Goal: Transaction & Acquisition: Purchase product/service

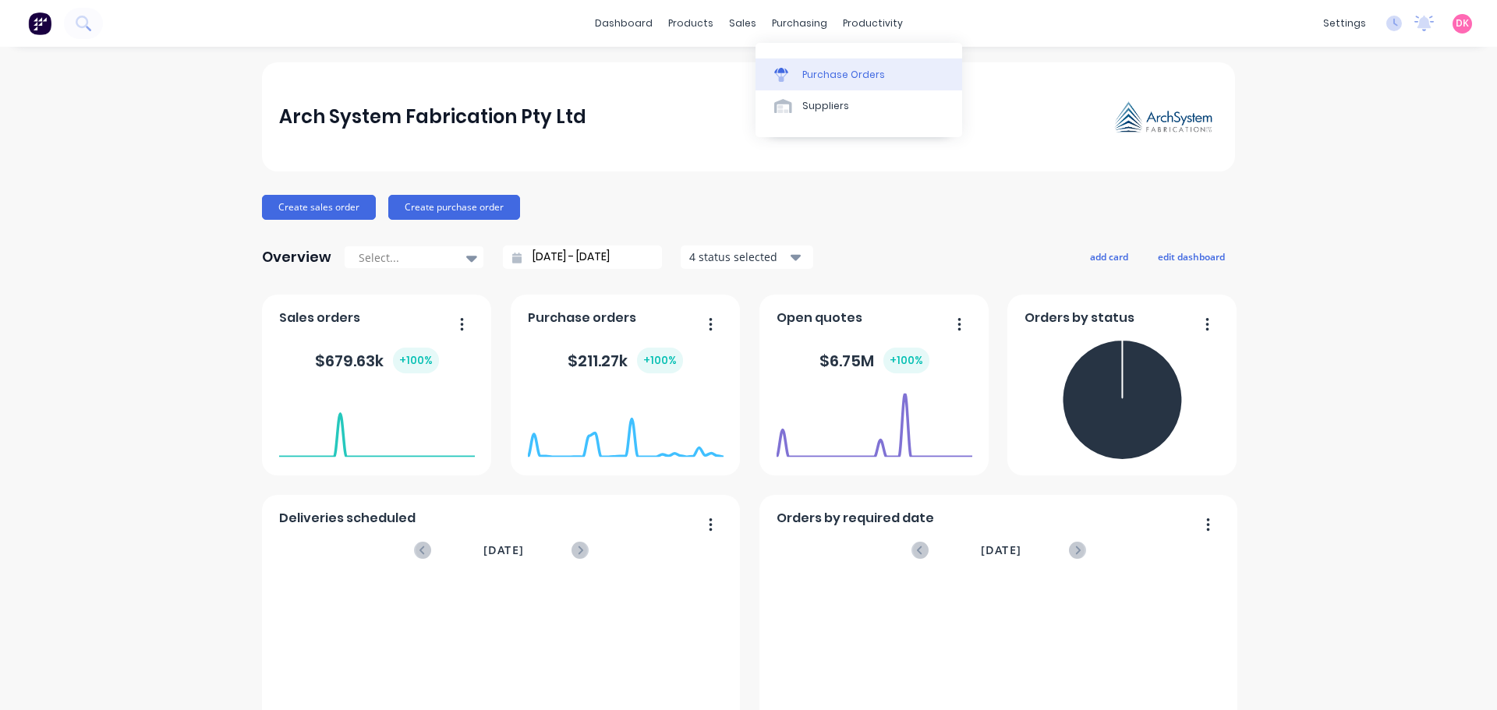
click at [836, 84] on link "Purchase Orders" at bounding box center [858, 73] width 207 height 31
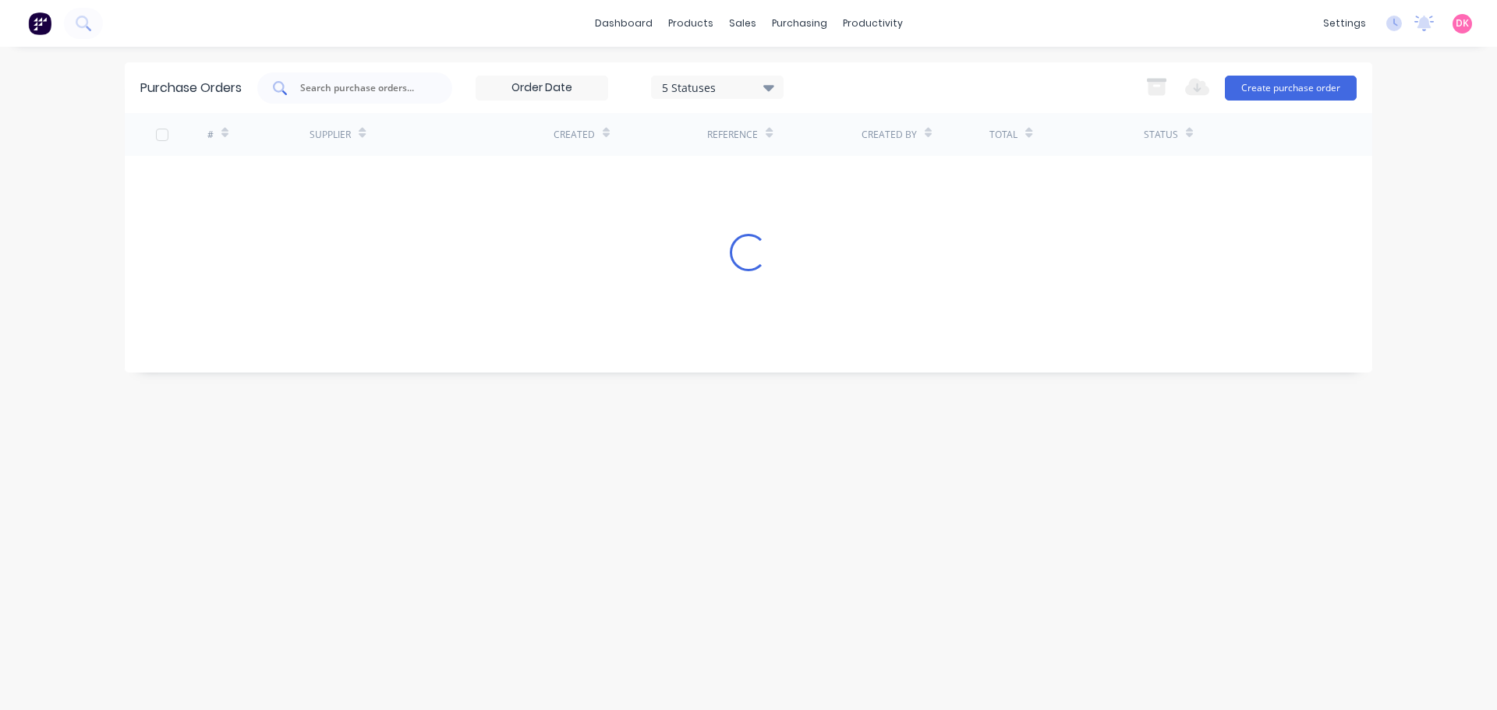
click at [382, 90] on input "text" at bounding box center [363, 88] width 129 height 16
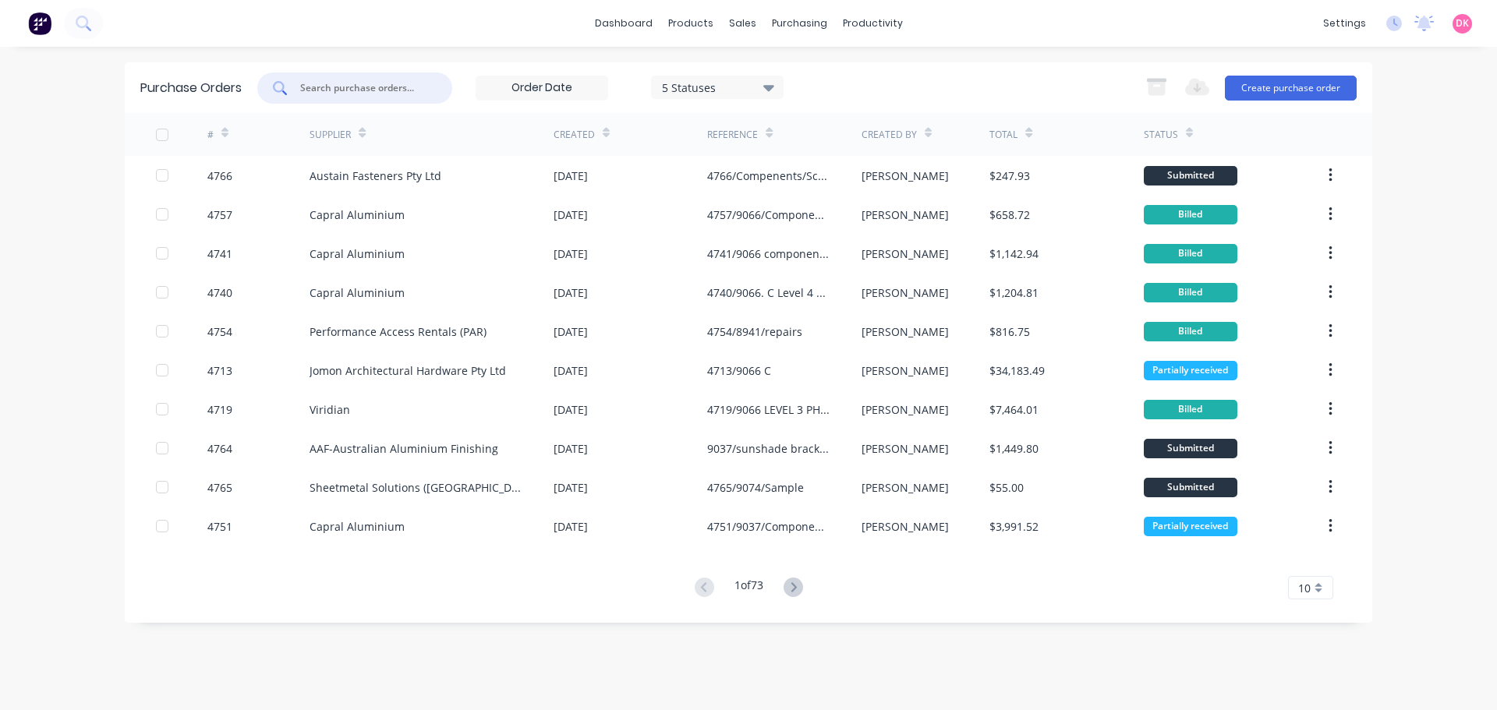
click at [374, 97] on div at bounding box center [354, 87] width 195 height 31
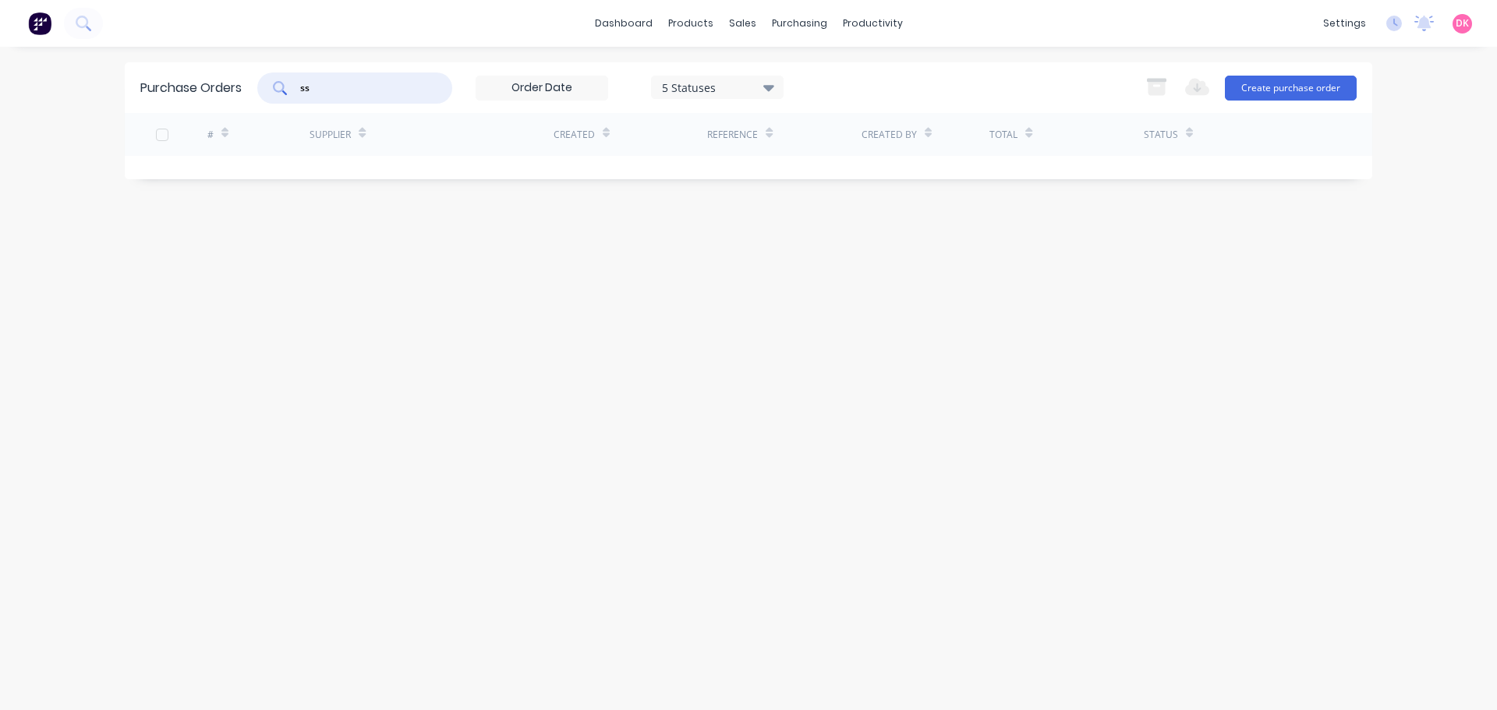
type input "s"
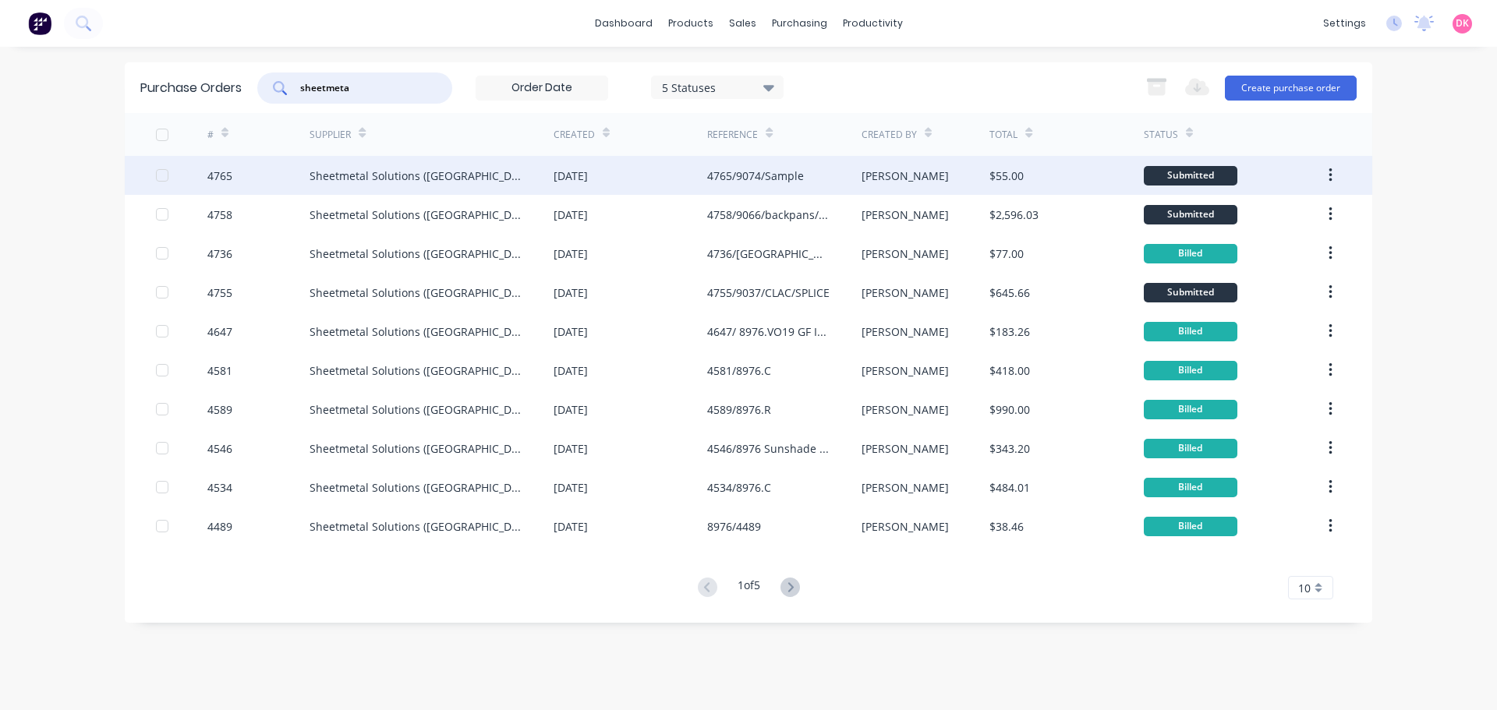
type input "sheetmeta"
click at [535, 192] on div "Sheetmetal Solutions ([GEOGRAPHIC_DATA]) Pty Ltd" at bounding box center [431, 175] width 244 height 39
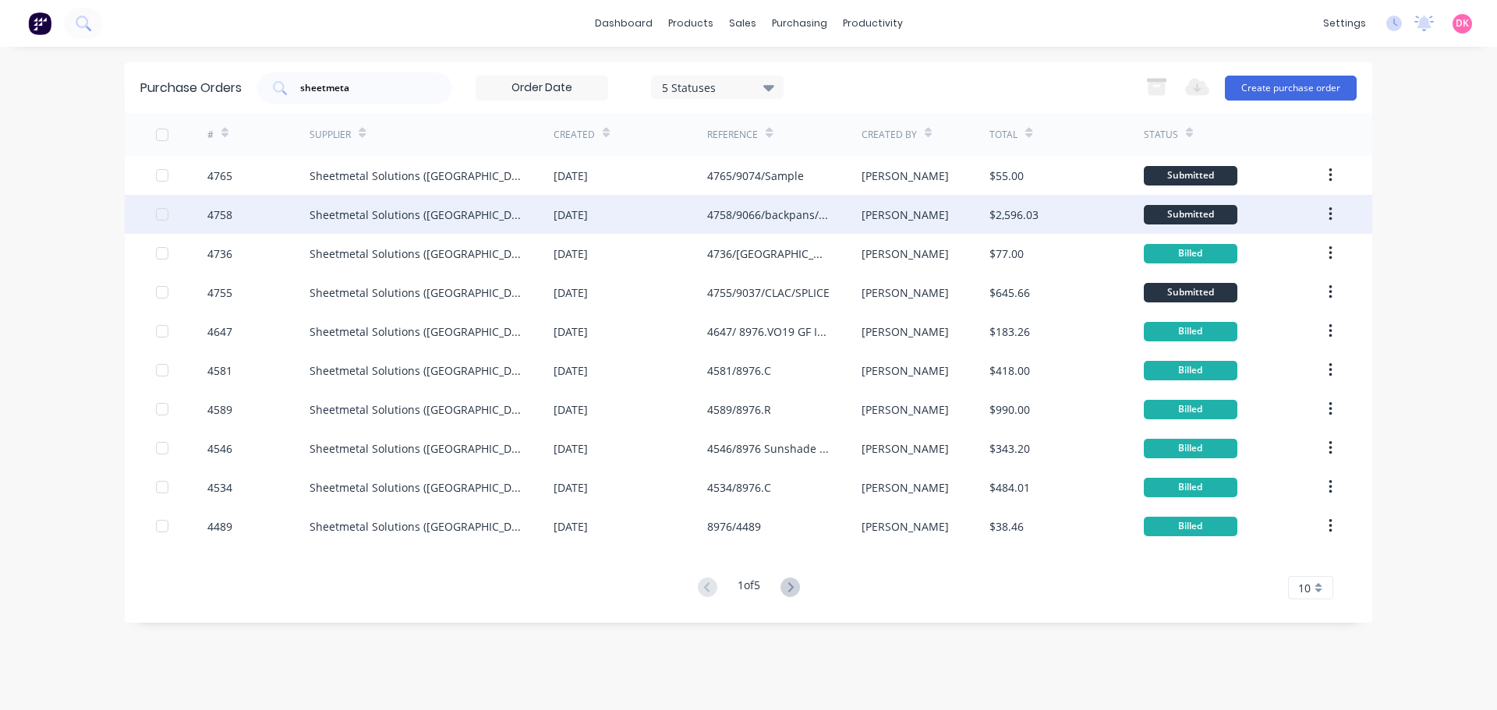
click at [495, 214] on div "Sheetmetal Solutions ([GEOGRAPHIC_DATA]) Pty Ltd" at bounding box center [431, 214] width 244 height 39
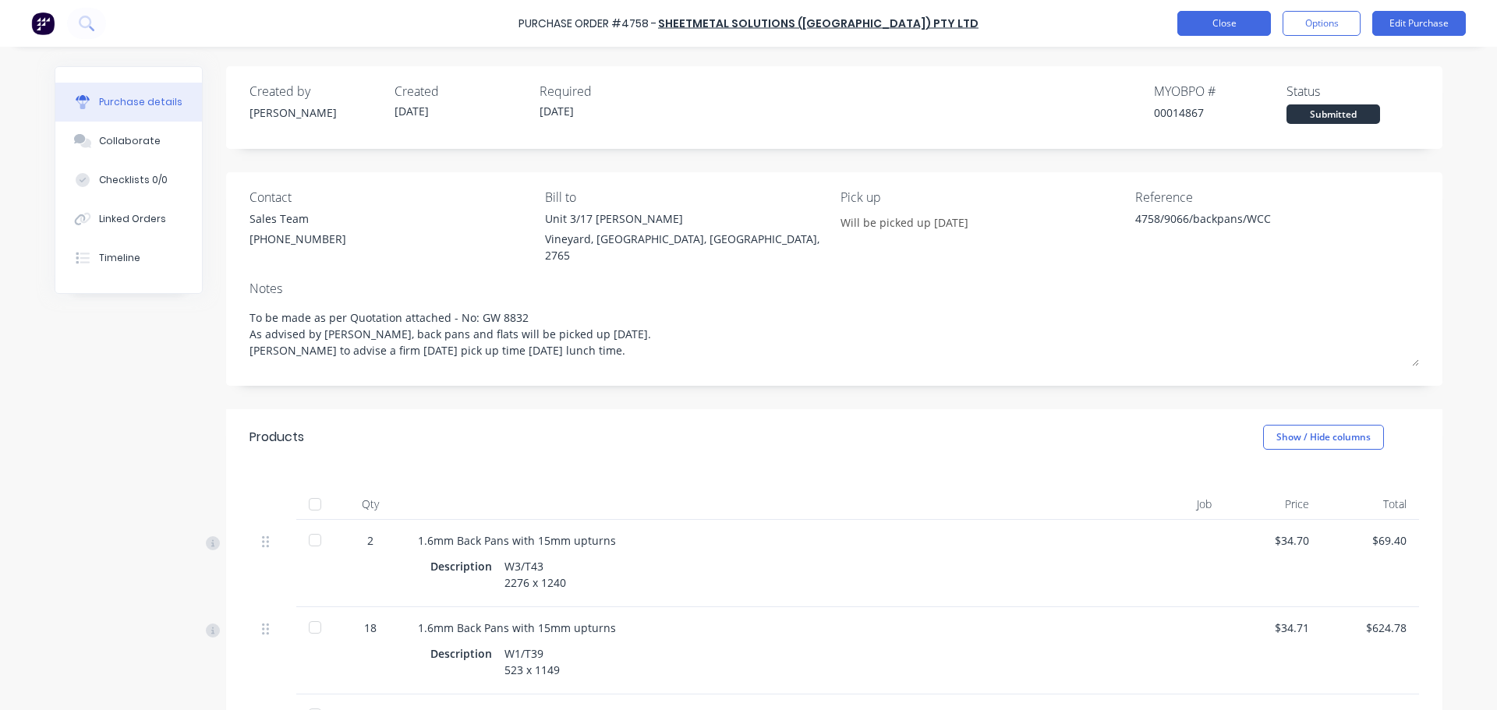
click at [1228, 20] on button "Close" at bounding box center [1224, 23] width 94 height 25
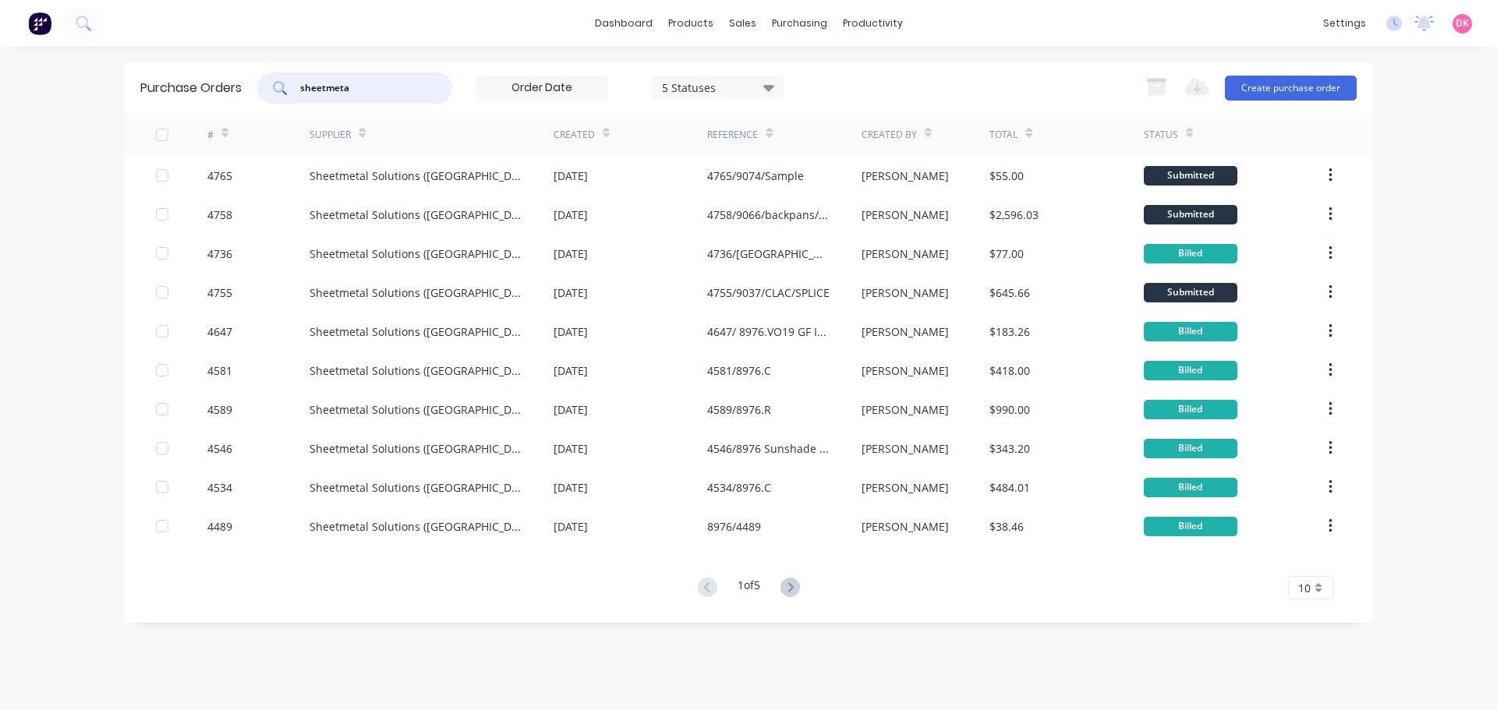
drag, startPoint x: 391, startPoint y: 90, endPoint x: 267, endPoint y: 101, distance: 123.6
click at [267, 101] on div "sheetmeta" at bounding box center [354, 87] width 195 height 31
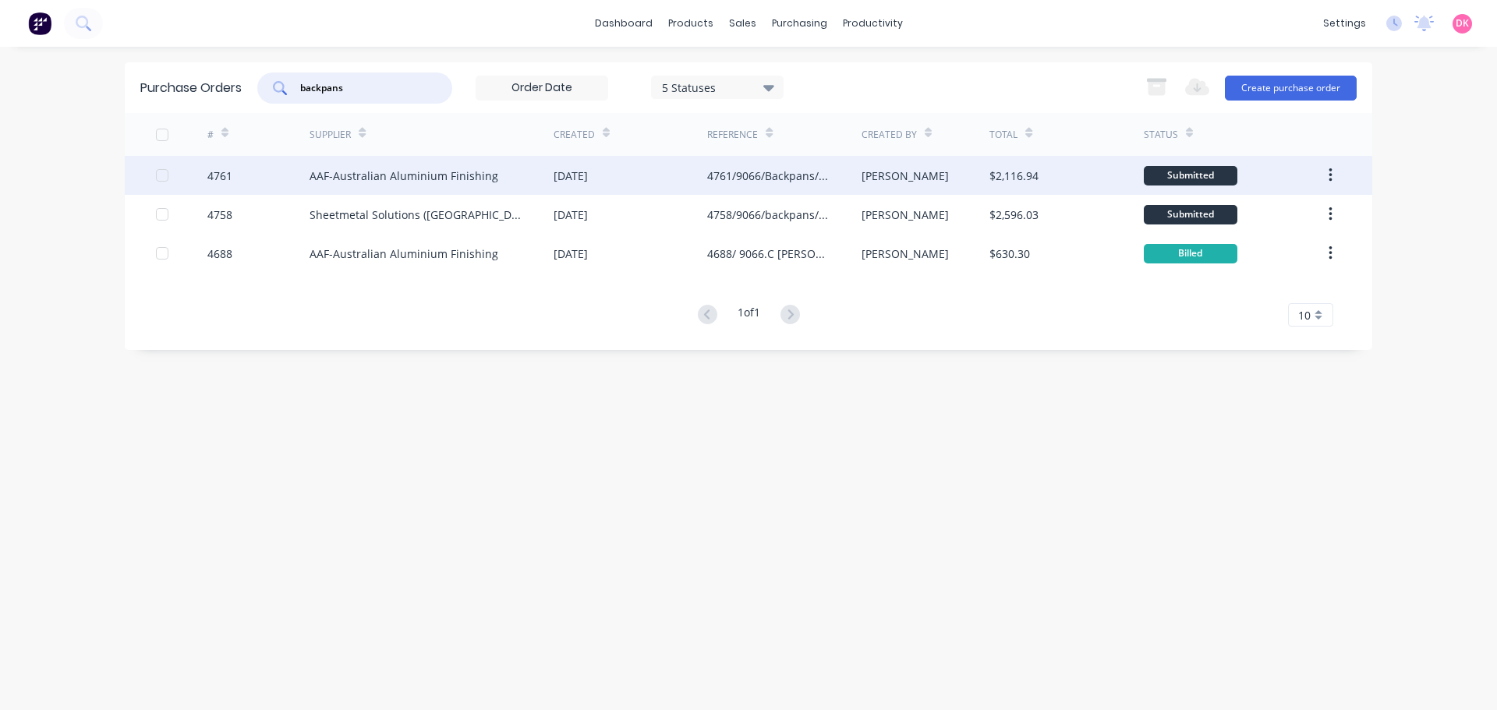
type input "backpans"
click at [666, 182] on div "[DATE]" at bounding box center [630, 175] width 154 height 39
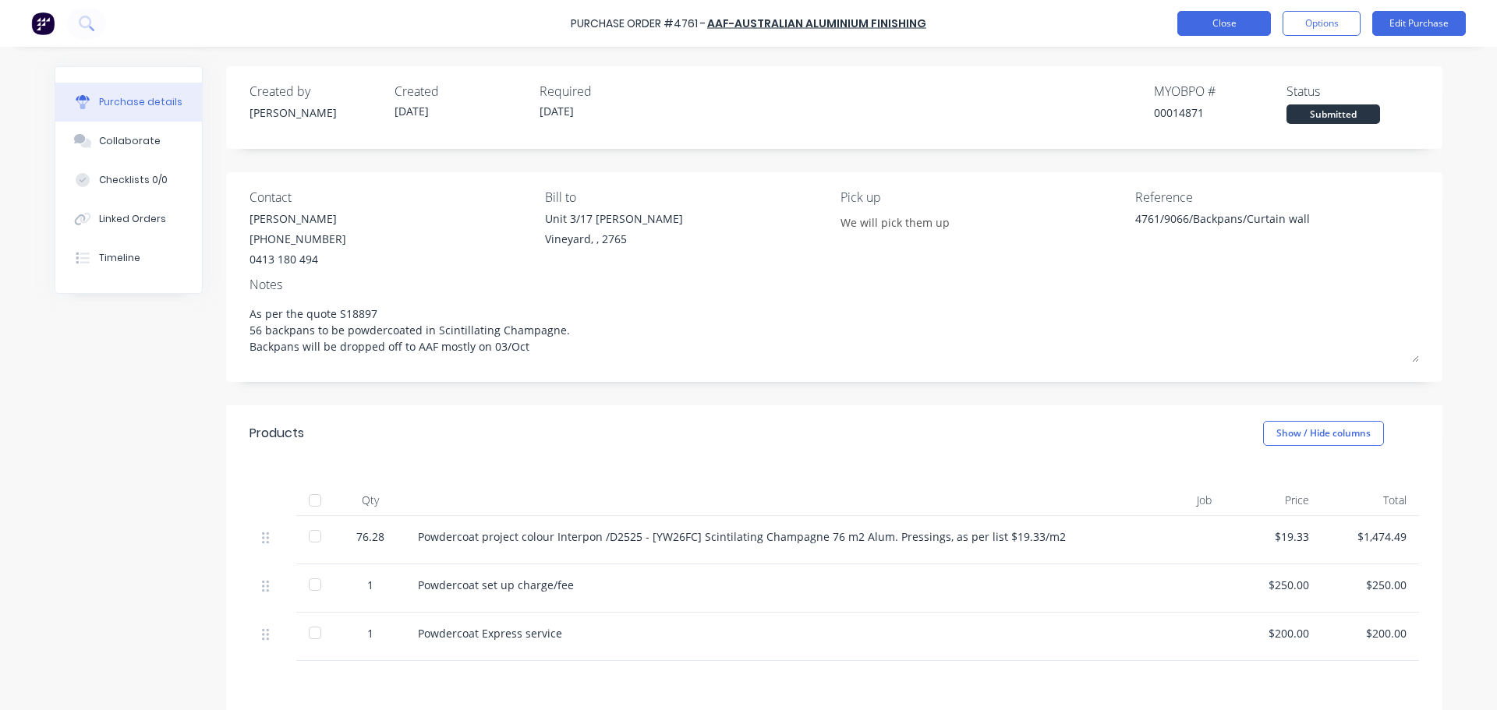
click at [1191, 26] on button "Close" at bounding box center [1224, 23] width 94 height 25
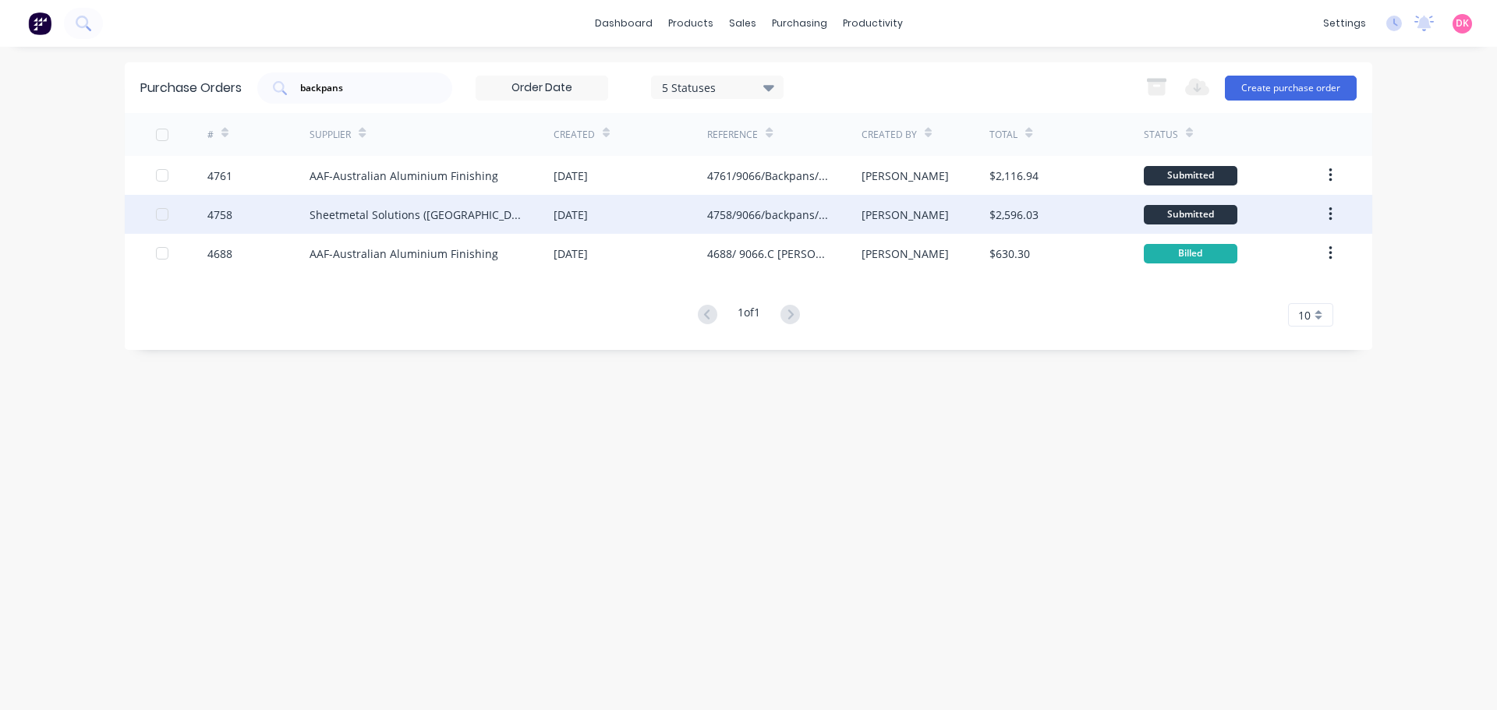
click at [889, 224] on div "[PERSON_NAME]" at bounding box center [925, 214] width 129 height 39
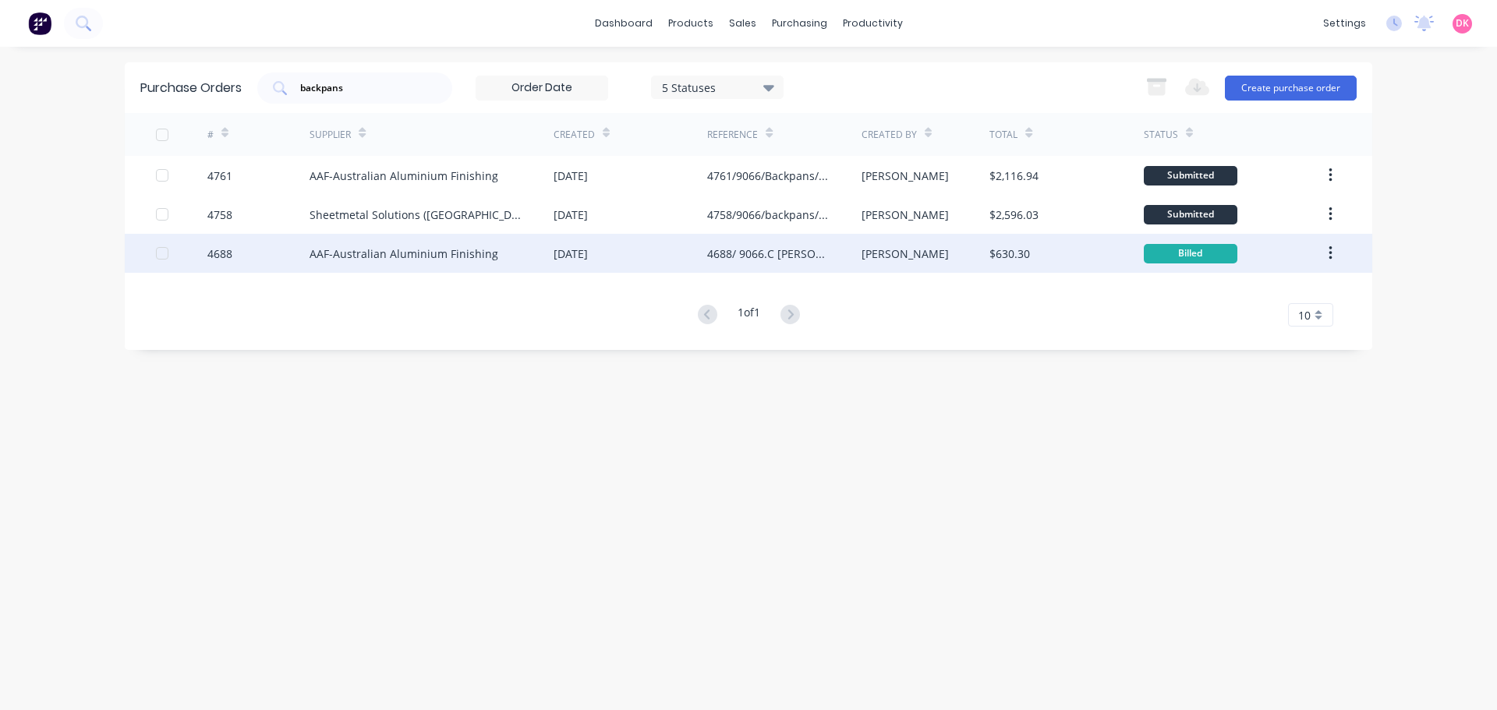
click at [386, 258] on div "AAF-Australian Aluminium Finishing" at bounding box center [403, 254] width 189 height 16
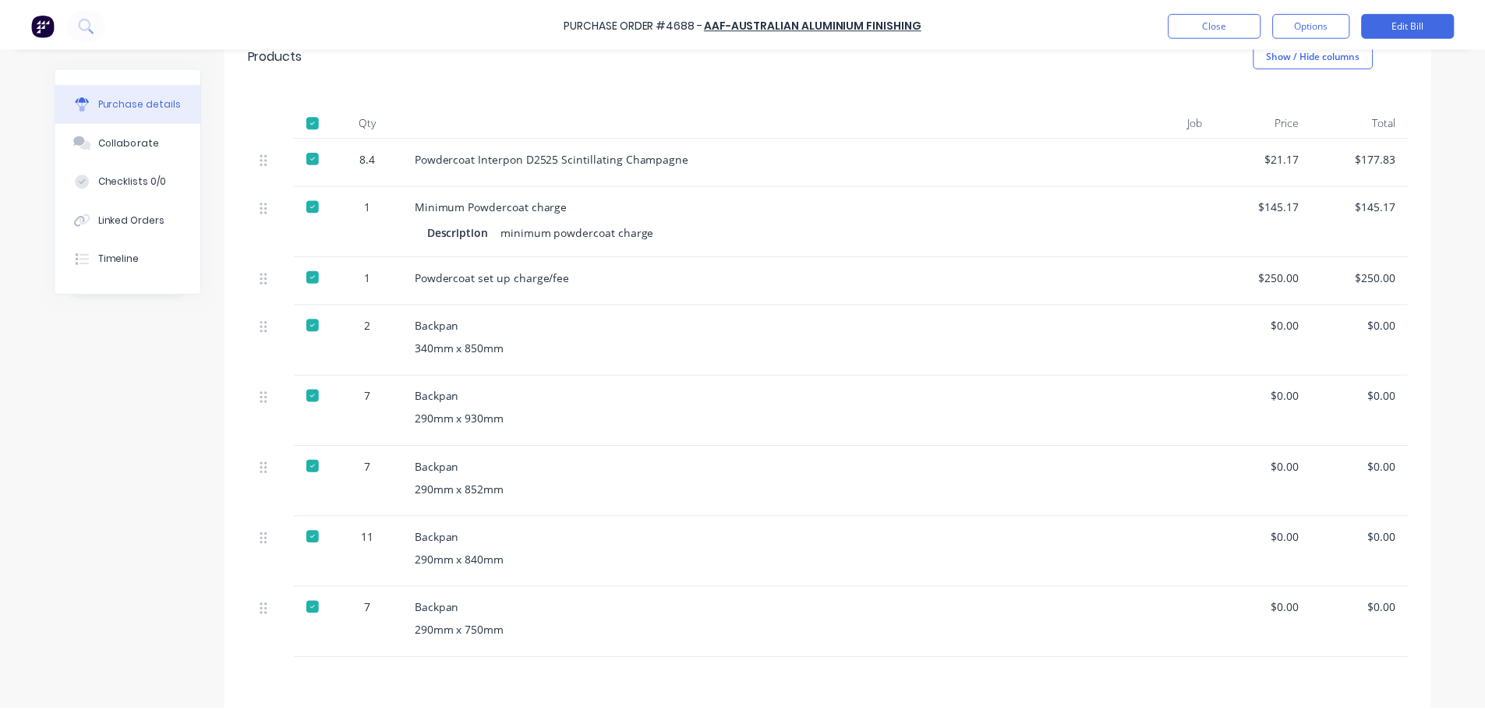
scroll to position [390, 0]
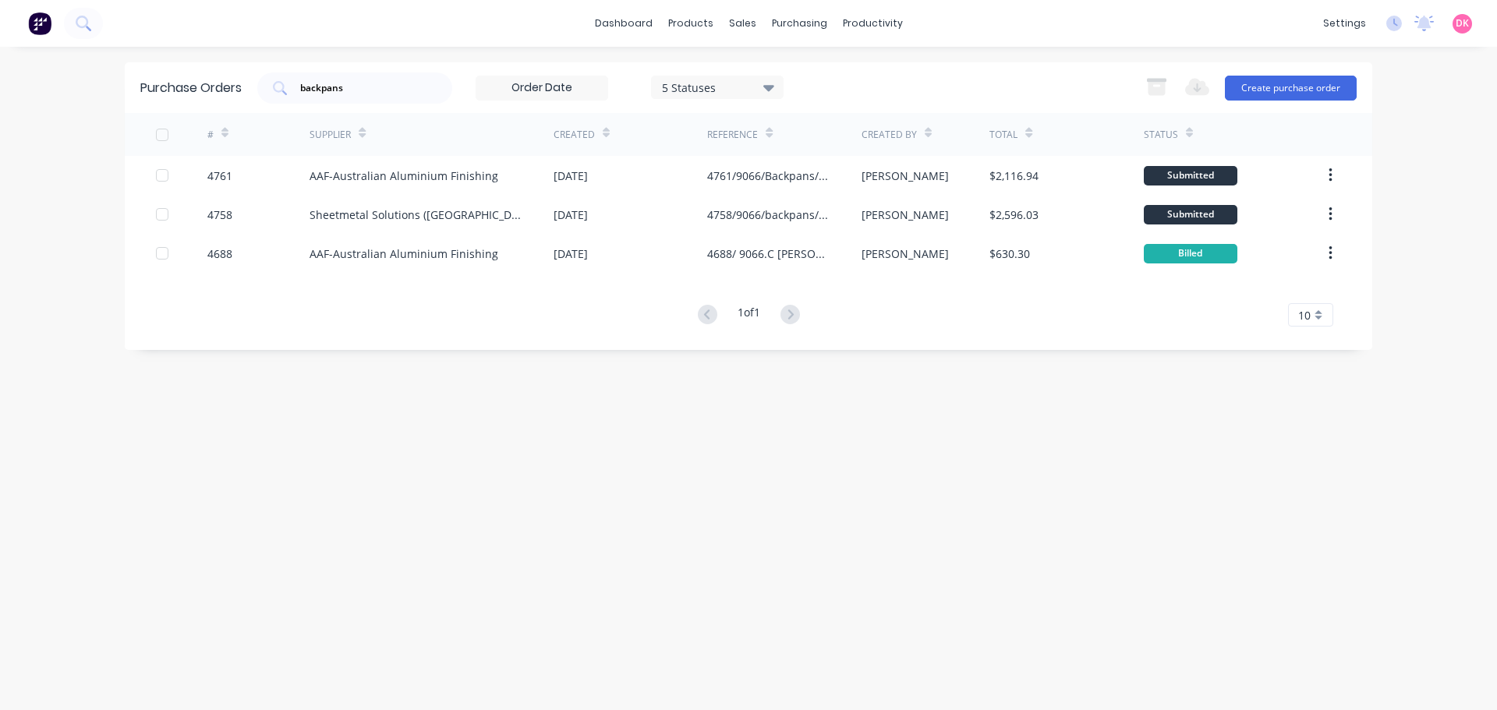
click at [1016, 417] on div "Purchase Orders backpans 5 Statuses 5 Statuses Export to Excel (XLSX) Create pu…" at bounding box center [748, 378] width 1247 height 632
click at [712, 85] on link "Product Catalogue" at bounding box center [767, 73] width 207 height 31
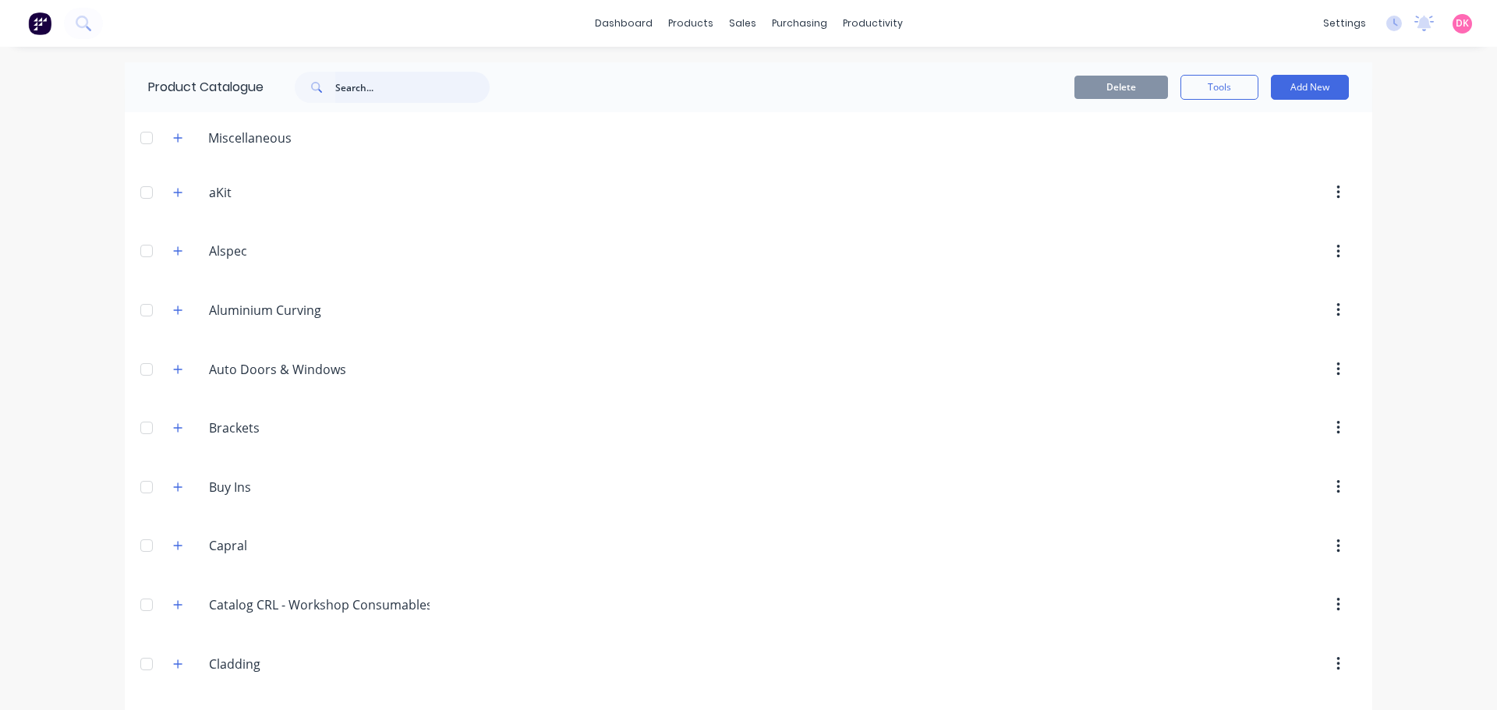
click at [351, 79] on input "text" at bounding box center [412, 87] width 154 height 31
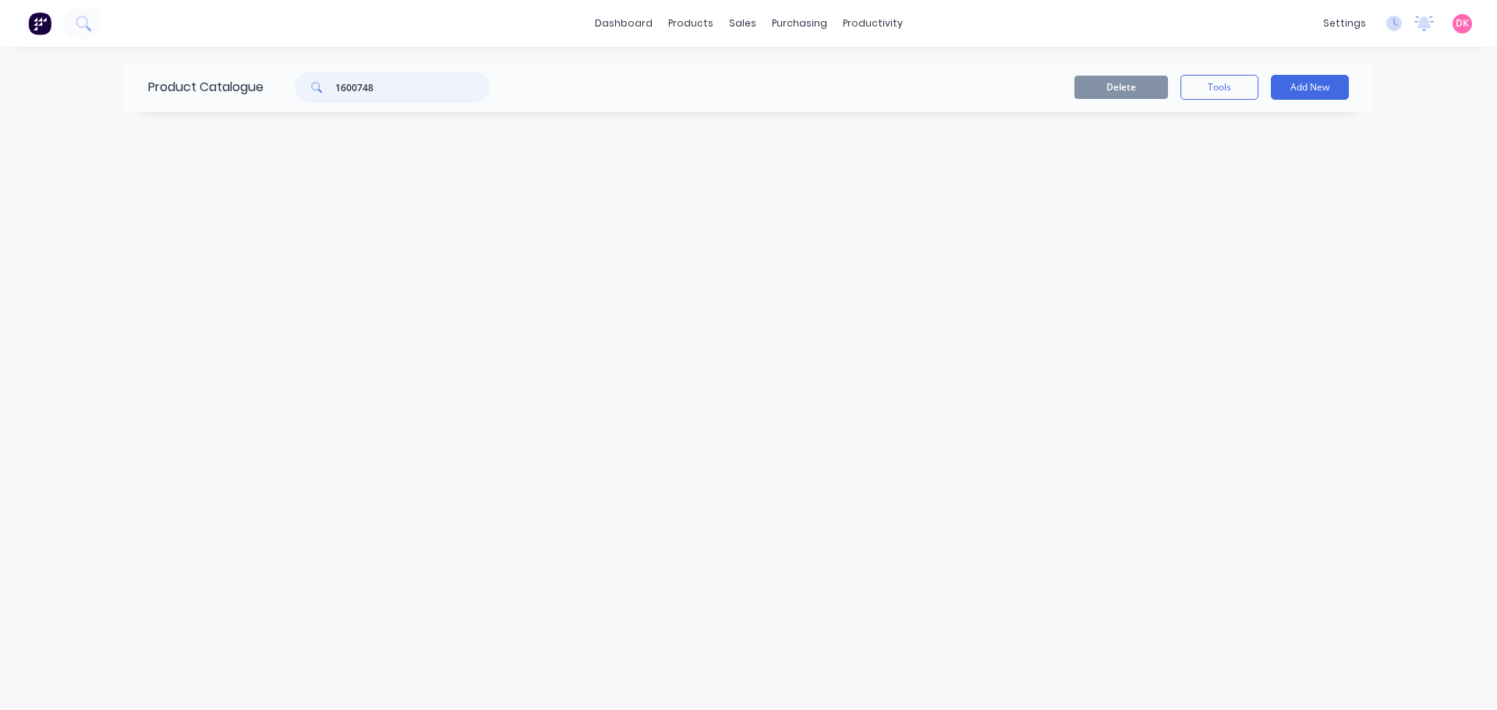
type input "1600748"
click at [837, 80] on div "Purchase Orders" at bounding box center [849, 75] width 83 height 14
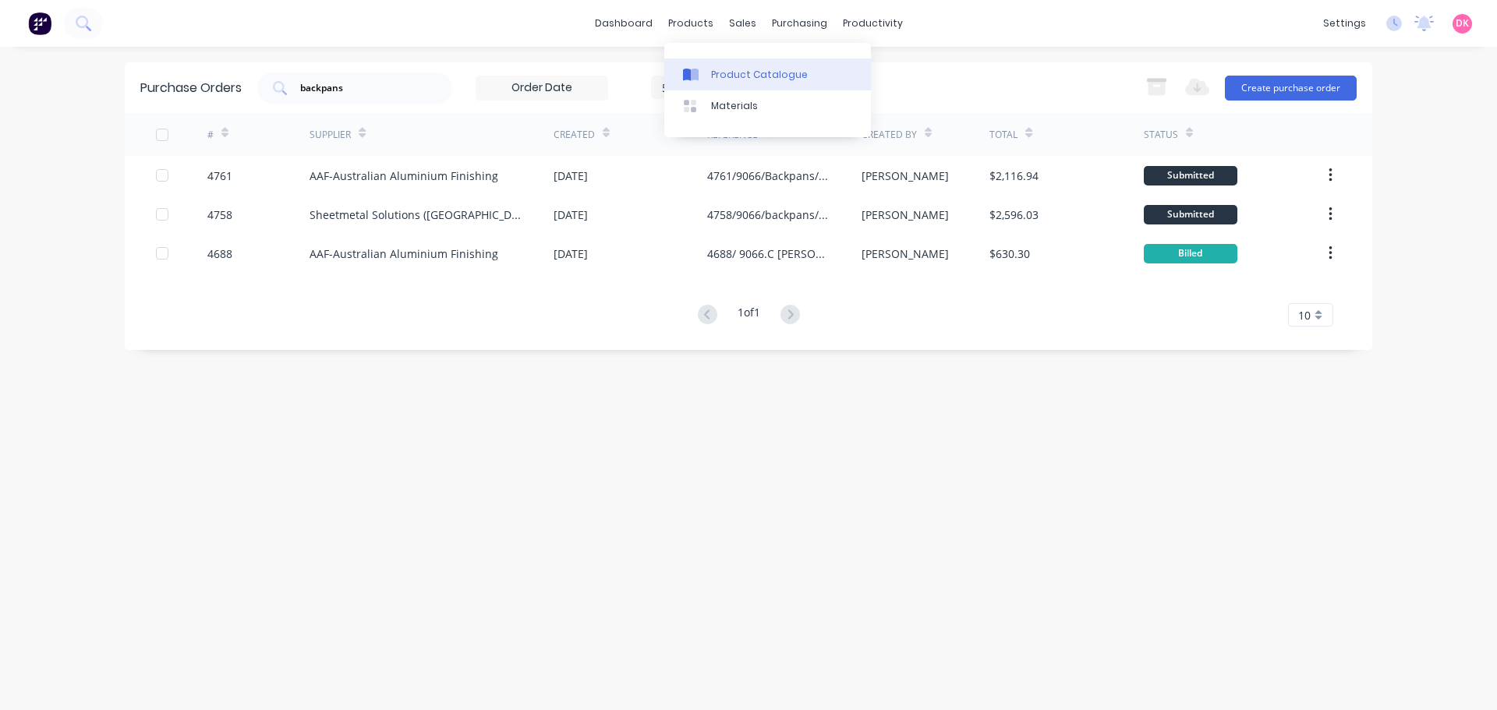
click at [716, 74] on div "Product Catalogue" at bounding box center [759, 75] width 97 height 14
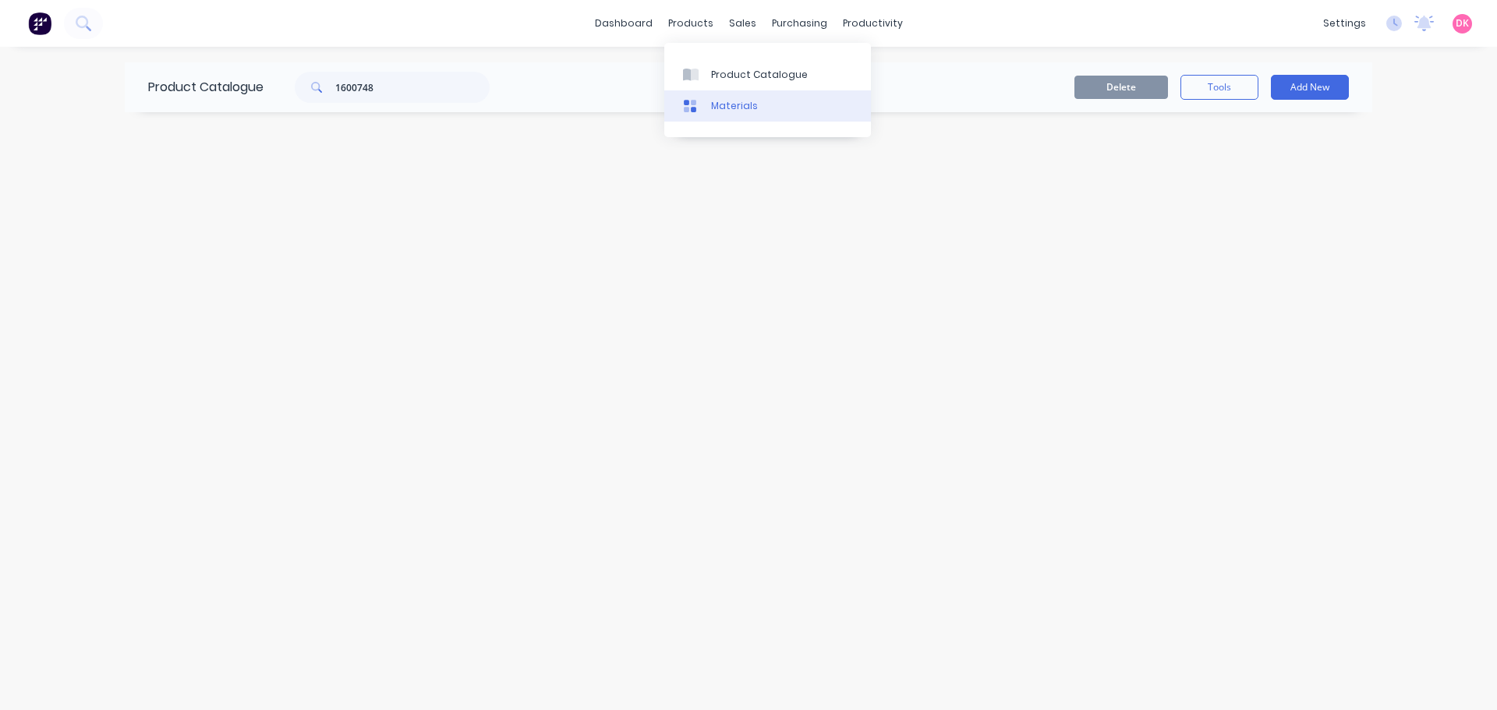
click at [717, 105] on div "Materials" at bounding box center [734, 106] width 47 height 14
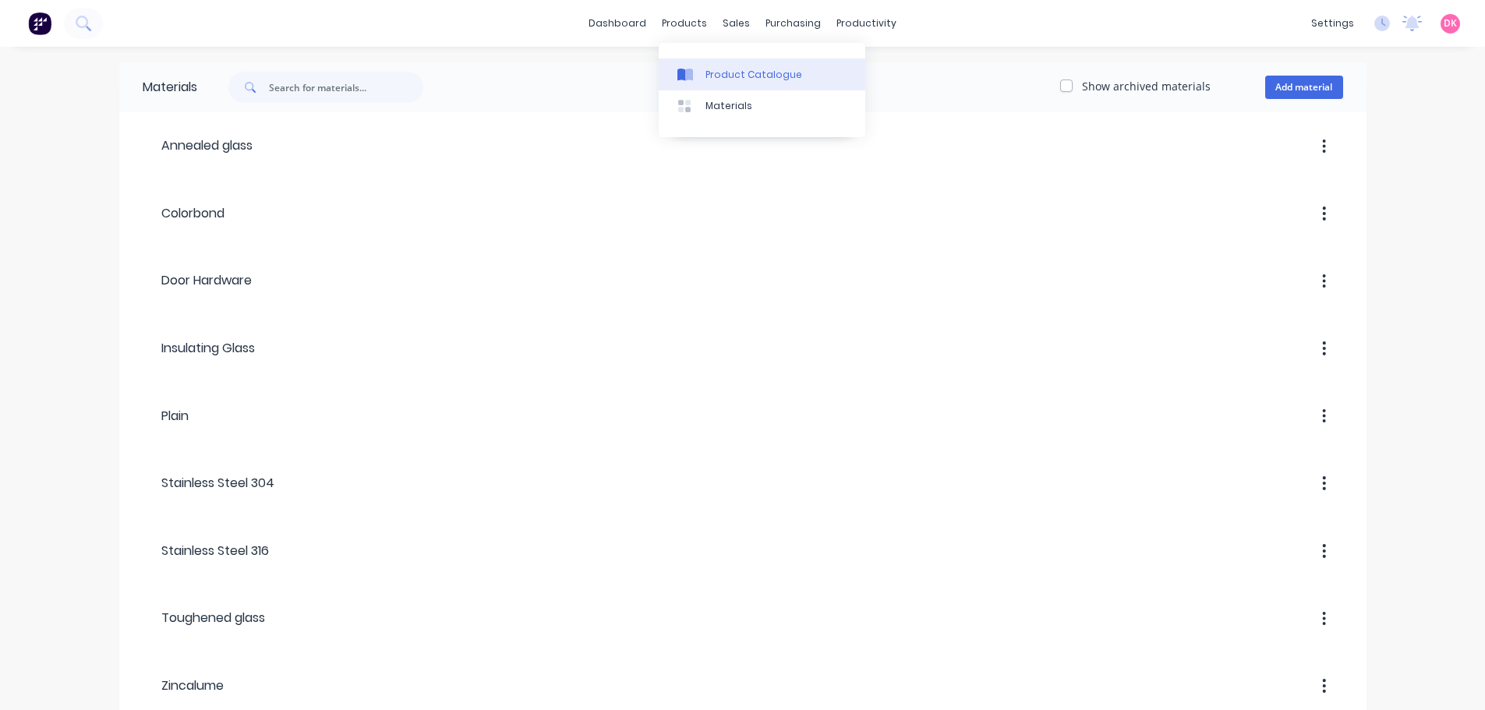
click at [698, 63] on link "Product Catalogue" at bounding box center [762, 73] width 207 height 31
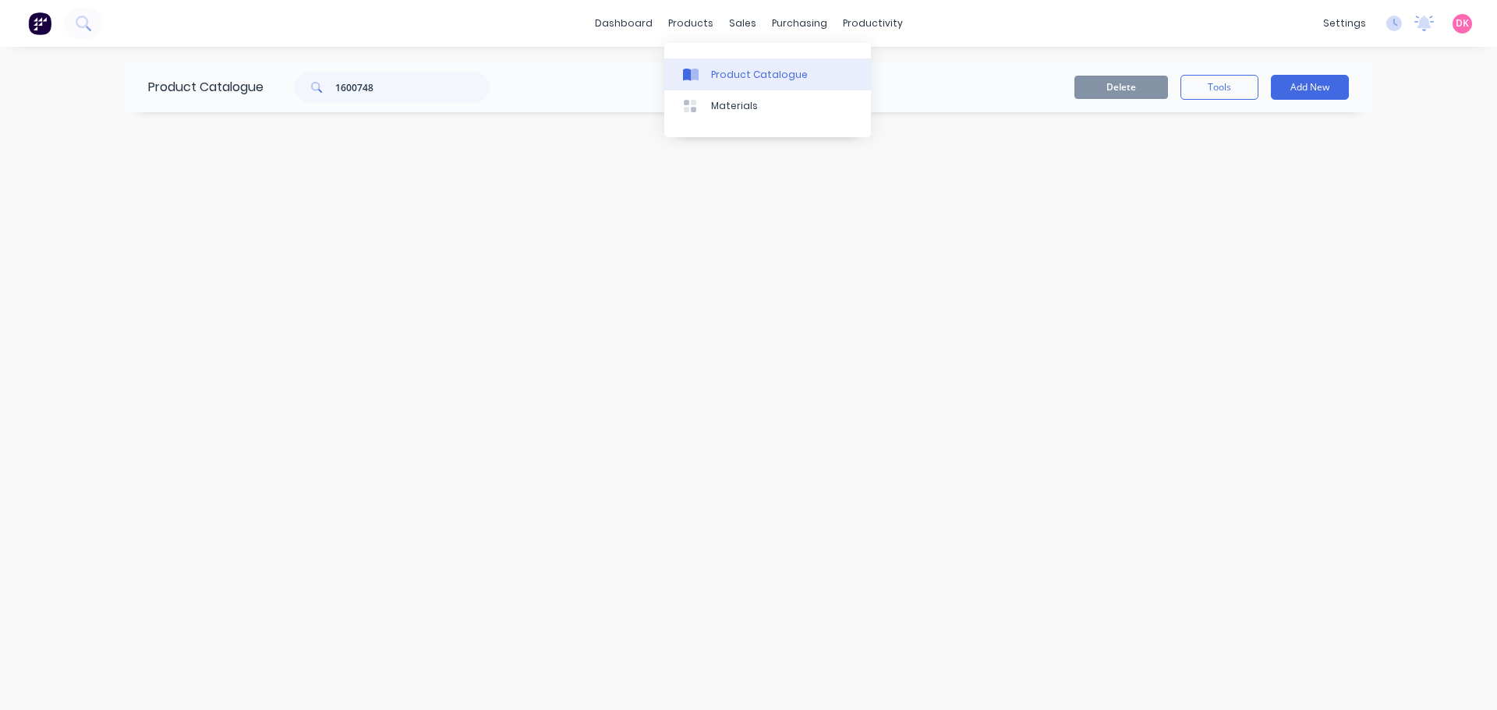
click at [719, 74] on div "Product Catalogue" at bounding box center [759, 75] width 97 height 14
drag, startPoint x: 468, startPoint y: 90, endPoint x: 354, endPoint y: 112, distance: 116.0
click at [354, 112] on div "Product Catalogue 1600748 Delete Tools Add New" at bounding box center [748, 378] width 1247 height 632
type input "160"
drag, startPoint x: 373, startPoint y: 86, endPoint x: 282, endPoint y: 84, distance: 91.2
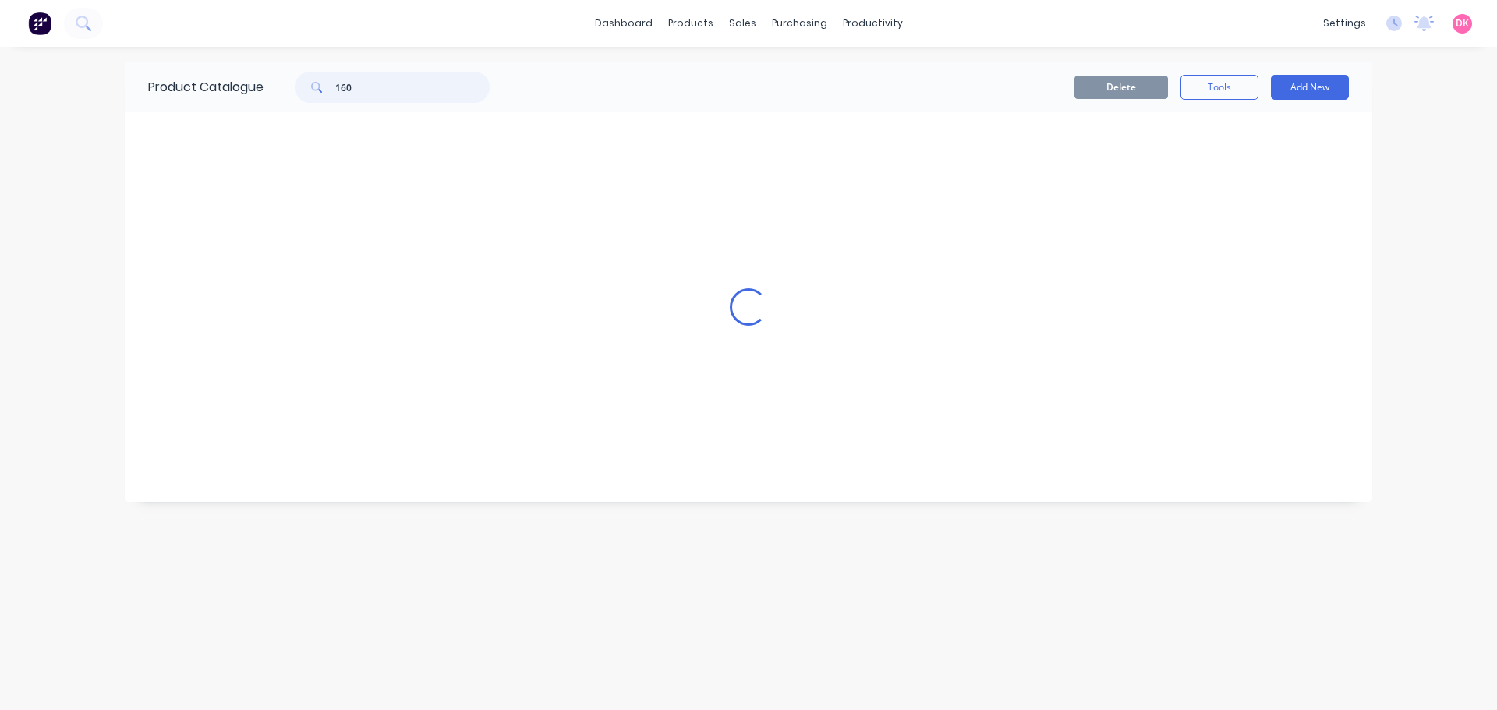
click at [282, 84] on div "160" at bounding box center [384, 87] width 210 height 31
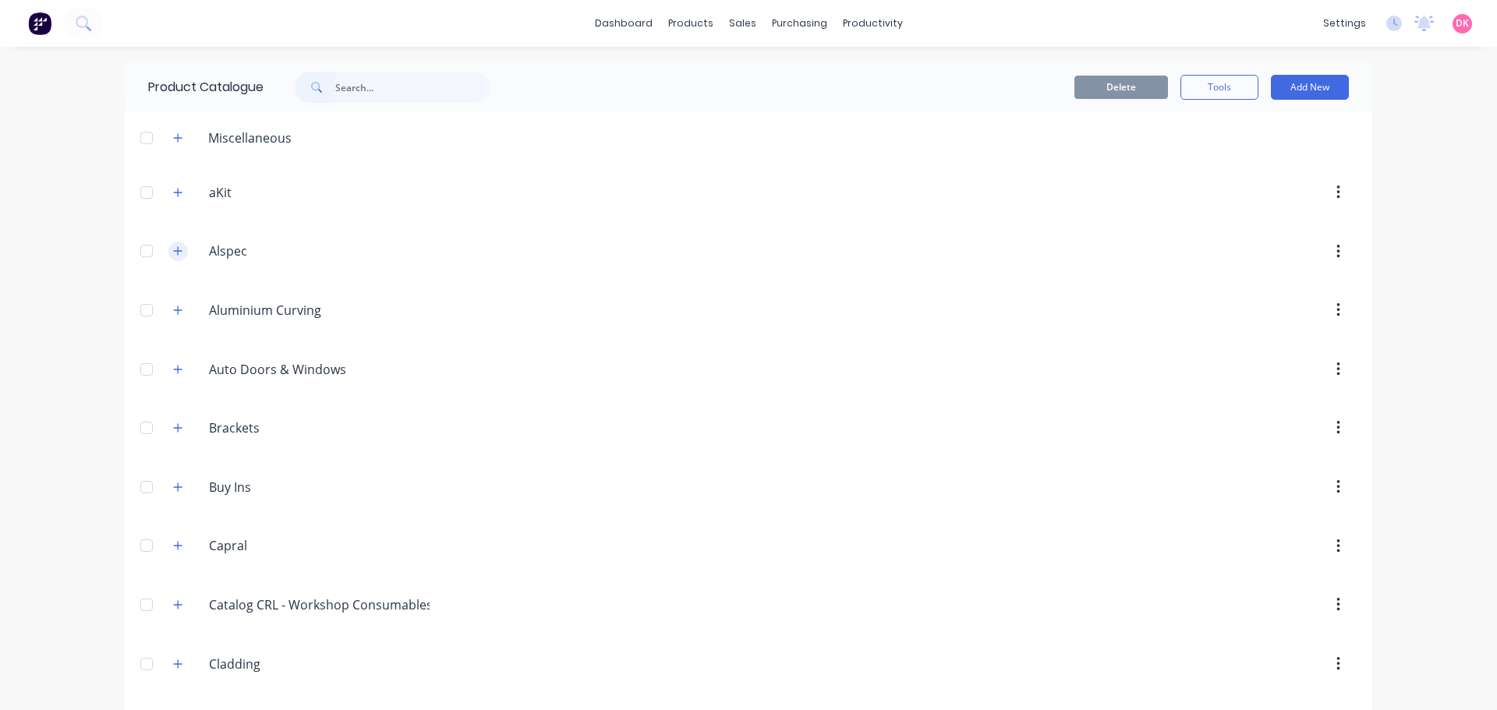
click at [174, 251] on icon "button" at bounding box center [178, 251] width 9 height 9
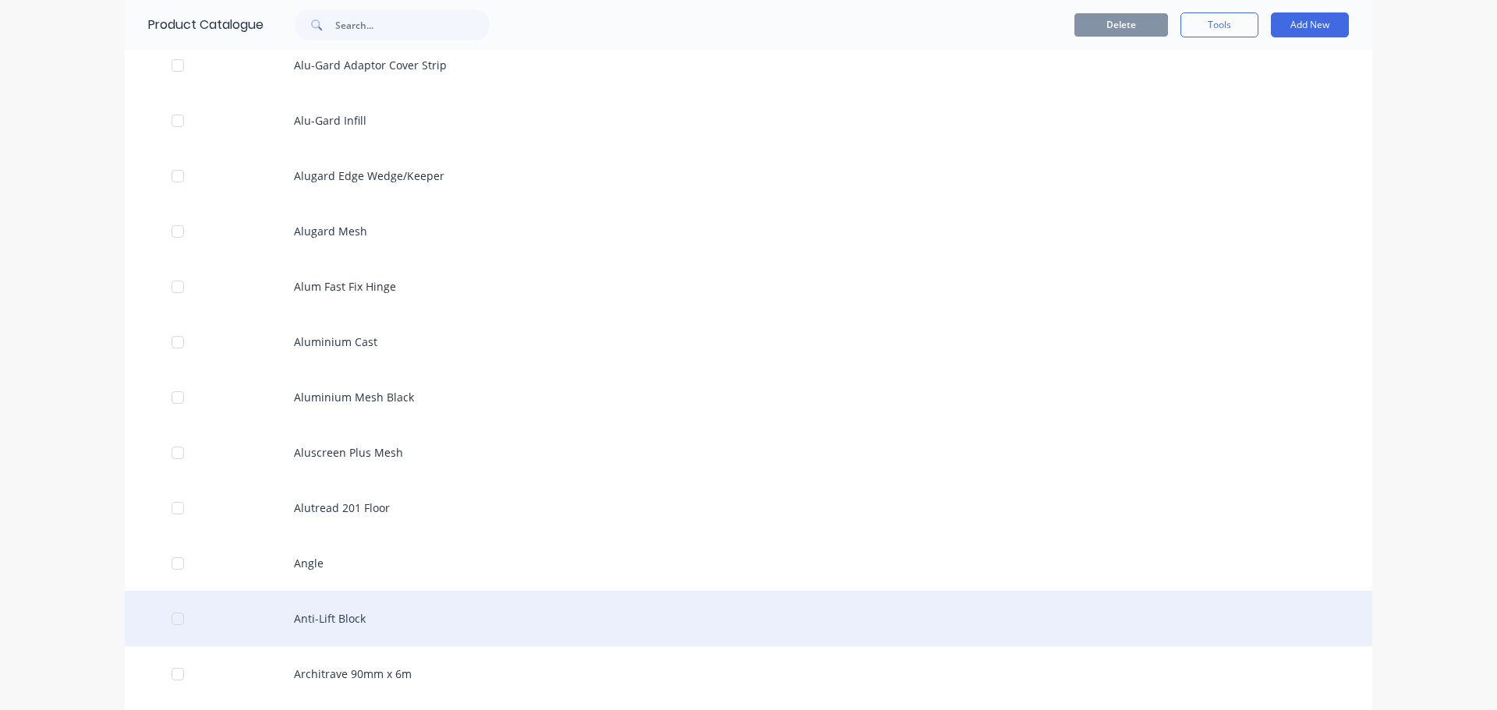
scroll to position [1793, 0]
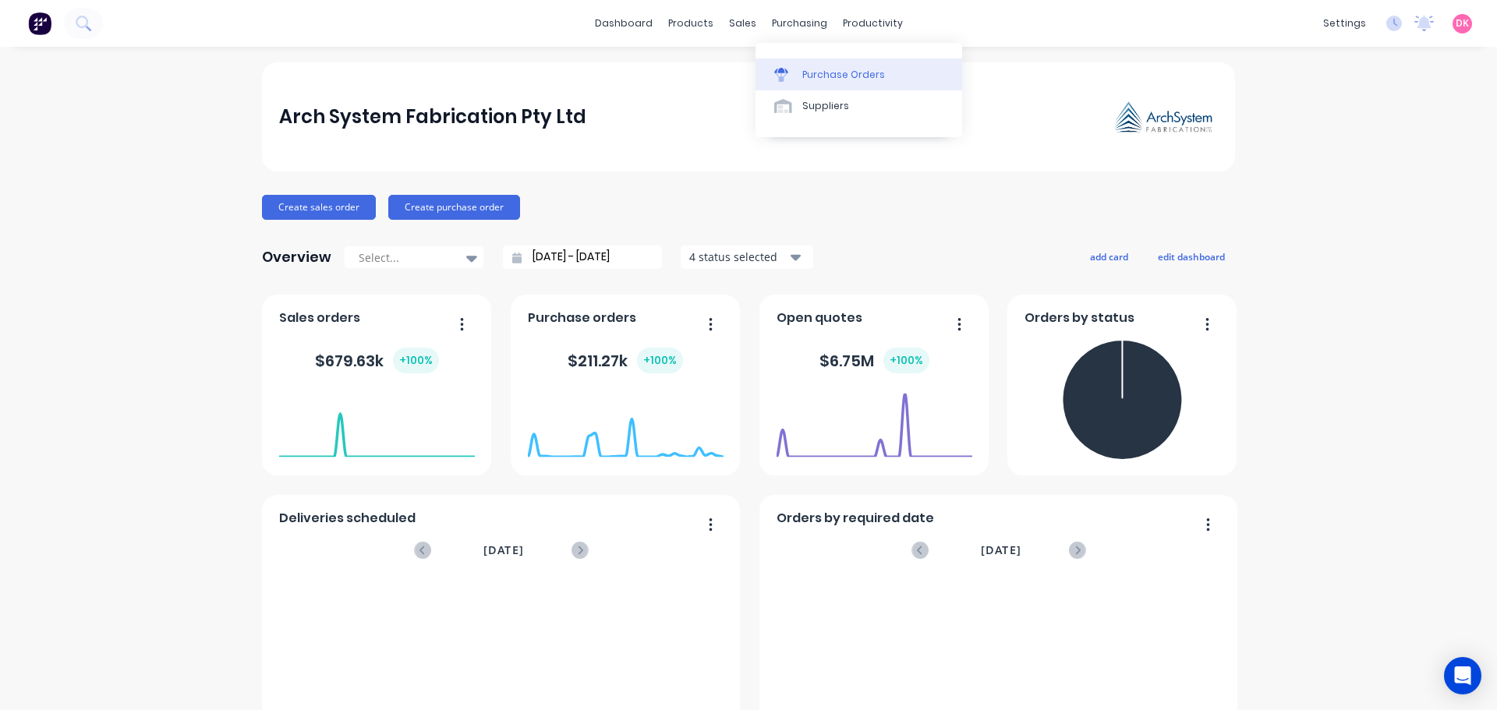
click at [811, 72] on div "Purchase Orders" at bounding box center [843, 75] width 83 height 14
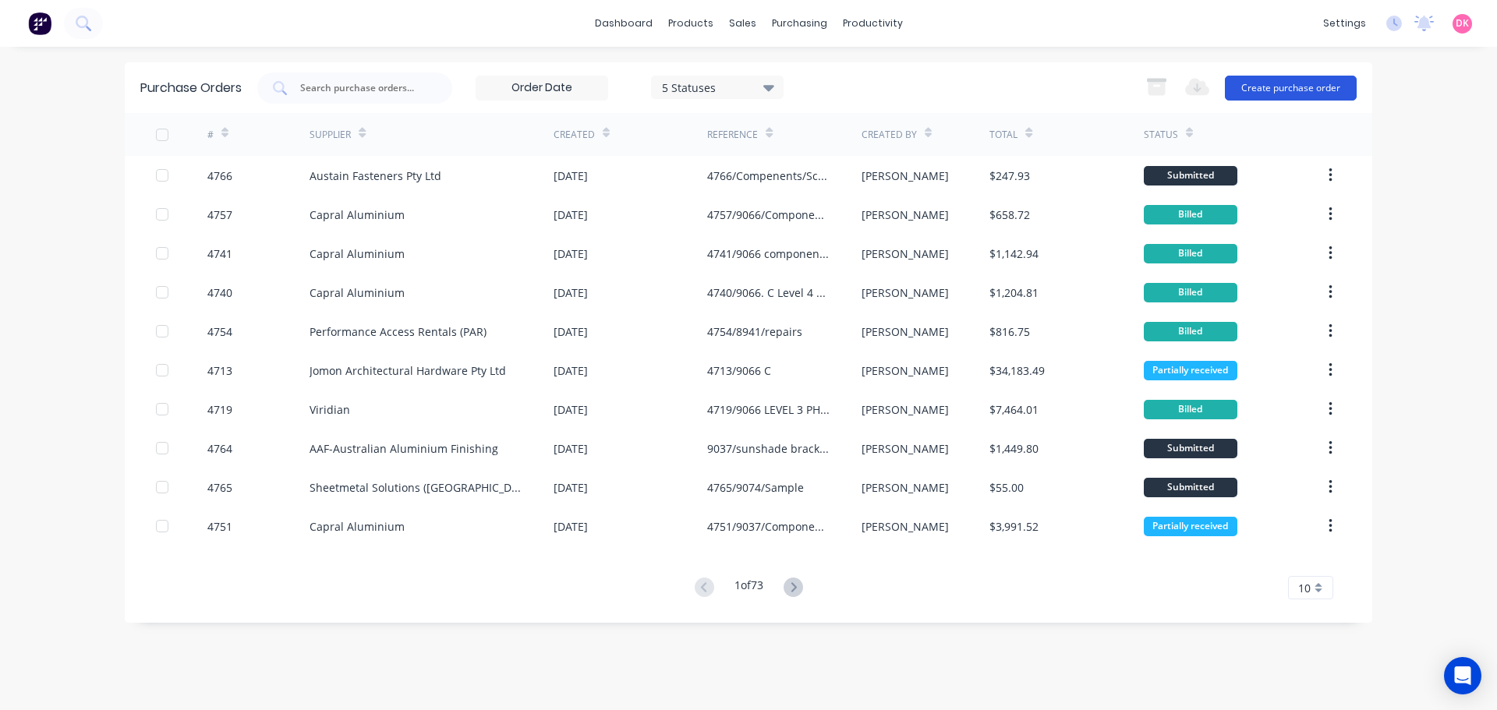
click at [1267, 85] on button "Create purchase order" at bounding box center [1291, 88] width 132 height 25
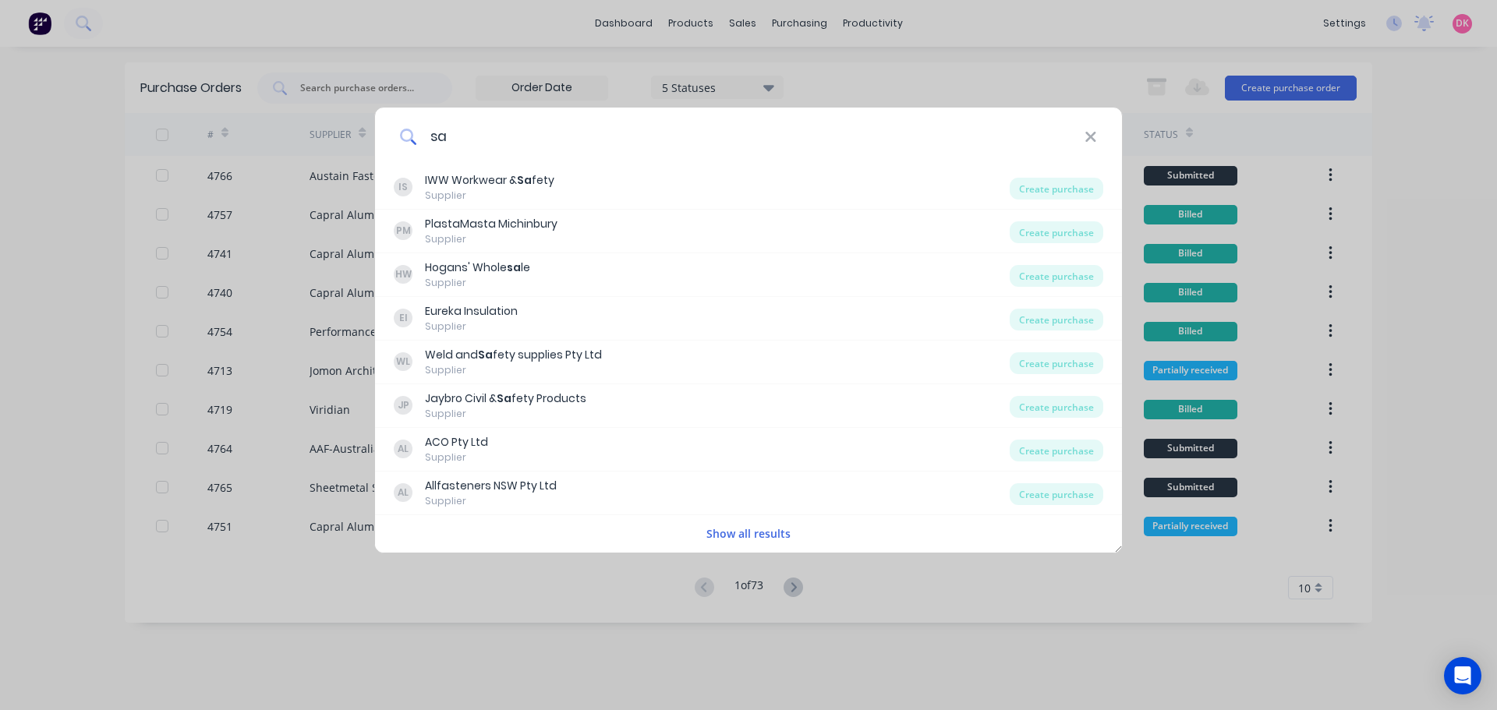
type input "s"
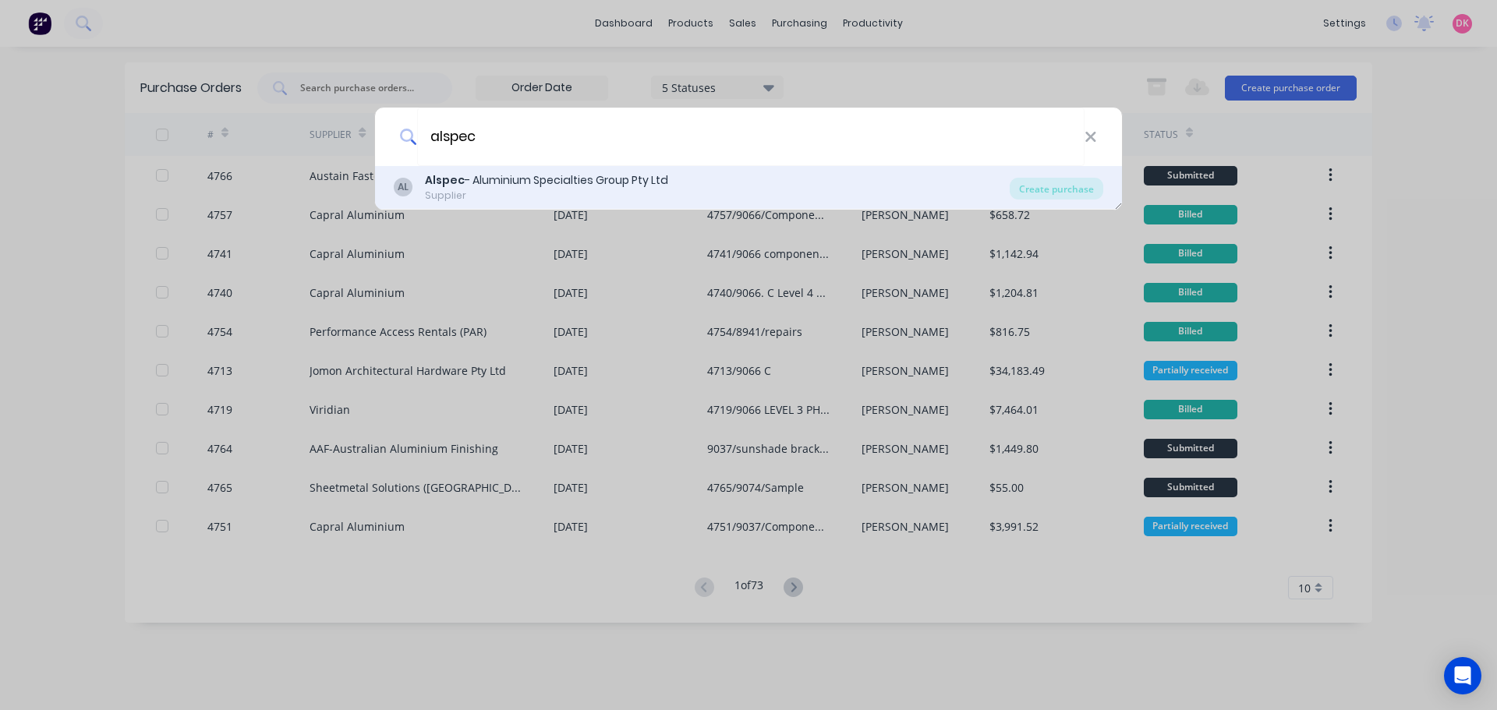
type input "alspec"
click at [579, 185] on div "Alspec - Aluminium Specialties Group Pty Ltd" at bounding box center [546, 180] width 243 height 16
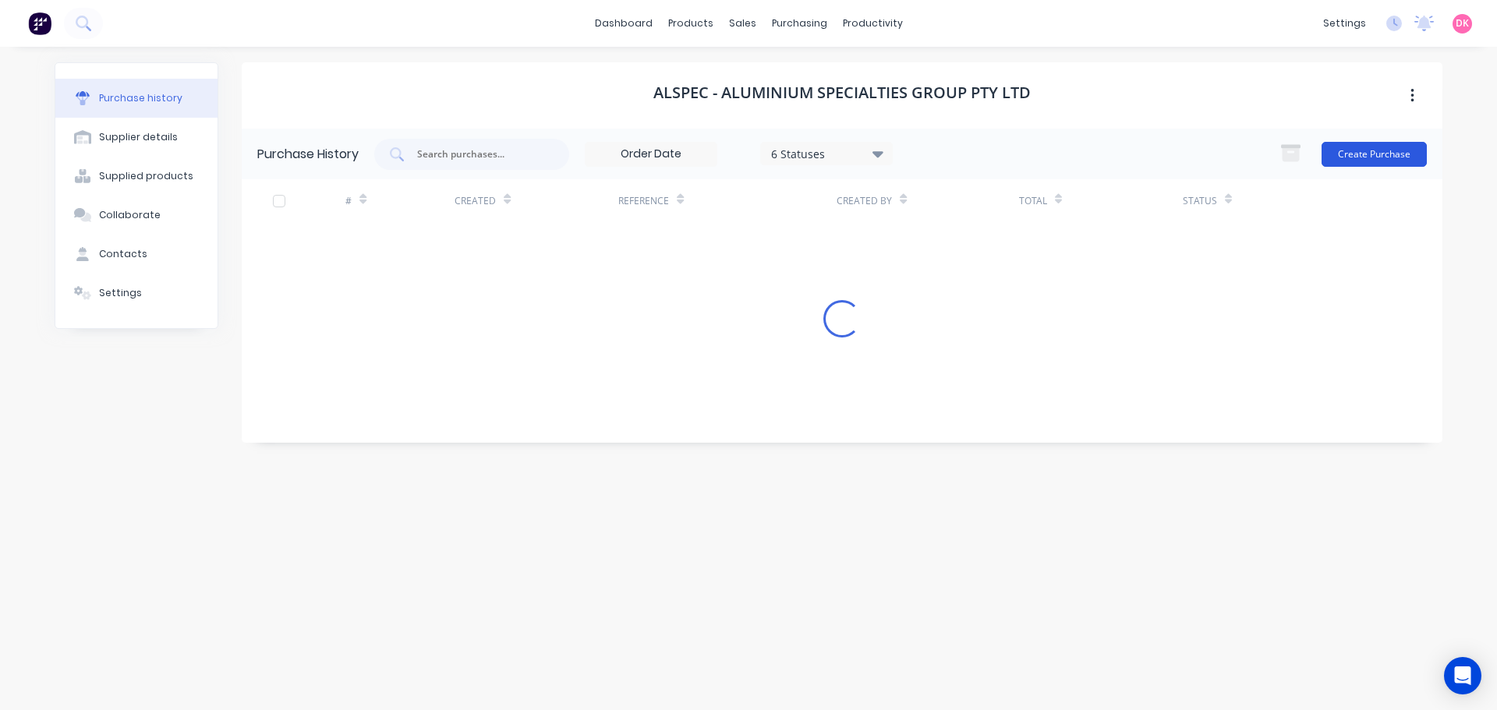
click at [1365, 157] on button "Create Purchase" at bounding box center [1373, 154] width 105 height 25
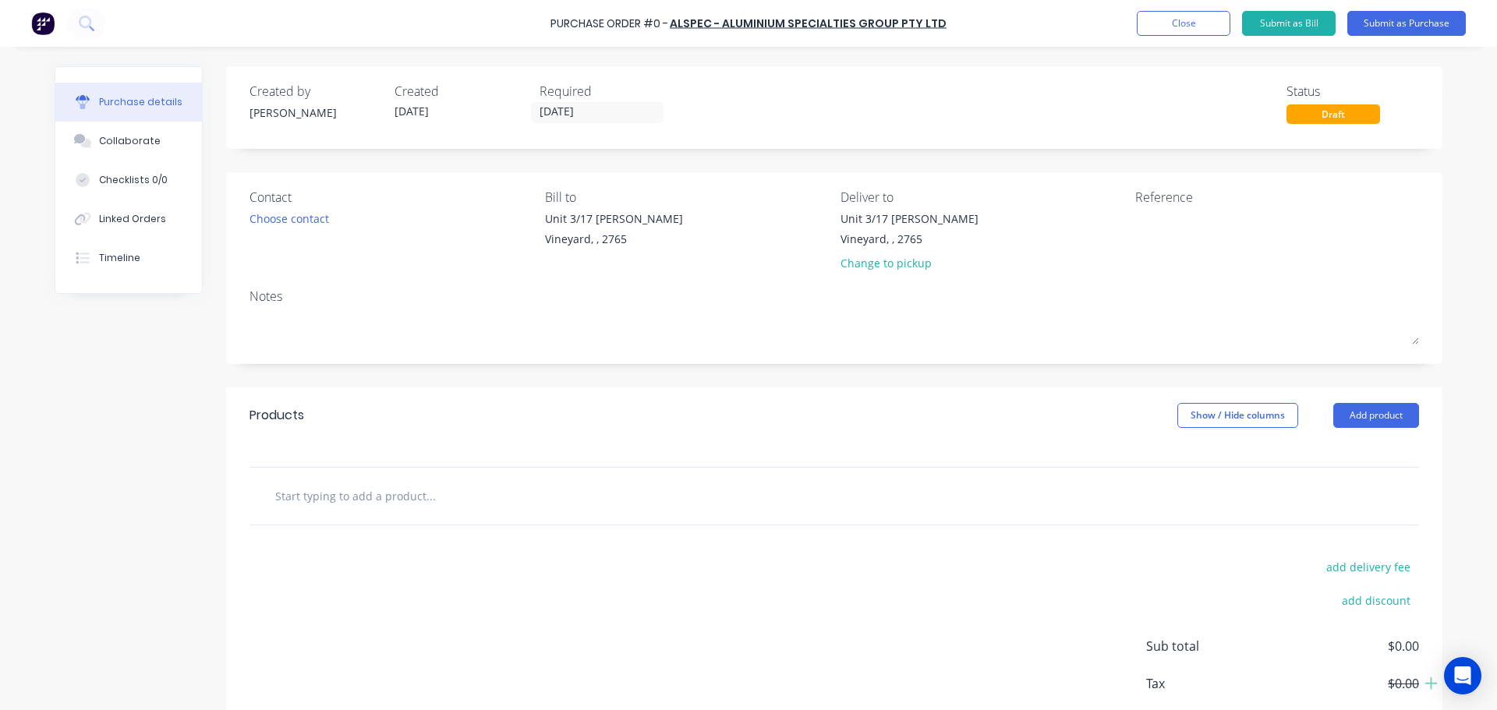
click at [372, 504] on input "text" at bounding box center [430, 495] width 312 height 31
click at [430, 493] on input "text" at bounding box center [430, 495] width 312 height 31
click at [1141, 234] on textarea at bounding box center [1232, 227] width 195 height 35
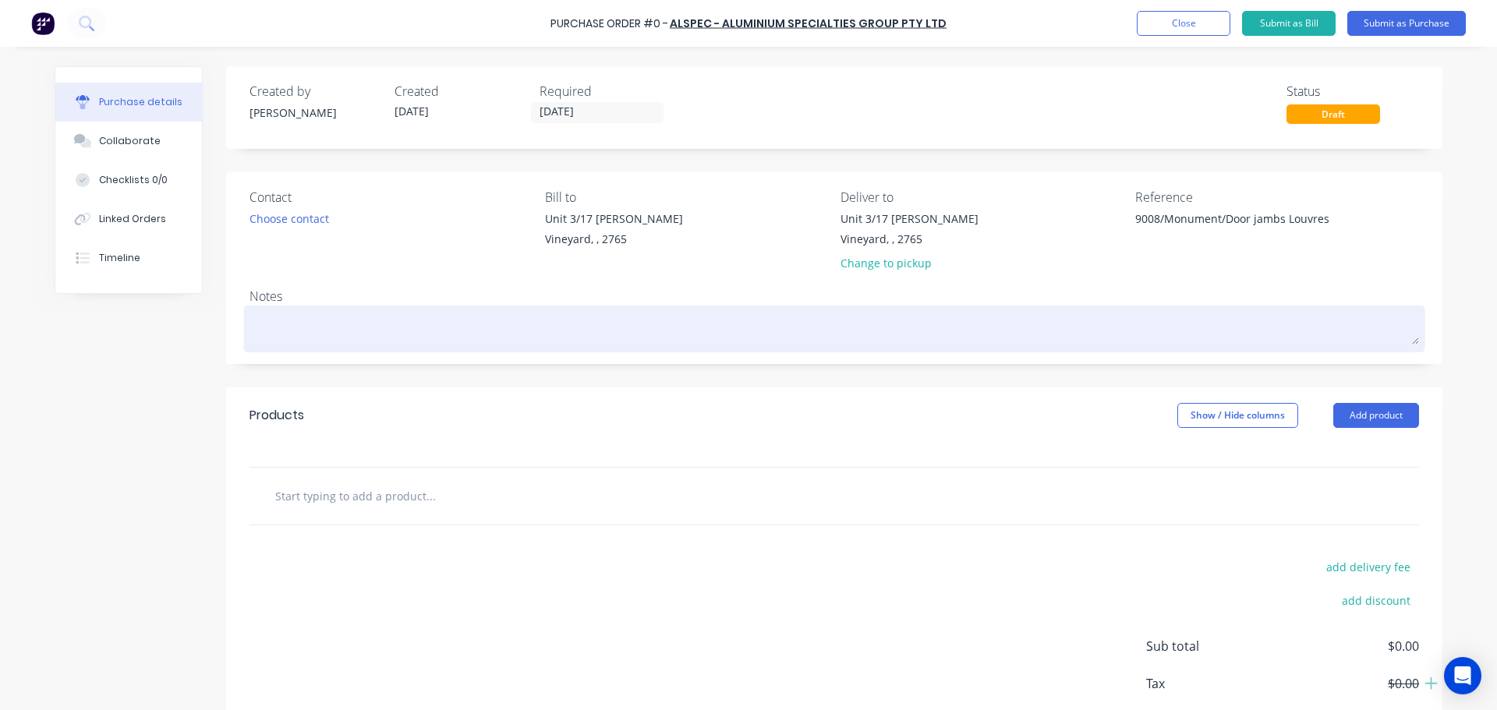
type textarea "9008/Monument/Door jambs Louvres"
type textarea "x"
type textarea "9008/Monument/Door jambs Louvres"
click at [1120, 327] on textarea at bounding box center [833, 326] width 1169 height 35
click at [293, 344] on textarea at bounding box center [833, 326] width 1169 height 35
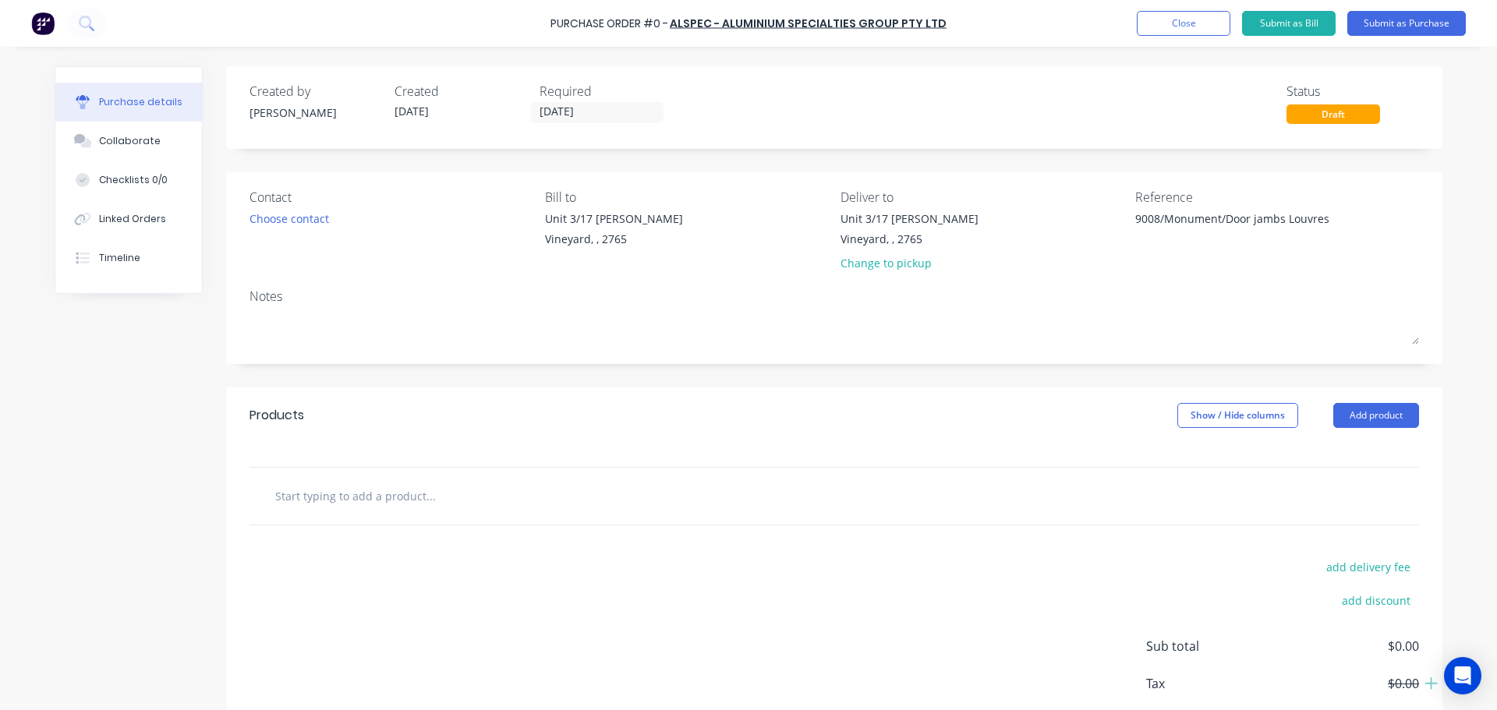
click at [359, 501] on input "text" at bounding box center [430, 495] width 312 height 31
click at [392, 507] on input "text" at bounding box center [430, 495] width 312 height 31
type textarea "x"
type input "1"
type textarea "x"
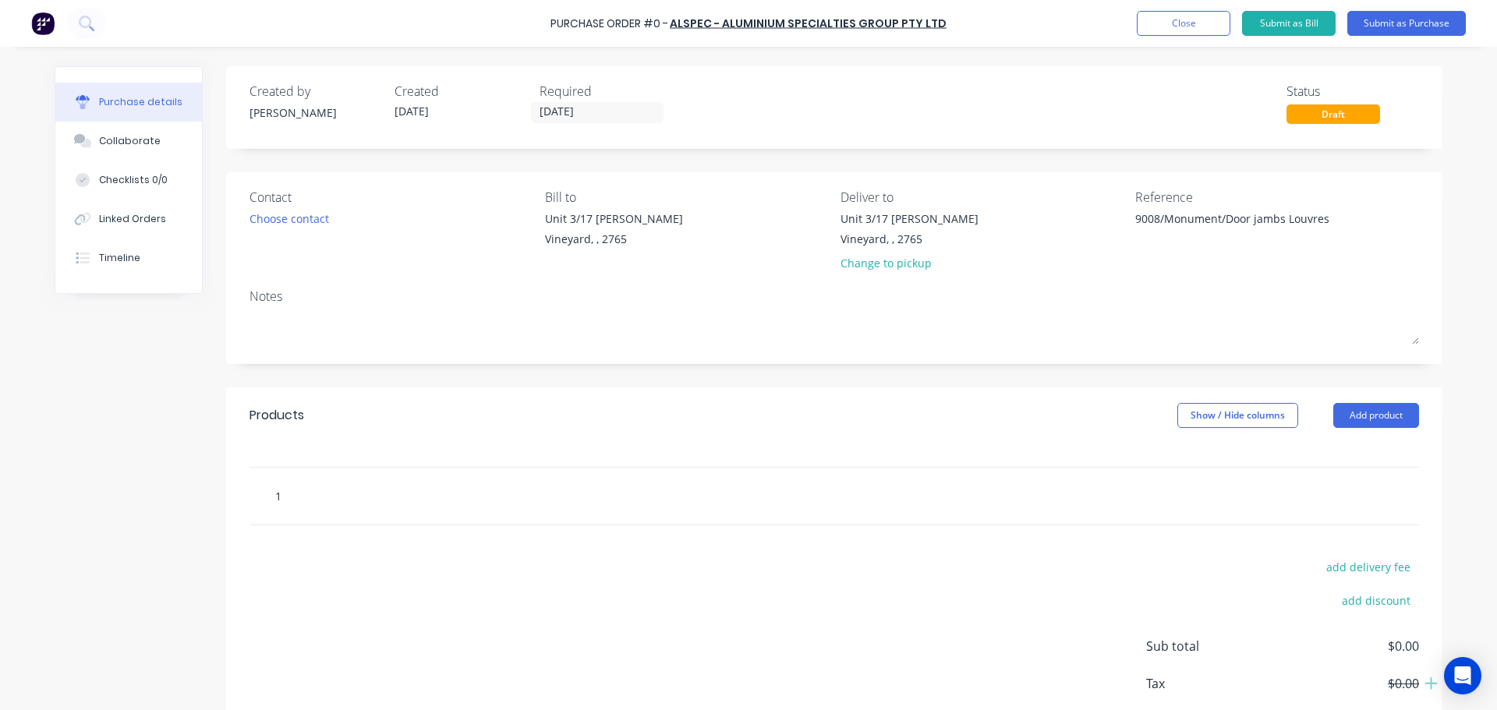
type input "10"
type textarea "x"
type input "103"
type textarea "x"
type input "10305"
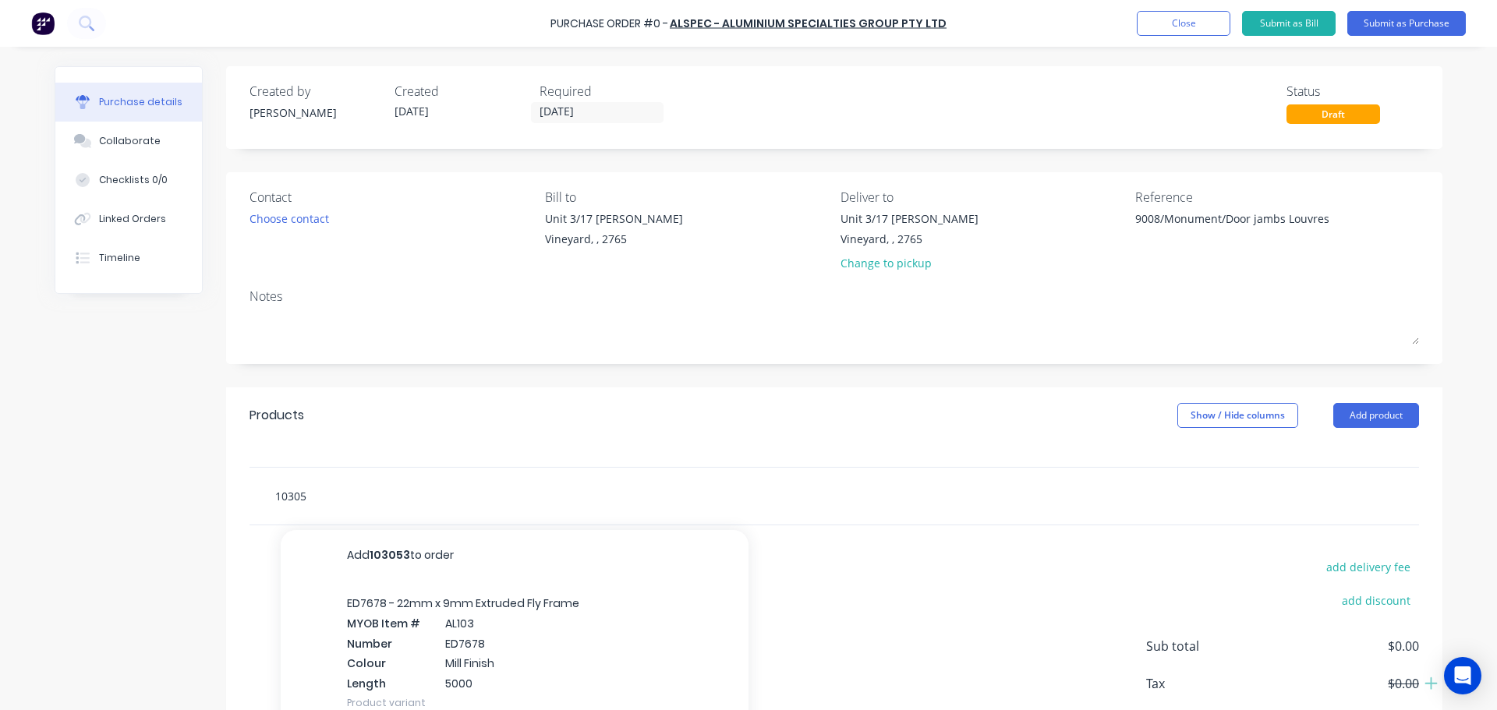
type textarea "x"
type input "1030530"
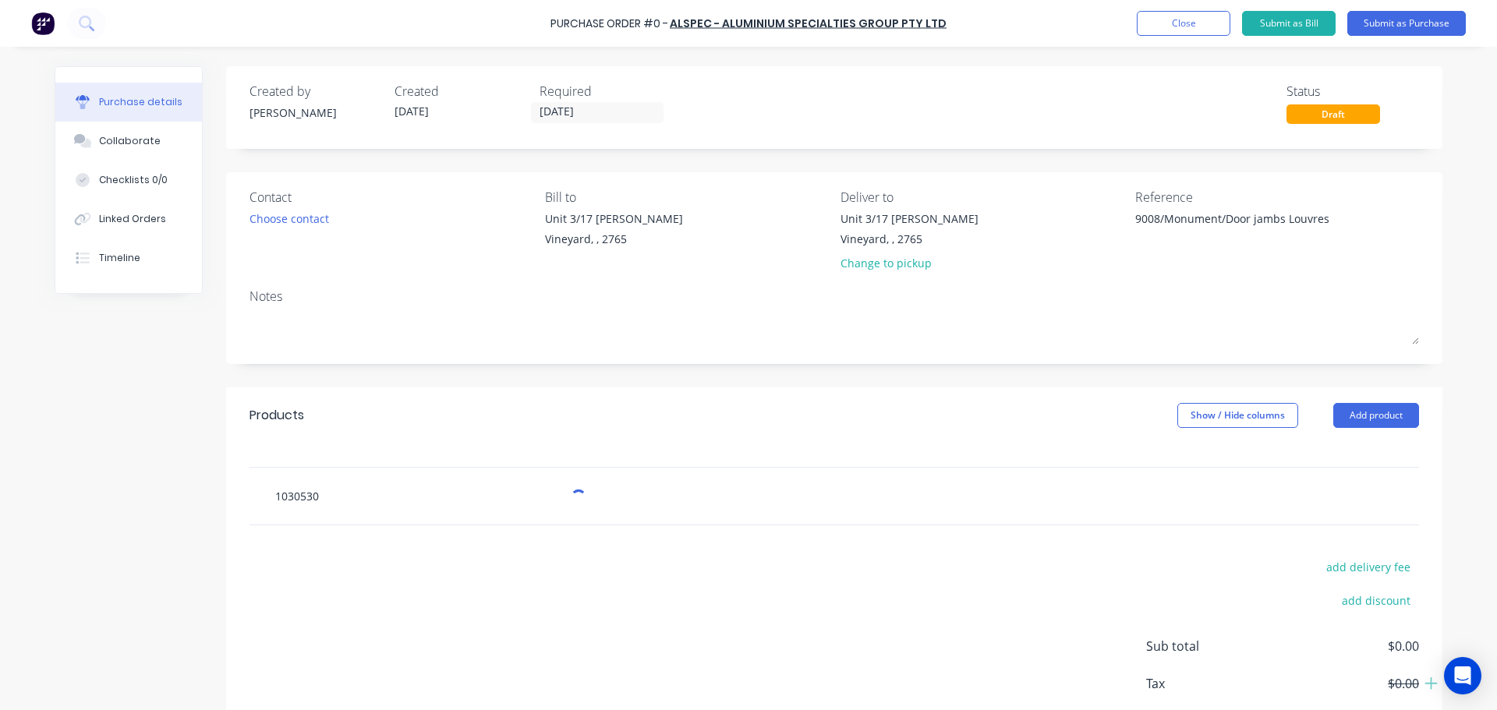
type textarea "x"
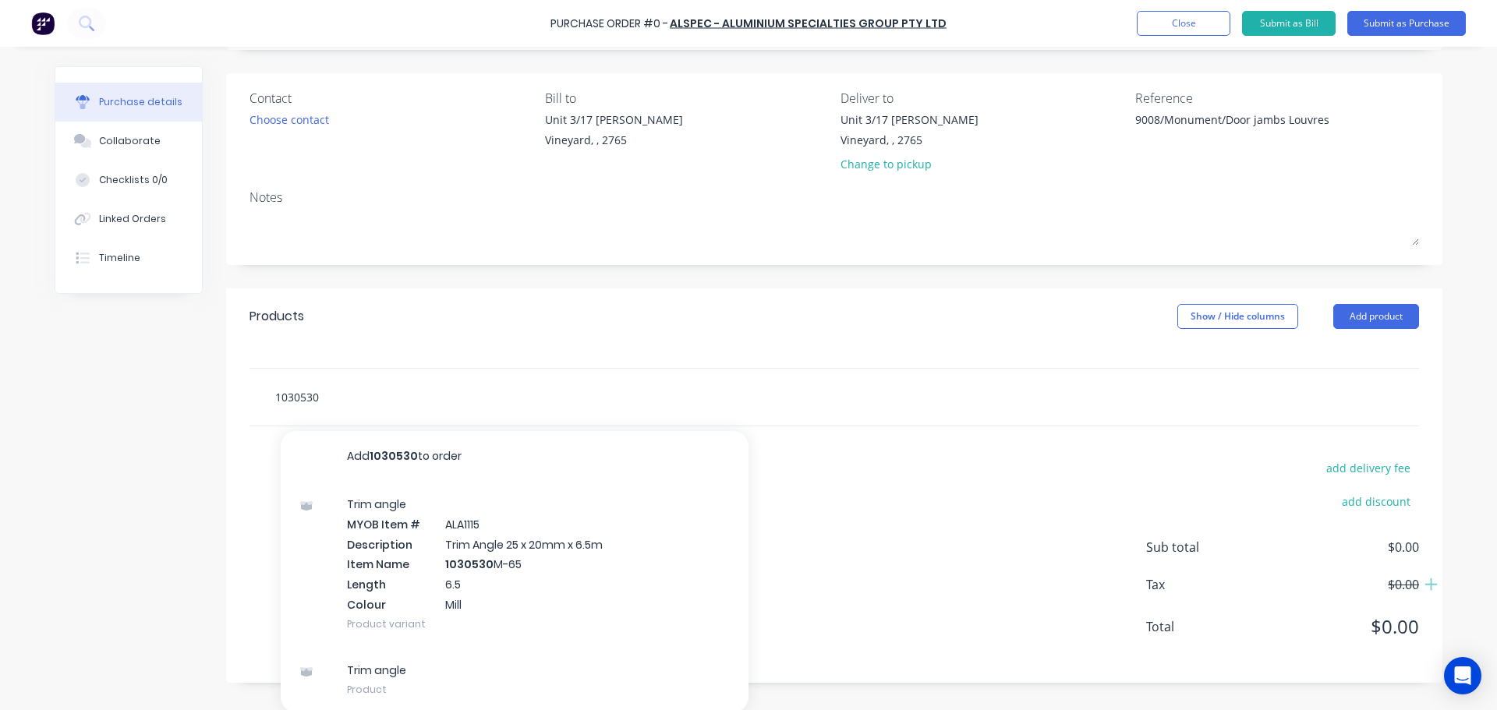
scroll to position [101, 0]
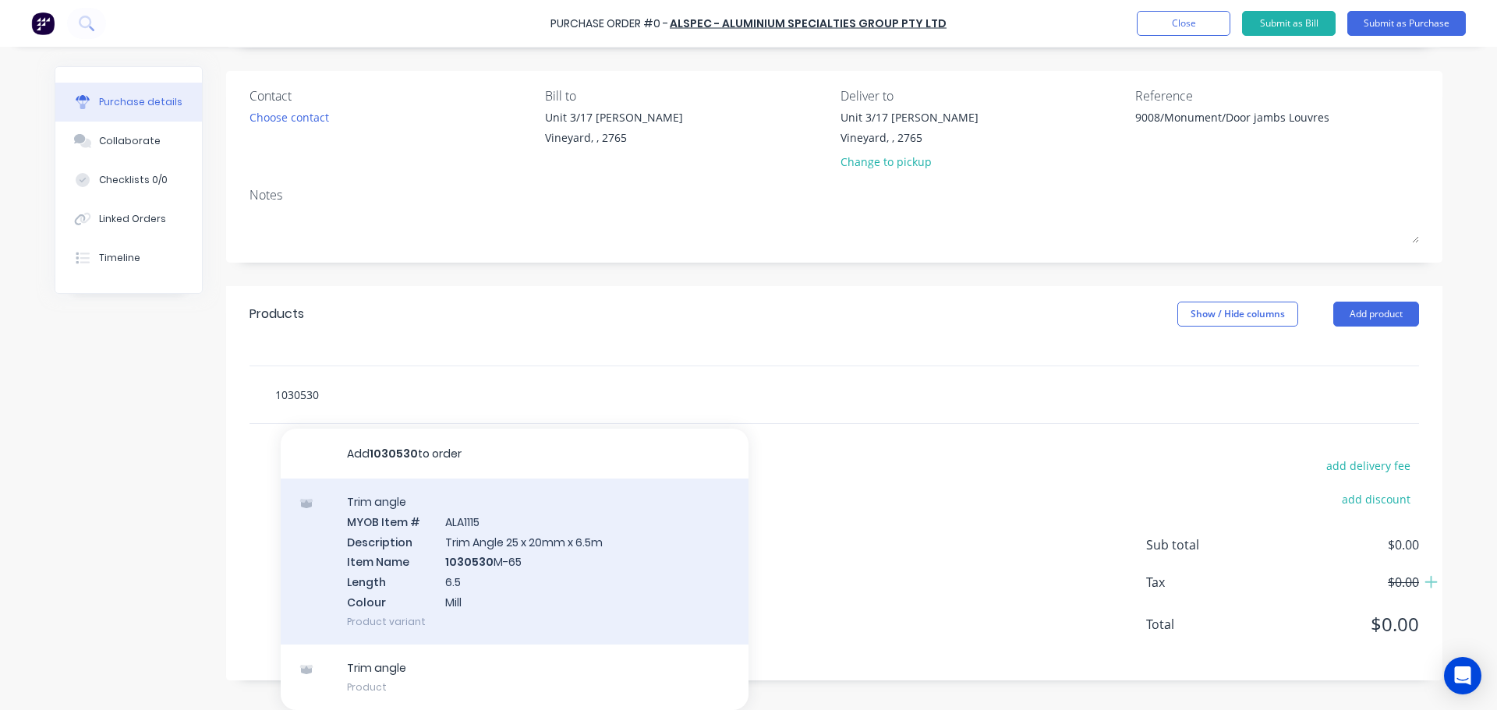
type input "1030530"
click at [585, 574] on div "Trim angle MYOB Item # ALA1115 Description Trim Angle 25 x 20mm x 6.5m Item Nam…" at bounding box center [515, 562] width 468 height 166
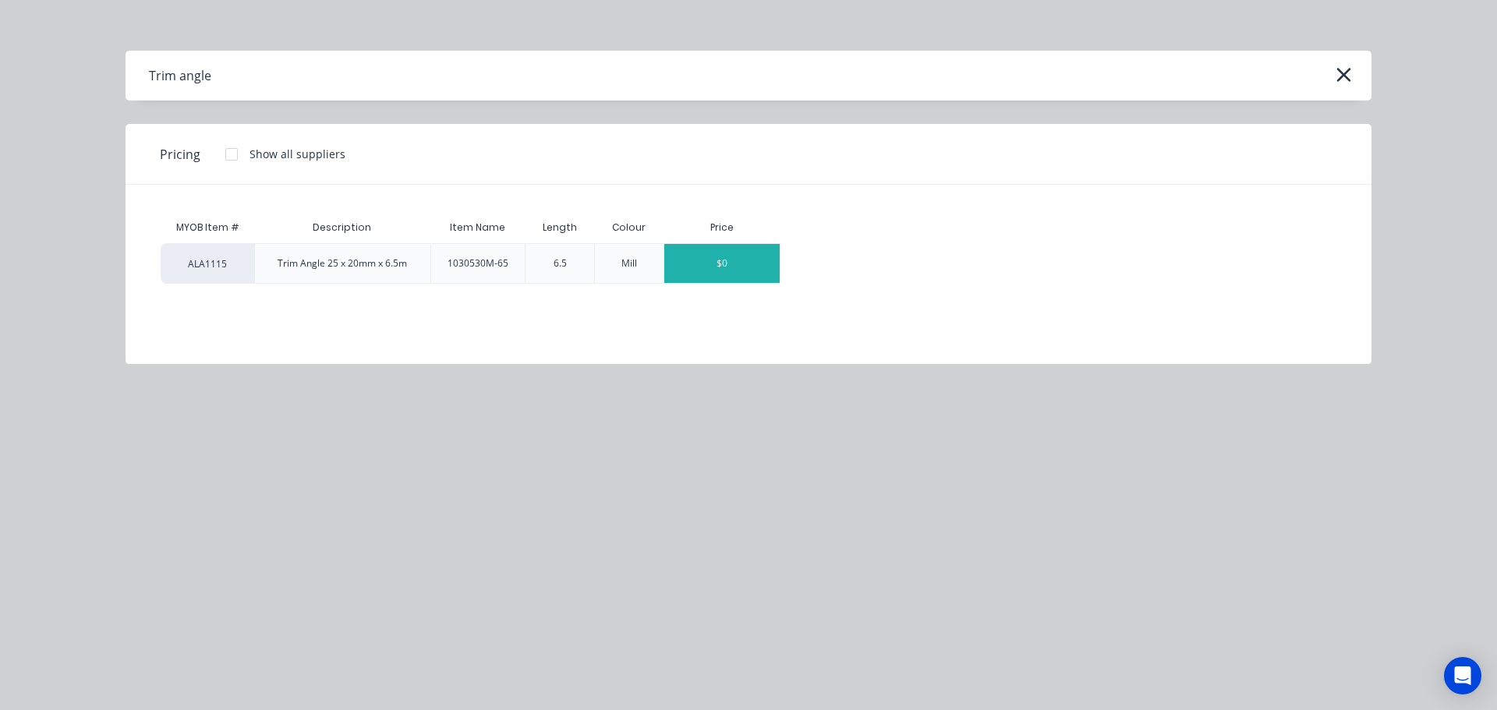
click at [722, 257] on div "$0" at bounding box center [721, 263] width 115 height 39
type textarea "x"
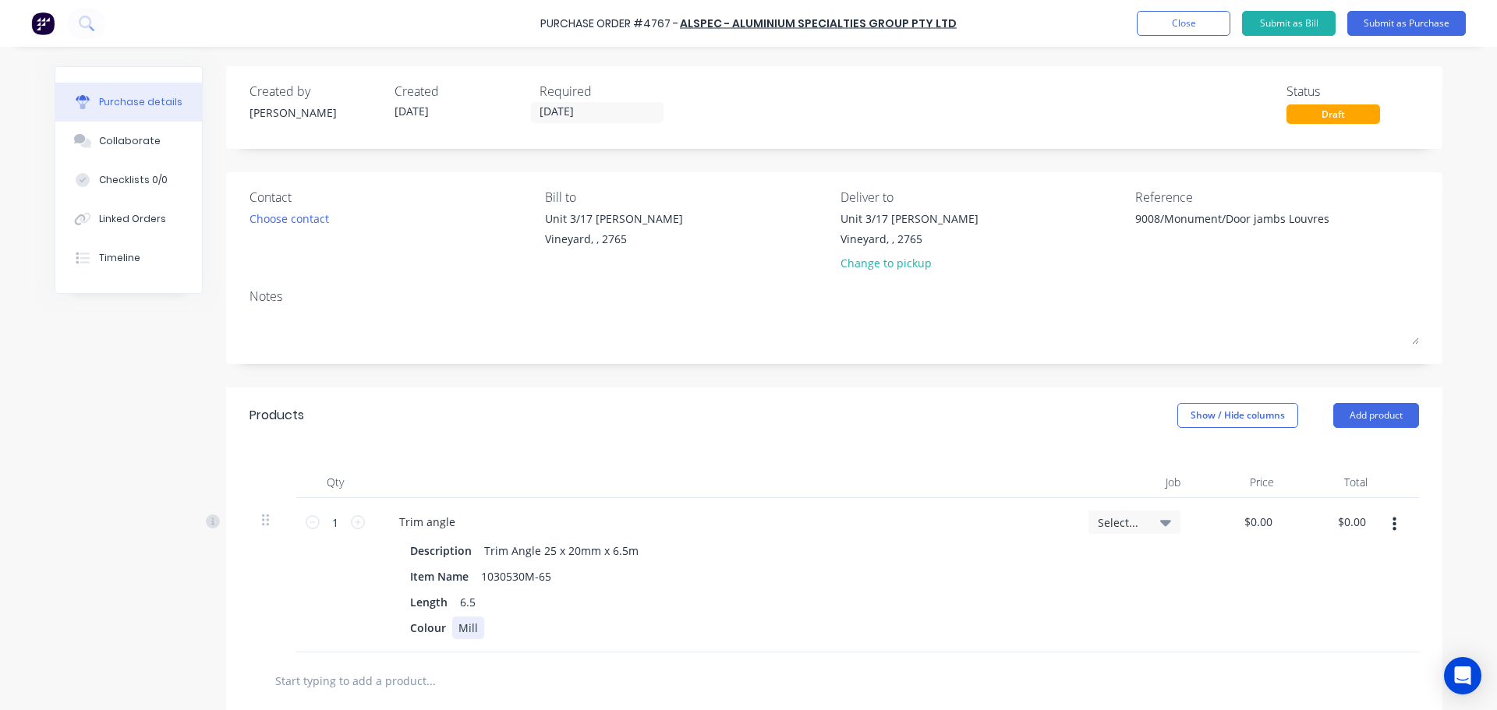
click at [463, 634] on div "Mill" at bounding box center [468, 628] width 32 height 23
drag, startPoint x: 471, startPoint y: 629, endPoint x: 432, endPoint y: 633, distance: 39.2
click at [432, 633] on div "Colour Mill" at bounding box center [722, 628] width 636 height 23
click at [1135, 214] on div "9008/Monument/Door jambs Louvres" at bounding box center [1232, 229] width 195 height 39
click at [1135, 219] on div "9008/Monument/Door jambs Louvres" at bounding box center [1232, 229] width 195 height 39
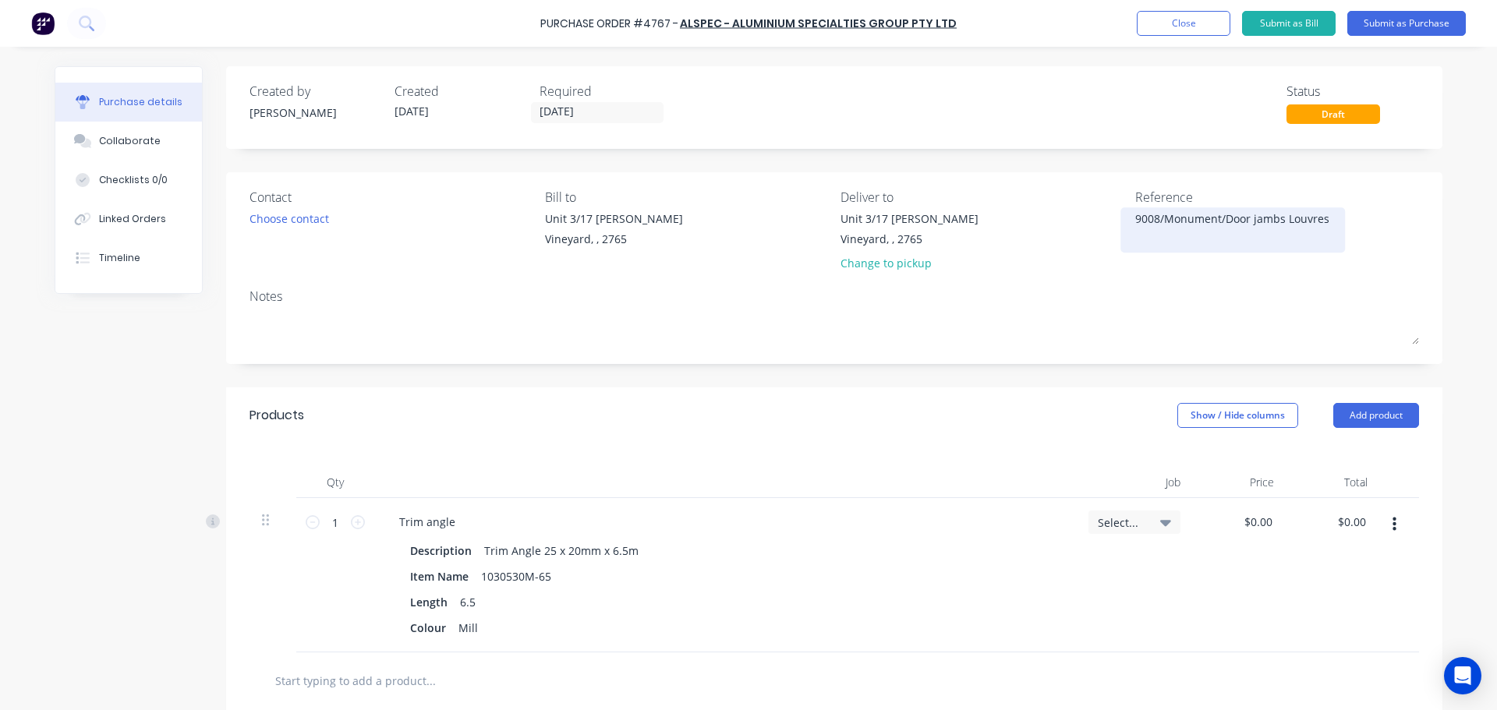
type textarea "x"
click at [1135, 212] on div "9008/Monument/Door jambs Louvres" at bounding box center [1232, 229] width 195 height 39
click at [1135, 216] on textarea "9008/Monument/Door jambs Louvres" at bounding box center [1232, 227] width 195 height 35
type textarea "4767/9008/Monument/Door jambs Louvres"
type textarea "x"
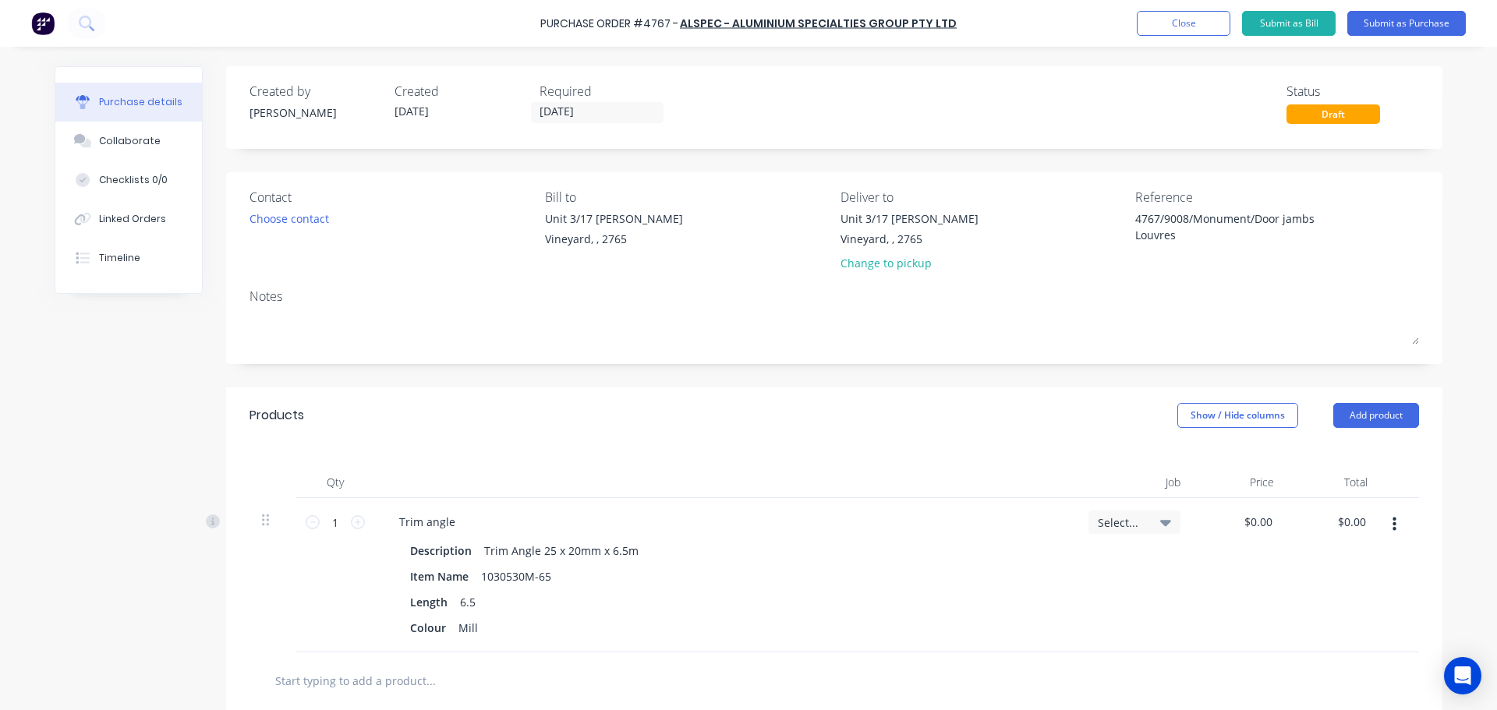
type textarea "4767/9008/Monument/Door jambs Louvres"
click at [677, 673] on div at bounding box center [496, 680] width 468 height 31
click at [422, 685] on input "text" at bounding box center [430, 680] width 312 height 31
type textarea "x"
type input "1"
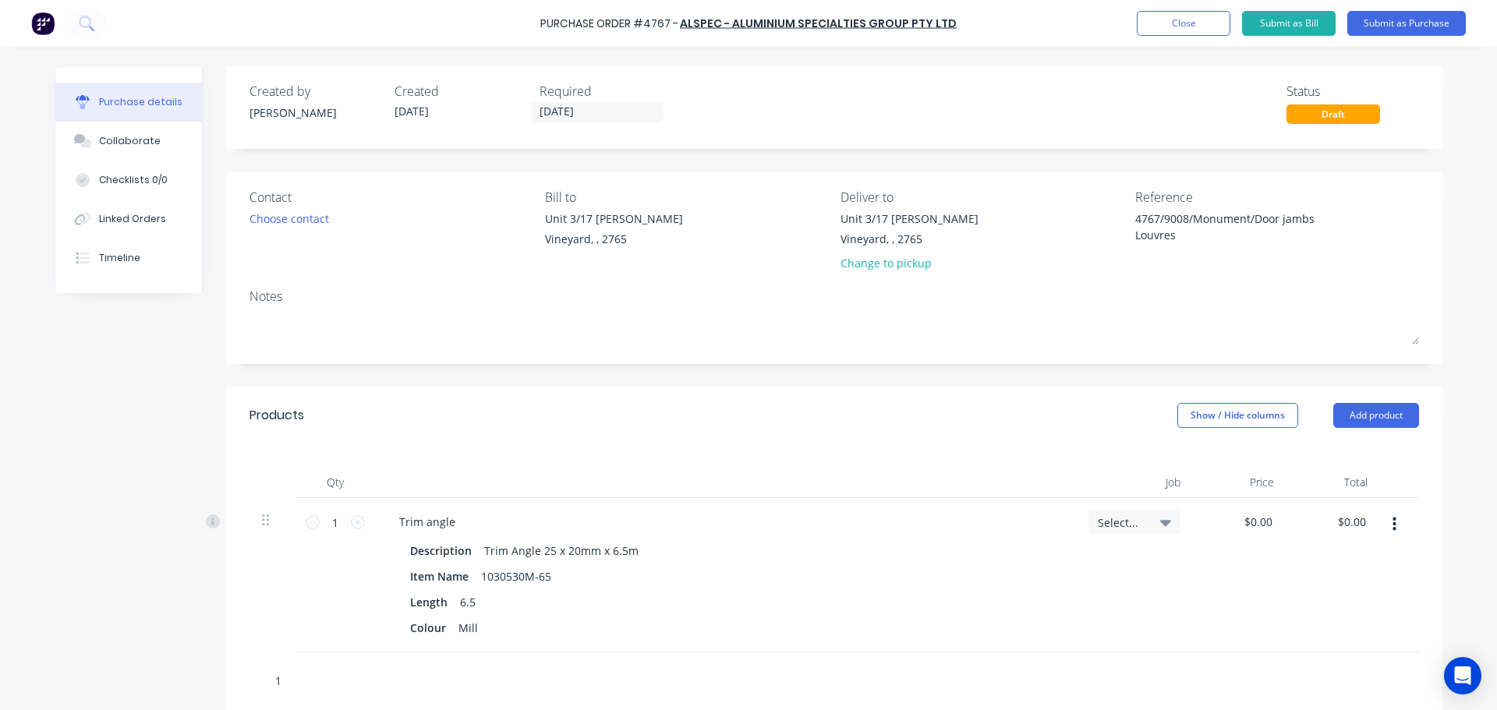
type textarea "x"
type input "10"
type textarea "x"
type input "103"
type textarea "x"
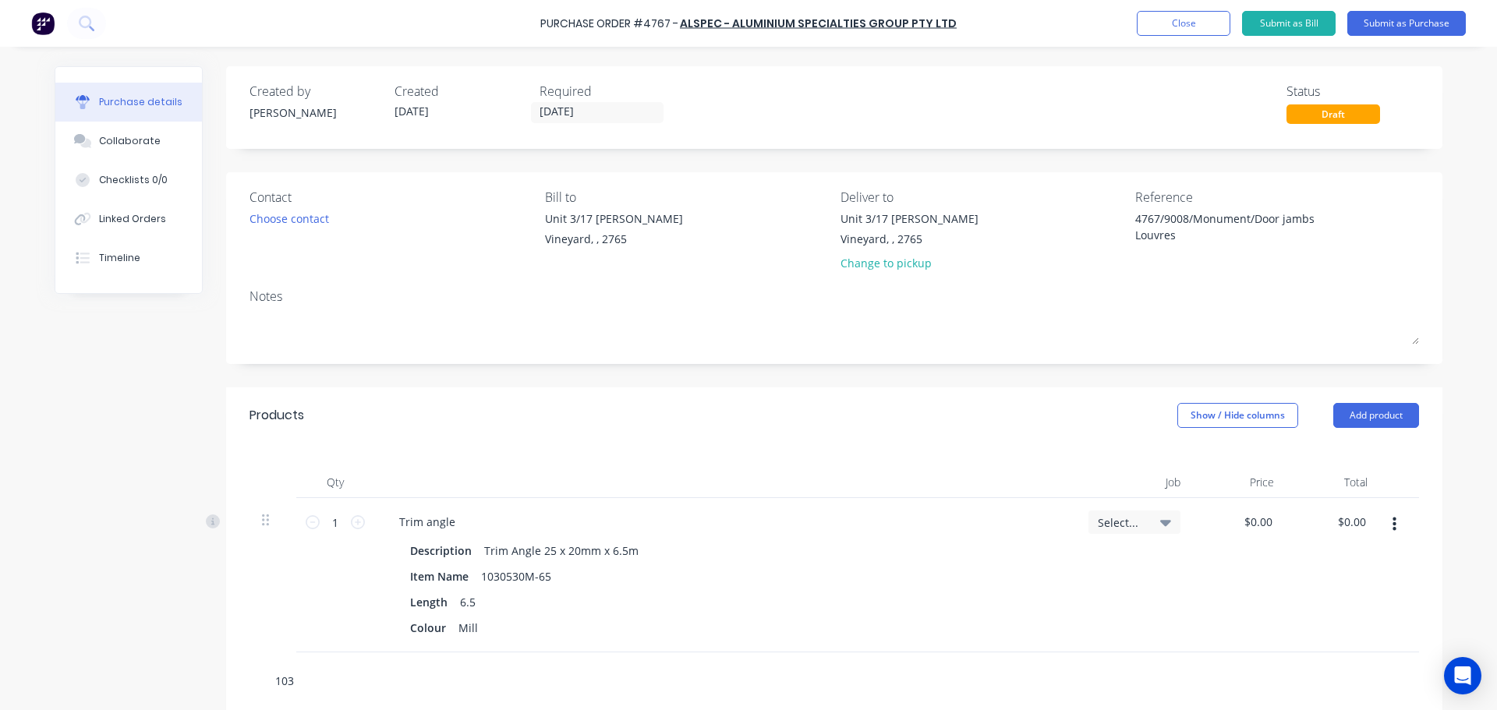
type input "1030"
type textarea "x"
type input "10305"
type textarea "x"
type input "103054"
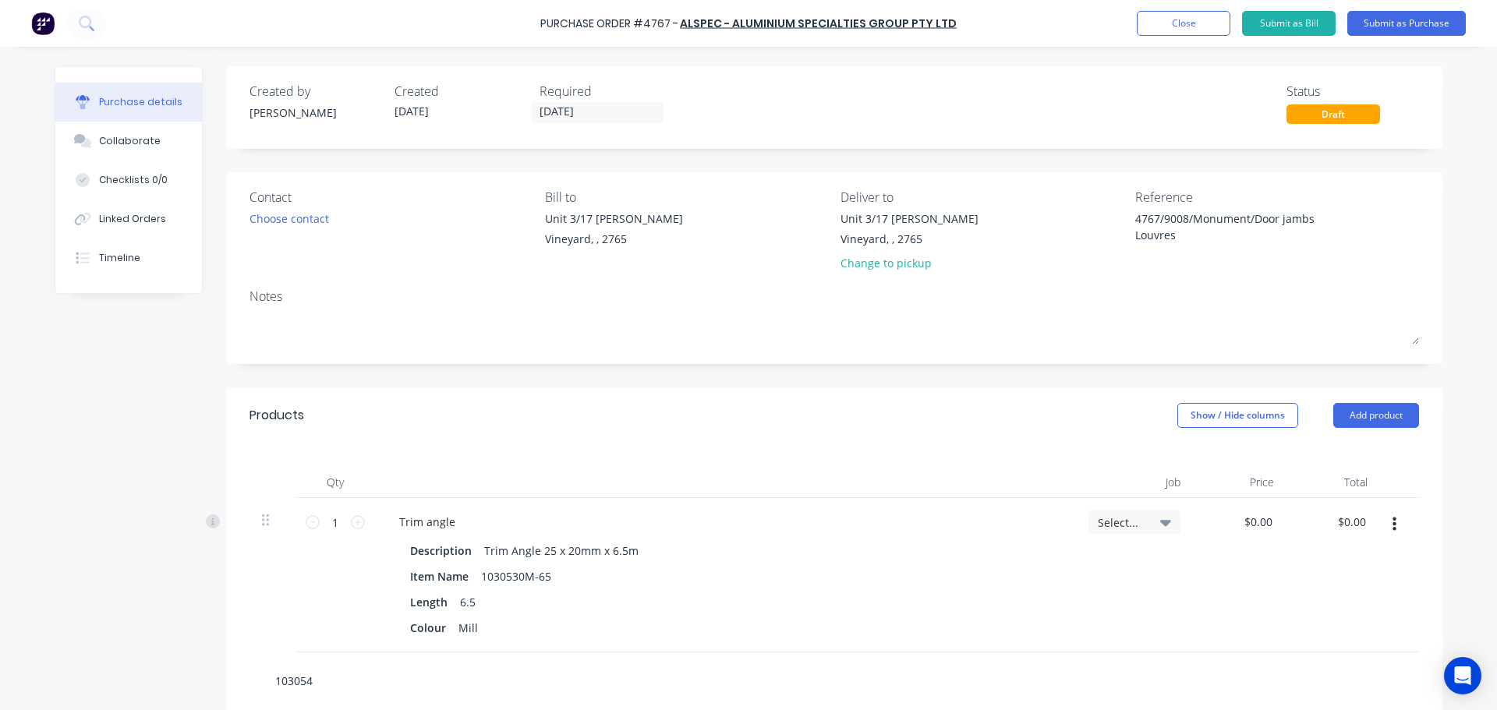
type textarea "x"
type input "1030548"
type textarea "x"
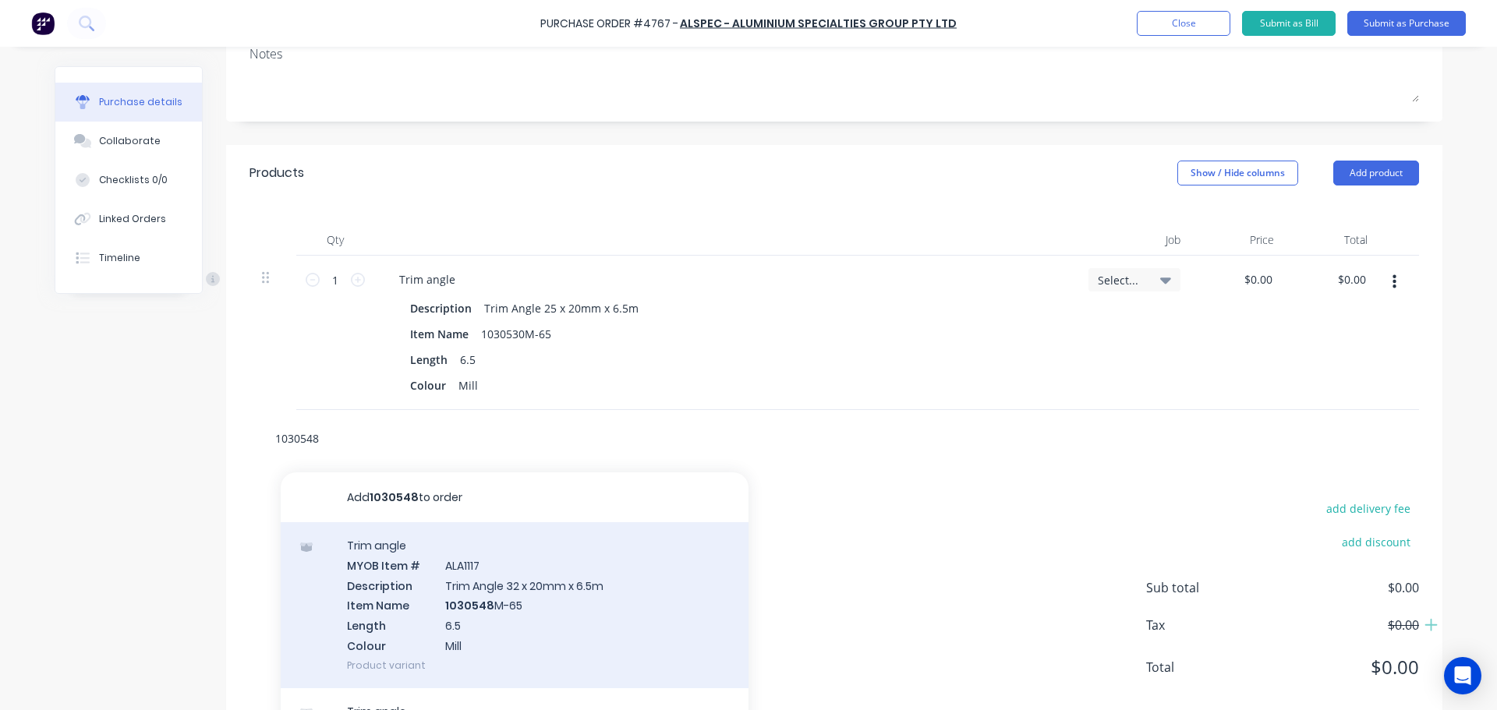
scroll to position [286, 0]
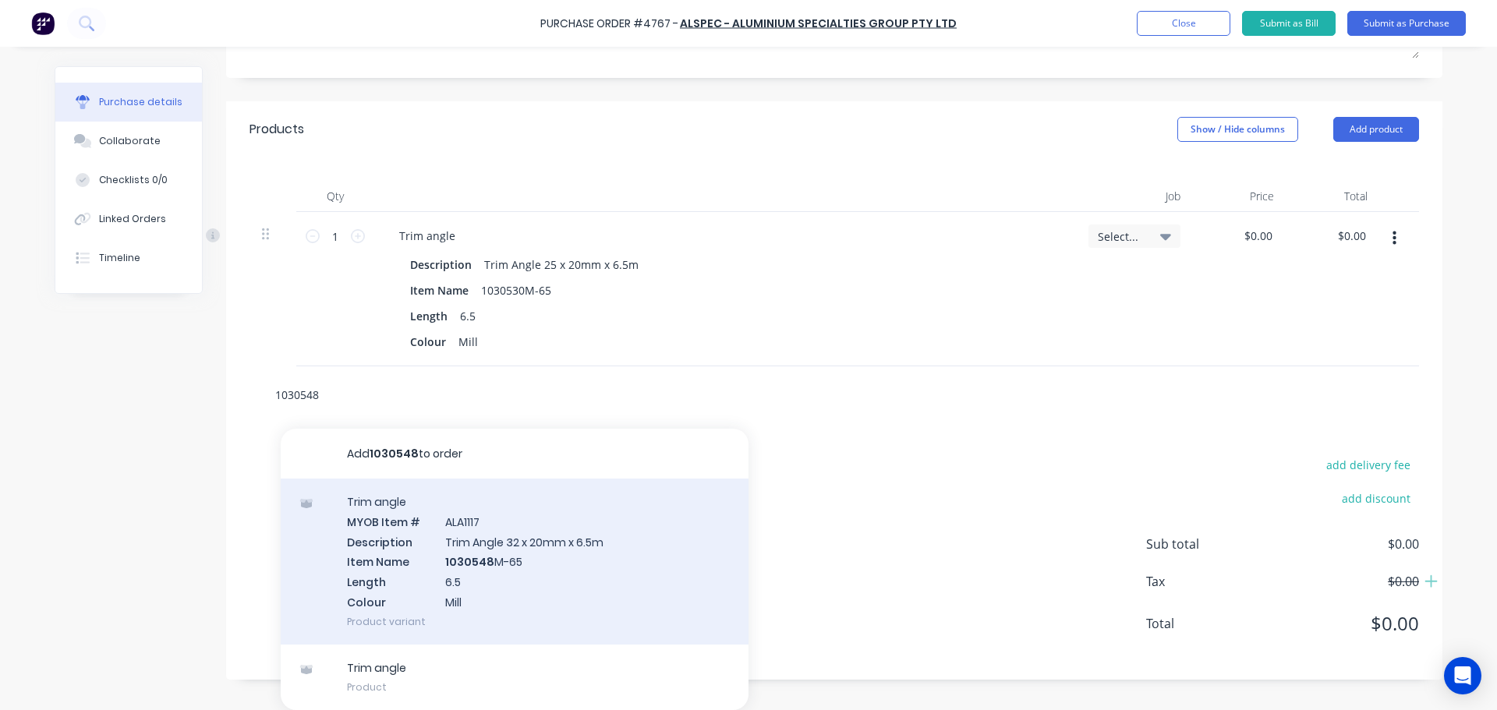
type input "1030548"
click at [577, 550] on div "Trim angle MYOB Item # ALA1117 Description Trim Angle 32 x 20mm x 6.5m Item Nam…" at bounding box center [515, 562] width 468 height 166
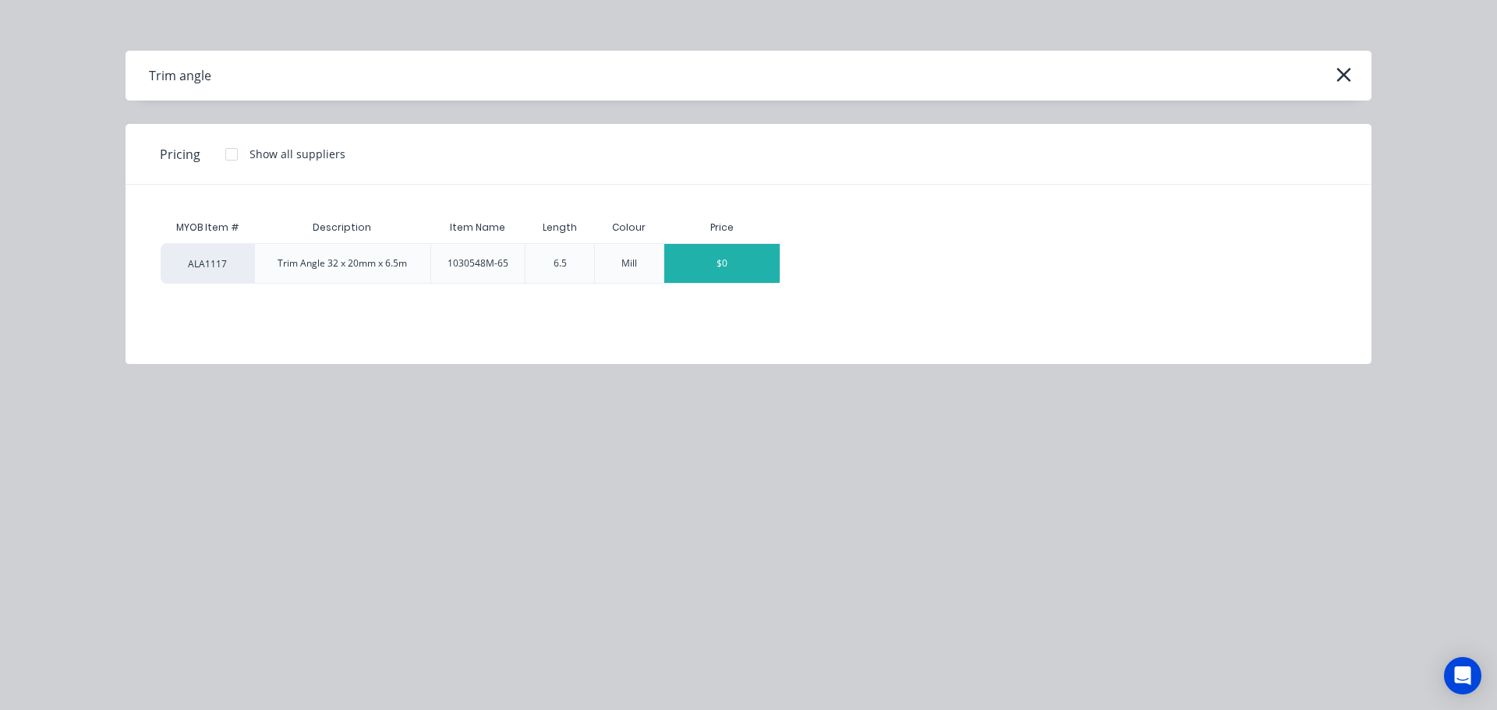
click at [732, 274] on div "$0" at bounding box center [721, 263] width 115 height 39
type textarea "x"
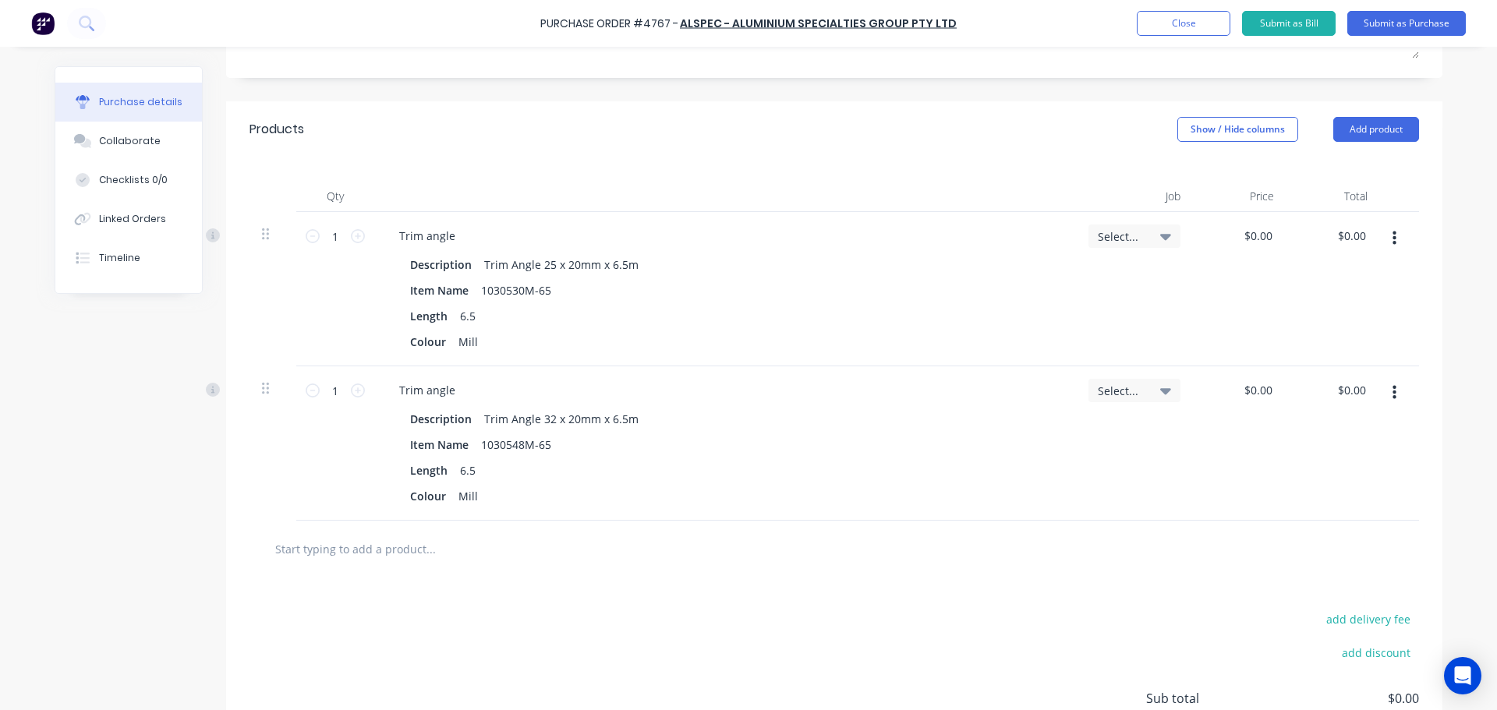
click at [424, 535] on input "text" at bounding box center [430, 548] width 312 height 31
type textarea "x"
type input "a"
type textarea "x"
type input "as"
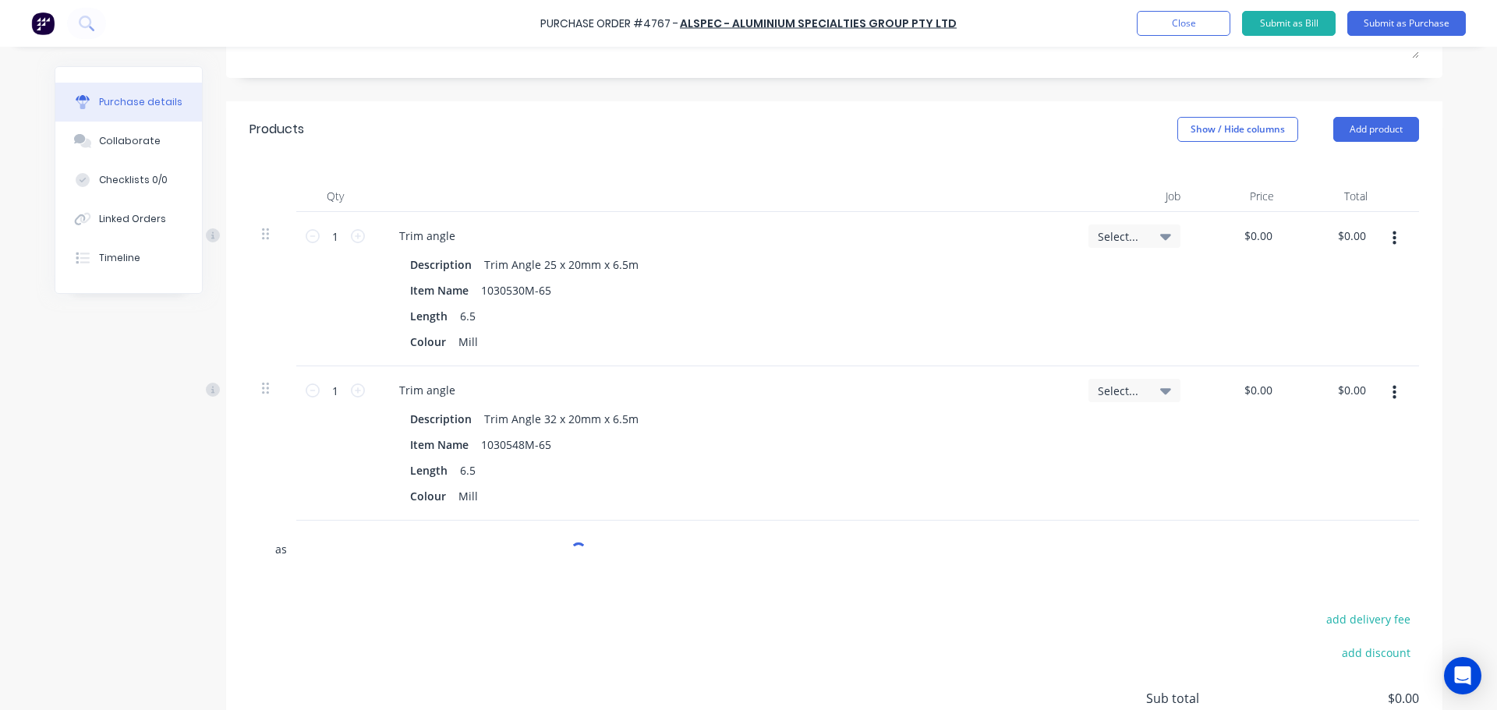
type textarea "x"
type input "as2"
type textarea "x"
type input "as24"
type textarea "x"
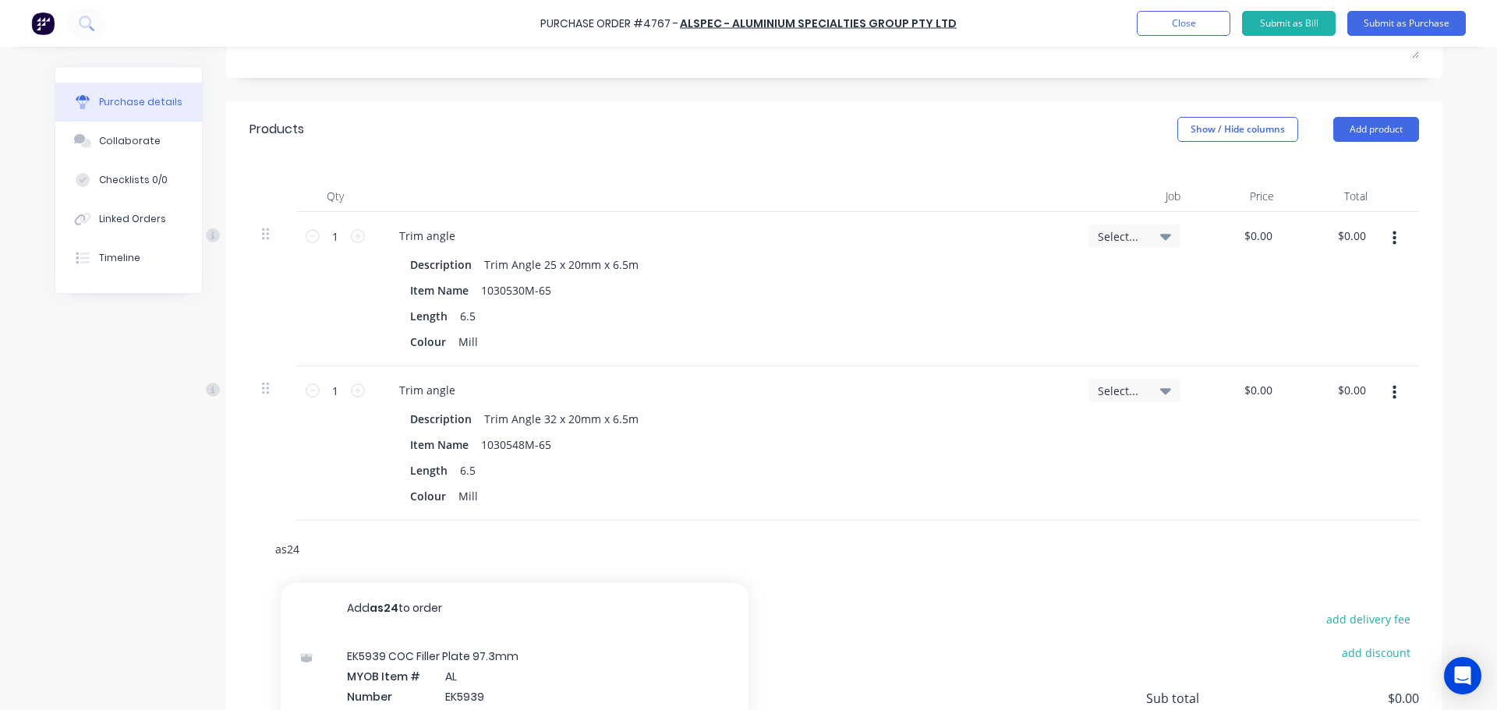
type input "as2"
type textarea "x"
type input "a"
type textarea "x"
type input "1"
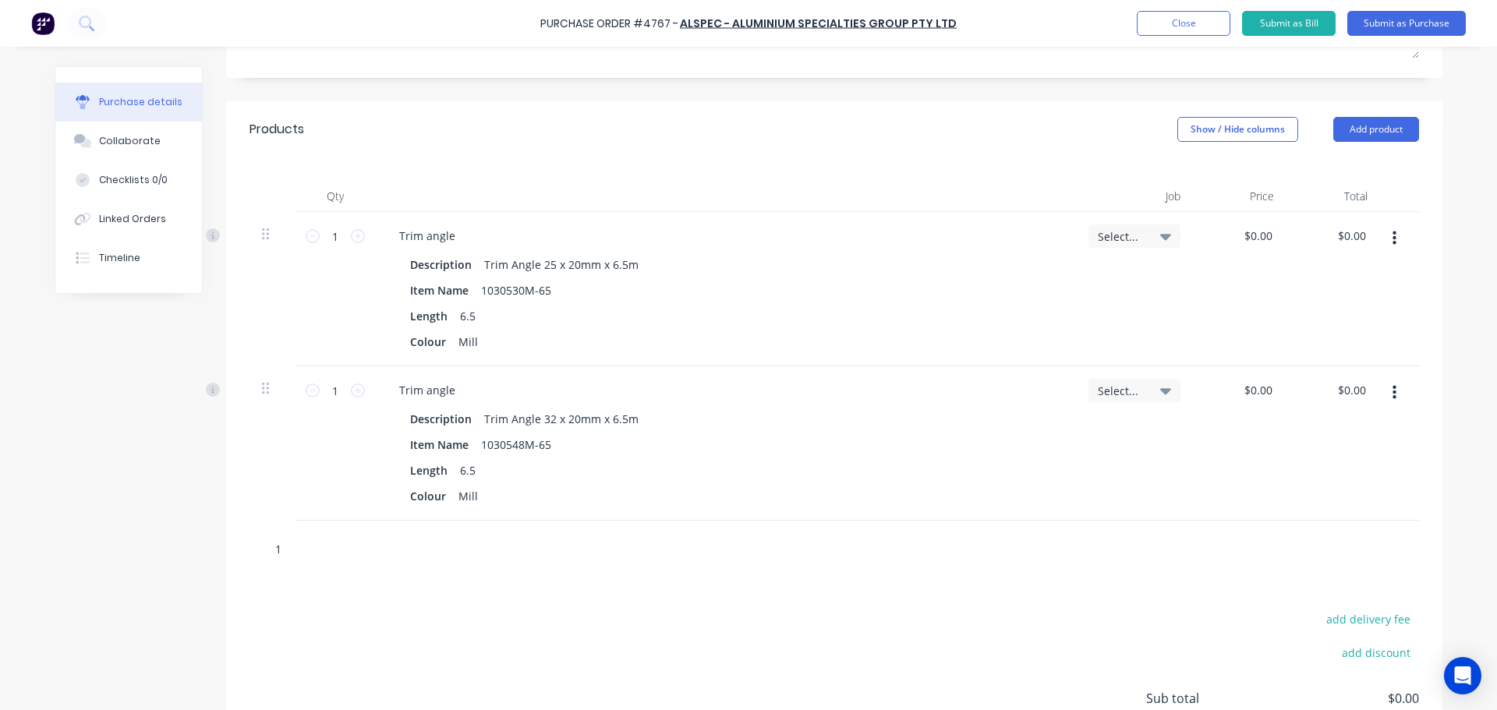
type textarea "x"
type input "12"
type textarea "x"
type input "1"
type textarea "x"
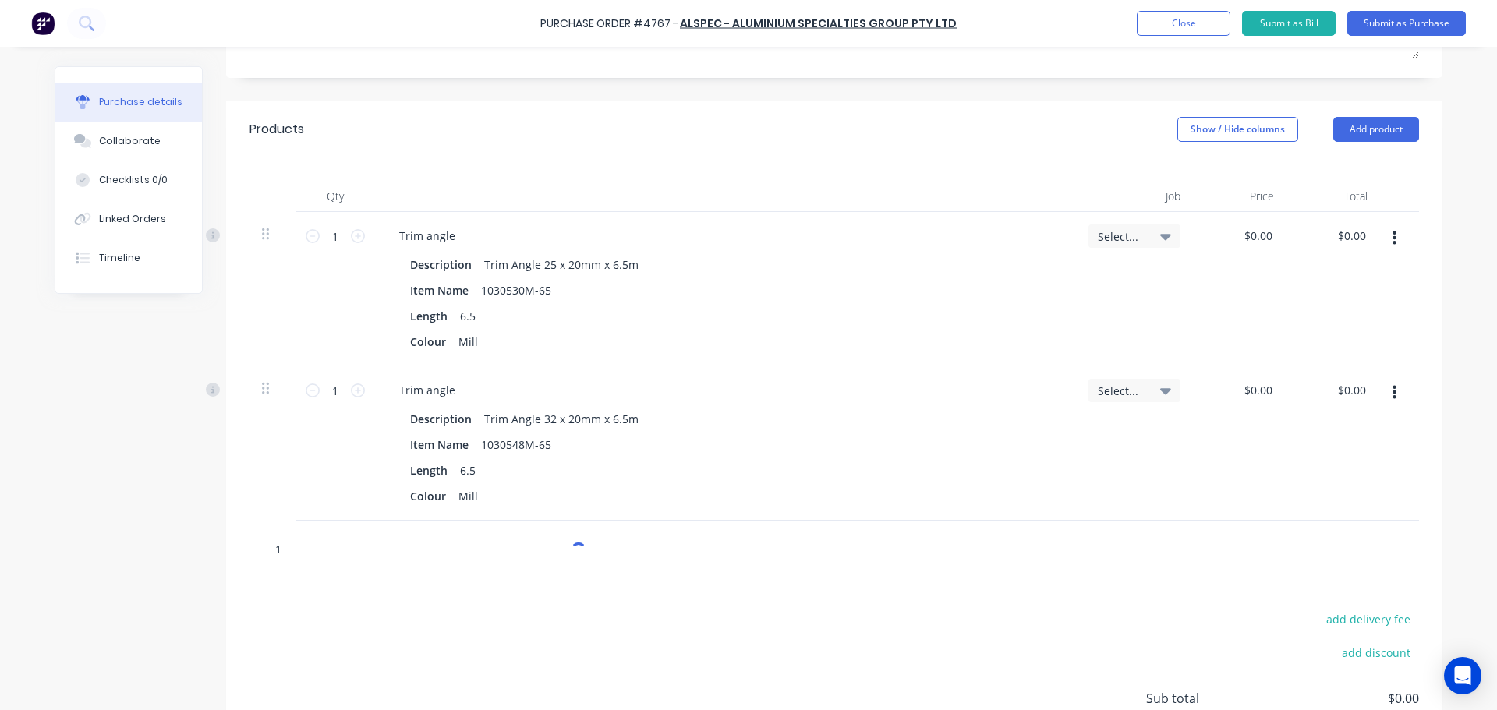
type input "16"
type textarea "x"
type input "160"
type textarea "x"
type input "1600"
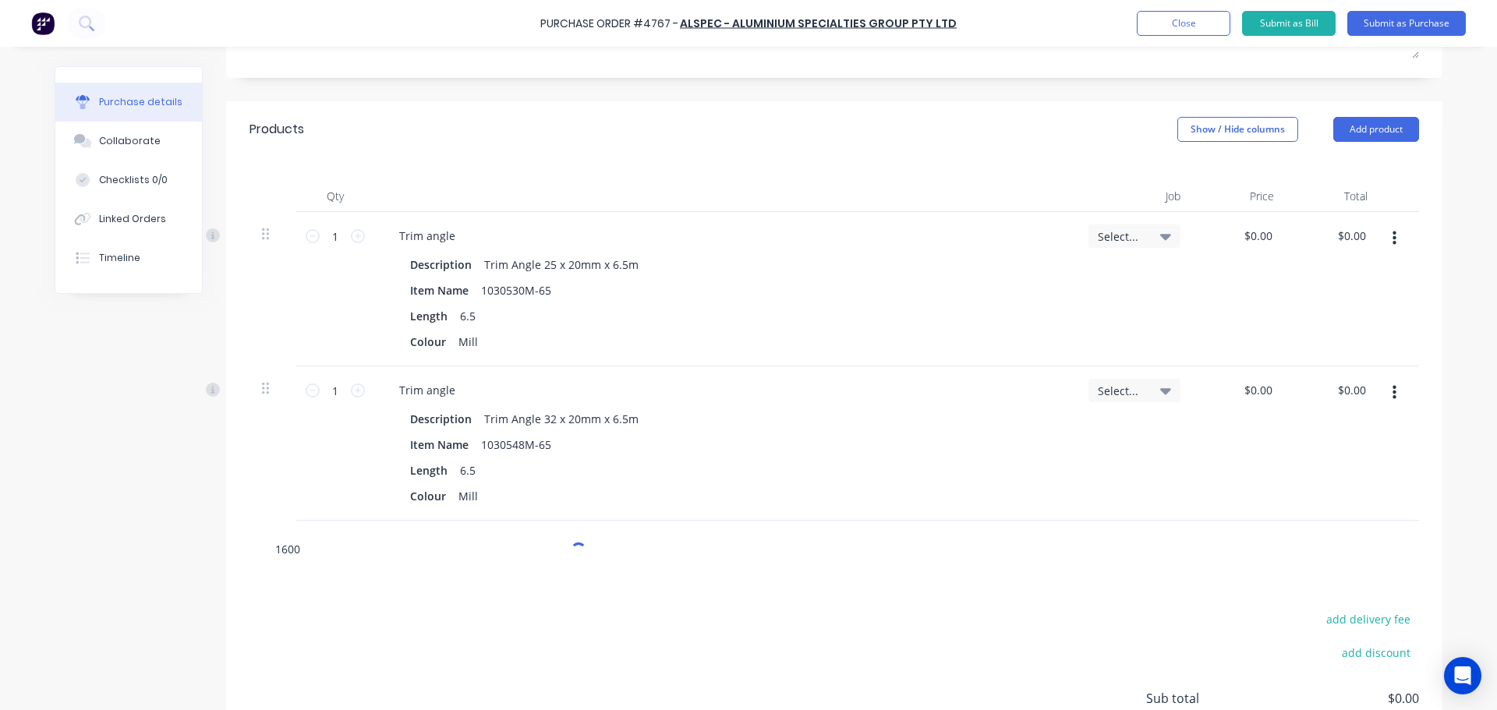
type textarea "x"
type input "16001"
type textarea "x"
type input "16002"
type textarea "x"
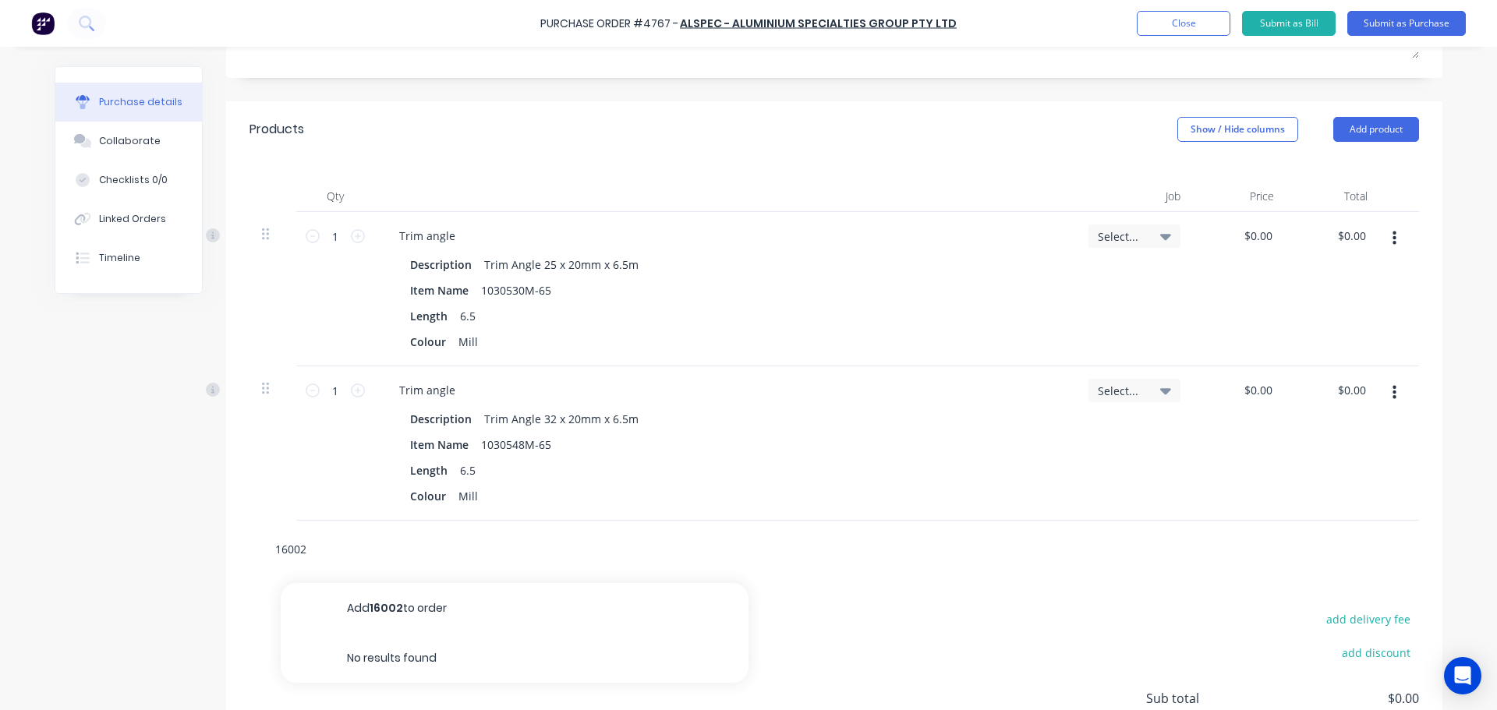
type input "160024"
type textarea "x"
type input "1600240"
type textarea "x"
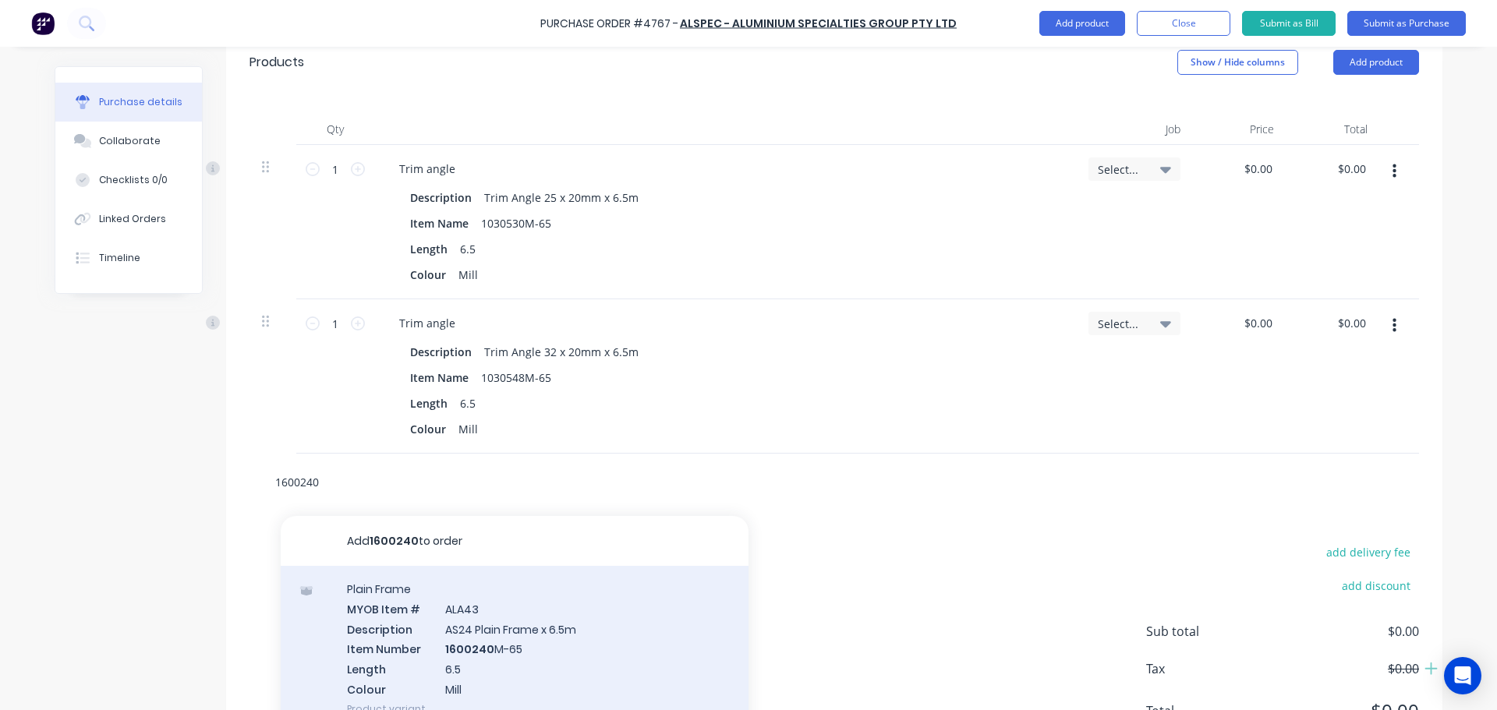
scroll to position [440, 0]
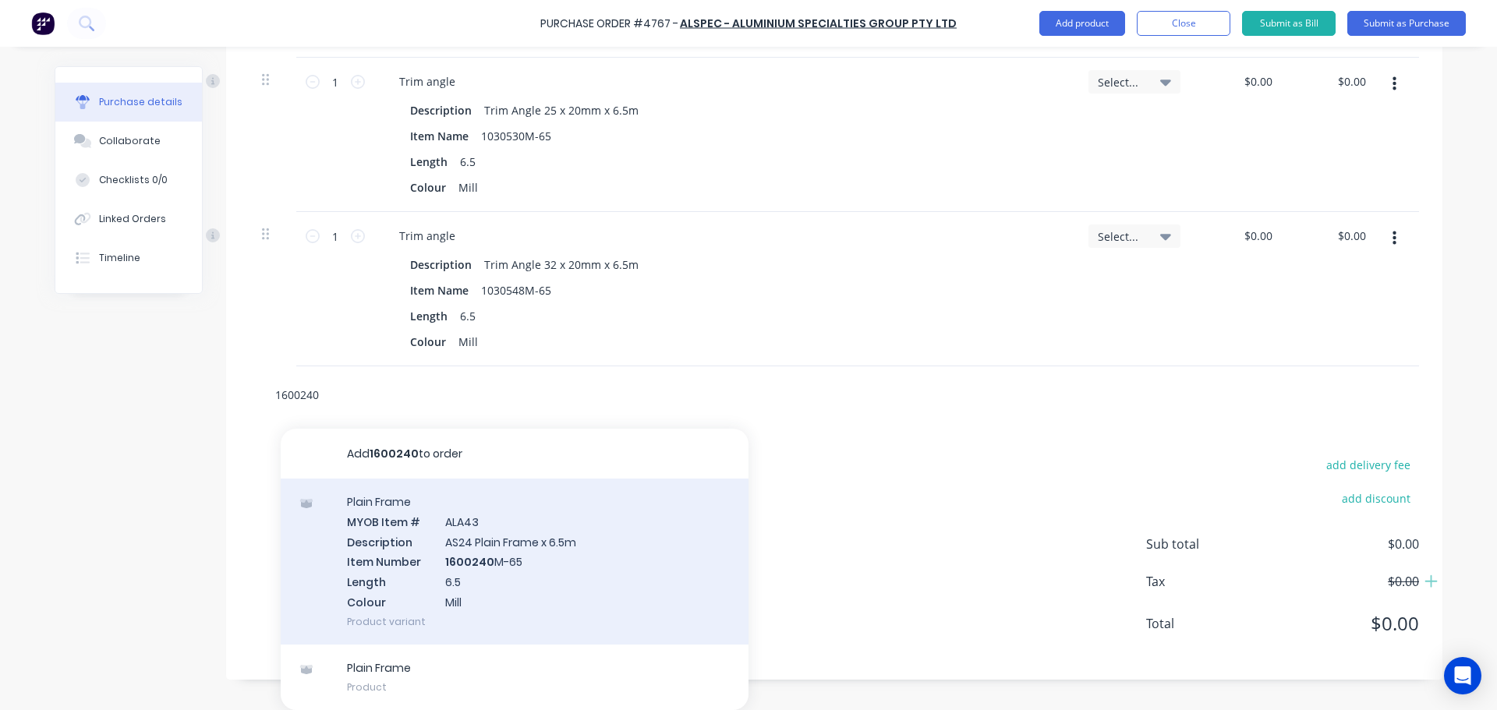
type input "1600240"
click at [497, 589] on div "Plain Frame MYOB Item # ALA43 Description AS24 Plain Frame x 6.5m Item Number 1…" at bounding box center [515, 562] width 468 height 166
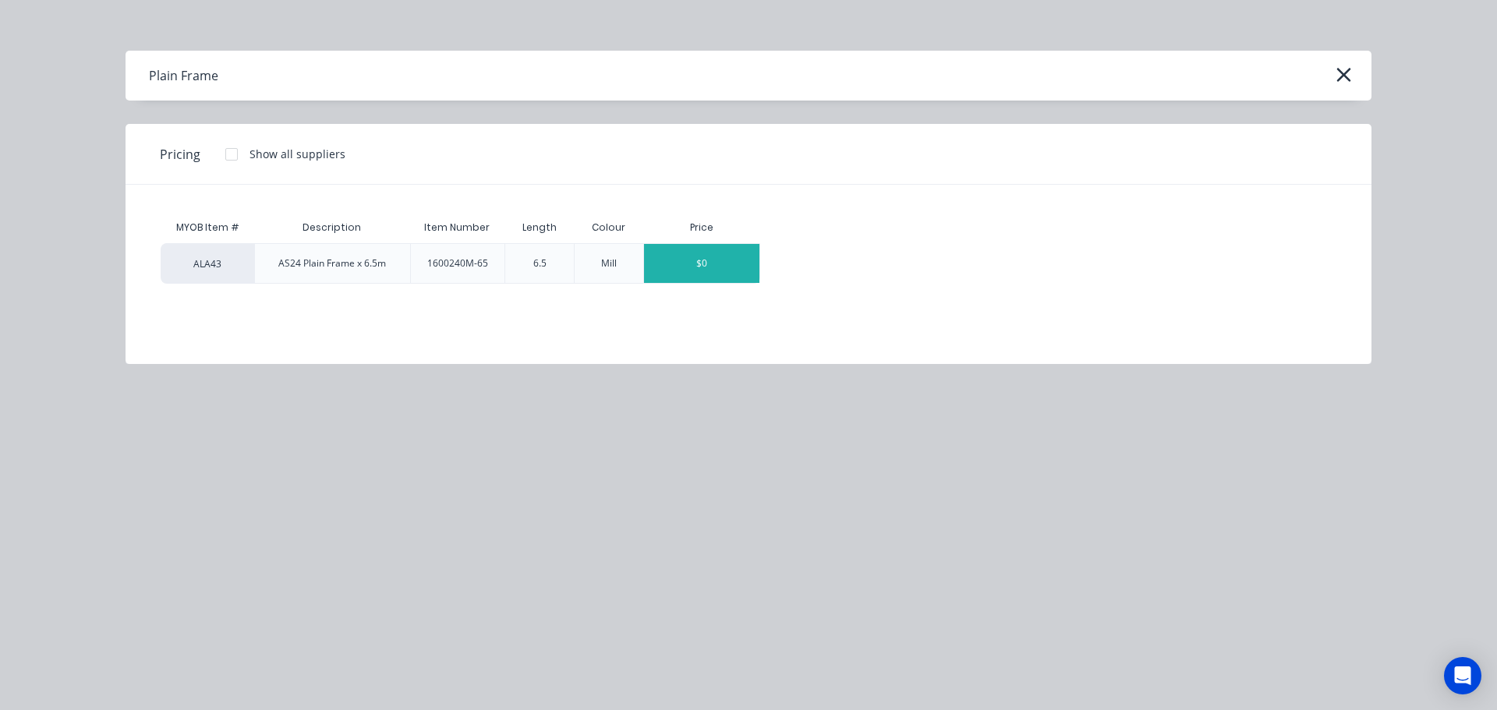
click at [720, 269] on div "$0" at bounding box center [701, 263] width 115 height 39
type textarea "x"
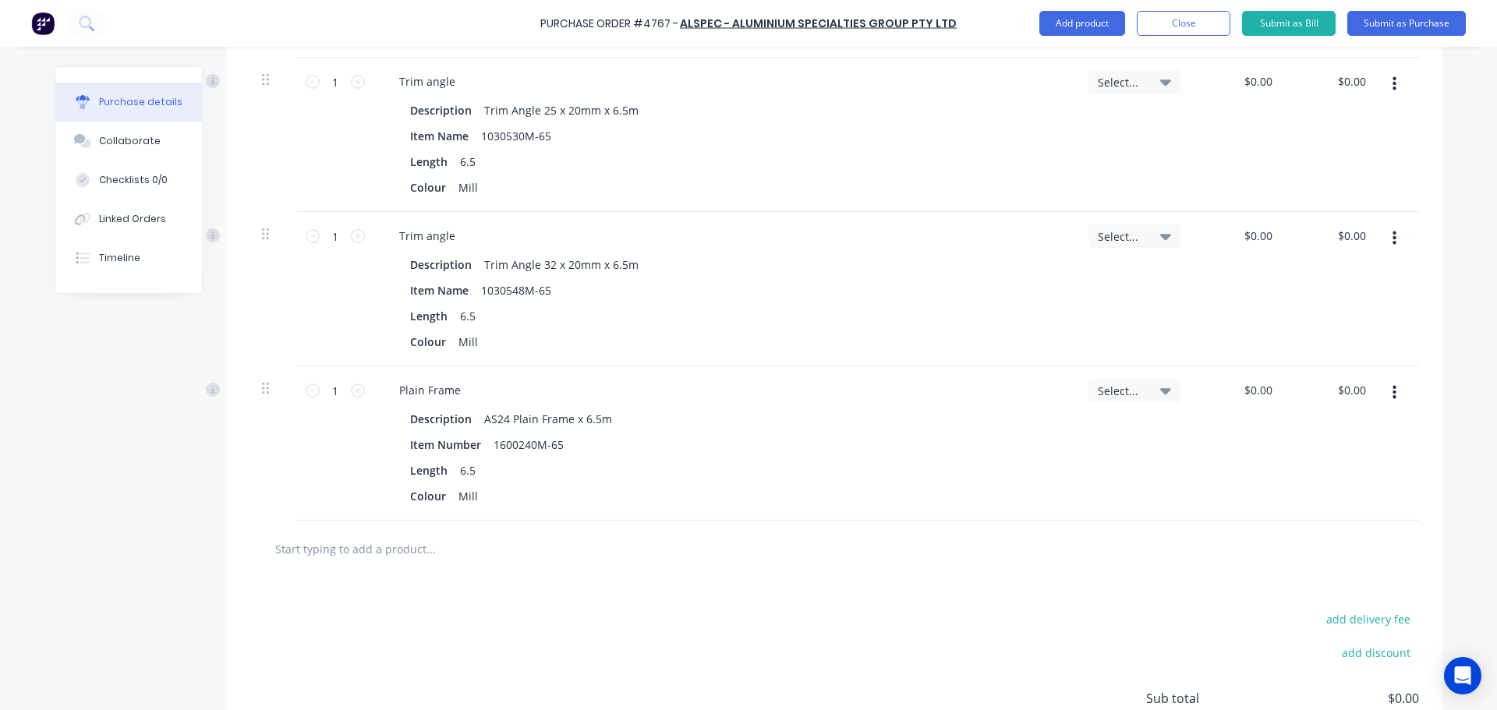
click at [380, 555] on input "text" at bounding box center [430, 548] width 312 height 31
type textarea "x"
type input "1"
type textarea "x"
type input "16"
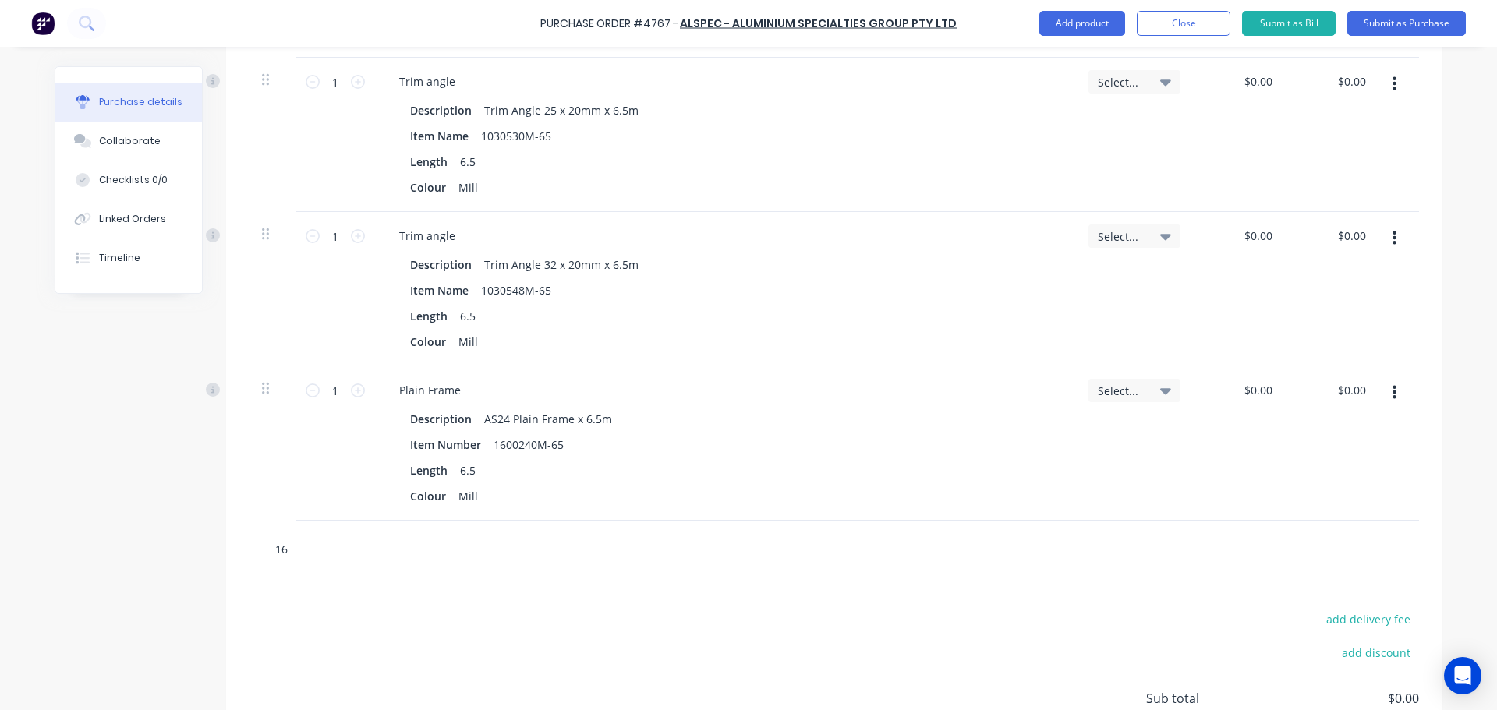
type textarea "x"
type input "160"
type textarea "x"
type input "1600"
type textarea "x"
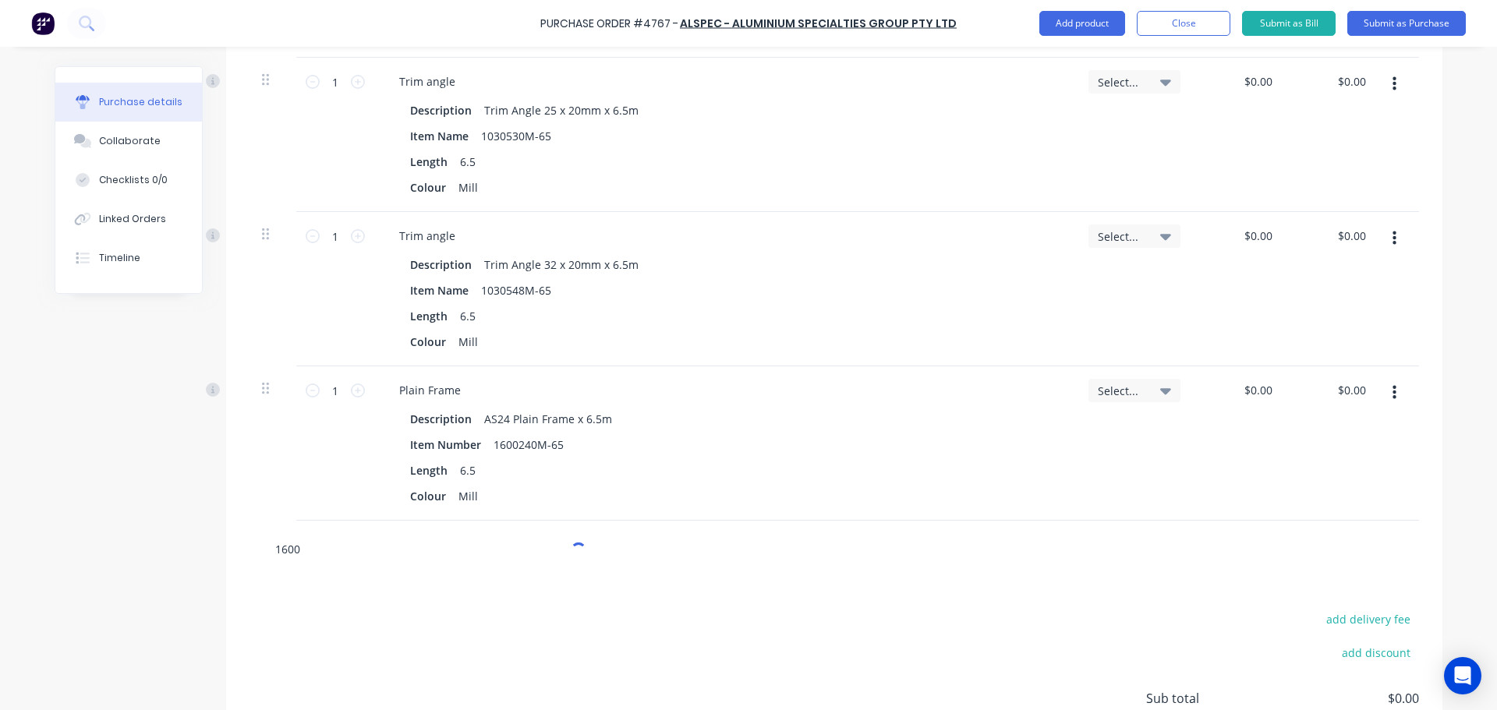
type input "16007"
type textarea "x"
type input "160072"
type textarea "x"
type input "1600720"
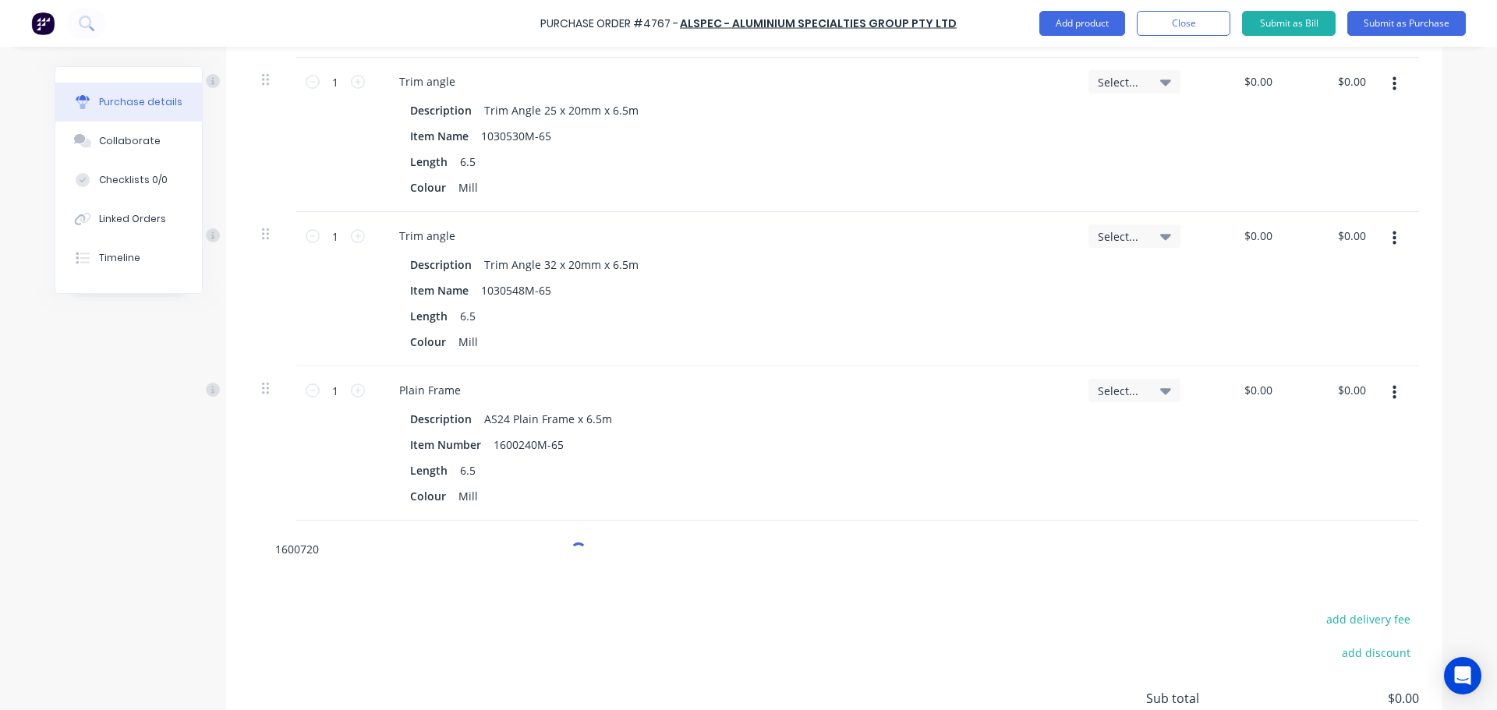
type textarea "x"
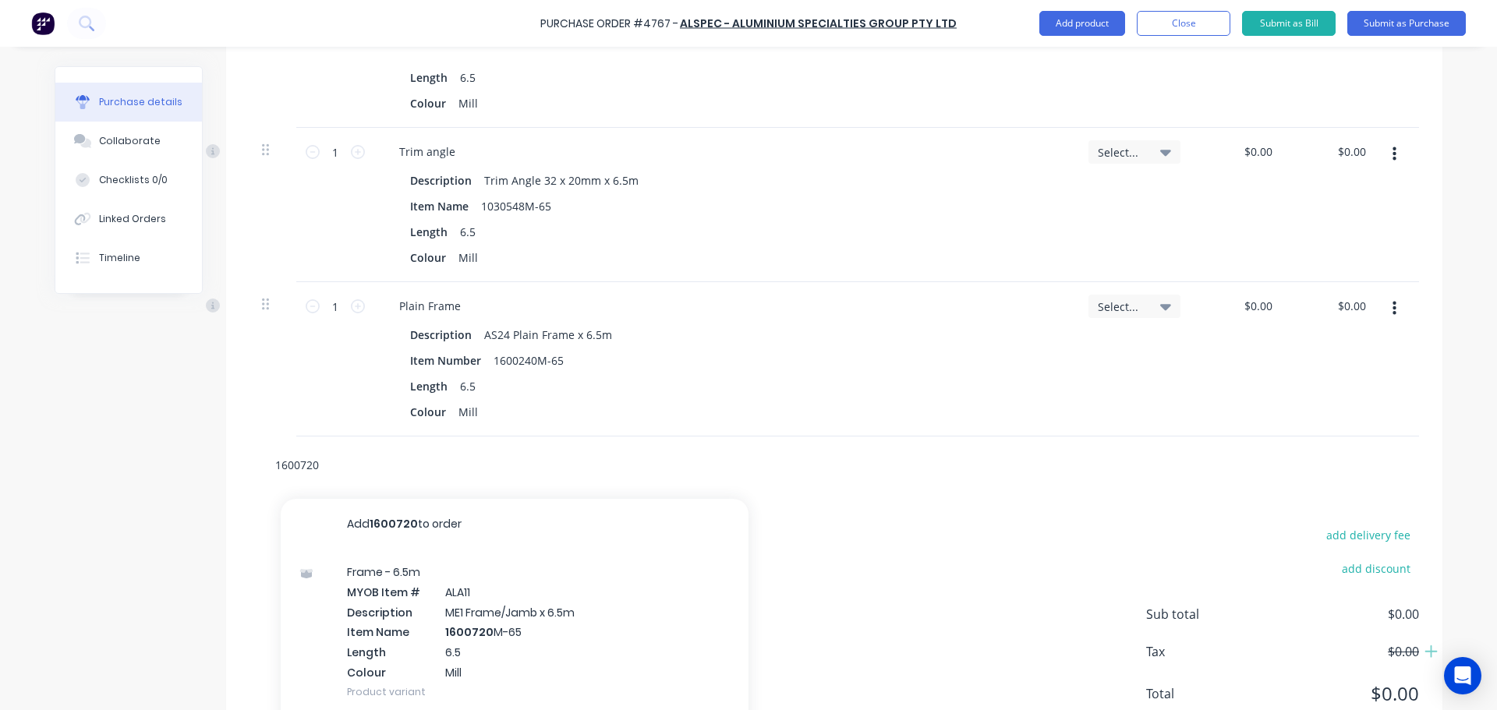
scroll to position [595, 0]
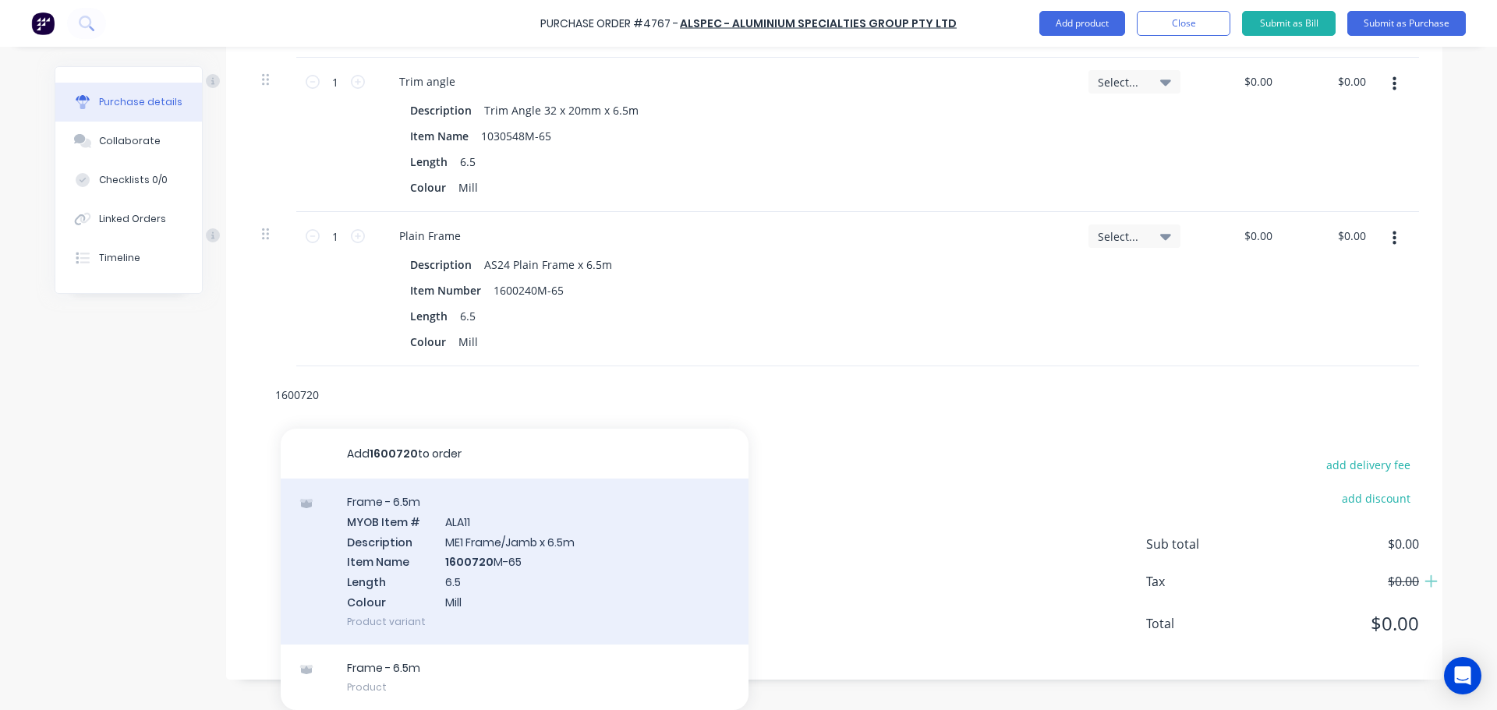
type input "1600720"
click at [486, 553] on div "Frame - 6.5m MYOB Item # ALA11 Description ME1 Frame/Jamb x 6.5m Item Name 1600…" at bounding box center [515, 562] width 468 height 166
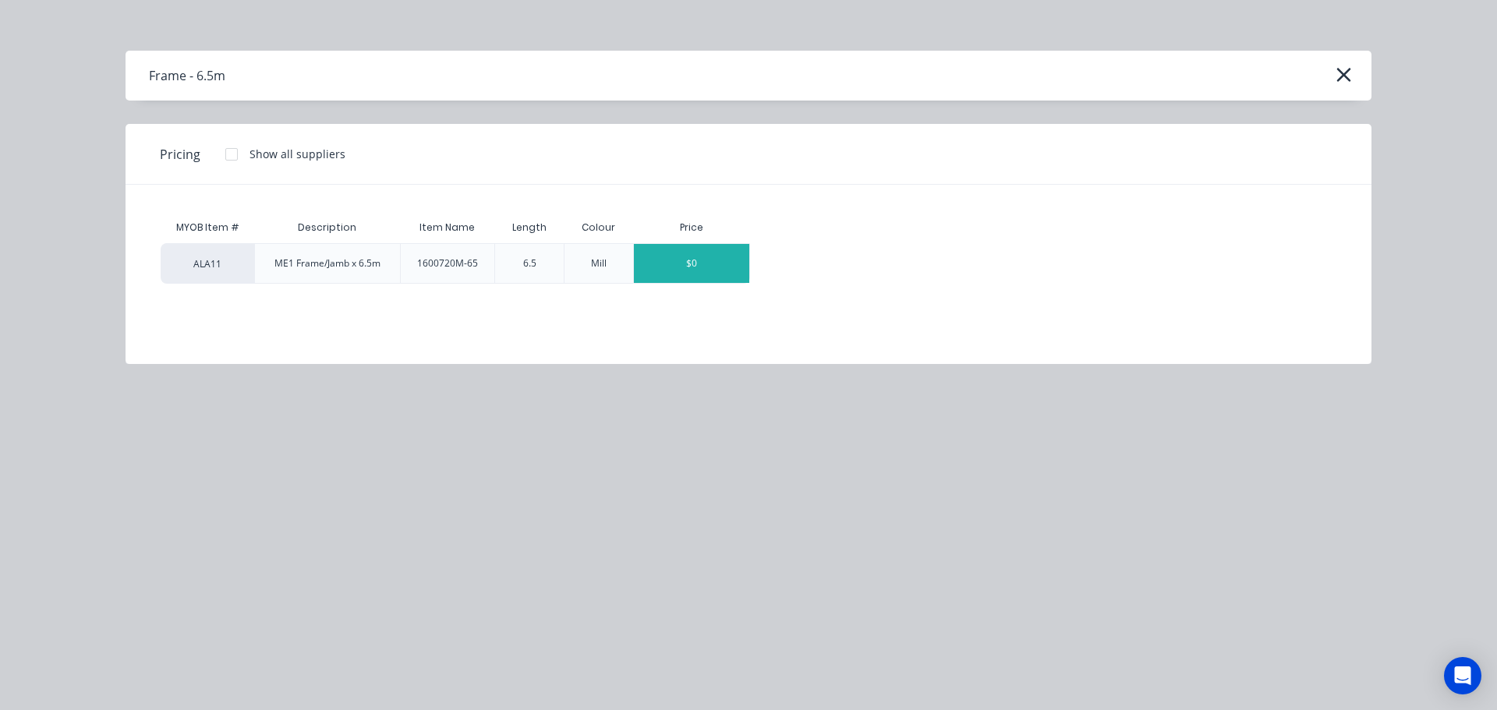
click at [700, 257] on div "$0" at bounding box center [691, 263] width 115 height 39
type textarea "x"
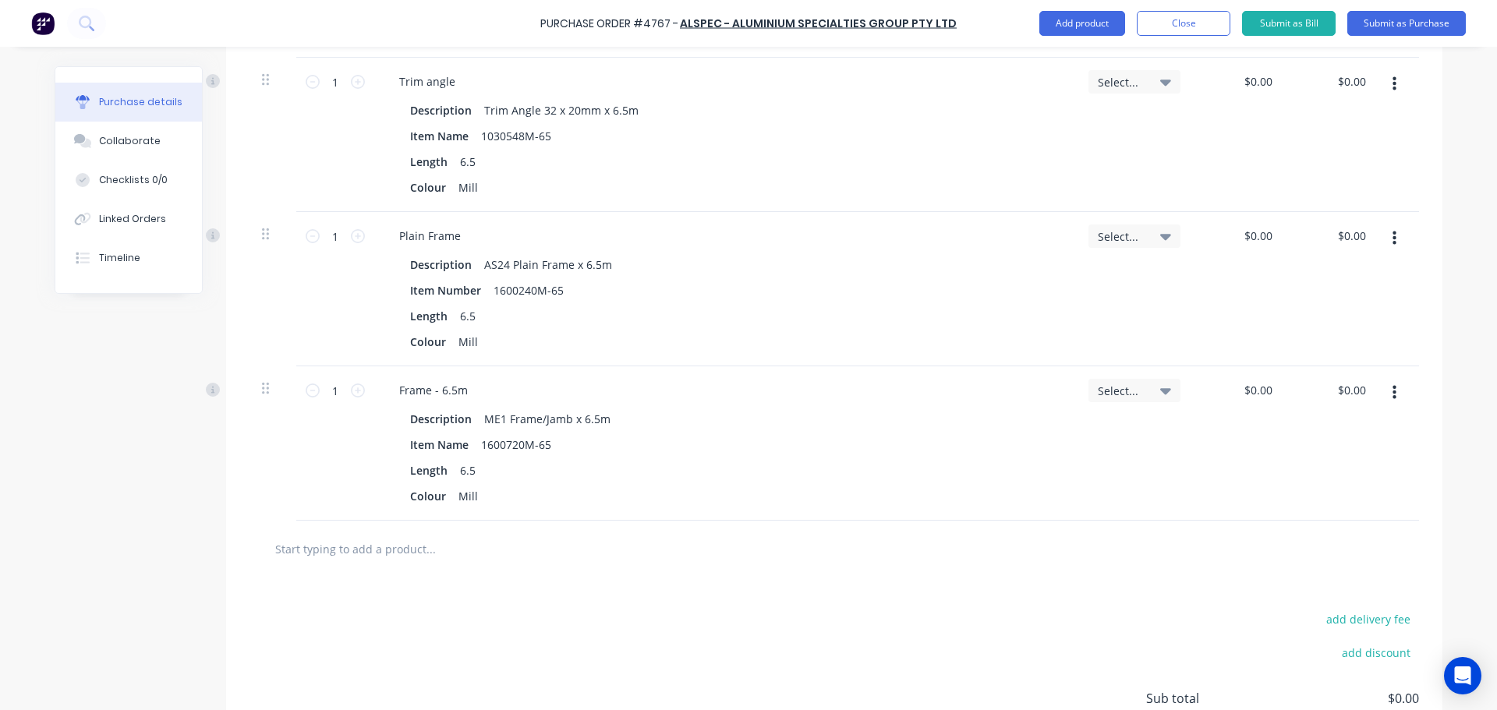
click at [463, 546] on input "text" at bounding box center [430, 548] width 312 height 31
type textarea "x"
type input "1"
type textarea "x"
type input "16"
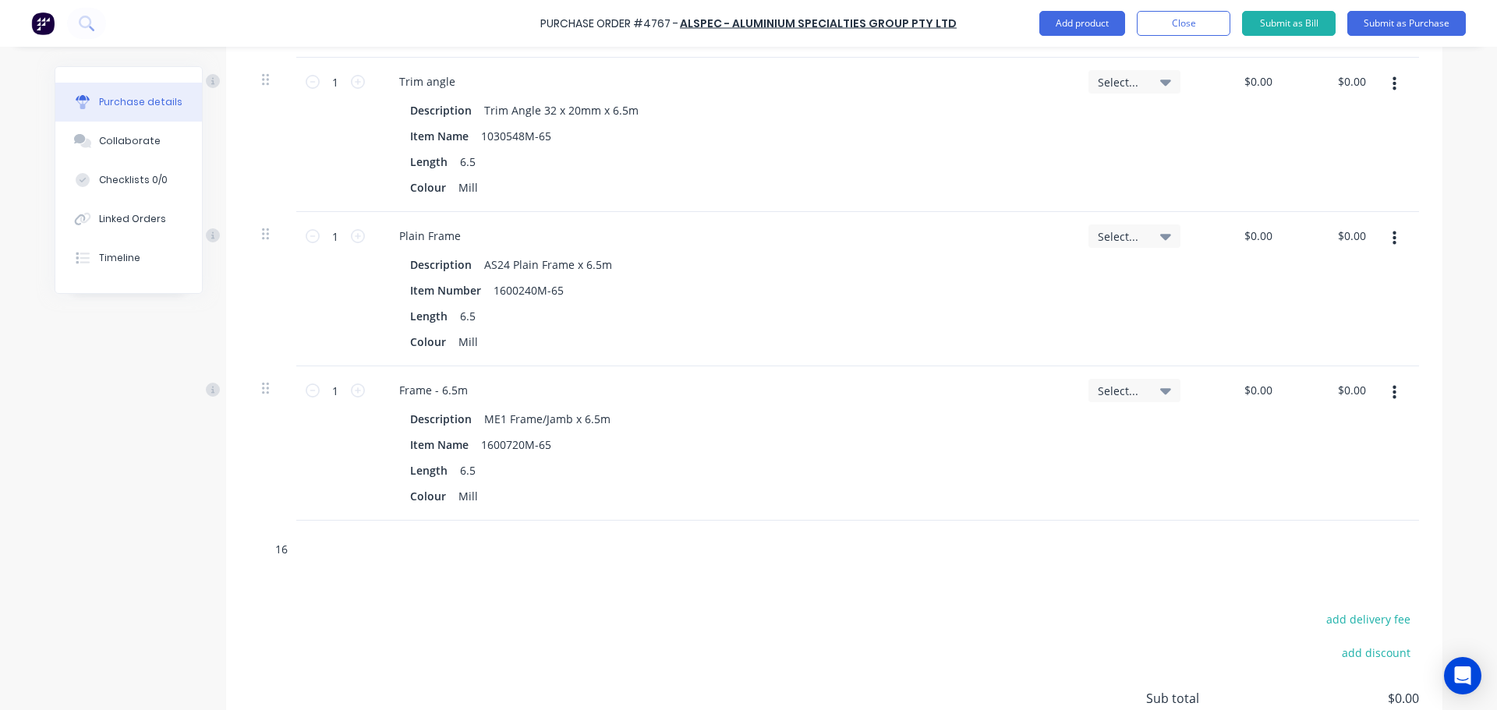
type textarea "x"
type input "160"
type textarea "x"
type input "1600"
type textarea "x"
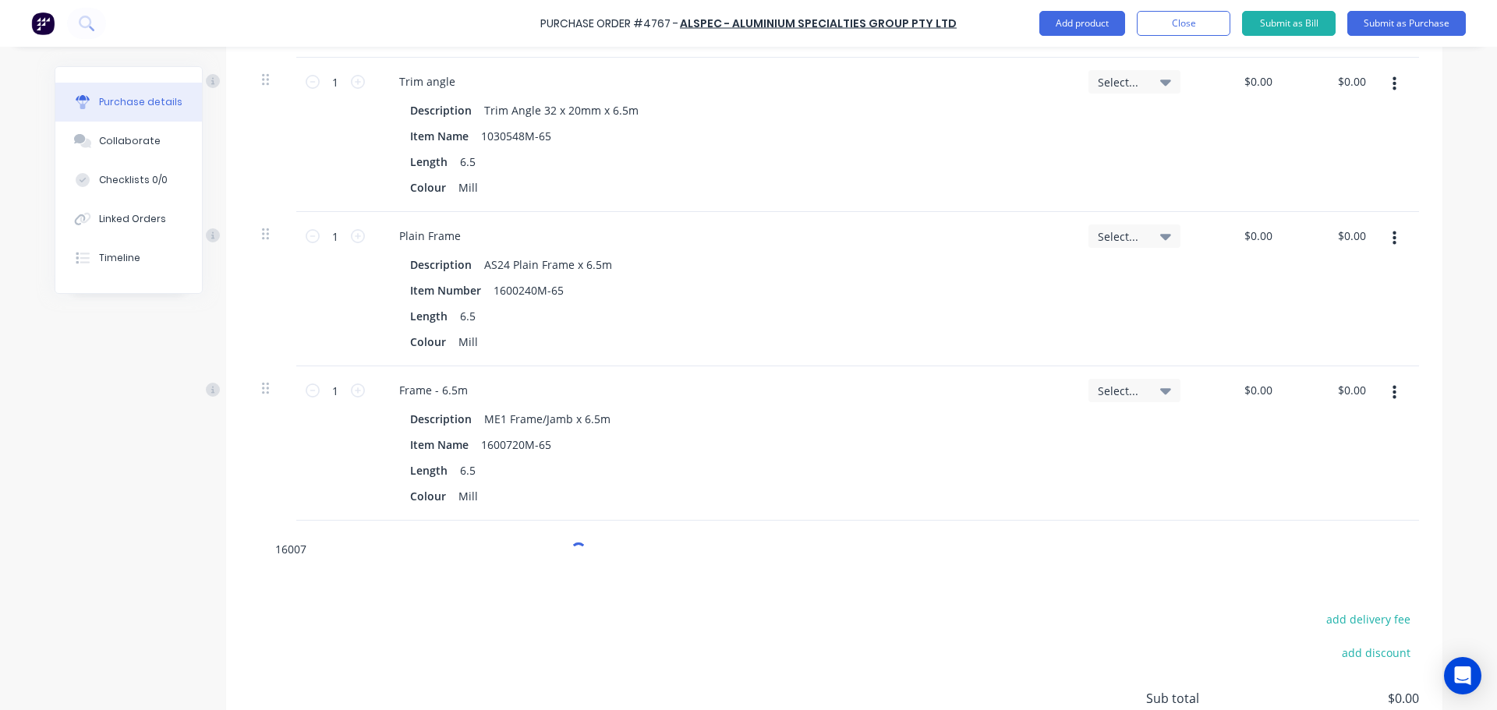
type input "160072"
type textarea "x"
type input "1600721"
type textarea "x"
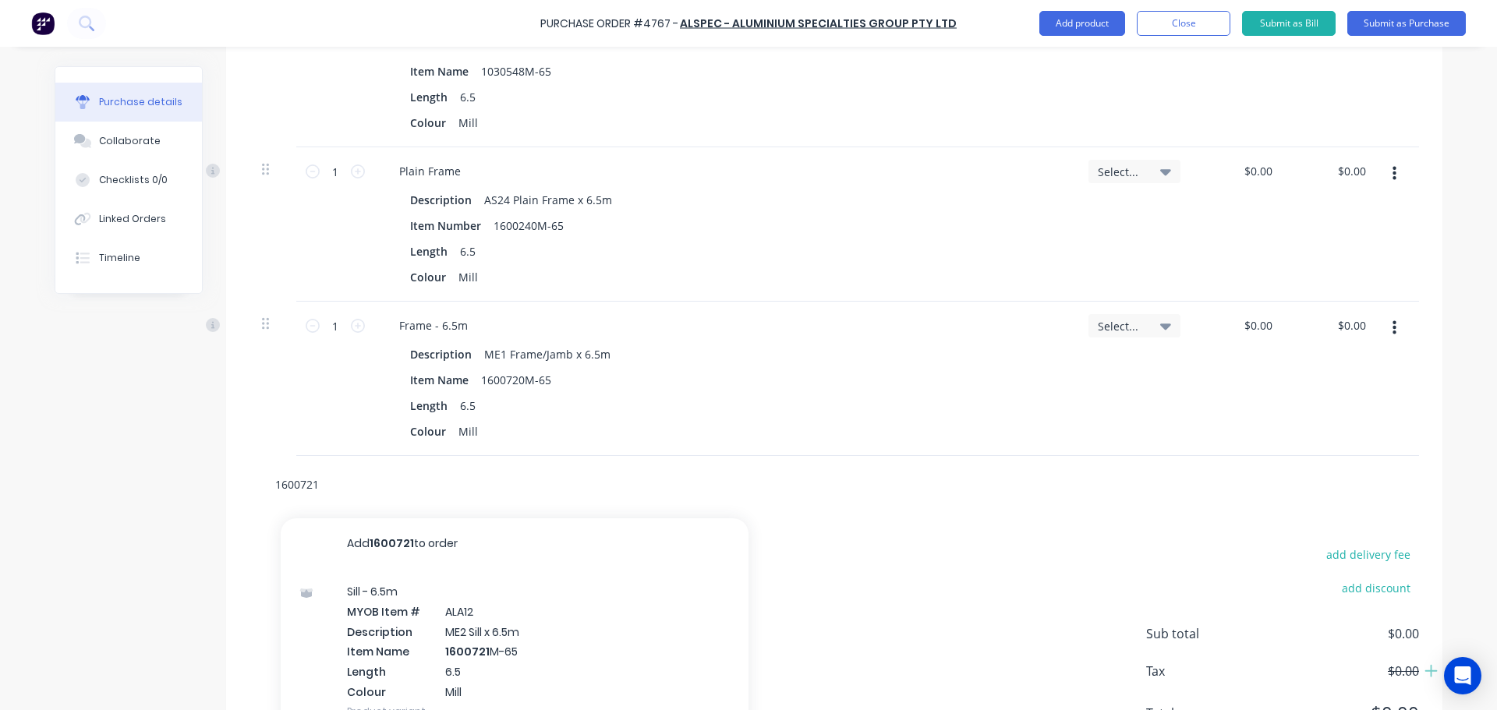
scroll to position [749, 0]
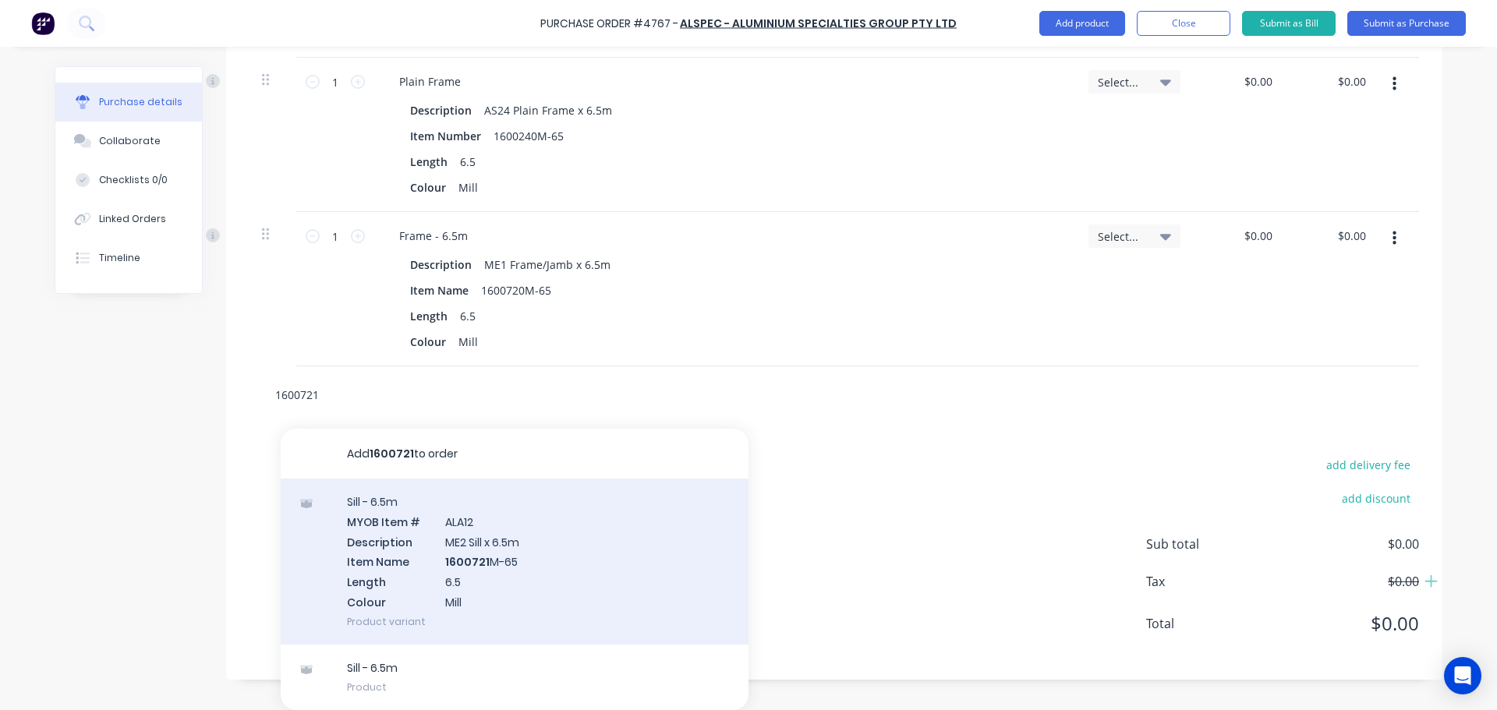
type input "1600721"
click at [492, 583] on div "Sill - 6.5m MYOB Item # ALA12 Description ME2 Sill x 6.5m Item Name 1600721 M-6…" at bounding box center [515, 562] width 468 height 166
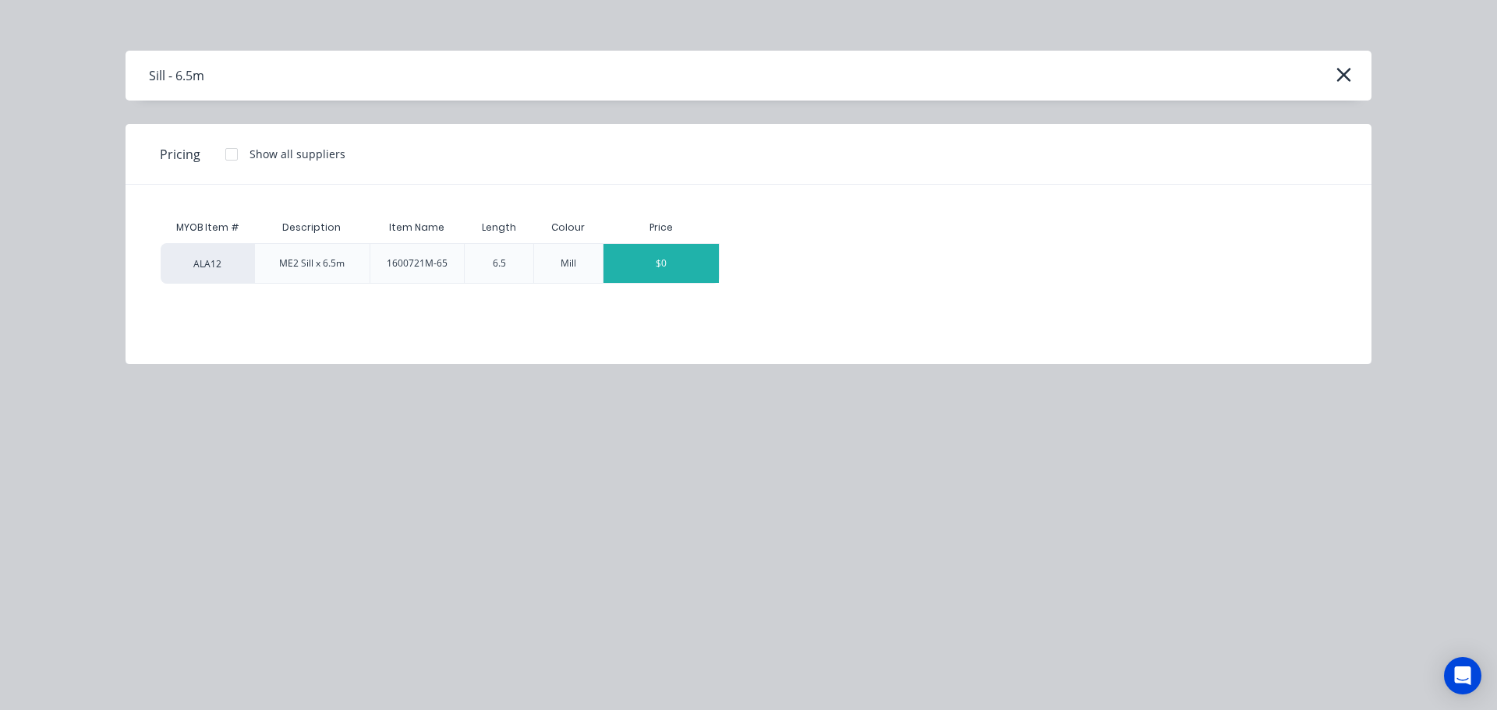
click at [653, 259] on div "$0" at bounding box center [660, 263] width 115 height 39
type textarea "x"
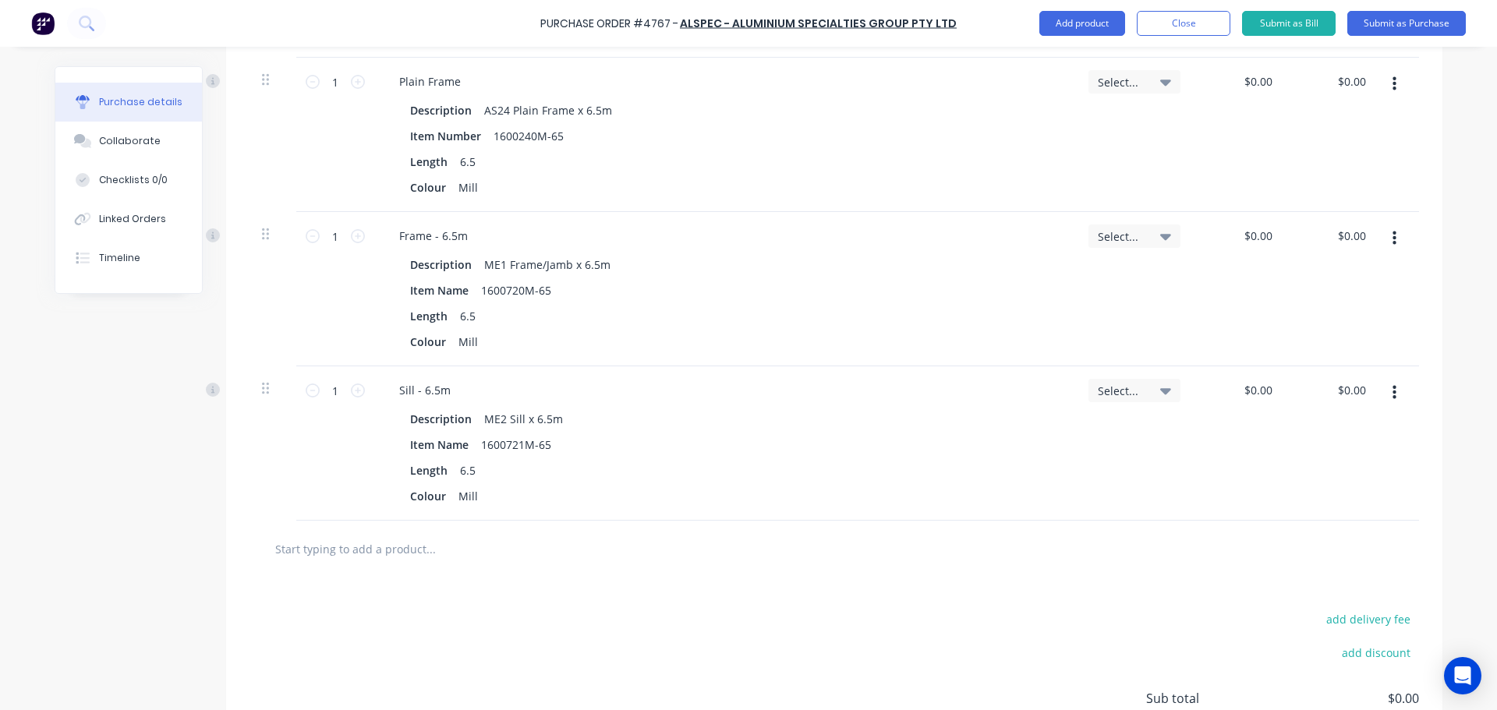
click at [409, 550] on input "text" at bounding box center [430, 548] width 312 height 31
type textarea "x"
type input "1"
type textarea "x"
type input "16"
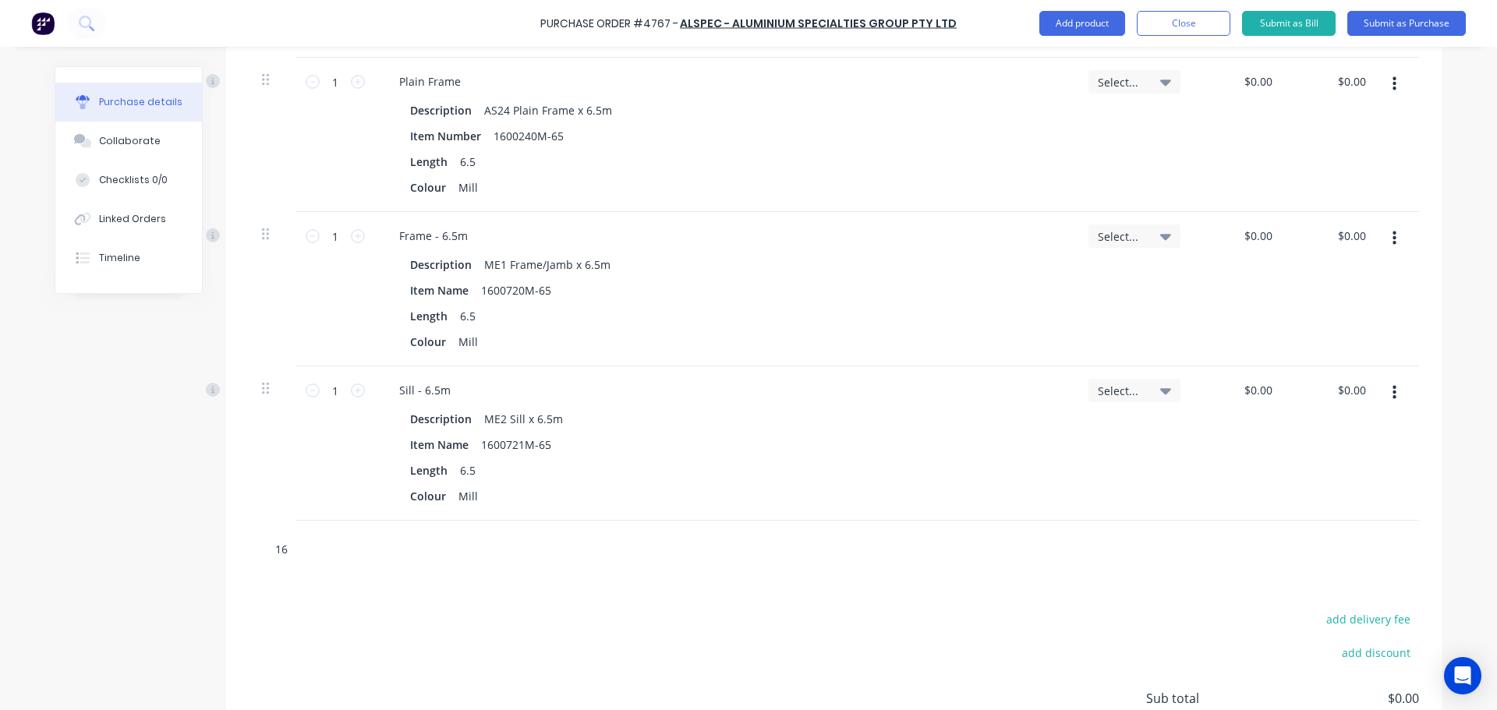
type textarea "x"
type input "160"
type textarea "x"
type input "1600"
type textarea "x"
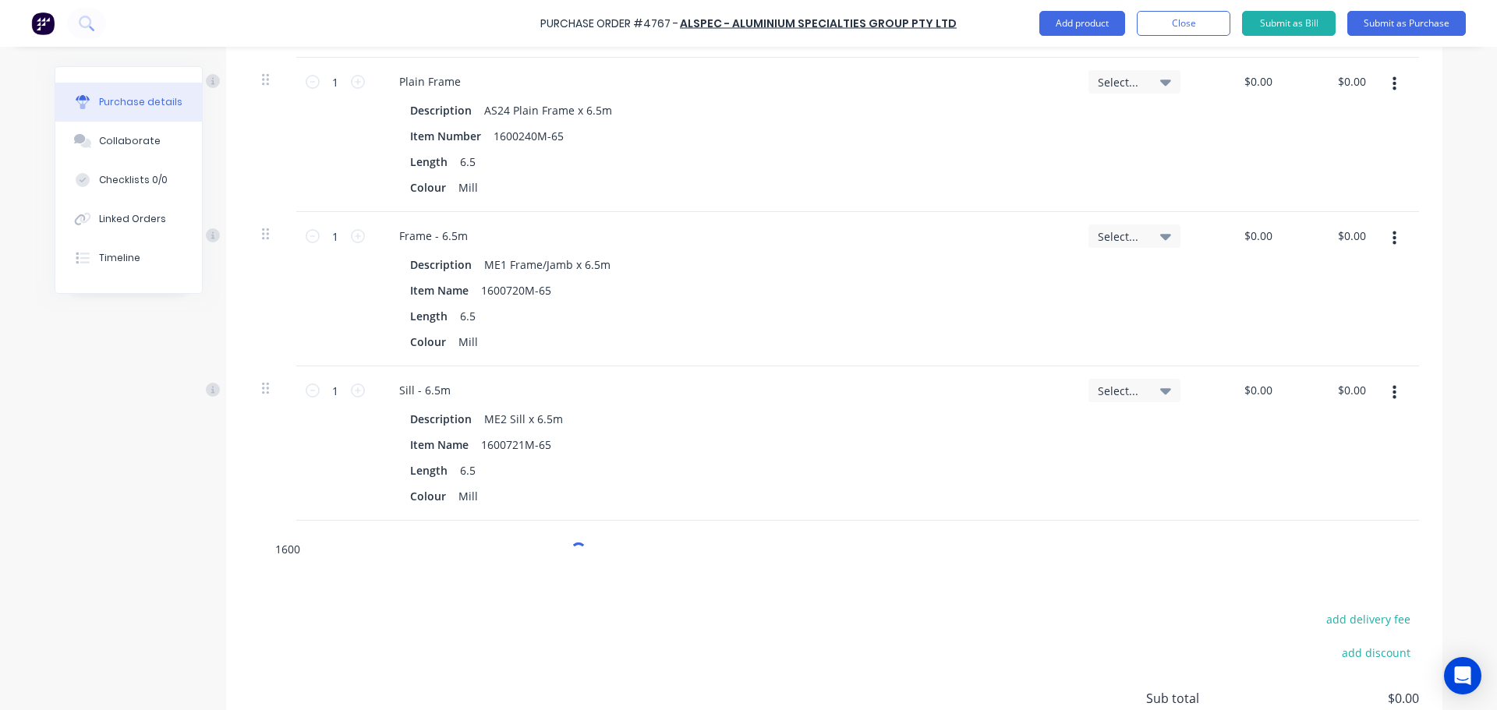
type input "16007"
type textarea "x"
type input "160072"
type textarea "x"
type input "1600722"
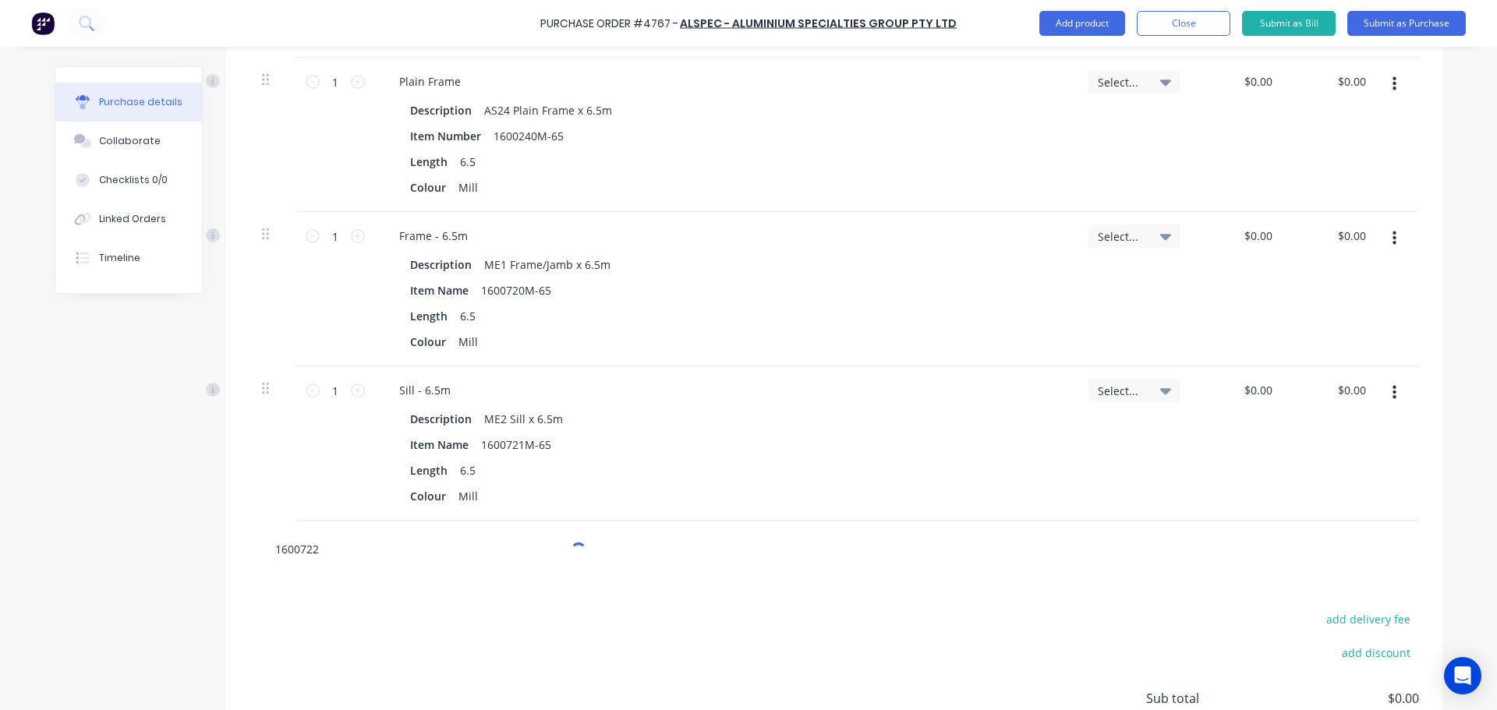
type textarea "x"
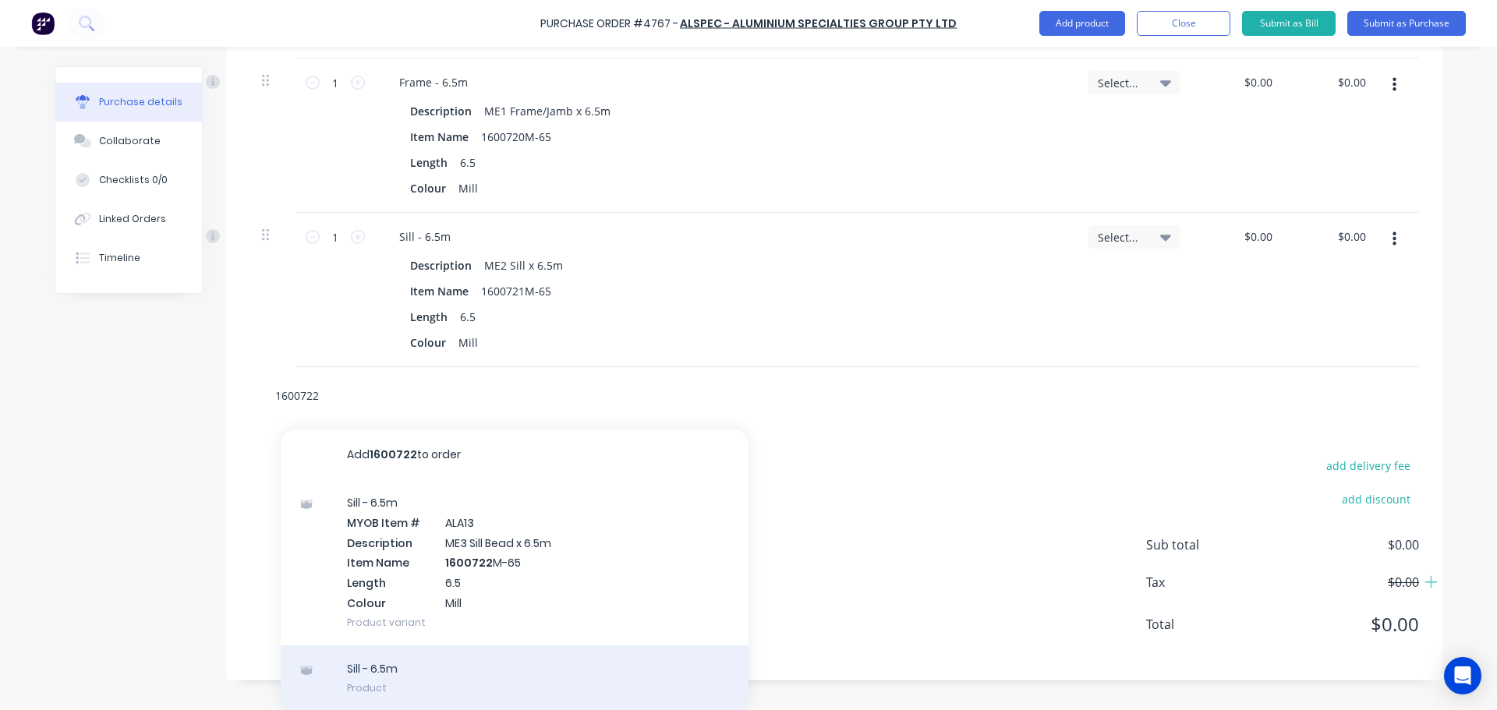
scroll to position [903, 0]
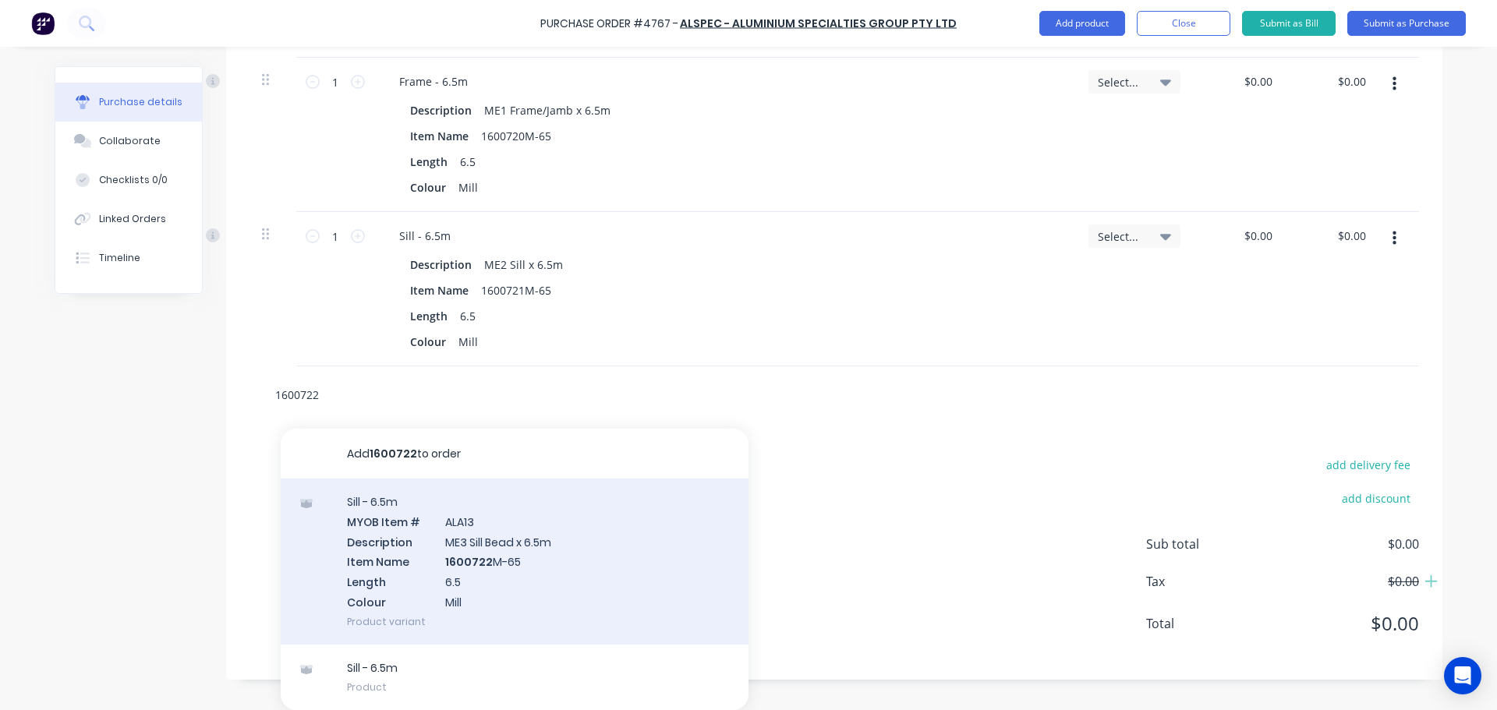
type input "1600722"
click at [511, 602] on div "Sill - 6.5m MYOB Item # ALA13 Description ME3 Sill Bead x 6.5m Item Name 160072…" at bounding box center [515, 562] width 468 height 166
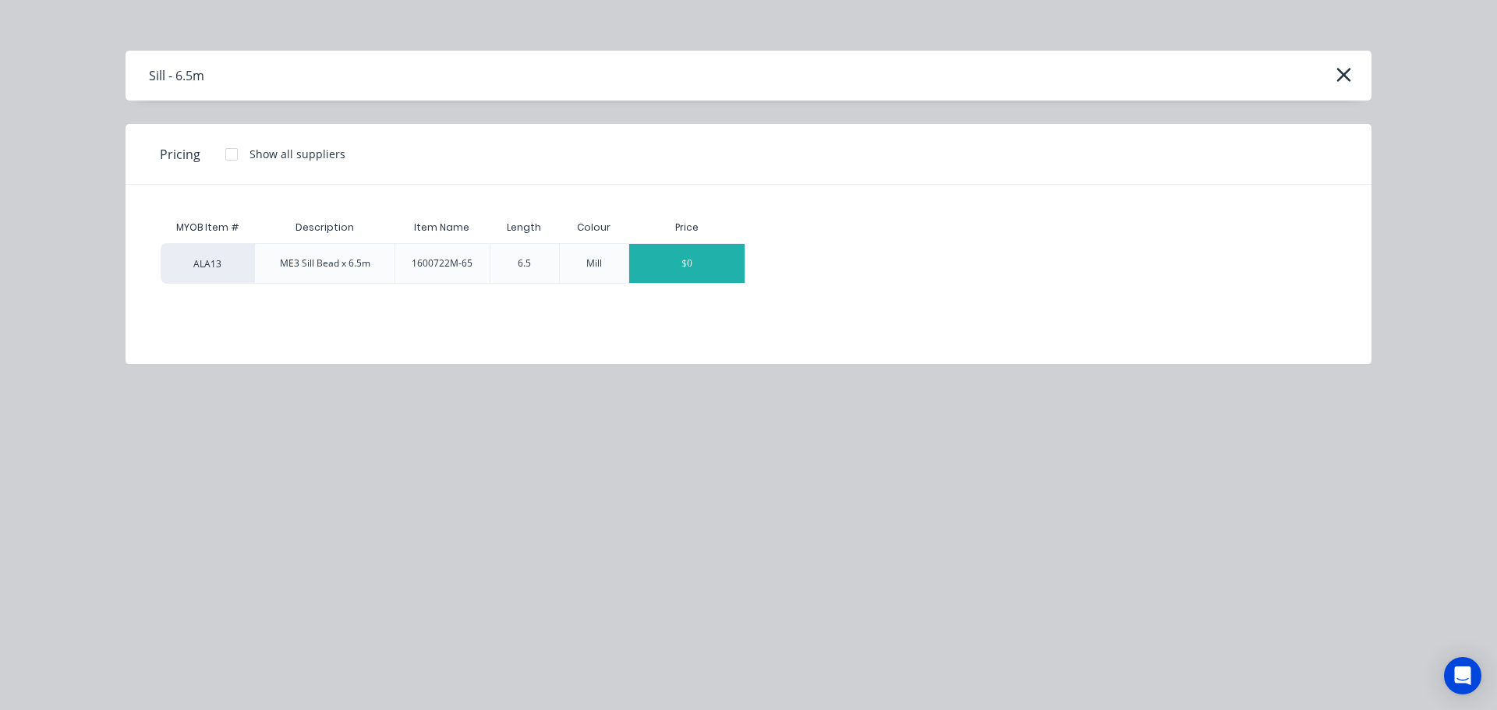
click at [659, 265] on div "$0" at bounding box center [686, 263] width 115 height 39
type textarea "x"
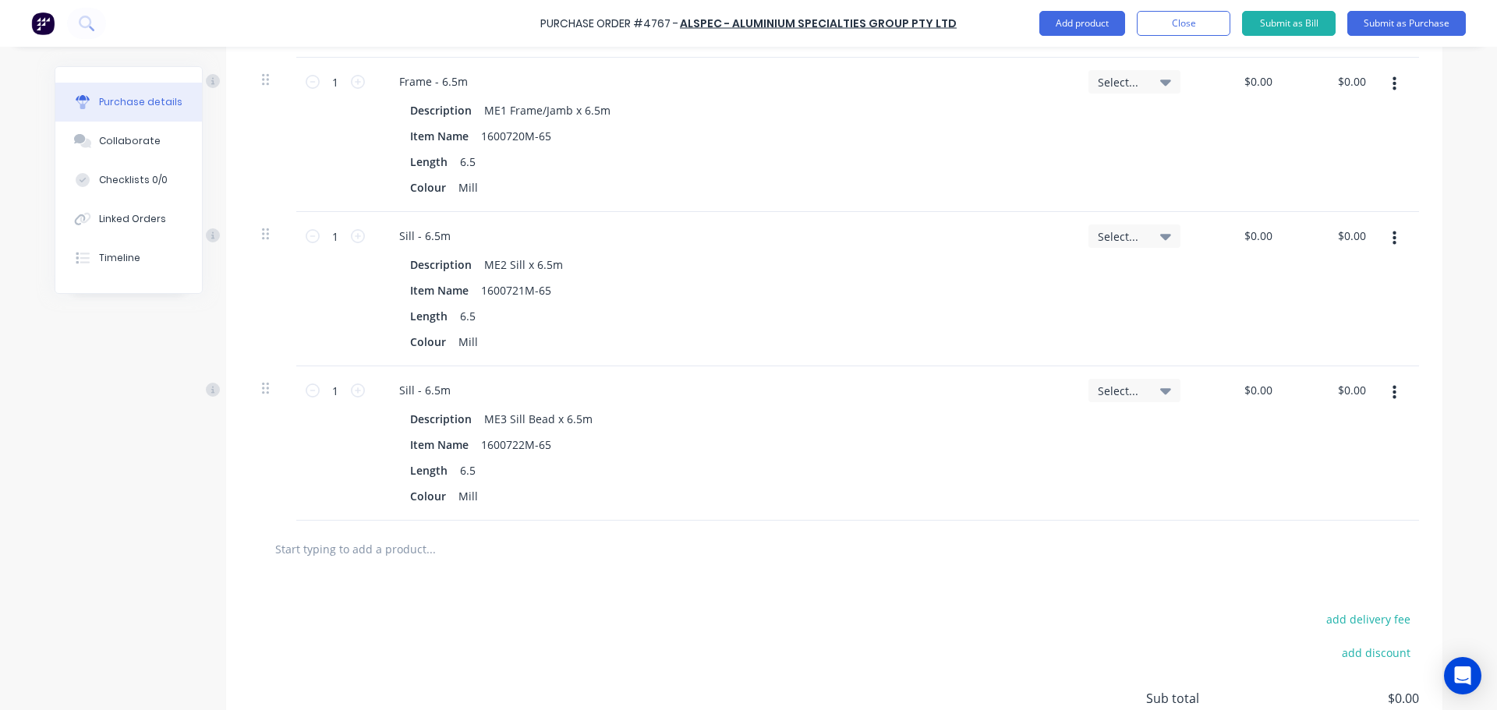
click at [376, 555] on input "text" at bounding box center [430, 548] width 312 height 31
type textarea "x"
type input "1"
type textarea "x"
type input "16"
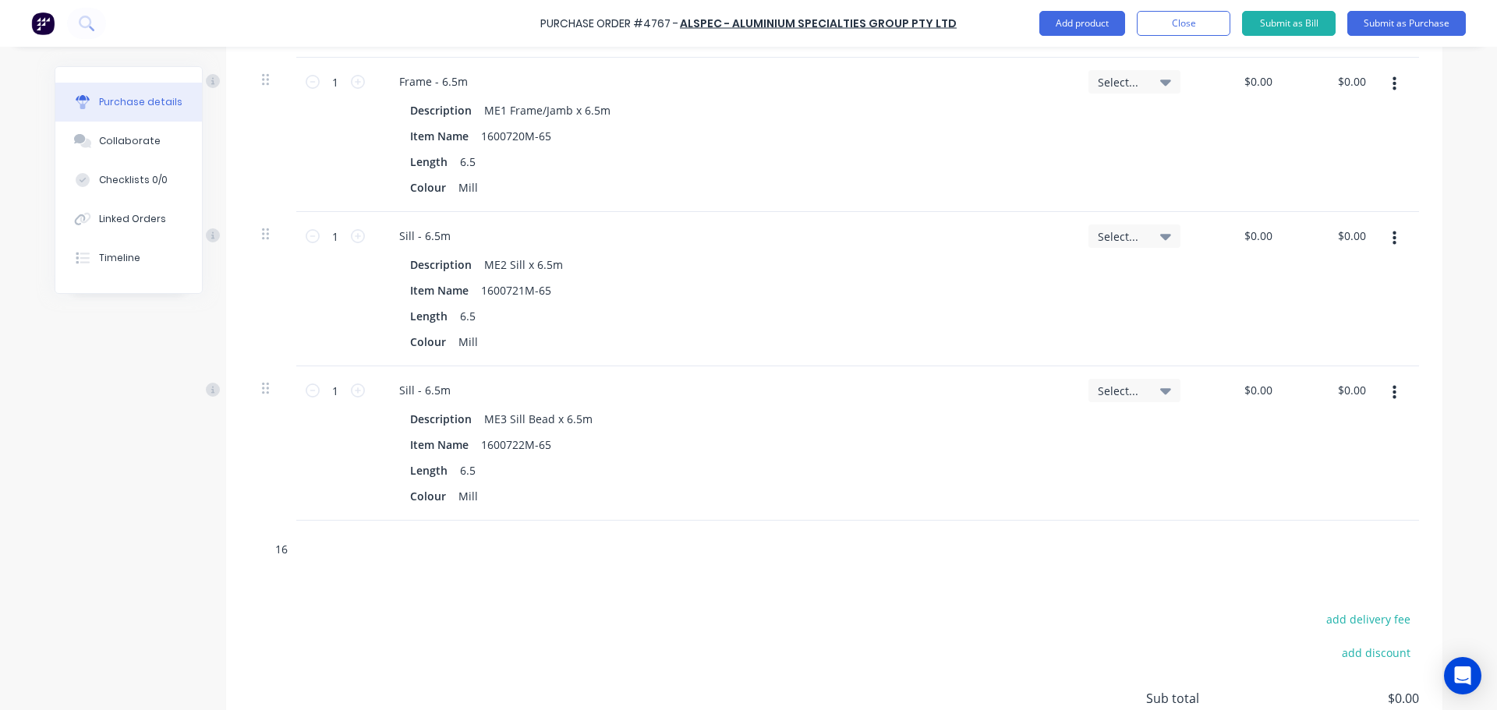
type textarea "x"
type input "160"
type textarea "x"
type input "1600"
type textarea "x"
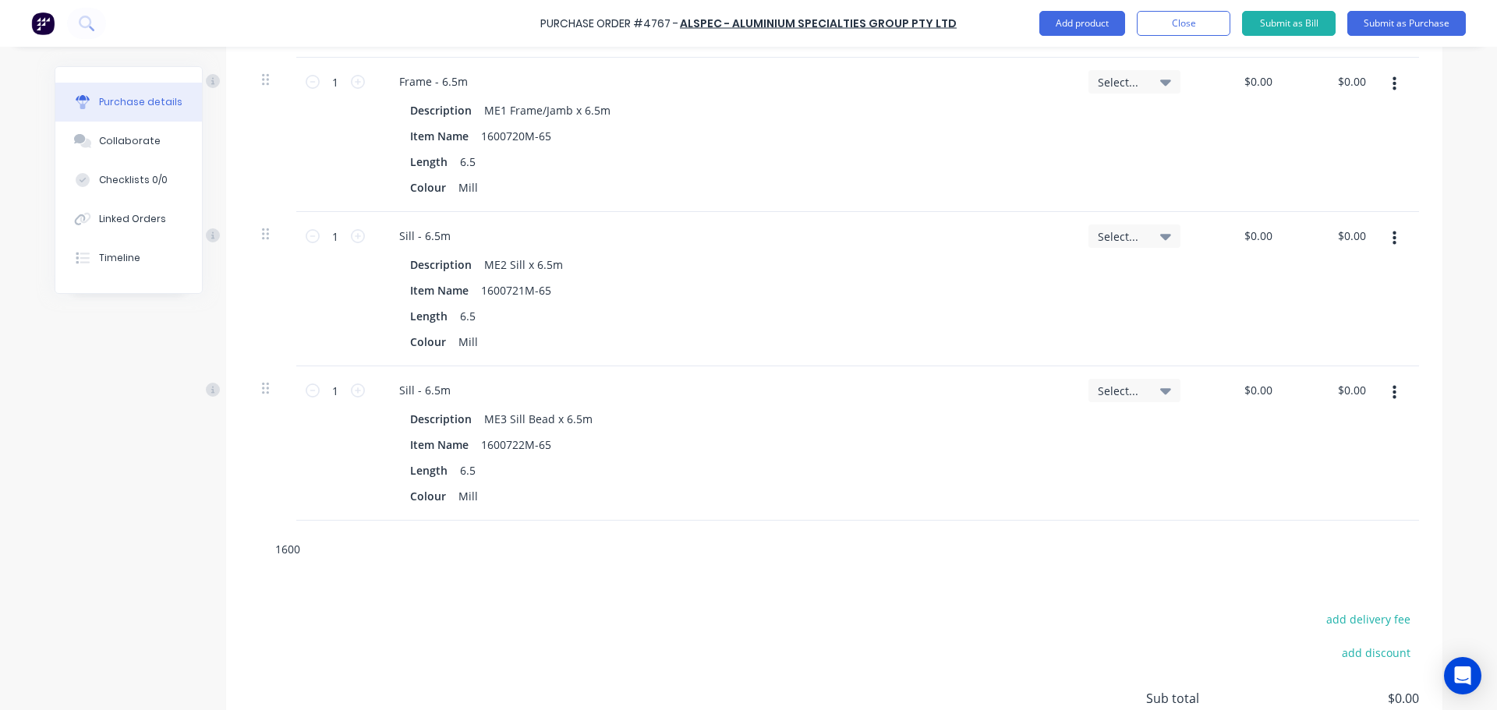
type input "16007"
type textarea "x"
type input "160072"
type textarea "x"
type input "1600723"
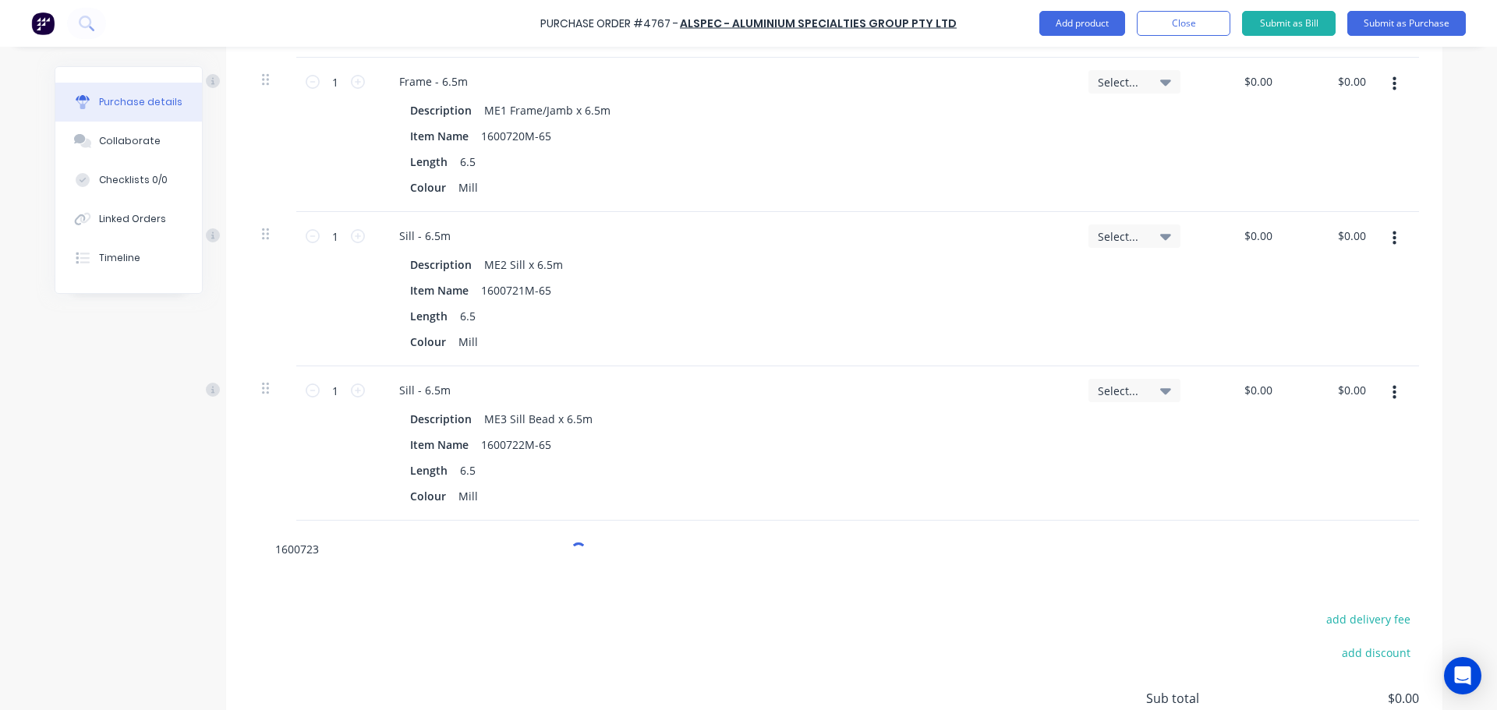
type textarea "x"
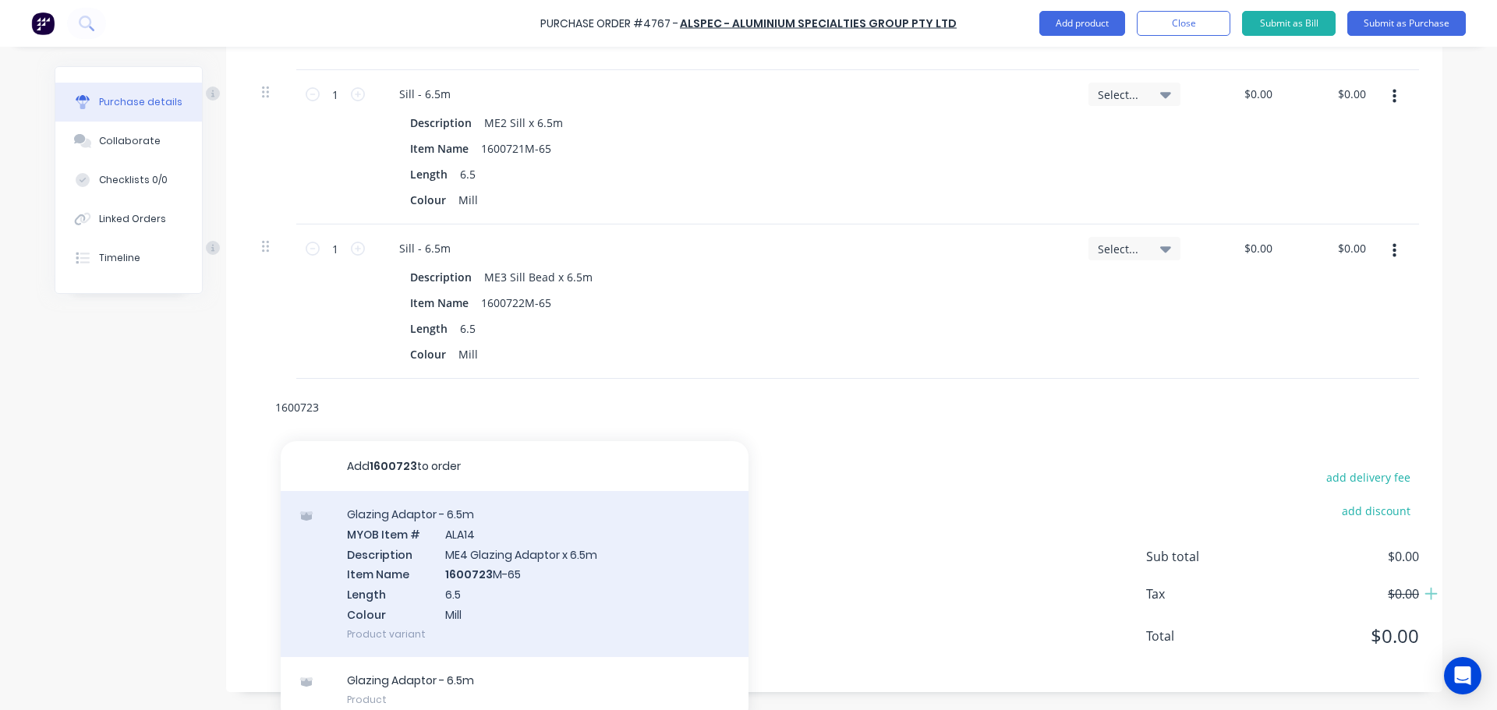
scroll to position [1058, 0]
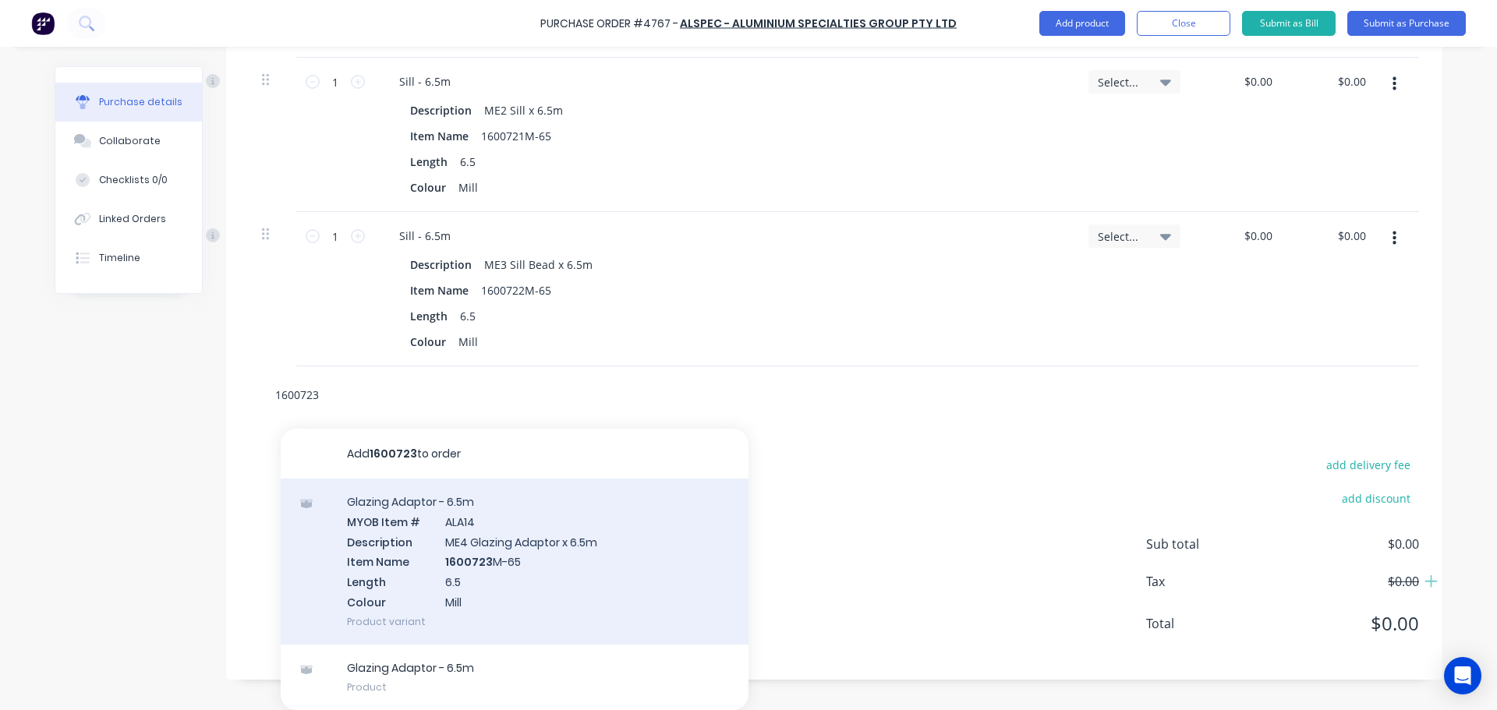
type input "1600723"
click at [521, 579] on div "Glazing Adaptor - 6.5m MYOB Item # ALA14 Description ME4 Glazing Adaptor x 6.5m…" at bounding box center [515, 562] width 468 height 166
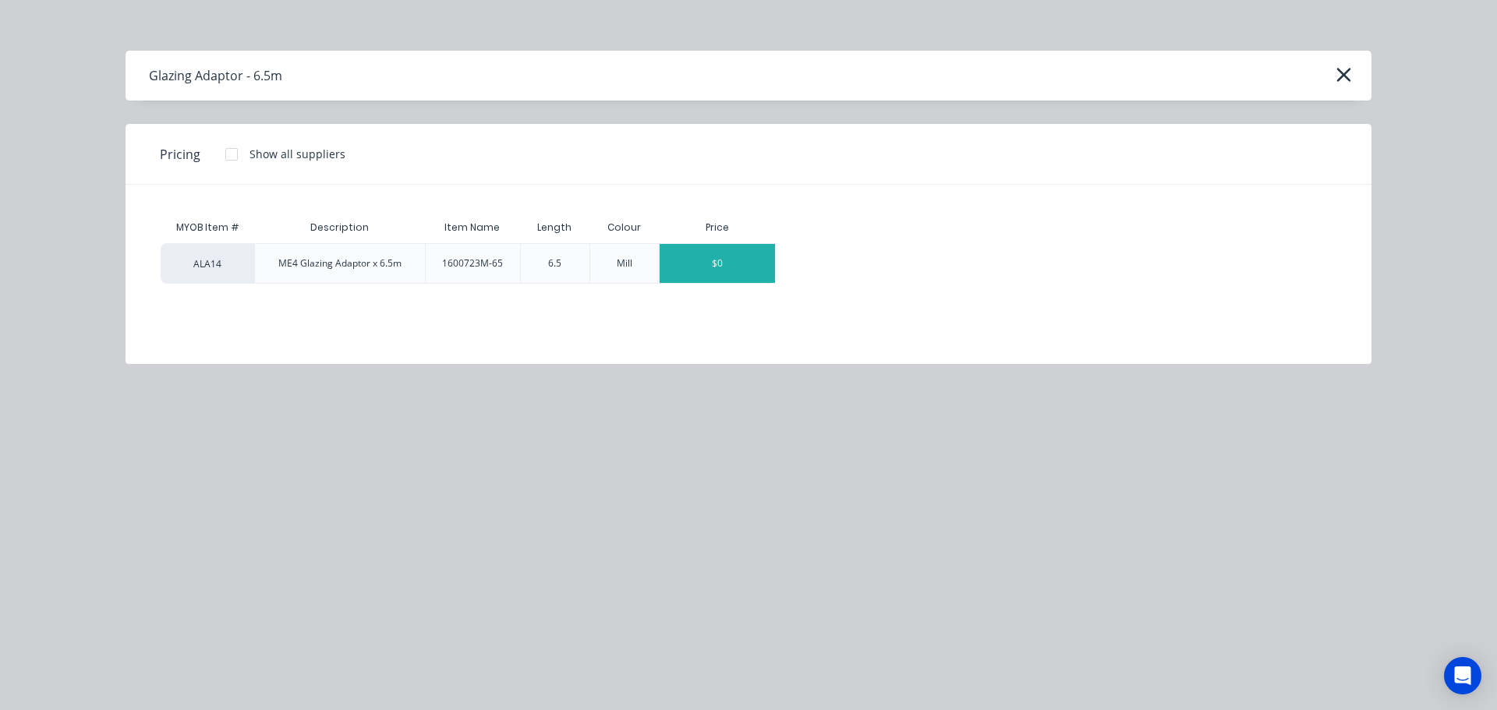
click at [721, 268] on div "$0" at bounding box center [716, 263] width 115 height 39
type textarea "x"
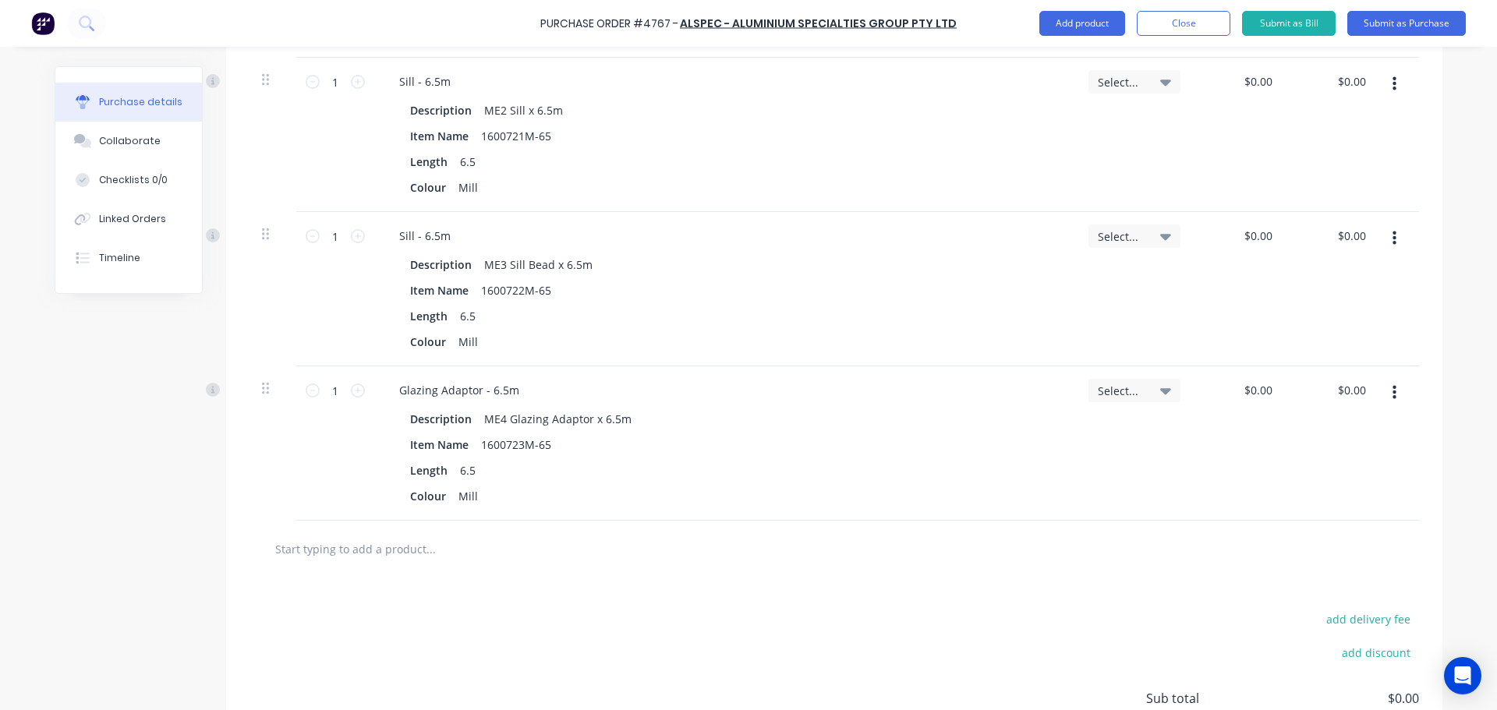
click at [428, 558] on input "text" at bounding box center [430, 548] width 312 height 31
type textarea "x"
type input "1"
type textarea "x"
type input "16"
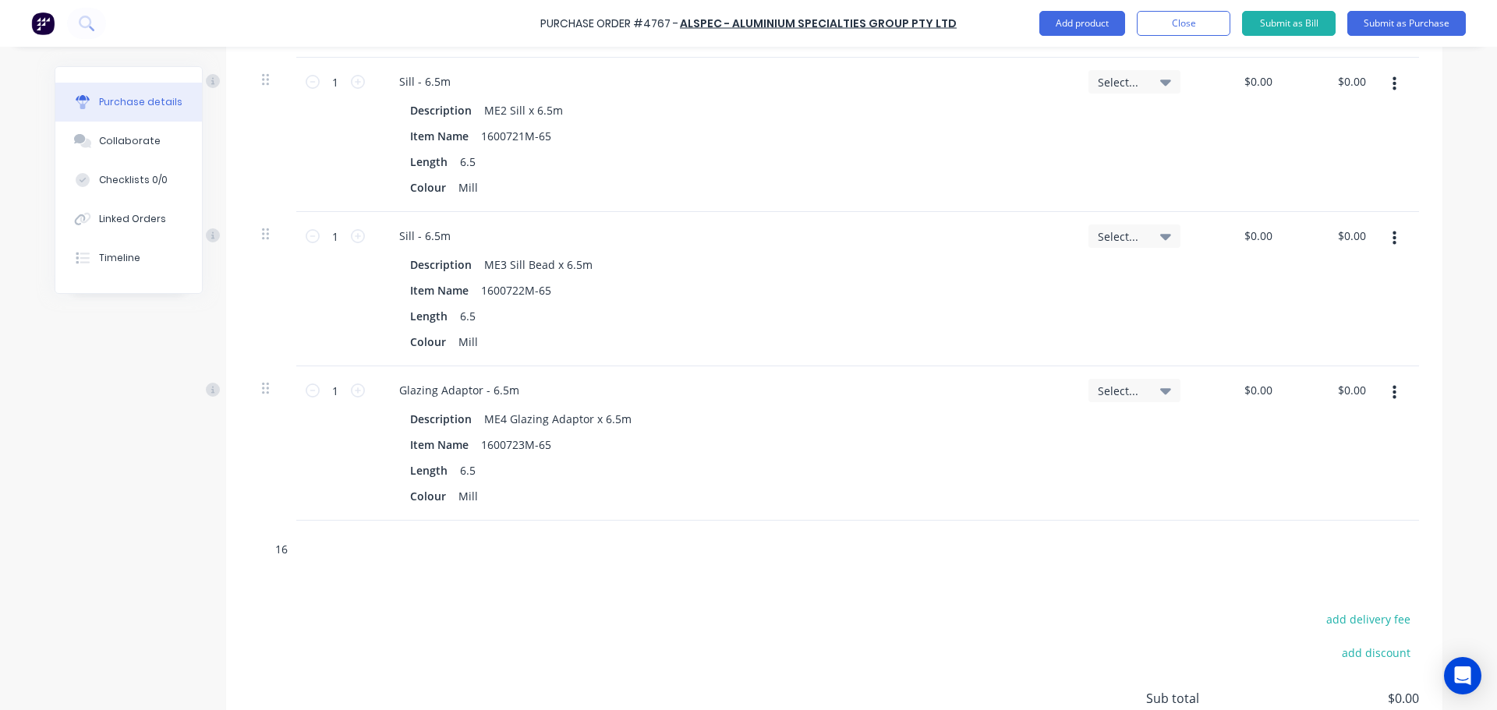
type textarea "x"
type input "160"
type textarea "x"
type input "1600"
type textarea "x"
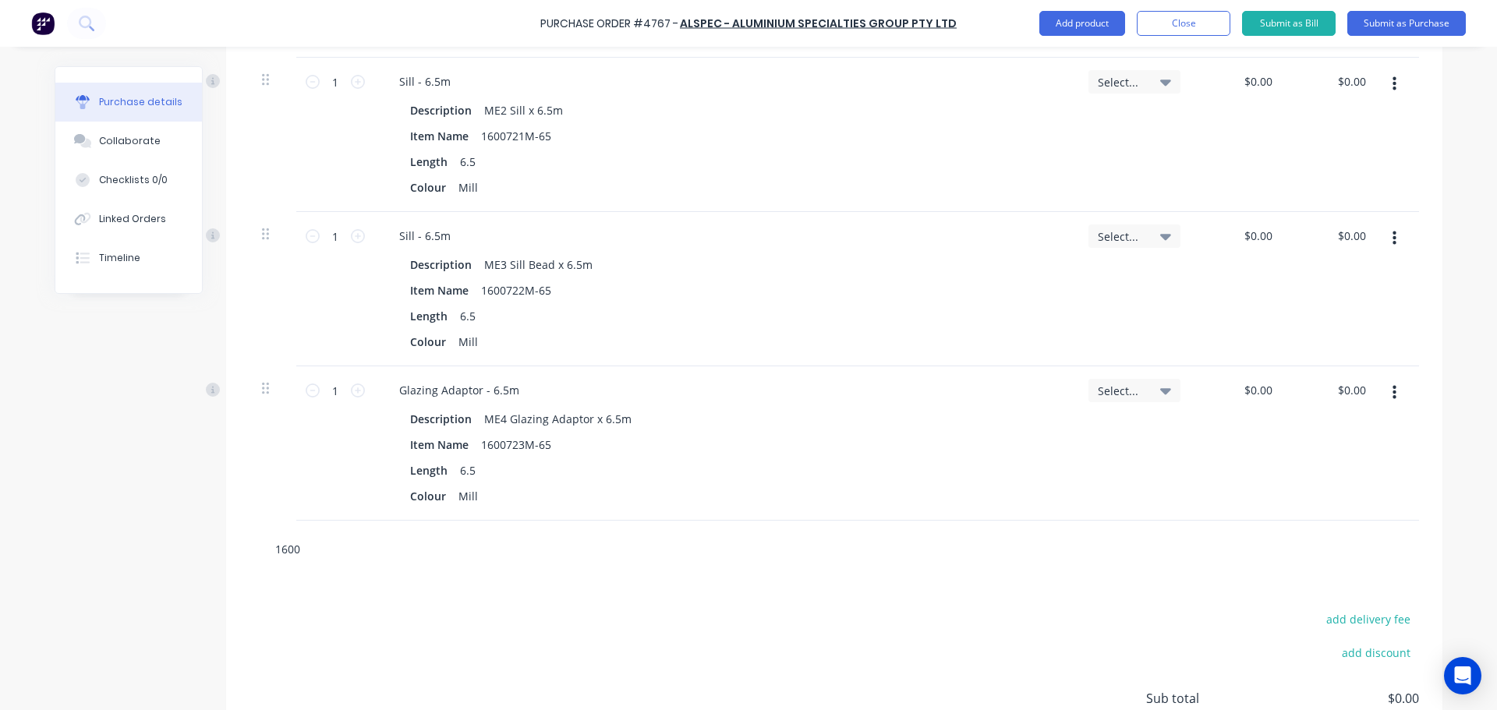
type input "16007"
type textarea "x"
type input "160072"
type textarea "x"
type input "1600724"
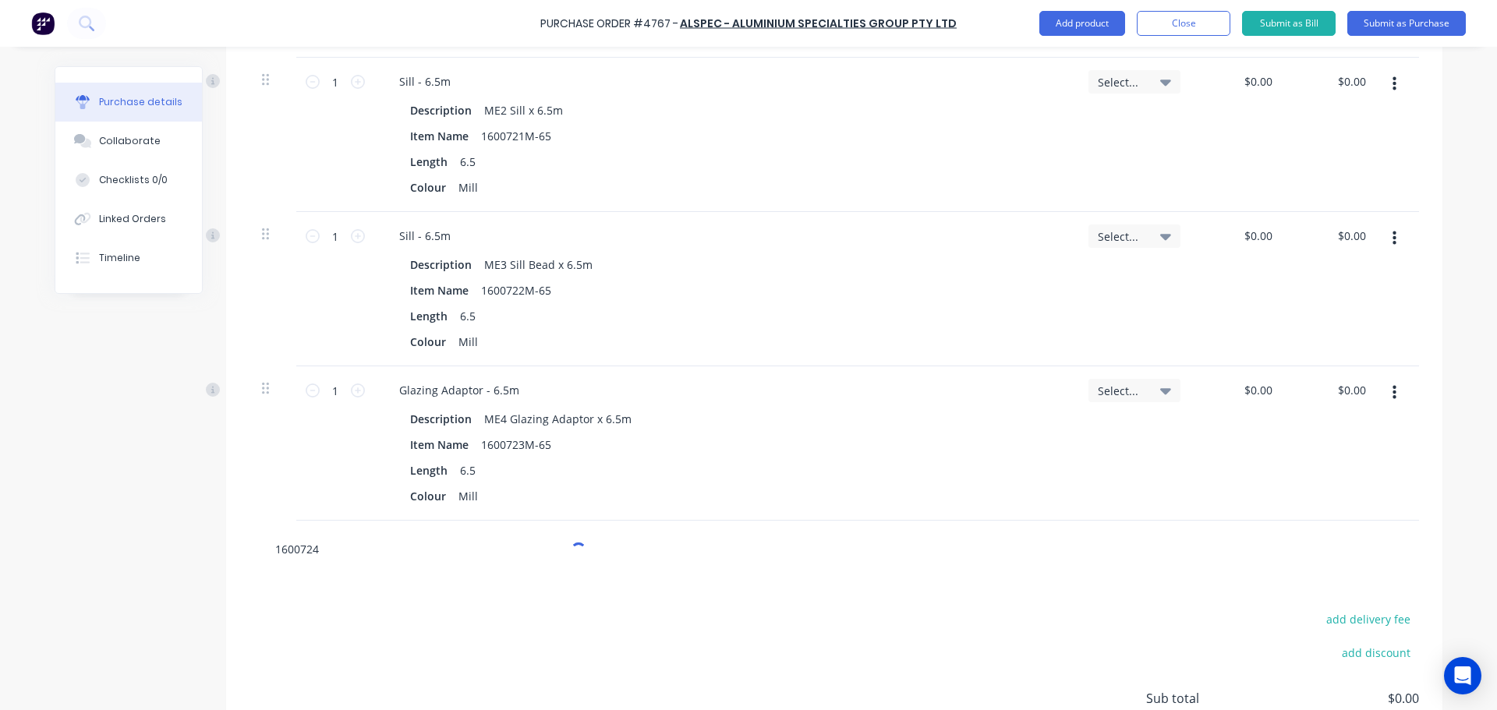
type textarea "x"
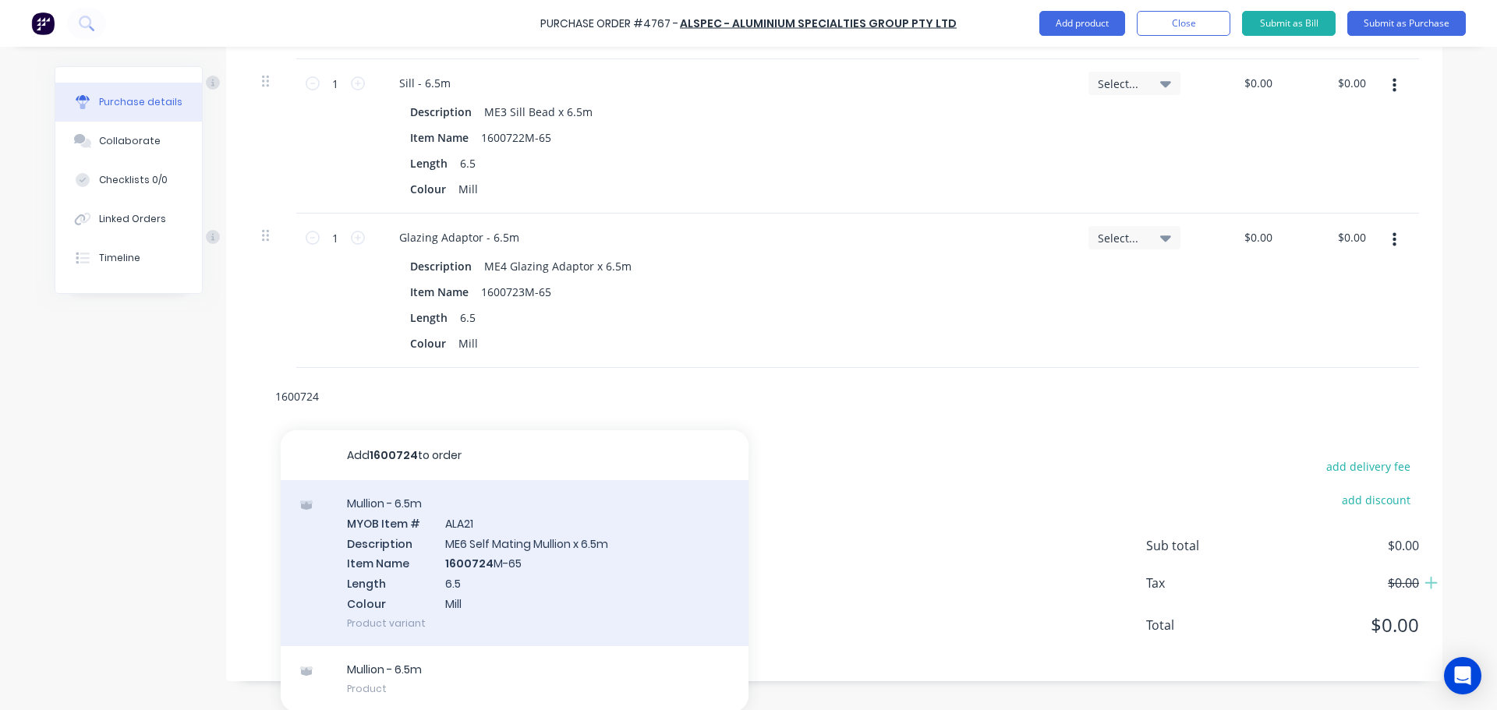
scroll to position [1212, 0]
type input "1600724"
click at [362, 550] on div "Mullion - 6.5m MYOB Item # ALA21 Description ME6 Self Mating Mullion x 6.5m Ite…" at bounding box center [515, 562] width 468 height 166
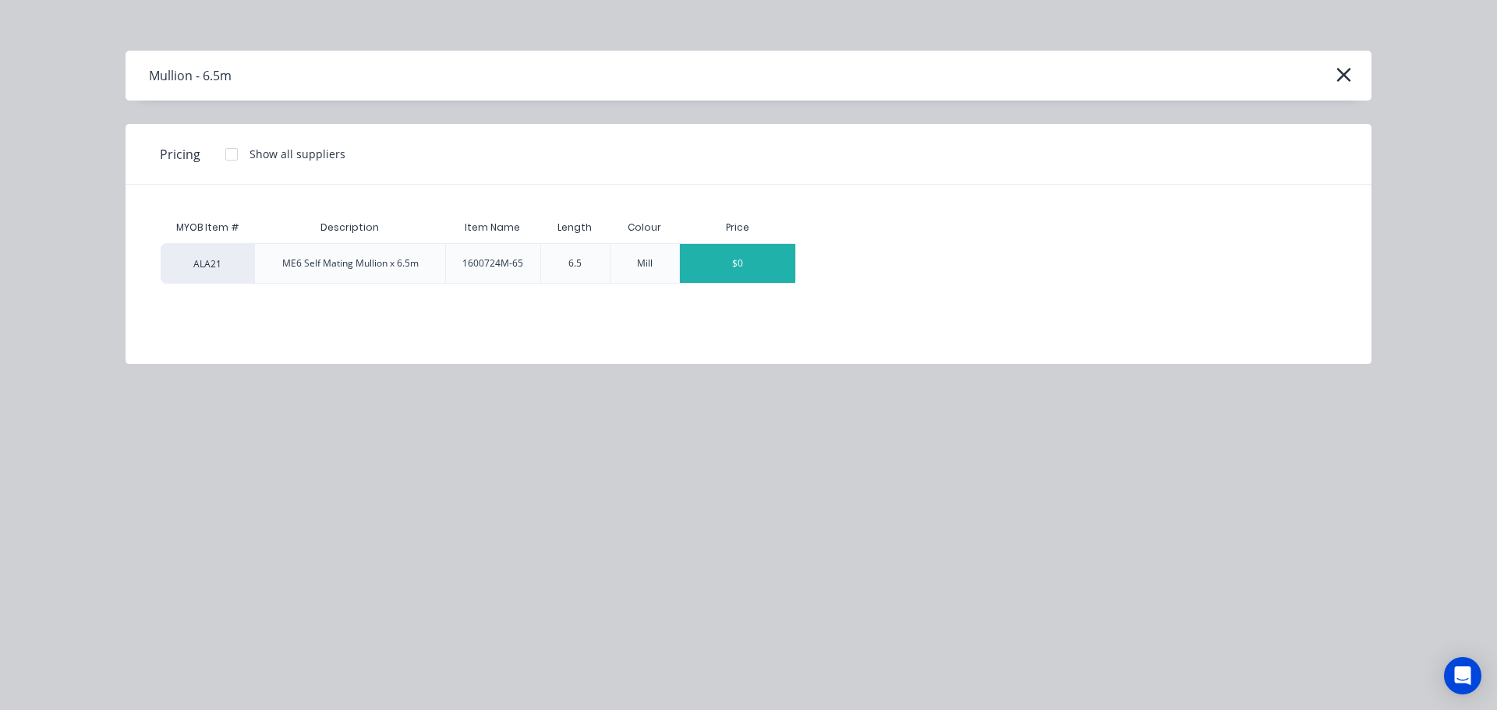
click at [752, 251] on div "$0" at bounding box center [737, 263] width 115 height 39
type textarea "x"
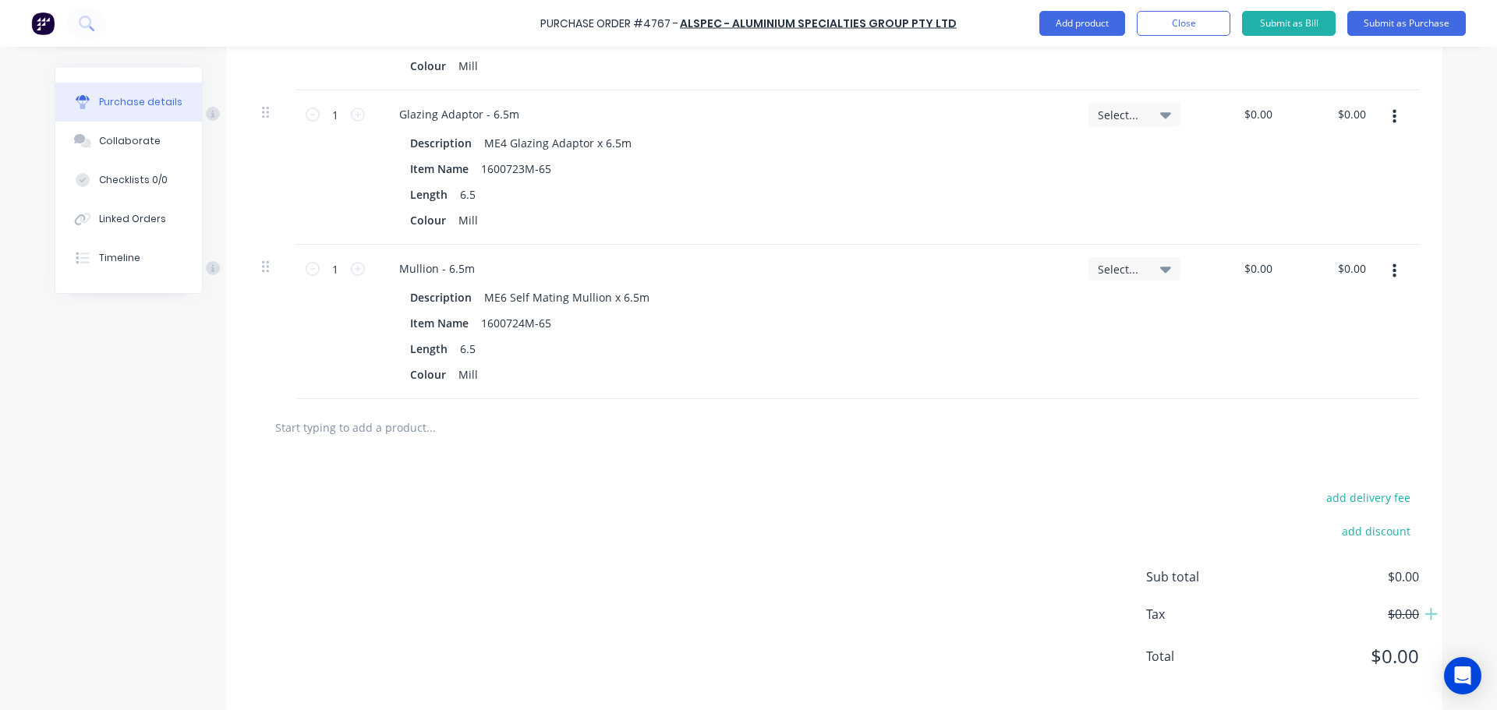
scroll to position [1352, 0]
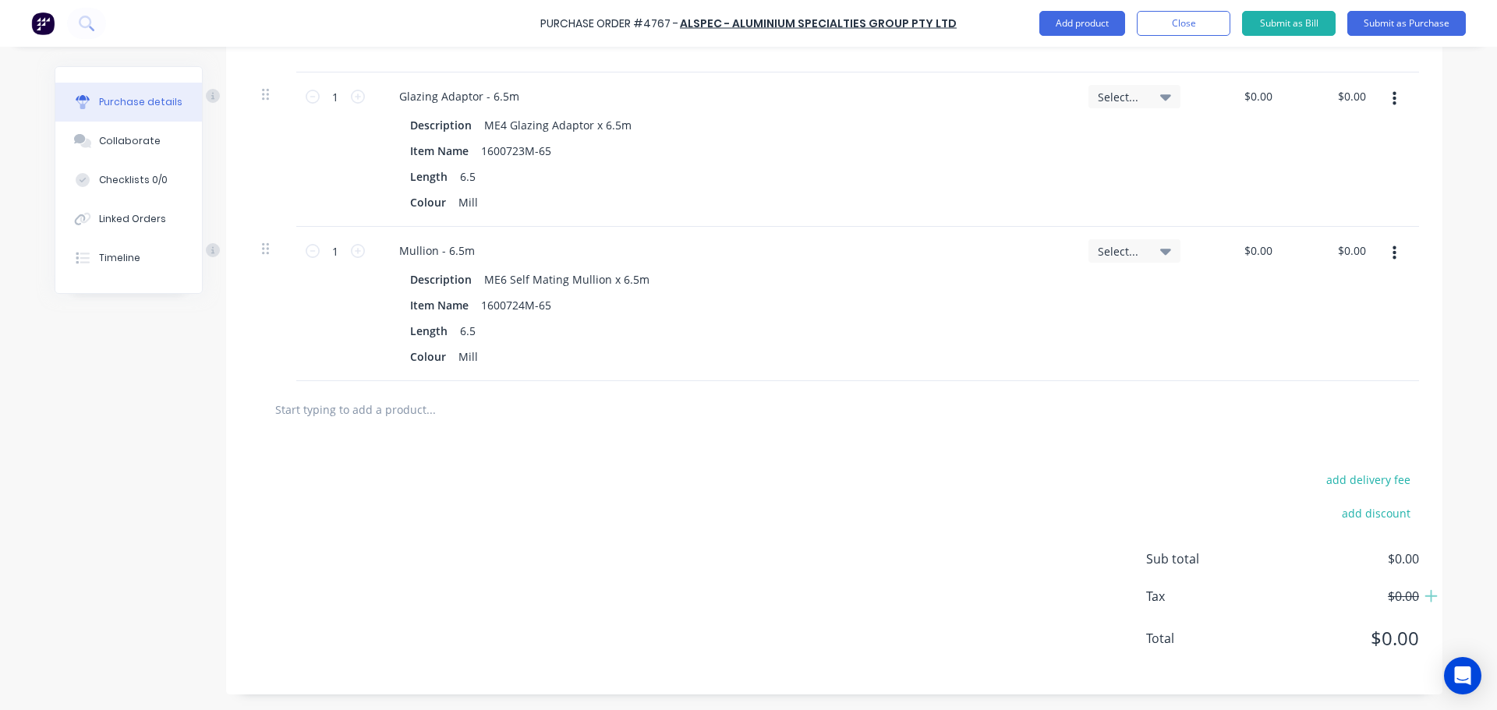
click at [355, 413] on input "text" at bounding box center [430, 409] width 312 height 31
type textarea "x"
type input "1"
type textarea "x"
type input "16"
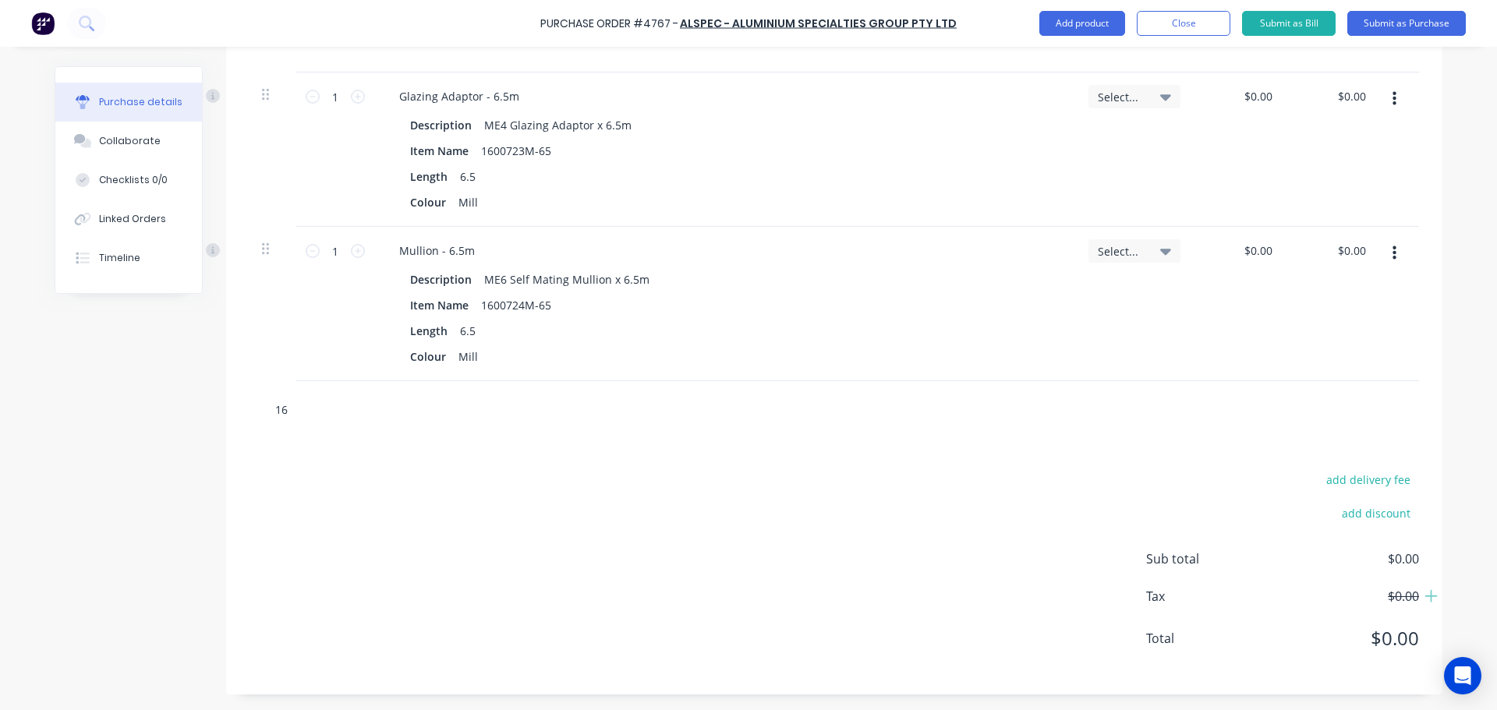
type textarea "x"
type input "160"
type textarea "x"
type input "1600"
type textarea "x"
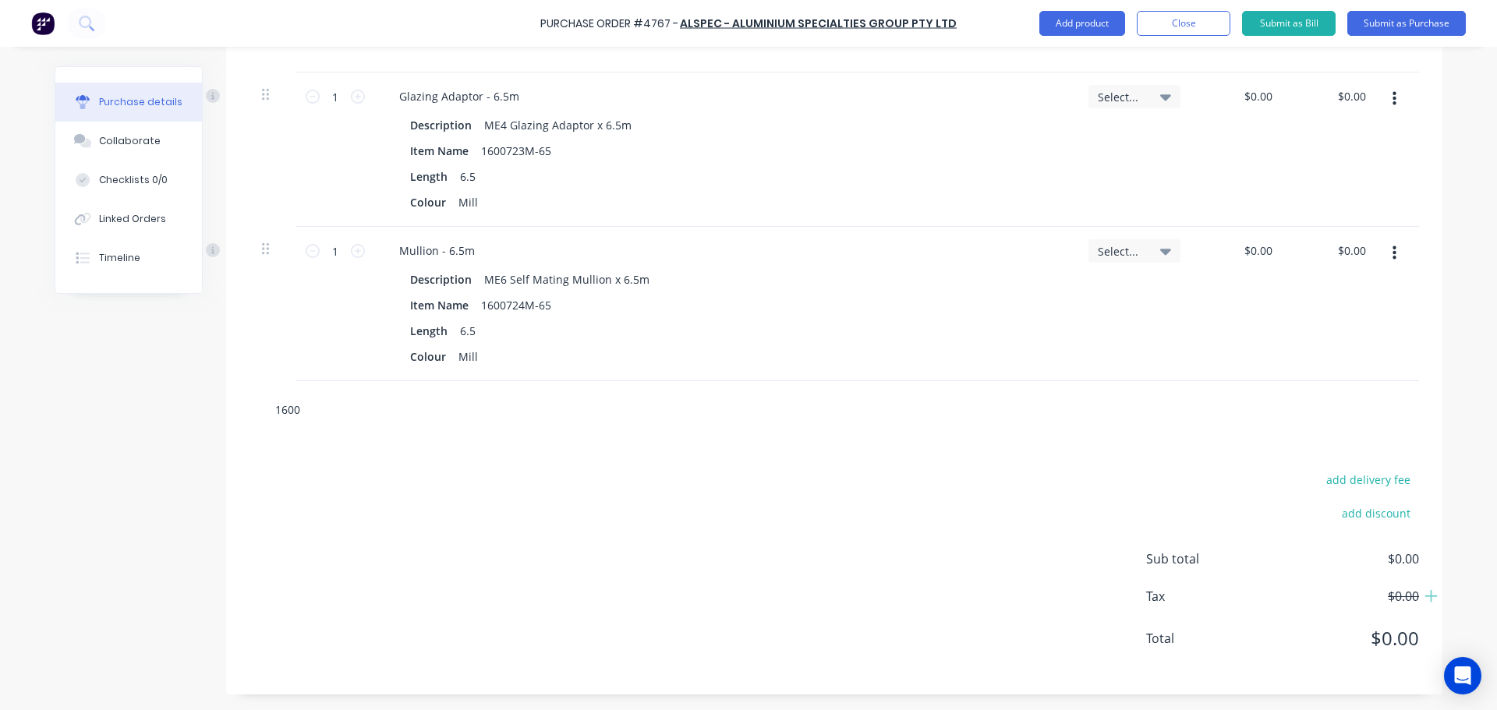
type input "16007"
type textarea "x"
type input "160072"
type textarea "x"
type input "1600727"
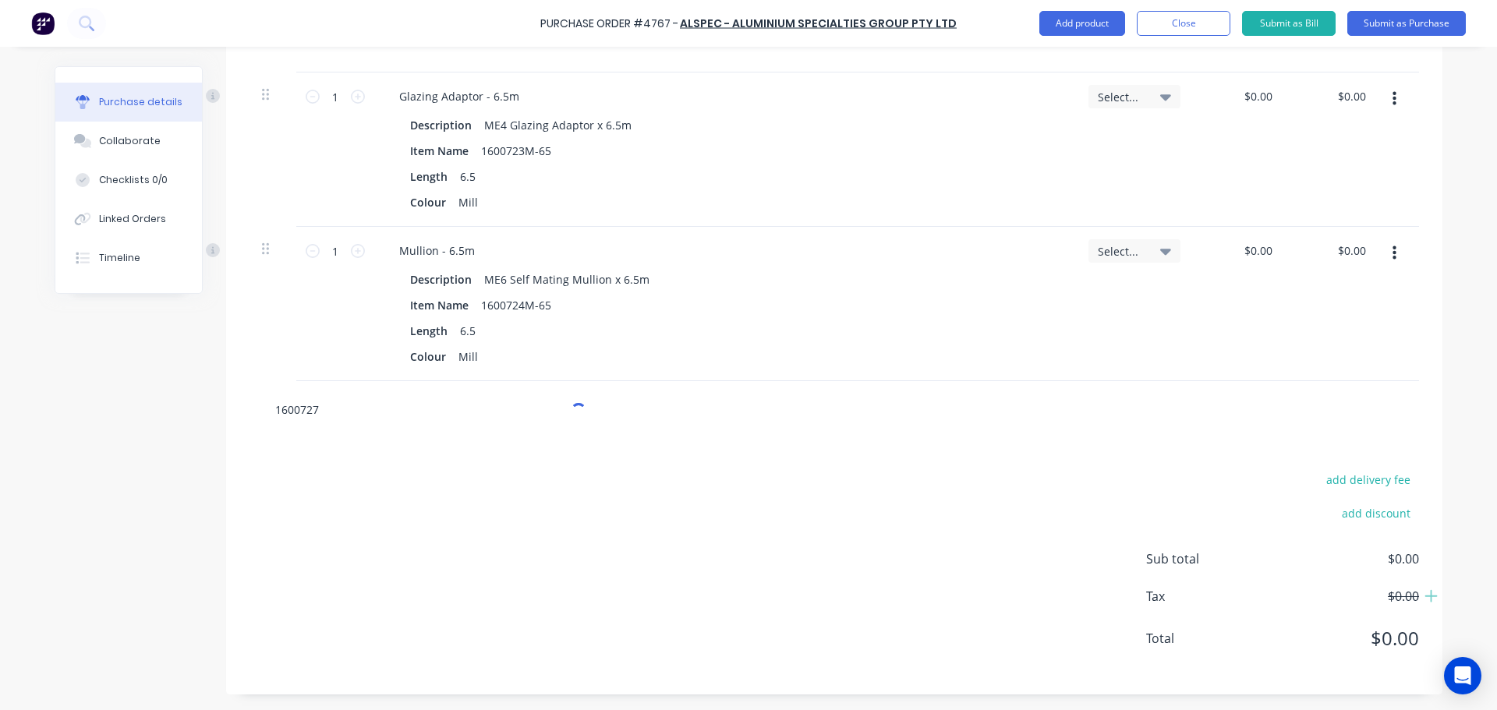
type textarea "x"
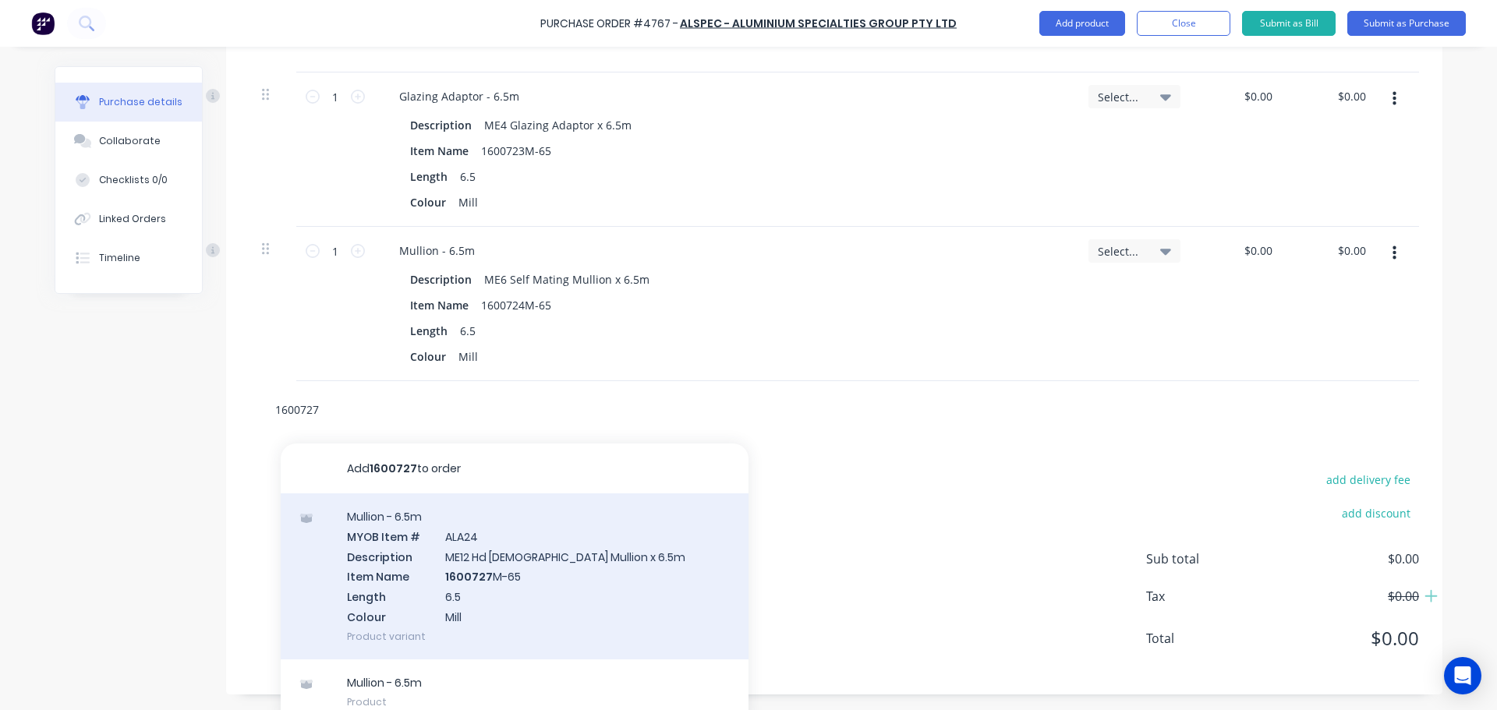
type input "1600727"
click at [496, 610] on div "Mullion - 6.5m MYOB Item # ALA24 Description ME12 Hd Male Mullion x 6.5m Item N…" at bounding box center [515, 576] width 468 height 166
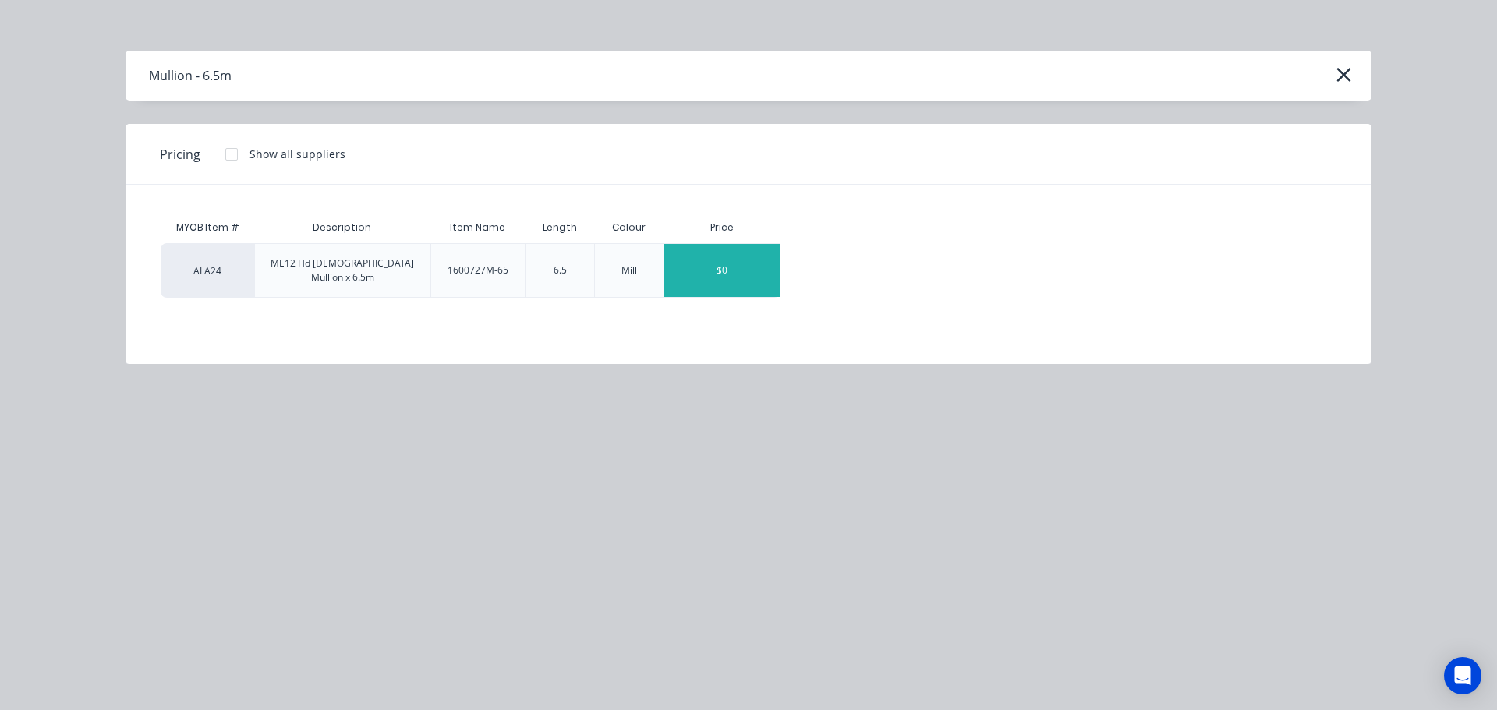
click at [748, 270] on div "$0" at bounding box center [721, 270] width 115 height 53
type textarea "x"
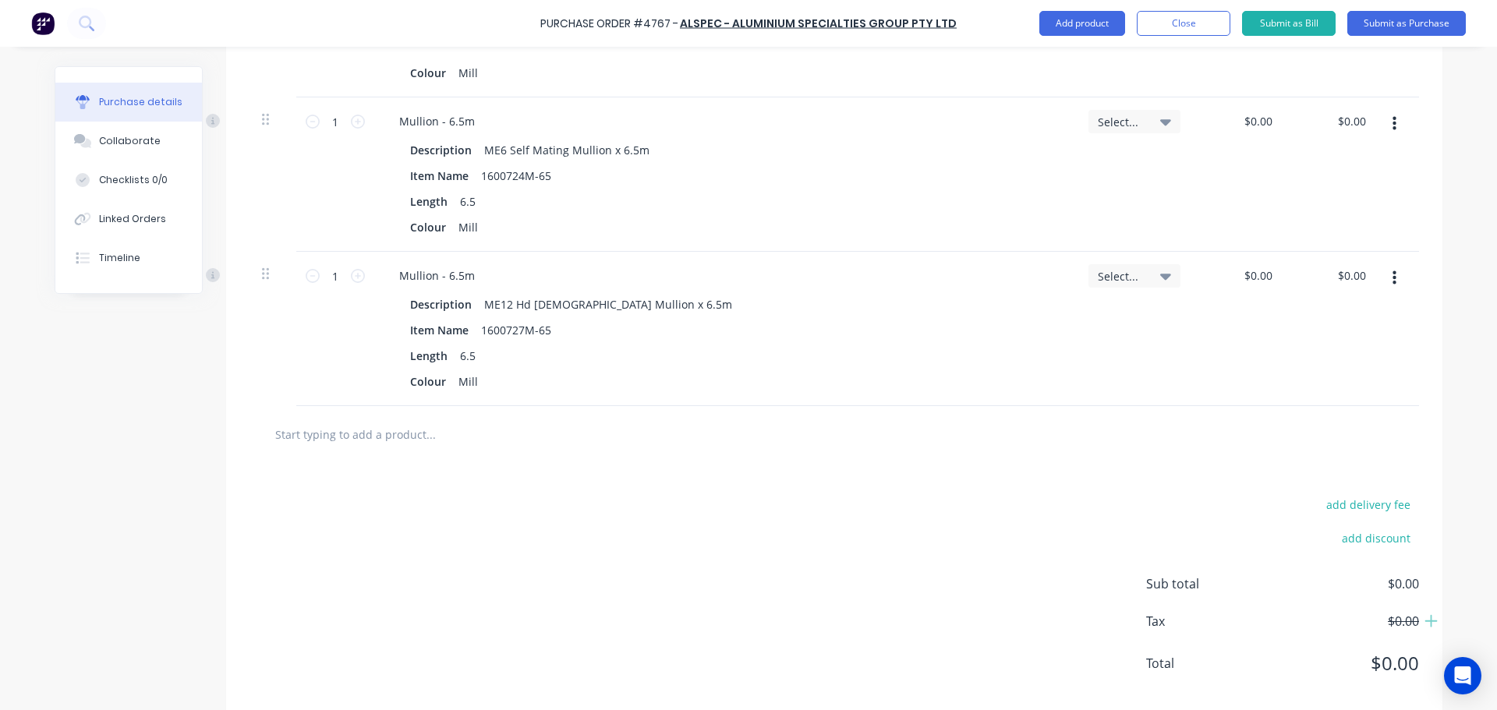
scroll to position [1506, 0]
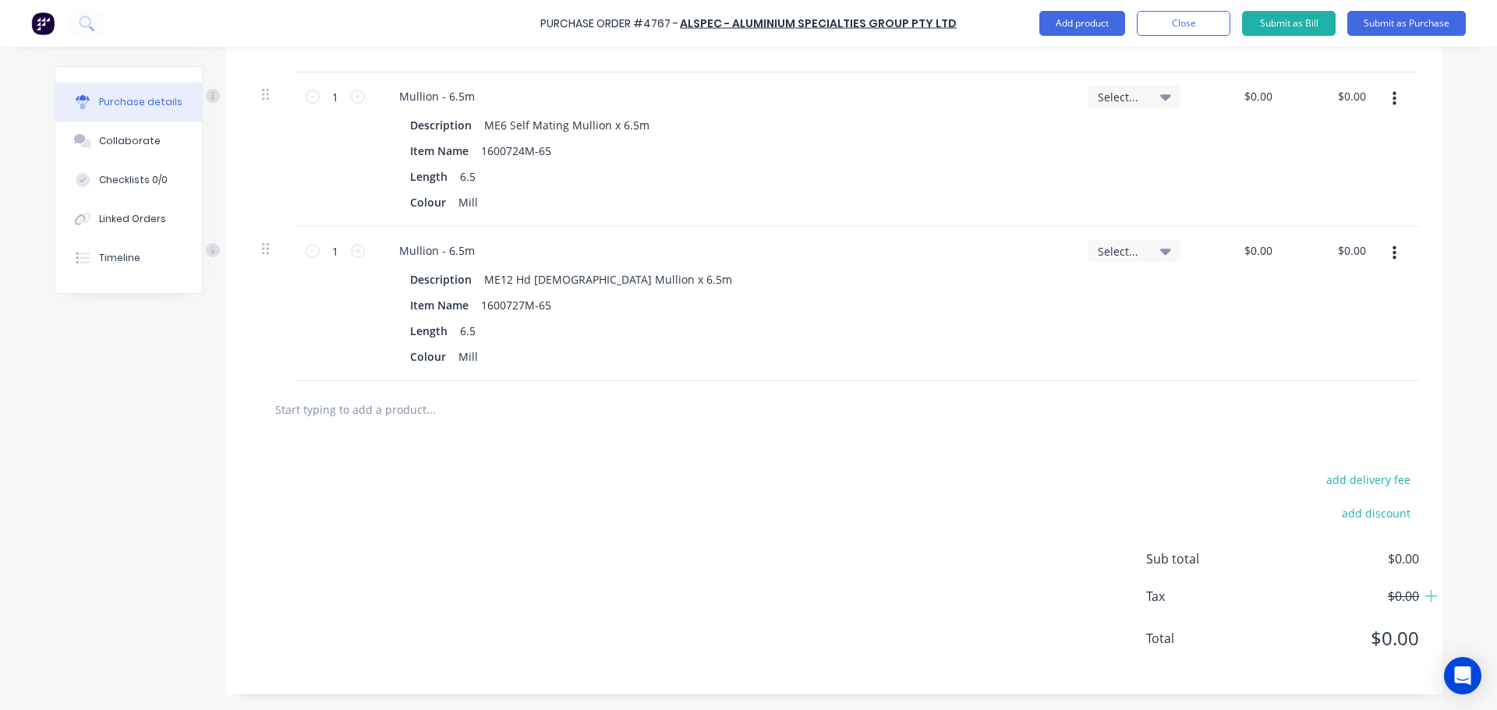
click at [477, 400] on input "text" at bounding box center [430, 409] width 312 height 31
type textarea "x"
type input "1"
type textarea "x"
type input "16"
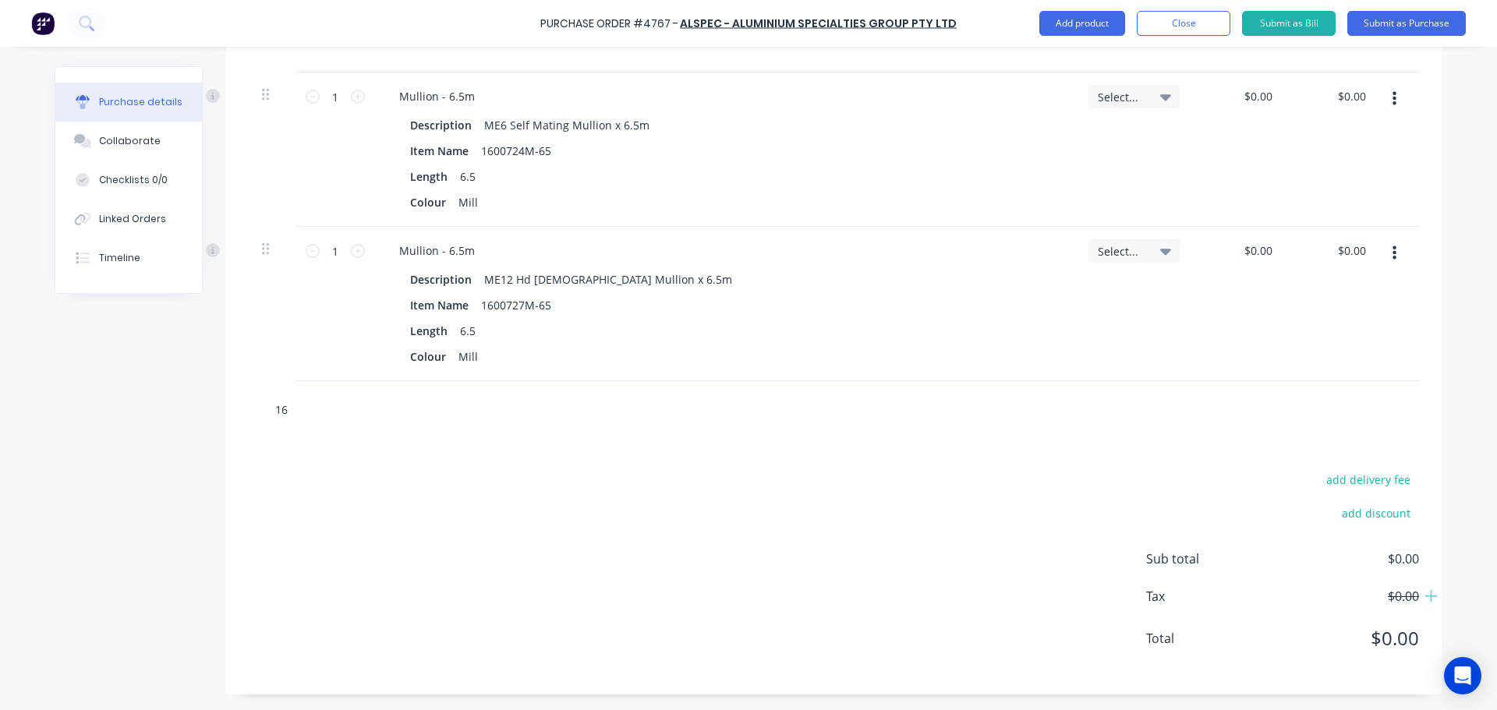
type textarea "x"
type input "160"
type textarea "x"
type input "1600"
type textarea "x"
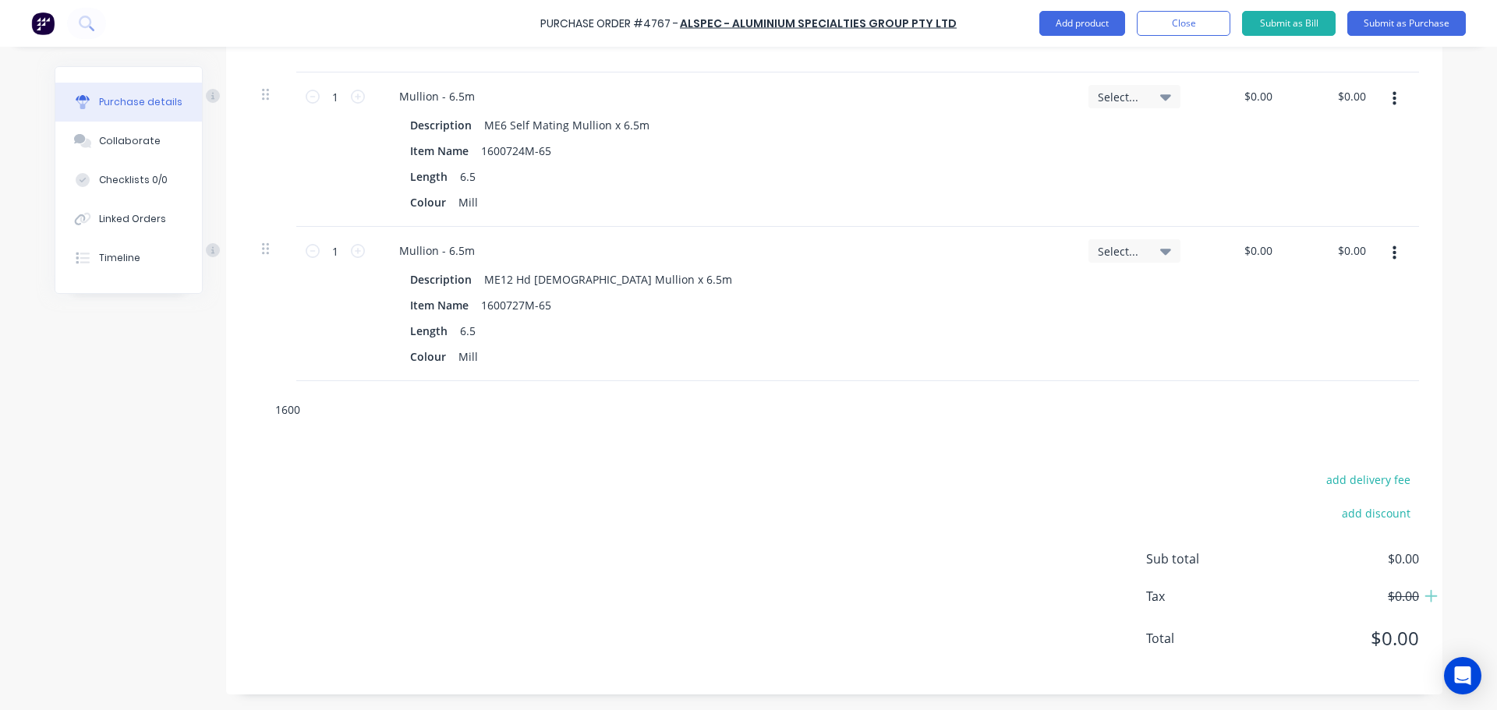
type input "16007"
type textarea "x"
type input "160072"
type textarea "x"
type input "1600728"
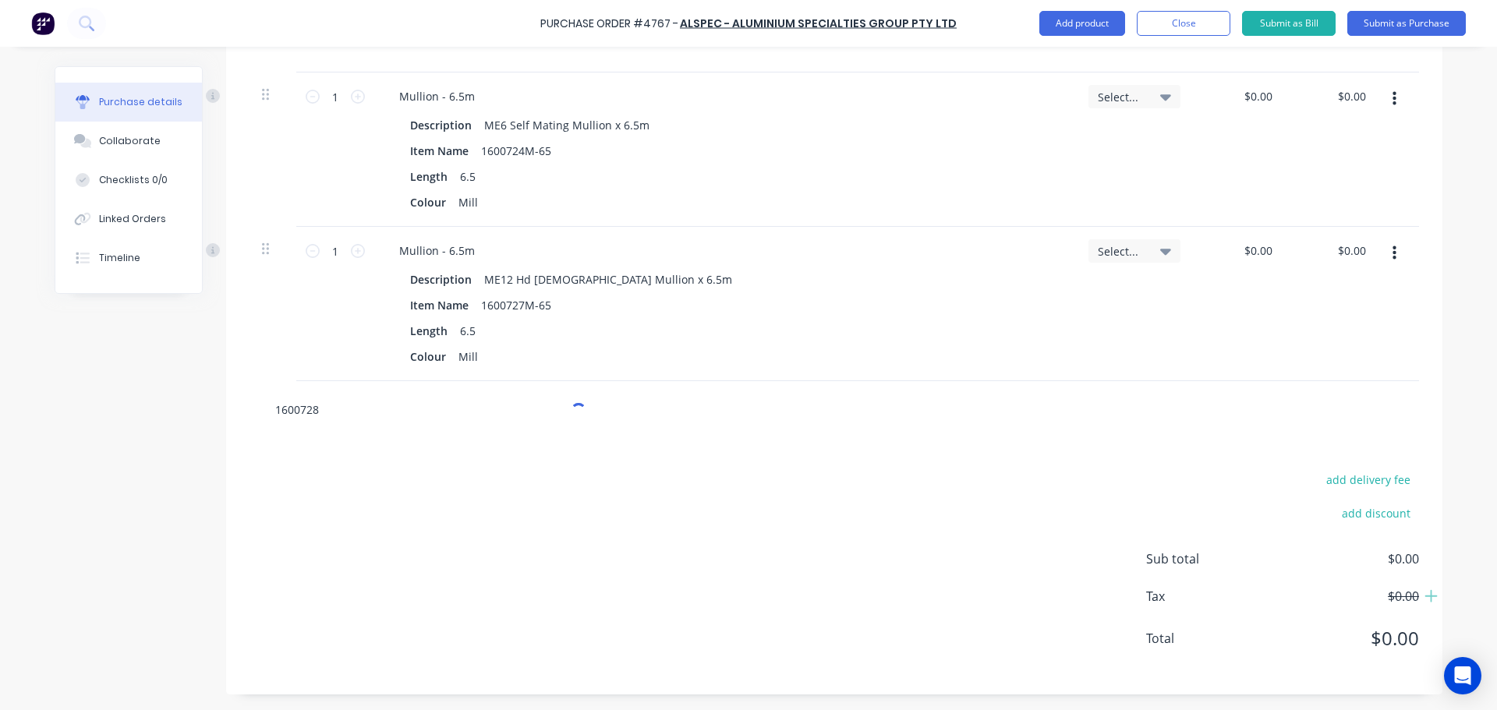
type textarea "x"
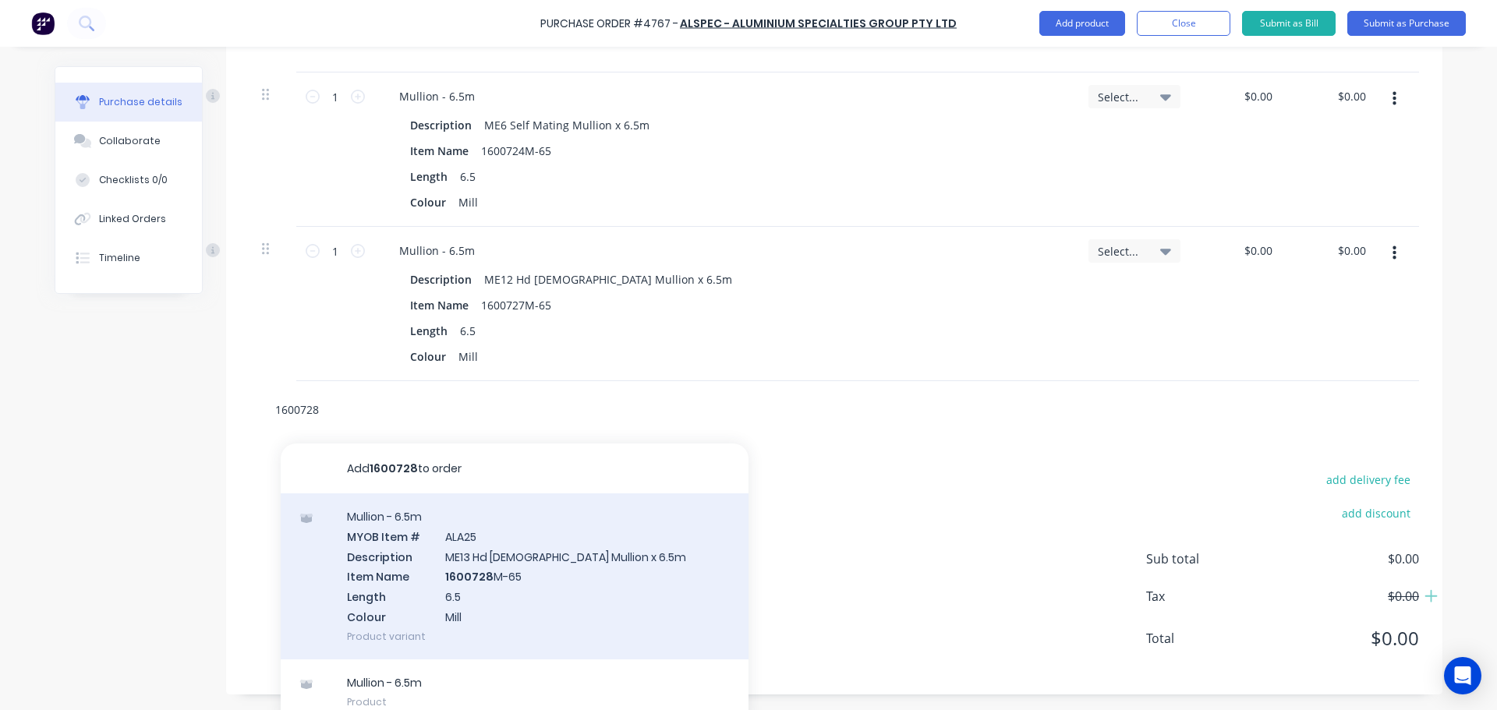
type input "1600728"
click at [553, 599] on div "Mullion - 6.5m MYOB Item # ALA25 Description ME13 Hd Female Mullion x 6.5m Item…" at bounding box center [515, 576] width 468 height 166
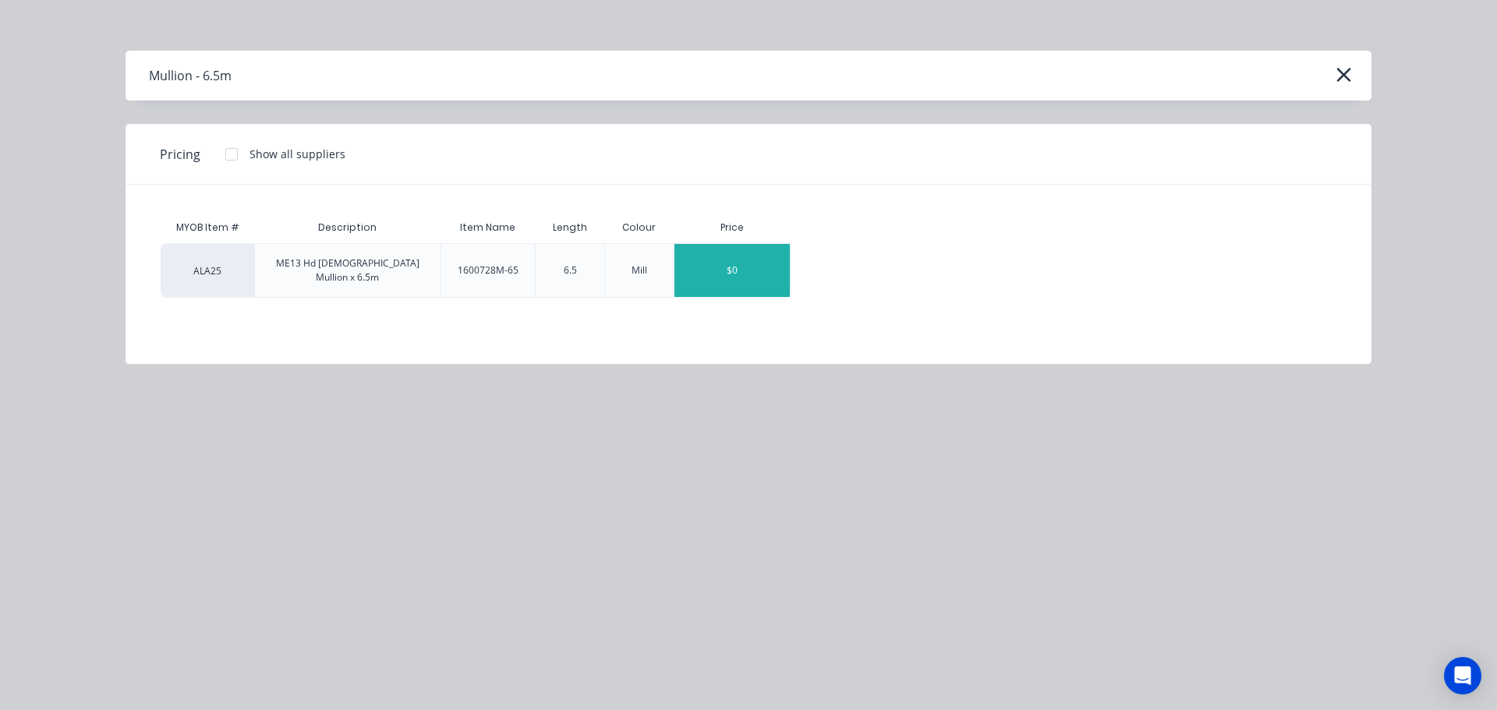
click at [710, 257] on div "$0" at bounding box center [731, 270] width 115 height 53
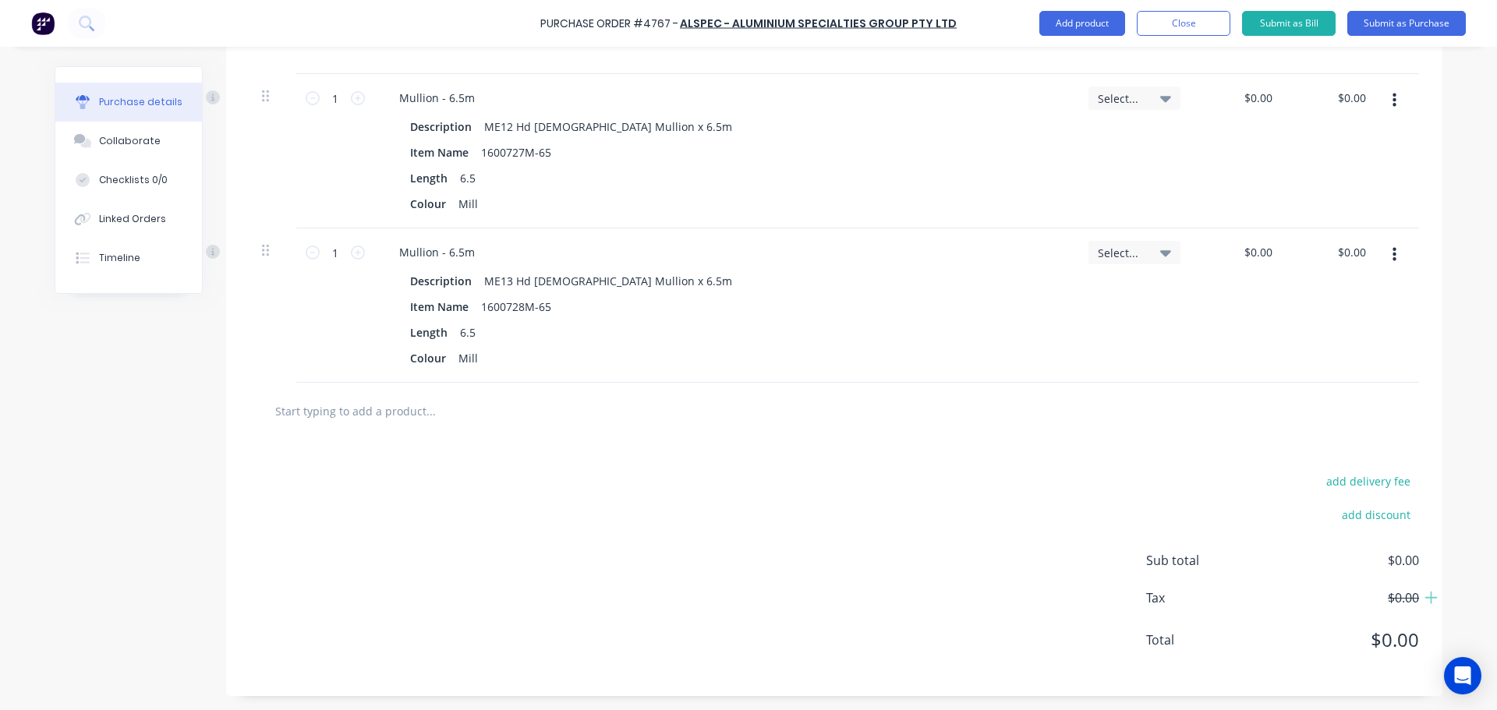
scroll to position [1660, 0]
click at [401, 420] on input "text" at bounding box center [430, 409] width 312 height 31
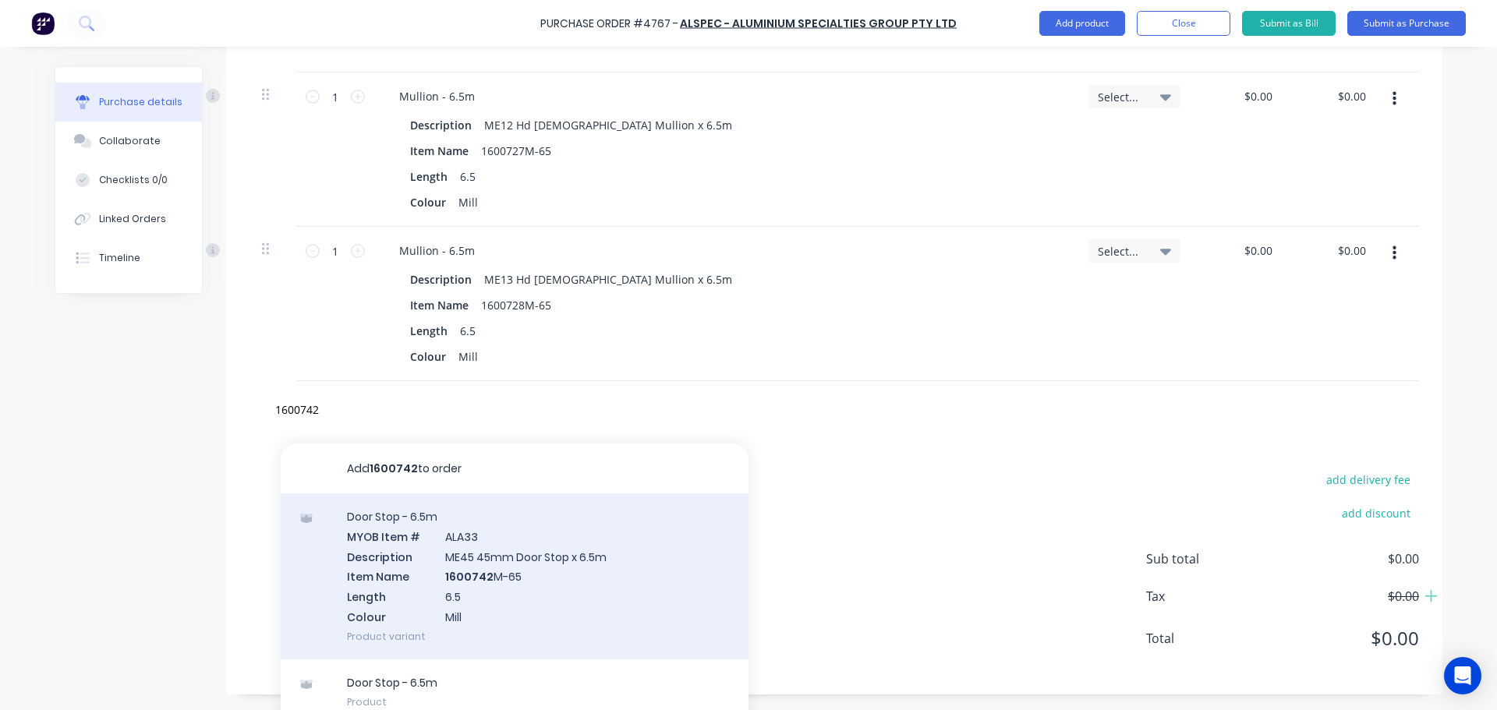
click at [602, 578] on div "Door Stop - 6.5m MYOB Item # ALA33 Description ME45 45mm Door Stop x 6.5m Item …" at bounding box center [515, 576] width 468 height 166
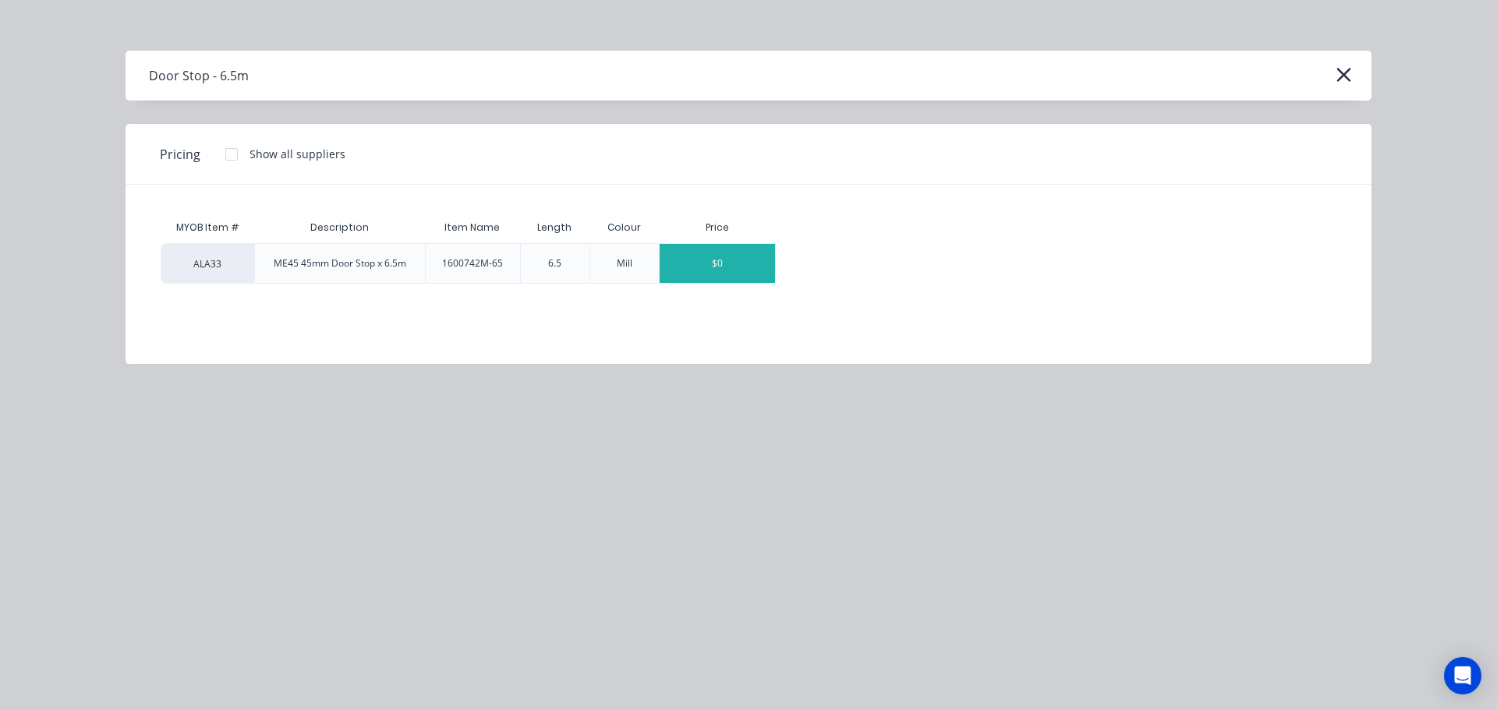
click at [727, 267] on div "$0" at bounding box center [716, 263] width 115 height 39
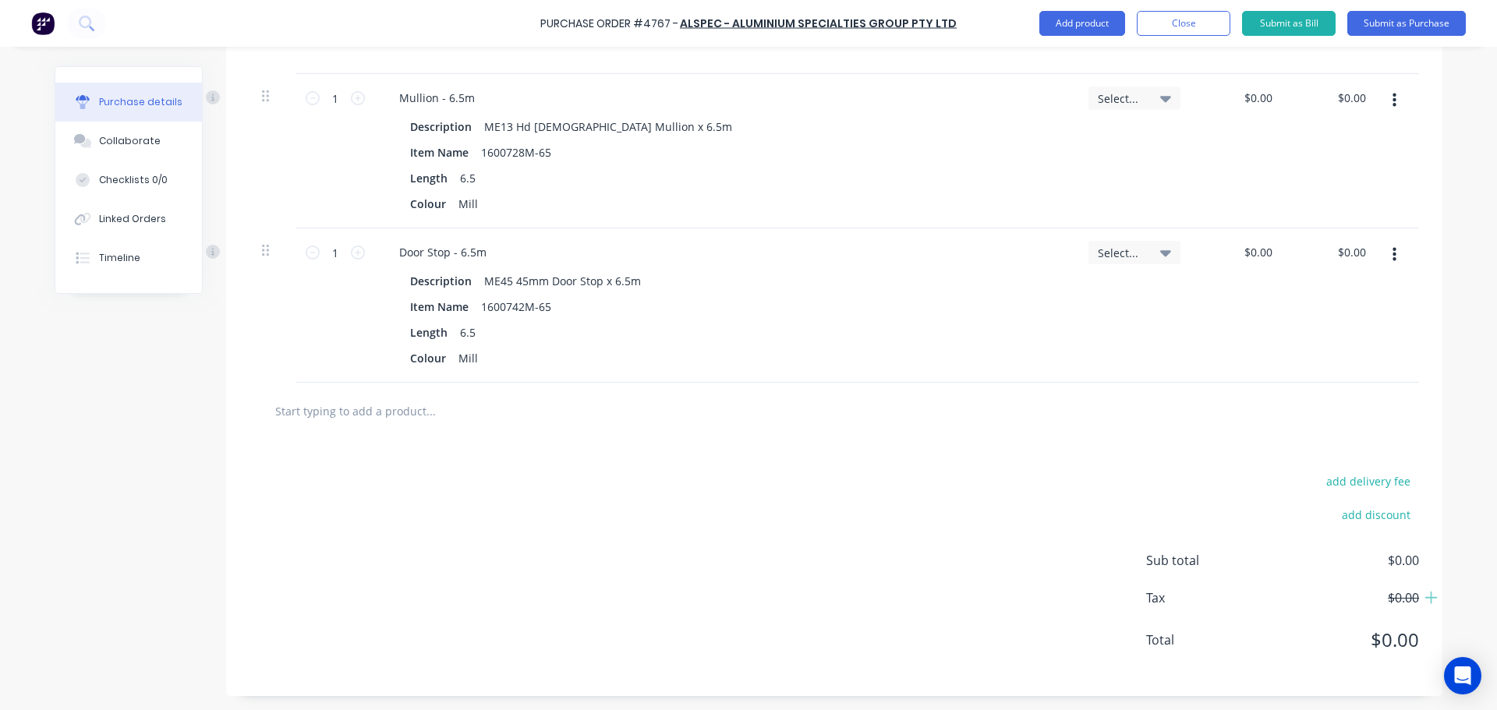
scroll to position [1815, 0]
click at [524, 397] on input "text" at bounding box center [430, 409] width 312 height 31
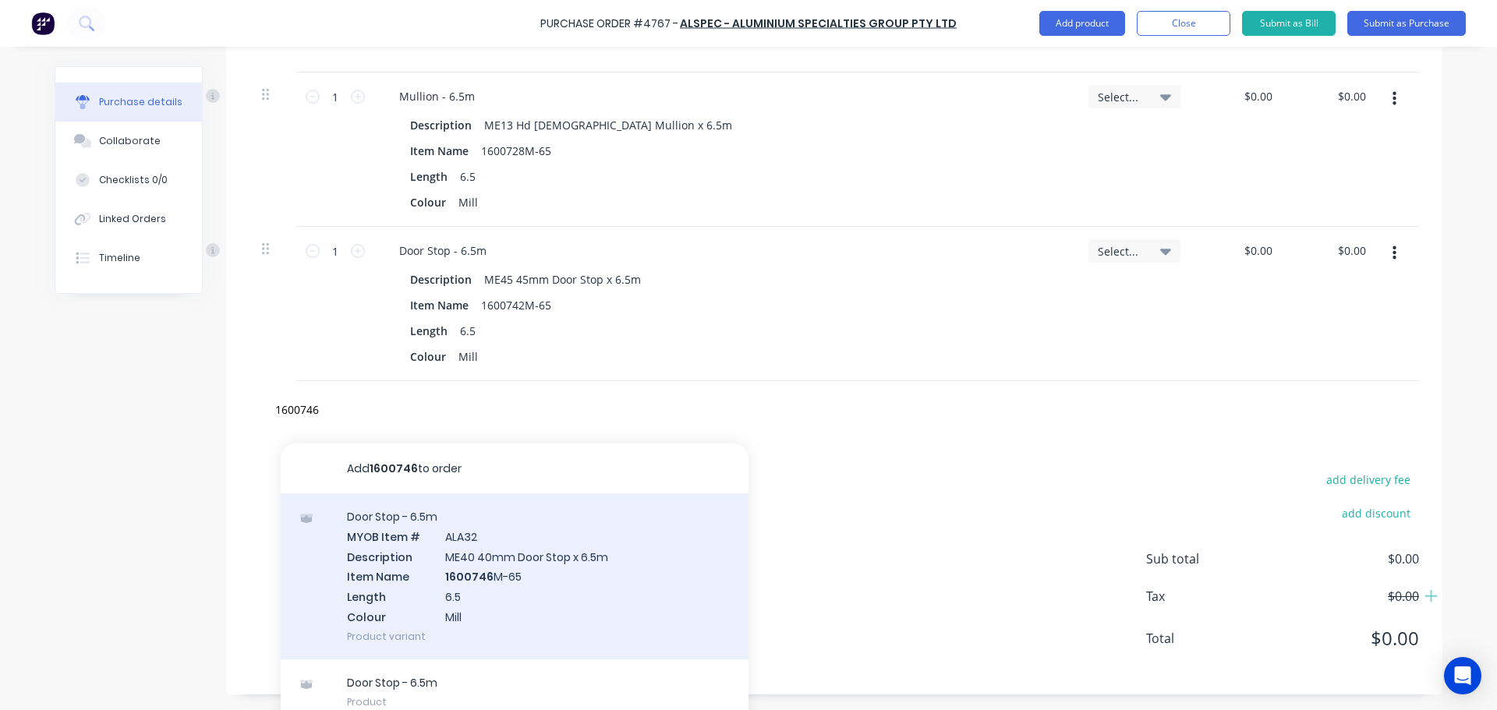
click at [524, 535] on div "Door Stop - 6.5m MYOB Item # ALA32 Description ME40 40mm Door Stop x 6.5m Item …" at bounding box center [515, 576] width 468 height 166
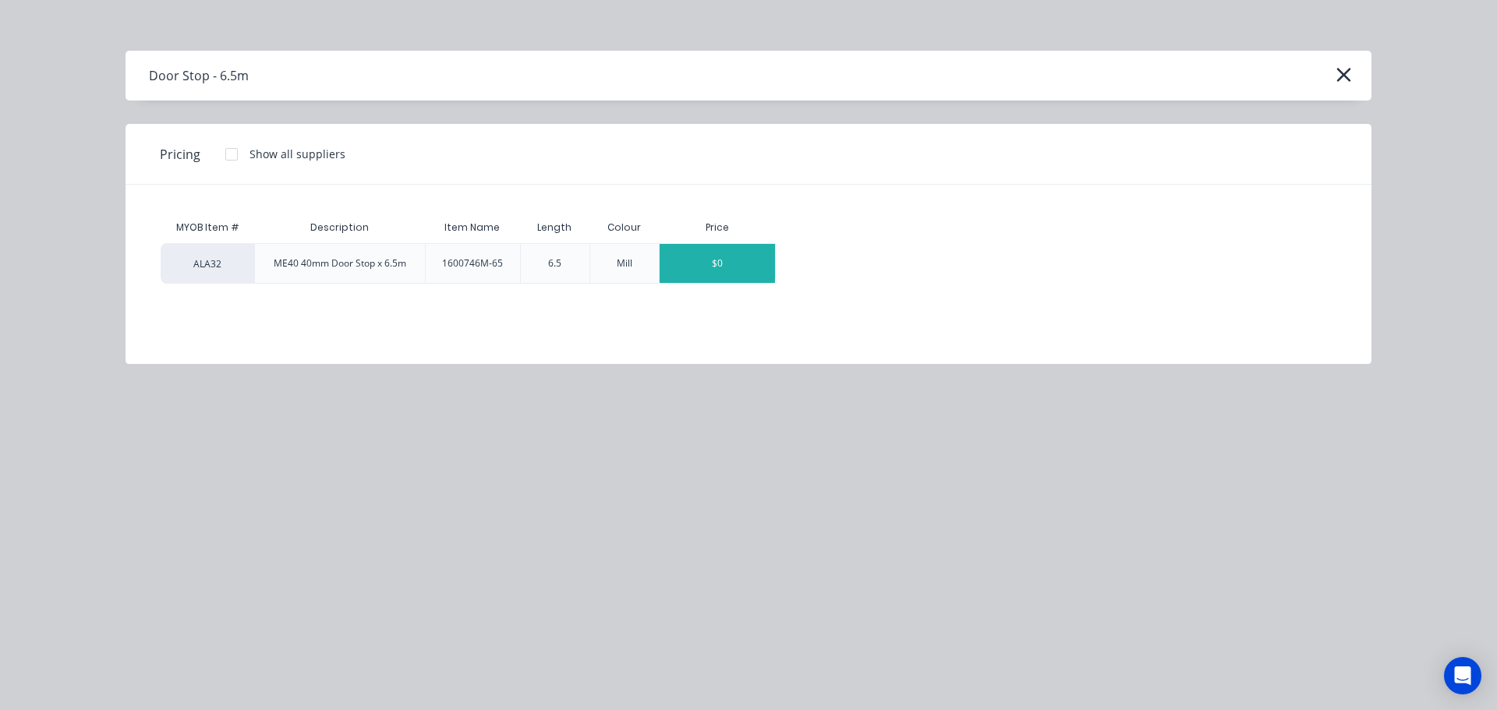
click at [714, 265] on div "$0" at bounding box center [716, 263] width 115 height 39
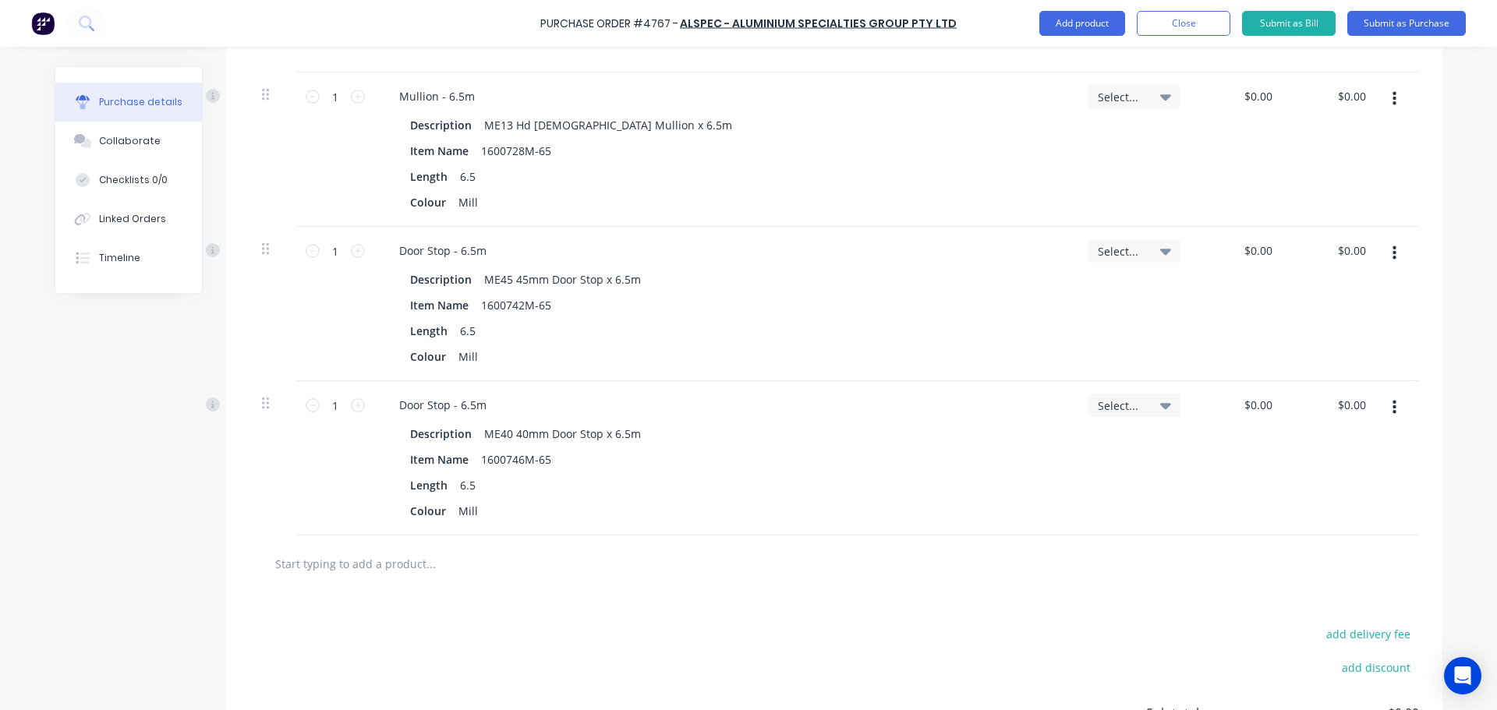
click at [429, 572] on input "text" at bounding box center [430, 563] width 312 height 31
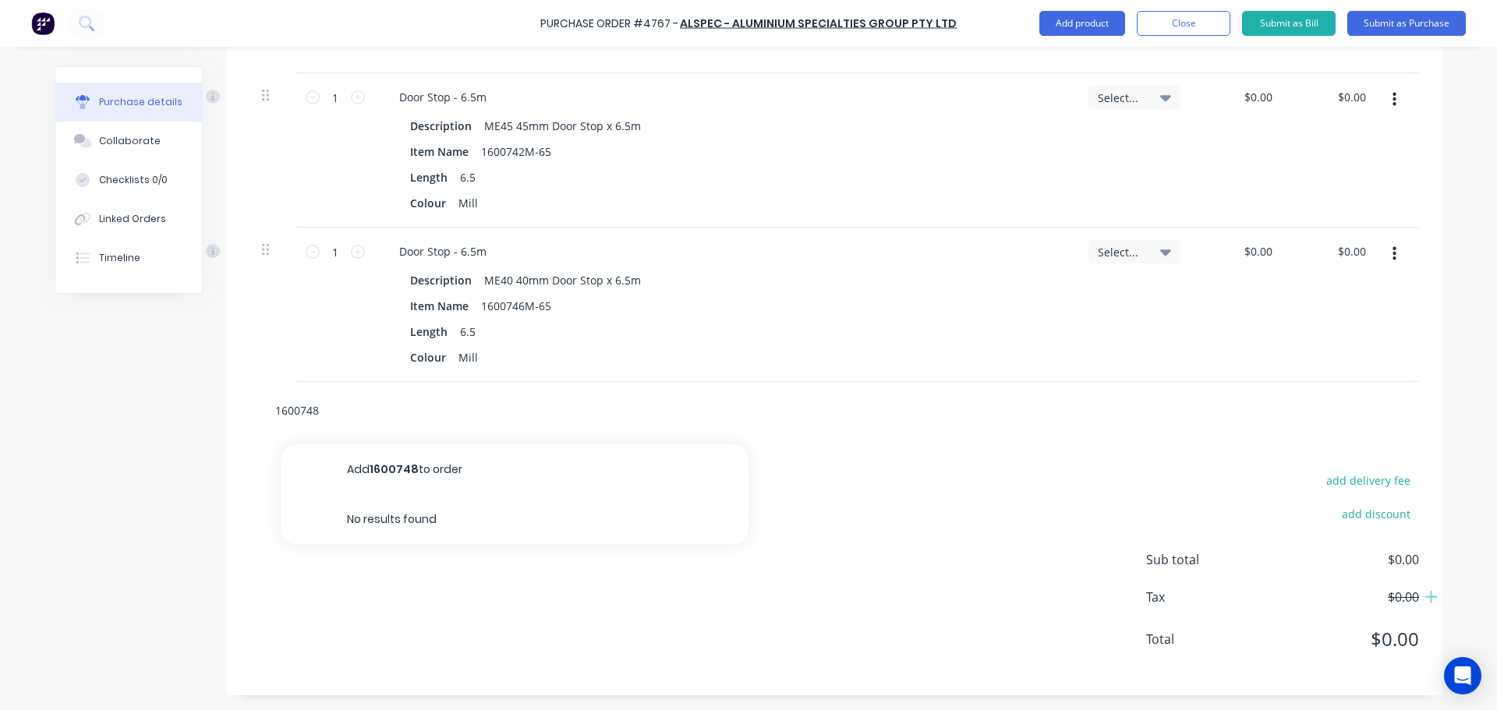
scroll to position [1969, 0]
drag, startPoint x: 392, startPoint y: 408, endPoint x: 348, endPoint y: 408, distance: 44.4
drag, startPoint x: 348, startPoint y: 408, endPoint x: 374, endPoint y: 433, distance: 36.9
click at [374, 433] on div "1600748" at bounding box center [833, 409] width 1169 height 57
drag, startPoint x: 335, startPoint y: 403, endPoint x: 239, endPoint y: 412, distance: 97.0
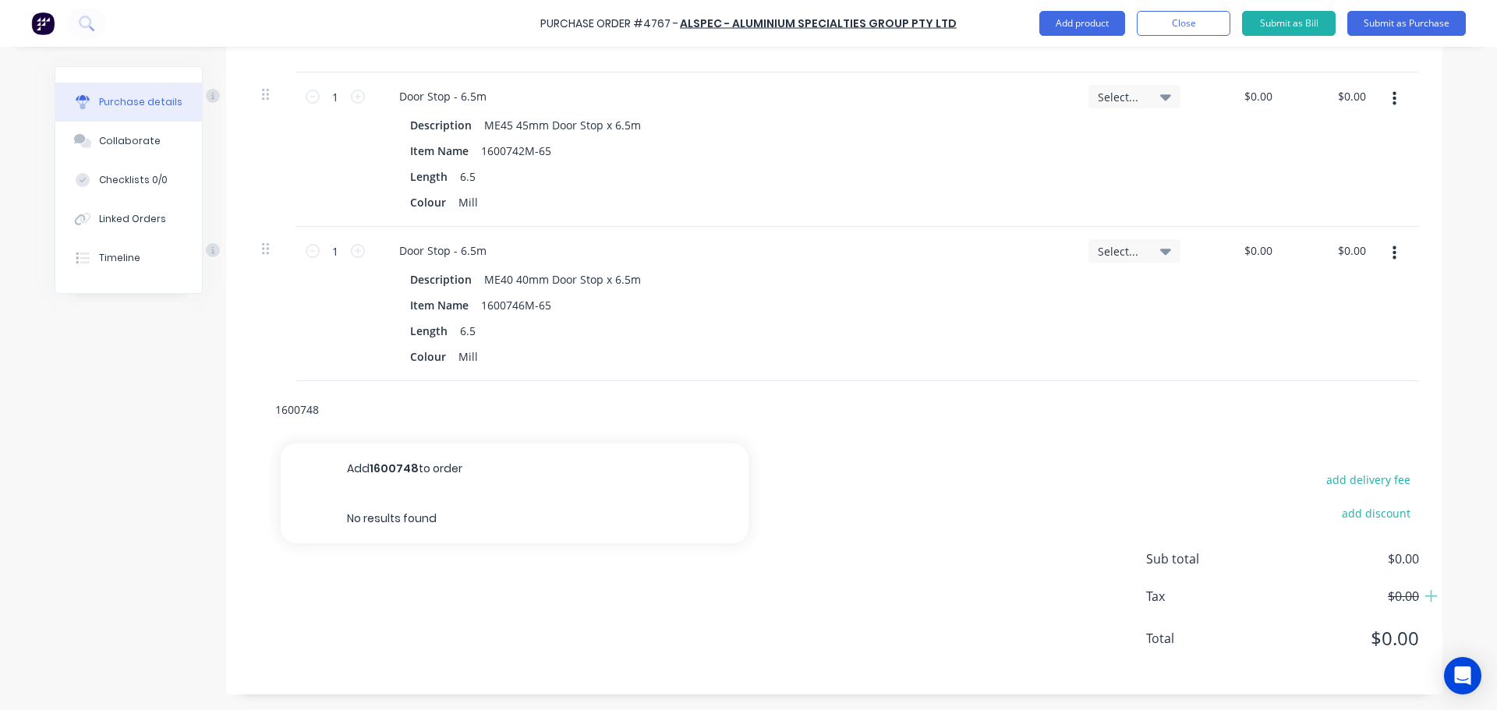
click at [239, 412] on div "1600748 Add 1600748 to order No results found" at bounding box center [834, 409] width 1216 height 57
click at [344, 407] on input "1600748" at bounding box center [430, 409] width 312 height 31
drag, startPoint x: 345, startPoint y: 411, endPoint x: 242, endPoint y: 429, distance: 103.8
click at [242, 429] on div "1600748 Add 1600748 to order No results found" at bounding box center [834, 409] width 1216 height 57
click at [427, 422] on div at bounding box center [833, 409] width 1169 height 57
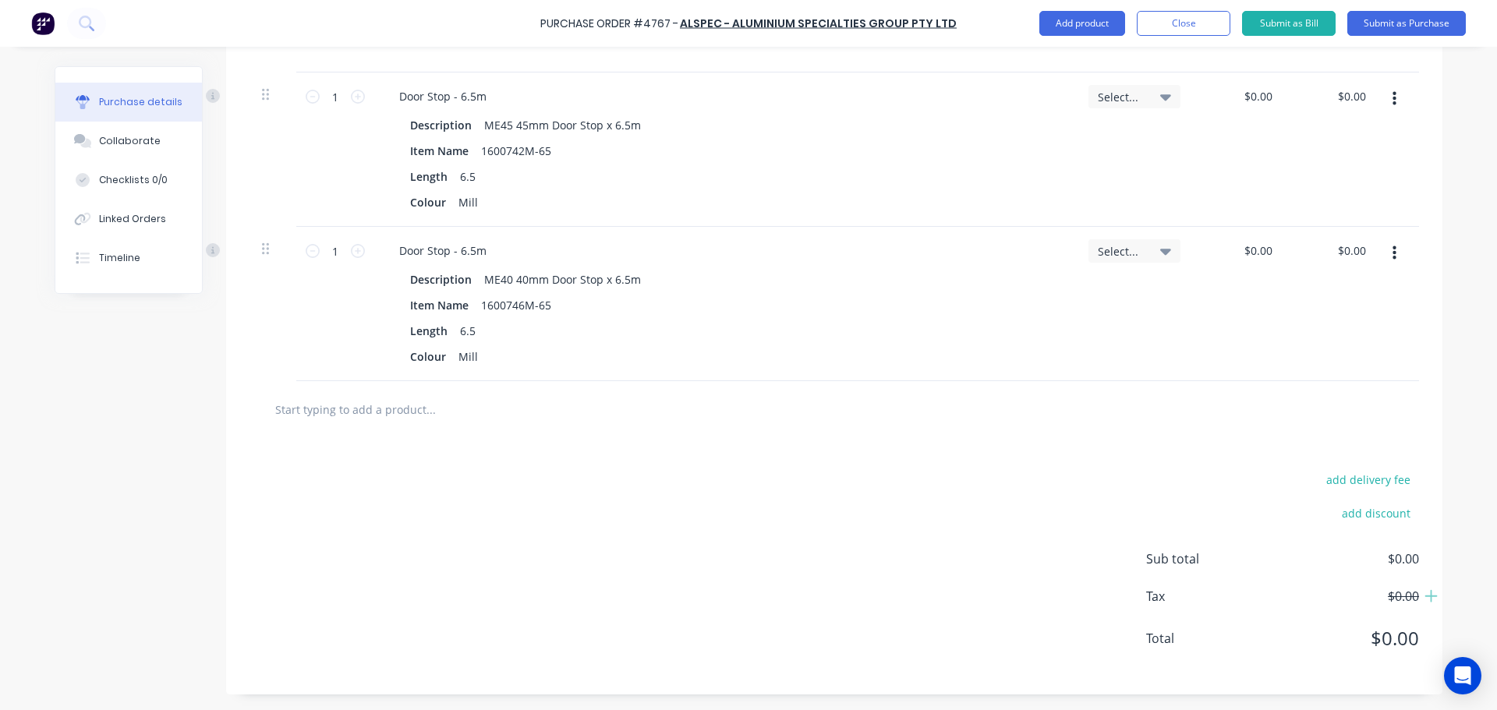
click at [439, 414] on input "text" at bounding box center [430, 409] width 312 height 31
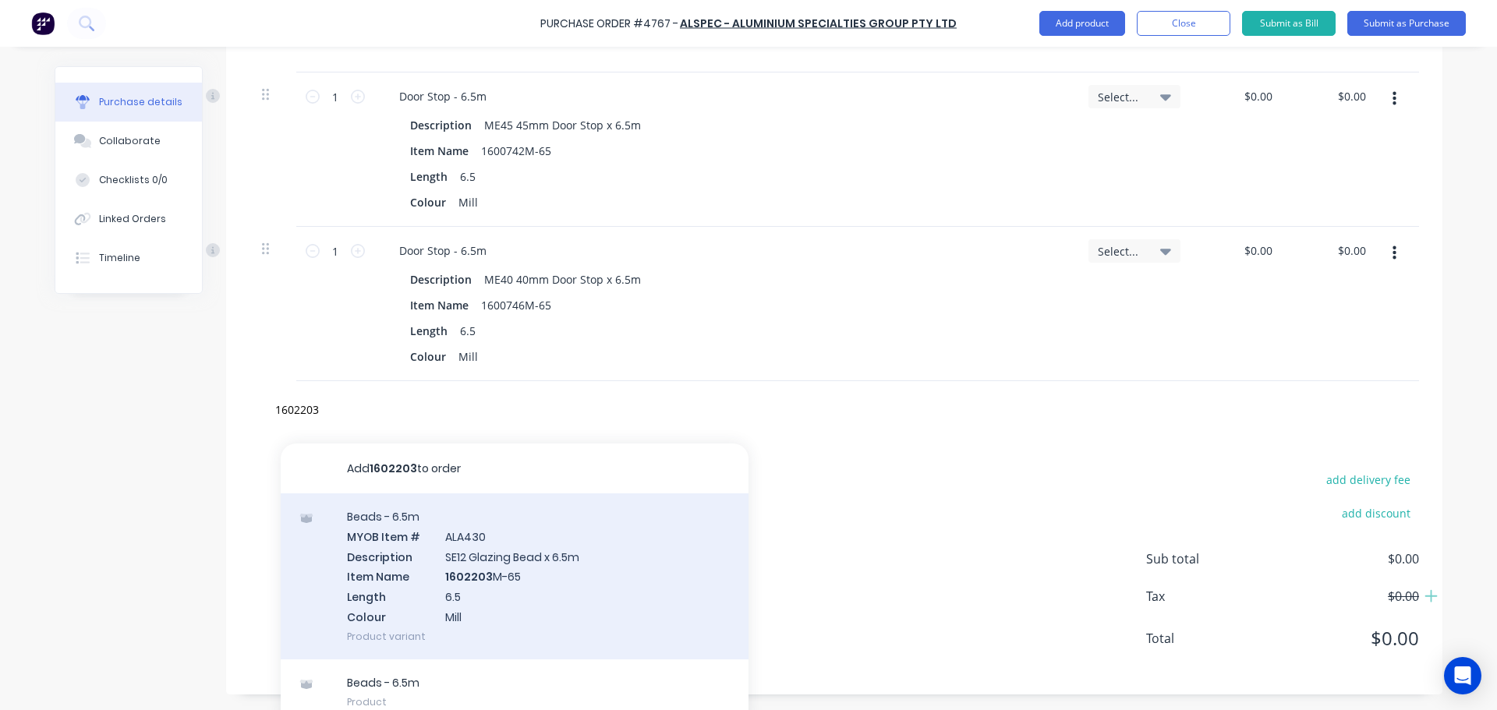
click at [579, 570] on div "Beads - 6.5m MYOB Item # ALA430 Description SE12 Glazing Bead x 6.5m Item Name …" at bounding box center [515, 576] width 468 height 166
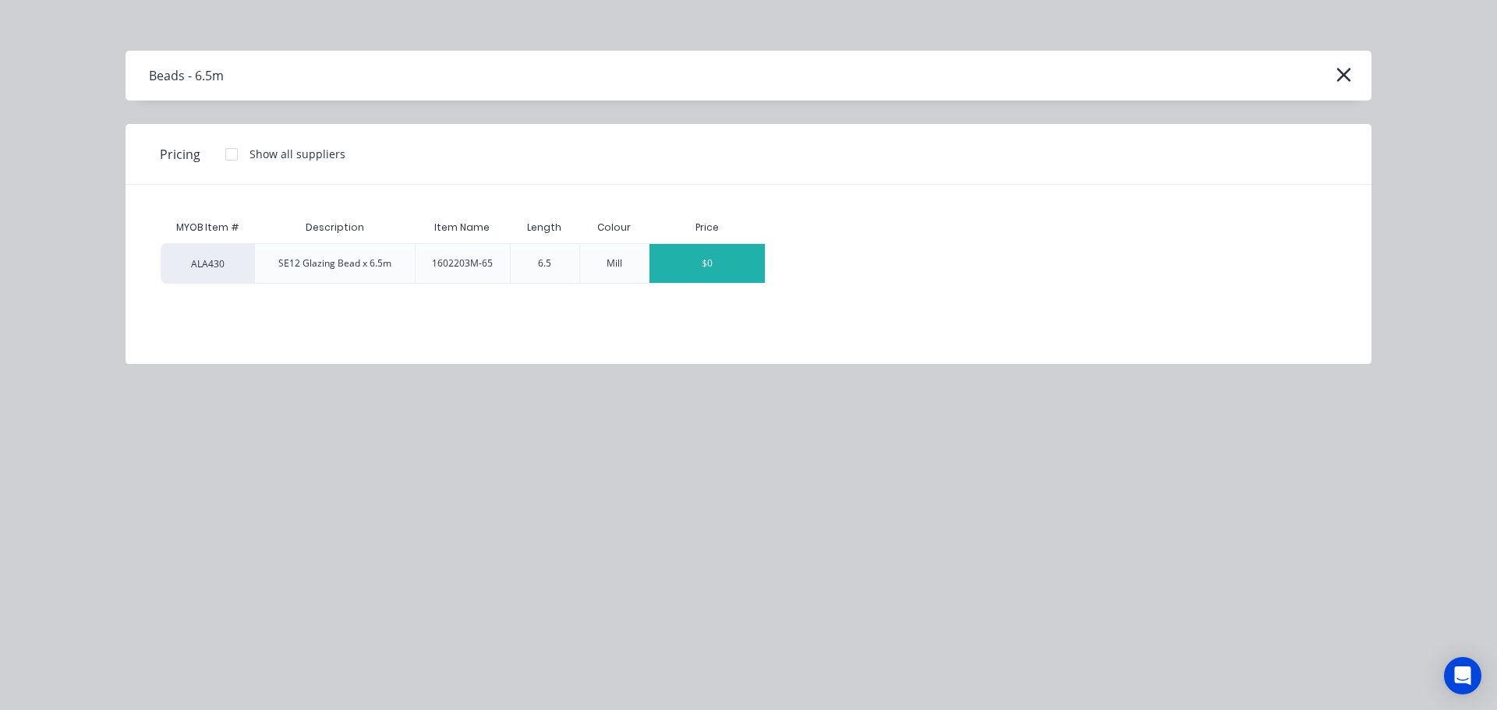
click at [687, 251] on div "$0" at bounding box center [706, 263] width 115 height 39
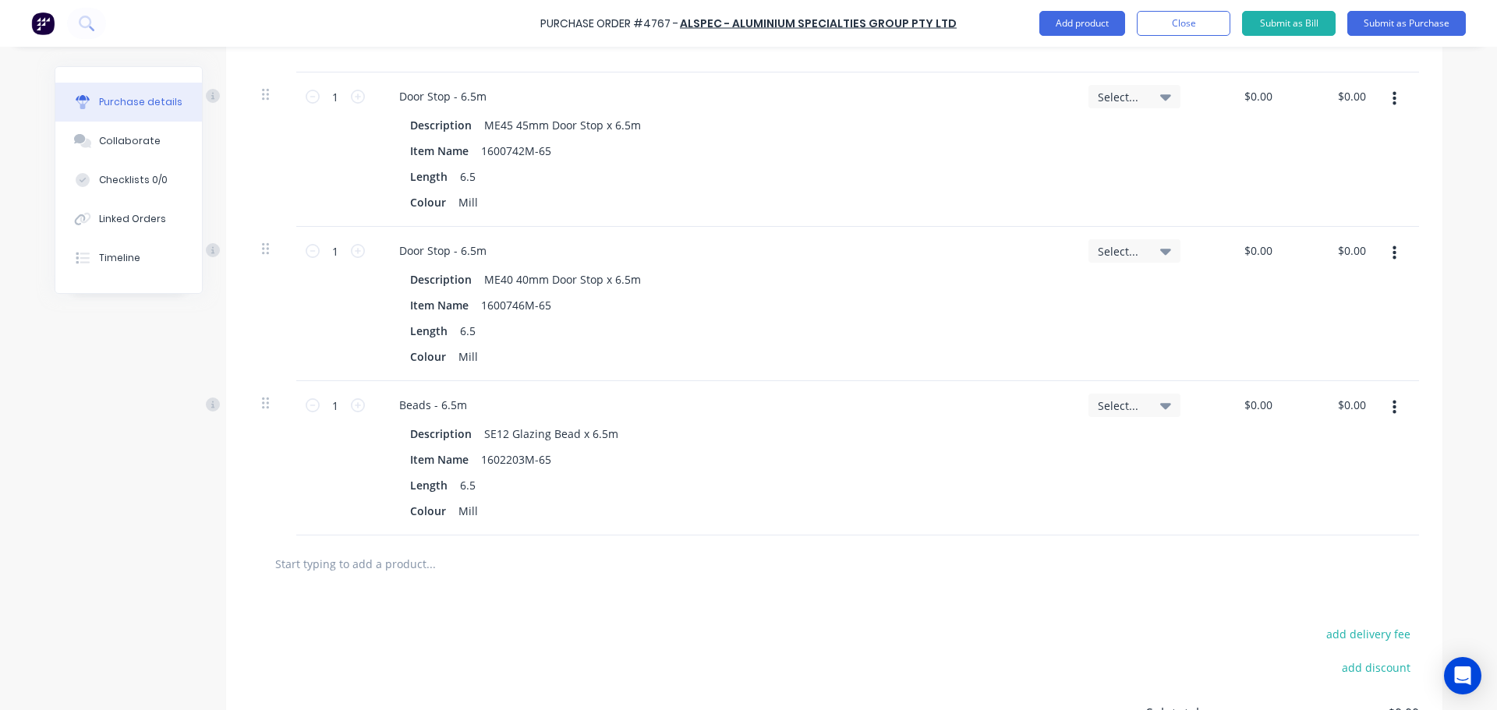
click at [397, 564] on input "text" at bounding box center [430, 563] width 312 height 31
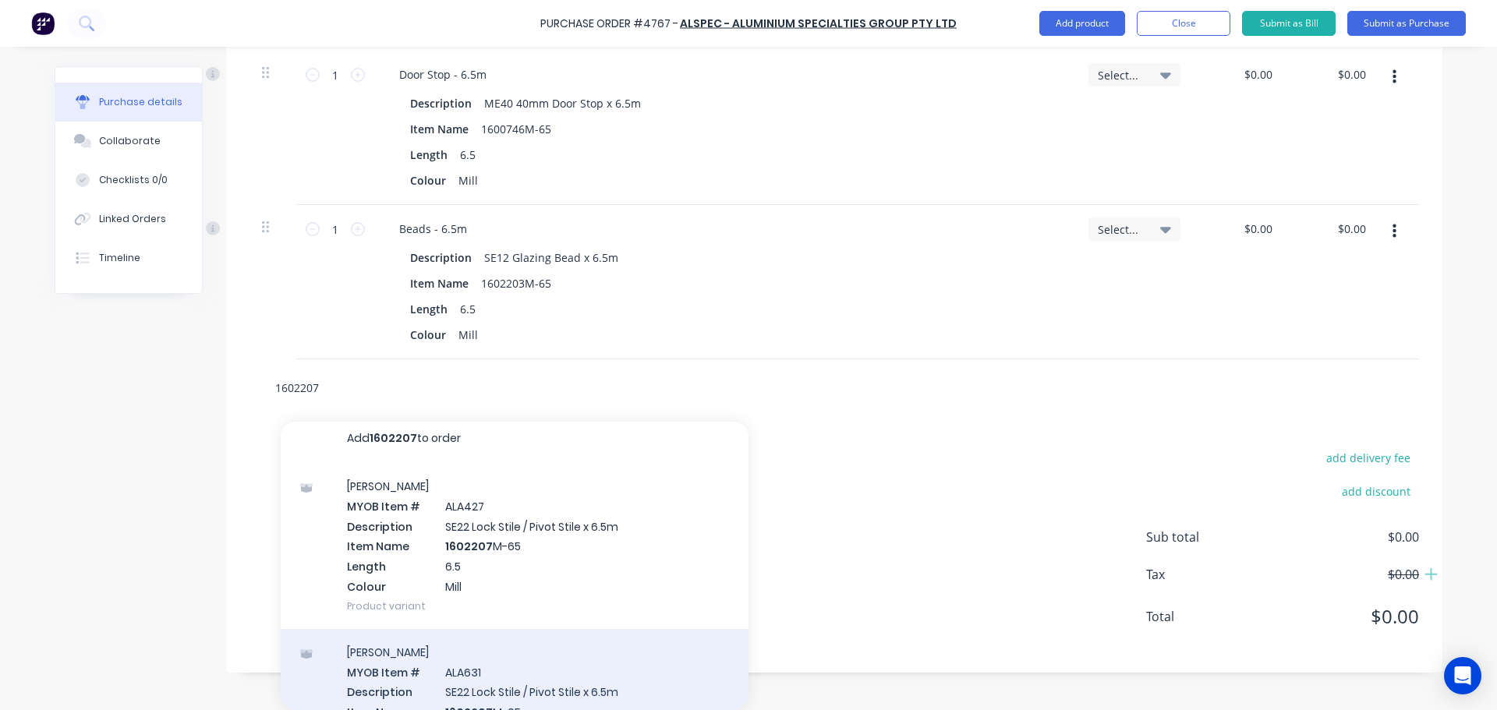
scroll to position [0, 0]
click at [493, 561] on div "Stiles MYOB Item # ALA427 Description SE22 Lock Stile / Pivot Stile x 6.5m Item…" at bounding box center [515, 555] width 468 height 166
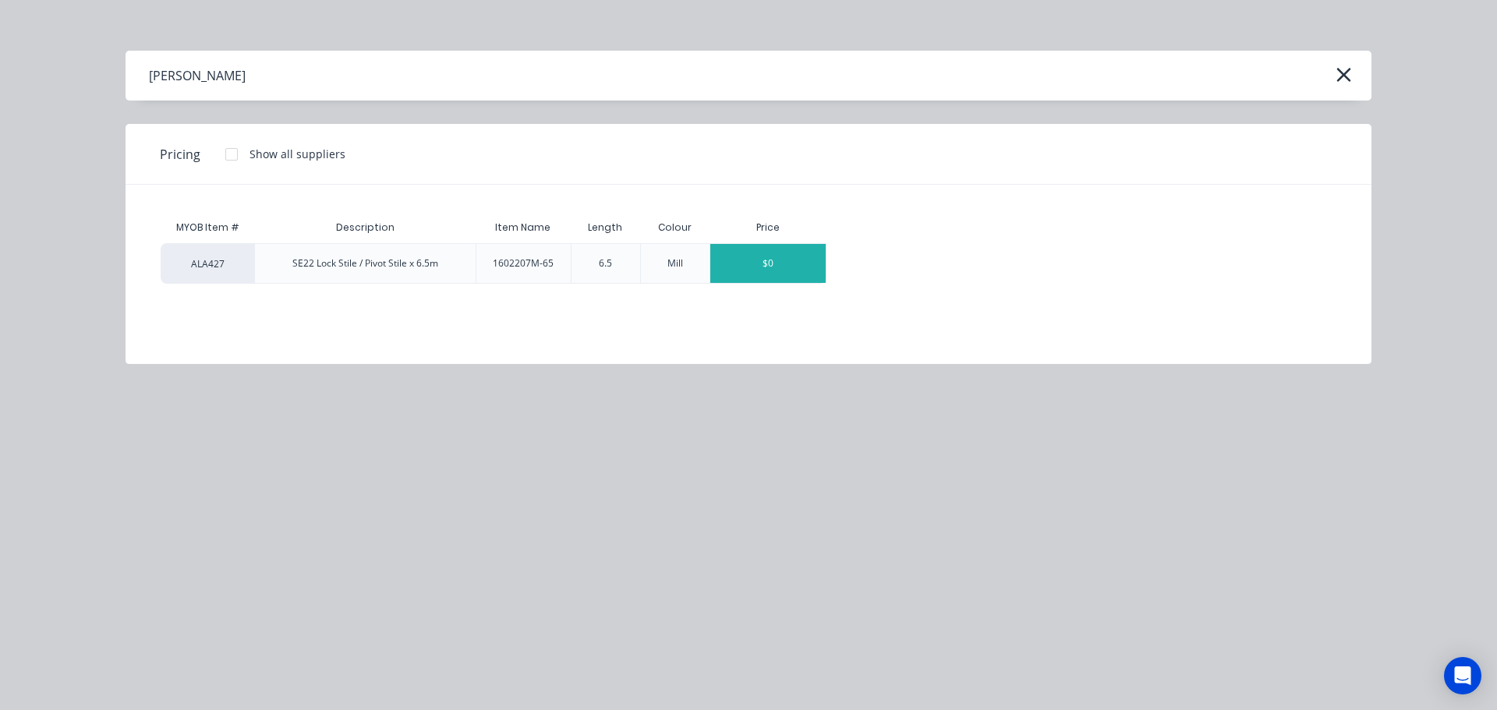
click at [755, 263] on div "$0" at bounding box center [767, 263] width 115 height 39
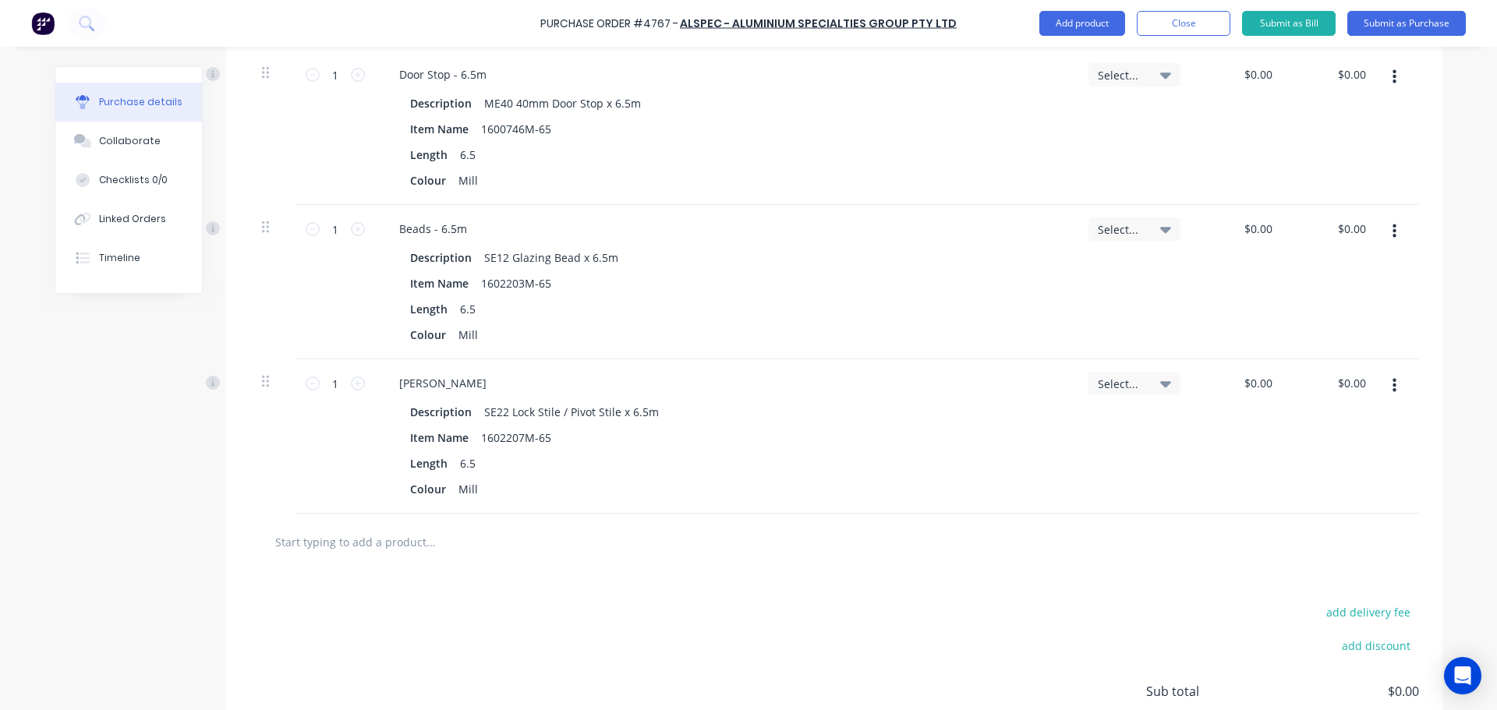
click at [466, 521] on div at bounding box center [833, 542] width 1169 height 57
click at [440, 547] on input "text" at bounding box center [430, 541] width 312 height 31
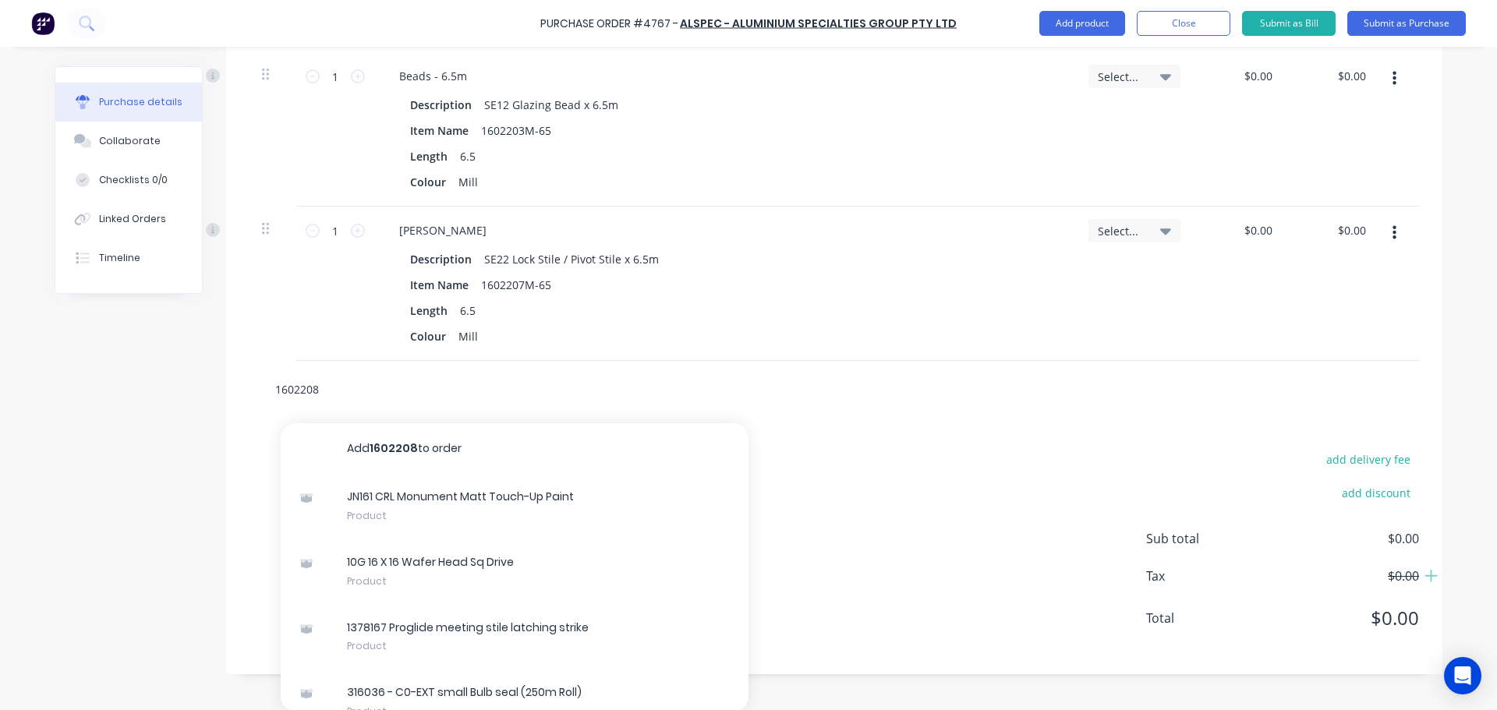
scroll to position [2299, 0]
drag, startPoint x: 380, startPoint y: 392, endPoint x: 213, endPoint y: 411, distance: 168.6
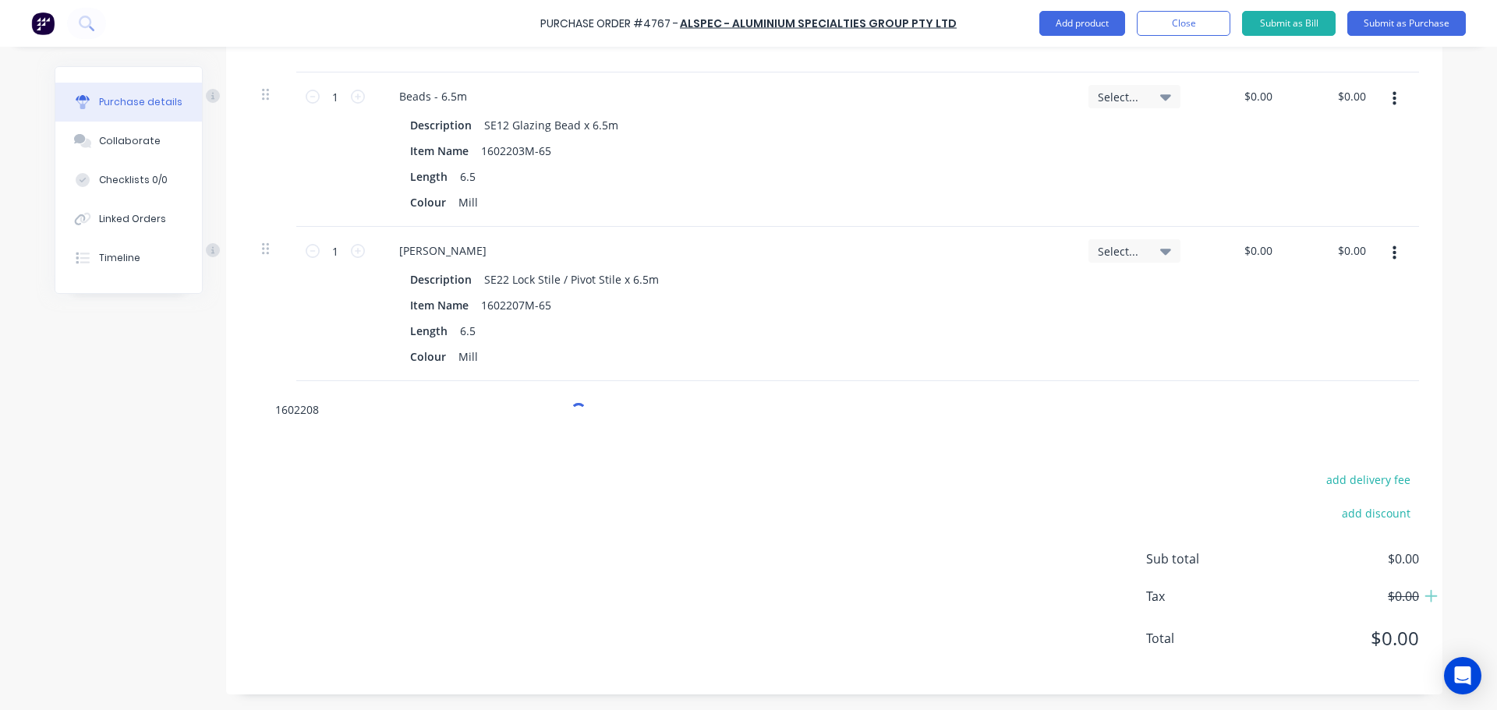
scroll to position [2292, 0]
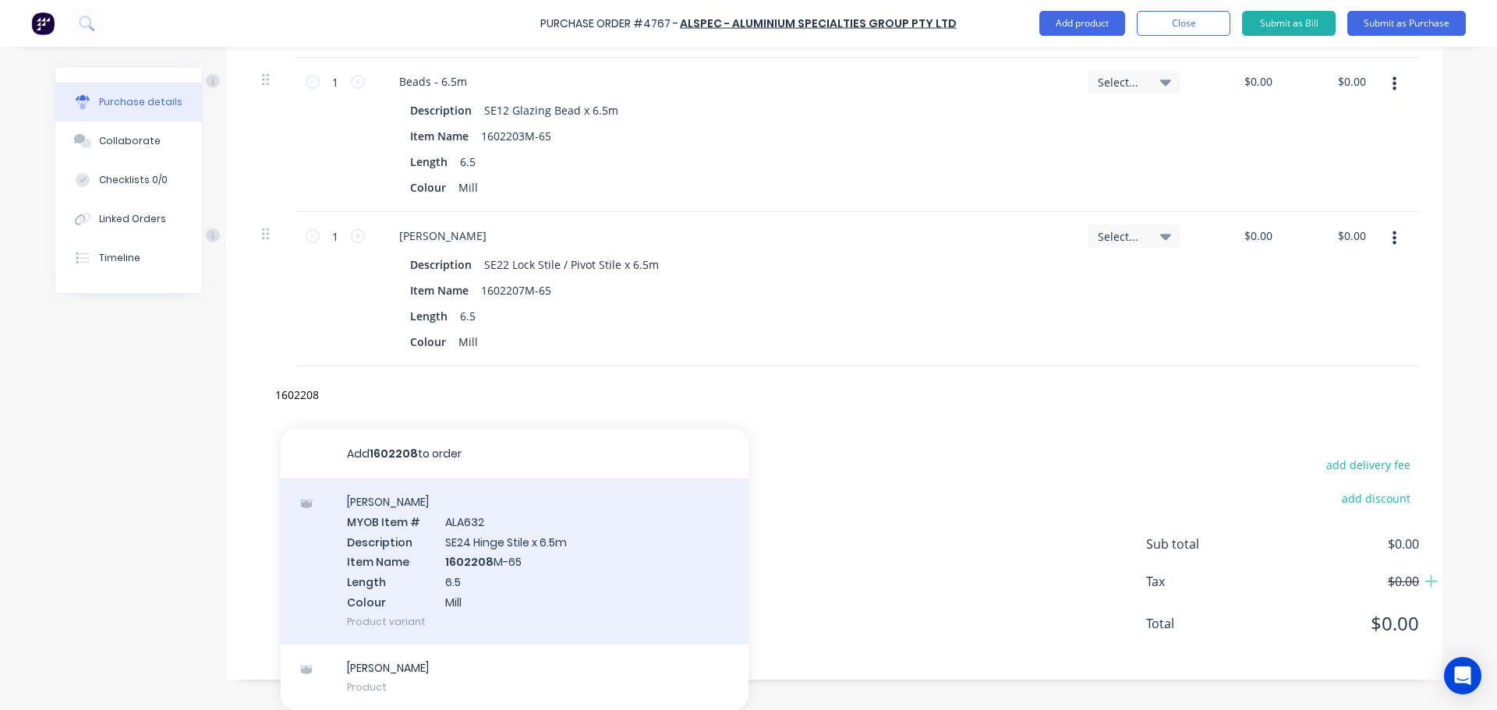
click at [525, 578] on div "Stiles MYOB Item # ALA632 Description SE24 Hinge Stile x 6.5m Item Name 1602208…" at bounding box center [515, 562] width 468 height 166
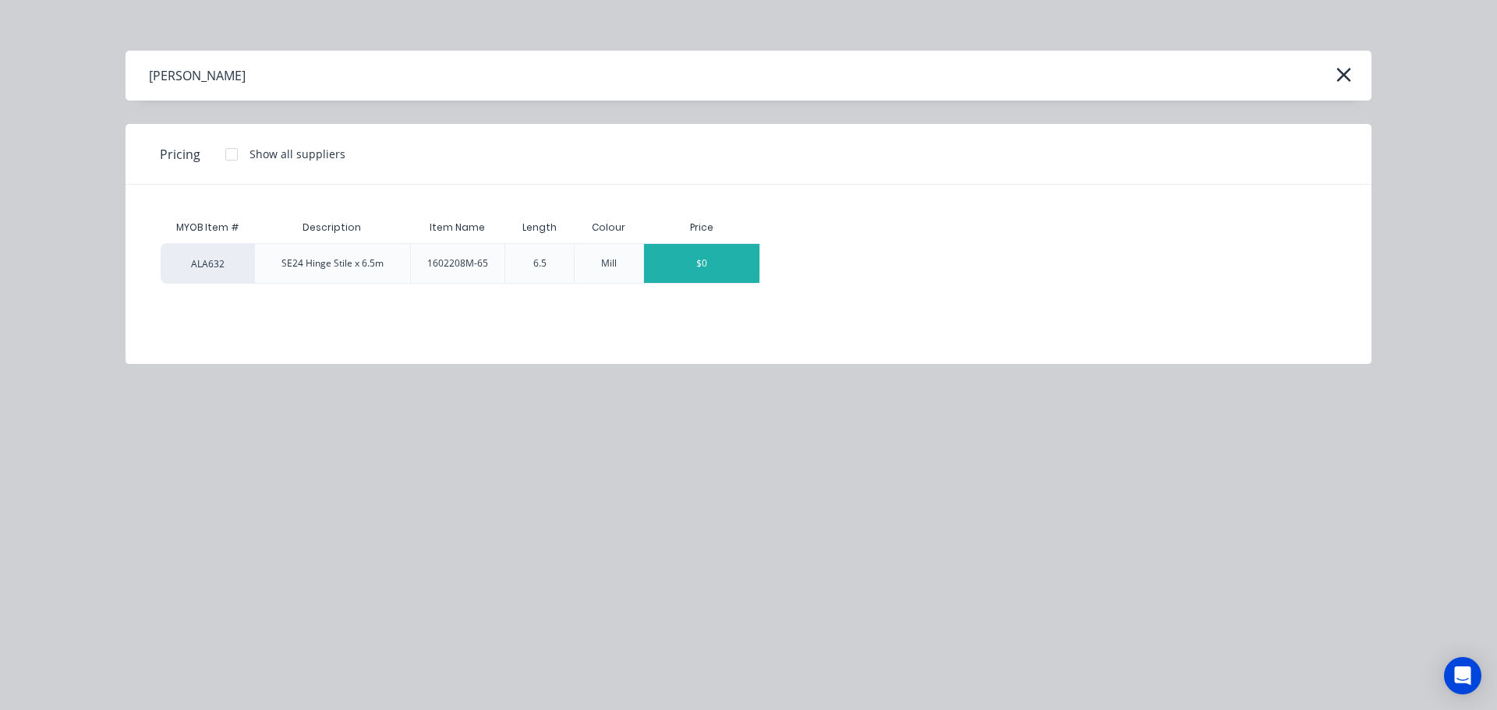
click at [703, 267] on div "$0" at bounding box center [701, 263] width 115 height 39
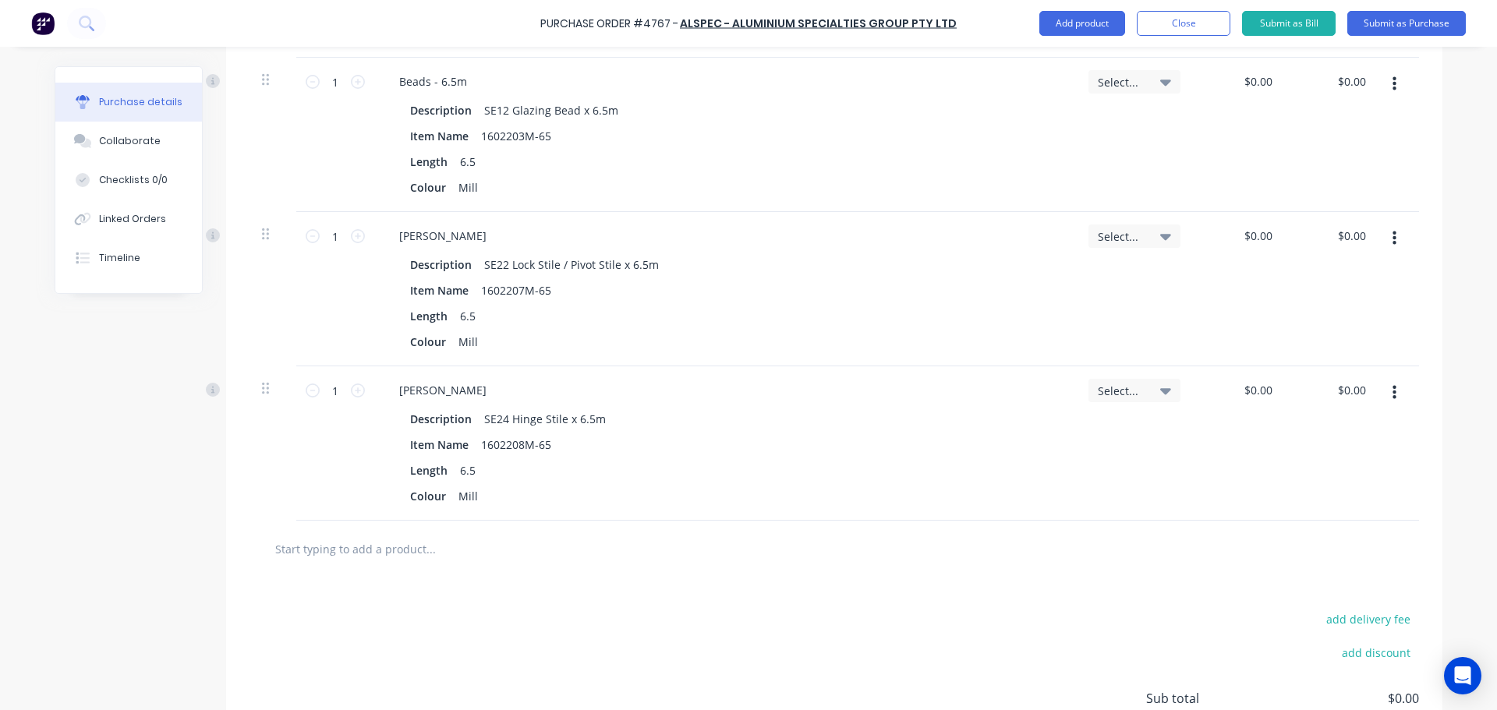
click at [524, 543] on input "text" at bounding box center [430, 548] width 312 height 31
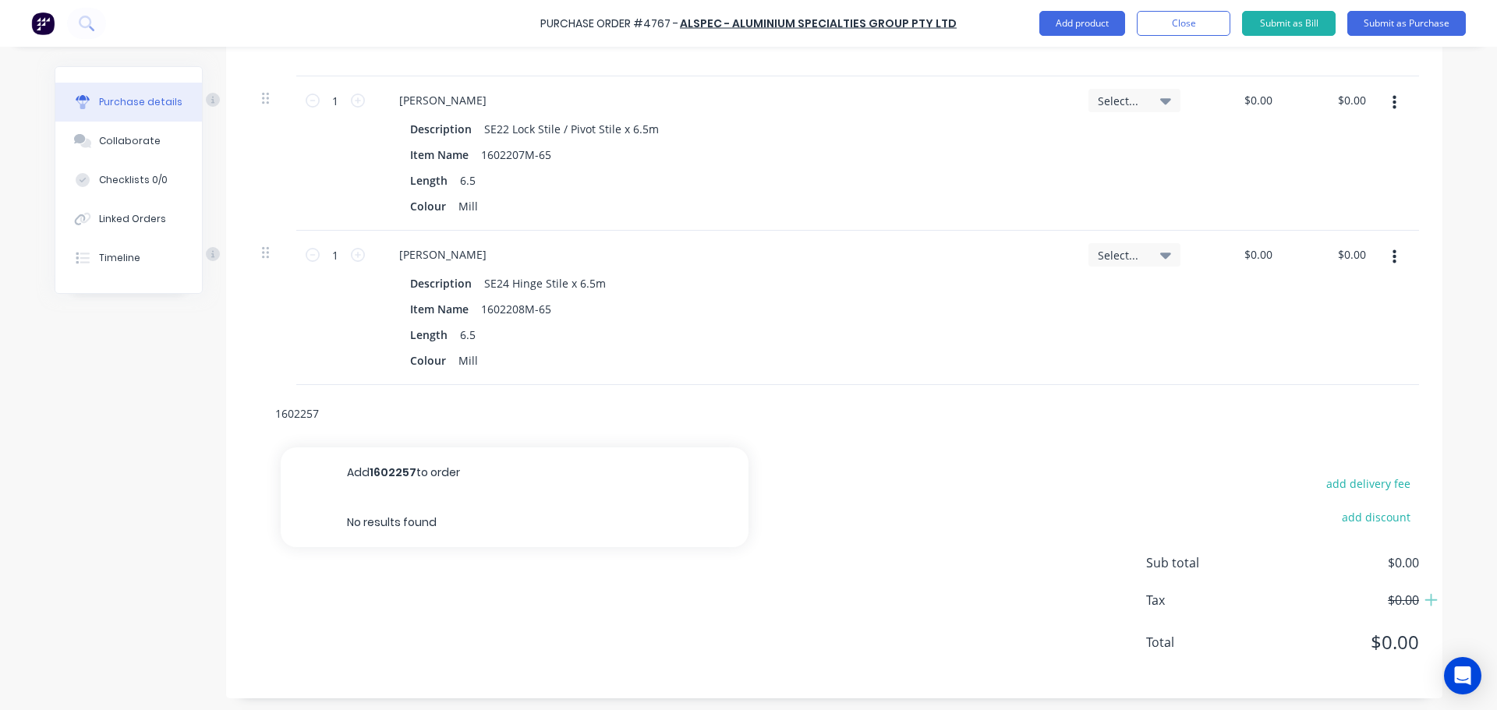
scroll to position [2432, 0]
drag, startPoint x: 346, startPoint y: 417, endPoint x: 165, endPoint y: 419, distance: 180.9
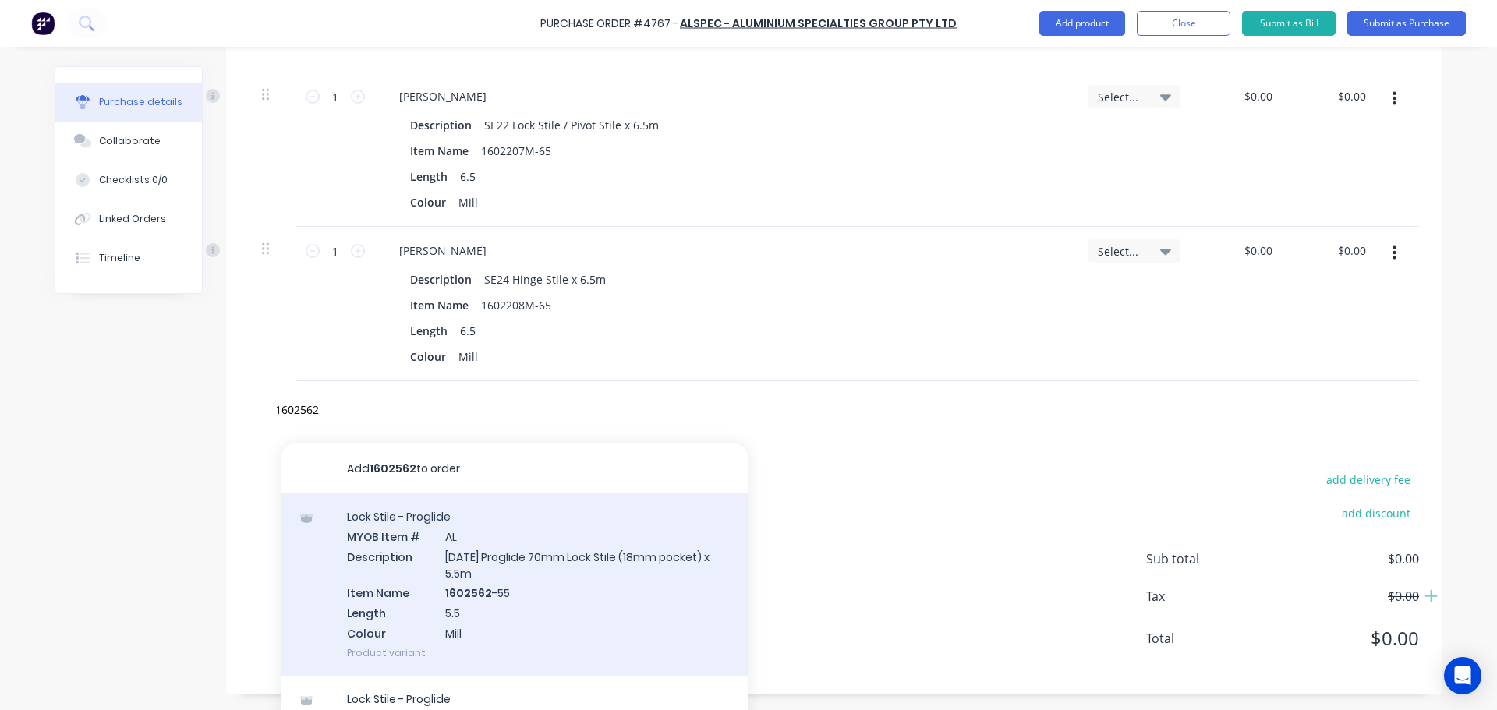
click at [617, 629] on div "Lock Stile - Proglide MYOB Item # AL Description AD922 Proglide 70mm Lock Stile…" at bounding box center [515, 584] width 468 height 182
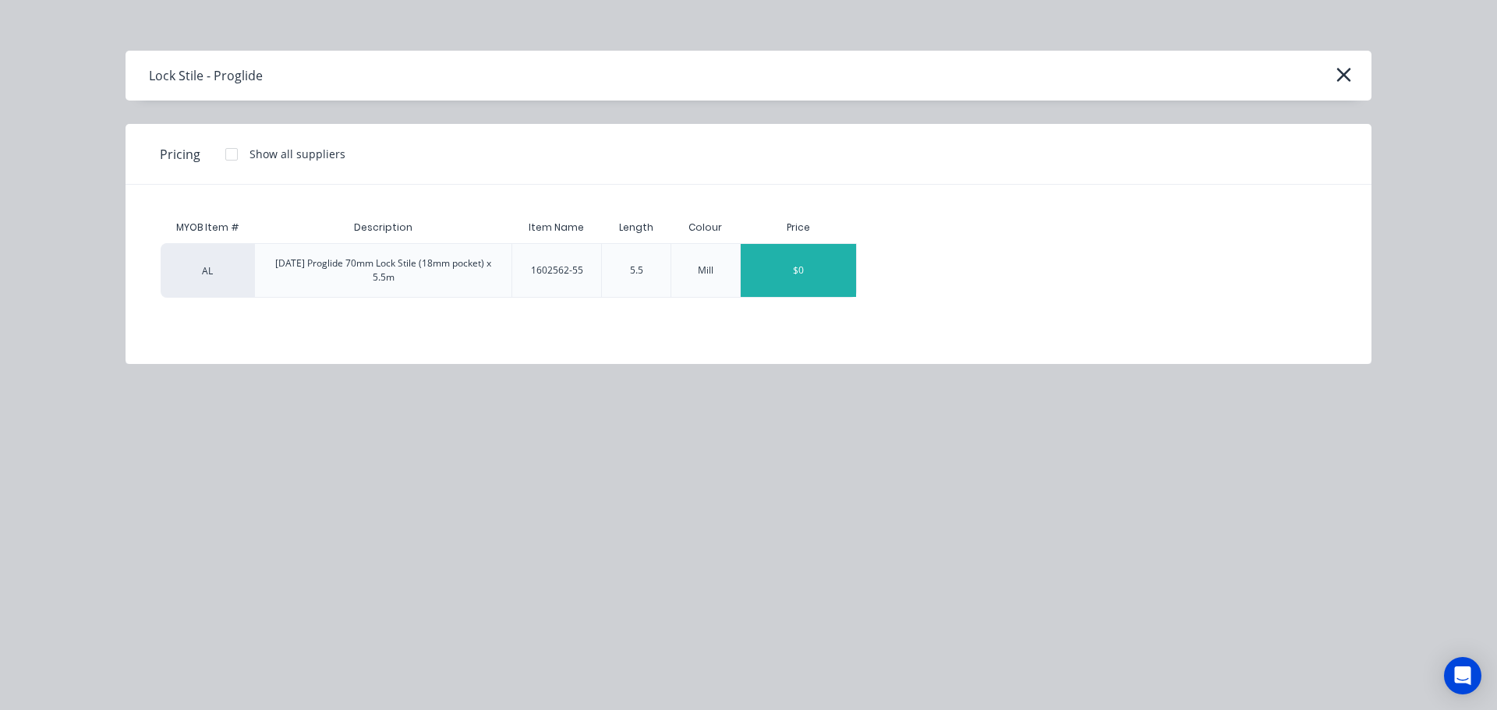
click at [793, 260] on div "$0" at bounding box center [797, 270] width 115 height 53
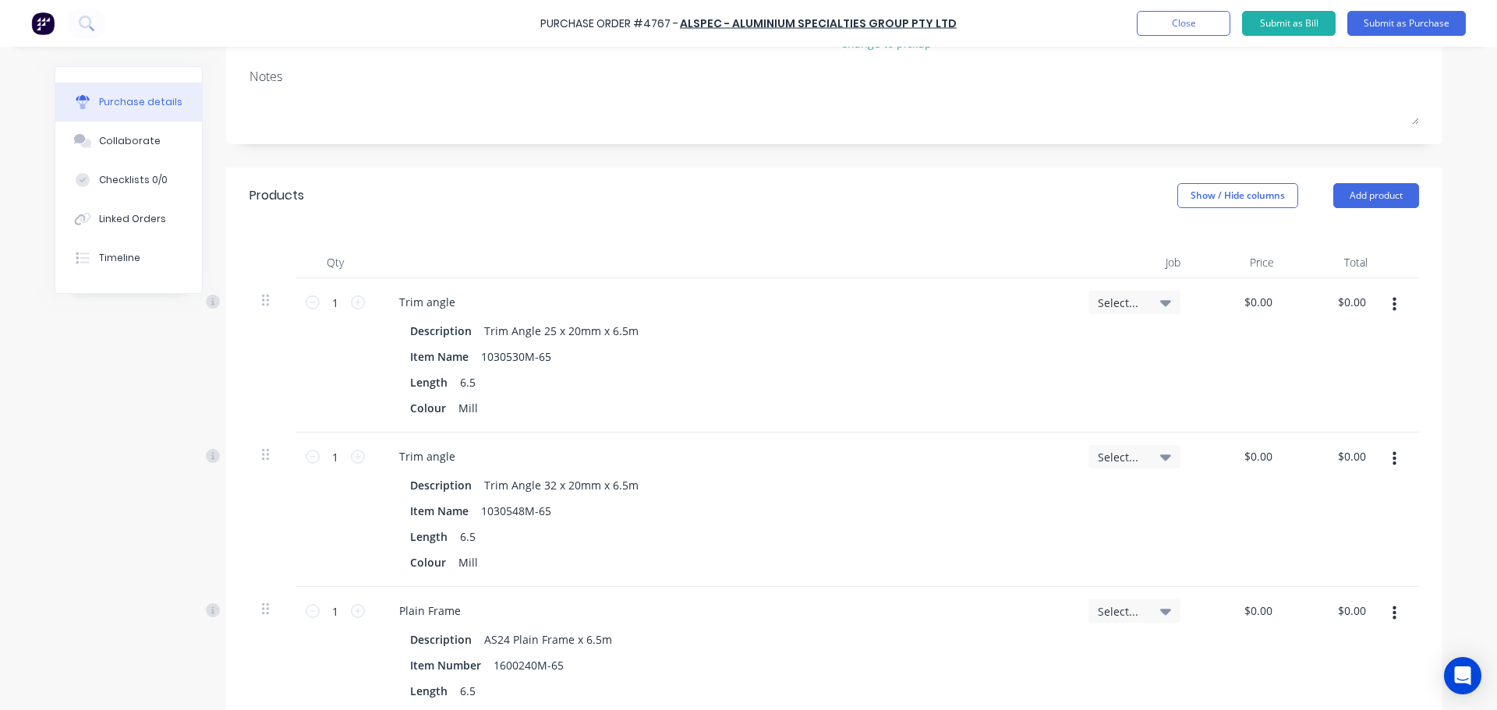
scroll to position [94, 0]
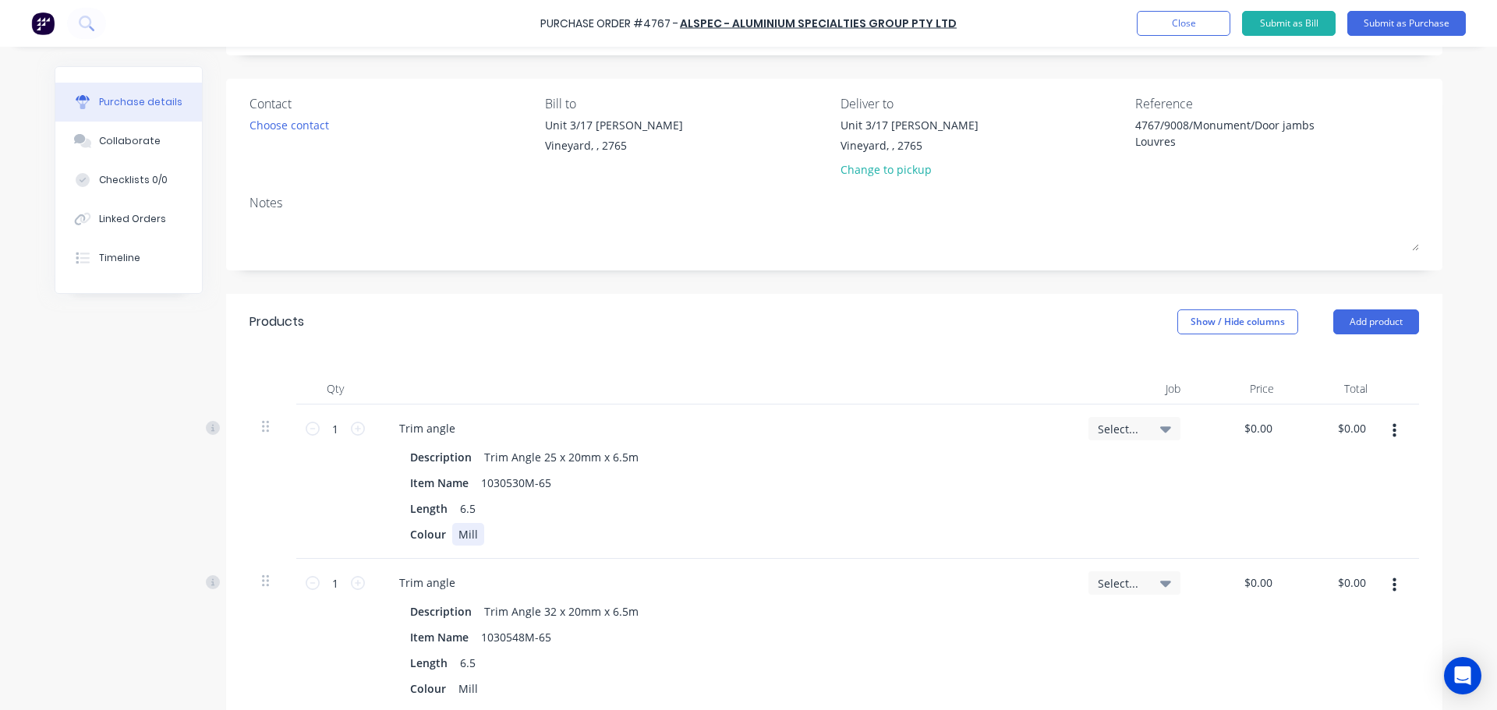
click at [470, 541] on div "Mill" at bounding box center [468, 534] width 32 height 23
drag, startPoint x: 478, startPoint y: 541, endPoint x: 455, endPoint y: 542, distance: 22.6
click at [455, 542] on div "Colour Mill" at bounding box center [722, 534] width 636 height 23
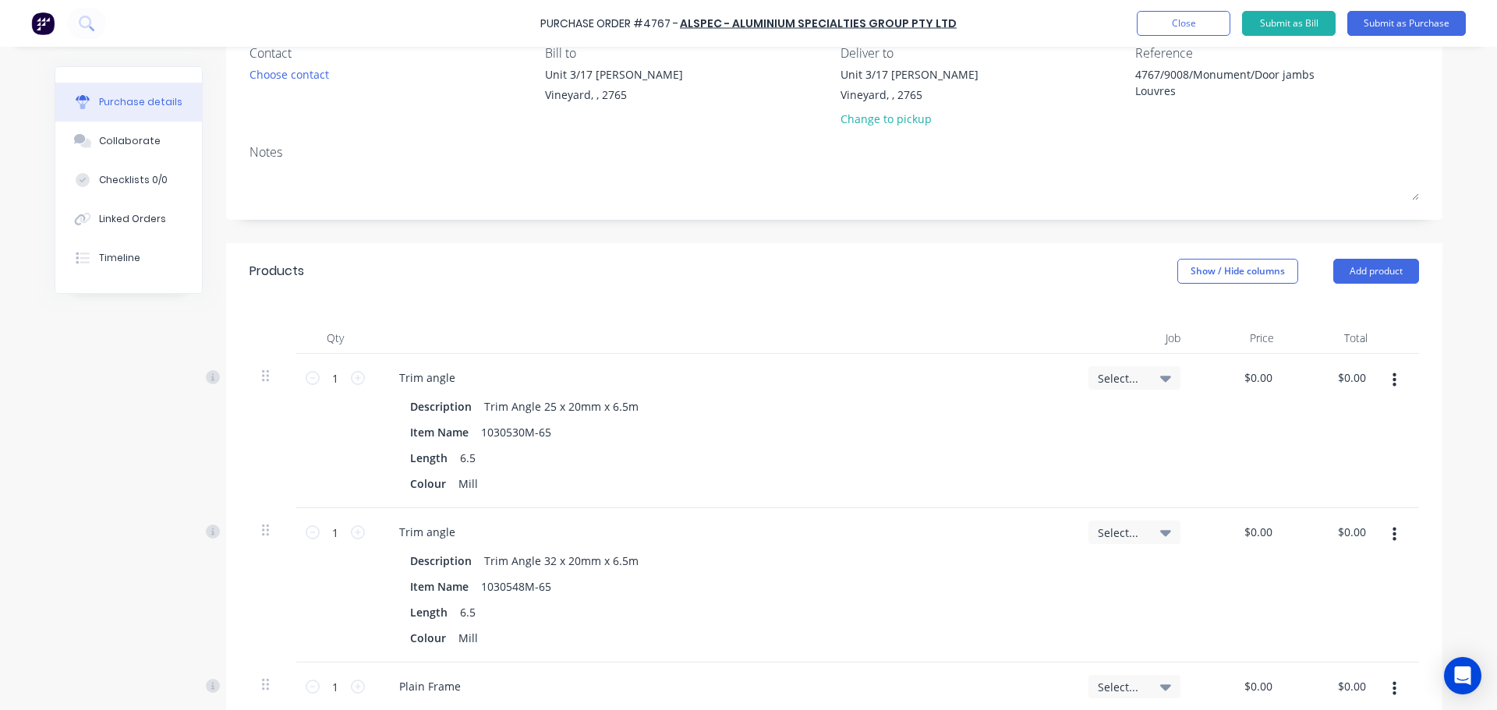
scroll to position [171, 0]
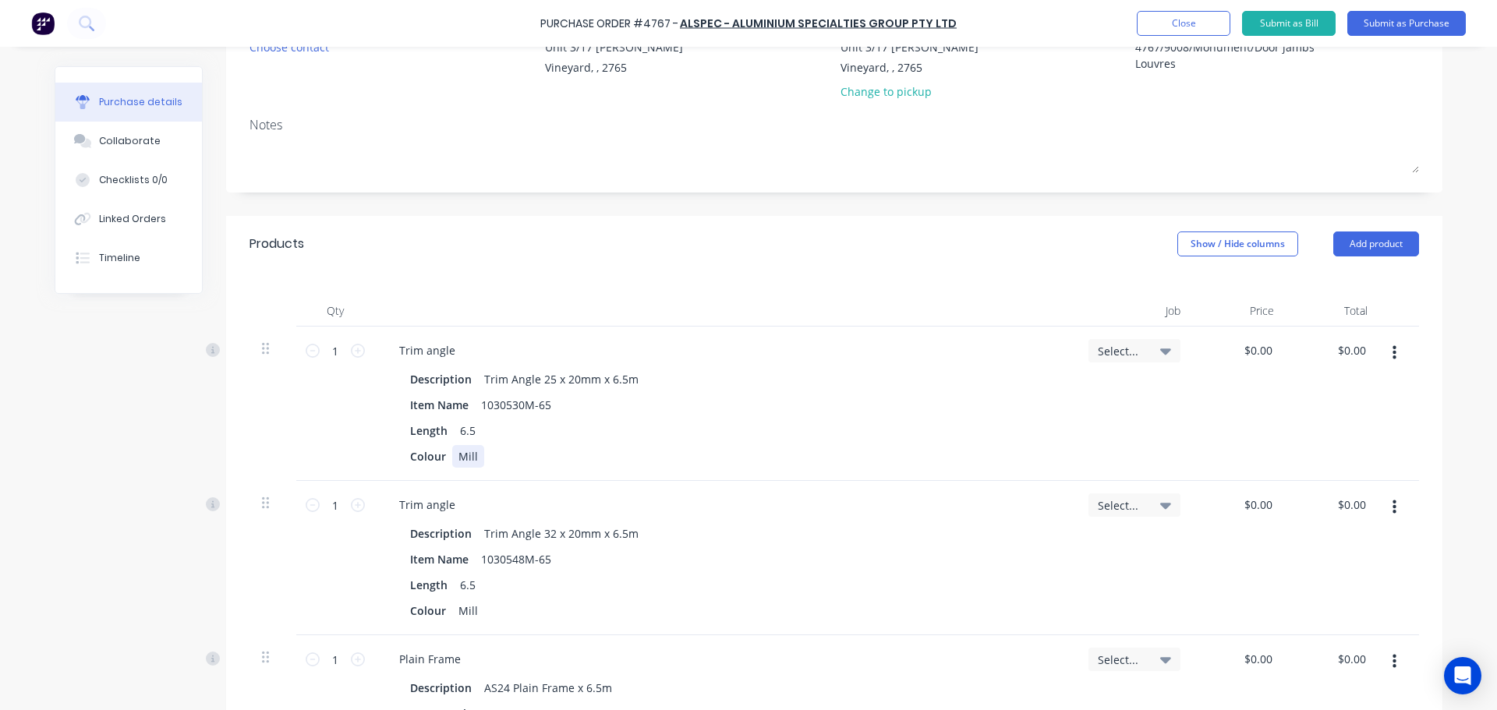
click at [466, 453] on div "Mill" at bounding box center [468, 456] width 32 height 23
click at [698, 422] on div "Length 6.5" at bounding box center [722, 430] width 636 height 23
click at [1266, 352] on input "0.00" at bounding box center [1261, 350] width 30 height 23
click at [1265, 352] on input "0.00" at bounding box center [1261, 350] width 30 height 23
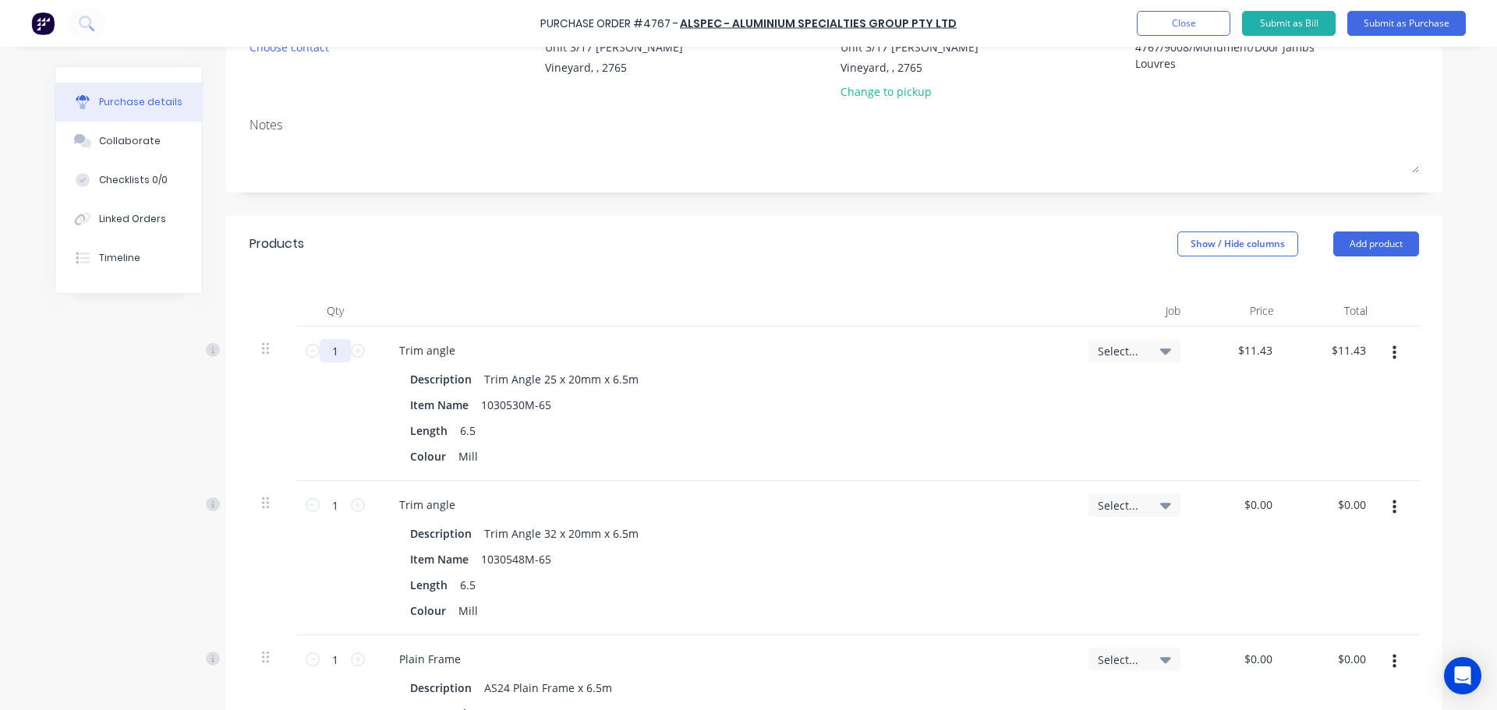
click at [326, 352] on input "1" at bounding box center [335, 350] width 31 height 23
click at [727, 299] on div at bounding box center [725, 310] width 702 height 31
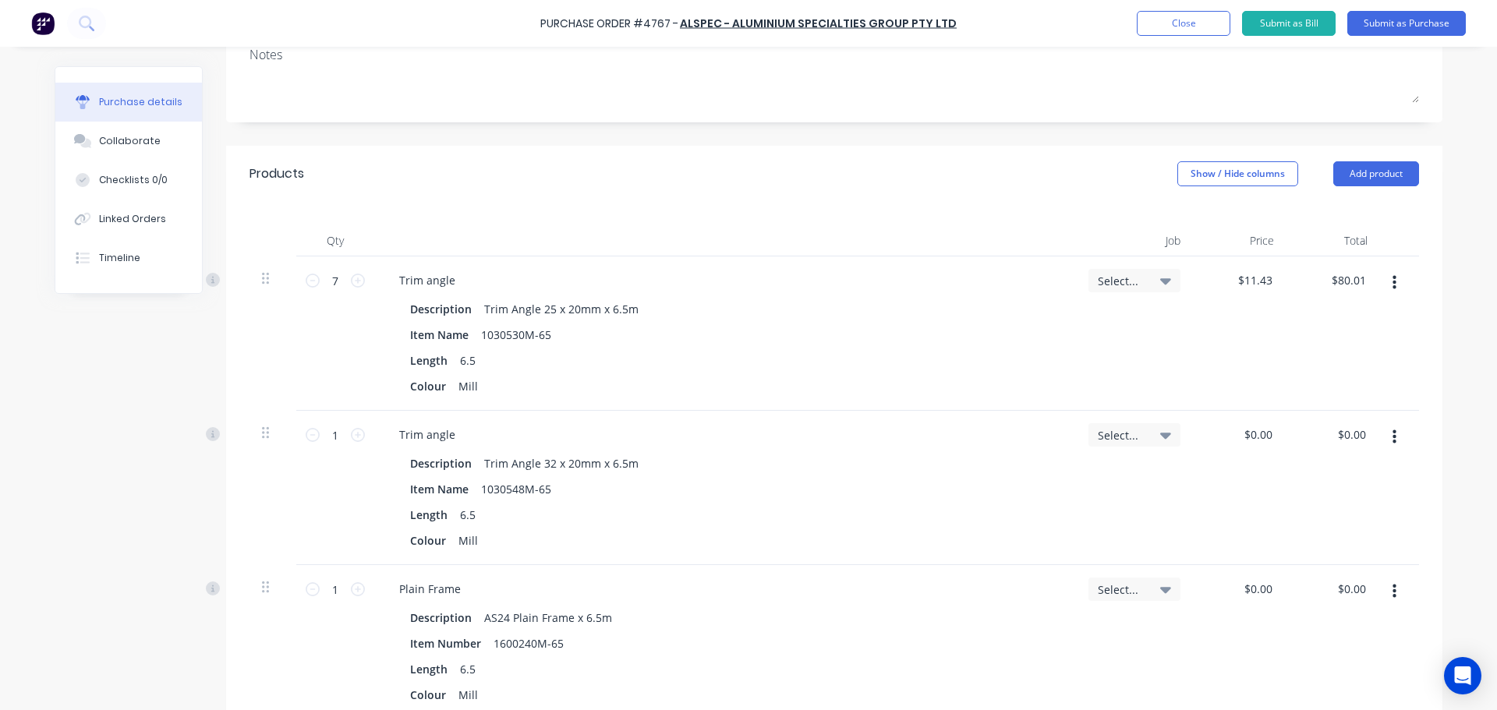
scroll to position [327, 0]
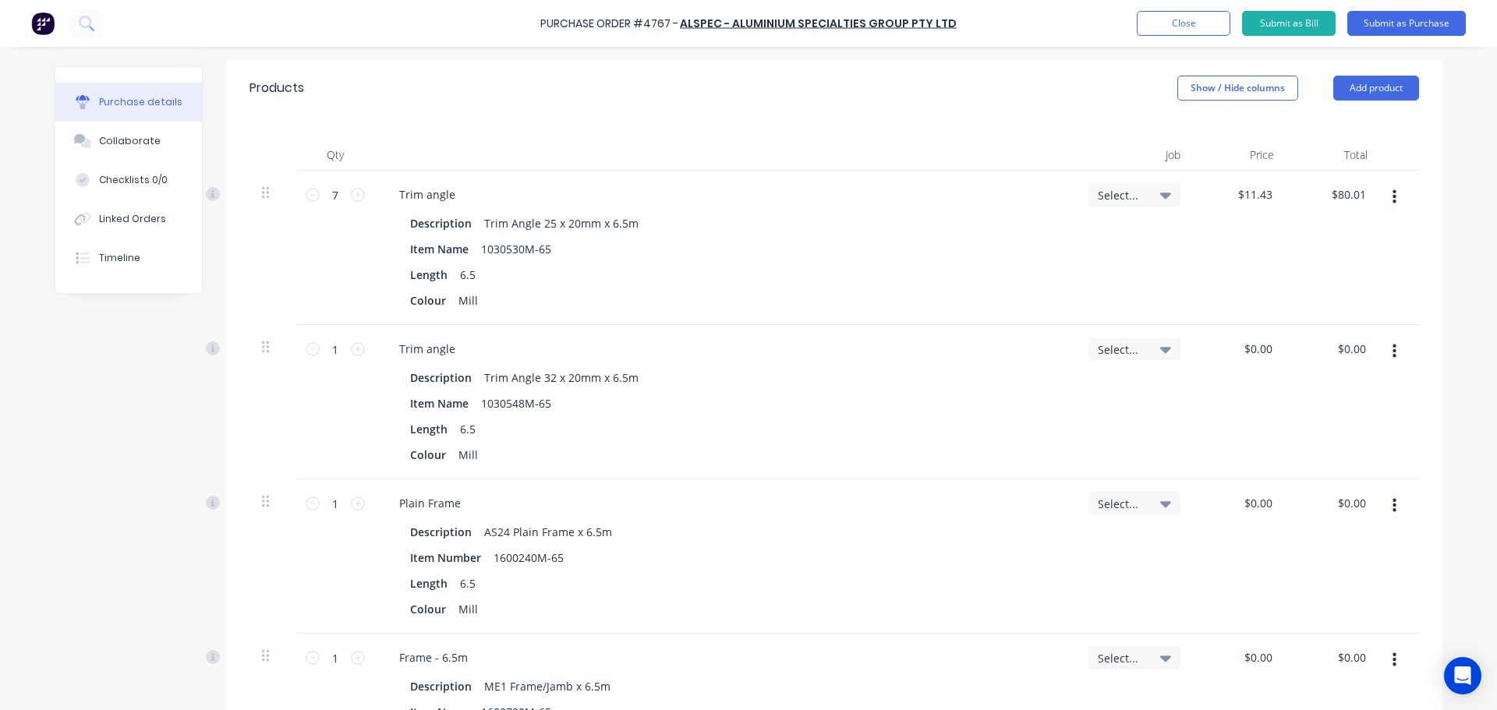
click at [1392, 507] on icon "button" at bounding box center [1394, 506] width 4 height 14
click at [1376, 360] on button "button" at bounding box center [1394, 352] width 37 height 28
click at [1241, 341] on div "0.00 $0.00" at bounding box center [1257, 349] width 36 height 23
click at [1241, 341] on div "$0.00 $0.00" at bounding box center [1257, 349] width 36 height 23
click at [1254, 405] on div "$0.00 $0.00" at bounding box center [1240, 402] width 94 height 154
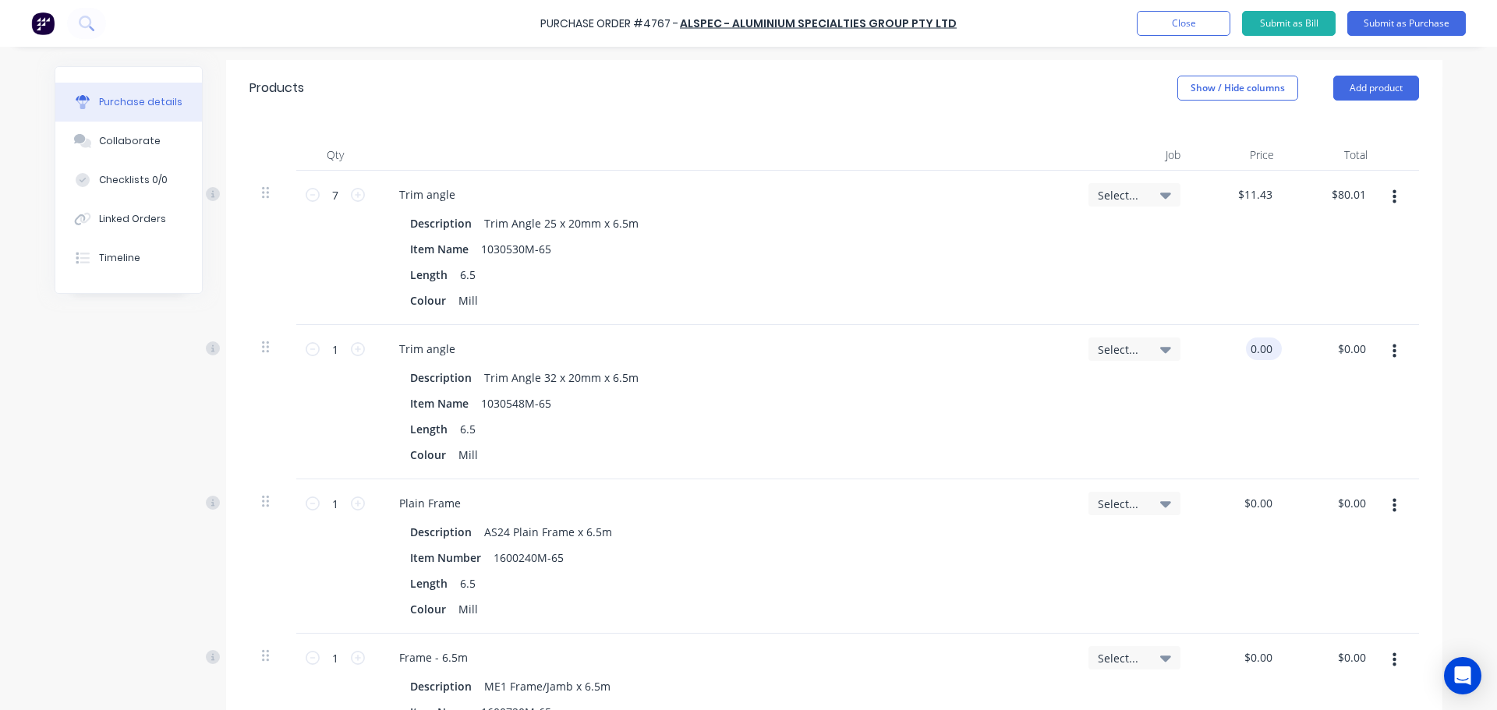
click at [1255, 346] on input "0.00" at bounding box center [1261, 349] width 30 height 23
click at [1256, 346] on input "0.00" at bounding box center [1261, 349] width 30 height 23
click at [322, 349] on input "1" at bounding box center [335, 349] width 31 height 23
click at [855, 387] on div "Description Trim Angle 32 x 20mm x 6.5m" at bounding box center [722, 377] width 636 height 23
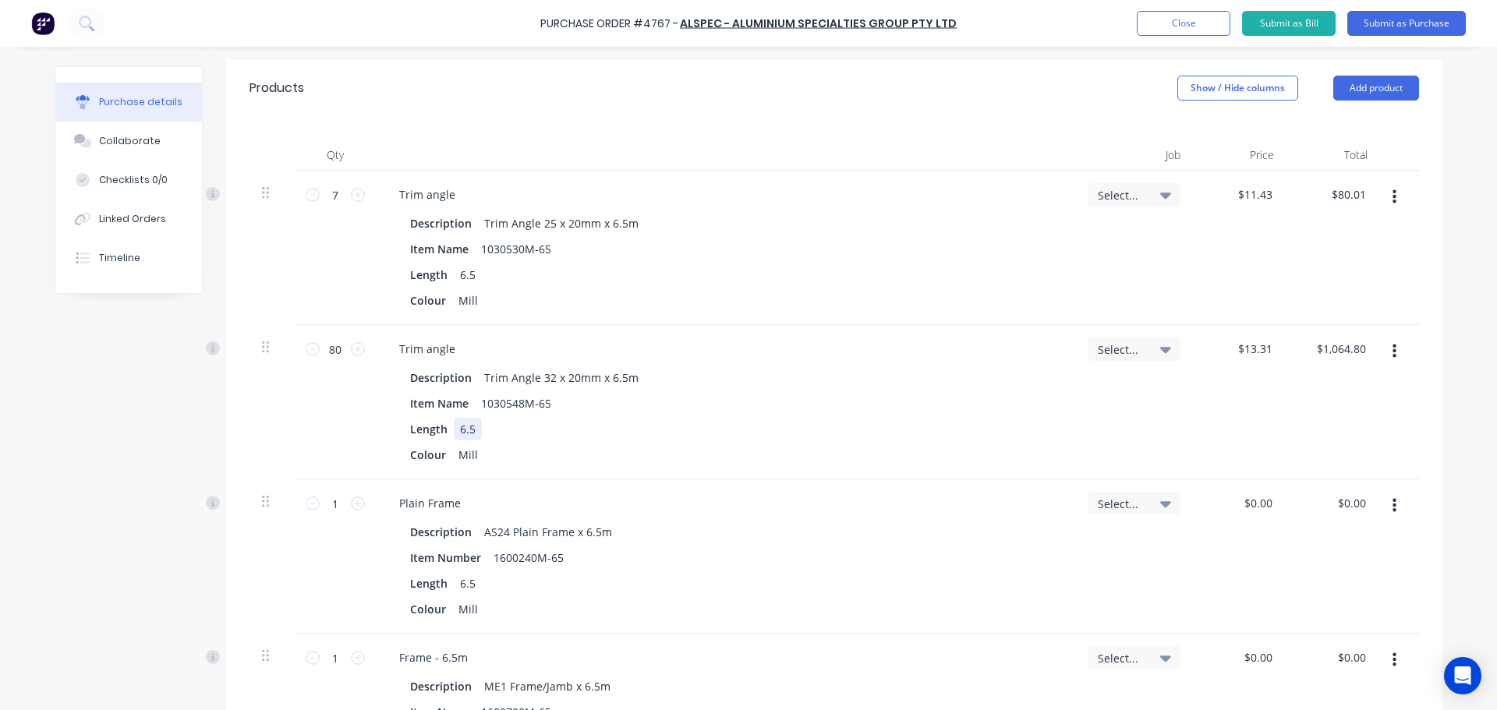
click at [975, 423] on div "Length 6.5" at bounding box center [722, 429] width 636 height 23
click at [858, 581] on div "Length 6.5" at bounding box center [722, 583] width 636 height 23
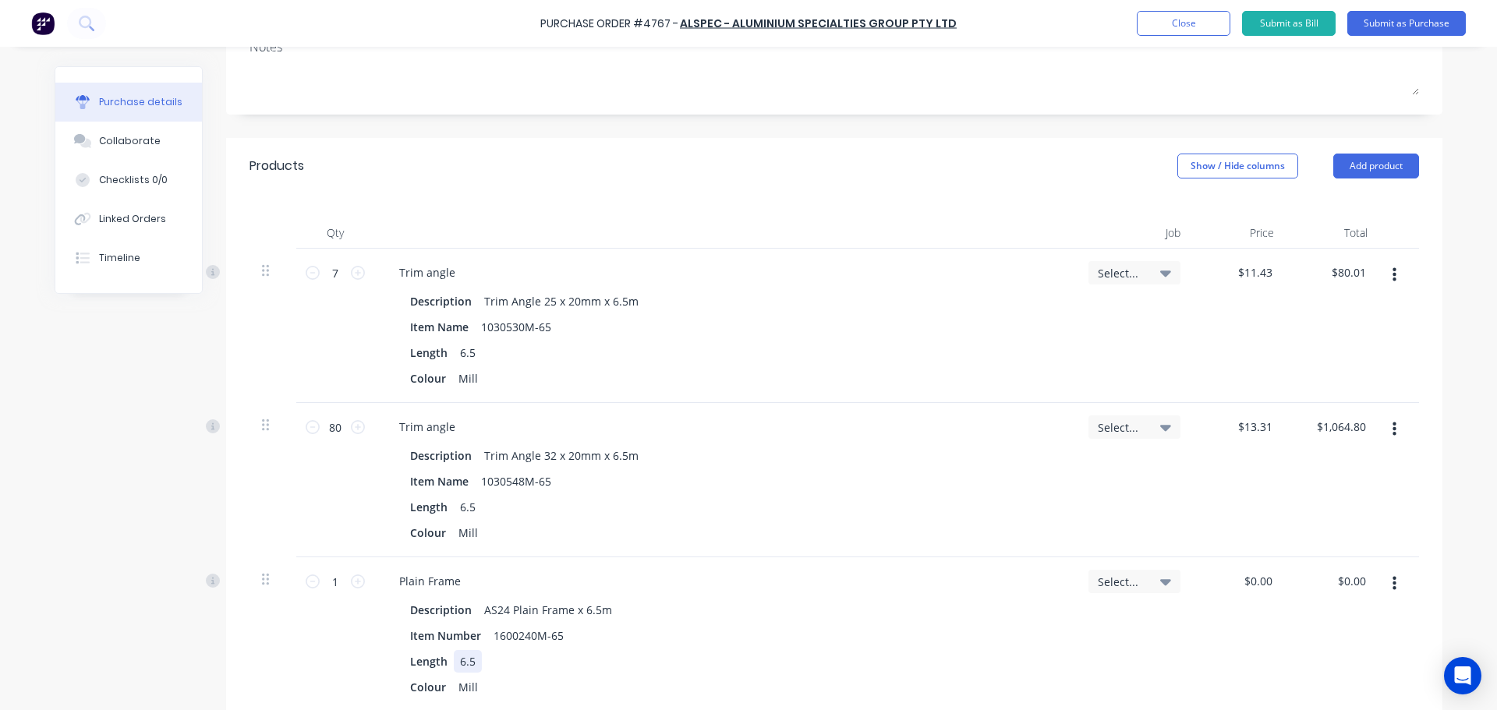
scroll to position [405, 0]
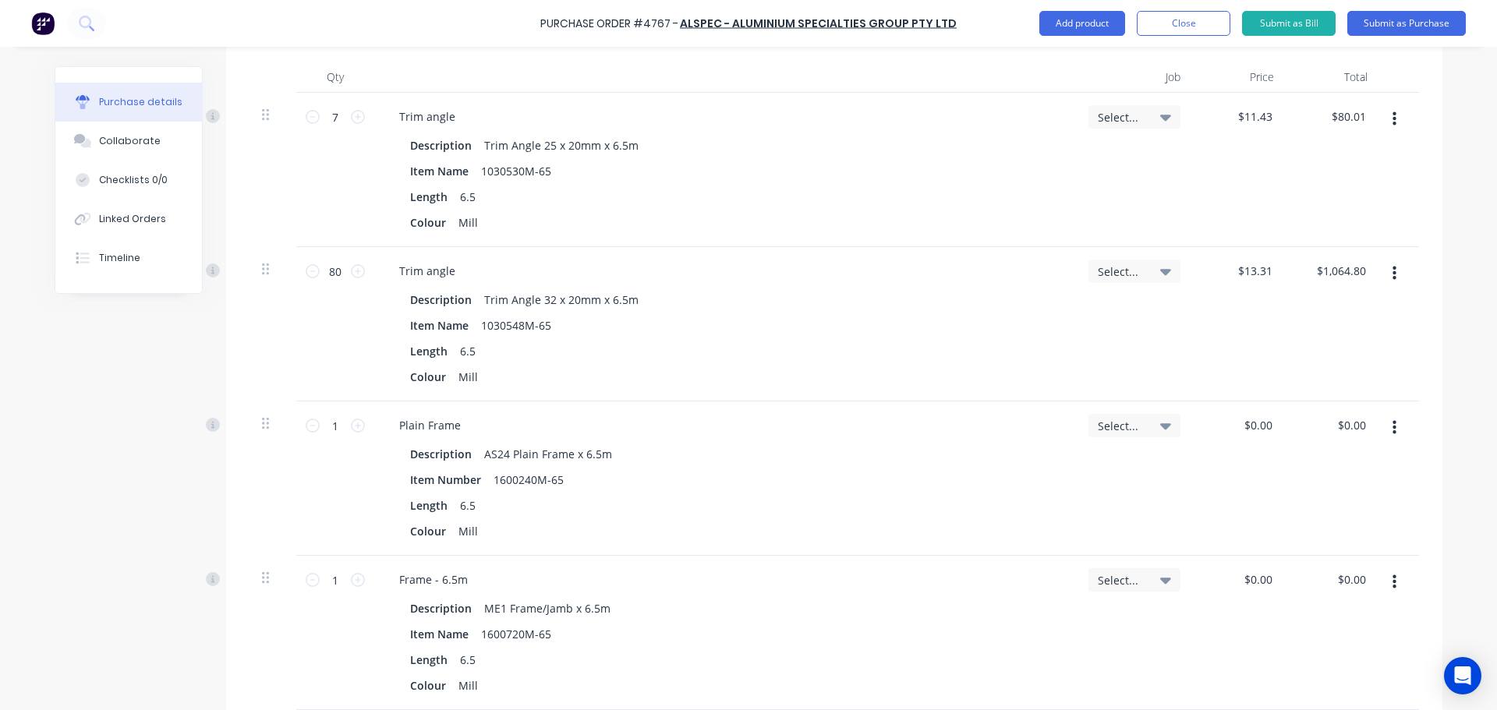
click at [1394, 433] on button "button" at bounding box center [1394, 428] width 37 height 28
click at [1351, 563] on button "Delete" at bounding box center [1346, 562] width 133 height 31
click at [1381, 427] on button "button" at bounding box center [1394, 428] width 37 height 28
click at [1353, 560] on button "Delete" at bounding box center [1346, 562] width 133 height 31
click at [1392, 433] on icon "button" at bounding box center [1394, 428] width 4 height 14
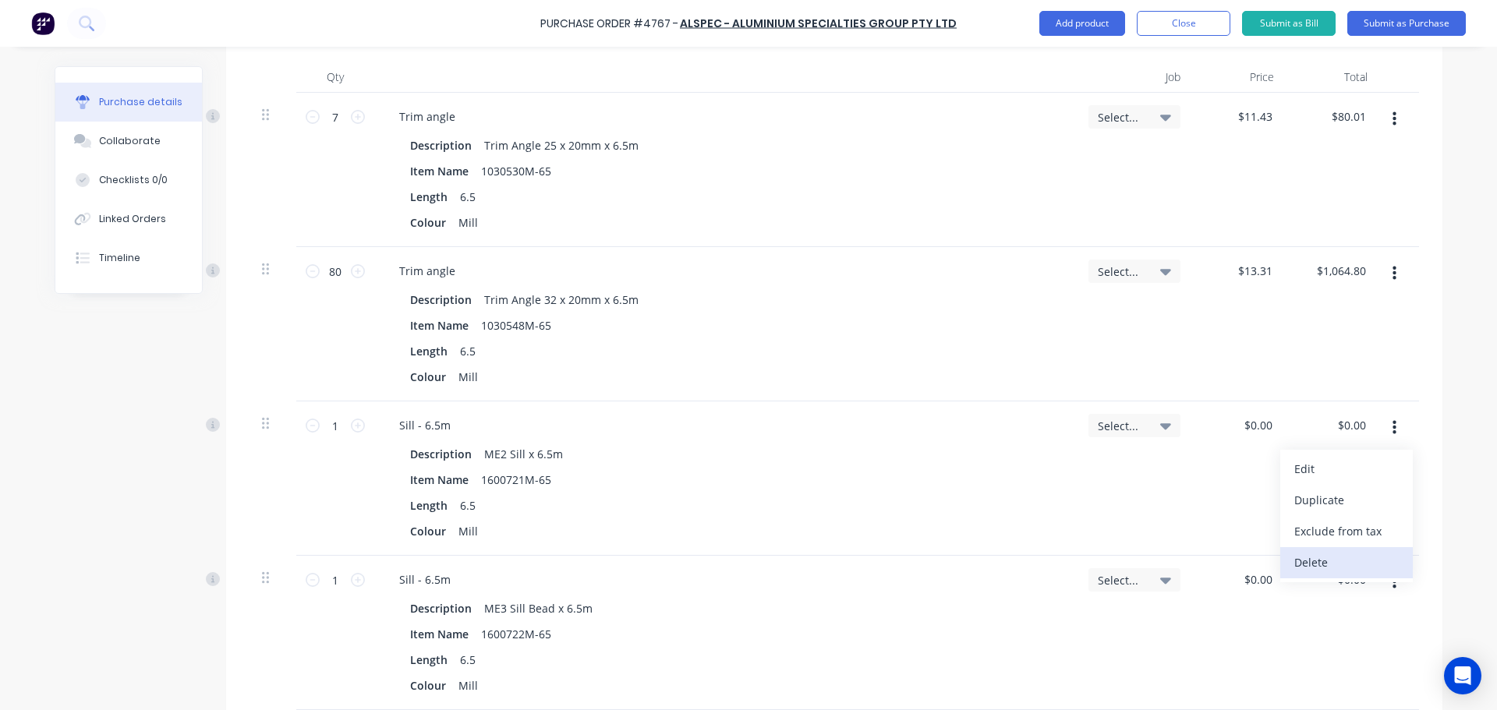
click at [1373, 551] on button "Delete" at bounding box center [1346, 562] width 133 height 31
drag, startPoint x: 1389, startPoint y: 422, endPoint x: 1392, endPoint y: 447, distance: 24.4
click at [1392, 422] on icon "button" at bounding box center [1394, 428] width 4 height 14
click at [1370, 555] on button "Delete" at bounding box center [1346, 562] width 133 height 31
drag, startPoint x: 1385, startPoint y: 426, endPoint x: 1388, endPoint y: 437, distance: 11.3
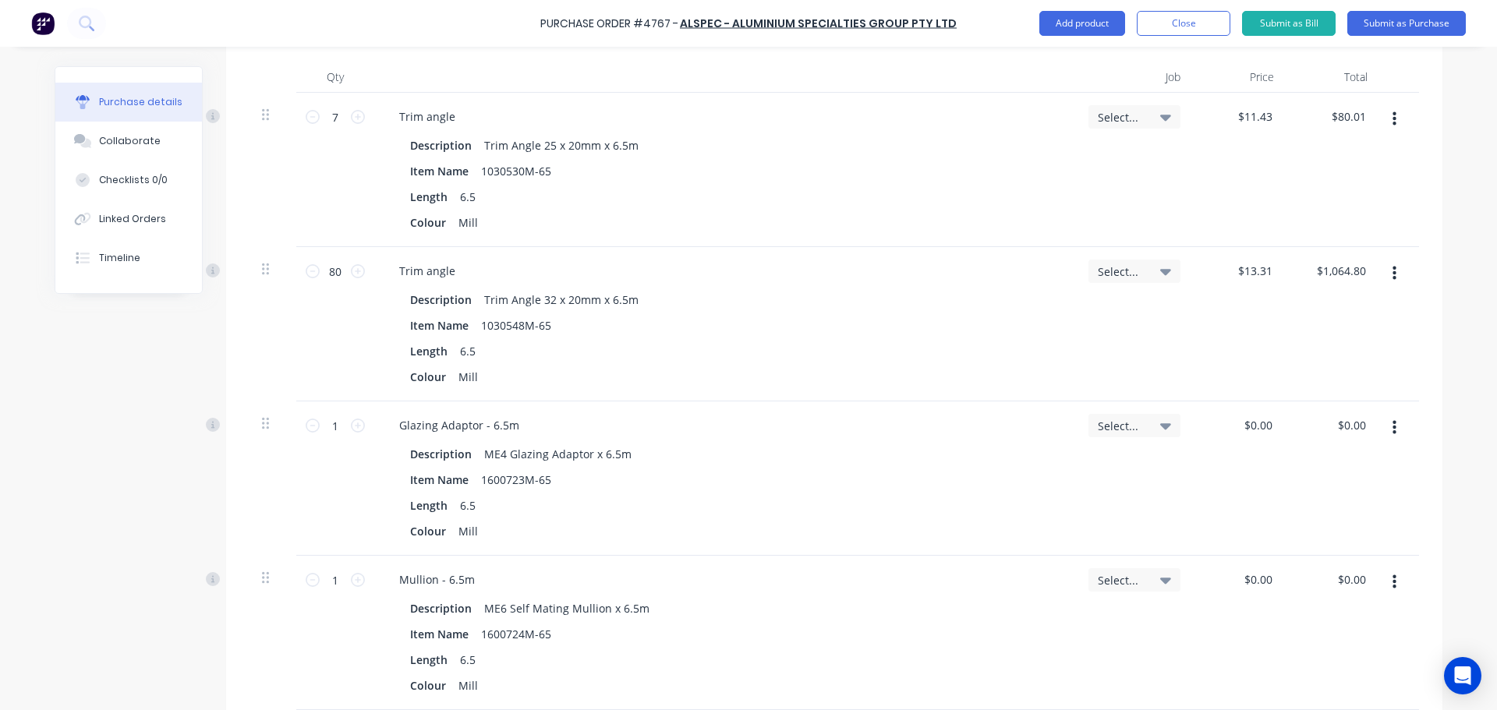
click at [1386, 426] on button "button" at bounding box center [1394, 428] width 37 height 28
click at [1379, 554] on button "Delete" at bounding box center [1346, 562] width 133 height 31
click at [1398, 429] on button "button" at bounding box center [1394, 428] width 37 height 28
click at [1367, 560] on button "Delete" at bounding box center [1346, 562] width 133 height 31
click at [1385, 437] on button "button" at bounding box center [1394, 428] width 37 height 28
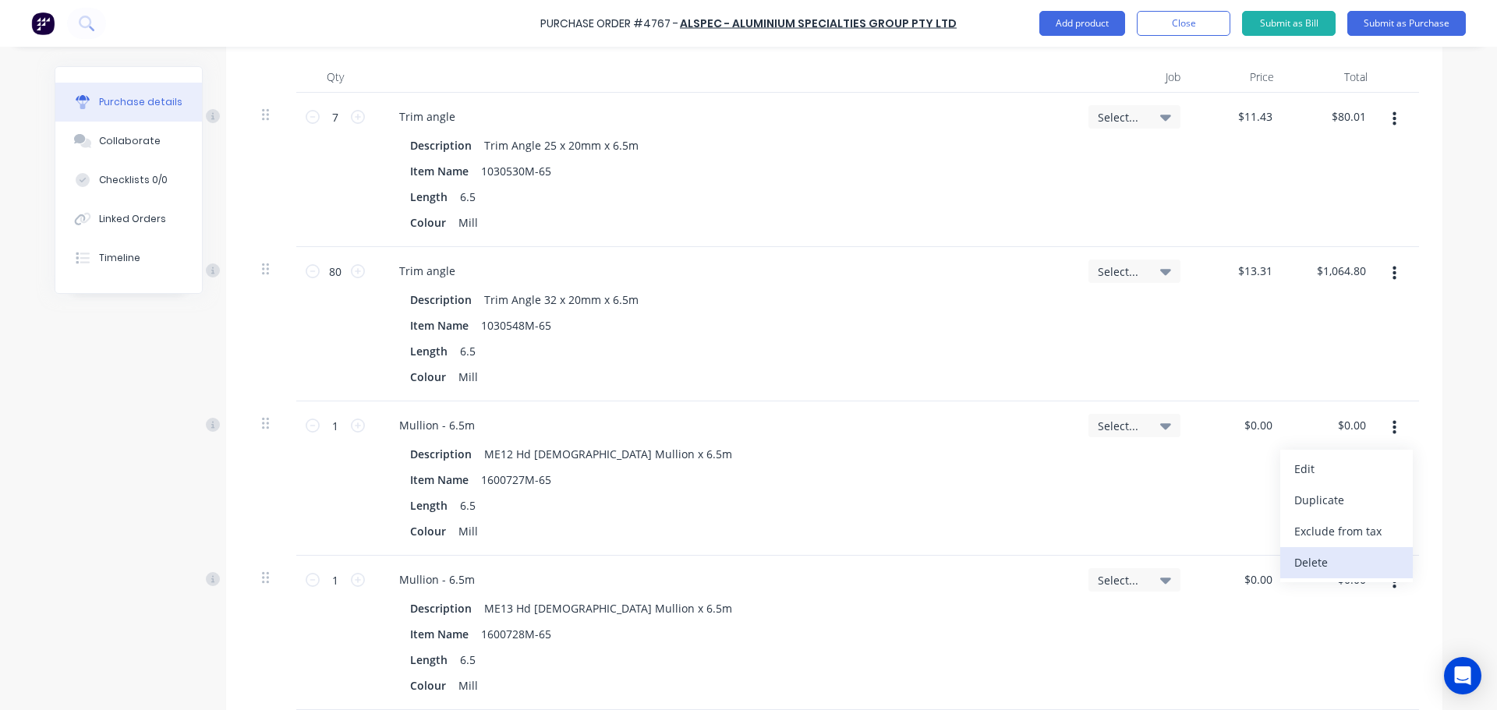
click at [1366, 559] on button "Delete" at bounding box center [1346, 562] width 133 height 31
click at [1392, 422] on icon "button" at bounding box center [1394, 427] width 4 height 17
click at [1364, 564] on button "Delete" at bounding box center [1346, 562] width 133 height 31
drag, startPoint x: 1382, startPoint y: 429, endPoint x: 1384, endPoint y: 447, distance: 18.0
click at [1382, 429] on button "button" at bounding box center [1394, 428] width 37 height 28
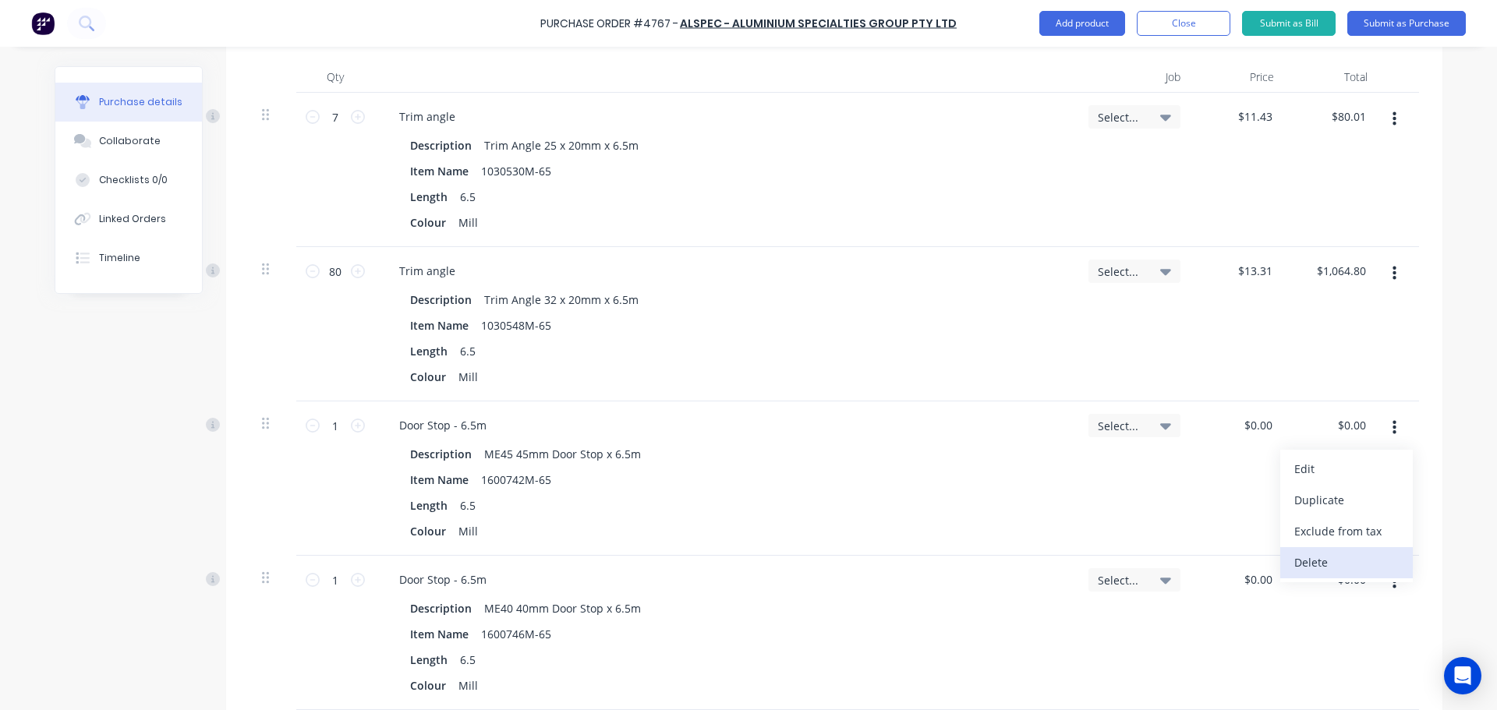
click at [1350, 550] on button "Delete" at bounding box center [1346, 562] width 133 height 31
click at [1392, 436] on icon "button" at bounding box center [1394, 427] width 4 height 17
click at [1356, 562] on button "Delete" at bounding box center [1346, 562] width 133 height 31
click at [1392, 435] on icon "button" at bounding box center [1394, 427] width 4 height 17
click at [1360, 560] on button "Delete" at bounding box center [1346, 562] width 133 height 31
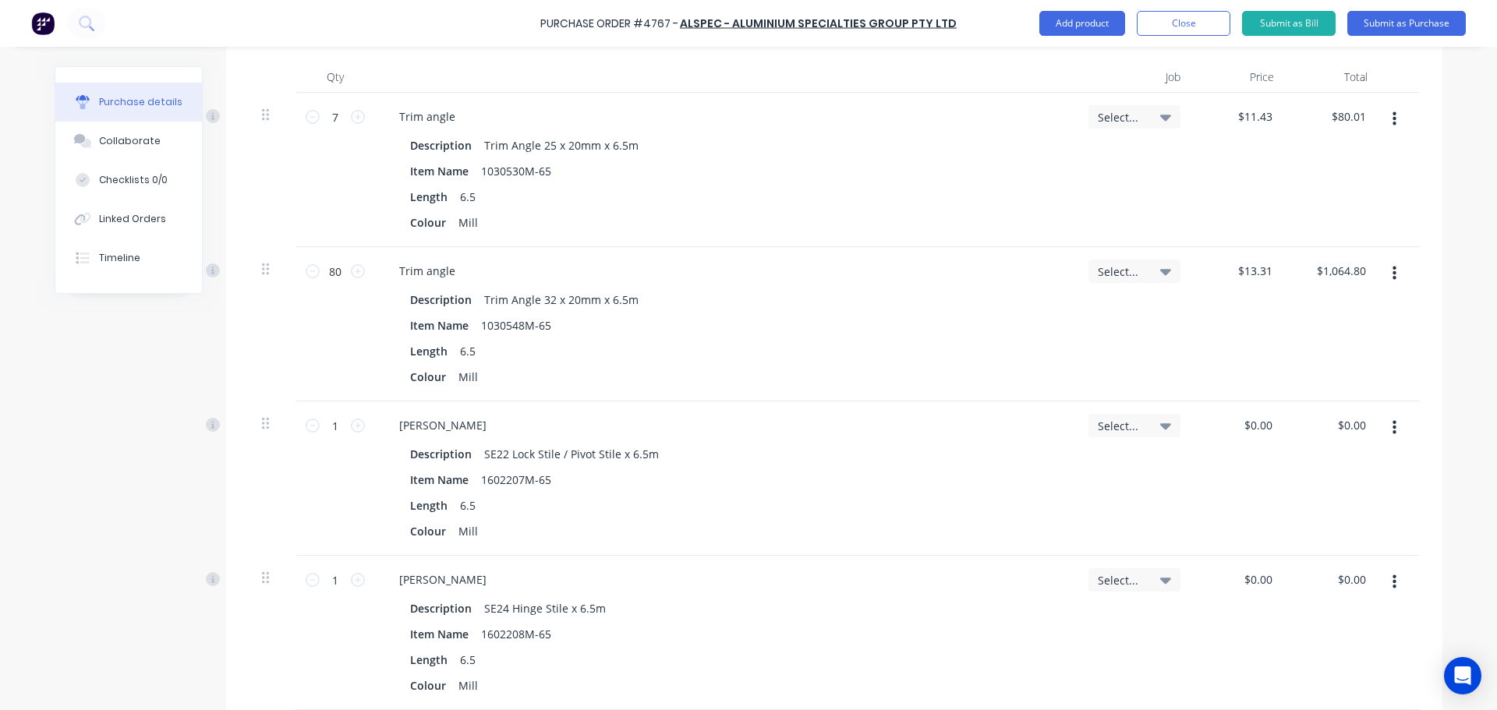
drag, startPoint x: 1392, startPoint y: 430, endPoint x: 1391, endPoint y: 440, distance: 10.2
click at [1391, 440] on button "button" at bounding box center [1394, 428] width 37 height 28
click at [1352, 567] on button "Delete" at bounding box center [1346, 562] width 133 height 31
drag, startPoint x: 1390, startPoint y: 436, endPoint x: 1391, endPoint y: 444, distance: 7.8
click at [1391, 438] on button "button" at bounding box center [1394, 428] width 37 height 28
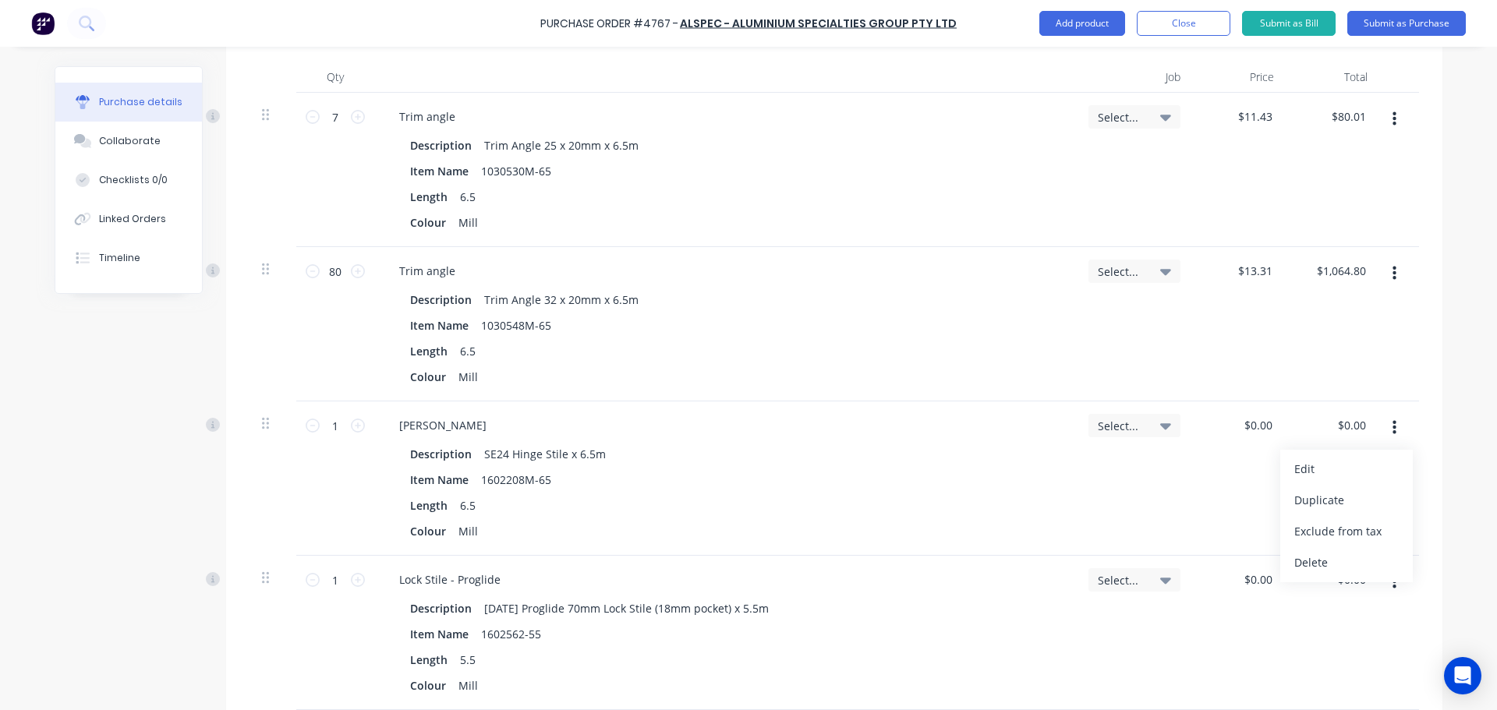
click at [1367, 560] on button "Delete" at bounding box center [1346, 562] width 133 height 31
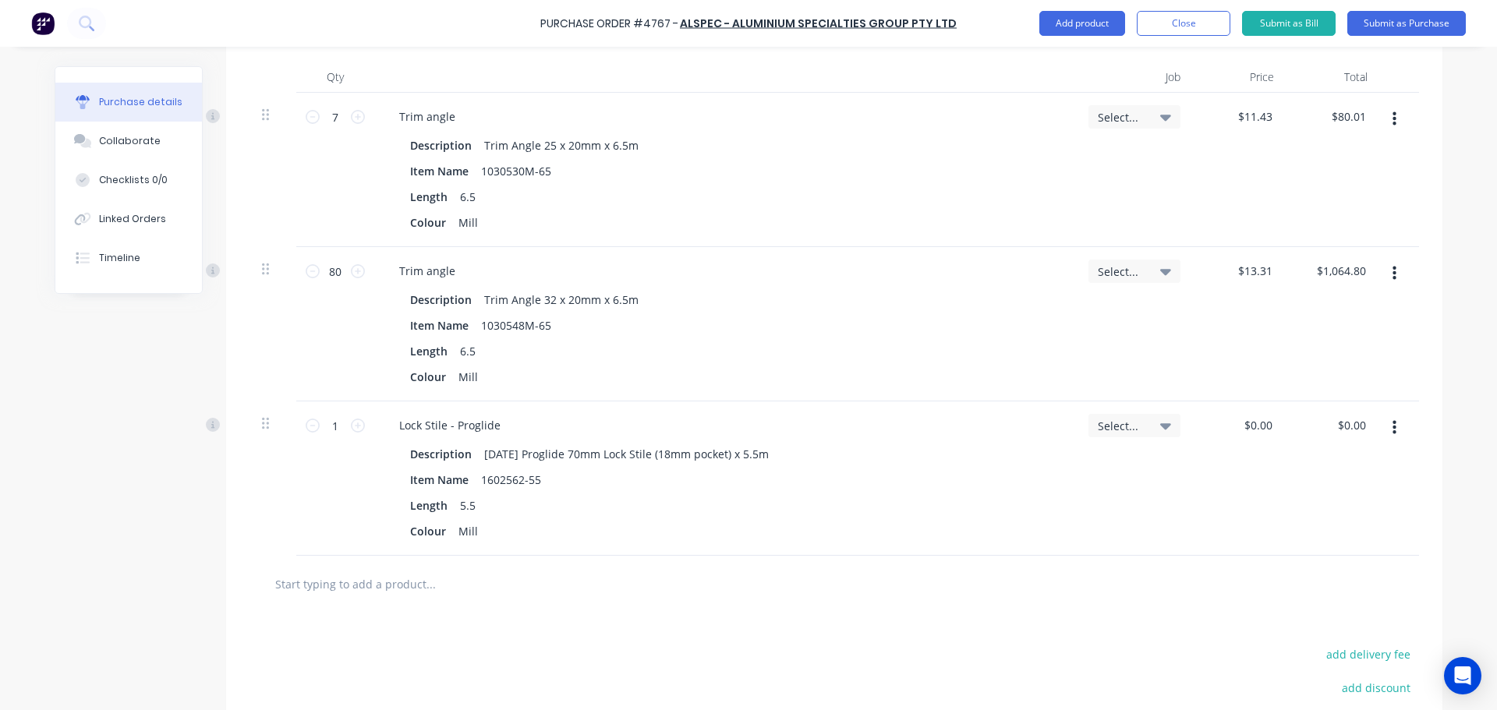
click at [1398, 429] on button "button" at bounding box center [1394, 428] width 37 height 28
click at [1363, 561] on button "Delete" at bounding box center [1346, 562] width 133 height 31
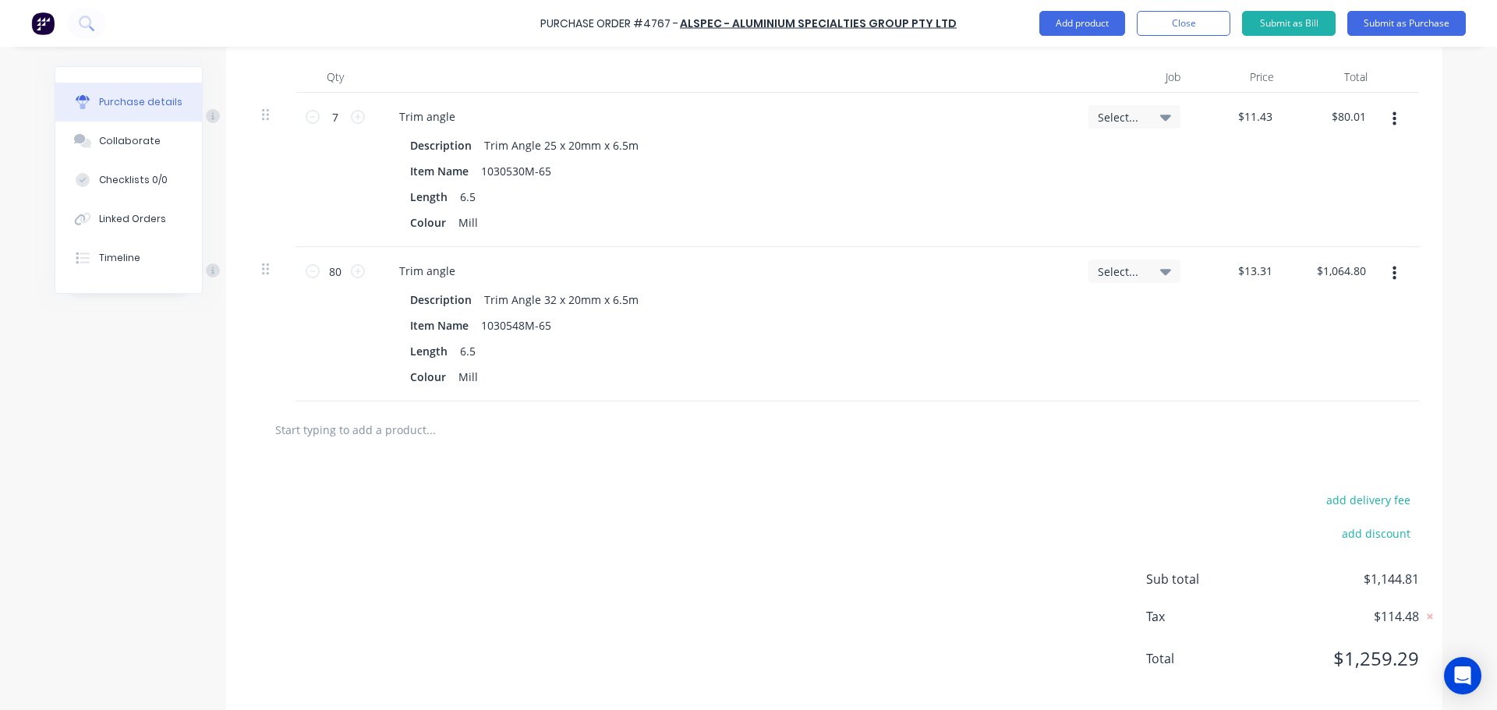
click at [428, 433] on input "text" at bounding box center [430, 429] width 312 height 31
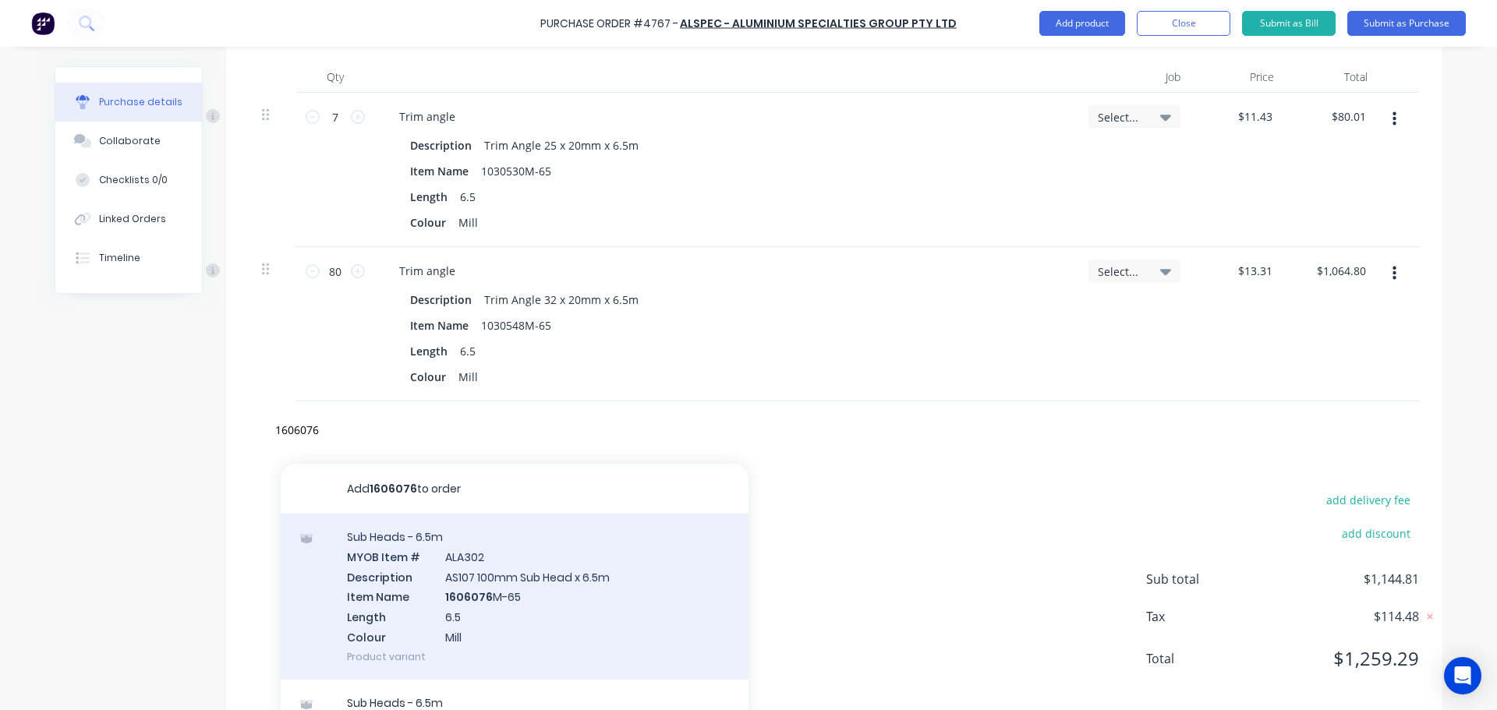
click at [577, 620] on div "Sub Heads - 6.5m MYOB Item # ALA302 Description AS107 100mm Sub Head x 6.5m Ite…" at bounding box center [515, 597] width 468 height 166
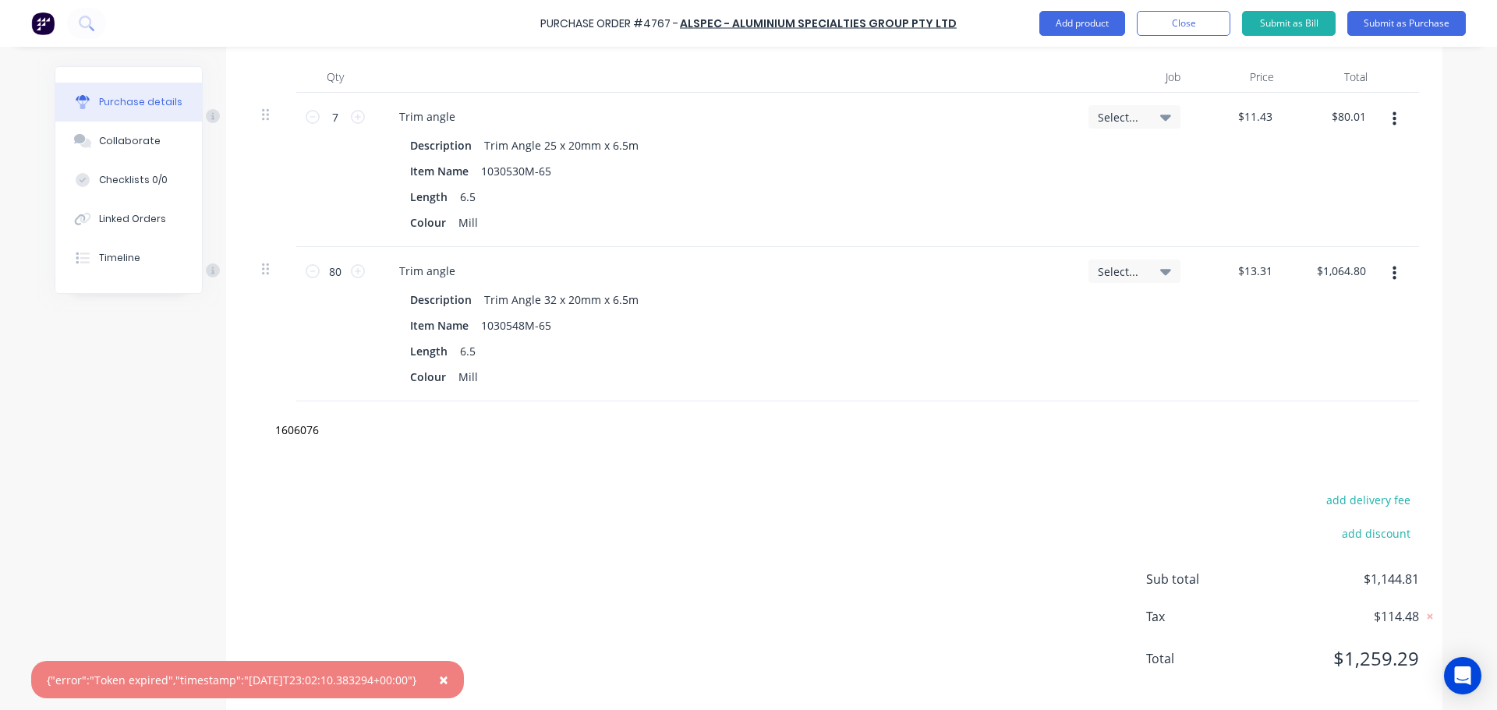
click at [903, 474] on div "add delivery fee add discount Sub total $1,144.81 Tax $114.48 Total $1,259.29" at bounding box center [834, 586] width 1216 height 256
click at [330, 430] on input "1606076" at bounding box center [430, 429] width 312 height 31
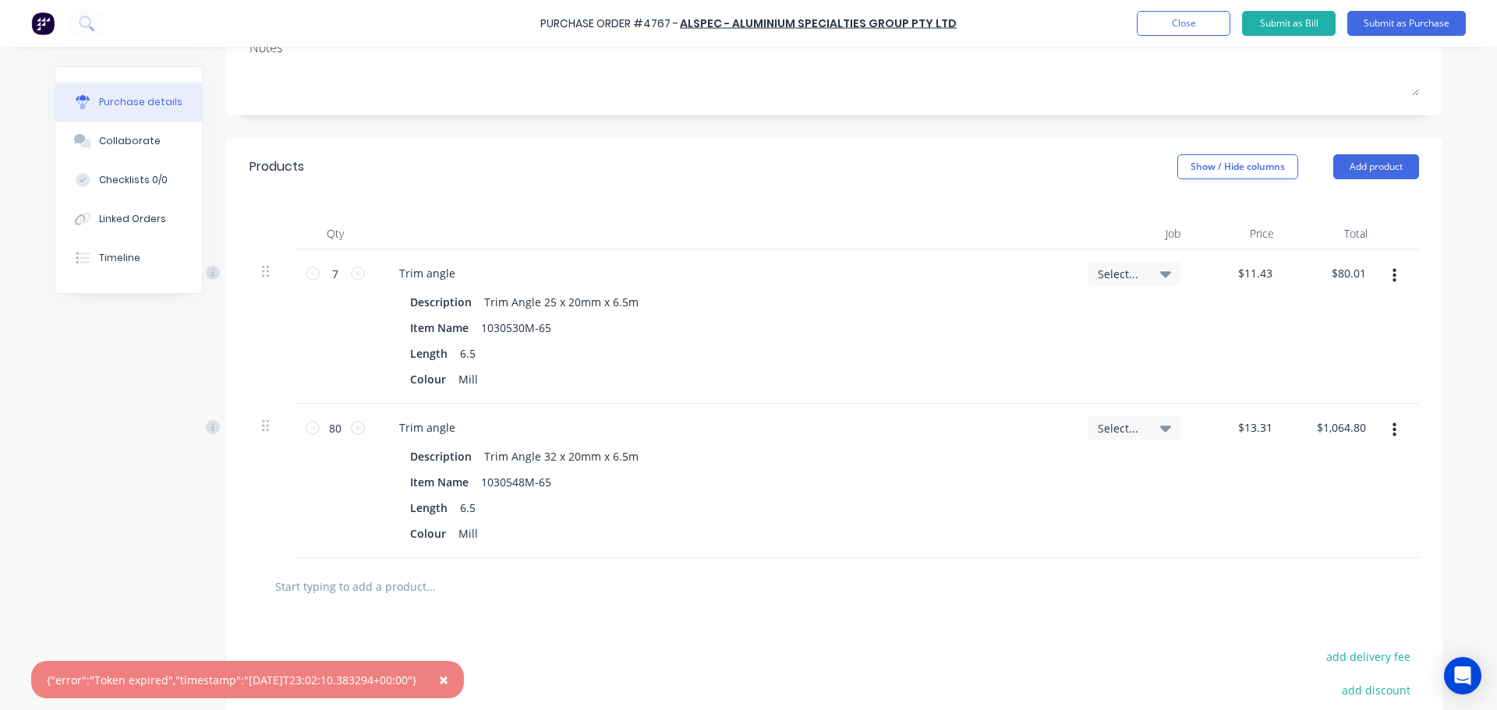
scroll to position [0, 0]
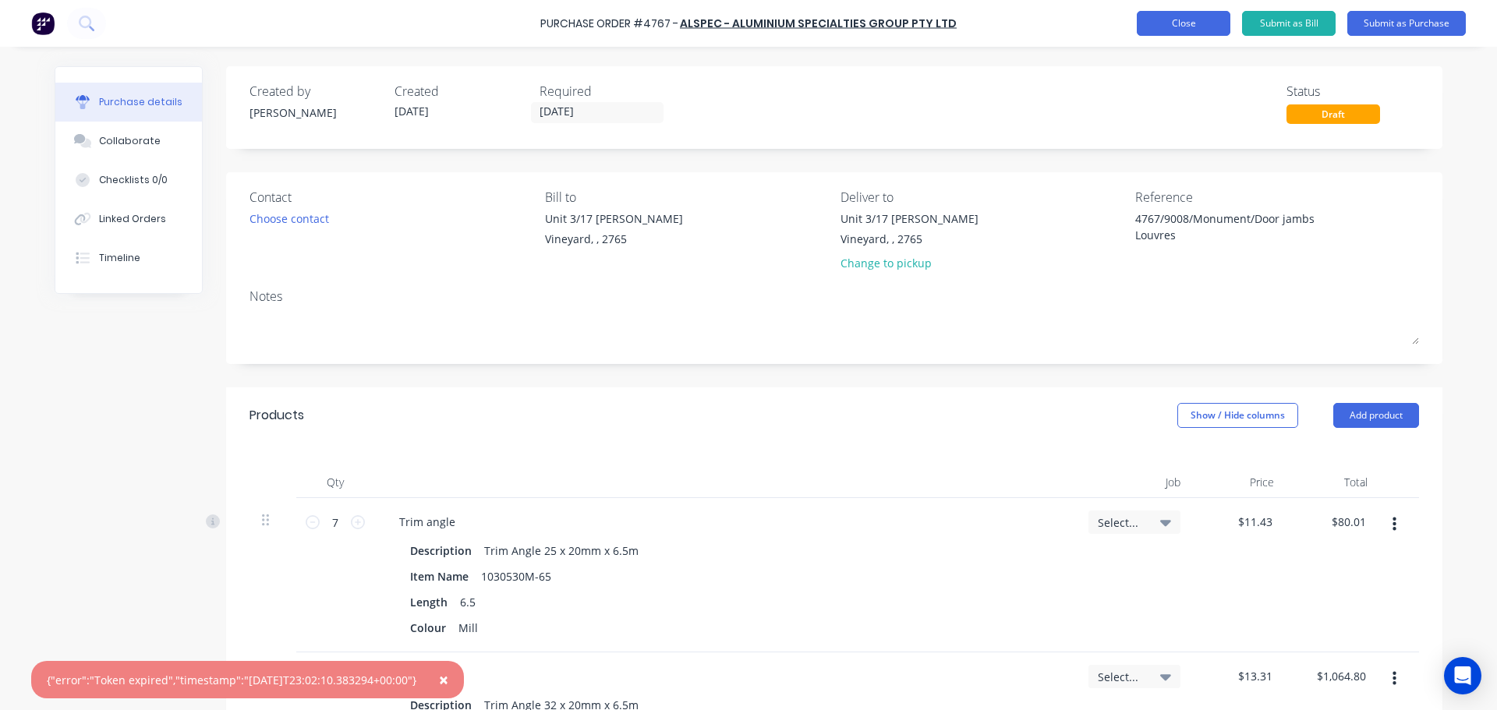
click at [1186, 32] on button "Close" at bounding box center [1183, 23] width 94 height 25
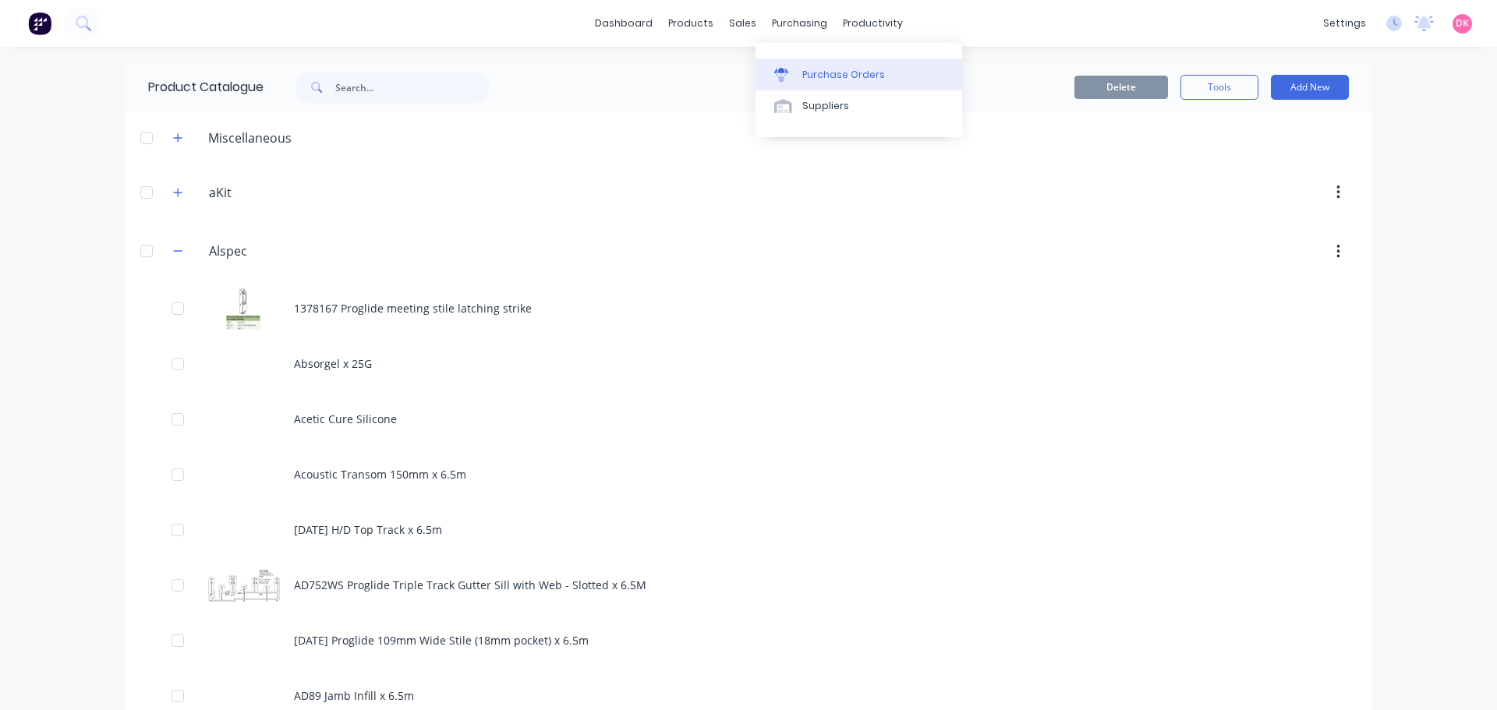
click at [794, 73] on div at bounding box center [785, 75] width 23 height 14
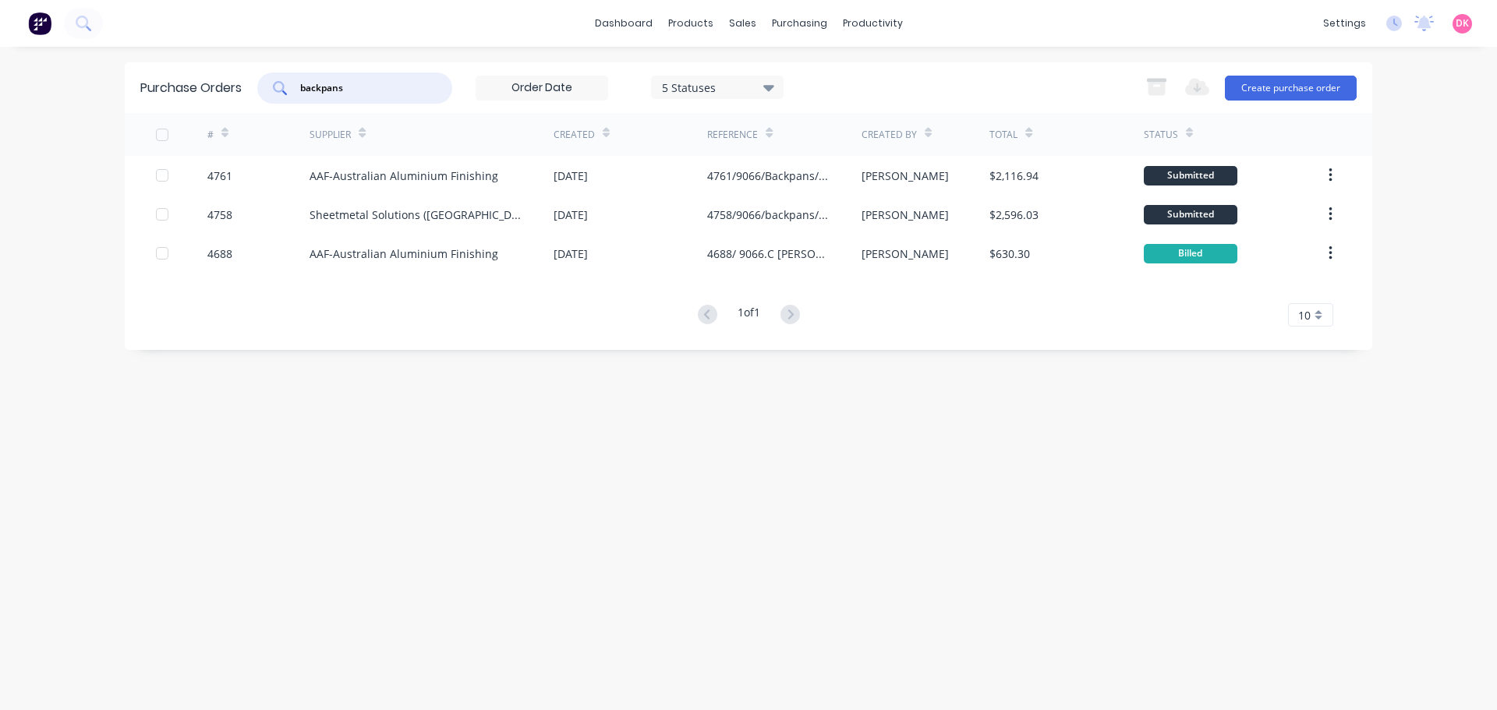
drag, startPoint x: 394, startPoint y: 90, endPoint x: 266, endPoint y: 108, distance: 129.9
click at [267, 108] on div "Purchase Orders backpans 5 Statuses 5 Statuses Export to Excel (XLSX) Create pu…" at bounding box center [748, 87] width 1247 height 51
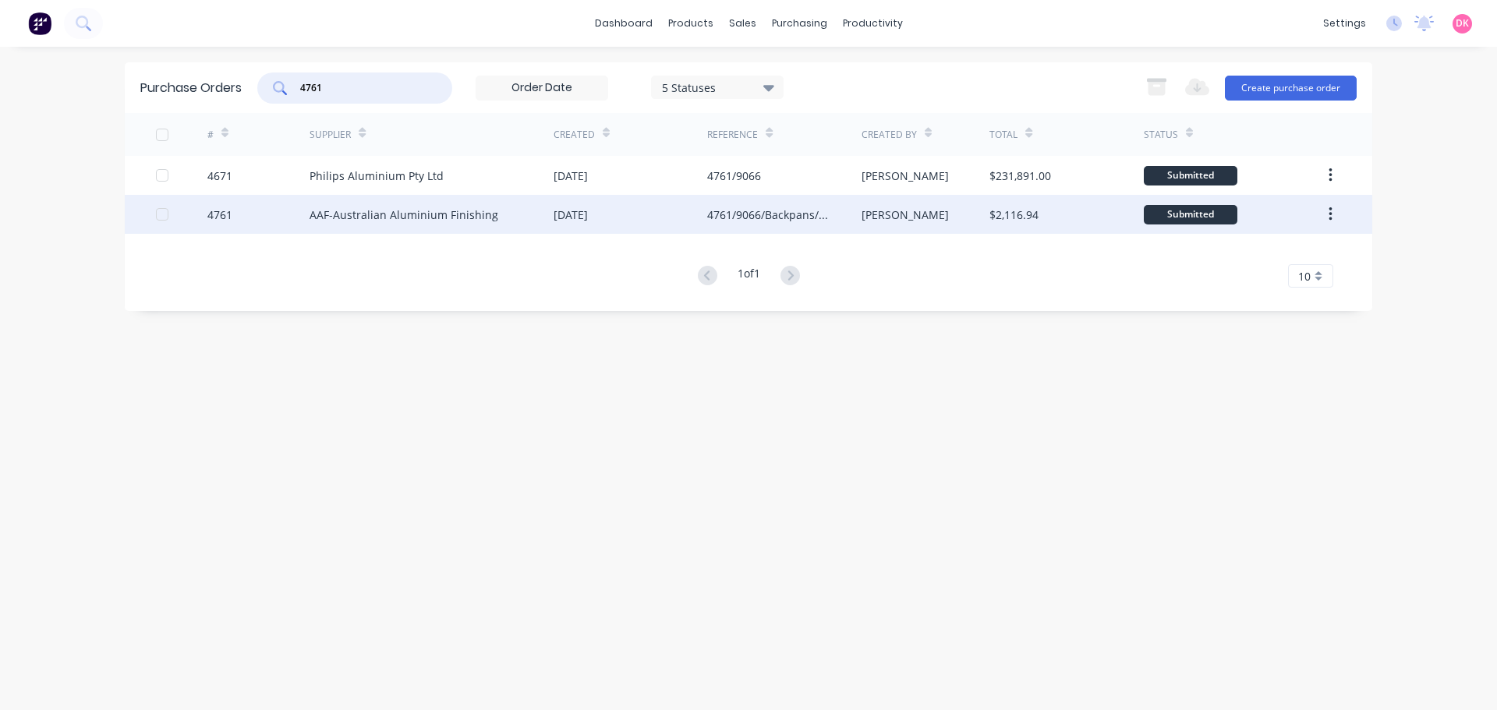
type input "4761"
click at [379, 216] on div "AAF-Australian Aluminium Finishing" at bounding box center [403, 215] width 189 height 16
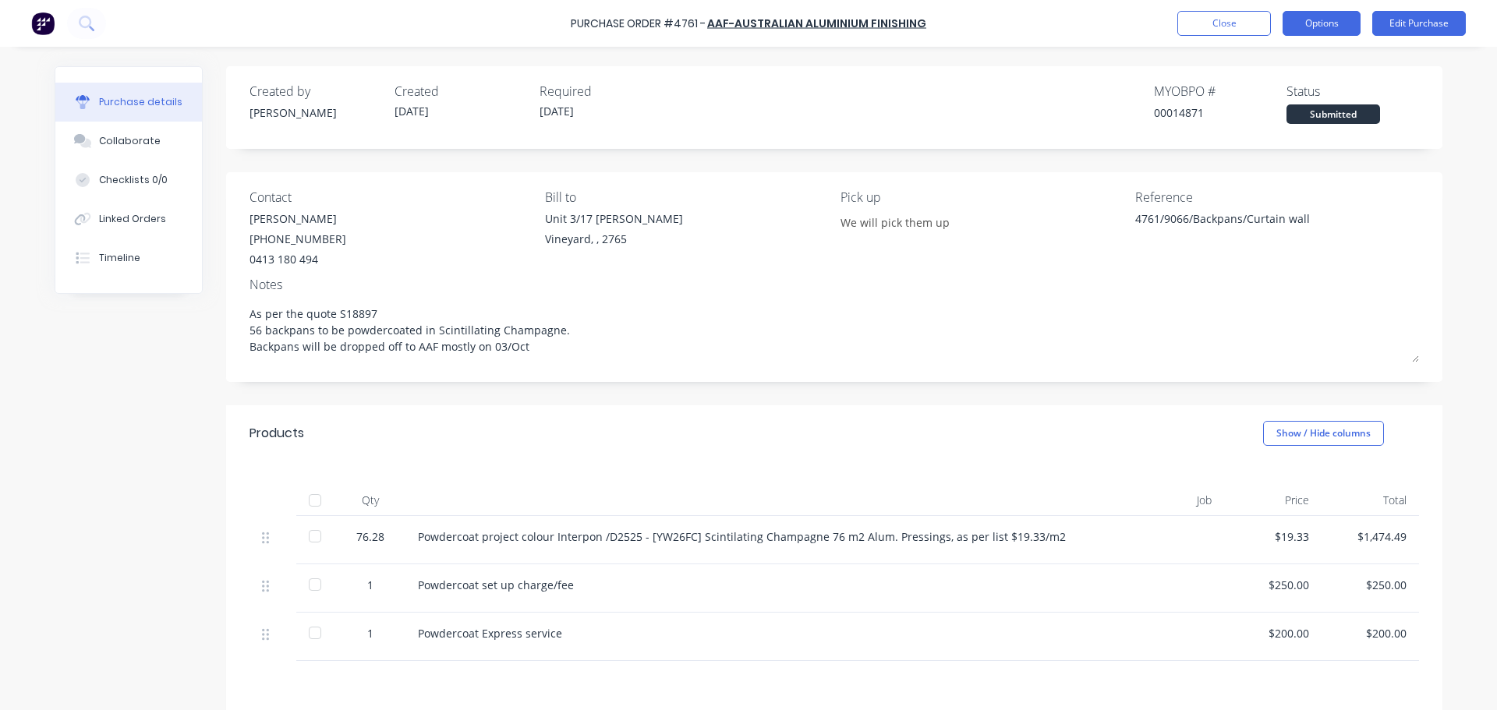
click at [1300, 23] on button "Options" at bounding box center [1321, 23] width 78 height 25
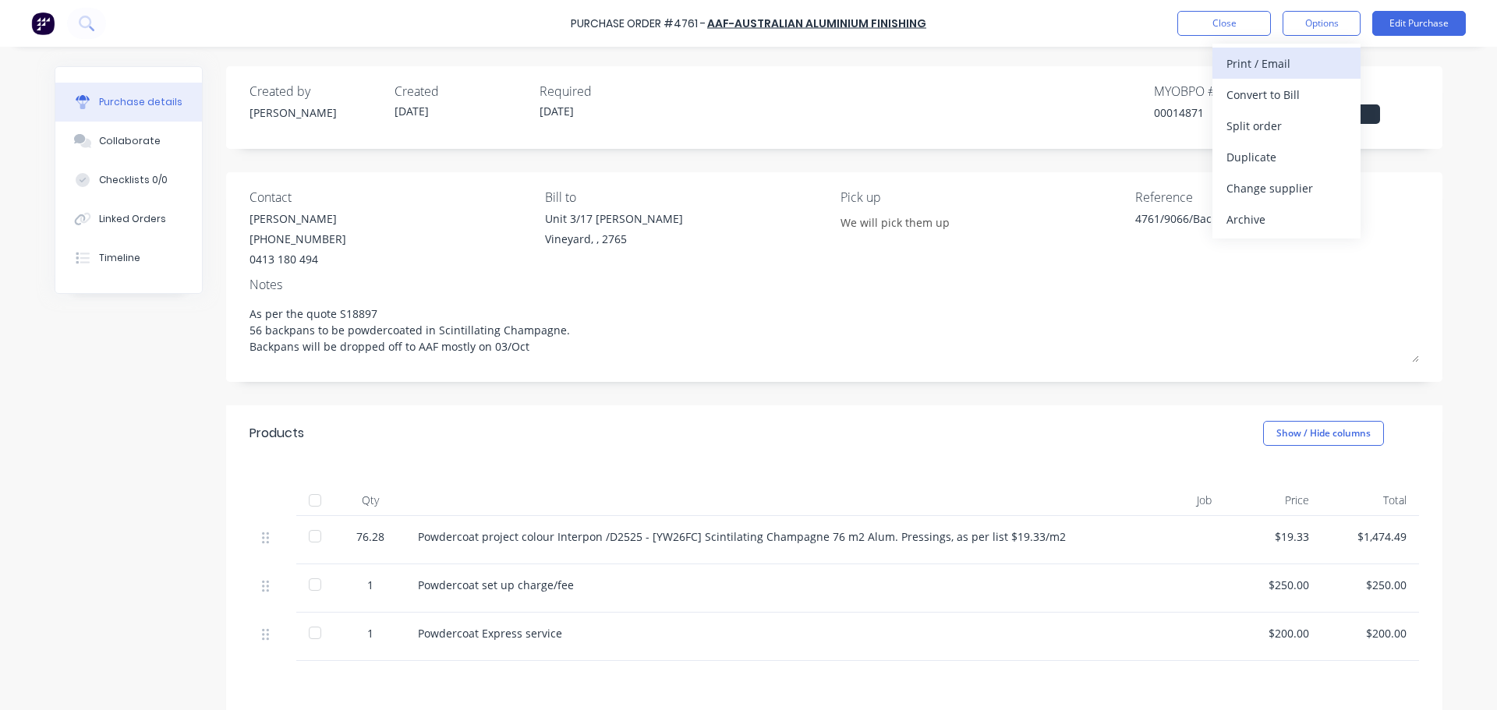
click at [1266, 74] on div "Print / Email" at bounding box center [1286, 63] width 120 height 23
click at [1247, 95] on div "With pricing" at bounding box center [1286, 94] width 120 height 23
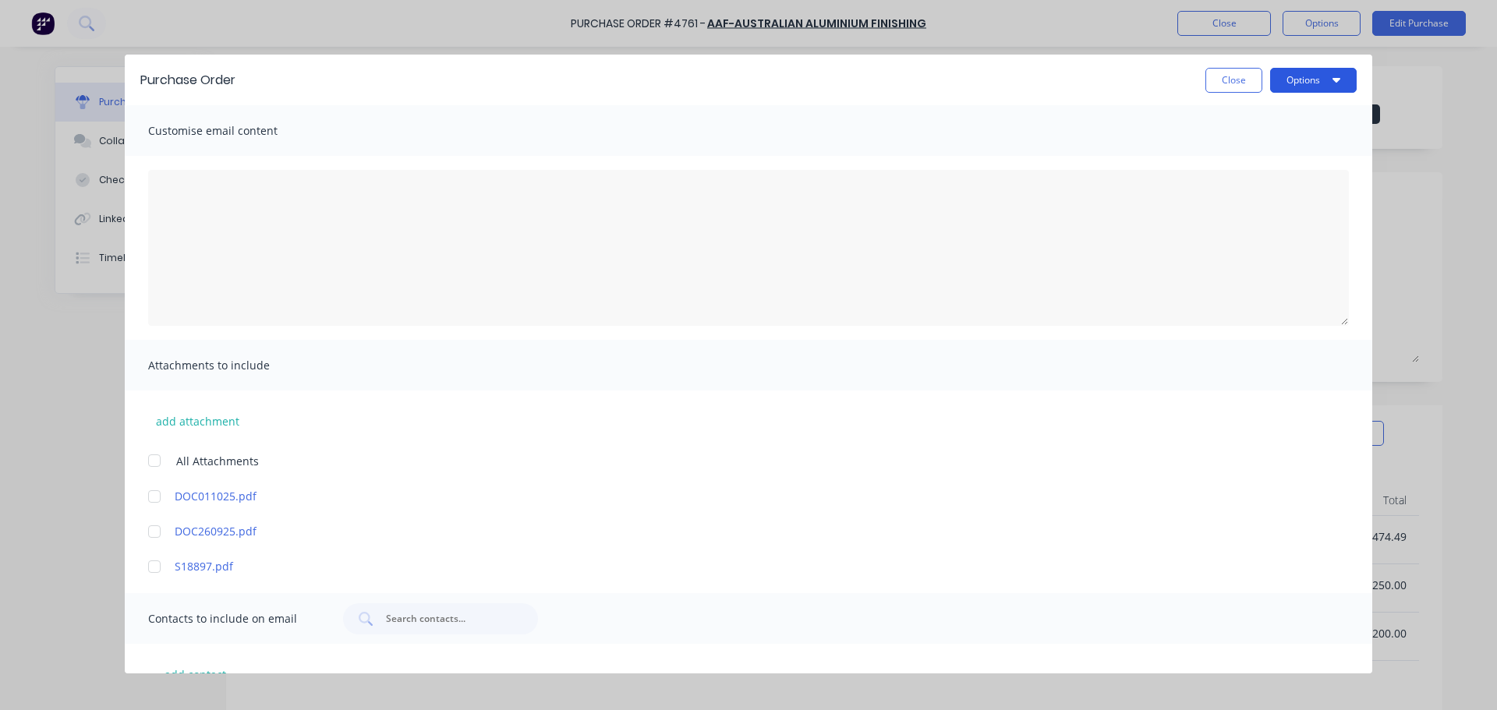
click at [1310, 80] on button "Options" at bounding box center [1313, 80] width 87 height 25
click at [1273, 154] on div "Print" at bounding box center [1282, 151] width 120 height 23
click at [1239, 79] on button "Close" at bounding box center [1233, 80] width 57 height 25
type textarea "x"
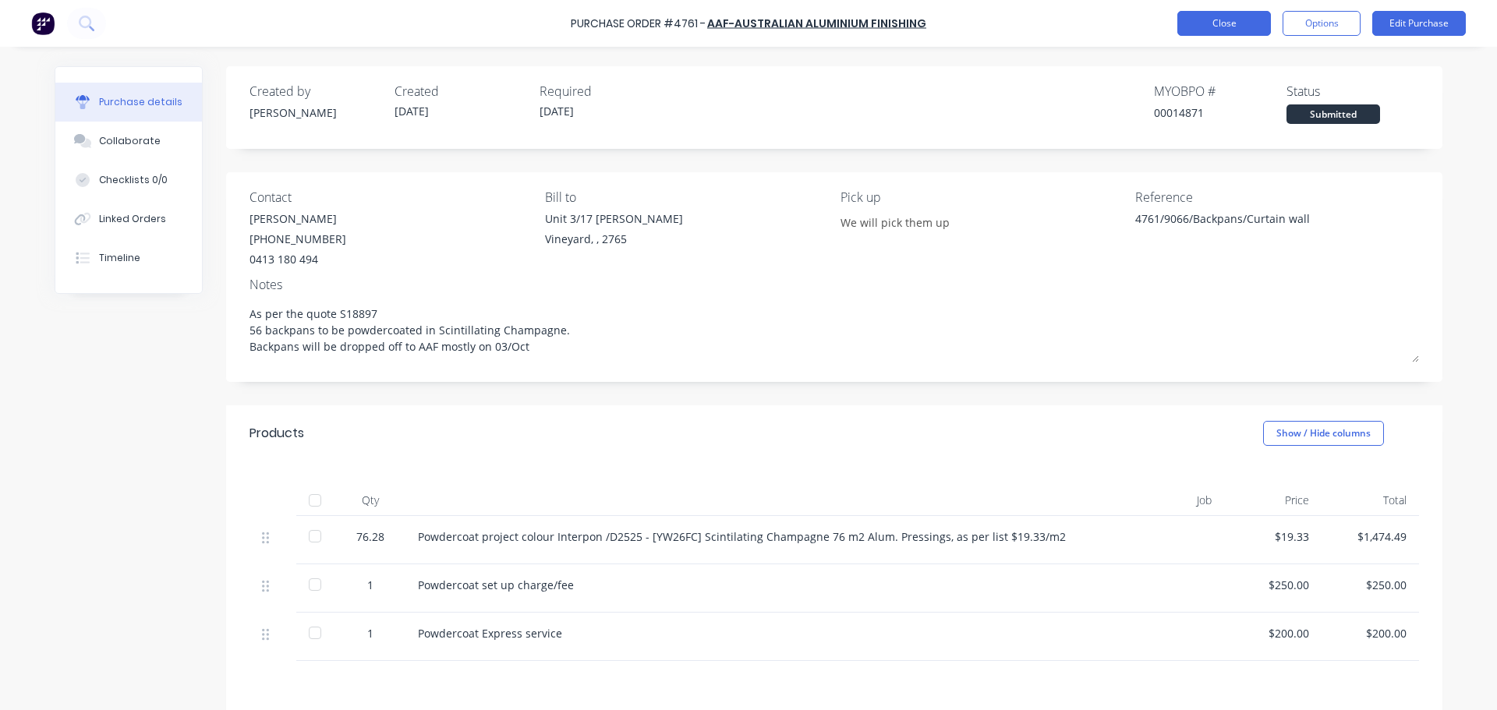
click at [1216, 23] on button "Close" at bounding box center [1224, 23] width 94 height 25
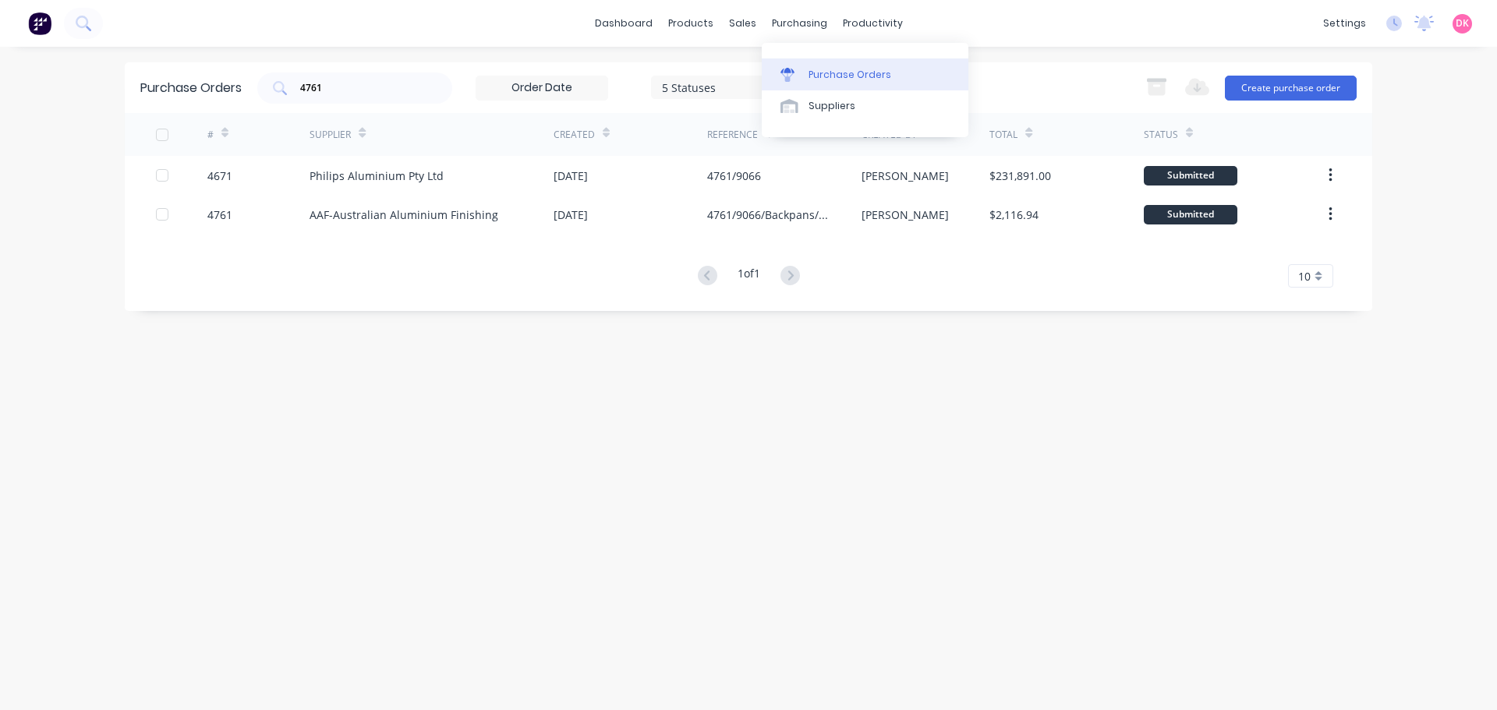
click at [825, 78] on div "Purchase Orders" at bounding box center [849, 75] width 83 height 14
click at [734, 109] on div "Materials" at bounding box center [734, 106] width 47 height 14
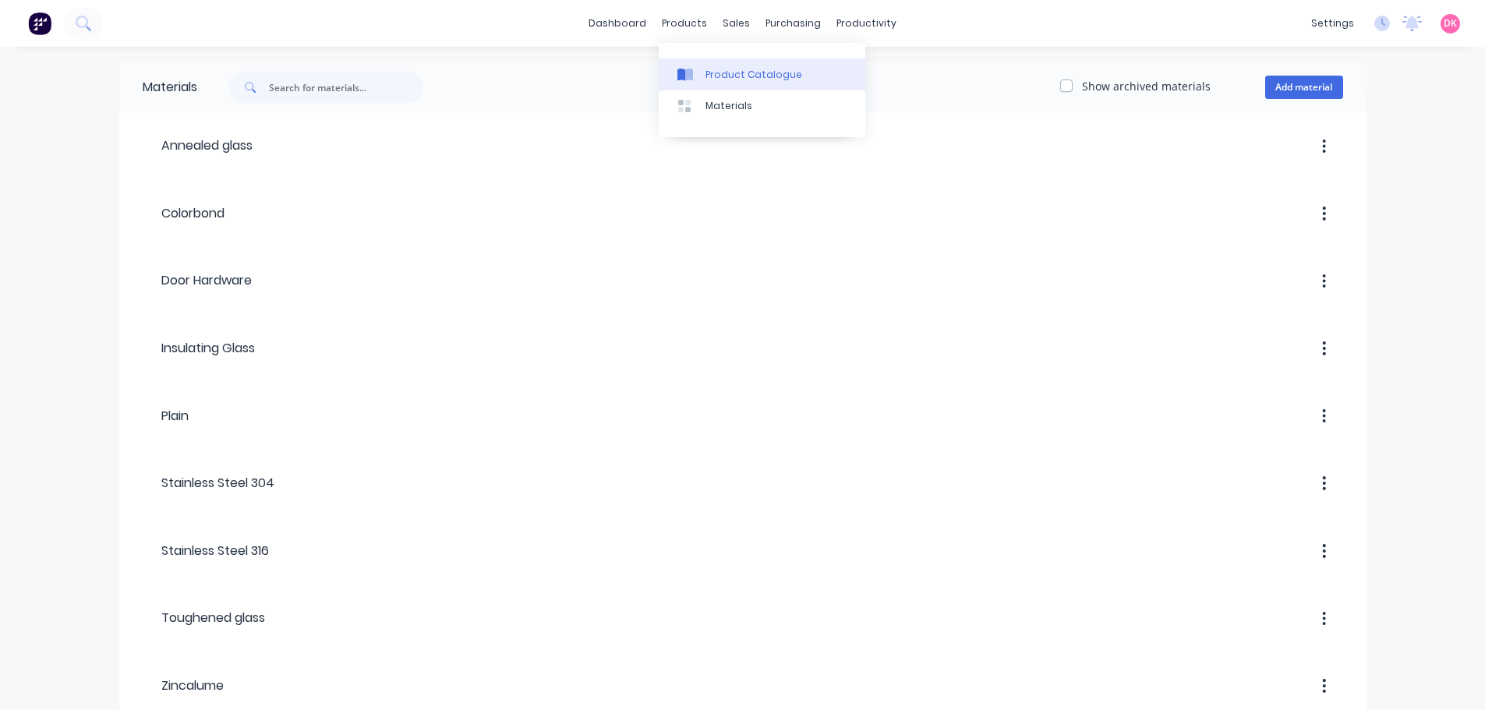
click at [711, 82] on link "Product Catalogue" at bounding box center [762, 73] width 207 height 31
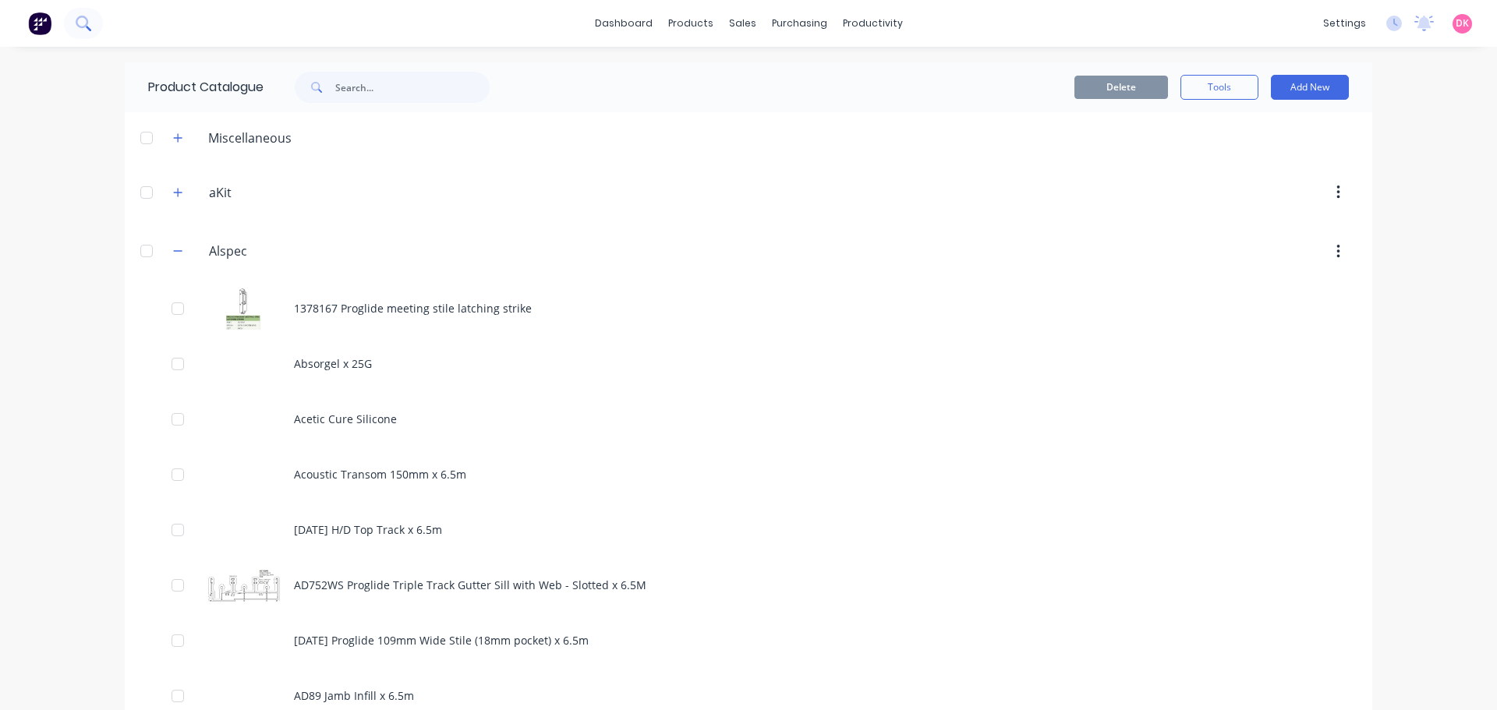
click at [98, 19] on button at bounding box center [83, 23] width 39 height 31
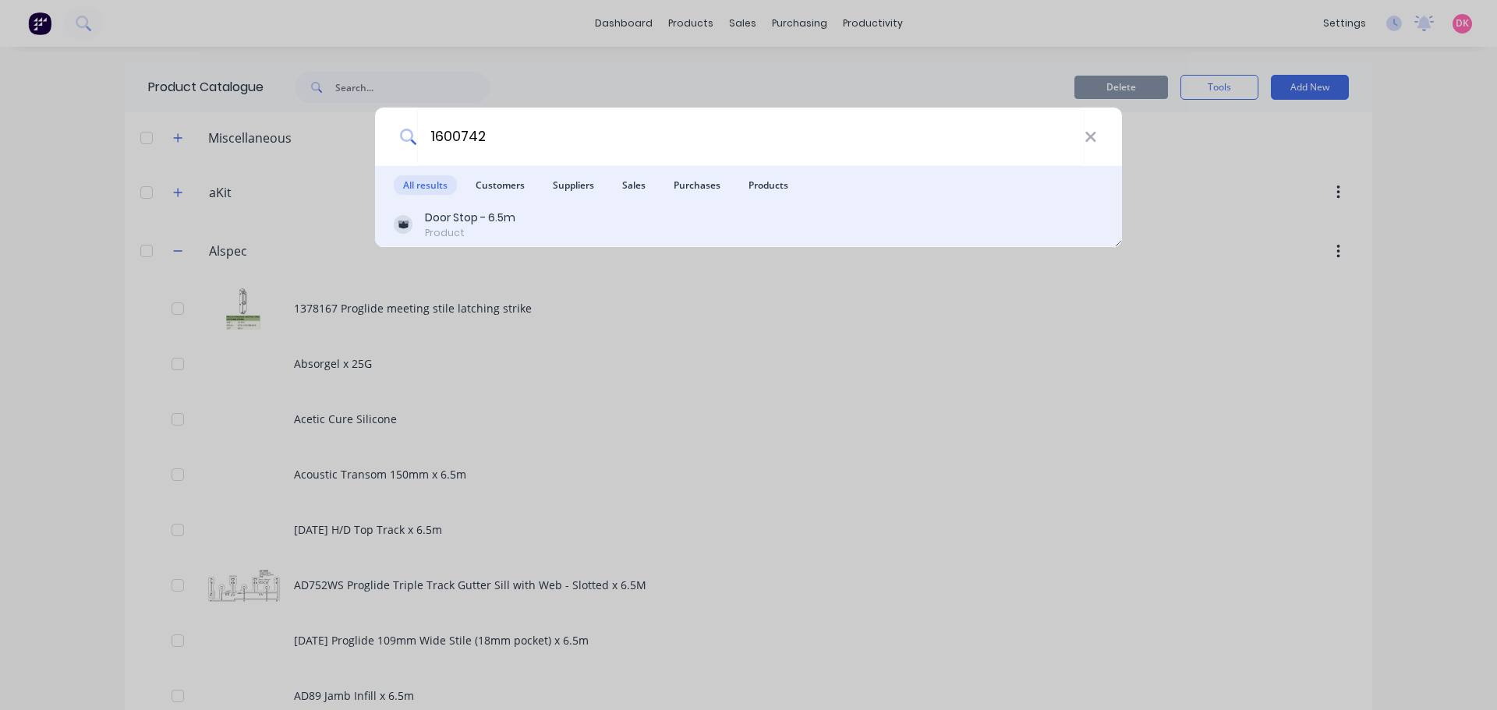
type input "1600742"
click at [468, 221] on div "Door Stop - 6.5m" at bounding box center [470, 218] width 90 height 16
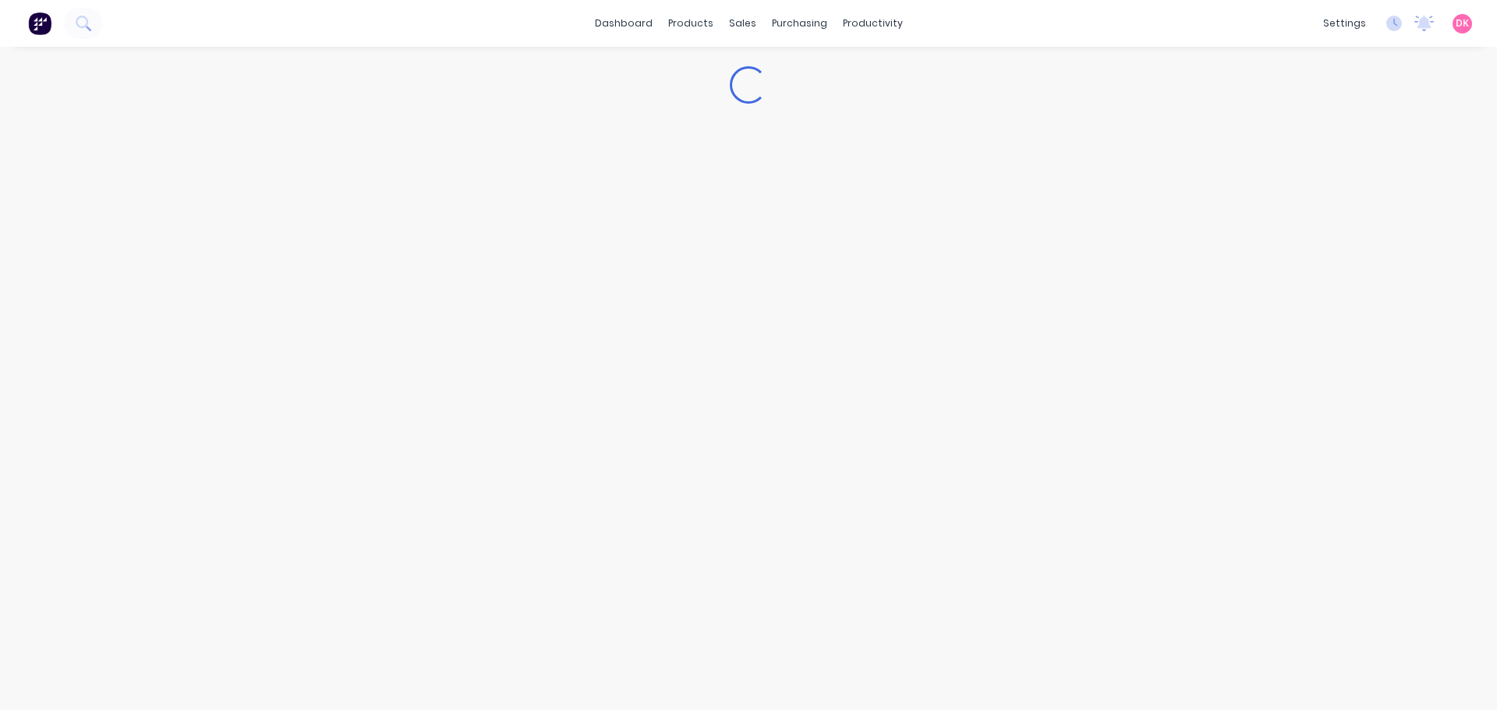
type textarea "x"
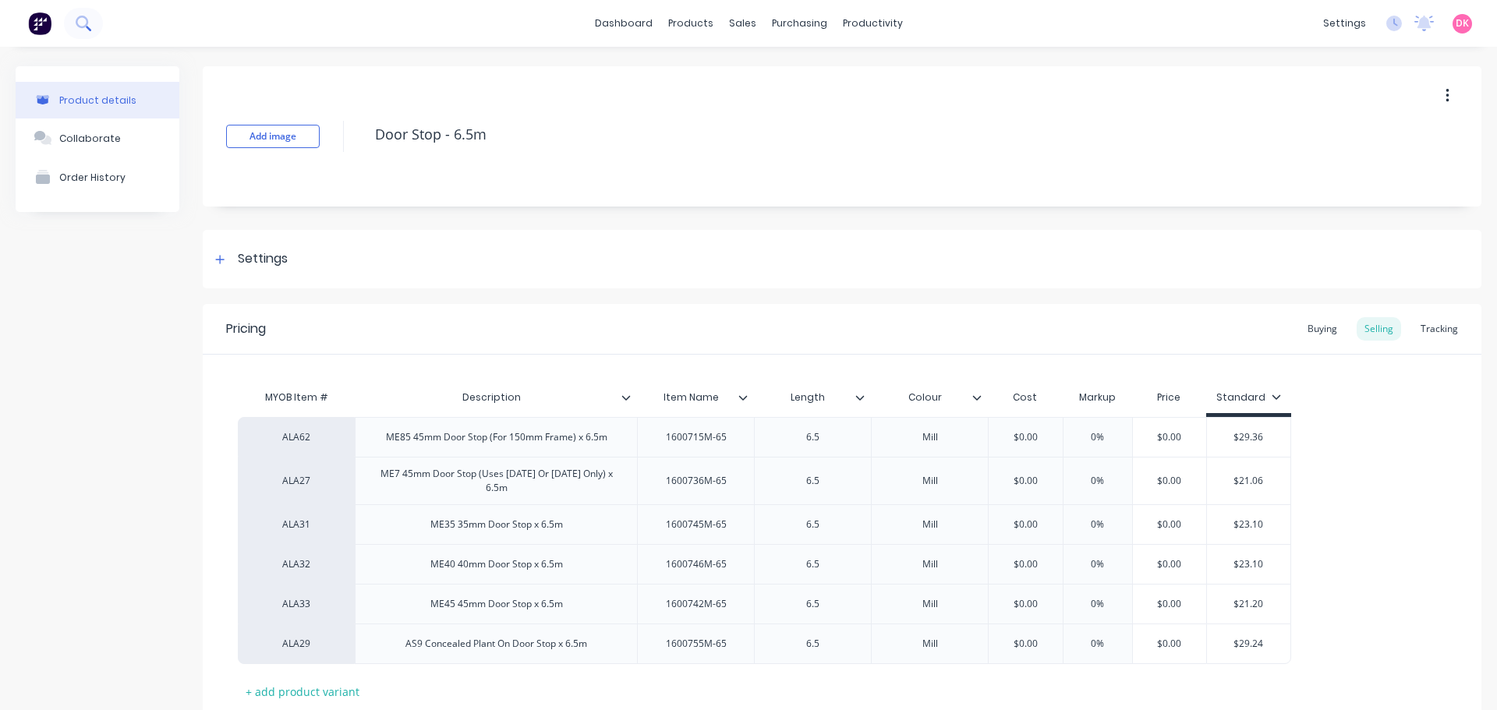
click at [95, 29] on button at bounding box center [83, 23] width 39 height 31
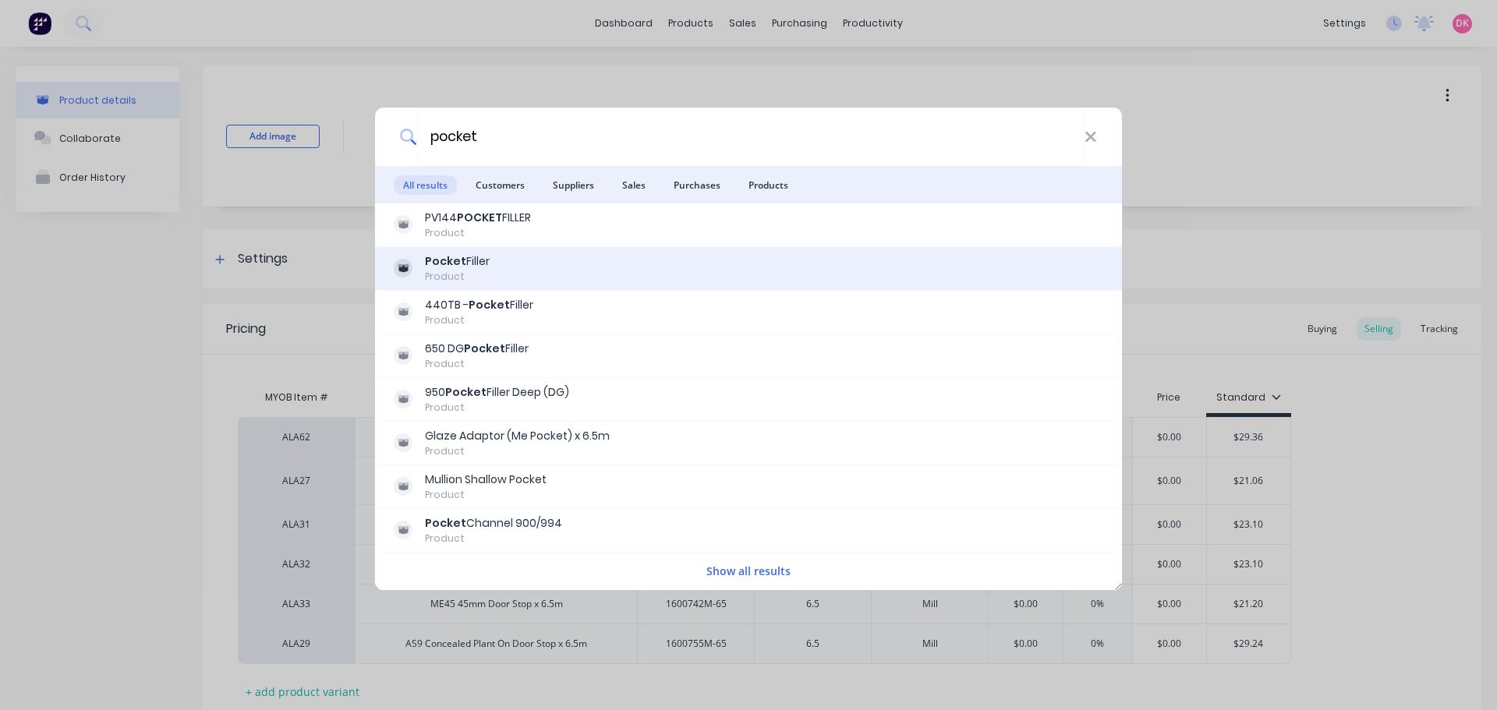
type input "pocket"
click at [791, 273] on div "Pocket Filler Product" at bounding box center [748, 268] width 709 height 30
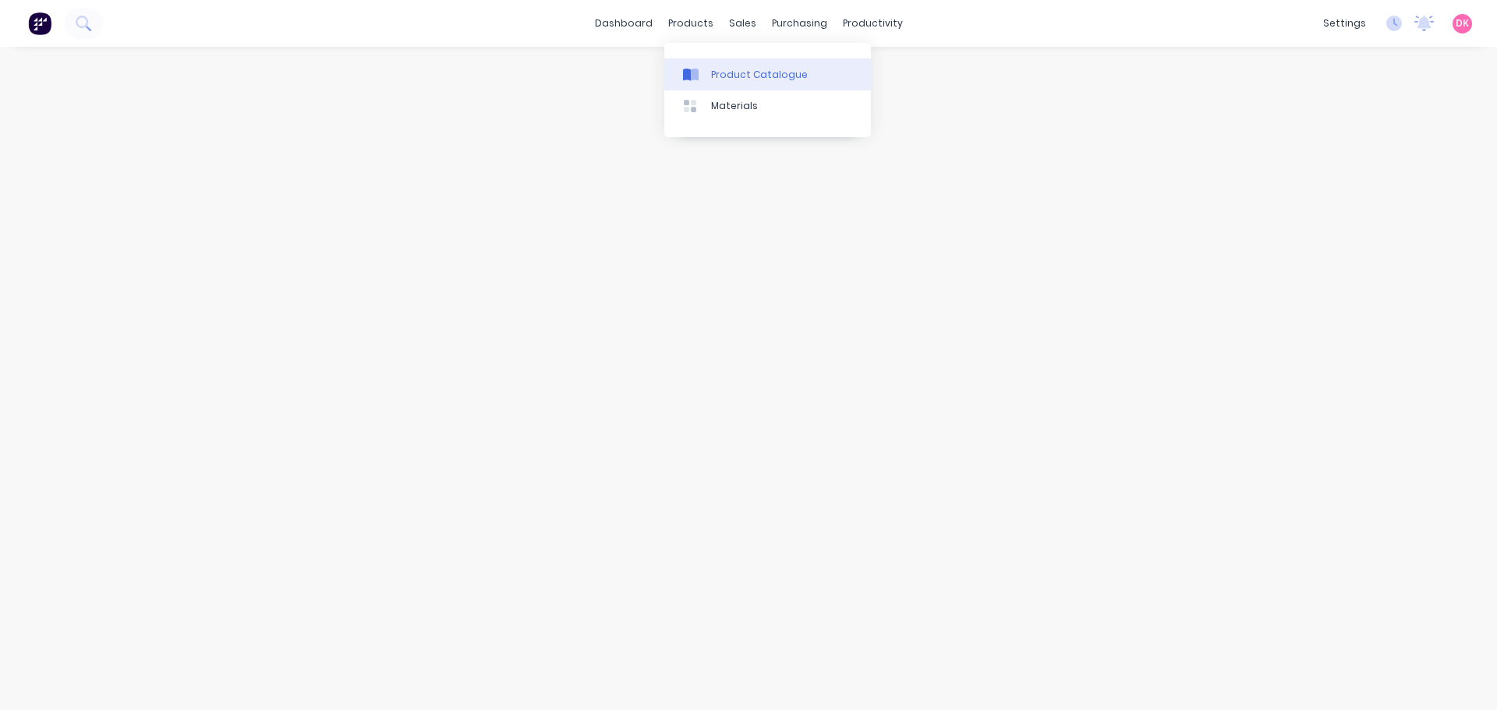
click at [727, 74] on div "Product Catalogue" at bounding box center [759, 75] width 97 height 14
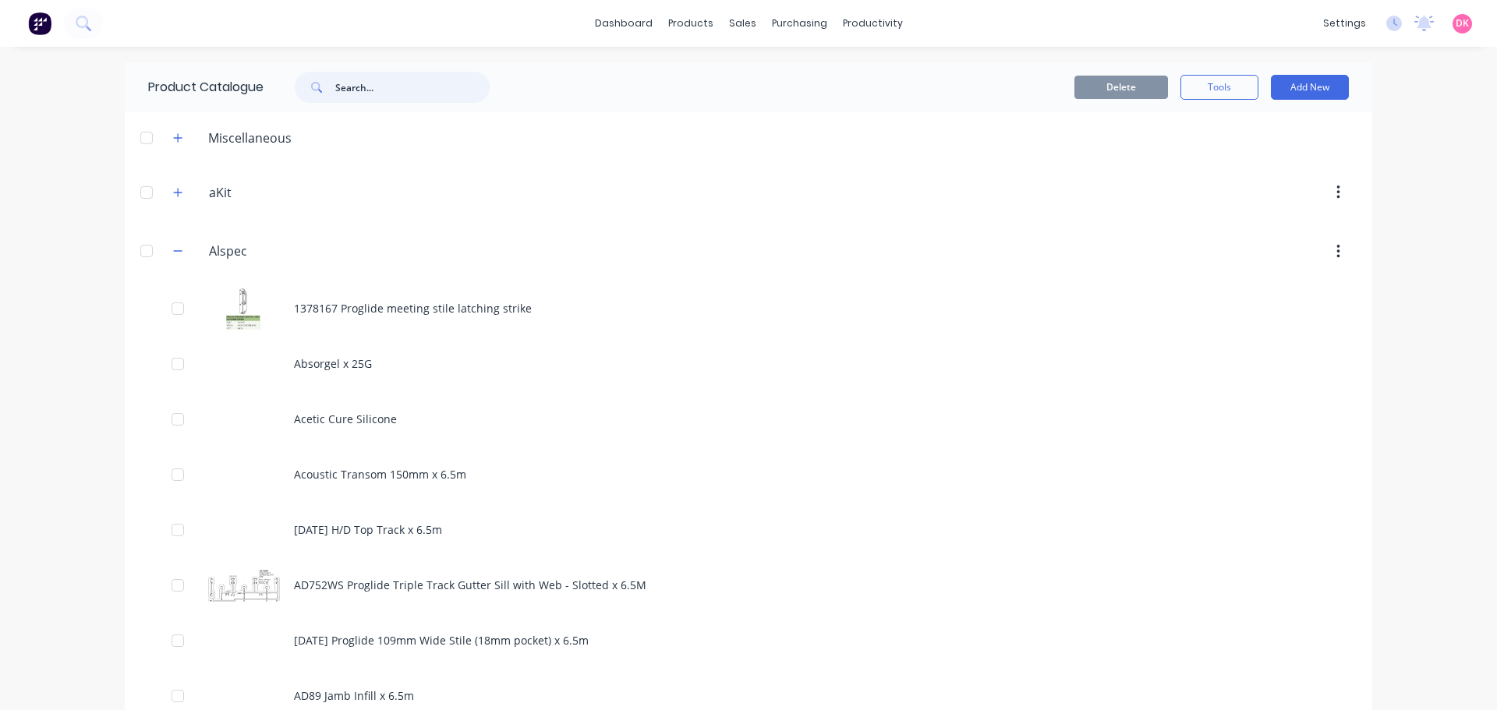
click at [353, 87] on input "text" at bounding box center [412, 87] width 154 height 31
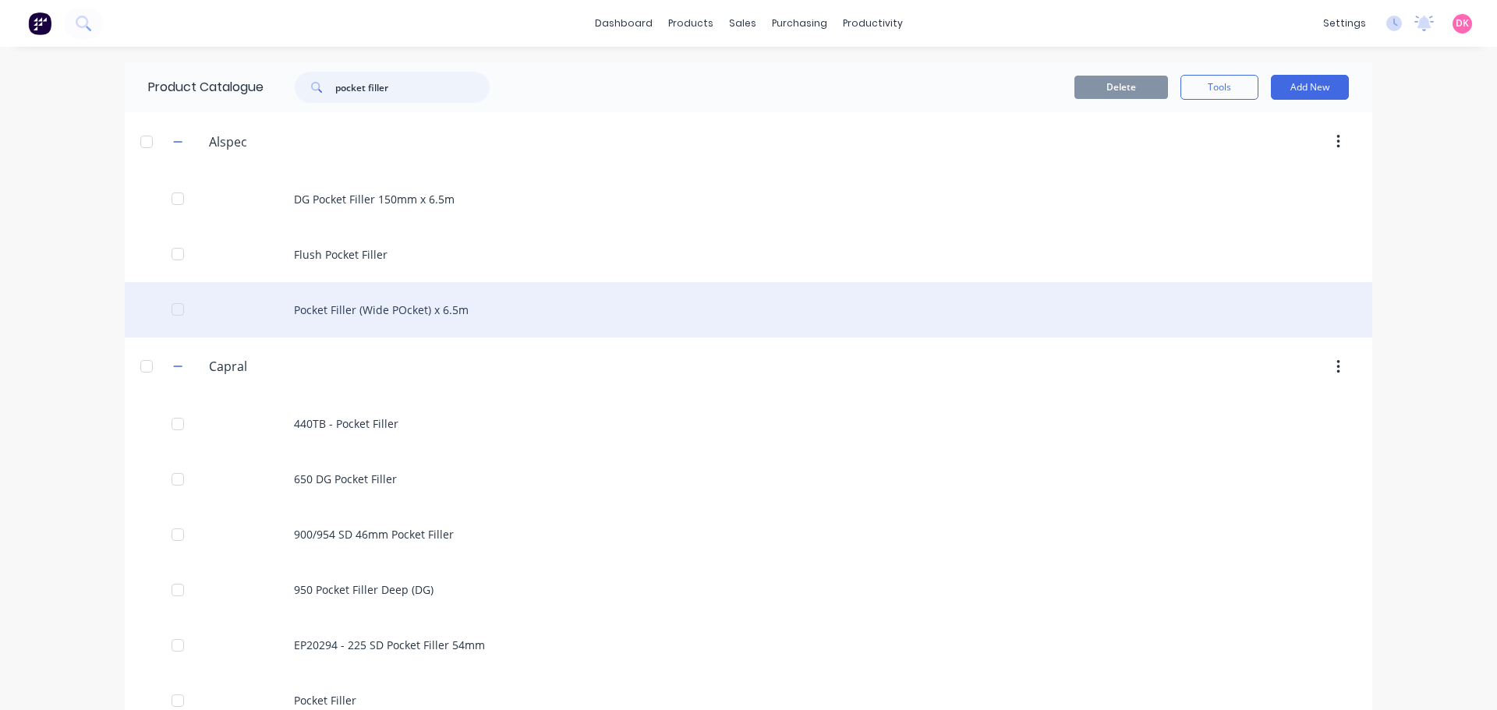
type input "pocket filler"
click at [498, 303] on div "Pocket Filler (Wide POcket) x 6.5m" at bounding box center [748, 309] width 1247 height 55
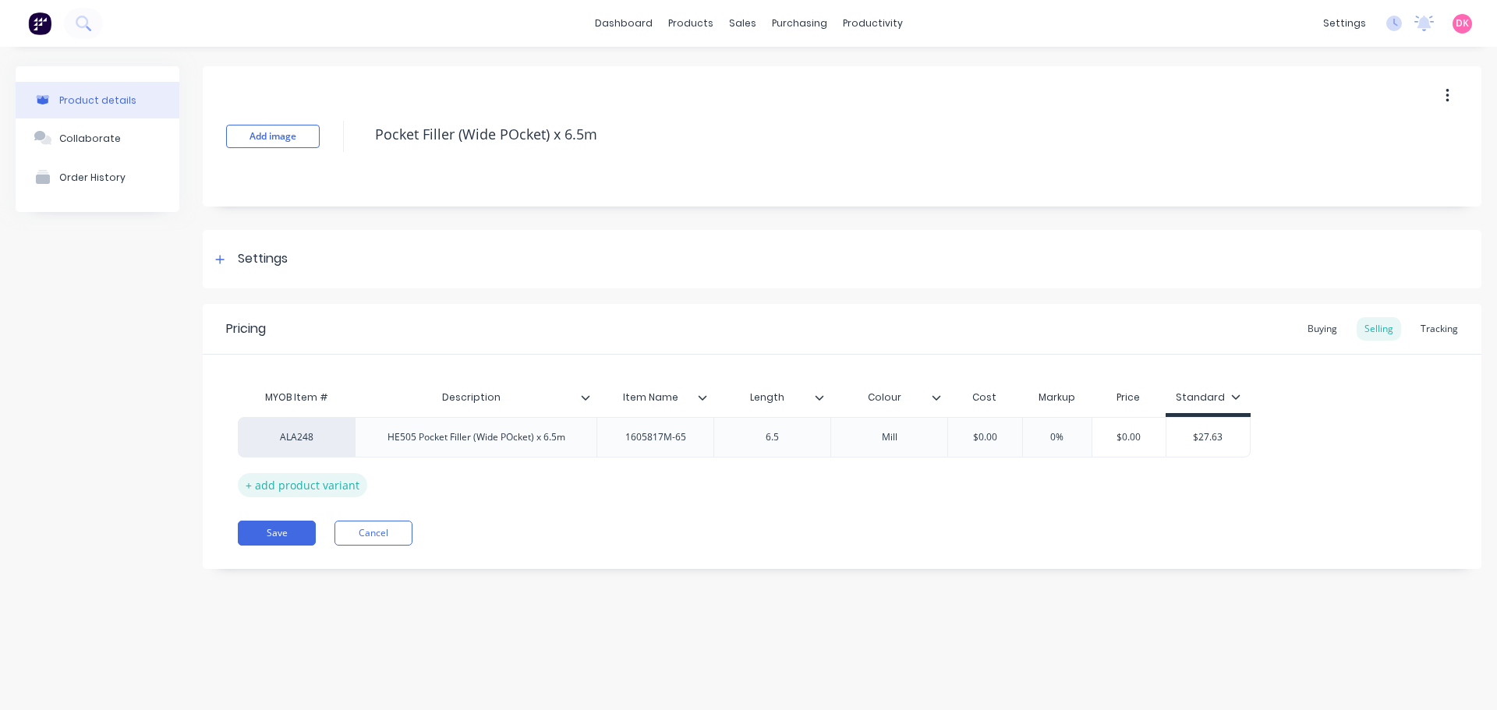
click at [328, 488] on div "+ add product variant" at bounding box center [302, 485] width 129 height 24
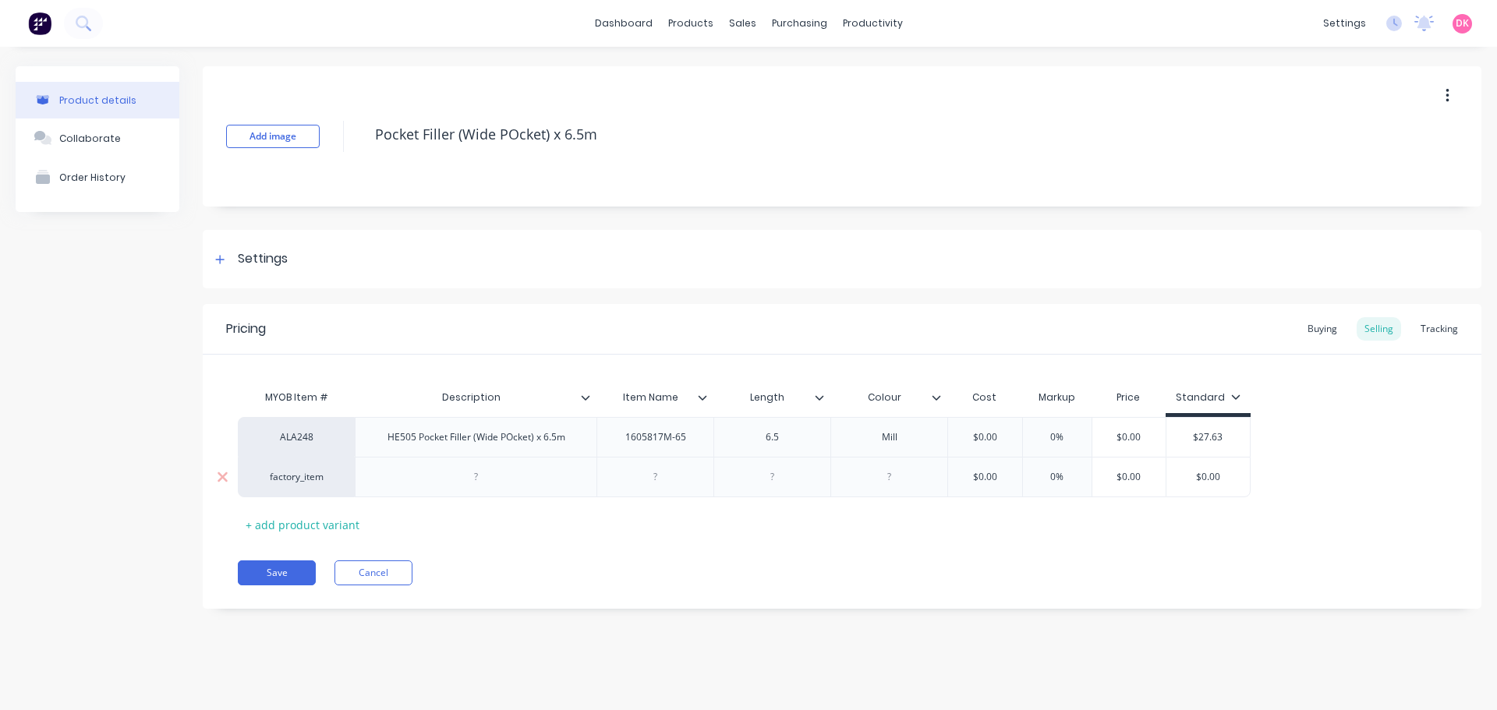
click at [334, 479] on div "factory_item" at bounding box center [296, 477] width 86 height 14
click at [334, 479] on button "AL10" at bounding box center [303, 468] width 98 height 23
drag, startPoint x: 334, startPoint y: 479, endPoint x: 323, endPoint y: 478, distance: 11.8
click at [323, 478] on div "ALA248 HE505 Pocket Filler (Wide POcket) x 6.5m 1605817M-65 6.5 Mill $0.00 0% $…" at bounding box center [842, 457] width 1208 height 80
click at [323, 475] on div "AL10" at bounding box center [296, 477] width 86 height 14
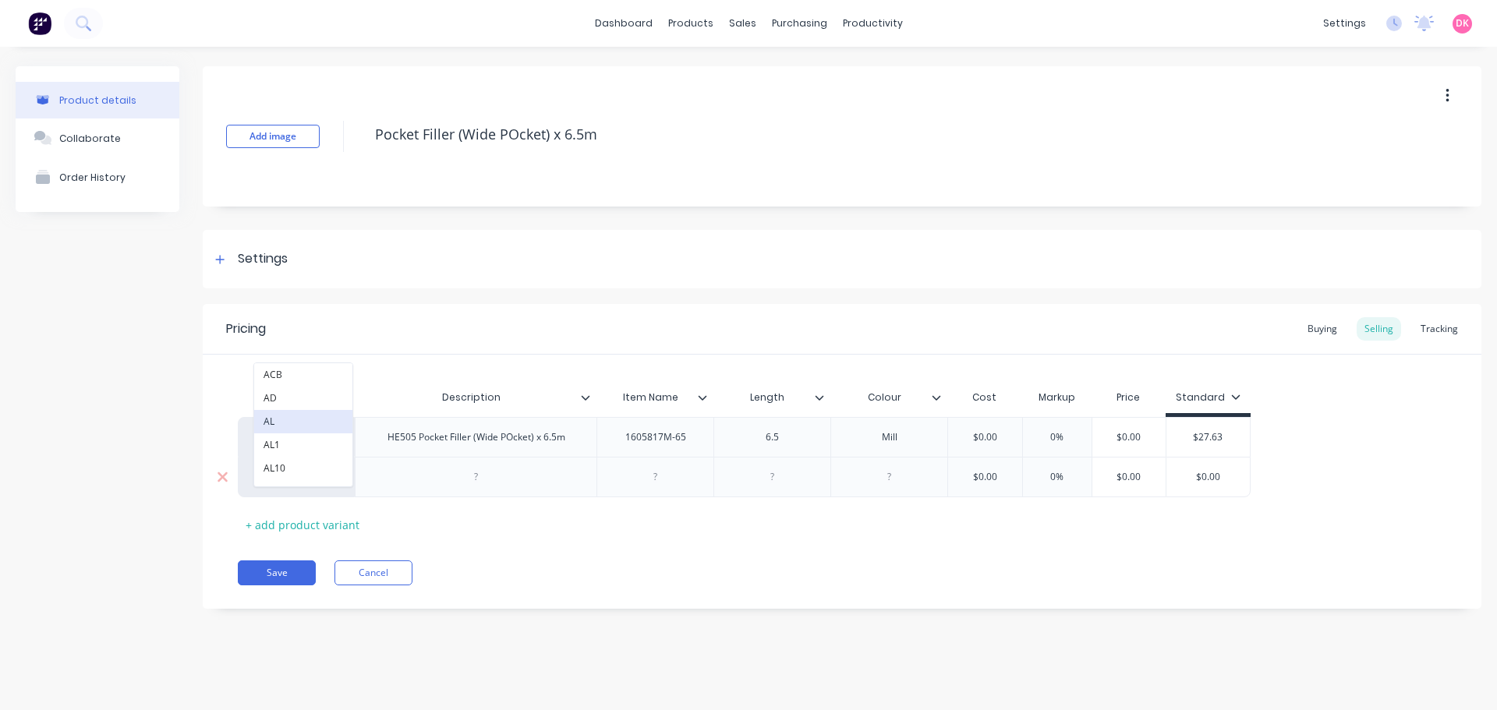
click at [279, 419] on button "AL" at bounding box center [303, 421] width 98 height 23
type textarea "x"
click at [468, 488] on div at bounding box center [476, 477] width 242 height 41
click at [488, 482] on div at bounding box center [476, 477] width 78 height 20
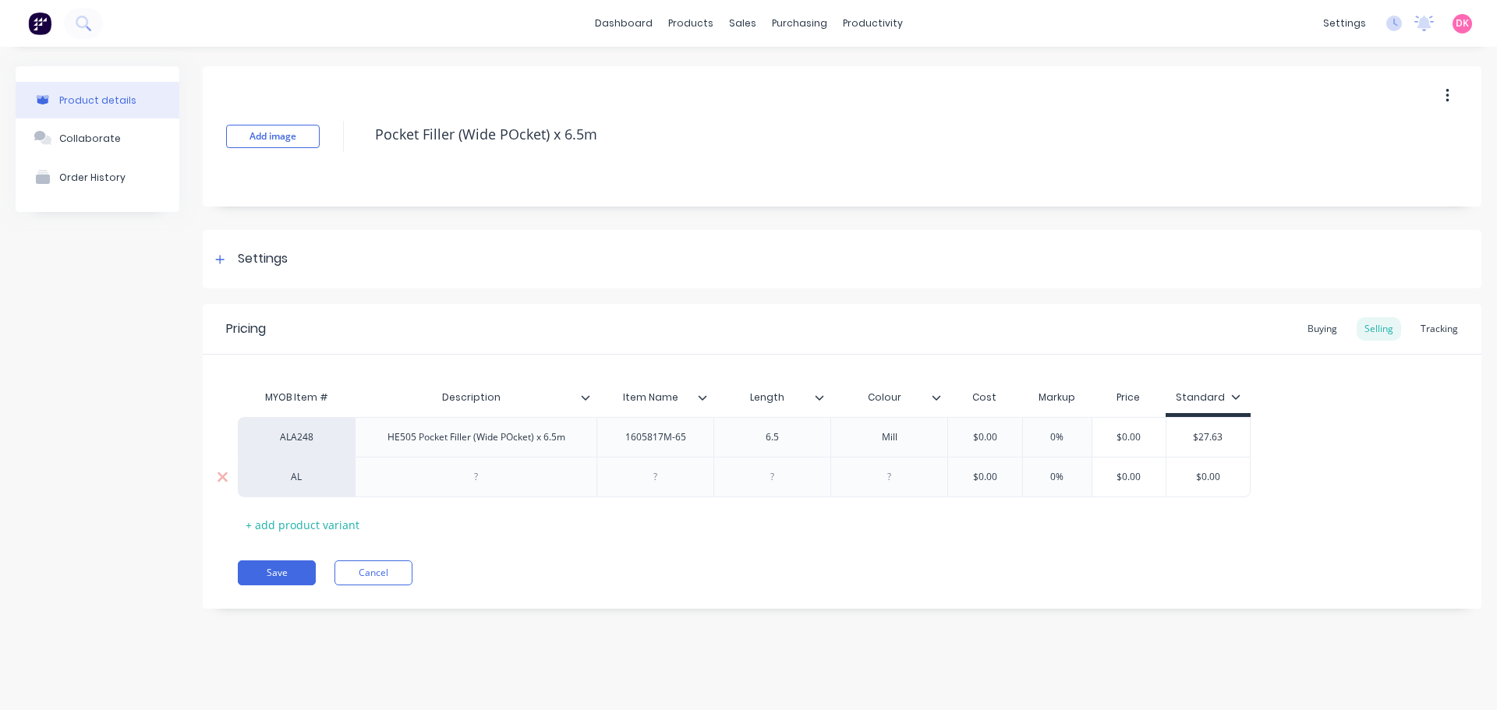
paste div
click at [660, 483] on div at bounding box center [656, 477] width 78 height 20
type textarea "x"
click at [643, 482] on div at bounding box center [656, 477] width 78 height 20
paste div
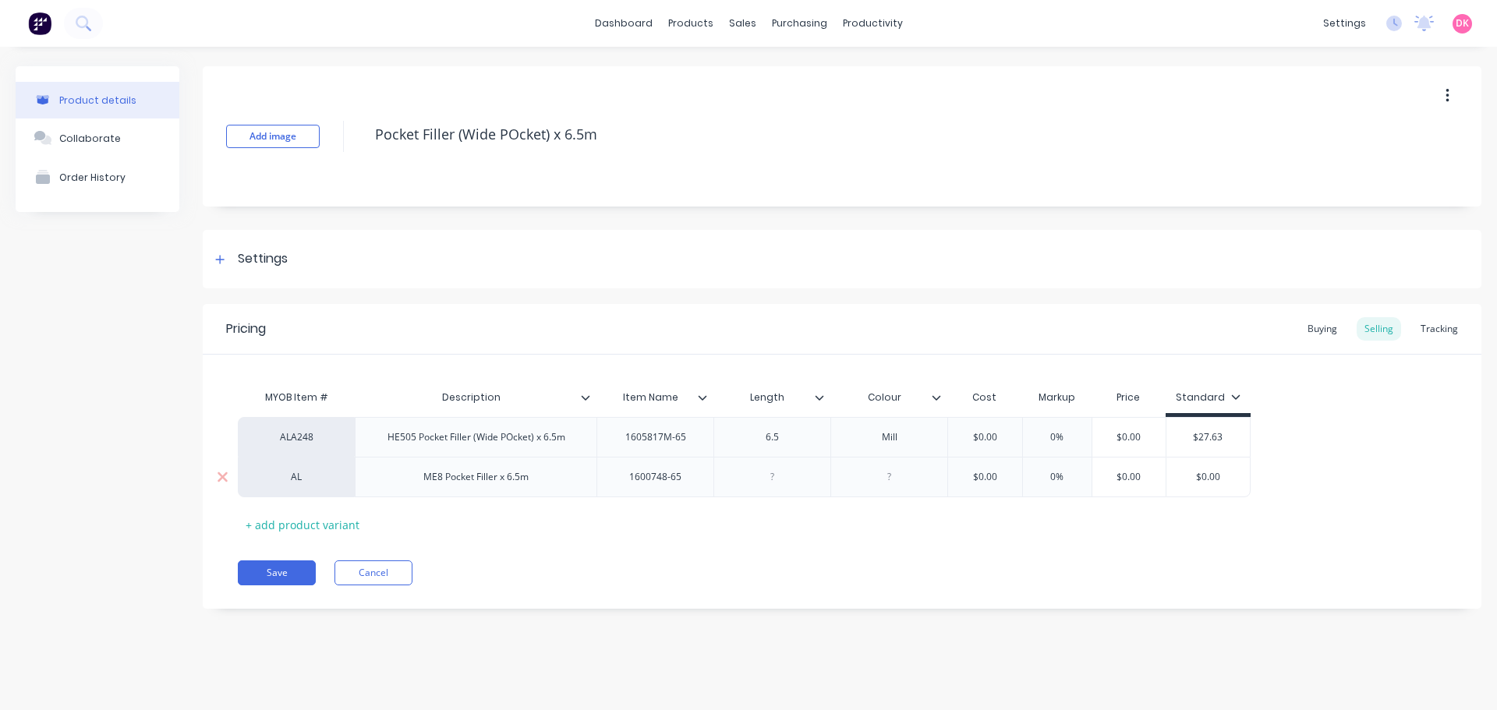
type textarea "x"
click at [797, 478] on div at bounding box center [772, 477] width 78 height 20
type textarea "x"
click at [903, 486] on div at bounding box center [889, 477] width 78 height 20
click at [266, 575] on button "Save" at bounding box center [277, 572] width 78 height 25
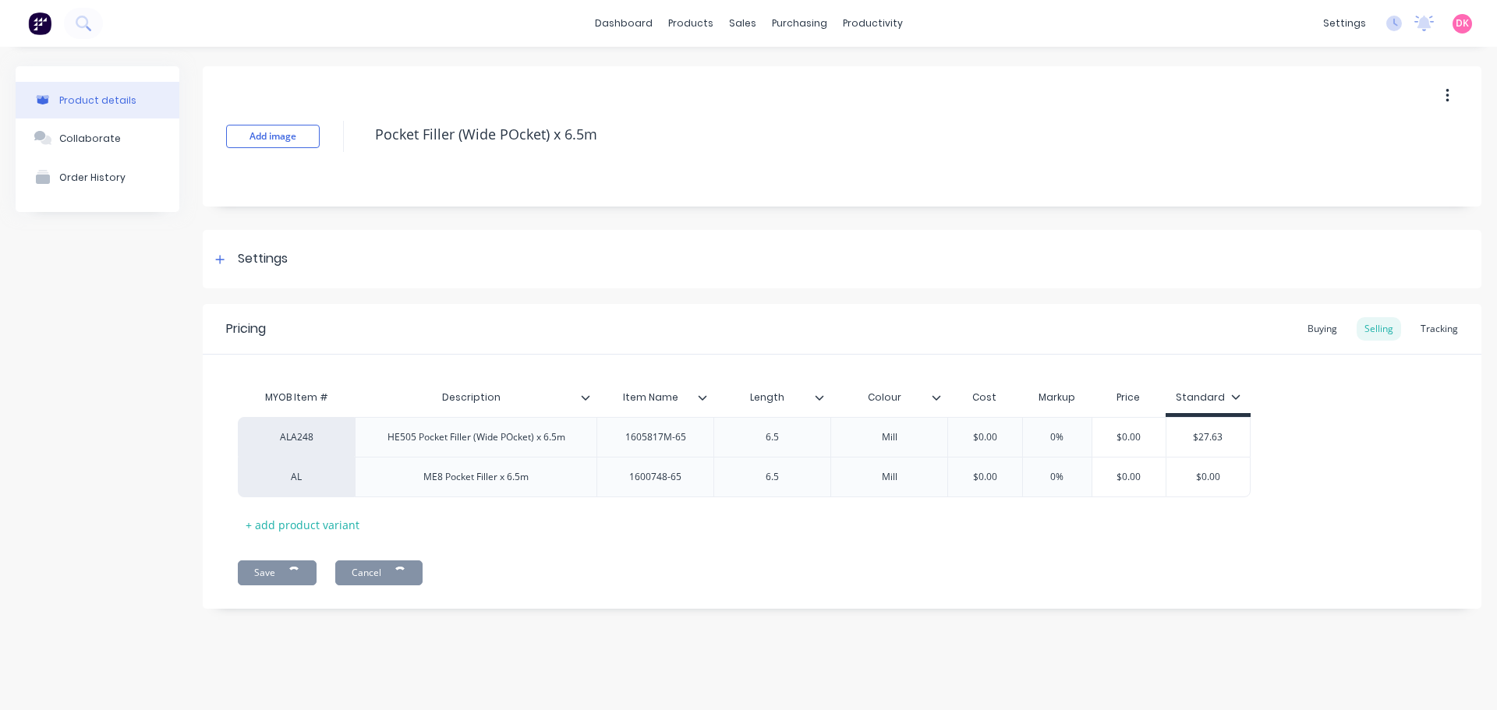
type textarea "x"
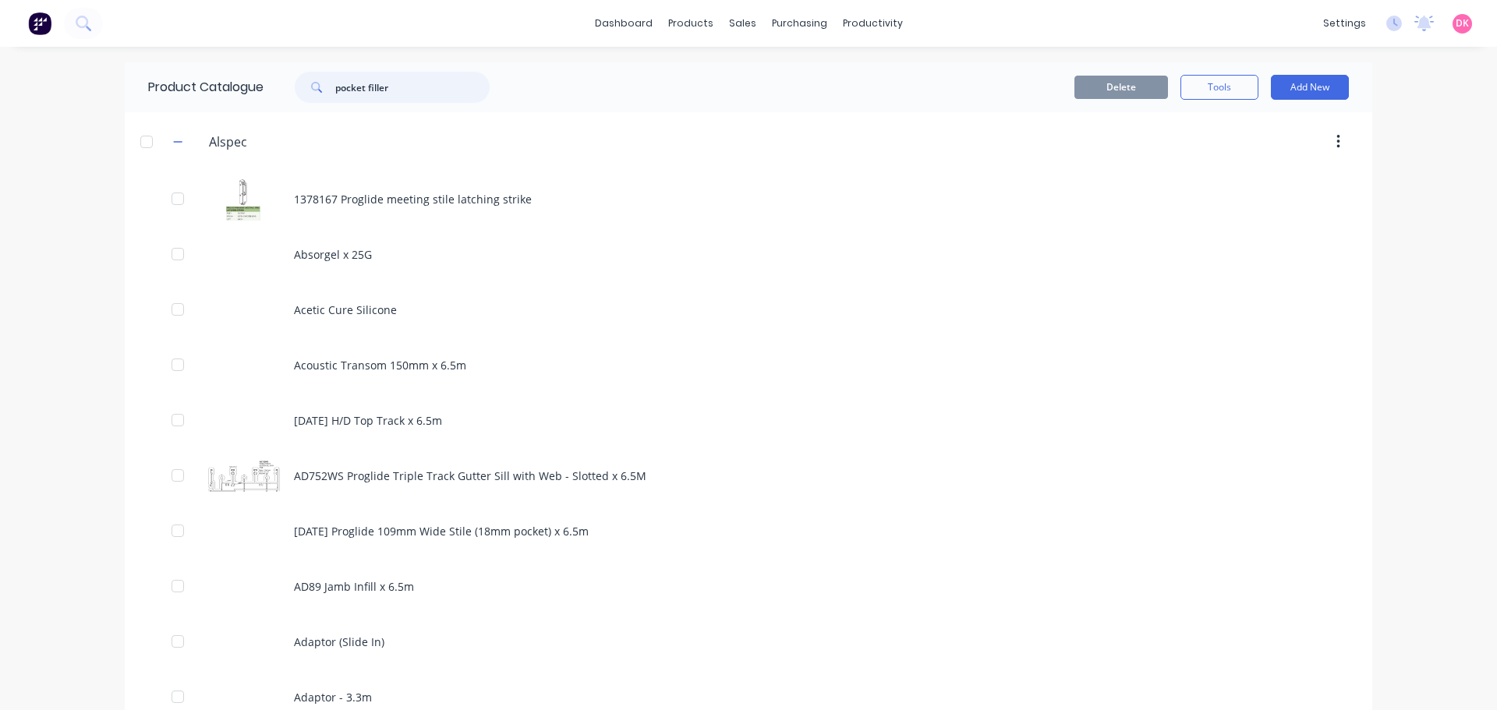
drag, startPoint x: 405, startPoint y: 92, endPoint x: 287, endPoint y: 95, distance: 118.5
click at [287, 95] on div "pocket filler" at bounding box center [384, 87] width 210 height 31
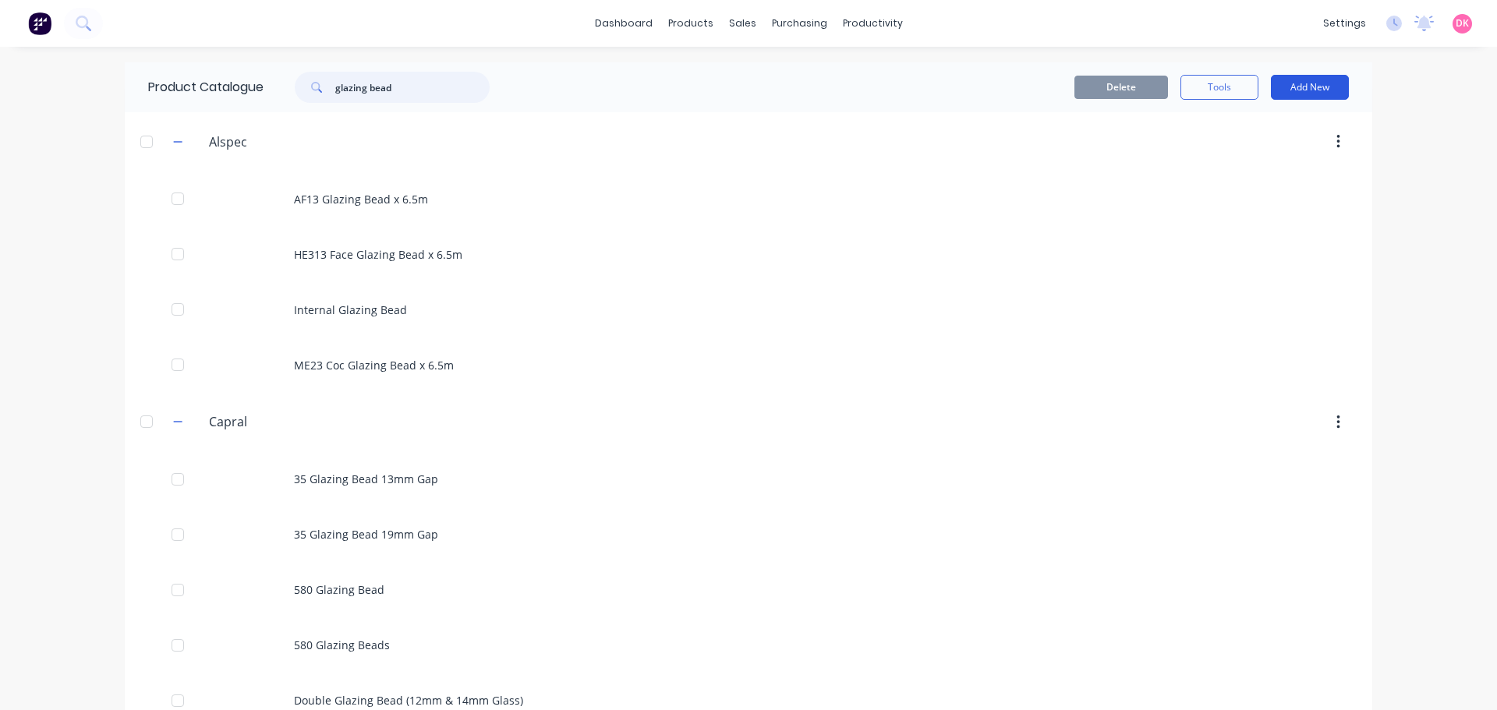
type input "glazing bead"
click at [1328, 98] on button "Add New" at bounding box center [1310, 87] width 78 height 25
click at [1302, 129] on div "Category" at bounding box center [1274, 127] width 120 height 23
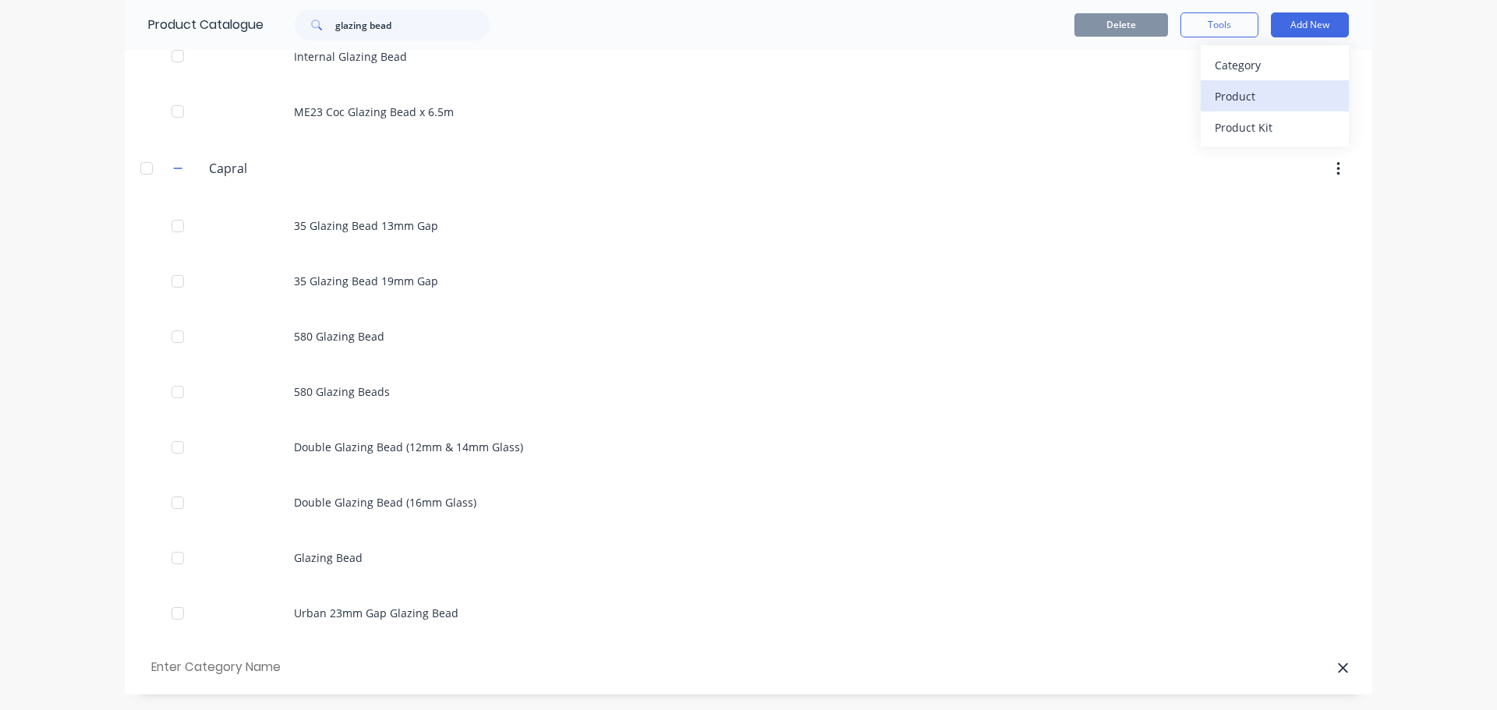
click at [1264, 102] on div "Product" at bounding box center [1274, 96] width 120 height 23
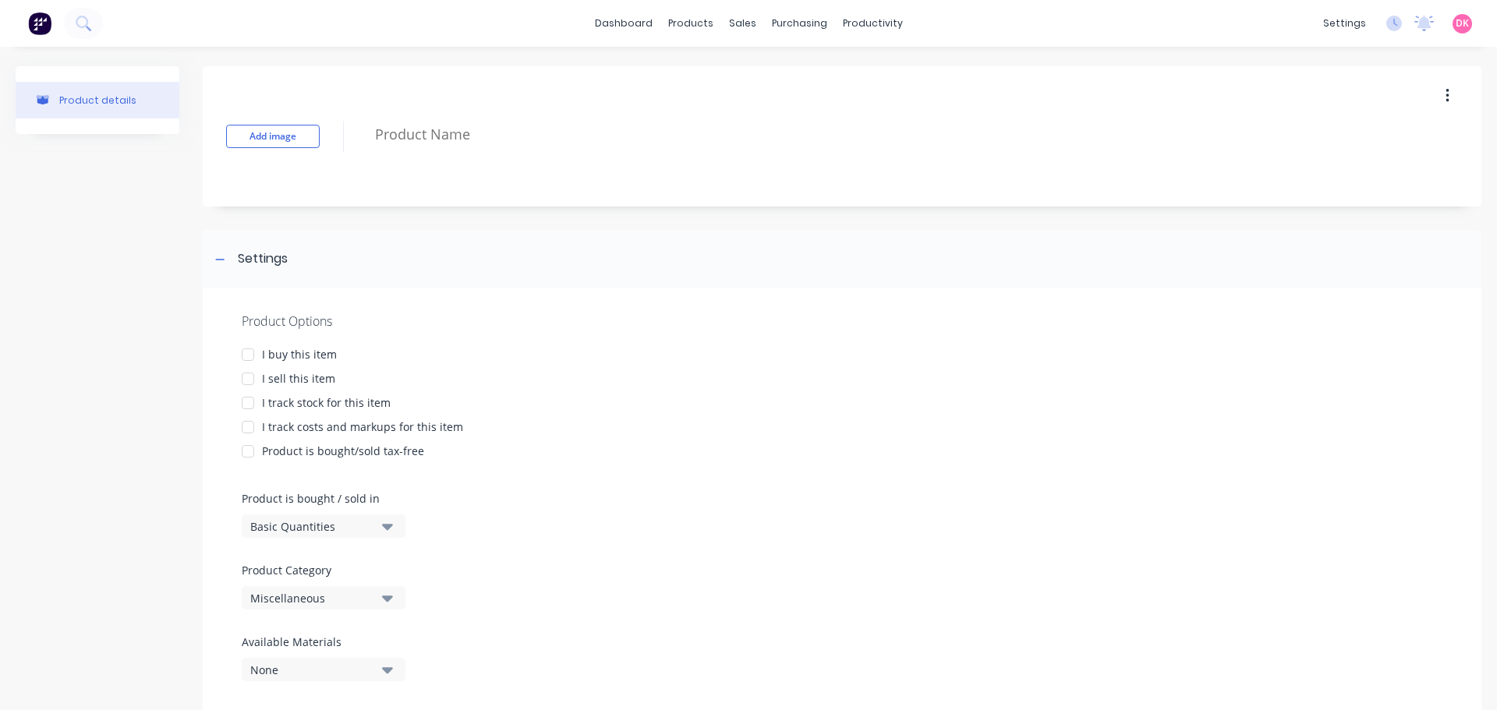
scroll to position [42, 0]
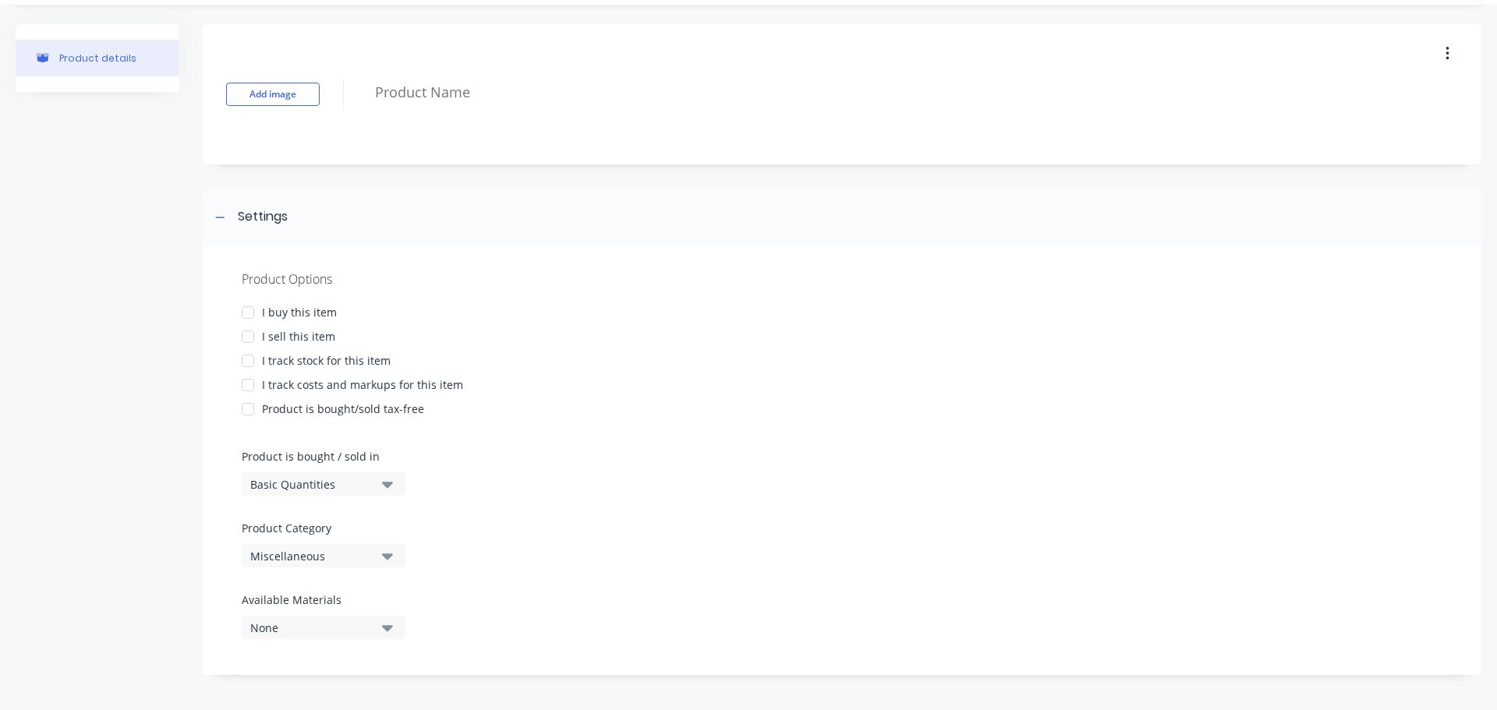
click at [246, 310] on div at bounding box center [247, 312] width 31 height 31
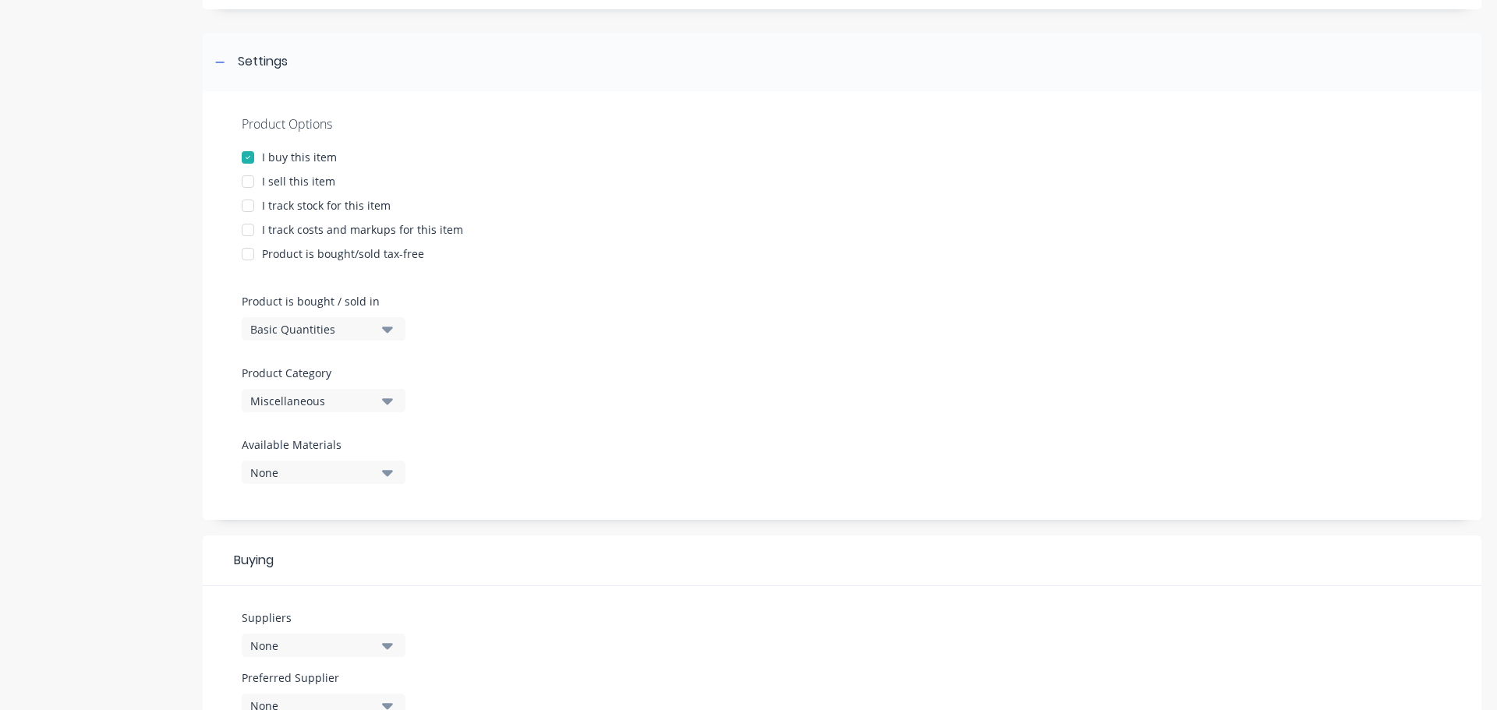
scroll to position [198, 0]
click at [377, 331] on button "Basic Quantities" at bounding box center [324, 327] width 164 height 23
click at [352, 405] on div "Lineal Metres" at bounding box center [359, 398] width 234 height 31
click at [368, 324] on div "Lineal Metres" at bounding box center [312, 328] width 125 height 16
click at [352, 405] on div "Lineal Metres" at bounding box center [359, 398] width 234 height 31
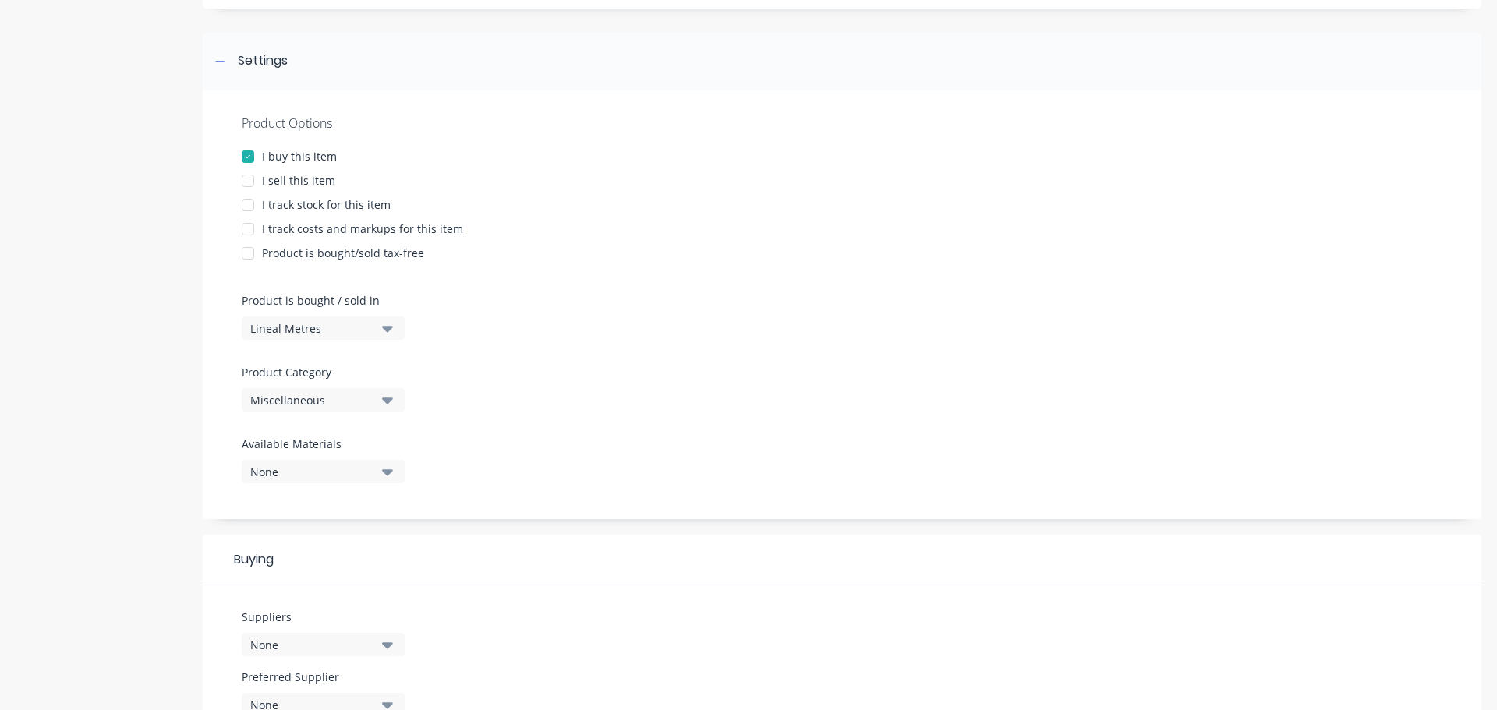
click at [351, 405] on div "Miscellaneous" at bounding box center [312, 400] width 125 height 16
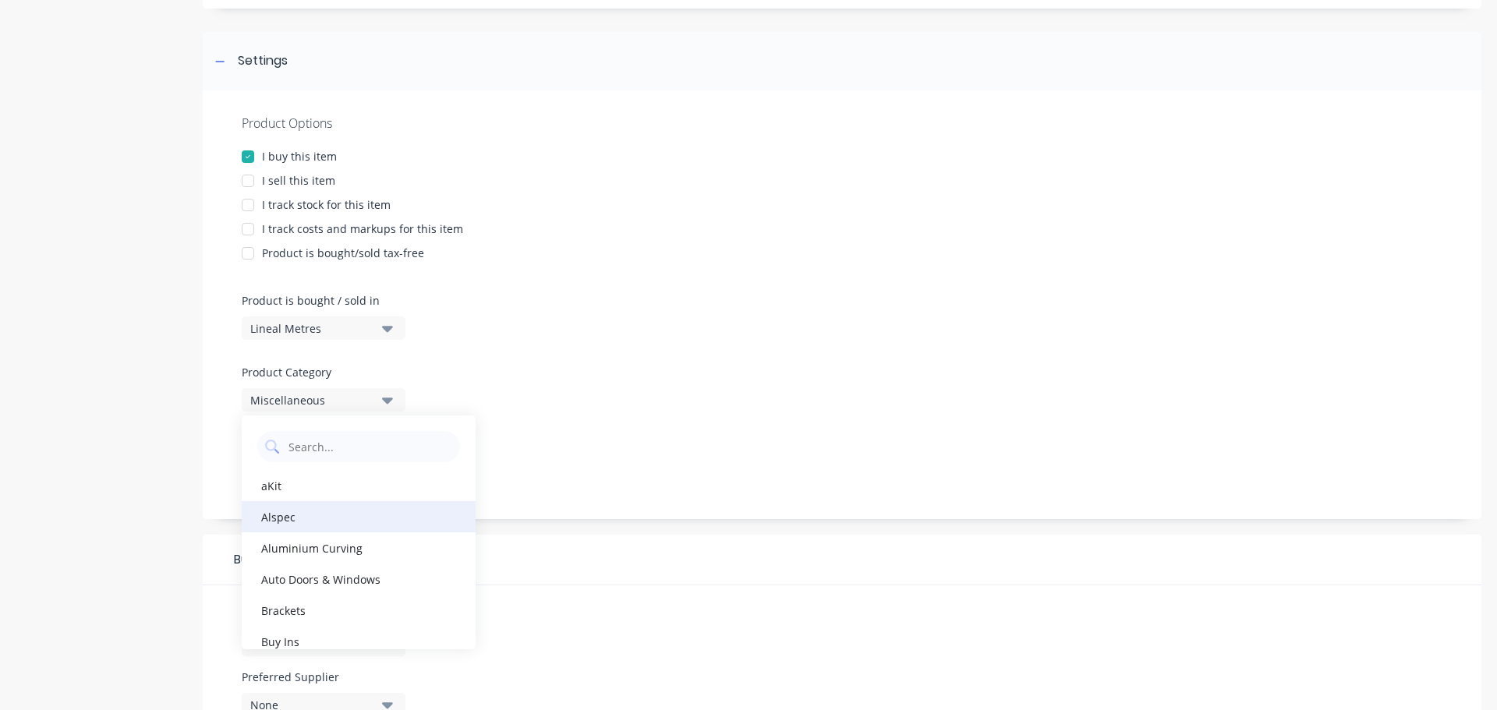
click at [364, 511] on div "Alspec" at bounding box center [359, 516] width 234 height 31
type textarea "x"
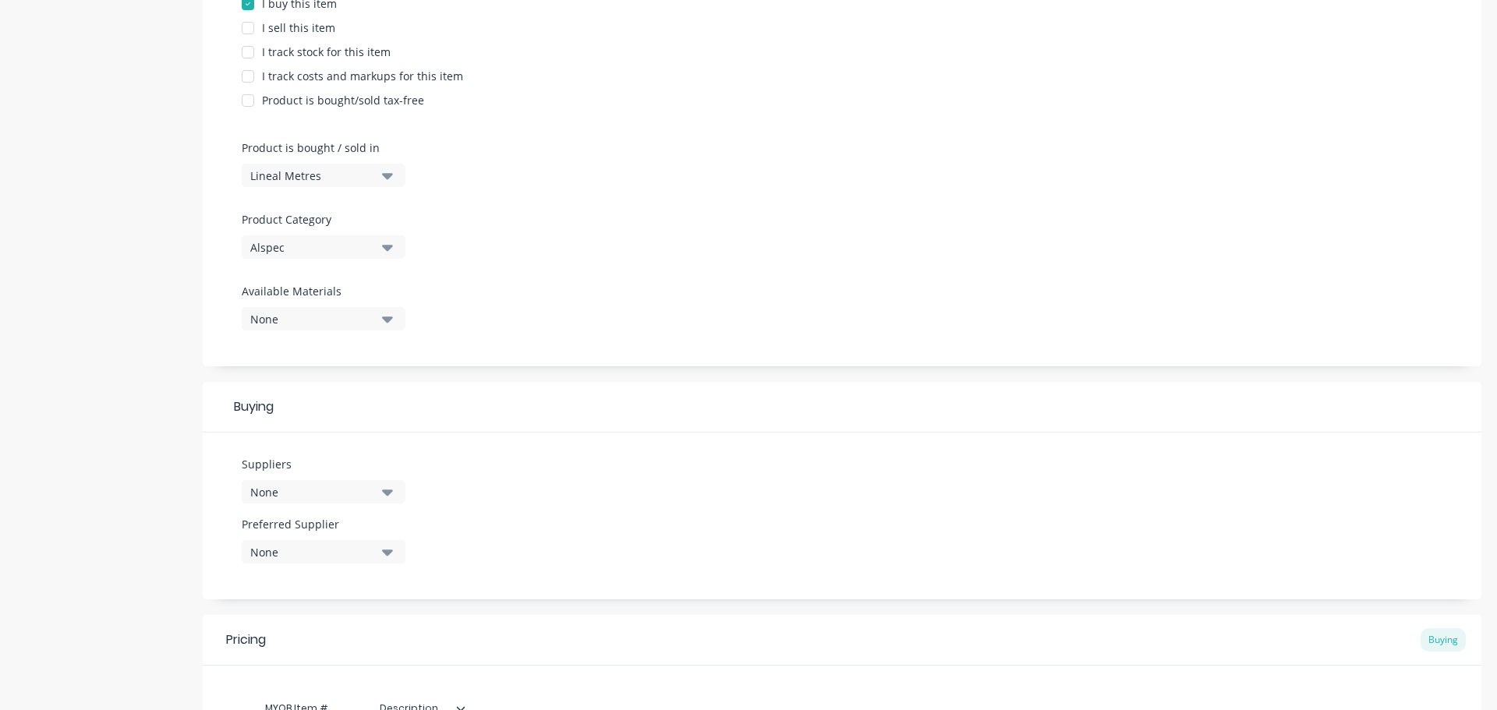
scroll to position [354, 0]
click at [387, 326] on button "None" at bounding box center [324, 315] width 164 height 23
click at [309, 354] on Materials "text" at bounding box center [369, 362] width 165 height 31
type Materials "mill"
click at [674, 283] on div "Product Options I buy this item I sell this item I track stock for this item I …" at bounding box center [842, 149] width 1278 height 429
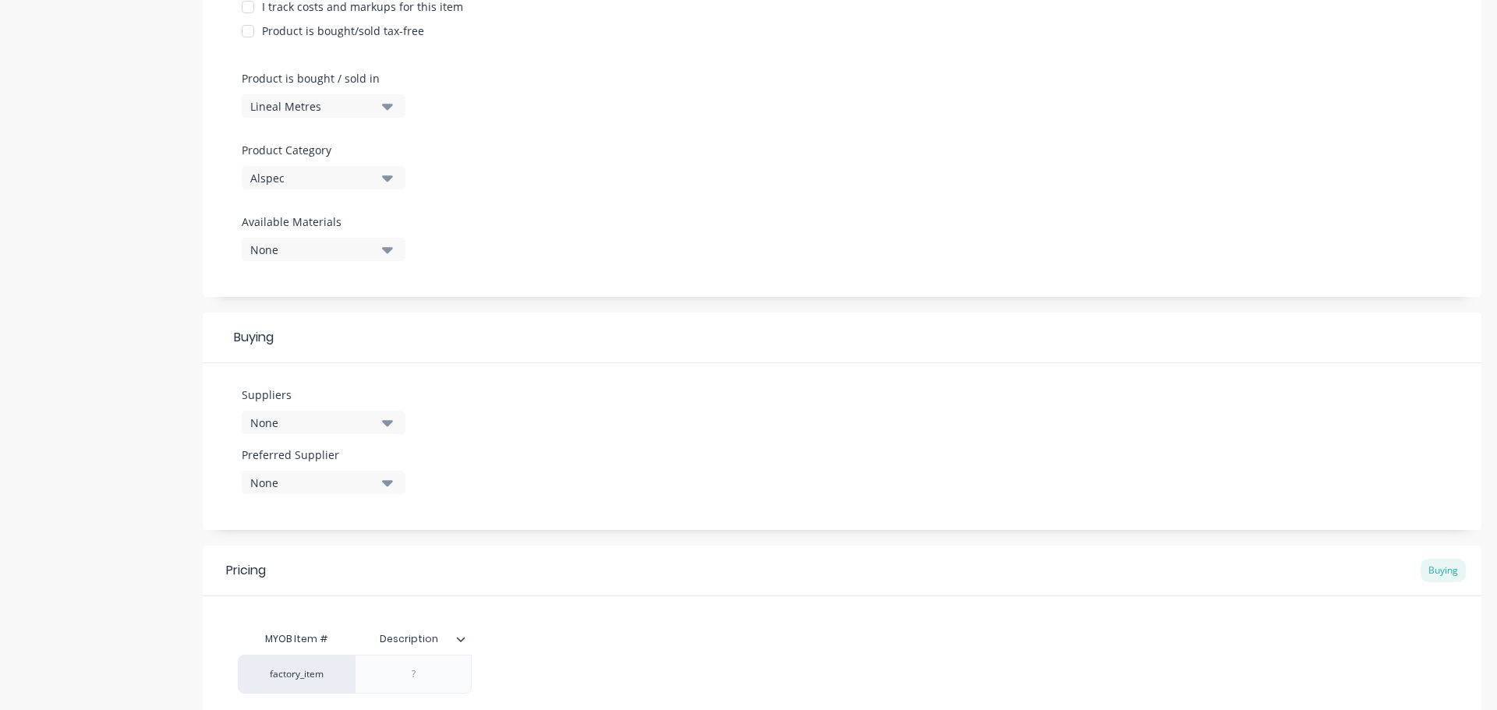
scroll to position [510, 0]
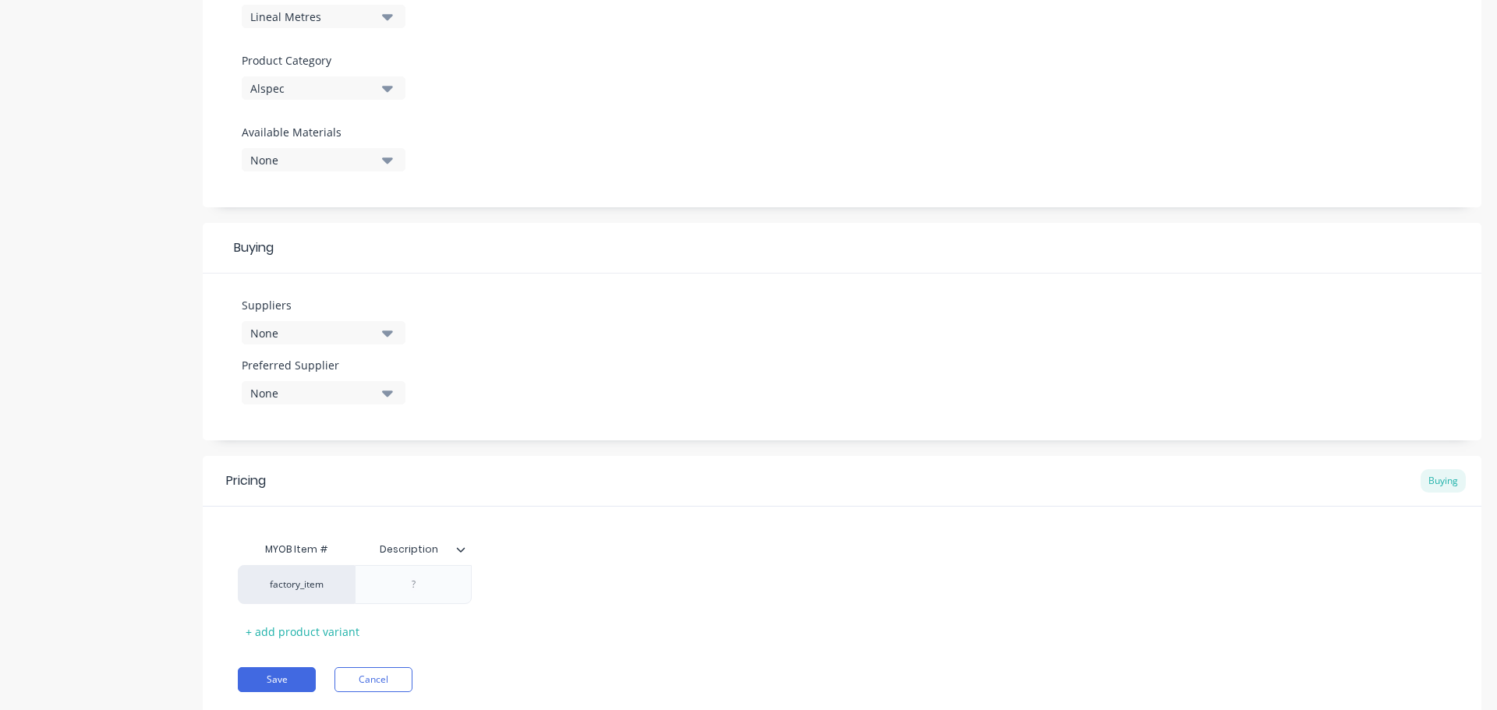
click at [383, 341] on button "None" at bounding box center [324, 332] width 164 height 23
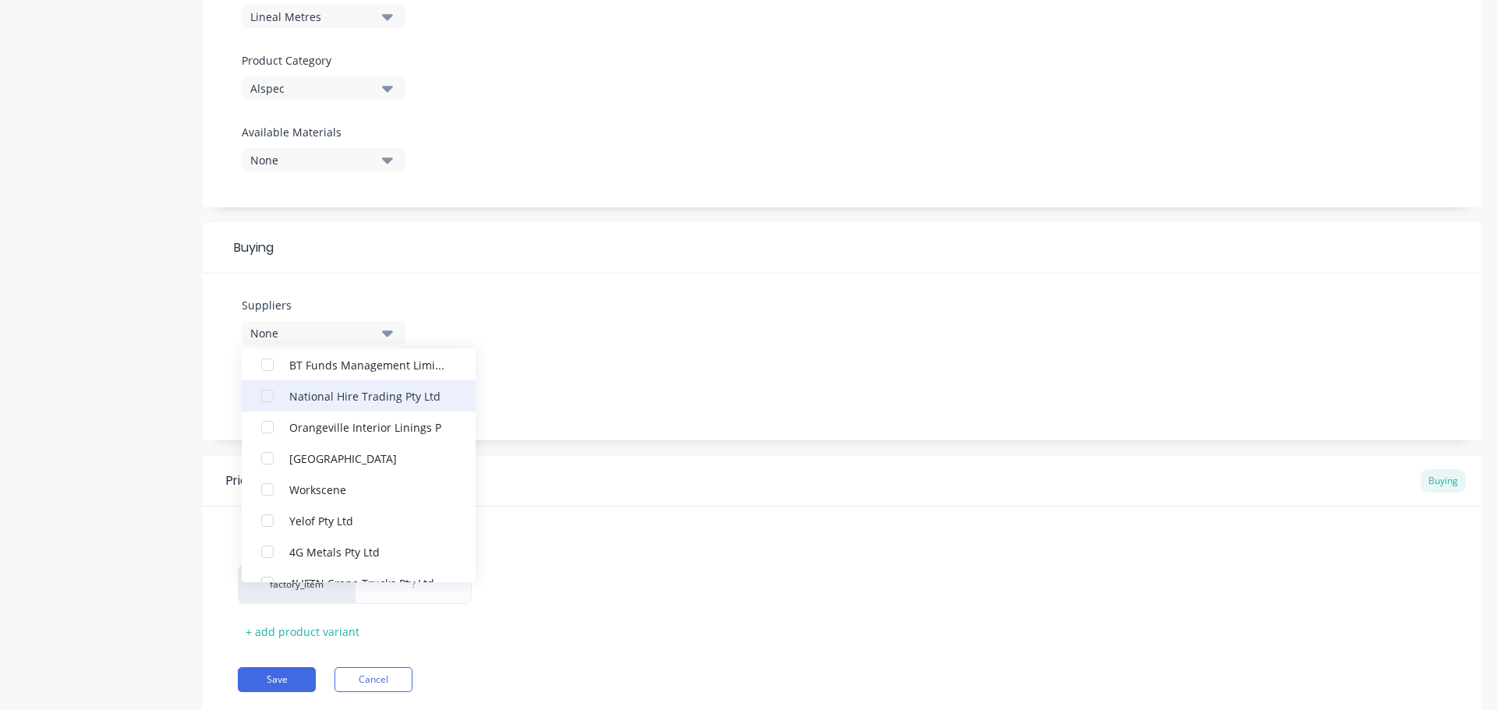
scroll to position [156, 0]
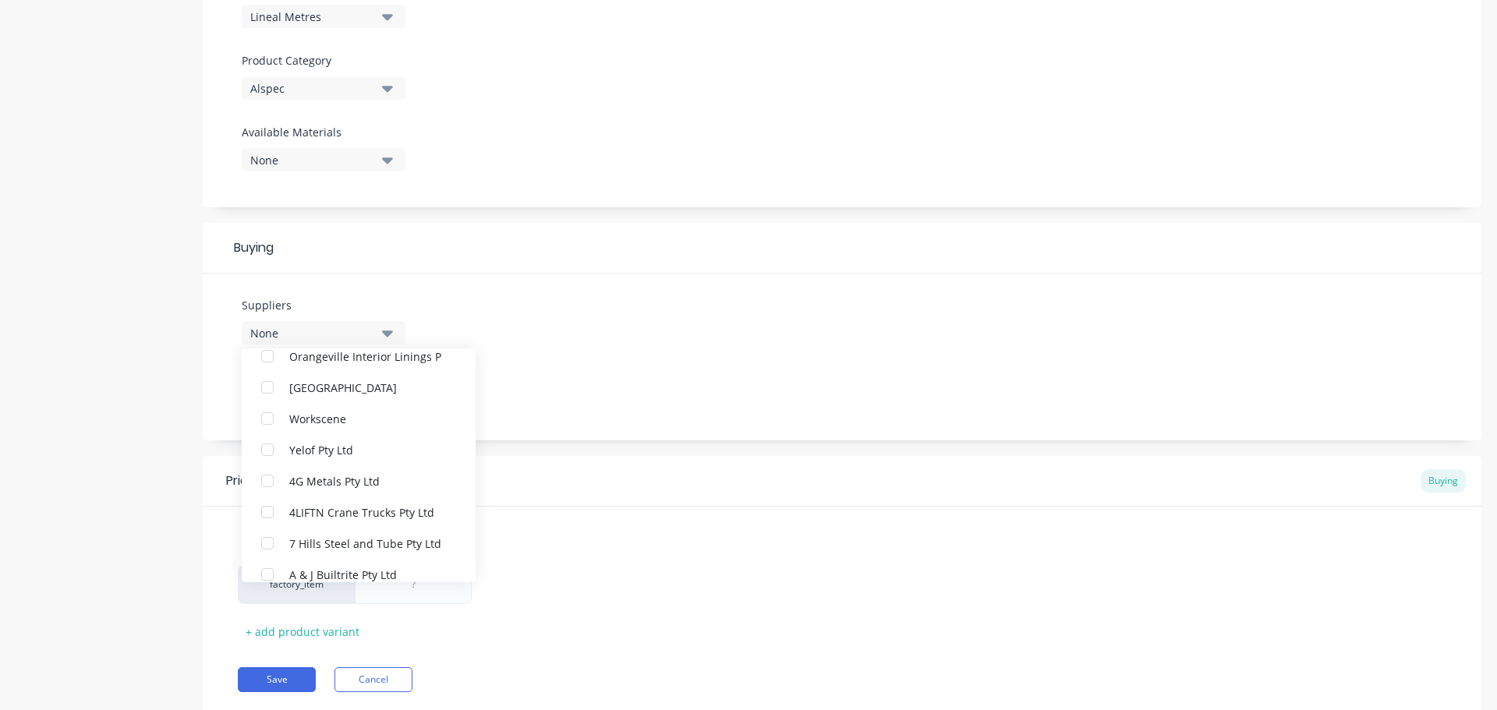
click at [331, 334] on div "None" at bounding box center [312, 333] width 125 height 16
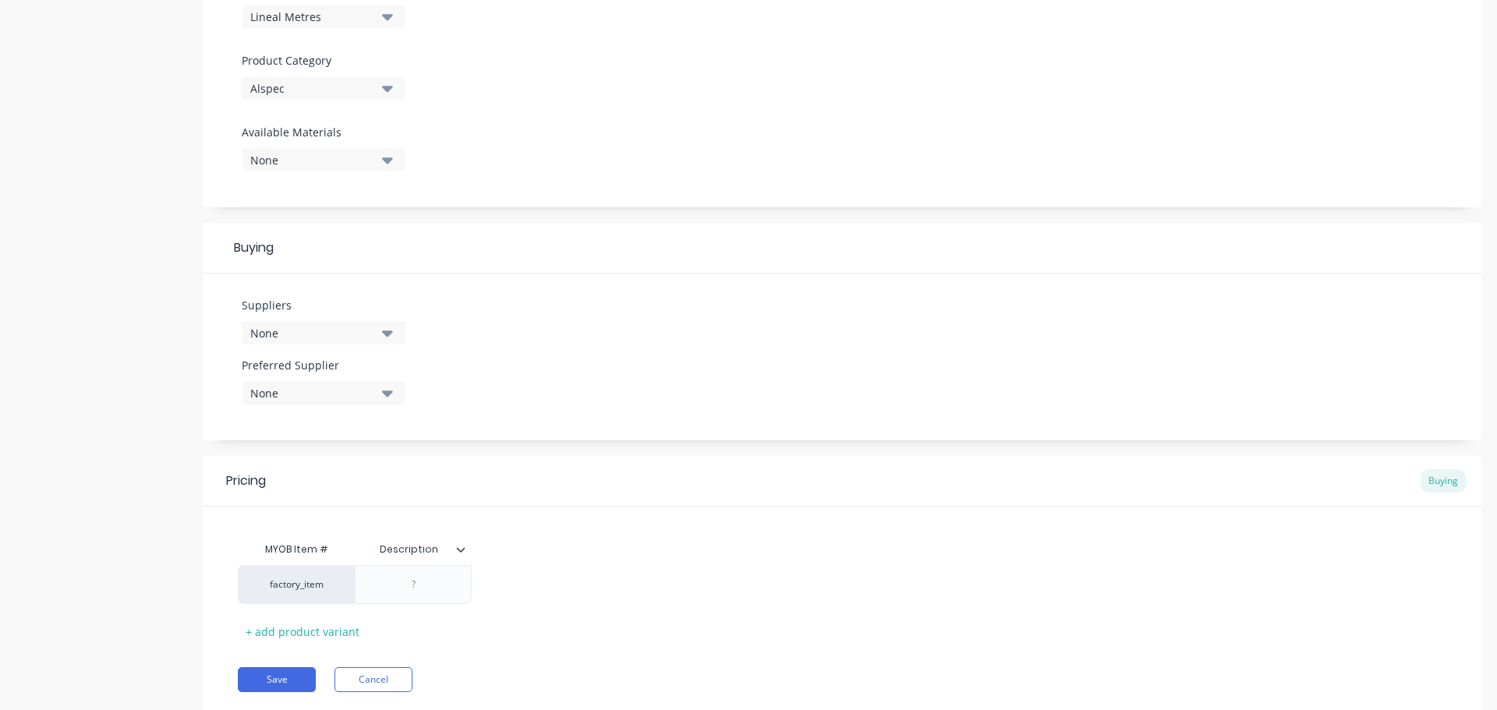
click at [350, 336] on div "None" at bounding box center [312, 333] width 125 height 16
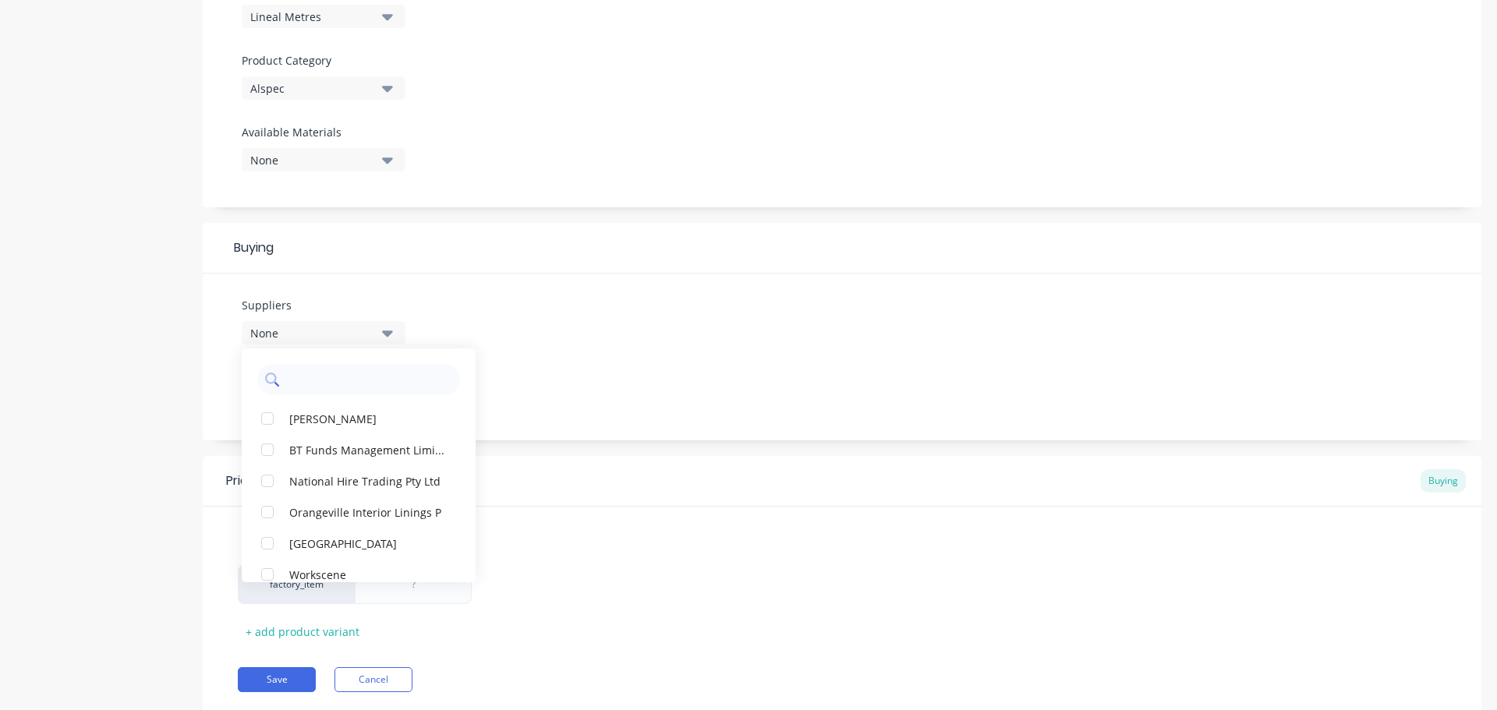
click at [349, 393] on input "text" at bounding box center [369, 379] width 165 height 31
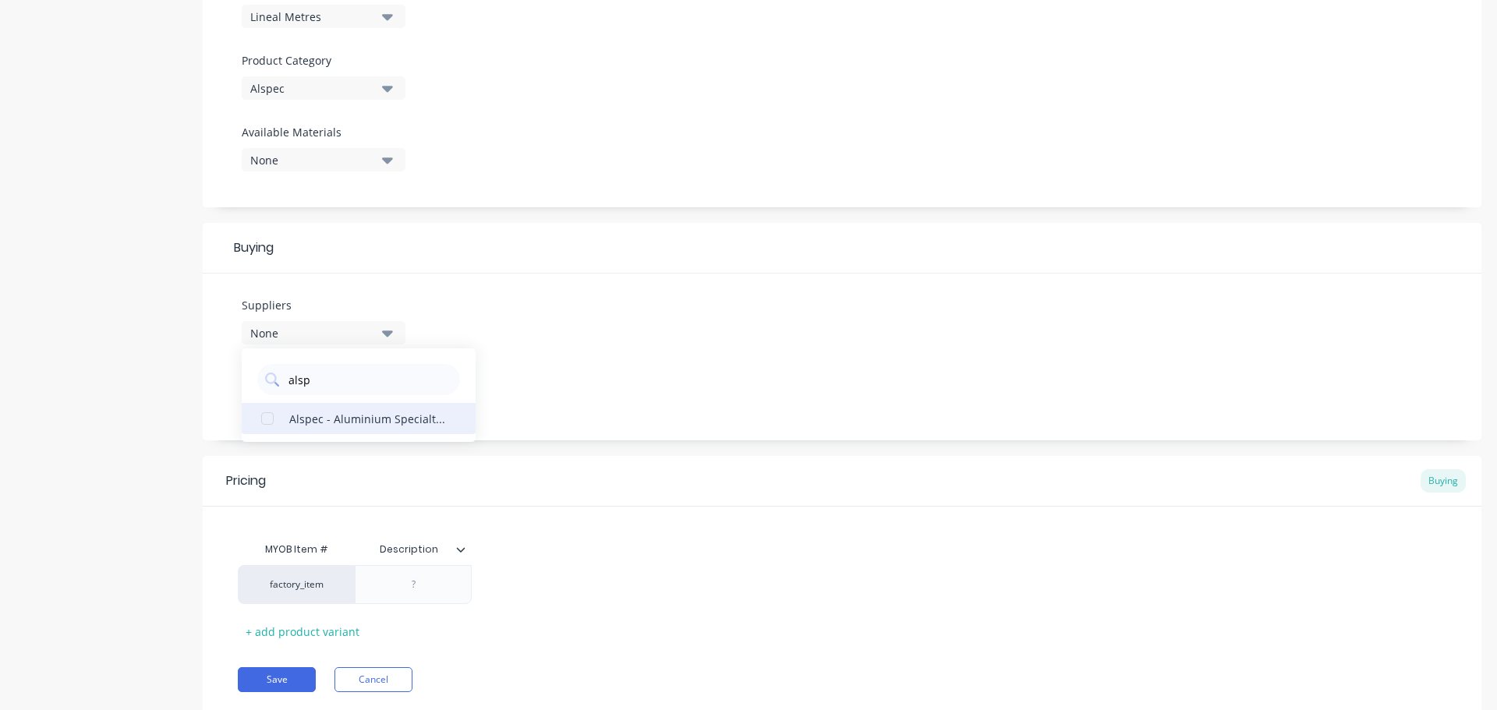
type input "alsp"
click at [358, 424] on div "Alspec - Aluminium Specialties Group Pty Ltd" at bounding box center [367, 418] width 156 height 16
click at [491, 380] on div "Suppliers 1 suppliers selected alsp Alspec - Aluminium Specialties Group Pty Lt…" at bounding box center [842, 357] width 1278 height 167
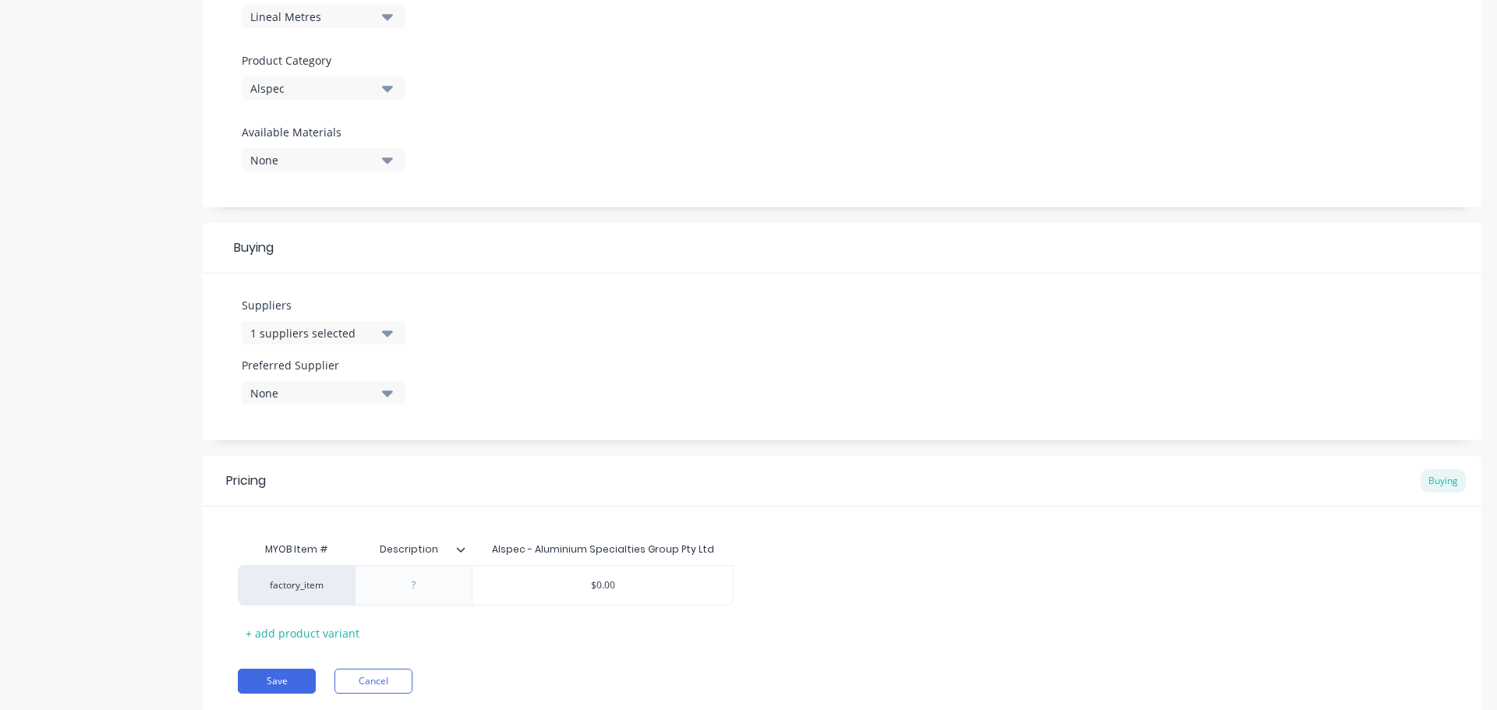
scroll to position [560, 0]
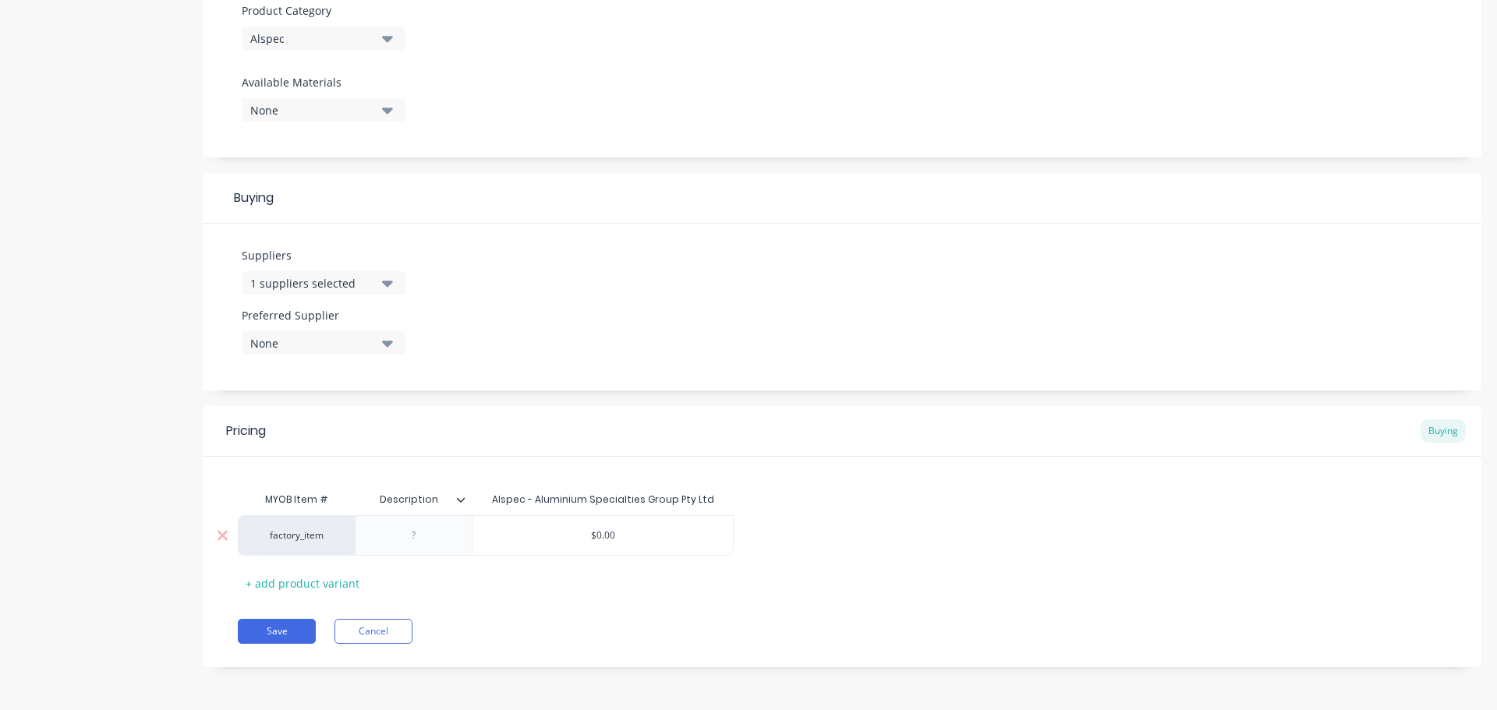
click at [314, 541] on div "factory_item" at bounding box center [296, 535] width 86 height 14
click at [306, 528] on button "AL" at bounding box center [303, 523] width 98 height 23
click at [423, 539] on div at bounding box center [414, 535] width 78 height 20
type textarea "x"
click at [437, 540] on div at bounding box center [414, 535] width 78 height 20
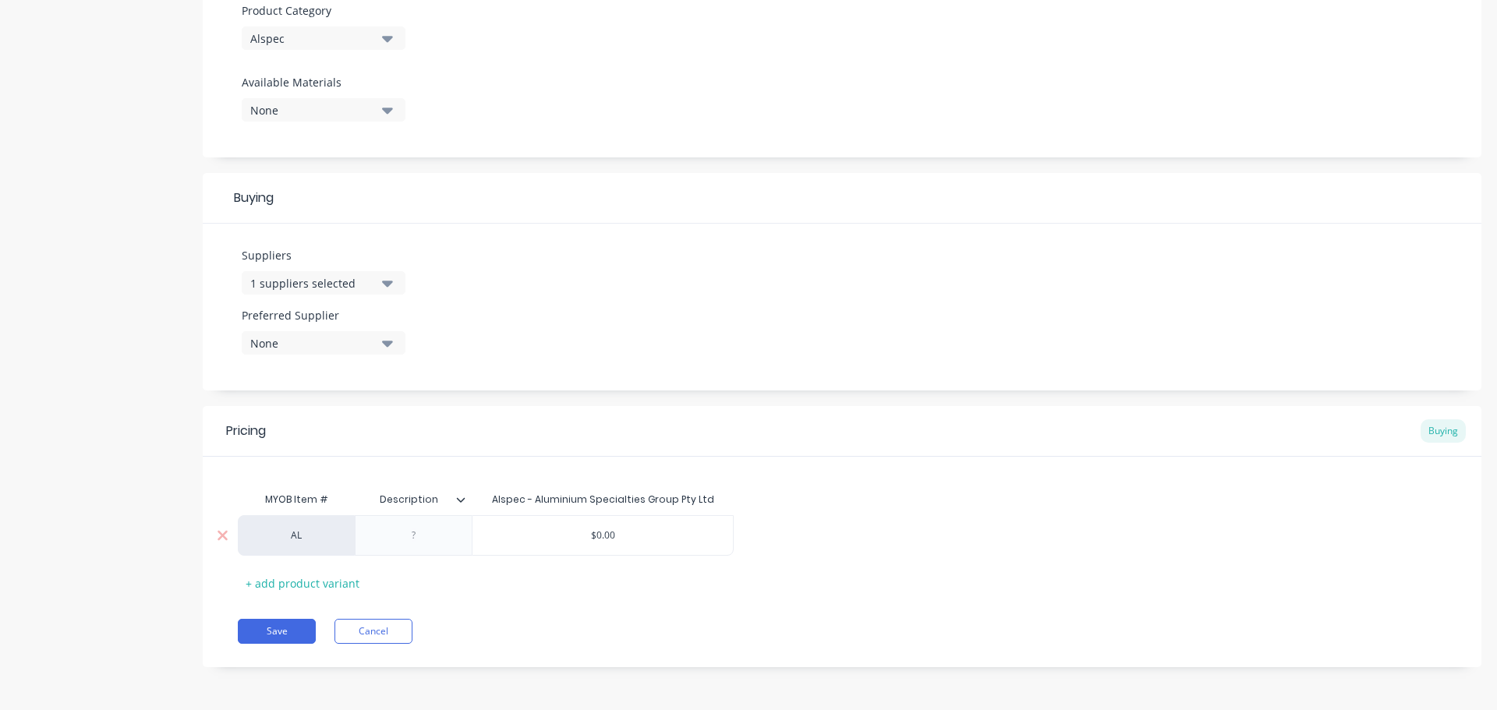
paste div
click at [316, 595] on div "+ add product variant" at bounding box center [302, 583] width 129 height 24
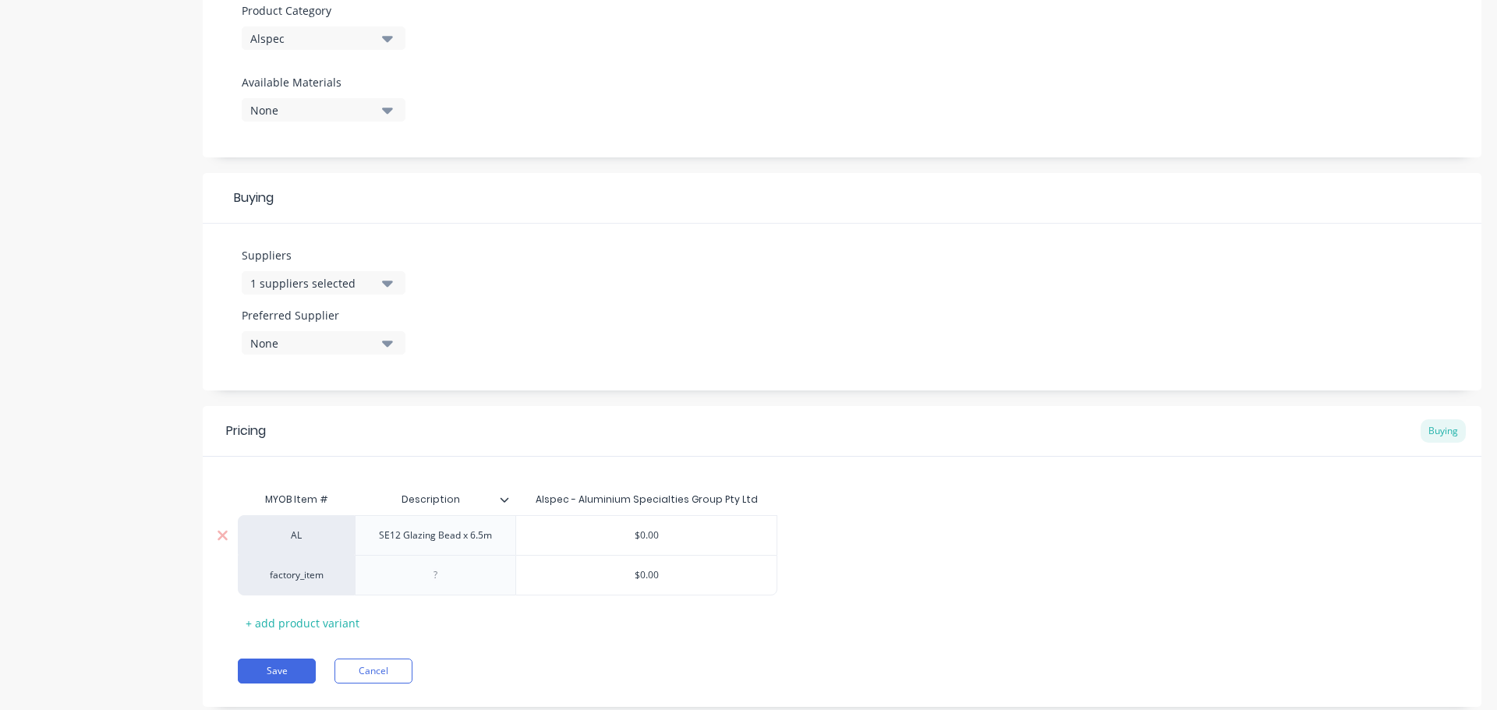
click at [503, 535] on div "SE12 Glazing Bead x 6.5m" at bounding box center [435, 535] width 138 height 20
click at [501, 498] on icon at bounding box center [504, 499] width 9 height 5
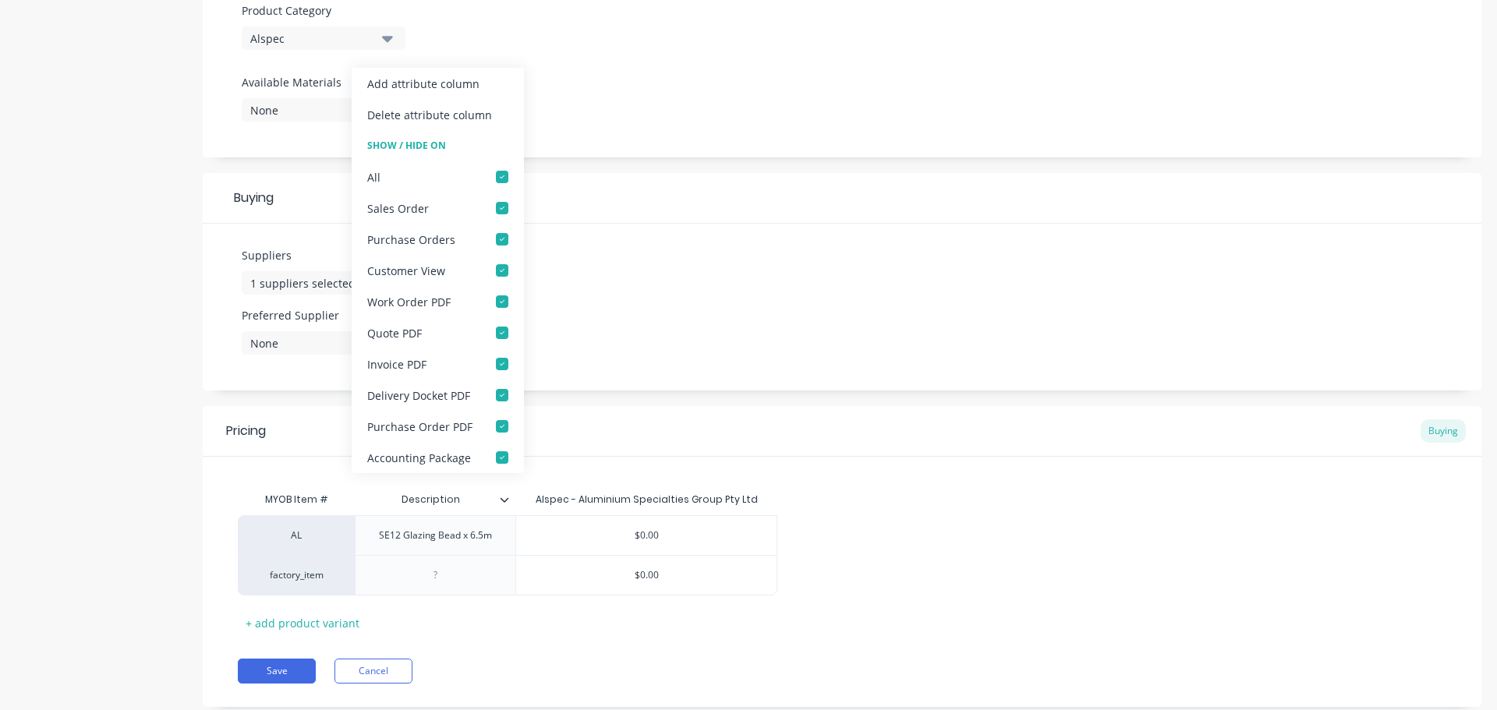
click at [501, 498] on icon at bounding box center [504, 499] width 9 height 5
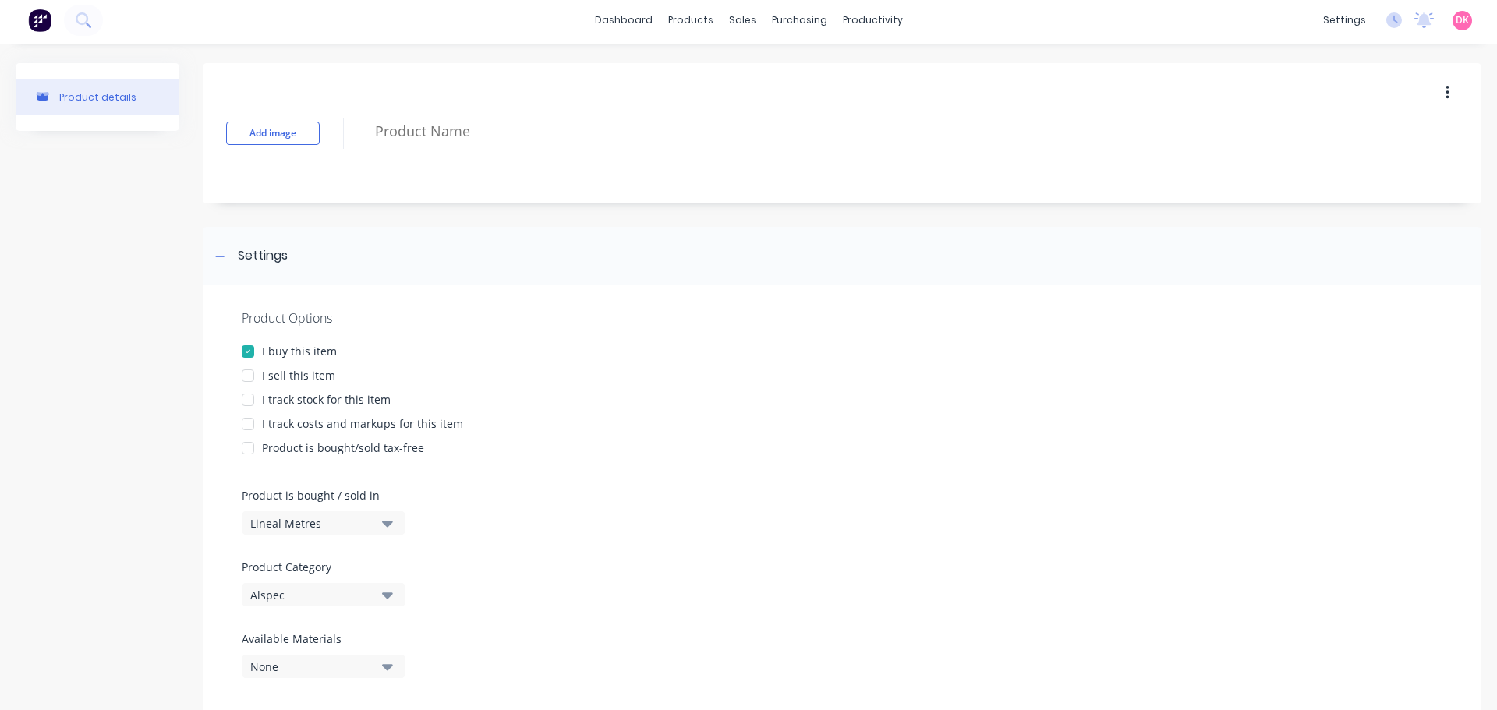
scroll to position [0, 0]
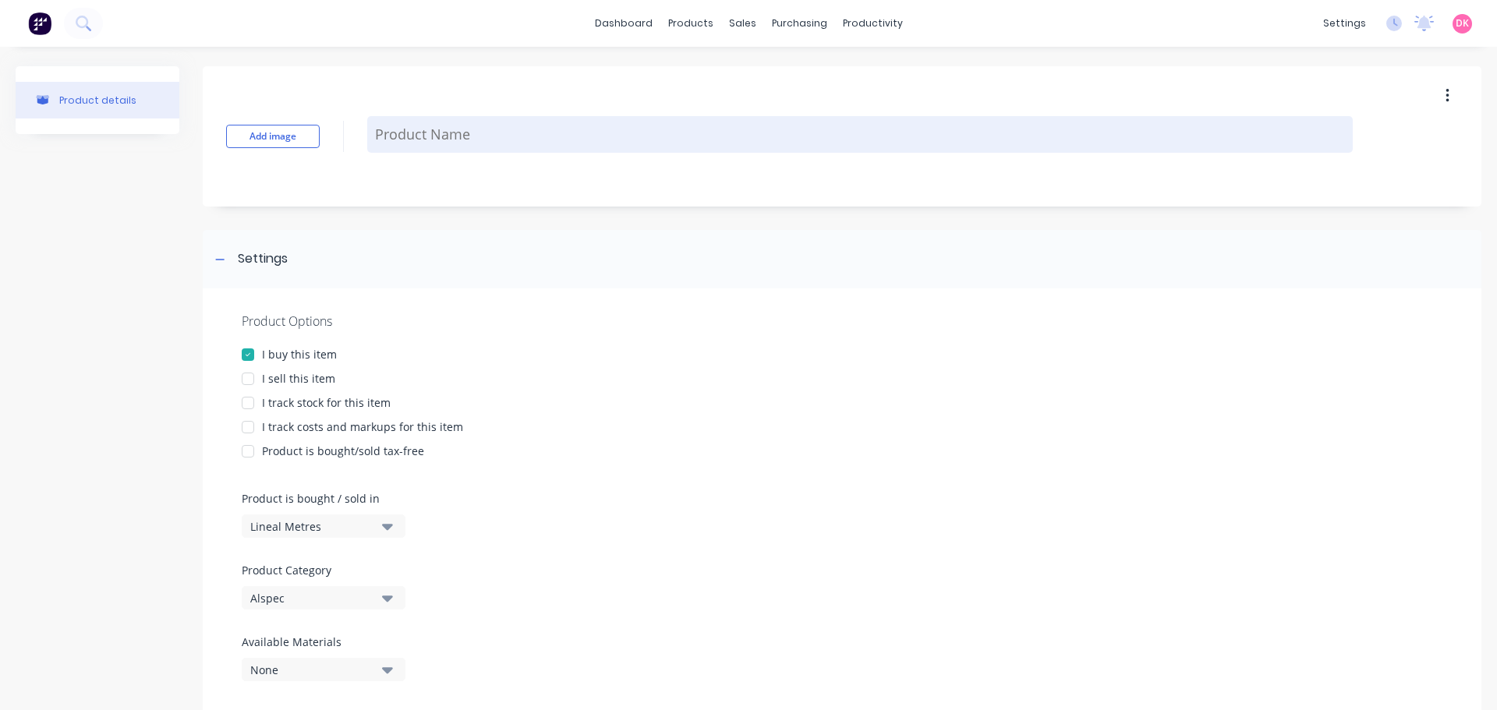
click at [447, 129] on textarea at bounding box center [859, 134] width 985 height 37
type textarea "x"
type textarea "G"
type textarea "x"
type textarea "Gl"
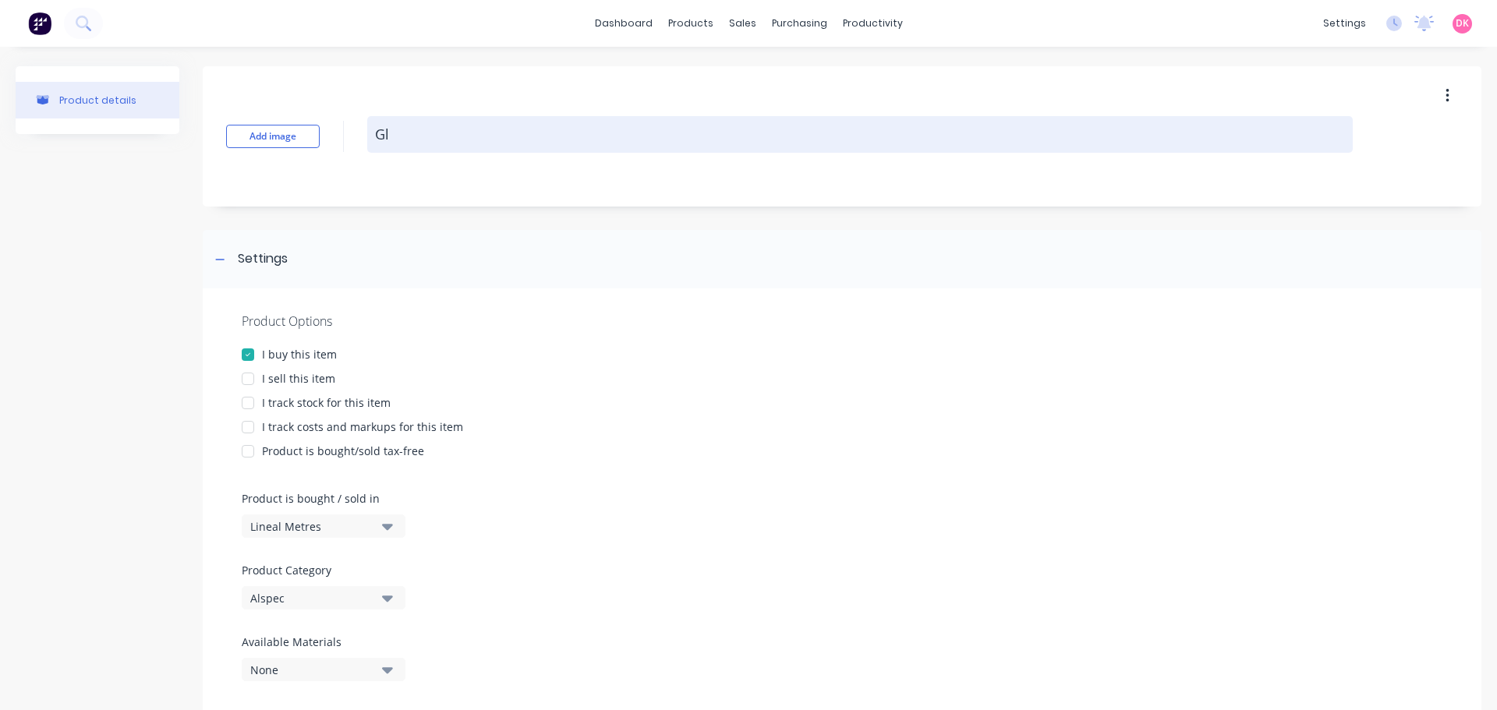
type textarea "x"
type textarea "Gla"
type textarea "x"
type textarea "Glaz"
type textarea "x"
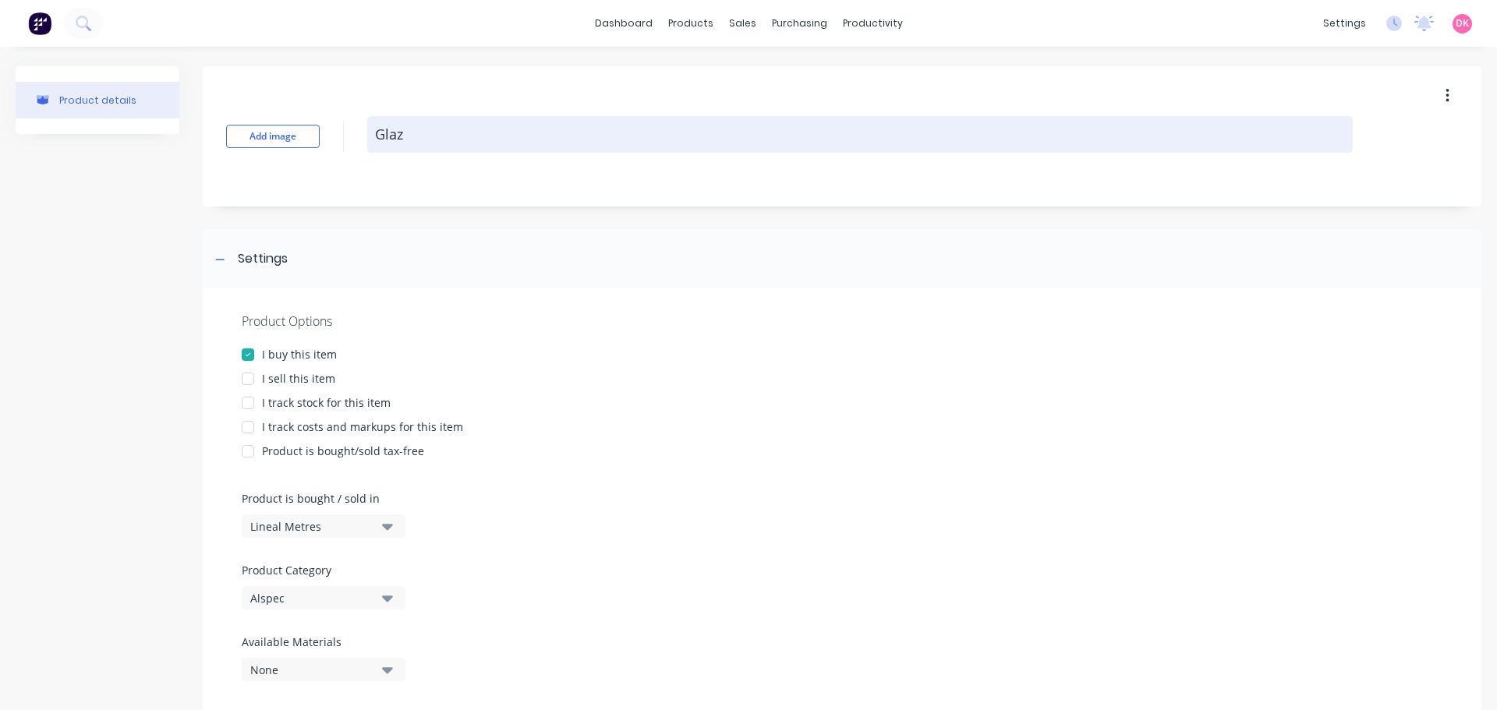
type textarea "Glazi"
type textarea "x"
type textarea "Glazin"
type textarea "x"
type textarea "Glazing"
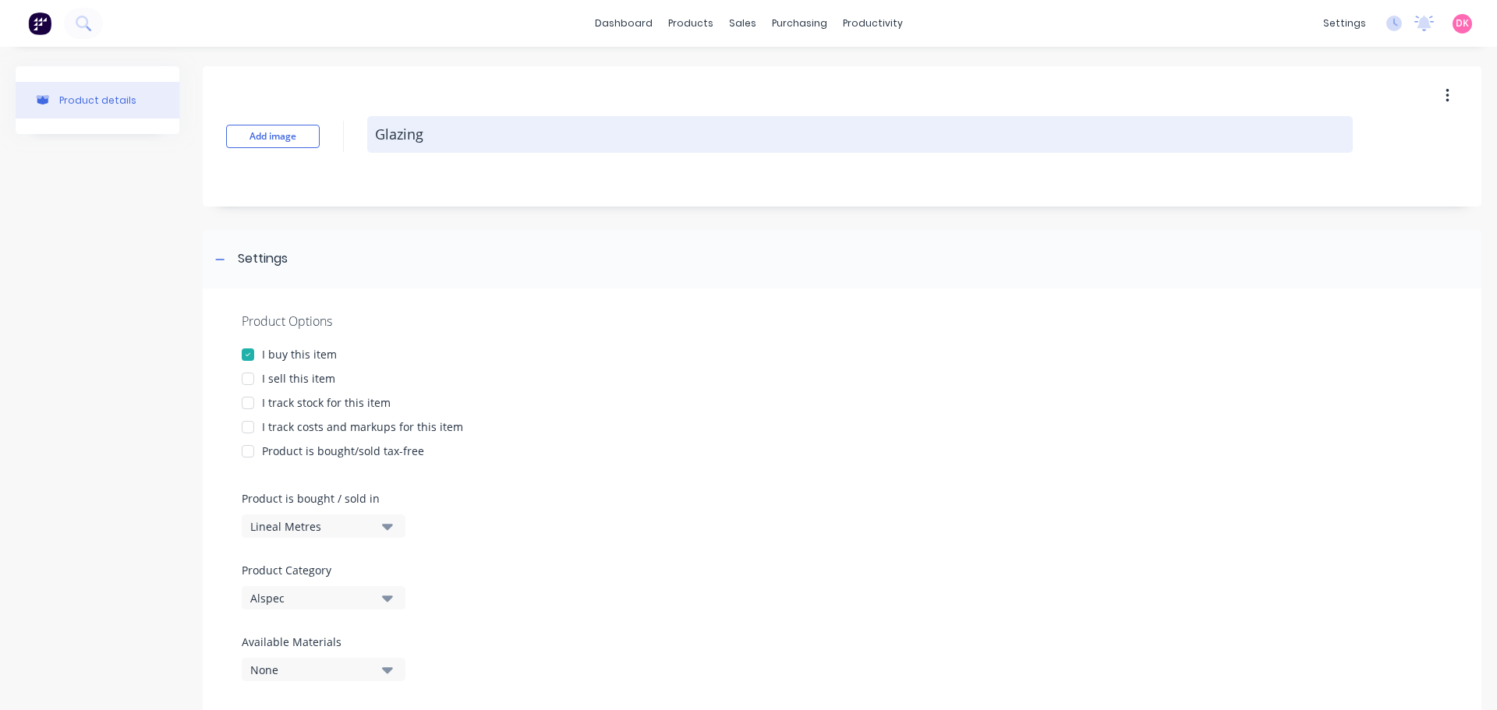
type textarea "x"
type textarea "Glazing"
type textarea "x"
type textarea "Glazing b"
type textarea "x"
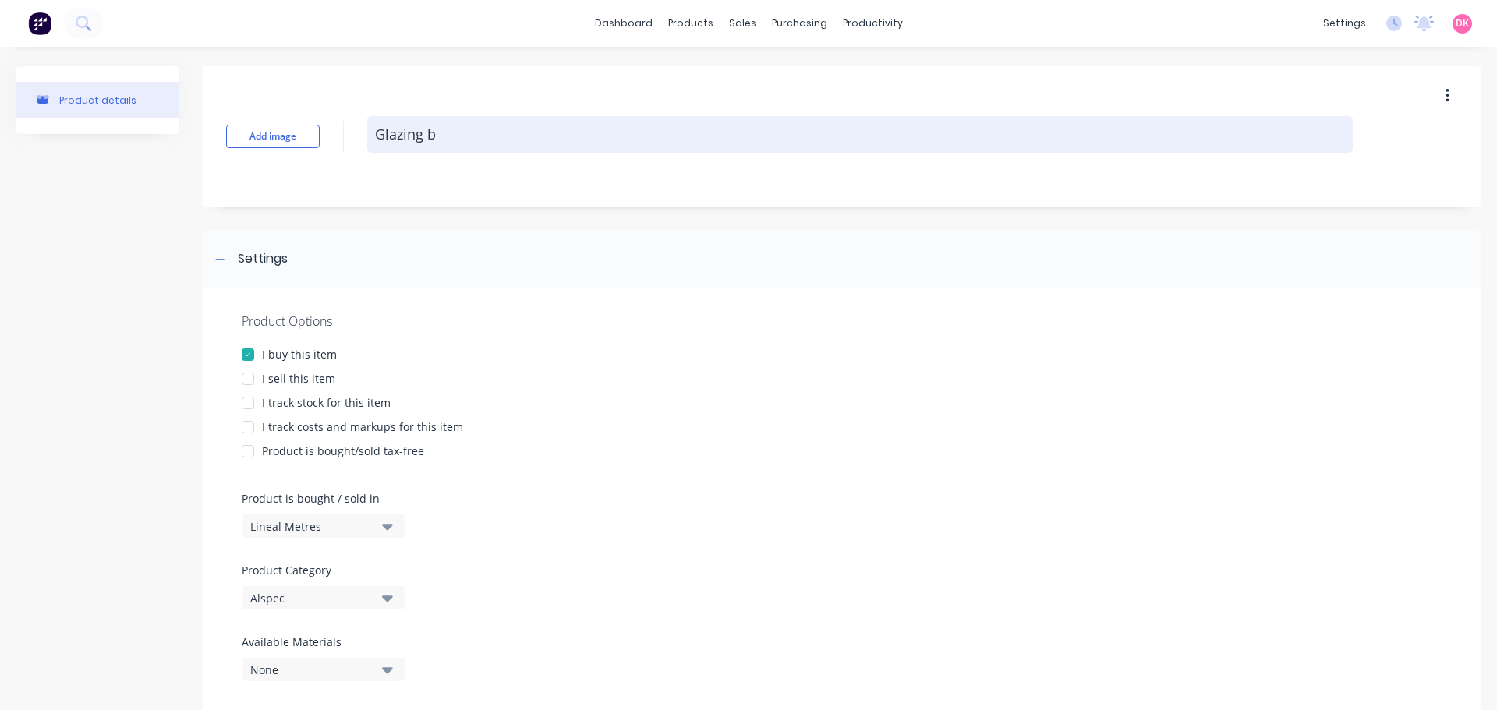
type textarea "Glazing be"
type textarea "x"
type textarea "Glazing bea"
type textarea "x"
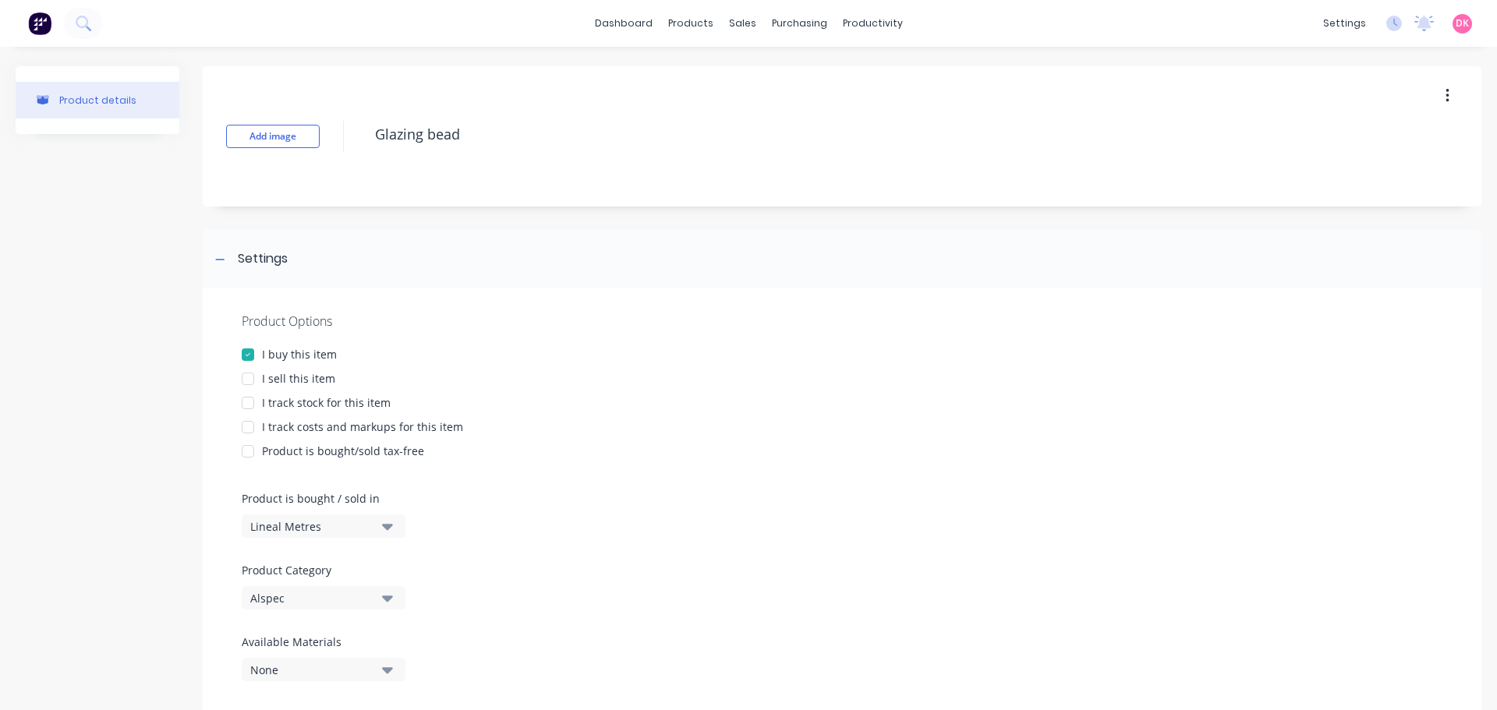
type textarea "Glazing bead"
type textarea "x"
type textarea "Glazing bead"
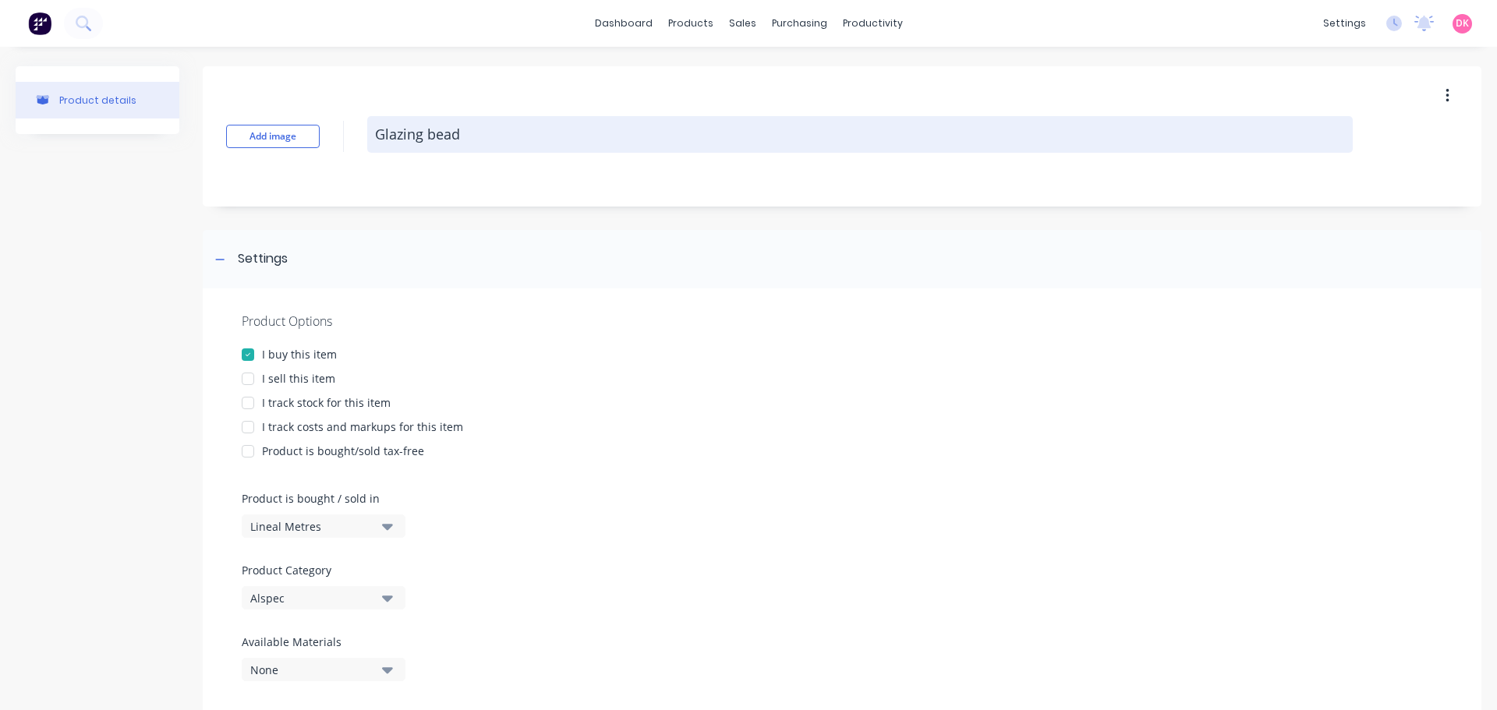
click at [517, 143] on textarea "Glazing bead" at bounding box center [859, 134] width 985 height 37
type textarea "x"
type textarea "Glazing bead"
type textarea "x"
type textarea "Glazing bead -"
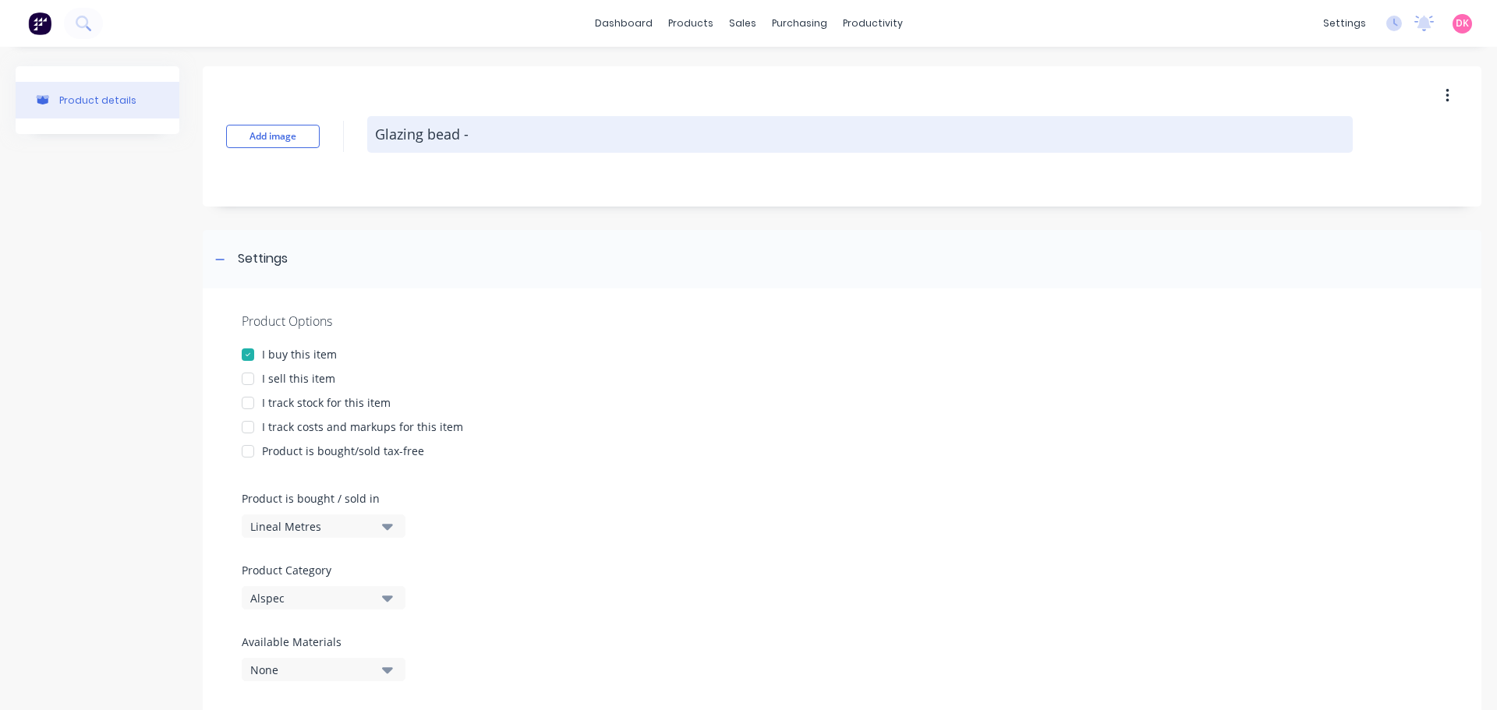
type textarea "x"
type textarea "Glazing bead -"
paste textarea "1602203-65"
type textarea "x"
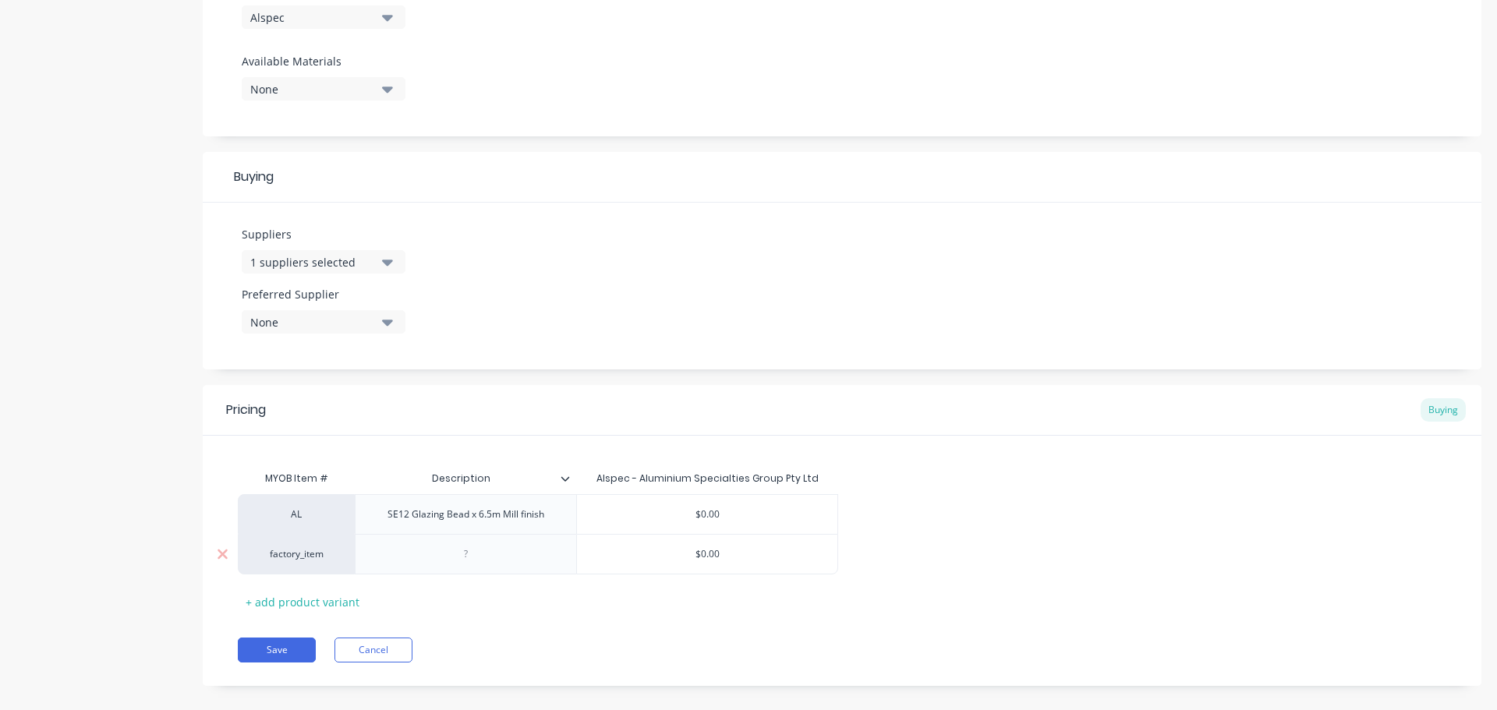
scroll to position [599, 0]
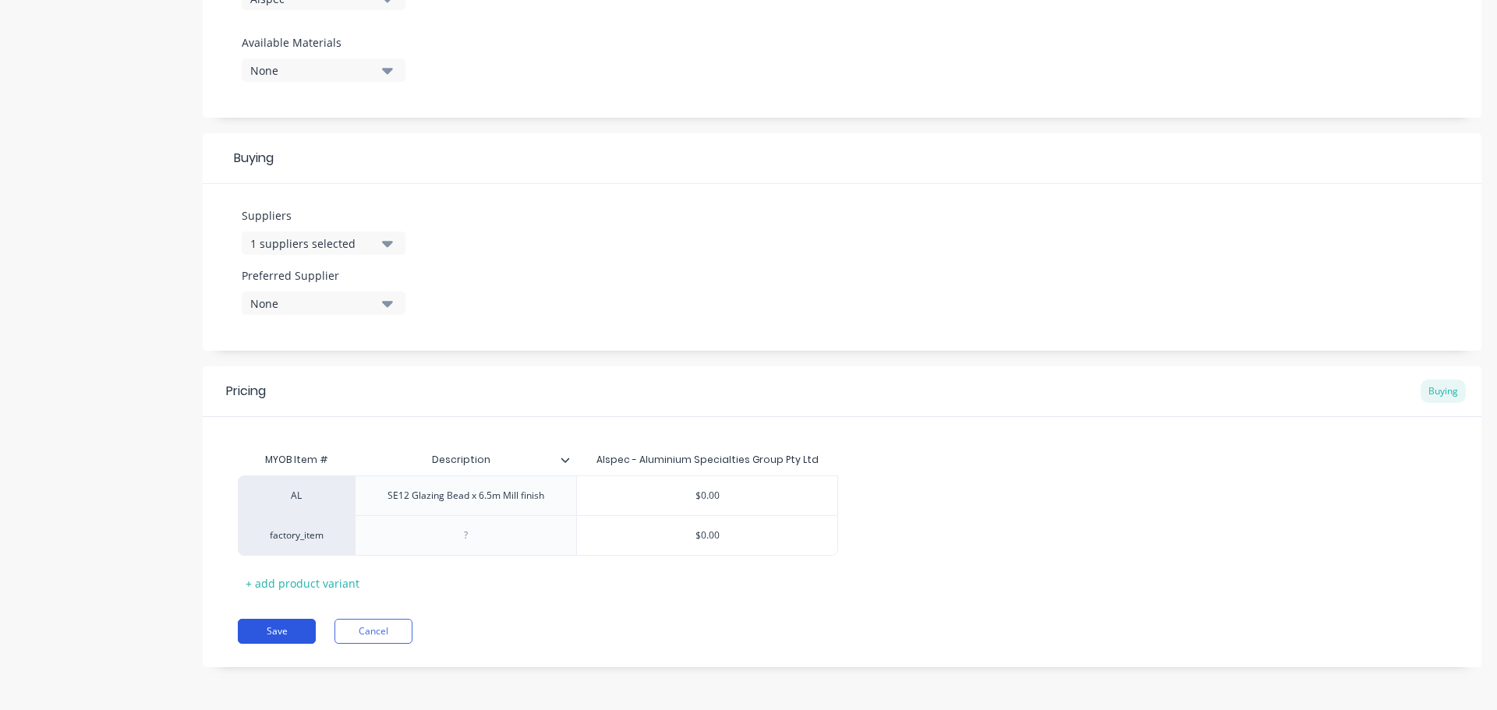
type textarea "Glazing bead - 1602203-65"
type textarea "x"
type textarea "Glazing bead - 1602203-65"
click at [302, 624] on button "Save" at bounding box center [277, 631] width 78 height 25
type textarea "x"
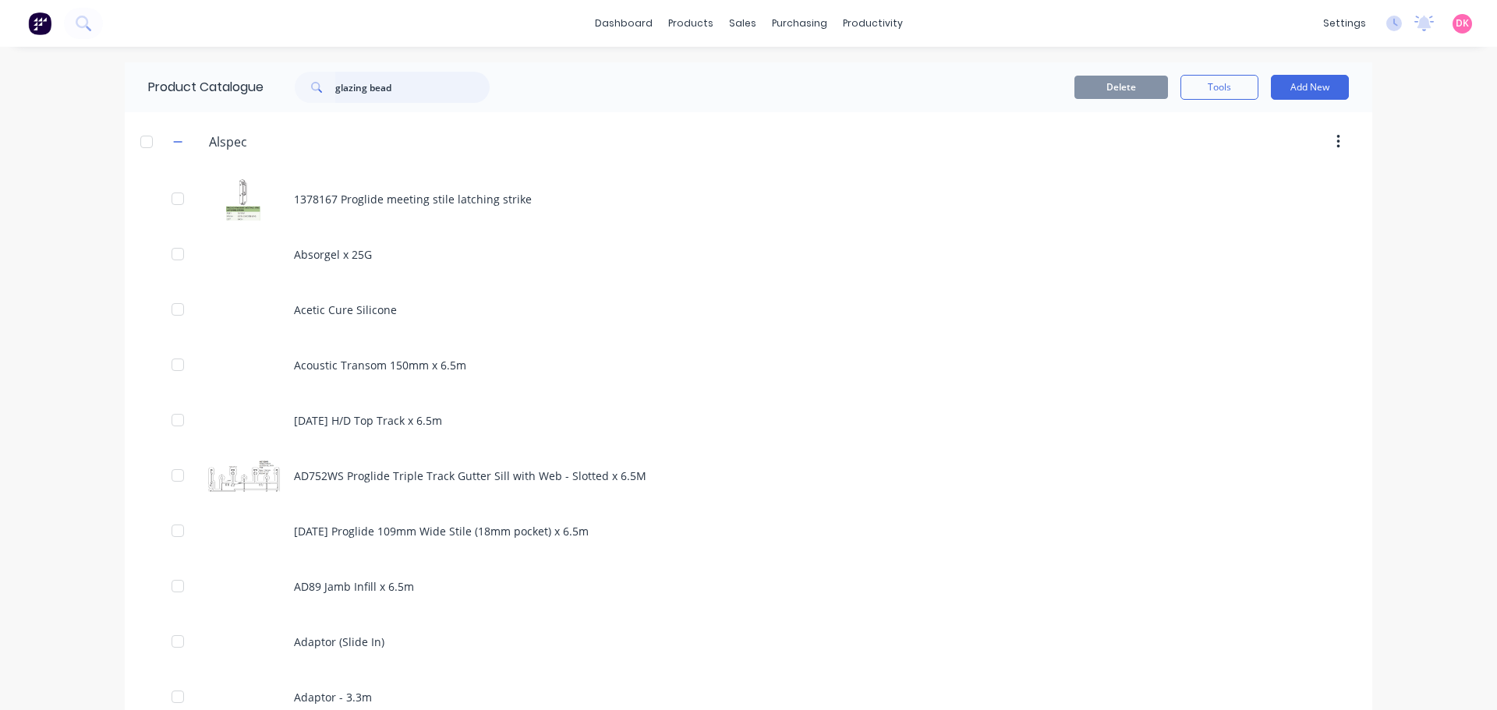
click at [474, 83] on input "glazing bead" at bounding box center [412, 87] width 154 height 31
click at [311, 88] on icon at bounding box center [316, 87] width 11 height 11
click at [390, 94] on input "glazing bead" at bounding box center [412, 87] width 154 height 31
drag, startPoint x: 439, startPoint y: 95, endPoint x: 311, endPoint y: 91, distance: 127.9
click at [311, 91] on div "glazing bead" at bounding box center [392, 87] width 195 height 31
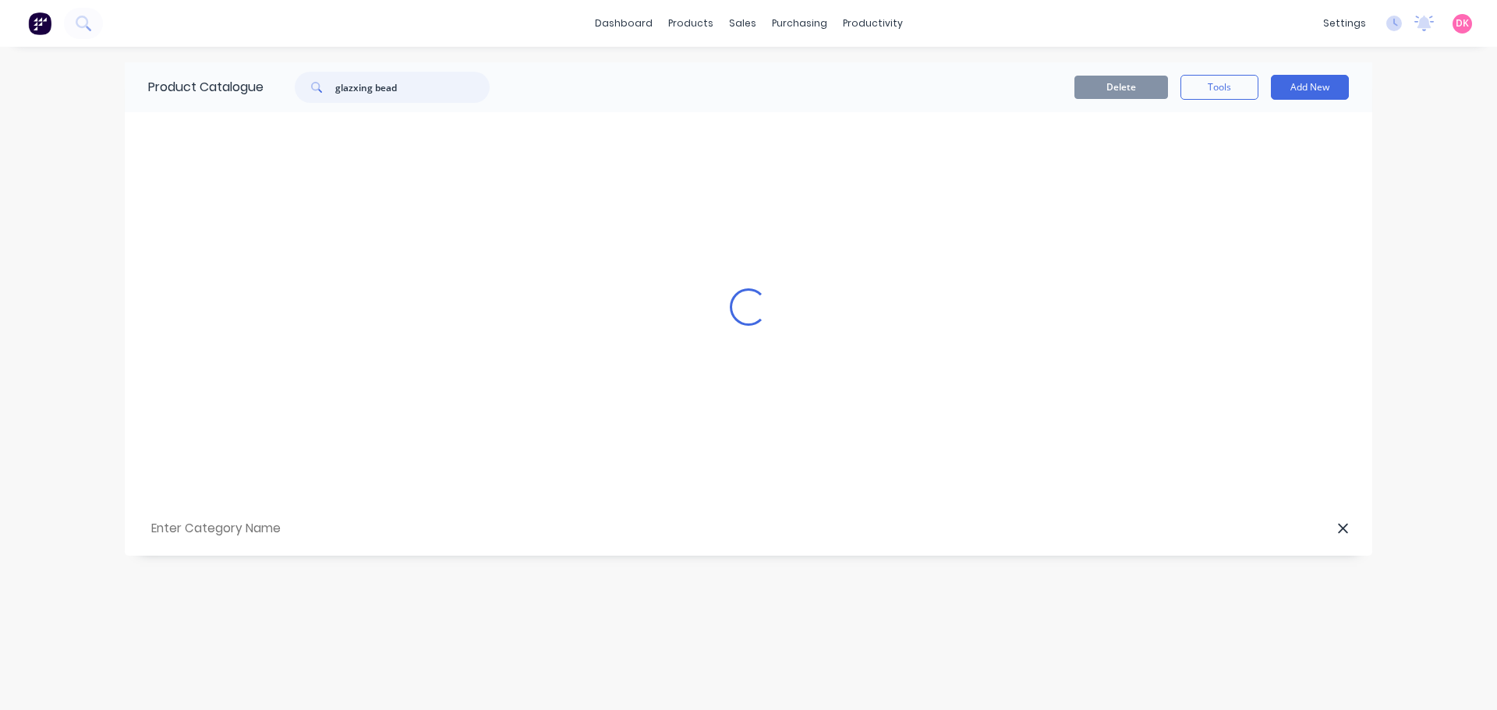
click at [352, 87] on input "glazxing bead" at bounding box center [412, 87] width 154 height 31
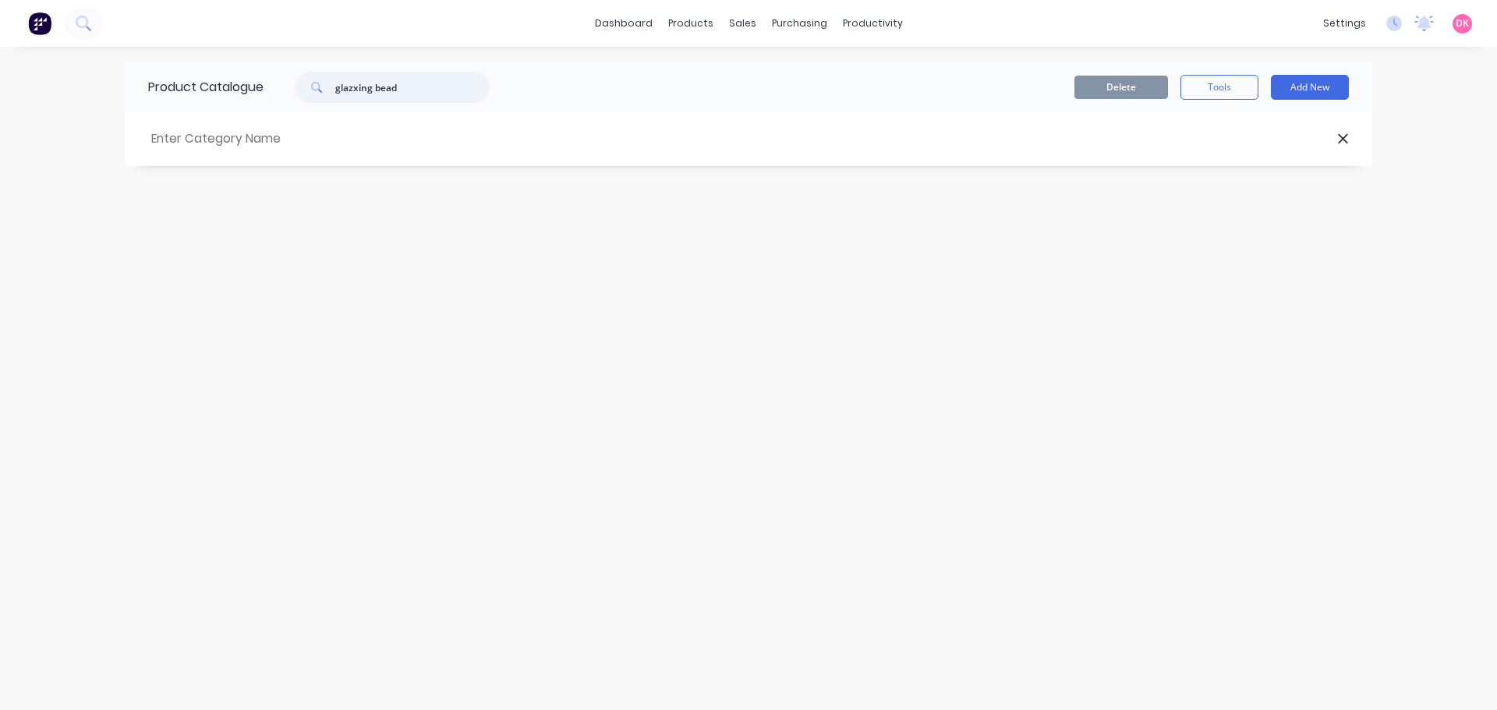
click at [355, 86] on input "glazxing bead" at bounding box center [412, 87] width 154 height 31
type input "glazing bead"
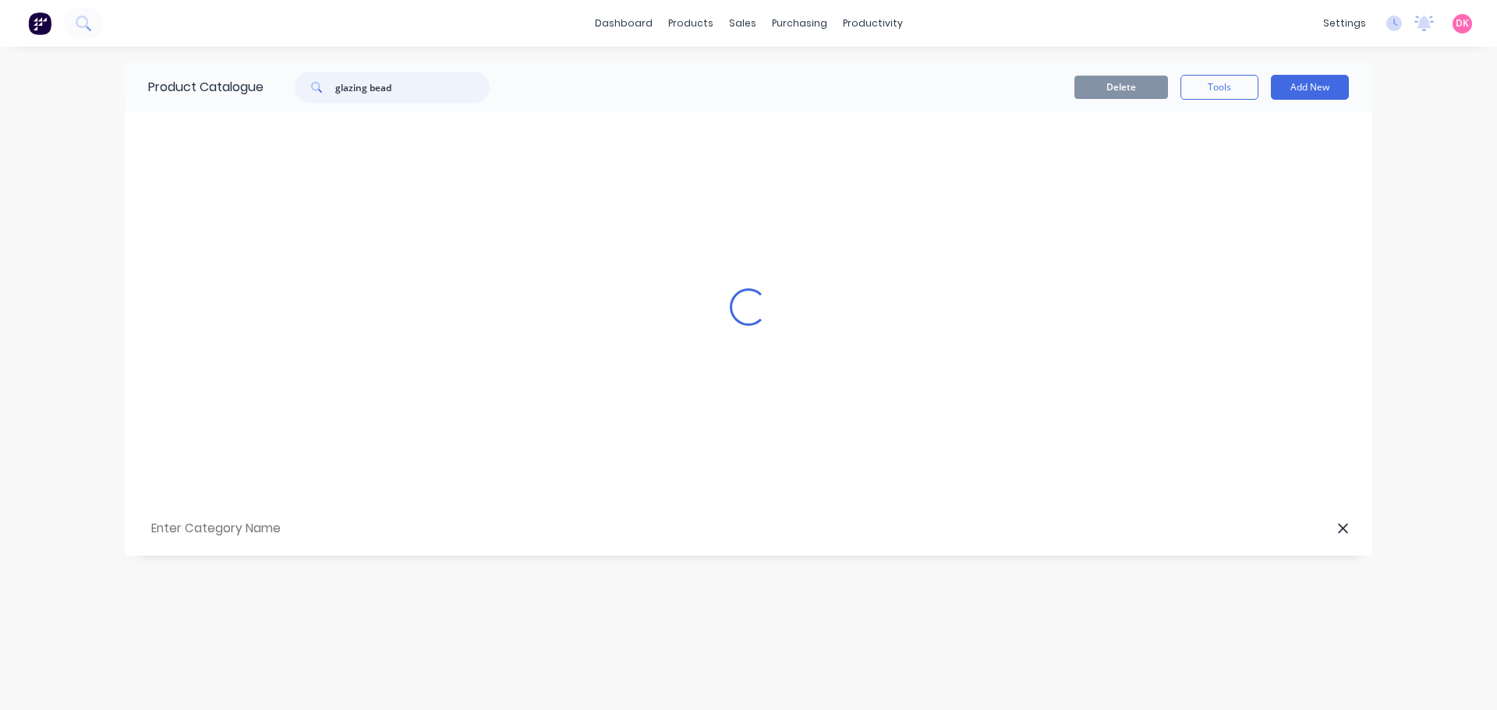
click at [401, 93] on input "glazing bead" at bounding box center [412, 87] width 154 height 31
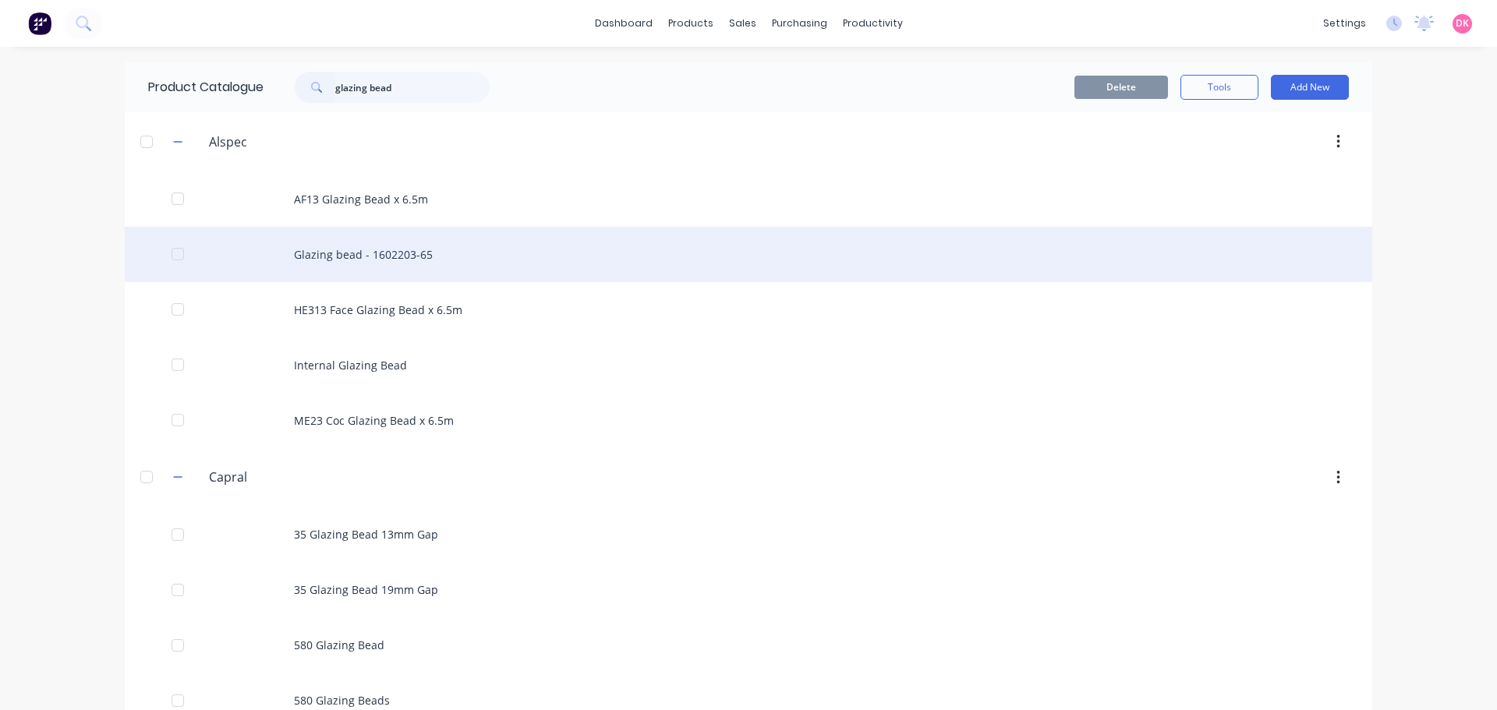
click at [324, 249] on div "Glazing bead - 1602203-65" at bounding box center [748, 254] width 1247 height 55
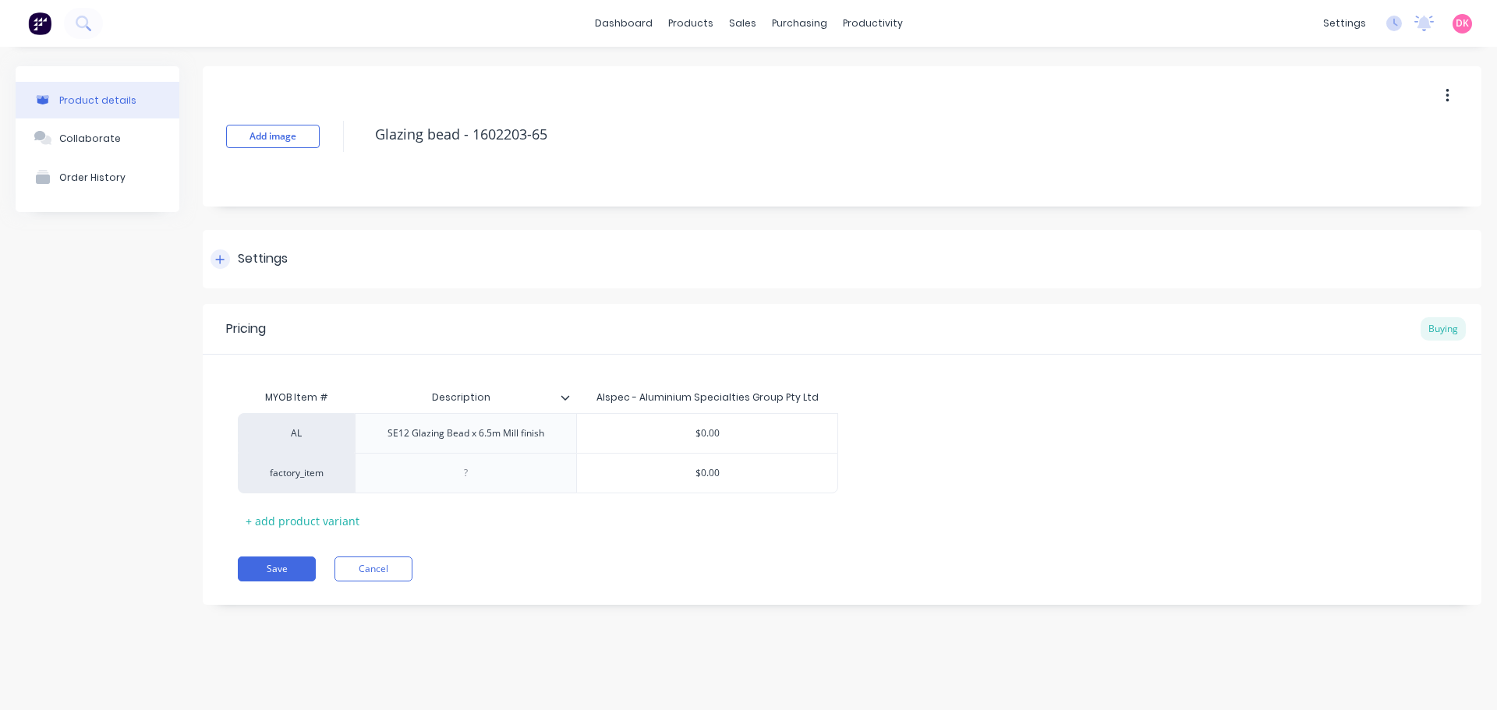
click at [242, 253] on div "Settings" at bounding box center [263, 258] width 50 height 19
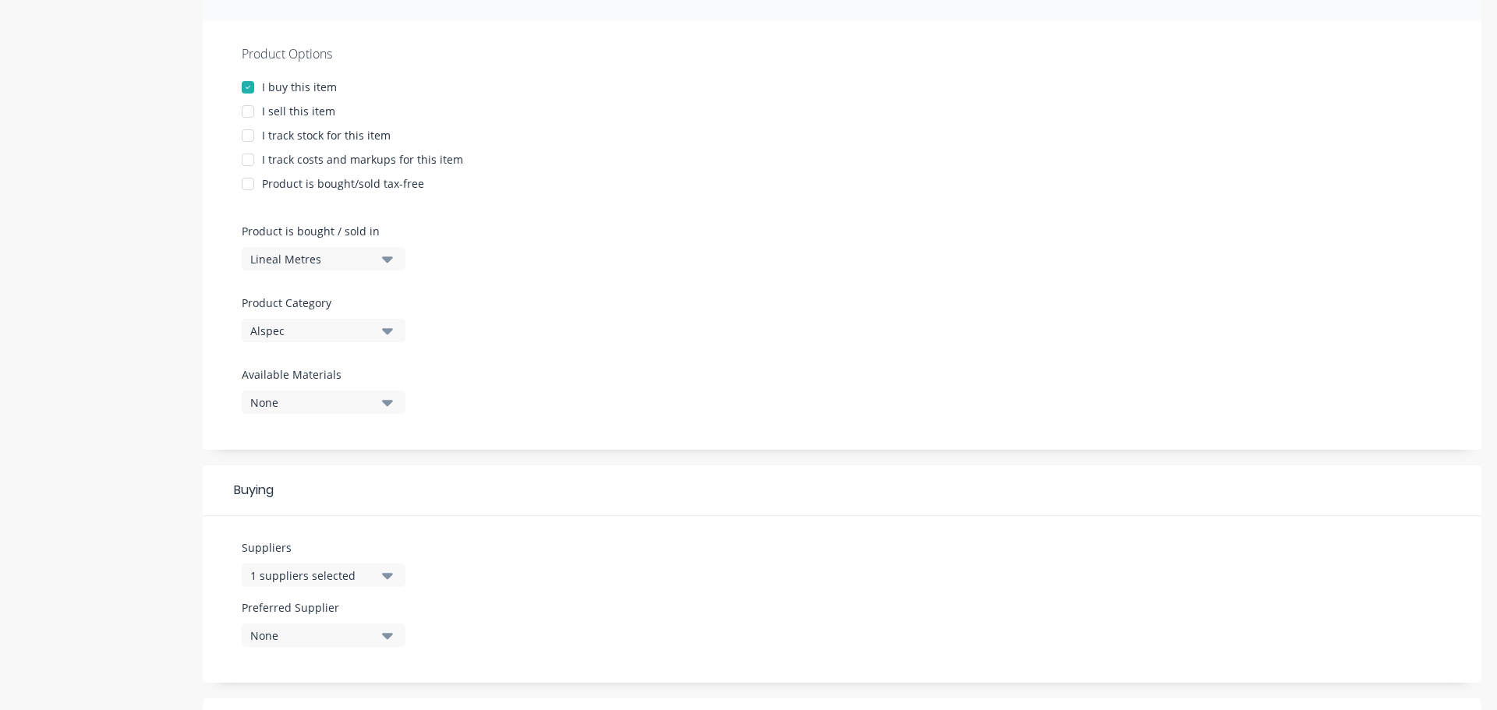
scroll to position [312, 0]
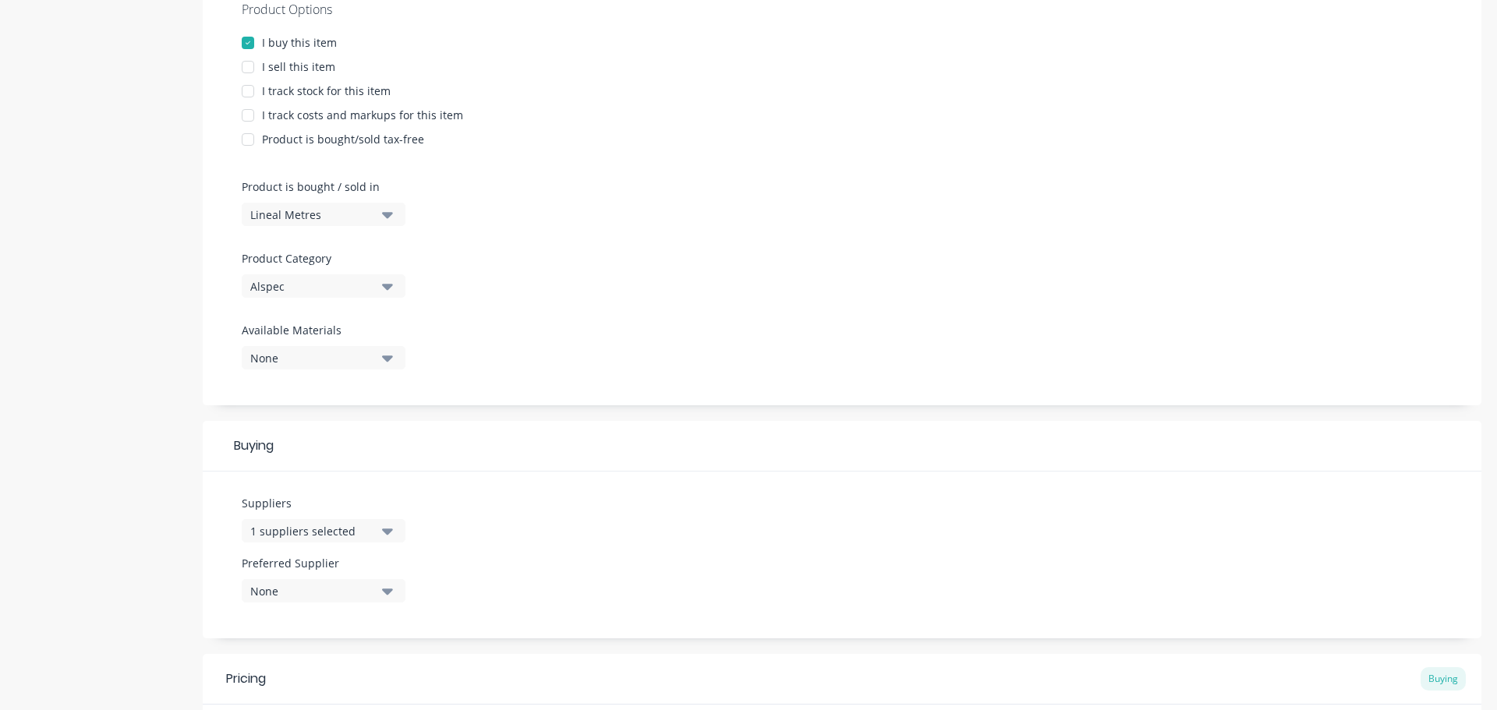
click at [377, 218] on button "Lineal Metres" at bounding box center [324, 214] width 164 height 23
click at [363, 245] on div "Basic Quantities" at bounding box center [359, 253] width 234 height 31
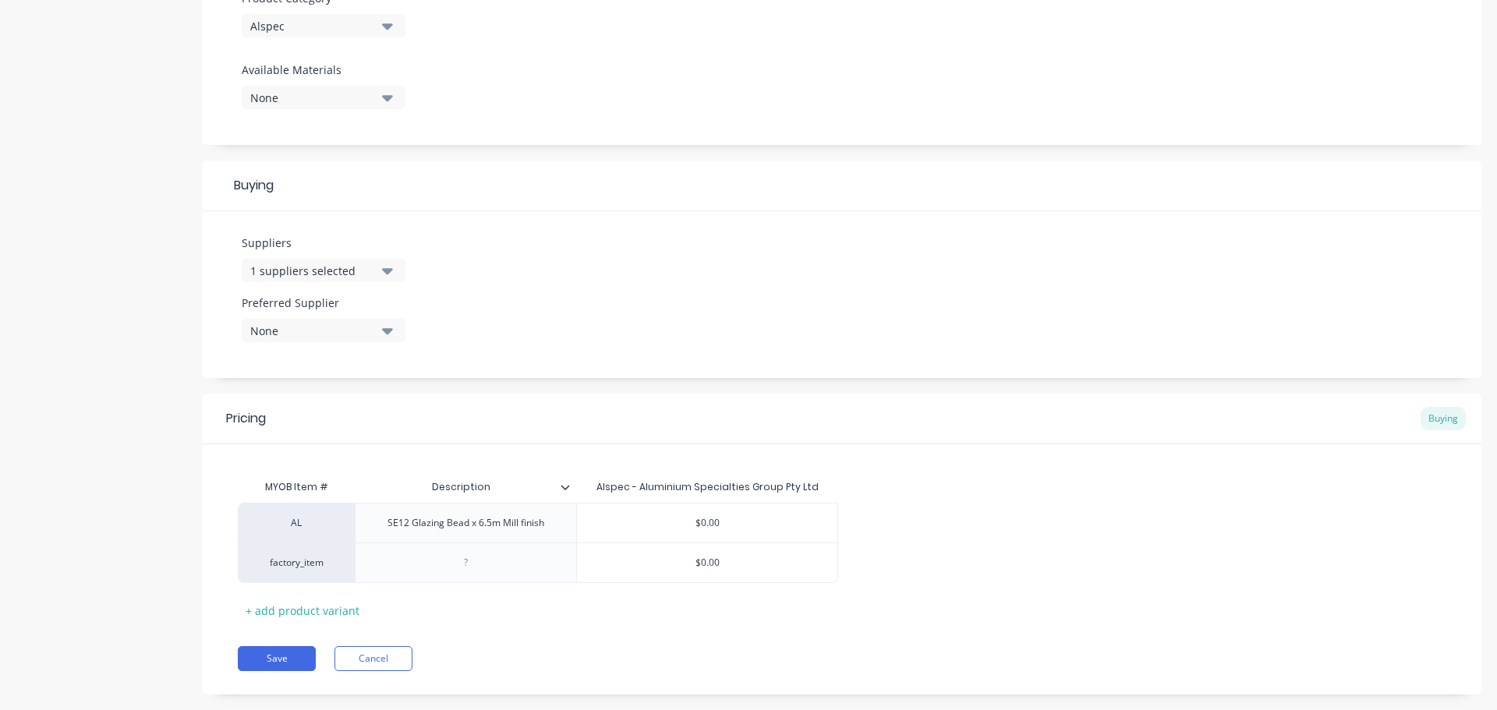
scroll to position [599, 0]
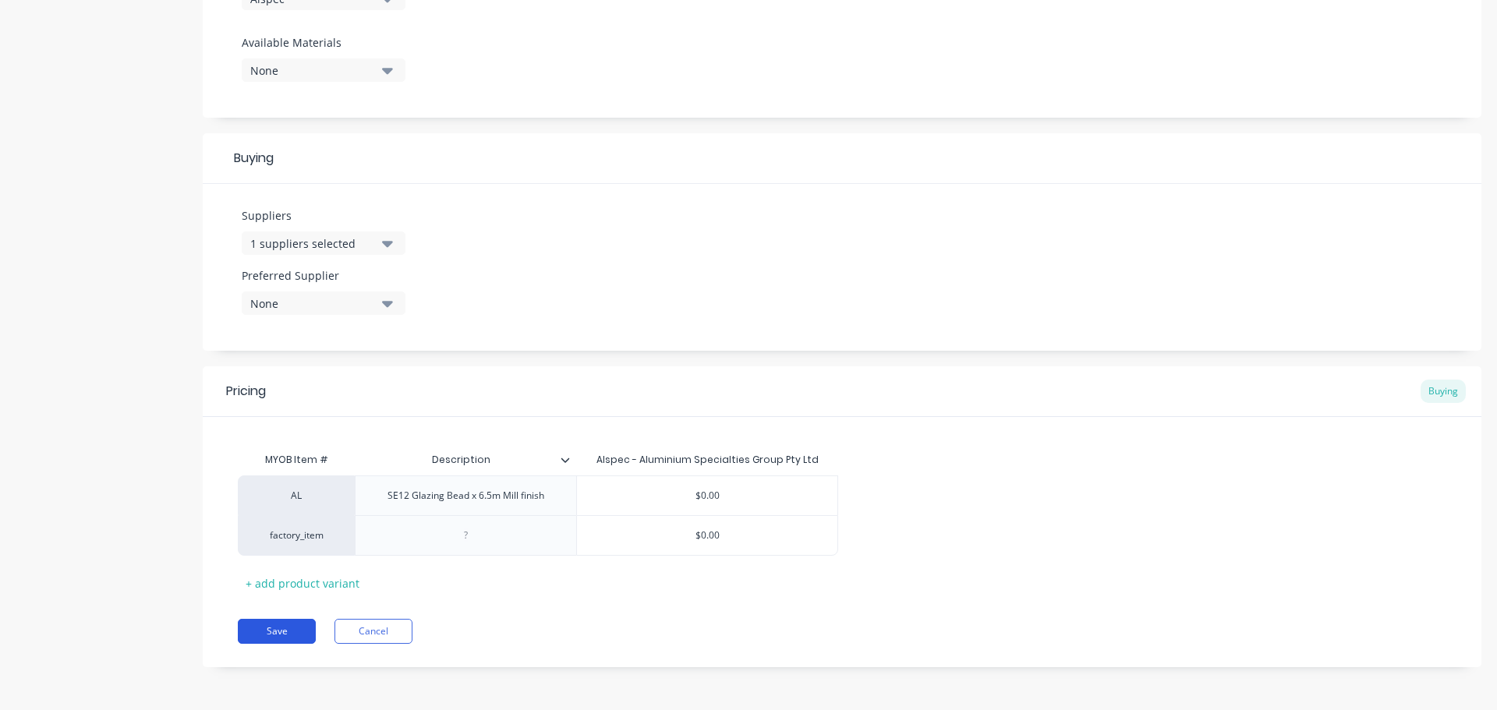
click at [289, 643] on button "Save" at bounding box center [277, 631] width 78 height 25
type textarea "x"
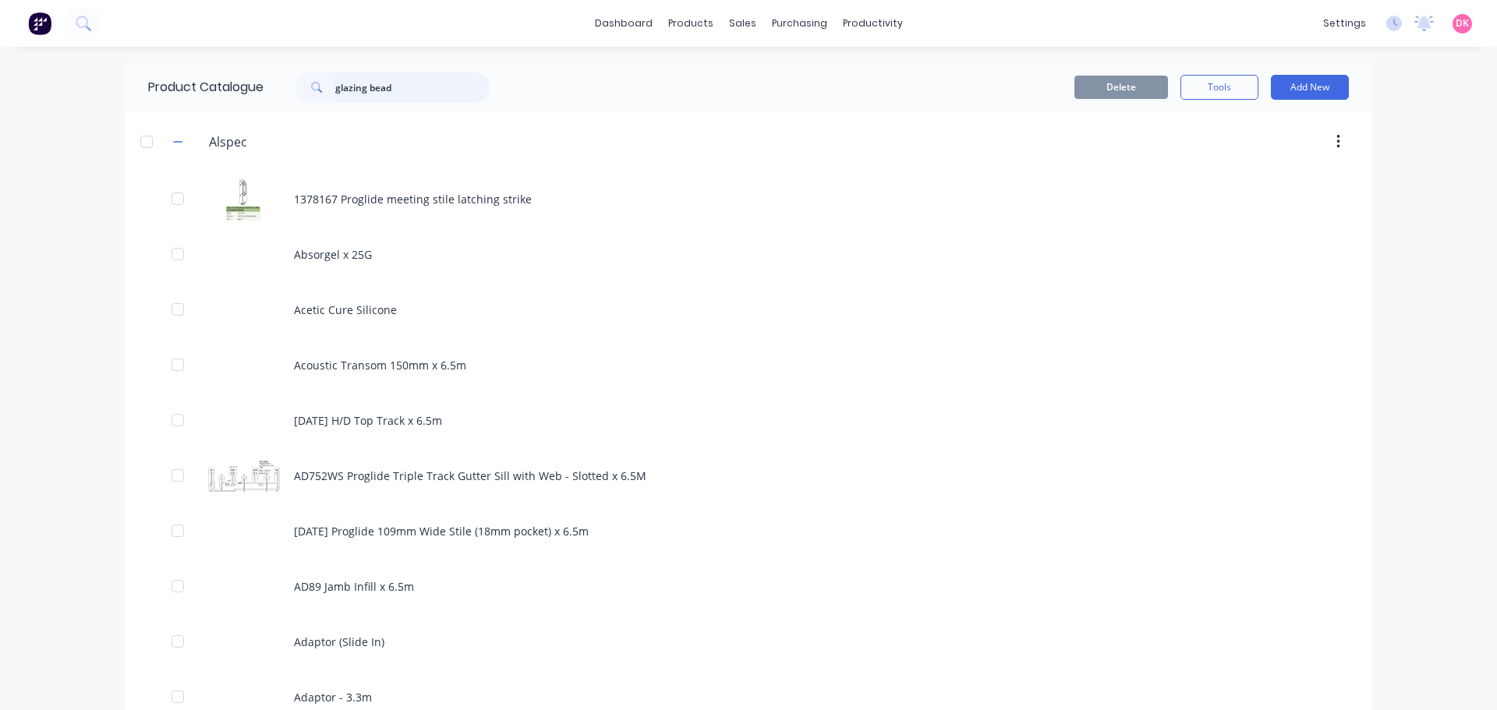
click at [342, 101] on input "glazing bead" at bounding box center [412, 87] width 154 height 31
drag, startPoint x: 406, startPoint y: 91, endPoint x: 320, endPoint y: 94, distance: 86.6
click at [320, 94] on div "glazing bead" at bounding box center [392, 87] width 195 height 31
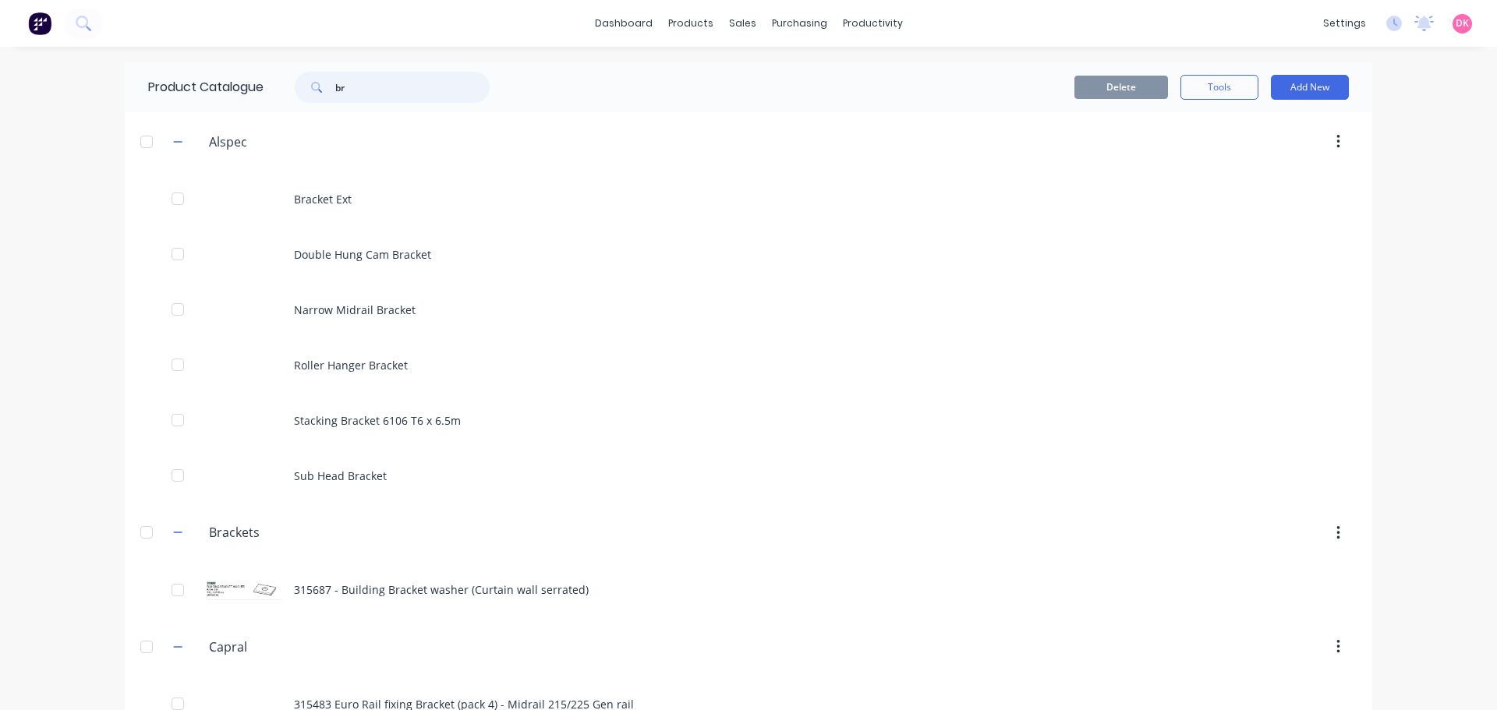
type input "b"
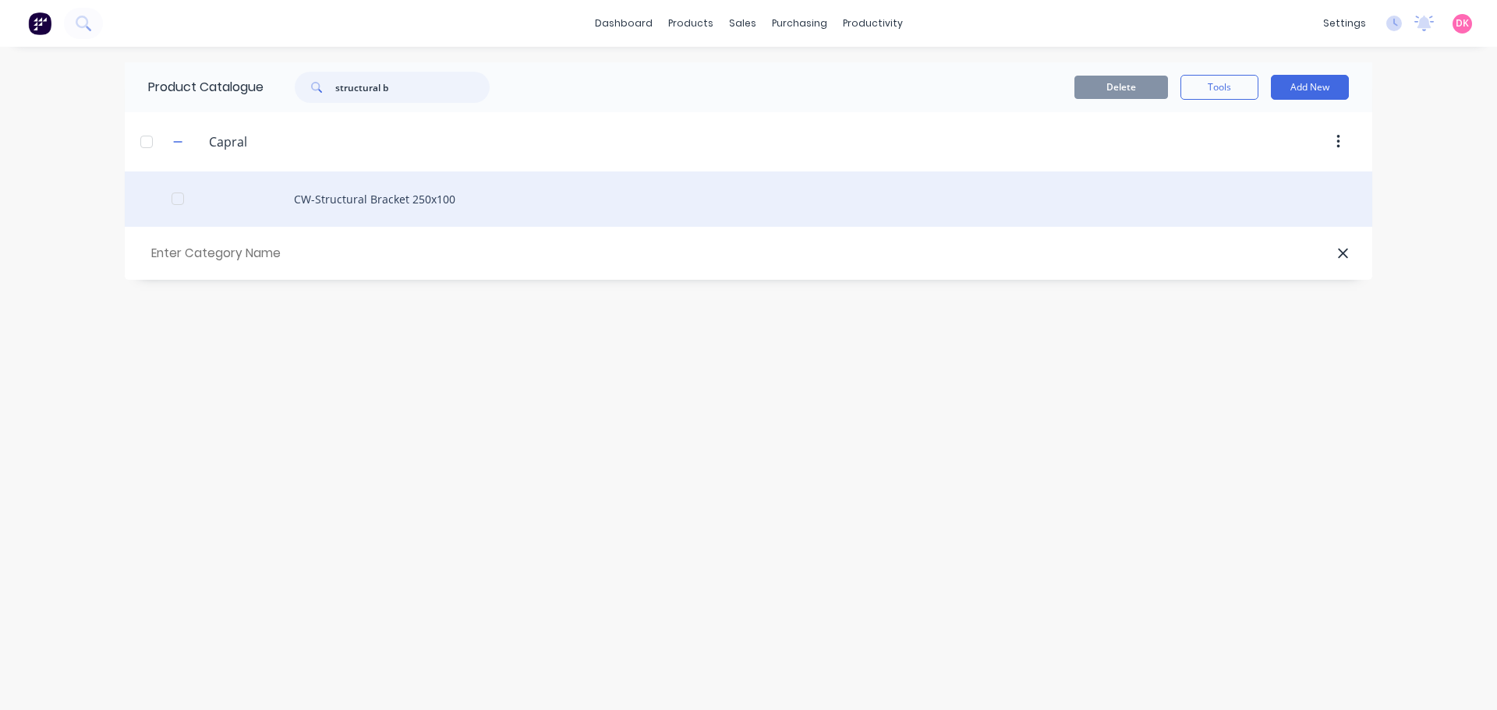
type input "structural b"
click at [482, 207] on div "CW-Structural Bracket 250x100" at bounding box center [748, 198] width 1247 height 55
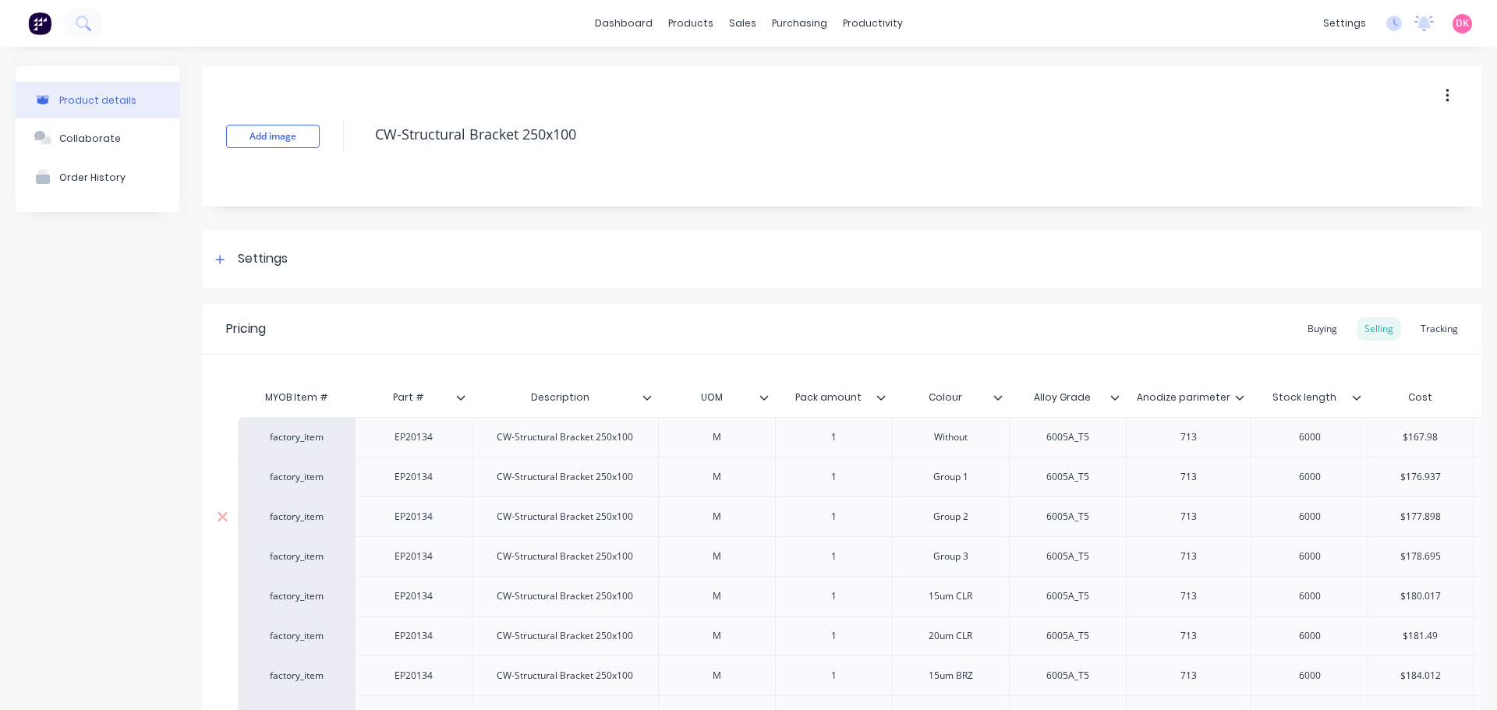
type textarea "x"
click at [748, 83] on link "Product Catalogue" at bounding box center [762, 73] width 207 height 31
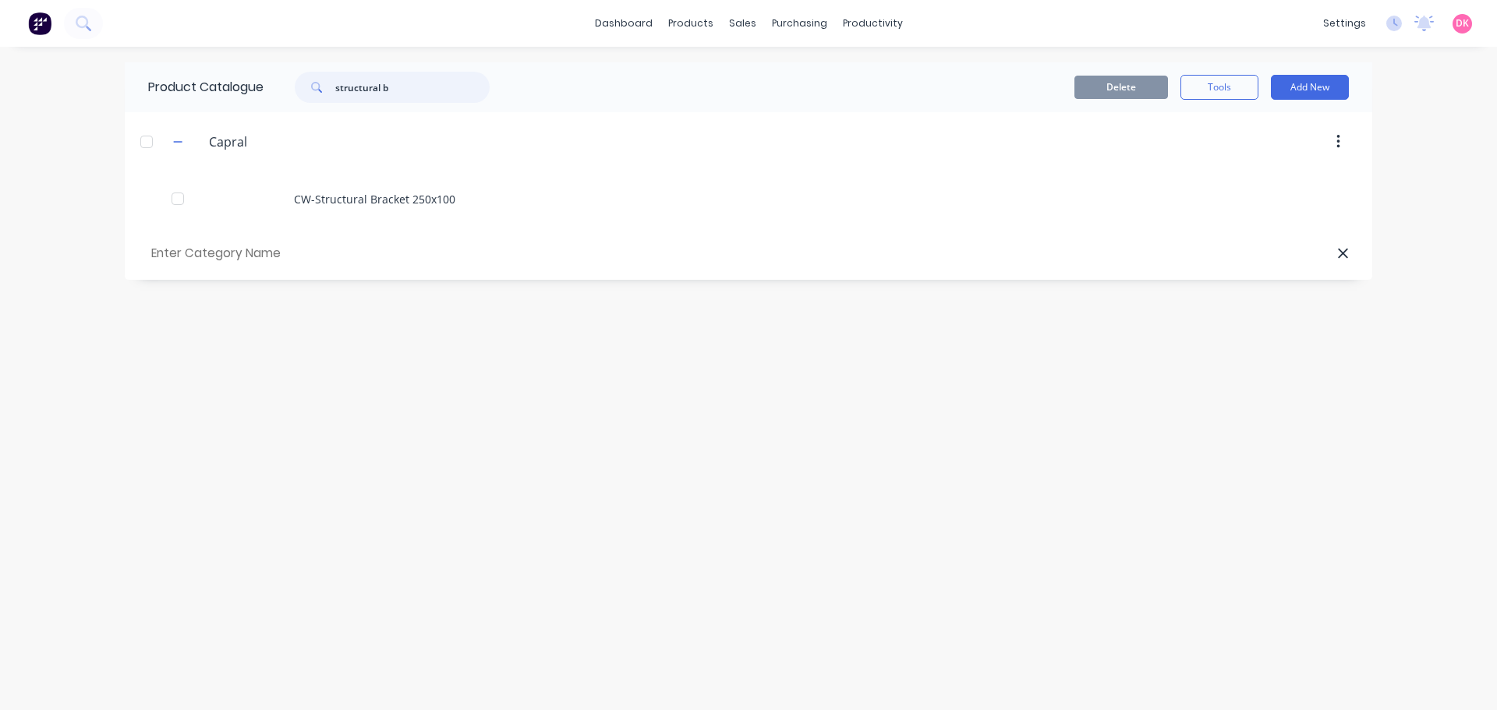
drag, startPoint x: 425, startPoint y: 80, endPoint x: 313, endPoint y: 97, distance: 113.5
click at [313, 97] on div "structural b" at bounding box center [392, 87] width 195 height 31
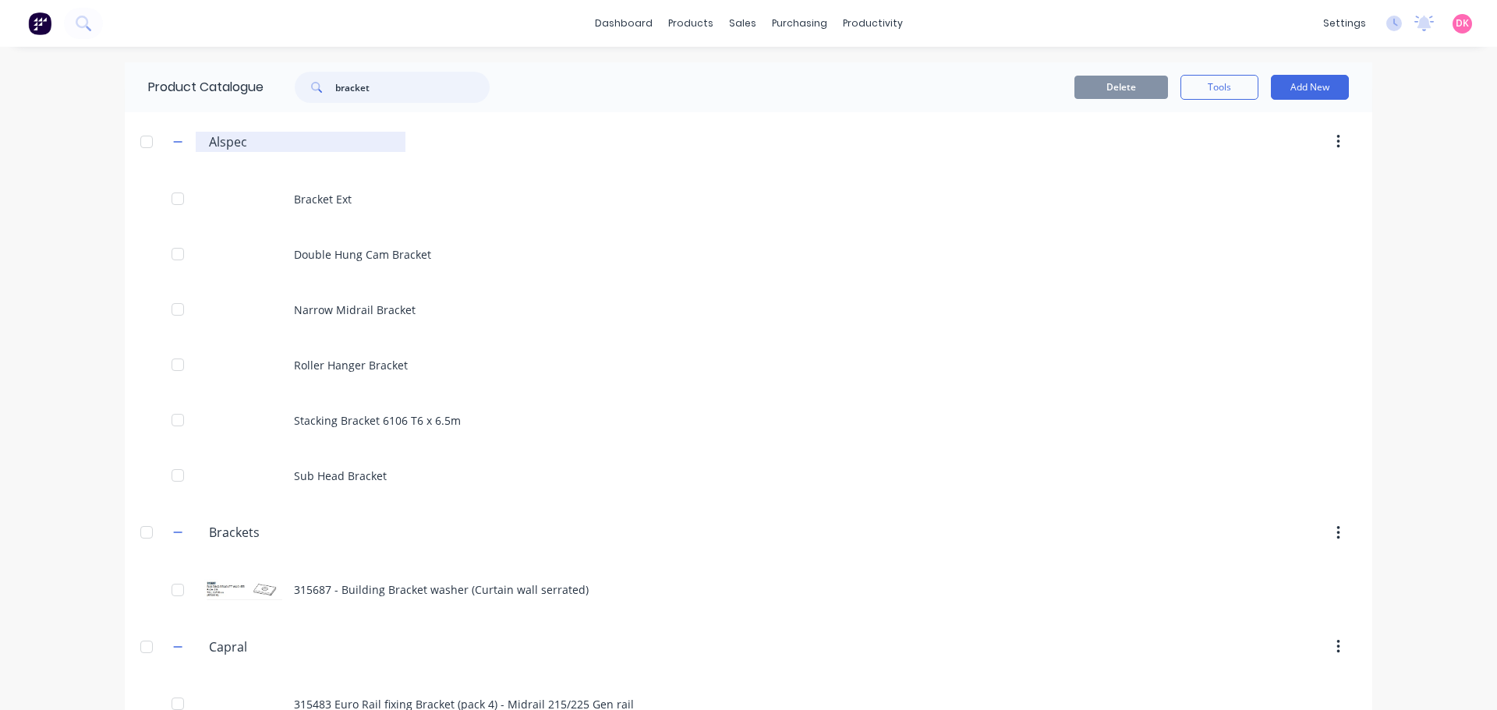
type input "bracket"
click at [221, 143] on input "Alspec" at bounding box center [301, 142] width 185 height 19
click at [1313, 79] on button "Add New" at bounding box center [1310, 87] width 78 height 25
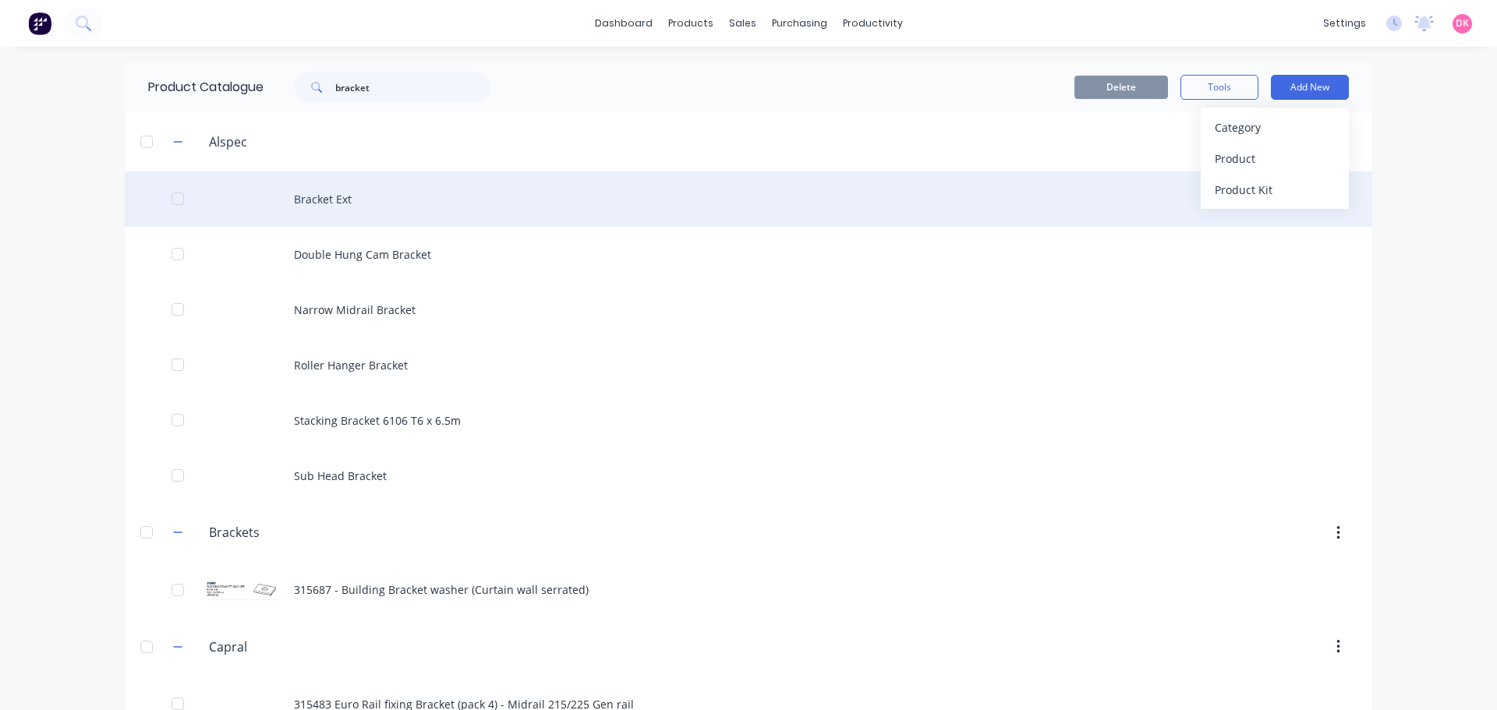
click at [907, 215] on div "Bracket Ext" at bounding box center [748, 198] width 1247 height 55
click at [365, 196] on div "Bracket Ext" at bounding box center [748, 198] width 1247 height 55
click at [334, 195] on div "Bracket Ext" at bounding box center [748, 198] width 1247 height 55
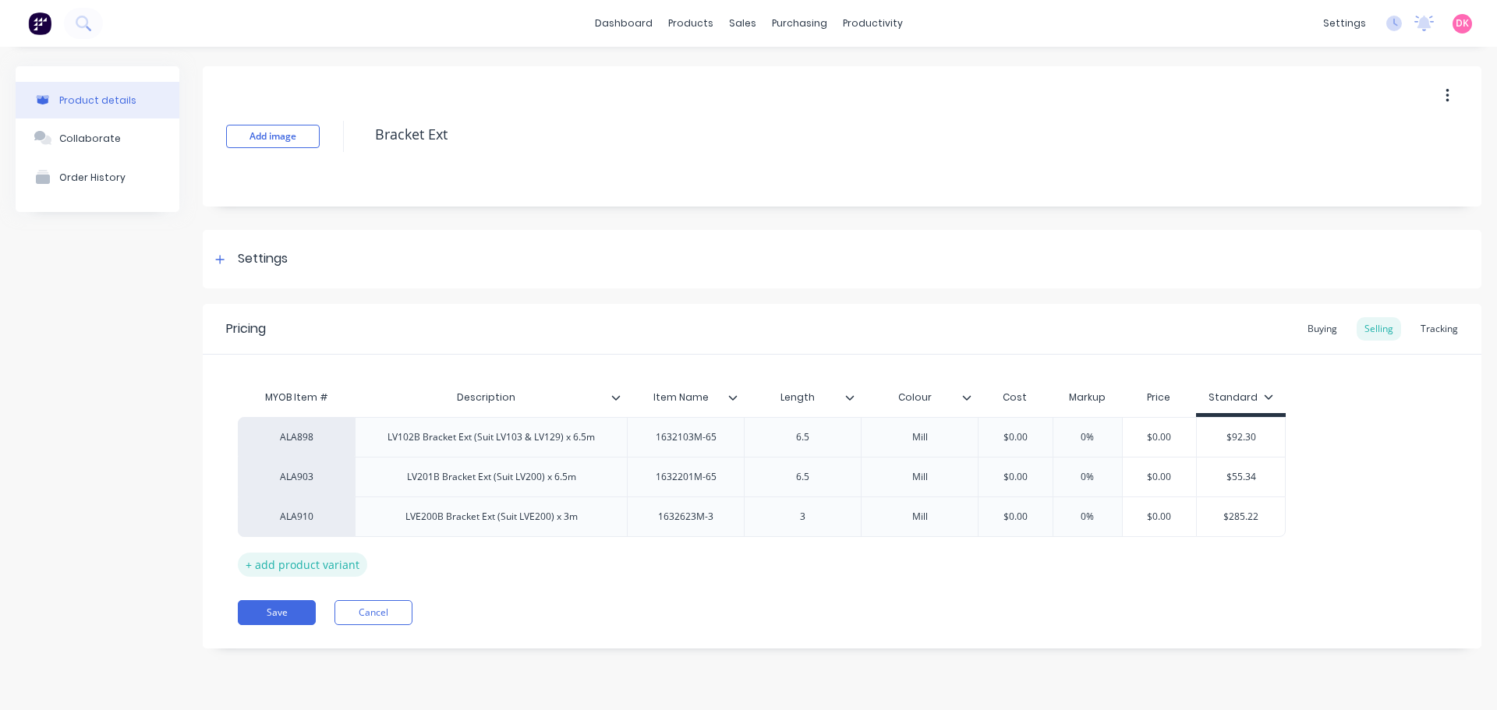
click at [286, 560] on div "+ add product variant" at bounding box center [302, 565] width 129 height 24
type textarea "x"
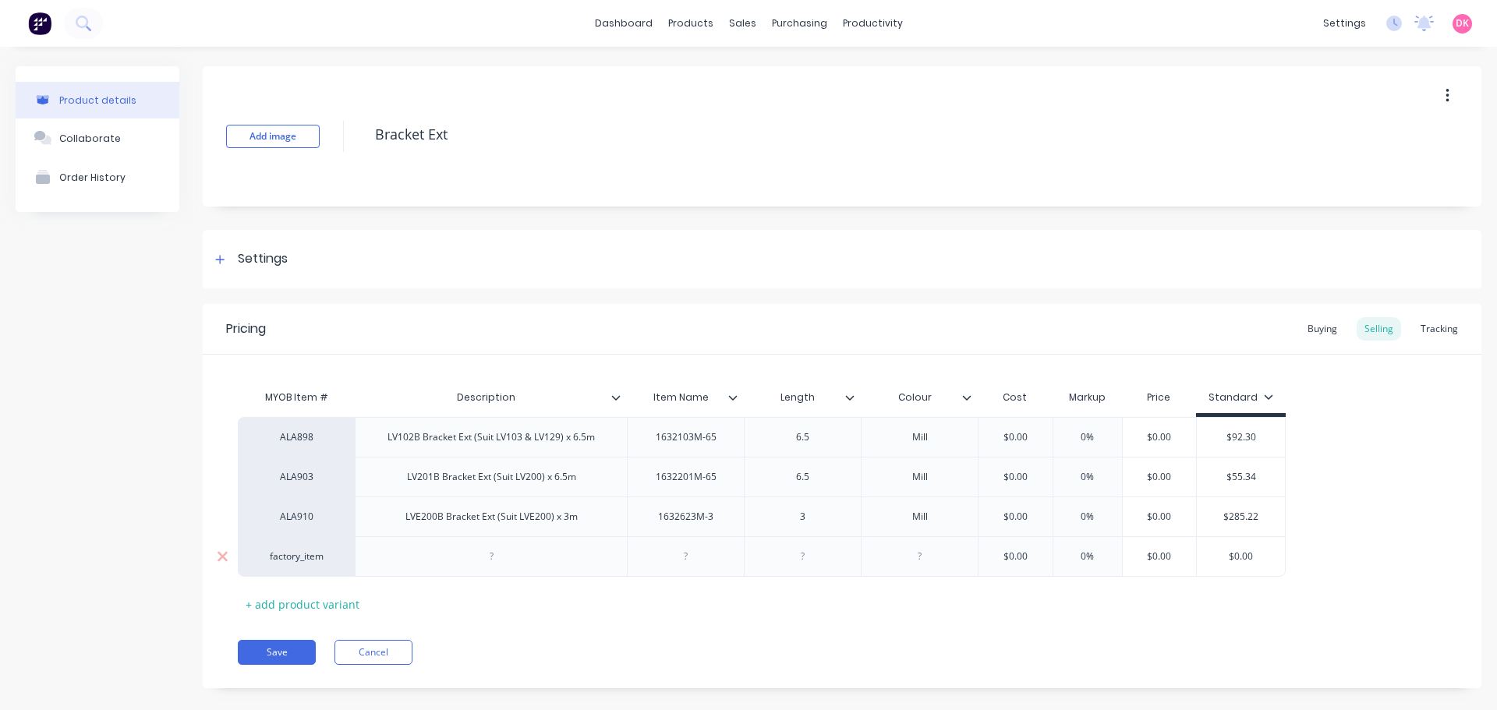
click at [292, 548] on div "factory_item" at bounding box center [296, 556] width 117 height 41
click at [297, 555] on div "factory_item" at bounding box center [296, 557] width 86 height 14
type input "br"
click at [295, 448] on button "BR" at bounding box center [303, 437] width 98 height 23
type textarea "x"
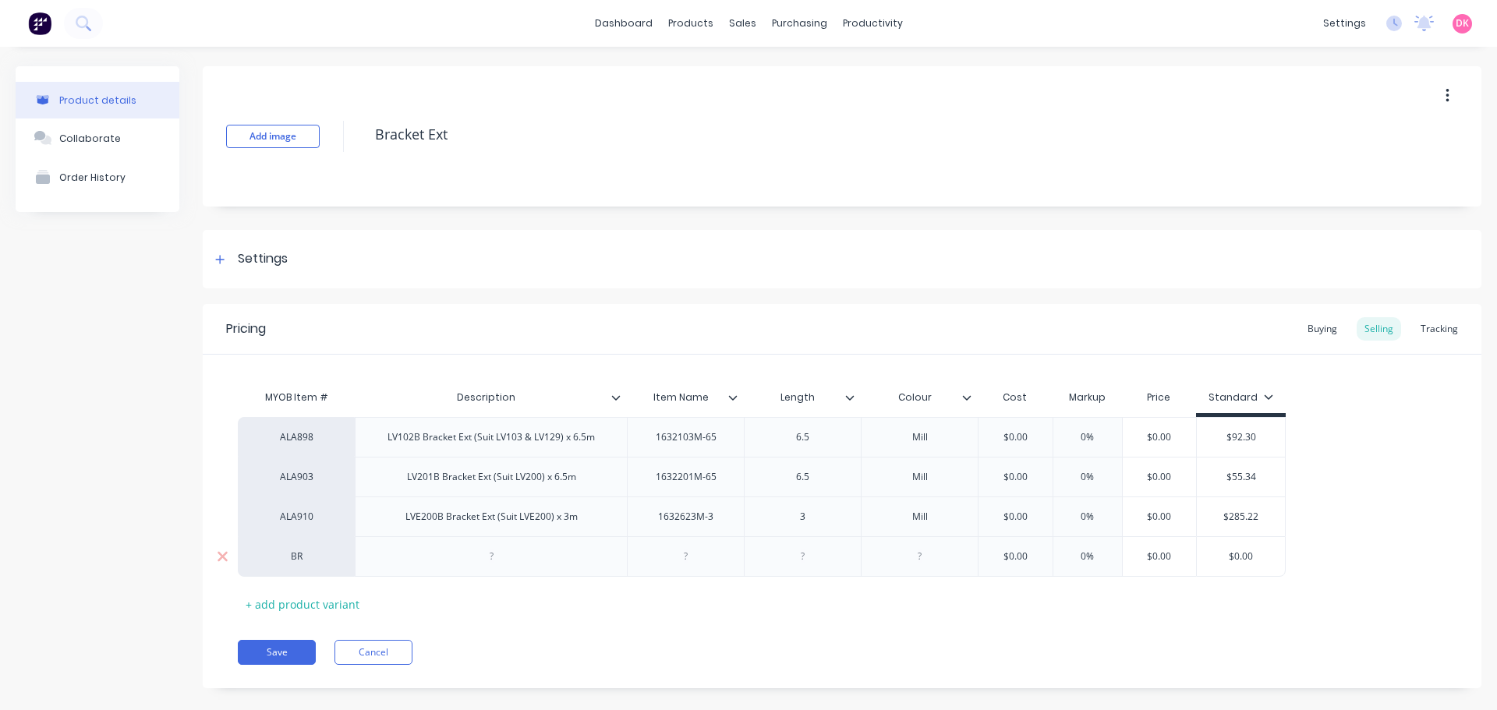
click at [442, 560] on div at bounding box center [491, 556] width 272 height 41
click at [447, 562] on div at bounding box center [491, 556] width 272 height 41
click at [479, 564] on div at bounding box center [491, 556] width 78 height 20
paste div
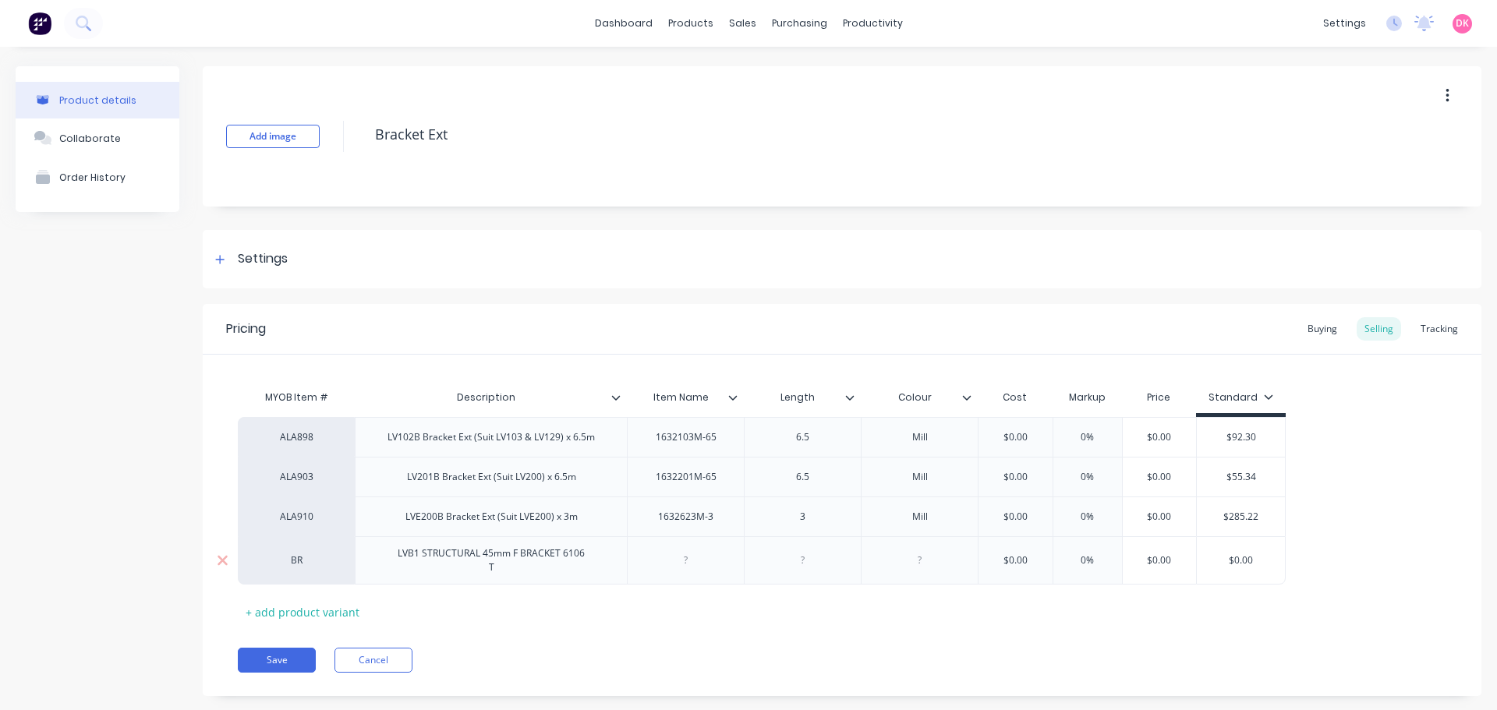
click at [695, 570] on div at bounding box center [685, 560] width 117 height 48
type textarea "x"
click at [700, 567] on div at bounding box center [685, 556] width 117 height 41
paste div
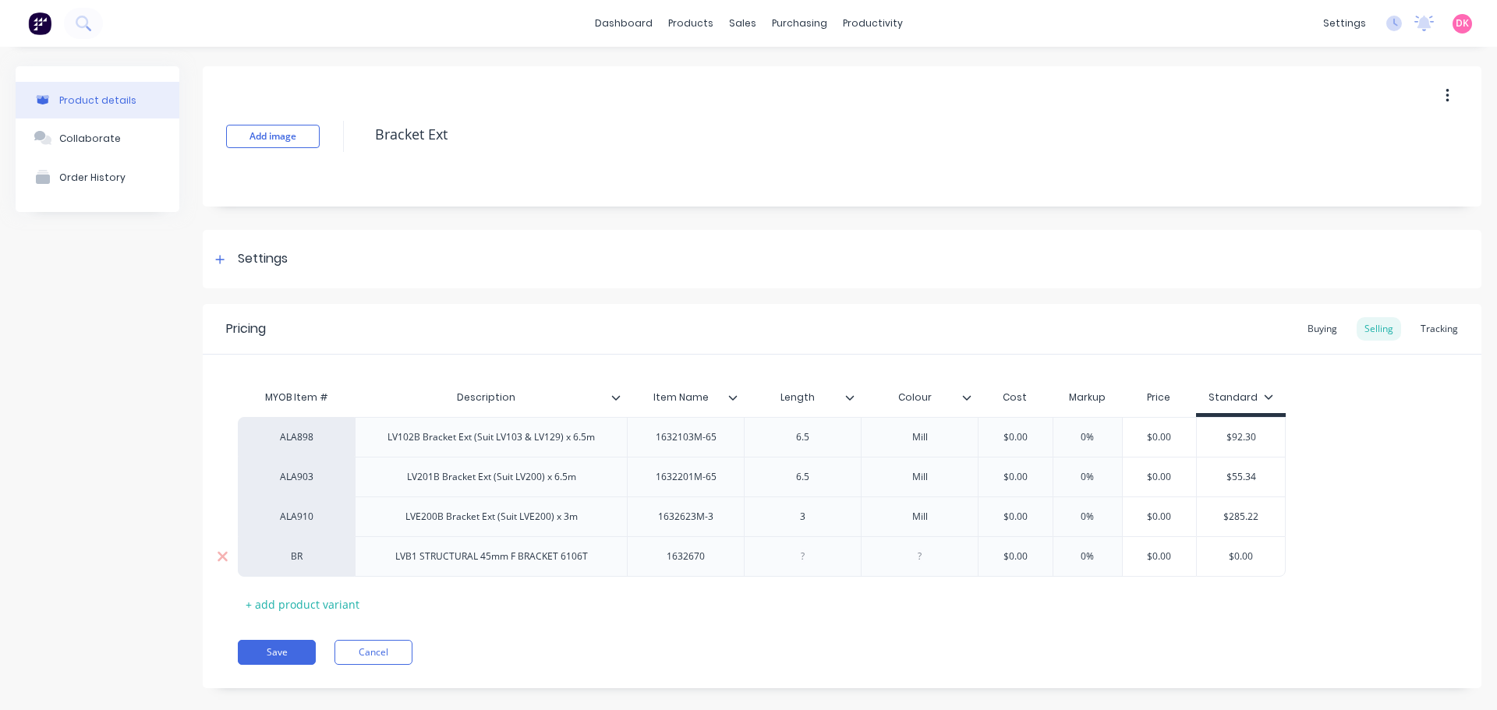
type textarea "x"
click at [788, 562] on div at bounding box center [803, 556] width 78 height 20
type textarea "x"
click at [917, 562] on div at bounding box center [920, 556] width 78 height 20
type textarea "x"
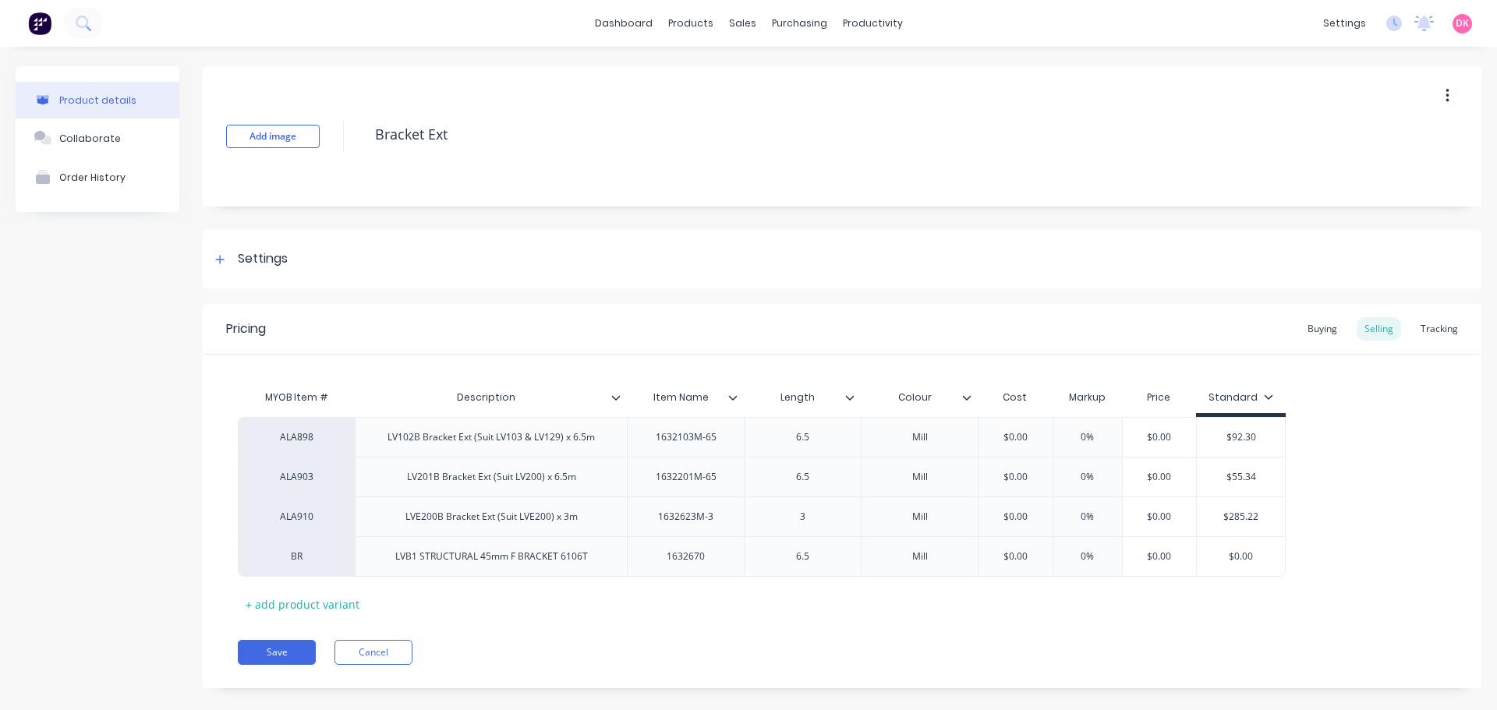
click at [1076, 620] on div "Pricing Buying Selling Tracking MYOB Item # Description Item Name Length Colour…" at bounding box center [842, 496] width 1278 height 384
type input "$0.00"
click at [1244, 557] on input "$0.00" at bounding box center [1240, 557] width 88 height 14
type textarea "x"
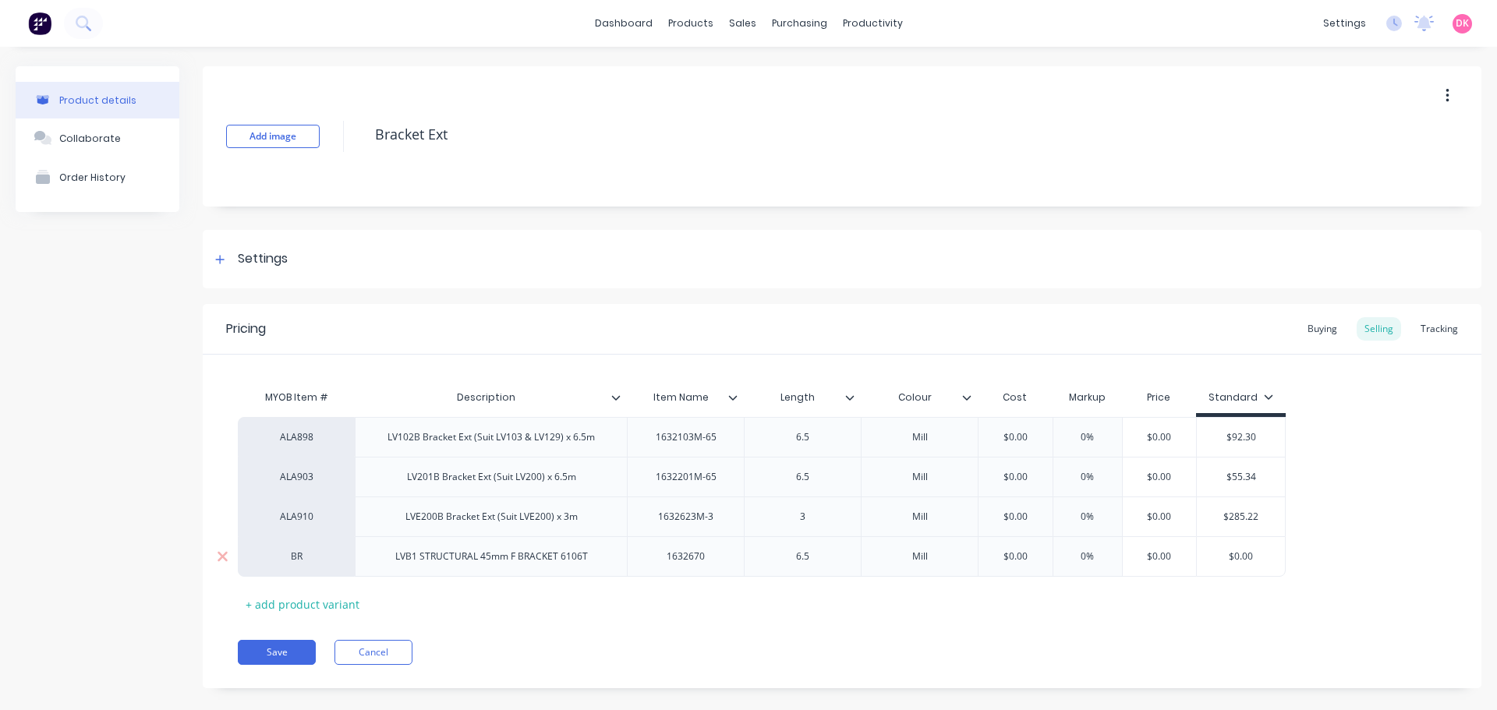
type input "$3"
type textarea "x"
type input "$30"
type textarea "x"
type input "$302"
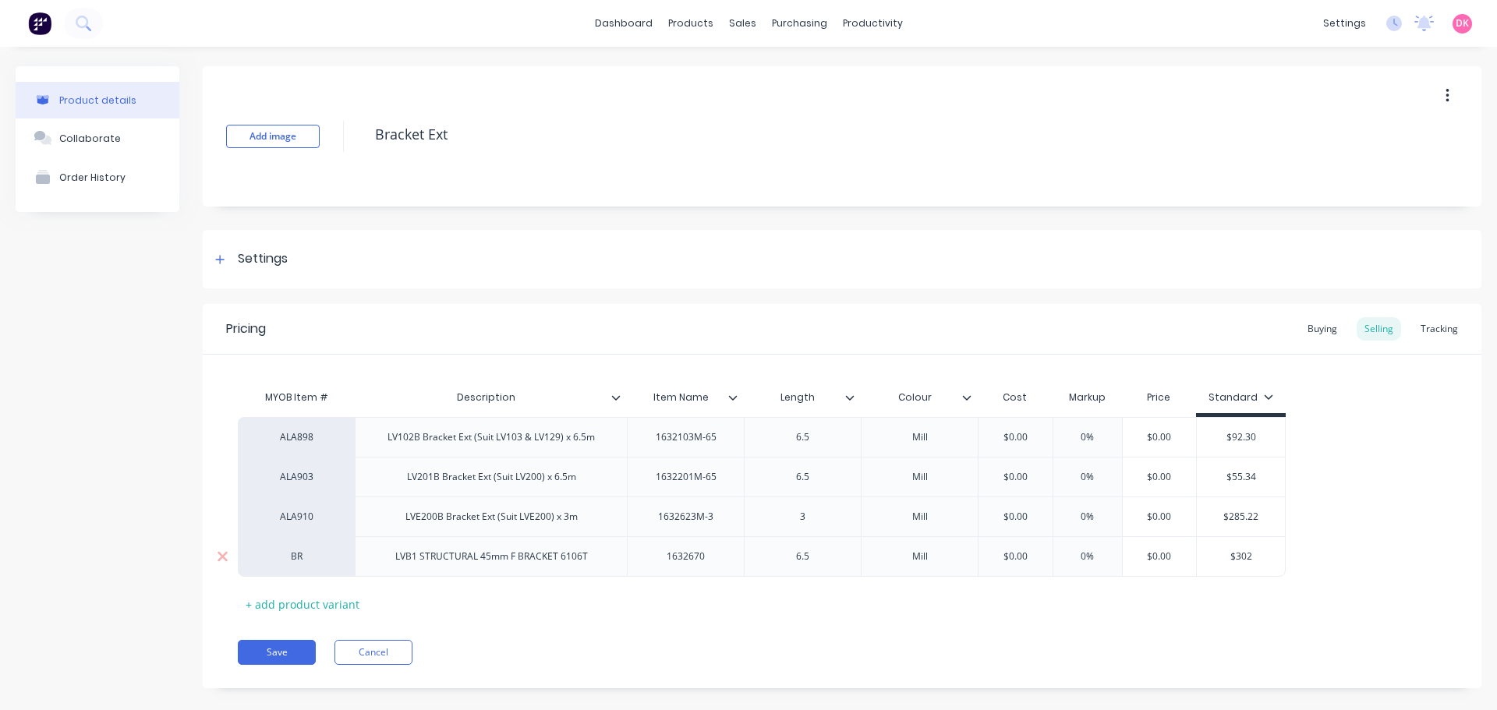
type textarea "x"
type input "$302."
type textarea "x"
type input "$302.5"
type textarea "x"
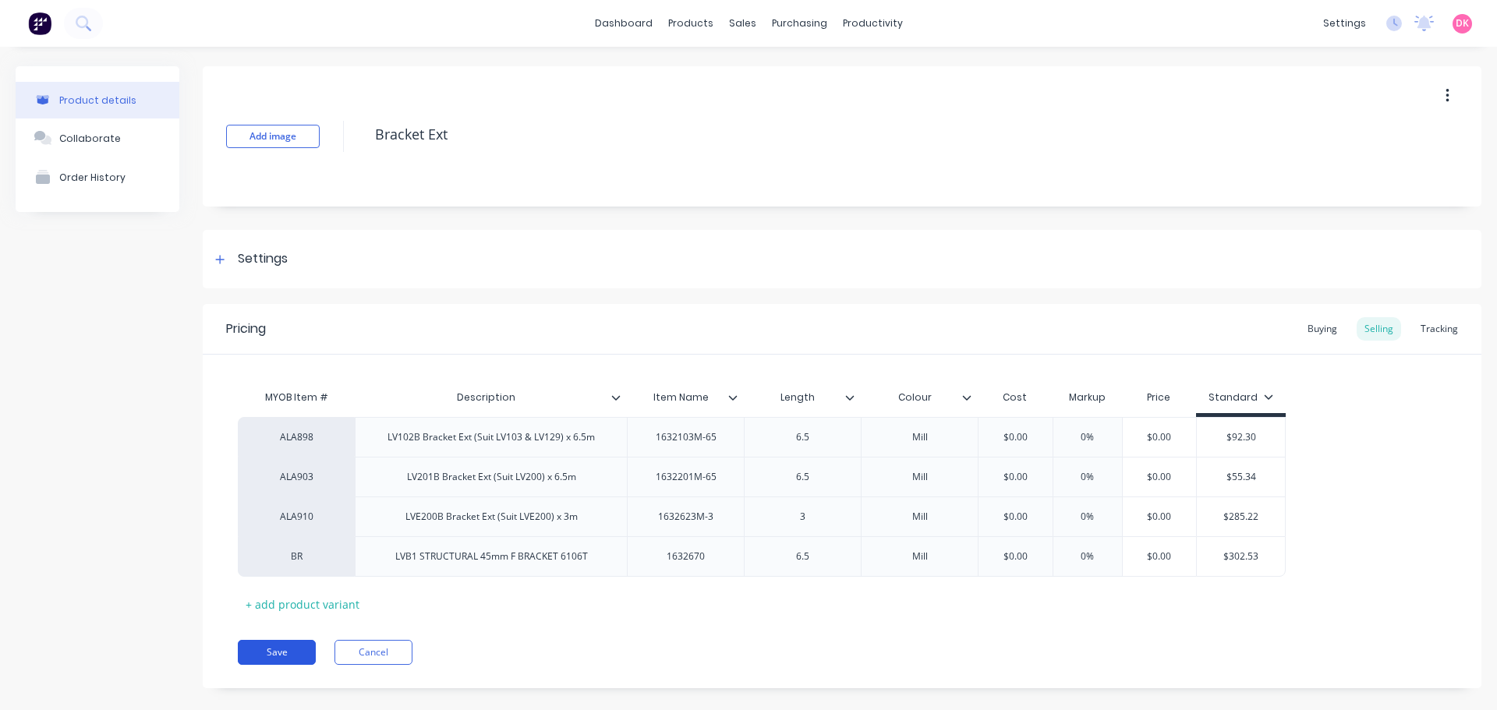
type input "$302.53"
click at [285, 658] on button "Save" at bounding box center [277, 652] width 78 height 25
type textarea "x"
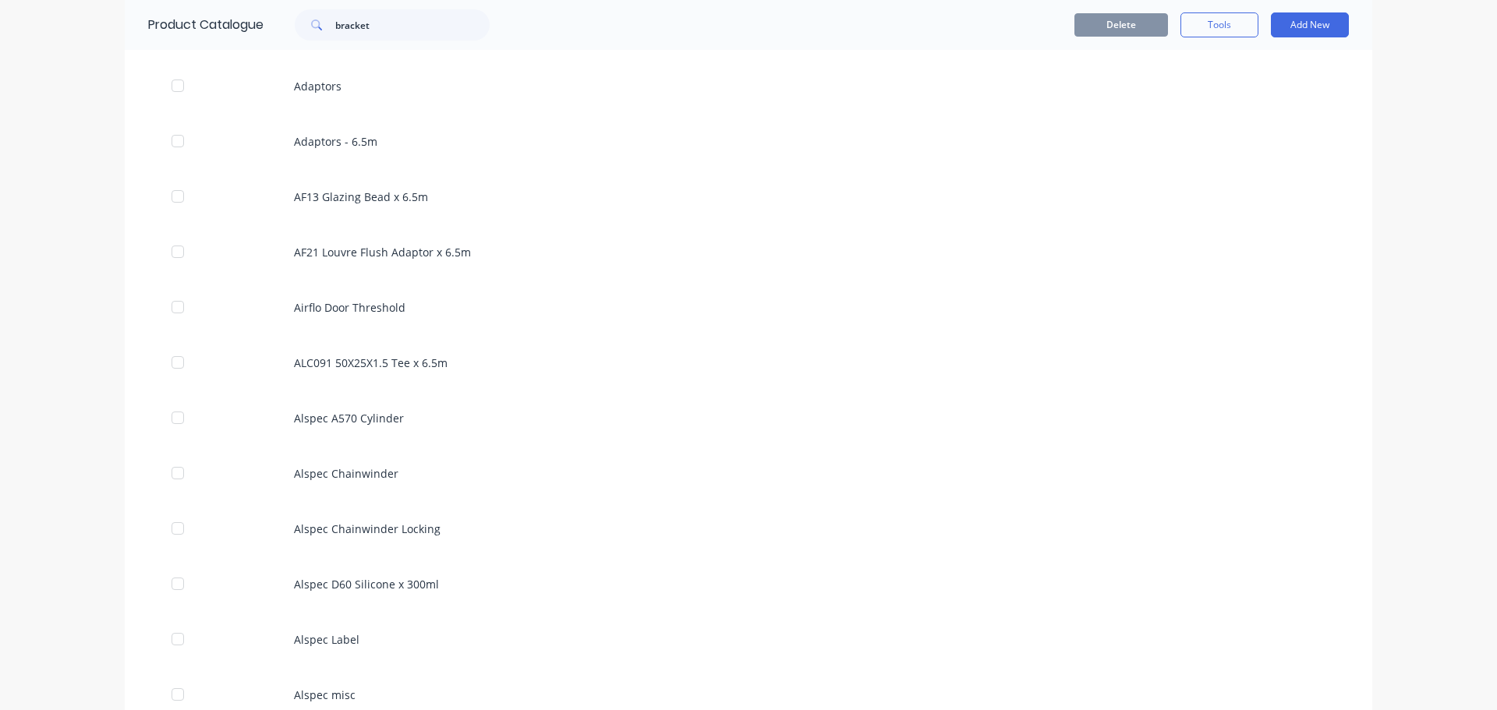
scroll to position [546, 0]
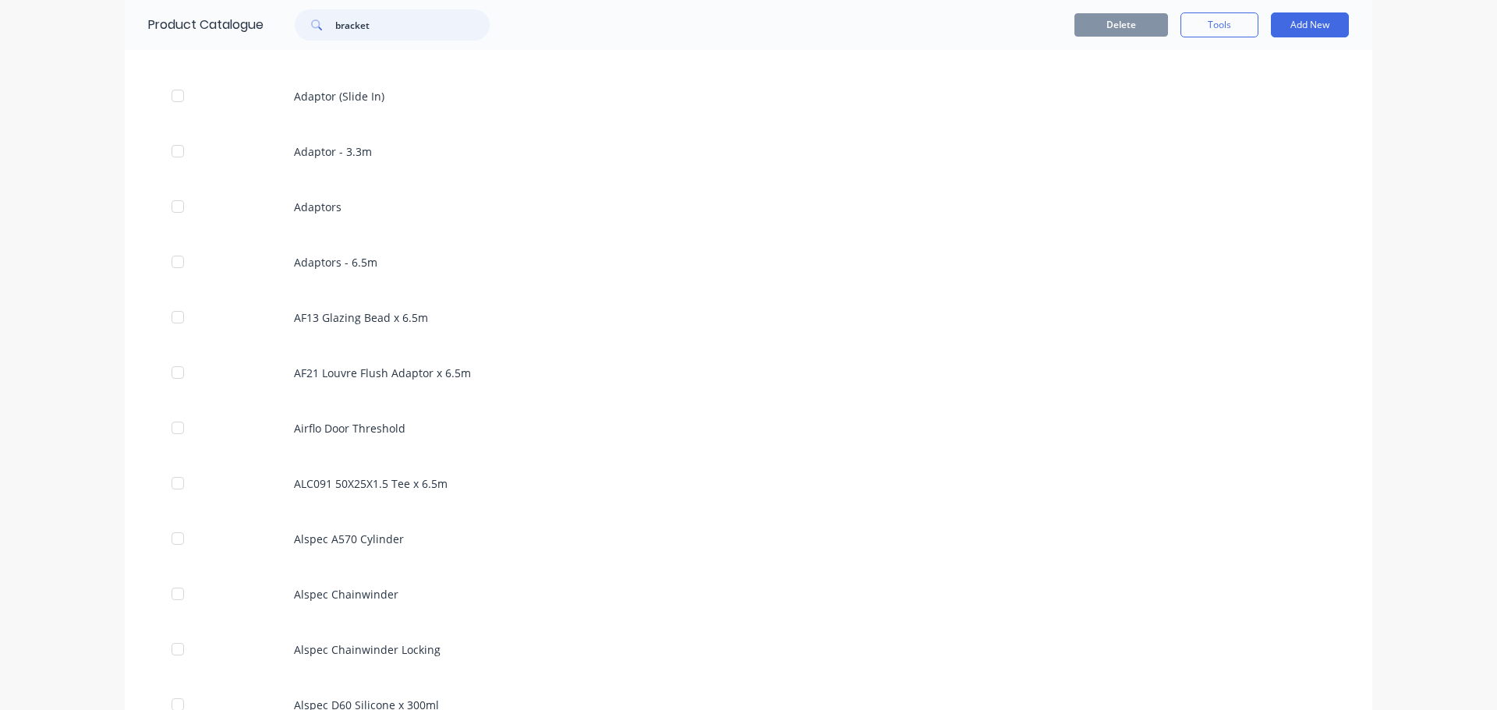
drag, startPoint x: 391, startPoint y: 27, endPoint x: 220, endPoint y: 30, distance: 171.5
click at [224, 30] on div "Product Catalogue bracket" at bounding box center [327, 25] width 404 height 50
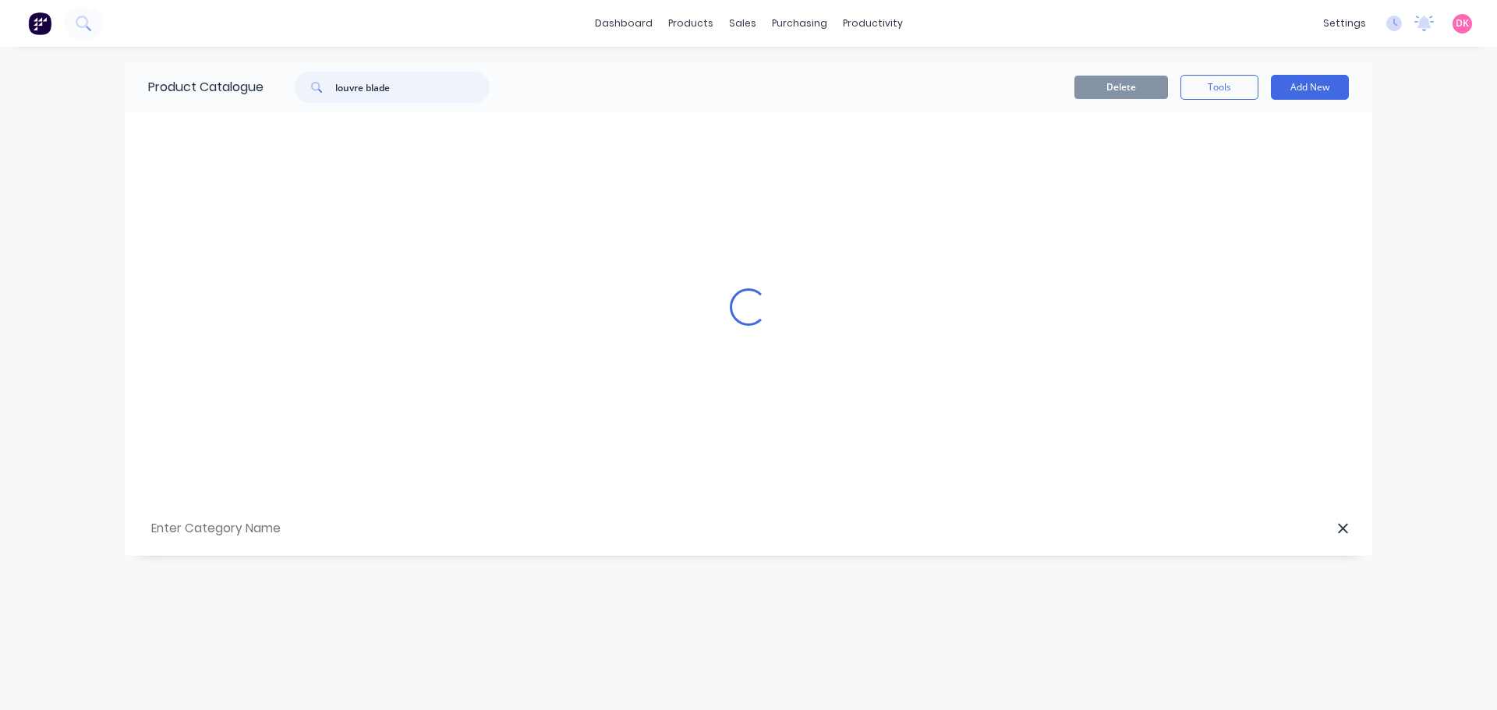
scroll to position [0, 0]
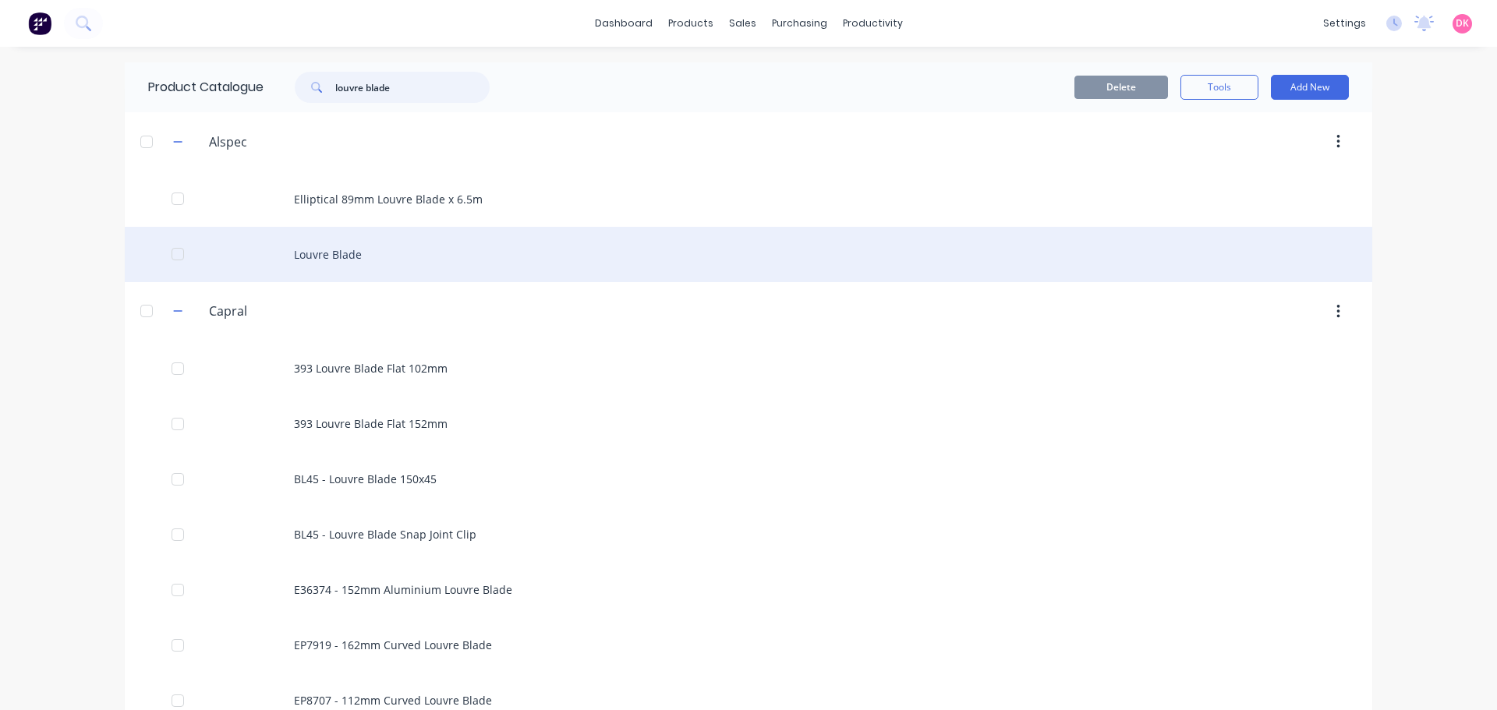
type input "louvre blade"
click at [439, 270] on div "Louvre Blade" at bounding box center [748, 254] width 1247 height 55
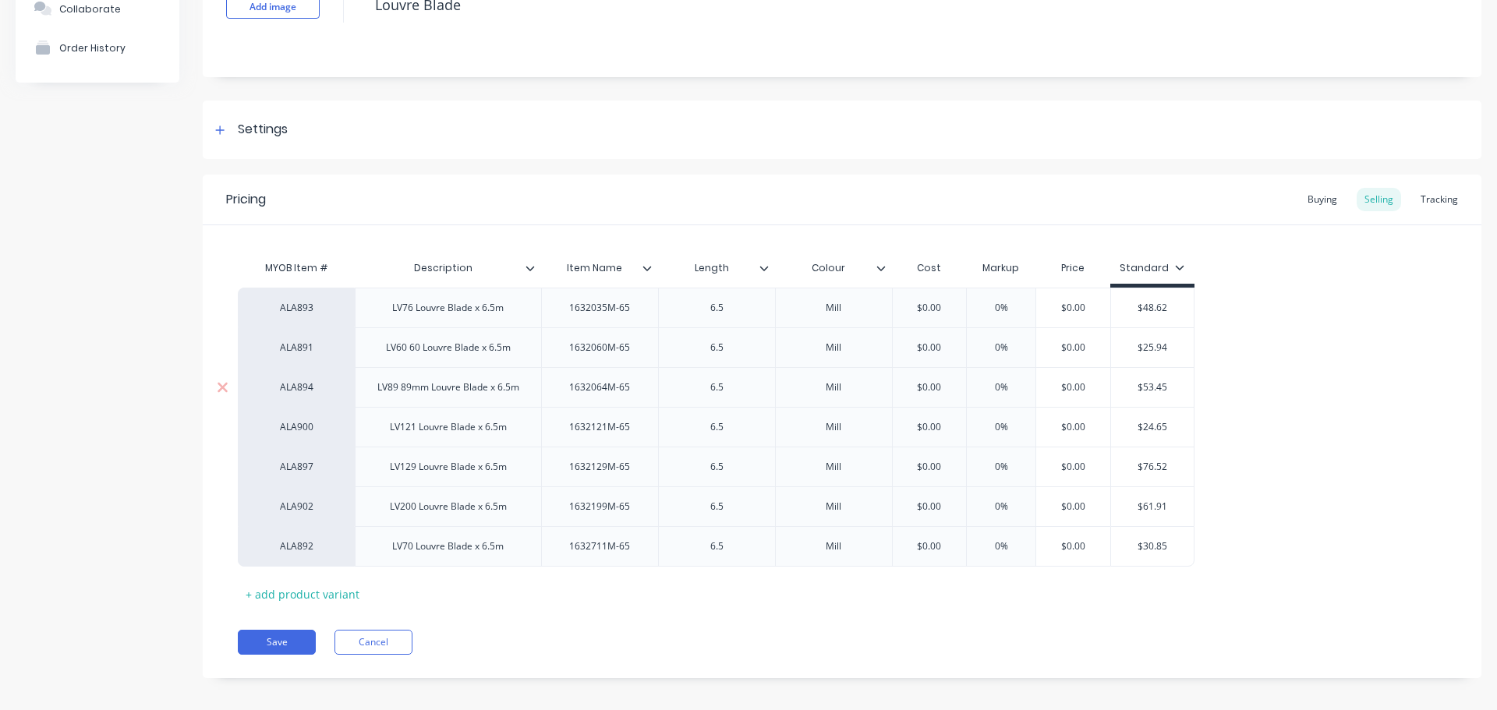
scroll to position [140, 0]
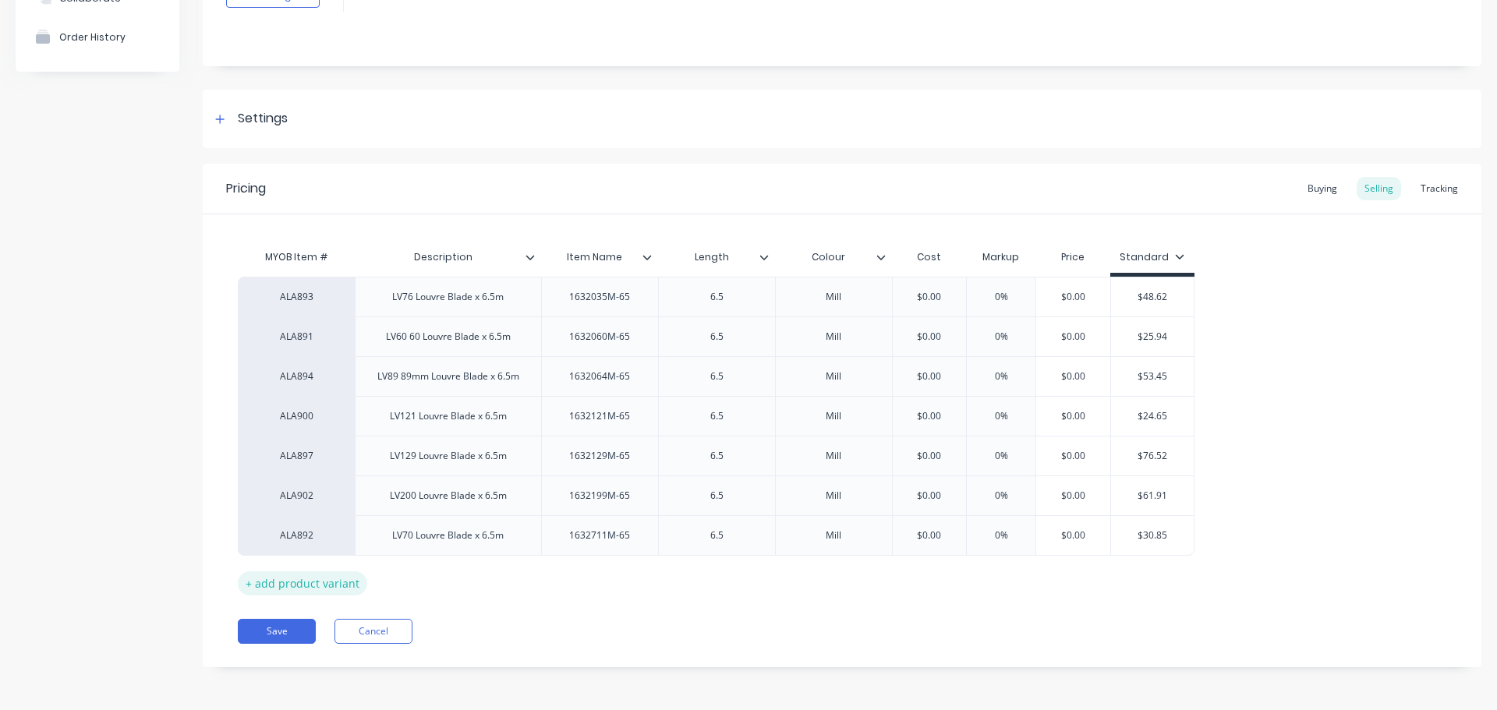
click at [281, 587] on div "+ add product variant" at bounding box center [302, 583] width 129 height 24
type textarea "x"
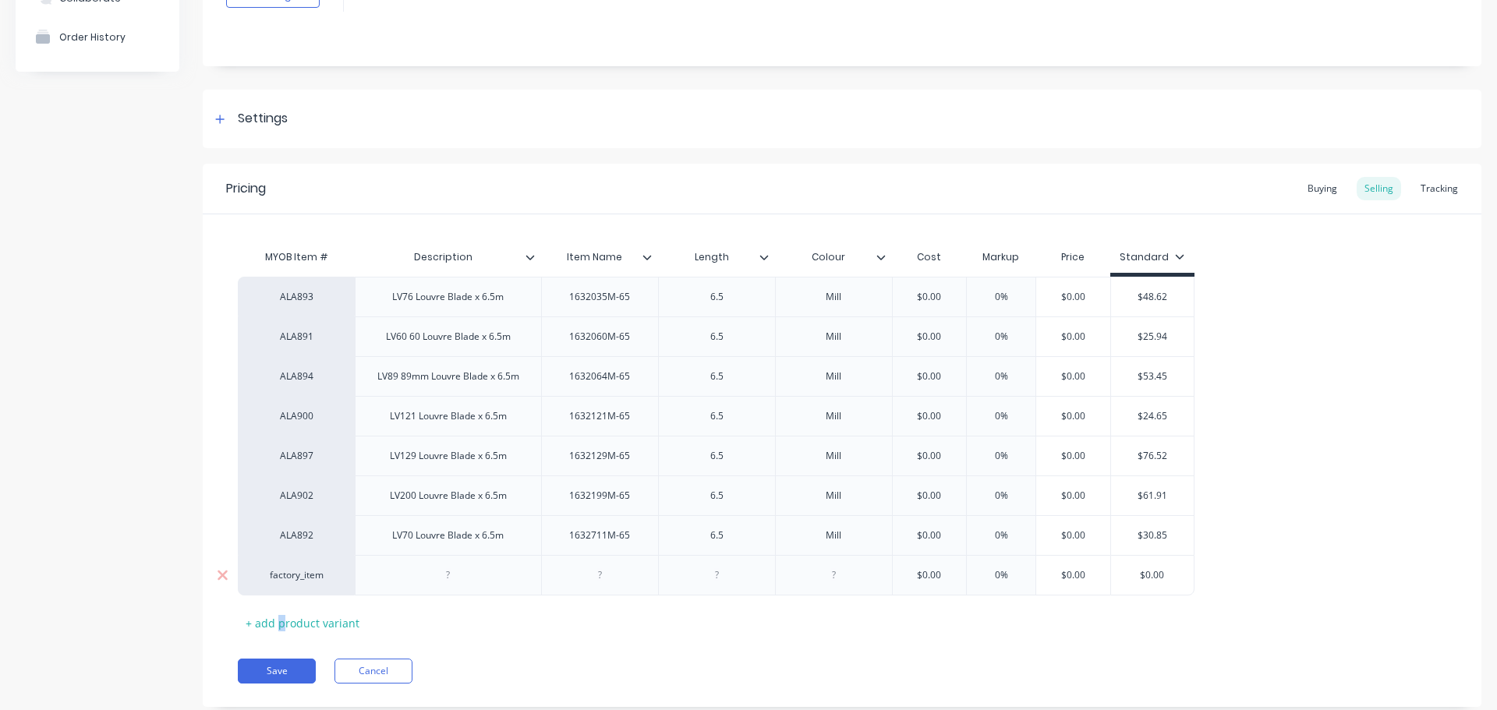
click at [306, 581] on div "factory_item" at bounding box center [296, 575] width 86 height 14
click at [549, 624] on div "MYOB Item # Description Item Name Length Colour Cost Markup Price Standard ALA8…" at bounding box center [842, 439] width 1208 height 394
click at [293, 581] on div "factory_item" at bounding box center [296, 575] width 86 height 14
type input "ala"
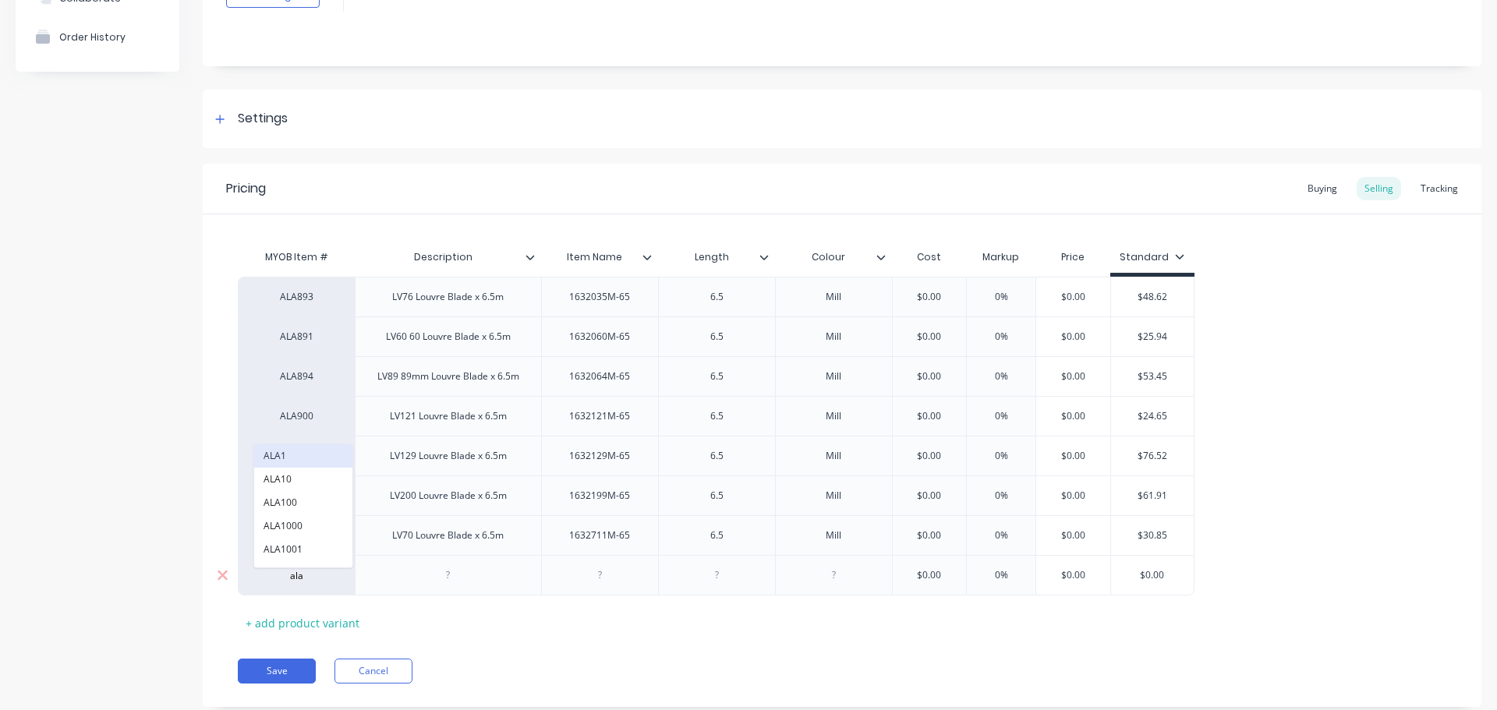
click at [305, 459] on button "ALA1" at bounding box center [303, 455] width 98 height 23
click at [464, 570] on div at bounding box center [448, 575] width 78 height 20
type textarea "x"
click at [446, 571] on div at bounding box center [448, 575] width 78 height 20
paste div
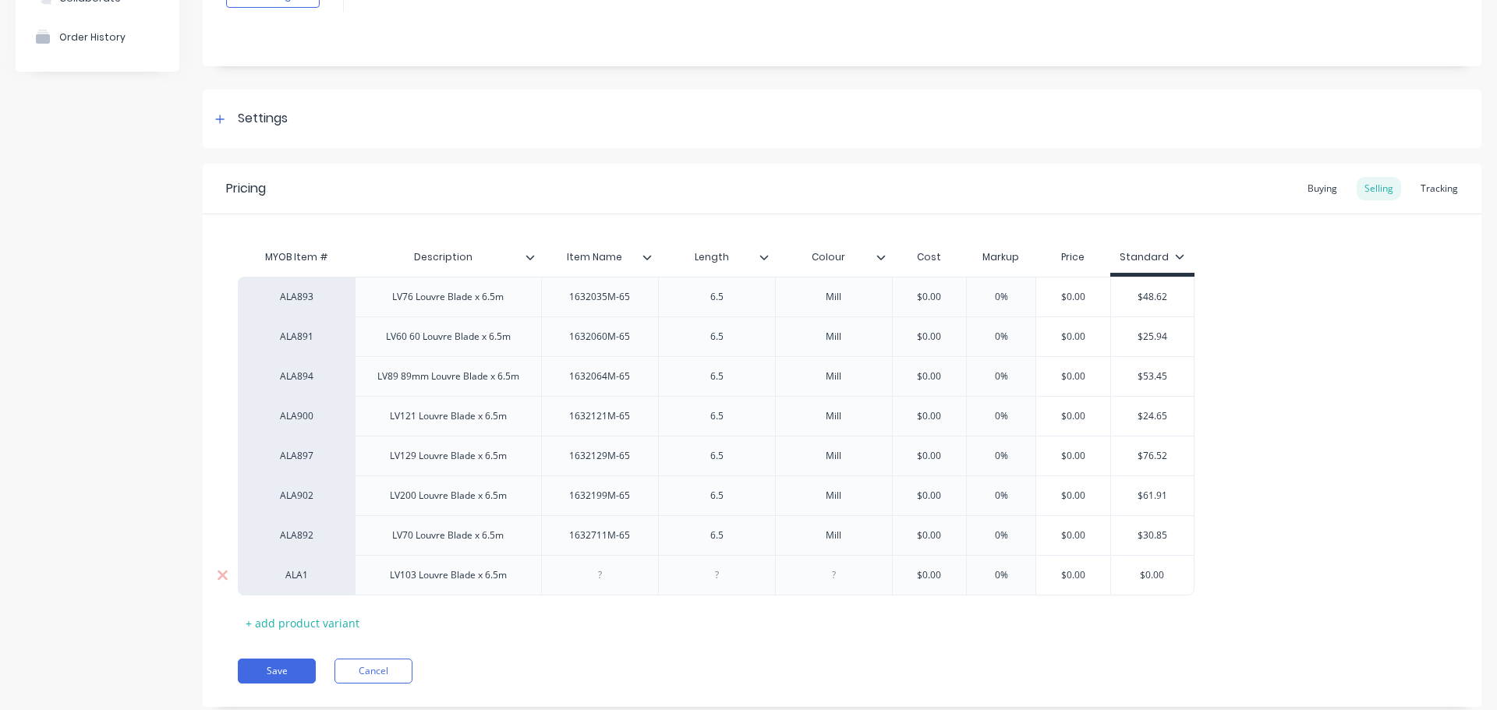
click at [624, 577] on div at bounding box center [599, 575] width 78 height 20
type textarea "x"
click at [625, 585] on div at bounding box center [599, 575] width 117 height 41
paste div
type textarea "x"
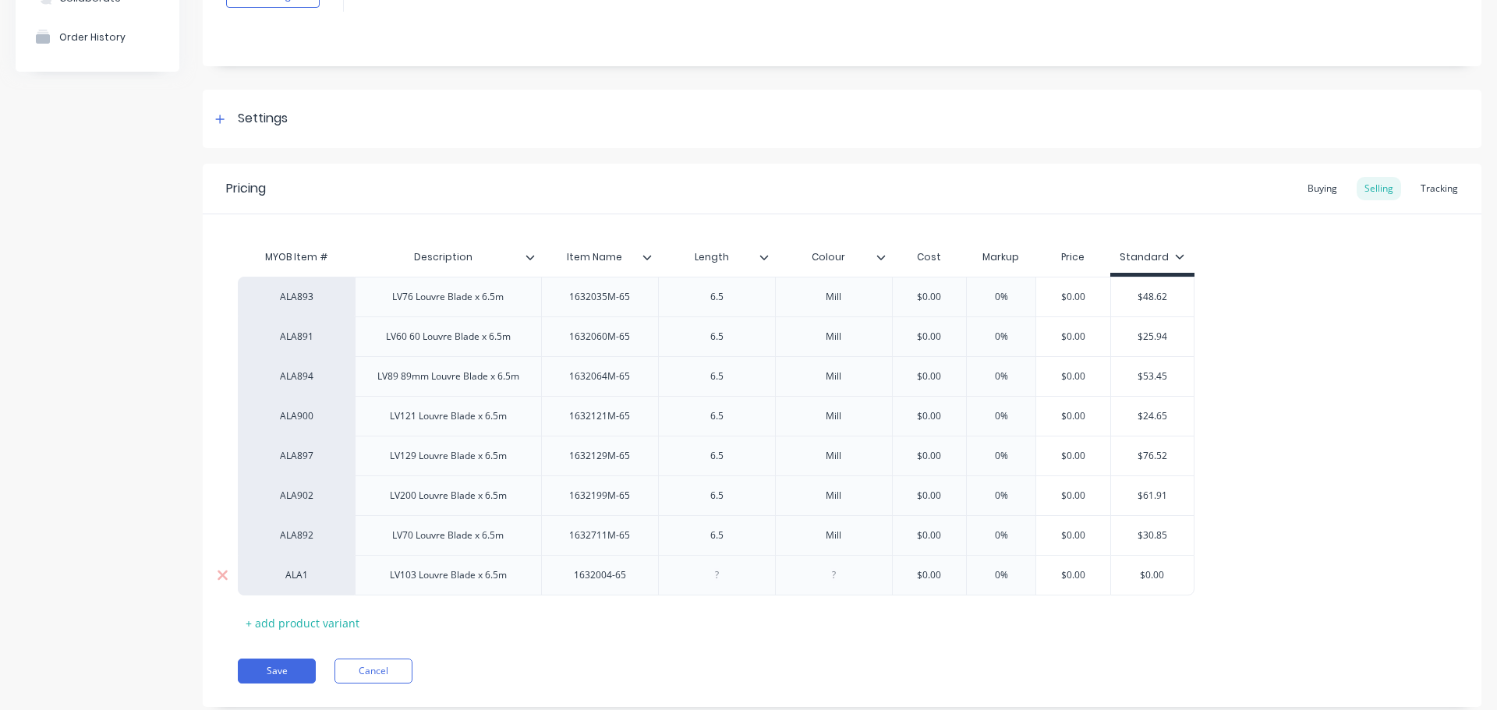
click at [724, 580] on div at bounding box center [716, 575] width 78 height 20
type textarea "x"
click at [839, 578] on div at bounding box center [833, 575] width 78 height 20
click at [270, 670] on button "Save" at bounding box center [277, 671] width 78 height 25
type textarea "x"
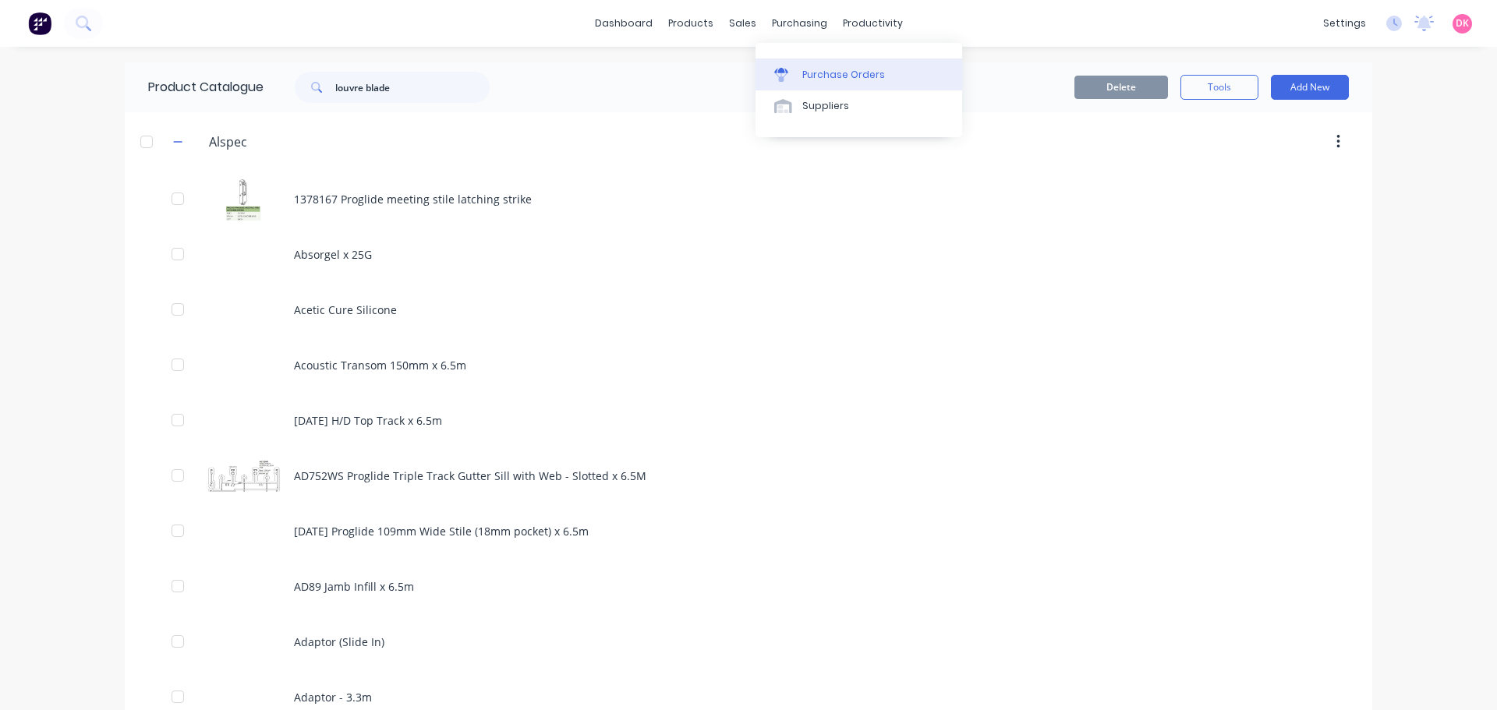
click at [825, 79] on div "Purchase Orders" at bounding box center [843, 75] width 83 height 14
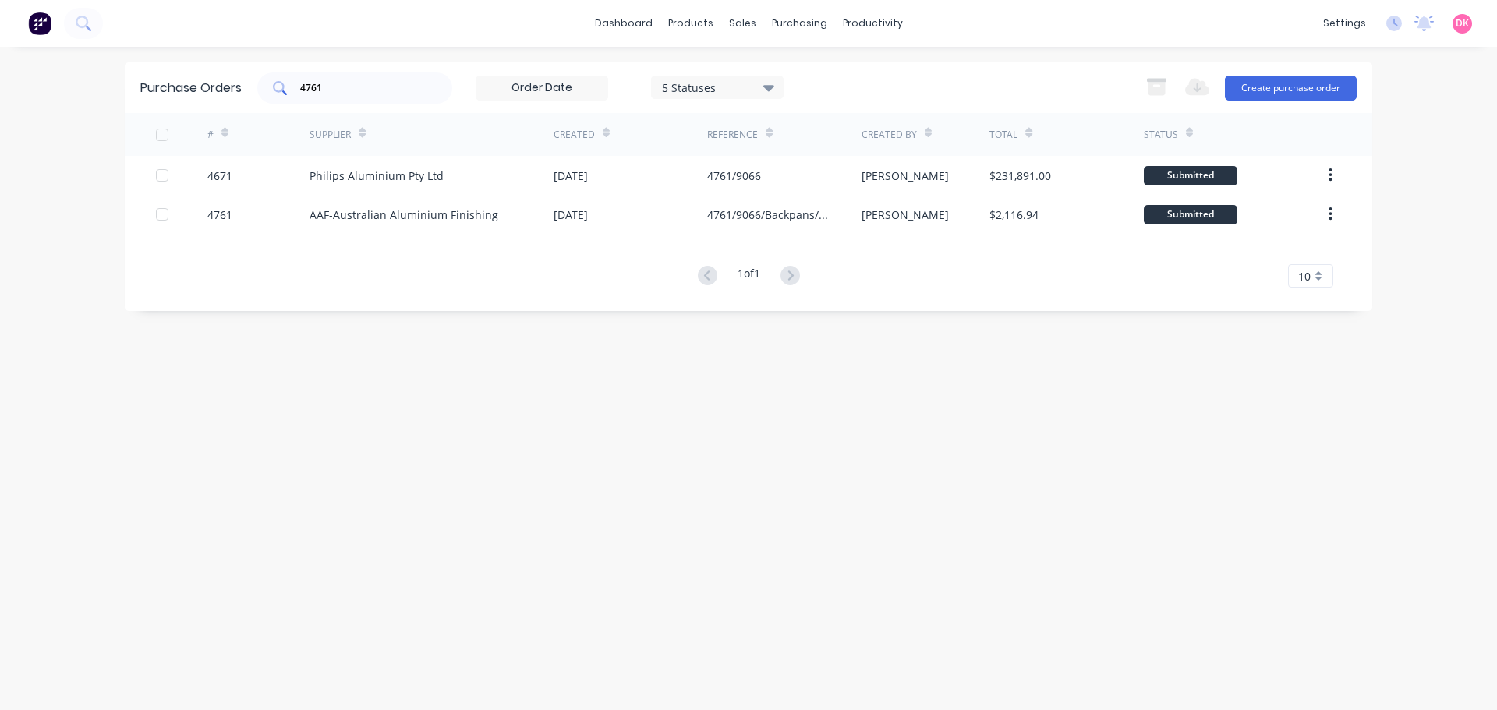
click at [400, 97] on div "4761" at bounding box center [354, 87] width 195 height 31
drag, startPoint x: 366, startPoint y: 80, endPoint x: 249, endPoint y: 63, distance: 118.2
click at [266, 76] on div "47614768" at bounding box center [354, 87] width 195 height 31
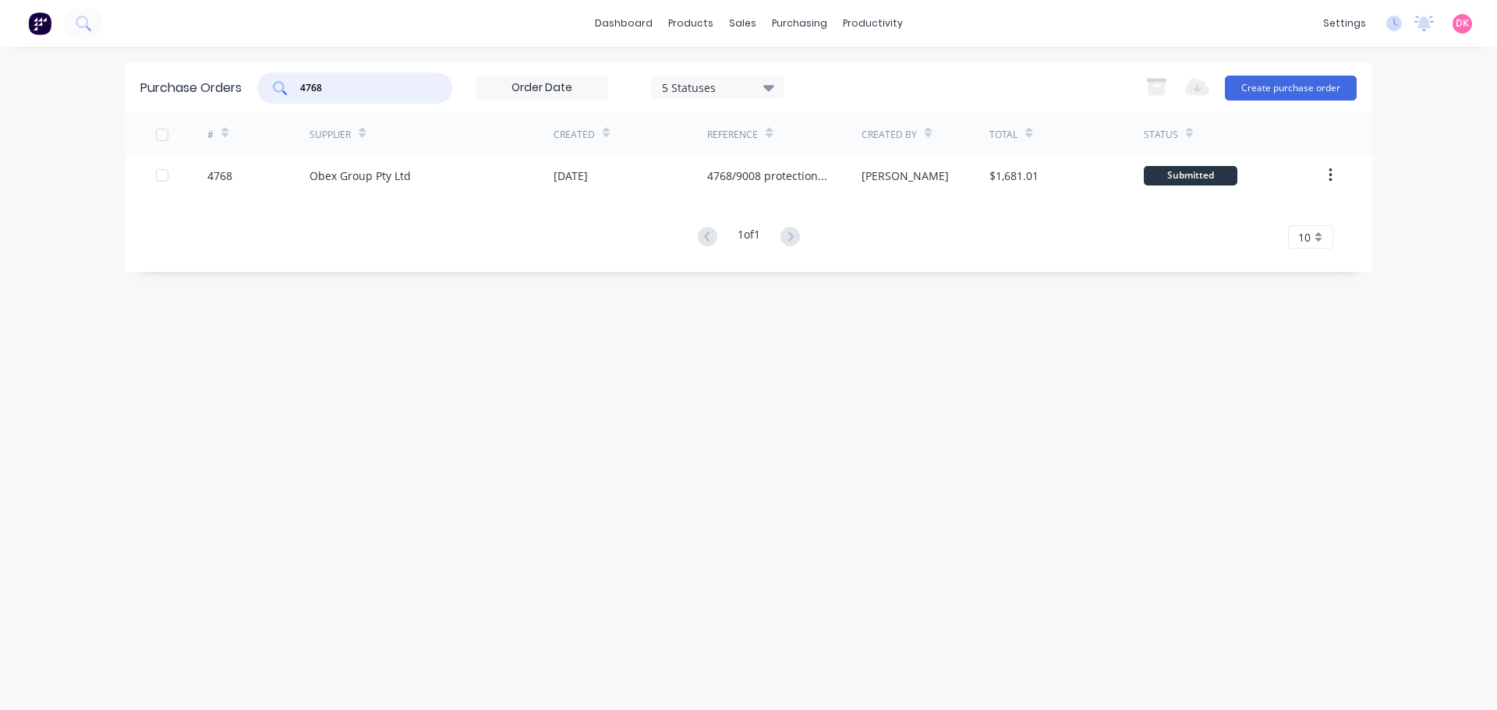
type input "4768"
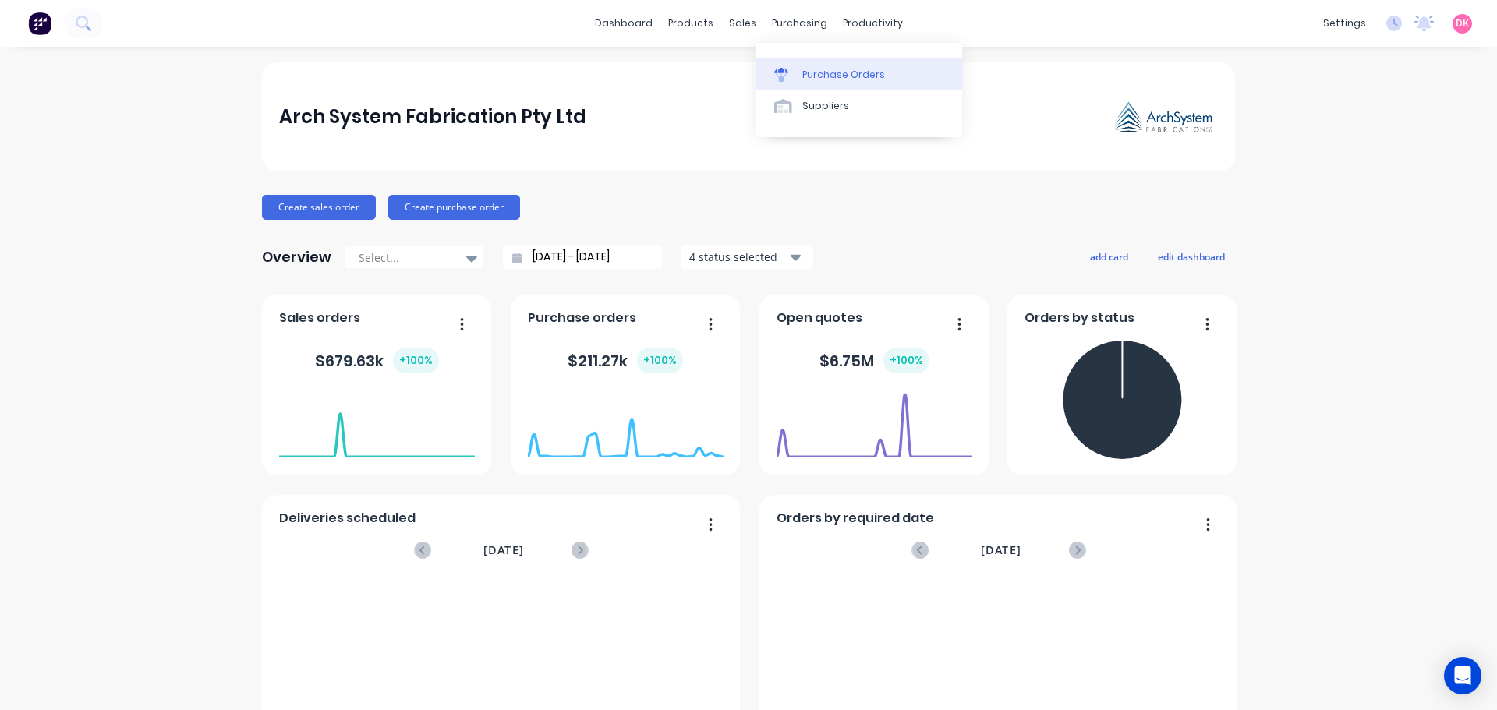
click at [796, 80] on div at bounding box center [785, 75] width 23 height 14
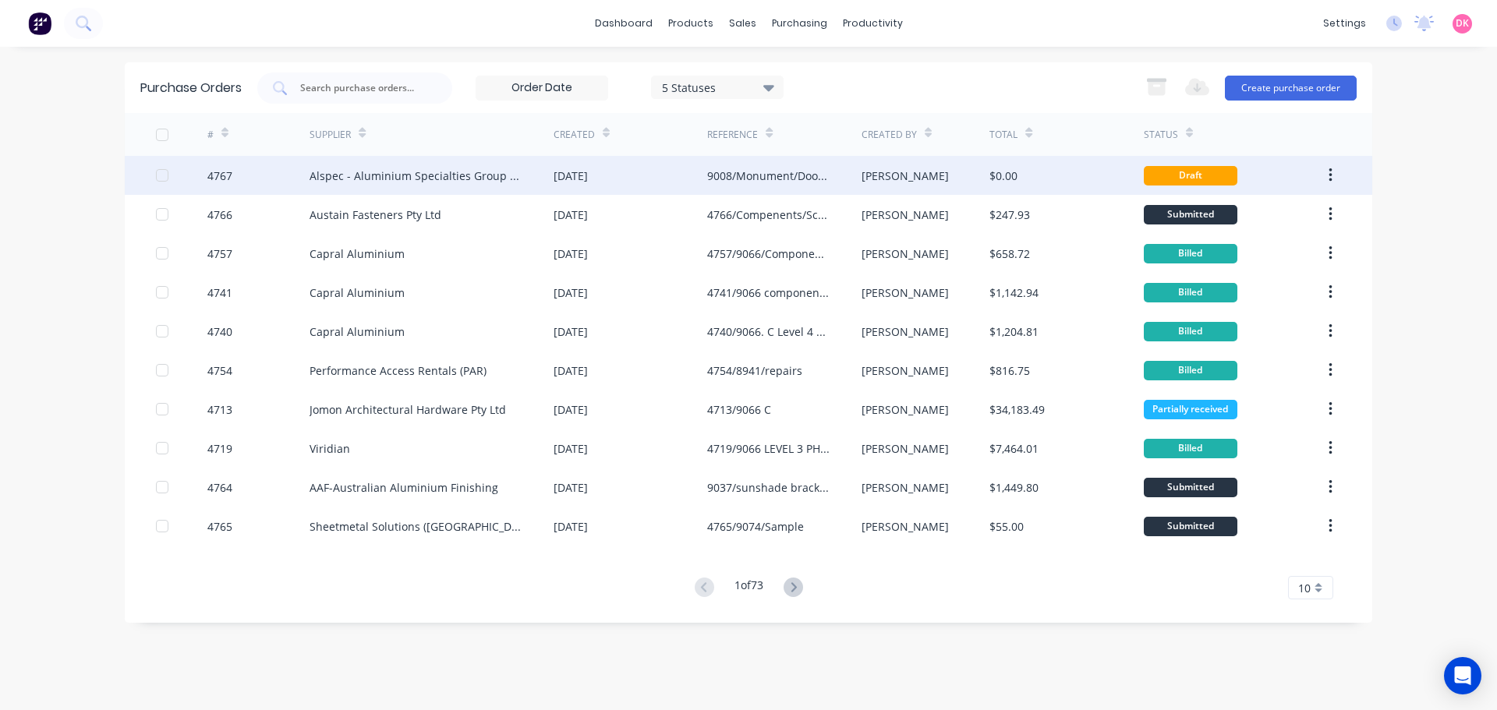
click at [439, 182] on div "Alspec - Aluminium Specialties Group Pty Ltd" at bounding box center [415, 176] width 213 height 16
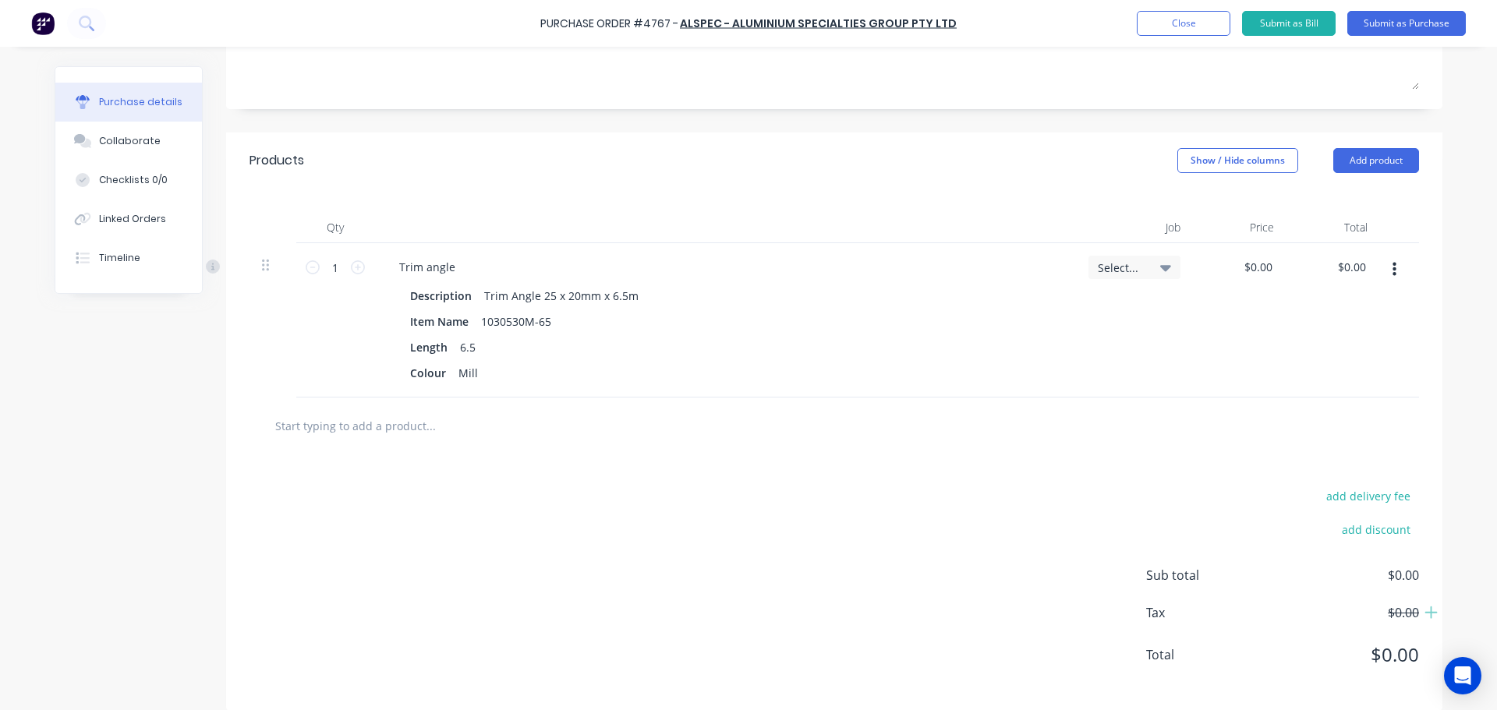
scroll to position [271, 0]
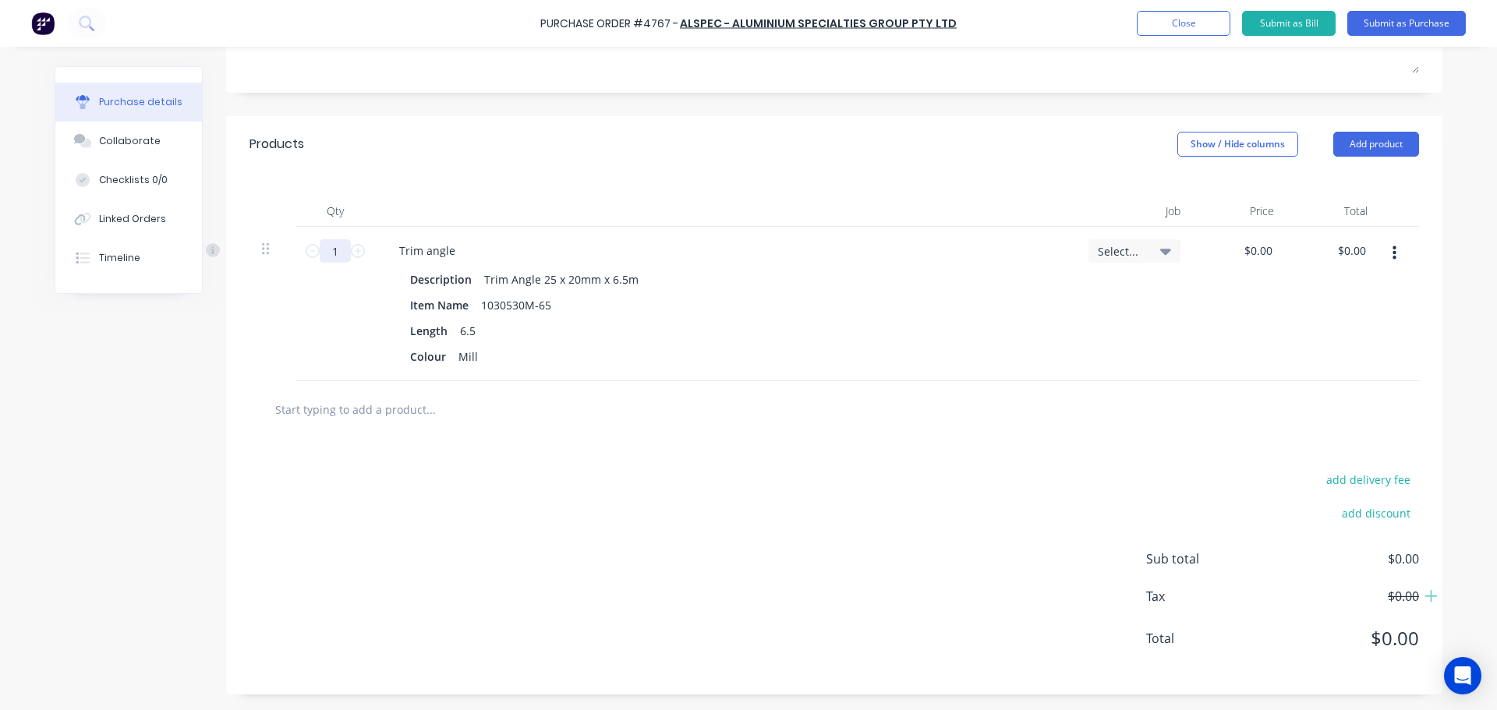
click at [331, 259] on input "1" at bounding box center [335, 250] width 31 height 23
type textarea "x"
type input "0.00"
click at [1265, 251] on input "0.00" at bounding box center [1261, 250] width 30 height 23
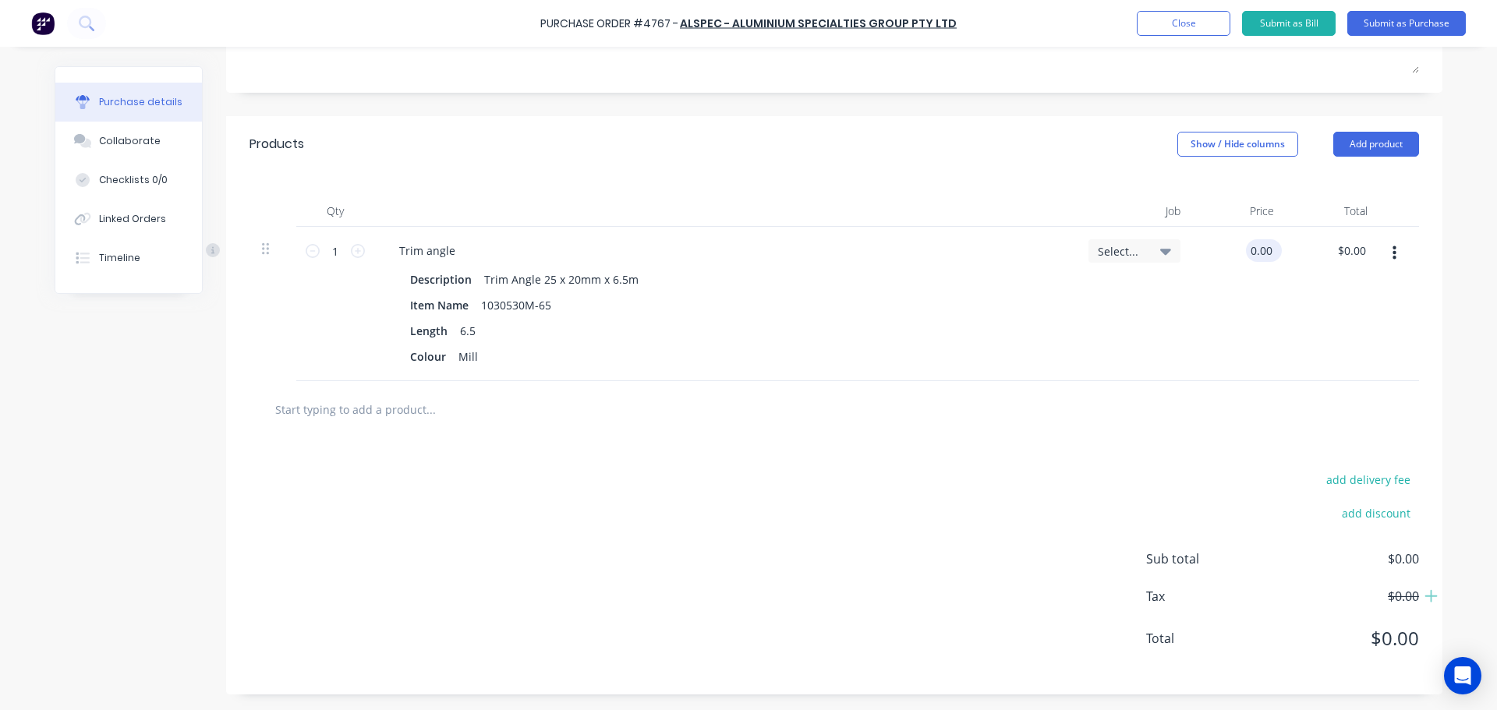
type textarea "x"
click at [1265, 251] on input "0.00" at bounding box center [1261, 250] width 30 height 23
type input "11.43"
type textarea "x"
type input "$11.43"
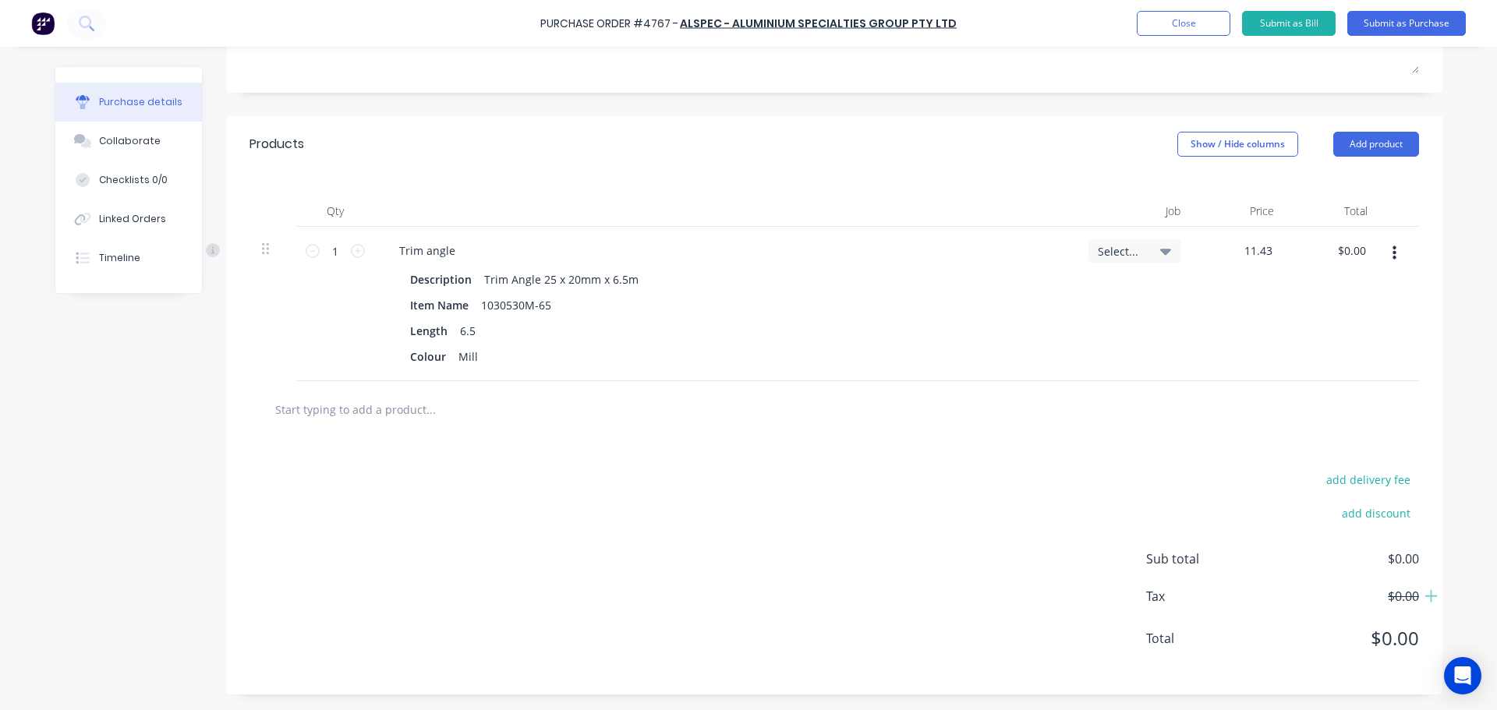
type input "$11.43"
click at [1165, 304] on div "Select..." at bounding box center [1134, 304] width 117 height 154
click at [331, 259] on input "1" at bounding box center [335, 250] width 31 height 23
click at [333, 259] on input "1" at bounding box center [335, 250] width 31 height 23
type textarea "x"
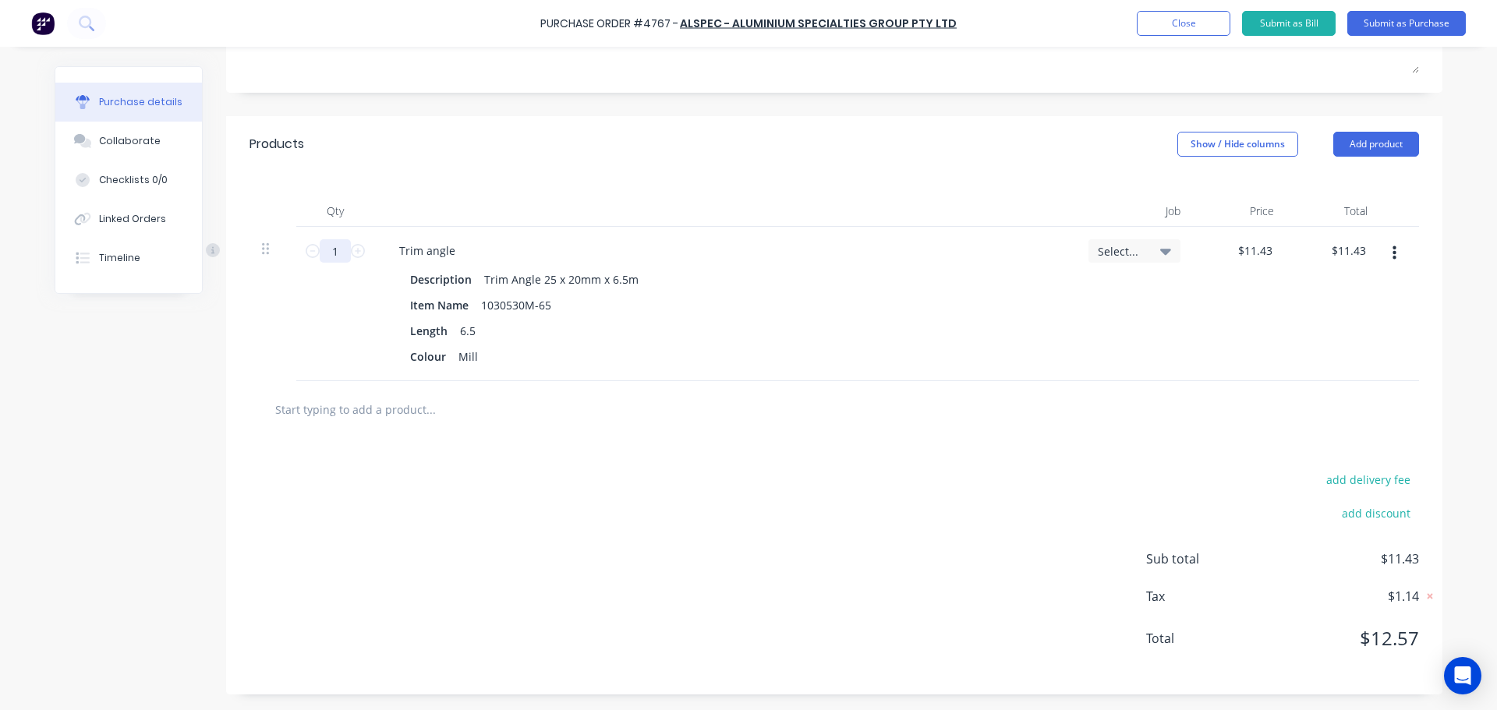
type input "7"
type input "$80.01"
type textarea "x"
type input "7"
click at [603, 472] on div "add delivery fee add discount Sub total $80.01 Tax $8.00 Total $88.01" at bounding box center [834, 566] width 1216 height 256
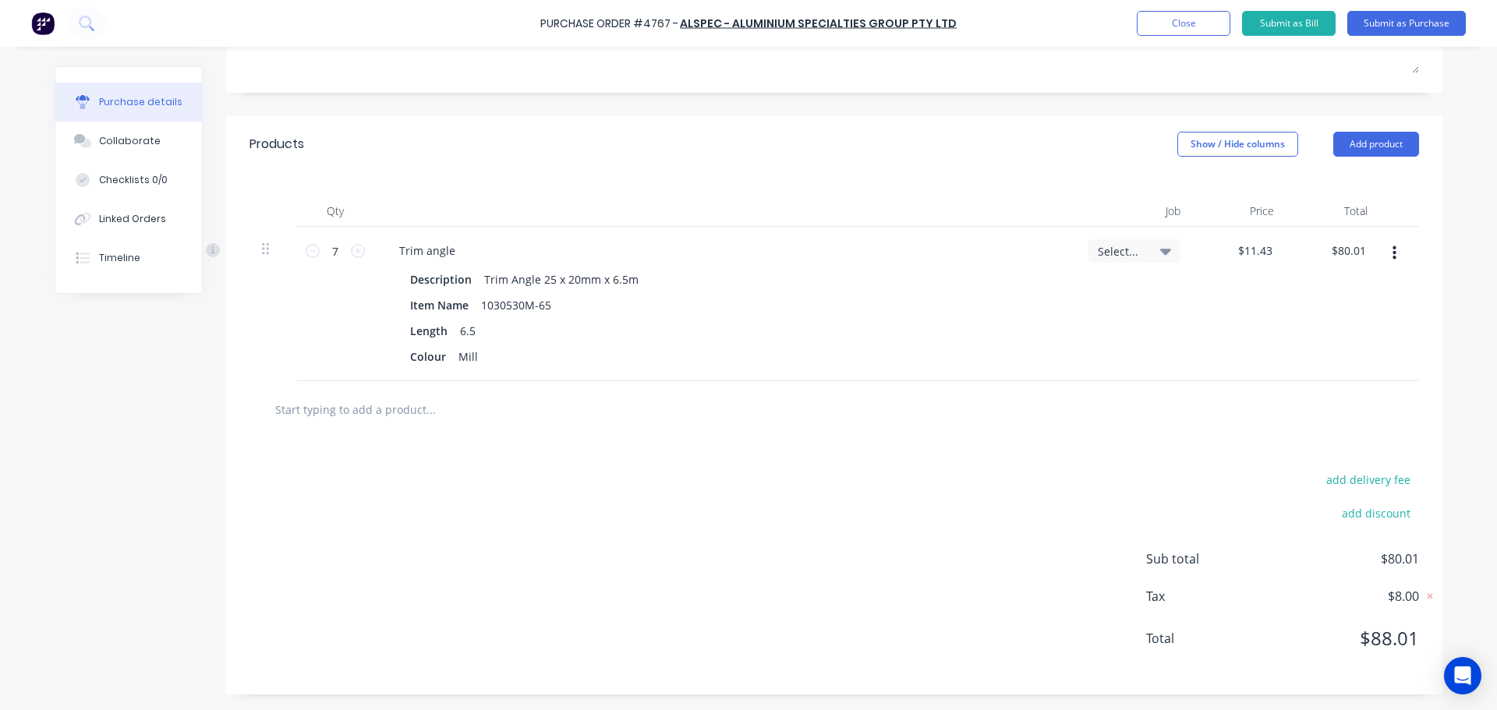
click at [530, 410] on input "text" at bounding box center [430, 409] width 312 height 31
type textarea "x"
type input "1"
type textarea "x"
type input "10"
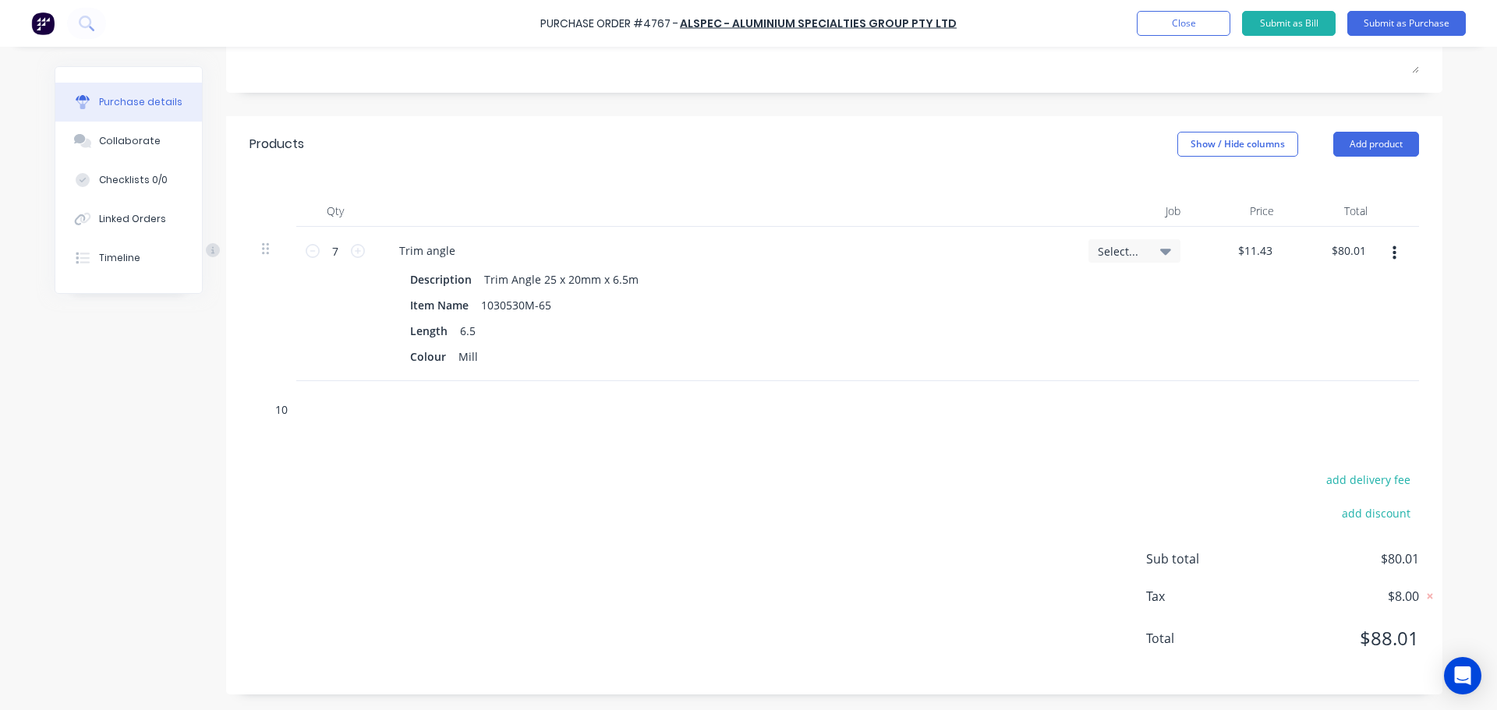
type textarea "x"
type input "103"
type textarea "x"
type input "1030"
type textarea "x"
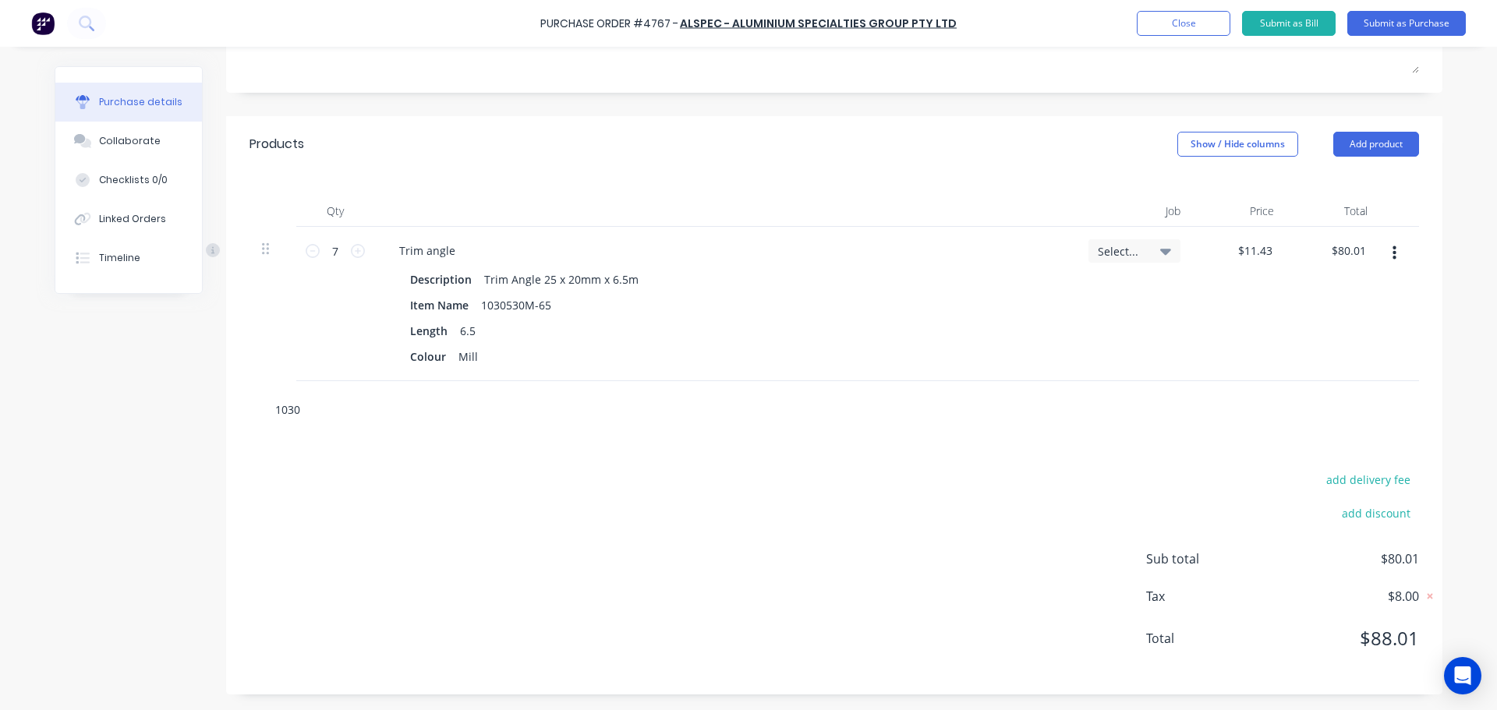
type input "10305"
type textarea "x"
type input "103054"
type textarea "x"
type input "1030548"
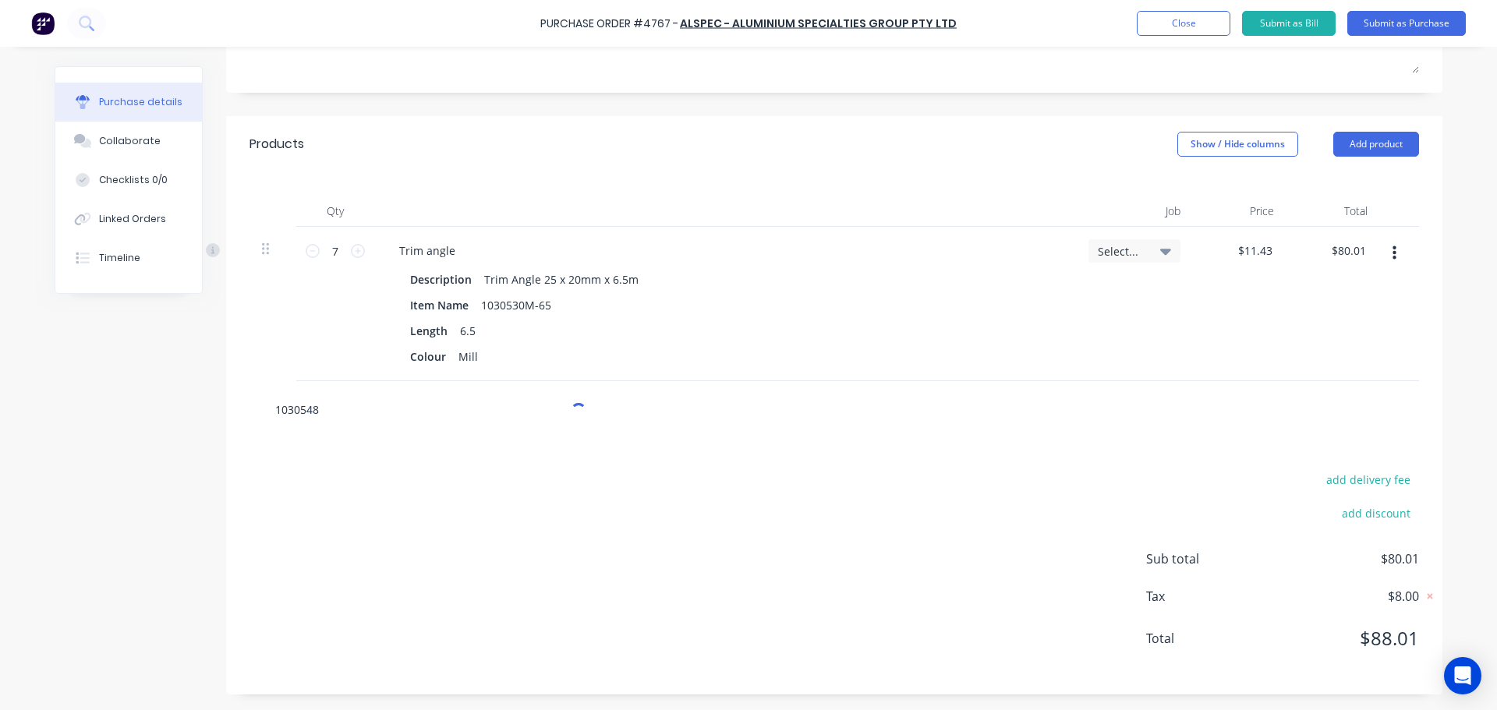
type textarea "x"
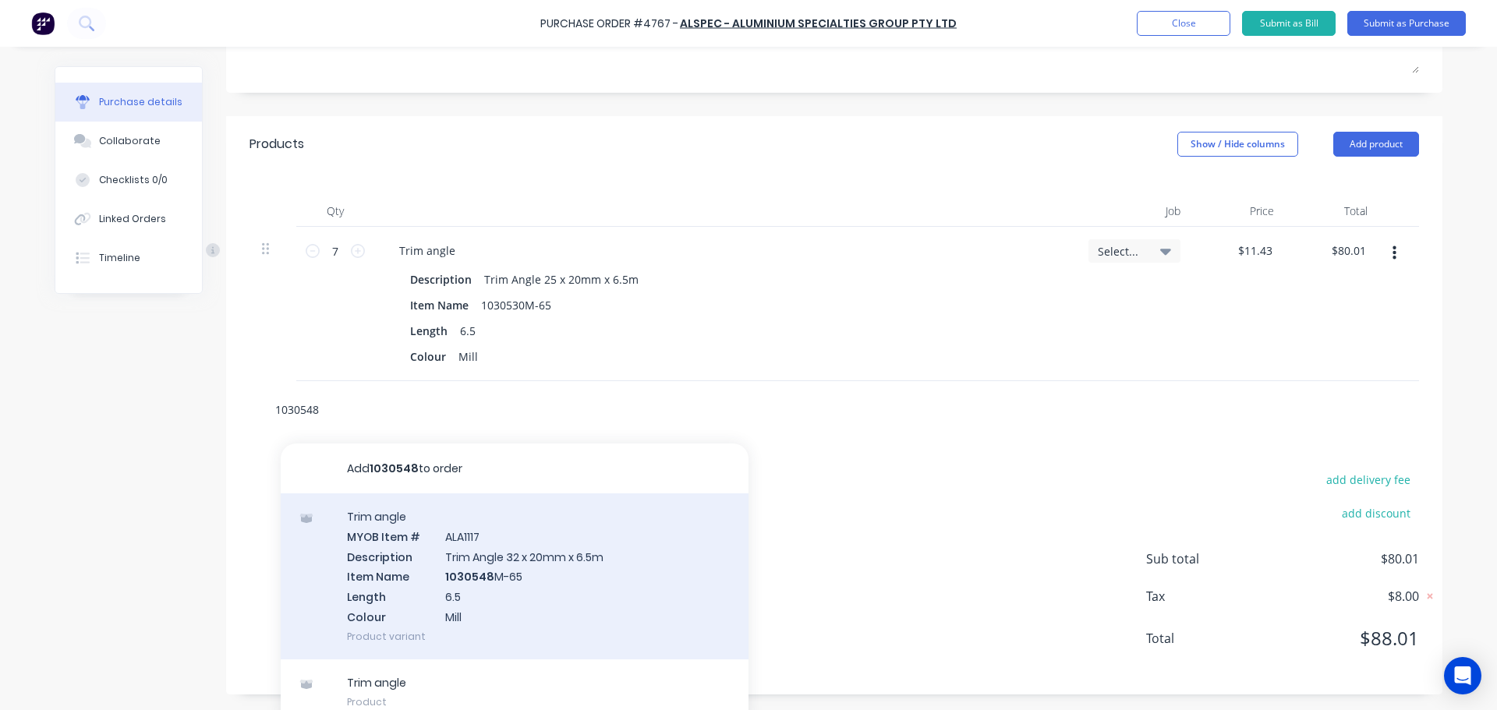
type input "1030548"
click at [520, 550] on div "Trim angle MYOB Item # ALA1117 Description Trim Angle 32 x 20mm x 6.5m Item Nam…" at bounding box center [515, 576] width 468 height 166
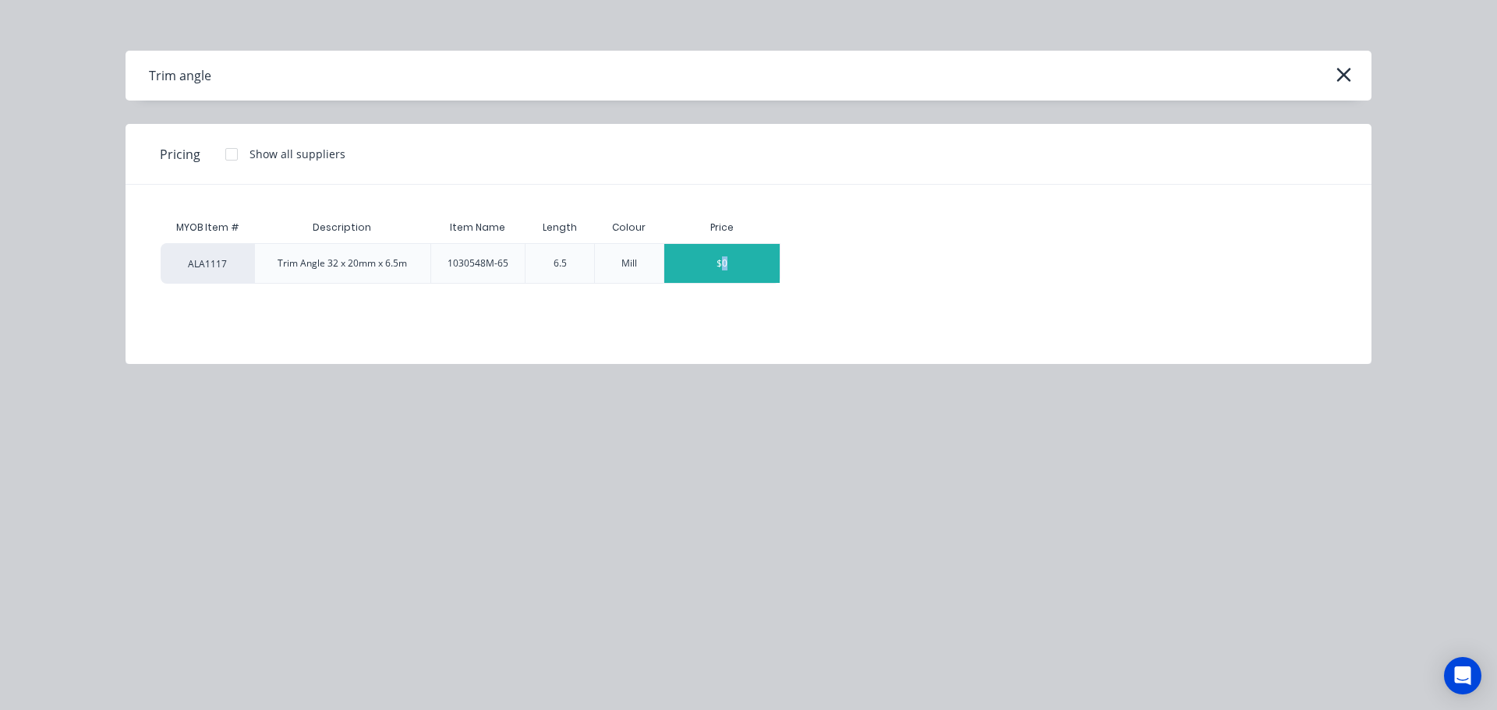
click at [727, 278] on div "$0" at bounding box center [721, 263] width 115 height 39
type textarea "x"
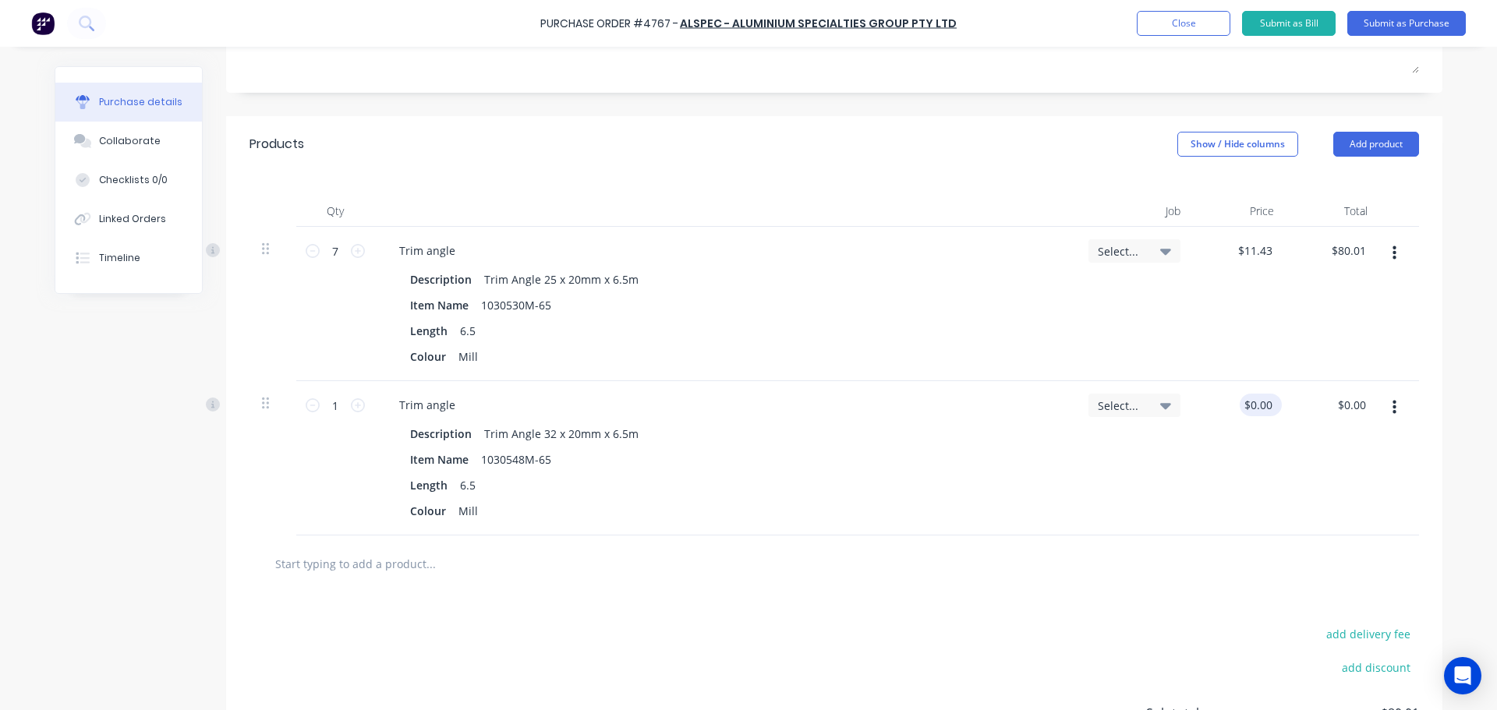
type textarea "x"
type input "0.00"
click at [1264, 406] on input "0.00" at bounding box center [1257, 405] width 36 height 23
type textarea "x"
click at [1264, 406] on input "0.00" at bounding box center [1261, 405] width 30 height 23
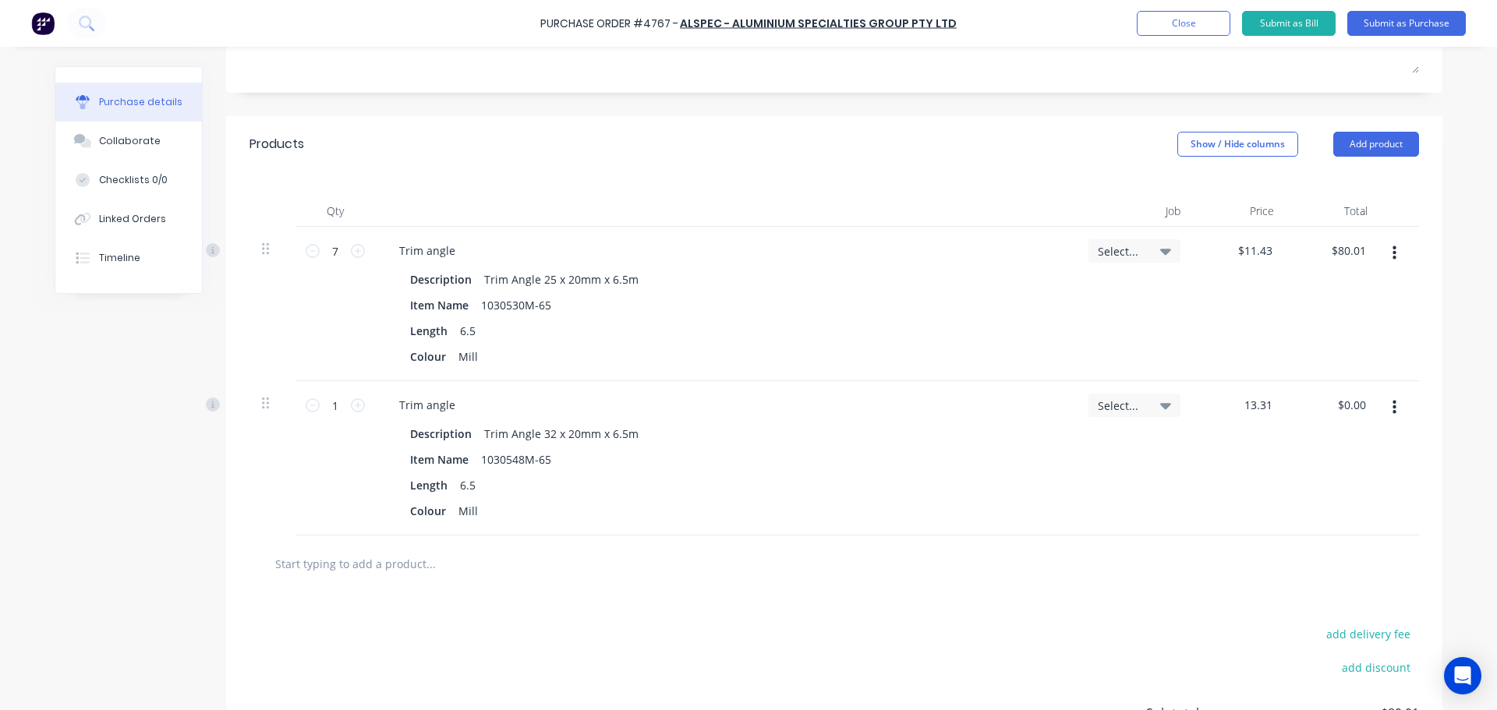
type input "13.31"
type textarea "x"
type input "$13.31"
click at [1214, 486] on div "$13.31 13.31" at bounding box center [1240, 458] width 94 height 154
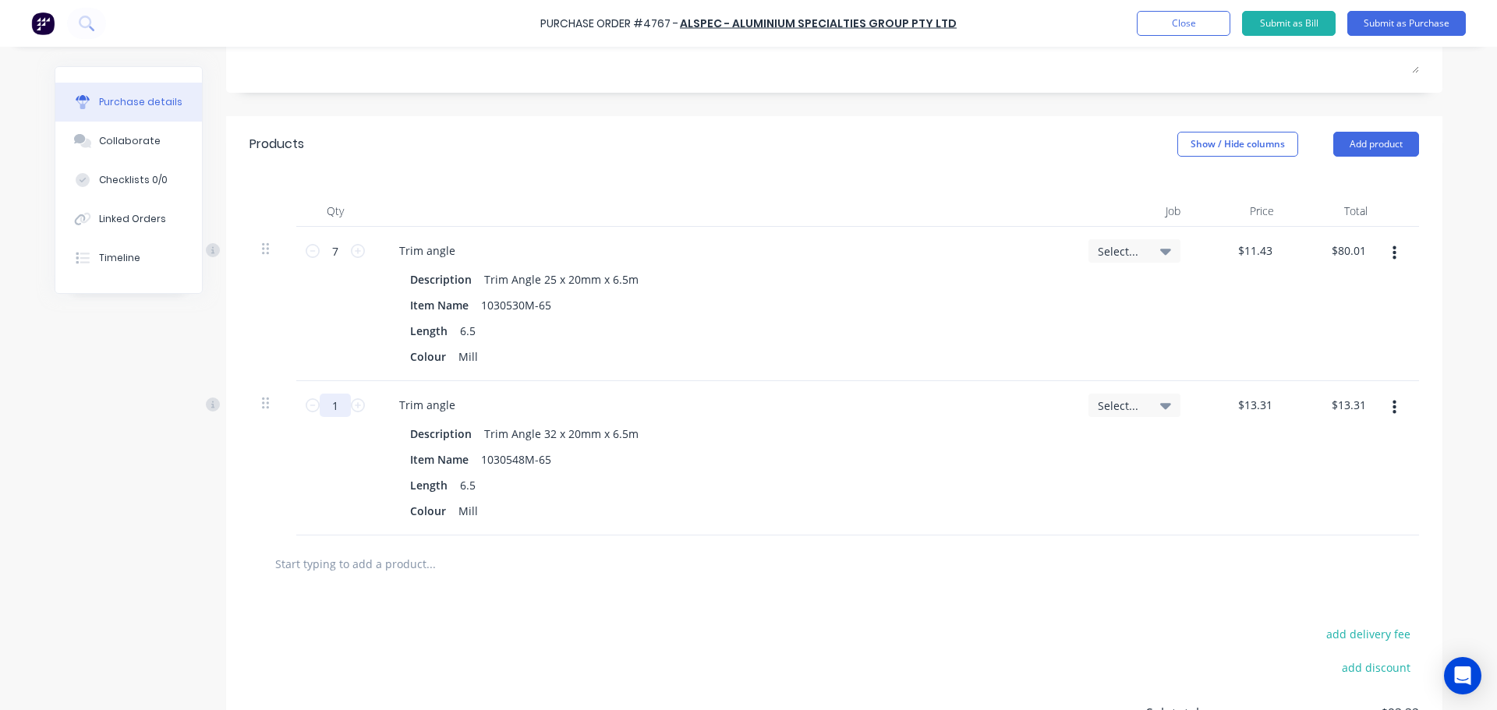
click at [326, 412] on input "1" at bounding box center [335, 405] width 31 height 23
type textarea "x"
type input "8"
type input "$106.48"
type textarea "x"
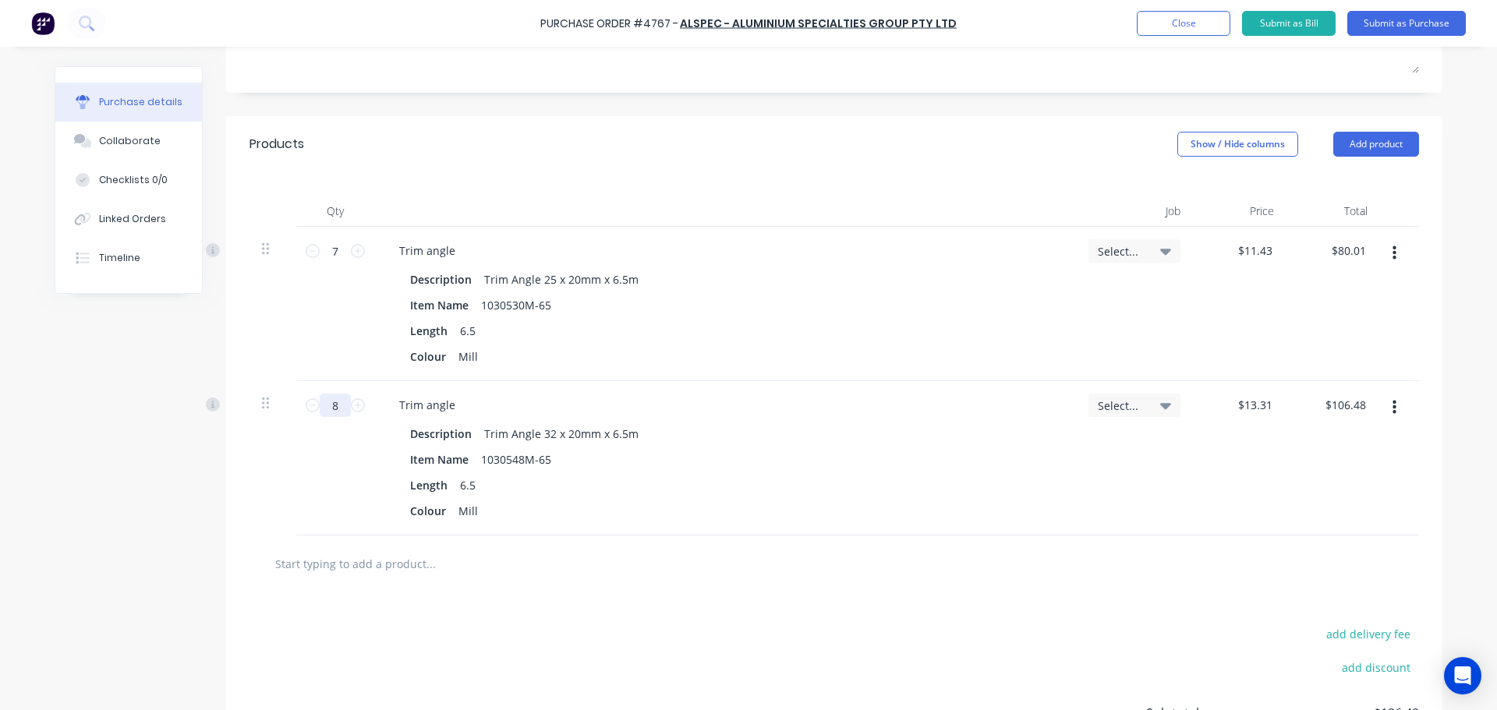
type input "80"
type input "$1,064.80"
type textarea "x"
type input "80"
click at [815, 588] on div at bounding box center [833, 563] width 1169 height 57
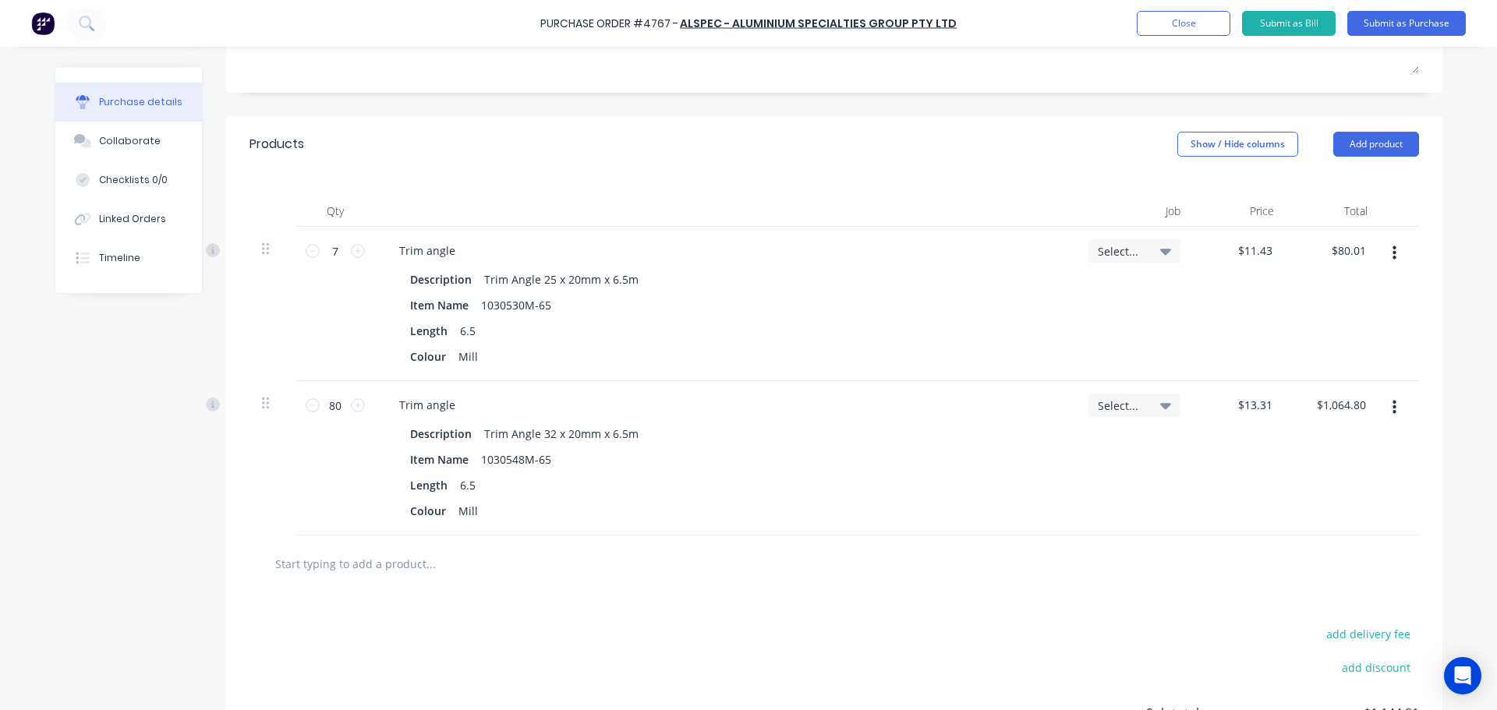
click at [557, 552] on input "text" at bounding box center [430, 563] width 312 height 31
type textarea "x"
type input "1"
type textarea "x"
type input "16"
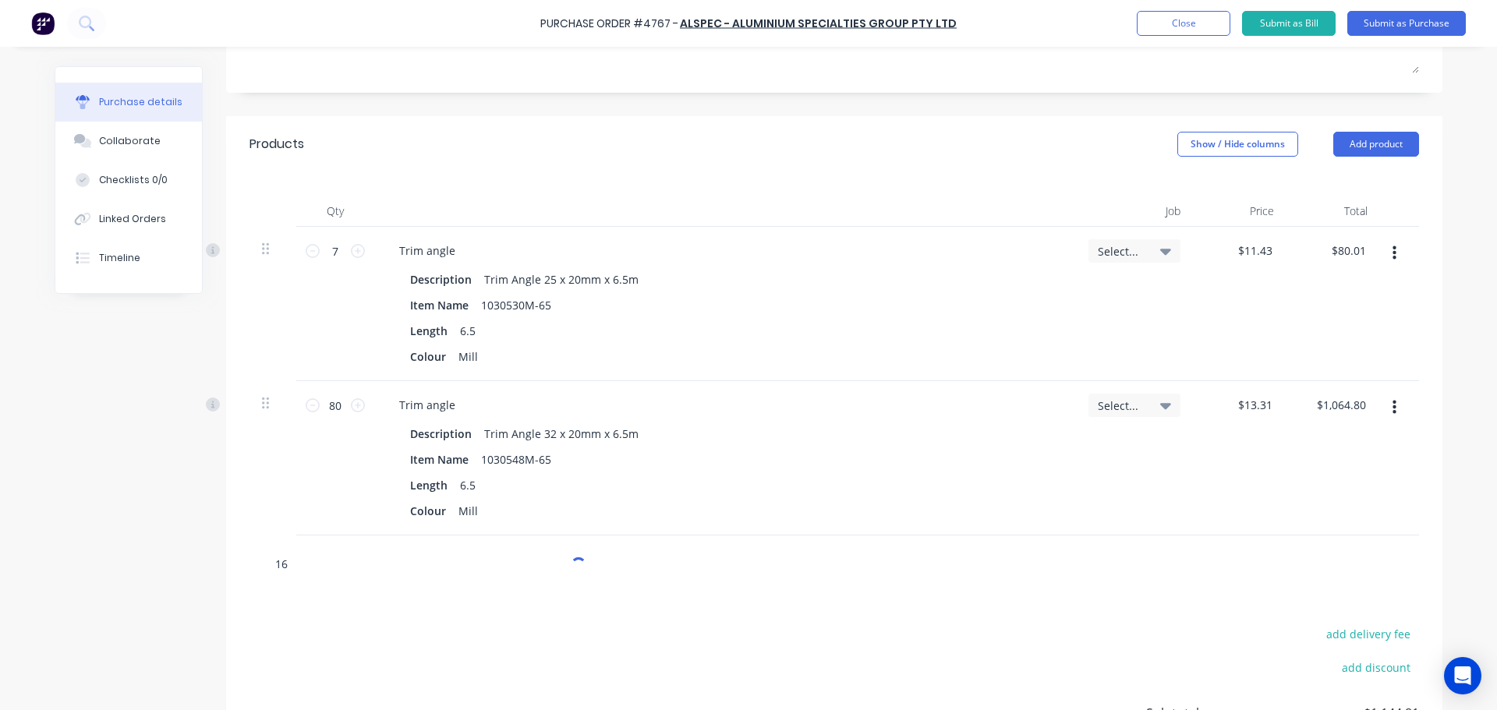
type textarea "x"
type input "160"
type textarea "x"
type input "1606"
type textarea "x"
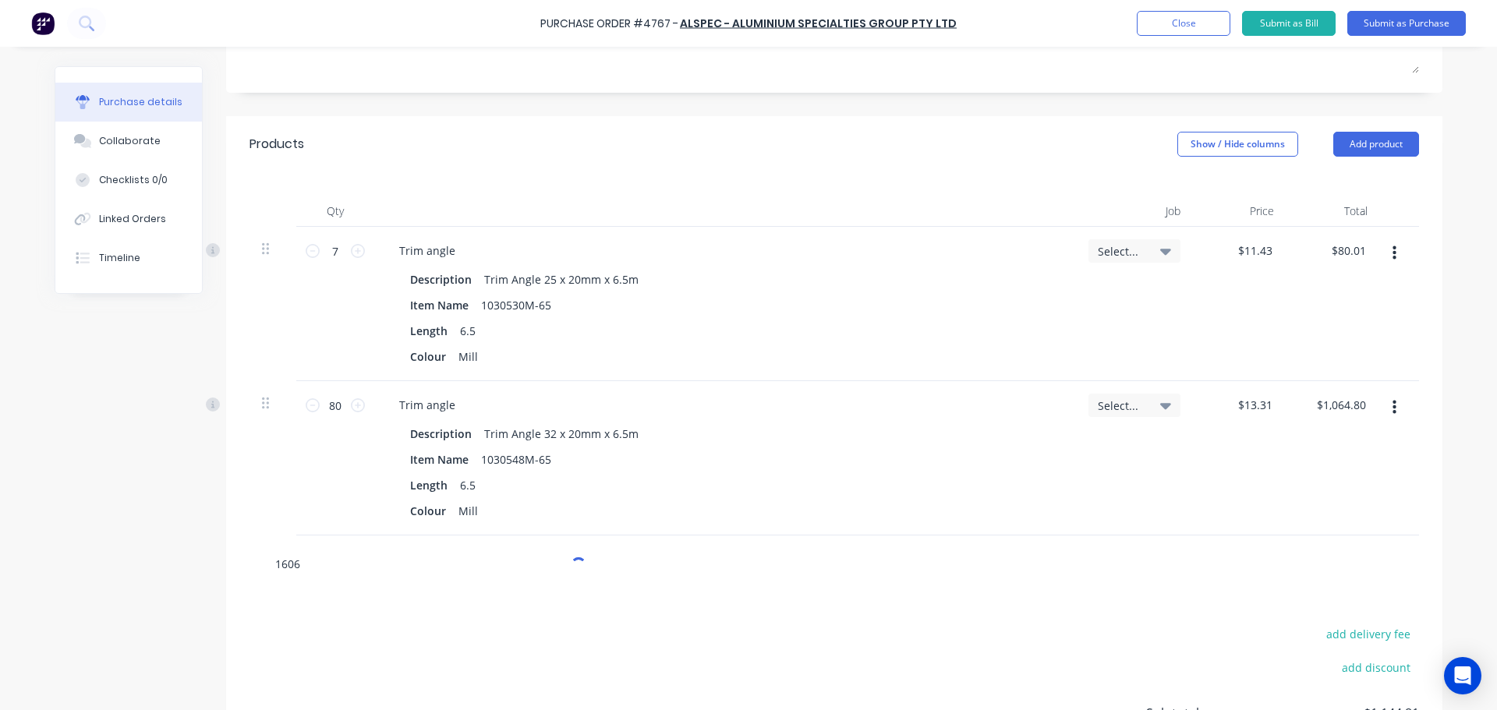
type input "16060"
type textarea "x"
type input "160607"
type textarea "x"
type input "1606076"
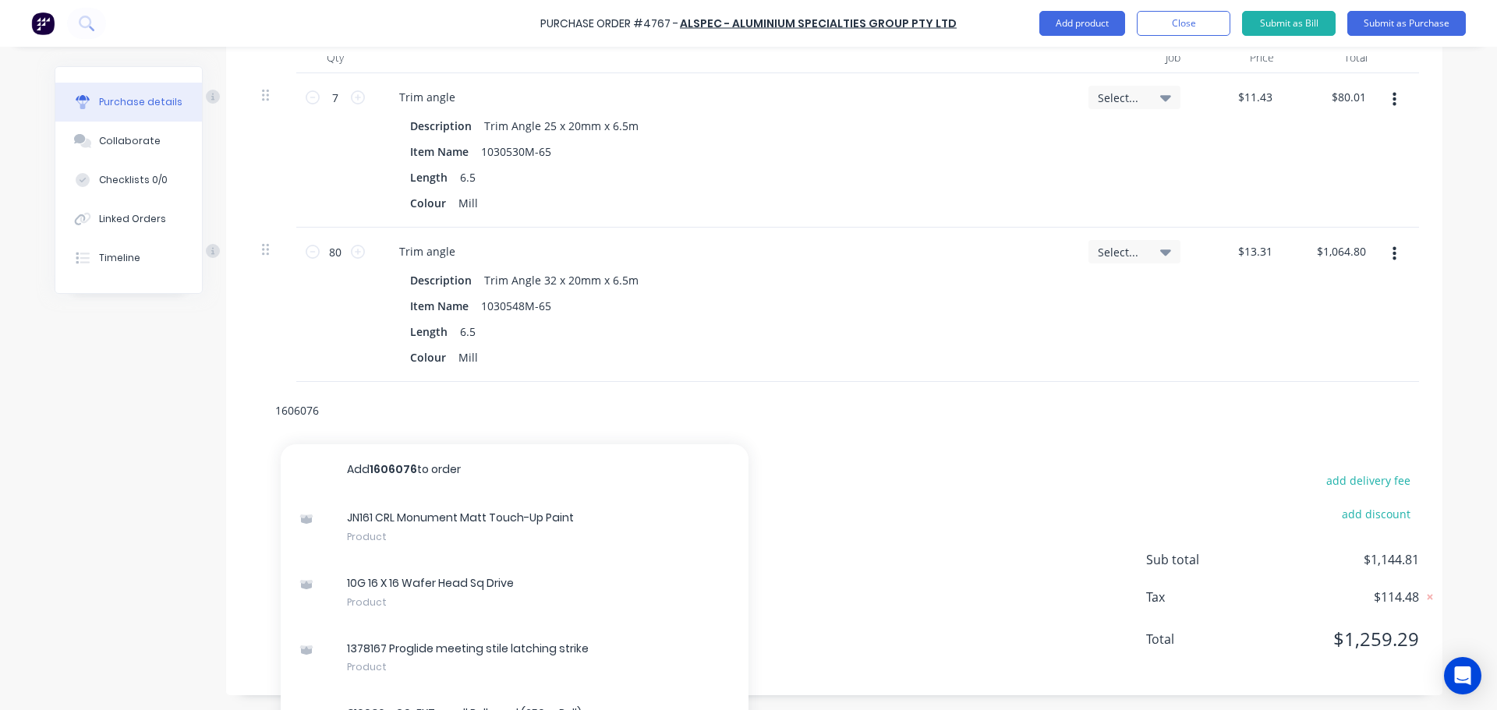
scroll to position [427, 0]
type textarea "x"
type input "1606076"
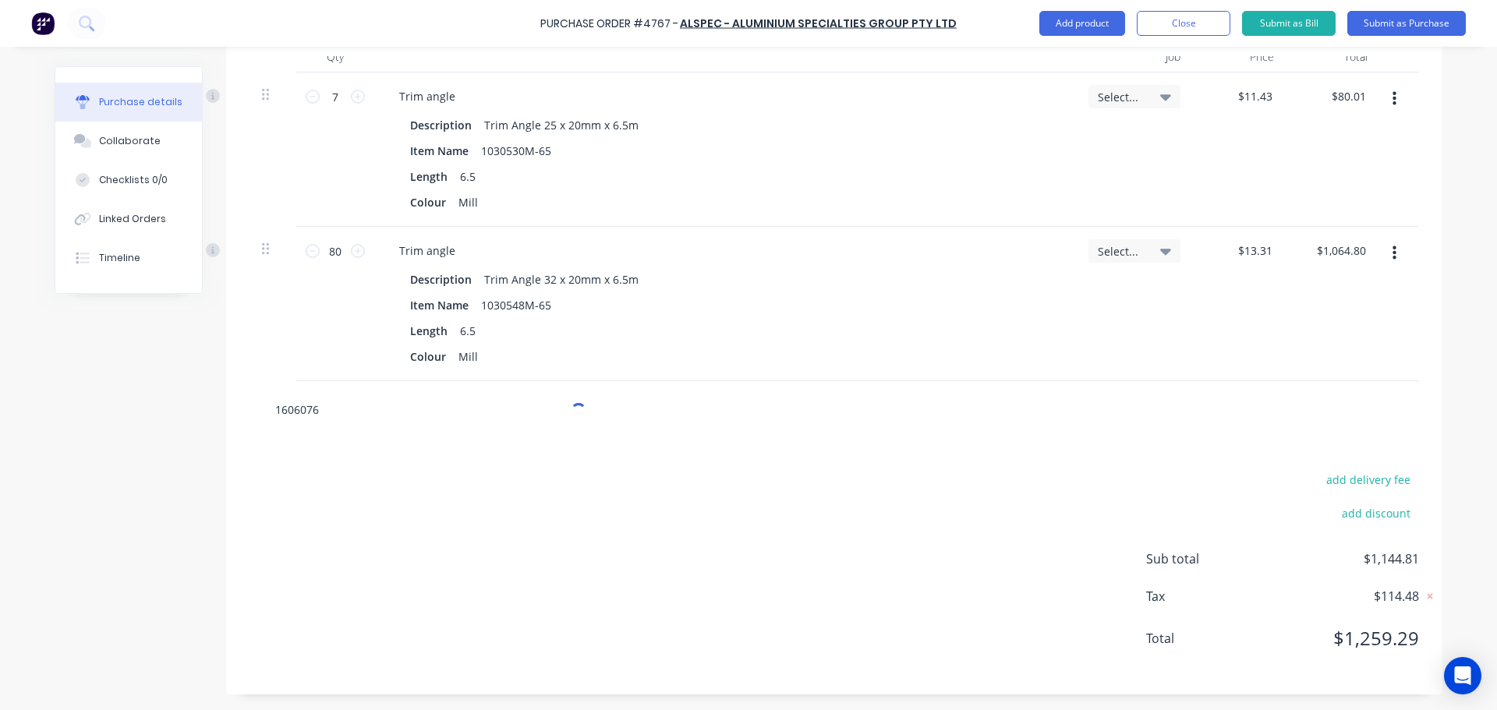
scroll to position [426, 0]
type textarea "x"
type input "1606076"
type textarea "x"
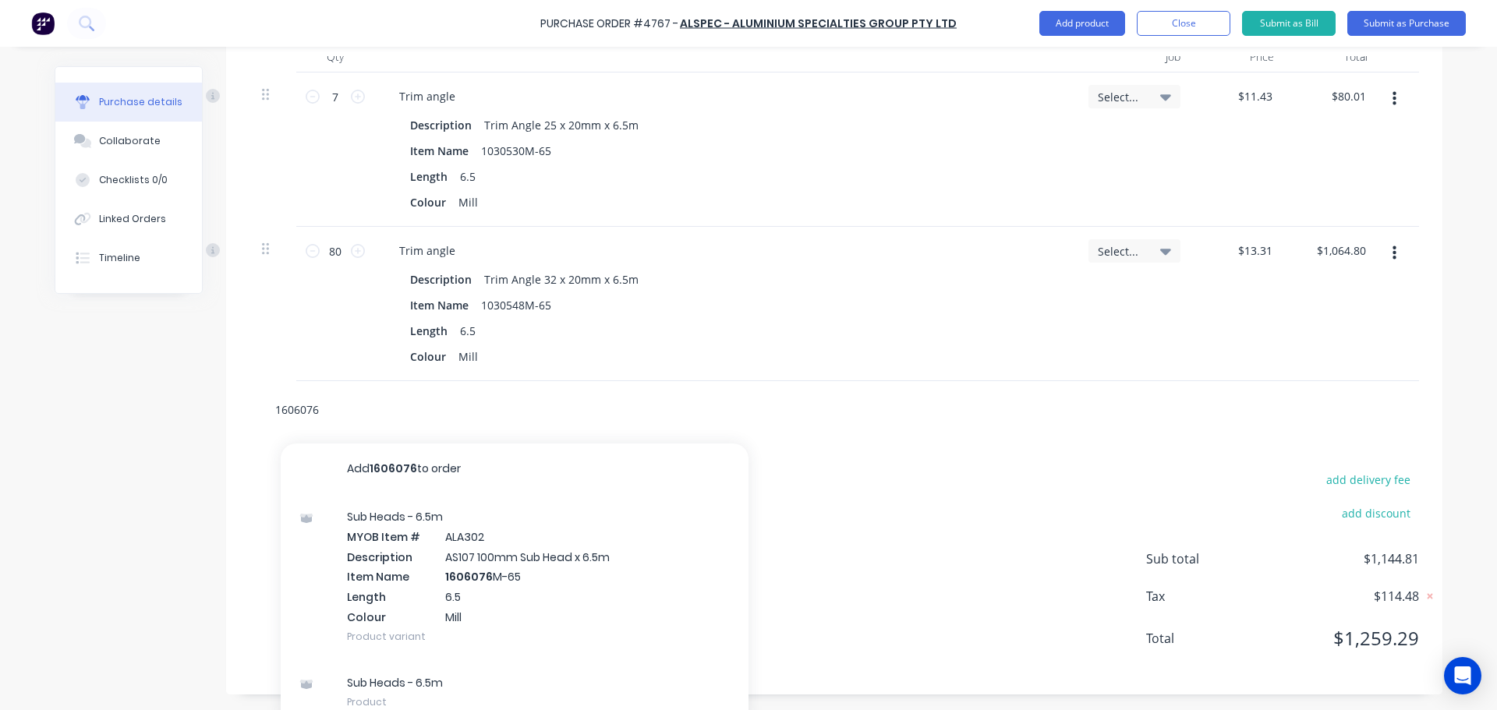
scroll to position [427, 0]
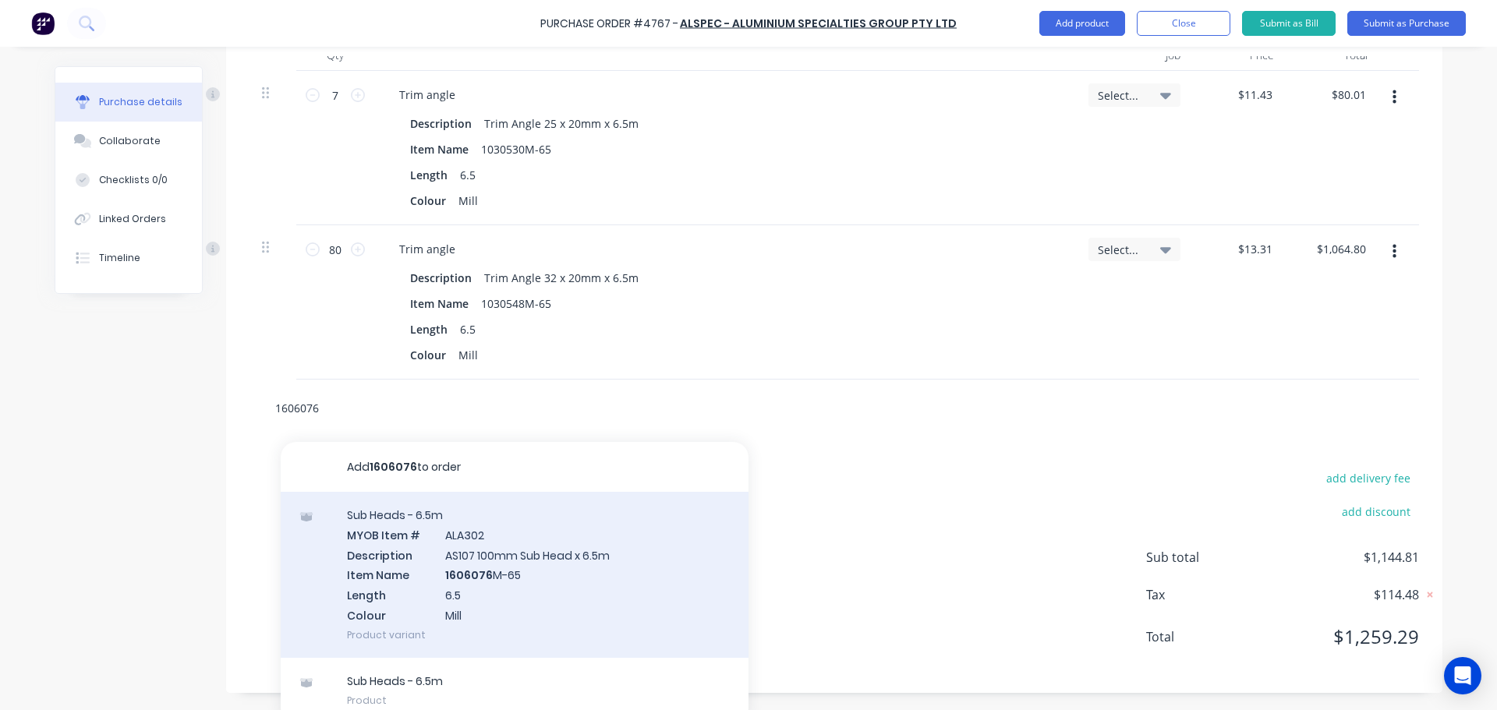
type input "1606076"
click at [494, 610] on div "Sub Heads - 6.5m MYOB Item # ALA302 Description AS107 100mm Sub Head x 6.5m Ite…" at bounding box center [515, 575] width 468 height 166
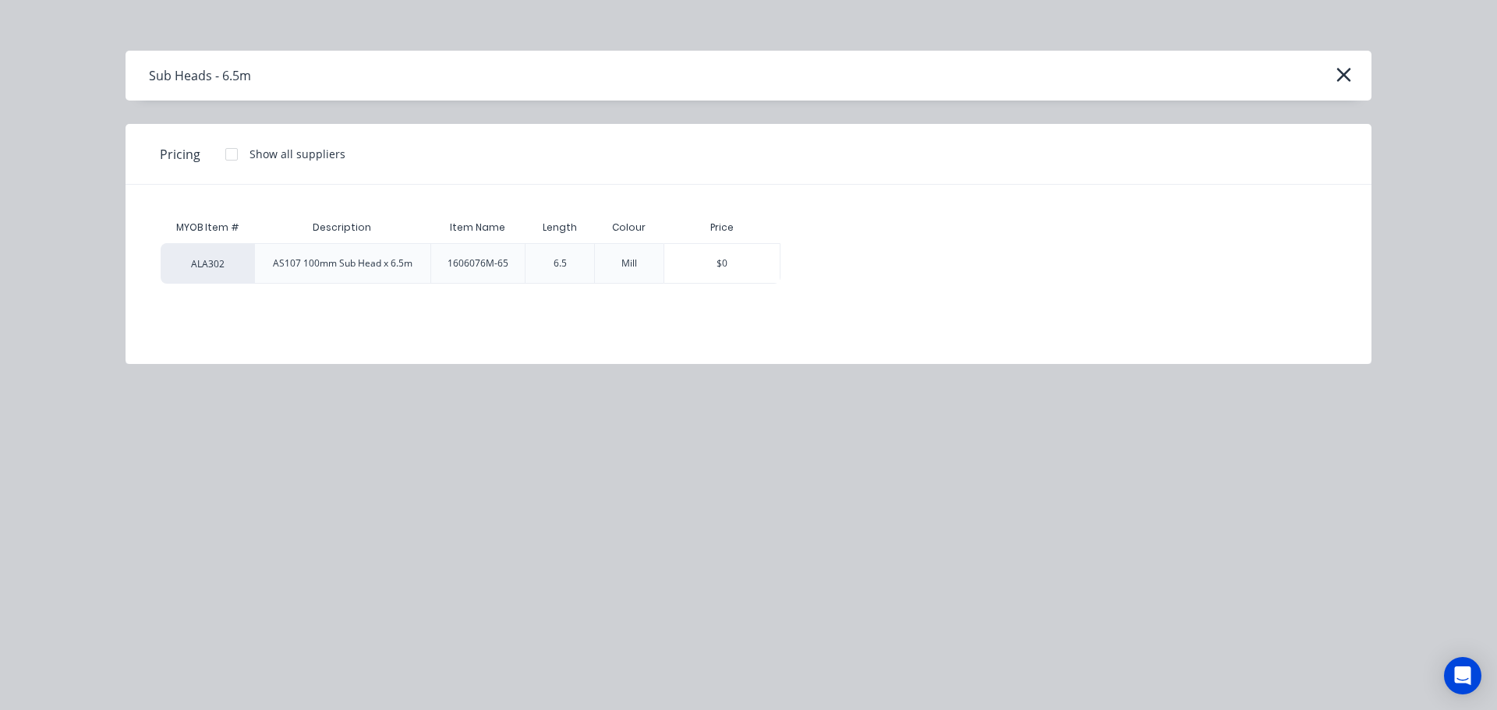
scroll to position [426, 0]
click at [474, 271] on div "1606076M-65" at bounding box center [478, 263] width 86 height 39
click at [728, 259] on div "$0" at bounding box center [721, 263] width 115 height 39
type textarea "x"
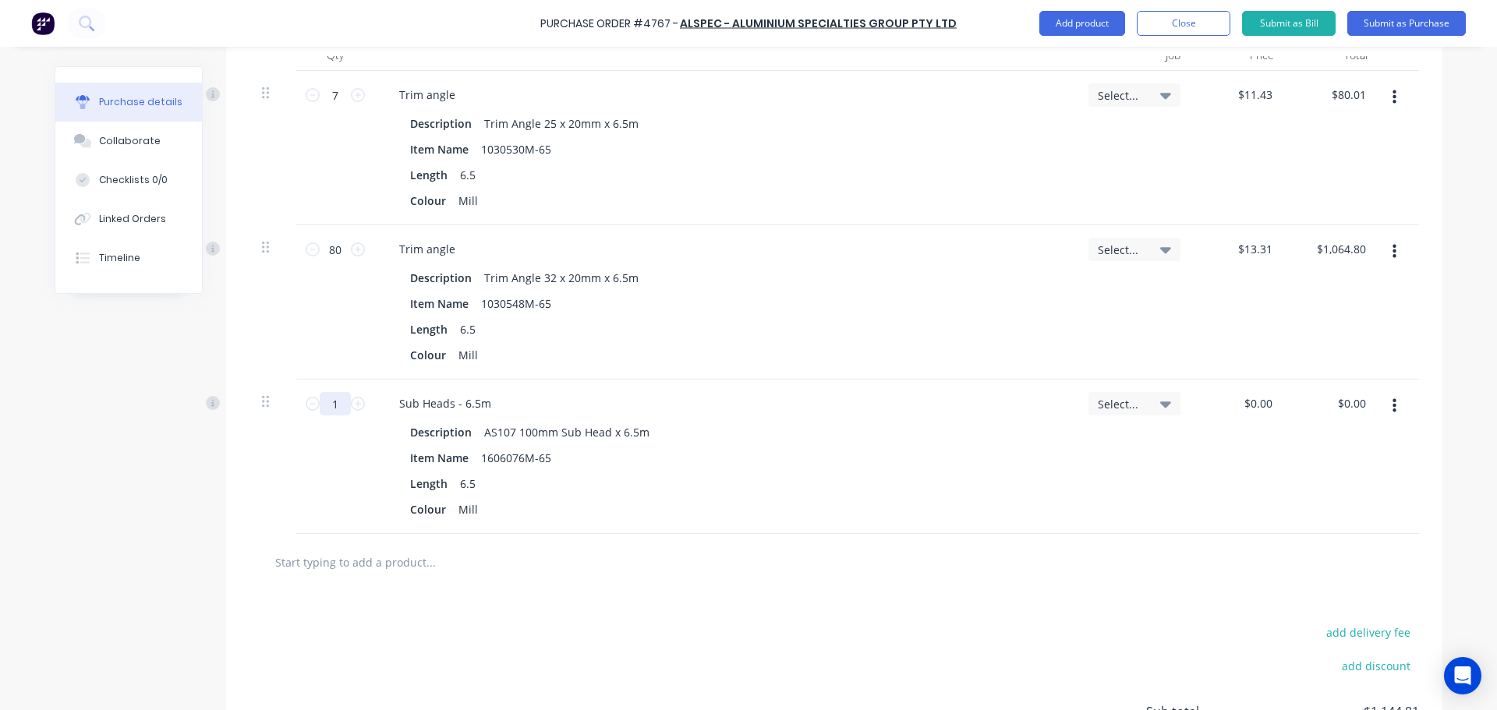
click at [321, 407] on input "1" at bounding box center [335, 403] width 31 height 23
type textarea "x"
type input "0.00"
click at [1256, 400] on input "0.00" at bounding box center [1261, 403] width 30 height 23
type textarea "x"
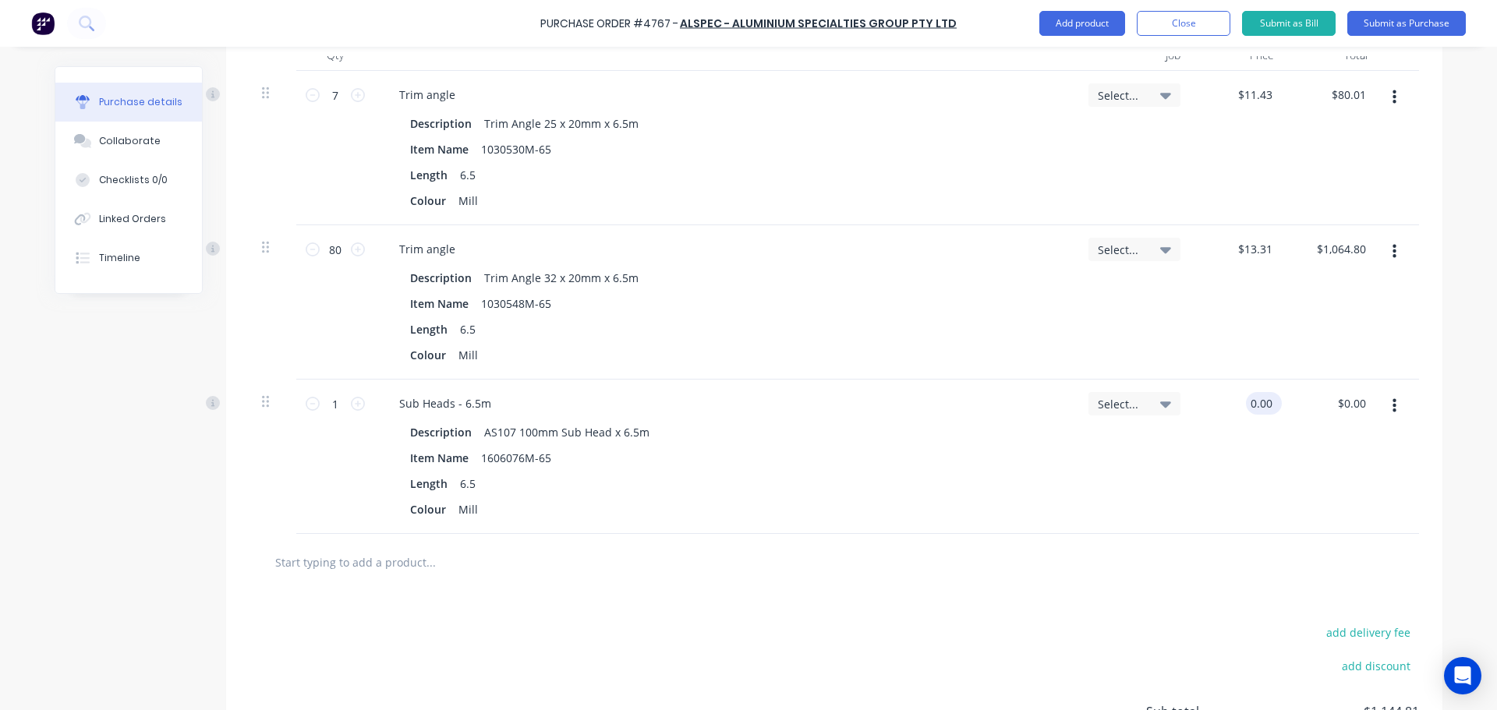
click at [1256, 400] on input "0.00" at bounding box center [1261, 403] width 30 height 23
type input "78.8"
type textarea "x"
type input "$78.80"
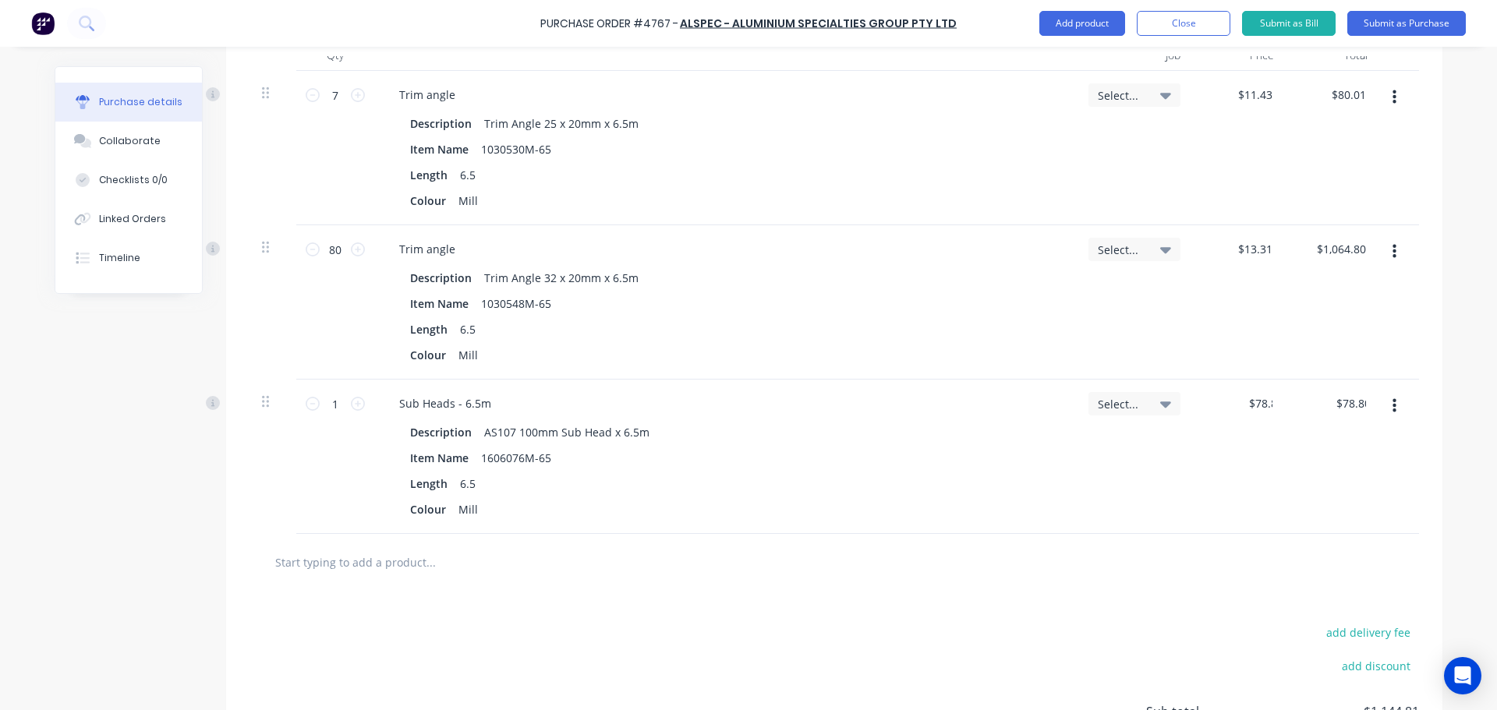
click at [1143, 468] on div "Select..." at bounding box center [1134, 457] width 117 height 154
click at [320, 403] on input "1" at bounding box center [335, 403] width 31 height 23
type textarea "x"
type input "10"
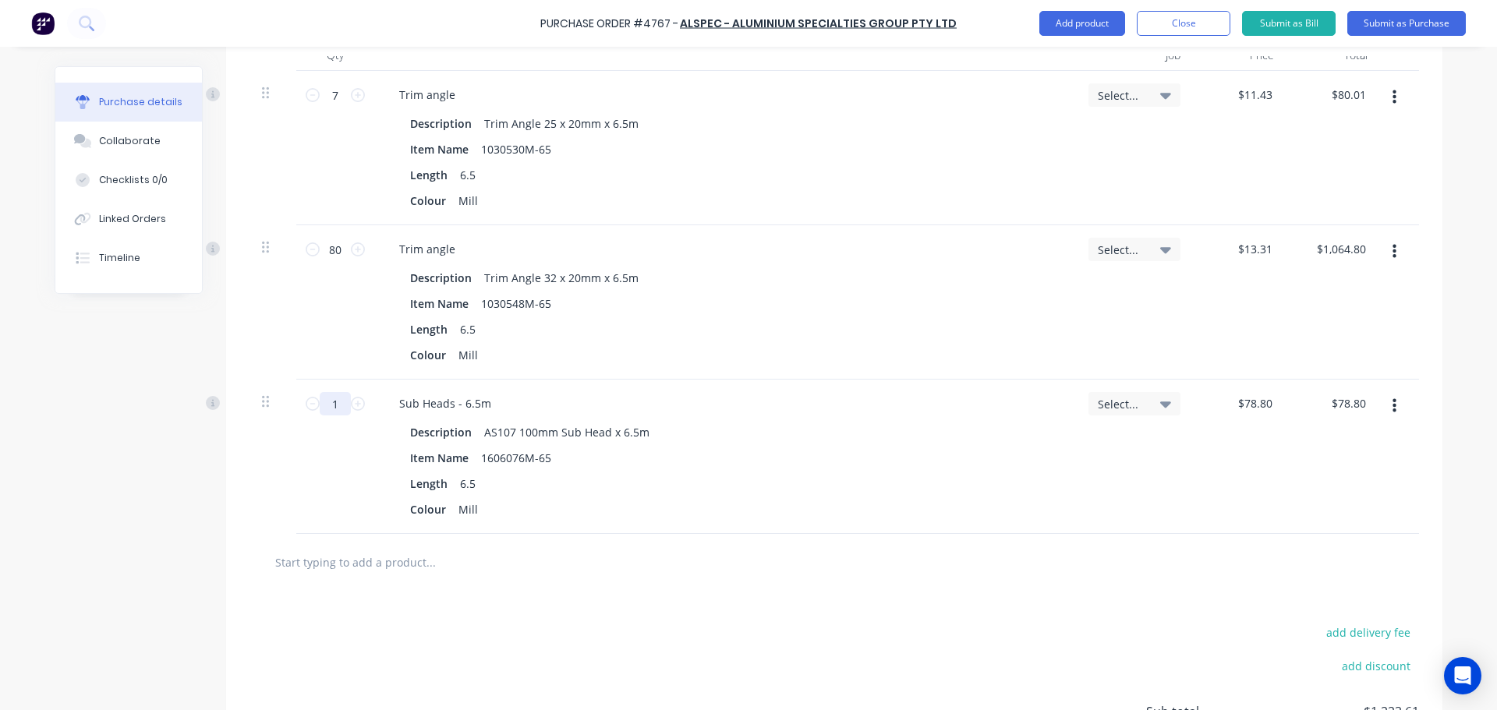
type input "$788.00"
type textarea "x"
type input "10"
click at [1109, 477] on div "Select..." at bounding box center [1134, 457] width 117 height 154
click at [494, 555] on input "text" at bounding box center [430, 561] width 312 height 31
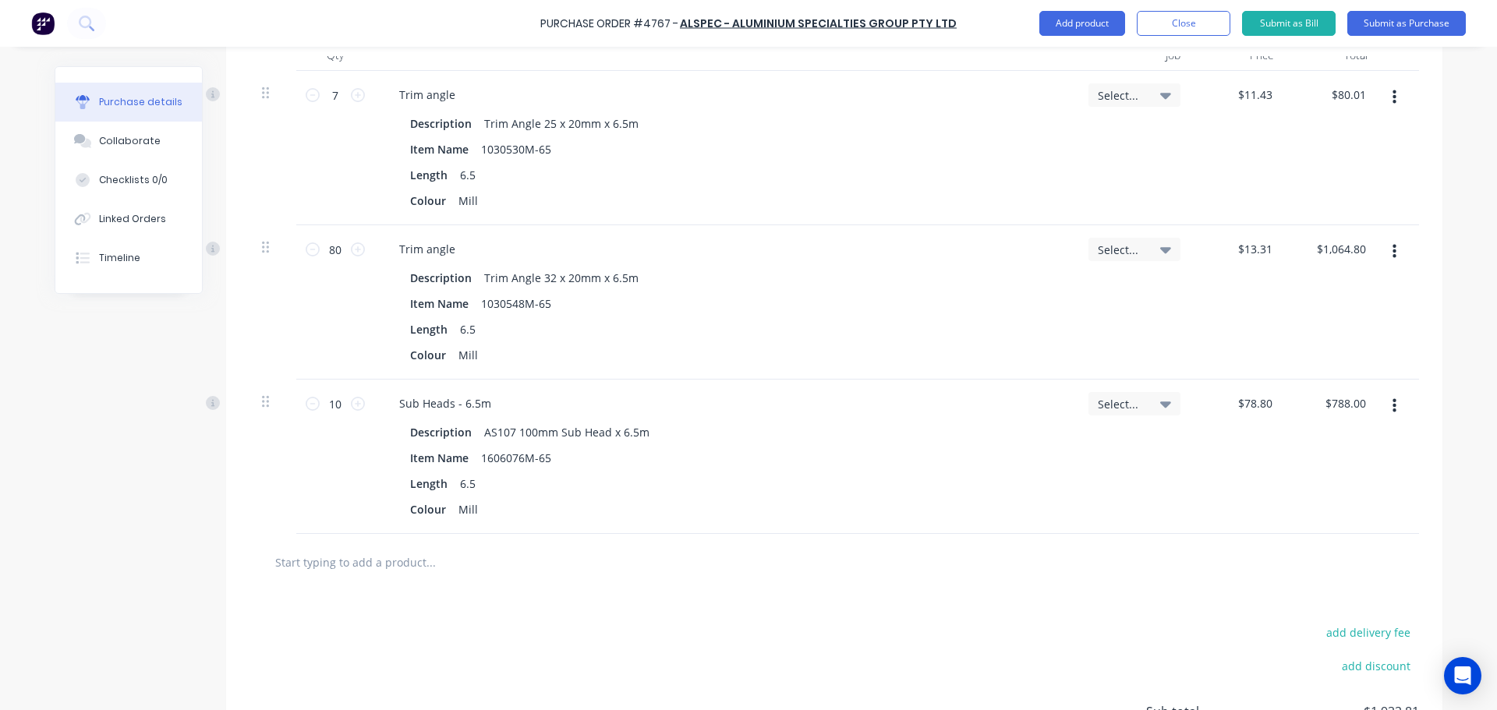
type textarea "x"
type input "1"
type textarea "x"
type input "16"
type textarea "x"
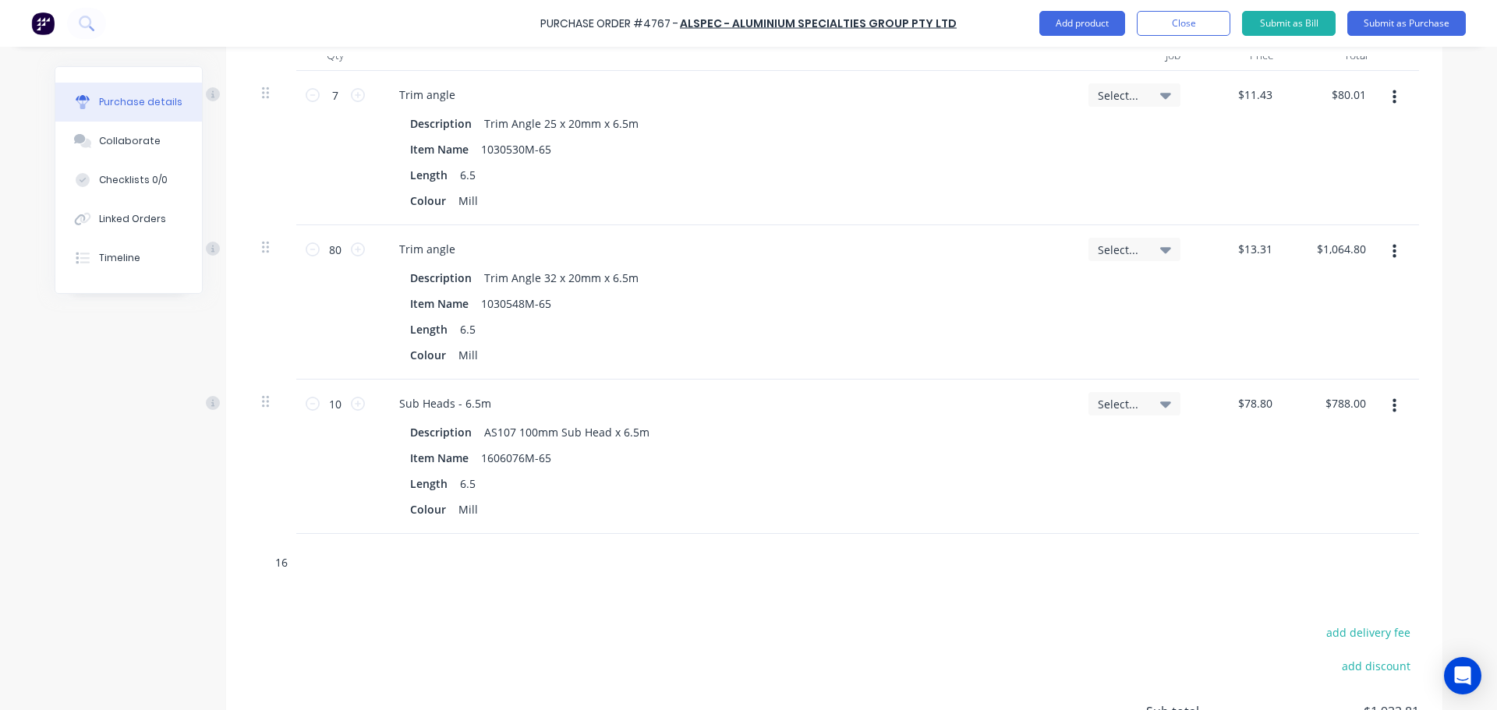
type input "160"
type textarea "x"
type input "1600"
type textarea "x"
type input "16002"
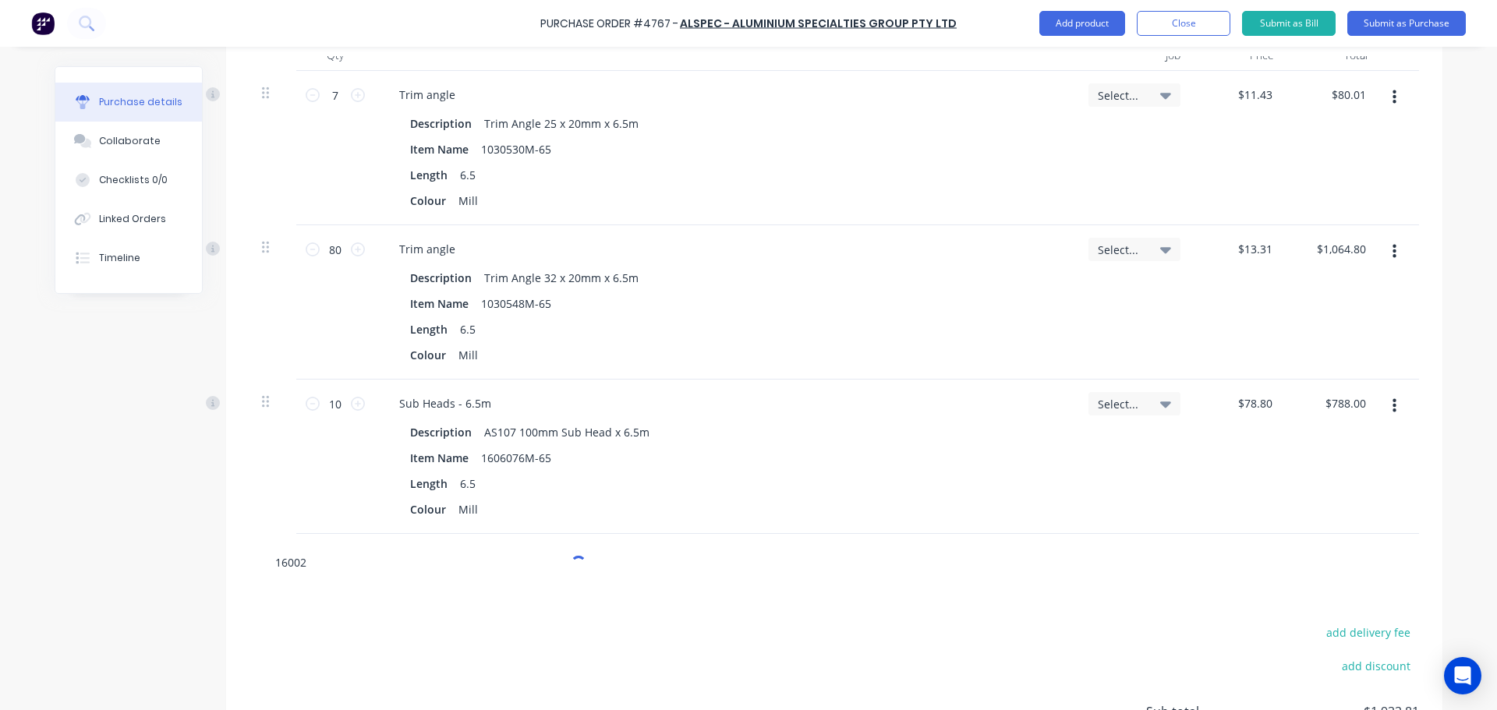
type textarea "x"
type input "1600240"
type textarea "x"
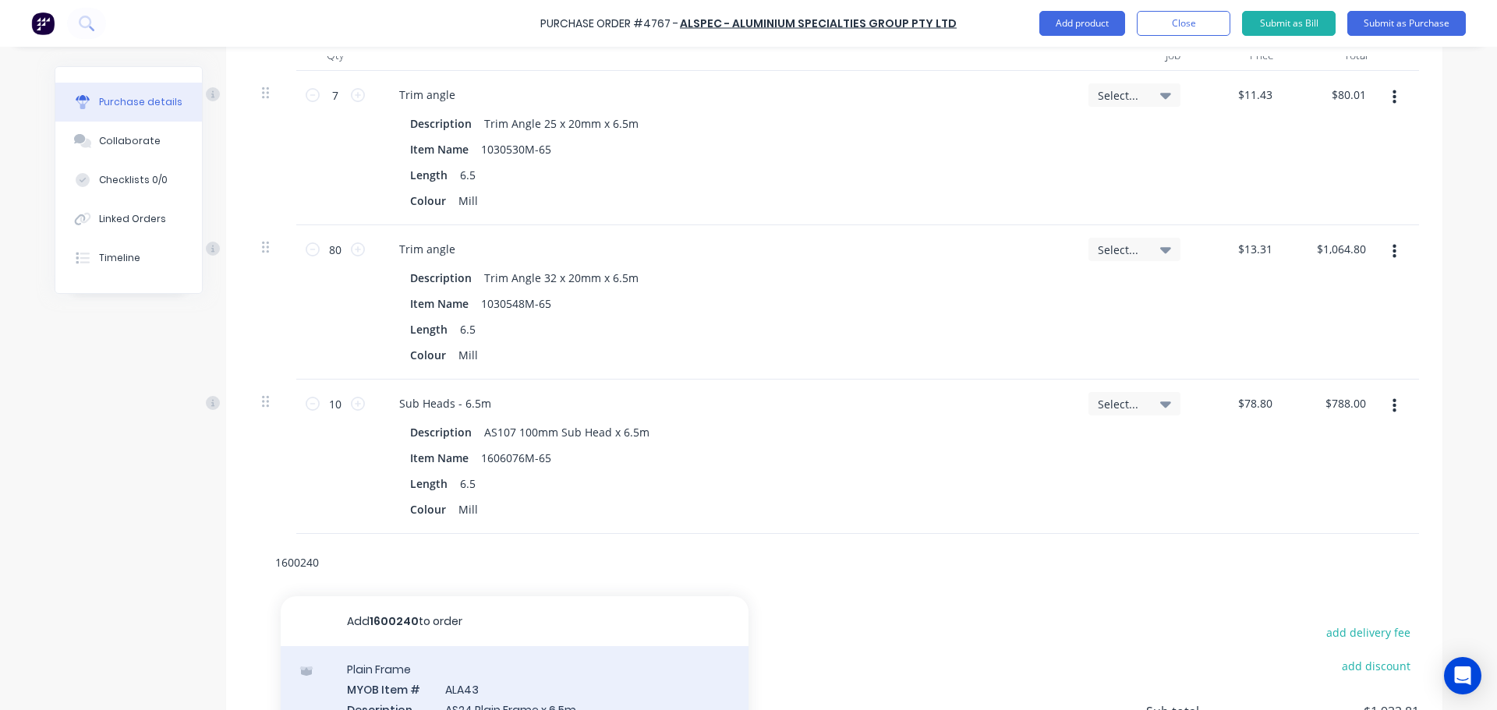
type input "1600240"
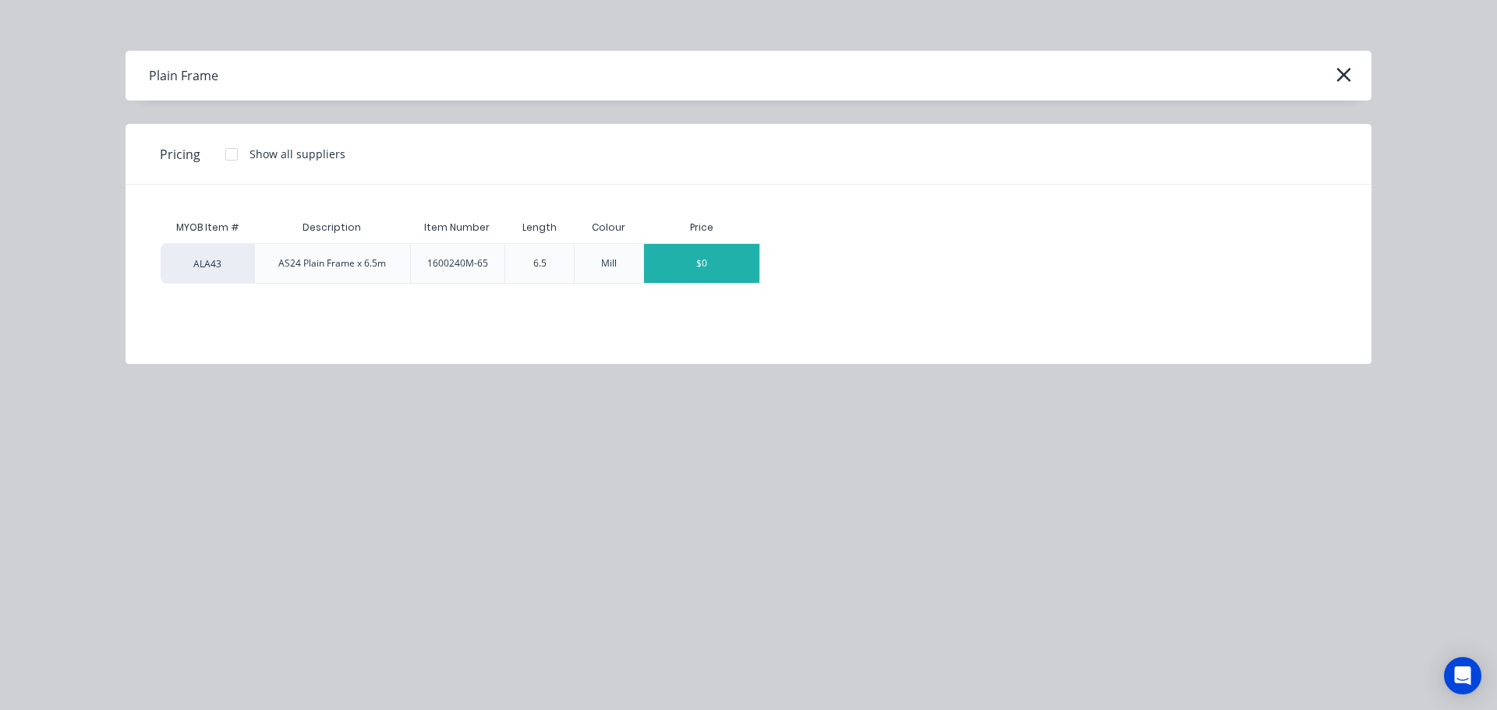
click at [709, 276] on div "$0" at bounding box center [701, 263] width 115 height 39
type textarea "x"
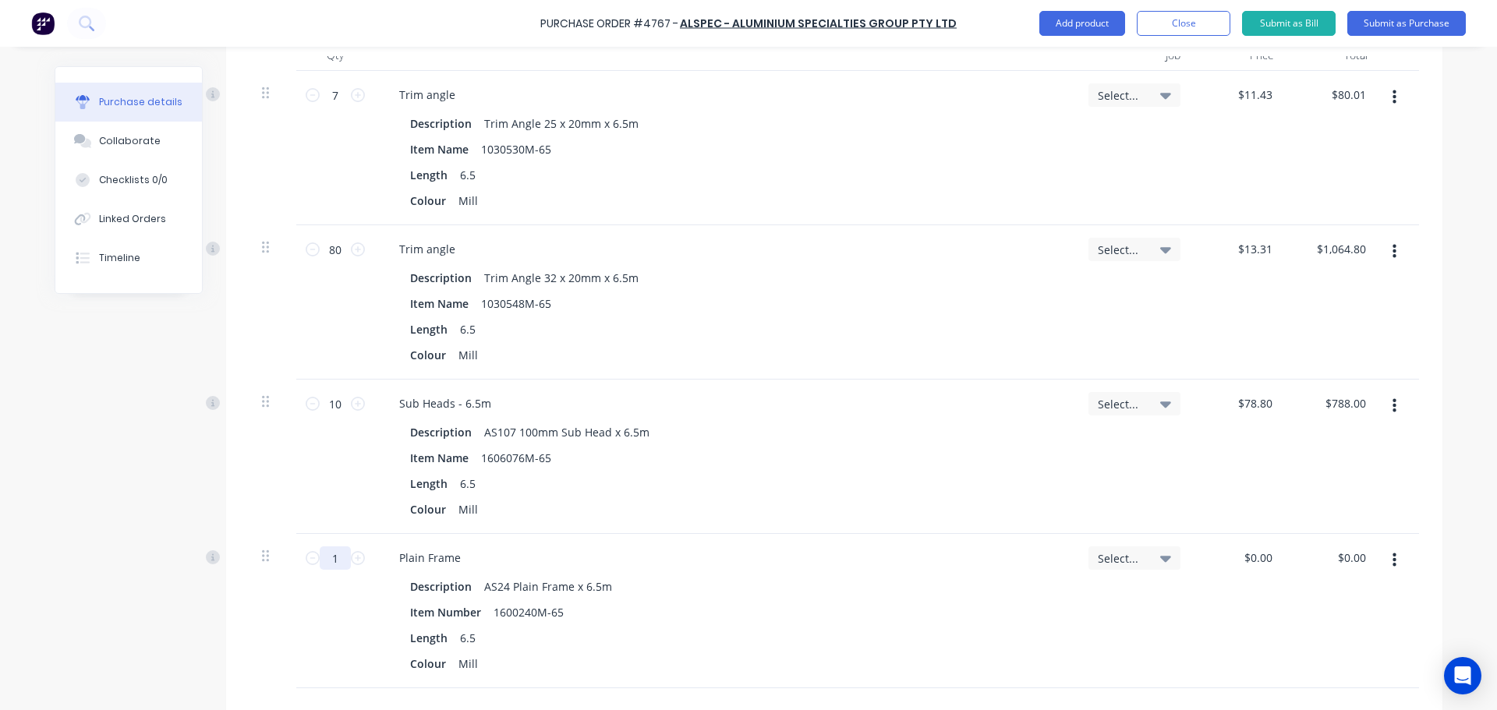
click at [340, 560] on input "1" at bounding box center [335, 557] width 31 height 23
type textarea "x"
type input "0.00"
click at [1249, 564] on input "0.00" at bounding box center [1261, 557] width 30 height 23
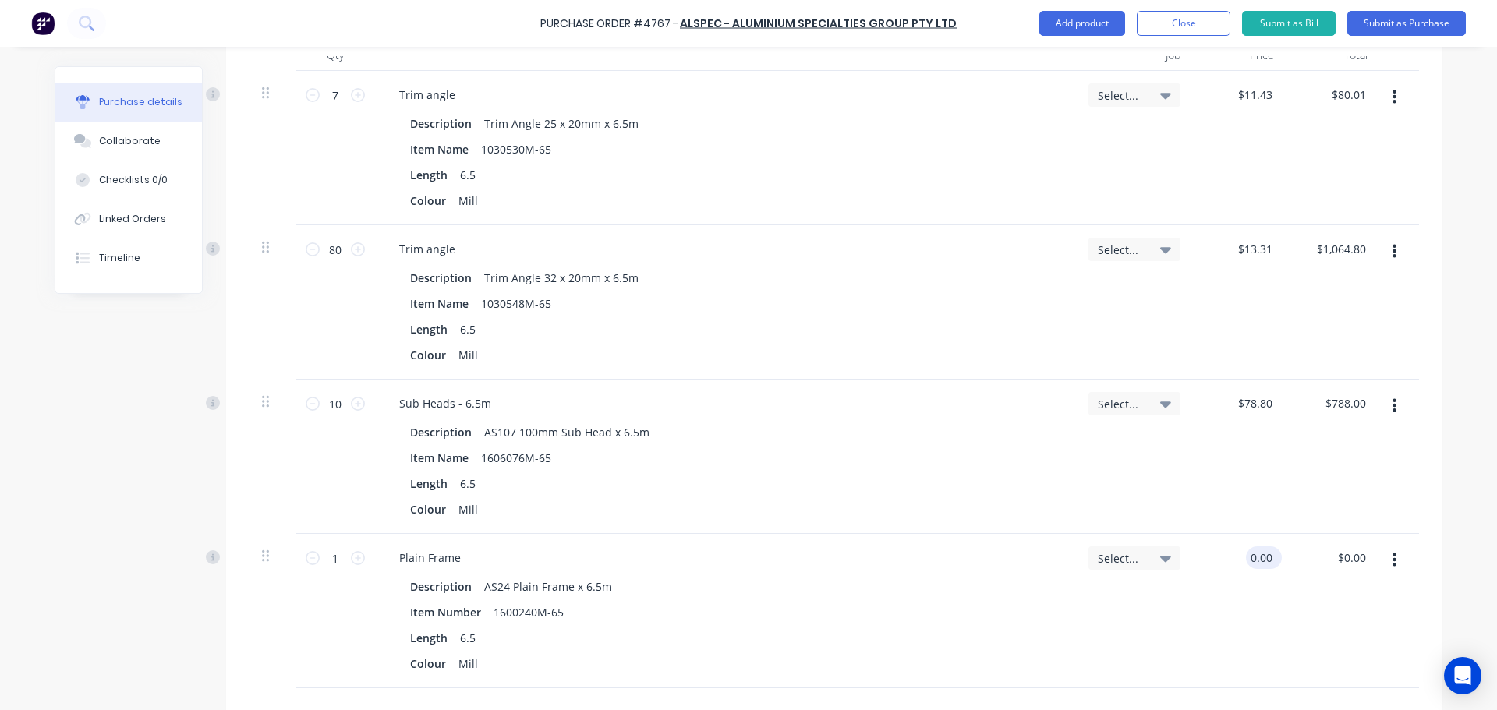
type textarea "x"
click at [1249, 564] on input "0.00" at bounding box center [1261, 557] width 30 height 23
type input "69.99"
type textarea "x"
type input "$69.99"
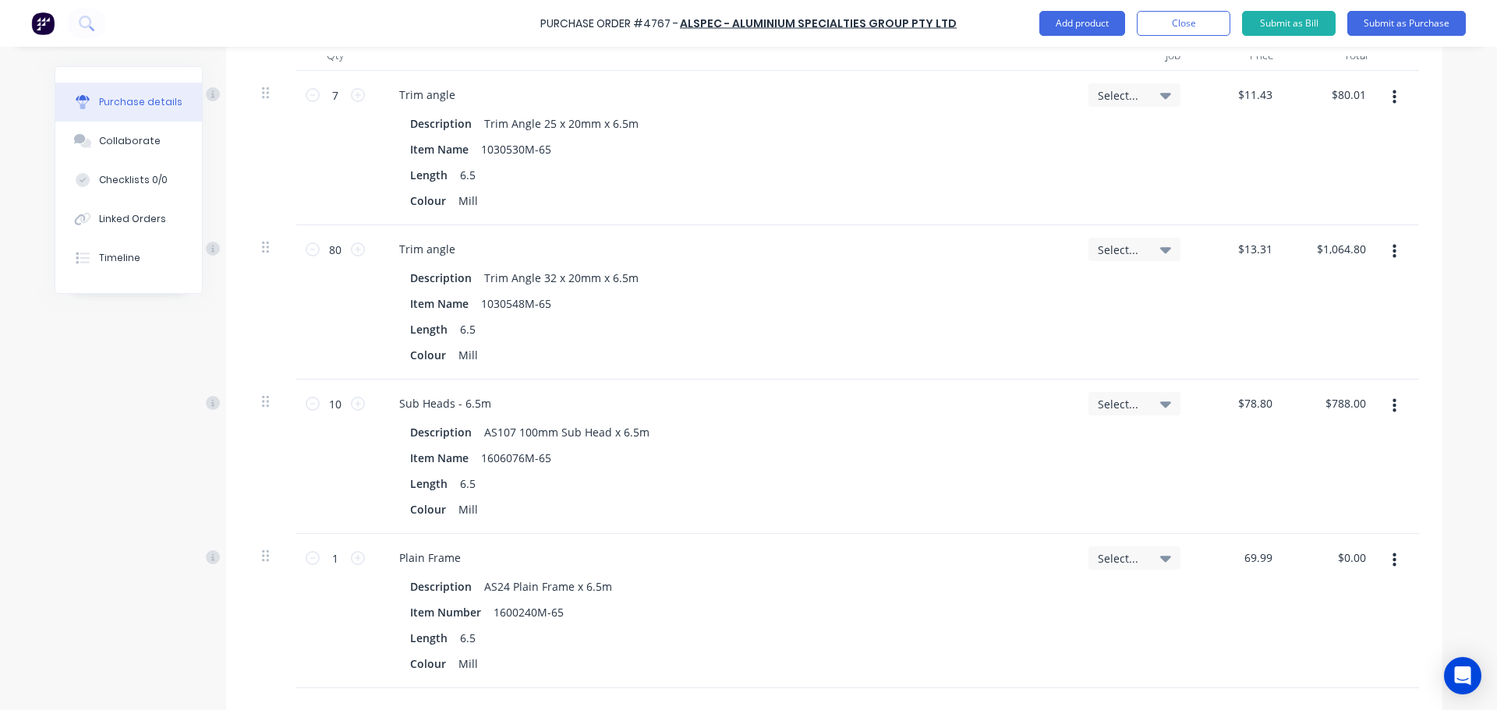
type input "$69.99"
click at [1080, 610] on div "Select..." at bounding box center [1134, 611] width 117 height 154
click at [331, 562] on input "1" at bounding box center [335, 557] width 31 height 23
type textarea "x"
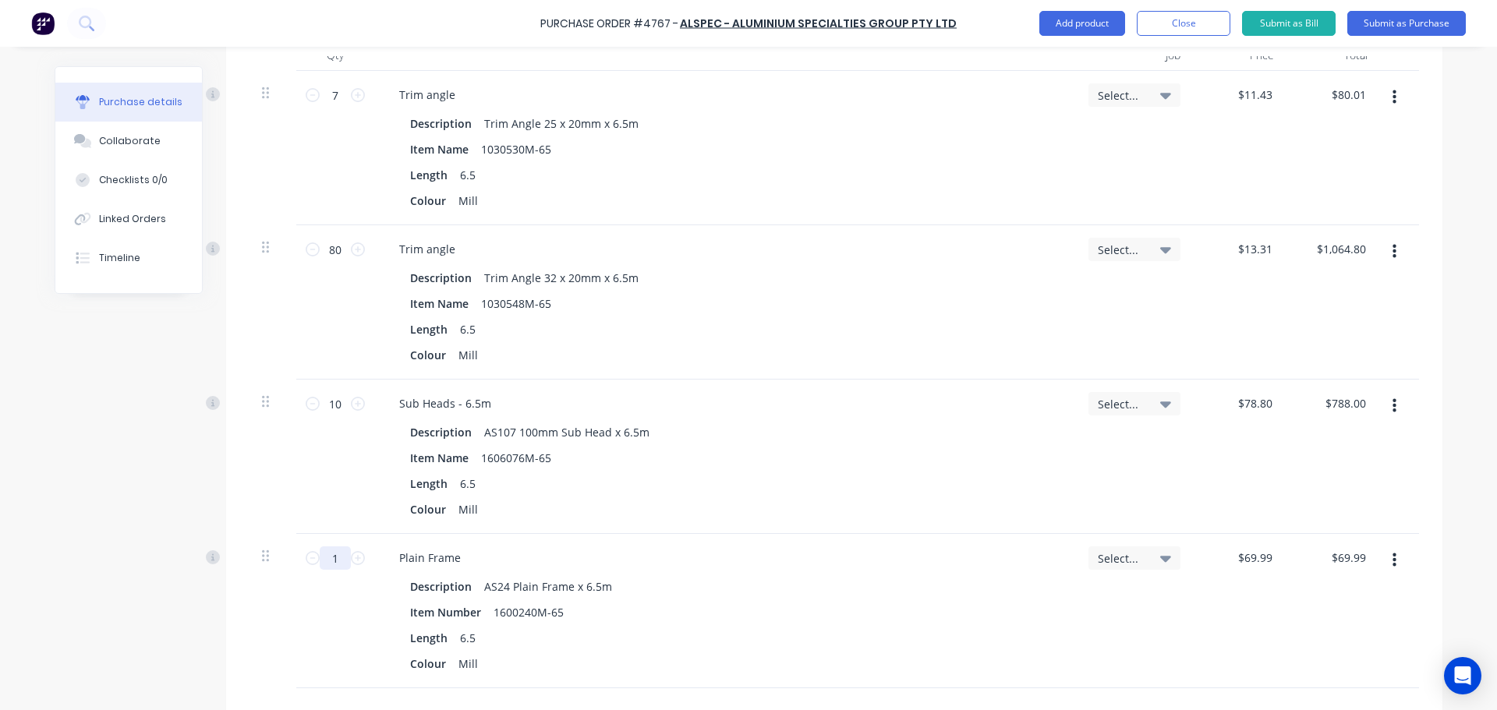
type input "2"
type input "$139.98"
type textarea "x"
type input "28"
type input "$1,959.72"
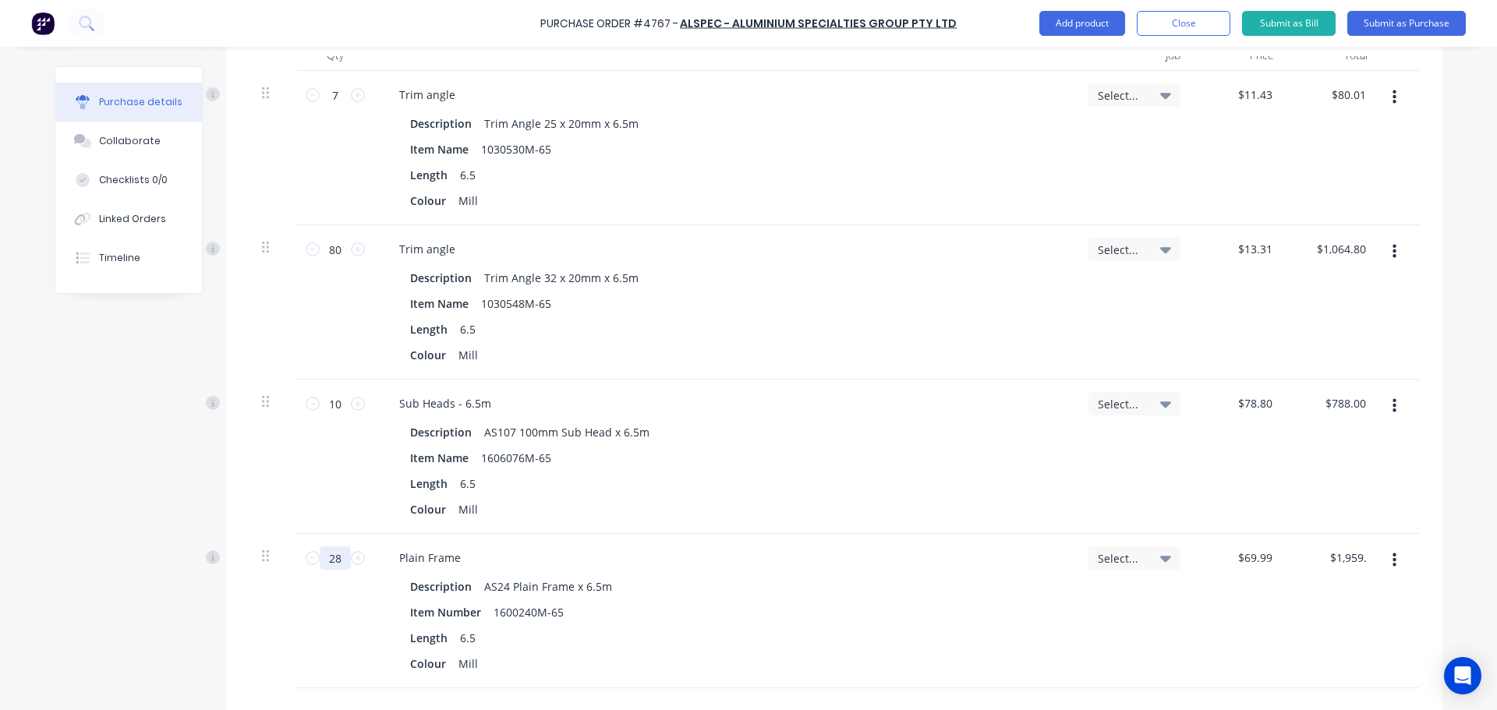
type textarea "x"
type input "28"
click at [901, 635] on div "Length 6.5" at bounding box center [722, 638] width 636 height 23
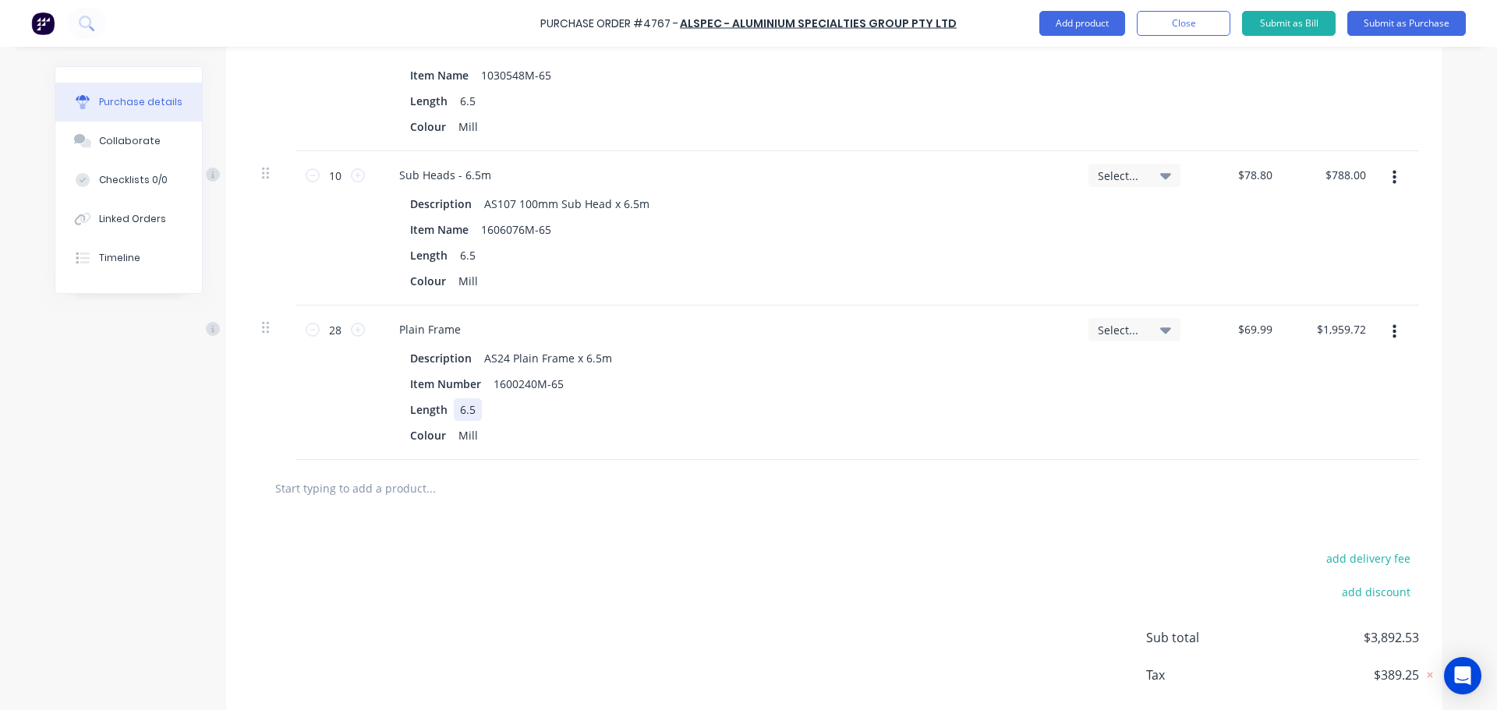
scroll to position [661, 0]
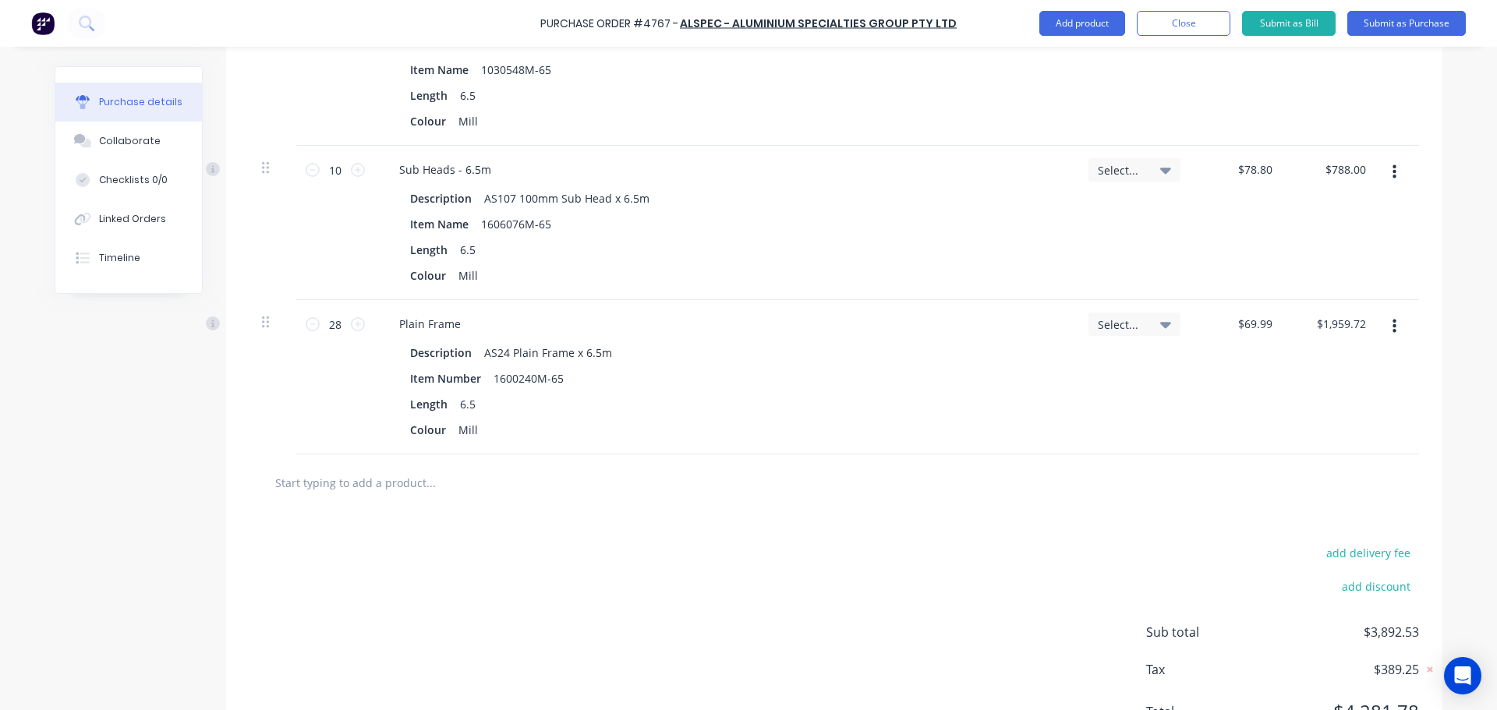
click at [461, 490] on input "text" at bounding box center [430, 482] width 312 height 31
type textarea "x"
type input "1"
type textarea "x"
type input "16"
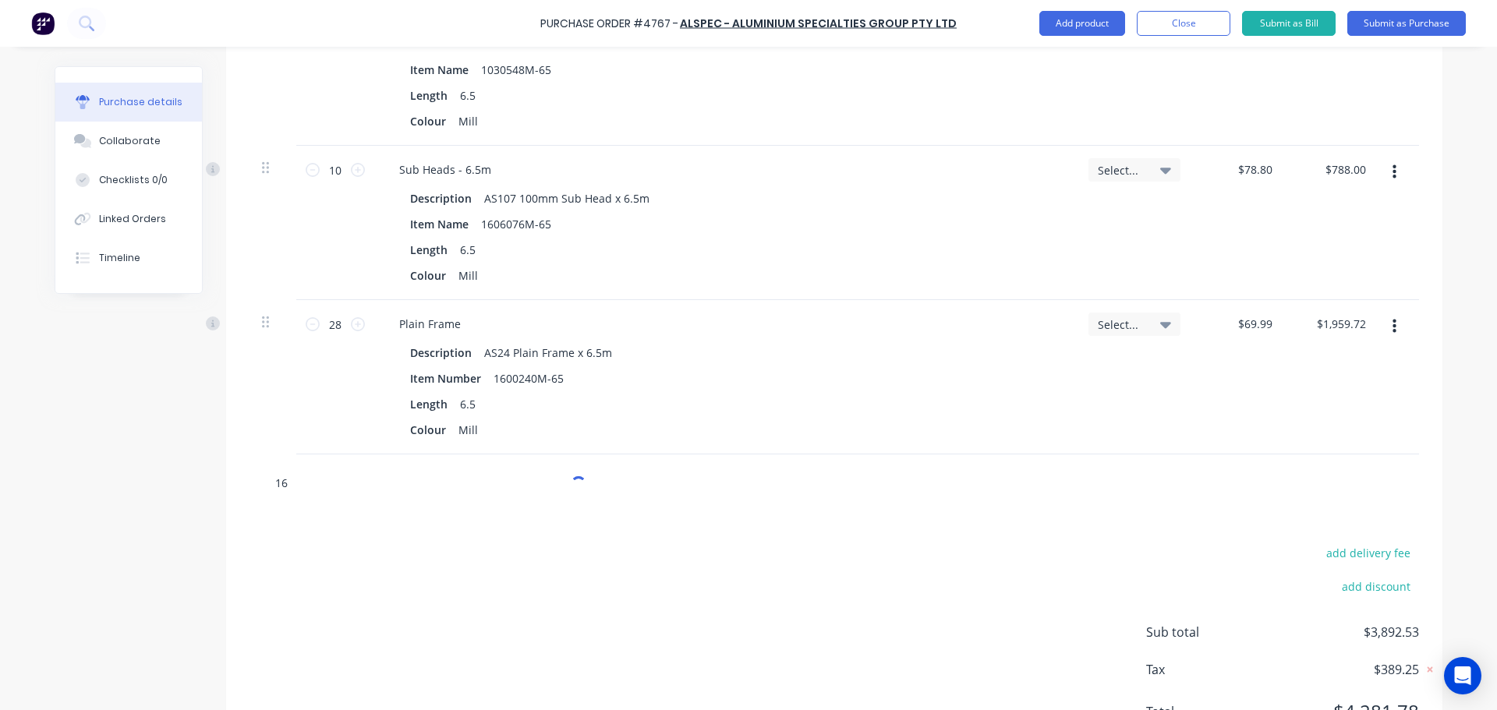
type textarea "x"
type input "160"
type textarea "x"
type input "1605331"
type textarea "x"
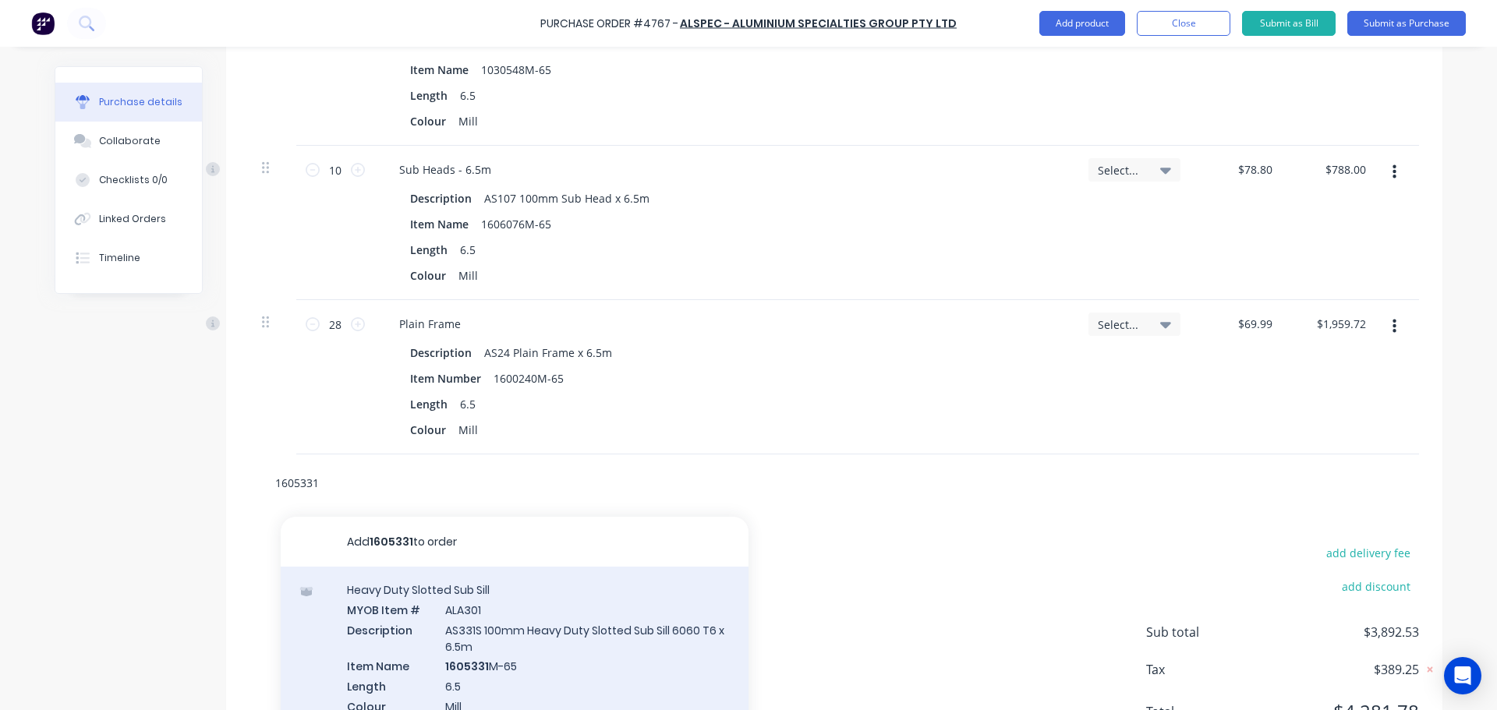
type input "1605331"
click at [518, 653] on div "Heavy Duty Slotted Sub Sill MYOB Item # ALA301 Description AS331S 100mm Heavy D…" at bounding box center [515, 658] width 468 height 182
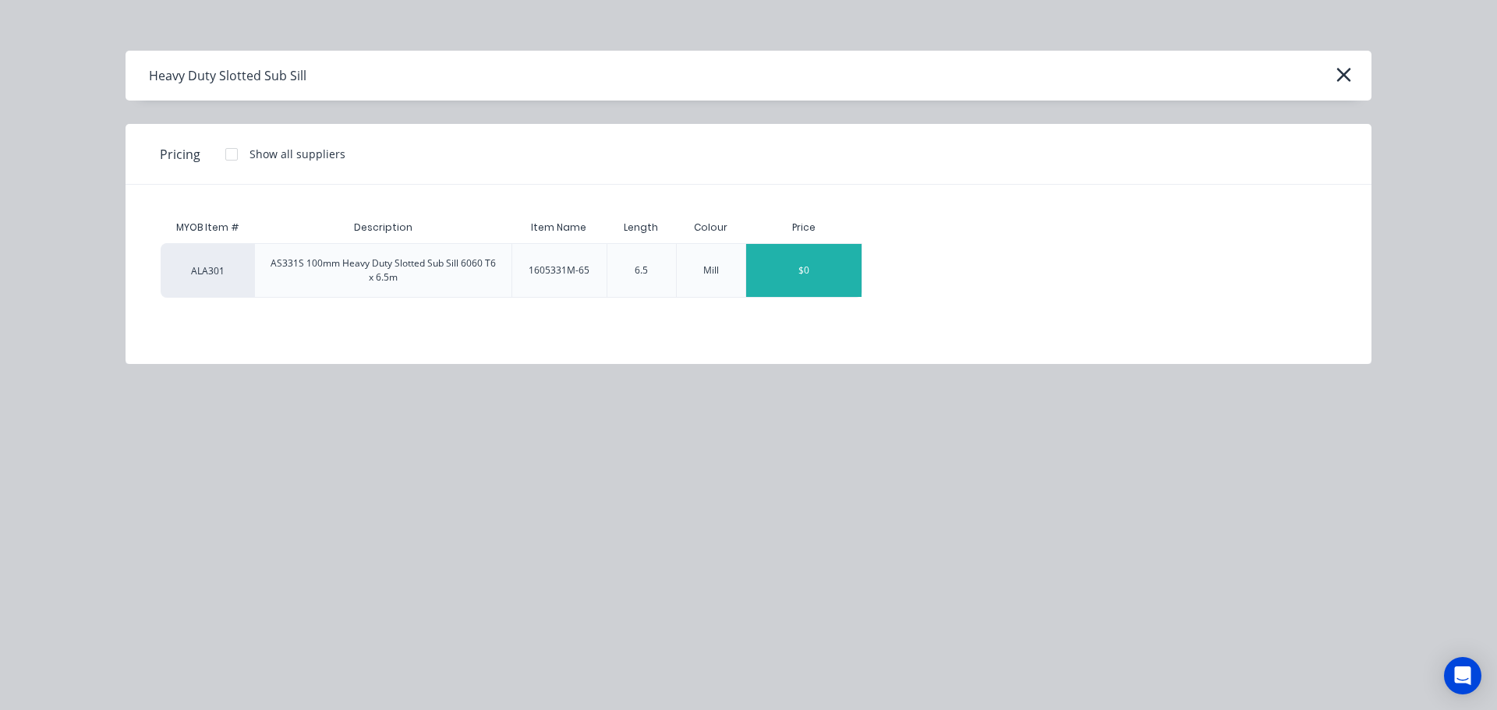
click at [768, 281] on div "$0" at bounding box center [803, 270] width 115 height 53
type textarea "x"
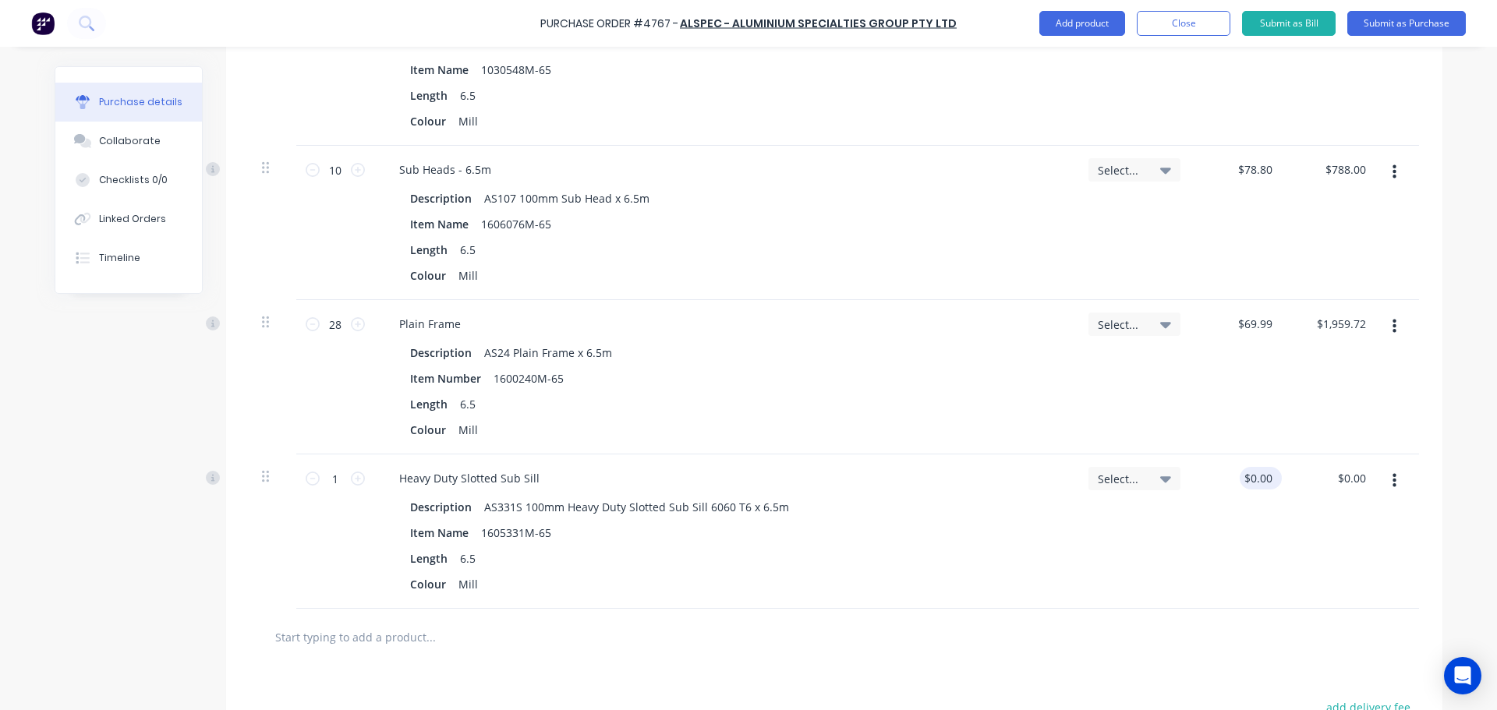
type textarea "x"
type input "0.00"
click at [1245, 486] on input "0.00" at bounding box center [1257, 478] width 36 height 23
type textarea "x"
click at [1246, 486] on input "0.00" at bounding box center [1261, 478] width 30 height 23
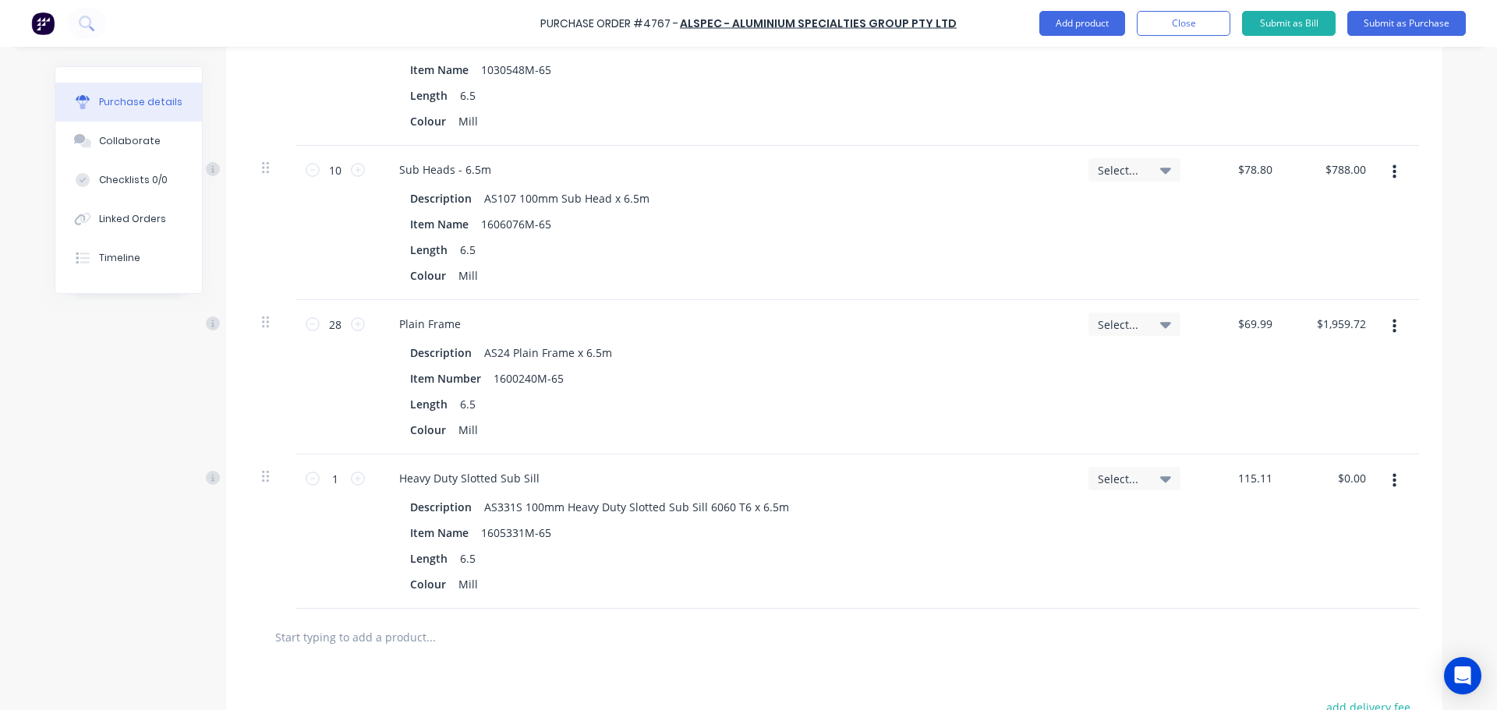
type input "115.11"
type textarea "x"
type input "$115.11"
click at [1263, 527] on div "$115.11 115.11" at bounding box center [1240, 531] width 94 height 154
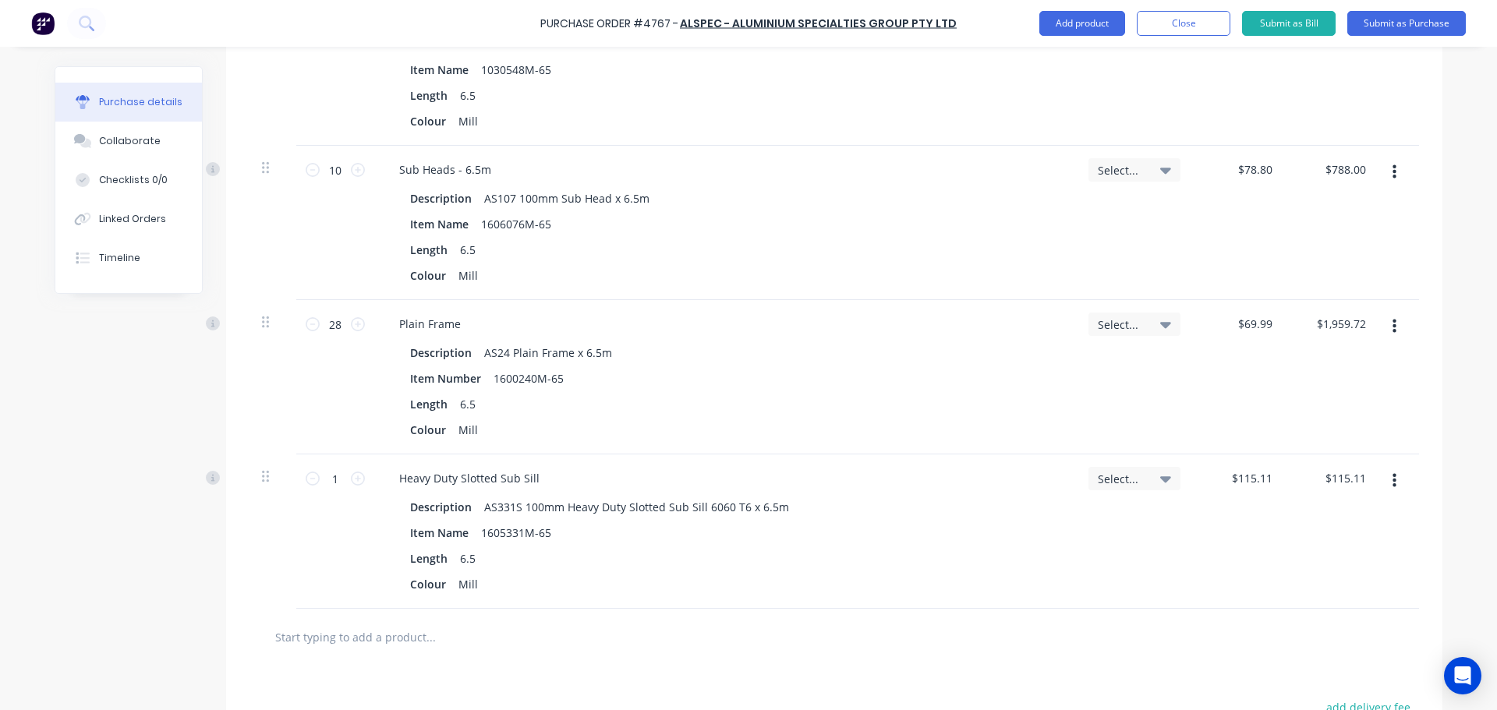
click at [337, 465] on div "1 1" at bounding box center [335, 531] width 78 height 154
click at [330, 476] on input "1" at bounding box center [335, 478] width 31 height 23
type textarea "x"
type input "6"
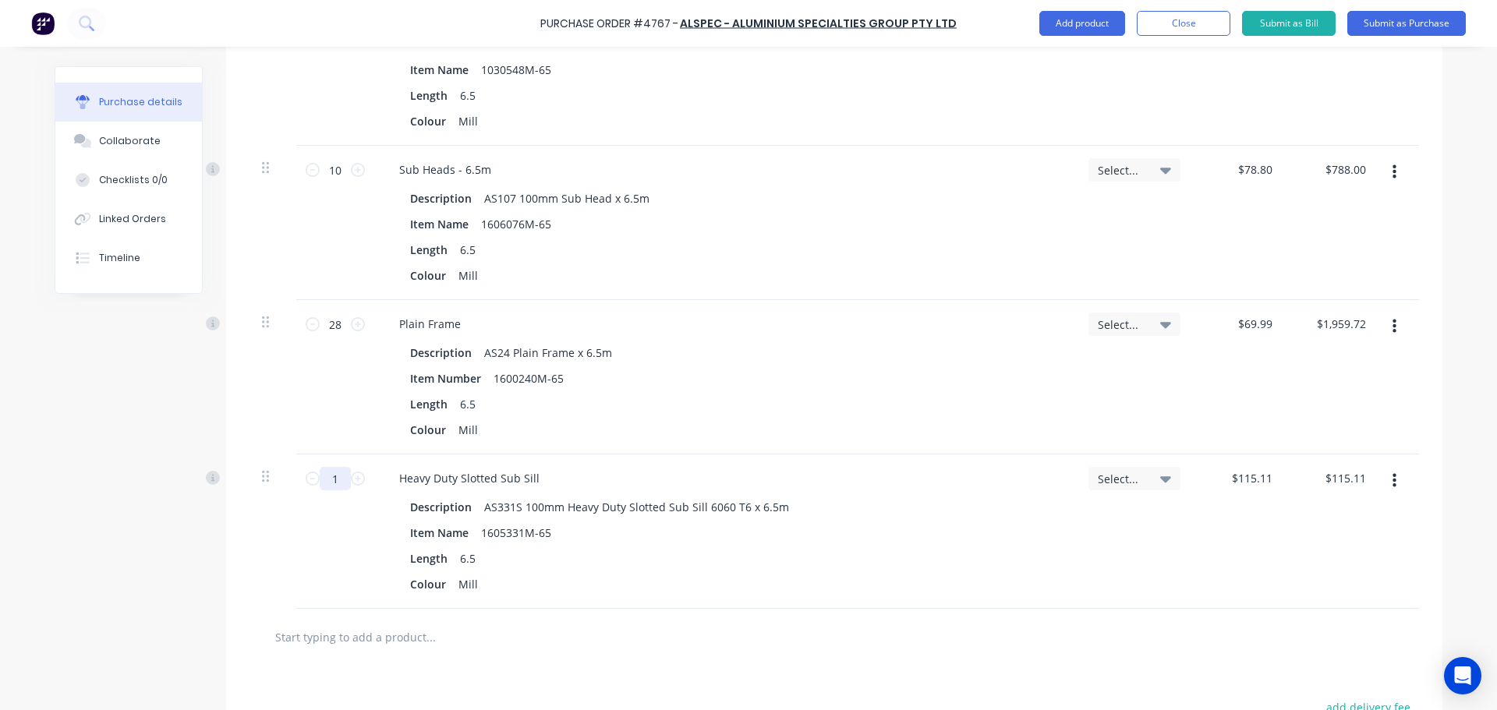
type input "$690.66"
type textarea "x"
type input "6"
click at [892, 558] on div "Length 6.5" at bounding box center [722, 558] width 636 height 23
click at [401, 624] on input "text" at bounding box center [430, 636] width 312 height 31
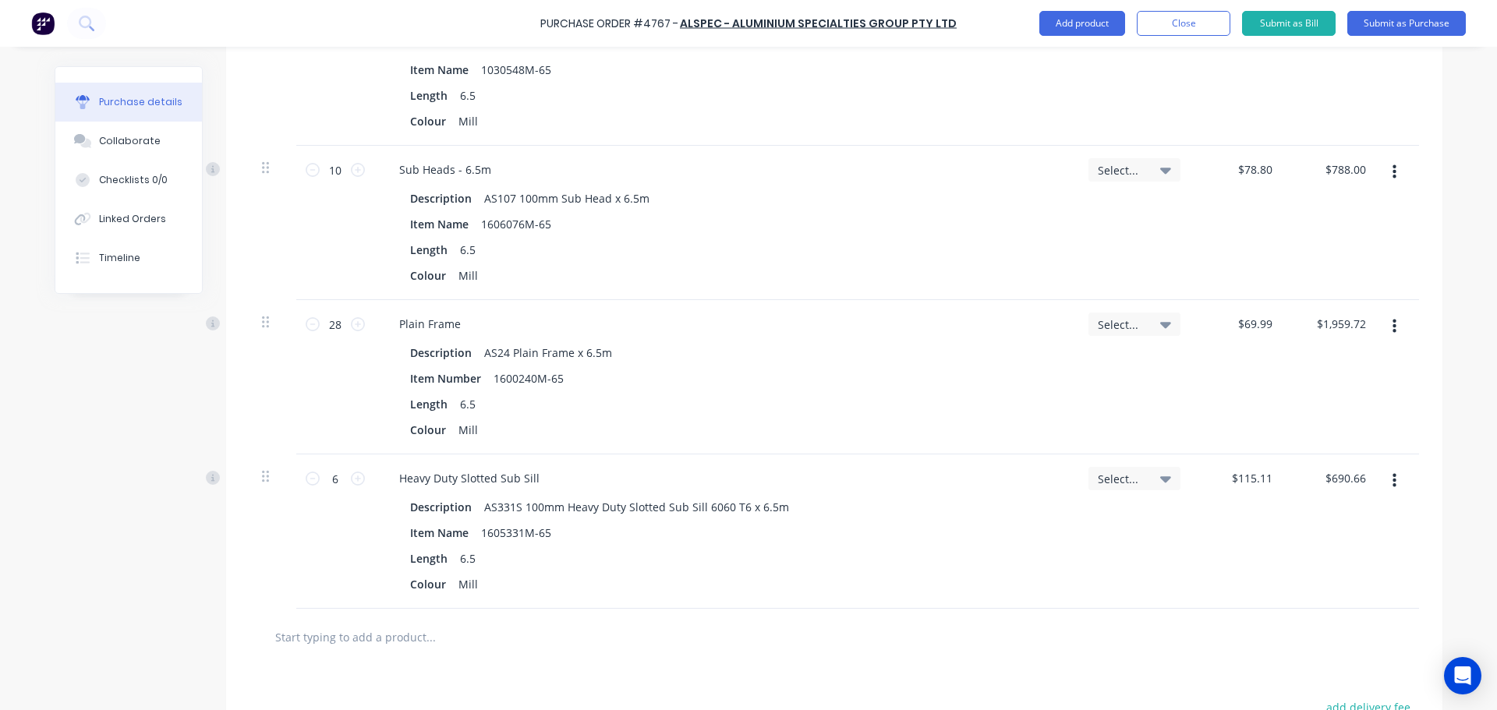
type textarea "x"
type input "1"
type textarea "x"
type input "16"
type textarea "x"
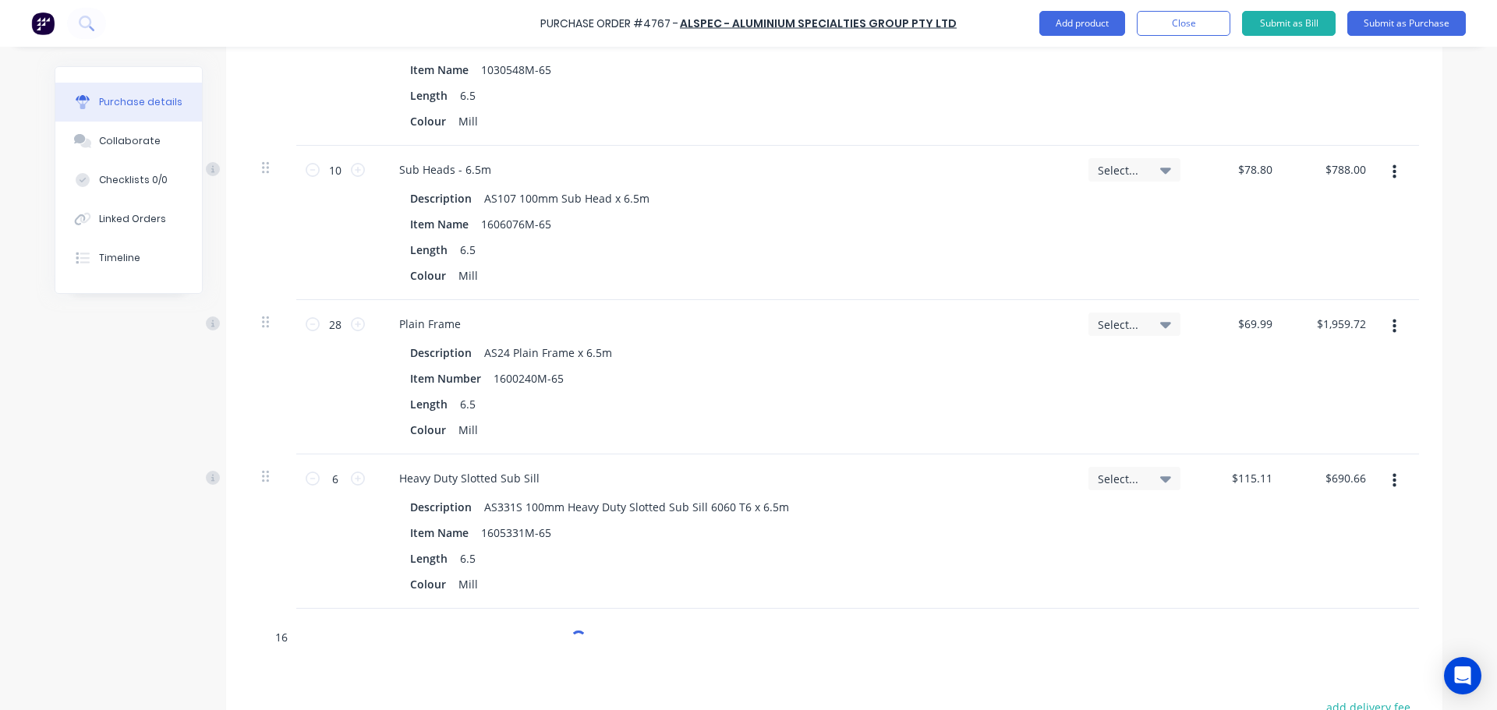
type input "160"
type textarea "x"
type input "1604669"
type textarea "x"
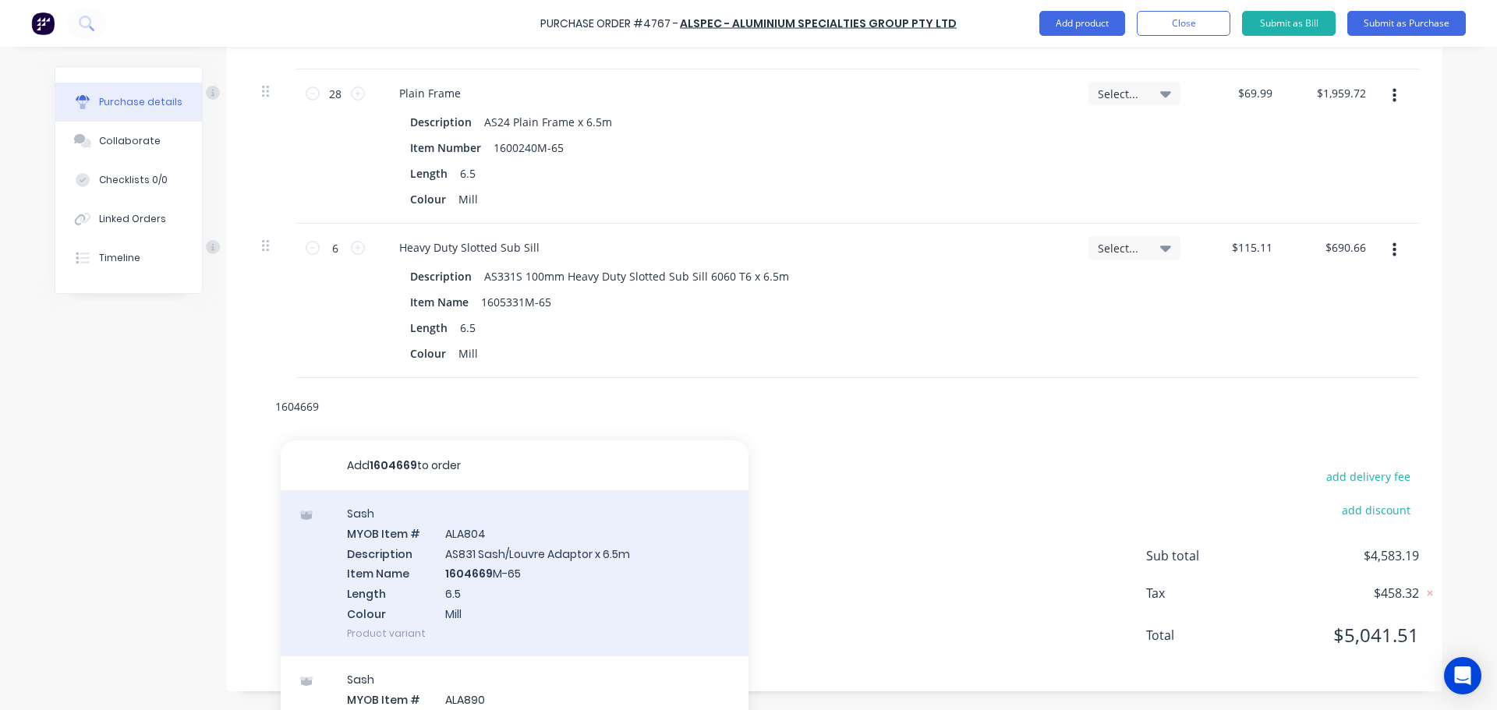
scroll to position [895, 0]
type input "1604669"
click at [511, 555] on div "Sash MYOB Item # ALA804 Description AS831 Sash/Louvre Adaptor x 6.5m Item Name …" at bounding box center [515, 570] width 468 height 166
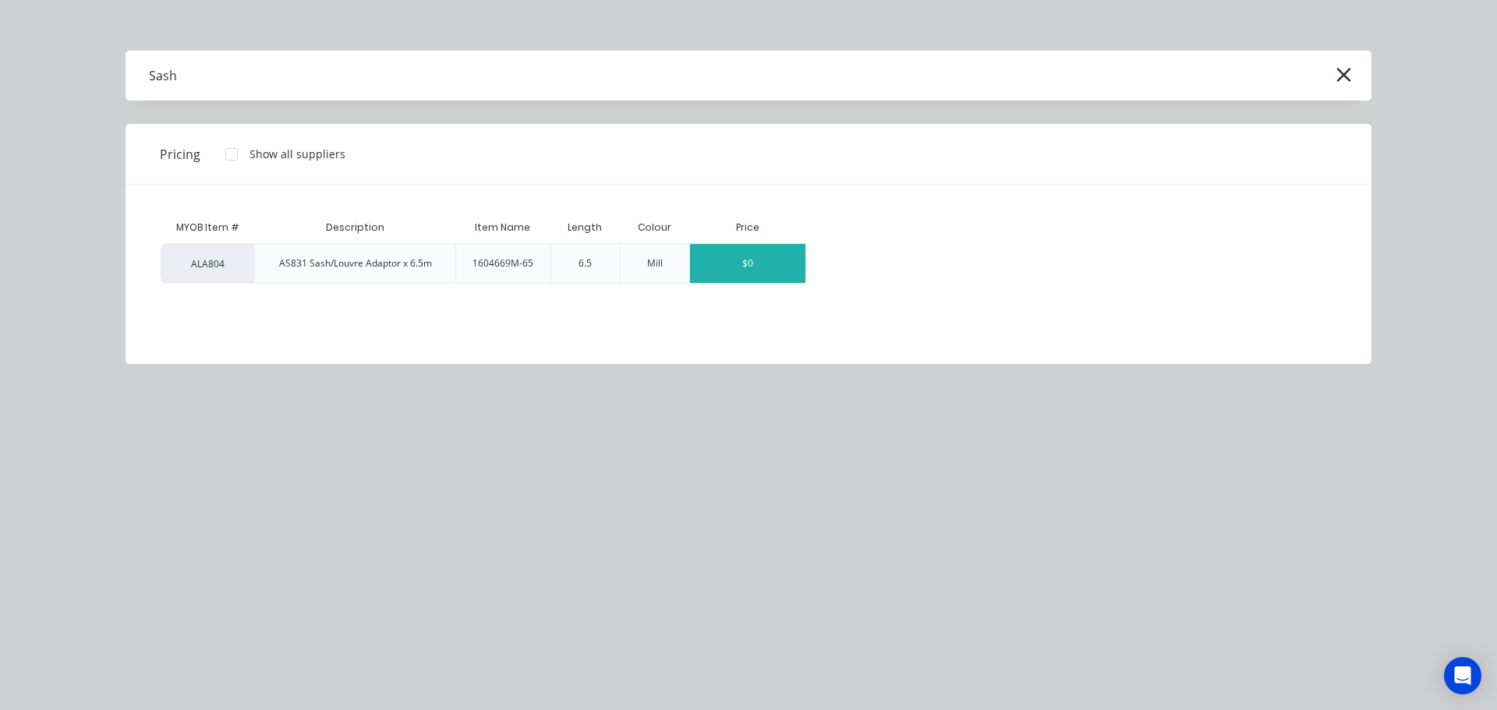
click at [729, 264] on div "$0" at bounding box center [747, 263] width 115 height 39
type textarea "x"
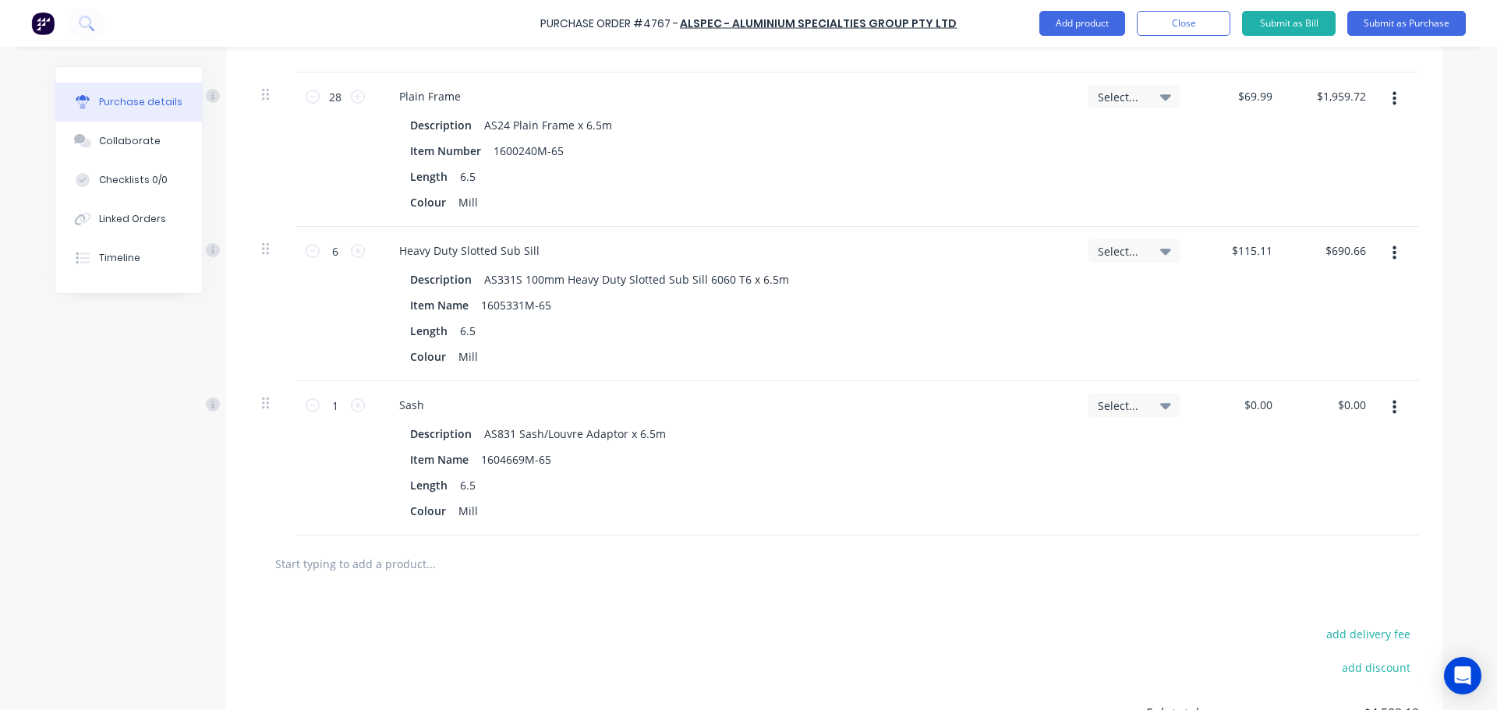
scroll to position [895, 0]
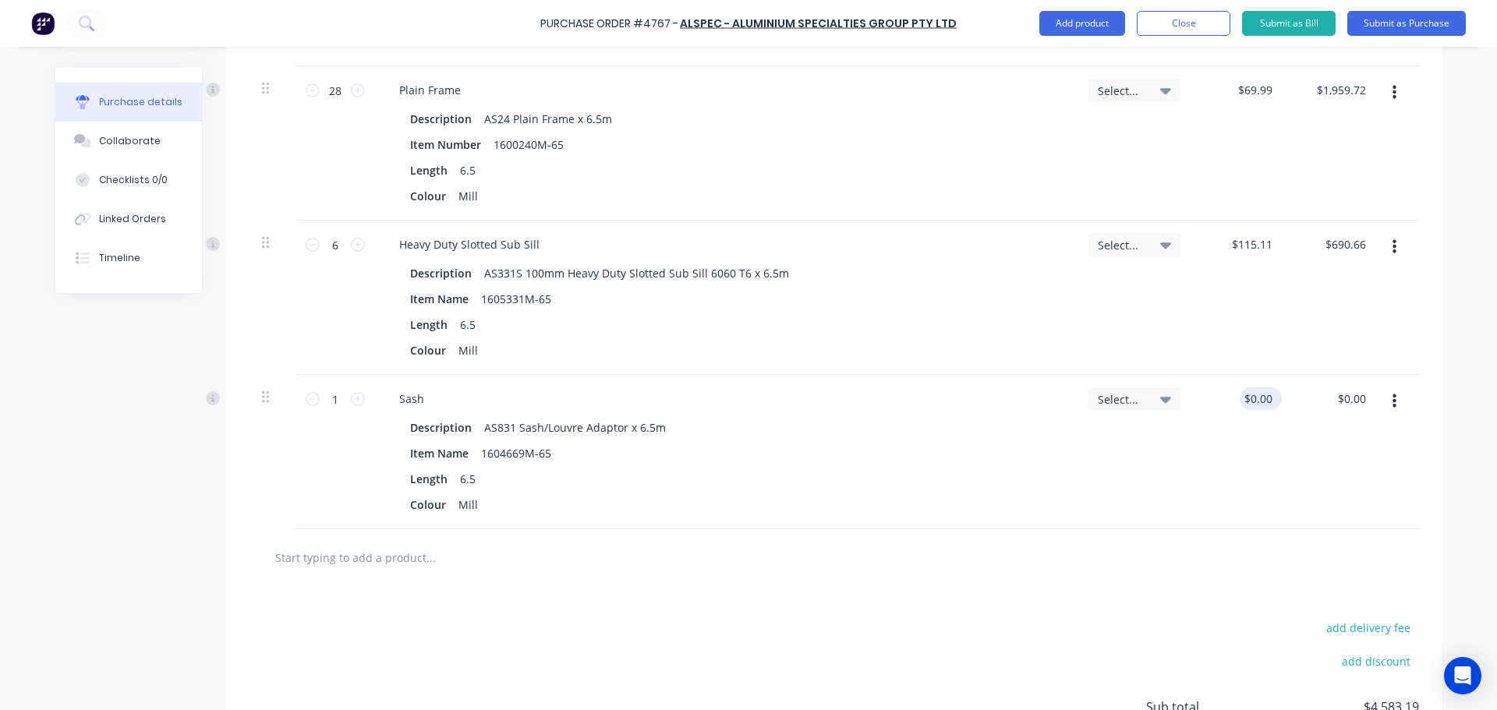
type textarea "x"
type input "0.00"
click at [1251, 405] on input "0.00" at bounding box center [1257, 398] width 36 height 23
type textarea "x"
click at [1251, 405] on input "0.00" at bounding box center [1261, 398] width 30 height 23
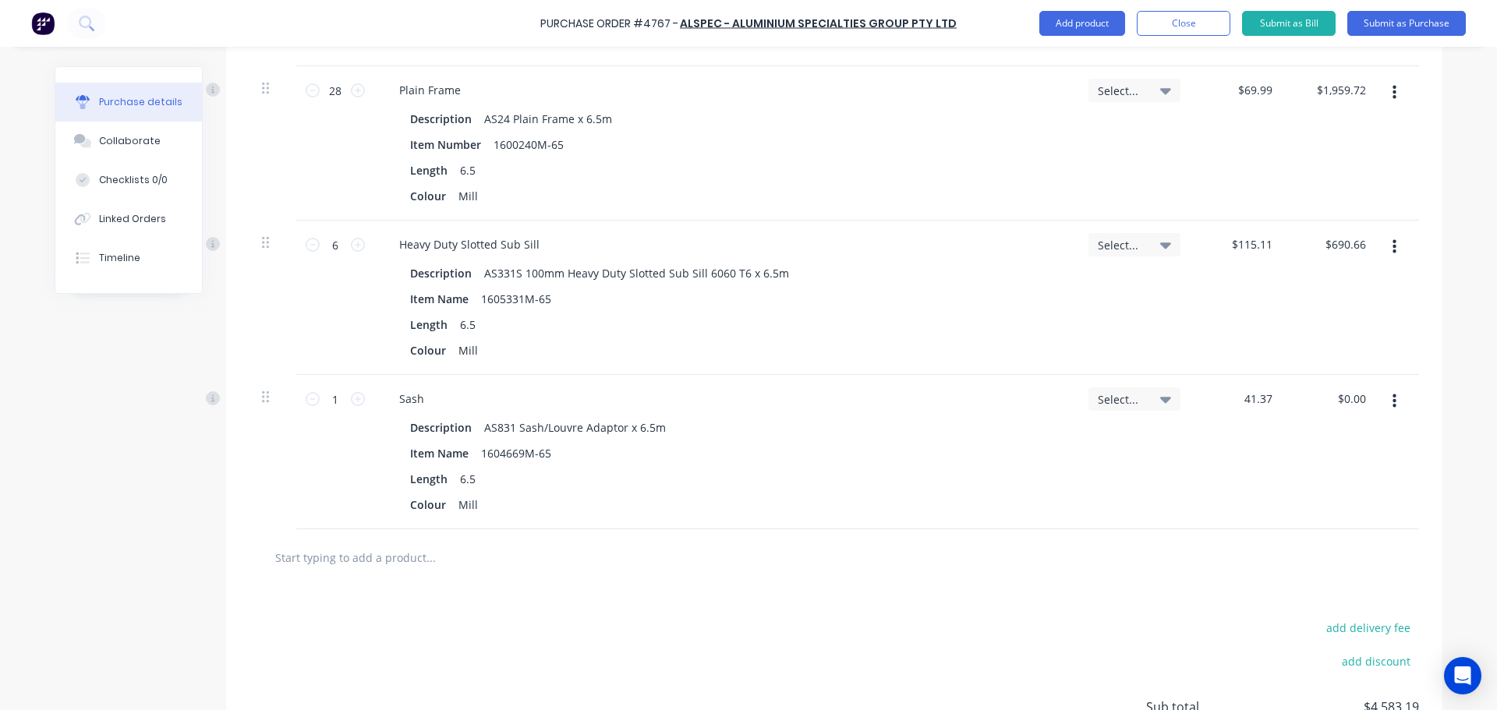
type input "41.37"
type textarea "x"
type input "$41.37"
click at [1144, 481] on div "Select..." at bounding box center [1134, 452] width 117 height 154
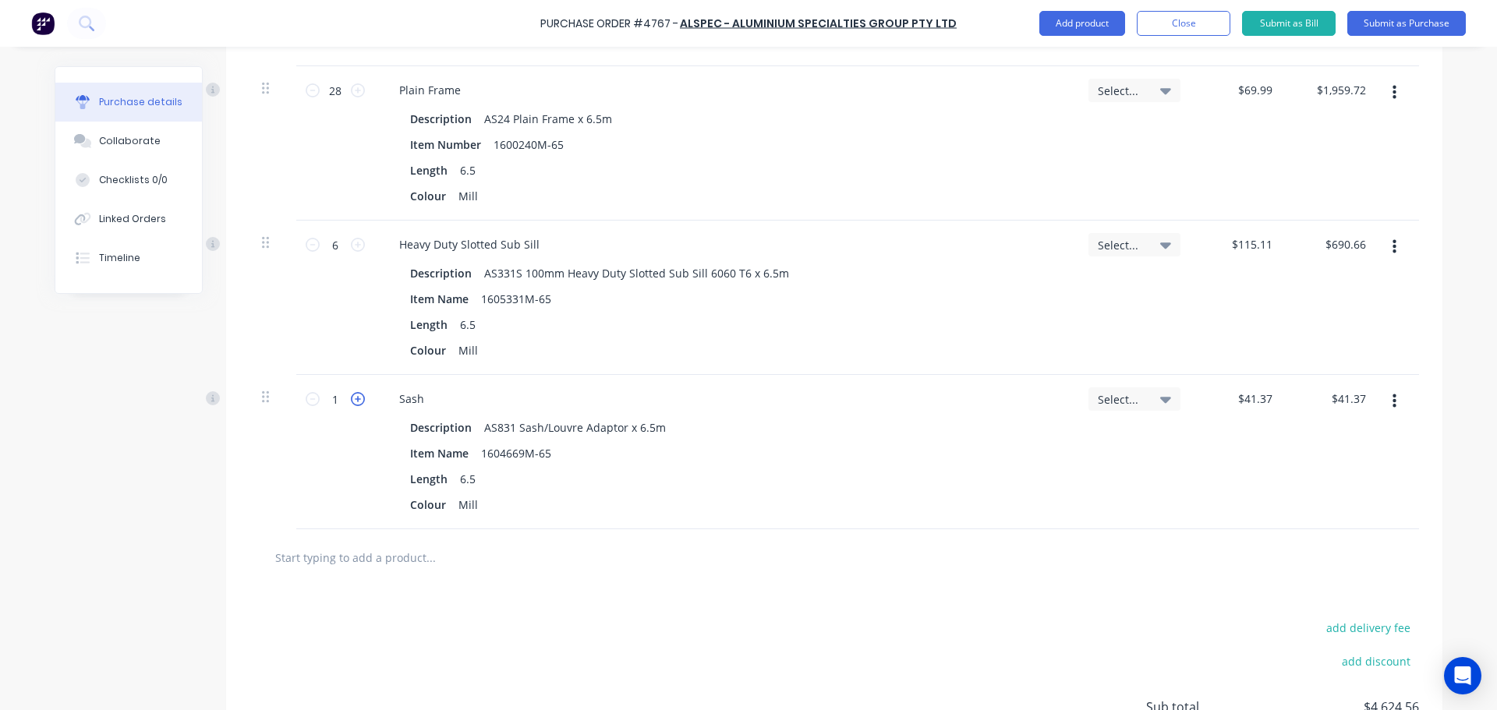
click at [351, 398] on icon at bounding box center [358, 399] width 14 height 14
type textarea "x"
type input "2"
type input "$82.74"
click at [351, 398] on icon at bounding box center [358, 399] width 14 height 14
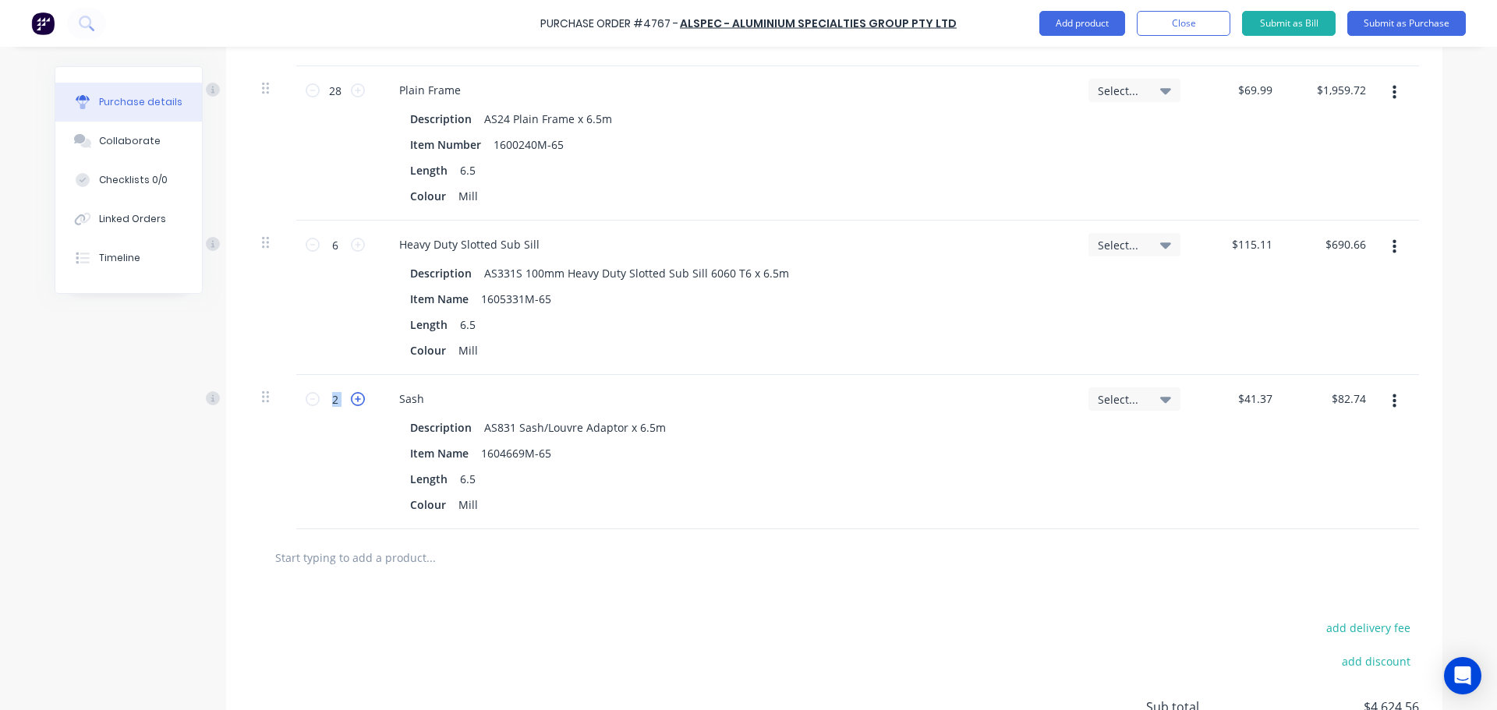
type textarea "x"
type input "3"
type input "$124.11"
click at [771, 577] on div at bounding box center [833, 557] width 1169 height 57
click at [409, 563] on input "text" at bounding box center [430, 557] width 312 height 31
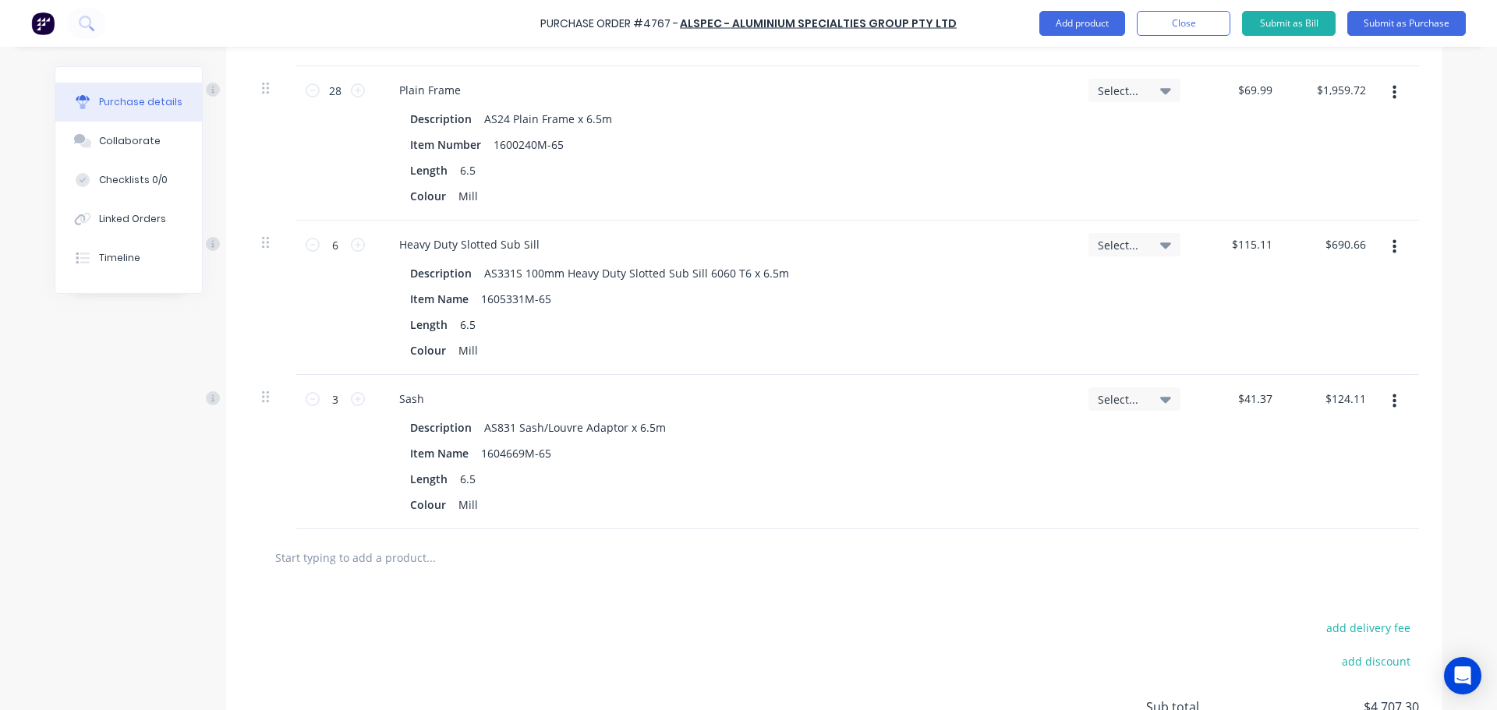
type textarea "x"
type input "1"
type textarea "x"
type input "16"
type textarea "x"
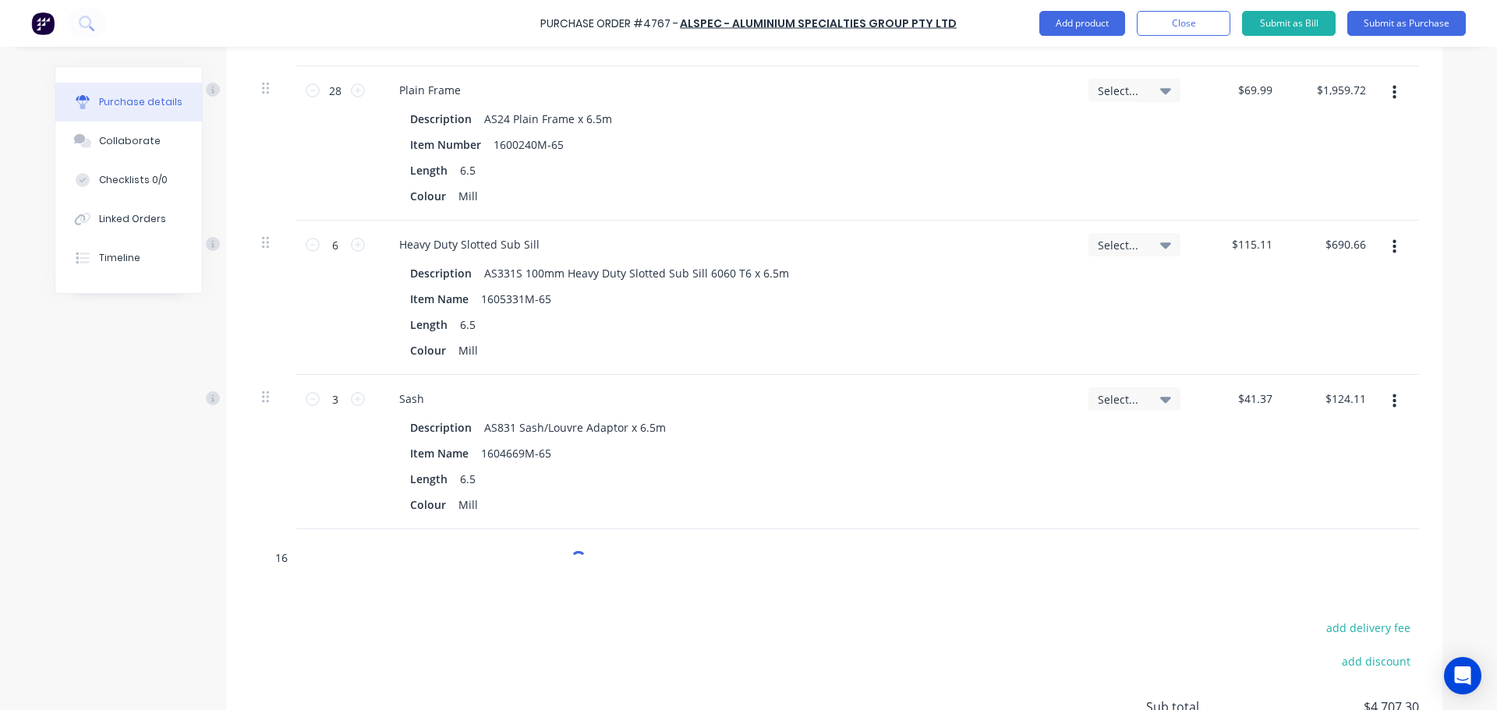
type input "163"
type textarea "x"
type input "1632"
type textarea "x"
type input "1632004"
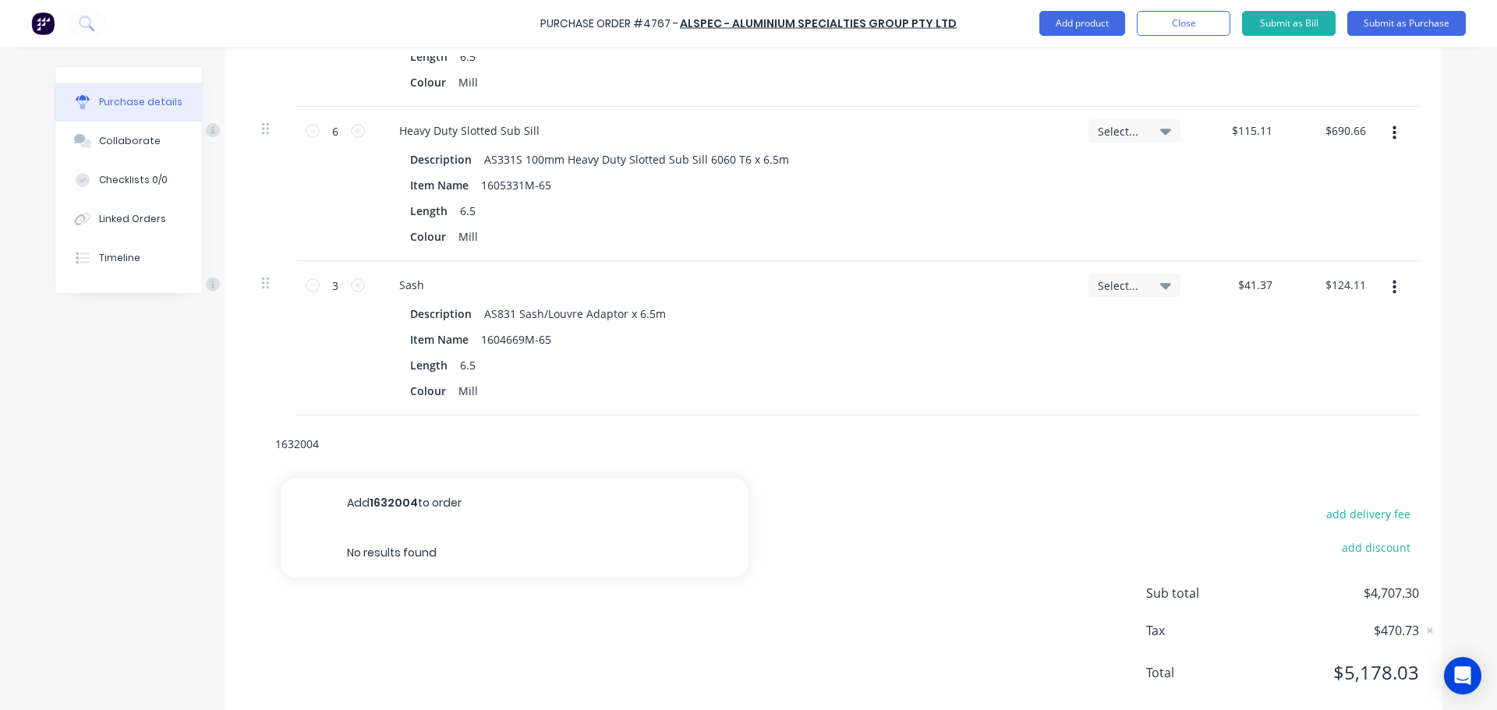
scroll to position [1043, 0]
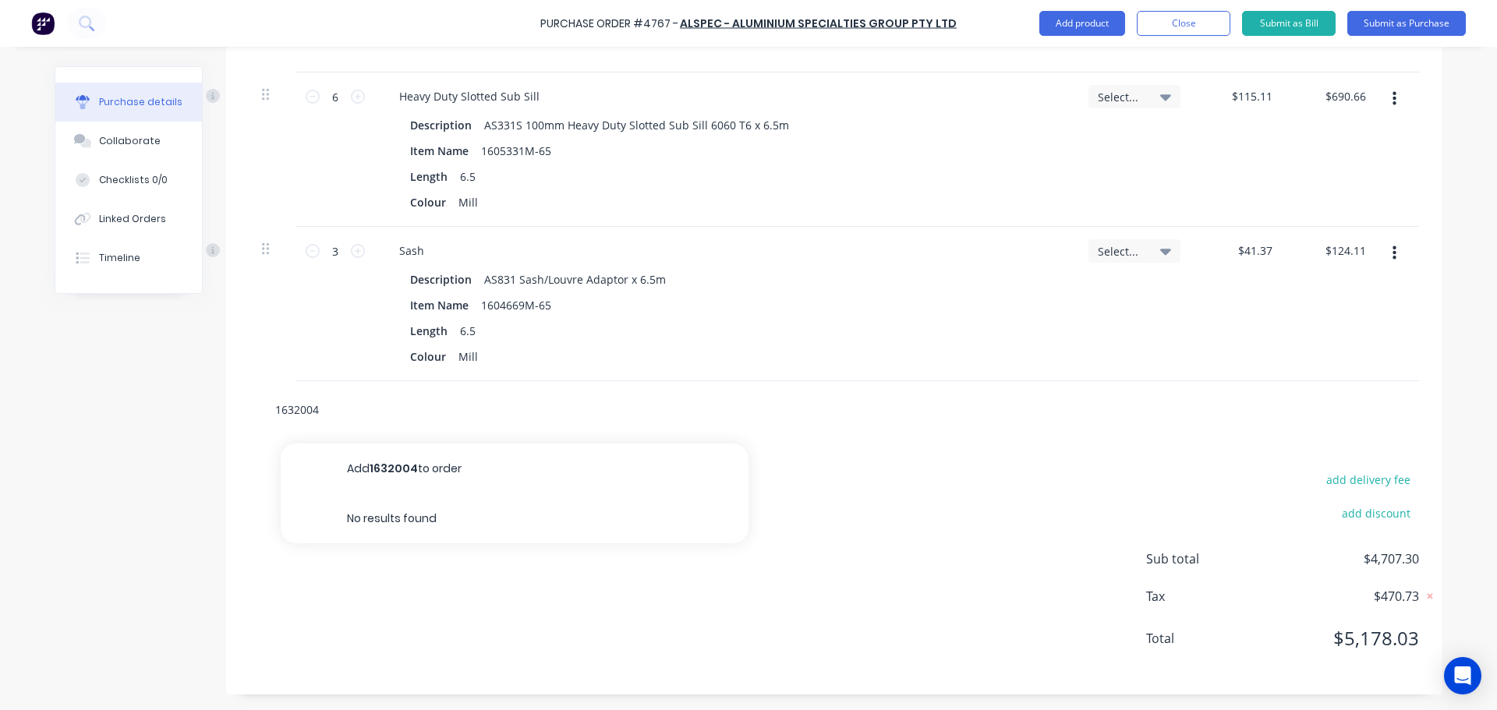
type textarea "x"
type input "1632004"
type textarea "x"
type input "1632004"
type textarea "x"
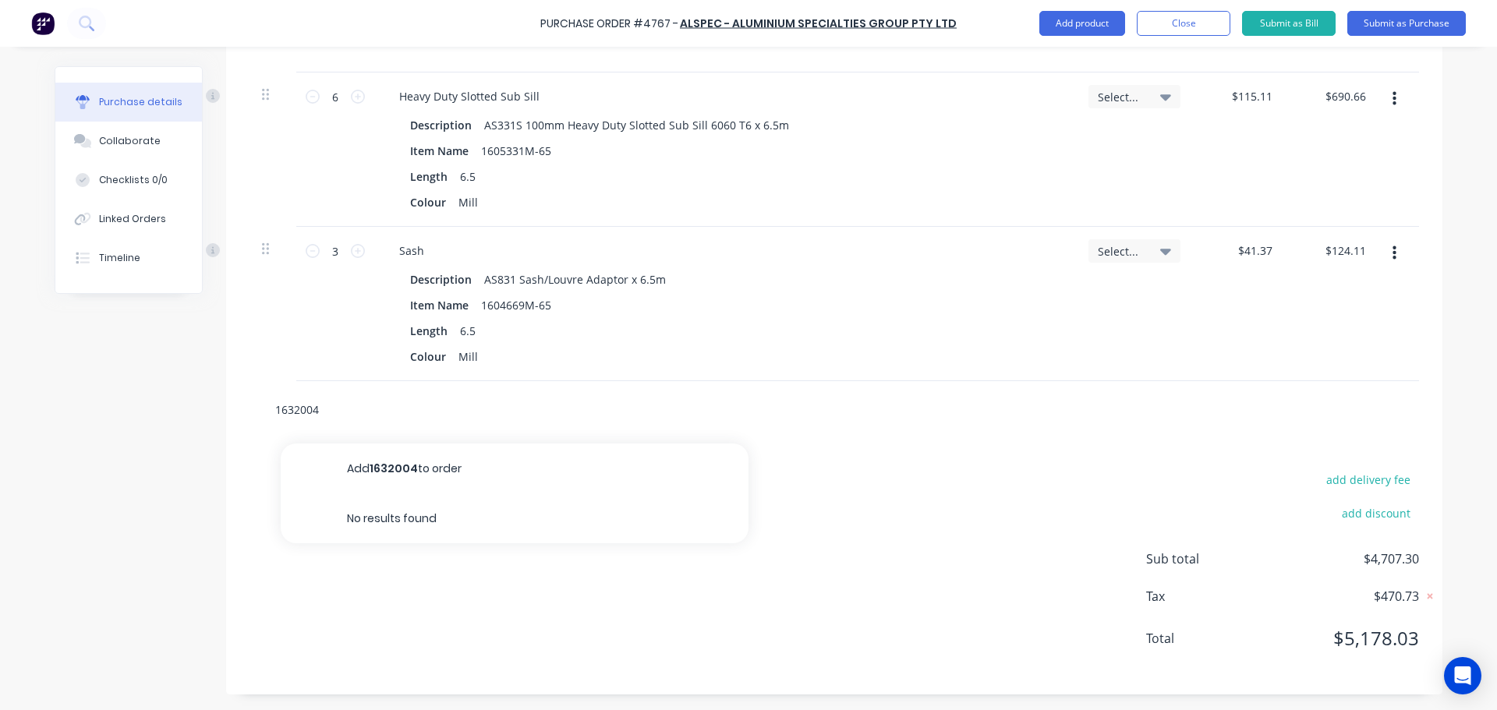
type input "163200"
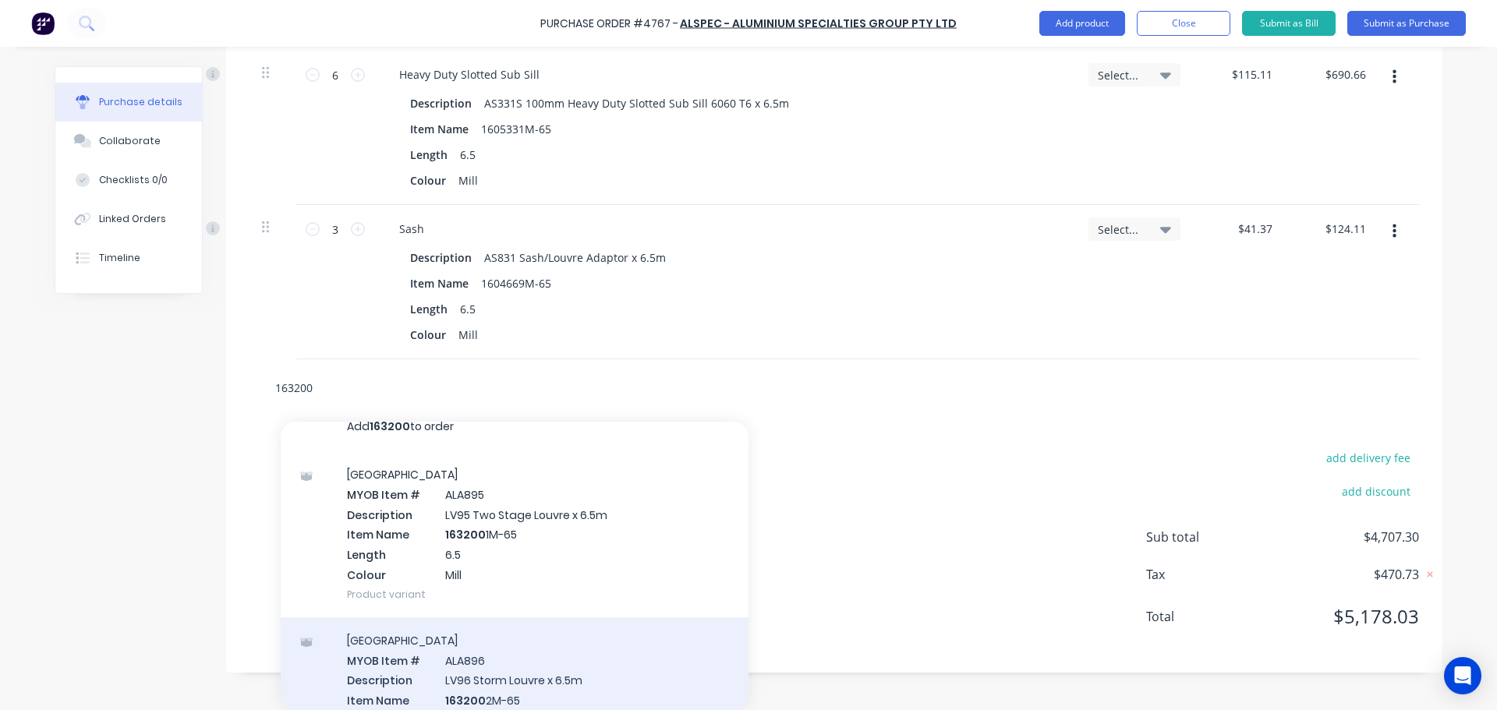
scroll to position [2, 0]
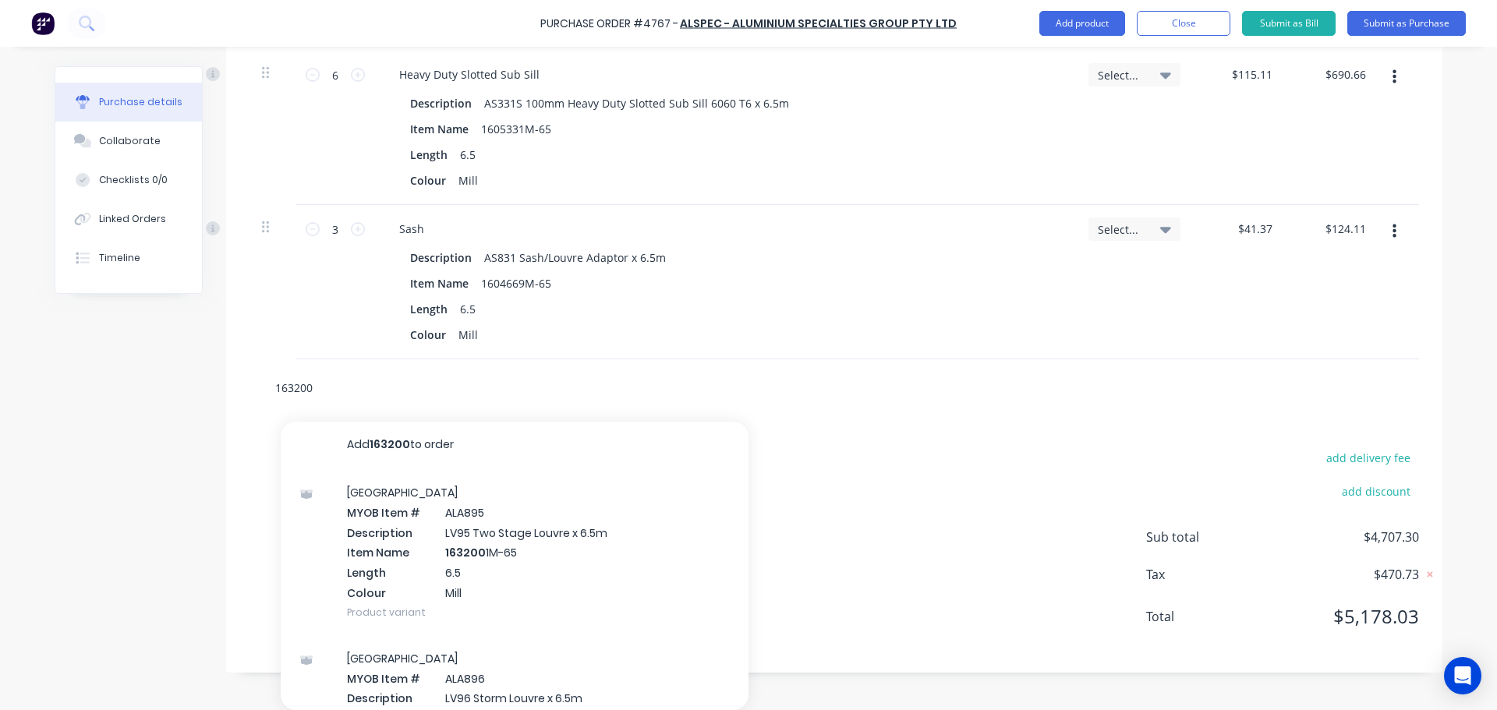
type textarea "x"
type input "1632004"
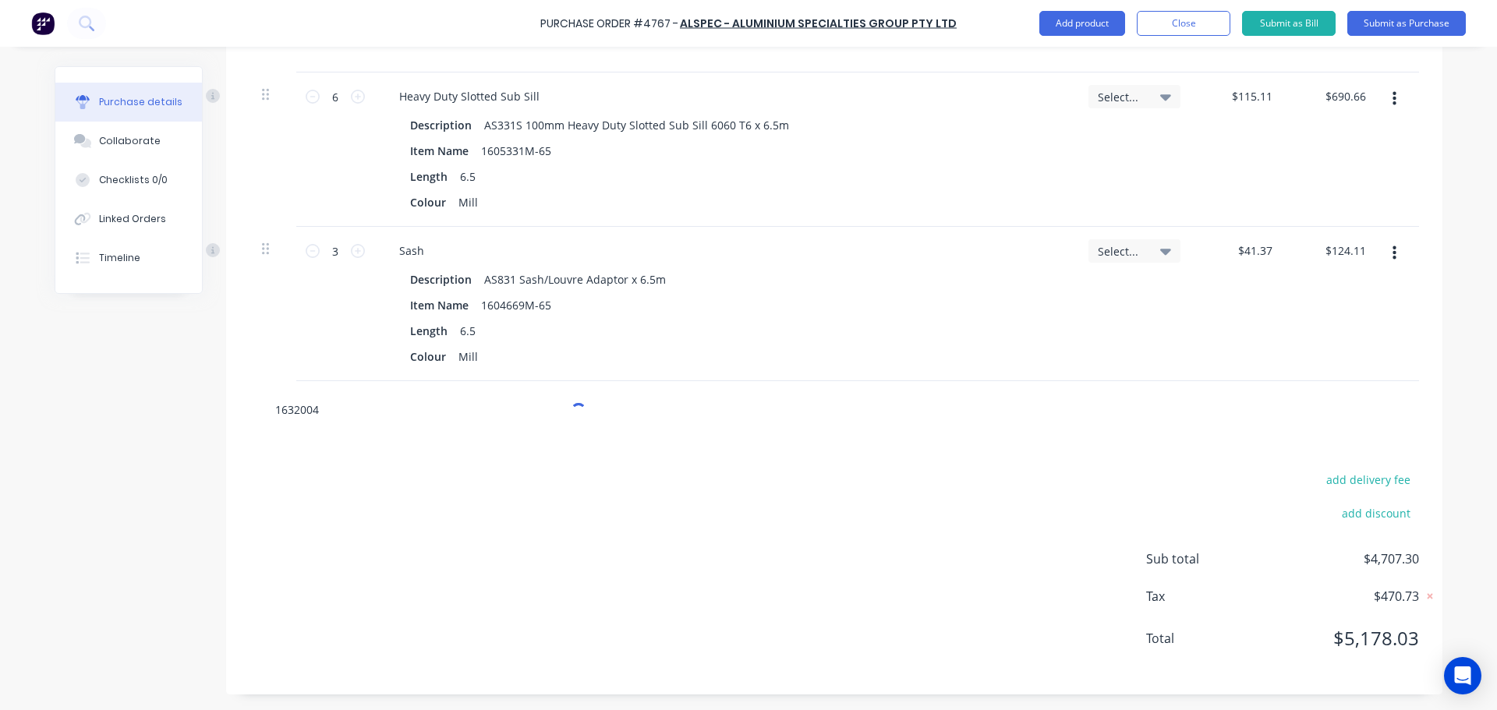
scroll to position [1043, 0]
type textarea "x"
type input "163200"
type textarea "x"
type input "16320"
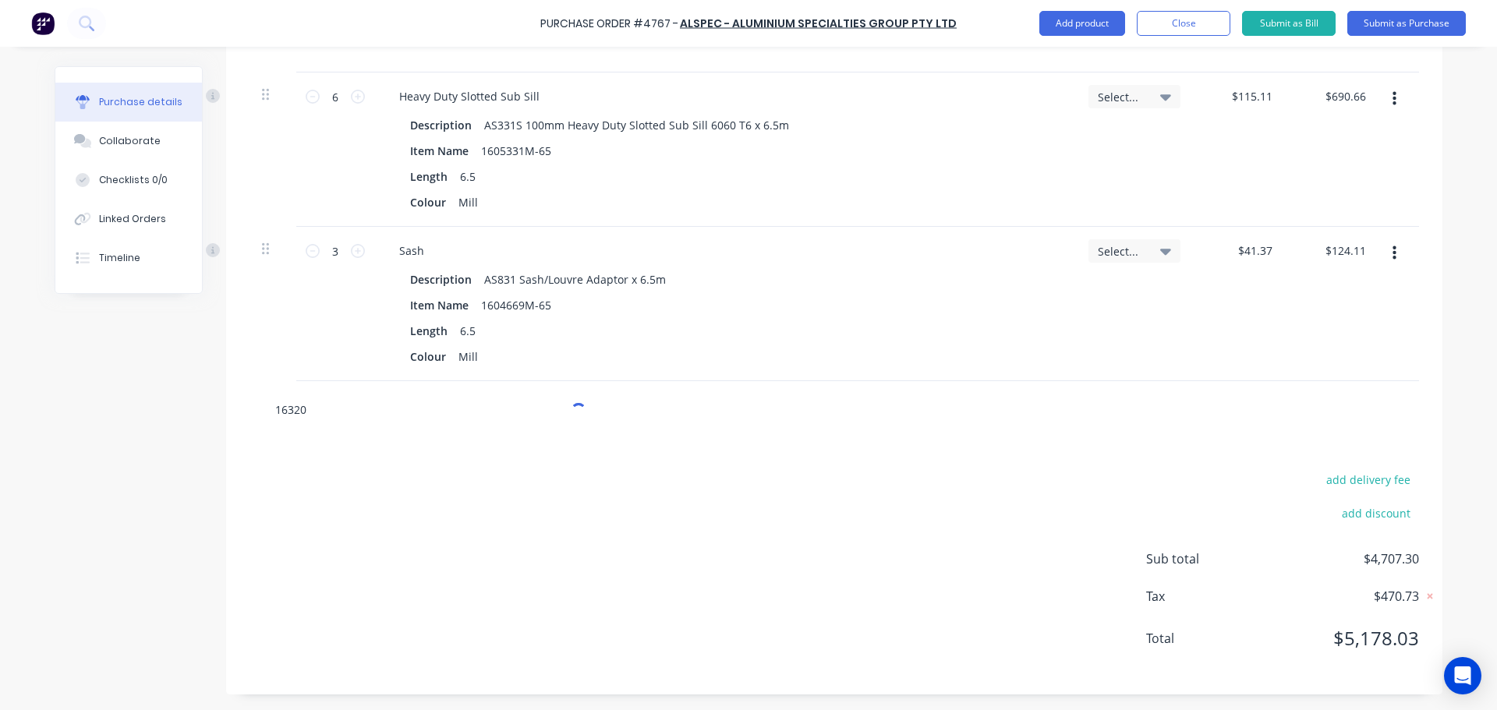
type textarea "x"
type input "1632"
type textarea "x"
type input "163"
type textarea "x"
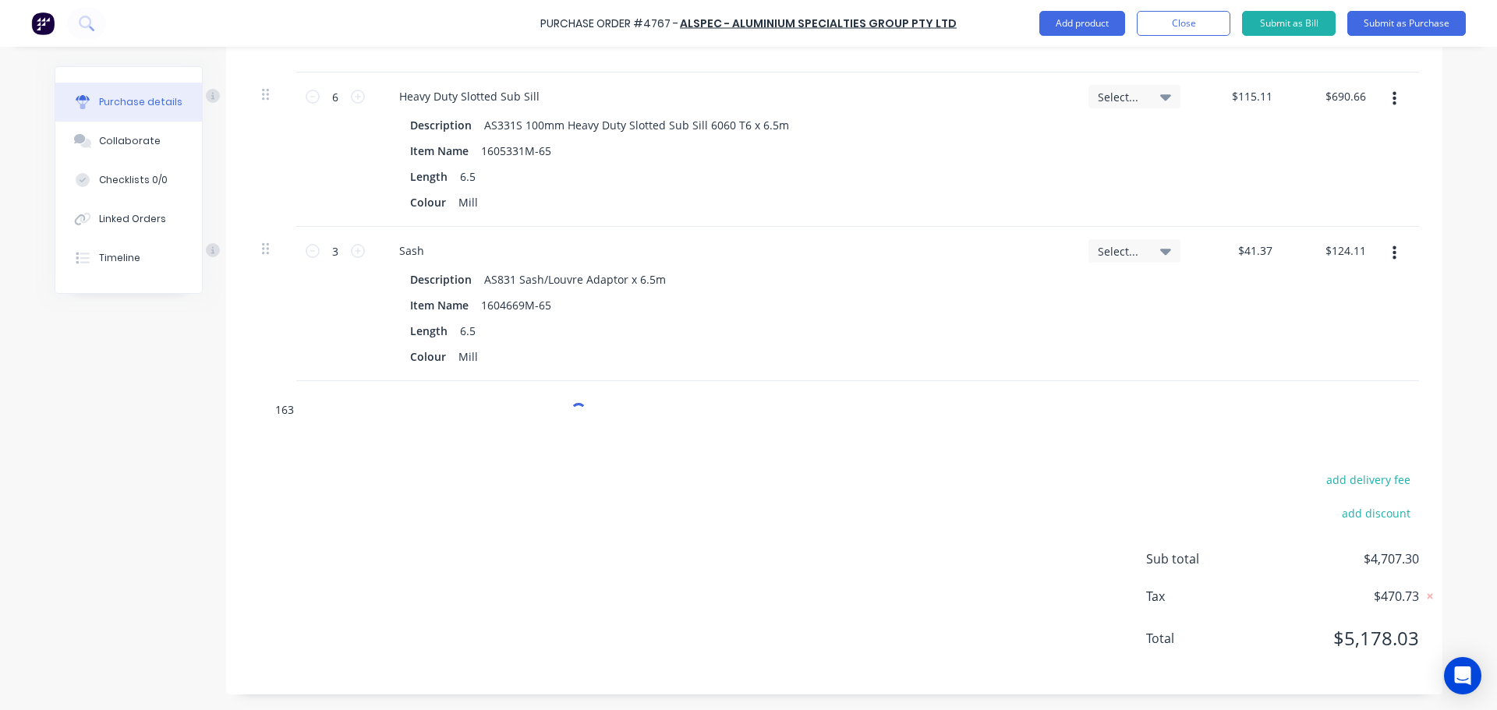
type input "16"
type textarea "x"
type input "1"
type textarea "x"
click at [422, 412] on input "text" at bounding box center [430, 409] width 312 height 31
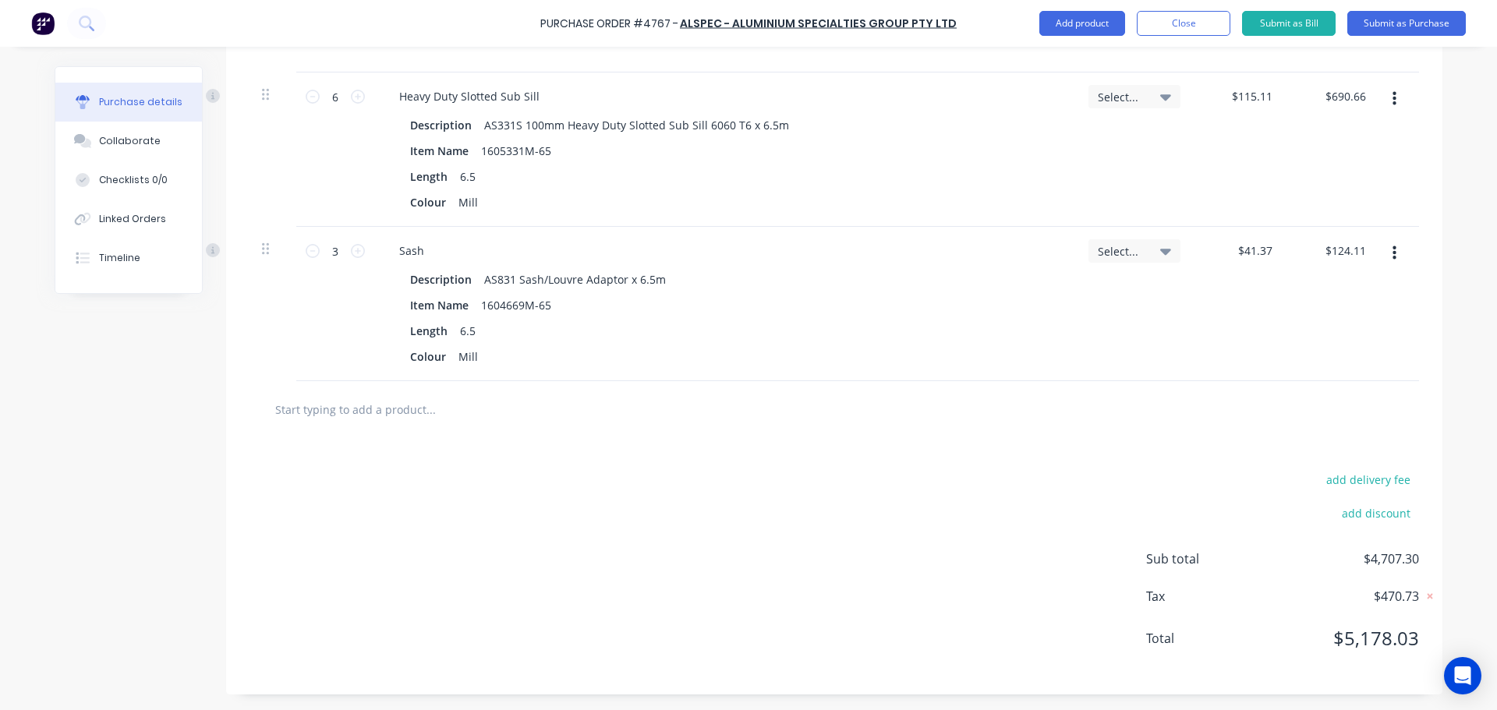
type textarea "x"
type input "1"
type textarea "x"
type input "16"
type textarea "x"
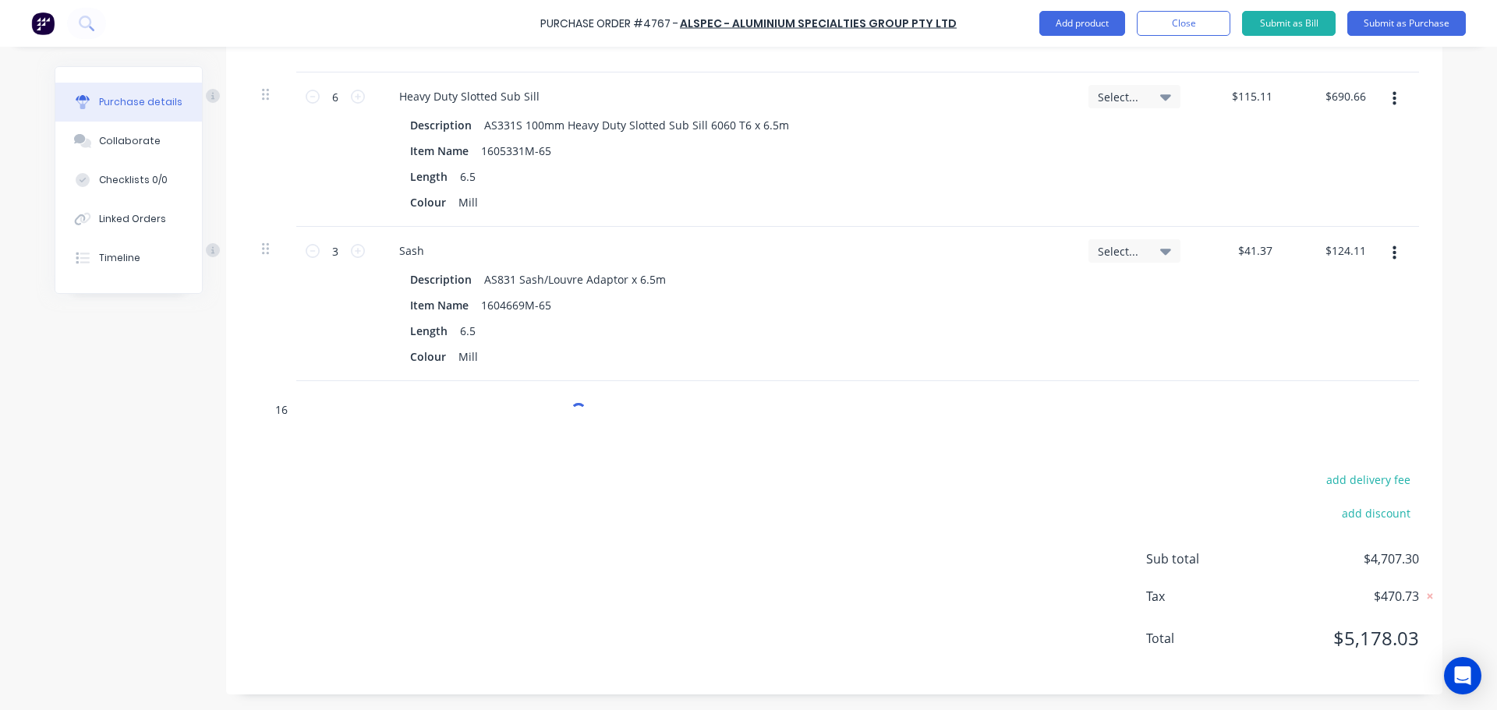
type input "163"
type textarea "x"
type input "1632"
type textarea "x"
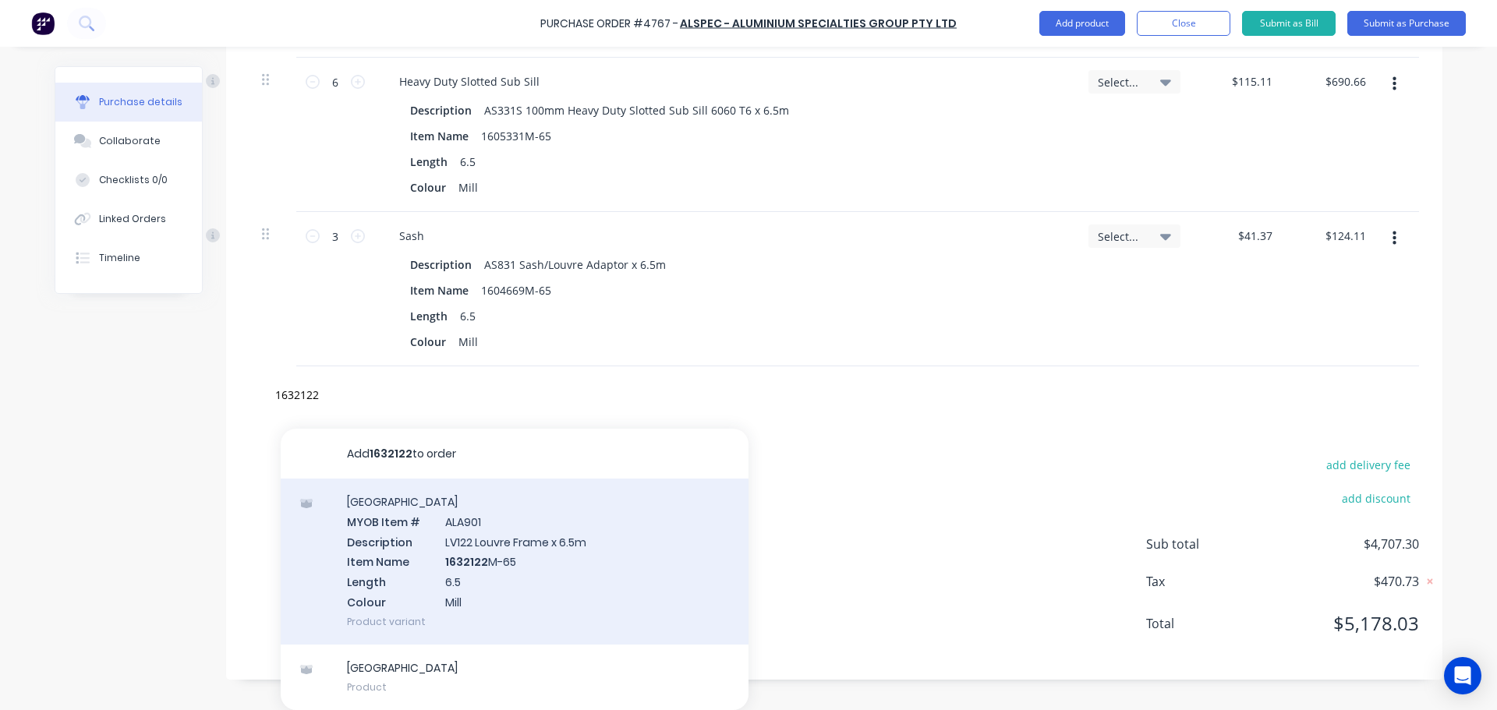
click at [461, 543] on div "Louvre MYOB Item # ALA901 Description LV122 Louvre Frame x 6.5m Item Name 16321…" at bounding box center [515, 562] width 468 height 166
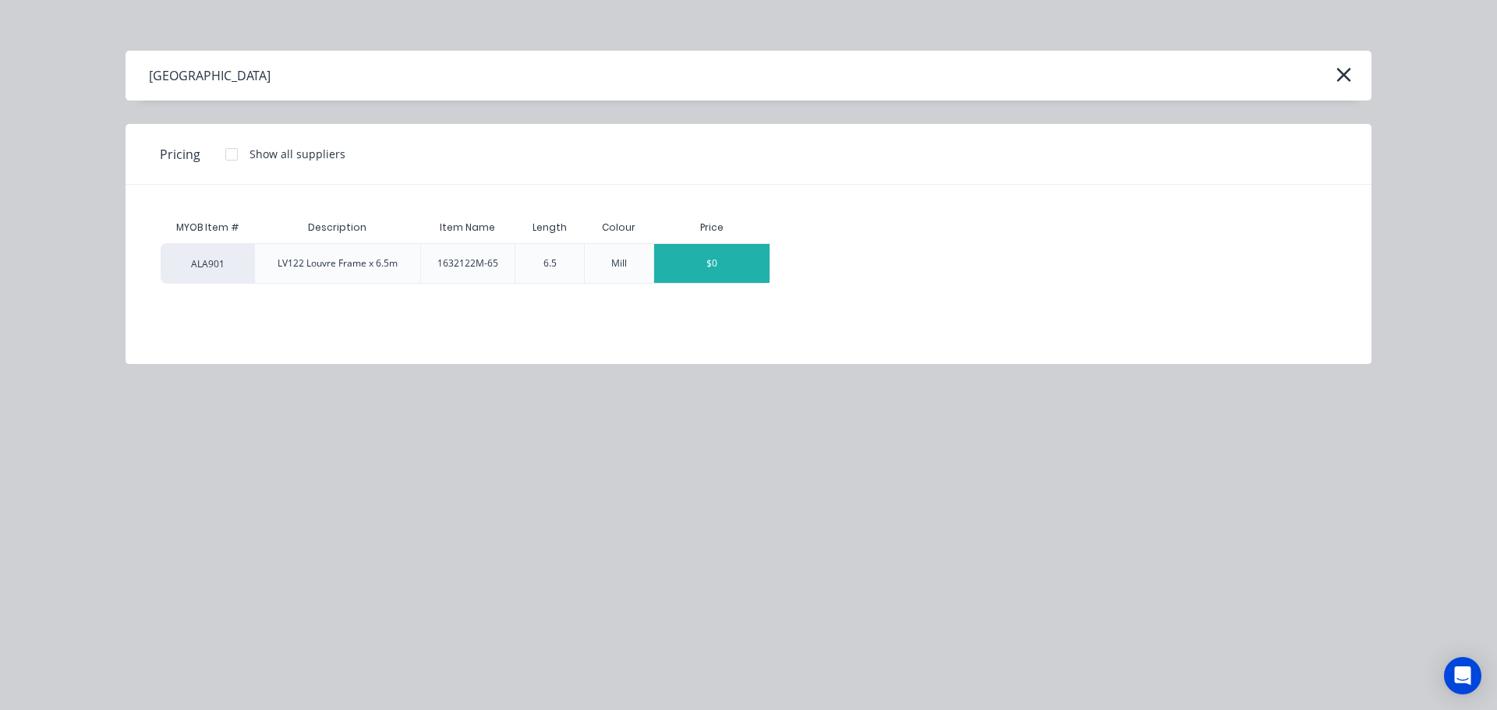
click at [705, 264] on div "$0" at bounding box center [711, 263] width 115 height 39
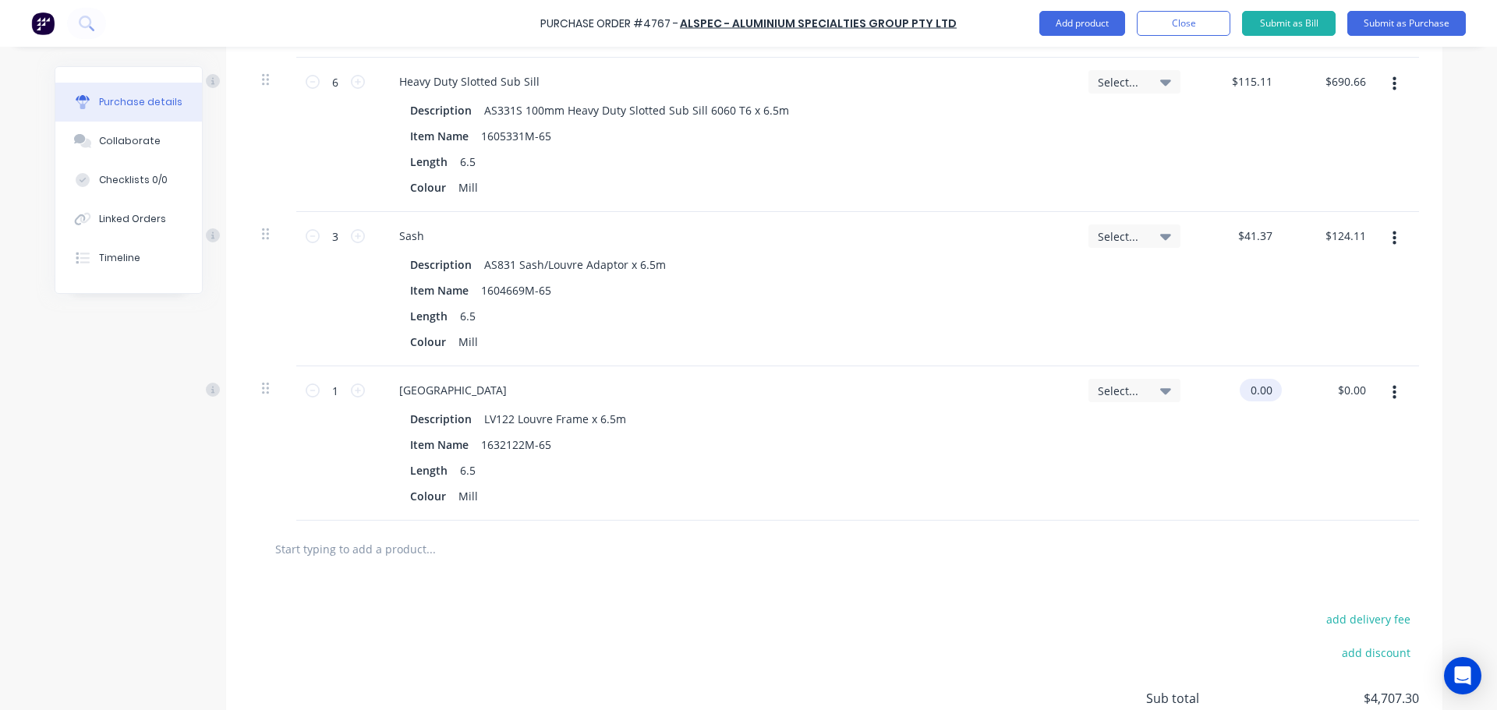
click at [1242, 387] on input "0.00" at bounding box center [1257, 390] width 36 height 23
click at [1246, 387] on input "0.00" at bounding box center [1261, 390] width 30 height 23
drag, startPoint x: 1255, startPoint y: 393, endPoint x: 1314, endPoint y: 417, distance: 64.0
click at [1257, 393] on input "2072" at bounding box center [1258, 390] width 33 height 23
click at [1126, 490] on div "Select..." at bounding box center [1134, 443] width 117 height 154
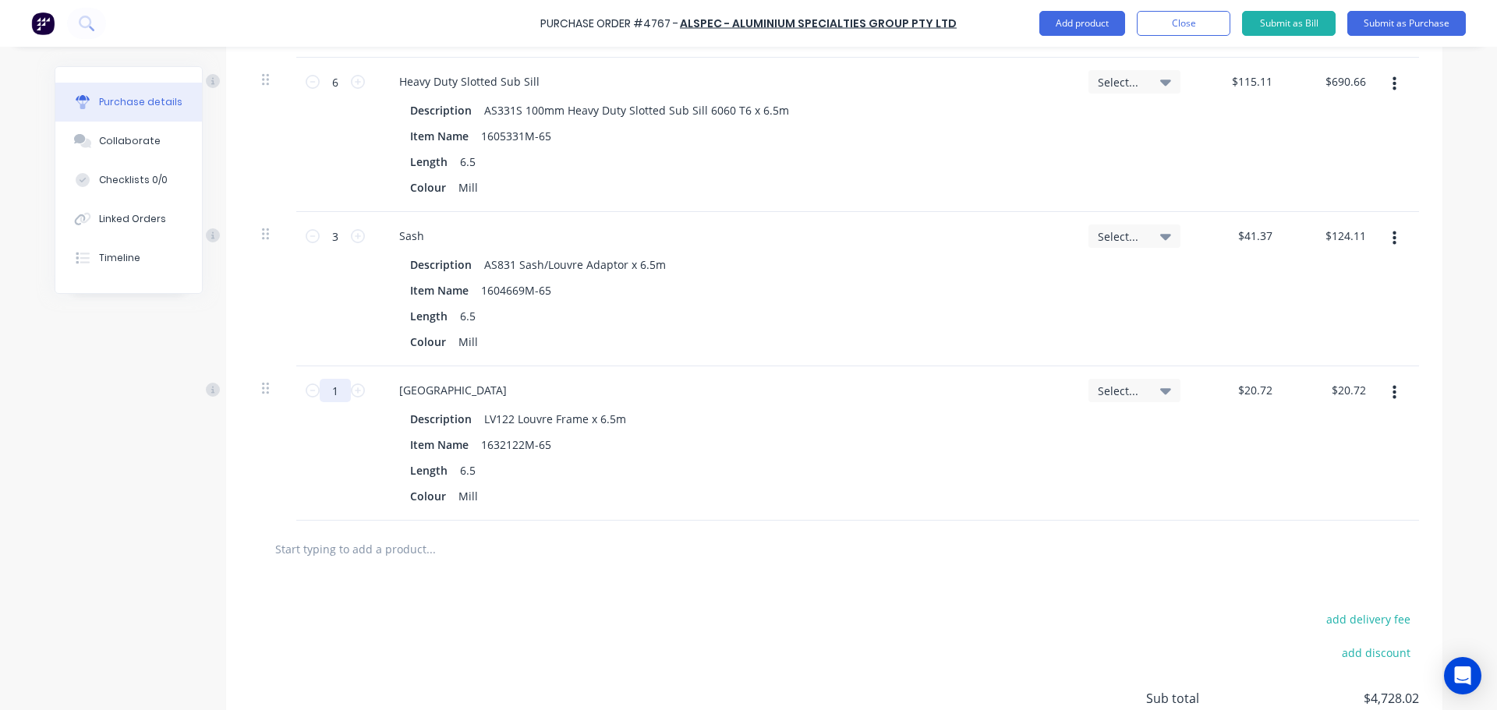
click at [343, 392] on input "1" at bounding box center [335, 390] width 31 height 23
click at [354, 391] on icon at bounding box center [358, 391] width 14 height 14
click at [748, 552] on div at bounding box center [834, 548] width 1144 height 31
click at [479, 528] on div at bounding box center [833, 549] width 1169 height 57
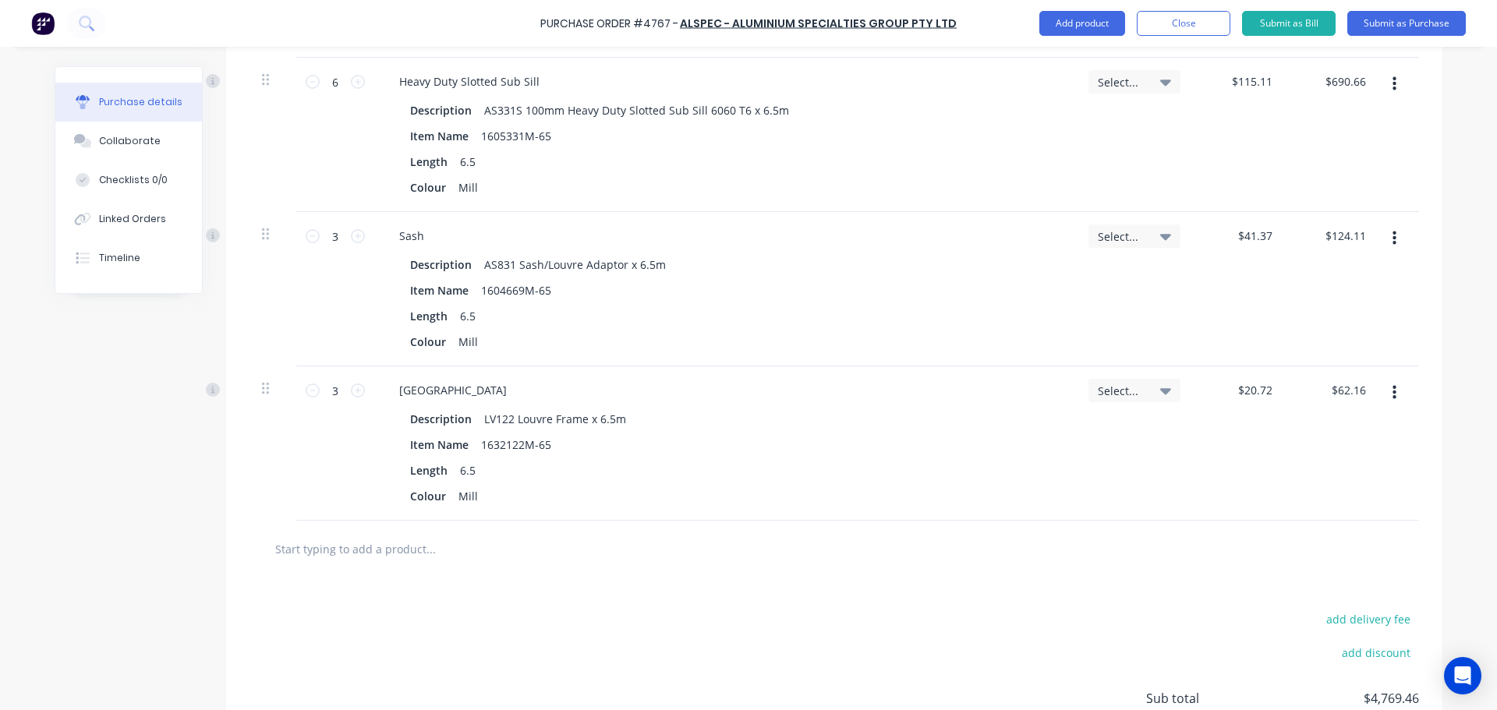
click at [459, 548] on input "text" at bounding box center [430, 548] width 312 height 31
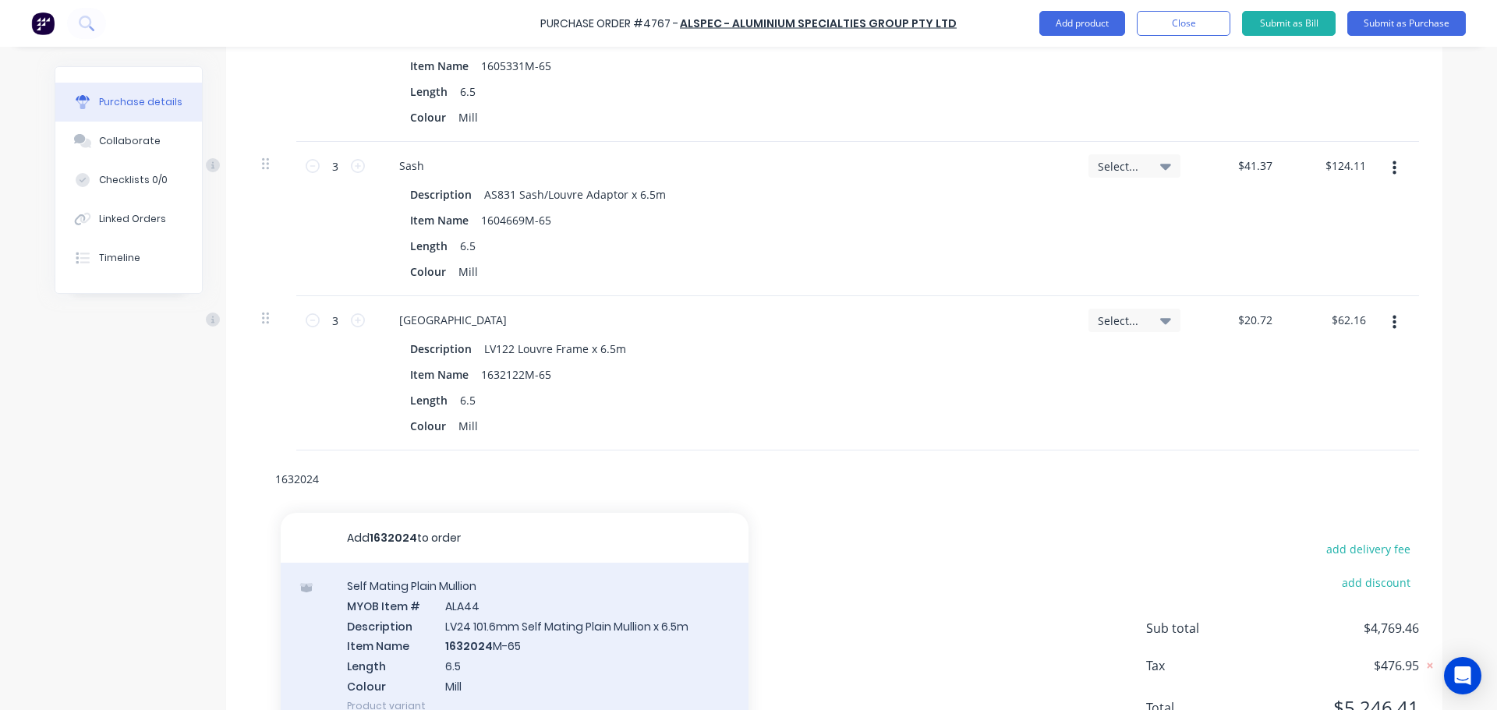
scroll to position [1212, 0]
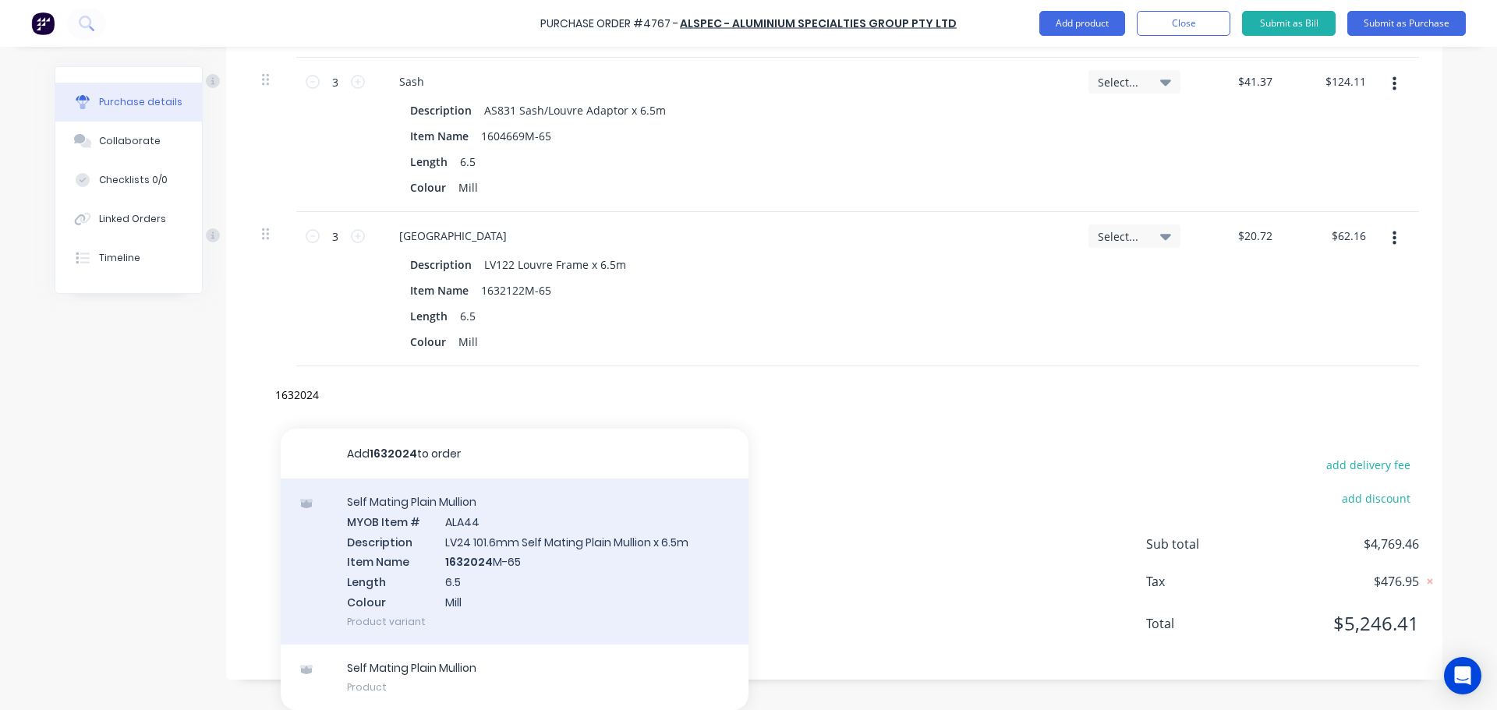
click at [461, 556] on div "Self Mating Plain Mullion MYOB Item # ALA44 Description LV24 101.6mm Self Matin…" at bounding box center [515, 562] width 468 height 166
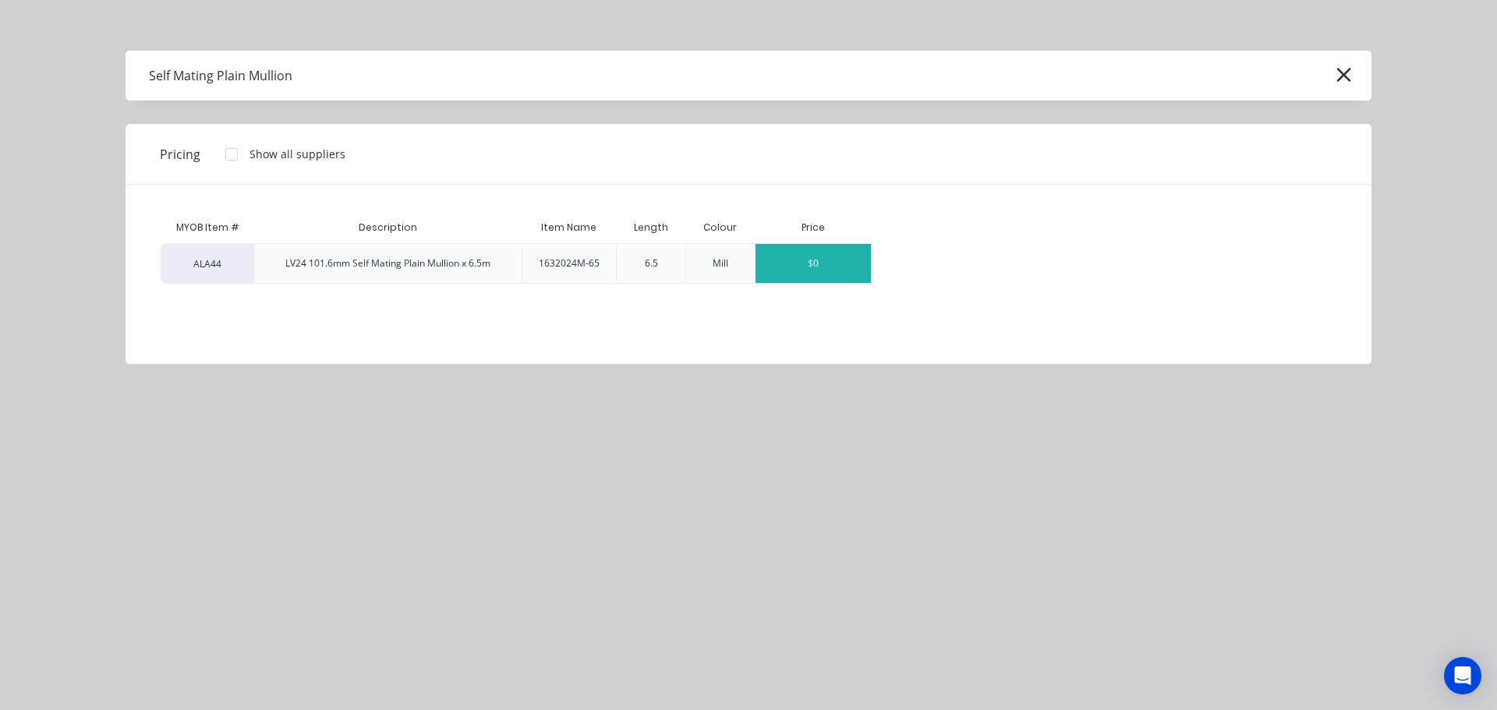
click at [809, 253] on div "$0" at bounding box center [812, 263] width 115 height 39
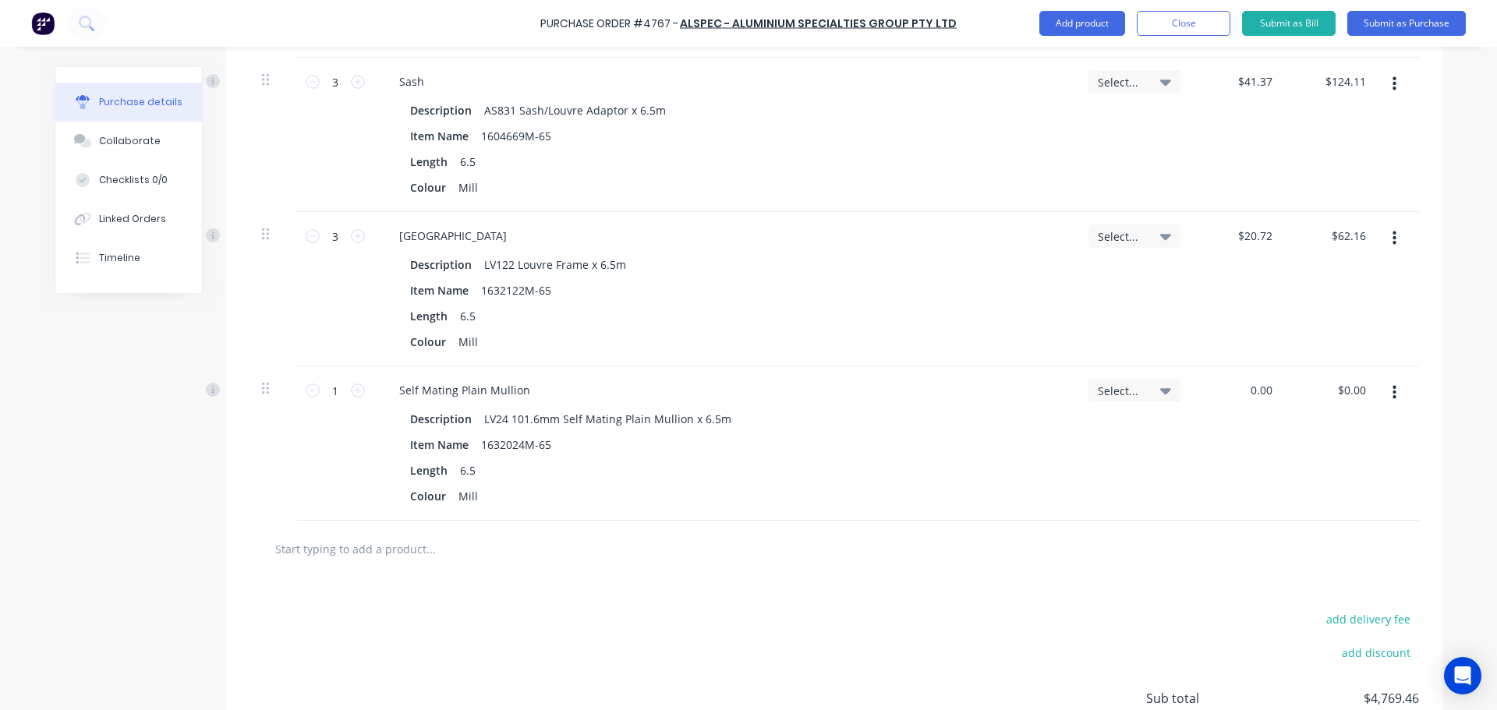
click at [1237, 384] on div "0.00 $0.00" at bounding box center [1240, 443] width 94 height 154
click at [1237, 384] on div "$0.00 $0.00" at bounding box center [1240, 443] width 94 height 154
click at [1224, 426] on div "$0.00 $0.00" at bounding box center [1240, 443] width 94 height 154
click at [1266, 395] on input "0.00" at bounding box center [1261, 390] width 30 height 23
click at [1265, 395] on input "0.00" at bounding box center [1261, 390] width 30 height 23
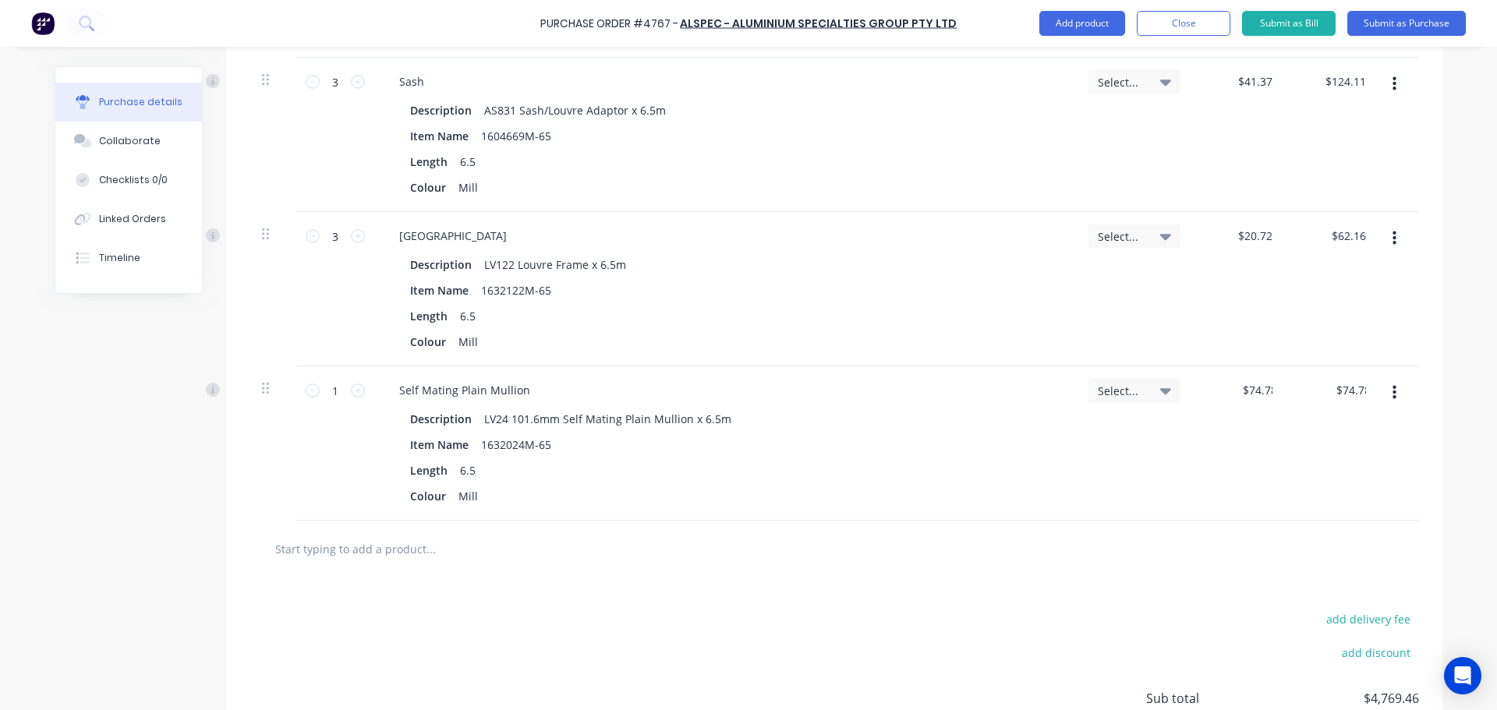
click at [1165, 481] on div "Select..." at bounding box center [1134, 443] width 117 height 154
click at [341, 393] on input "1" at bounding box center [335, 390] width 31 height 23
click at [754, 472] on div "Length 6.5" at bounding box center [722, 470] width 636 height 23
click at [427, 562] on input "text" at bounding box center [430, 548] width 312 height 31
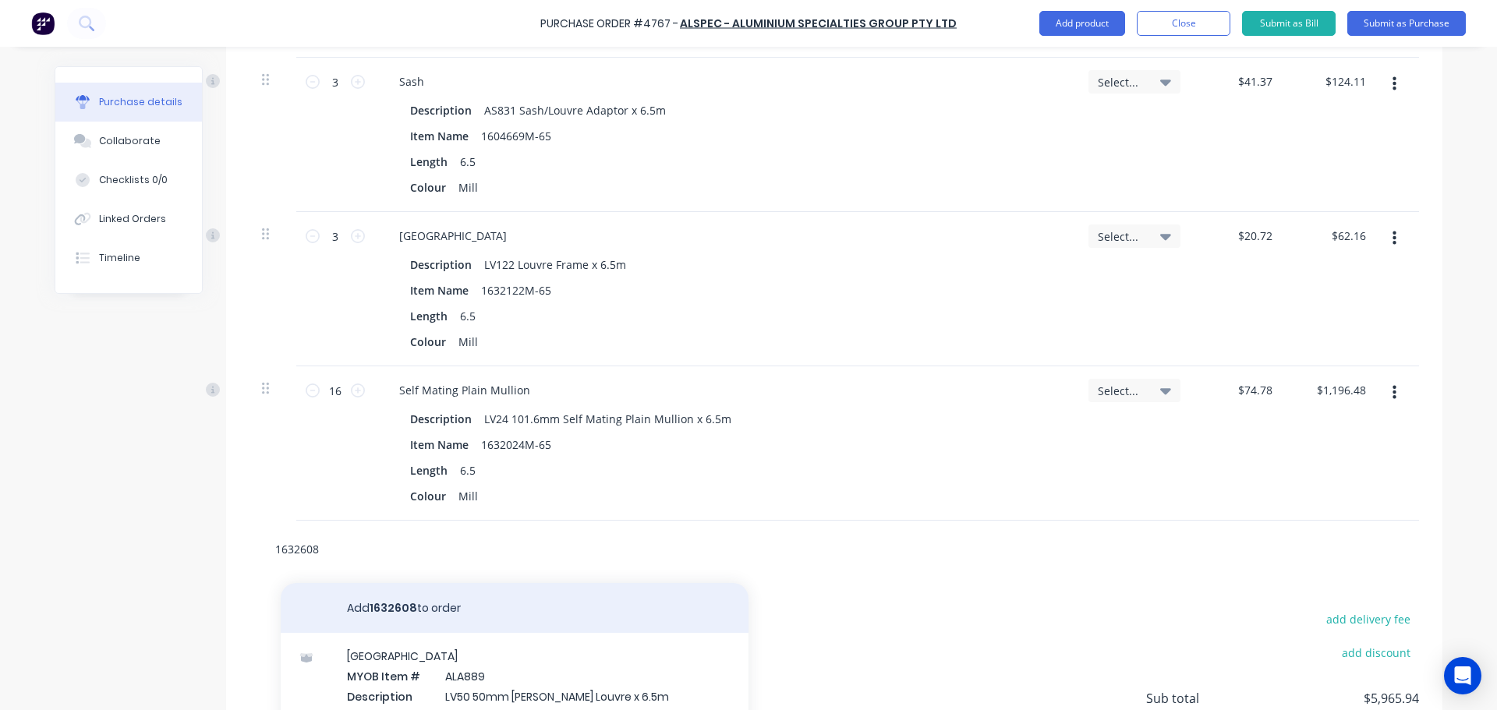
scroll to position [1366, 0]
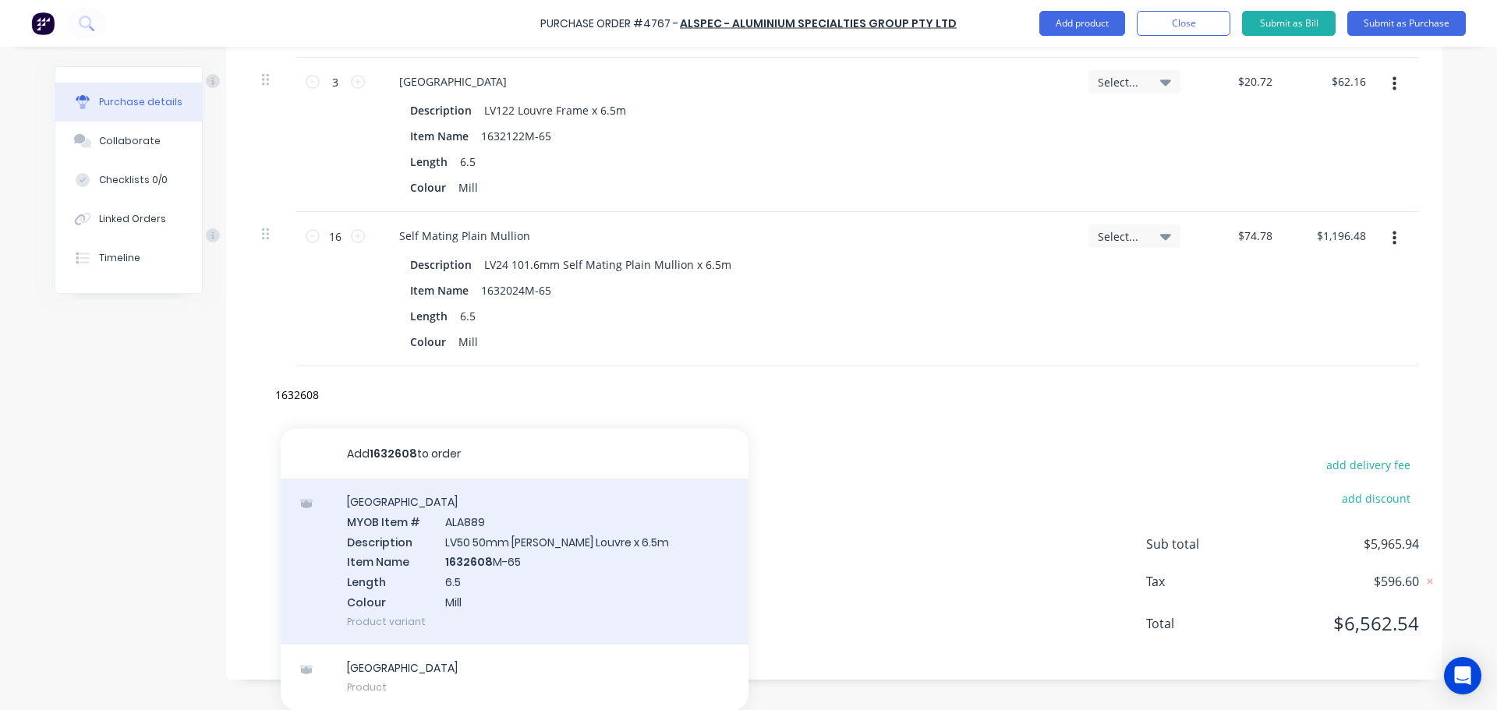
click at [522, 615] on div "Louvre MYOB Item # ALA889 Description LV50 50mm Murray Louvre x 6.5m Item Name …" at bounding box center [515, 562] width 468 height 166
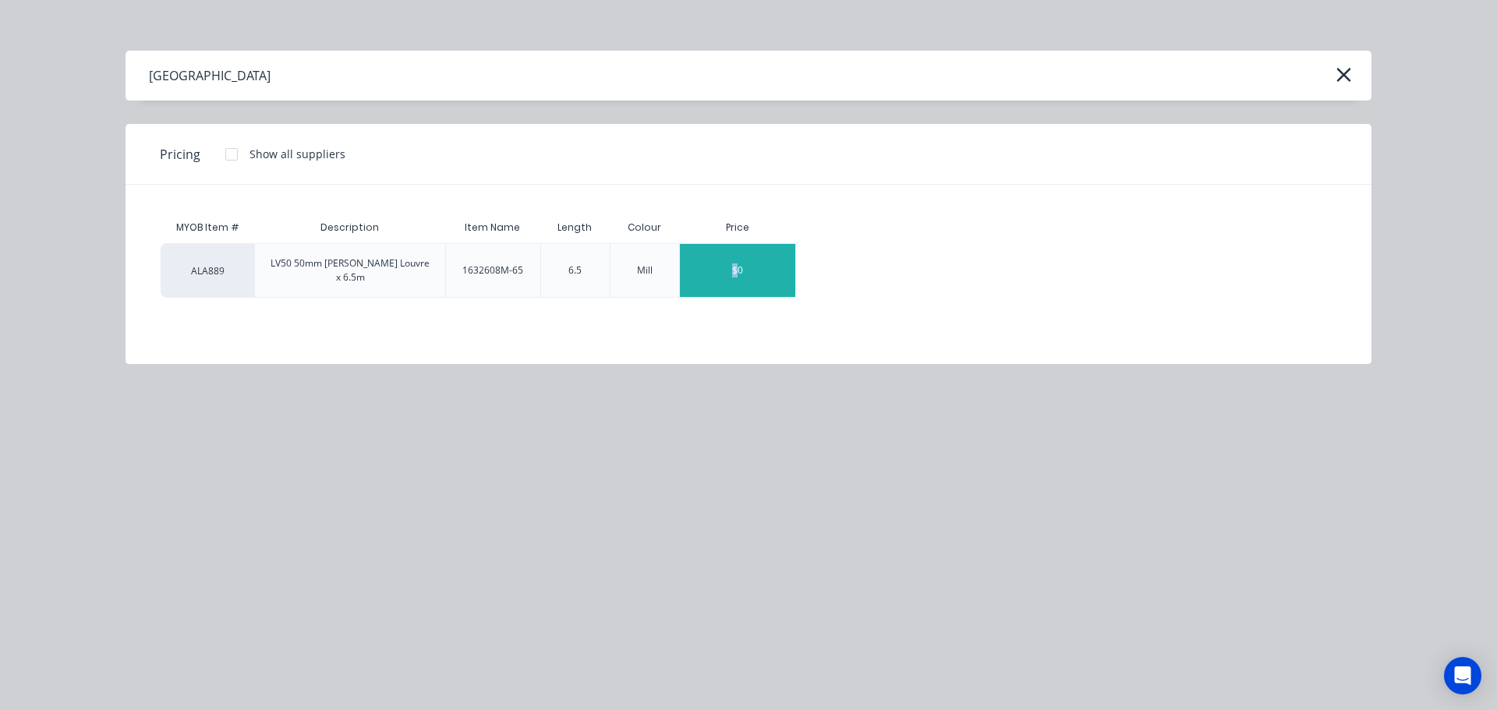
click at [735, 271] on div "$0" at bounding box center [737, 270] width 115 height 53
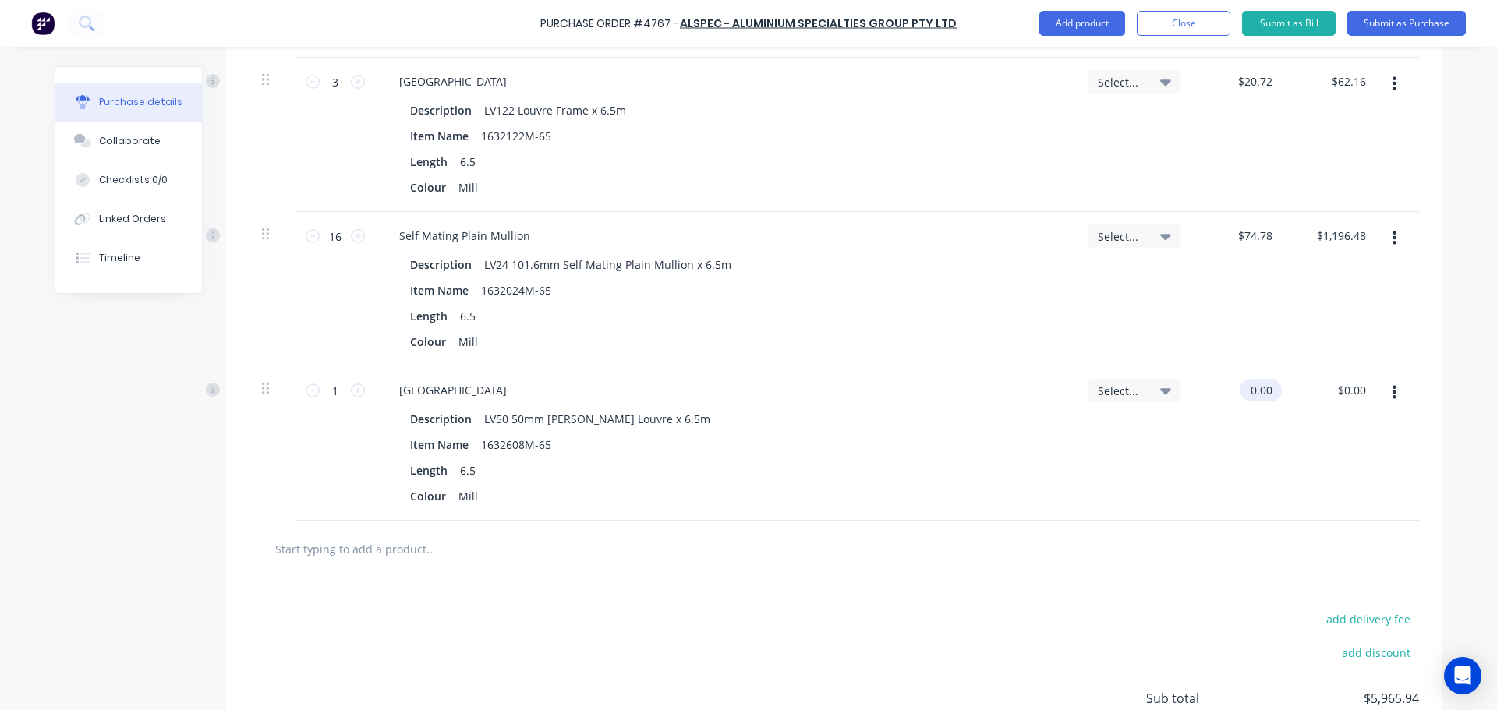
click at [1265, 391] on input "0.00" at bounding box center [1257, 390] width 36 height 23
click at [1265, 391] on input "0.00" at bounding box center [1261, 390] width 30 height 23
click at [1114, 456] on div "Select..." at bounding box center [1134, 443] width 117 height 154
click at [325, 393] on input "1" at bounding box center [335, 390] width 31 height 23
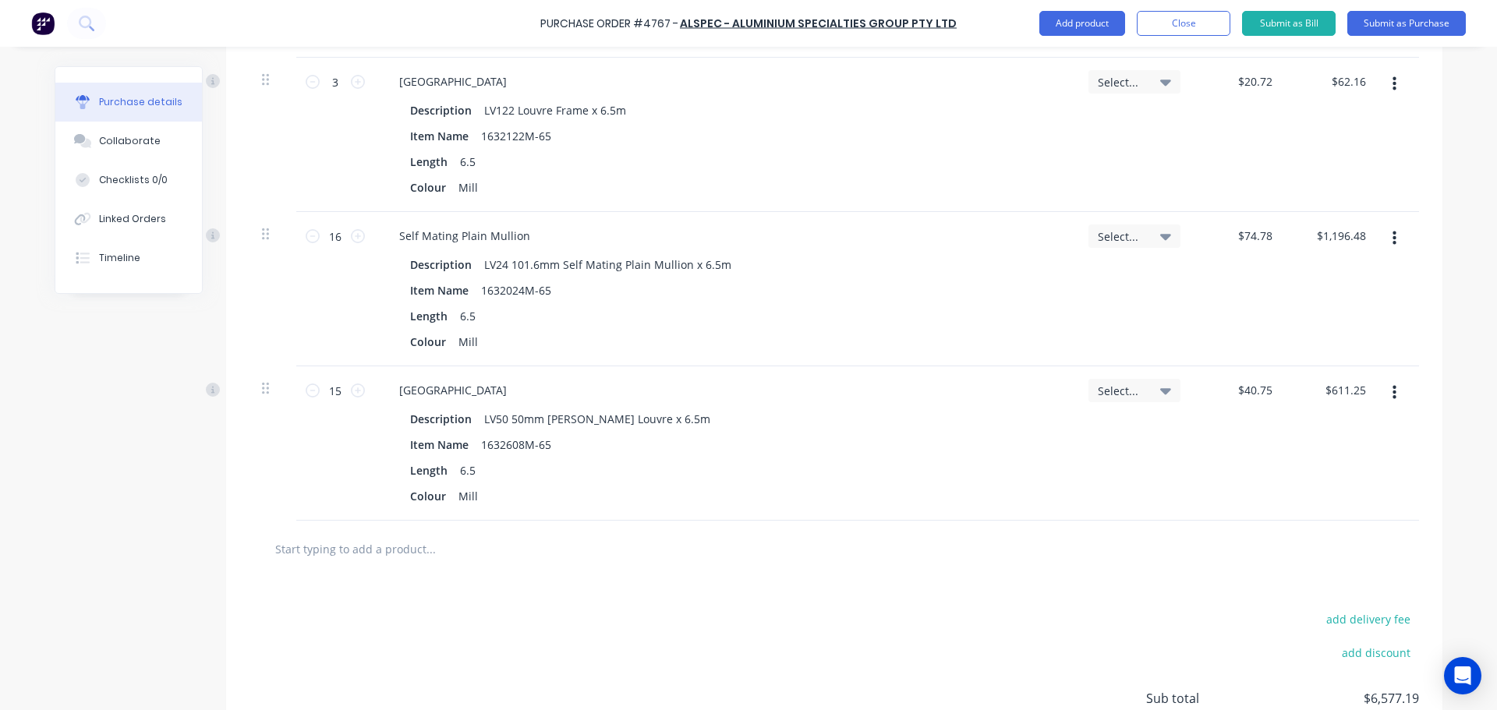
click at [815, 582] on div "add delivery fee add discount Sub total $6,577.19 Tax $657.73 Total $7,234.92" at bounding box center [834, 706] width 1216 height 256
click at [408, 567] on div at bounding box center [833, 549] width 1169 height 57
click at [411, 558] on input "text" at bounding box center [430, 548] width 312 height 31
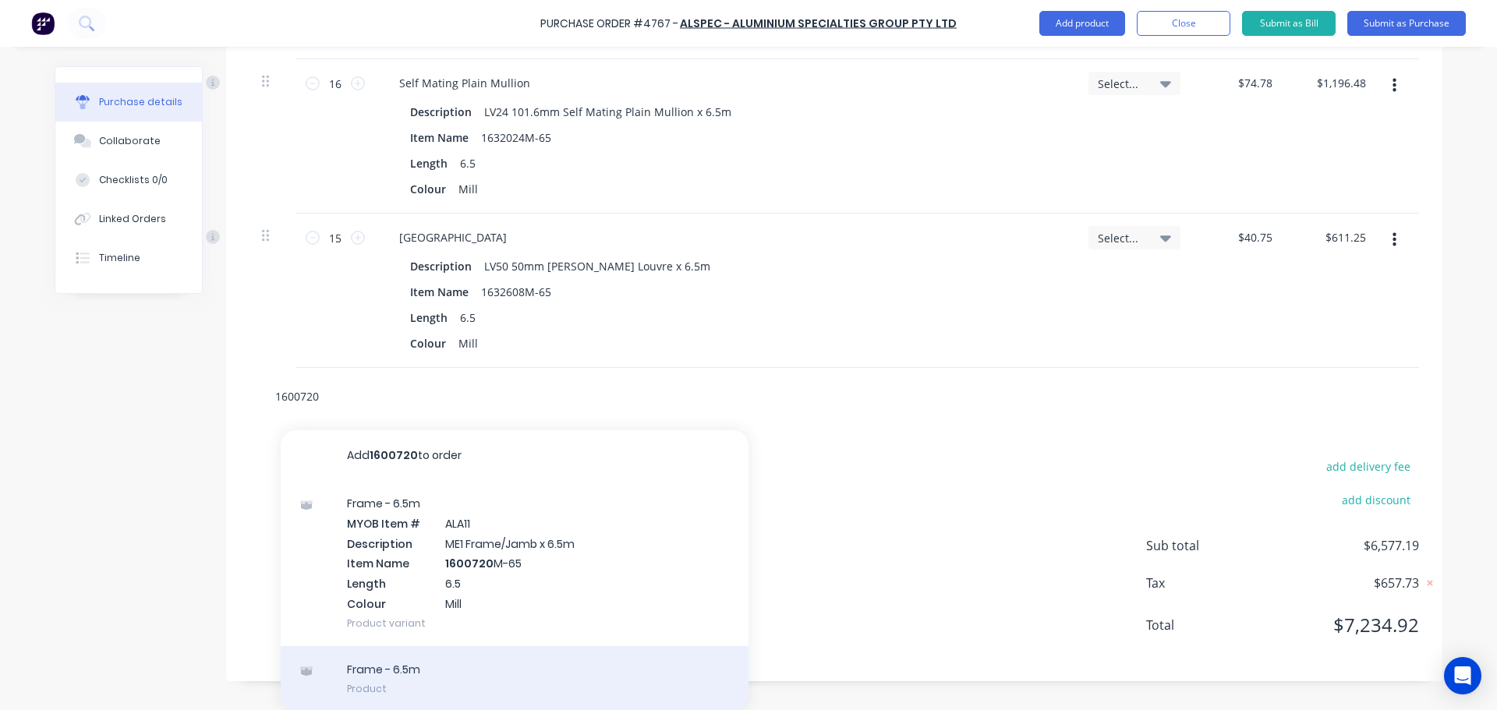
scroll to position [1521, 0]
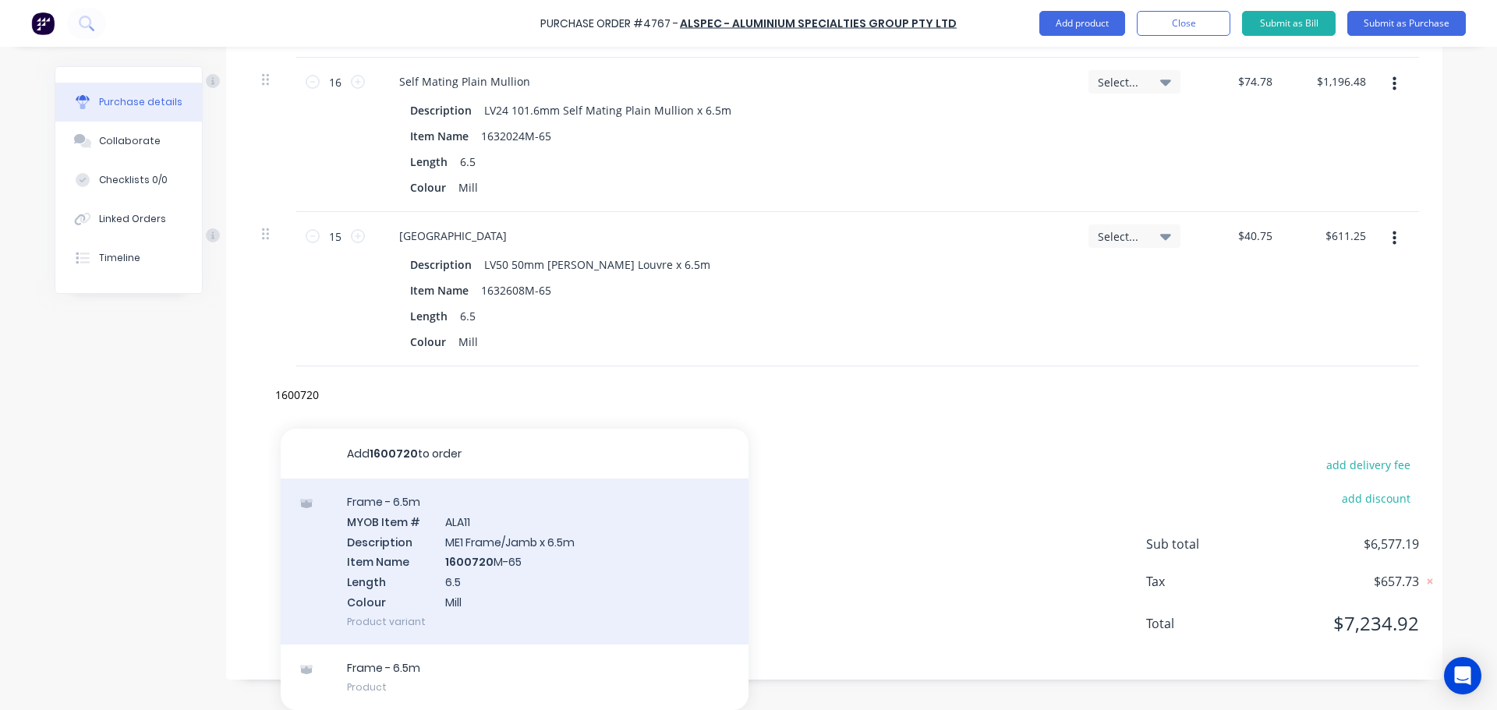
click at [504, 594] on div "Frame - 6.5m MYOB Item # ALA11 Description ME1 Frame/Jamb x 6.5m Item Name 1600…" at bounding box center [515, 562] width 468 height 166
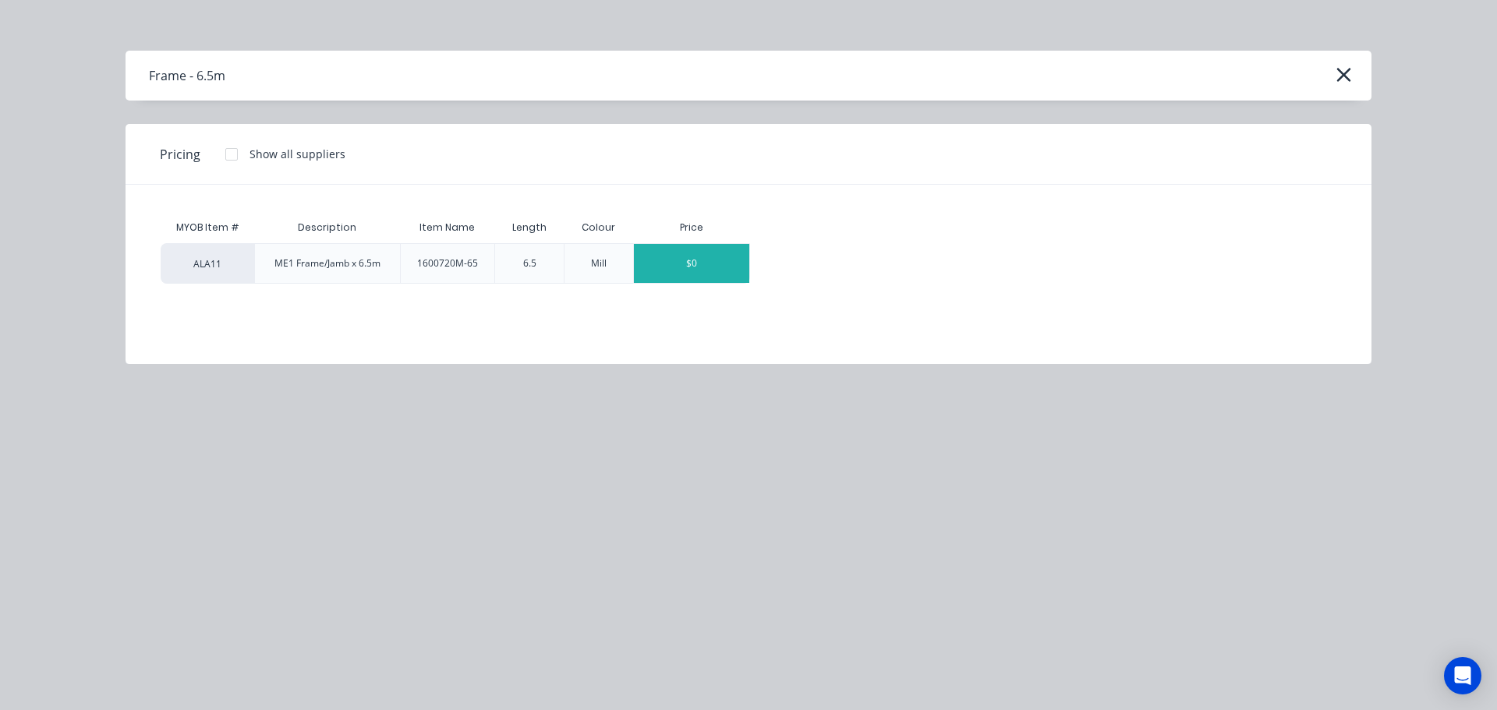
click at [666, 262] on div "$0" at bounding box center [691, 263] width 115 height 39
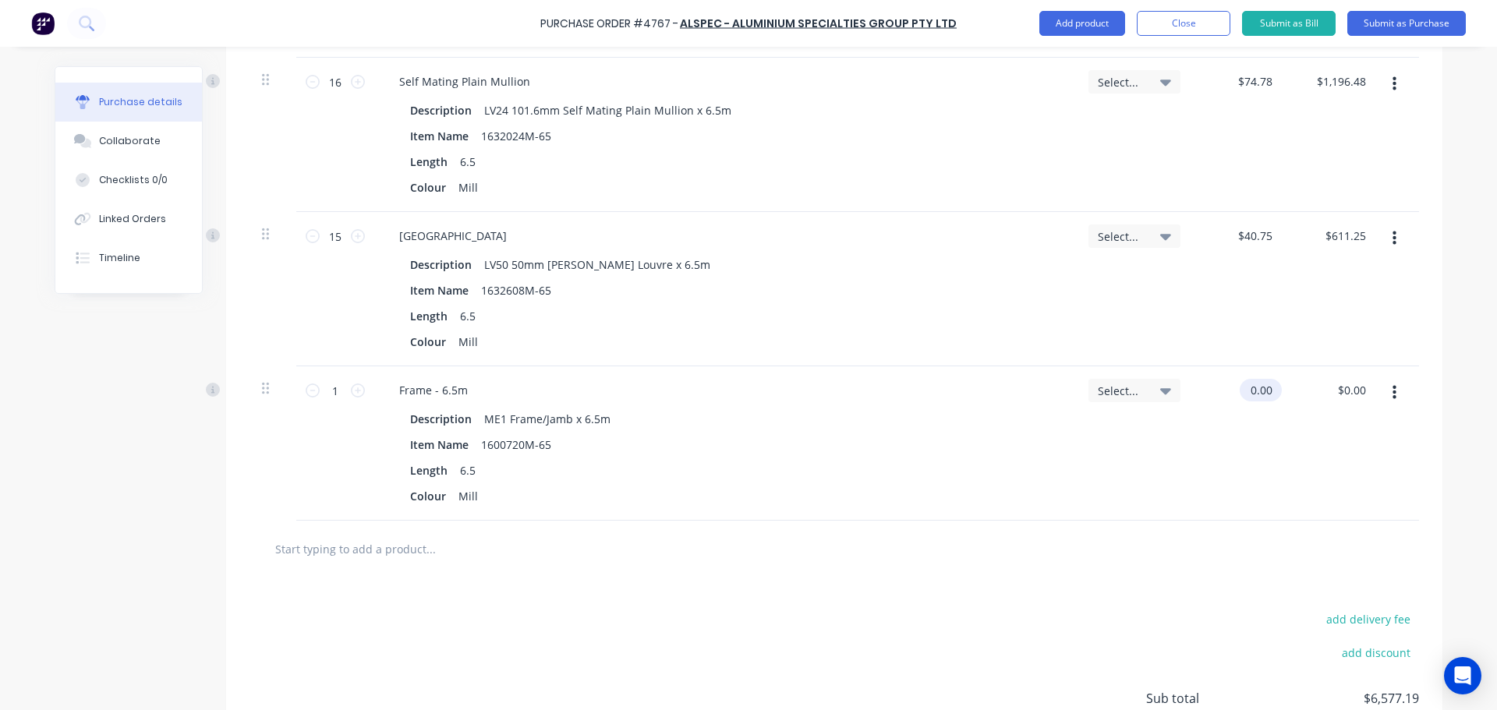
click at [1253, 389] on input "0.00" at bounding box center [1257, 390] width 36 height 23
click at [1253, 389] on input "0.00" at bounding box center [1261, 390] width 30 height 23
click at [322, 401] on input "1" at bounding box center [335, 390] width 31 height 23
click at [854, 483] on div "Description ME1 Frame/Jamb x 6.5m Item Name 1600720M-65 Length 6.5 Colour Mill" at bounding box center [725, 458] width 677 height 100
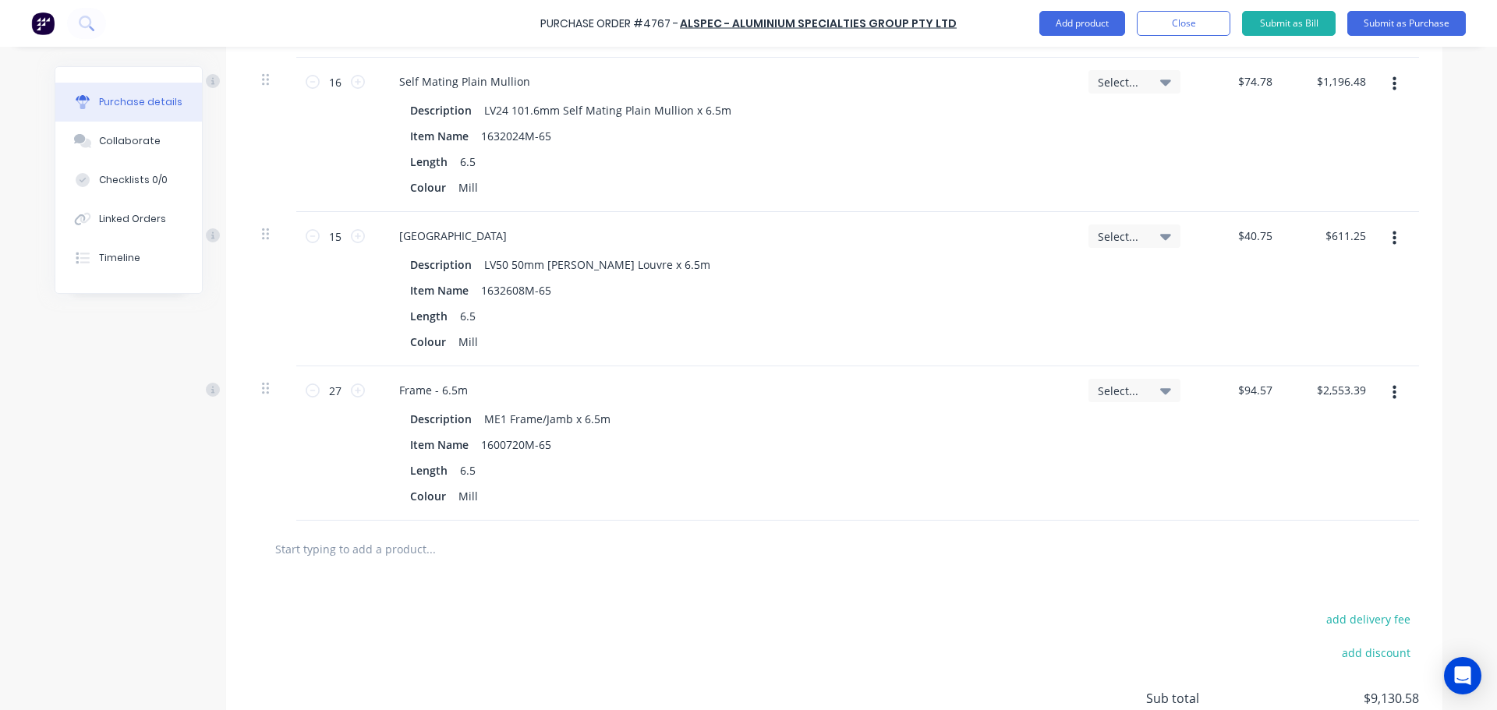
click at [408, 540] on input "text" at bounding box center [430, 548] width 312 height 31
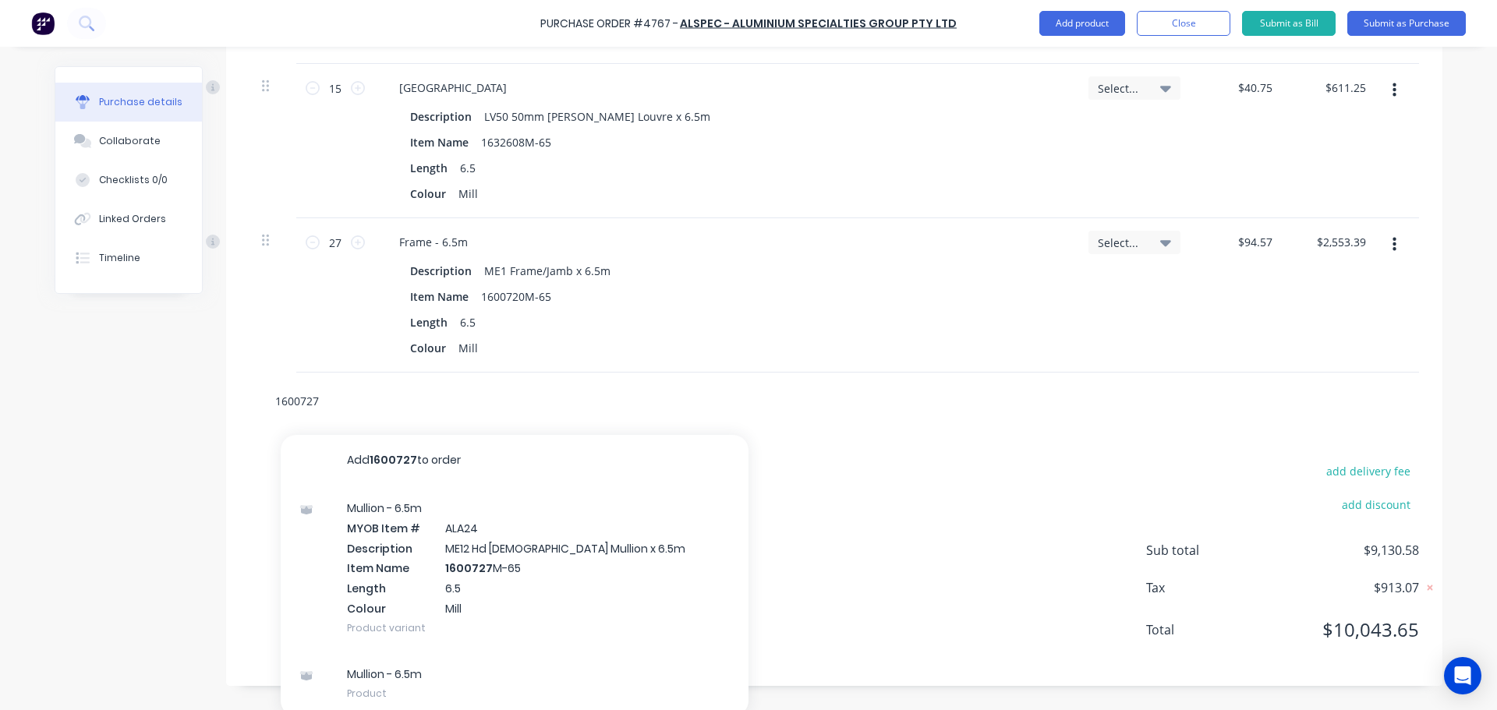
scroll to position [1675, 0]
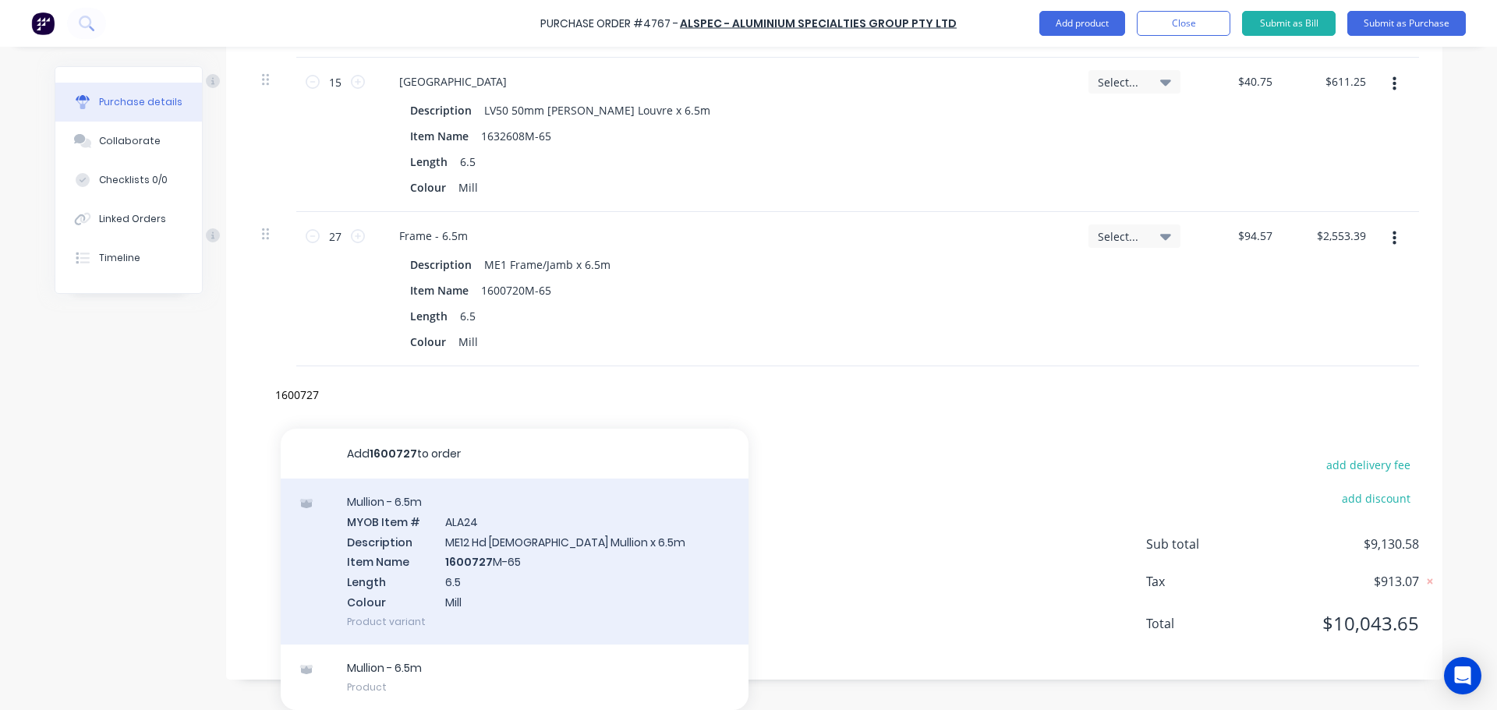
click at [413, 590] on div "Mullion - 6.5m MYOB Item # ALA24 Description ME12 Hd Male Mullion x 6.5m Item N…" at bounding box center [515, 562] width 468 height 166
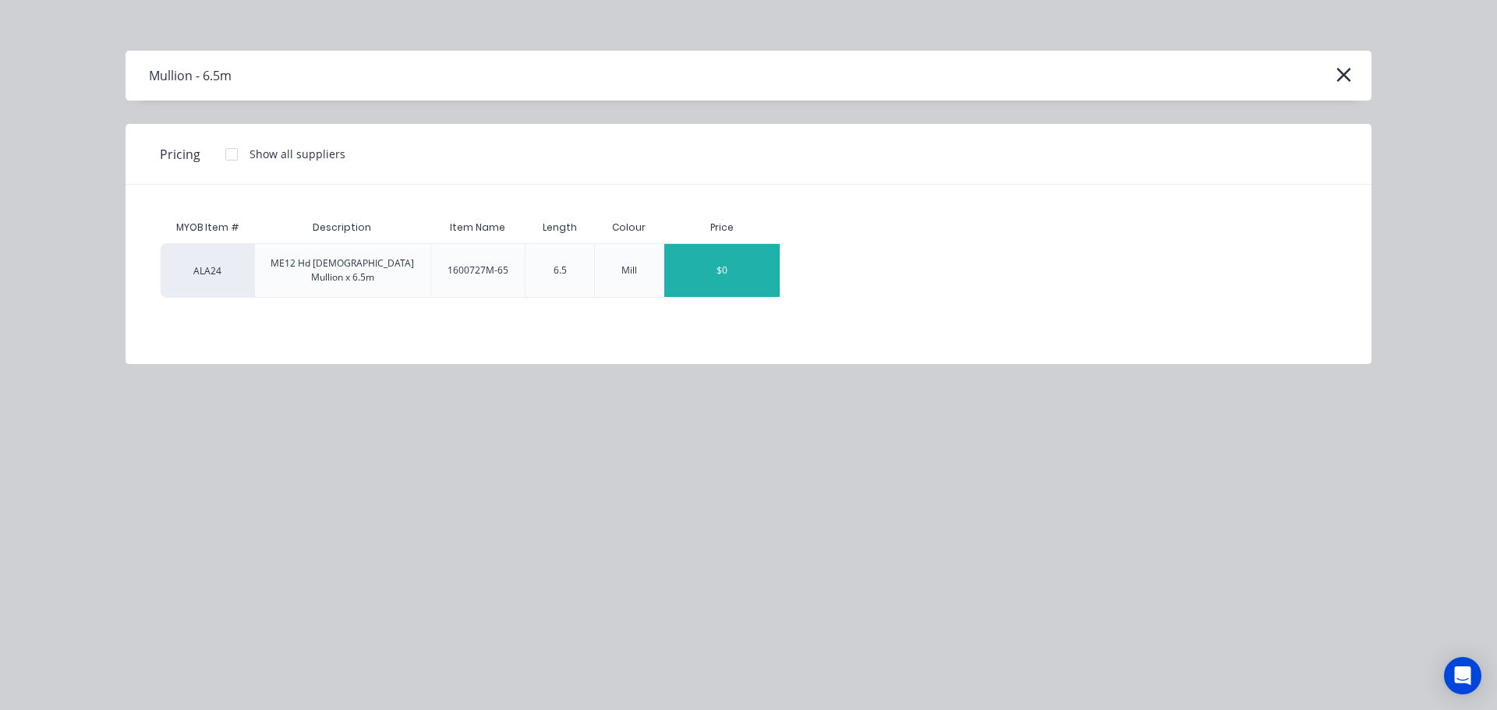
click at [710, 259] on div "$0" at bounding box center [721, 270] width 115 height 53
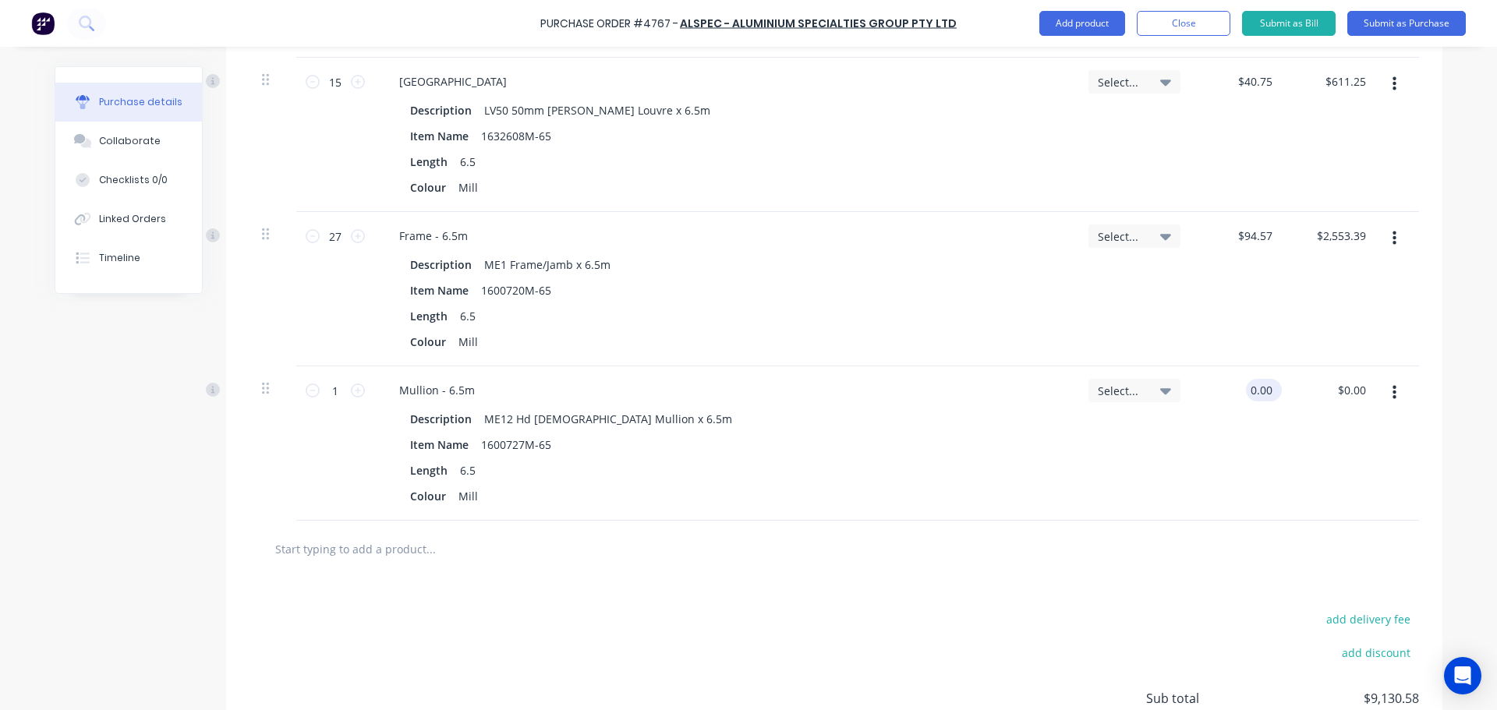
click at [1248, 392] on input "0.00" at bounding box center [1261, 390] width 30 height 23
click at [1247, 392] on input "0.00" at bounding box center [1261, 390] width 30 height 23
click at [351, 396] on icon at bounding box center [358, 391] width 14 height 14
click at [848, 466] on div "Length 6.5" at bounding box center [722, 470] width 636 height 23
click at [403, 548] on input "text" at bounding box center [430, 548] width 312 height 31
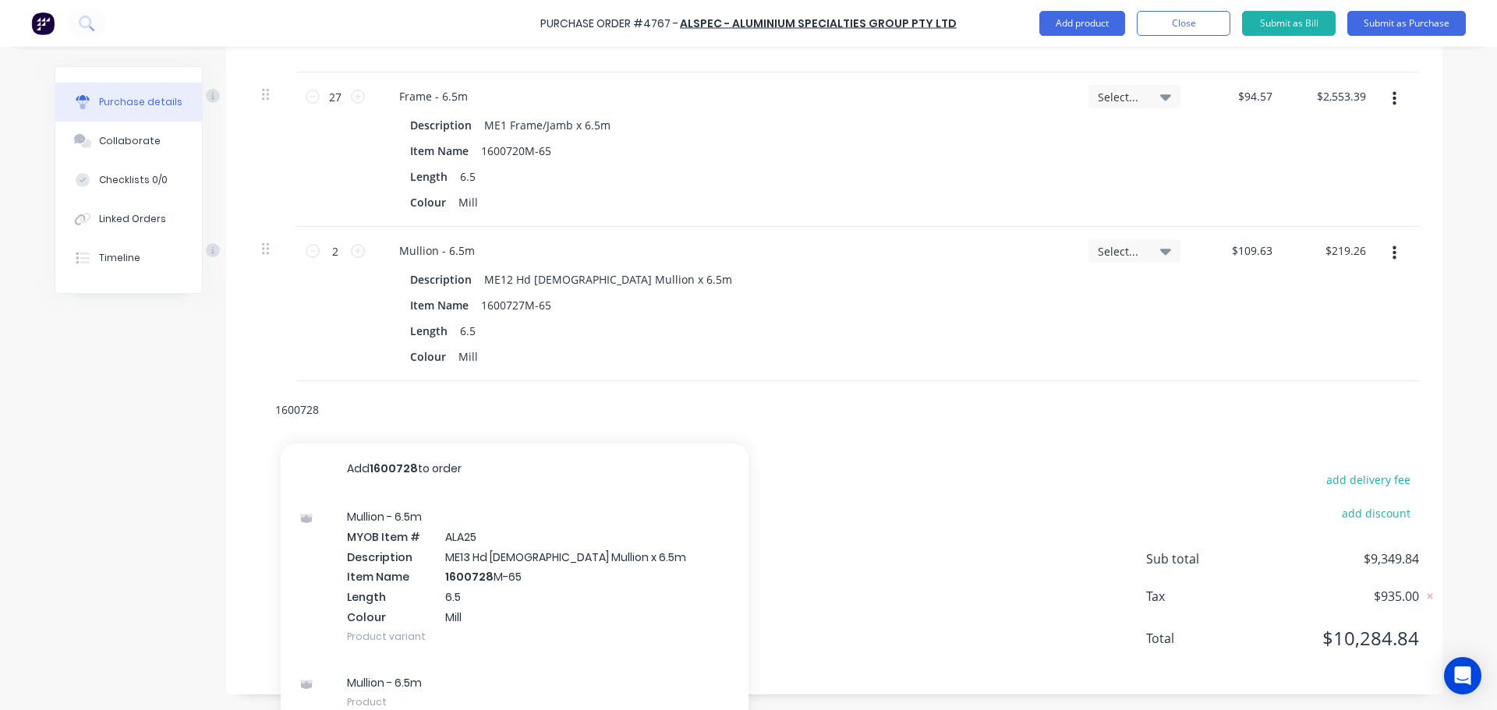
scroll to position [1829, 0]
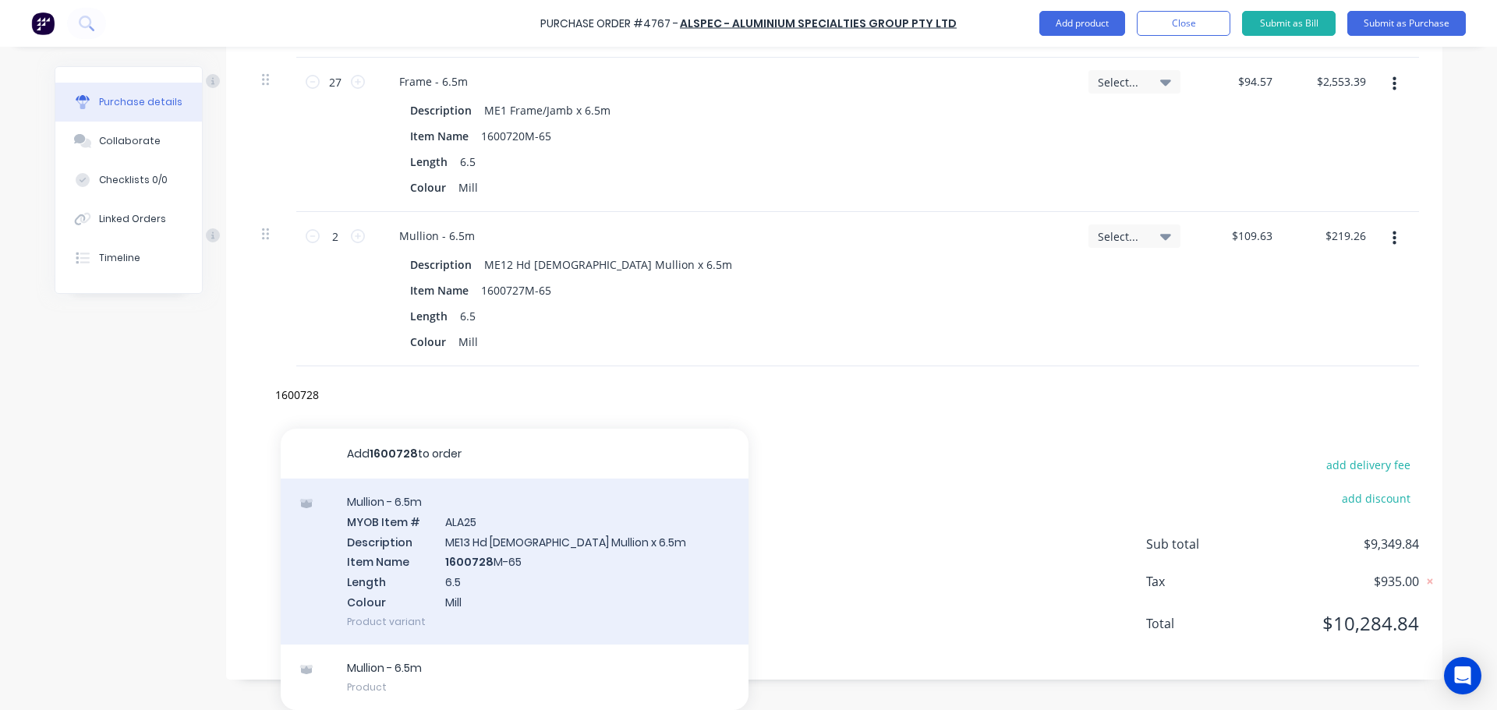
click at [413, 564] on div "Mullion - 6.5m MYOB Item # ALA25 Description ME13 Hd Female Mullion x 6.5m Item…" at bounding box center [515, 562] width 468 height 166
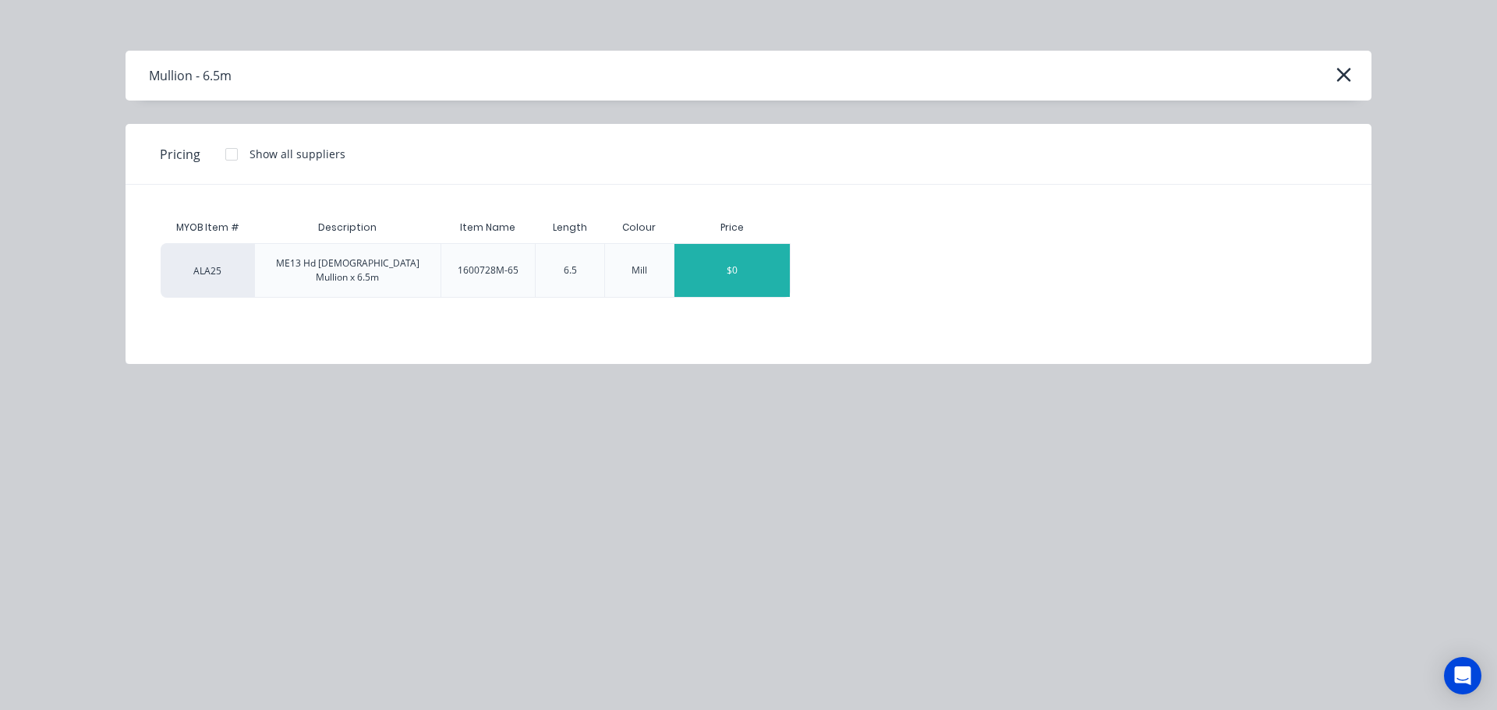
click at [730, 271] on div "$0" at bounding box center [731, 270] width 115 height 53
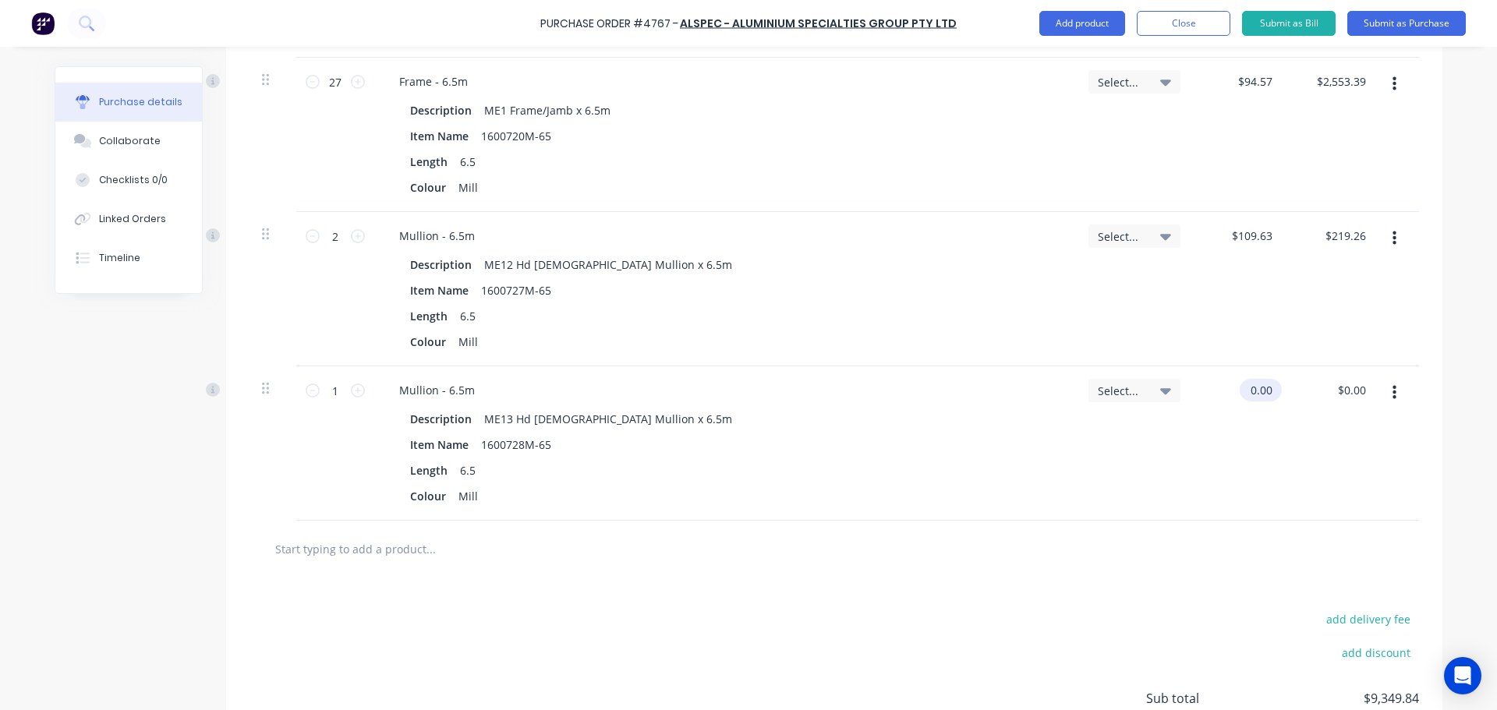
click at [1246, 389] on input "0.00" at bounding box center [1257, 390] width 36 height 23
click at [1246, 389] on input "0.00" at bounding box center [1261, 390] width 30 height 23
click at [999, 475] on div "Length 6.5" at bounding box center [722, 470] width 636 height 23
click at [357, 393] on icon at bounding box center [358, 391] width 14 height 14
click at [850, 478] on div "Length 6.5" at bounding box center [722, 470] width 636 height 23
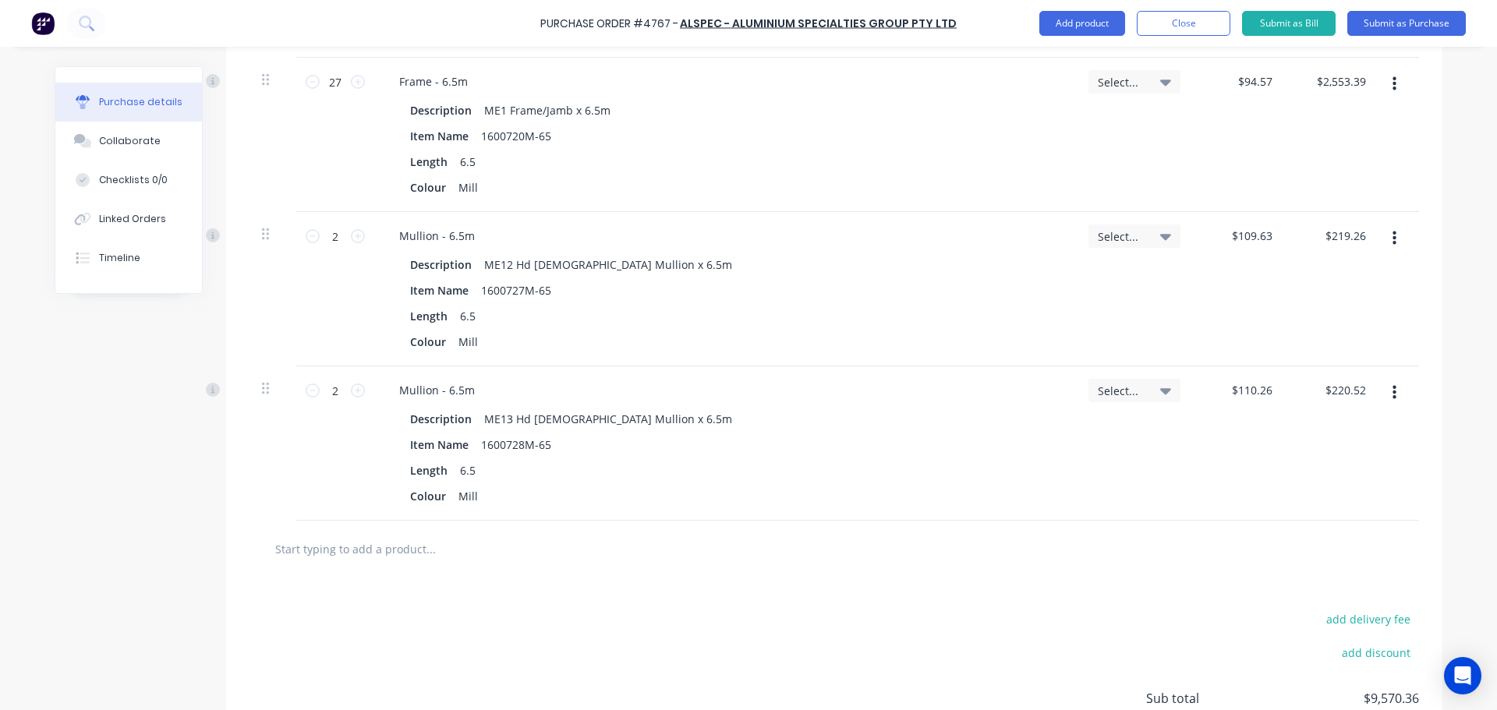
click at [412, 549] on input "text" at bounding box center [430, 548] width 312 height 31
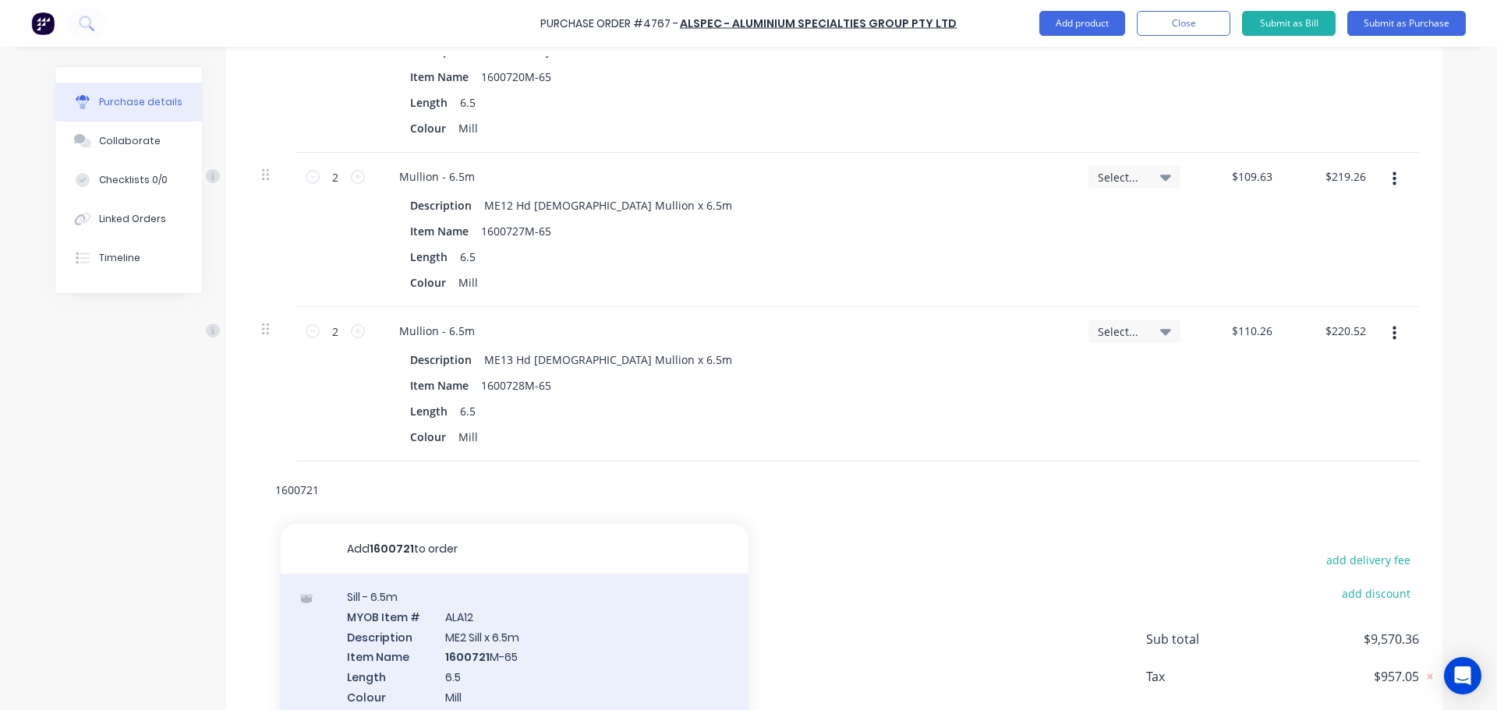
scroll to position [1984, 0]
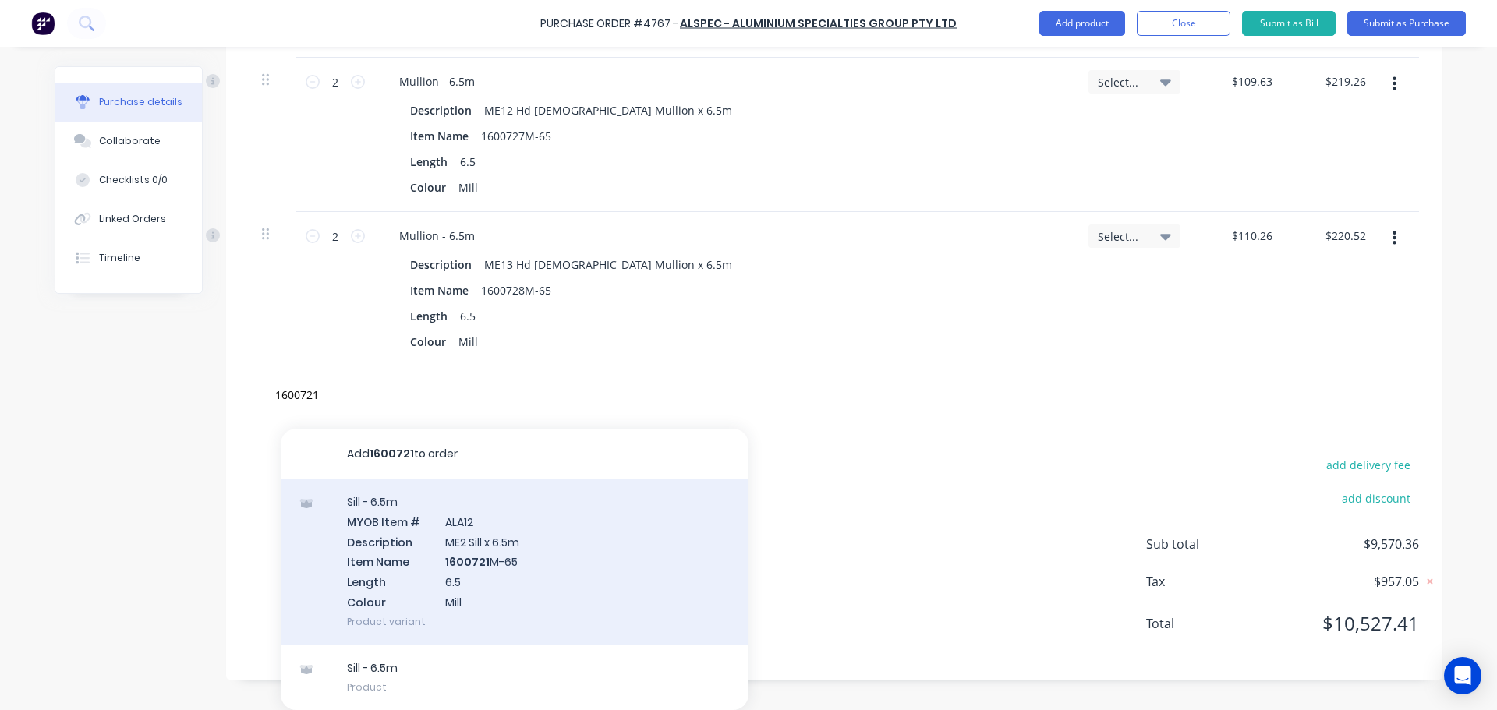
click at [532, 597] on div "Sill - 6.5m MYOB Item # ALA12 Description ME2 Sill x 6.5m Item Name 1600721 M-6…" at bounding box center [515, 562] width 468 height 166
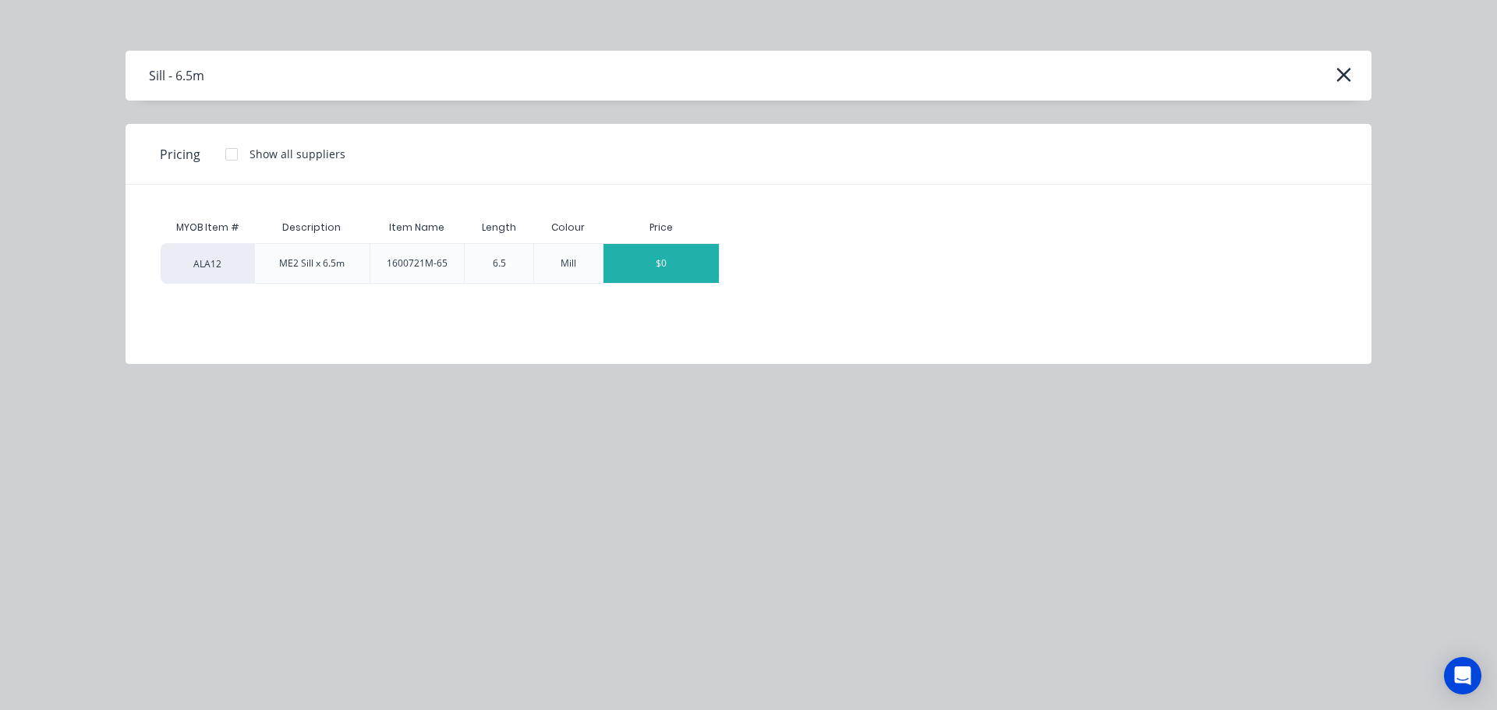
click at [689, 276] on div "$0" at bounding box center [660, 263] width 115 height 39
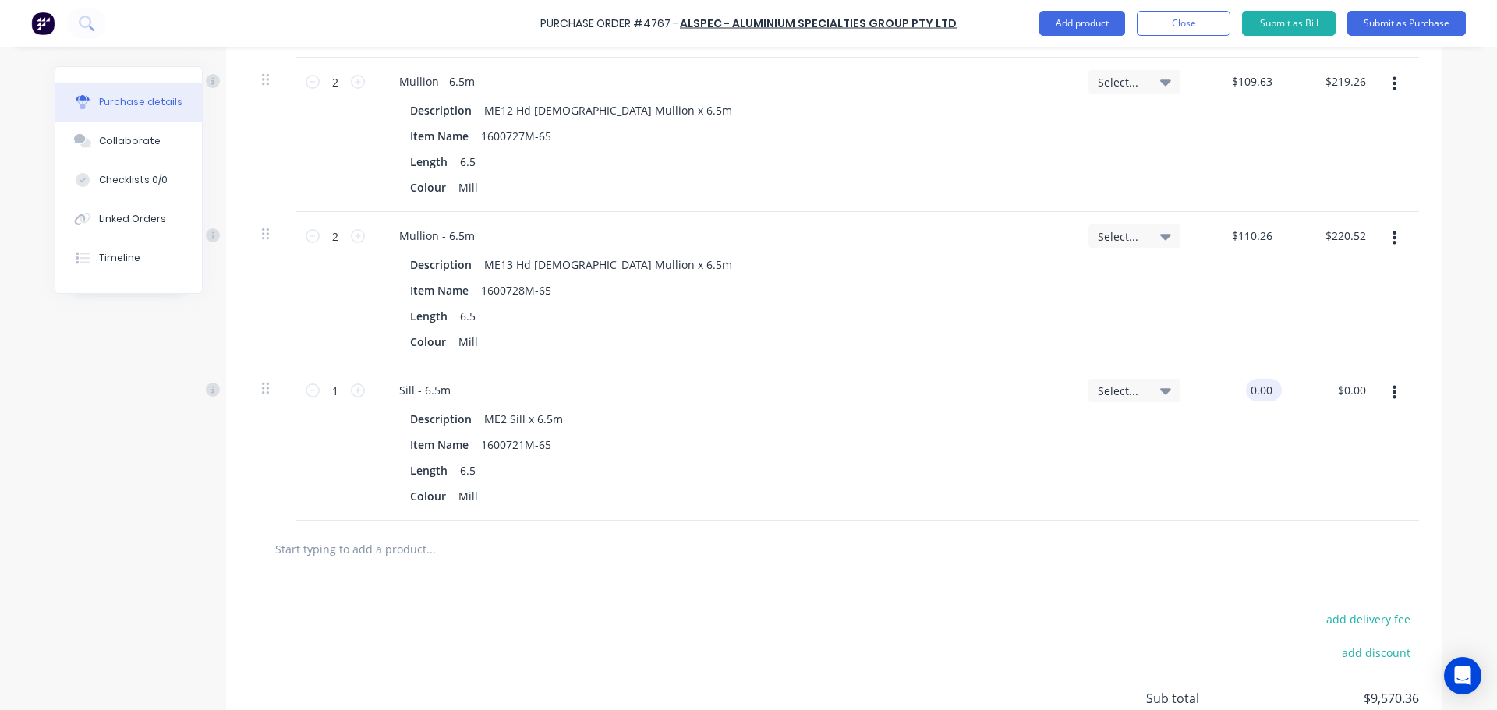
click at [1256, 393] on input "0.00" at bounding box center [1261, 390] width 30 height 23
click at [351, 394] on icon at bounding box center [358, 391] width 14 height 14
click at [881, 482] on div "Description ME2 Sill x 6.5m Item Name 1600721M-65 Length 6.5 Colour Mill" at bounding box center [725, 458] width 677 height 100
click at [444, 546] on input "text" at bounding box center [430, 548] width 312 height 31
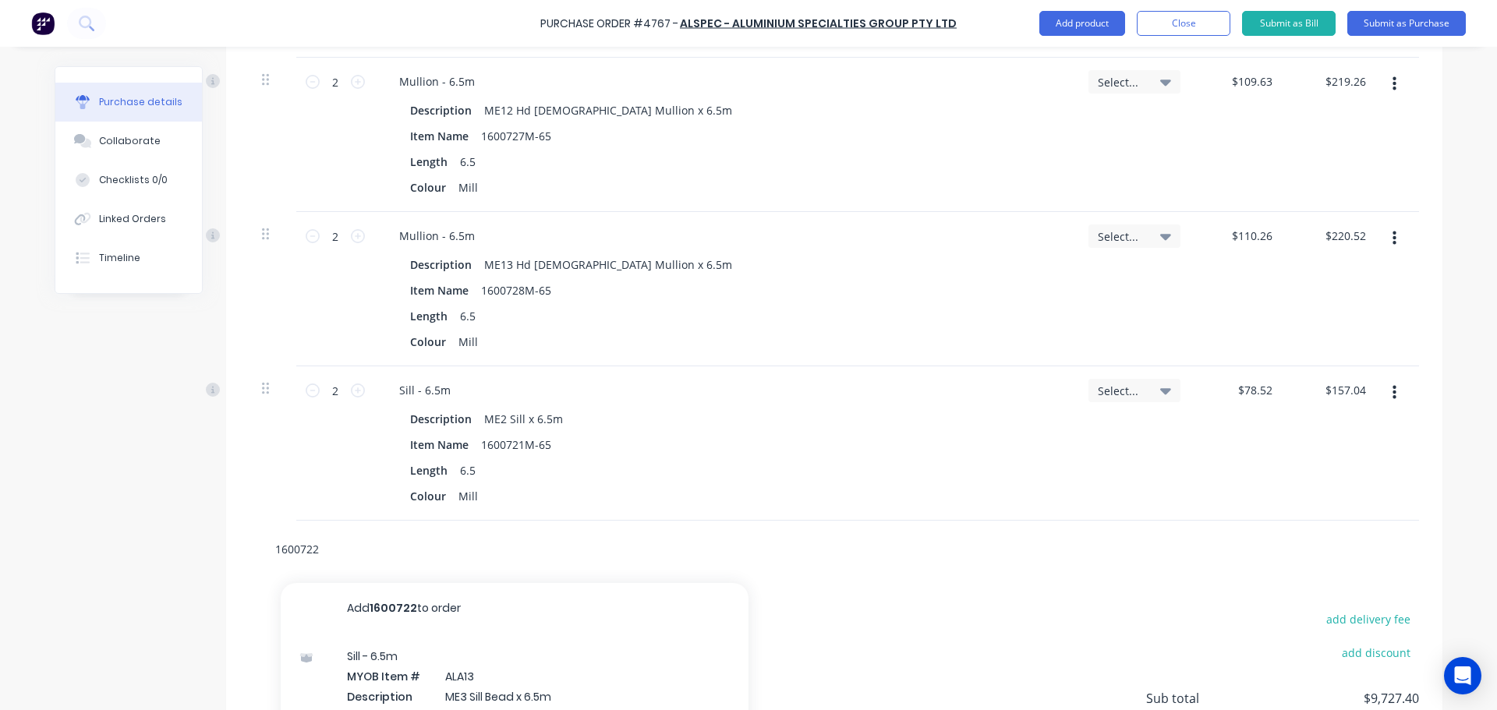
scroll to position [2138, 0]
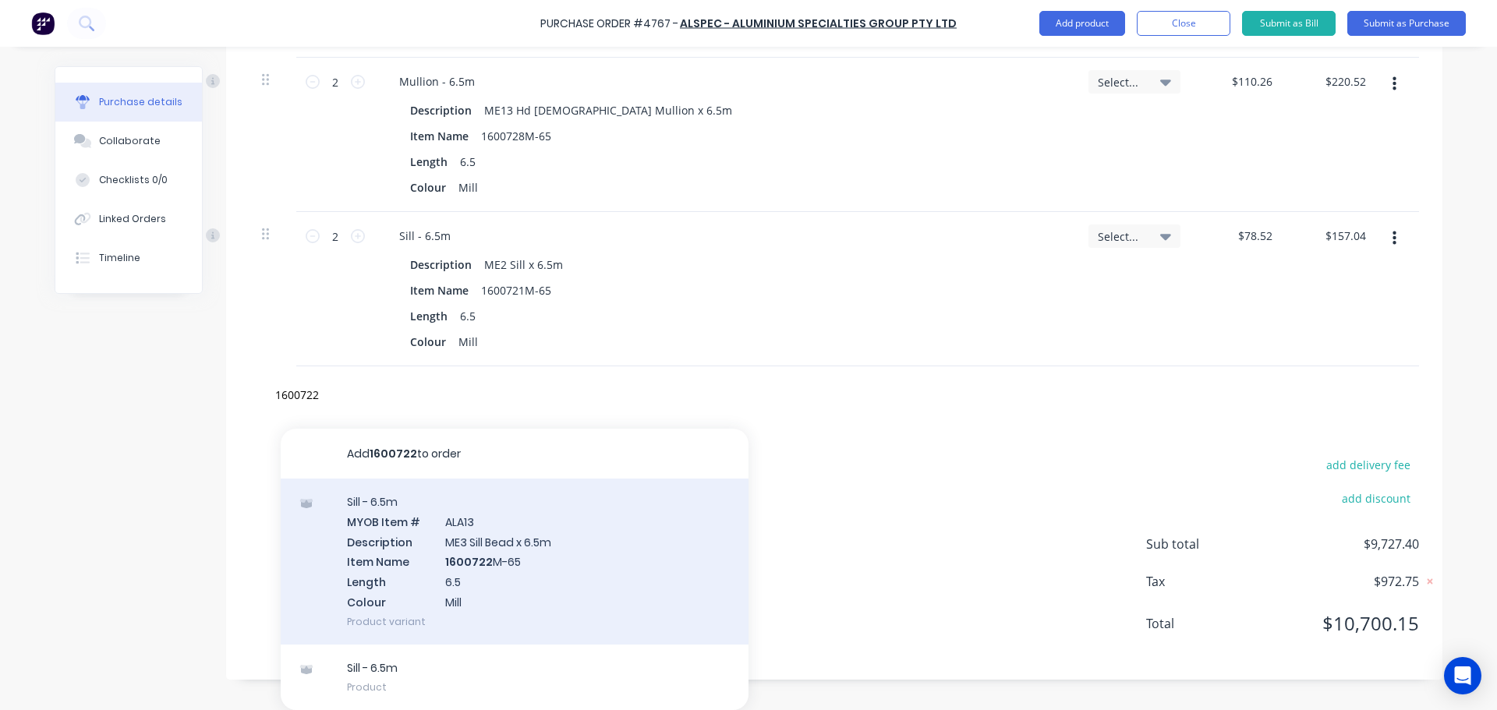
click at [385, 580] on div "Sill - 6.5m MYOB Item # ALA13 Description ME3 Sill Bead x 6.5m Item Name 160072…" at bounding box center [515, 562] width 468 height 166
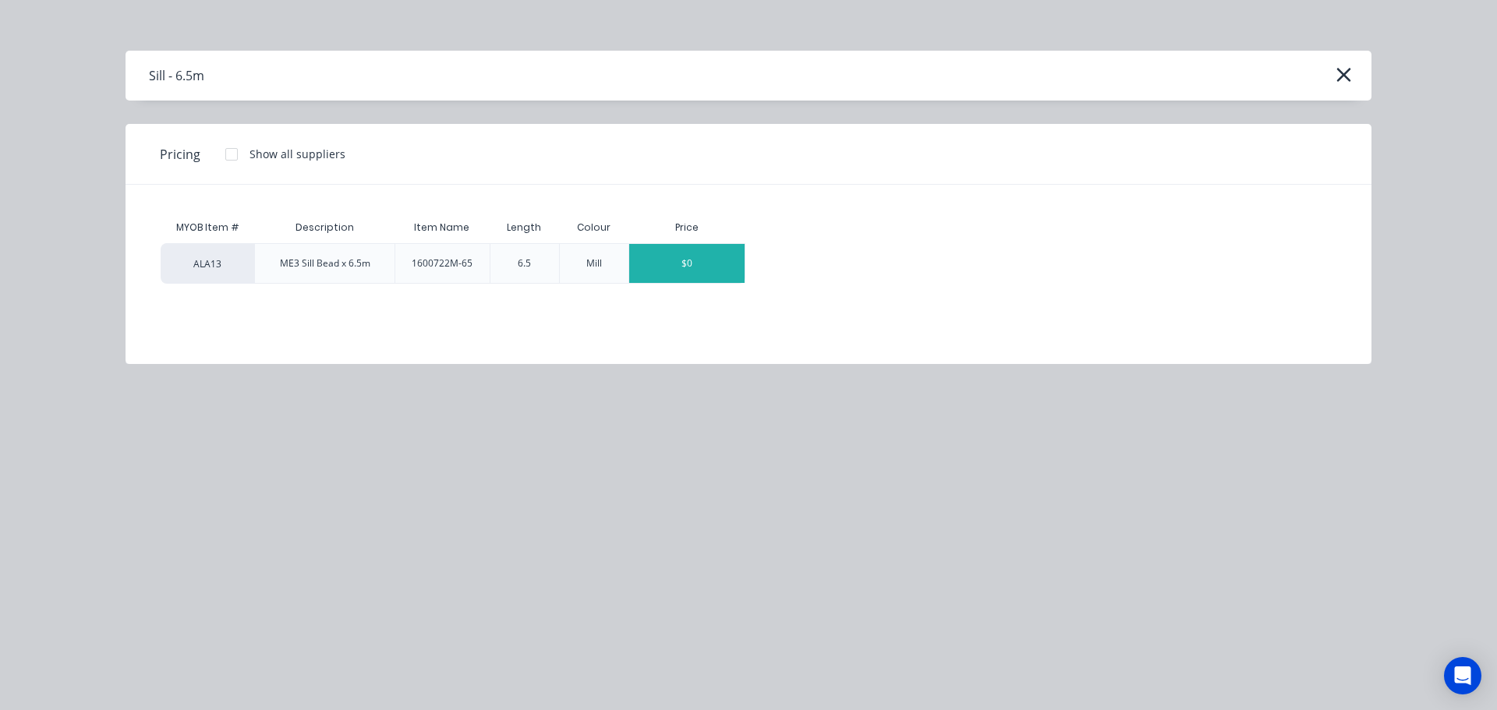
click at [712, 270] on div "$0" at bounding box center [686, 263] width 115 height 39
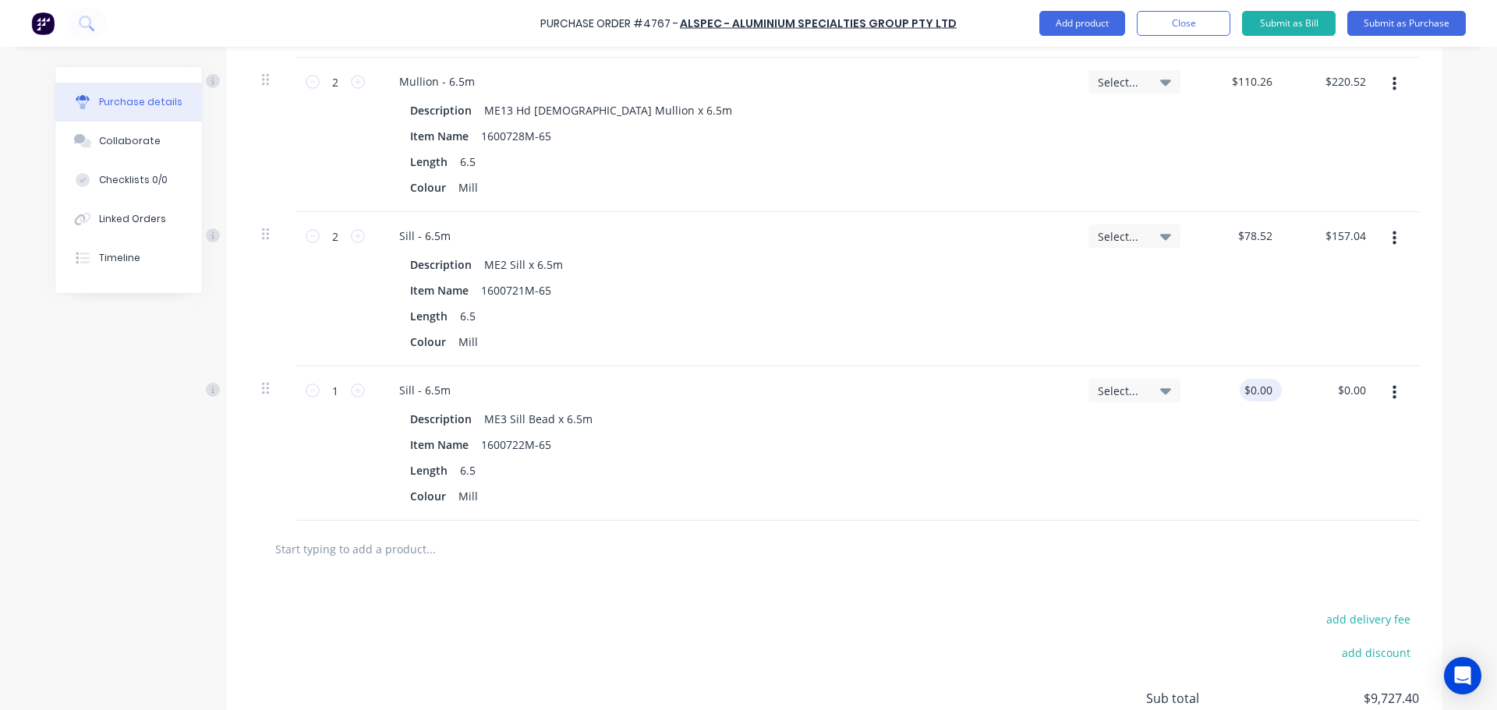
click at [1271, 398] on div "$0.00 $0.00" at bounding box center [1260, 390] width 42 height 23
click at [1274, 397] on div "$0.00 $0.00" at bounding box center [1260, 390] width 42 height 23
click at [1248, 382] on input "0.00" at bounding box center [1257, 390] width 36 height 23
click at [1248, 382] on input "0.00" at bounding box center [1261, 390] width 30 height 23
click at [352, 396] on icon at bounding box center [358, 391] width 14 height 14
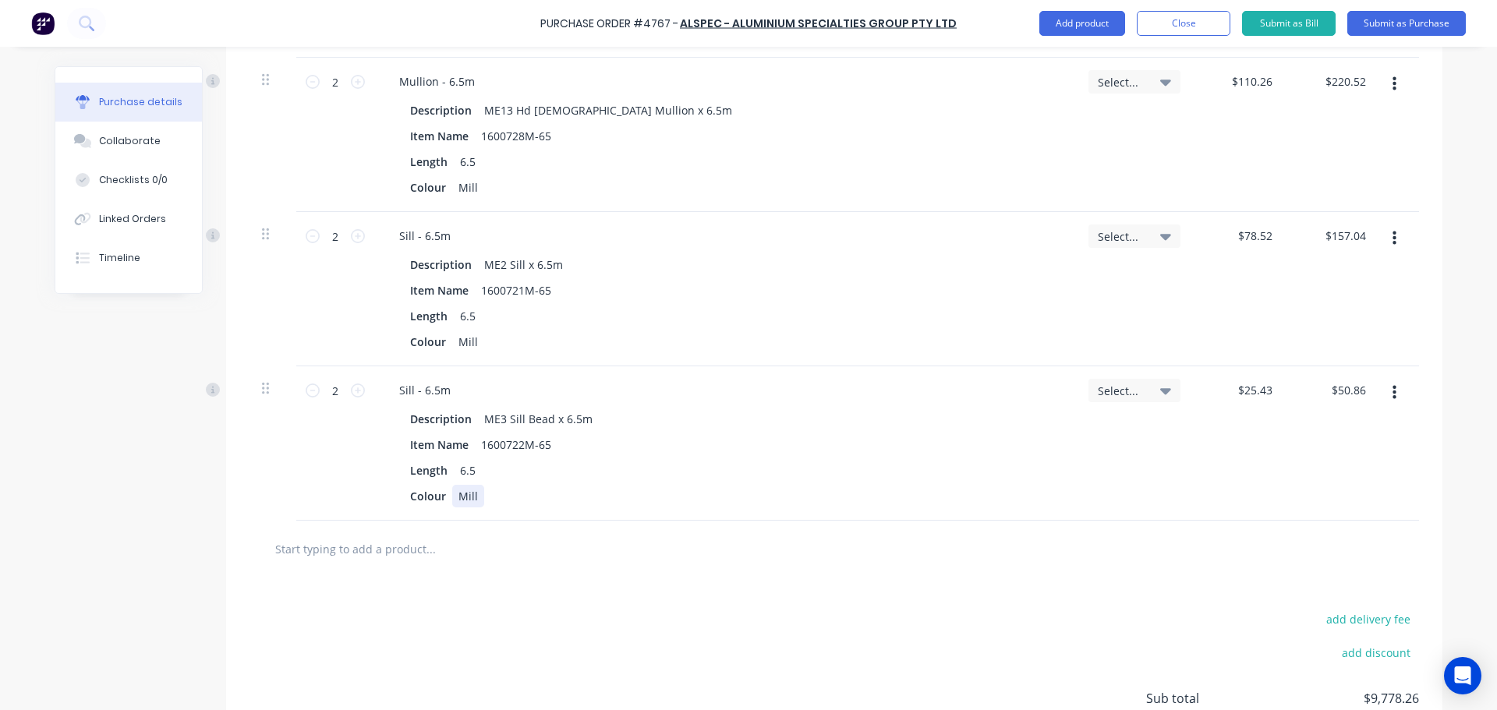
click at [740, 497] on div "Colour Mill" at bounding box center [722, 496] width 636 height 23
click at [446, 515] on div "Sill - 6.5m Description ME3 Sill Bead x 6.5m Item Name 1600722M-65 Length 6.5 C…" at bounding box center [725, 443] width 702 height 154
click at [415, 553] on input "text" at bounding box center [430, 548] width 312 height 31
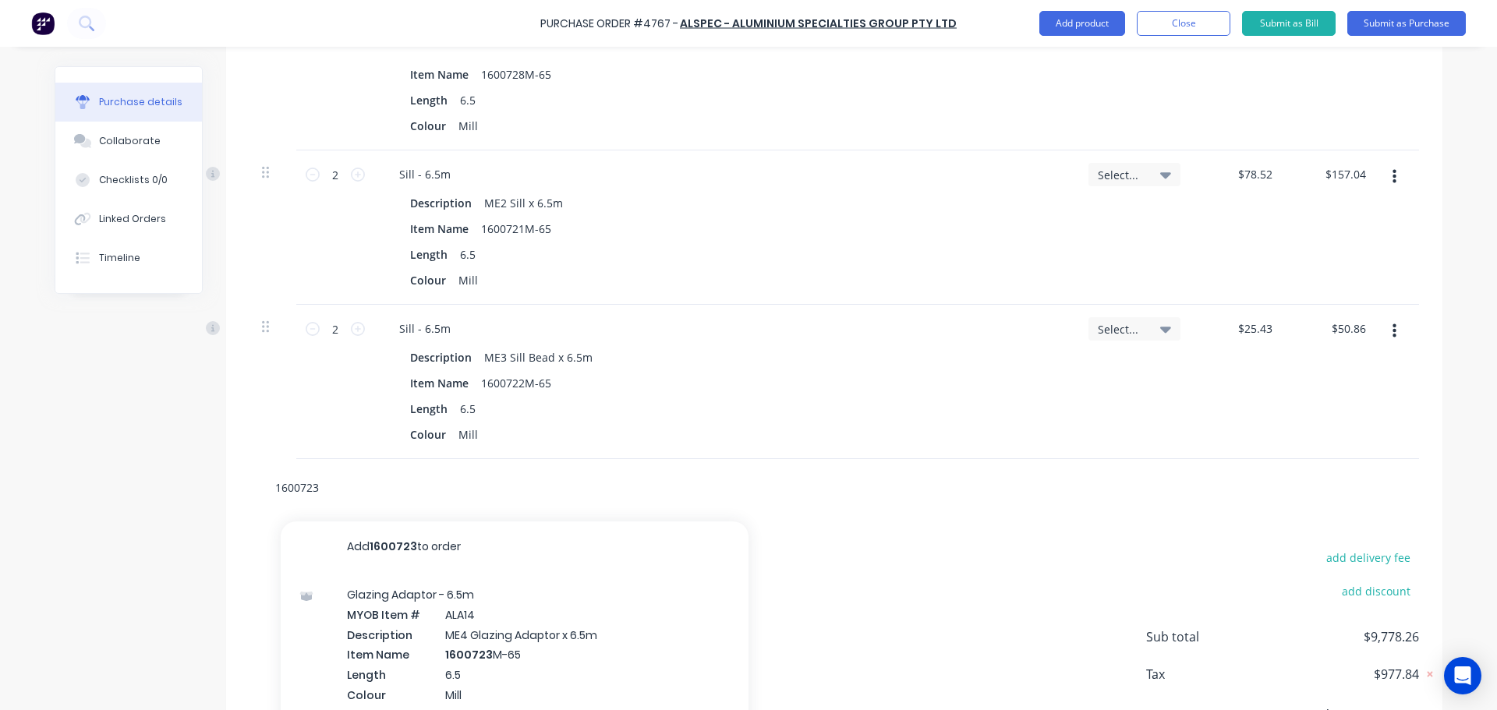
scroll to position [2292, 0]
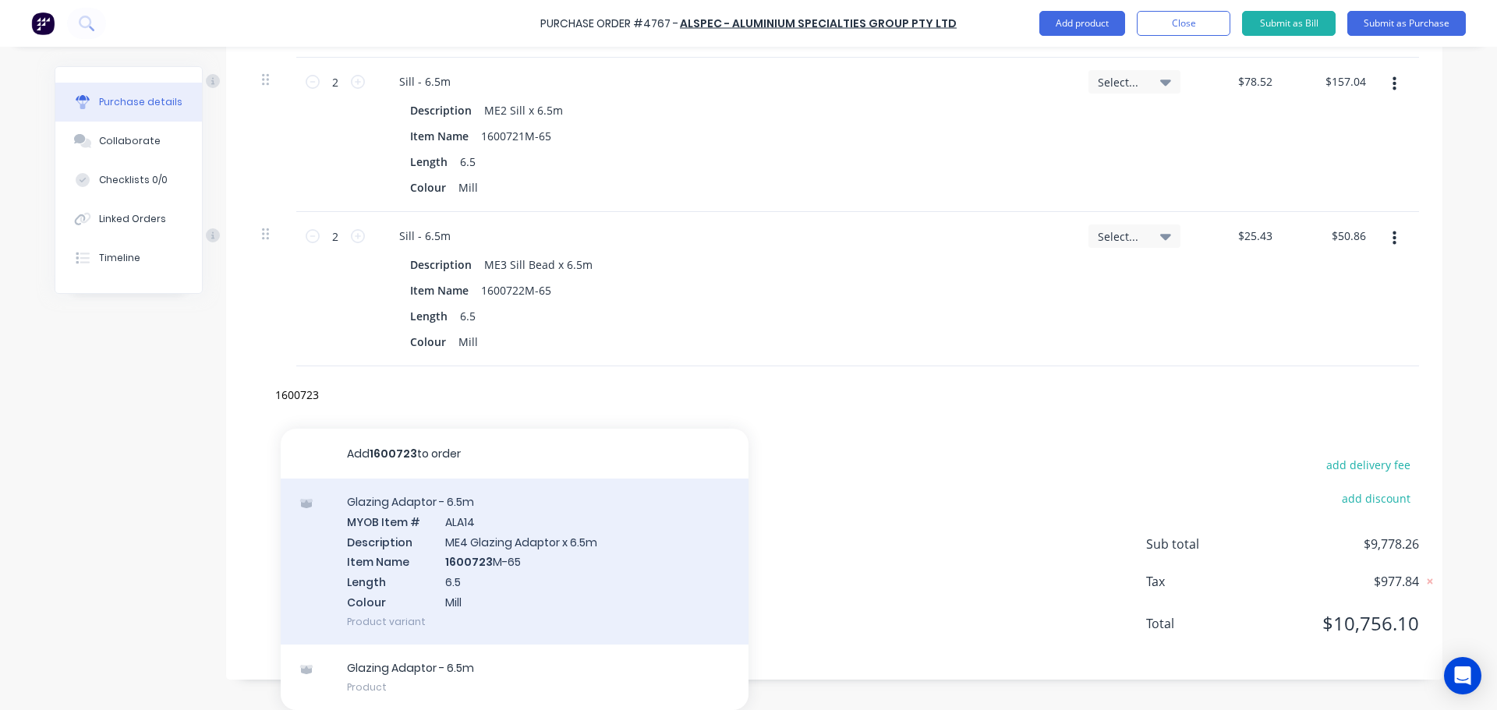
click at [449, 553] on div "Glazing Adaptor - 6.5m MYOB Item # ALA14 Description ME4 Glazing Adaptor x 6.5m…" at bounding box center [515, 562] width 468 height 166
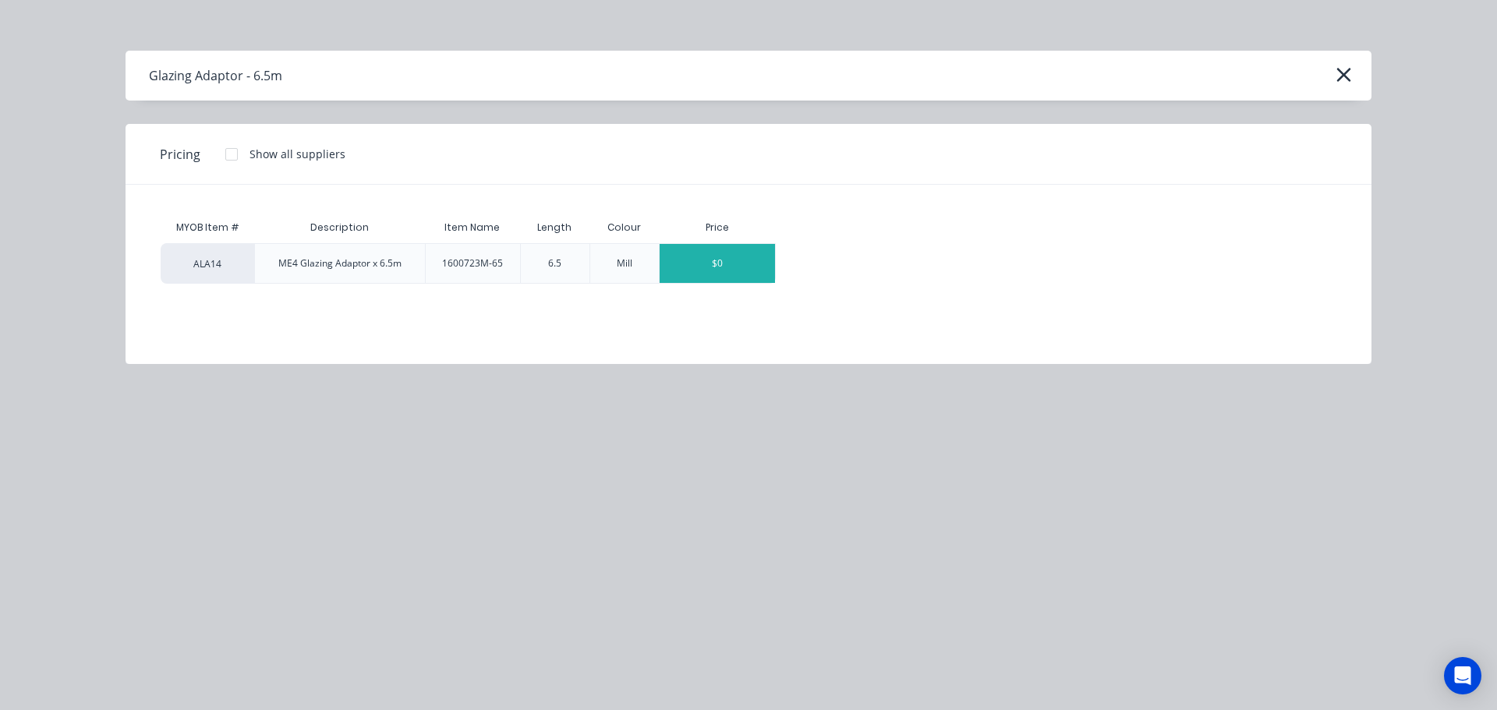
click at [716, 271] on div "$0" at bounding box center [716, 263] width 115 height 39
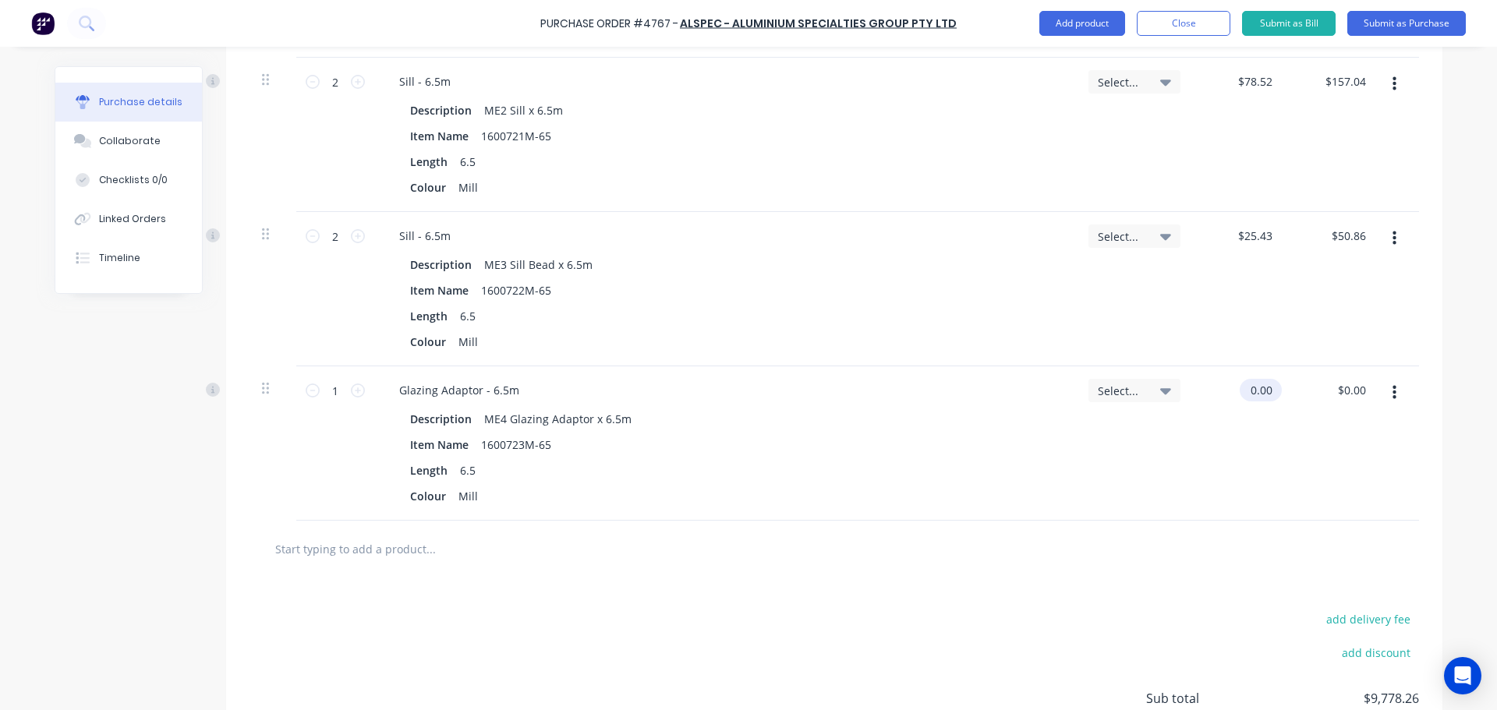
click at [1258, 386] on input "0.00" at bounding box center [1257, 390] width 36 height 23
click at [1258, 387] on input "0.00" at bounding box center [1261, 390] width 30 height 23
click at [556, 560] on input "text" at bounding box center [430, 548] width 312 height 31
click at [354, 385] on icon at bounding box center [358, 391] width 14 height 14
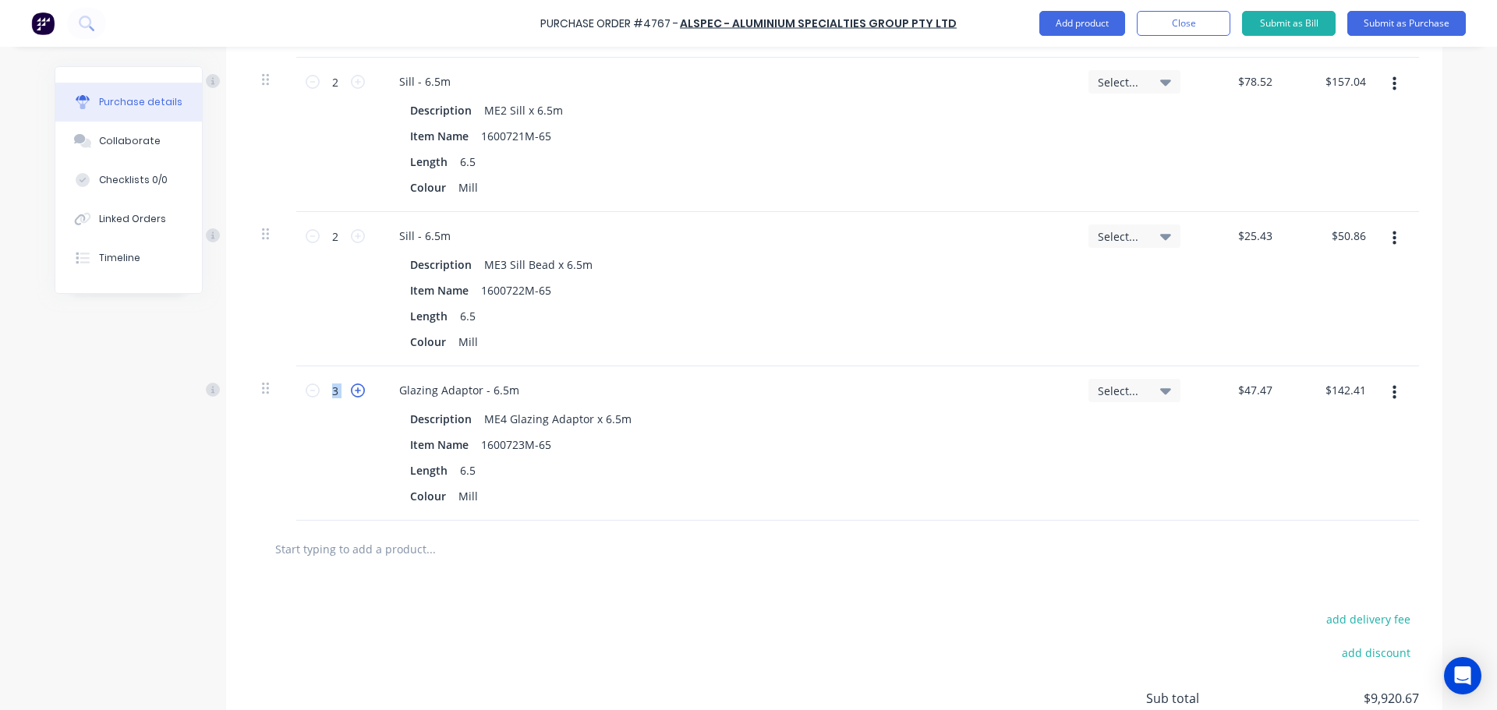
click at [354, 385] on icon at bounding box center [358, 391] width 14 height 14
click at [306, 387] on icon at bounding box center [313, 391] width 14 height 14
click at [695, 613] on div "add delivery fee add discount Sub total $9,920.67 Tax $992.08 Total $10,912.75" at bounding box center [834, 706] width 1216 height 256
click at [289, 550] on input "text" at bounding box center [430, 548] width 312 height 31
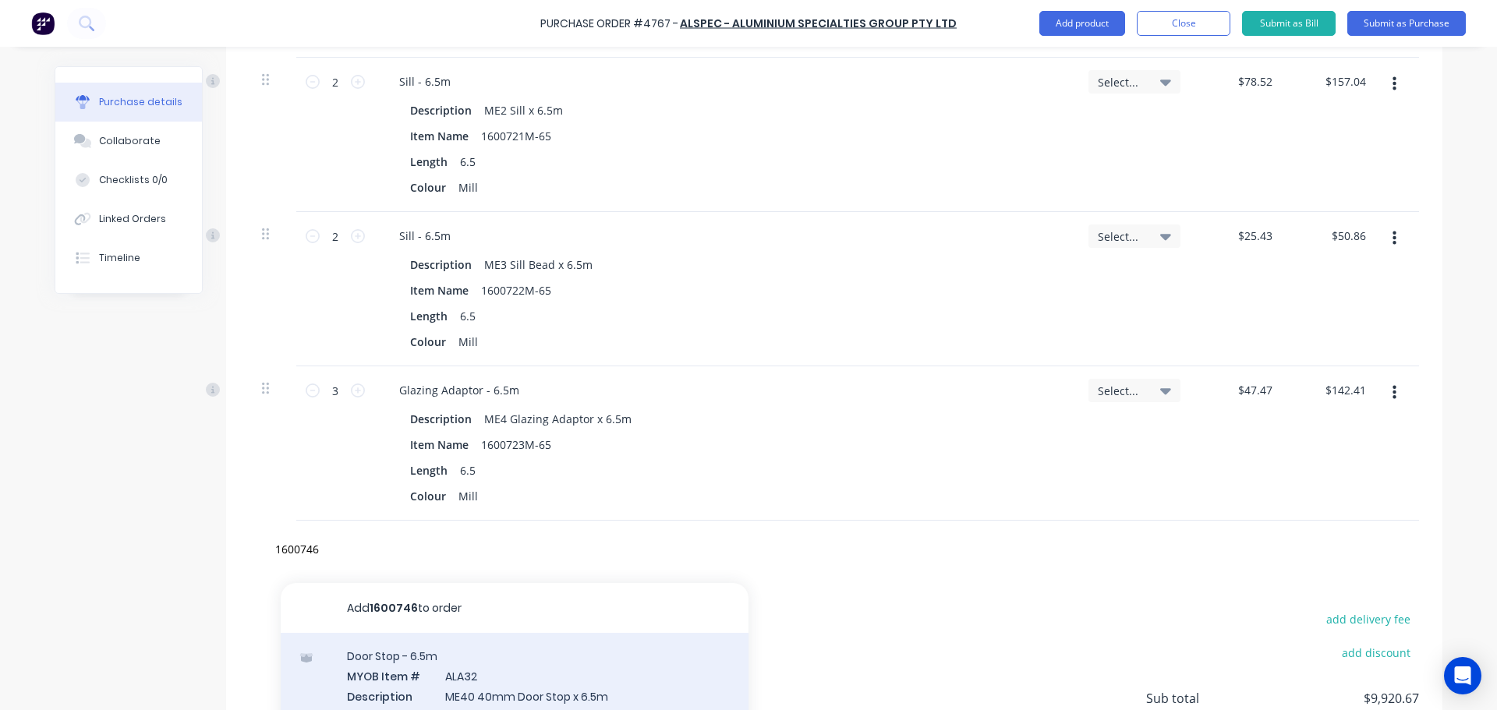
click at [546, 684] on div "Door Stop - 6.5m MYOB Item # ALA32 Description ME40 40mm Door Stop x 6.5m Item …" at bounding box center [515, 716] width 468 height 166
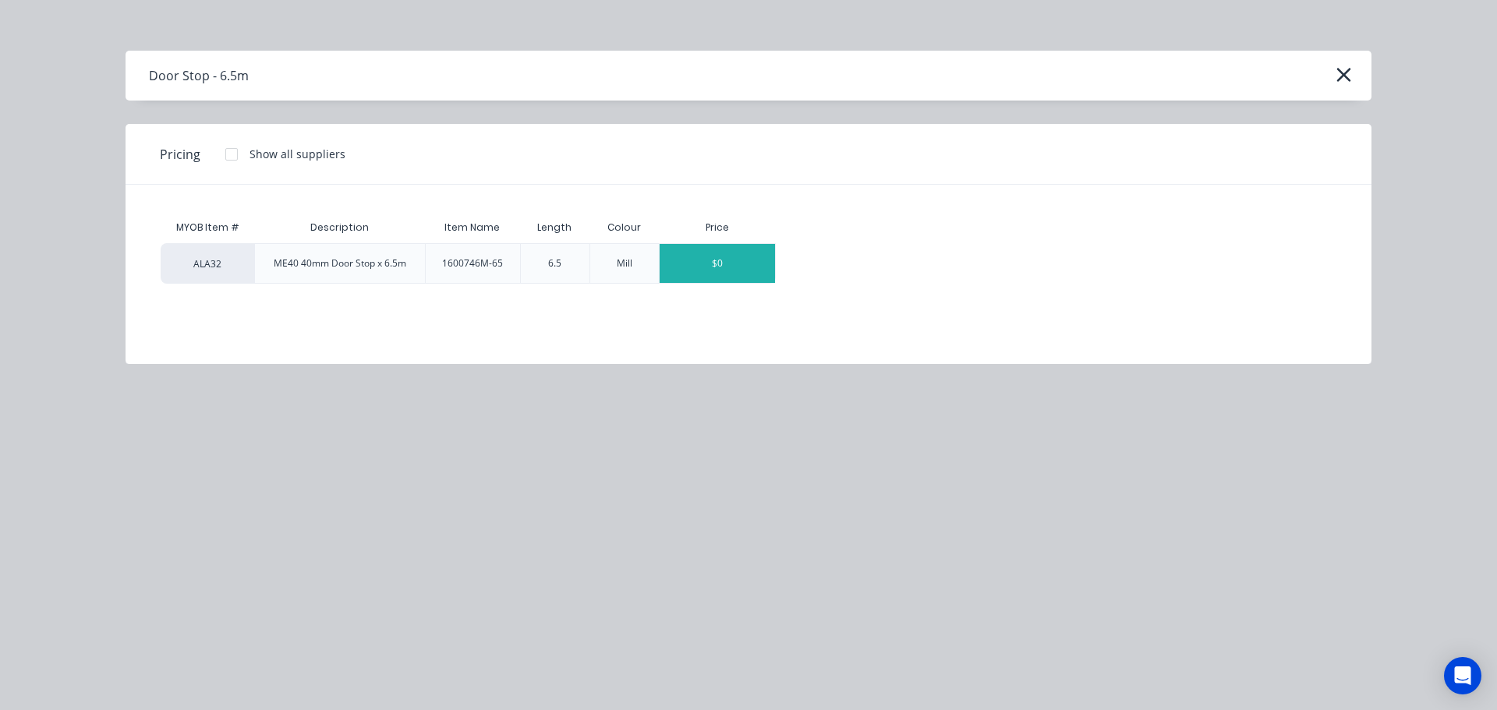
click at [705, 254] on div "$0" at bounding box center [716, 263] width 115 height 39
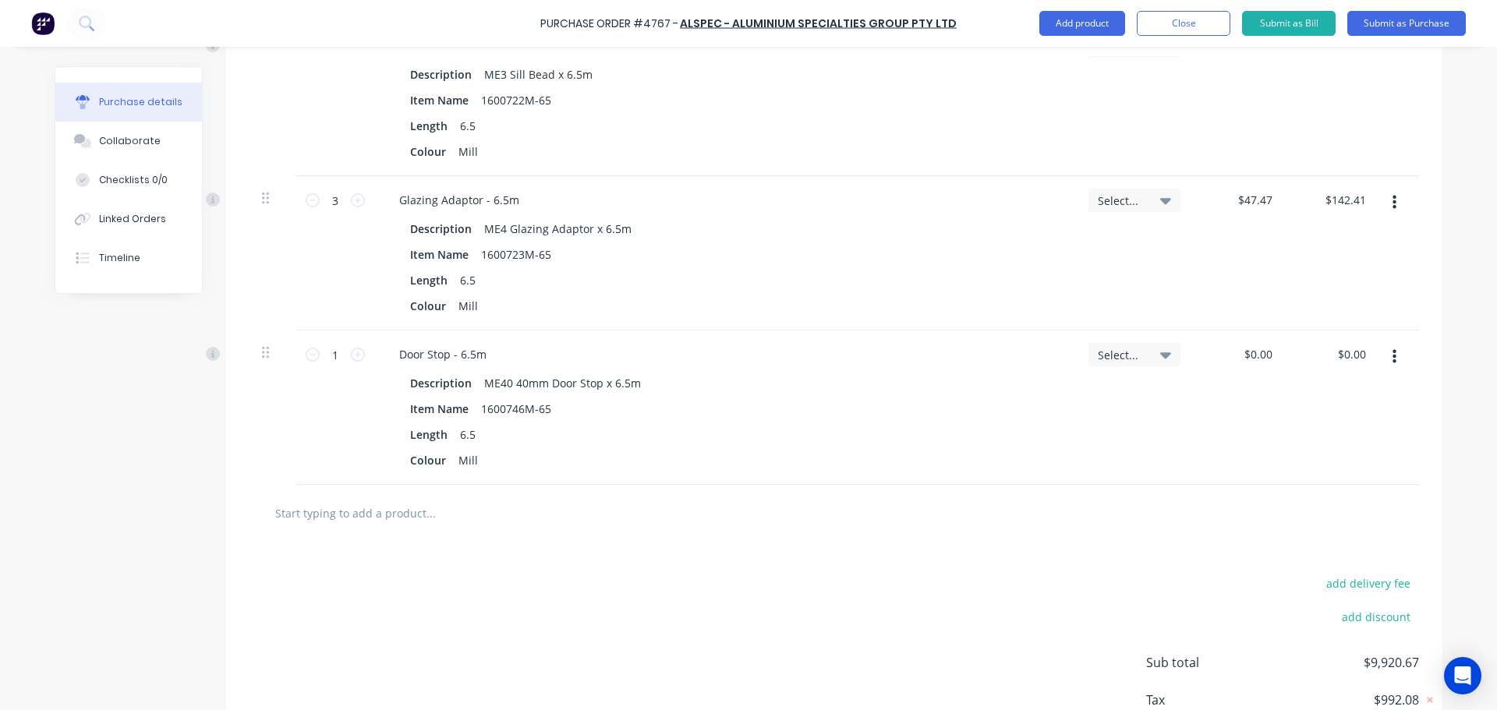
scroll to position [2526, 0]
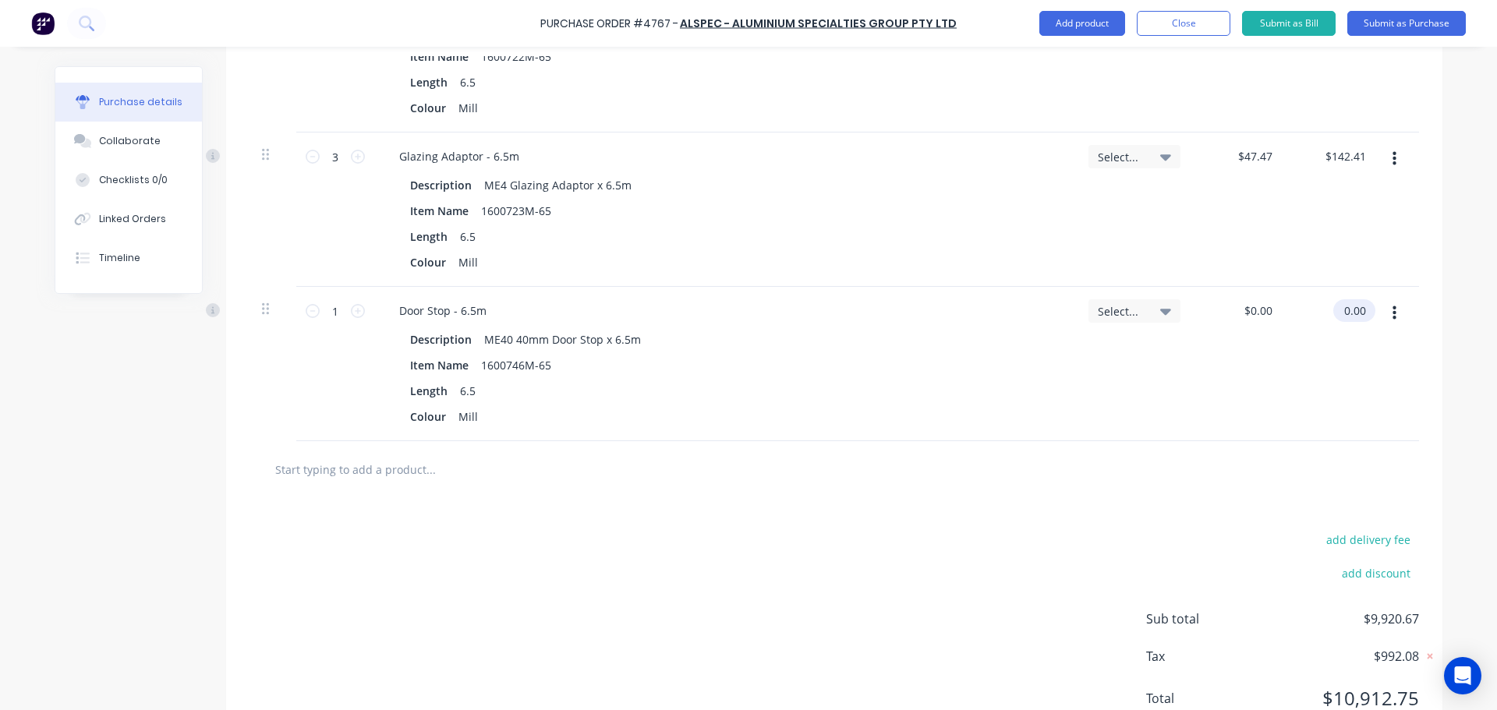
click at [1351, 313] on input "0.00" at bounding box center [1351, 310] width 36 height 23
click at [1252, 313] on input "0.00" at bounding box center [1257, 310] width 36 height 23
click at [1252, 313] on input "0.00" at bounding box center [1261, 310] width 30 height 23
click at [973, 370] on div "Item Name 1600746M-65" at bounding box center [722, 365] width 636 height 23
click at [327, 306] on input "1" at bounding box center [335, 310] width 31 height 23
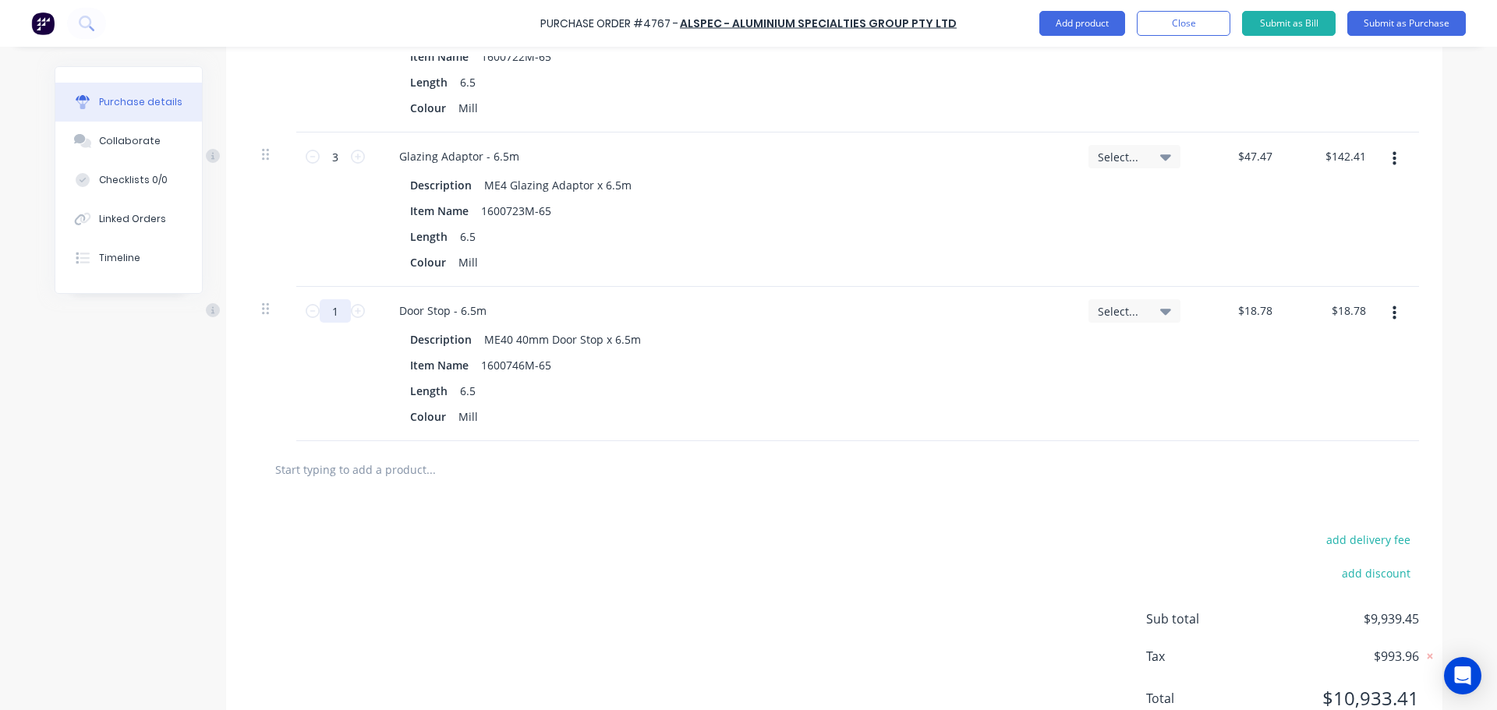
click at [327, 306] on input "1" at bounding box center [335, 310] width 31 height 23
click at [802, 466] on div at bounding box center [834, 469] width 1144 height 31
drag, startPoint x: 362, startPoint y: 500, endPoint x: 360, endPoint y: 485, distance: 15.8
click at [362, 500] on div "add delivery fee add discount Sub total $10,258.71 Tax $1,025.88 Total $11,284.…" at bounding box center [834, 626] width 1216 height 256
click at [360, 485] on div at bounding box center [833, 469] width 1169 height 57
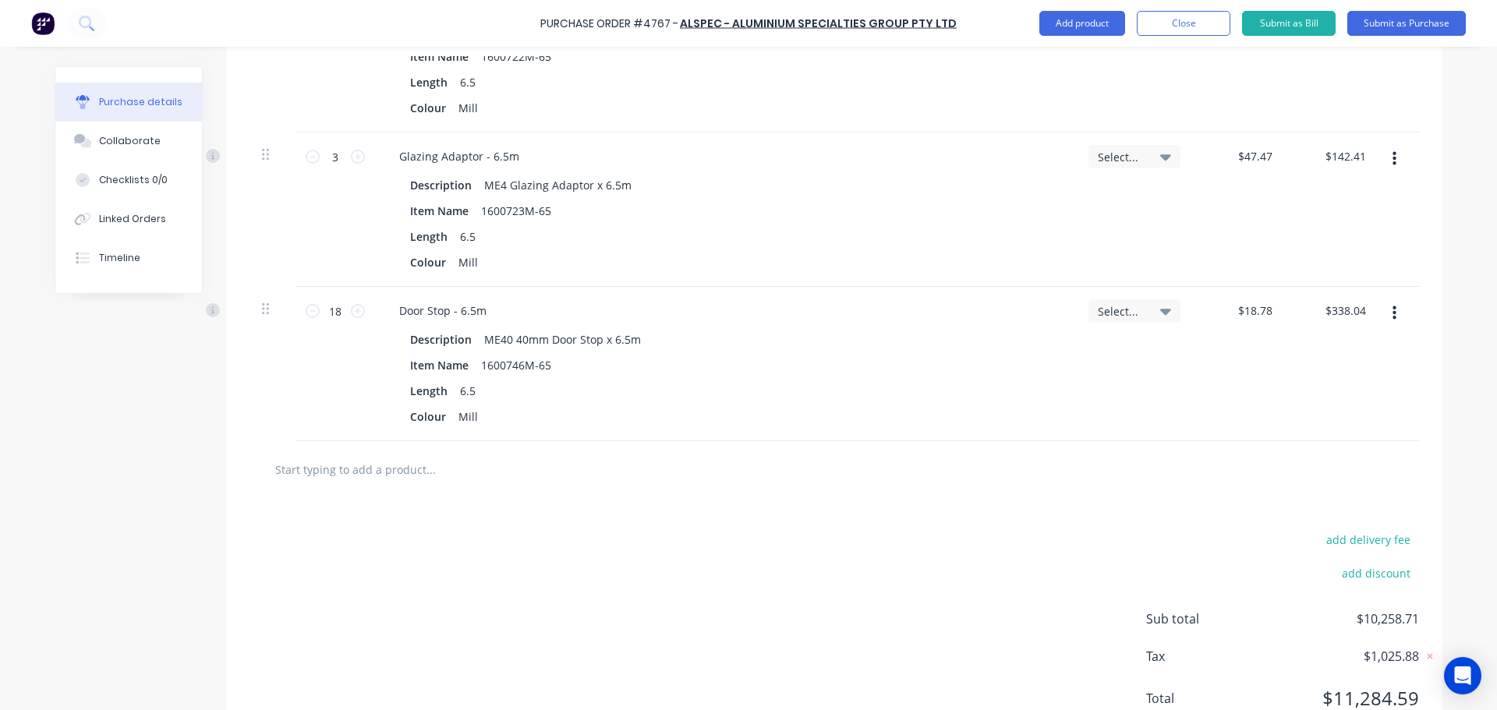
click at [359, 474] on input "text" at bounding box center [430, 469] width 312 height 31
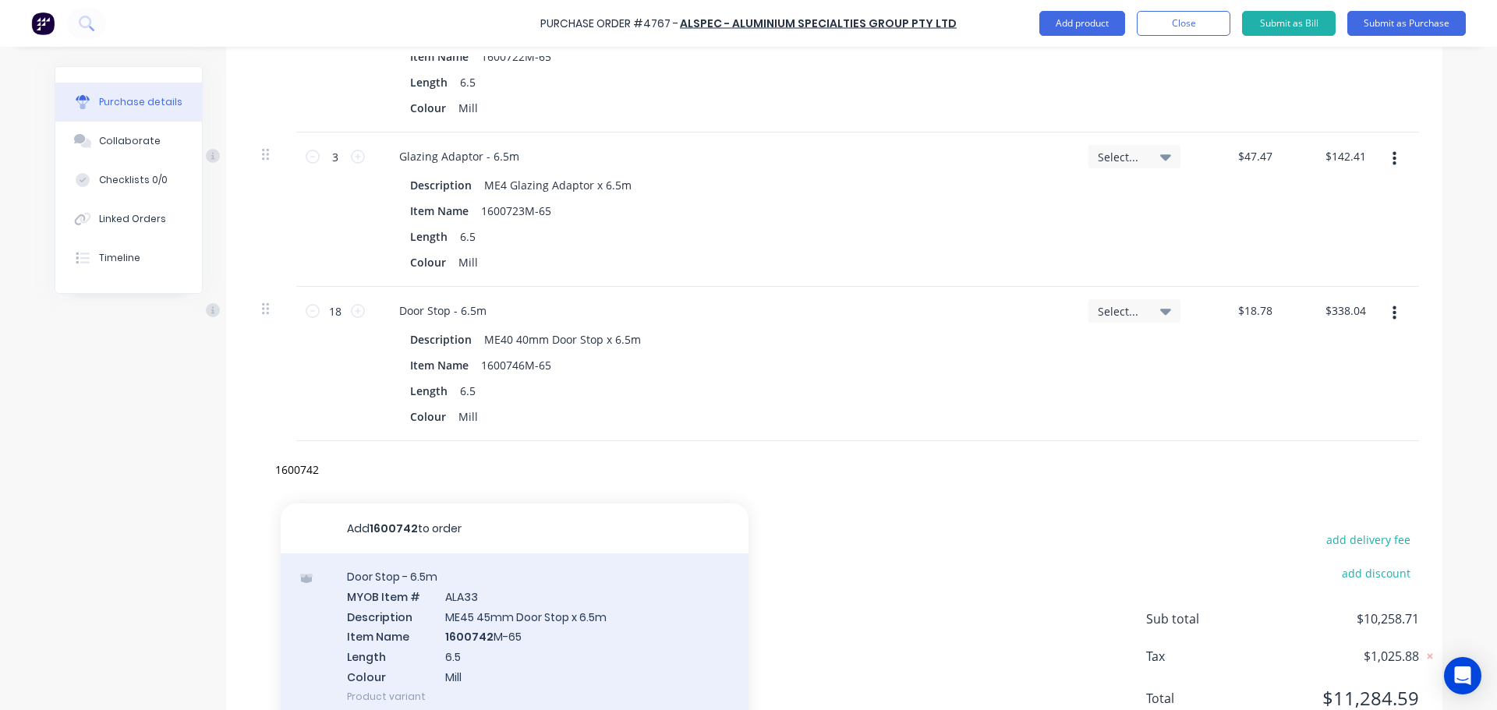
click at [600, 633] on div "Door Stop - 6.5m MYOB Item # ALA33 Description ME45 45mm Door Stop x 6.5m Item …" at bounding box center [515, 636] width 468 height 166
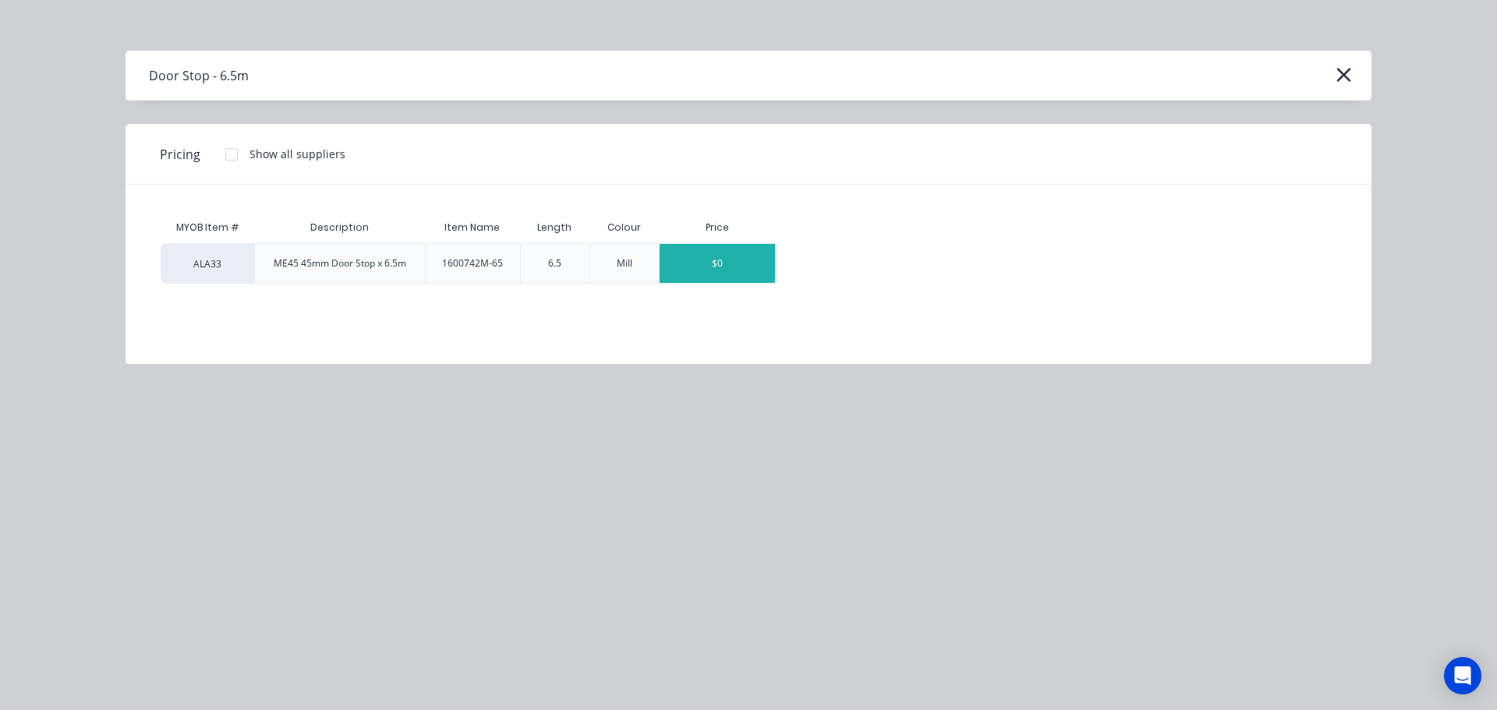
click at [727, 252] on div "$0" at bounding box center [716, 263] width 115 height 39
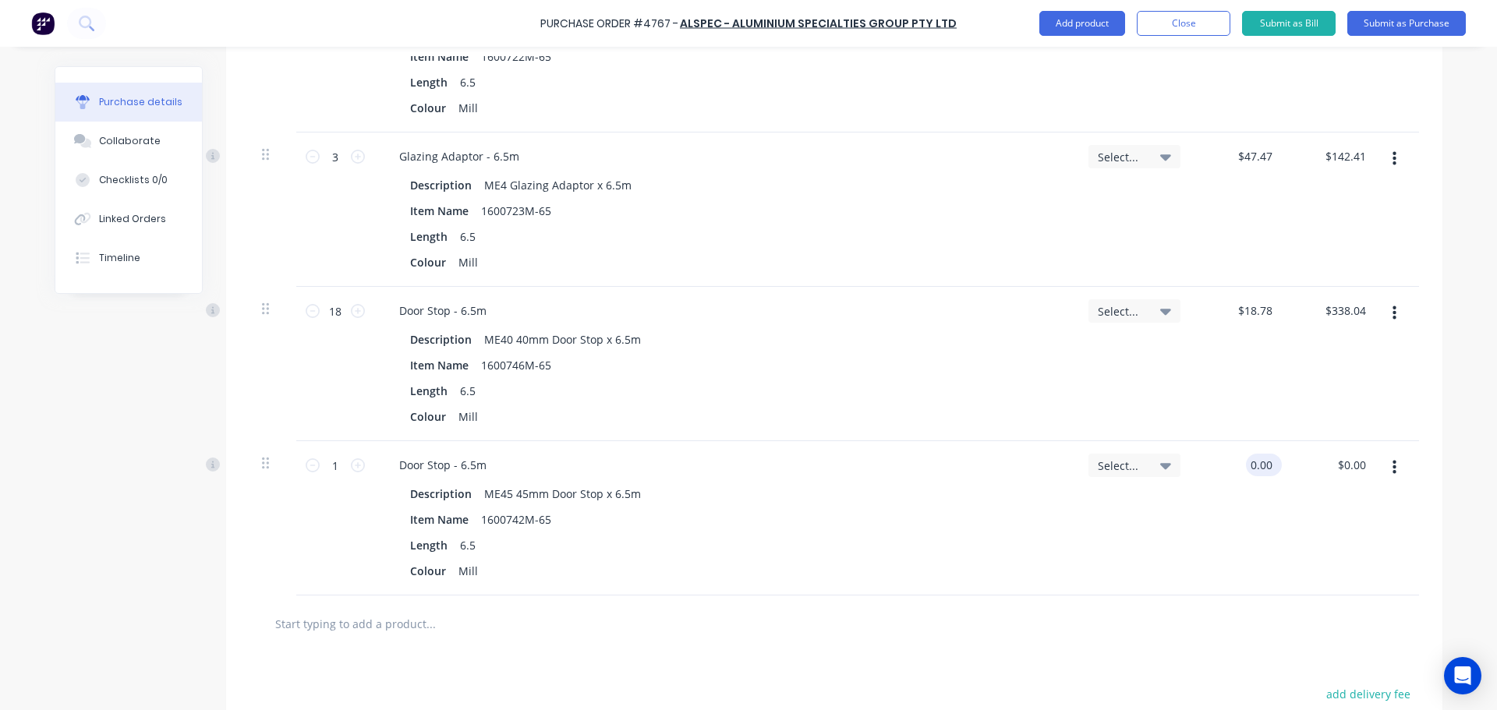
click at [1250, 465] on input "0.00" at bounding box center [1261, 465] width 30 height 23
click at [323, 471] on input "1" at bounding box center [335, 465] width 31 height 23
click at [837, 553] on div "Length 6.5" at bounding box center [722, 545] width 636 height 23
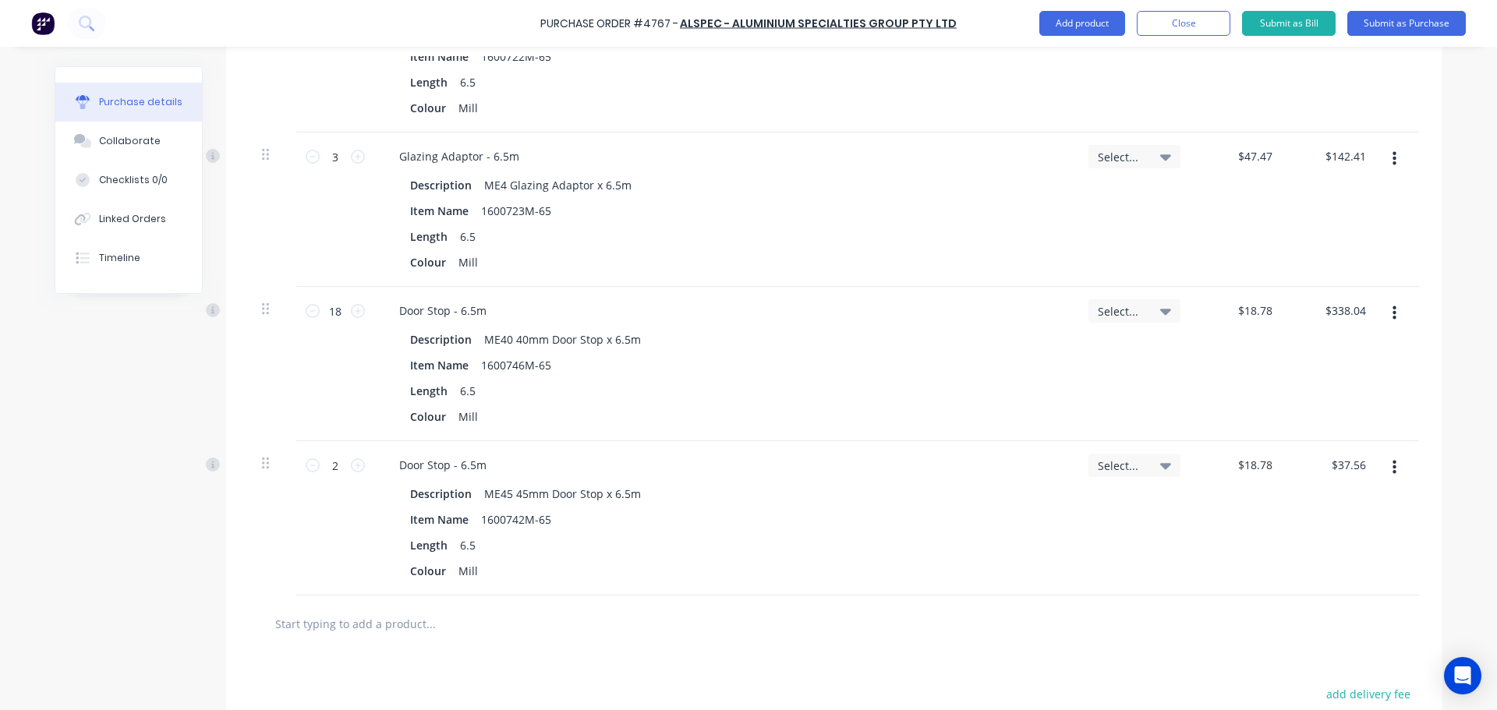
click at [419, 615] on input "text" at bounding box center [430, 623] width 312 height 31
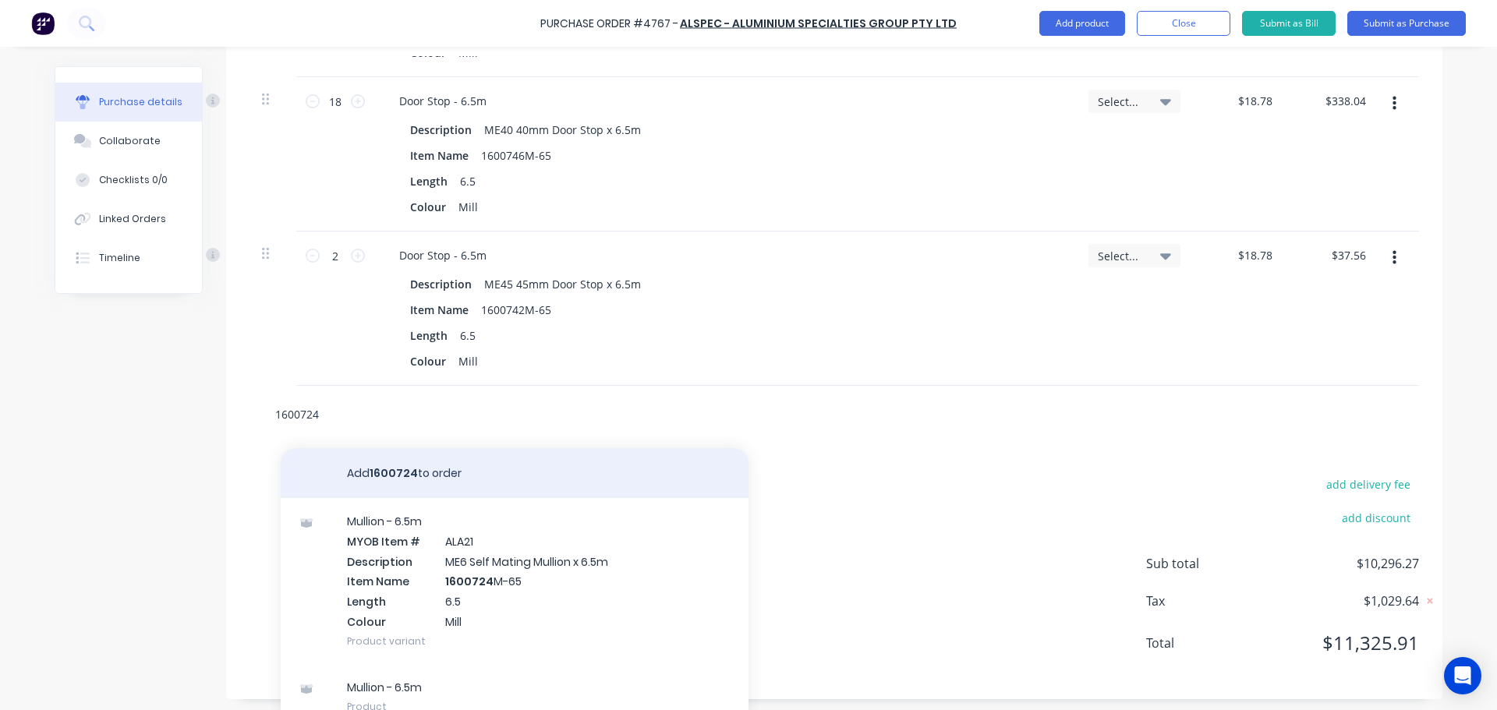
scroll to position [2755, 0]
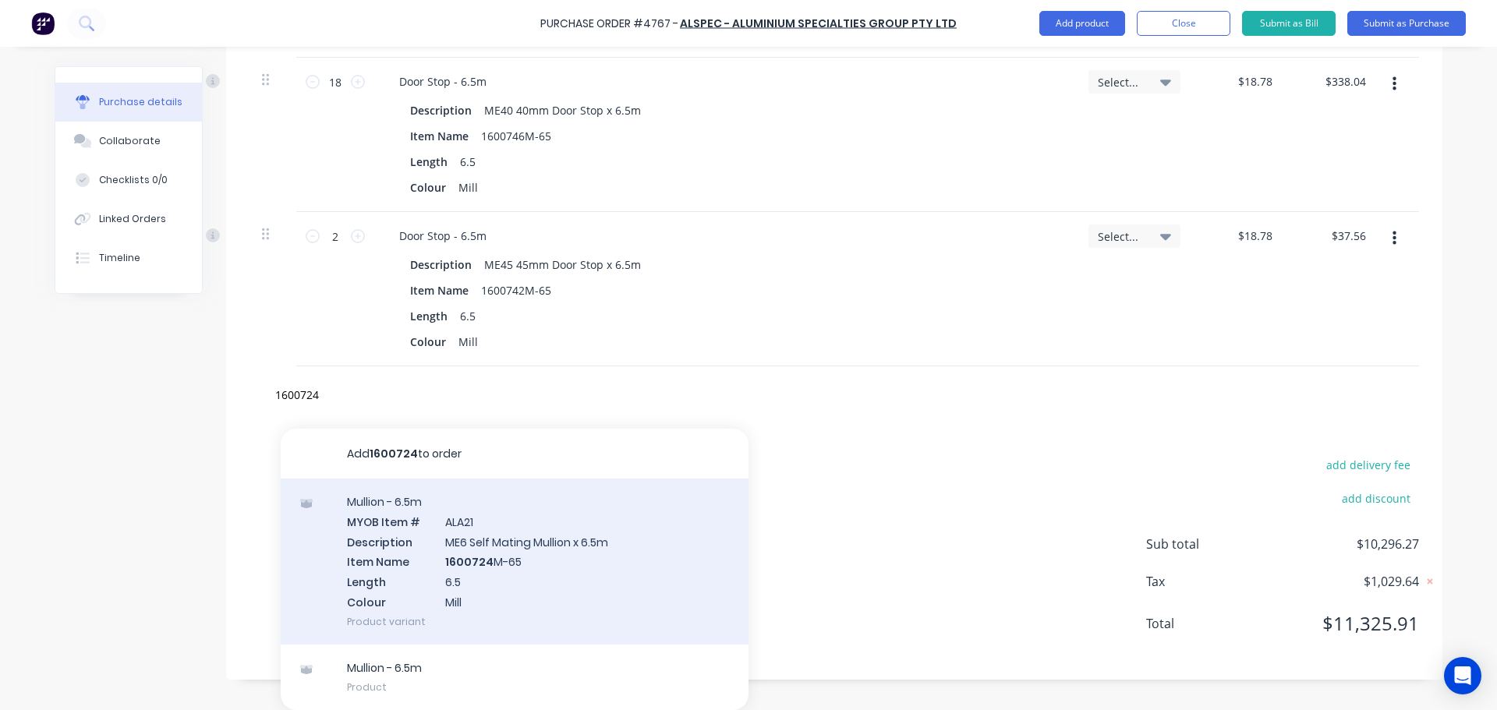
click at [511, 560] on div "Mullion - 6.5m MYOB Item # ALA21 Description ME6 Self Mating Mullion x 6.5m Ite…" at bounding box center [515, 562] width 468 height 166
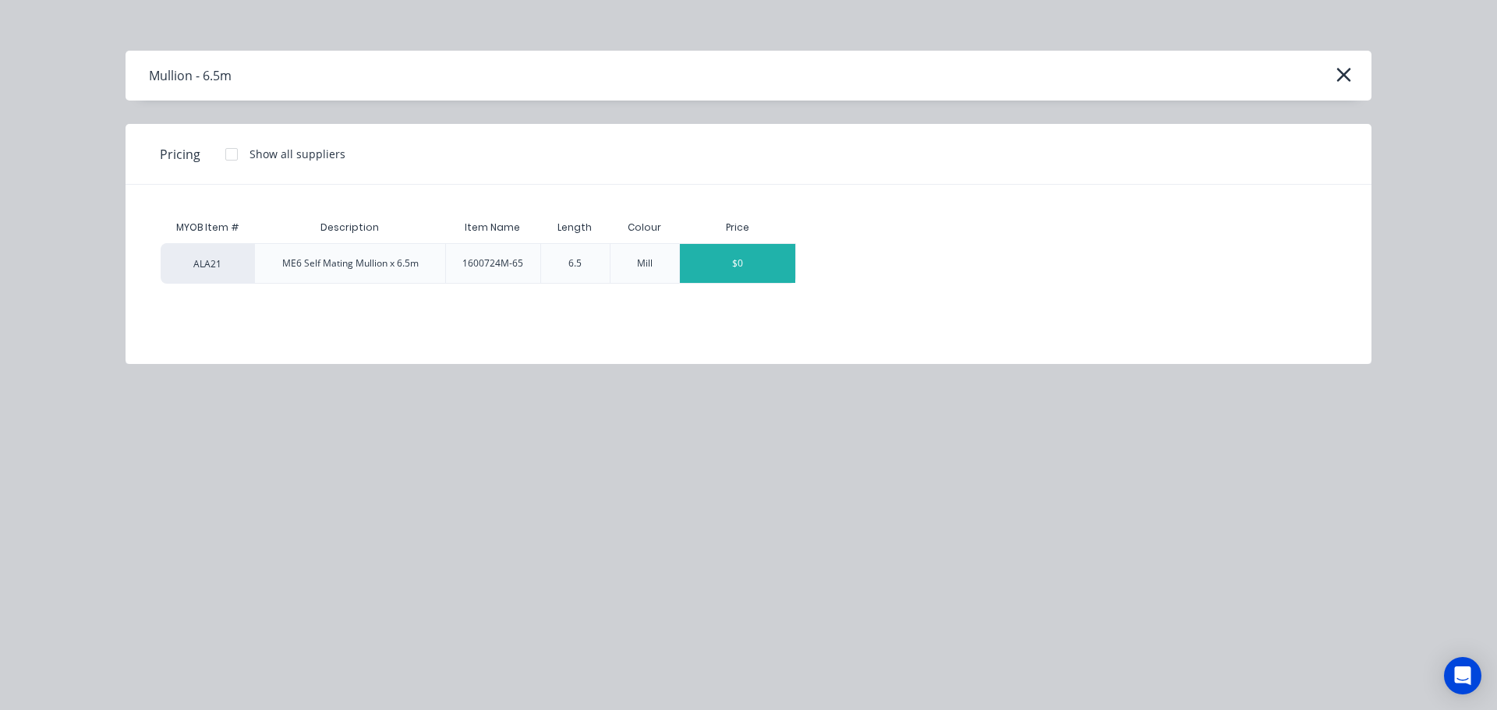
click at [733, 267] on div "$0" at bounding box center [737, 263] width 115 height 39
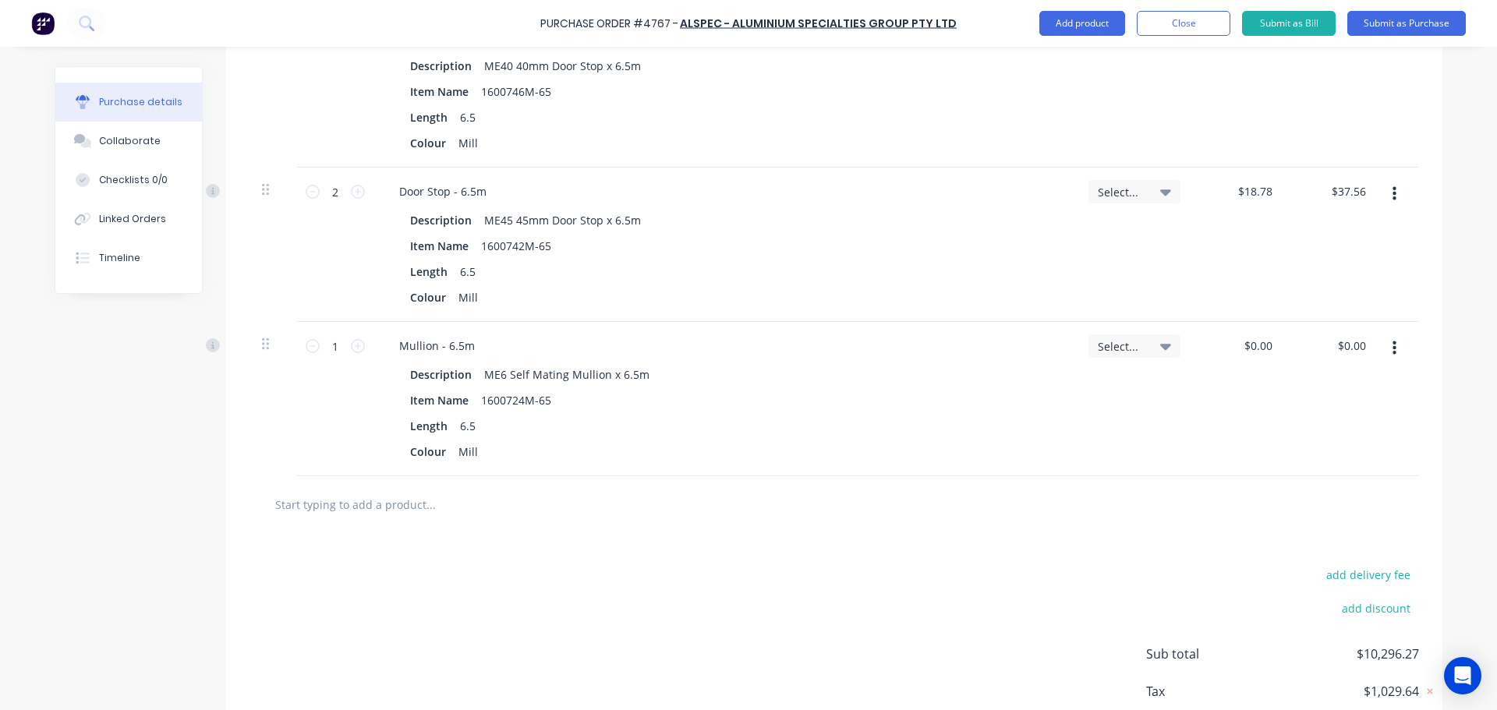
scroll to position [2895, 0]
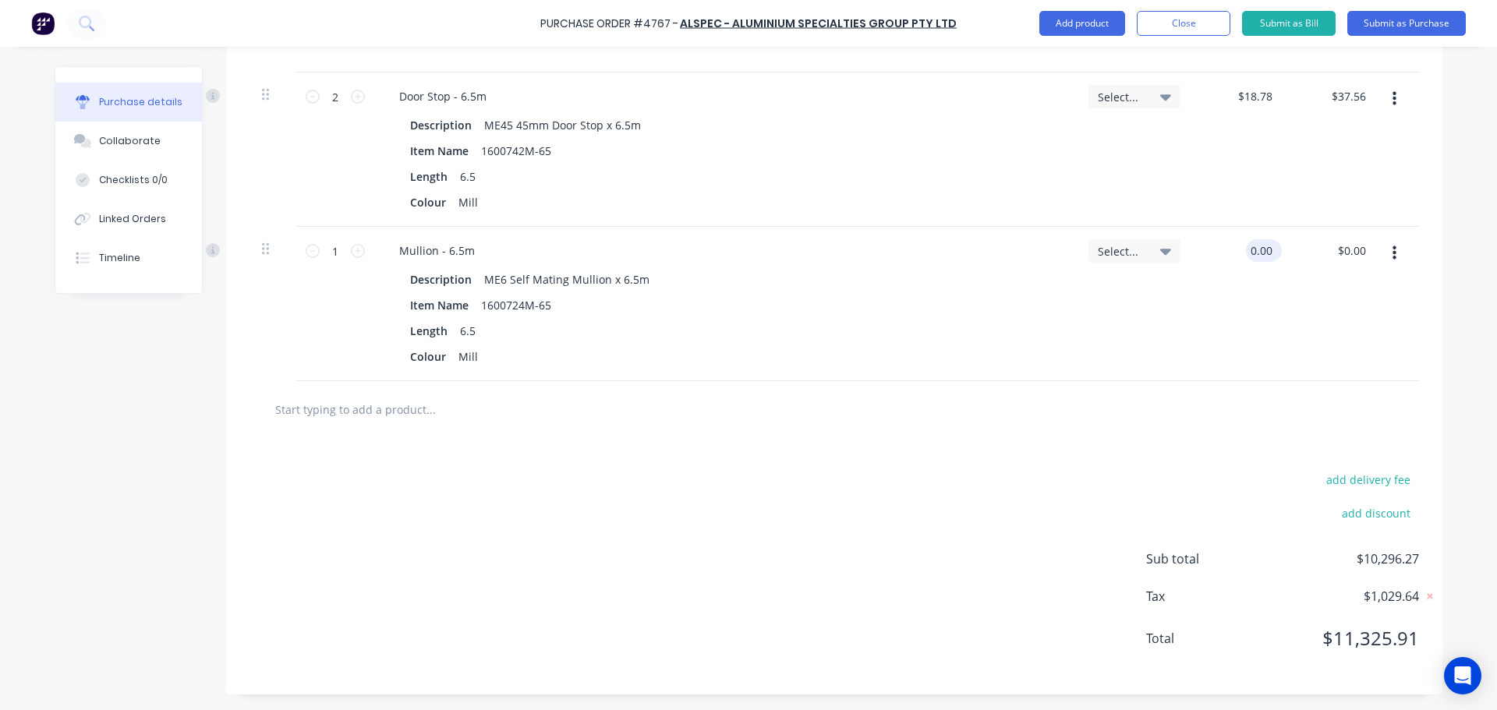
click at [1247, 248] on input "0.00" at bounding box center [1261, 250] width 30 height 23
click at [1167, 330] on div "Select..." at bounding box center [1134, 304] width 117 height 154
click at [318, 415] on input "text" at bounding box center [430, 409] width 312 height 31
click at [844, 450] on div "add delivery fee add discount Sub total $10,380.92 Tax $1,038.11 Total $11,419.…" at bounding box center [834, 566] width 1216 height 256
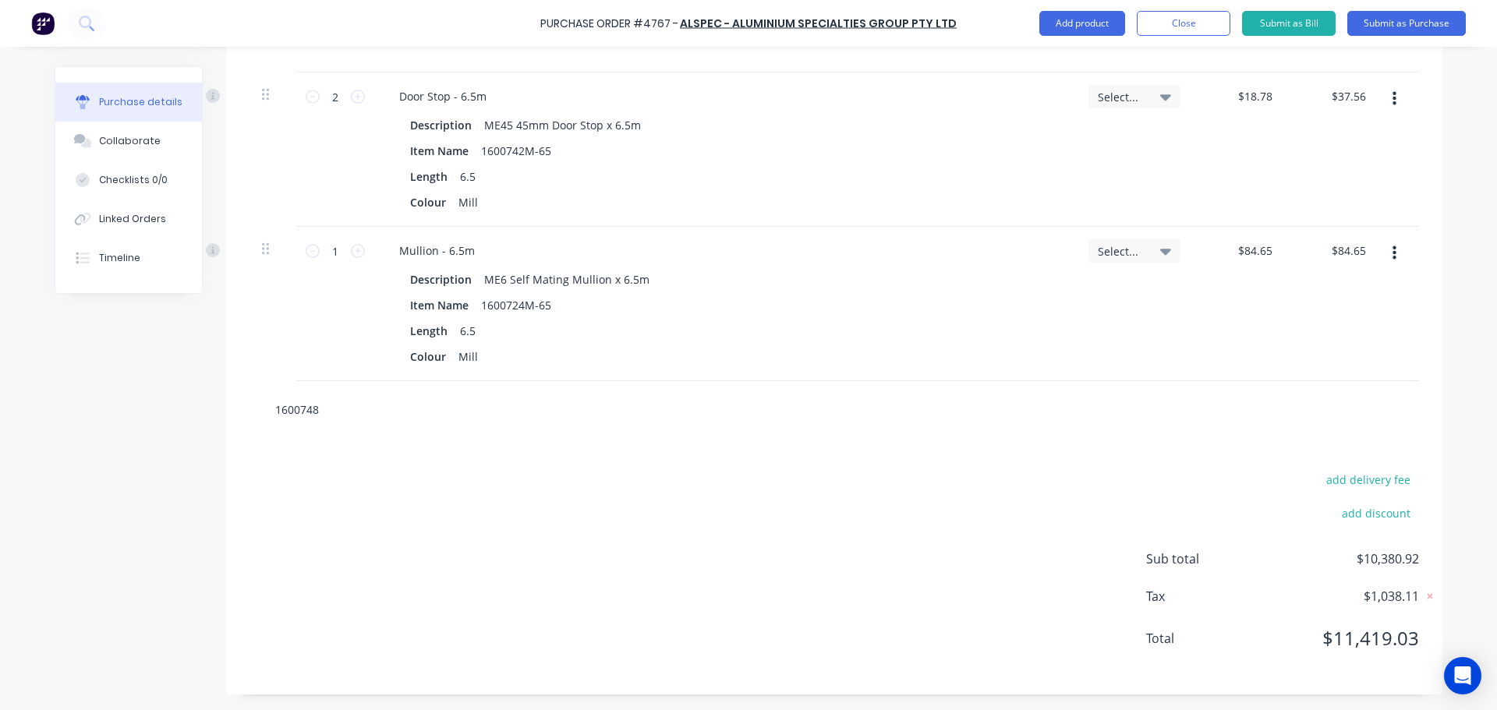
click at [353, 419] on input "1600748" at bounding box center [430, 409] width 312 height 31
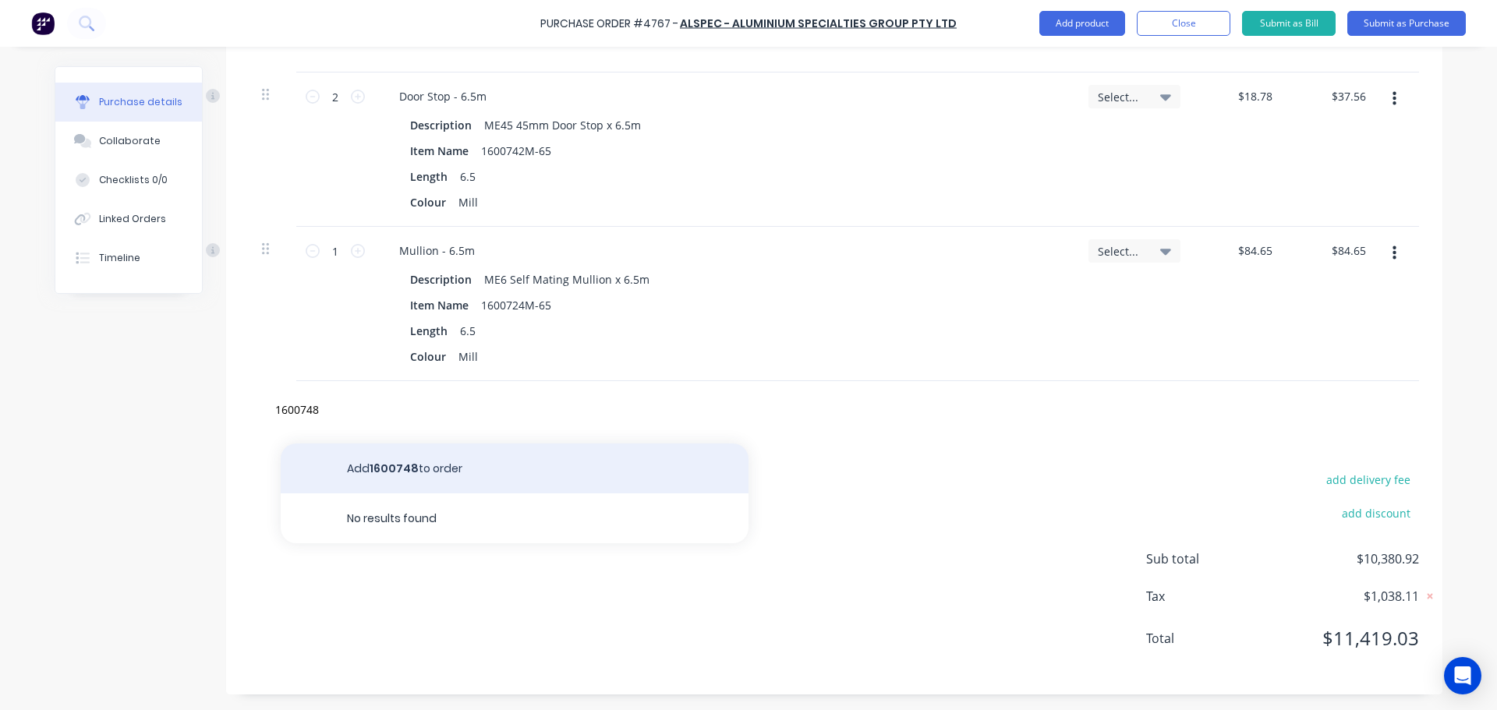
click at [392, 469] on button "Add 1600748 to order" at bounding box center [515, 469] width 468 height 50
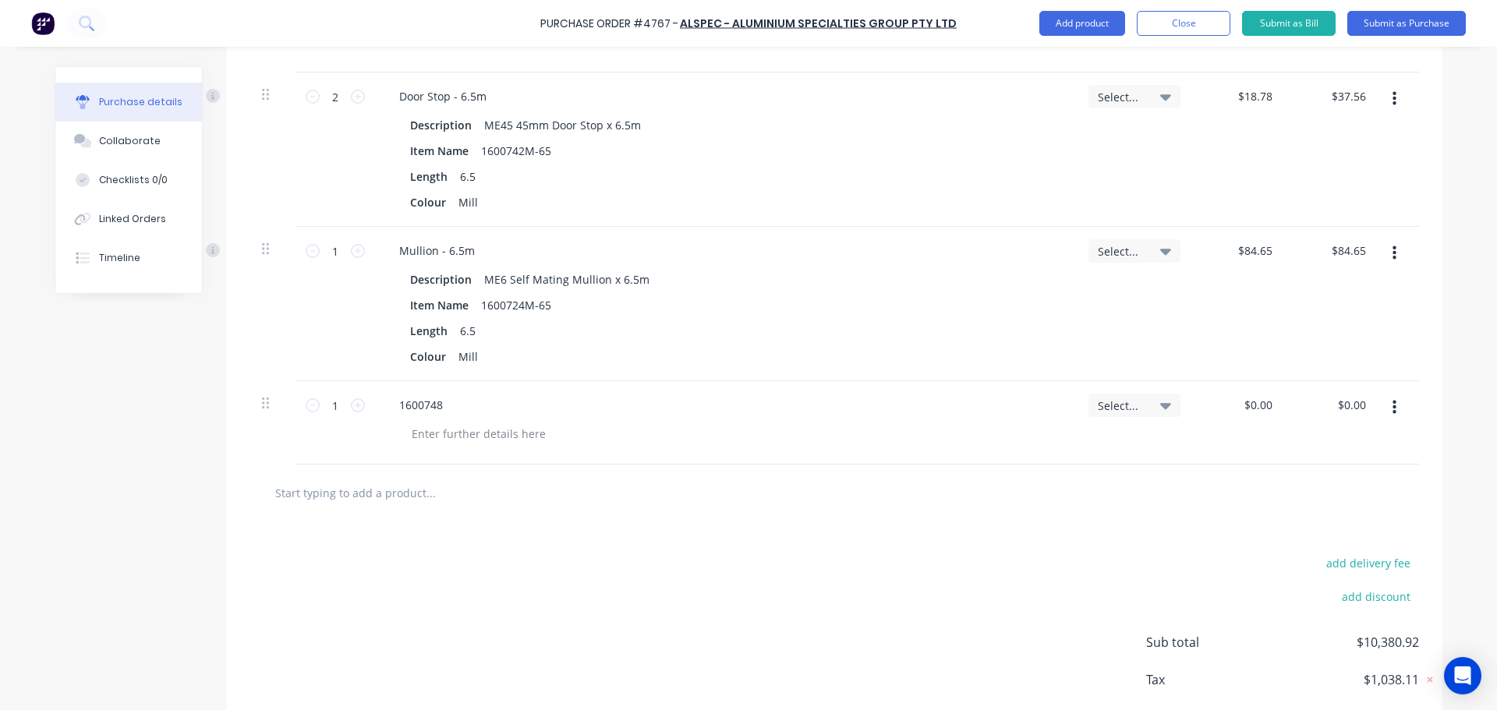
click at [410, 503] on input "text" at bounding box center [430, 492] width 312 height 31
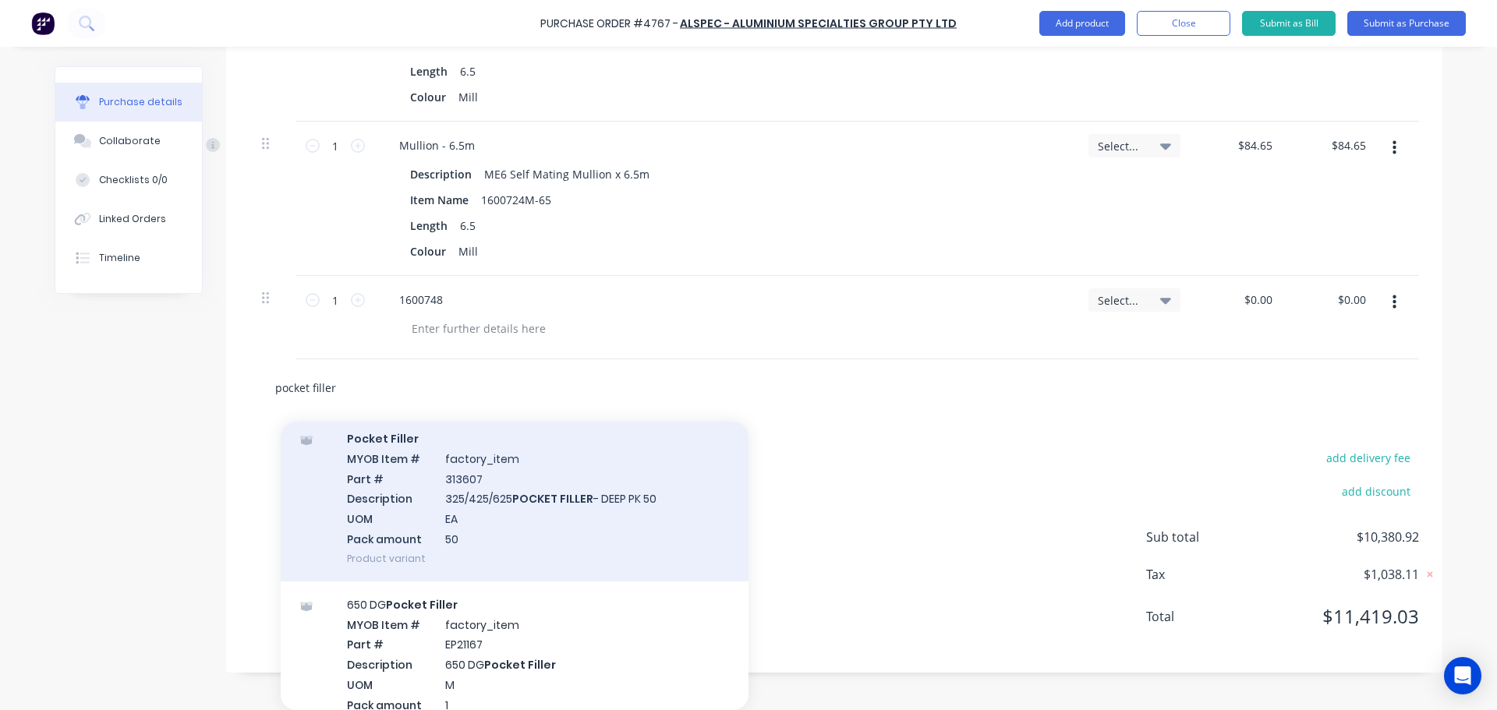
scroll to position [1169, 0]
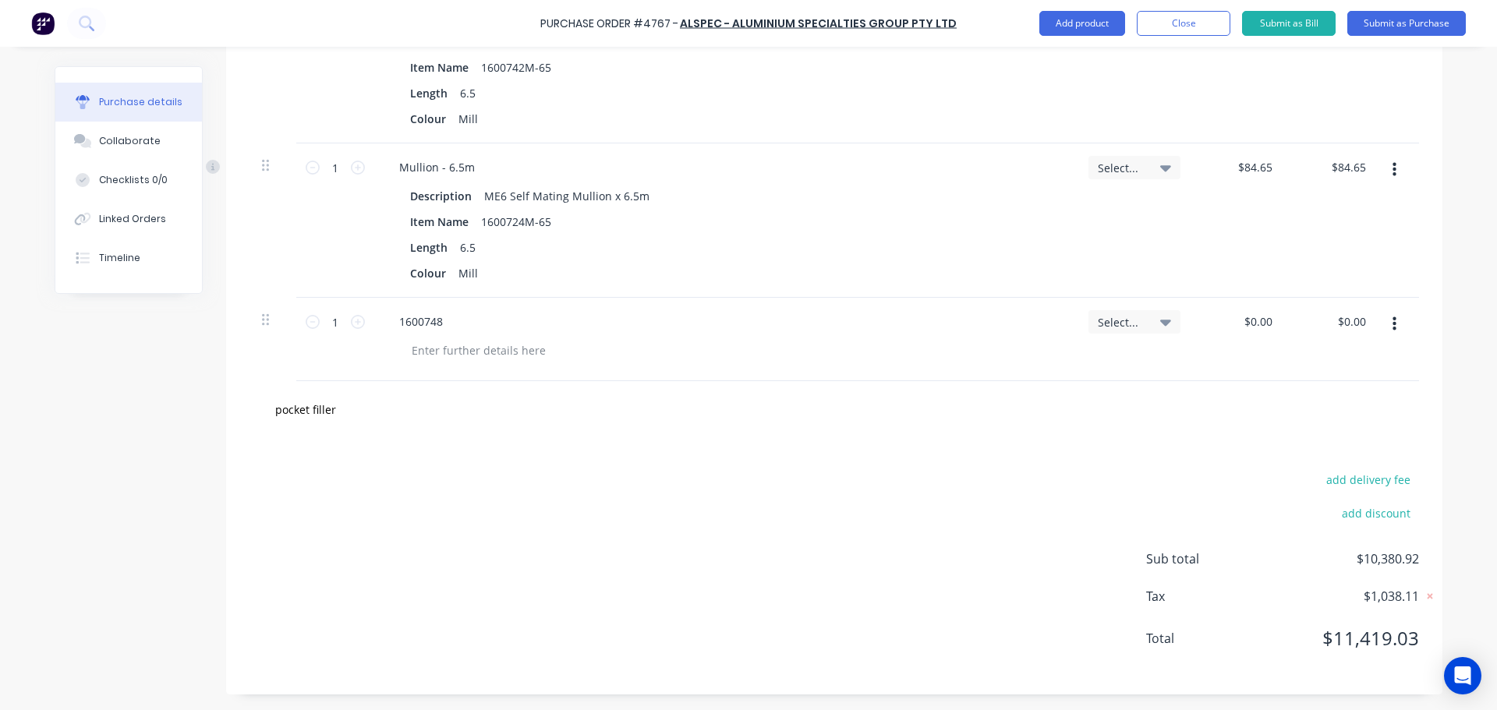
click at [865, 500] on div "add delivery fee add discount Sub total $10,380.92 Tax $1,038.11 Total $11,419.…" at bounding box center [834, 566] width 1216 height 256
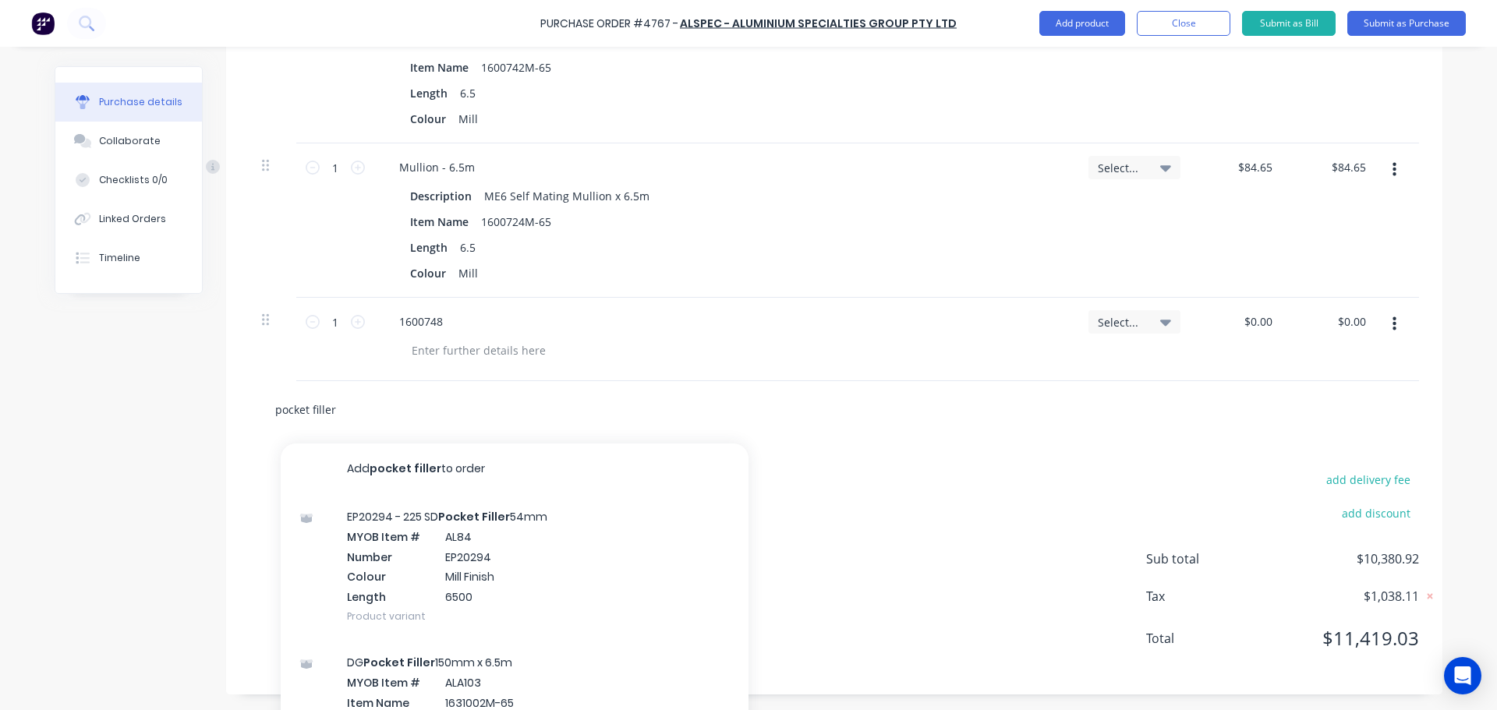
drag, startPoint x: 271, startPoint y: 422, endPoint x: 226, endPoint y: 427, distance: 45.5
click at [226, 427] on div "pocket filler Add pocket filler to order EP20294 - 225 SD Pocket Filler 54mm MY…" at bounding box center [834, 409] width 1216 height 57
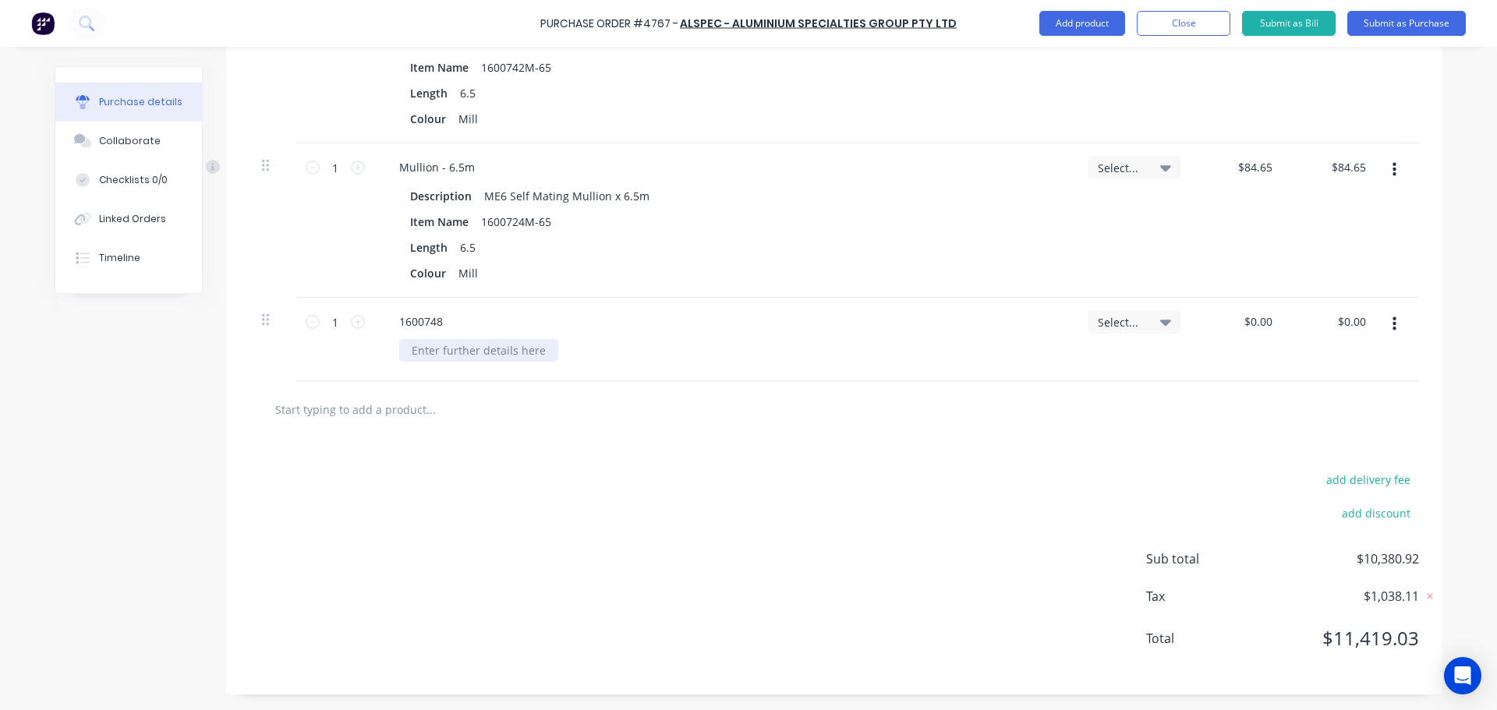
click at [433, 355] on div at bounding box center [478, 350] width 159 height 23
paste div
click at [642, 352] on div "ME8 Pocket Filler x 6.5m" at bounding box center [731, 350] width 664 height 23
click at [1250, 328] on input "0.00" at bounding box center [1257, 321] width 36 height 23
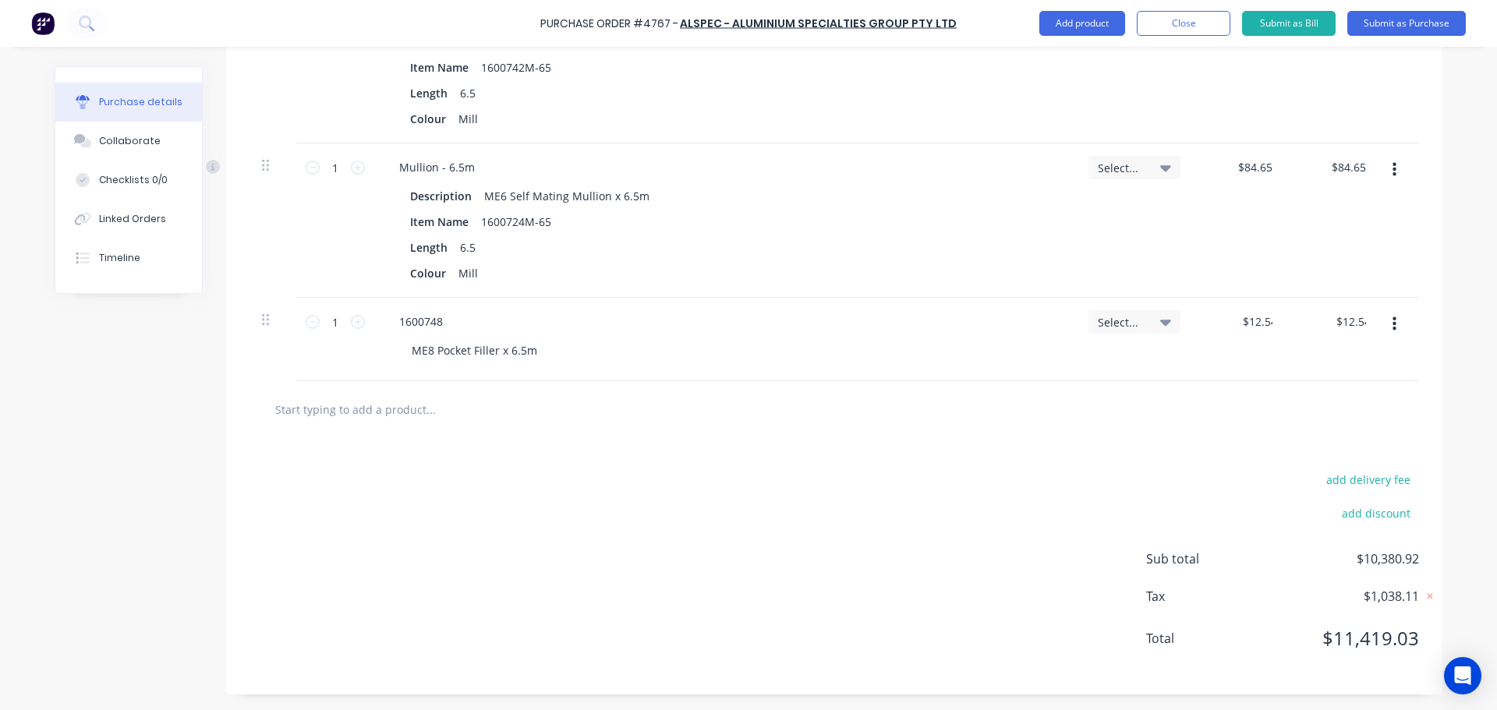
click at [574, 509] on div "add delivery fee add discount Sub total $10,380.92 Tax $1,038.11 Total $11,419.…" at bounding box center [834, 566] width 1216 height 256
drag, startPoint x: 493, startPoint y: 394, endPoint x: 423, endPoint y: 369, distance: 74.7
click at [423, 369] on div "1600748 ME8 Pocket Filler x 6.5m" at bounding box center [725, 339] width 702 height 83
click at [543, 351] on div "ME8 Pocket Filler x 6.5m" at bounding box center [731, 350] width 664 height 23
click at [534, 354] on div "ME8 Pocket Filler x 6.5m" at bounding box center [474, 350] width 150 height 23
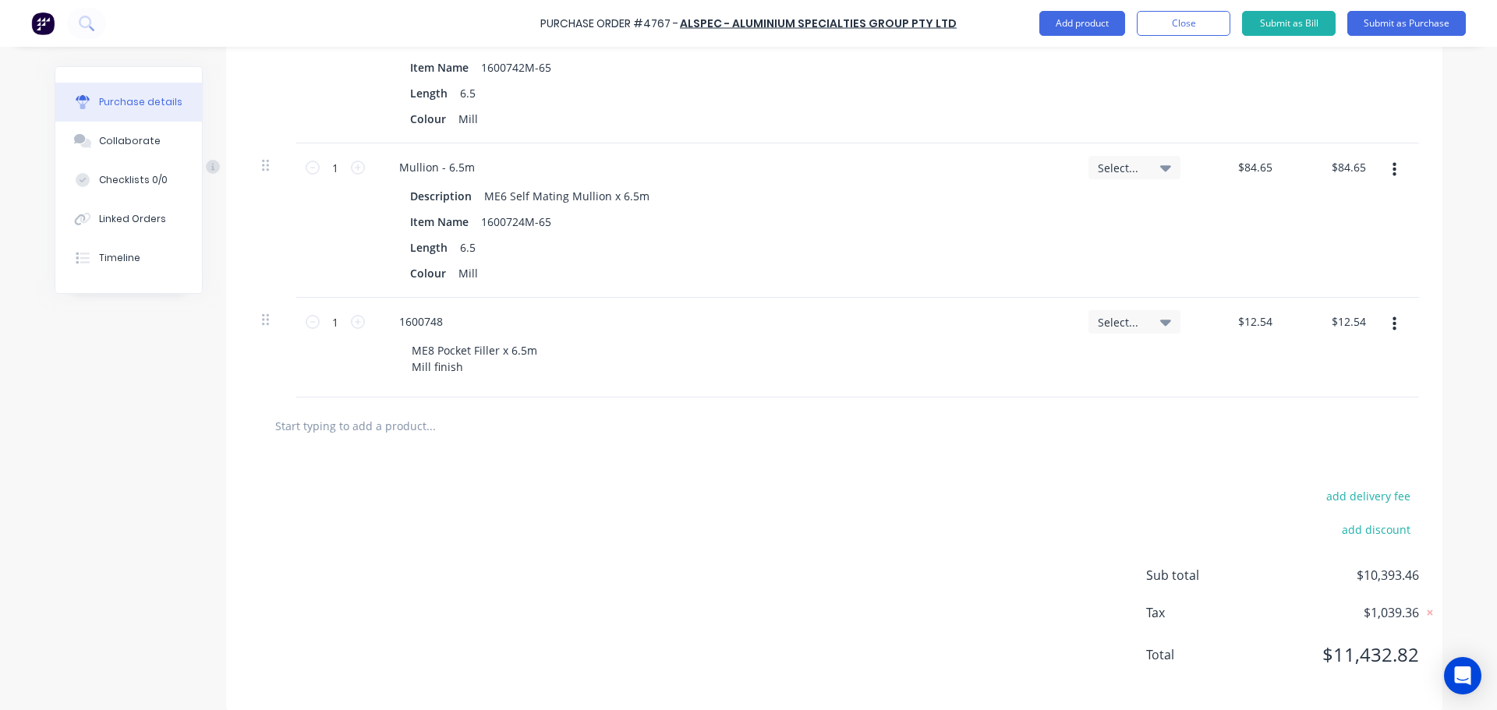
click at [727, 482] on div "add delivery fee add discount Sub total $10,393.46 Tax $1,039.36 Total $11,432.…" at bounding box center [834, 582] width 1216 height 256
click at [366, 414] on input "text" at bounding box center [430, 425] width 312 height 31
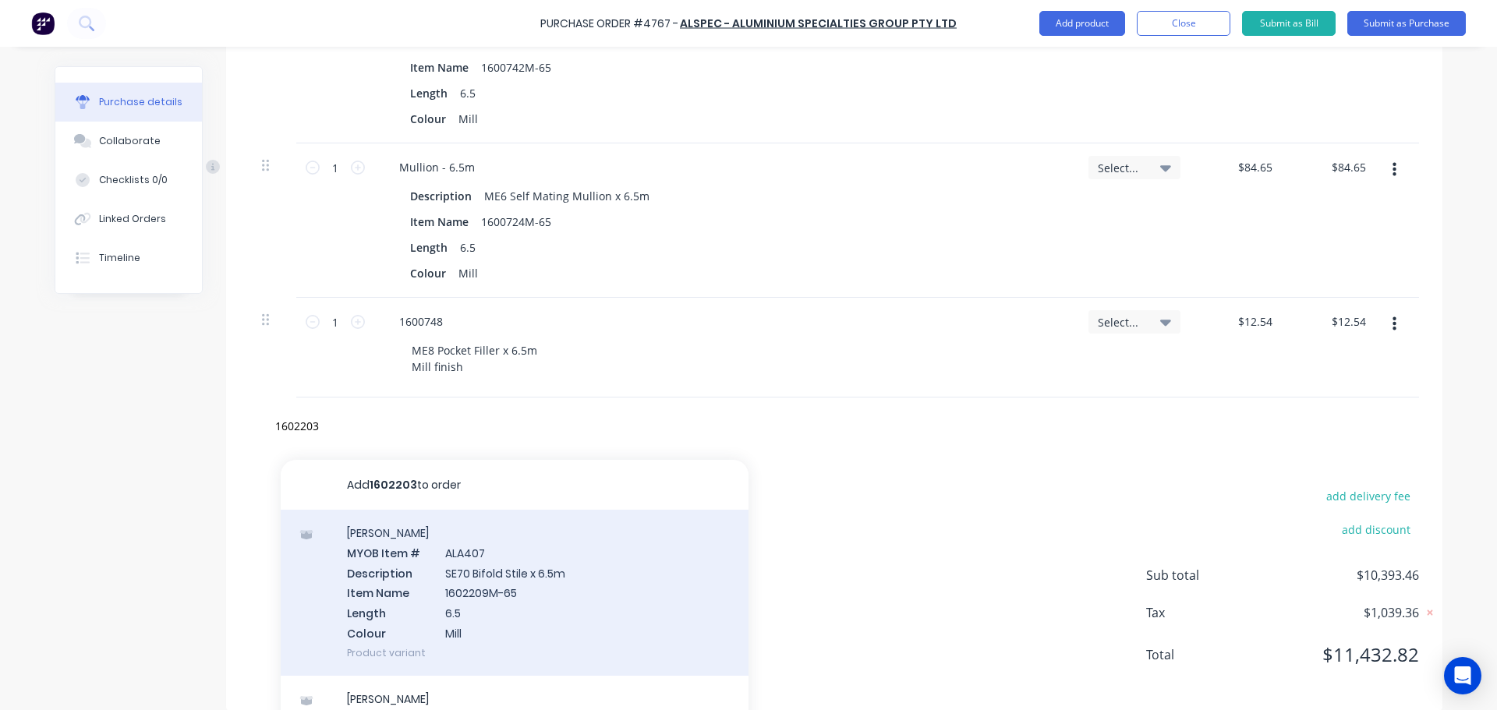
click at [521, 613] on div "Stiles MYOB Item # ALA407 Description SE70 Bifold Stile x 6.5m Item Name 160220…" at bounding box center [515, 593] width 468 height 166
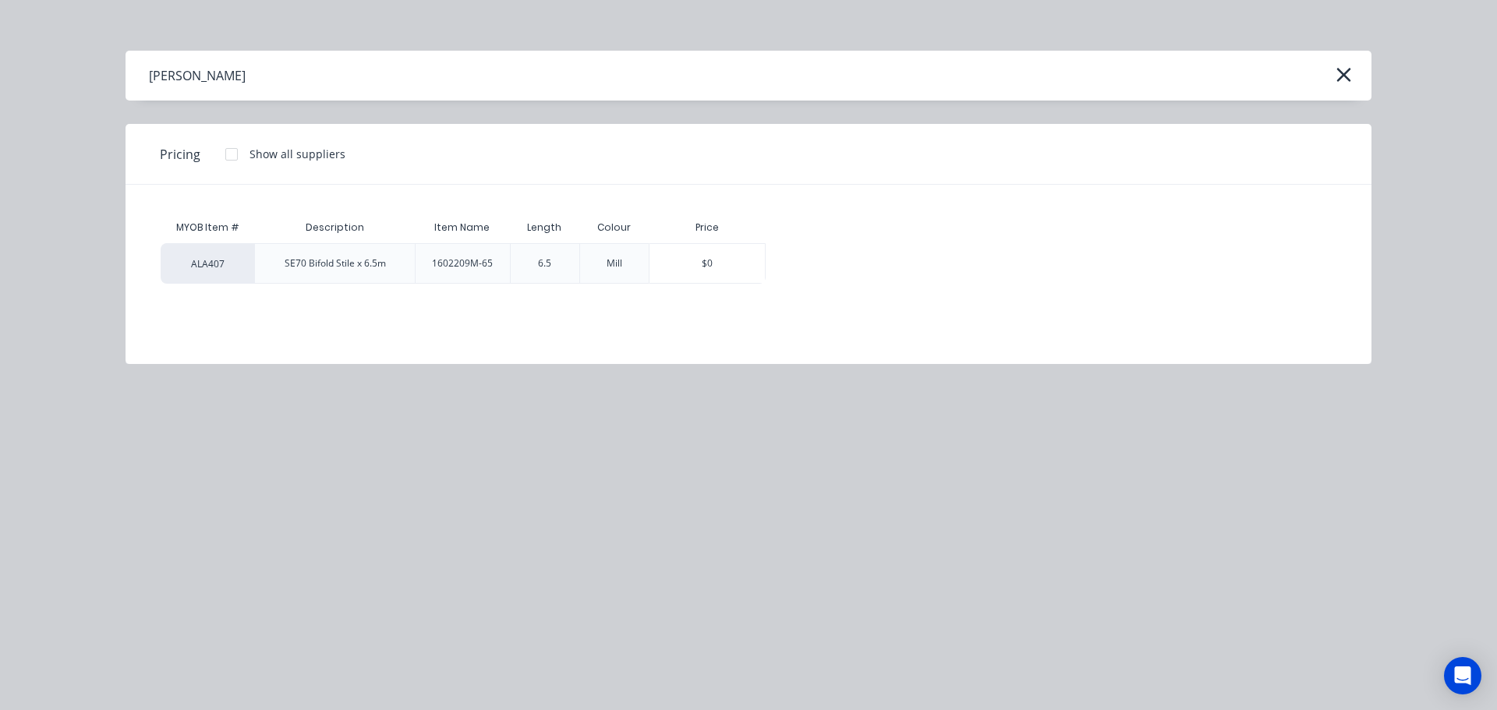
click at [629, 494] on div "Stiles Pricing Show all suppliers MYOB Item # Description Item Name Length Colo…" at bounding box center [748, 355] width 1497 height 710
click at [1353, 79] on button "button" at bounding box center [1343, 74] width 25 height 25
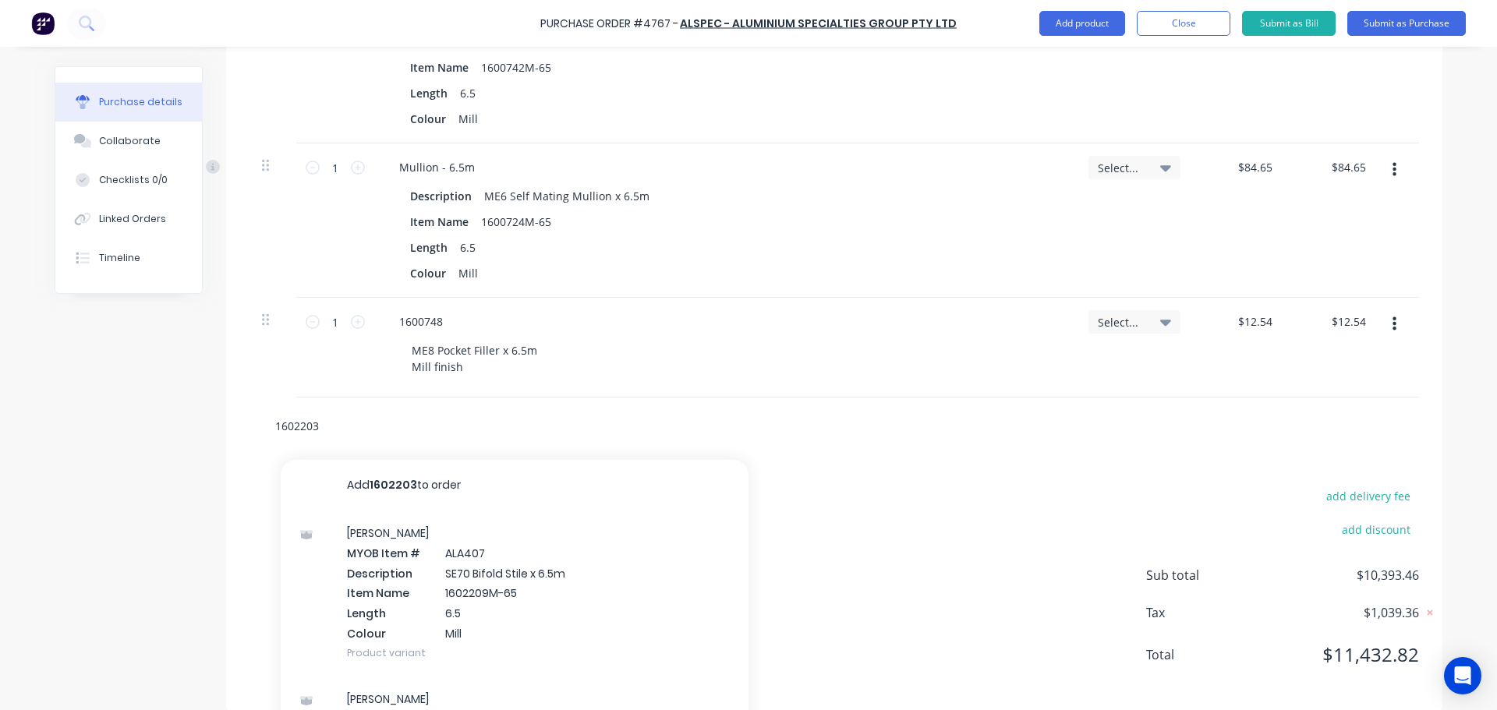
click at [326, 426] on input "1602203" at bounding box center [430, 425] width 312 height 31
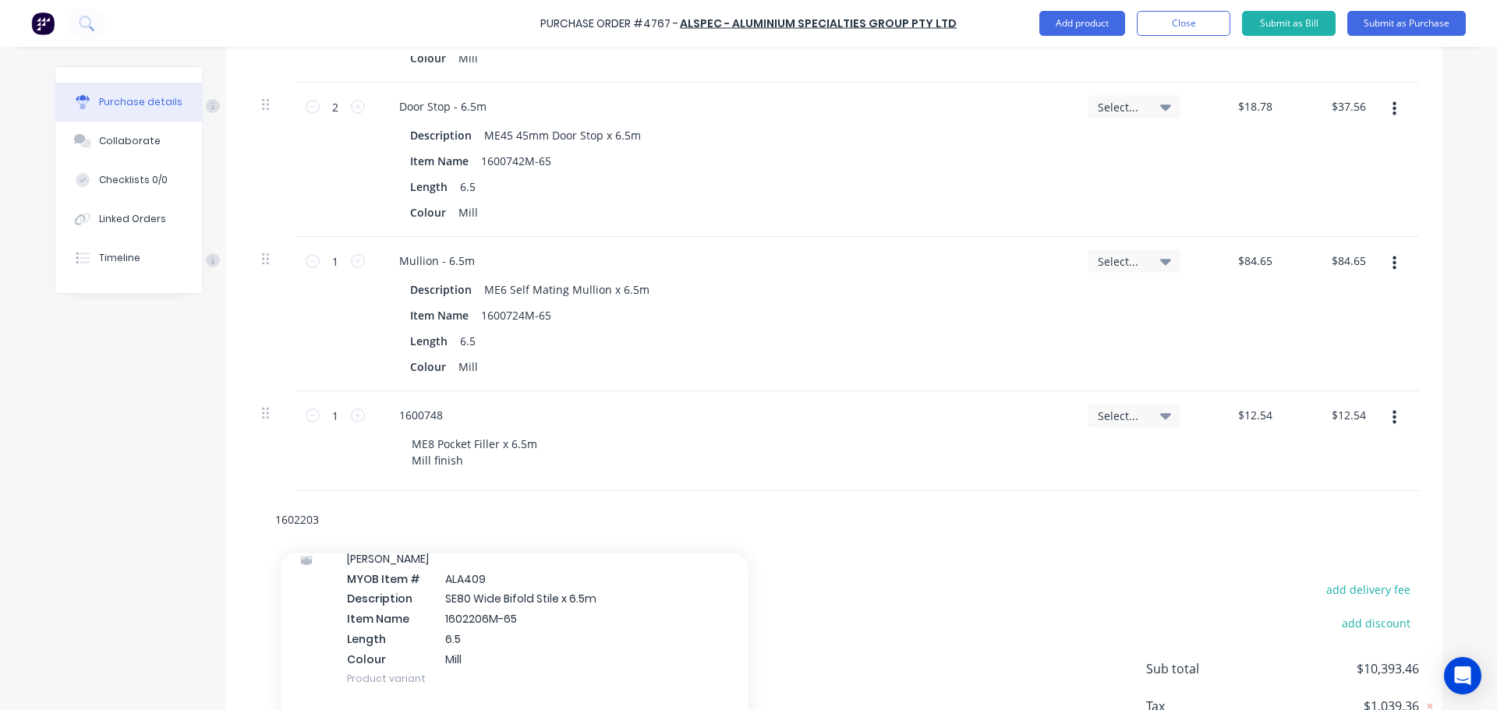
scroll to position [2861, 0]
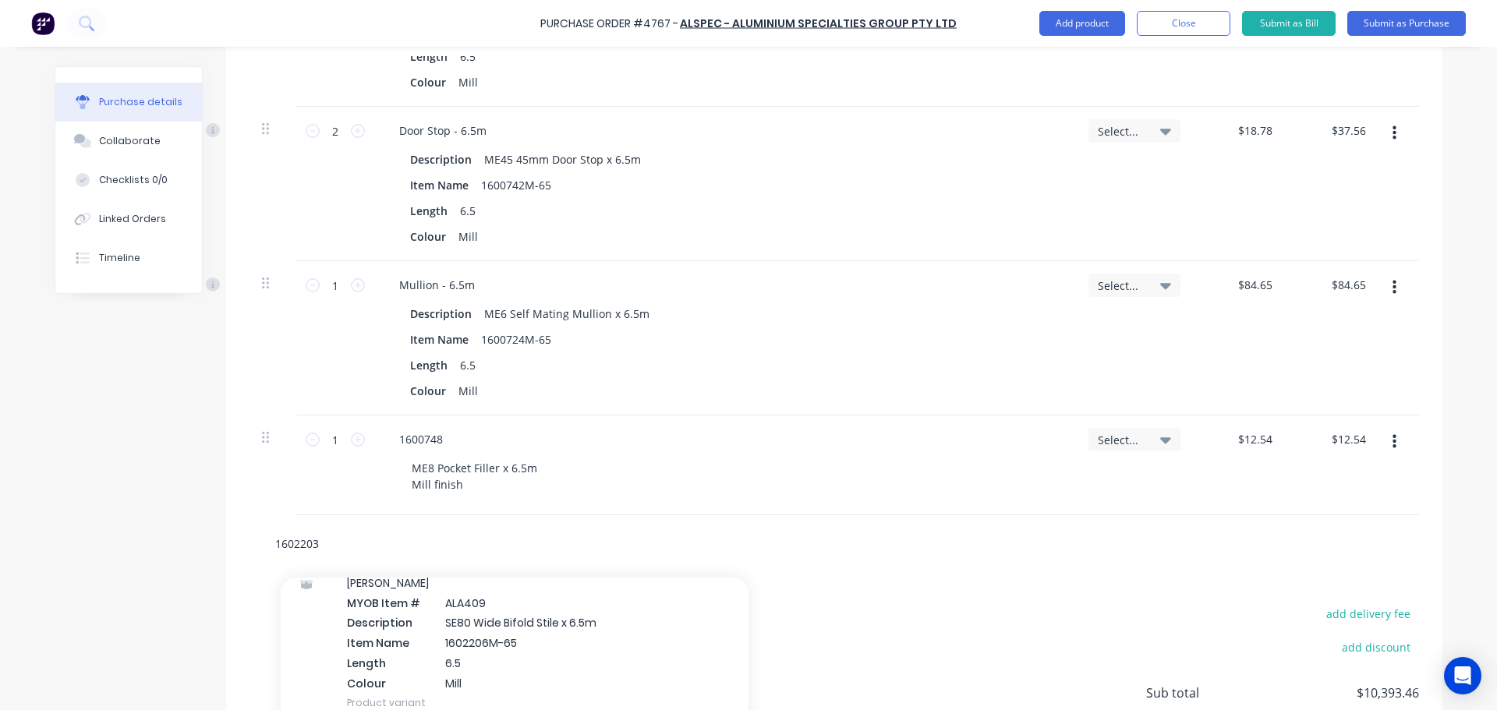
click at [320, 538] on input "1602203" at bounding box center [430, 543] width 312 height 31
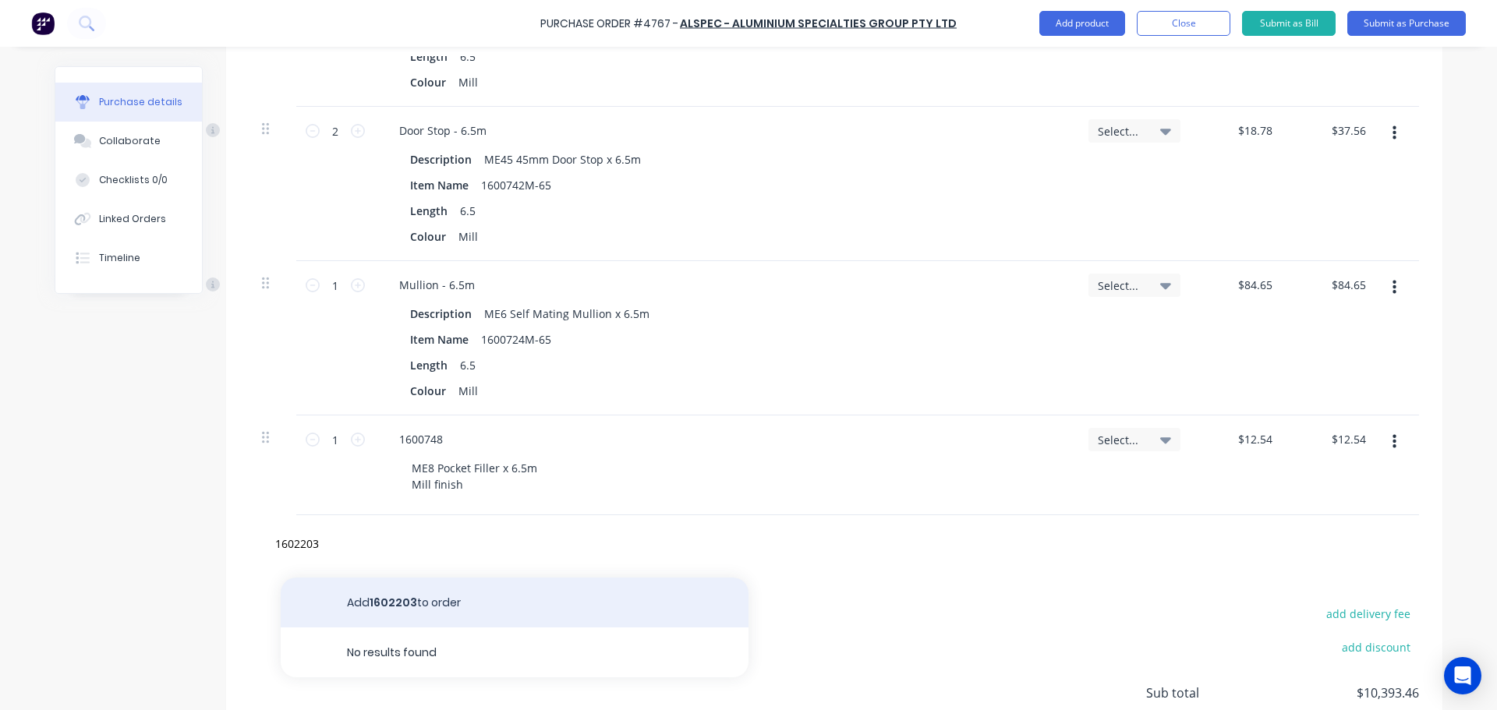
click at [428, 609] on button "Add 1602203 to order" at bounding box center [515, 603] width 468 height 50
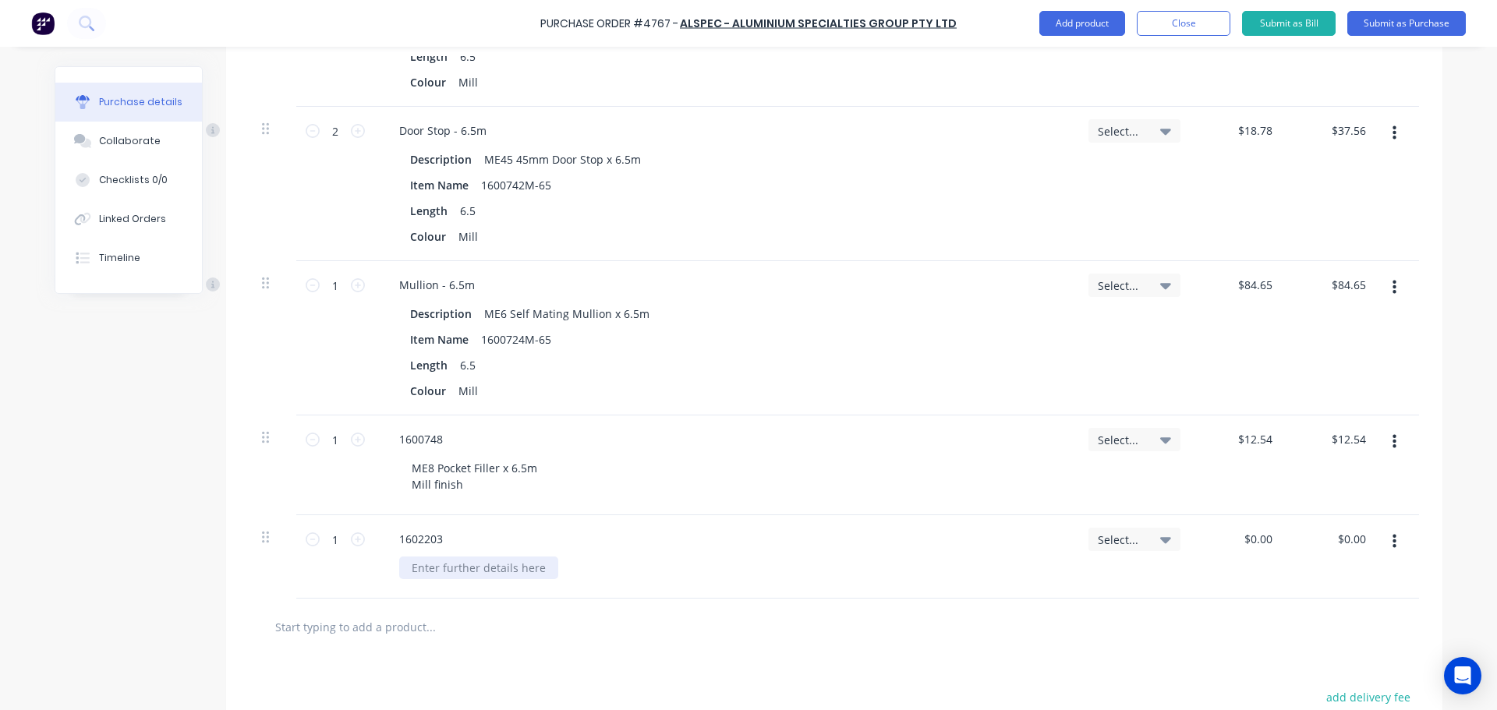
click at [463, 568] on div at bounding box center [478, 568] width 159 height 23
paste div
click at [659, 548] on div "1602203" at bounding box center [725, 539] width 677 height 23
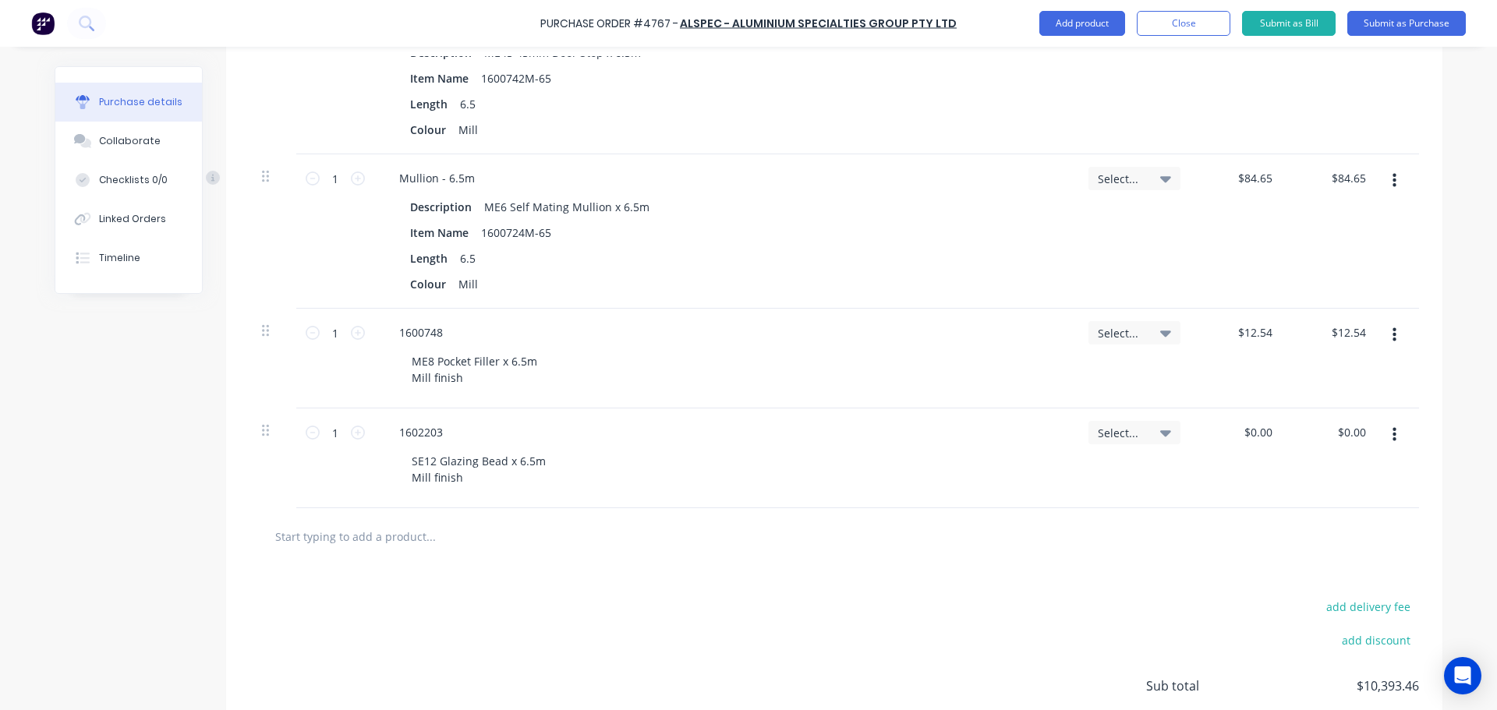
scroll to position [3017, 0]
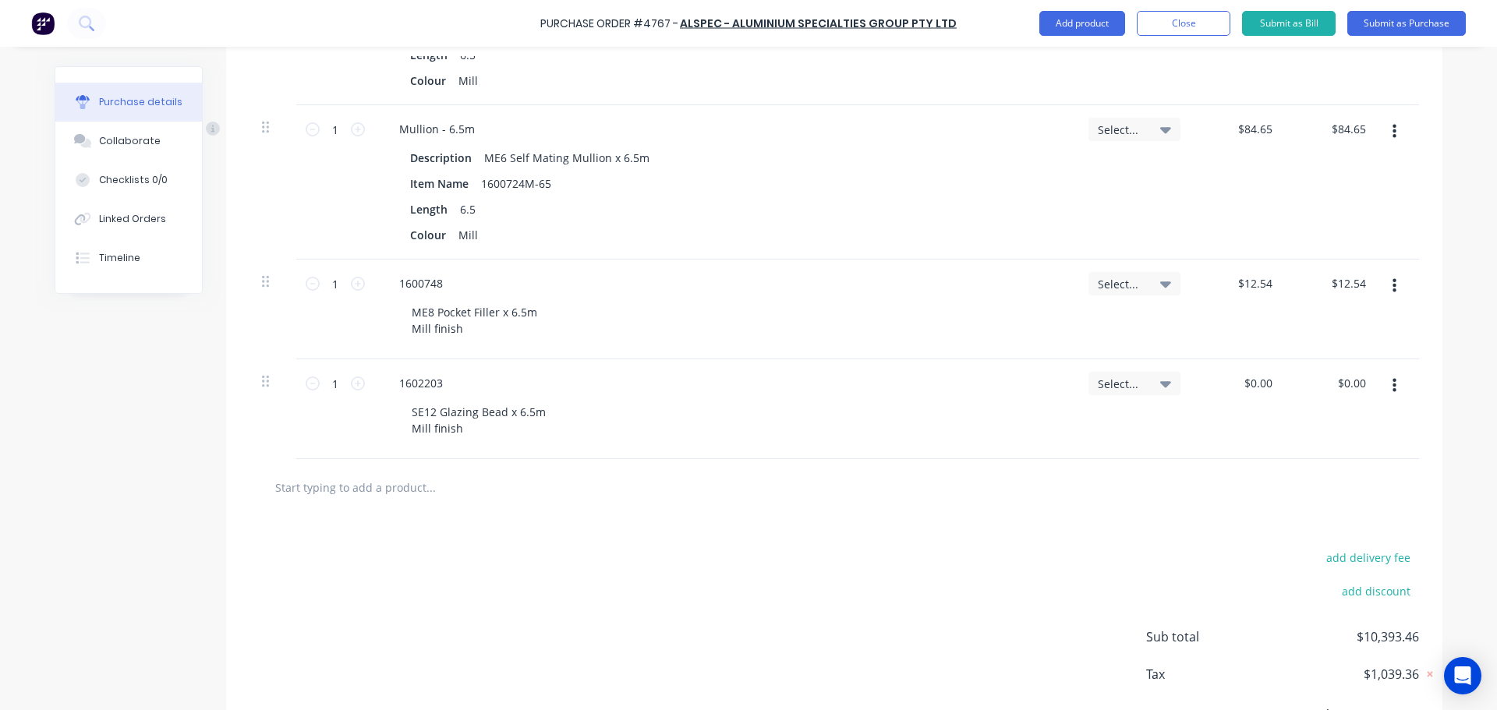
click at [382, 494] on input "text" at bounding box center [430, 487] width 312 height 31
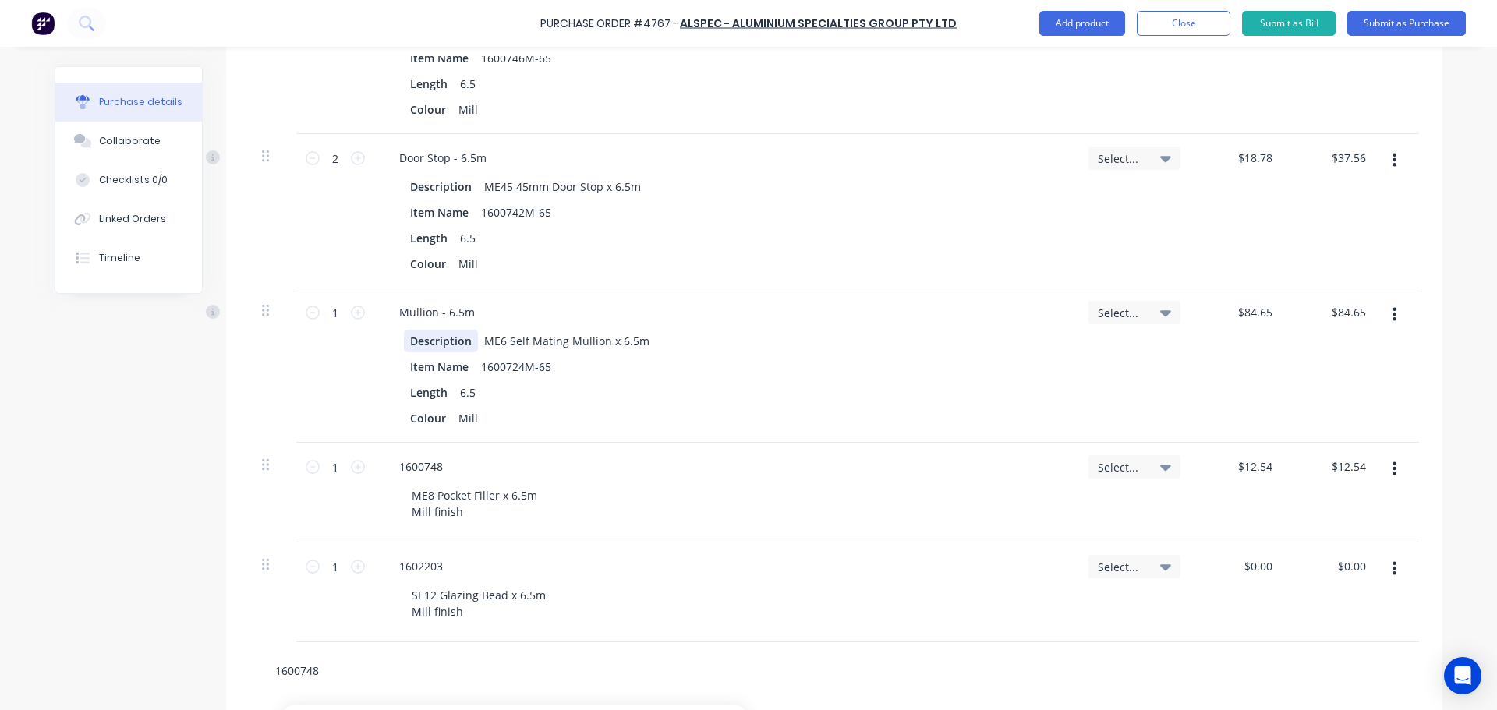
scroll to position [2861, 0]
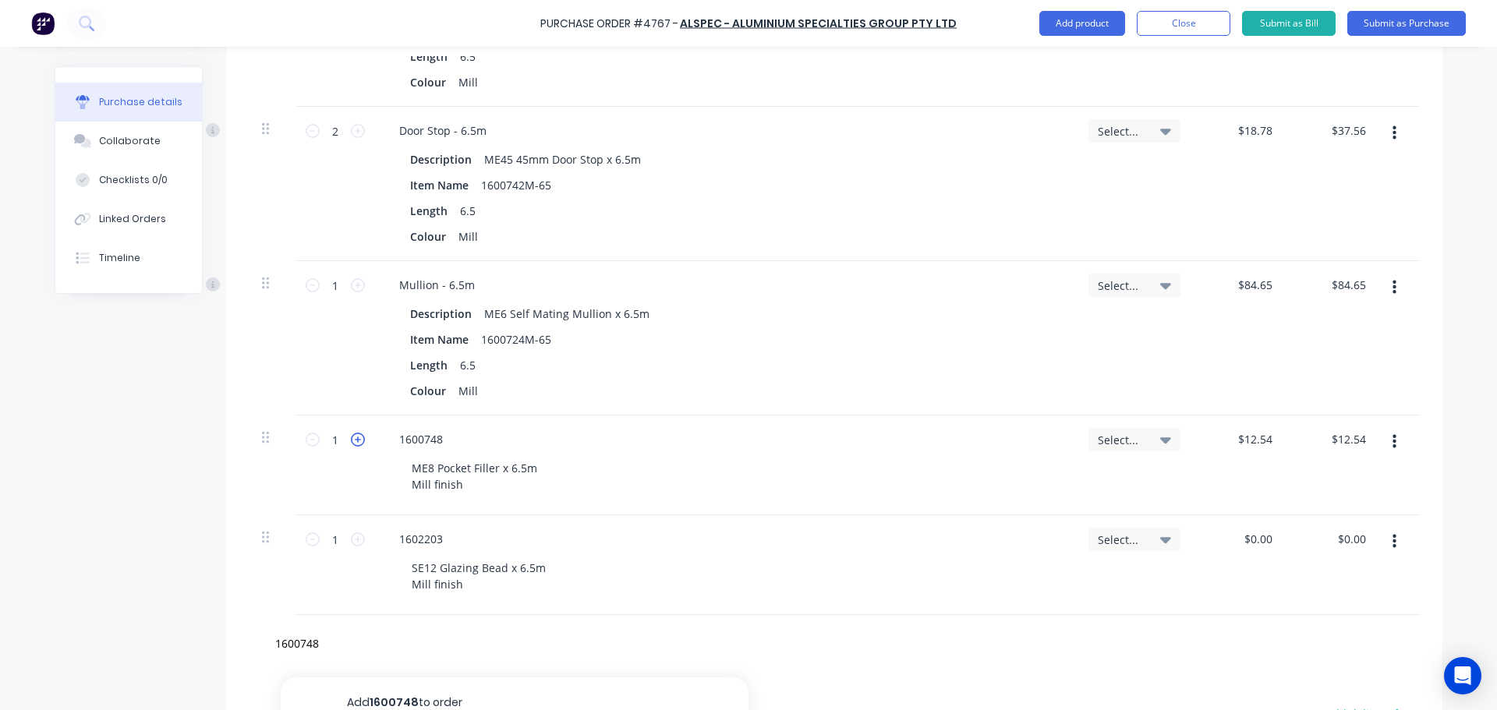
click at [352, 437] on icon at bounding box center [358, 440] width 14 height 14
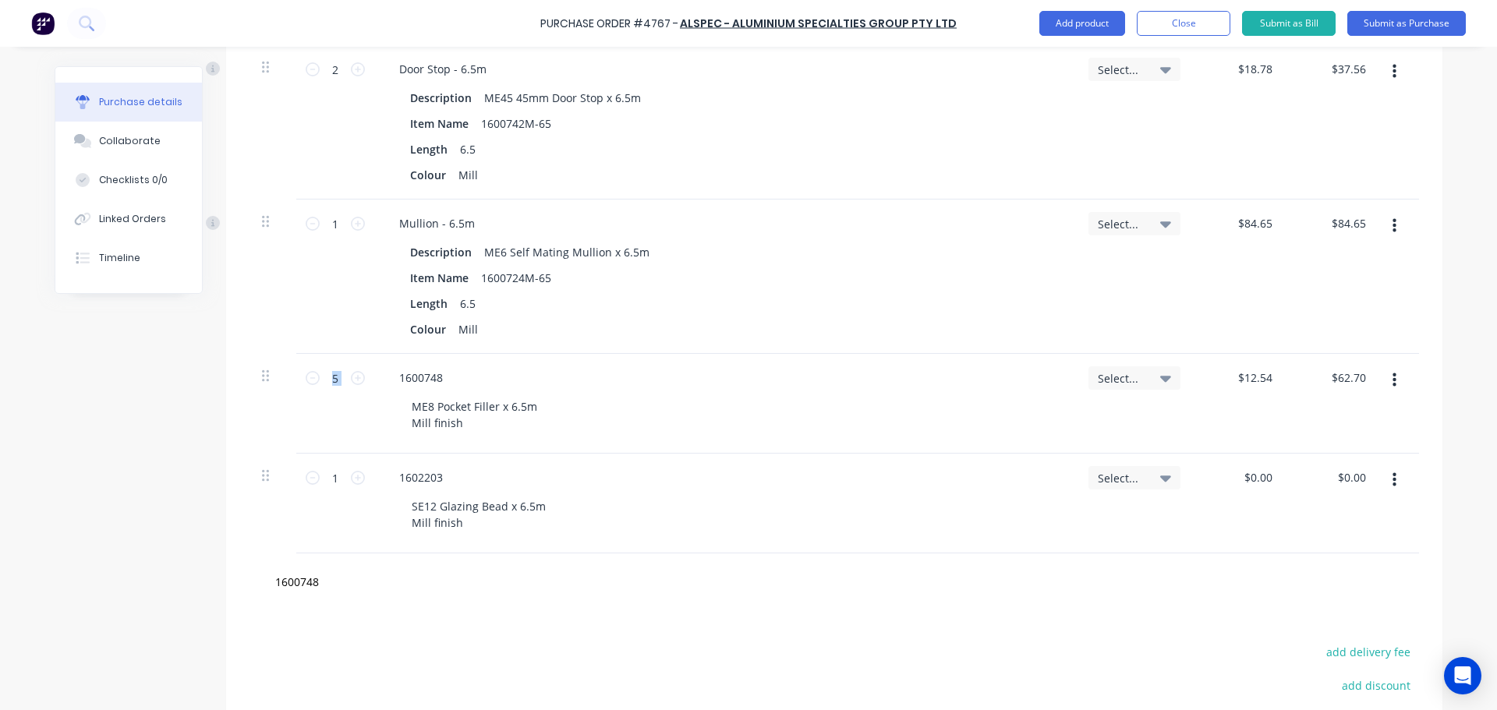
scroll to position [3017, 0]
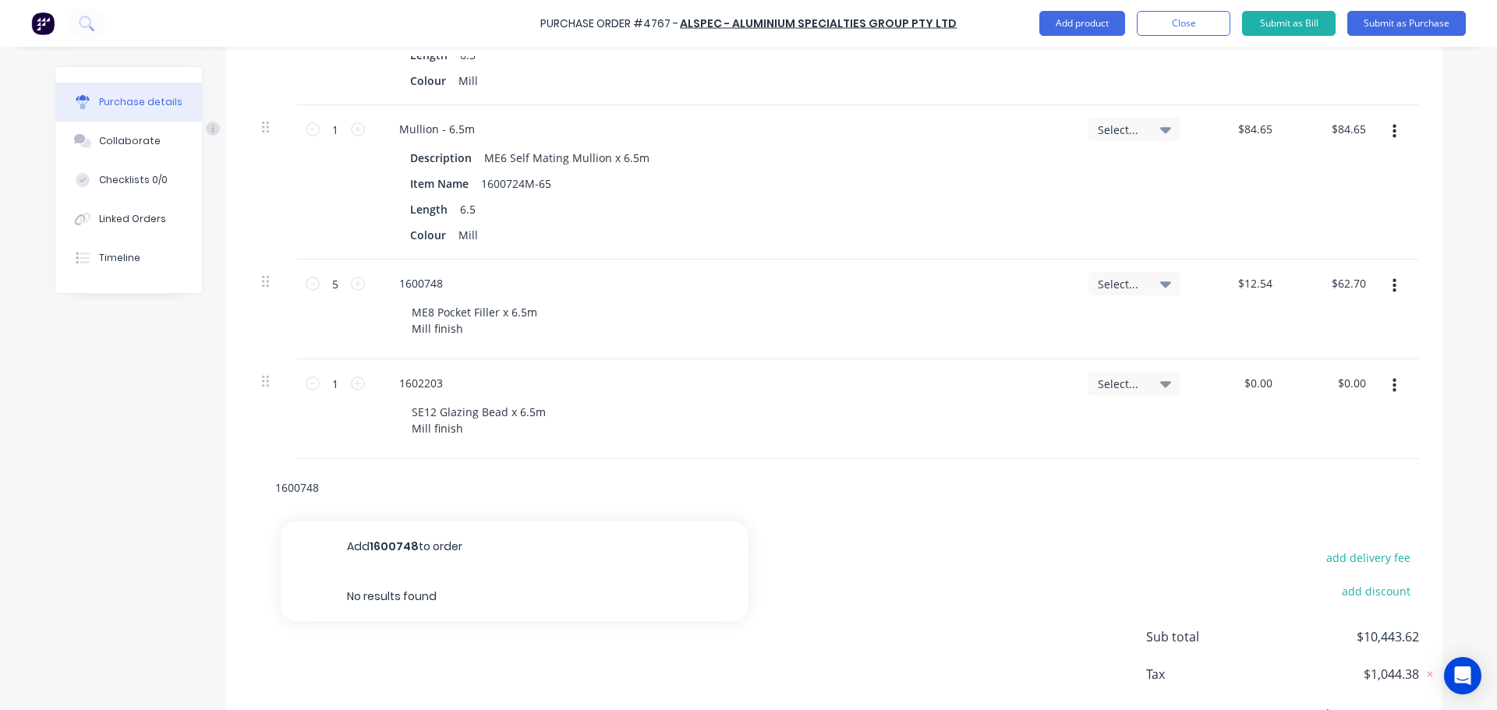
click at [333, 499] on input "1600748" at bounding box center [430, 487] width 312 height 31
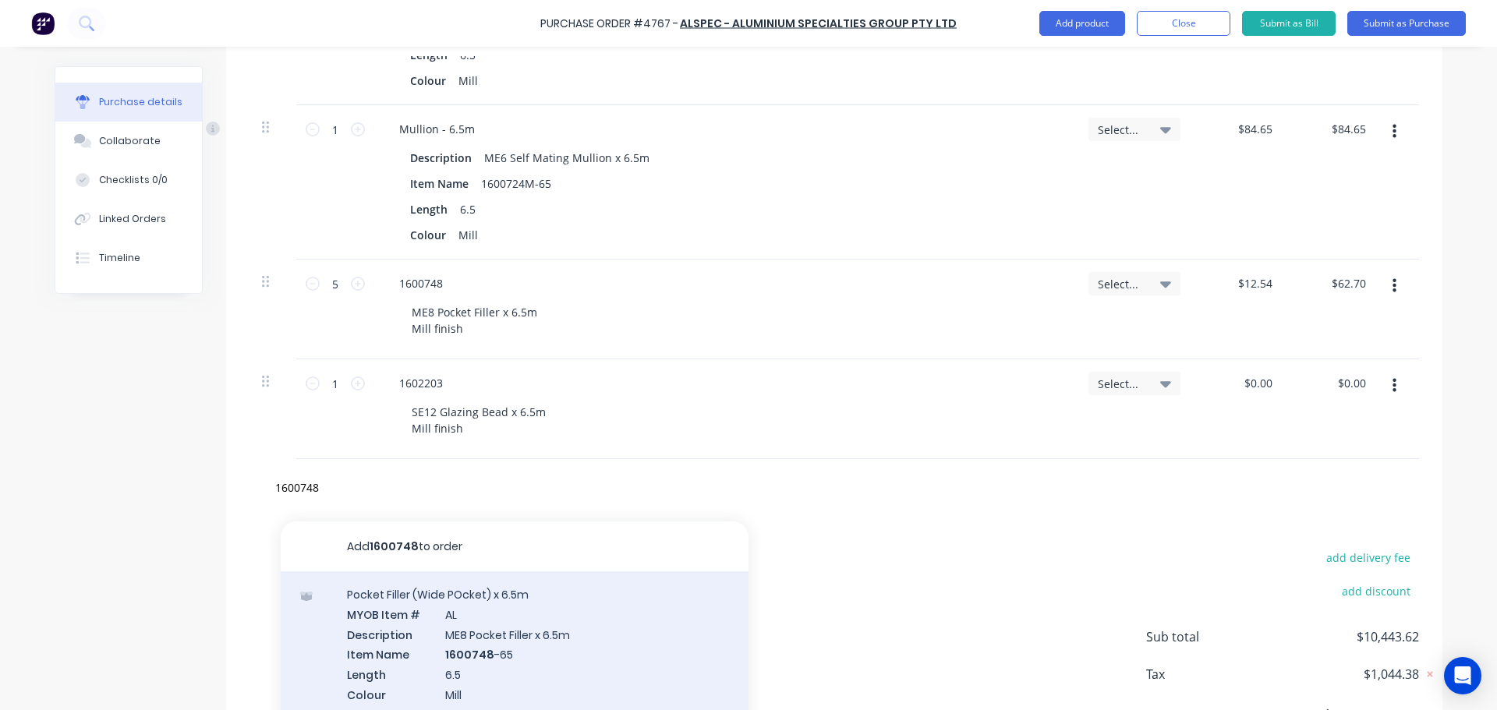
click at [480, 666] on div "Pocket Filler (Wide POcket) x 6.5m MYOB Item # AL Description ME8 Pocket Filler…" at bounding box center [515, 654] width 468 height 166
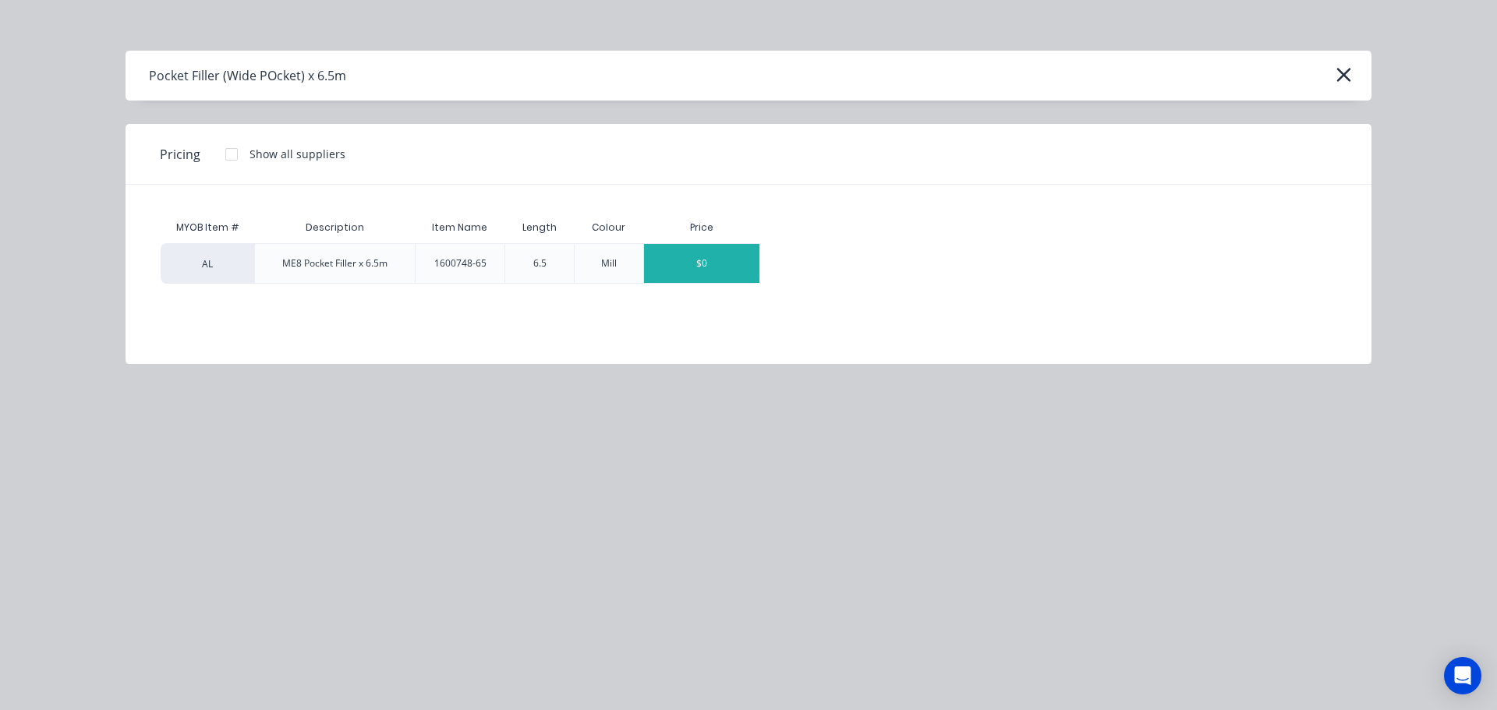
click at [681, 259] on div "$0" at bounding box center [701, 263] width 115 height 39
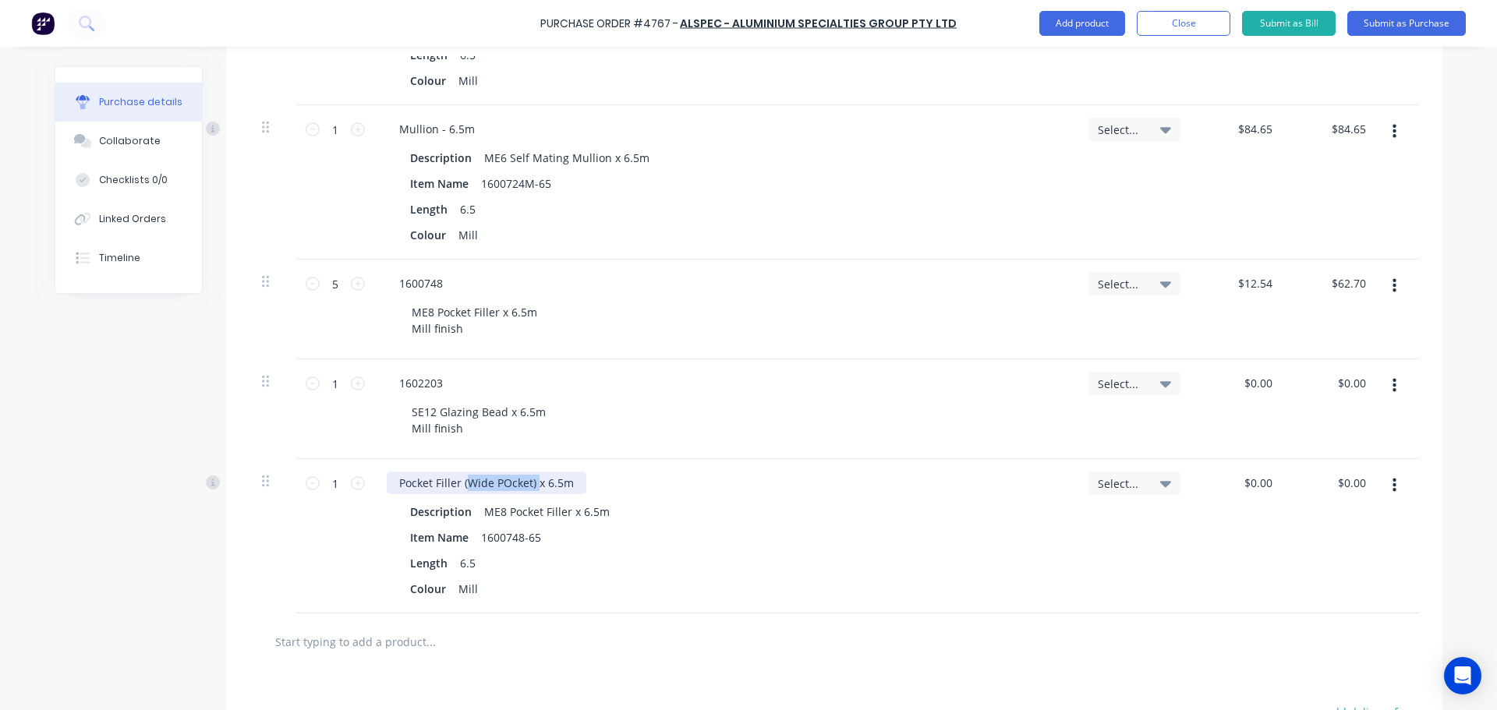
drag, startPoint x: 459, startPoint y: 481, endPoint x: 530, endPoint y: 479, distance: 70.9
click at [530, 479] on div "Pocket Filler (Wide POcket) x 6.5m" at bounding box center [487, 483] width 200 height 23
click at [762, 539] on div "Item Name 1600748-65" at bounding box center [722, 537] width 636 height 23
click at [1261, 489] on input "0.00" at bounding box center [1261, 483] width 30 height 23
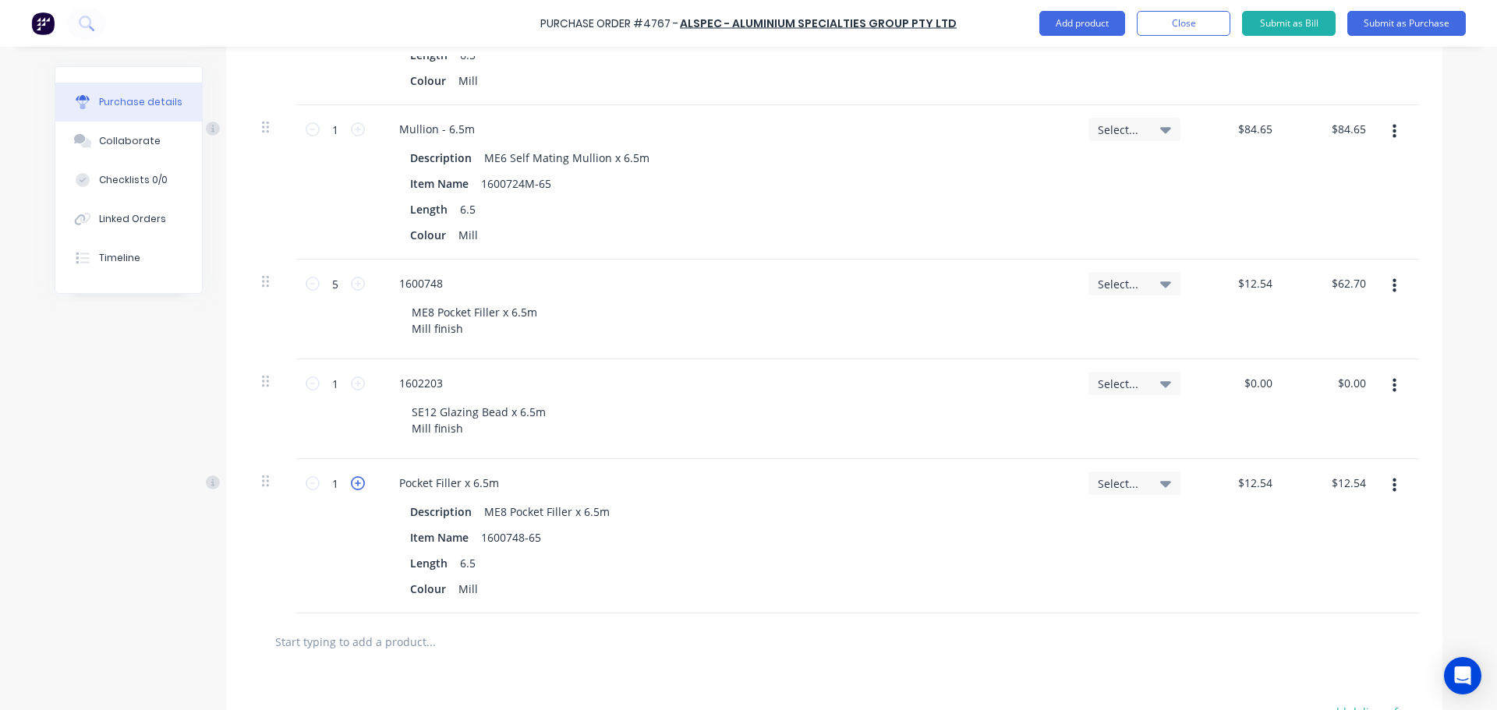
click at [353, 484] on icon at bounding box center [358, 483] width 14 height 14
click at [354, 484] on icon at bounding box center [358, 483] width 14 height 14
click at [359, 564] on div "5 5" at bounding box center [335, 536] width 78 height 154
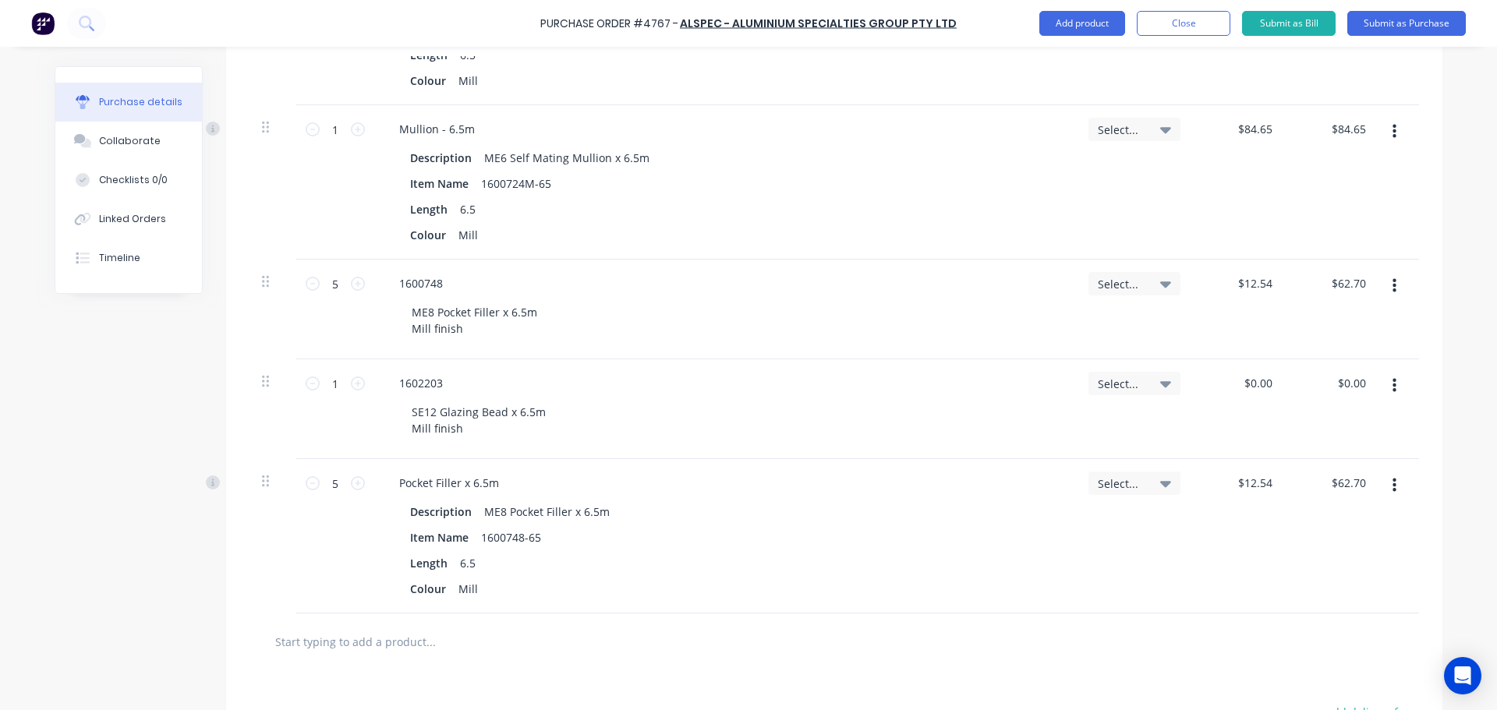
click at [1394, 282] on button "button" at bounding box center [1394, 286] width 37 height 28
click at [1352, 415] on button "Delete" at bounding box center [1346, 420] width 133 height 31
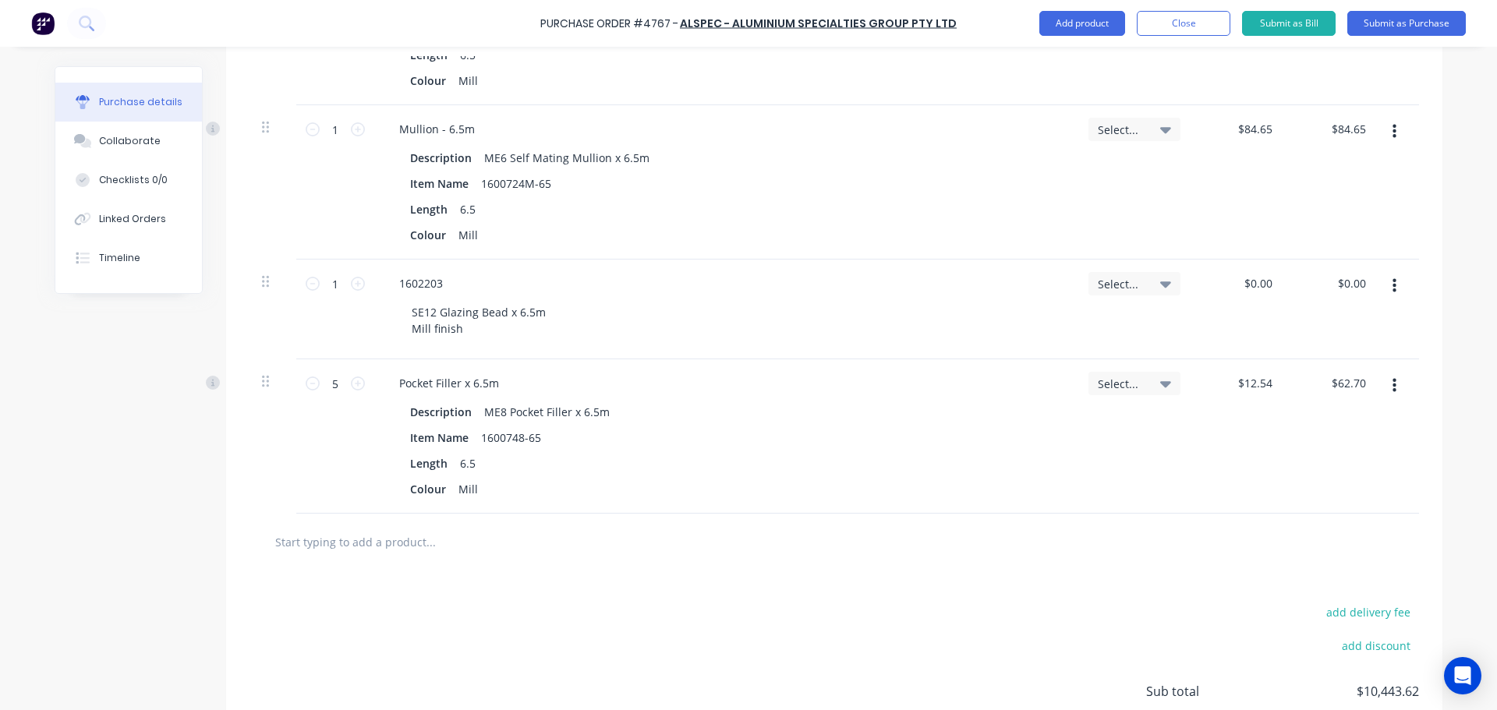
click at [362, 530] on input "text" at bounding box center [430, 541] width 312 height 31
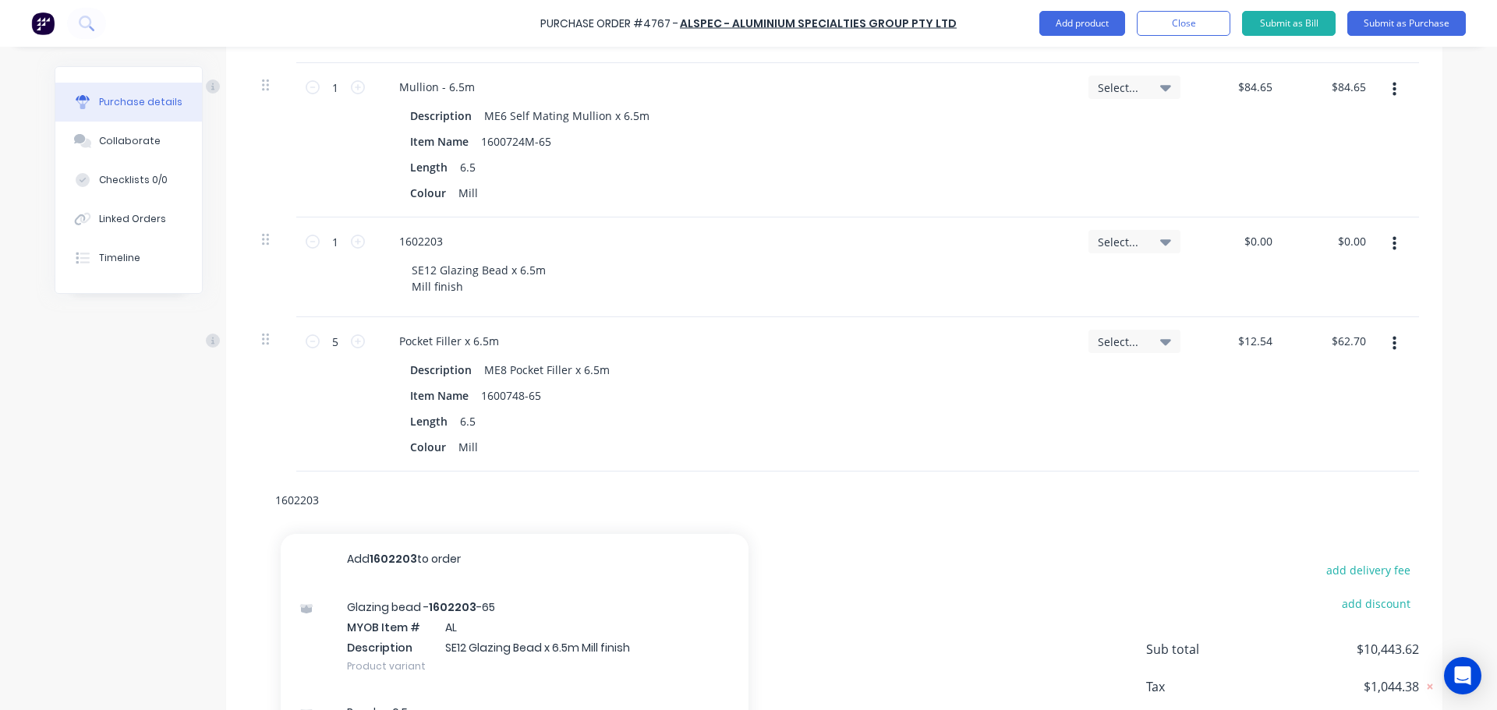
scroll to position [3095, 0]
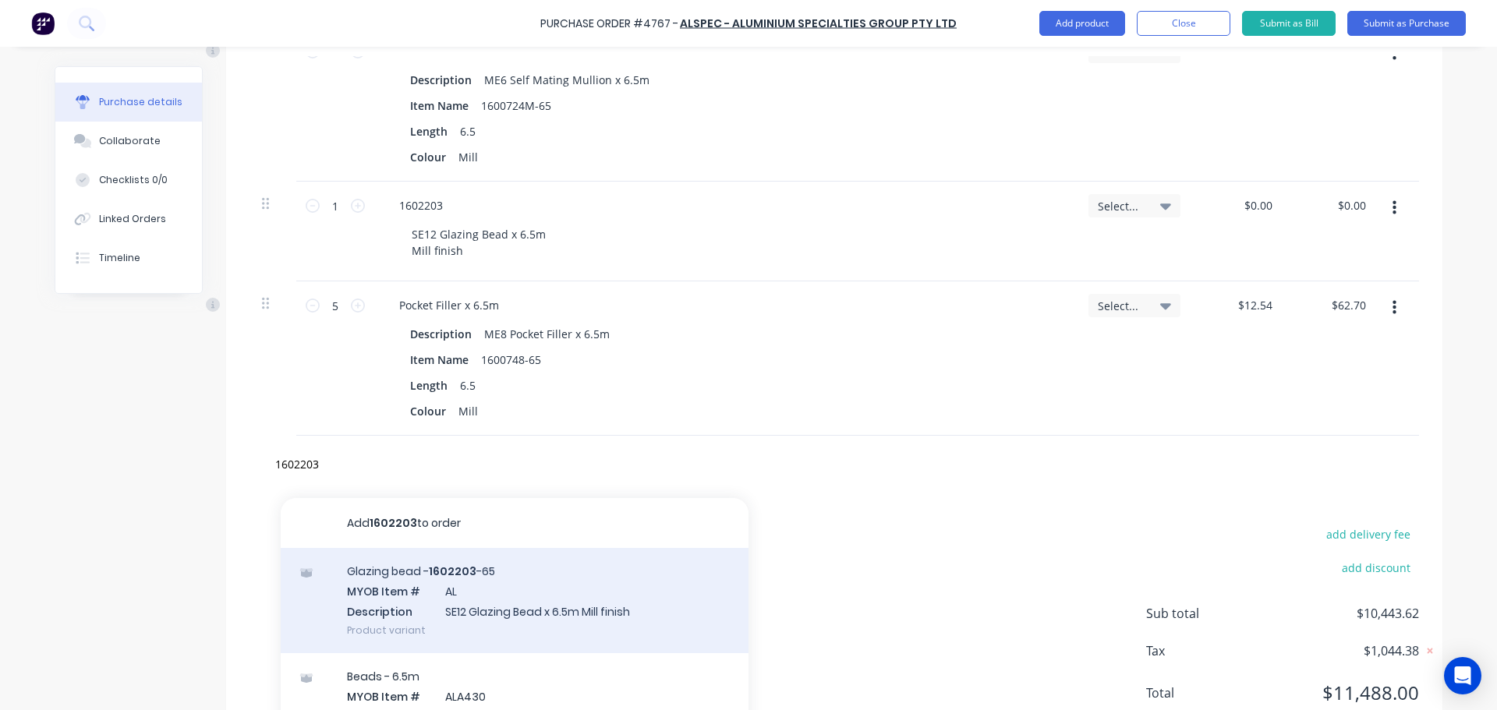
click at [472, 597] on div "Glazing bead - 1602203 -65 MYOB Item # AL Description SE12 Glazing Bead x 6.5m …" at bounding box center [515, 600] width 468 height 105
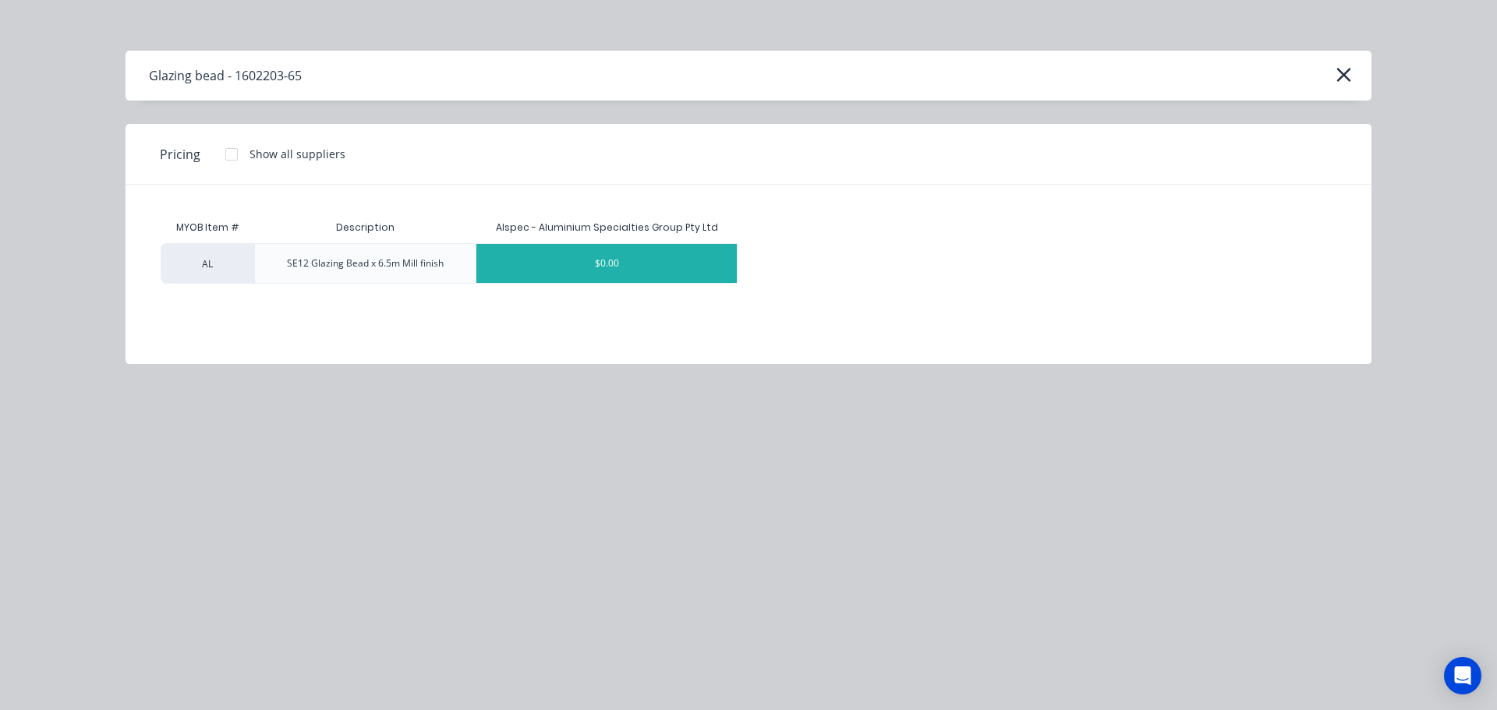
click at [560, 253] on div "$0.00" at bounding box center [606, 263] width 260 height 39
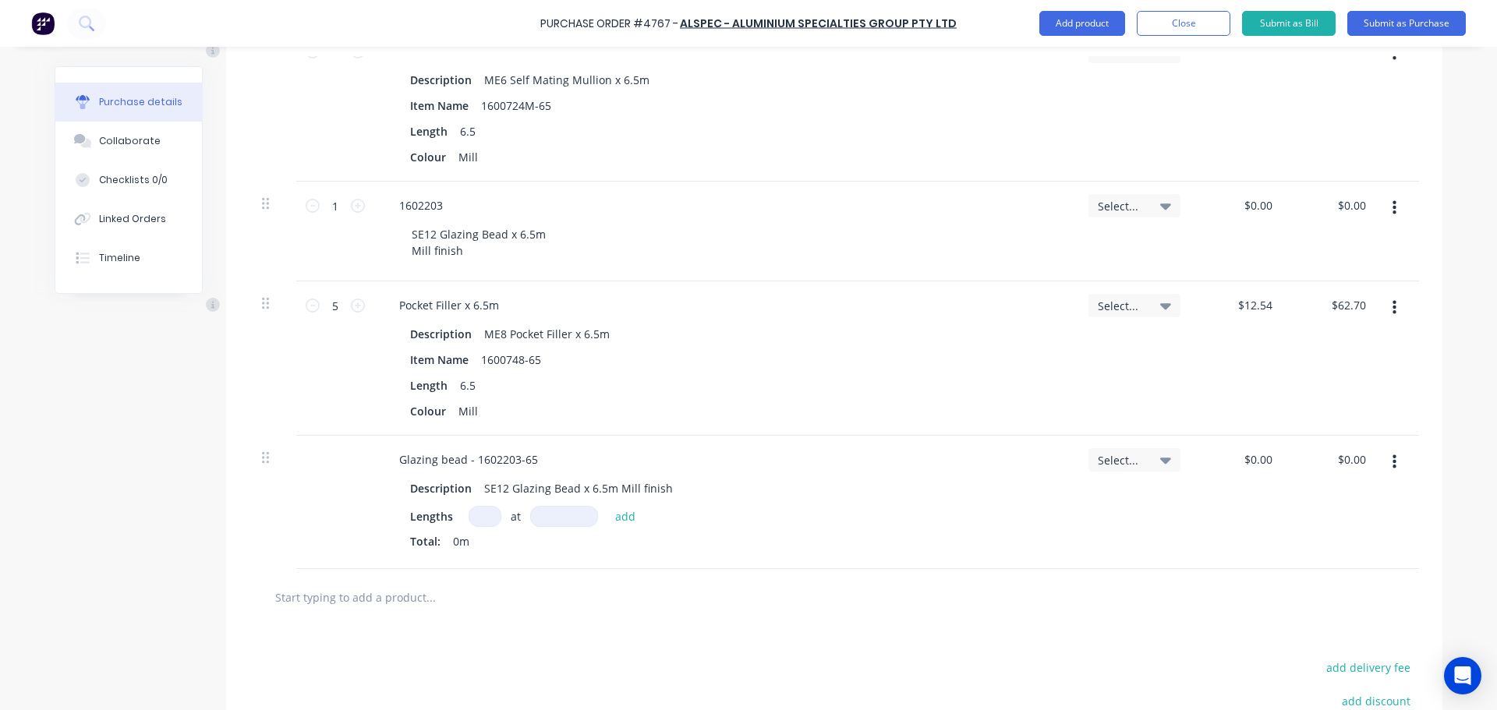
click at [748, 527] on div "Lengths at add Total: 0m" at bounding box center [725, 531] width 630 height 50
click at [621, 517] on button "add" at bounding box center [625, 516] width 37 height 19
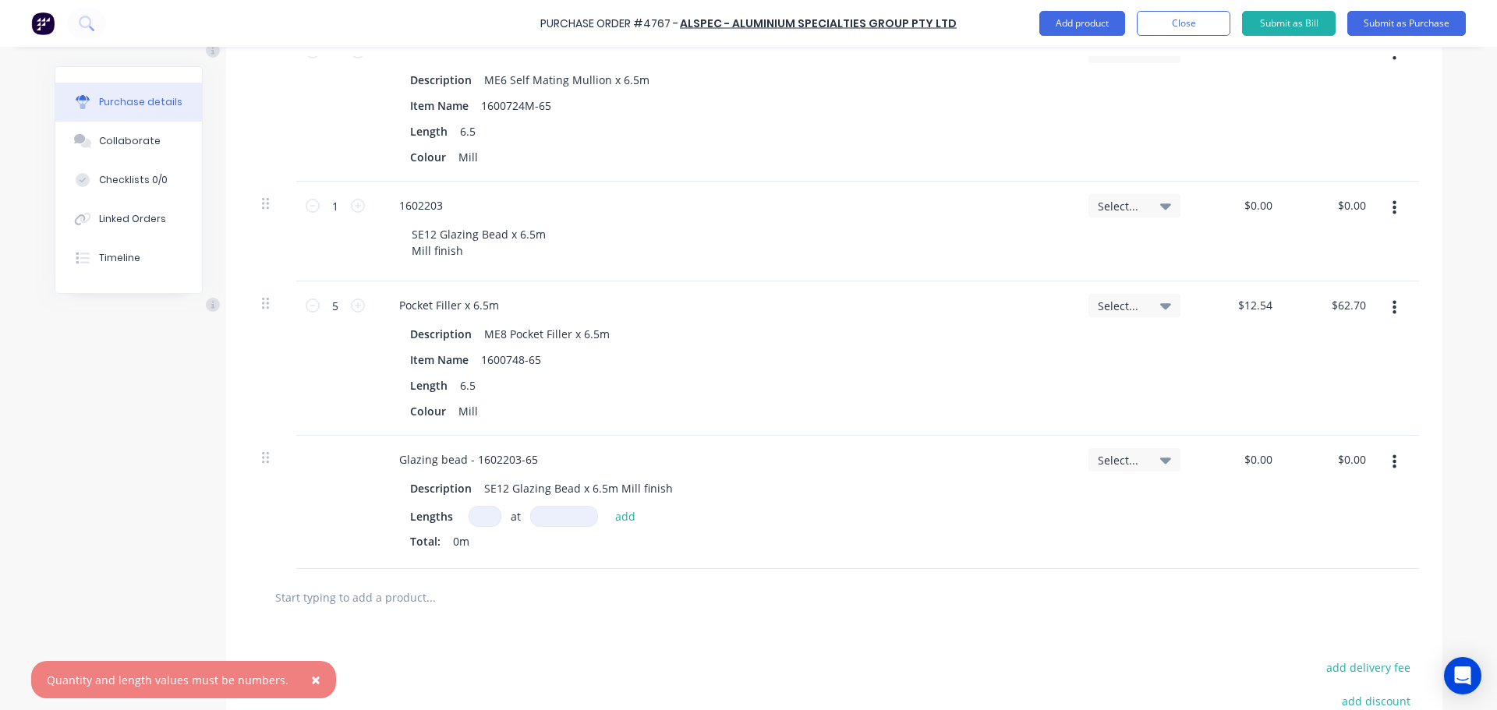
click at [311, 677] on span "×" at bounding box center [315, 680] width 9 height 22
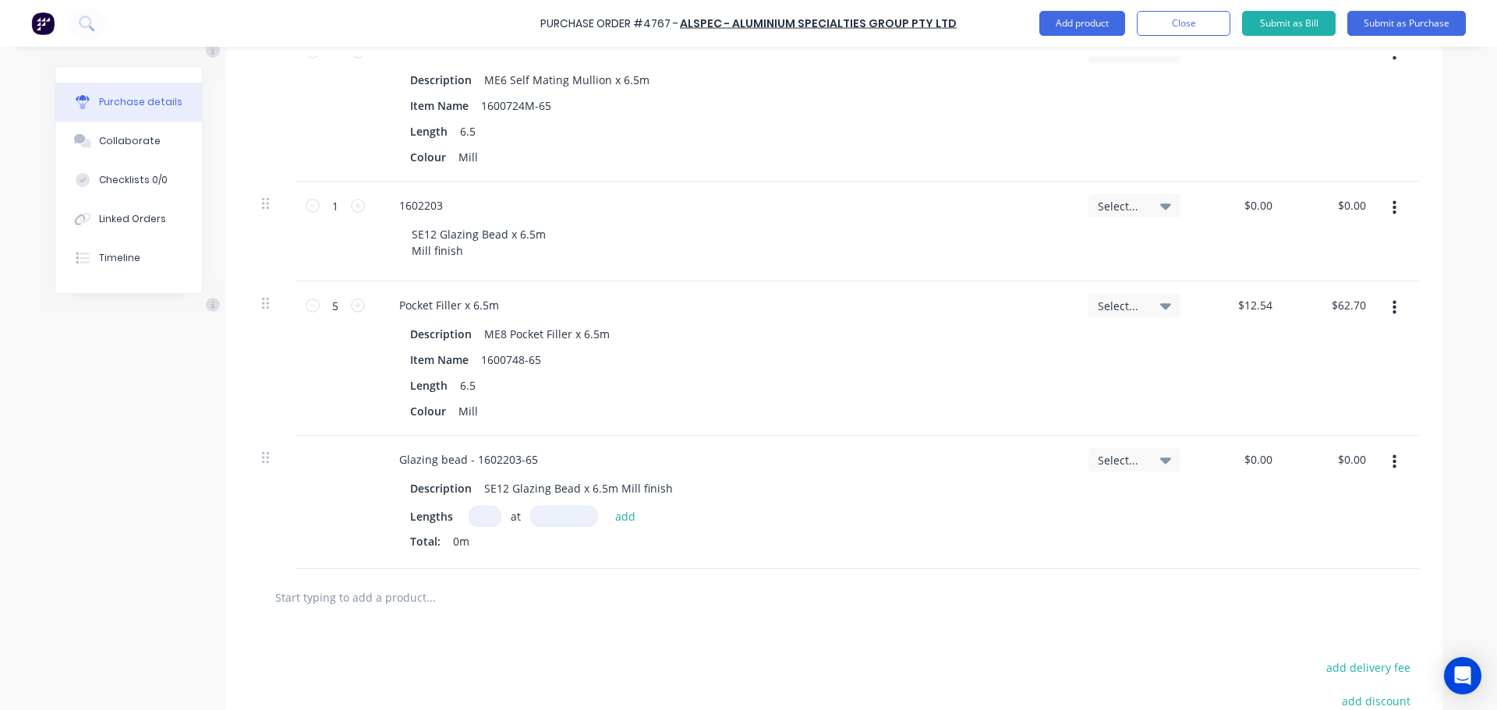
click at [370, 599] on input "text" at bounding box center [430, 596] width 312 height 31
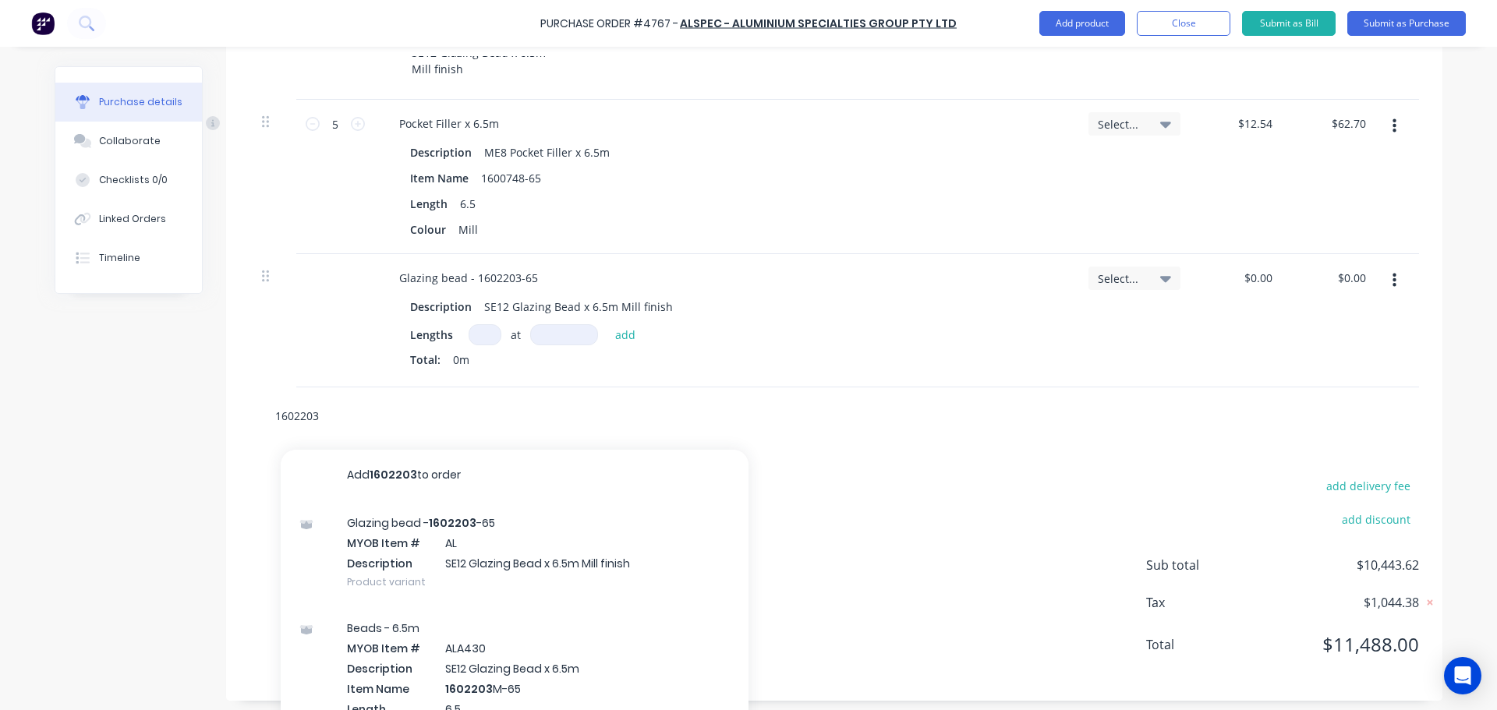
scroll to position [3304, 0]
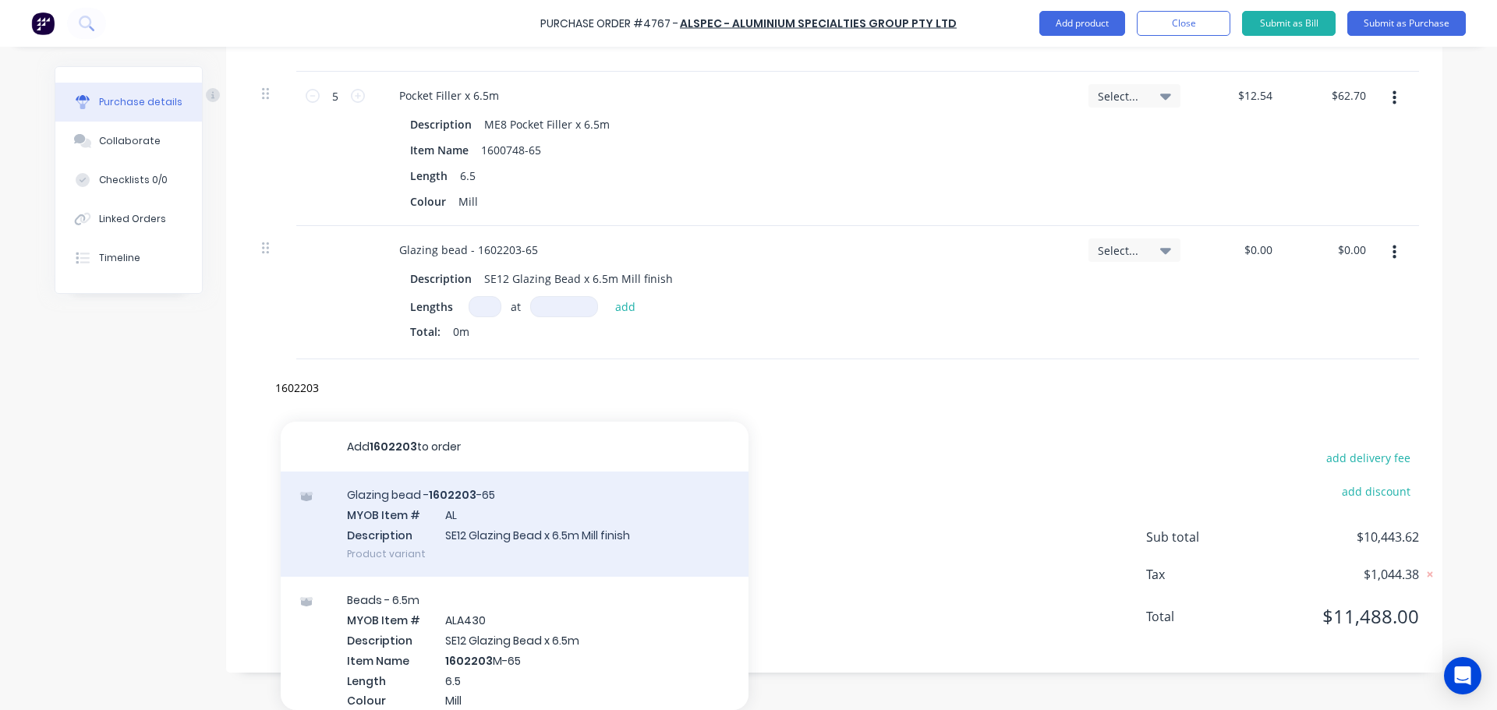
click at [463, 538] on div "Glazing bead - 1602203 -65 MYOB Item # AL Description SE12 Glazing Bead x 6.5m …" at bounding box center [515, 524] width 468 height 105
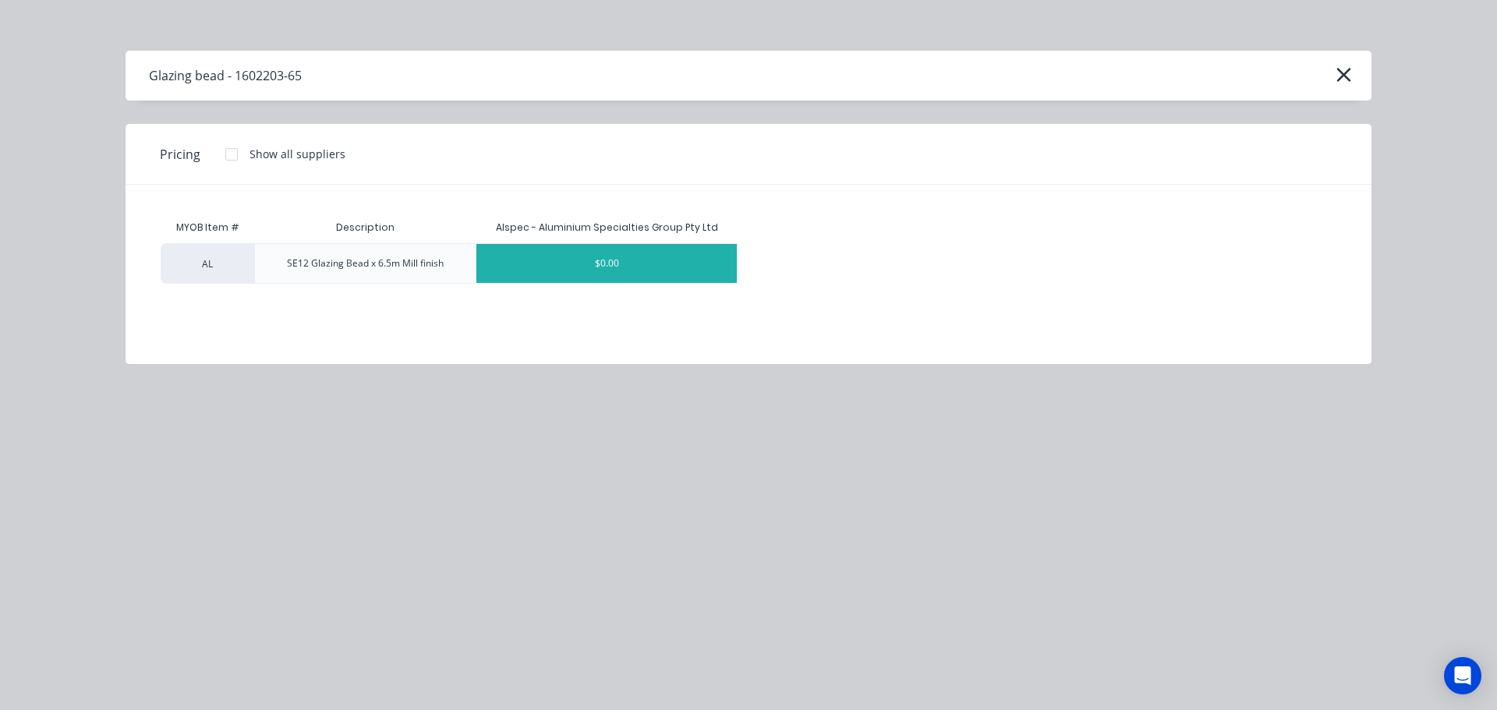
click at [608, 268] on div "$0.00" at bounding box center [606, 263] width 260 height 39
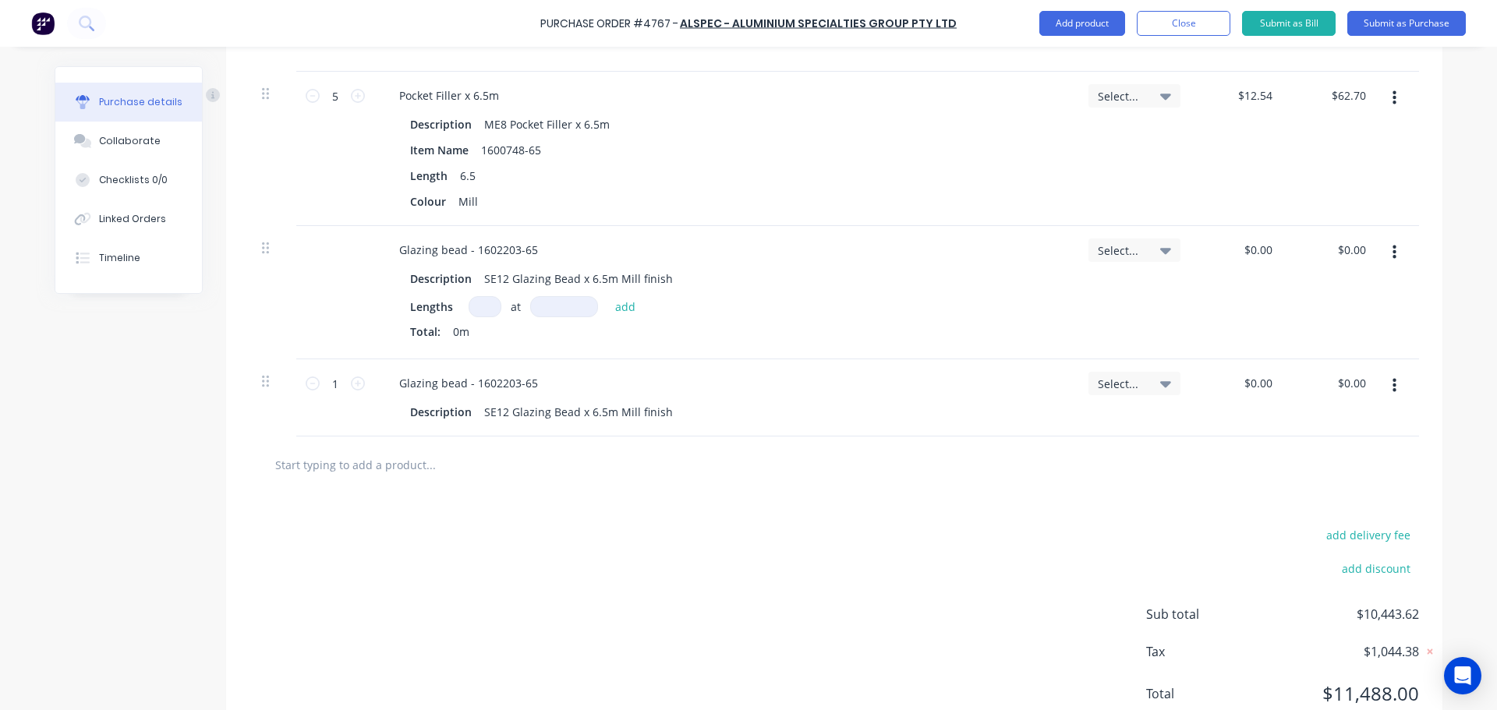
click at [1394, 249] on button "button" at bounding box center [1394, 253] width 37 height 28
click at [1334, 387] on button "Delete" at bounding box center [1346, 387] width 133 height 31
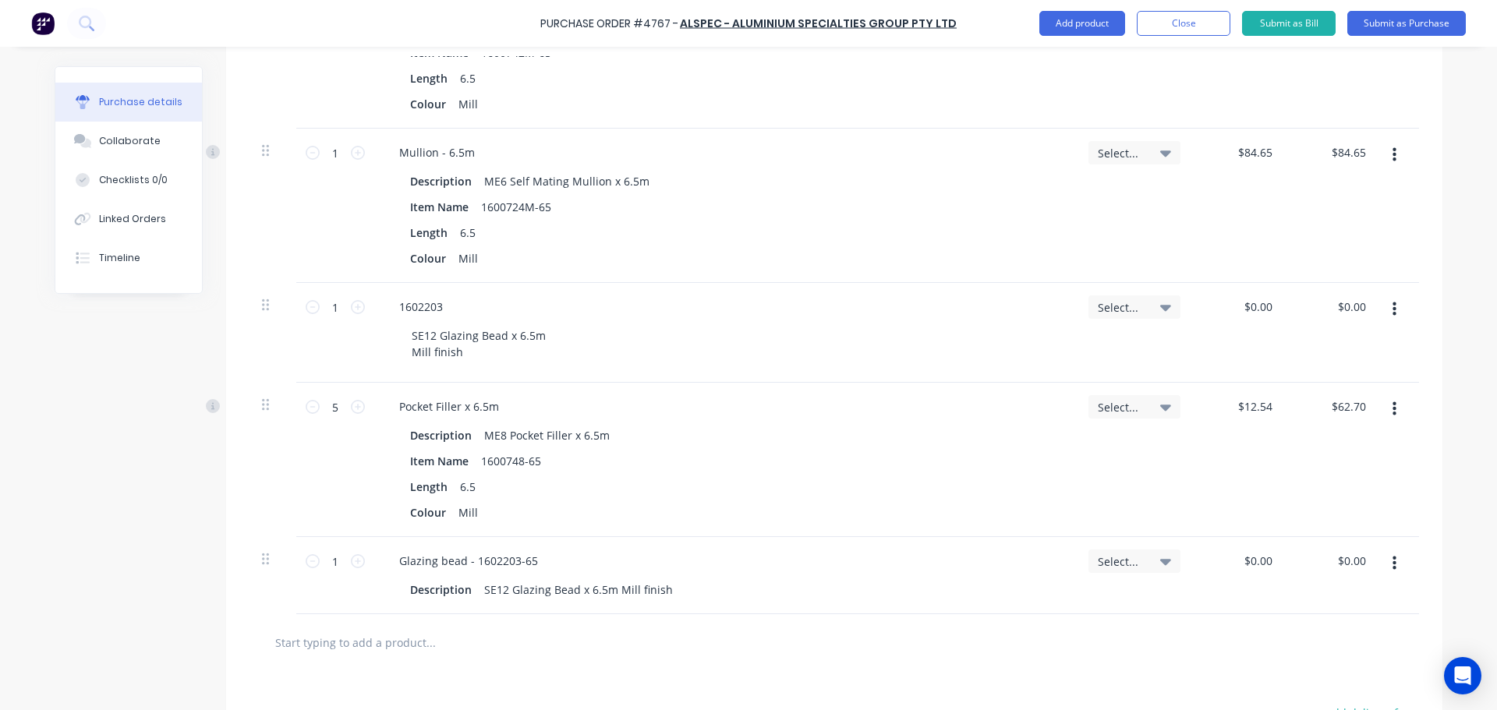
scroll to position [2992, 0]
click at [1392, 316] on icon "button" at bounding box center [1394, 310] width 4 height 14
click at [1313, 443] on button "Delete" at bounding box center [1346, 444] width 133 height 31
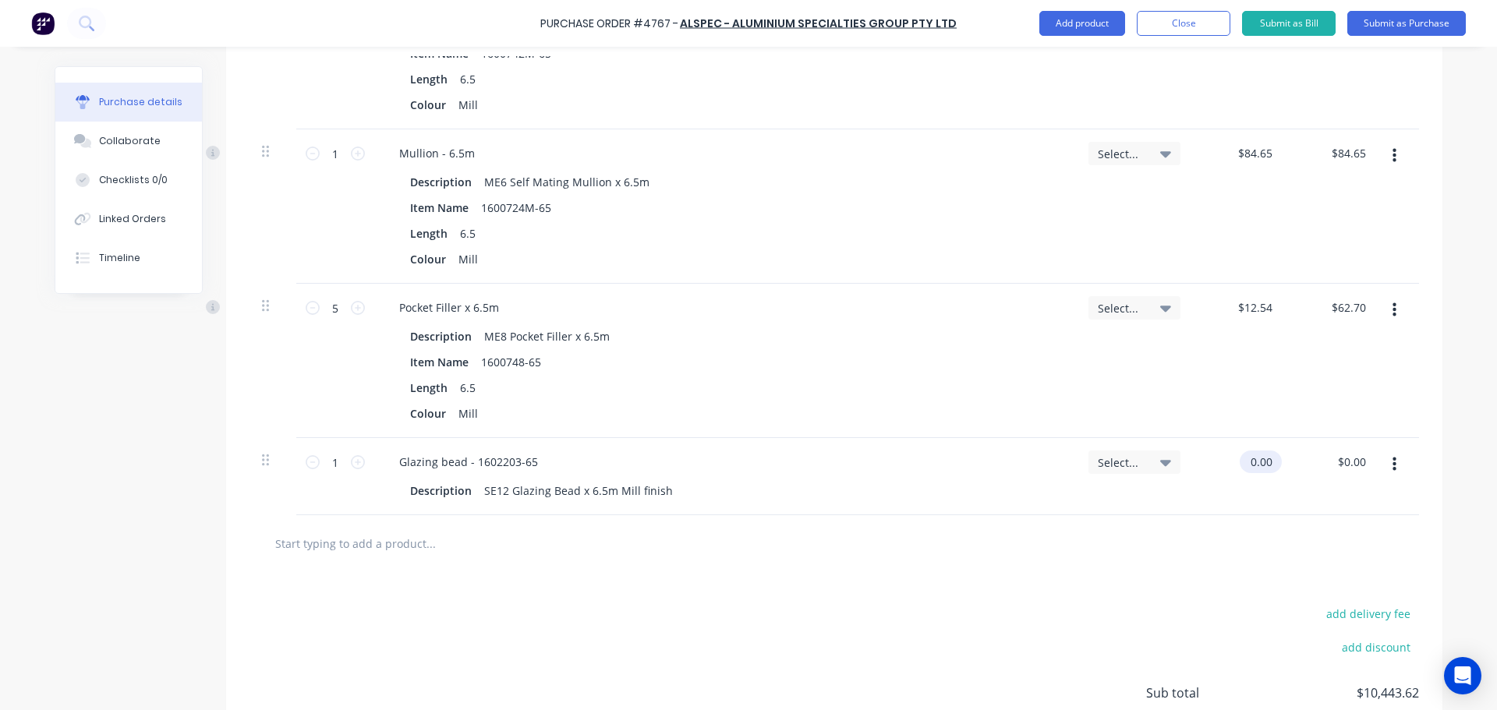
click at [1248, 465] on input "0.00" at bounding box center [1257, 462] width 36 height 23
click at [1248, 465] on input "0.00" at bounding box center [1261, 462] width 30 height 23
click at [355, 459] on icon at bounding box center [358, 462] width 14 height 14
click at [532, 567] on div at bounding box center [833, 543] width 1169 height 57
click at [320, 469] on input "2" at bounding box center [335, 462] width 31 height 23
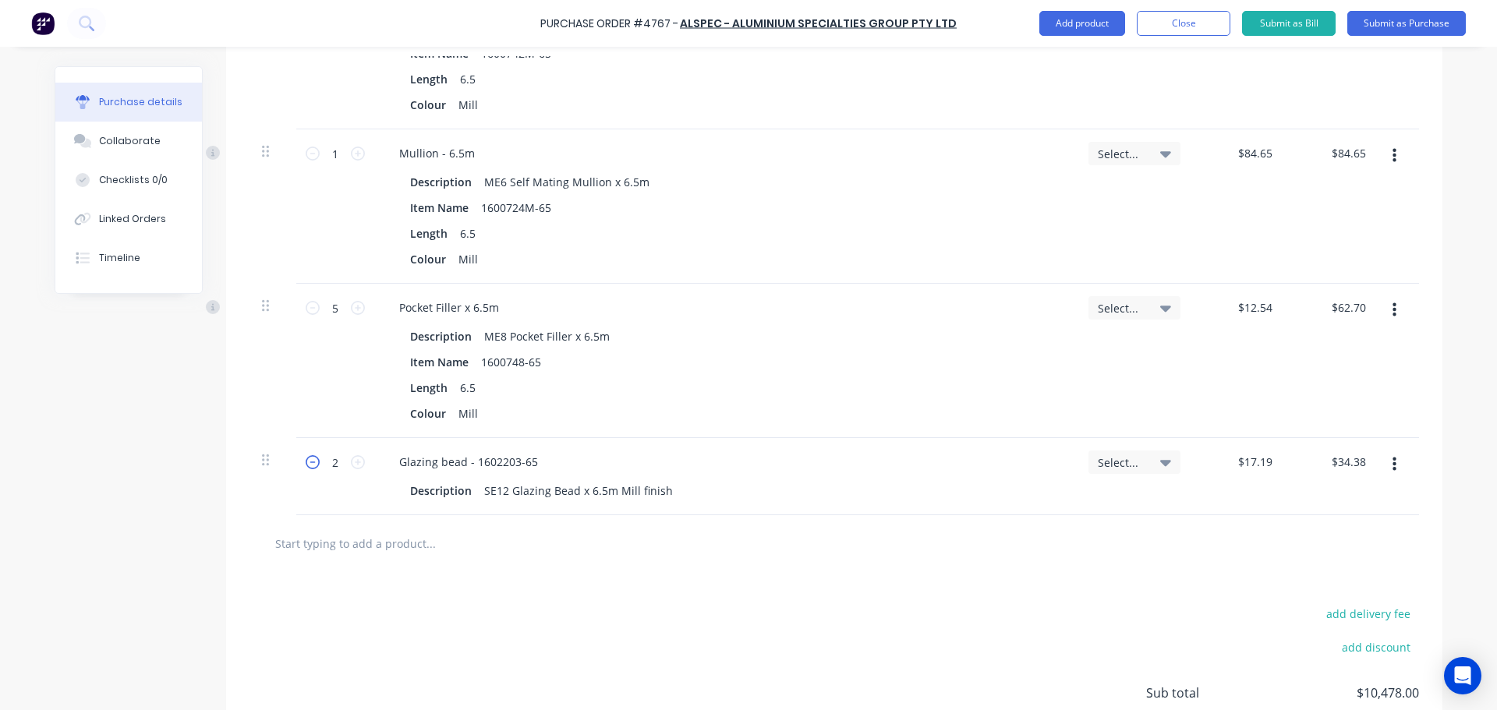
click at [306, 468] on icon at bounding box center [313, 462] width 14 height 14
click at [621, 565] on div at bounding box center [833, 543] width 1169 height 57
click at [433, 558] on input "text" at bounding box center [430, 543] width 312 height 31
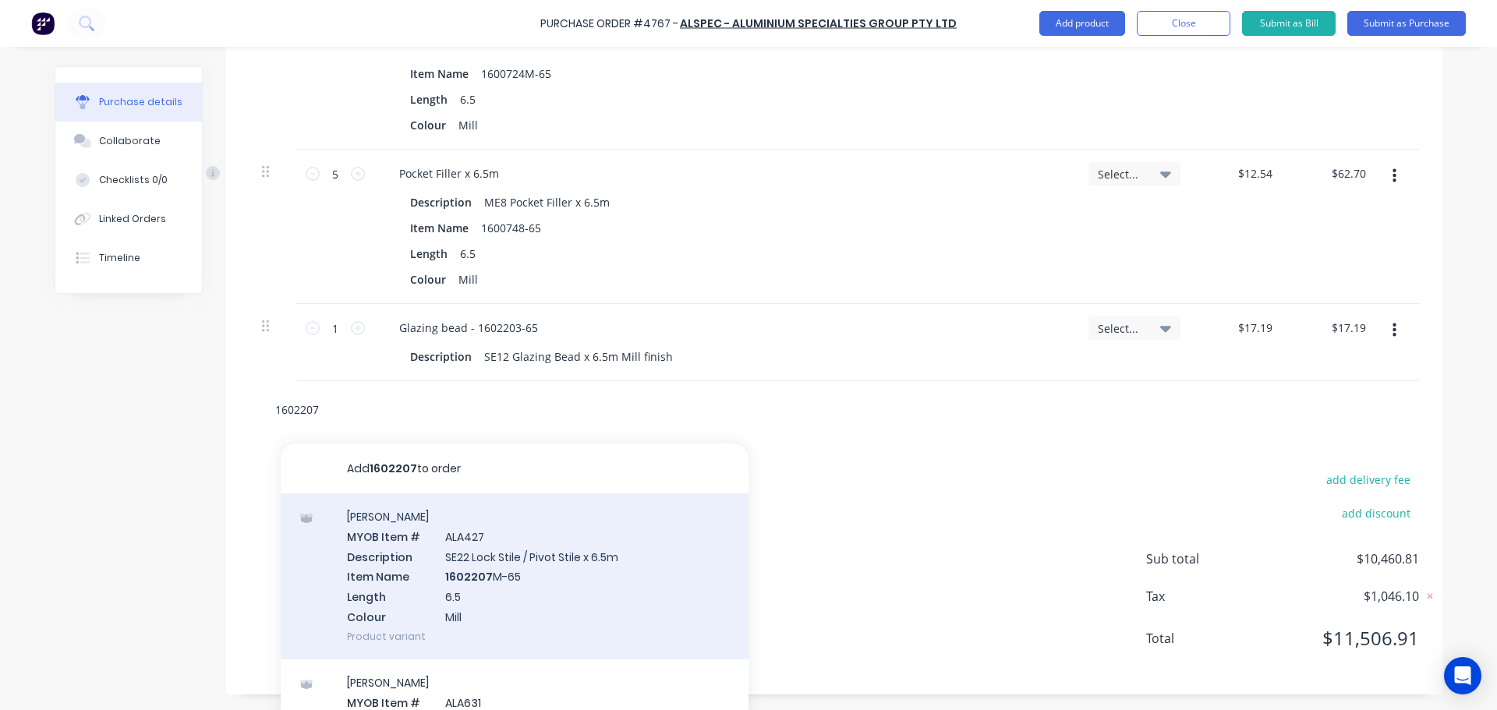
scroll to position [3148, 0]
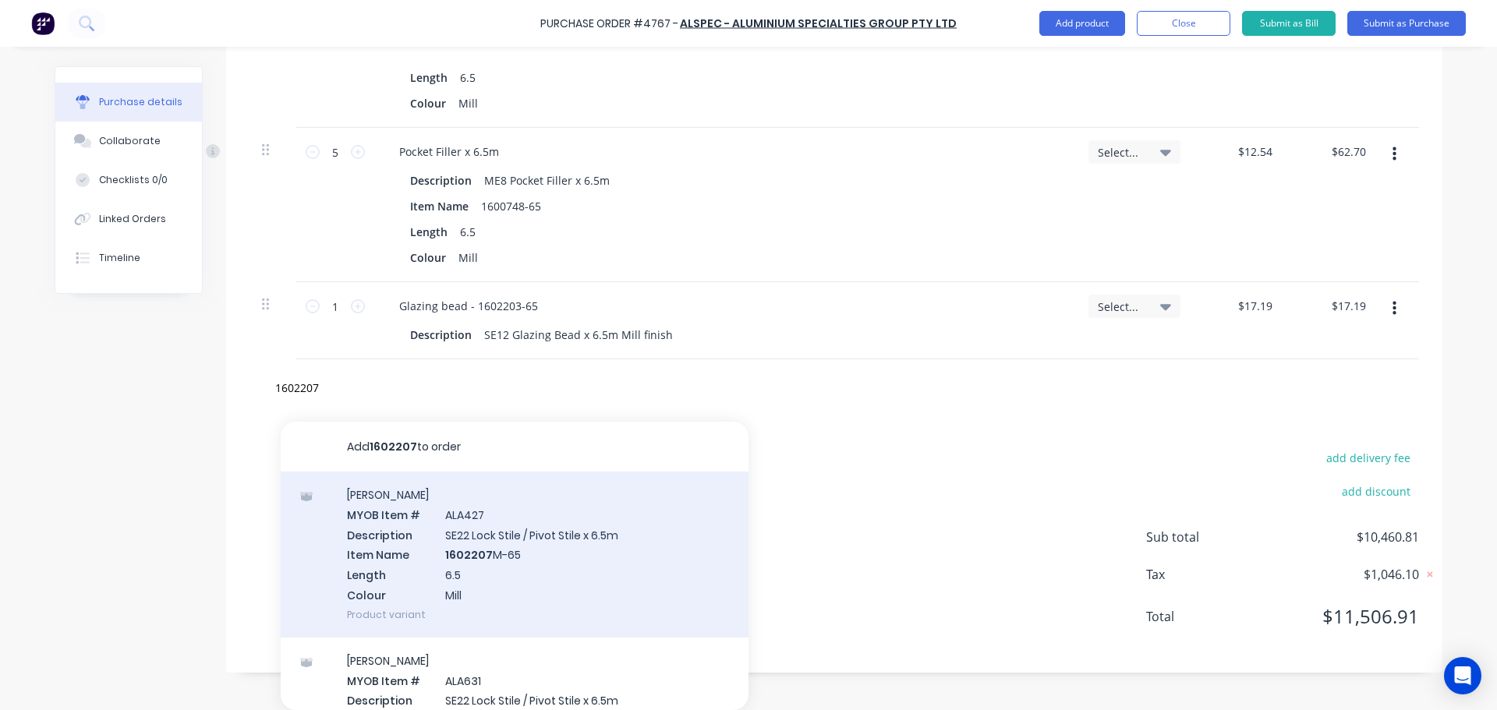
click at [469, 567] on div "Stiles MYOB Item # ALA427 Description SE22 Lock Stile / Pivot Stile x 6.5m Item…" at bounding box center [515, 555] width 468 height 166
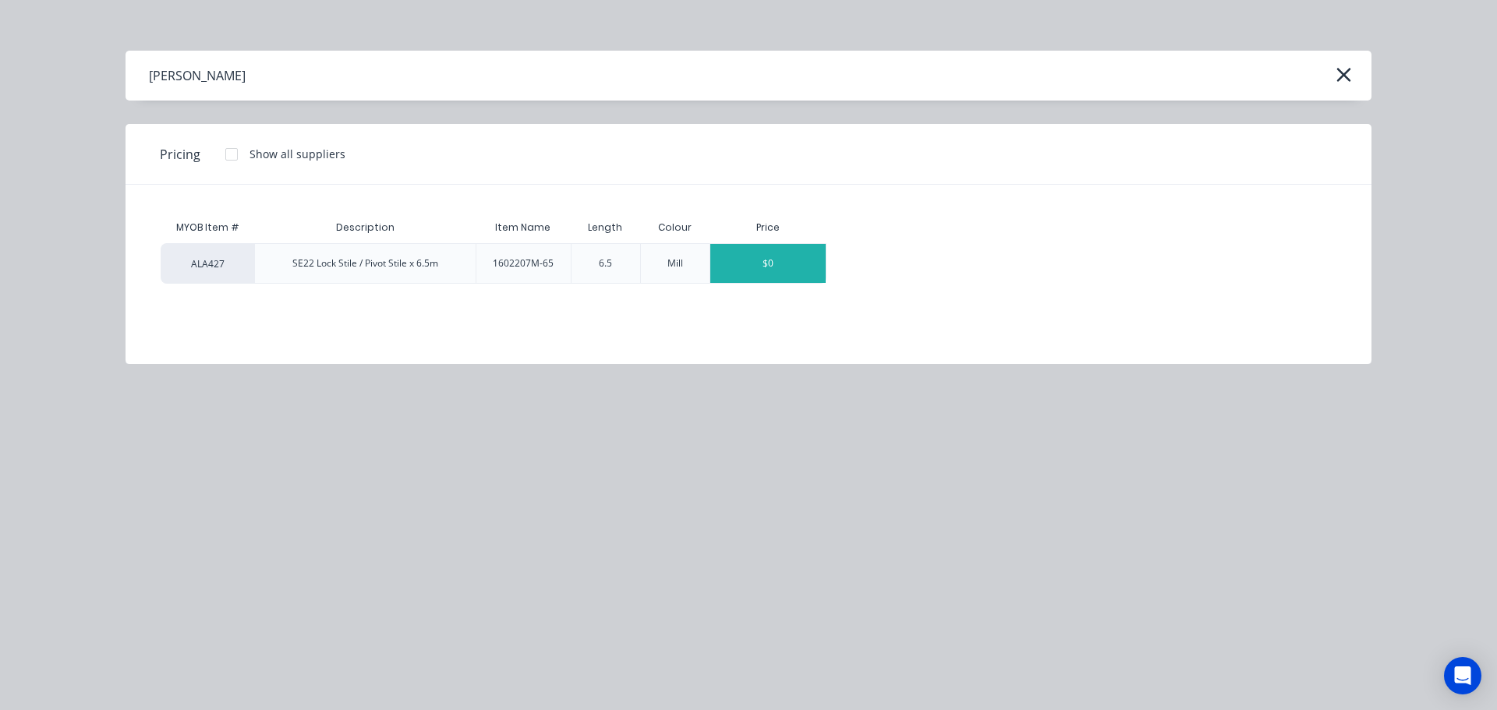
click at [751, 256] on div "$0" at bounding box center [767, 263] width 115 height 39
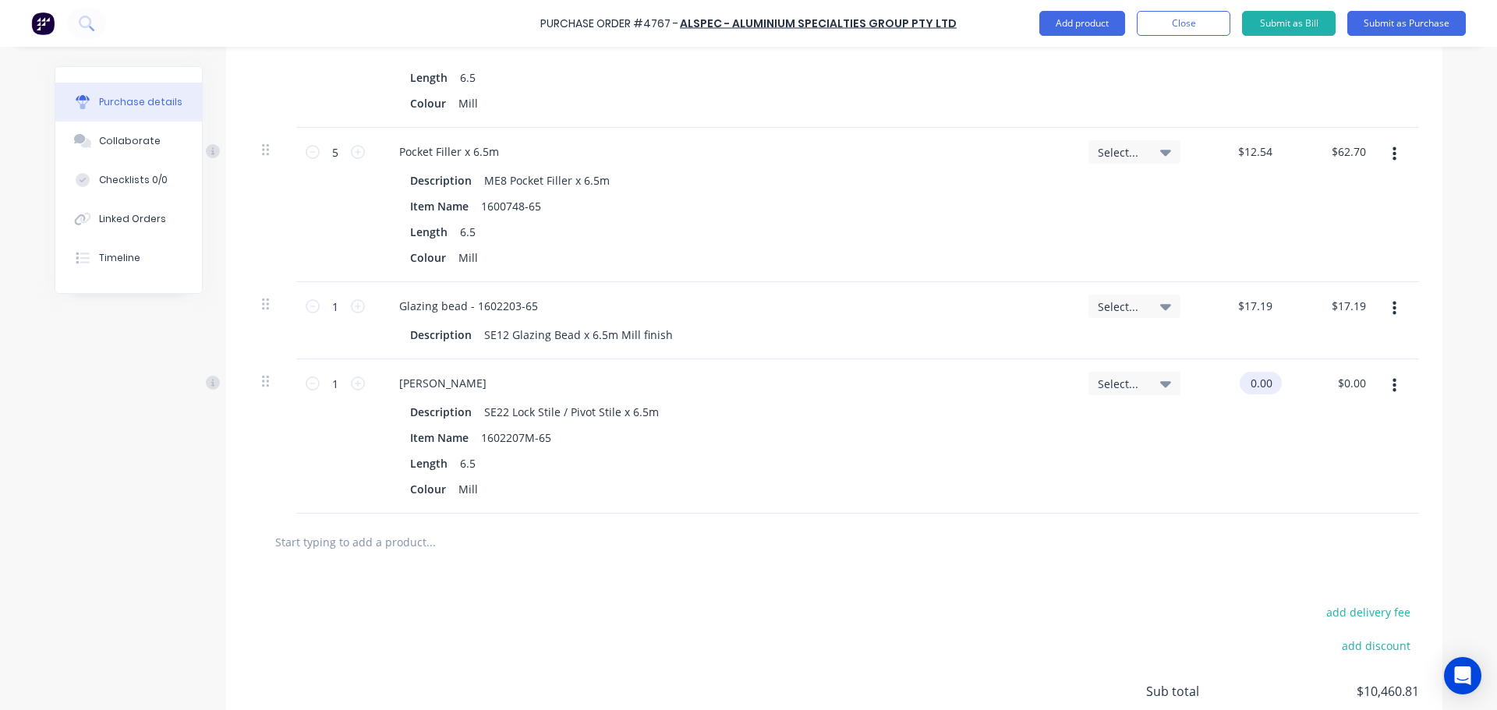
click at [1253, 373] on input "0.00" at bounding box center [1257, 383] width 36 height 23
click at [1253, 373] on input "0.00" at bounding box center [1261, 383] width 30 height 23
click at [914, 447] on div "Item Name 1602207M-65" at bounding box center [722, 437] width 636 height 23
click at [359, 380] on div "1 1" at bounding box center [335, 436] width 78 height 154
click at [353, 385] on icon at bounding box center [358, 383] width 14 height 14
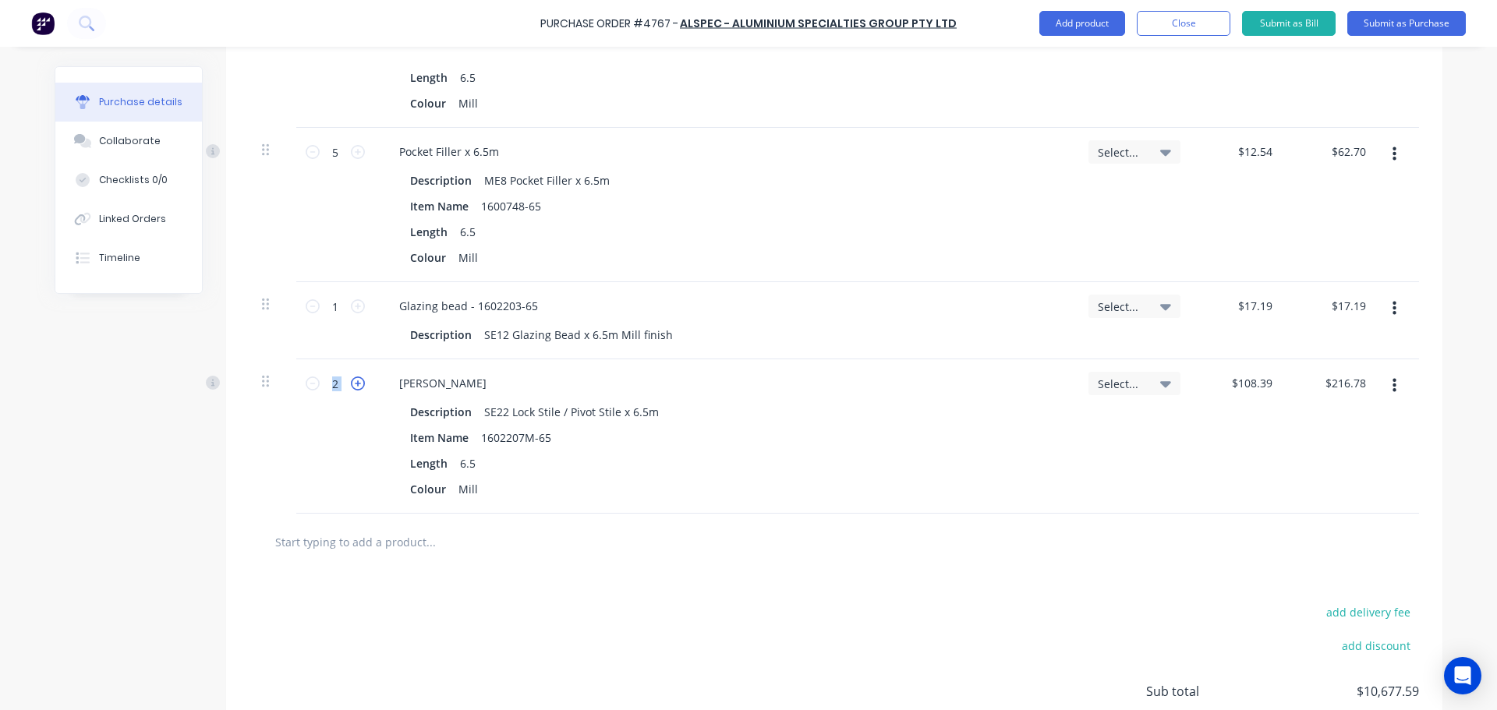
click at [353, 385] on icon at bounding box center [358, 383] width 14 height 14
click at [670, 441] on div "Item Name 1602207M-65" at bounding box center [722, 437] width 636 height 23
click at [407, 542] on input "text" at bounding box center [430, 541] width 312 height 31
click at [893, 599] on div "add delivery fee add discount Sub total $10,785.98 Tax $1,078.62 Total $11,864.…" at bounding box center [834, 699] width 1216 height 256
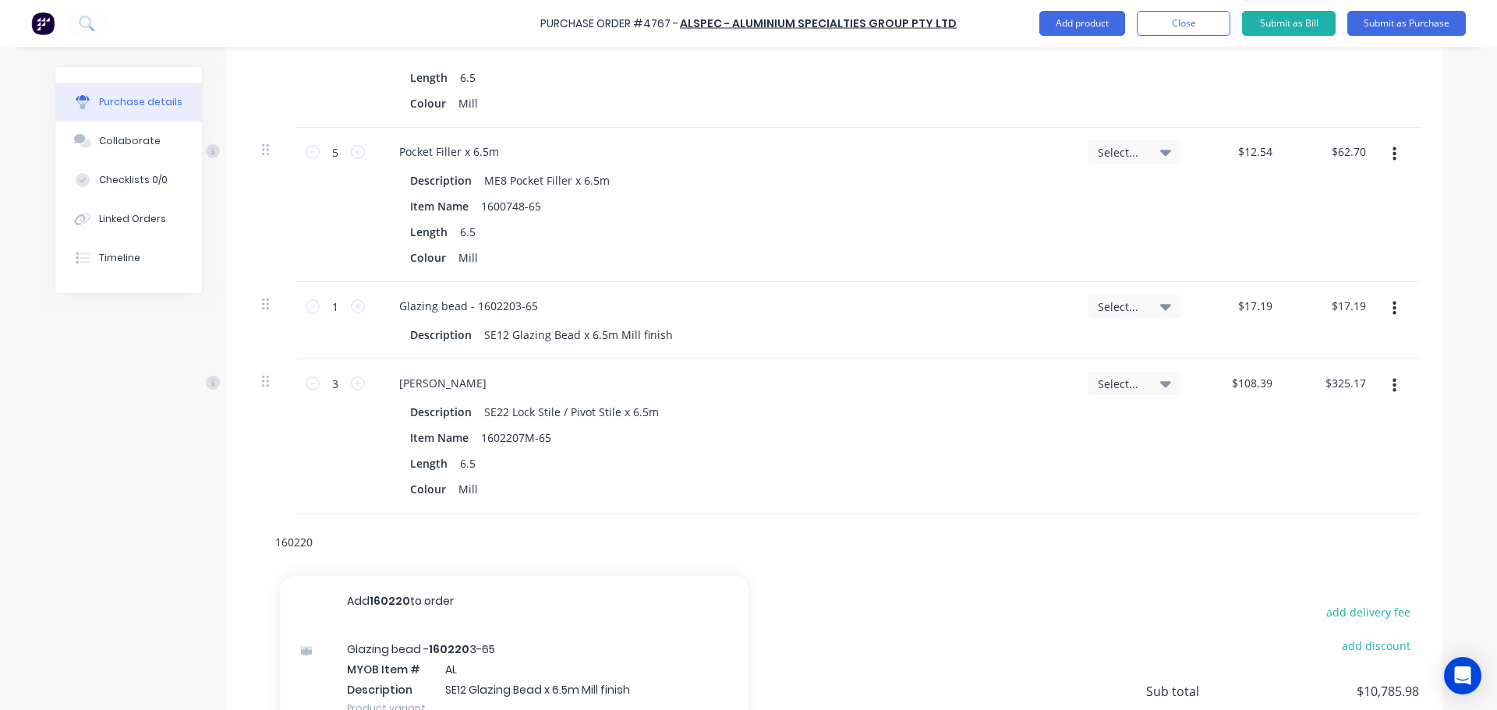
click at [324, 547] on input "160220" at bounding box center [430, 541] width 312 height 31
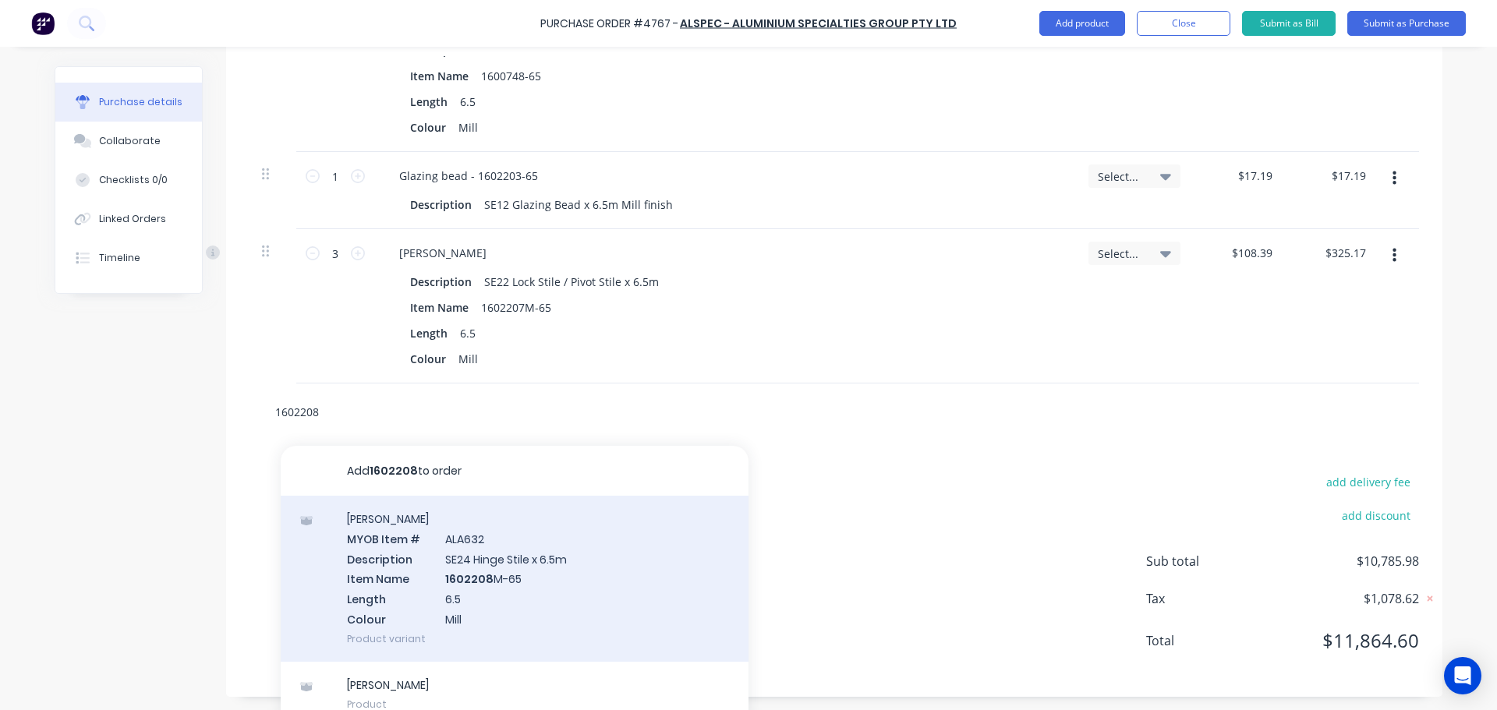
scroll to position [3296, 0]
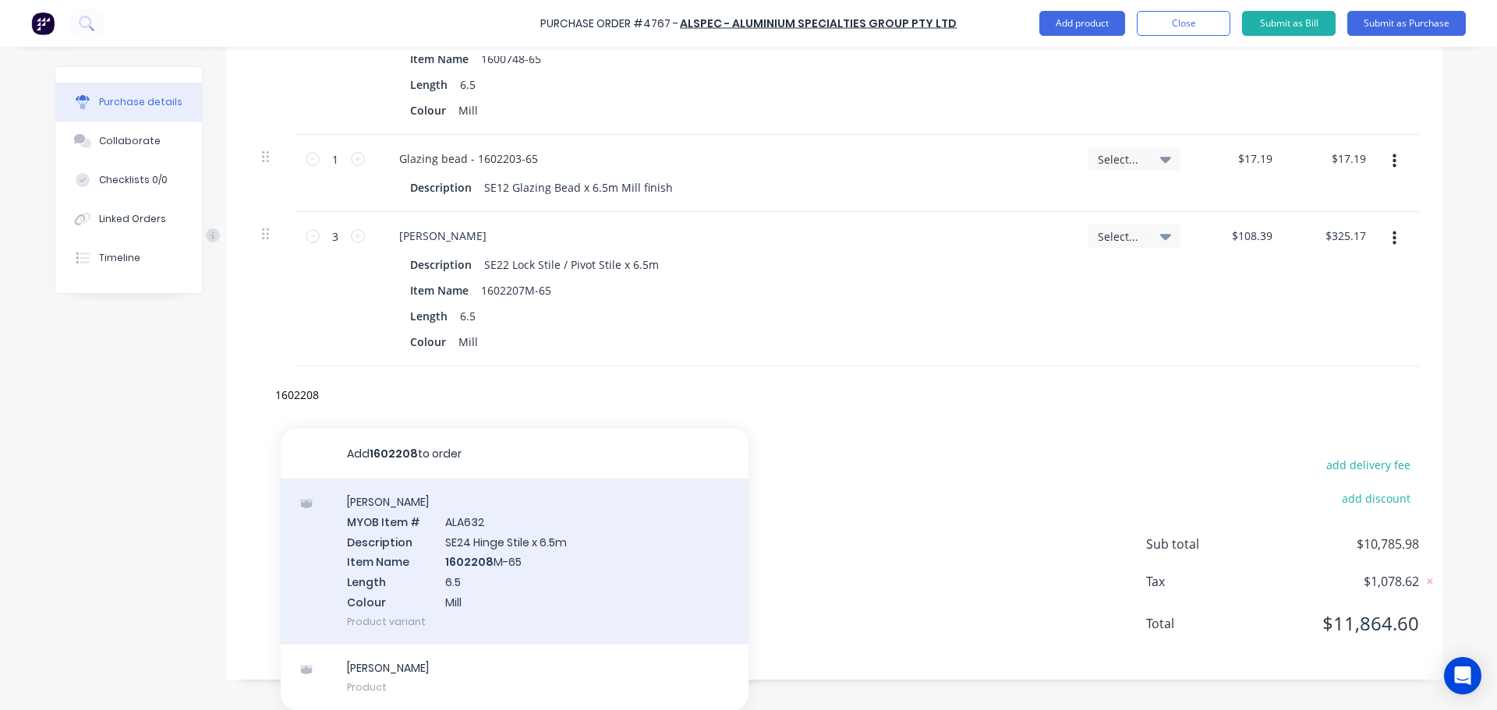
click at [461, 568] on div "Stiles MYOB Item # ALA632 Description SE24 Hinge Stile x 6.5m Item Name 1602208…" at bounding box center [515, 562] width 468 height 166
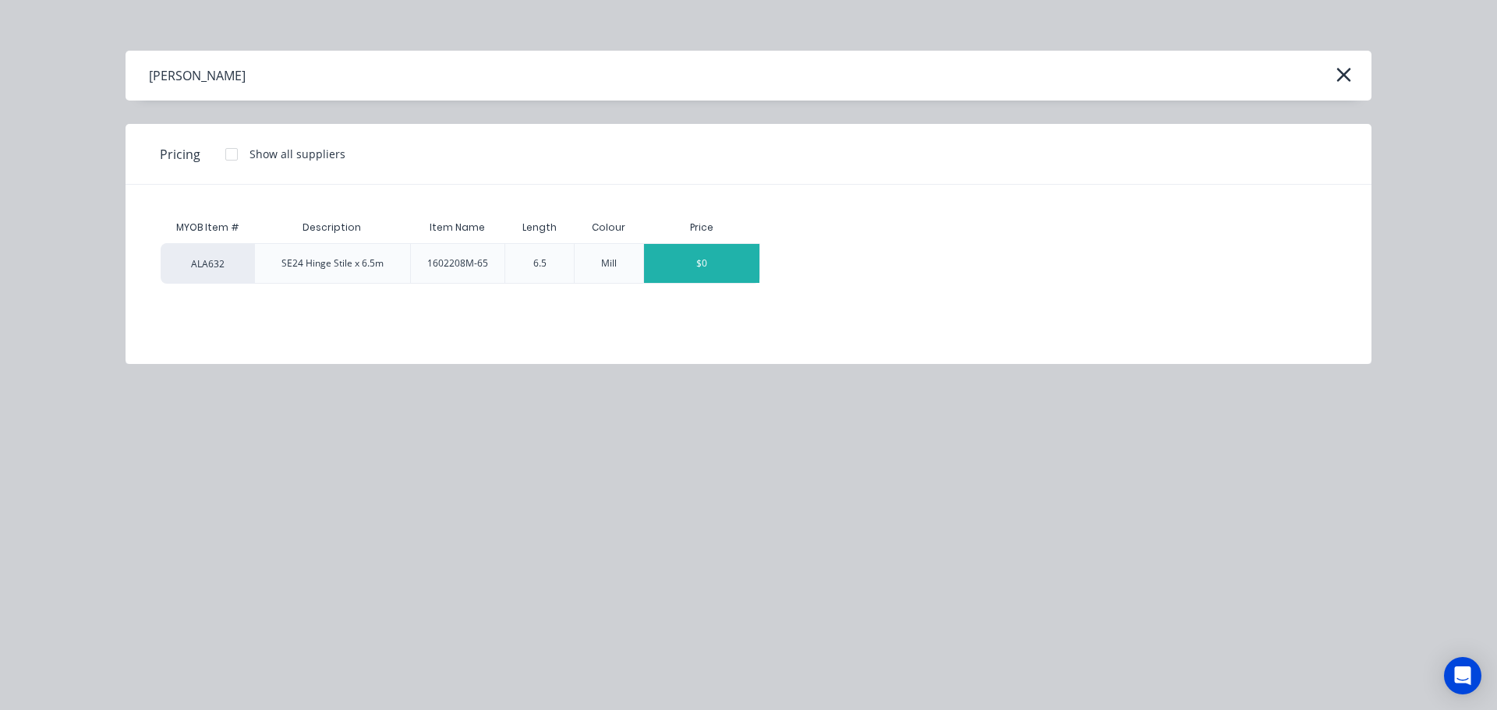
click at [702, 261] on div "$0" at bounding box center [701, 263] width 115 height 39
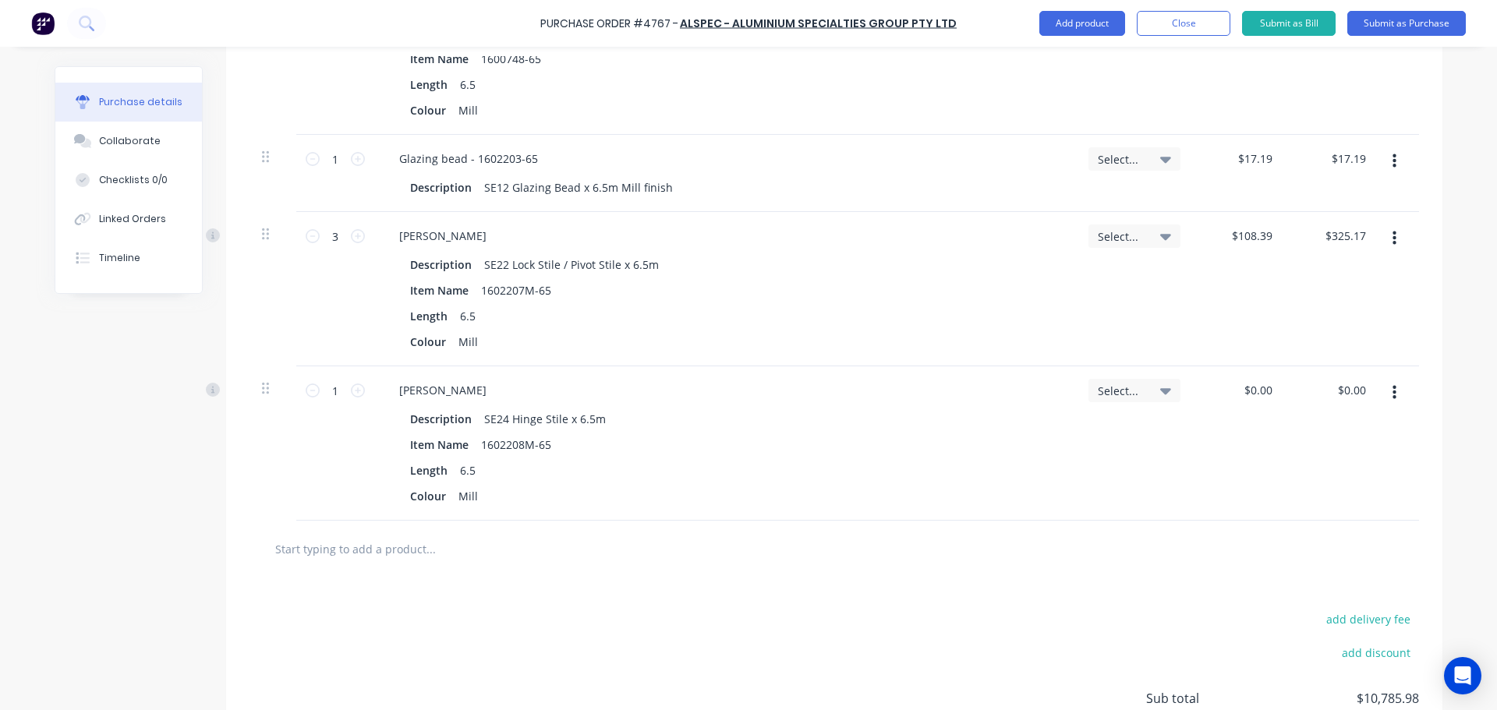
click at [1239, 370] on div "$0.00 $0.00" at bounding box center [1240, 443] width 94 height 154
click at [1242, 390] on input "0.00" at bounding box center [1257, 390] width 36 height 23
click at [1246, 390] on input "0.00" at bounding box center [1261, 390] width 30 height 23
click at [1136, 521] on div at bounding box center [833, 549] width 1169 height 57
click at [454, 556] on input "text" at bounding box center [430, 548] width 312 height 31
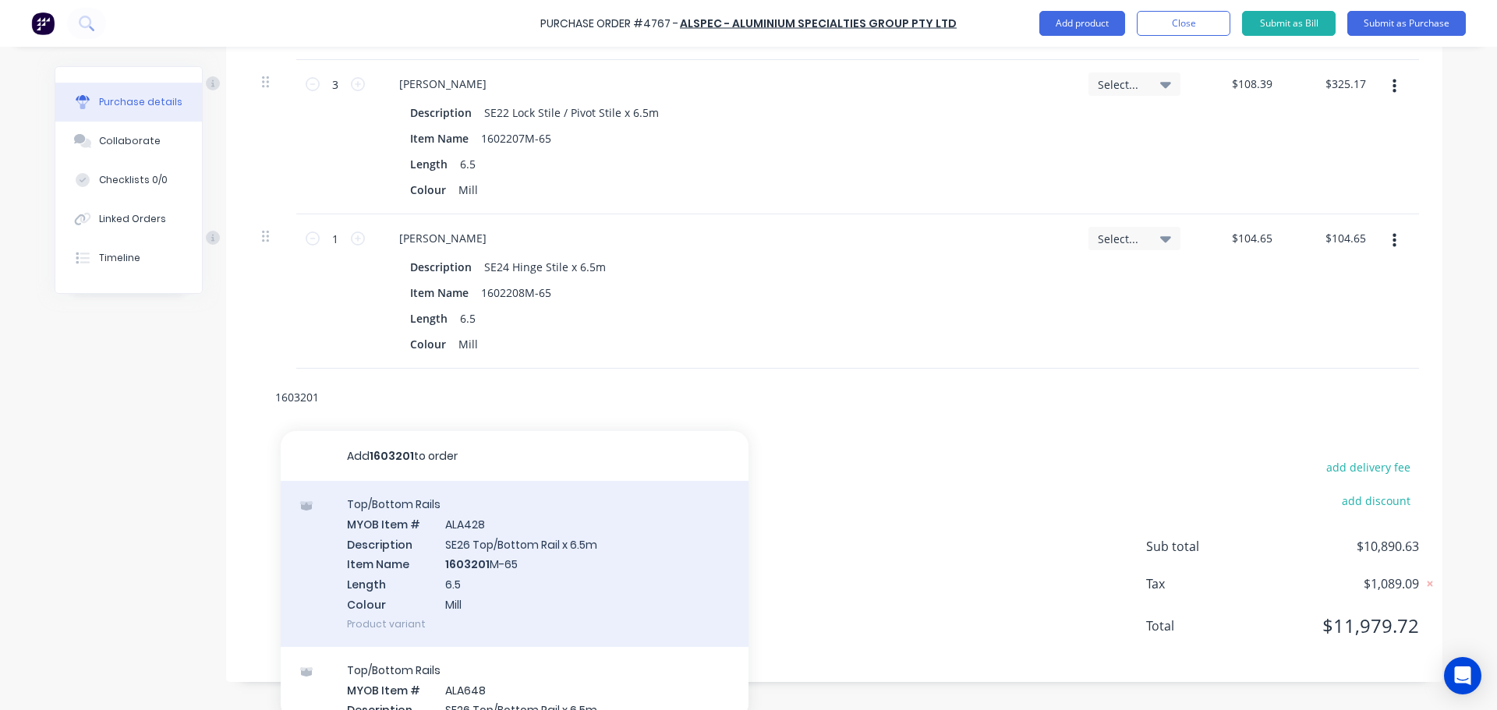
scroll to position [3457, 0]
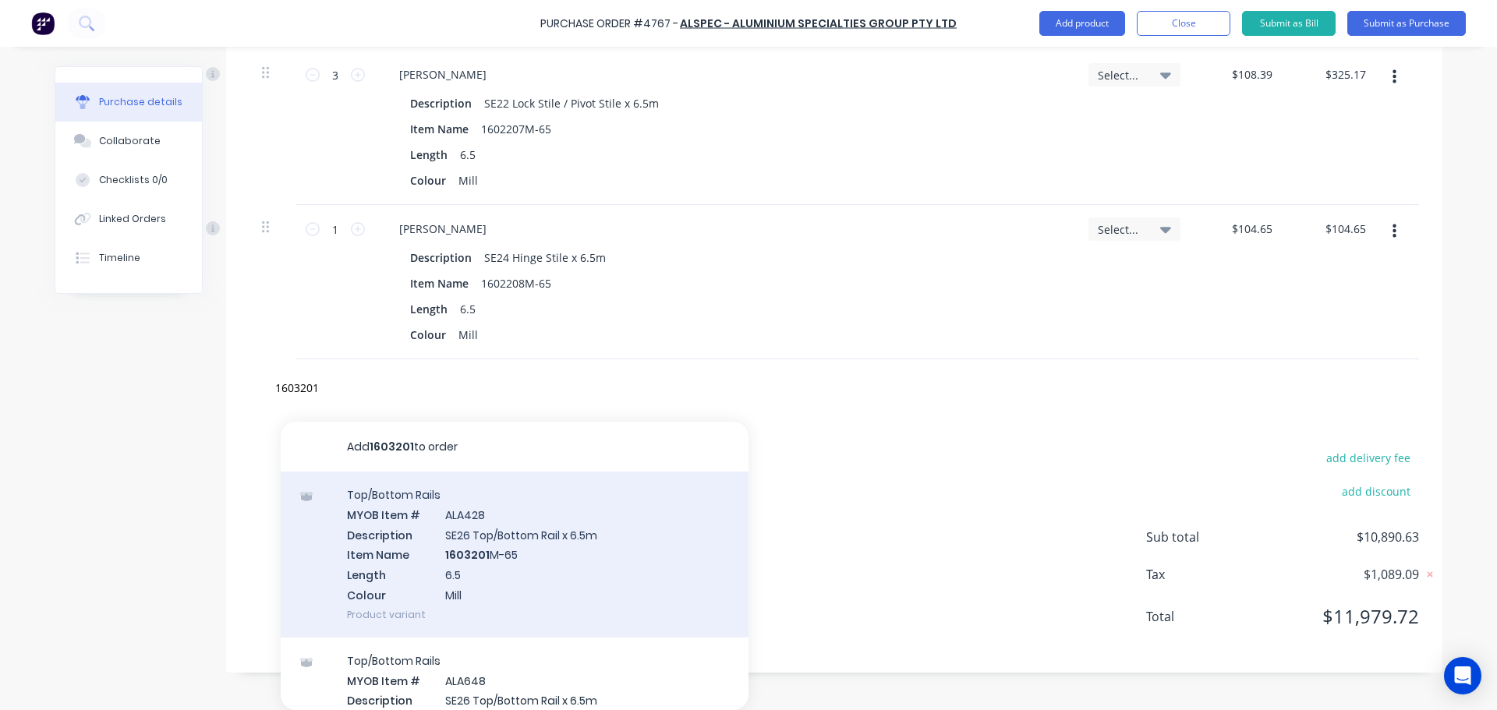
click at [484, 571] on div "Top/Bottom Rails MYOB Item # ALA428 Description SE26 Top/Bottom Rail x 6.5m Ite…" at bounding box center [515, 555] width 468 height 166
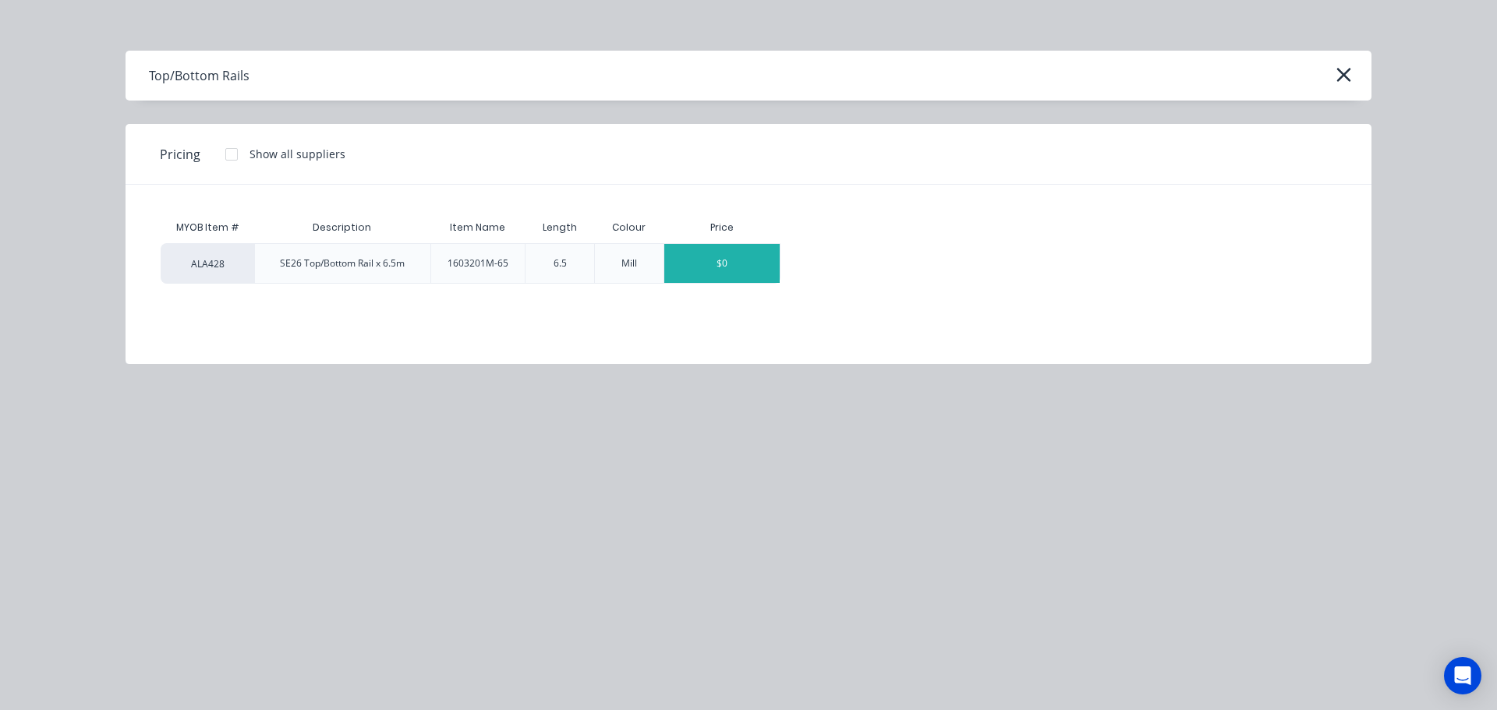
click at [716, 260] on div "$0" at bounding box center [721, 263] width 115 height 39
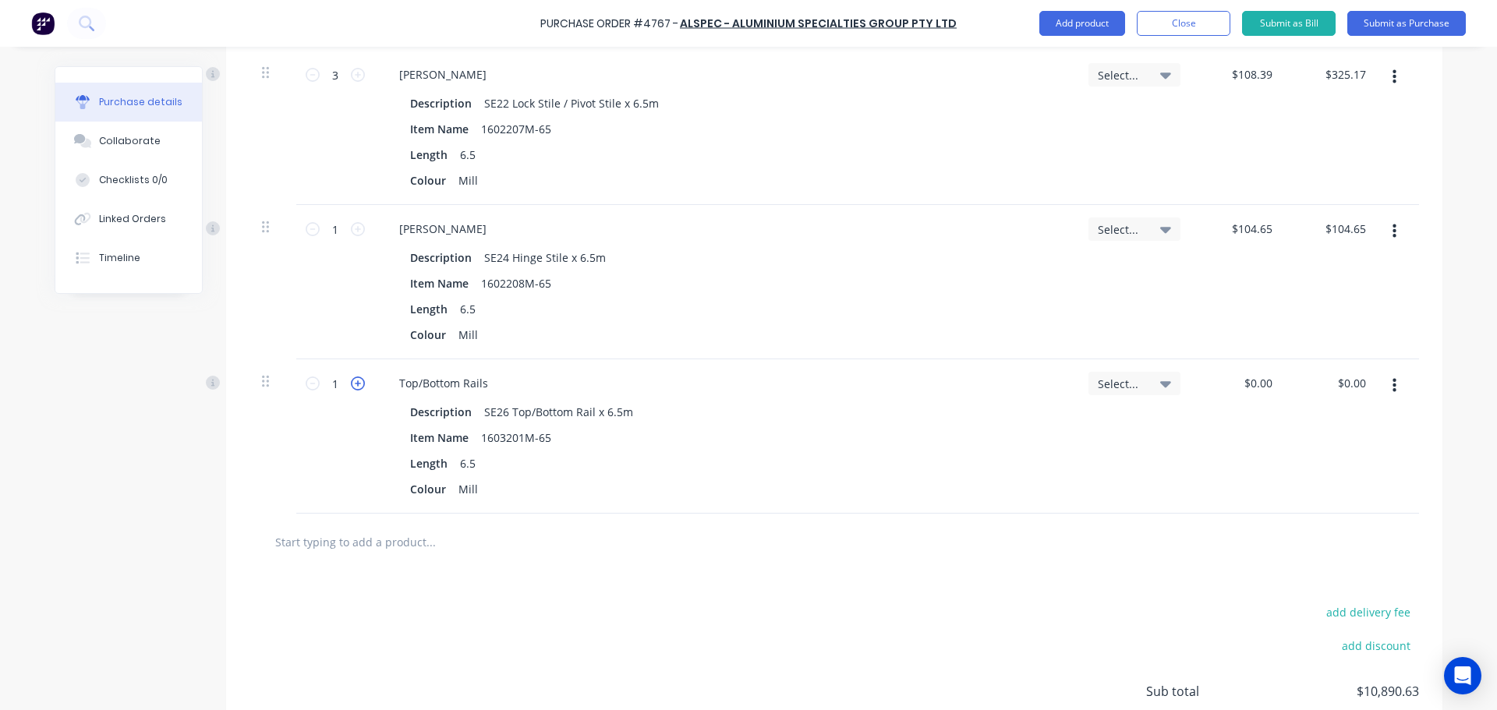
click at [358, 384] on icon at bounding box center [358, 383] width 14 height 14
click at [299, 387] on div "2 2" at bounding box center [335, 436] width 78 height 154
click at [306, 385] on icon at bounding box center [313, 383] width 14 height 14
click at [1250, 377] on input "0.00" at bounding box center [1257, 383] width 36 height 23
click at [1250, 377] on input "0.00" at bounding box center [1261, 383] width 30 height 23
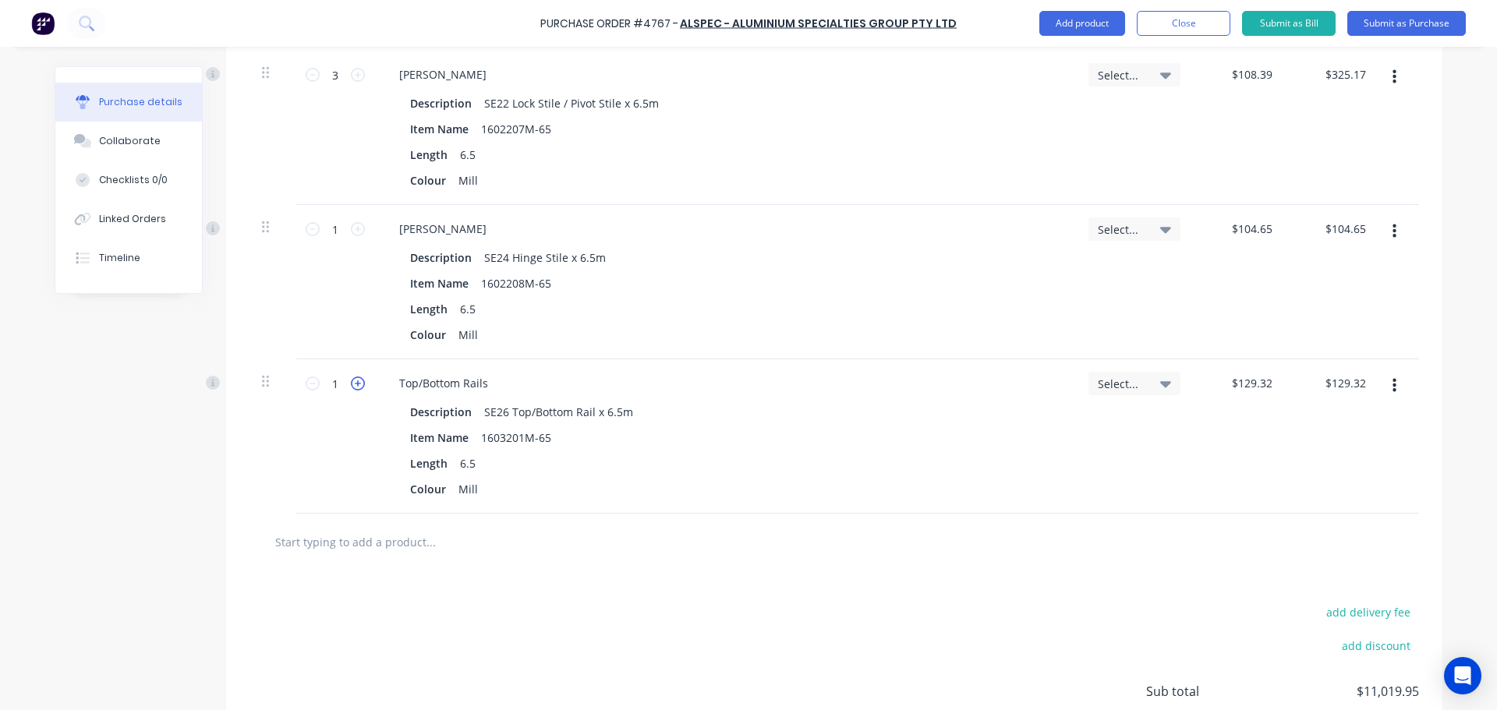
click at [351, 385] on icon at bounding box center [358, 383] width 14 height 14
click at [656, 583] on div "add delivery fee add discount Sub total $11,149.27 Tax $1,114.95 Total $12,264.…" at bounding box center [834, 699] width 1216 height 256
click at [396, 546] on input "text" at bounding box center [430, 541] width 312 height 31
drag, startPoint x: 315, startPoint y: 534, endPoint x: 246, endPoint y: 547, distance: 69.9
click at [249, 547] on div "lvb1 Add lvb1 to order No results found" at bounding box center [833, 542] width 1169 height 57
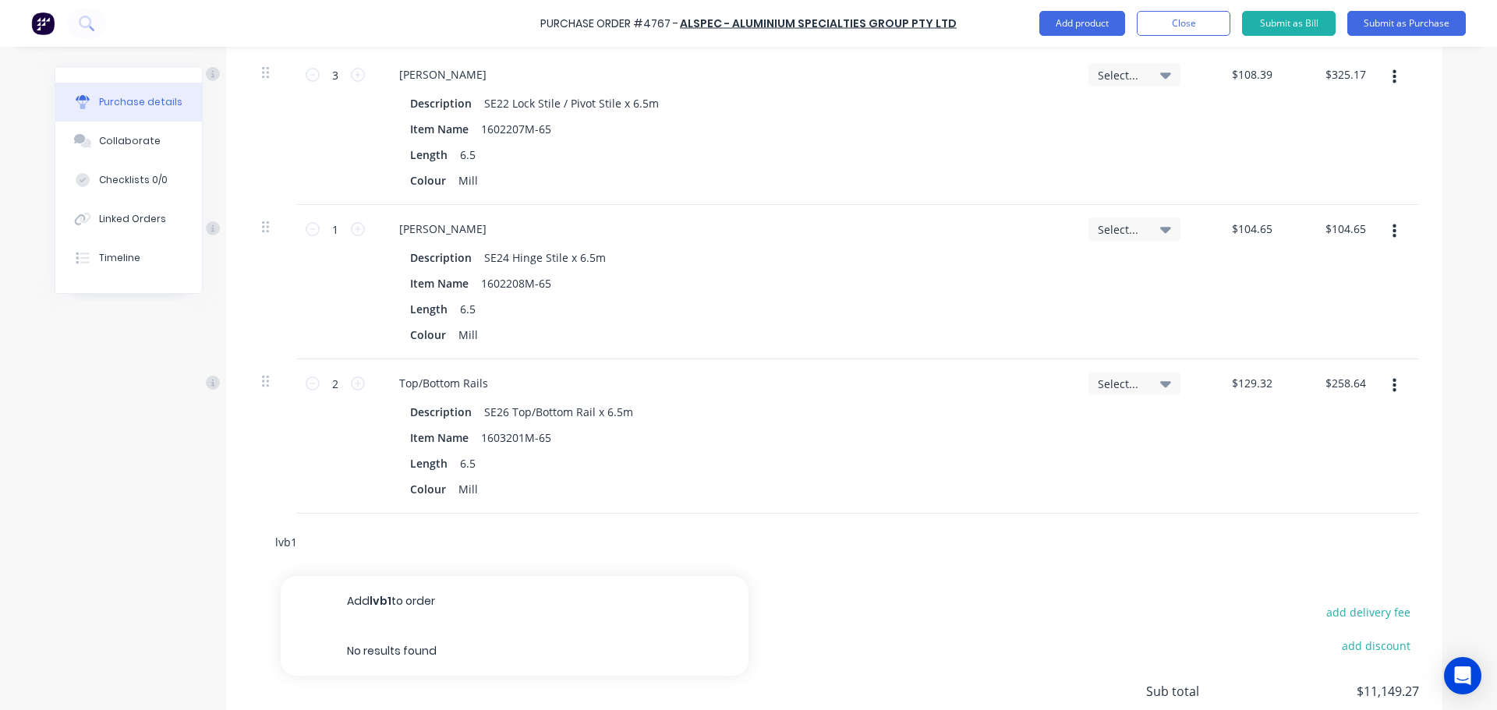
click at [283, 543] on input "lvb1" at bounding box center [430, 541] width 312 height 31
drag, startPoint x: 342, startPoint y: 551, endPoint x: 249, endPoint y: 551, distance: 93.5
click at [249, 551] on div "lvb 1 Add lvb 1 to order No results found" at bounding box center [833, 542] width 1169 height 57
click at [352, 544] on input "text" at bounding box center [430, 541] width 312 height 31
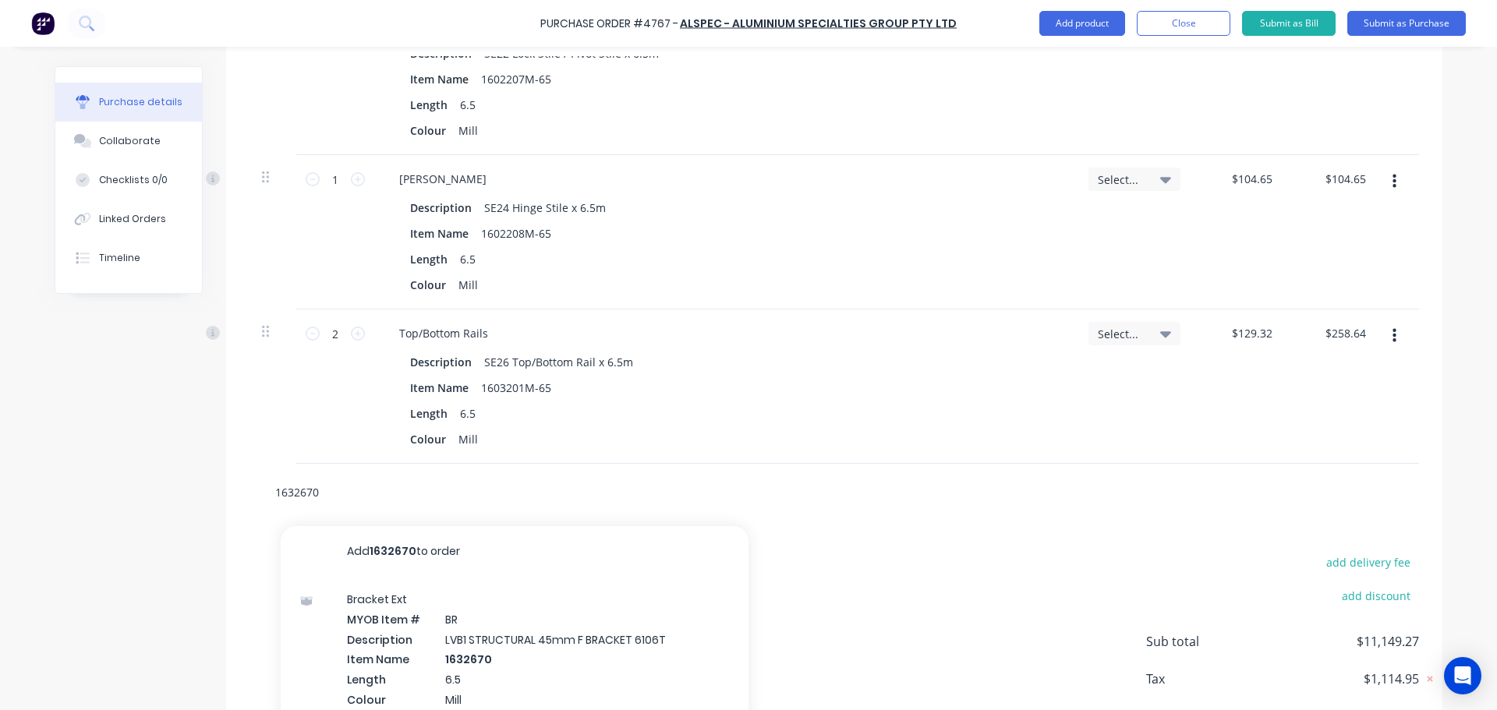
scroll to position [3535, 0]
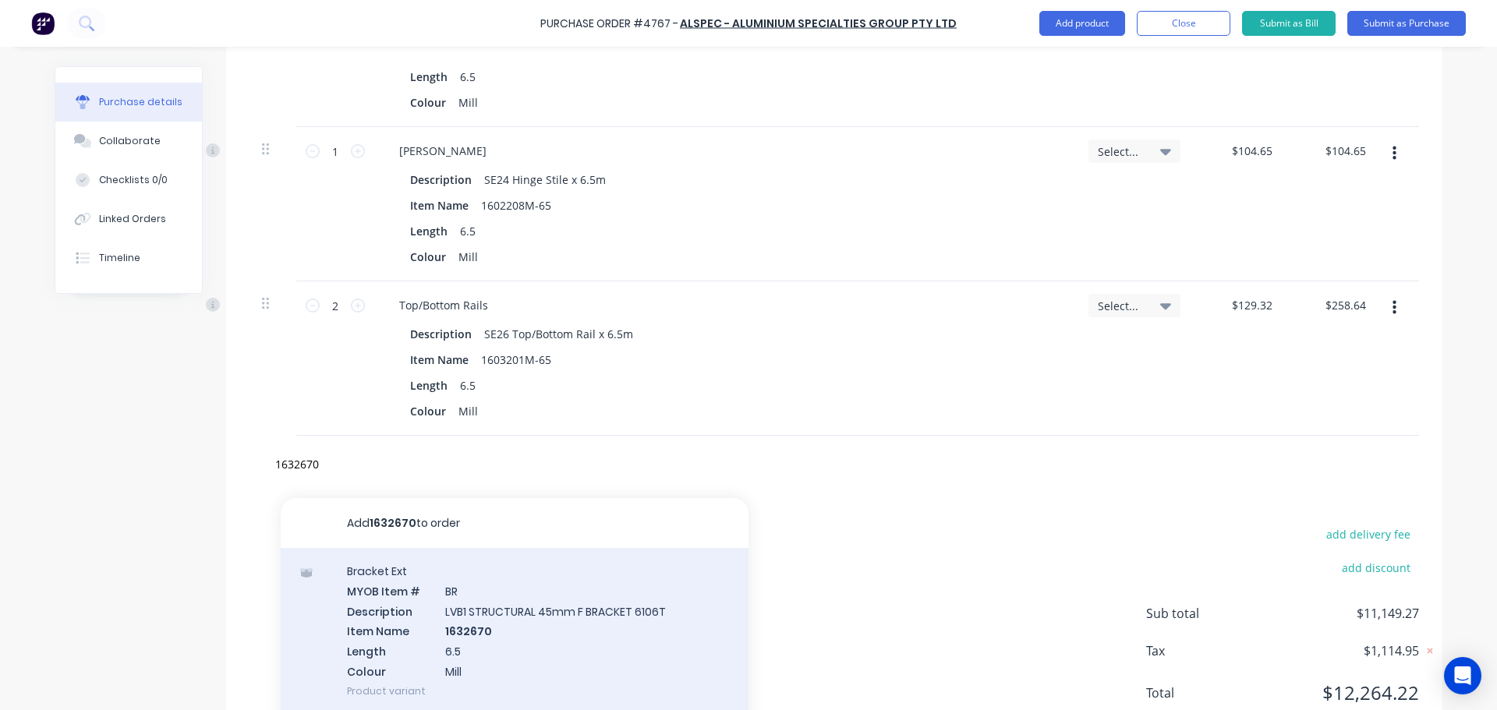
click at [557, 666] on div "Bracket Ext MYOB Item # BR Description LVB1 STRUCTURAL 45mm F BRACKET 6106T Ite…" at bounding box center [515, 631] width 468 height 166
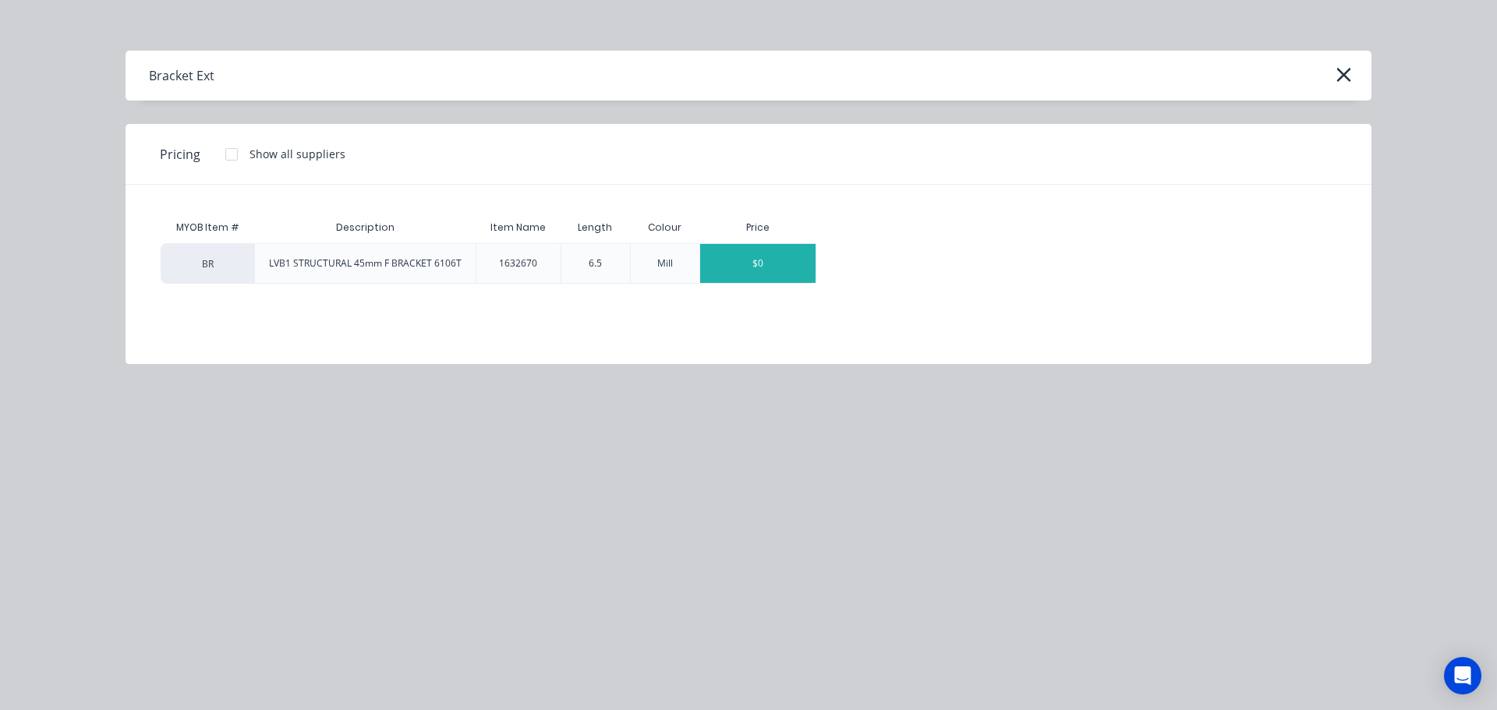
click at [756, 260] on div "$0" at bounding box center [757, 263] width 115 height 39
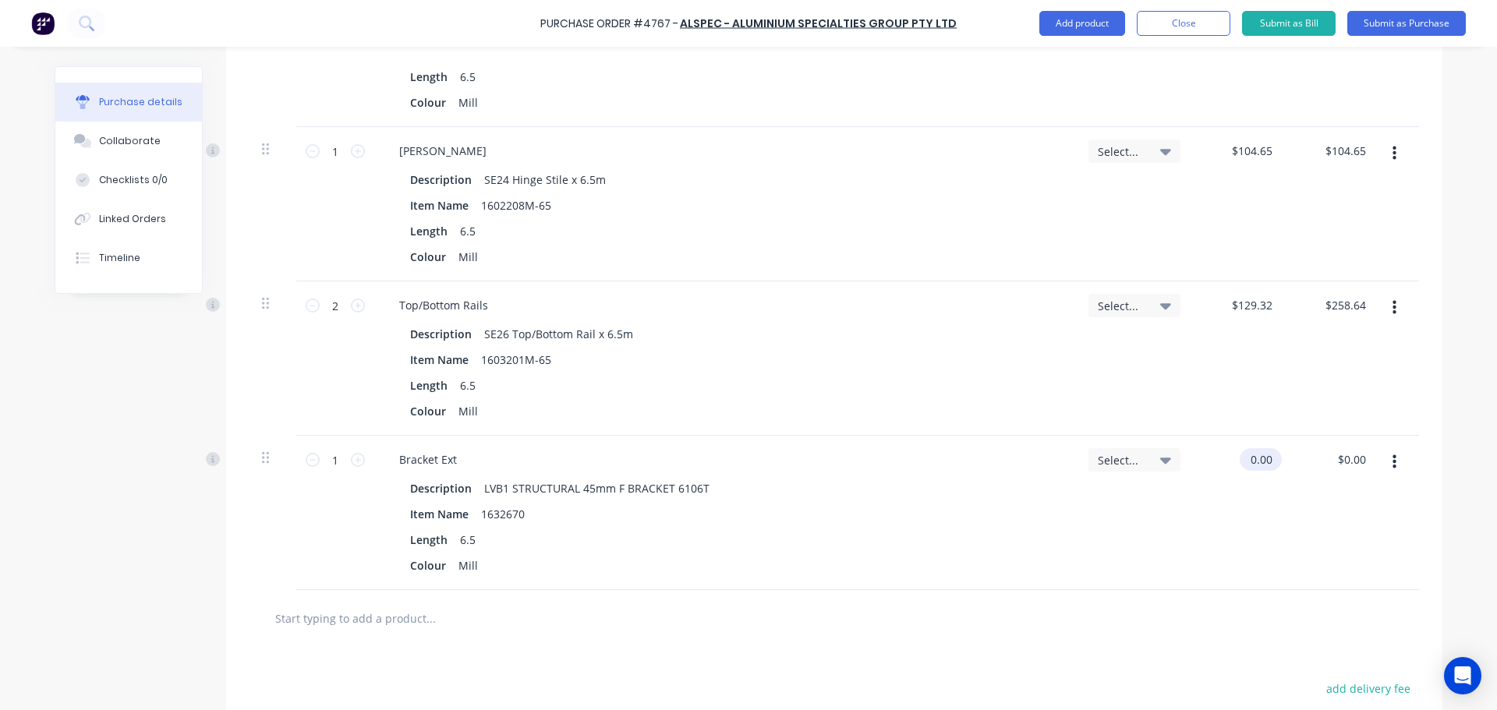
click at [1253, 461] on input "0.00" at bounding box center [1257, 459] width 36 height 23
click at [1253, 461] on input "0.00" at bounding box center [1261, 459] width 30 height 23
click at [334, 468] on input "1" at bounding box center [335, 459] width 31 height 23
click at [413, 606] on input "text" at bounding box center [430, 618] width 312 height 31
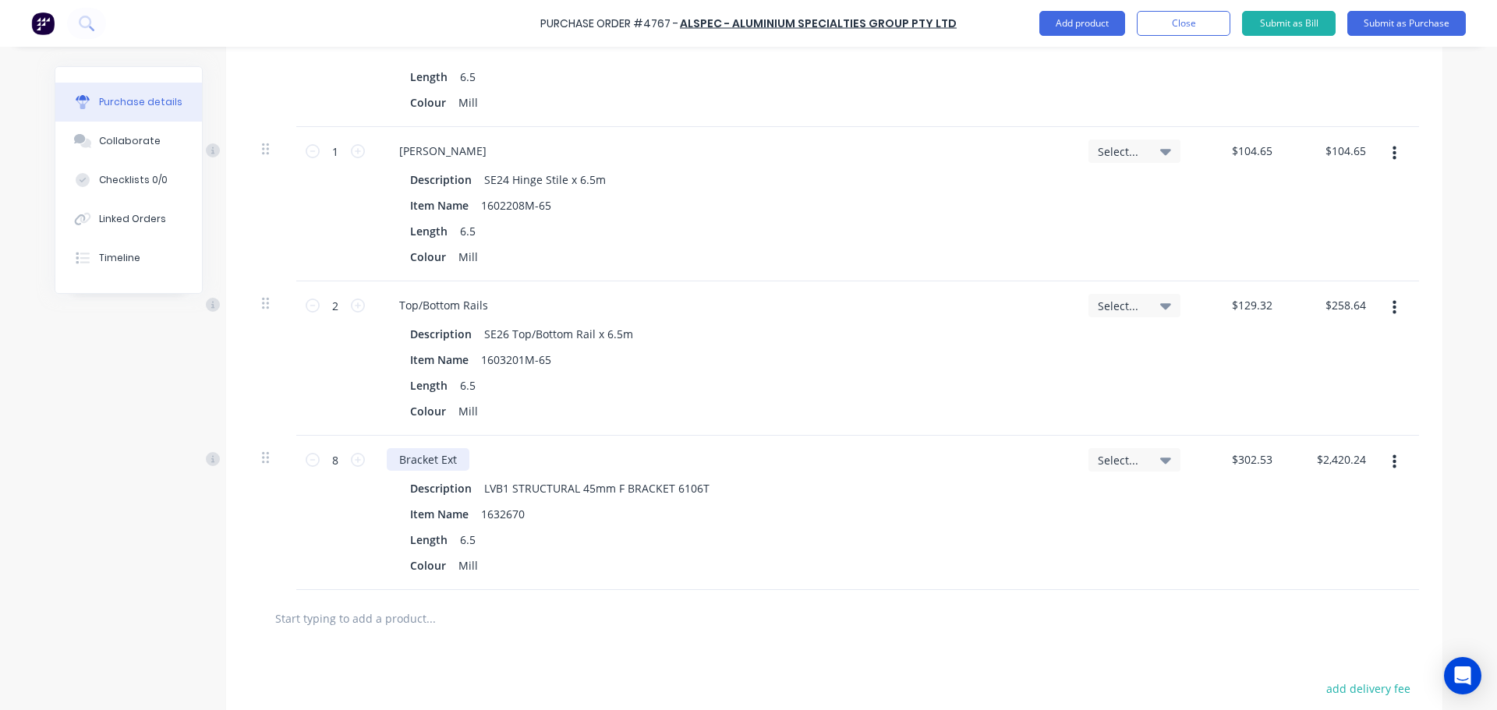
drag, startPoint x: 454, startPoint y: 460, endPoint x: 431, endPoint y: 460, distance: 23.4
click at [431, 460] on div "Bracket Ext" at bounding box center [428, 459] width 83 height 23
click at [299, 525] on div "8 8" at bounding box center [335, 513] width 78 height 154
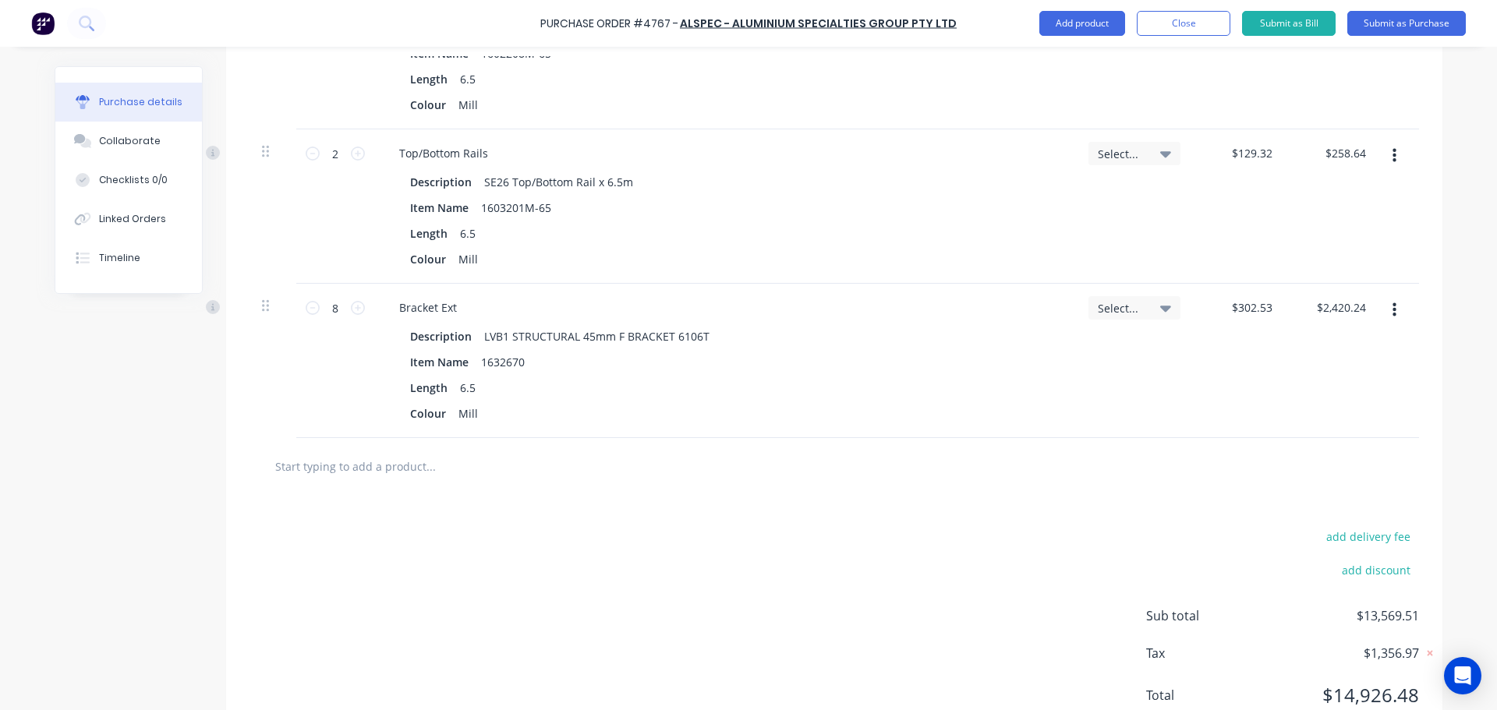
scroll to position [3691, 0]
click at [355, 486] on div at bounding box center [833, 462] width 1169 height 57
click at [357, 479] on div at bounding box center [833, 462] width 1169 height 57
click at [360, 454] on input "text" at bounding box center [430, 462] width 312 height 31
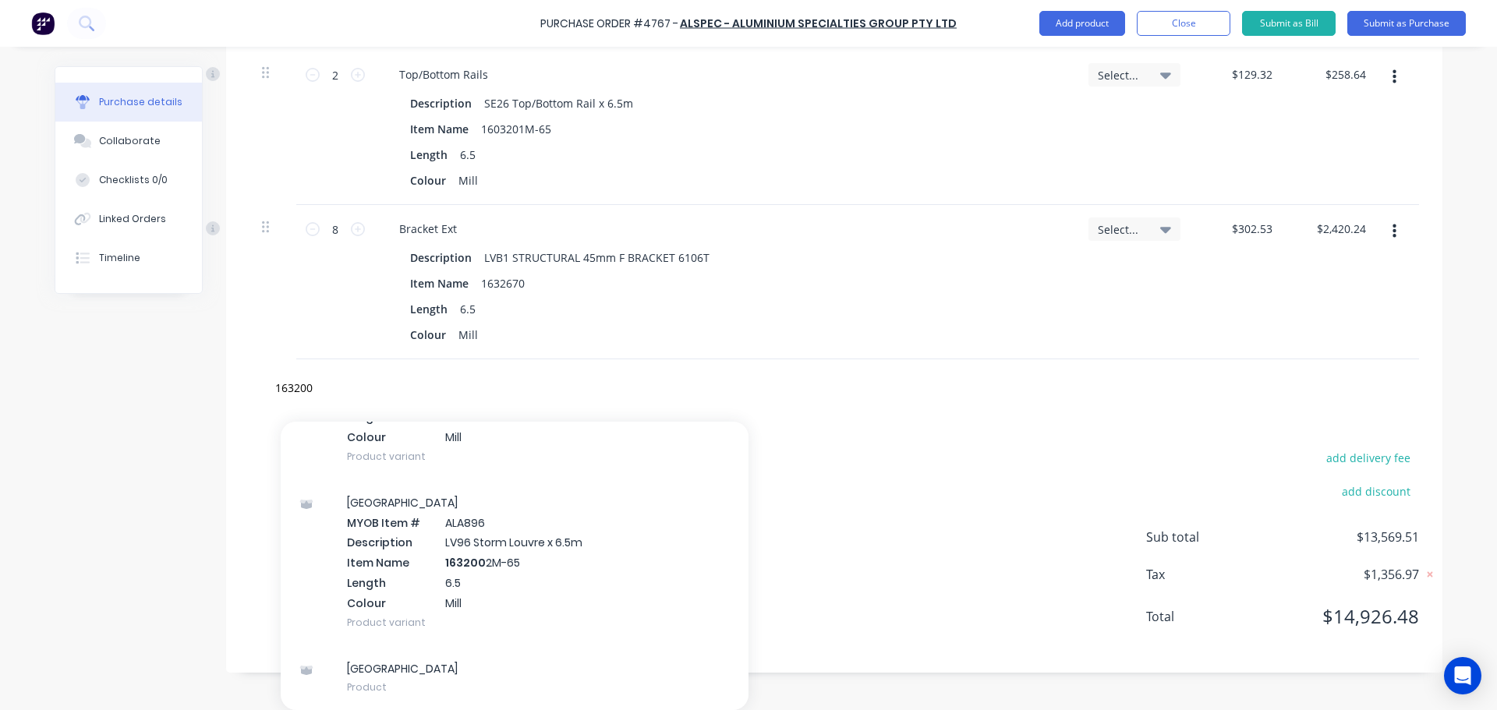
scroll to position [3744, 0]
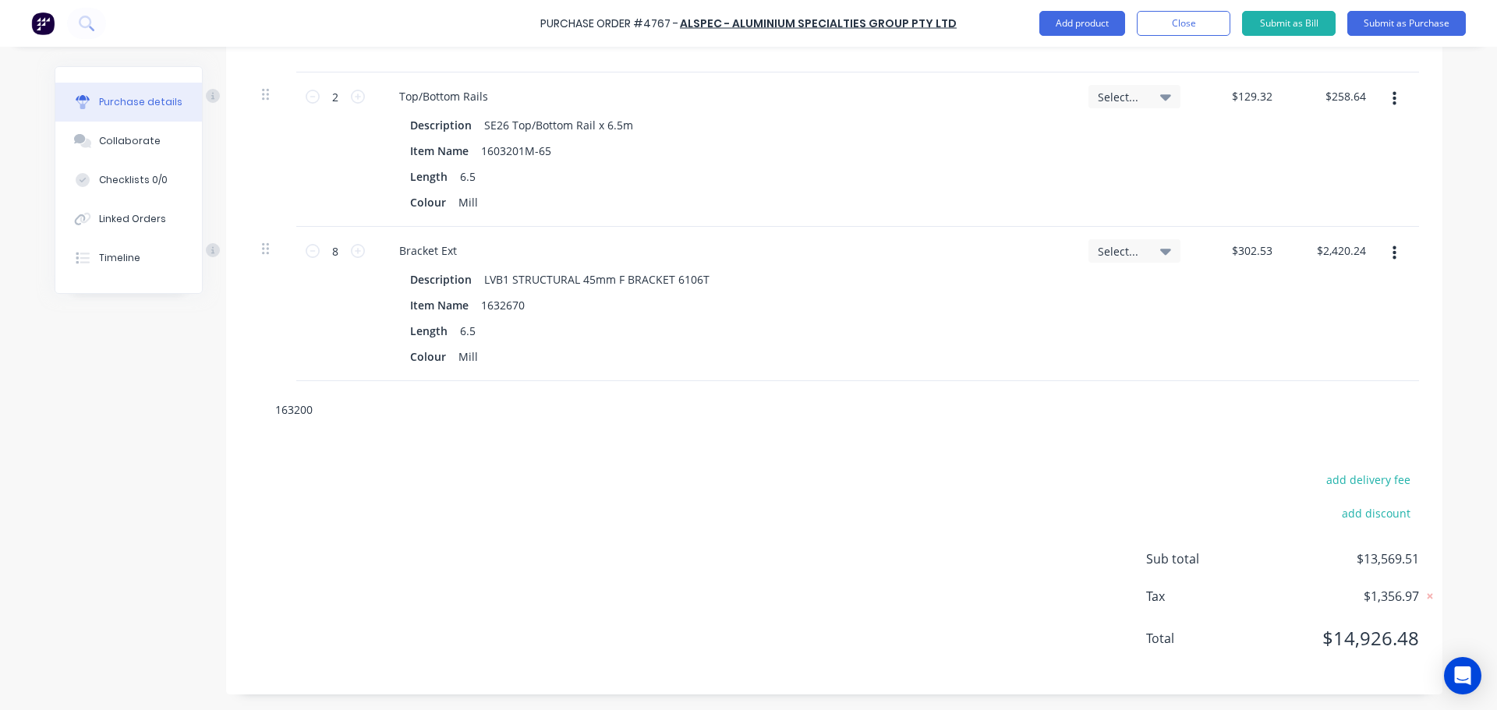
click at [354, 415] on input "163200" at bounding box center [430, 409] width 312 height 31
click at [334, 416] on input "1632004" at bounding box center [430, 409] width 312 height 31
drag, startPoint x: 350, startPoint y: 415, endPoint x: 233, endPoint y: 429, distance: 117.8
click at [233, 429] on div "1632004 Add 1632004 to order No results found" at bounding box center [834, 409] width 1216 height 57
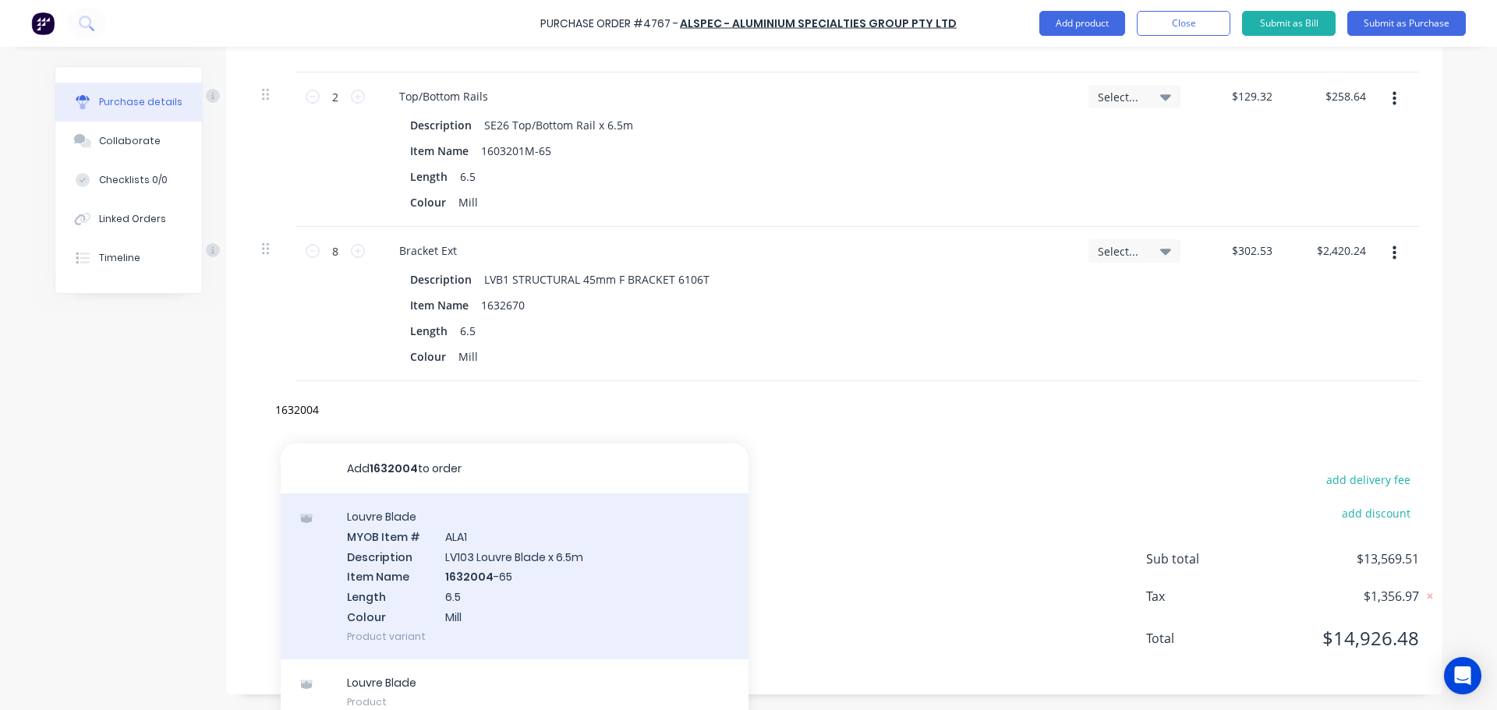
click at [515, 609] on div "Louvre Blade MYOB Item # ALA1 Description LV103 Louvre Blade x 6.5m Item Name 1…" at bounding box center [515, 576] width 468 height 166
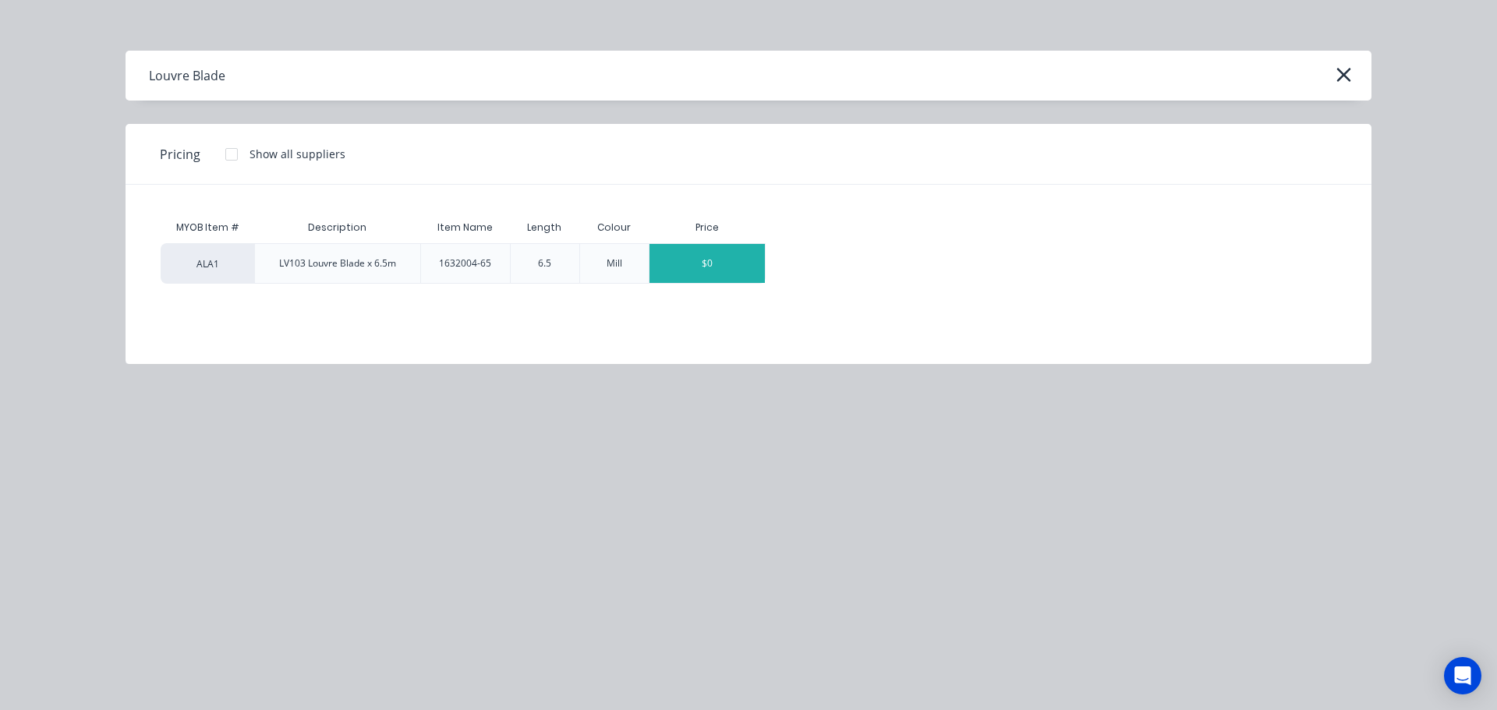
click at [691, 263] on div "$0" at bounding box center [706, 263] width 115 height 39
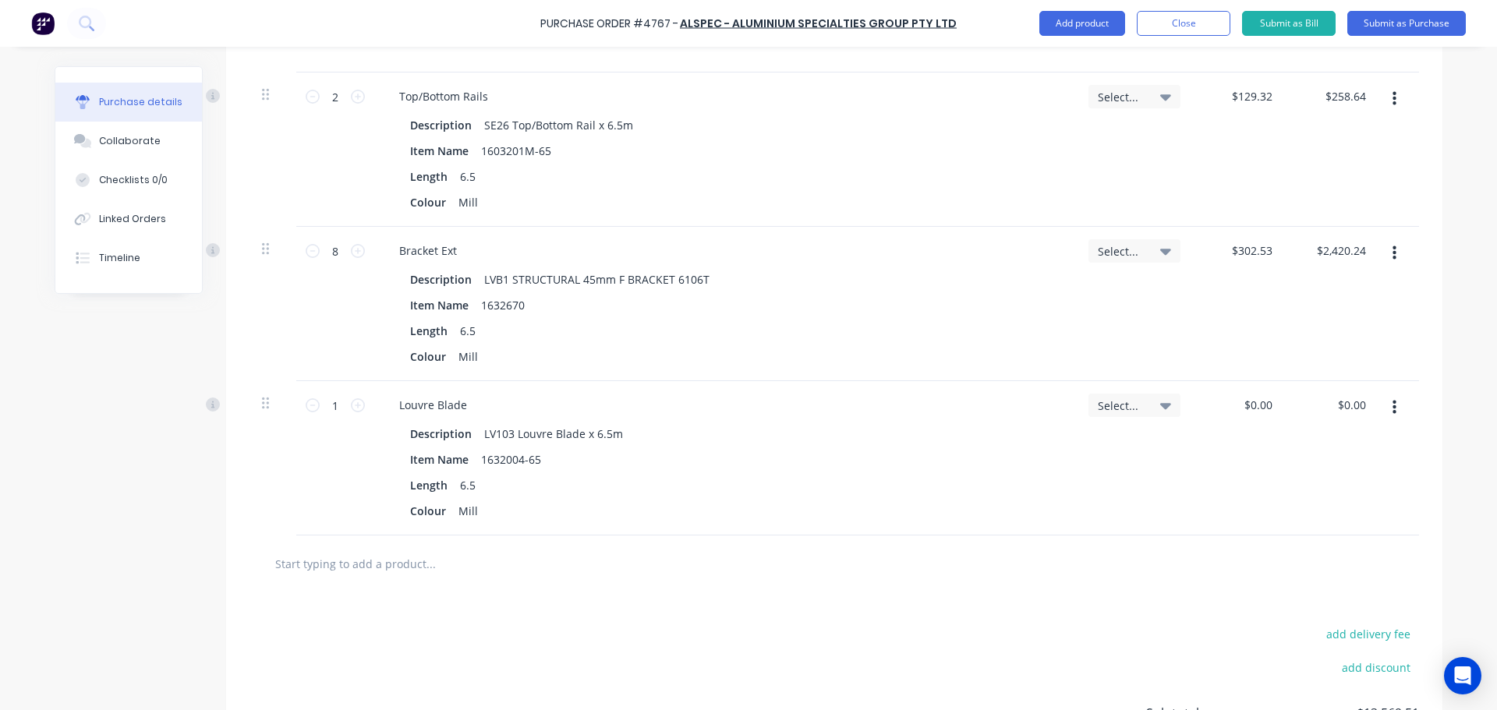
click at [1246, 419] on div "$0.00 $0.00" at bounding box center [1240, 458] width 94 height 154
click at [1246, 414] on input "0.00" at bounding box center [1257, 405] width 36 height 23
click at [1246, 414] on input "0.00" at bounding box center [1261, 405] width 30 height 23
click at [1124, 505] on div "Select..." at bounding box center [1134, 458] width 117 height 154
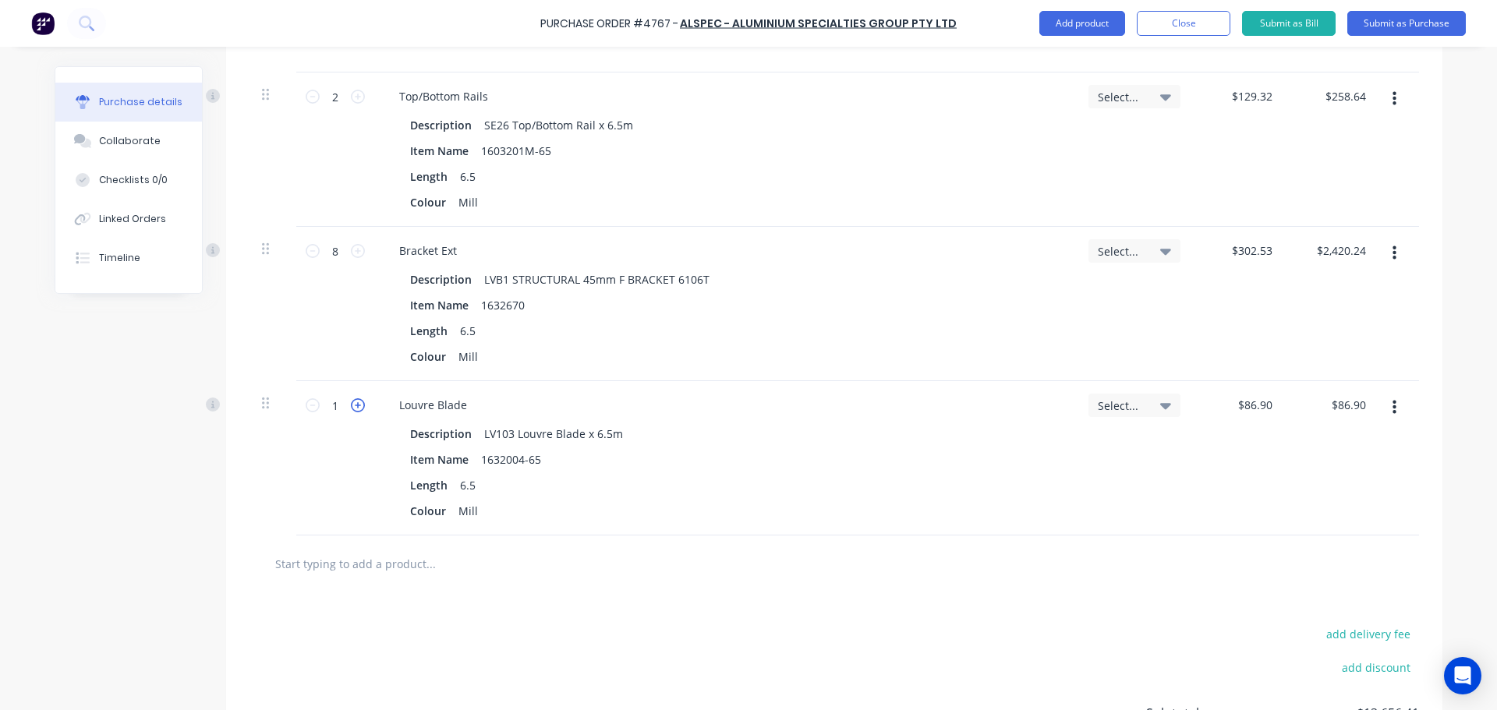
click at [354, 408] on icon at bounding box center [358, 405] width 14 height 14
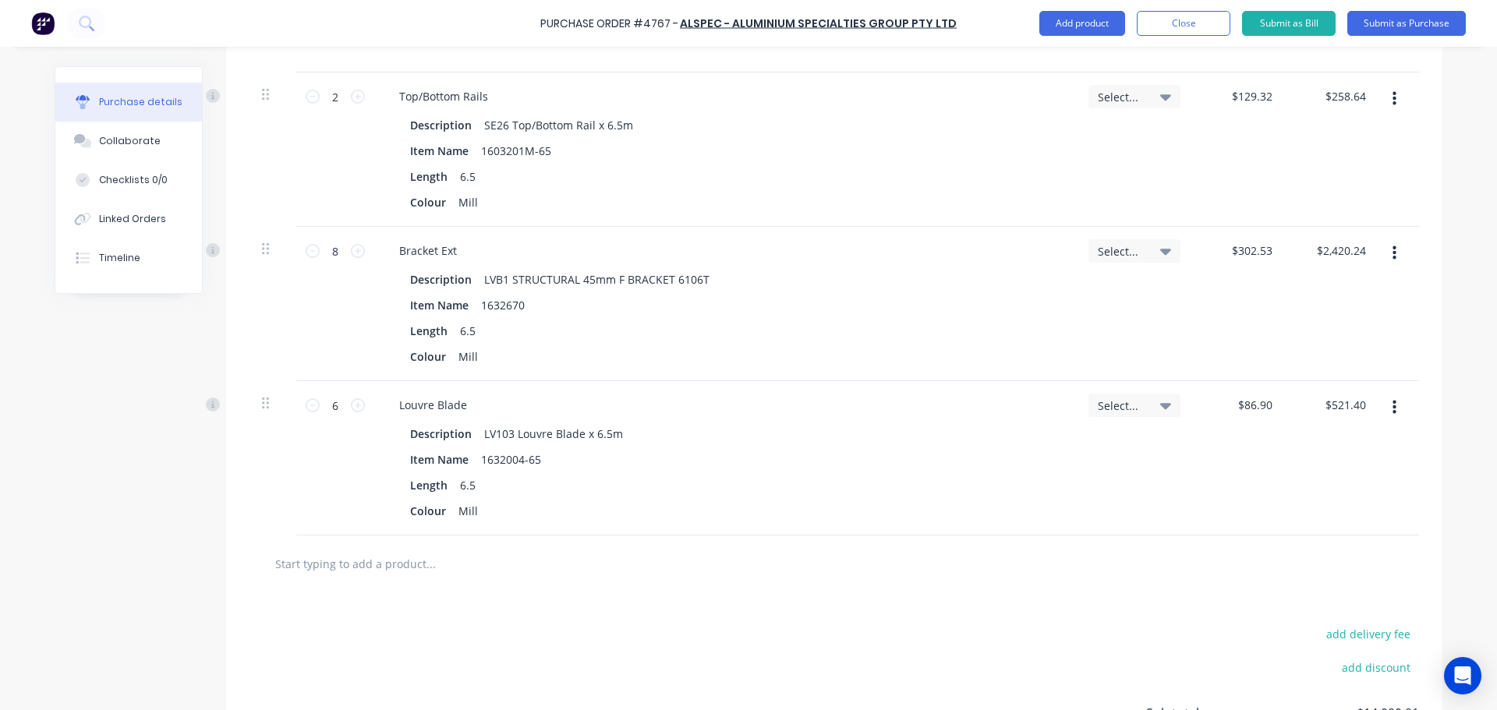
click at [640, 585] on div at bounding box center [833, 563] width 1169 height 57
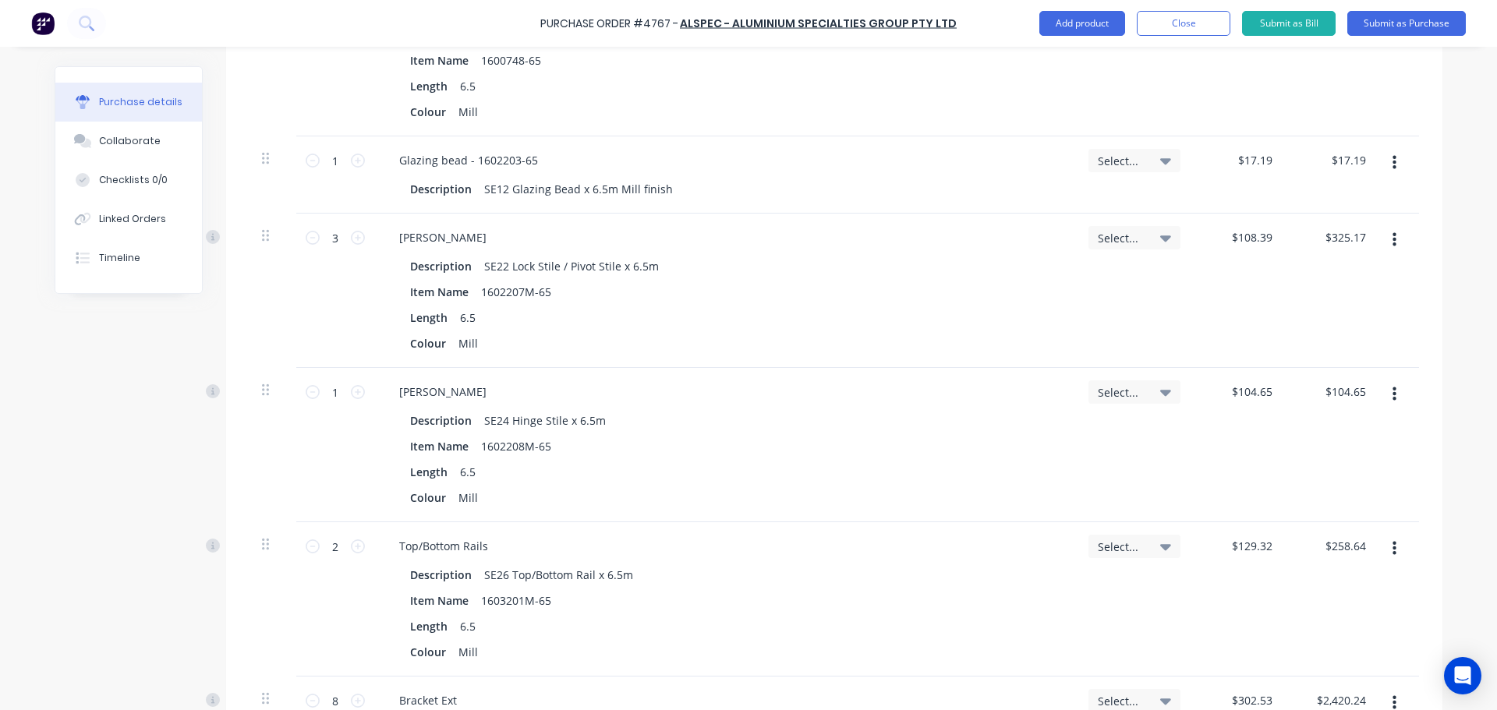
scroll to position [3276, 0]
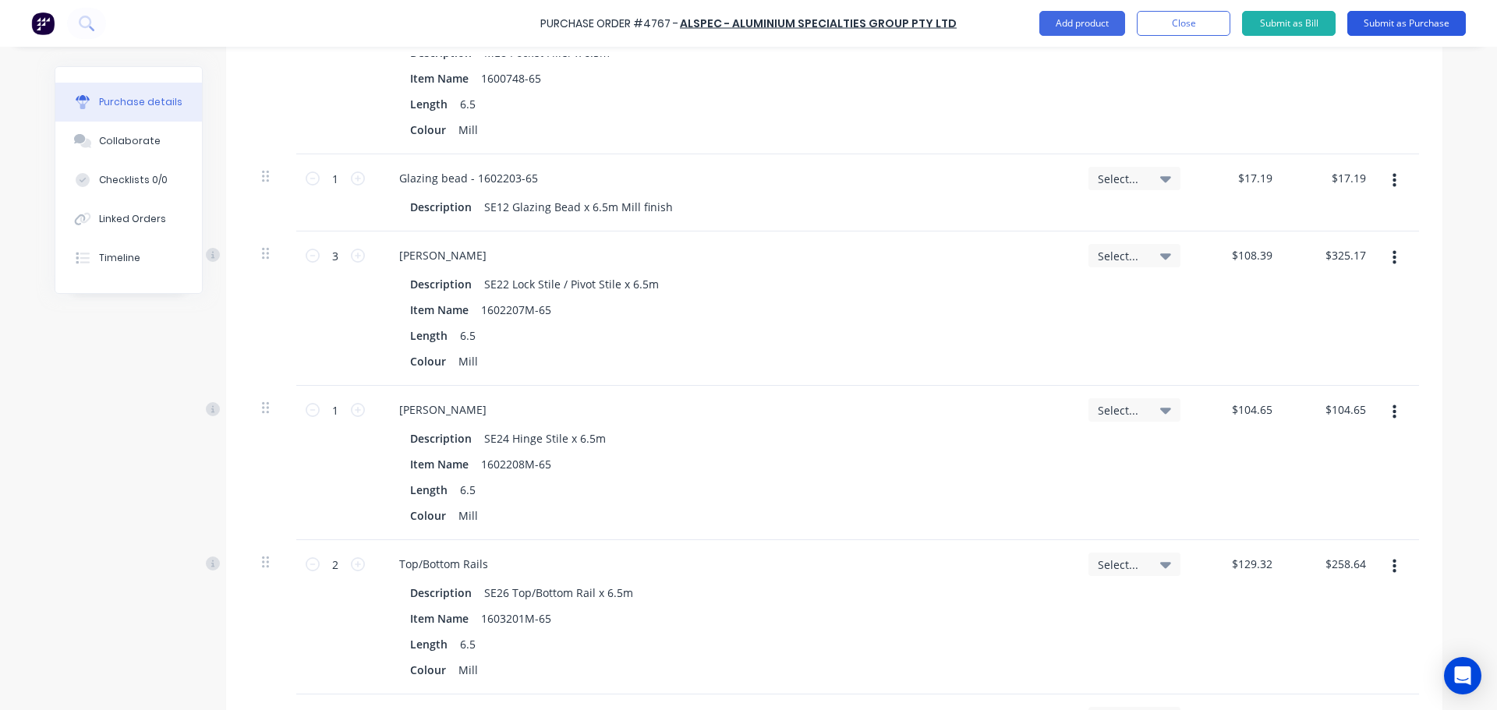
click at [1408, 23] on button "Submit as Purchase" at bounding box center [1406, 23] width 118 height 25
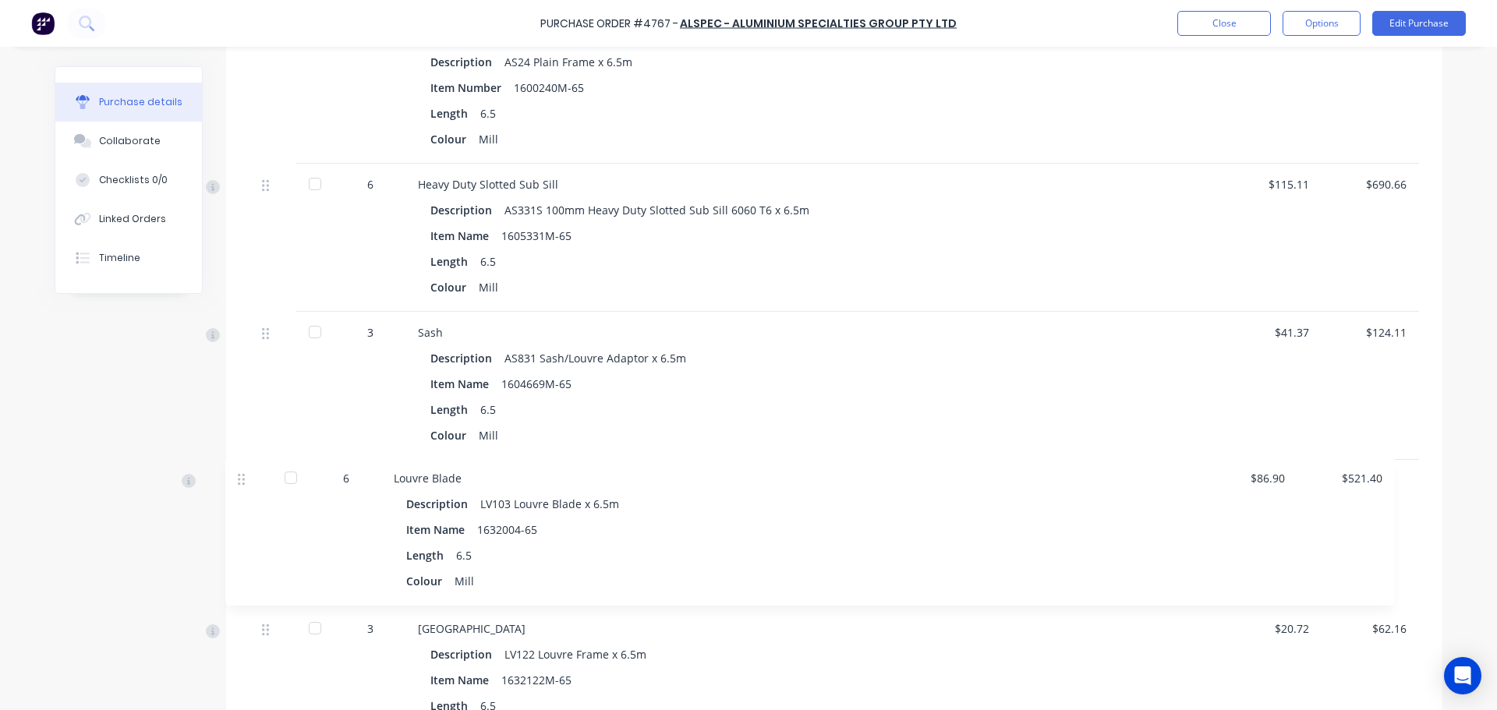
scroll to position [907, 0]
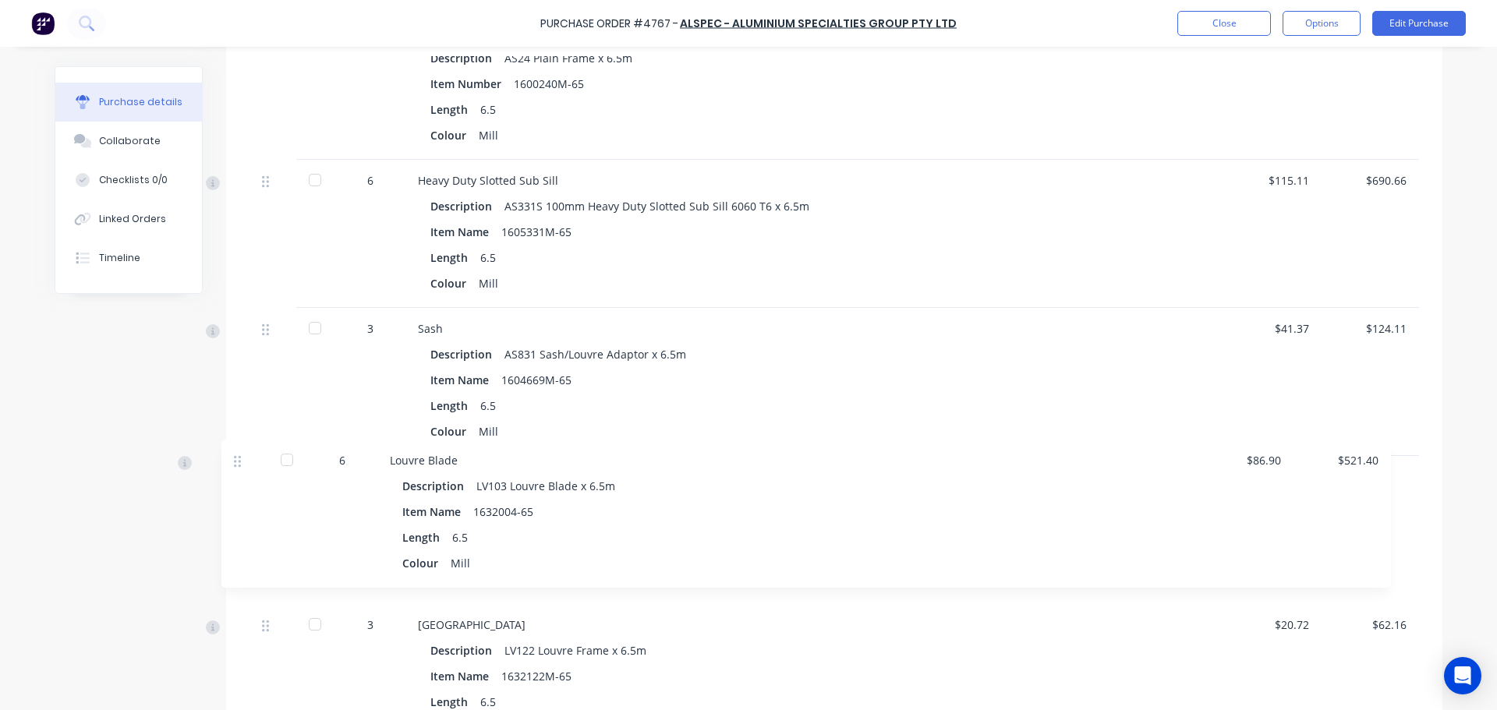
drag, startPoint x: 260, startPoint y: 389, endPoint x: 241, endPoint y: 453, distance: 66.6
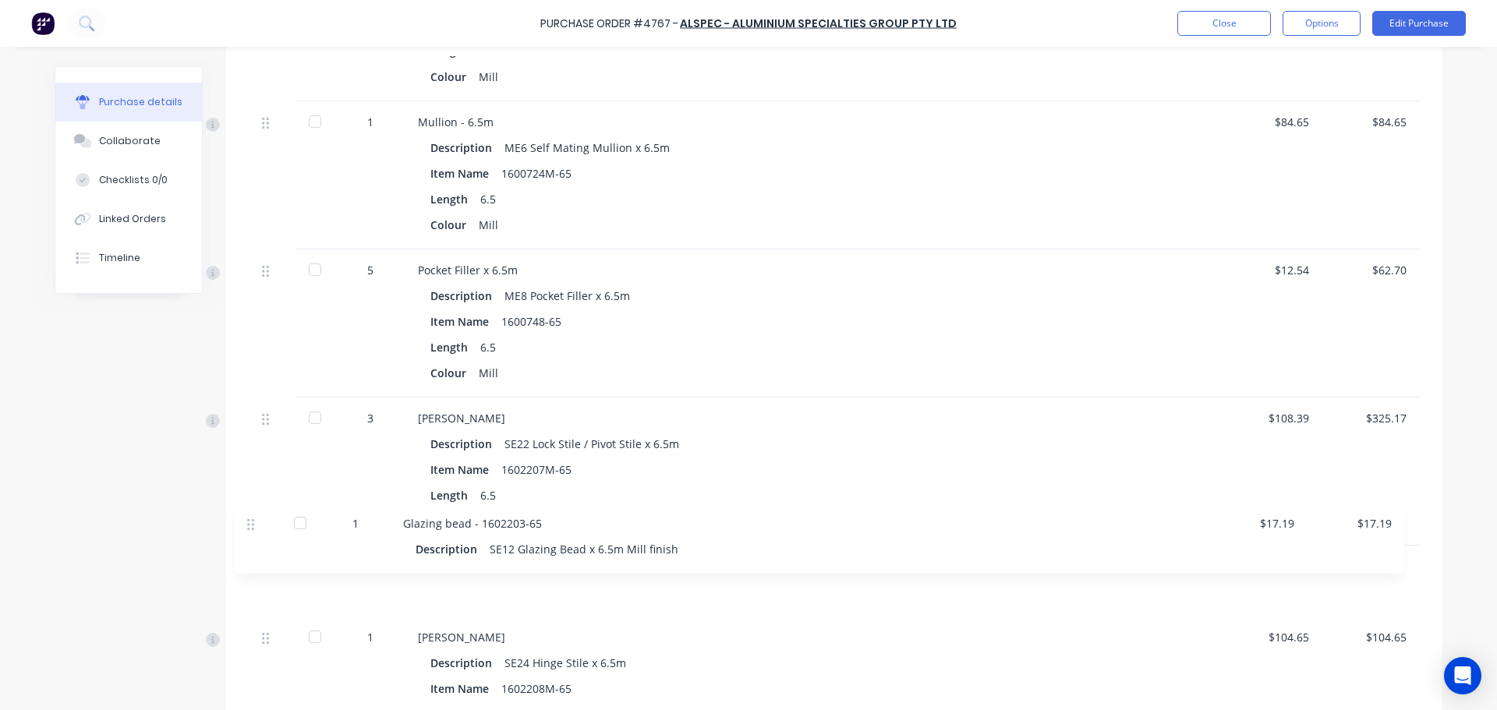
scroll to position [3042, 0]
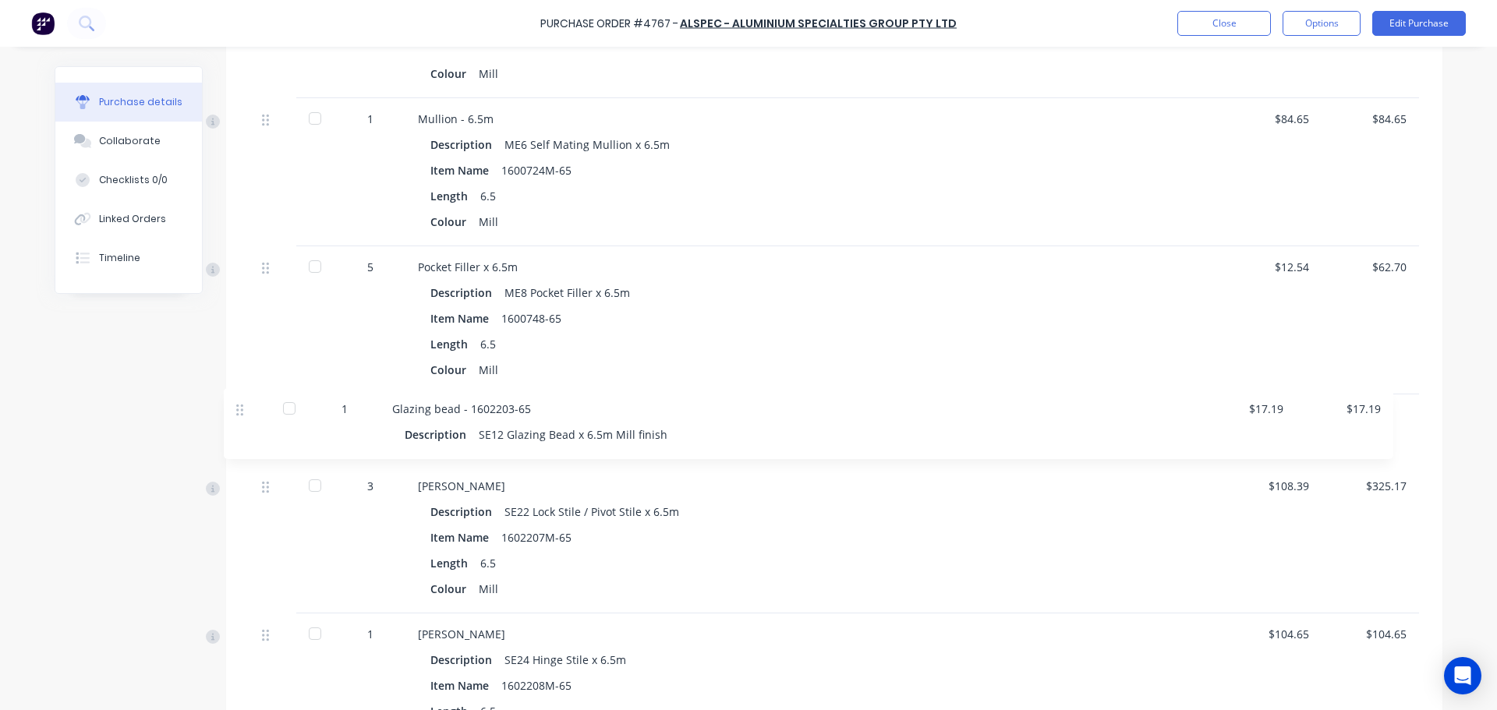
drag, startPoint x: 257, startPoint y: 598, endPoint x: 239, endPoint y: 407, distance: 191.9
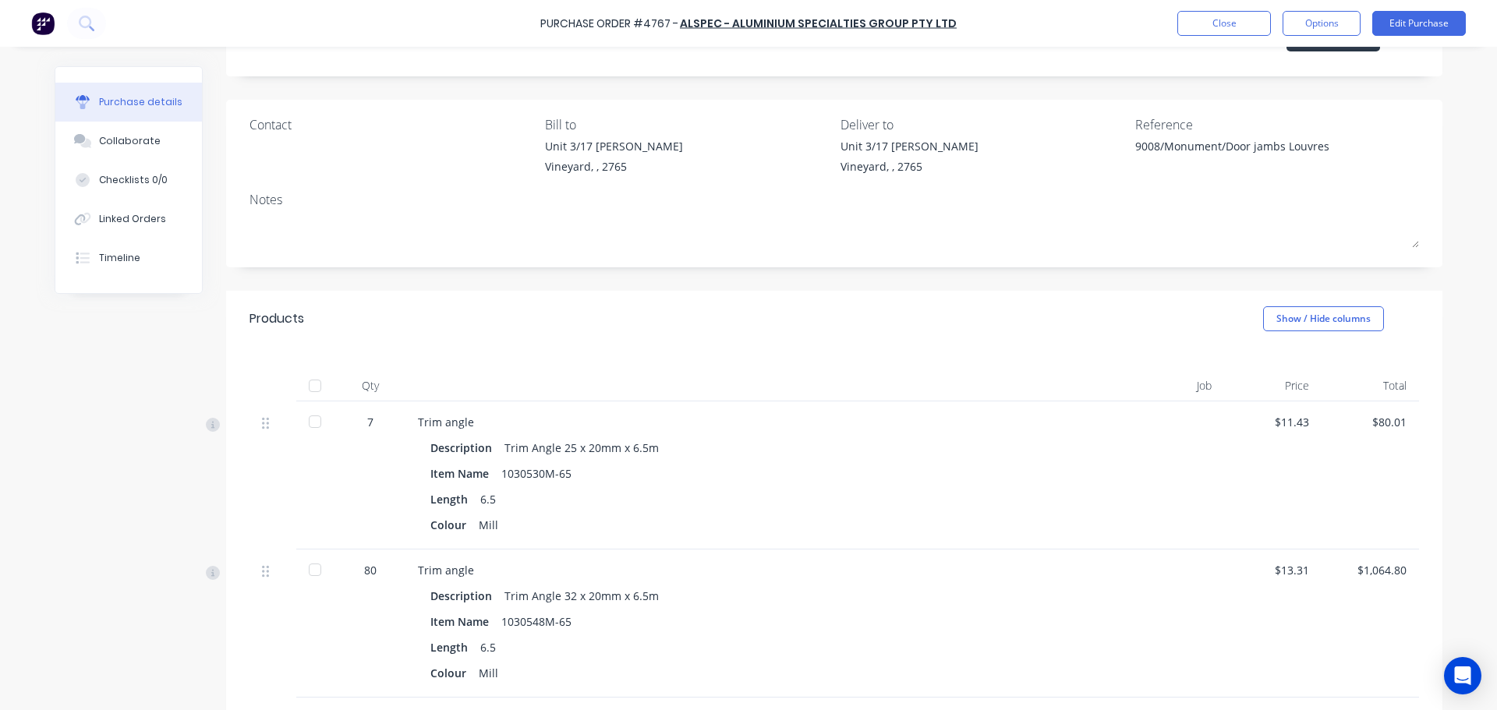
scroll to position [0, 0]
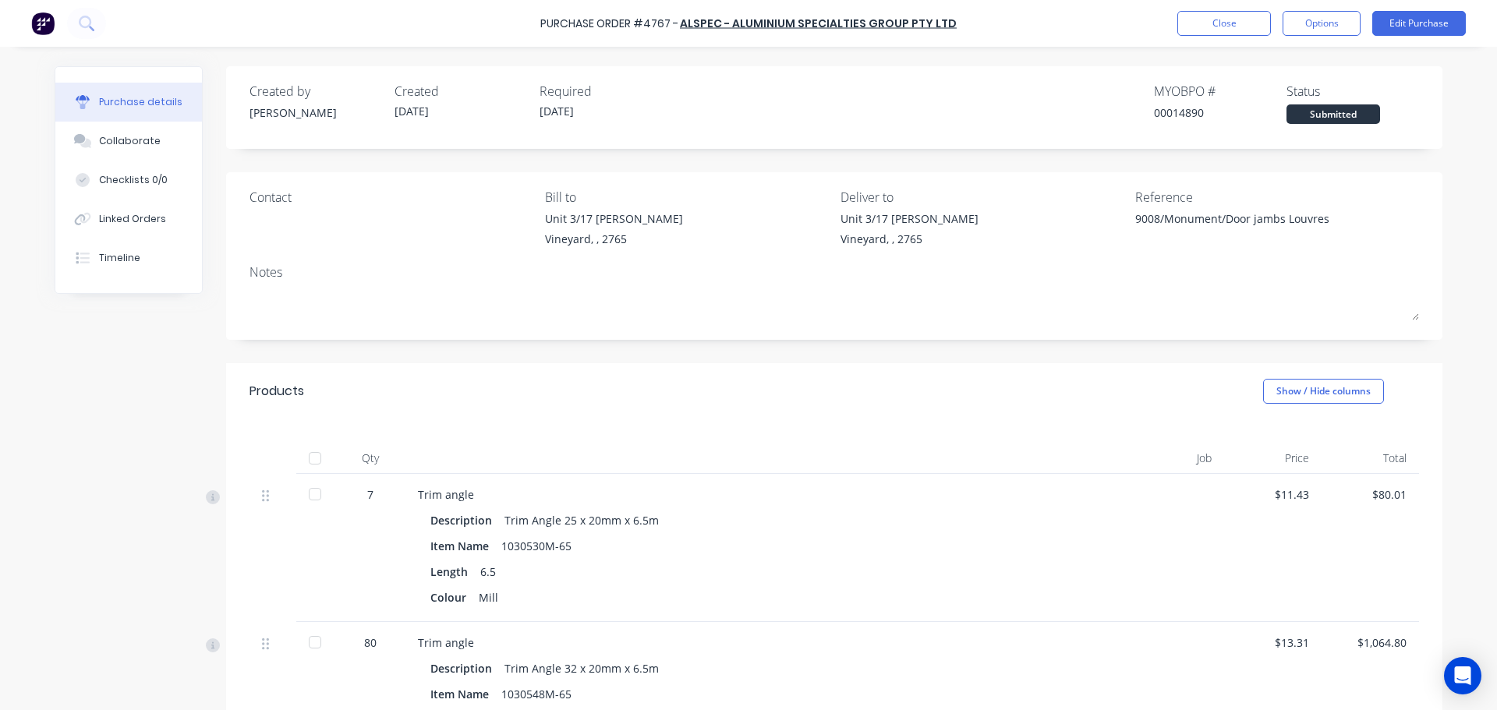
click at [261, 214] on div at bounding box center [391, 214] width 284 height 8
click at [277, 237] on div "Contact" at bounding box center [391, 221] width 284 height 67
click at [259, 219] on div "Contact" at bounding box center [391, 221] width 284 height 67
click at [1410, 19] on button "Edit Purchase" at bounding box center [1419, 23] width 94 height 25
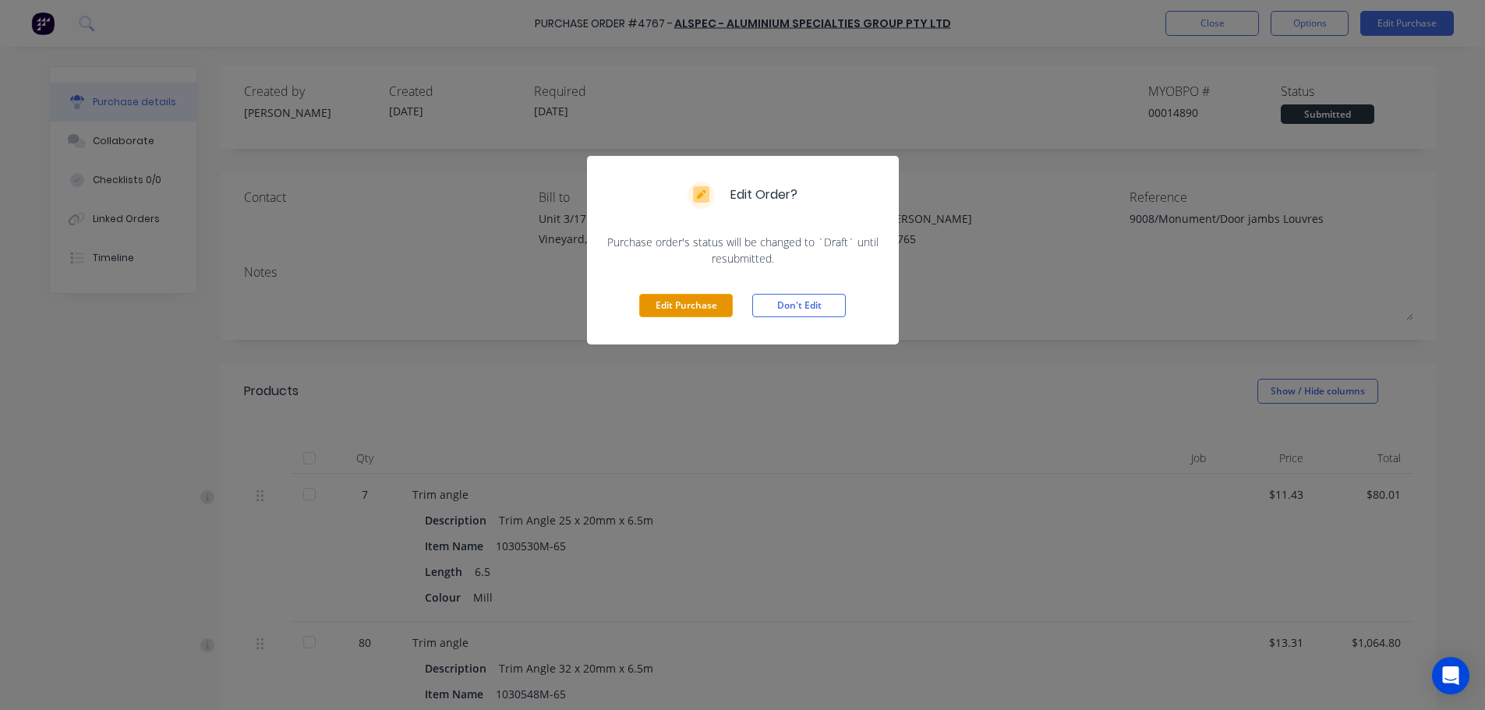
click at [713, 306] on button "Edit Purchase" at bounding box center [686, 305] width 94 height 23
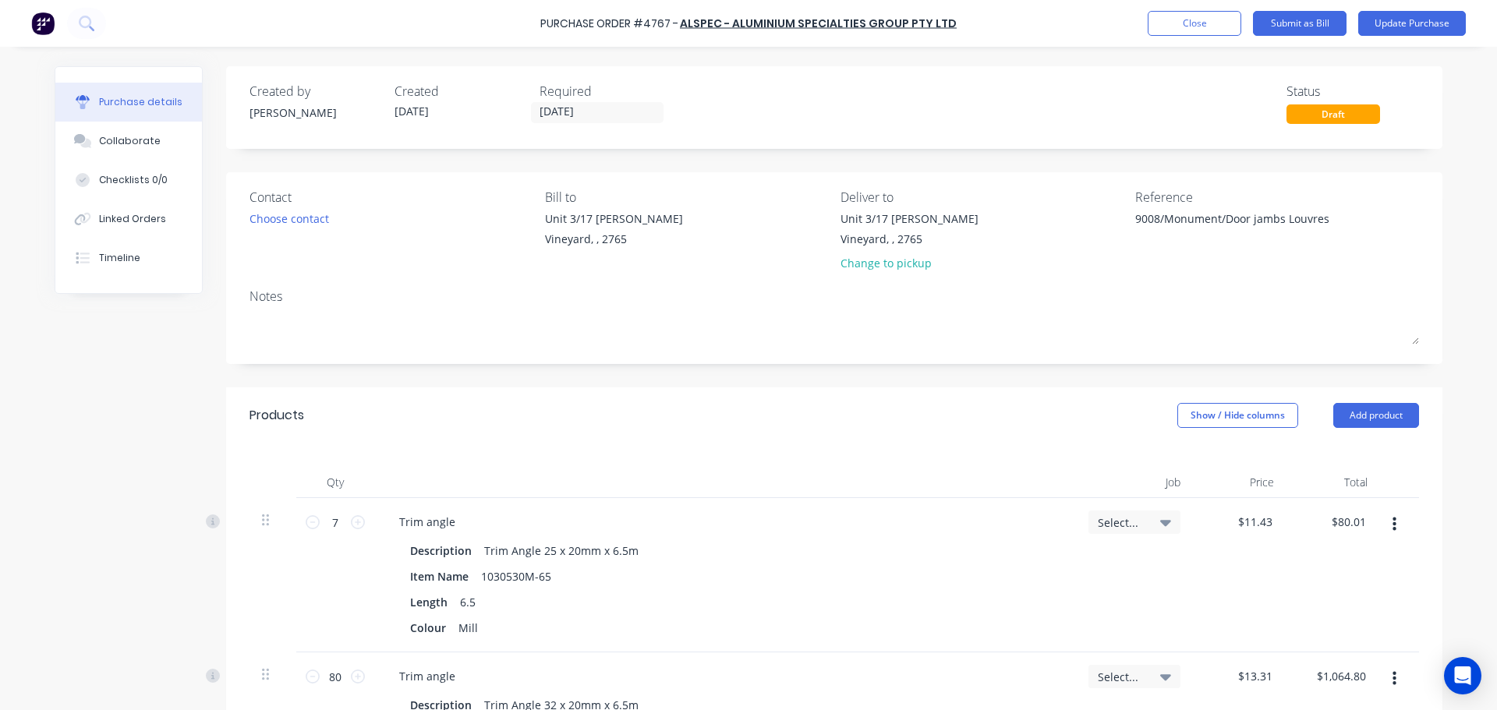
click at [302, 228] on div "Contact Choose contact" at bounding box center [391, 233] width 284 height 91
click at [301, 224] on div "Choose contact" at bounding box center [289, 218] width 80 height 16
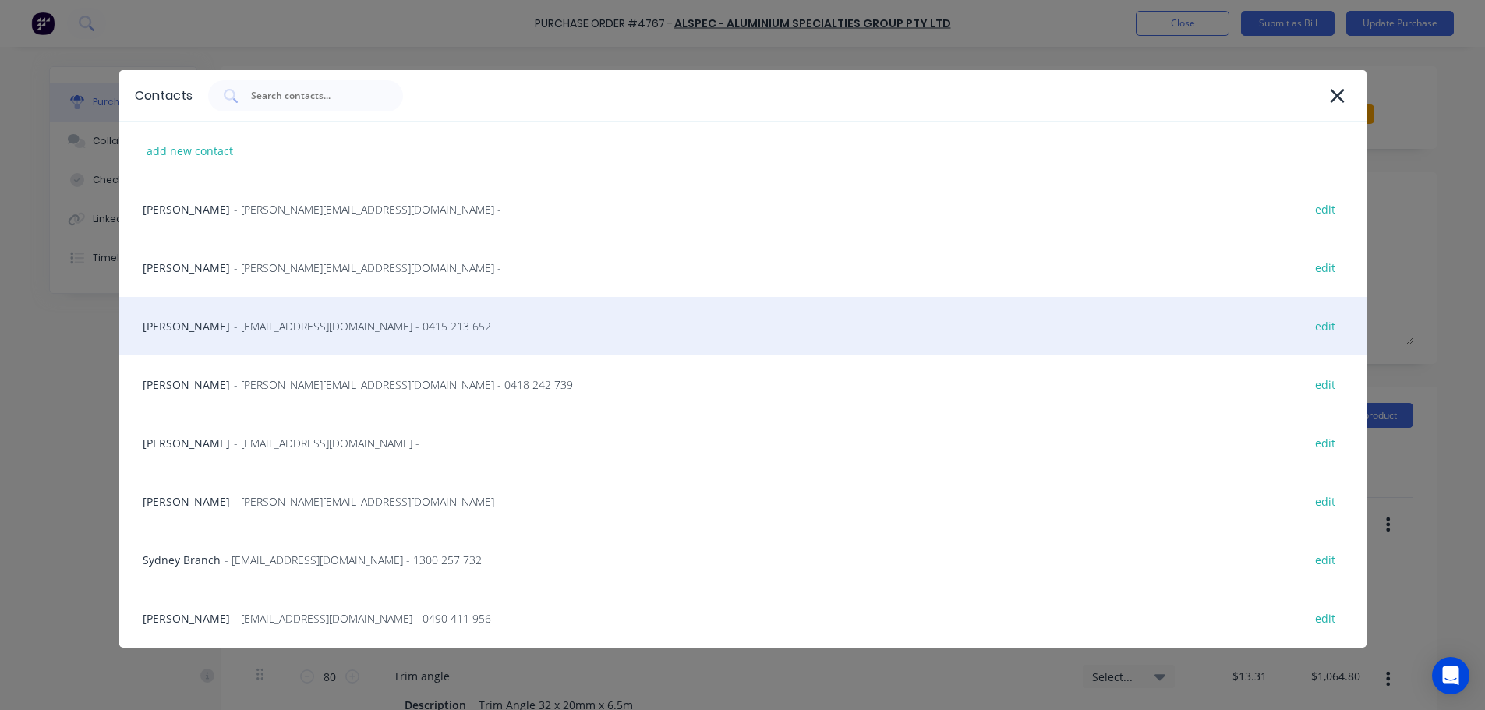
click at [256, 331] on span "- cburton@alspec.com.au - 0415 213 652" at bounding box center [362, 326] width 257 height 16
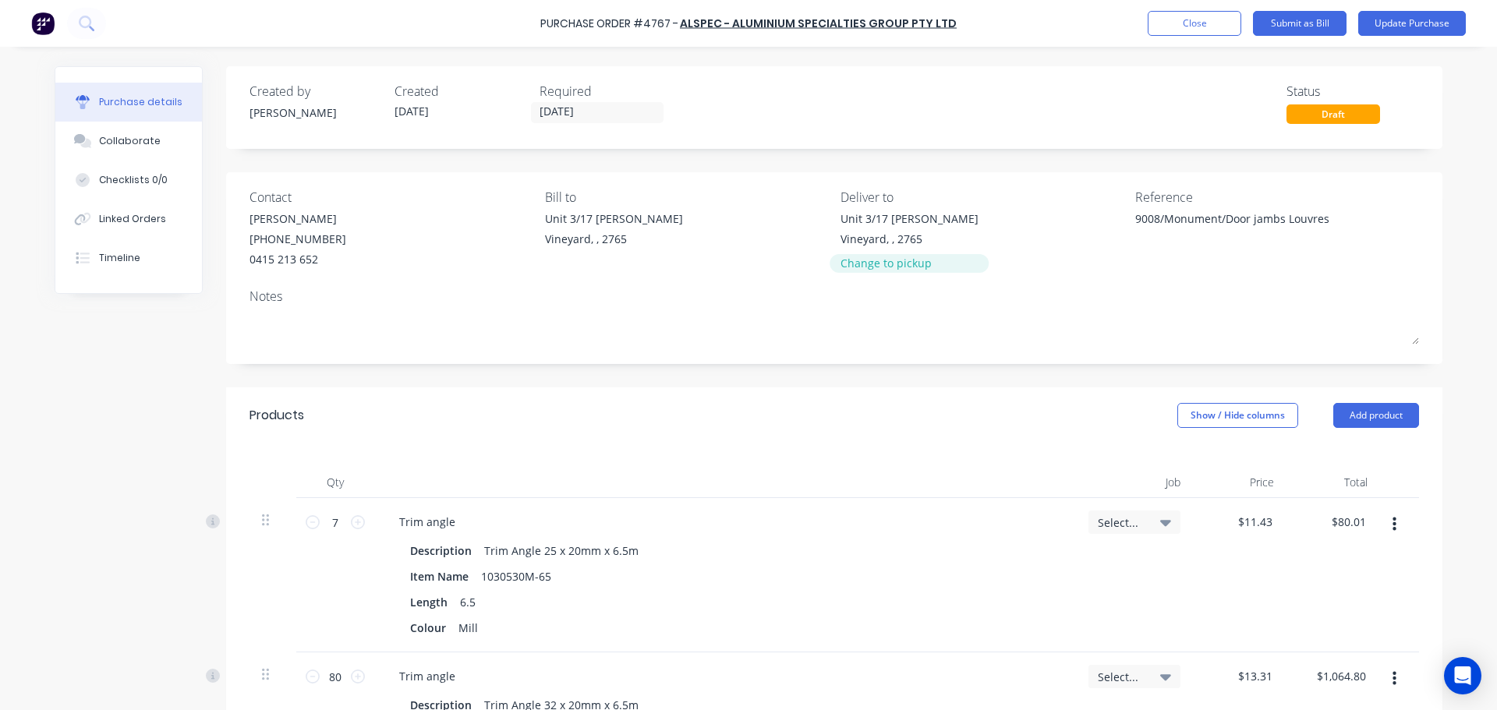
click at [870, 266] on div "Change to pickup" at bounding box center [909, 263] width 138 height 16
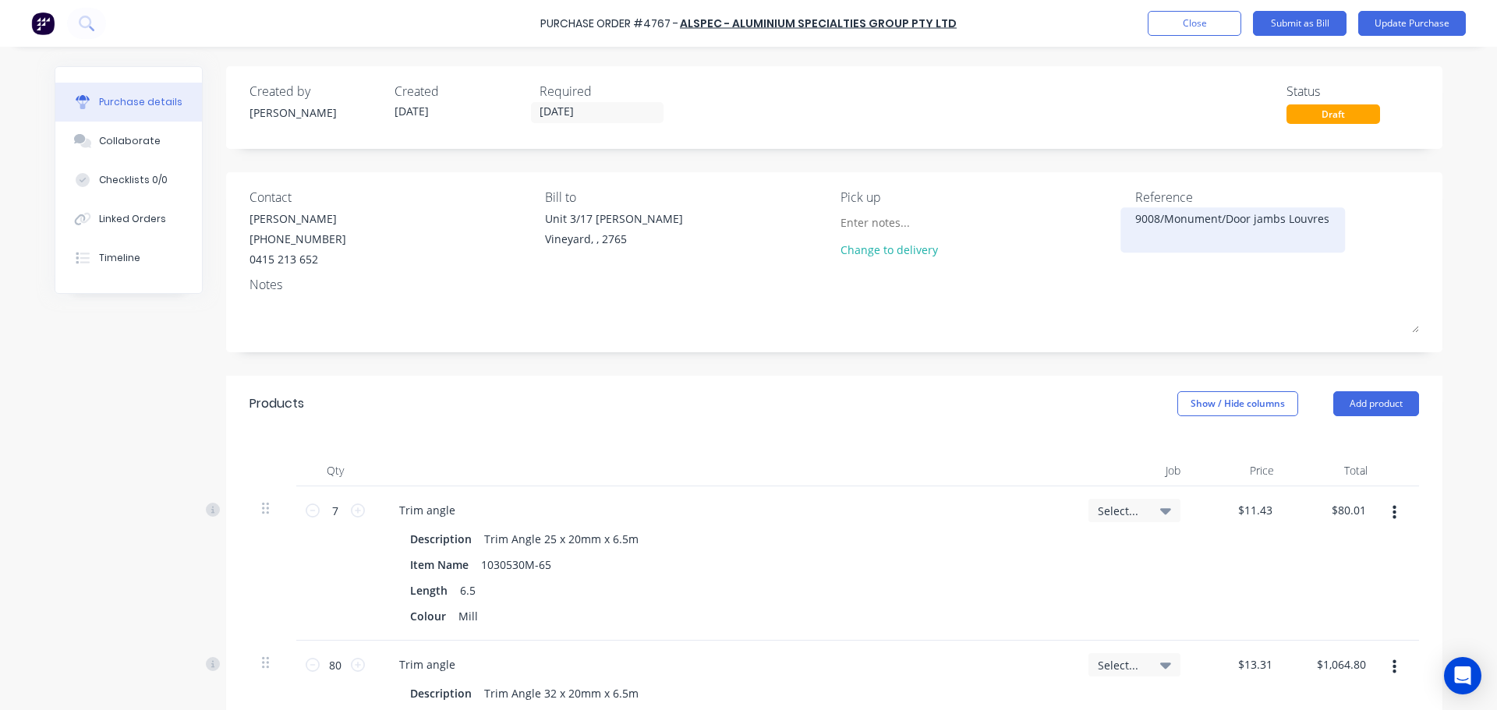
click at [1135, 219] on textarea "9008/Monument/Door jambs Louvres" at bounding box center [1232, 227] width 195 height 35
drag, startPoint x: 1249, startPoint y: 219, endPoint x: 1281, endPoint y: 243, distance: 39.4
click at [1281, 243] on textarea "4767/9008/Monument/Door jambs Louvres" at bounding box center [1232, 227] width 195 height 35
click at [879, 223] on input at bounding box center [911, 221] width 142 height 23
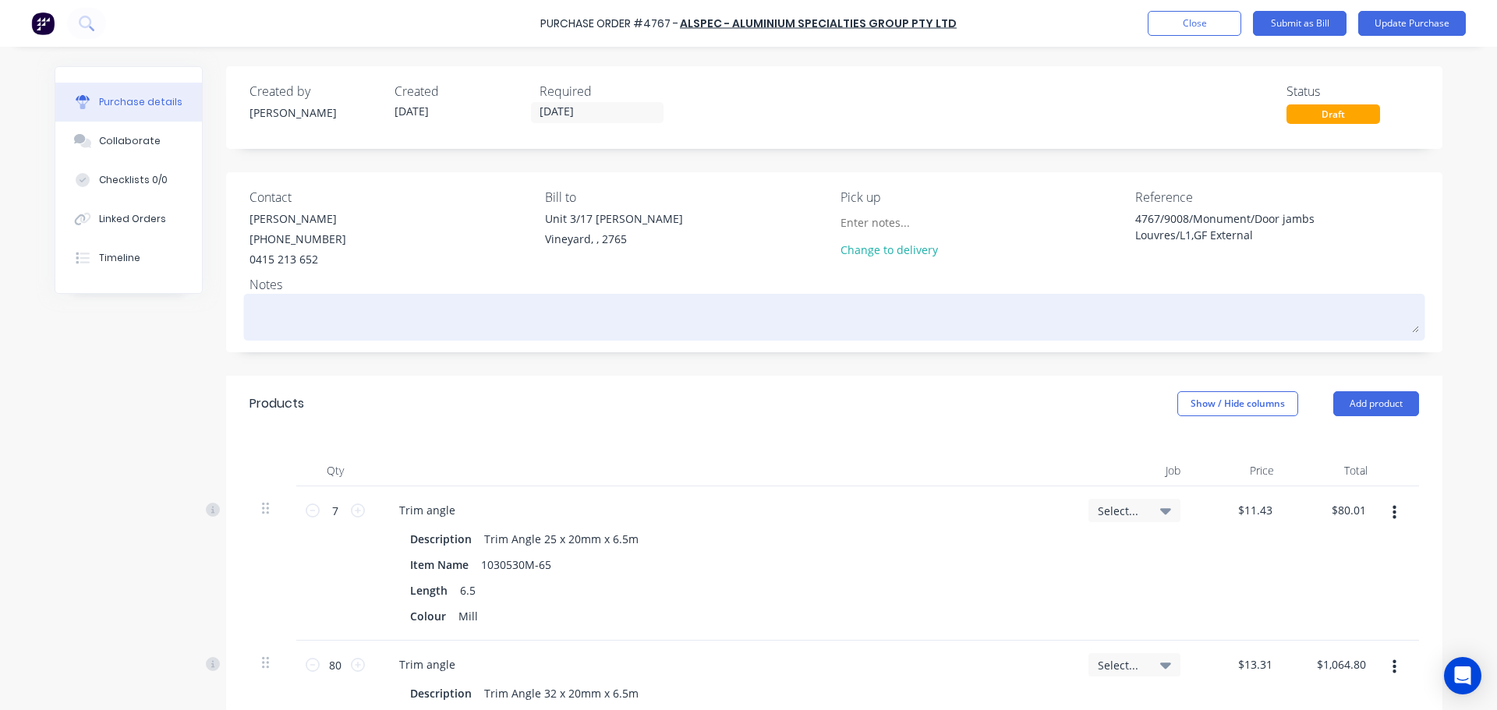
click at [320, 330] on textarea at bounding box center [833, 315] width 1169 height 35
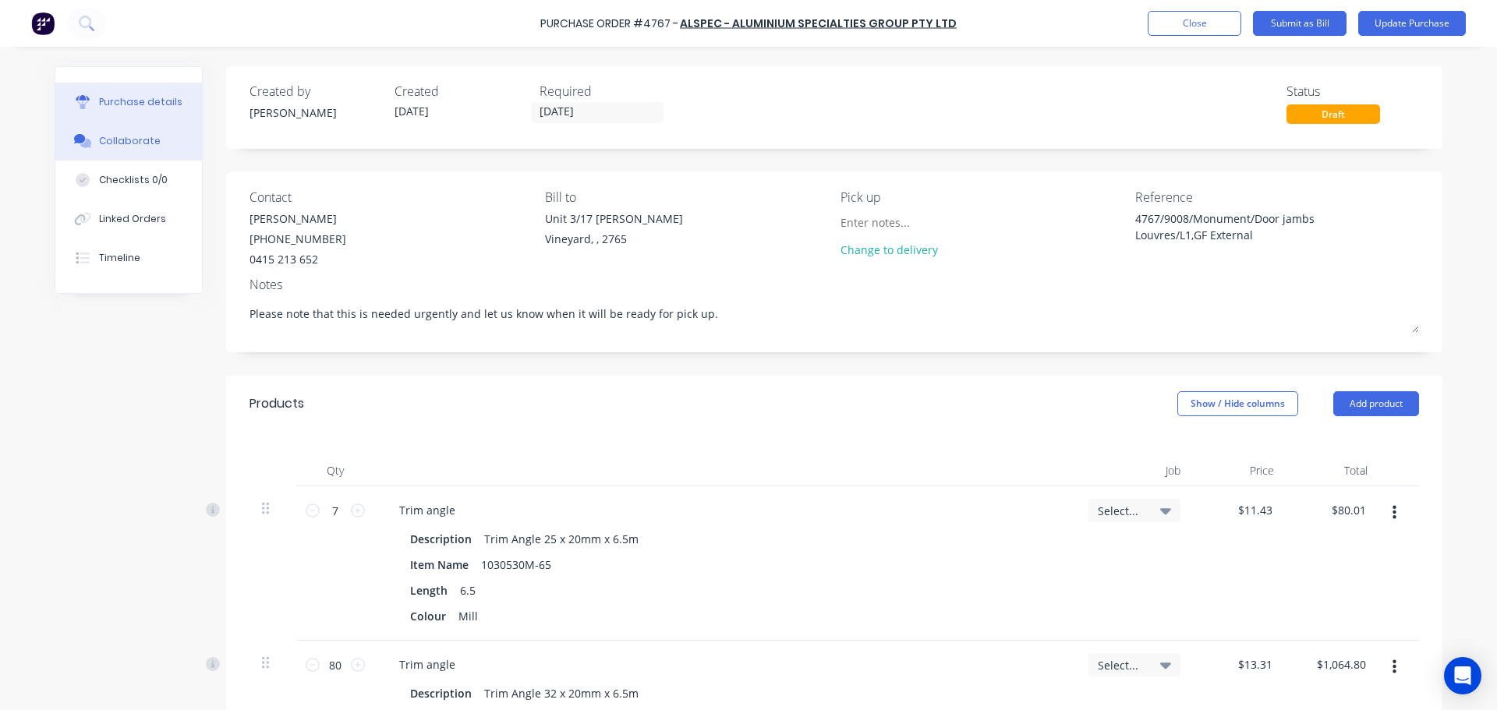
click at [126, 136] on div "Collaborate" at bounding box center [130, 141] width 62 height 14
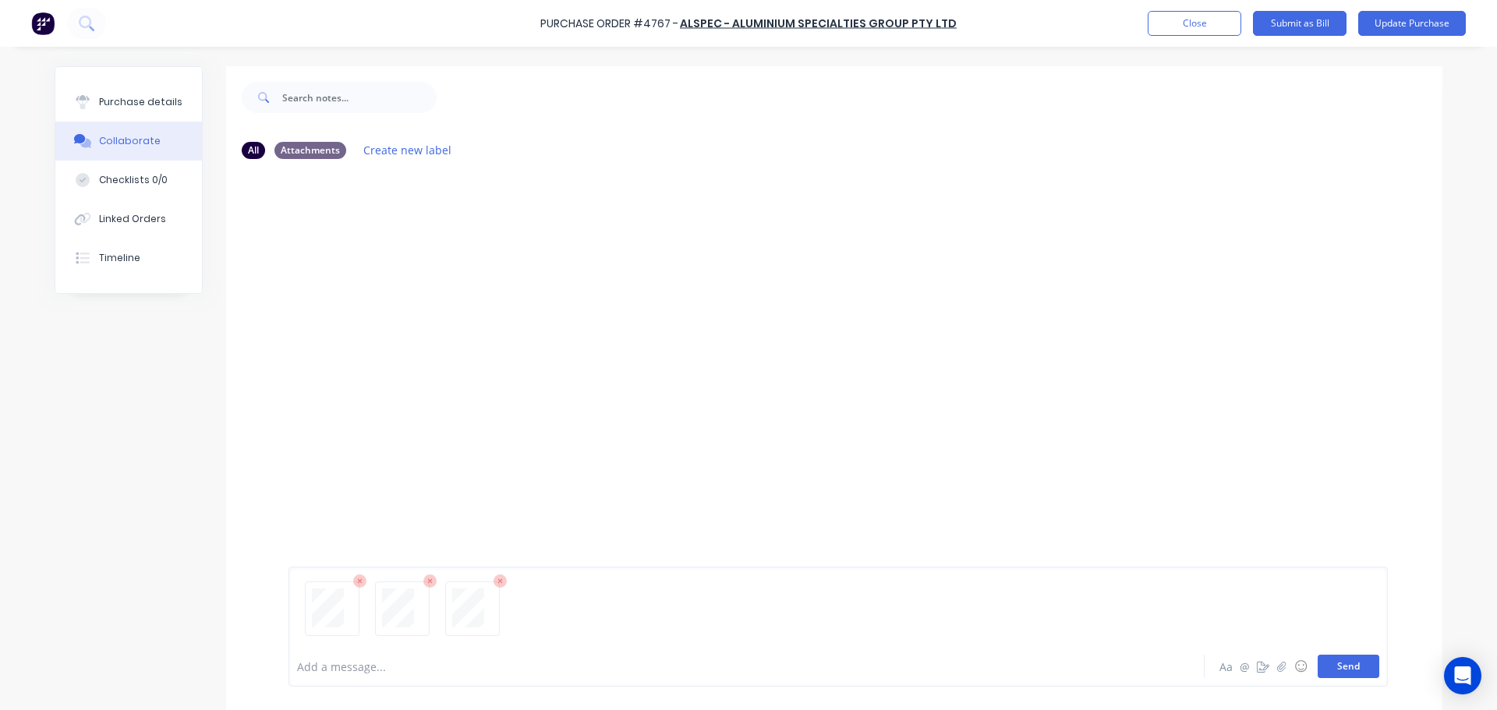
click at [1356, 666] on button "Send" at bounding box center [1348, 666] width 62 height 23
click at [104, 102] on div "Purchase details" at bounding box center [140, 102] width 83 height 14
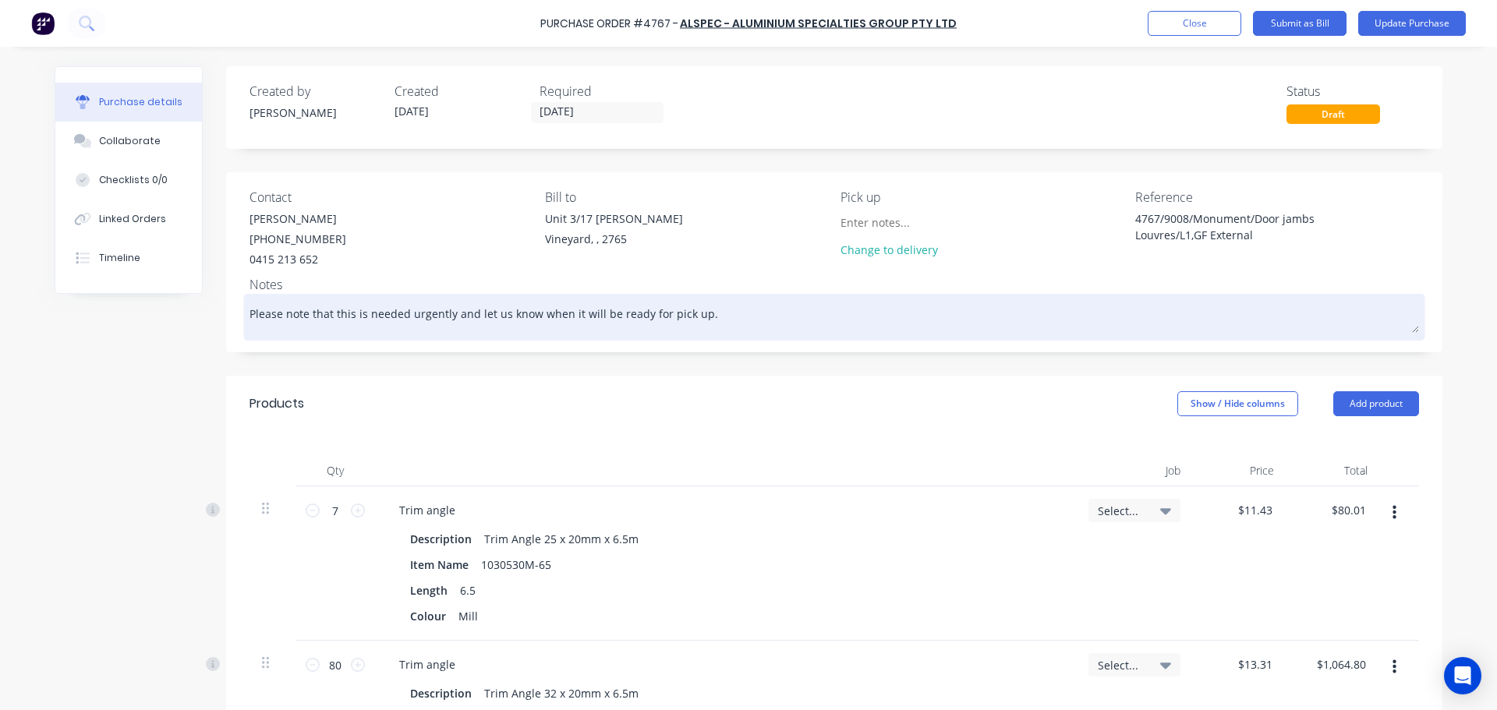
click at [712, 322] on textarea "Please note that this is needed urgently and let us know when it will be ready …" at bounding box center [833, 315] width 1169 height 35
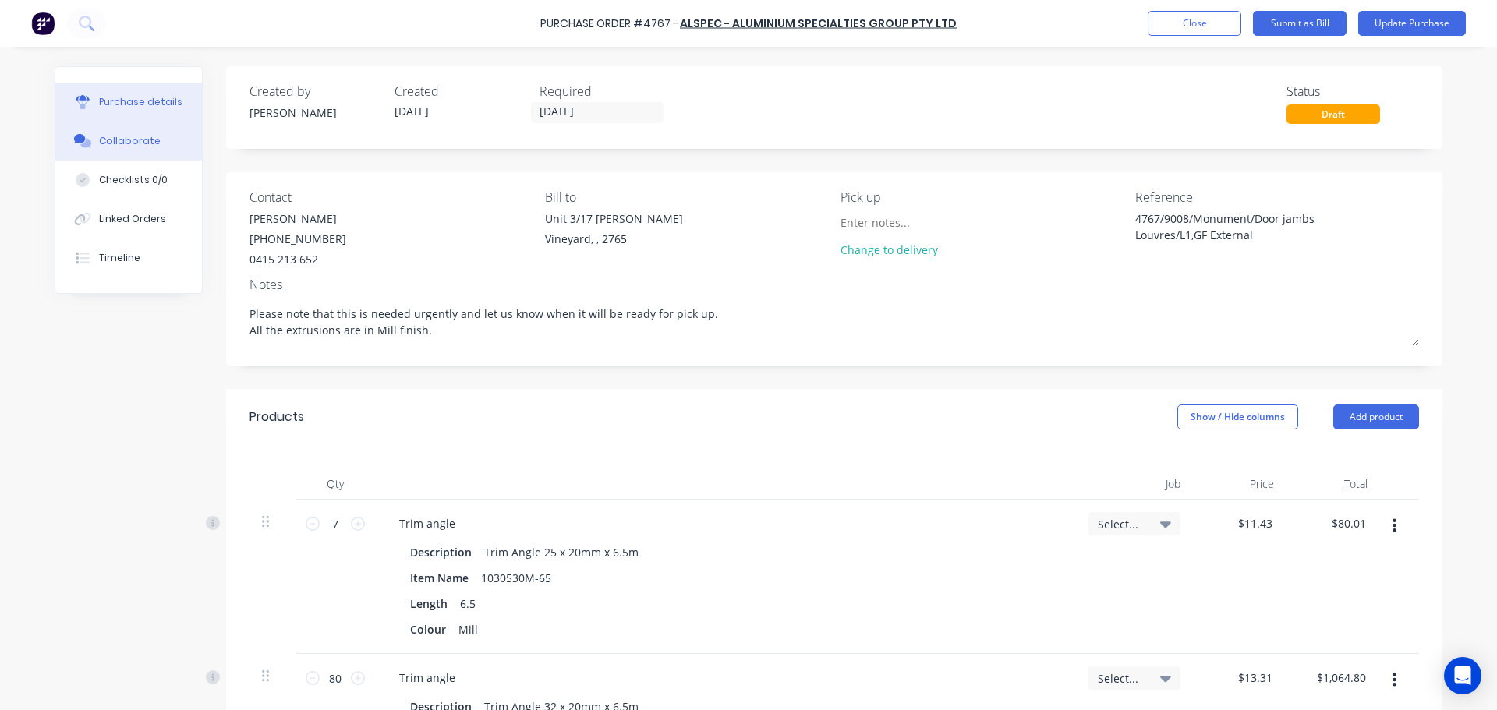
click at [135, 152] on button "Collaborate" at bounding box center [128, 141] width 147 height 39
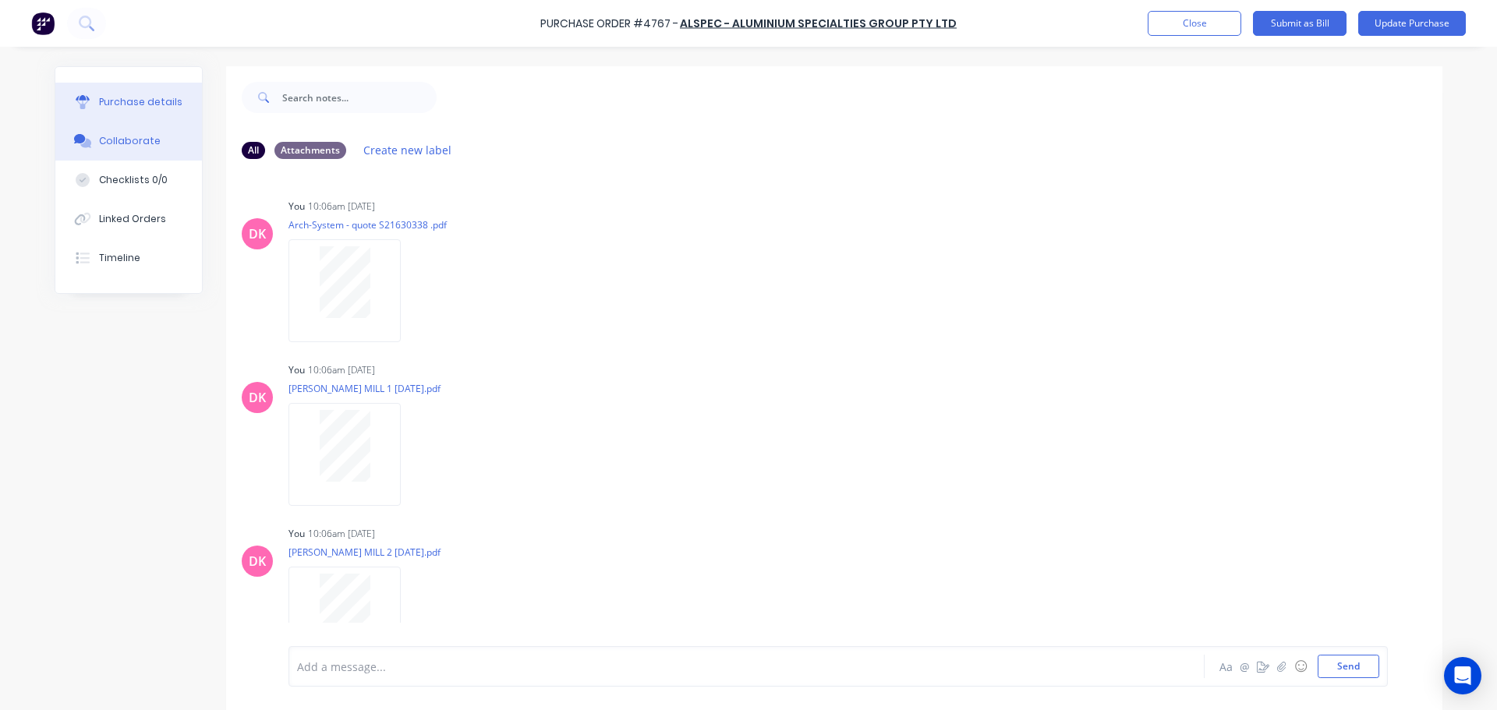
click at [167, 111] on button "Purchase details" at bounding box center [128, 102] width 147 height 39
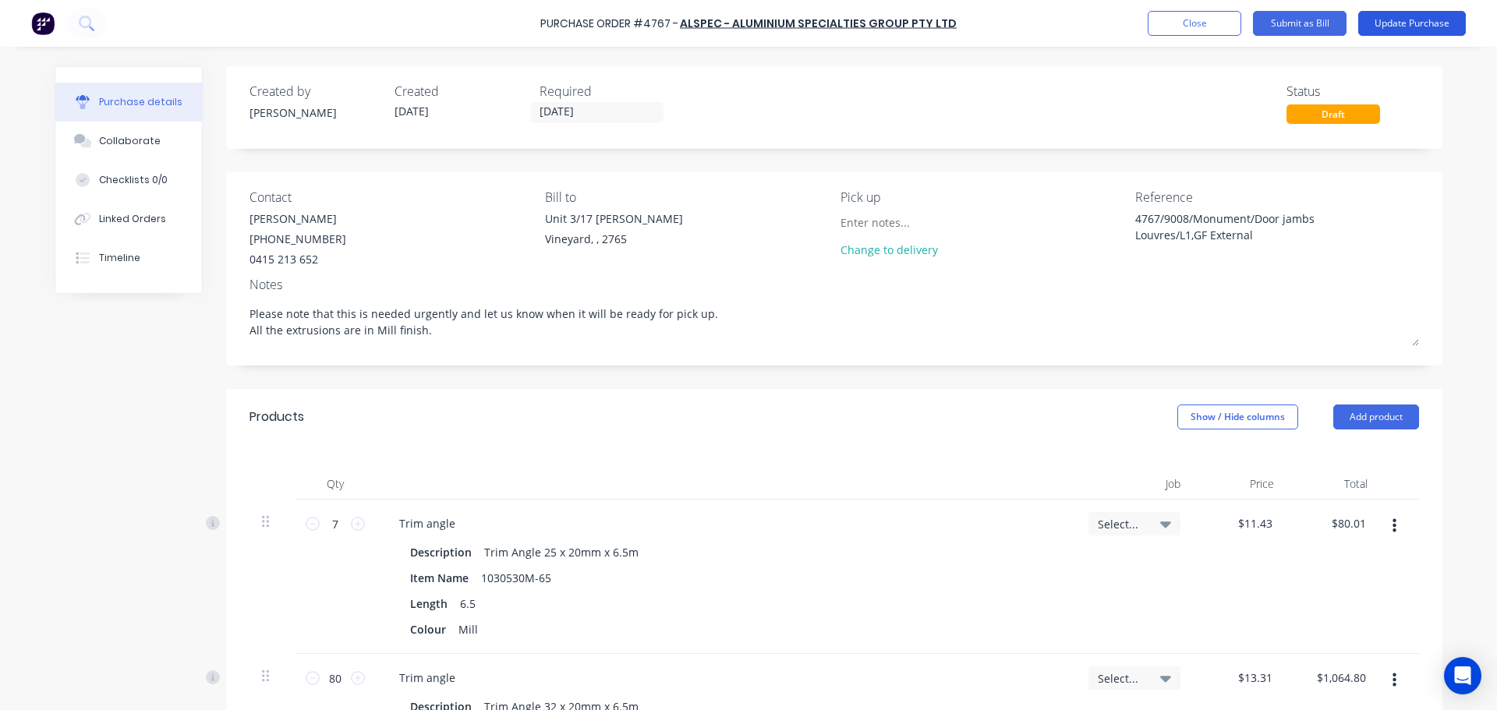
click at [1406, 19] on button "Update Purchase" at bounding box center [1412, 23] width 108 height 25
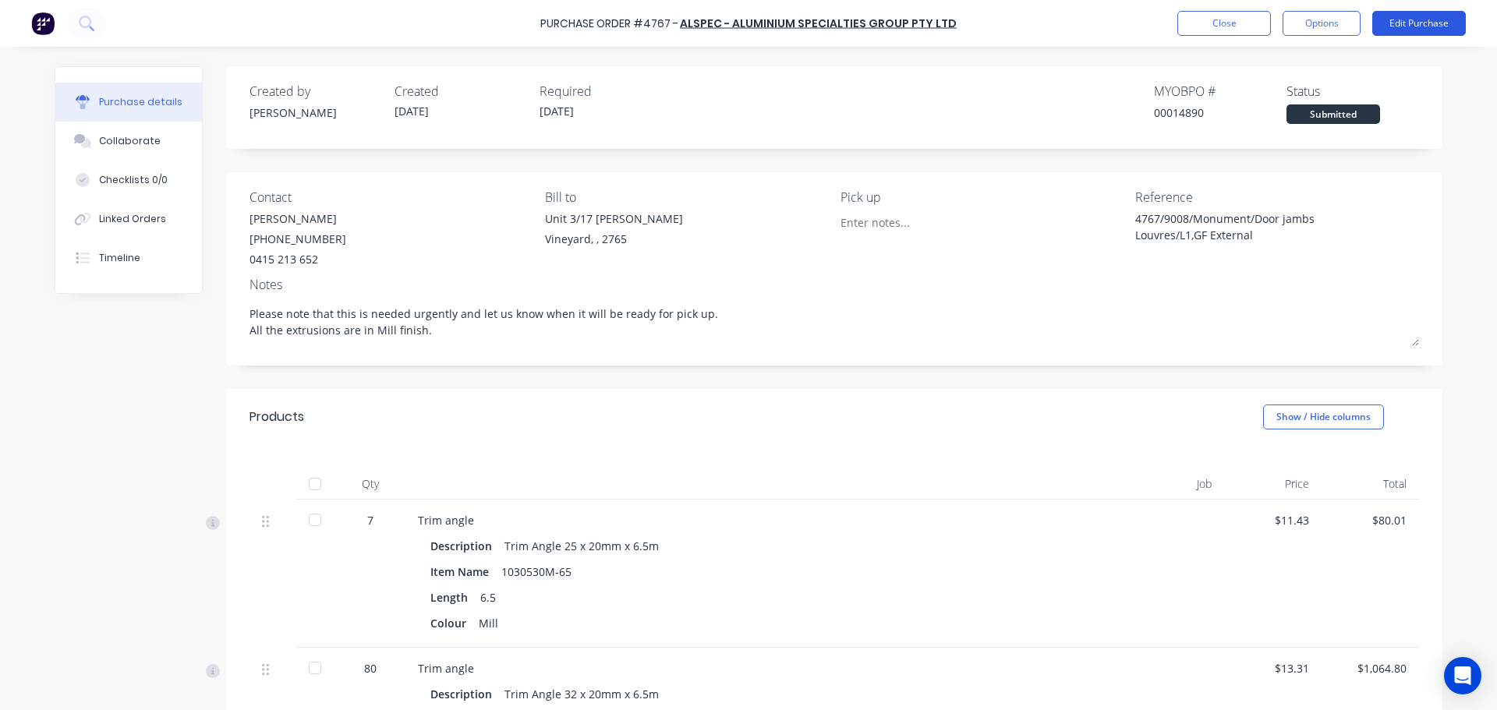
click at [1406, 27] on button "Edit Purchase" at bounding box center [1419, 23] width 94 height 25
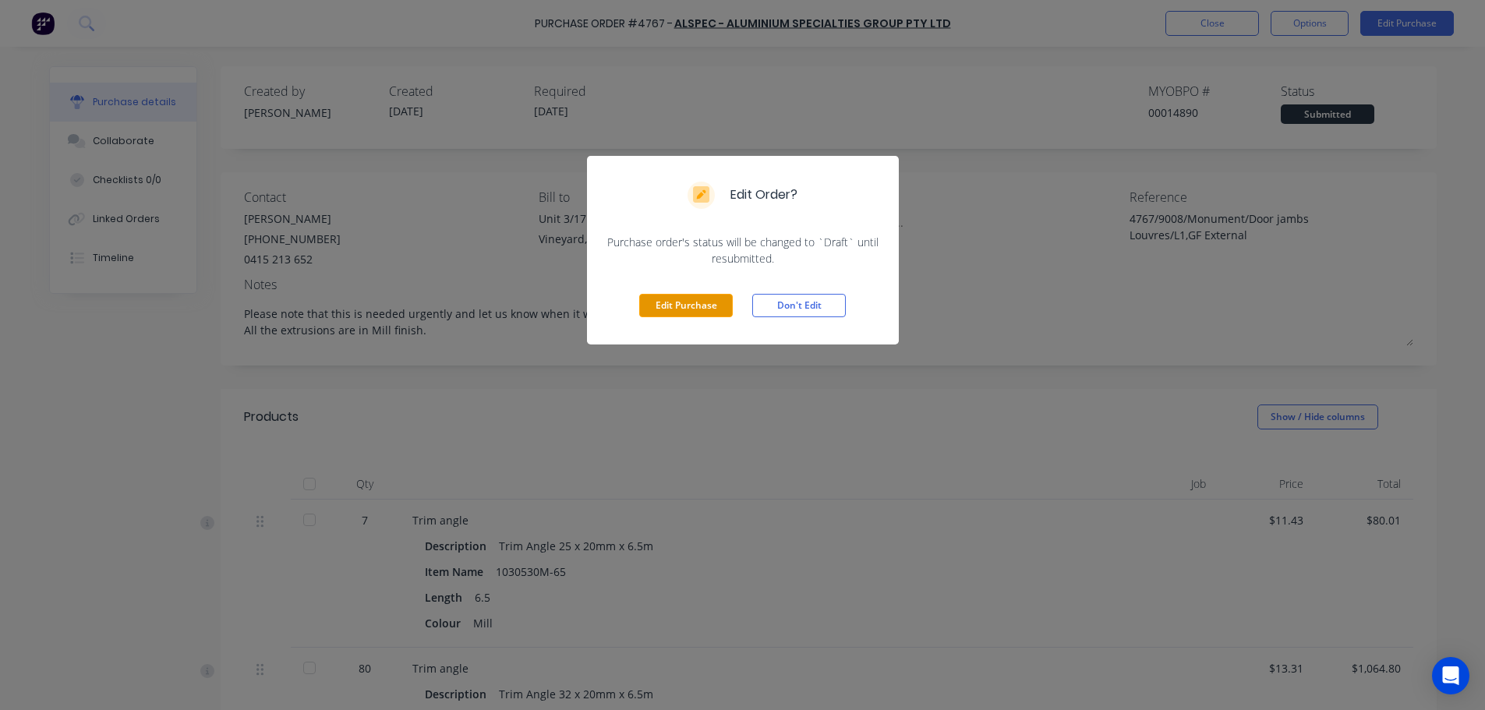
click at [700, 316] on button "Edit Purchase" at bounding box center [686, 305] width 94 height 23
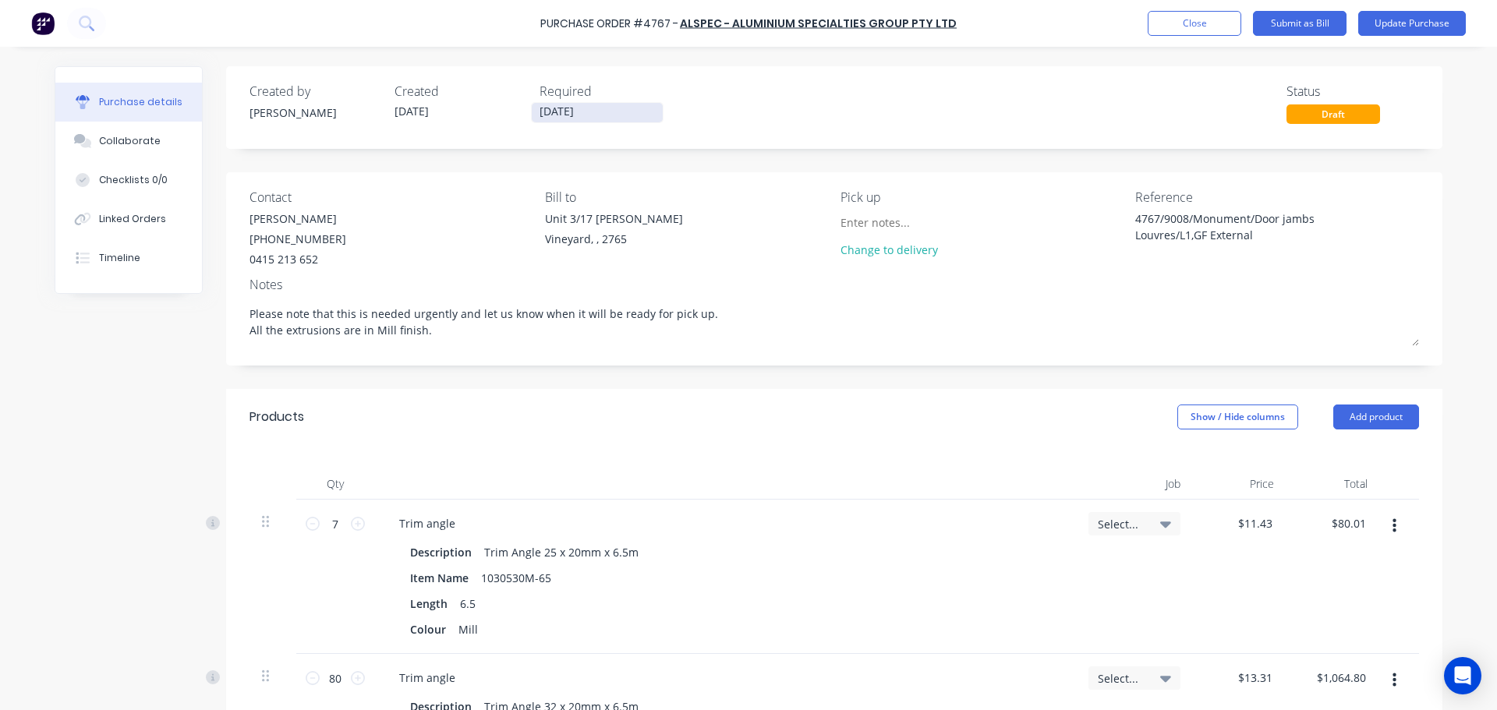
click at [567, 111] on input "[DATE]" at bounding box center [597, 112] width 131 height 19
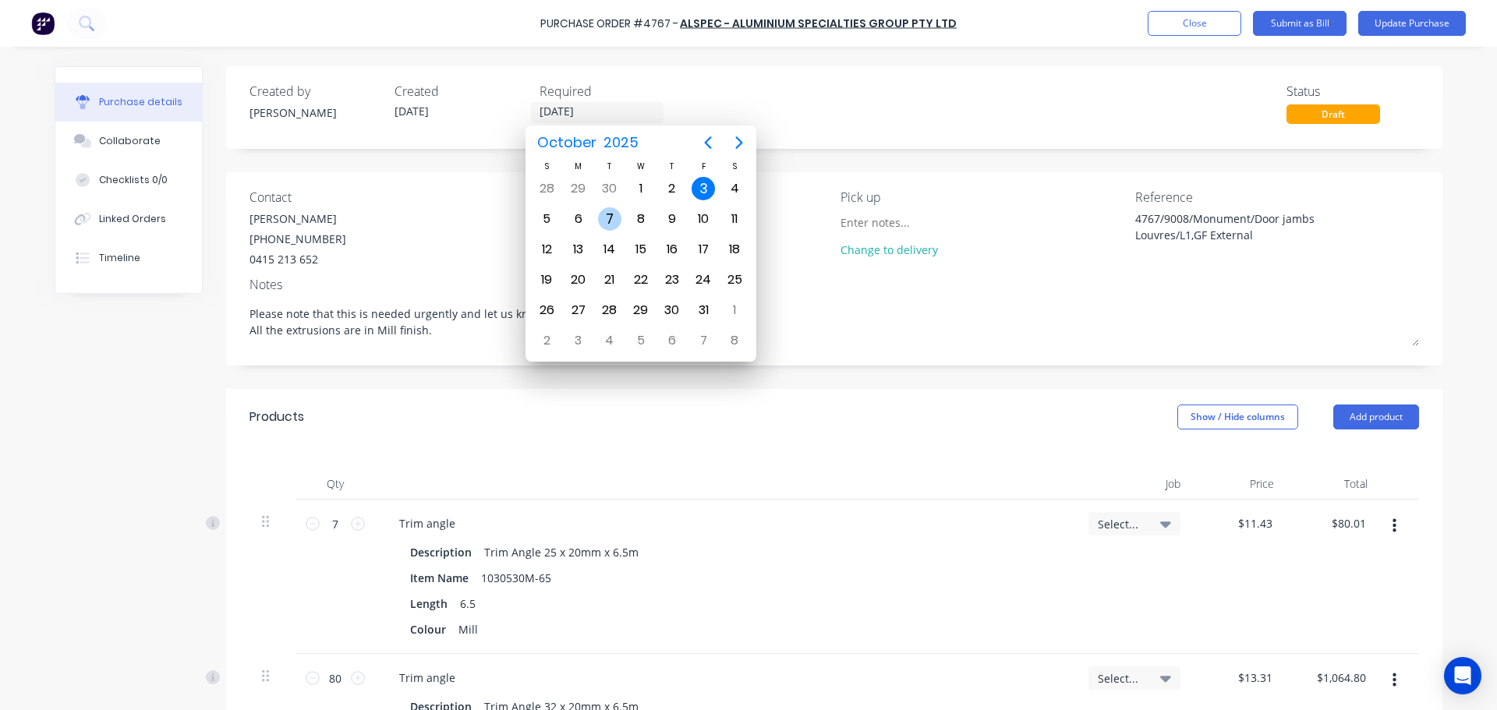
click at [605, 221] on div "7" at bounding box center [609, 218] width 23 height 23
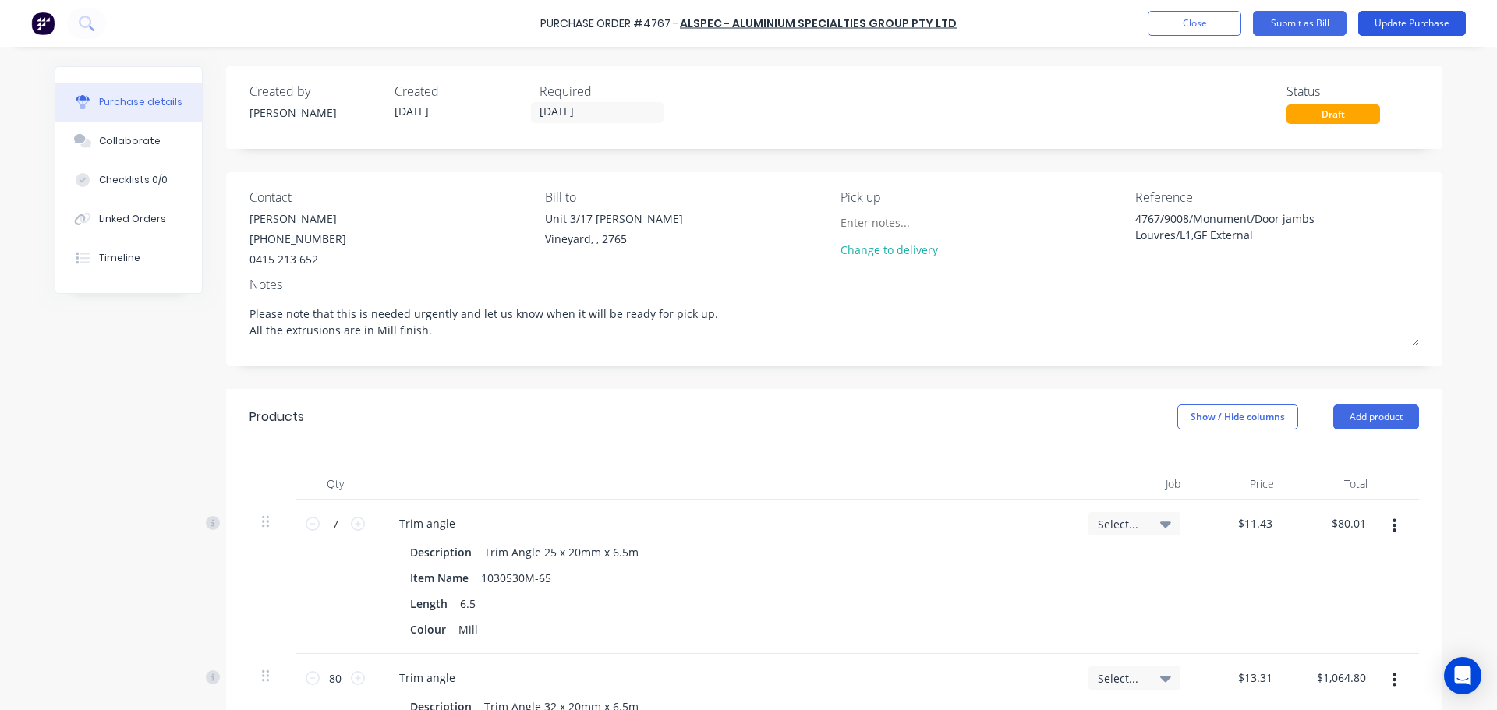
click at [1426, 19] on button "Update Purchase" at bounding box center [1412, 23] width 108 height 25
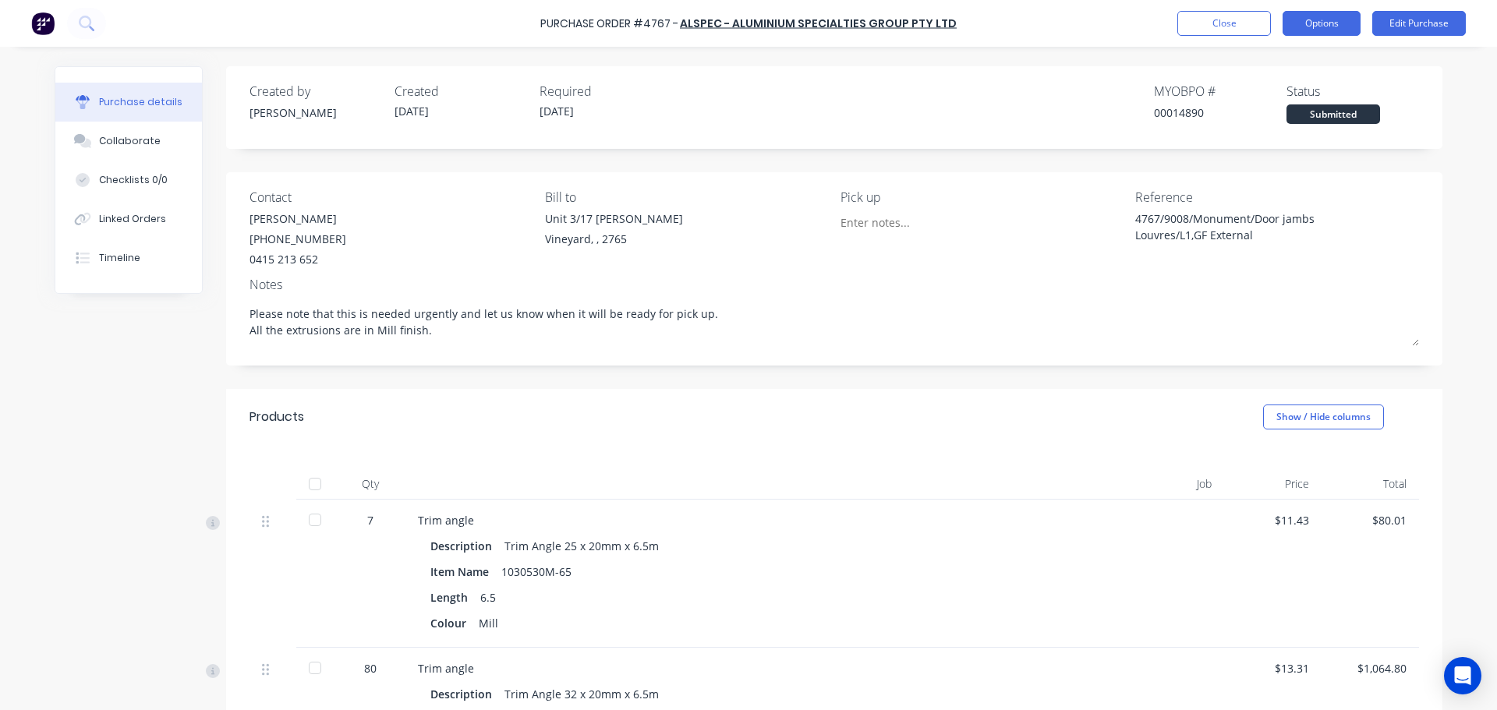
click at [1341, 32] on button "Options" at bounding box center [1321, 23] width 78 height 25
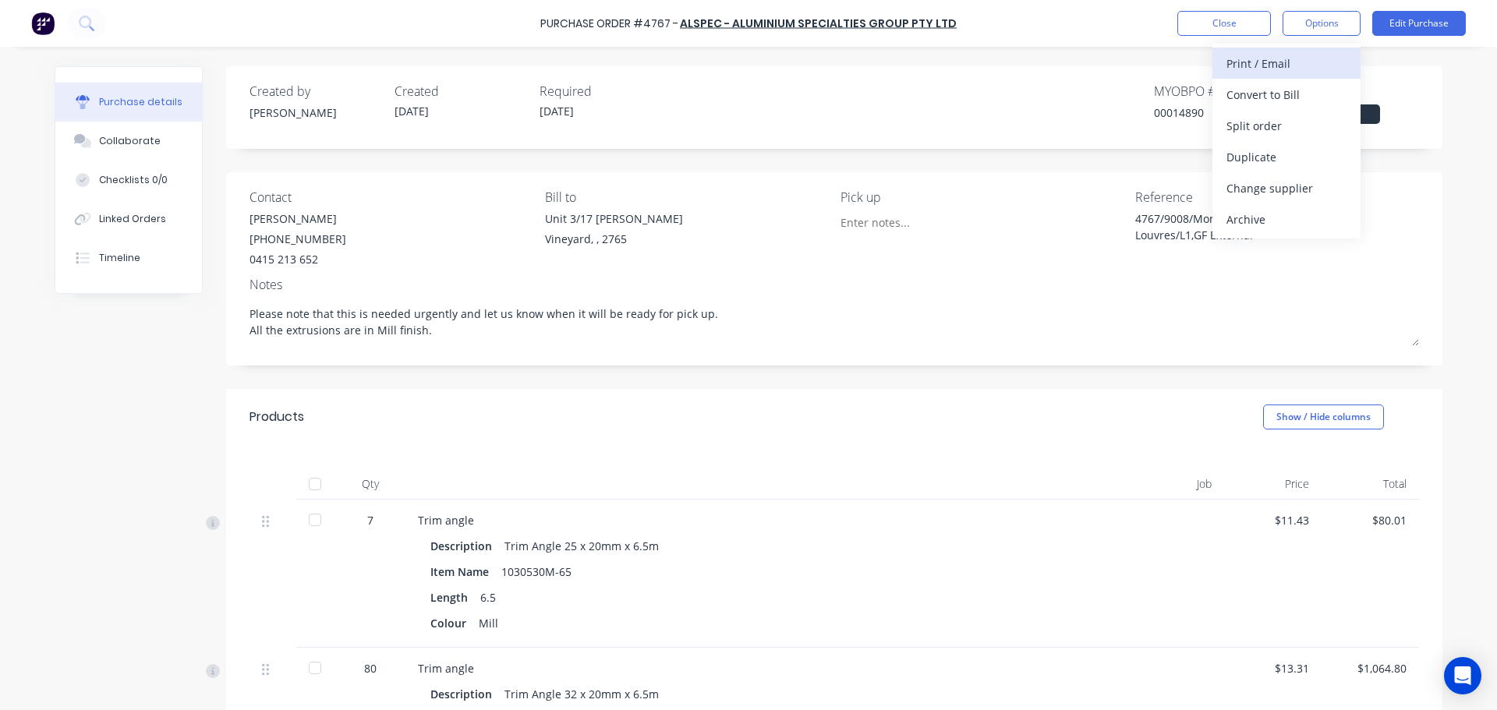
click at [1278, 66] on div "Print / Email" at bounding box center [1286, 63] width 120 height 23
click at [1257, 90] on div "With pricing" at bounding box center [1286, 94] width 120 height 23
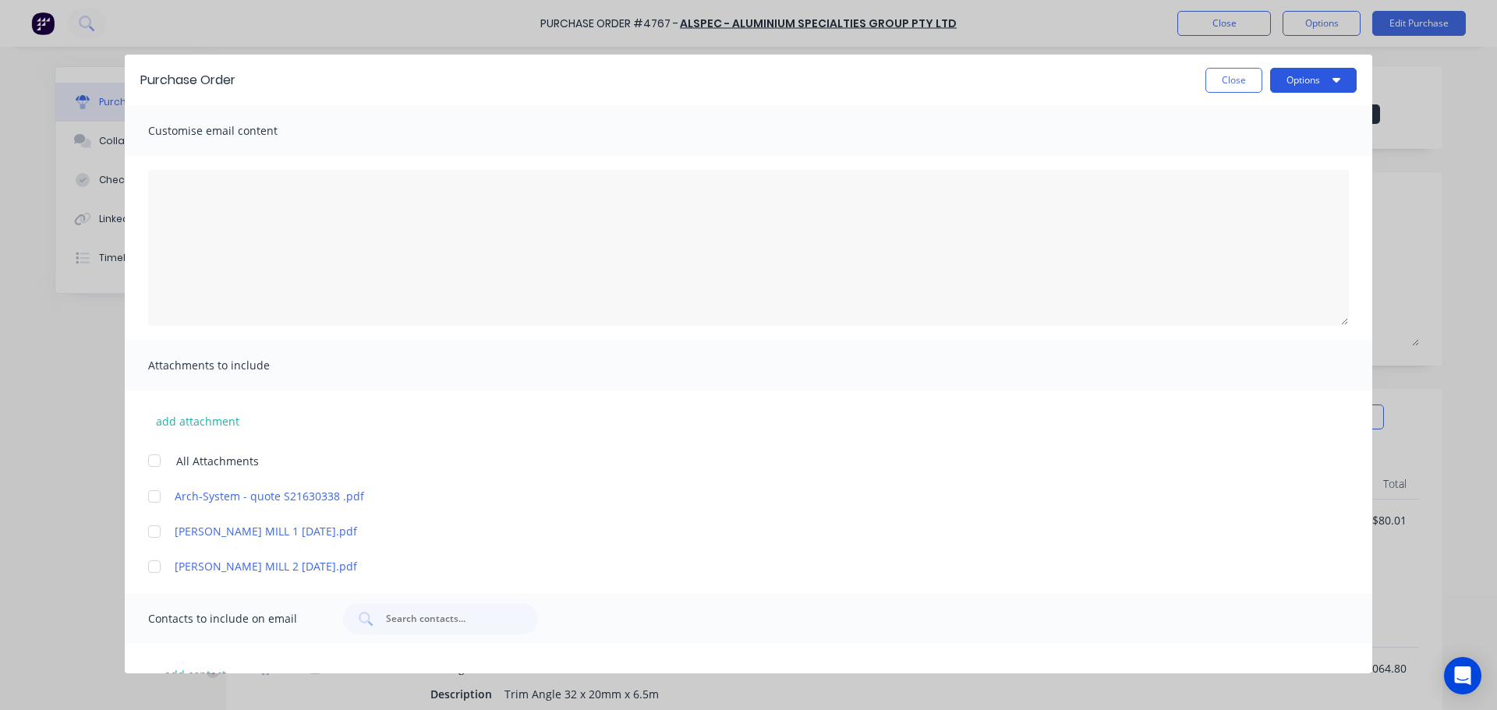
click at [1331, 83] on button "Options" at bounding box center [1313, 80] width 87 height 25
click at [1295, 160] on div "Print" at bounding box center [1282, 151] width 120 height 23
click at [268, 232] on textarea "[DATE]" at bounding box center [748, 248] width 1200 height 156
click at [1232, 77] on button "Close" at bounding box center [1233, 80] width 57 height 25
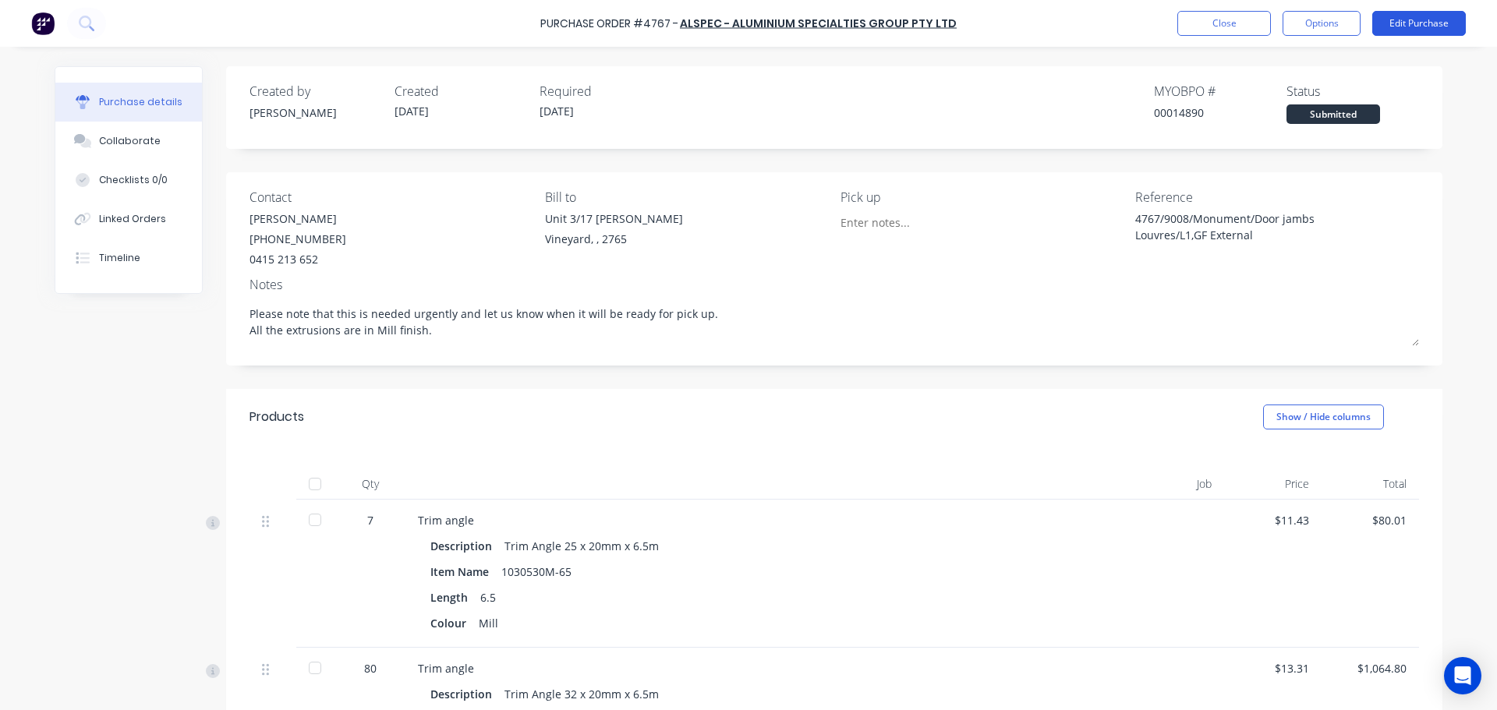
click at [1415, 30] on button "Edit Purchase" at bounding box center [1419, 23] width 94 height 25
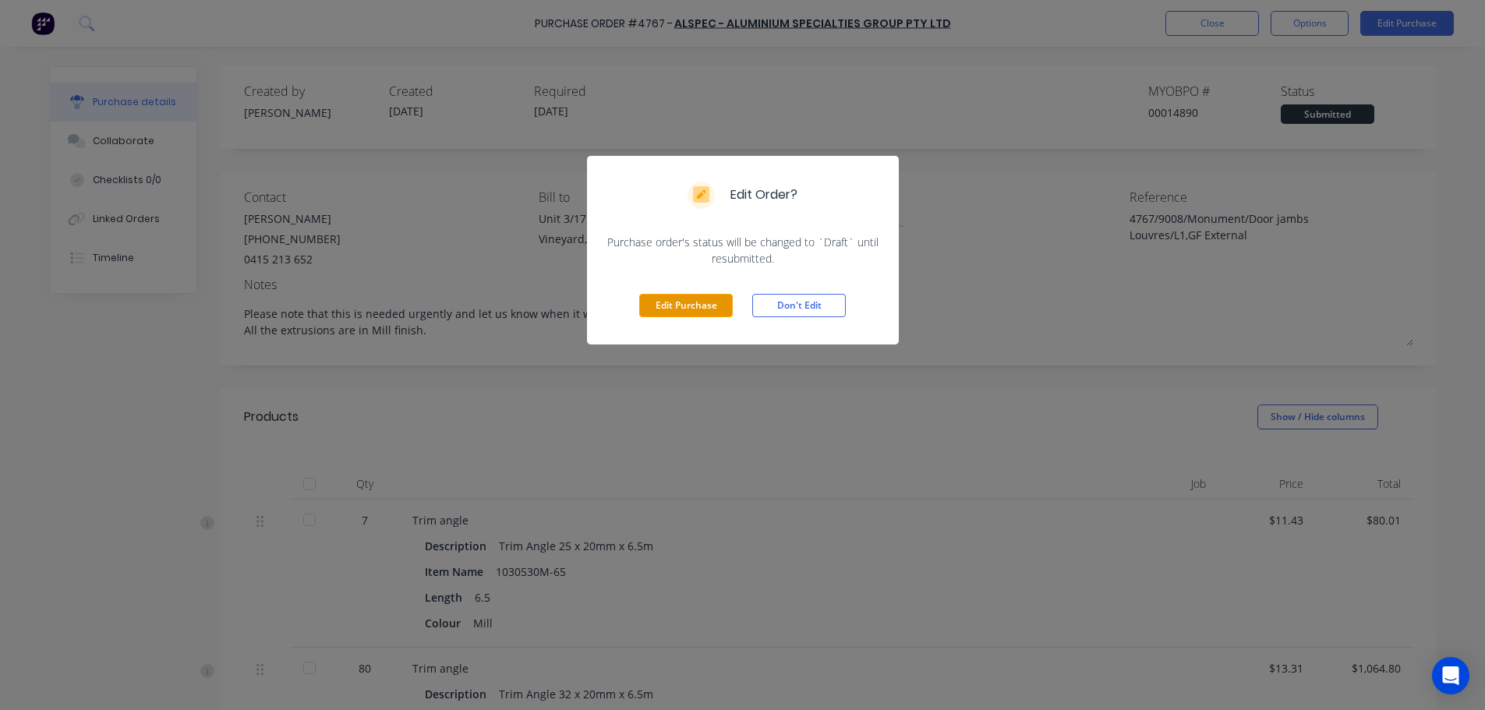
click at [673, 302] on button "Edit Purchase" at bounding box center [686, 305] width 94 height 23
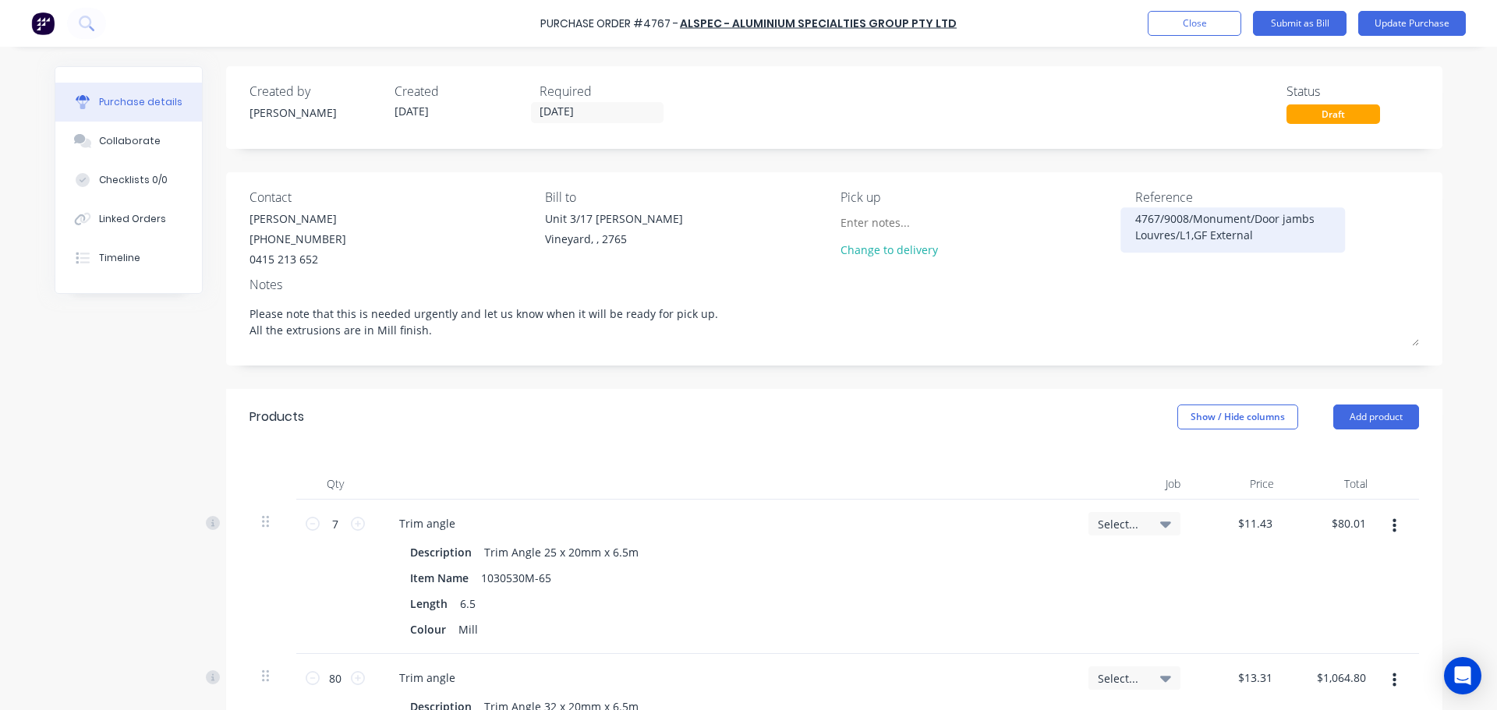
drag, startPoint x: 1189, startPoint y: 217, endPoint x: 1236, endPoint y: 218, distance: 47.6
click at [1236, 218] on textarea "4767/9008/Monument/Door jambs Louvres/L1,GF External" at bounding box center [1232, 227] width 195 height 35
click at [1190, 214] on textarea "4767/9008/Monument/Door jambs Louvres/L1,GF External" at bounding box center [1232, 227] width 195 height 35
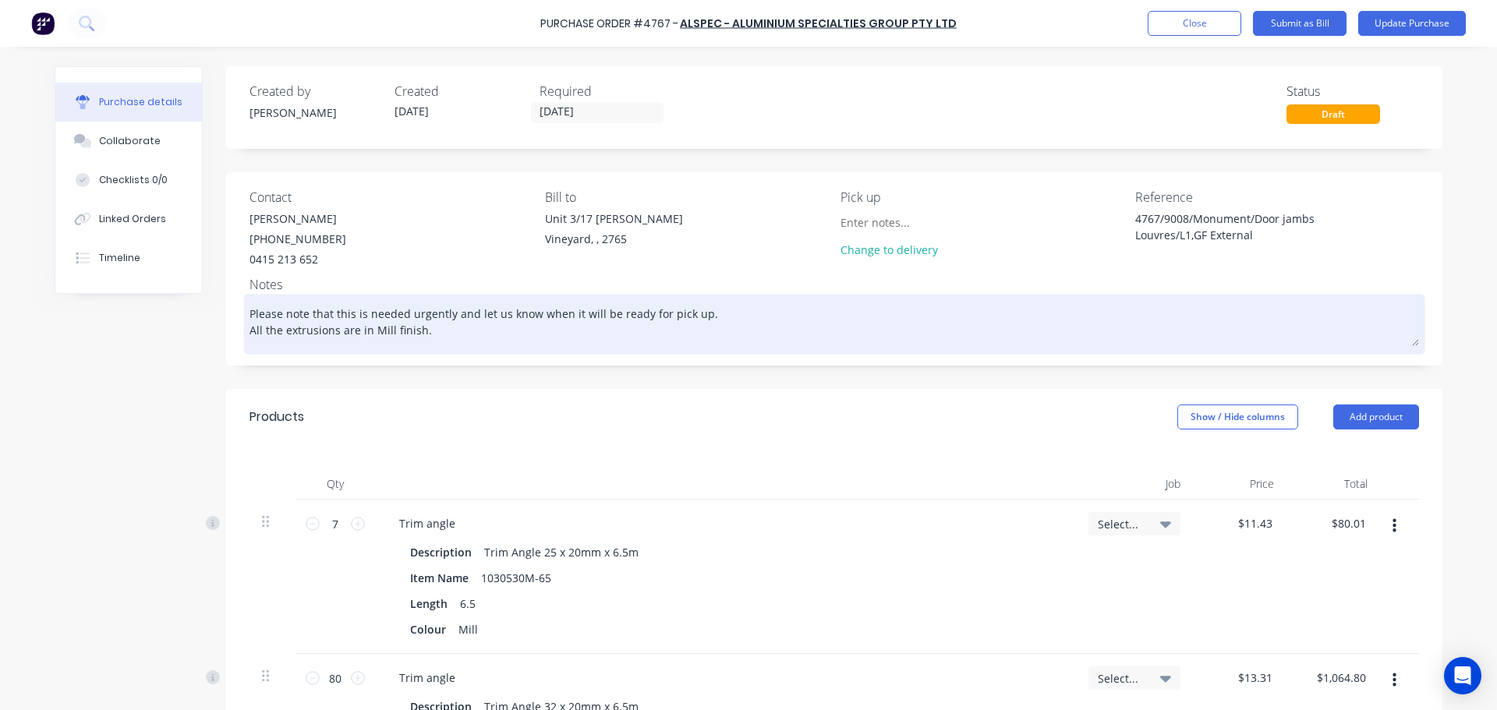
click at [442, 309] on textarea "Please note that this is needed urgently and let us know when it will be ready …" at bounding box center [833, 322] width 1169 height 48
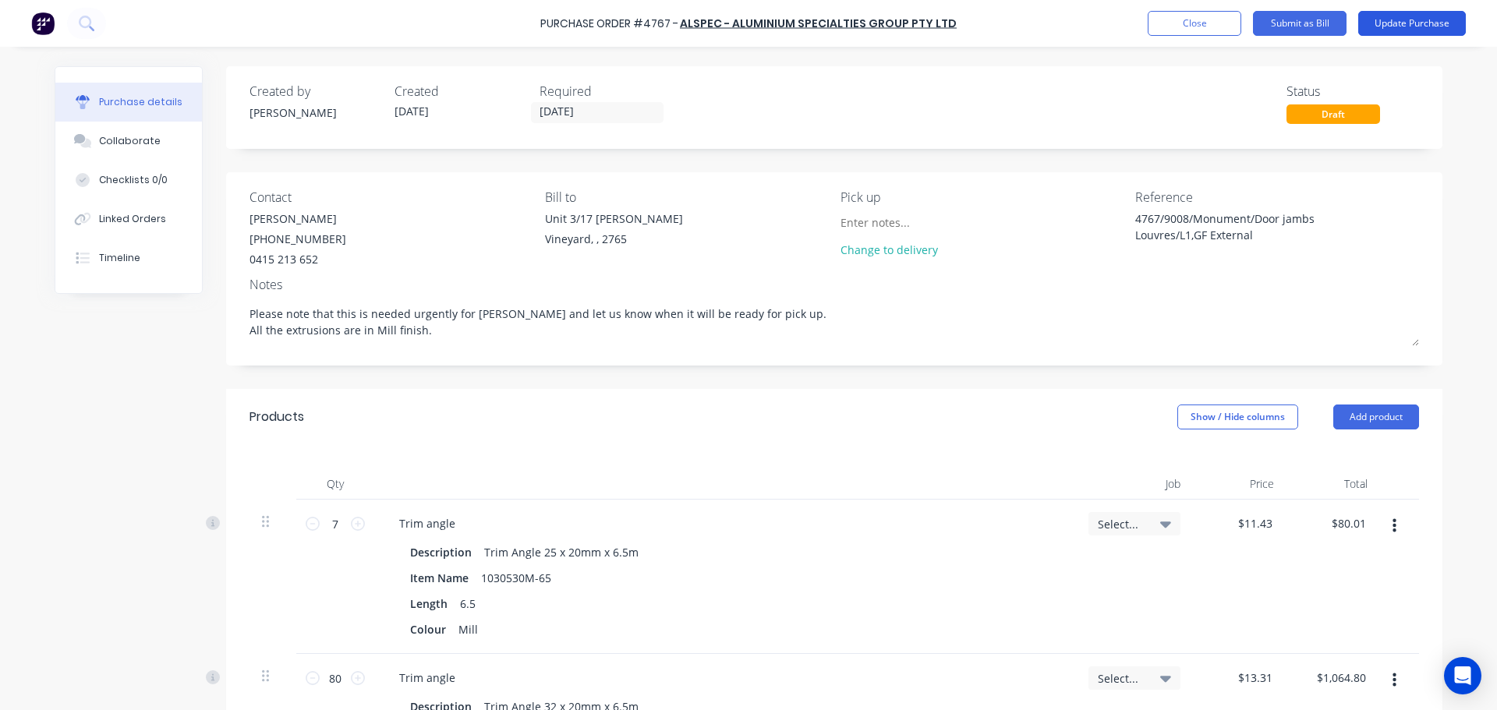
click at [1406, 23] on button "Update Purchase" at bounding box center [1412, 23] width 108 height 25
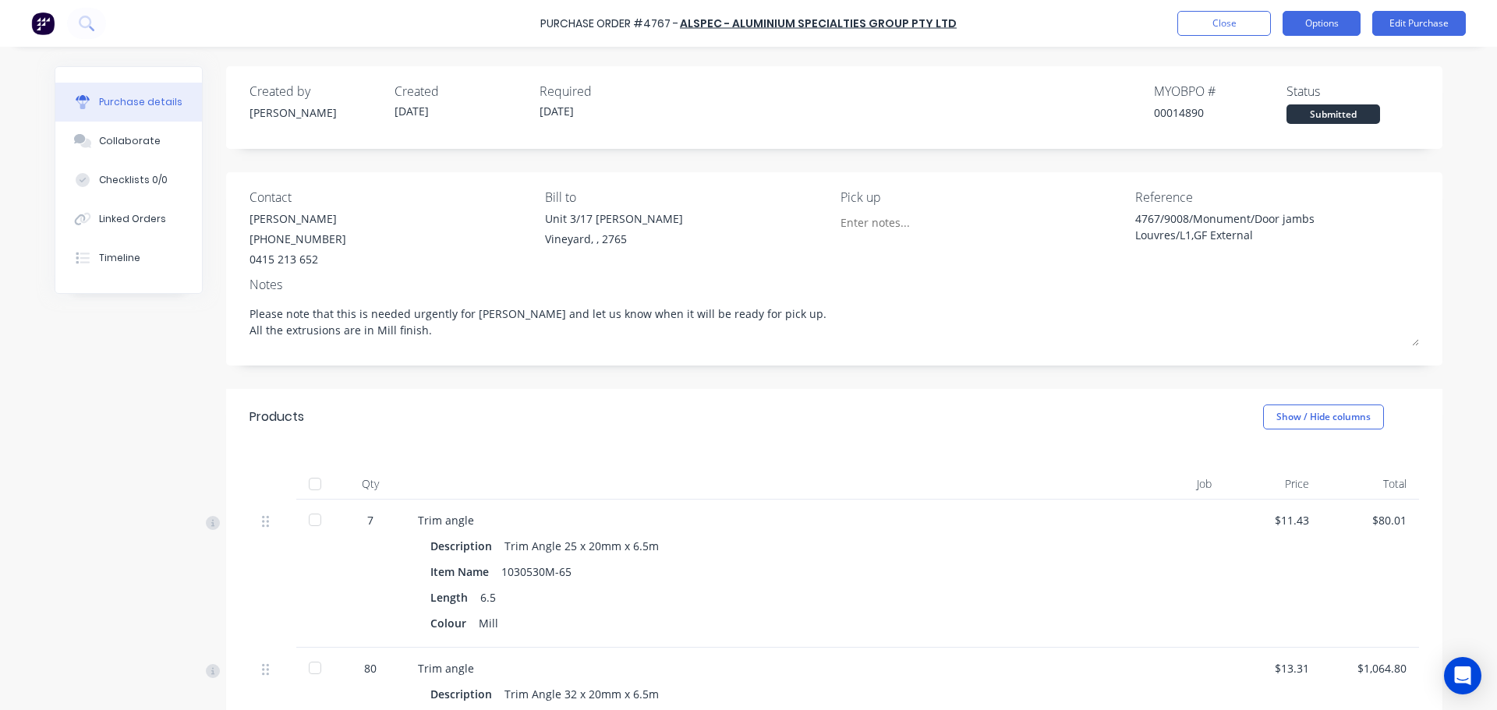
click at [1358, 23] on button "Options" at bounding box center [1321, 23] width 78 height 25
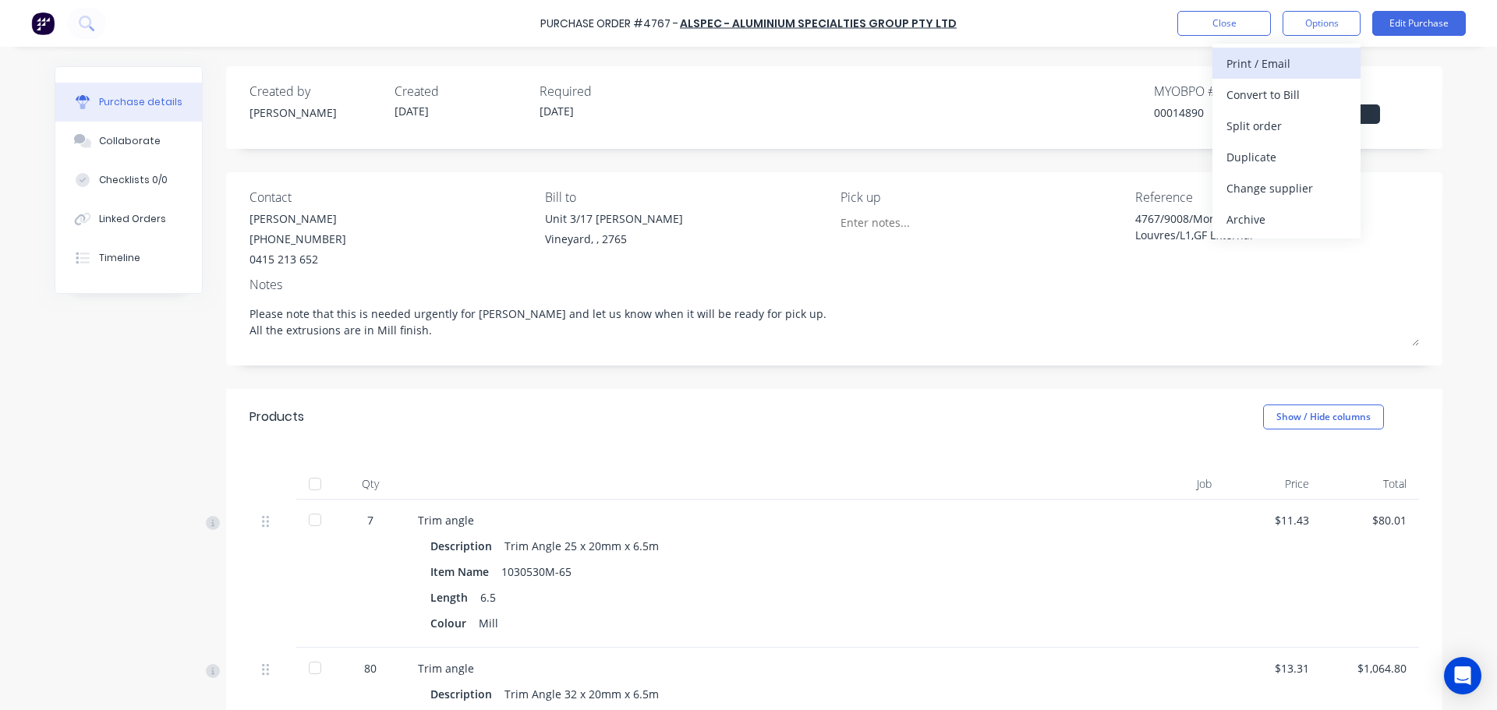
click at [1261, 72] on div "Print / Email" at bounding box center [1286, 63] width 120 height 23
click at [1262, 98] on div "With pricing" at bounding box center [1286, 94] width 120 height 23
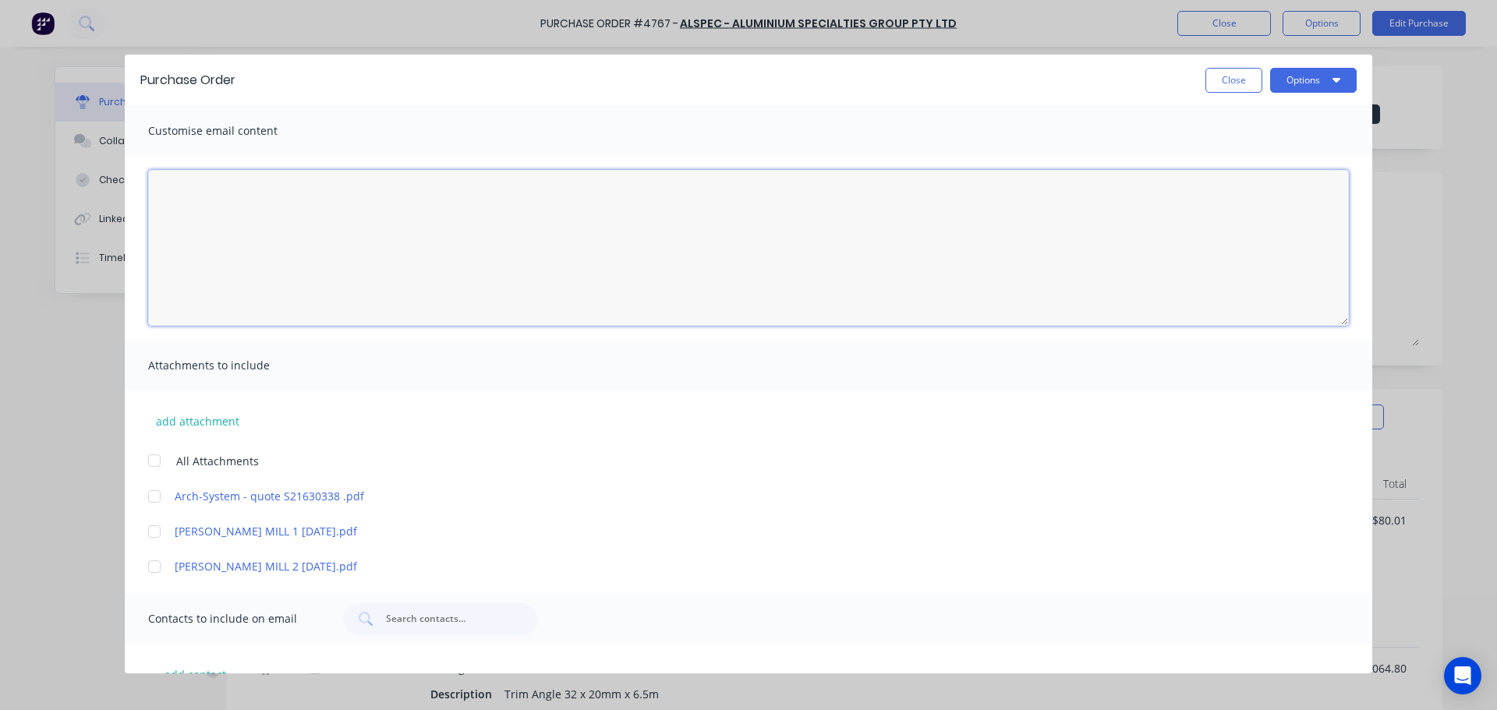
click at [186, 223] on textarea "[DATE]" at bounding box center [748, 248] width 1200 height 156
click at [1230, 74] on button "Close" at bounding box center [1233, 80] width 57 height 25
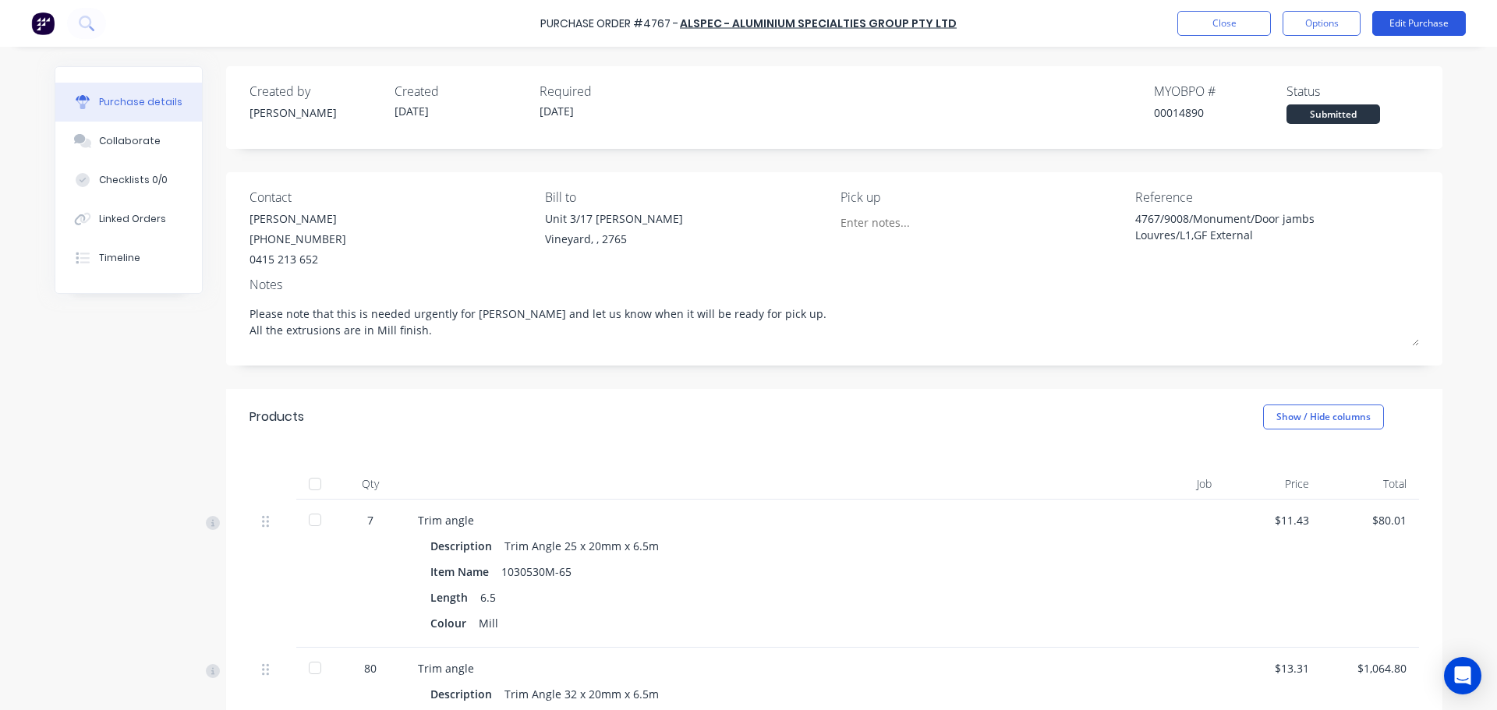
click at [1421, 25] on button "Edit Purchase" at bounding box center [1419, 23] width 94 height 25
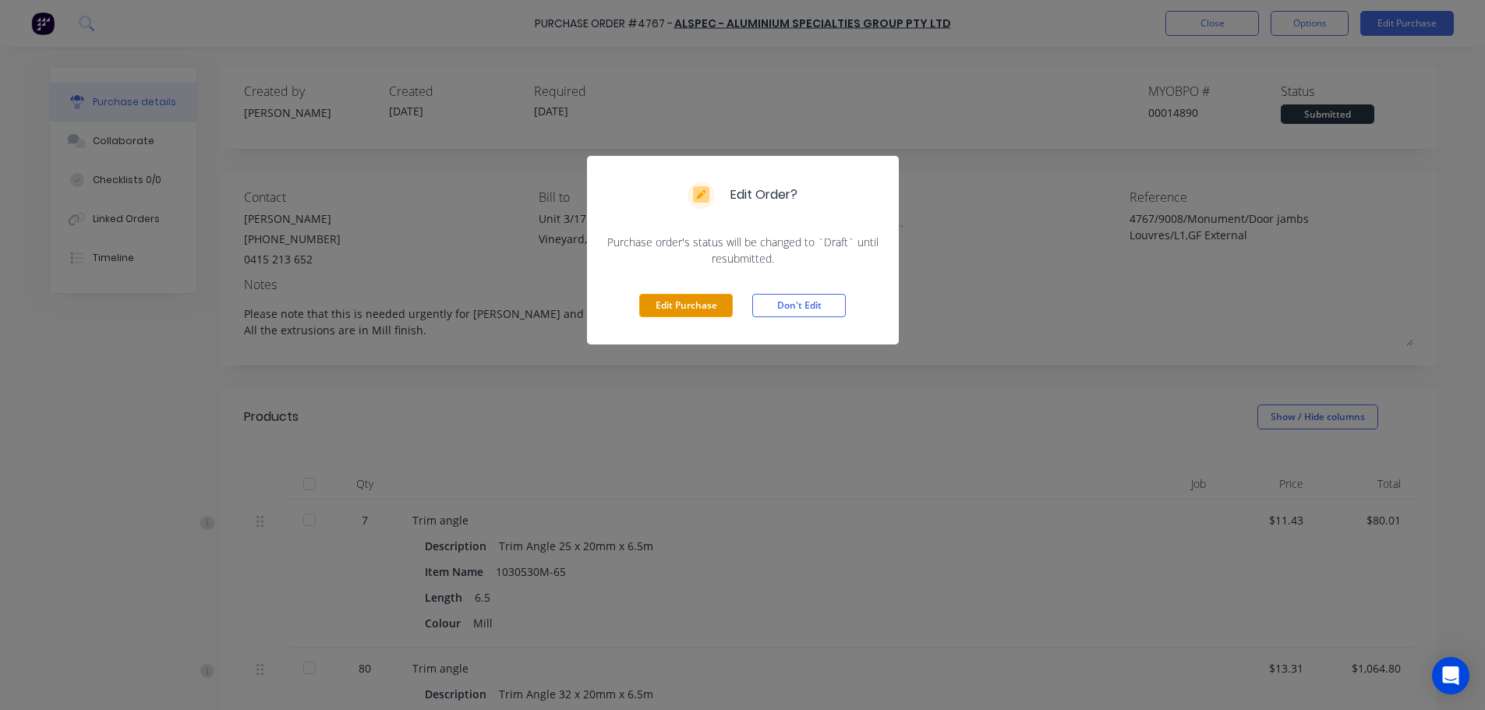
click at [716, 309] on button "Edit Purchase" at bounding box center [686, 305] width 94 height 23
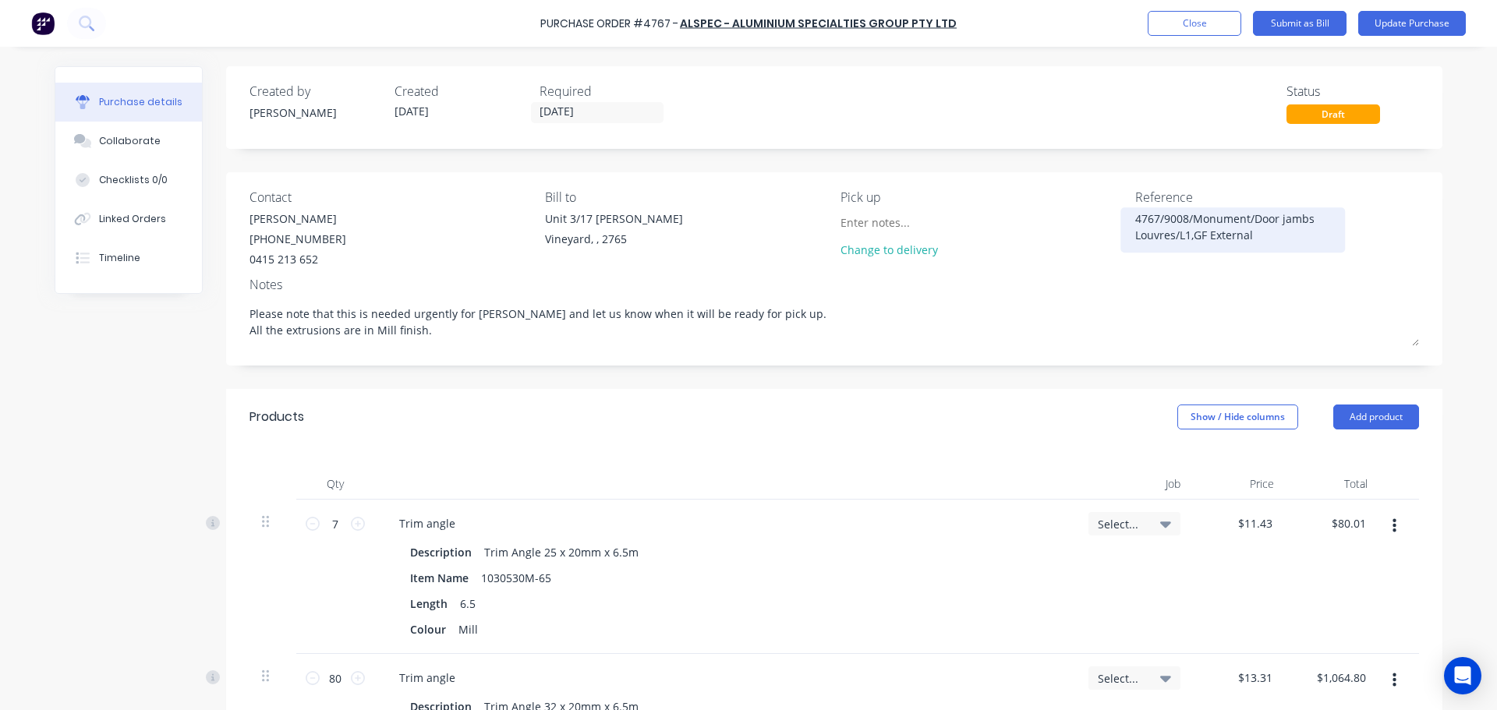
click at [1217, 217] on textarea "4767/9008/Monument/Door jambs Louvres/L1,GF External" at bounding box center [1232, 227] width 195 height 35
click at [1218, 217] on textarea "4767/9008/Monument/Door jambs Louvres/L1,GF External" at bounding box center [1232, 227] width 195 height 35
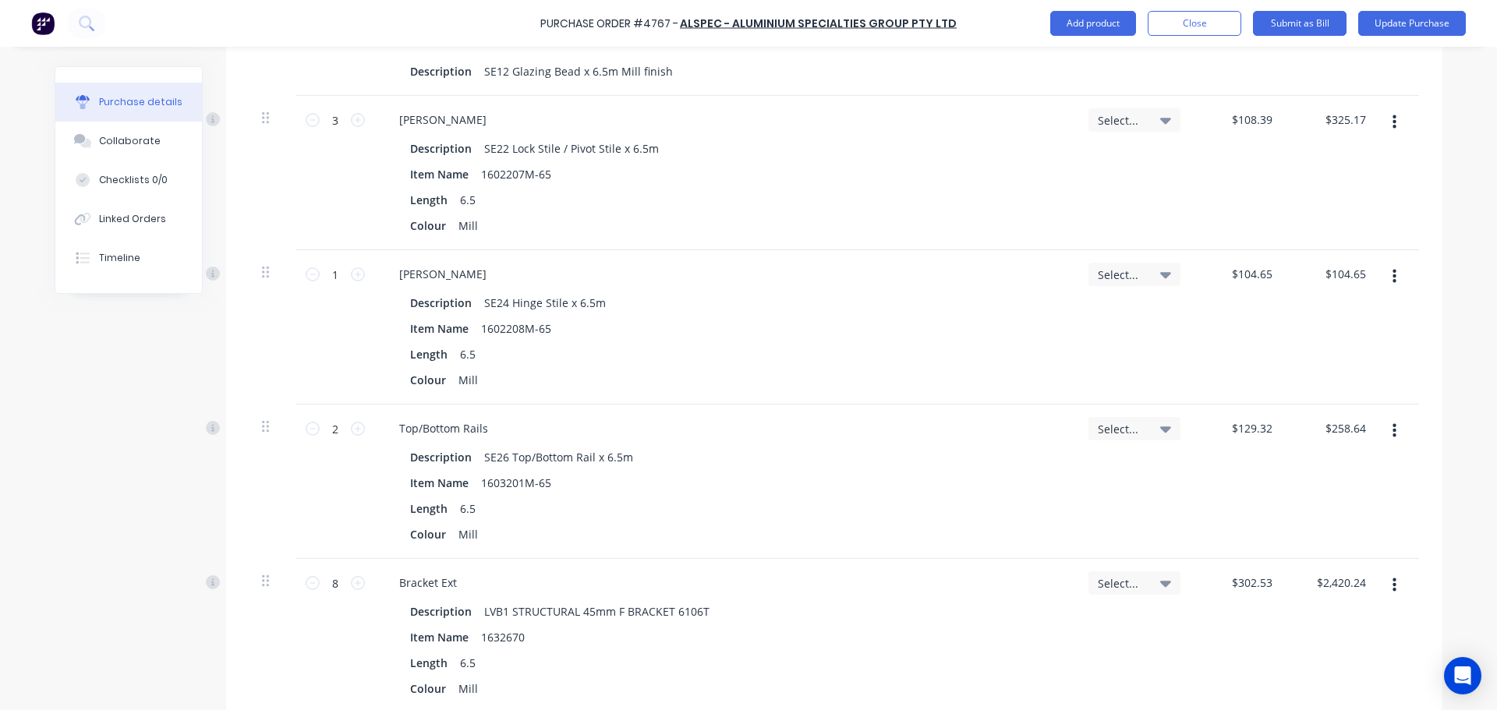
scroll to position [3741, 0]
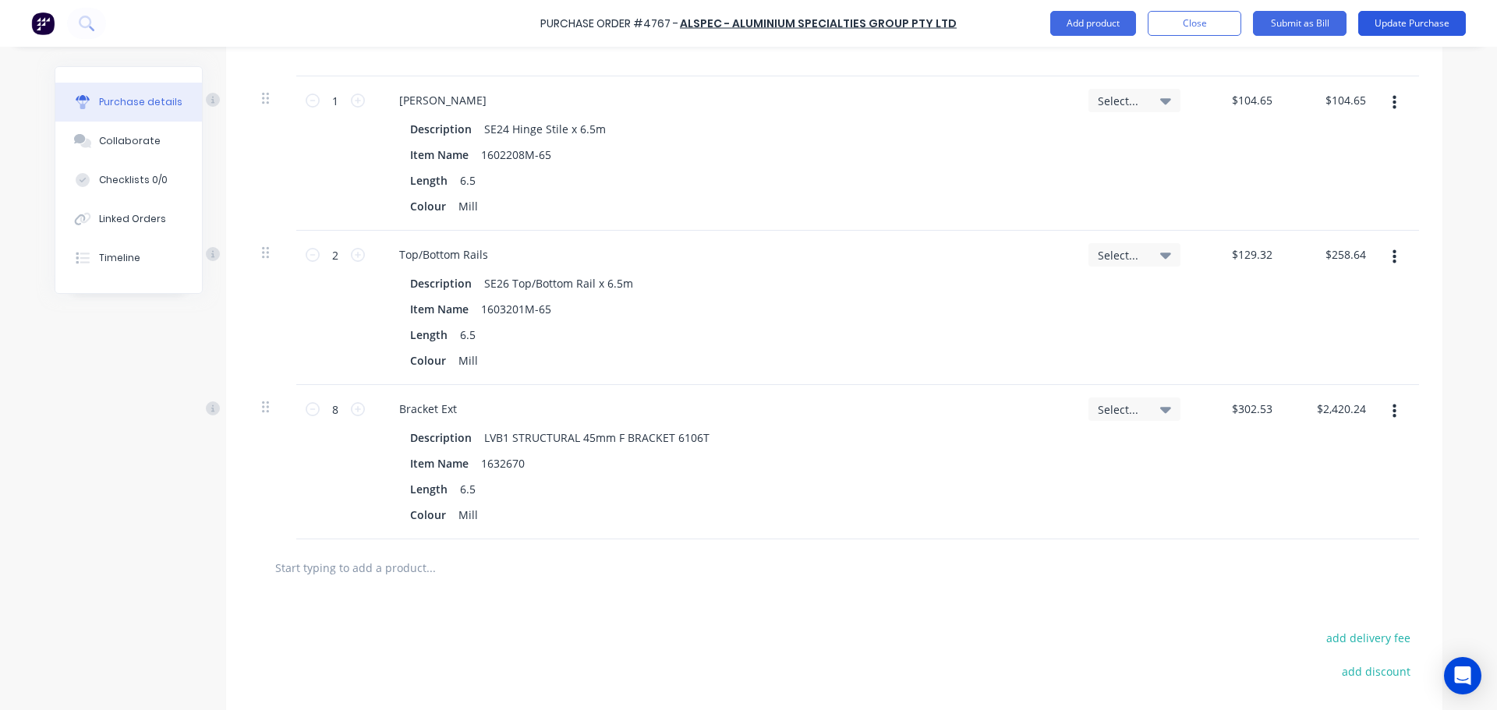
click at [1422, 22] on button "Update Purchase" at bounding box center [1412, 23] width 108 height 25
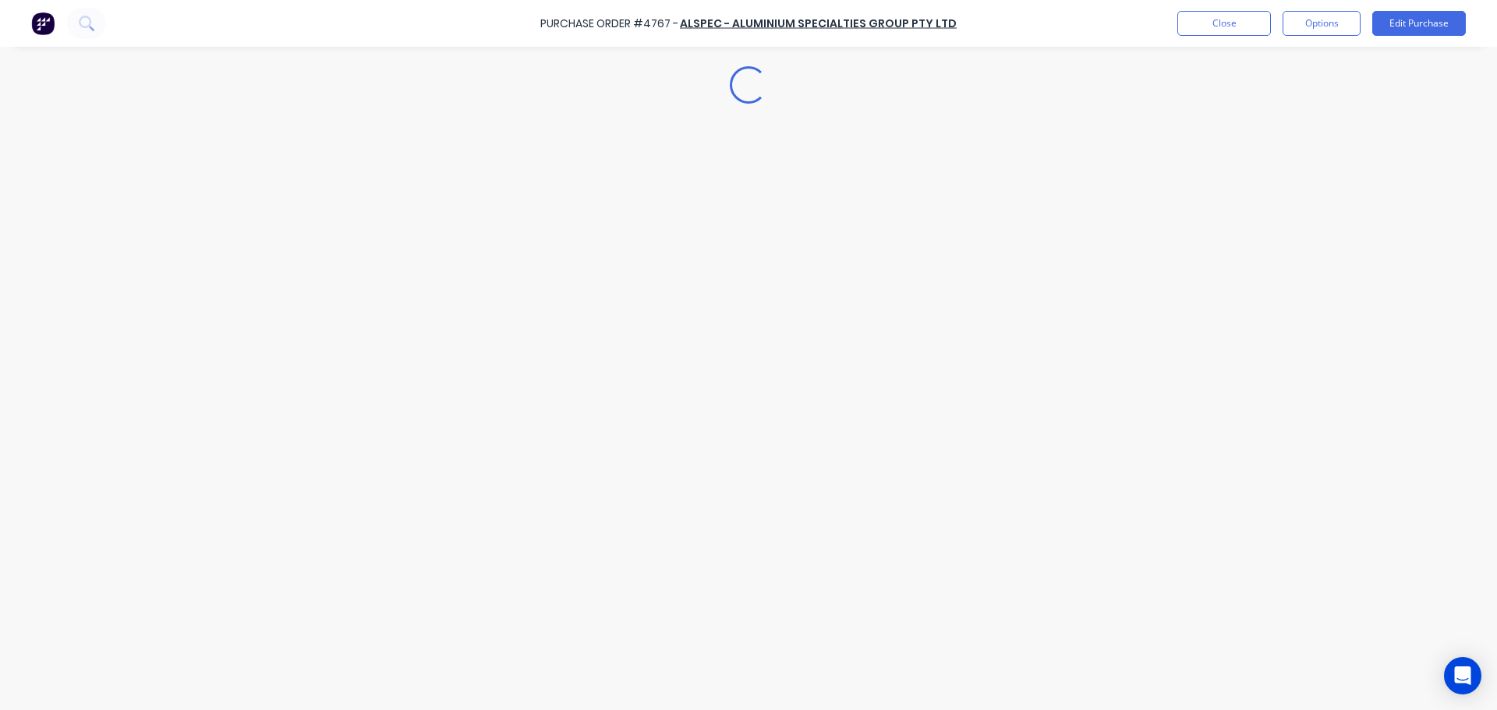
scroll to position [0, 0]
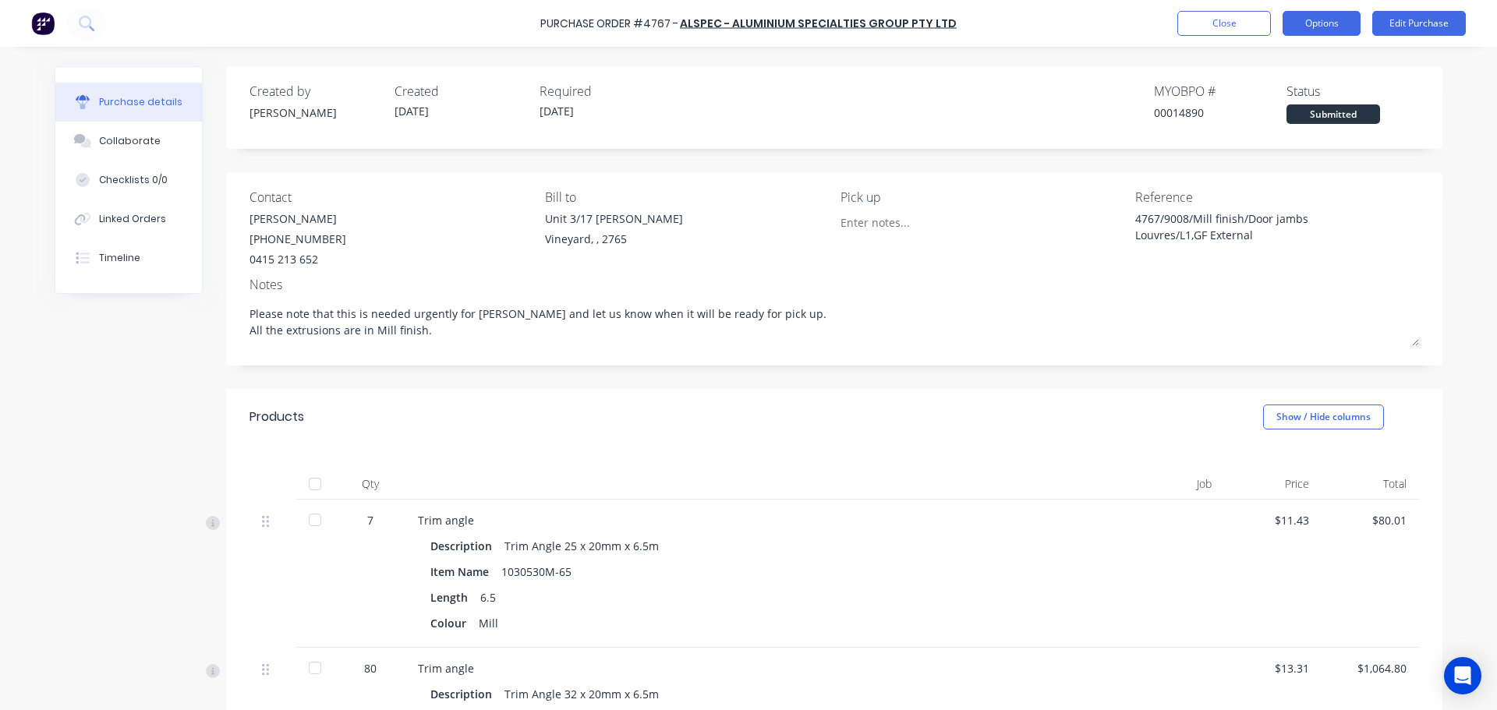
click at [1318, 24] on button "Options" at bounding box center [1321, 23] width 78 height 25
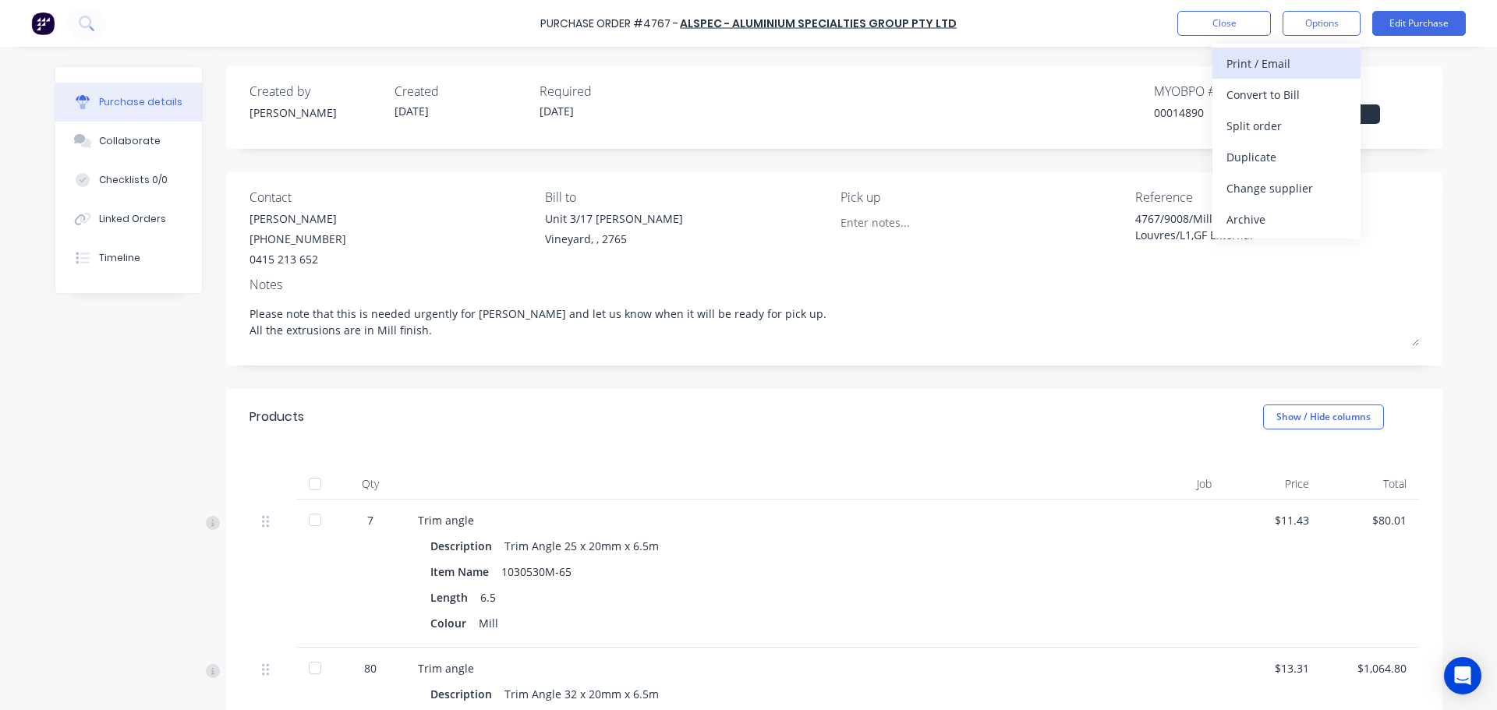
click at [1237, 61] on div "Print / Email" at bounding box center [1286, 63] width 120 height 23
click at [1264, 87] on div "With pricing" at bounding box center [1286, 94] width 120 height 23
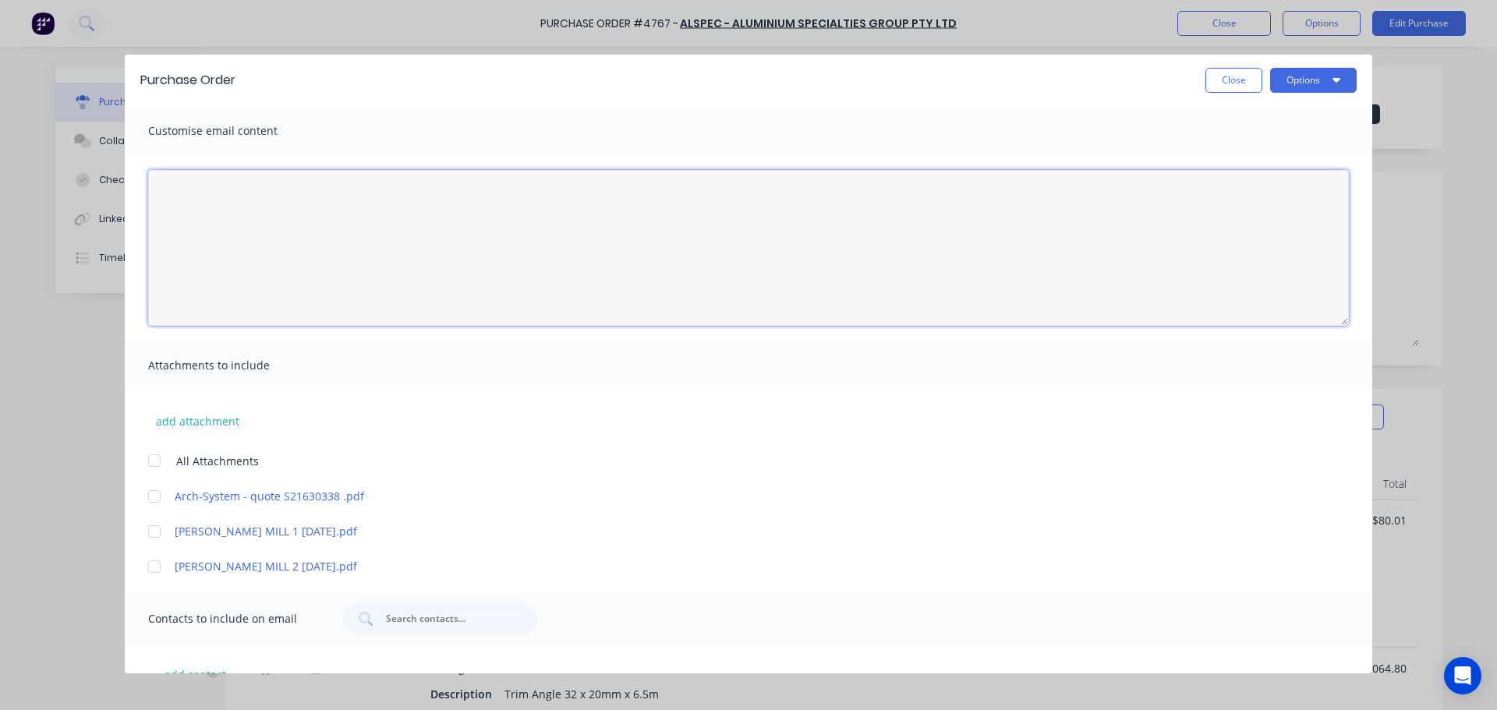
click at [282, 206] on textarea "[DATE]" at bounding box center [748, 248] width 1200 height 156
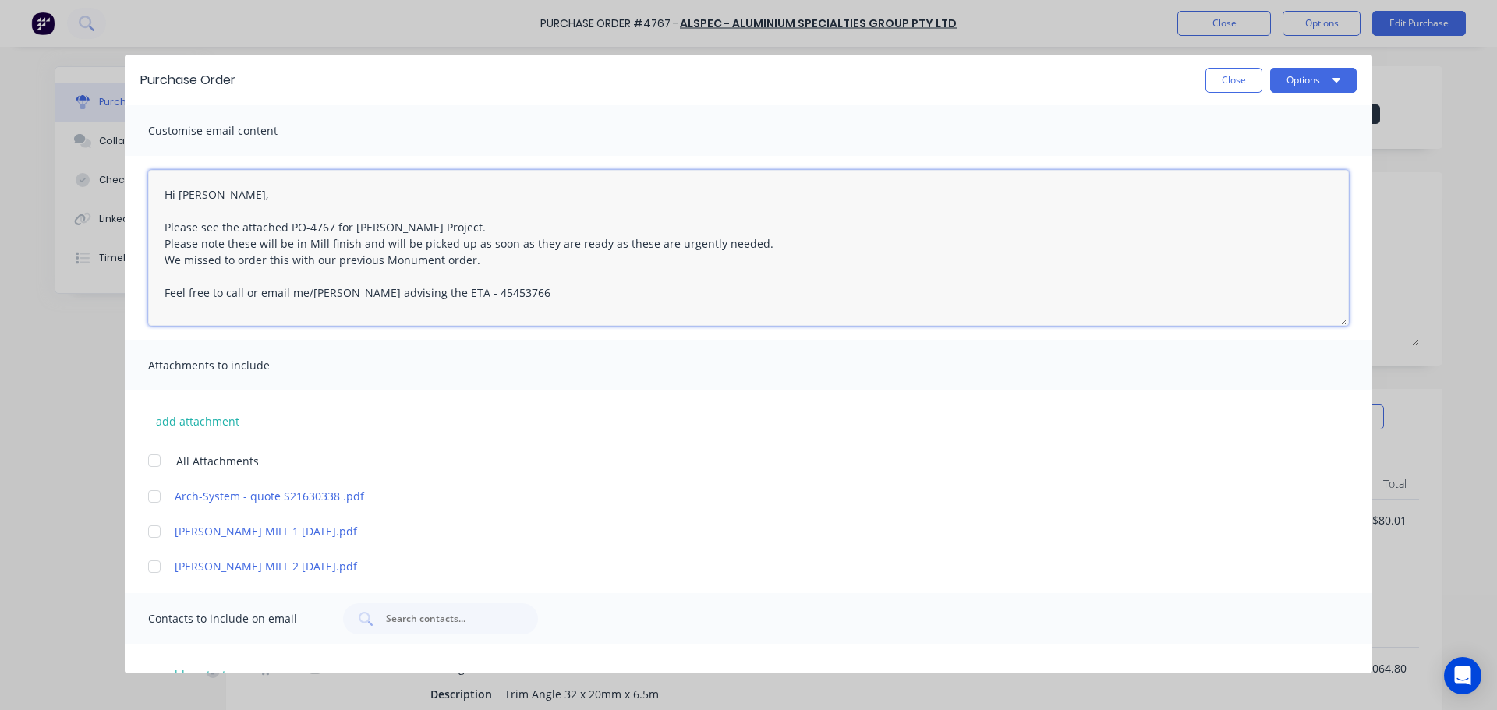
click at [429, 292] on textarea "Hi Cody, Please see the attached PO-4767 for Bede Polding Project. Please note …" at bounding box center [748, 248] width 1200 height 156
click at [516, 292] on textarea "Hi Cody, Please see the attached PO-4767 for Bede Polding Project. Please note …" at bounding box center [748, 248] width 1200 height 156
click at [193, 309] on textarea "Hi Cody, Please see the attached PO-4767 for Bede Polding Project. Please note …" at bounding box center [748, 248] width 1200 height 156
drag, startPoint x: 431, startPoint y: 290, endPoint x: 679, endPoint y: 293, distance: 247.9
click at [679, 293] on textarea "Hi Cody, Please see the attached PO-4767 for Bede Polding Project. Please note …" at bounding box center [748, 248] width 1200 height 156
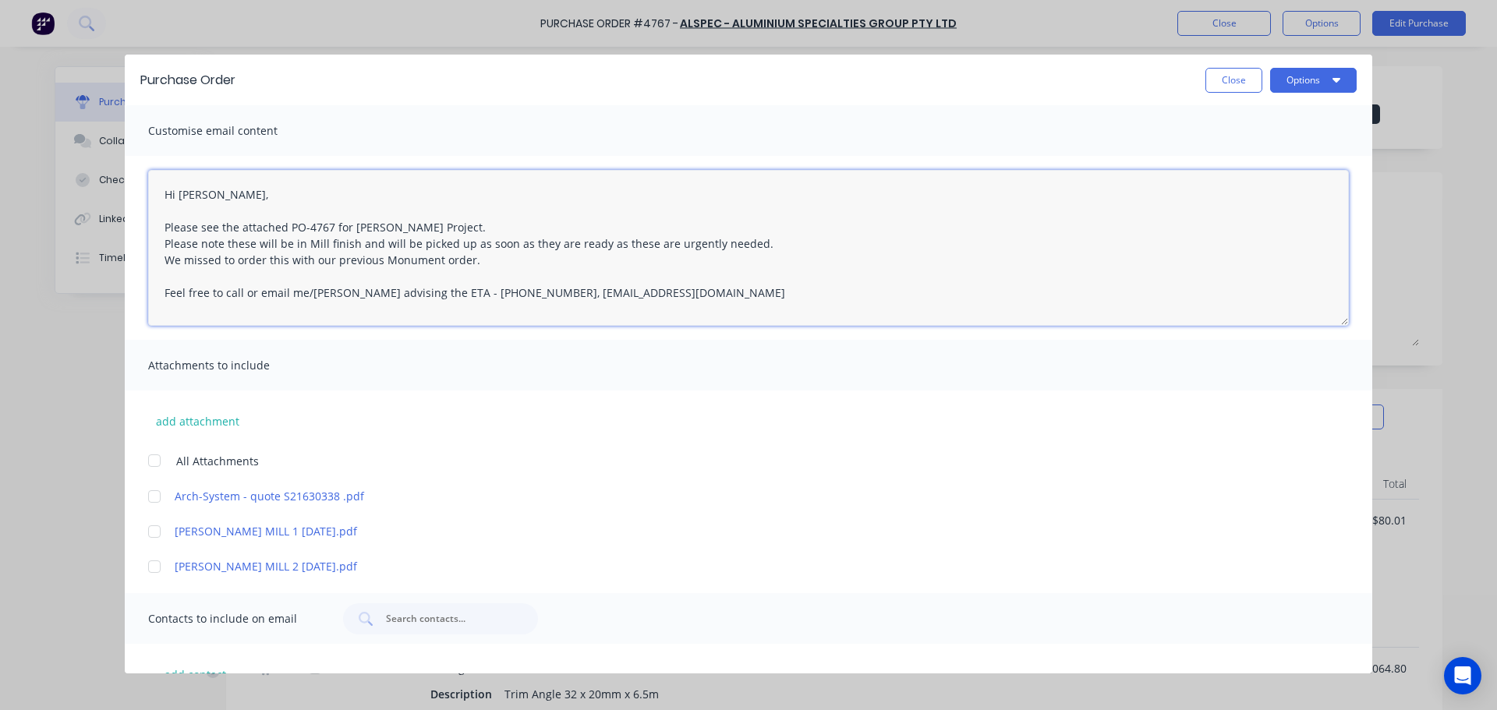
click at [697, 297] on textarea "Hi Cody, Please see the attached PO-4767 for Bede Polding Project. Please note …" at bounding box center [748, 248] width 1200 height 156
drag, startPoint x: 644, startPoint y: 297, endPoint x: 430, endPoint y: 294, distance: 213.6
click at [430, 294] on textarea "Hi Cody, Please see the attached PO-4767 for Bede Polding Project. Please note …" at bounding box center [748, 248] width 1200 height 156
click at [440, 293] on textarea "Hi Cody, Please see the attached PO-4767 for Bede Polding Project. Please note …" at bounding box center [748, 248] width 1200 height 156
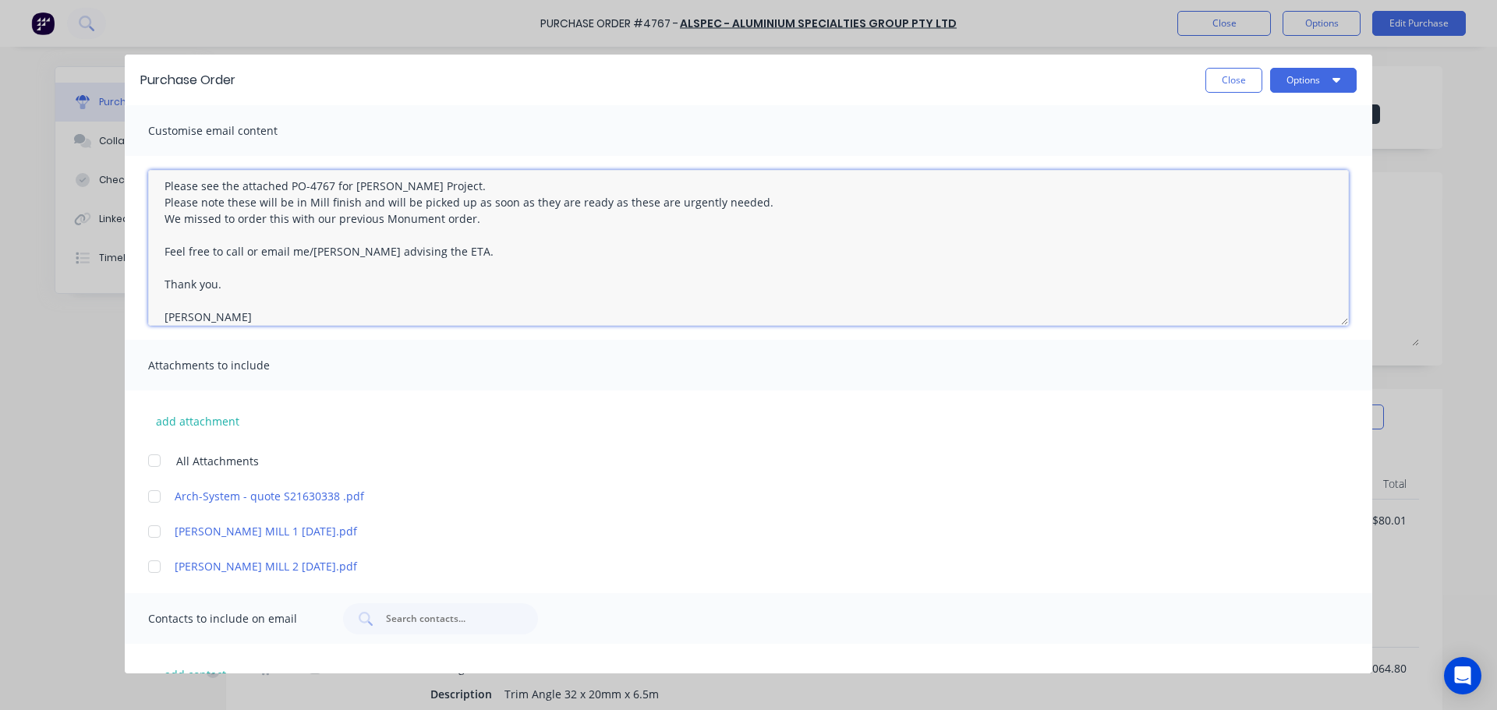
scroll to position [58, 0]
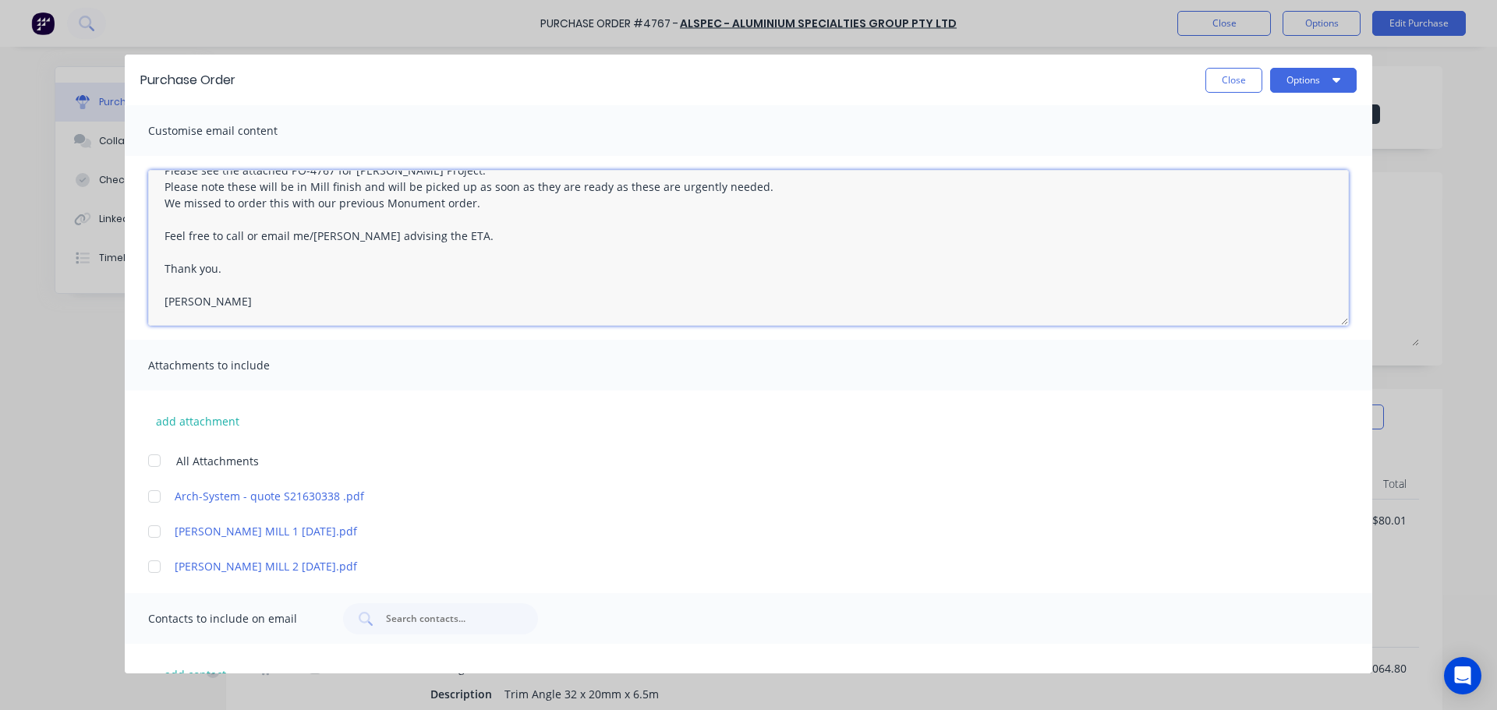
paste textarea "(02)45453766, purchasing@archsystem.com.au"
click at [240, 317] on textarea "Hi Cody, Please see the attached PO-4767 for Bede Polding Project. Please note …" at bounding box center [748, 248] width 1200 height 156
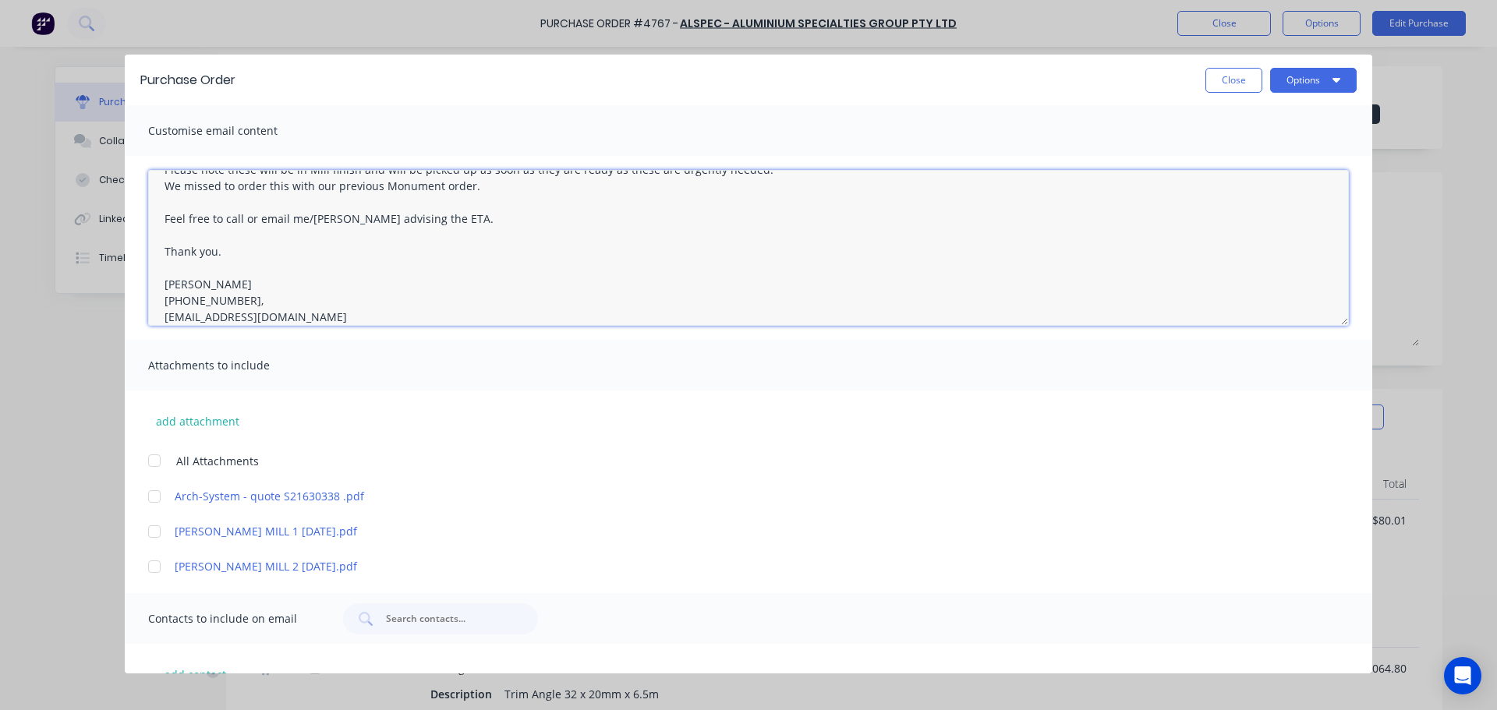
click at [497, 289] on textarea "Hi Cody, Please see the attached PO-4767 for Bede Polding Project. Please note …" at bounding box center [748, 248] width 1200 height 156
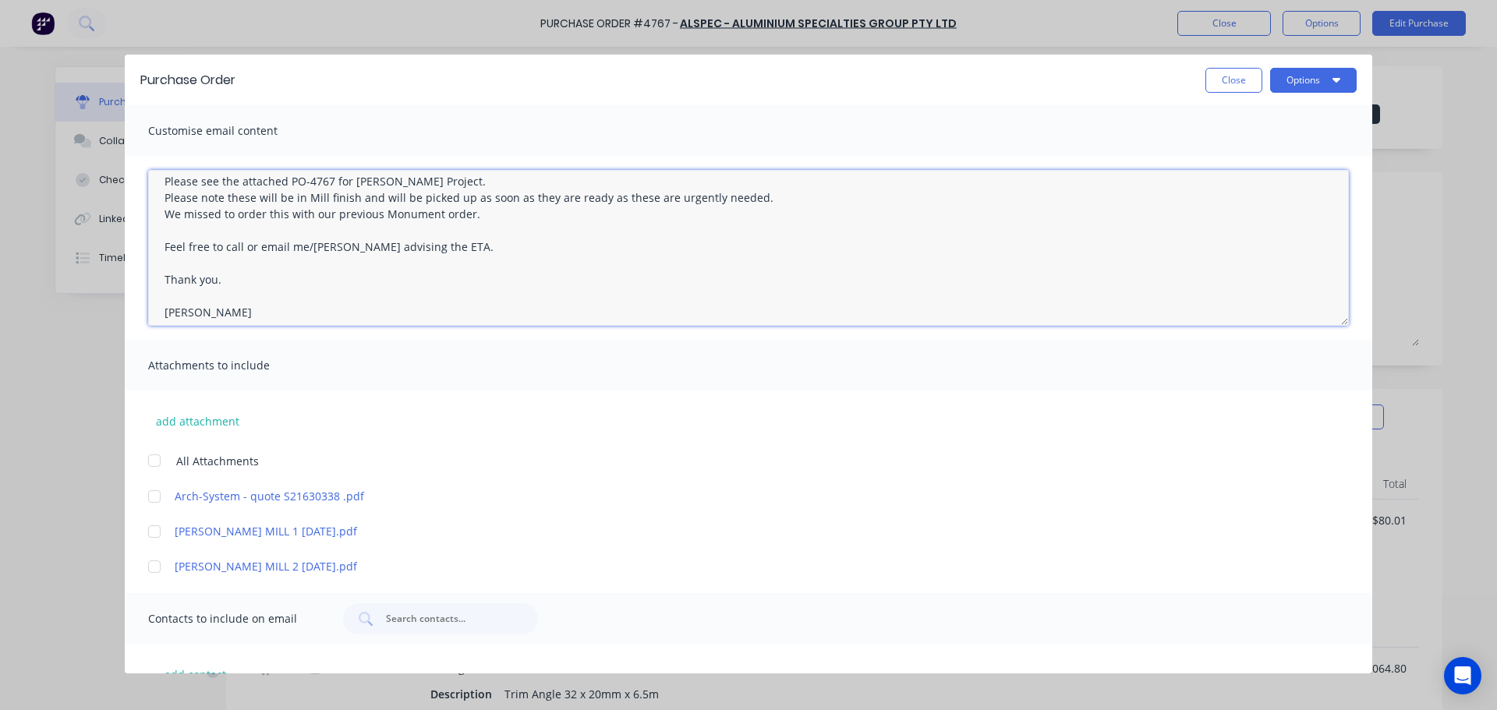
scroll to position [90, 0]
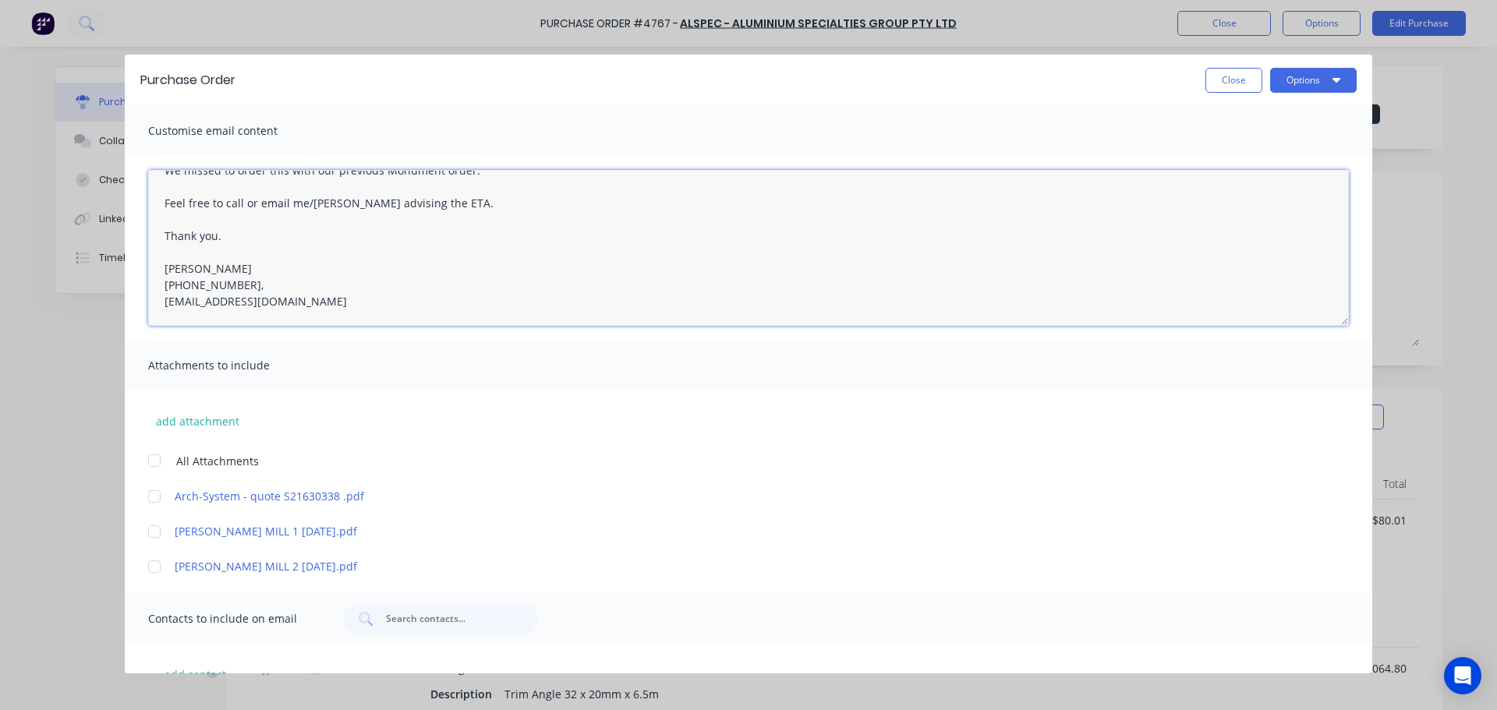
click at [159, 460] on div at bounding box center [154, 460] width 31 height 31
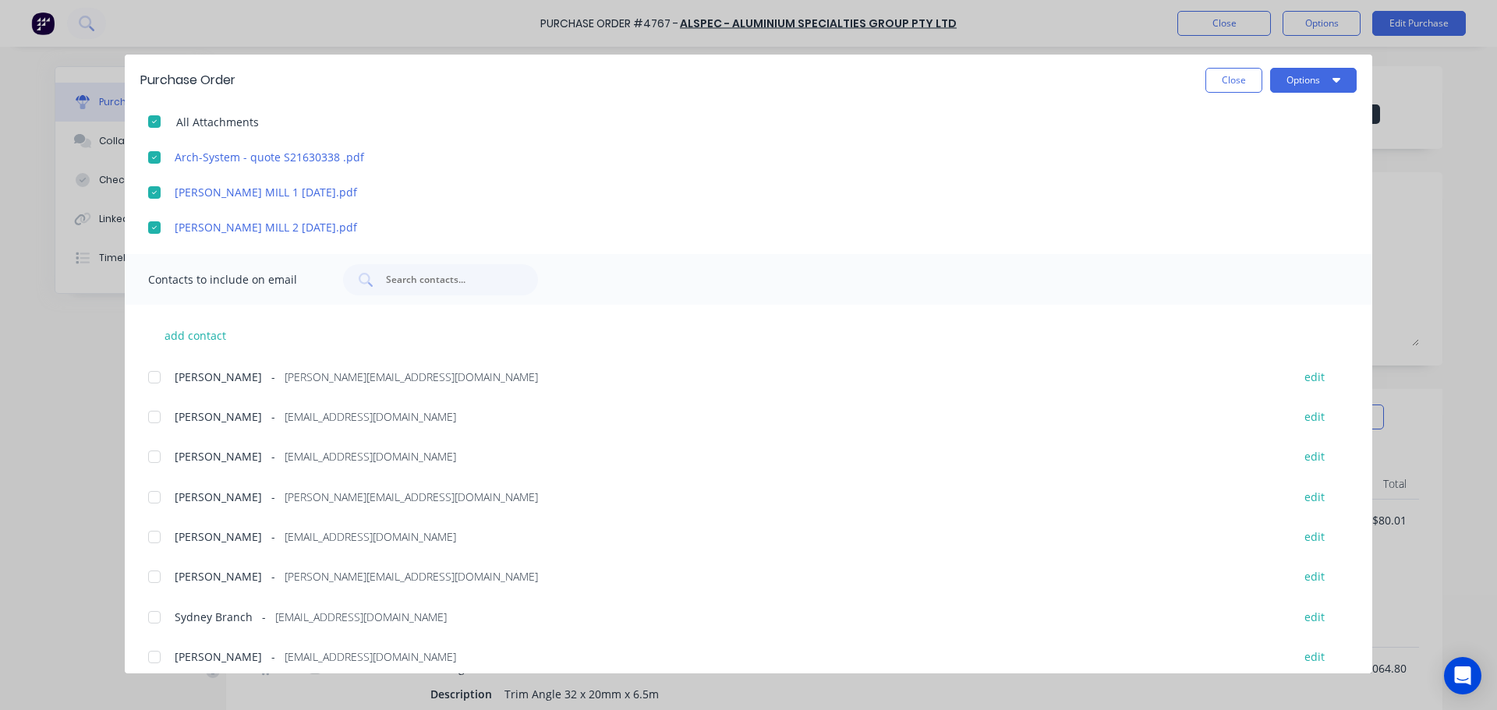
scroll to position [352, 0]
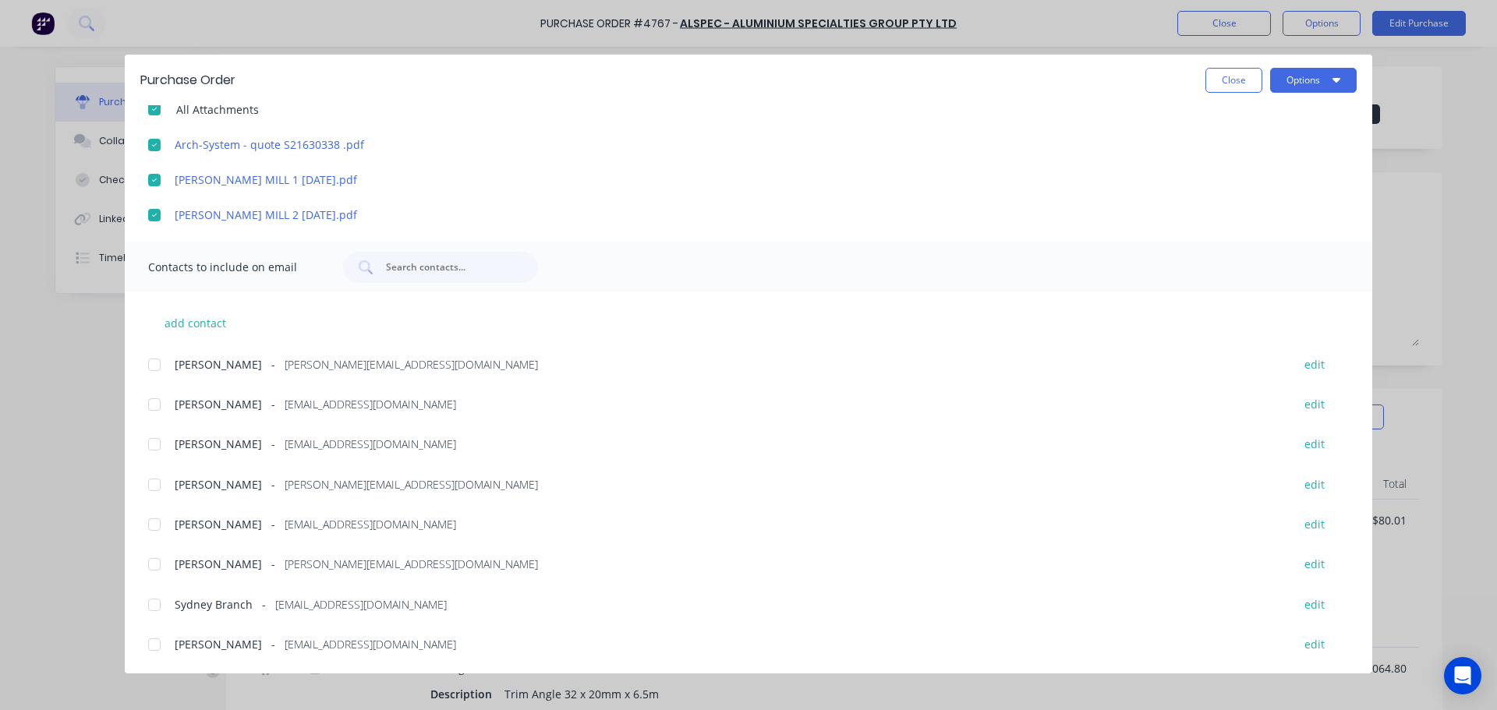
click at [167, 440] on div at bounding box center [154, 444] width 31 height 31
click at [161, 608] on div at bounding box center [154, 604] width 31 height 31
click at [154, 493] on div at bounding box center [154, 484] width 31 height 31
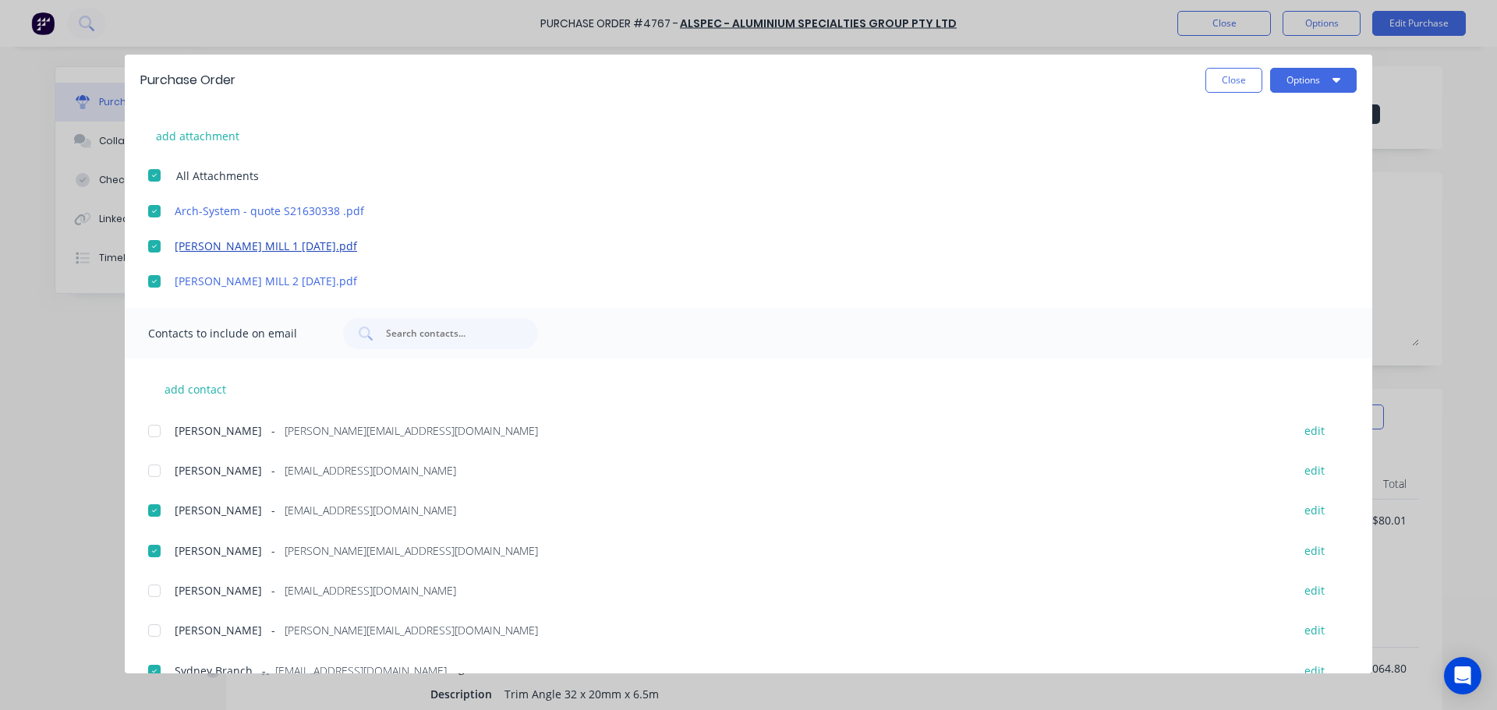
scroll to position [196, 0]
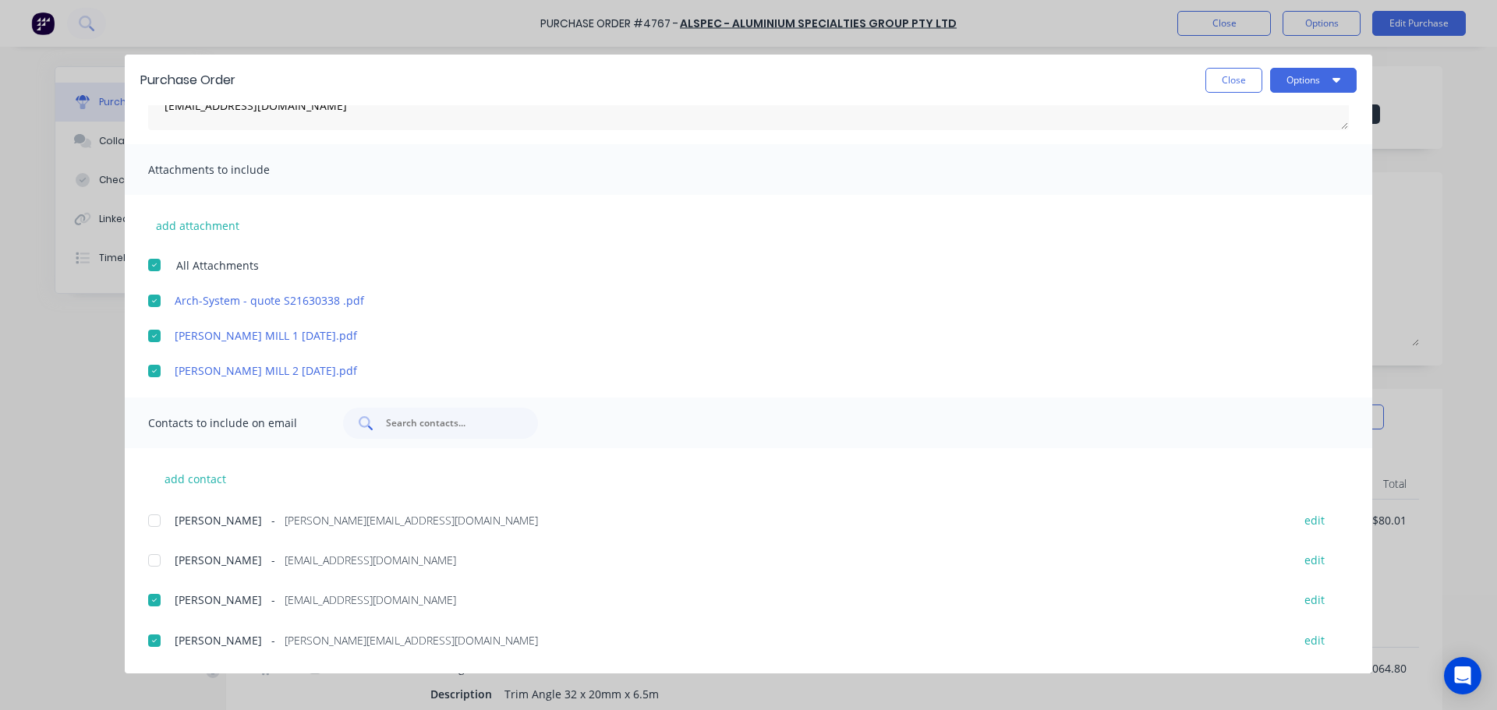
click at [444, 426] on input "text" at bounding box center [448, 423] width 129 height 16
click at [232, 482] on button "add contact" at bounding box center [195, 478] width 94 height 23
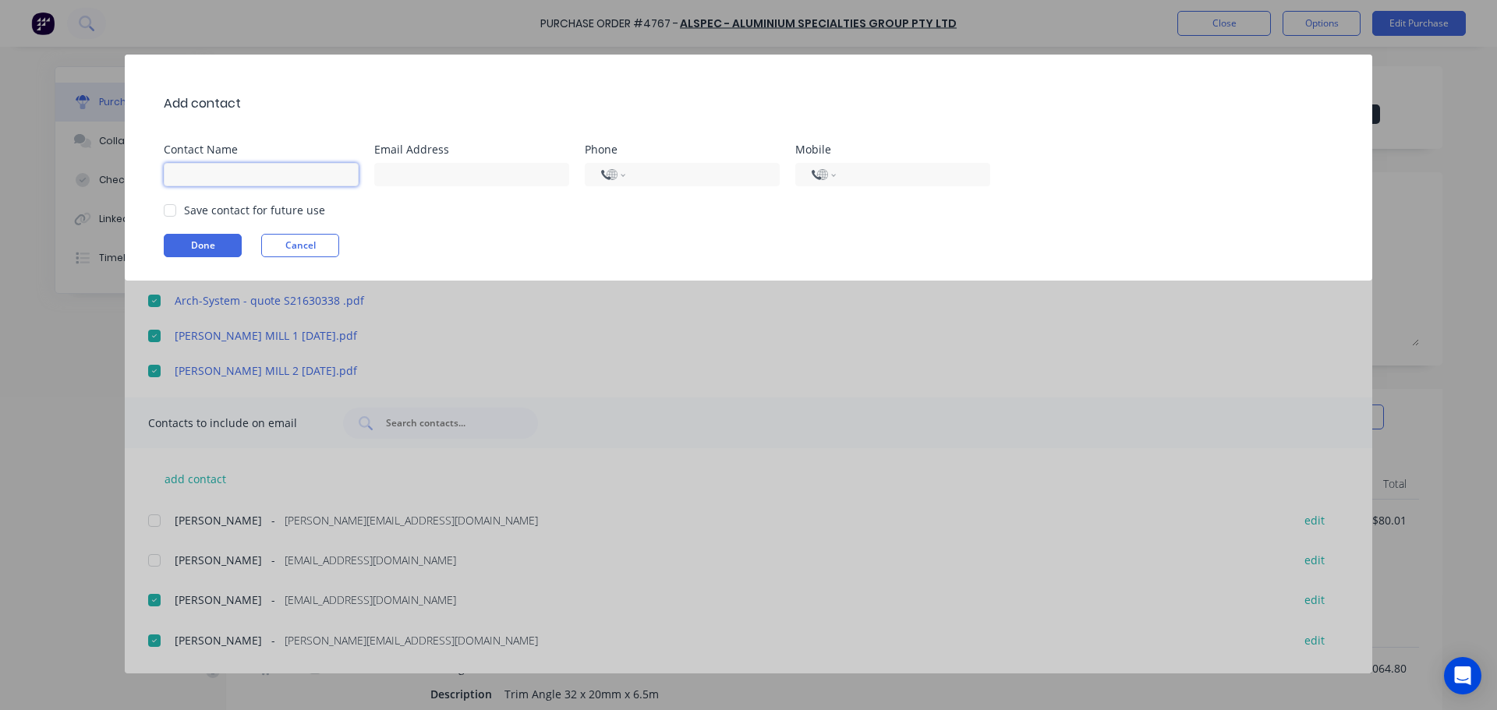
click at [237, 171] on input at bounding box center [261, 174] width 195 height 23
drag, startPoint x: 259, startPoint y: 172, endPoint x: 63, endPoint y: 217, distance: 200.6
click at [63, 217] on div "Add contact Contact Name Lucy Wright Email Address Phone International Afghanis…" at bounding box center [748, 355] width 1497 height 710
click at [461, 171] on input at bounding box center [471, 174] width 195 height 23
drag, startPoint x: 541, startPoint y: 173, endPoint x: 262, endPoint y: 227, distance: 284.2
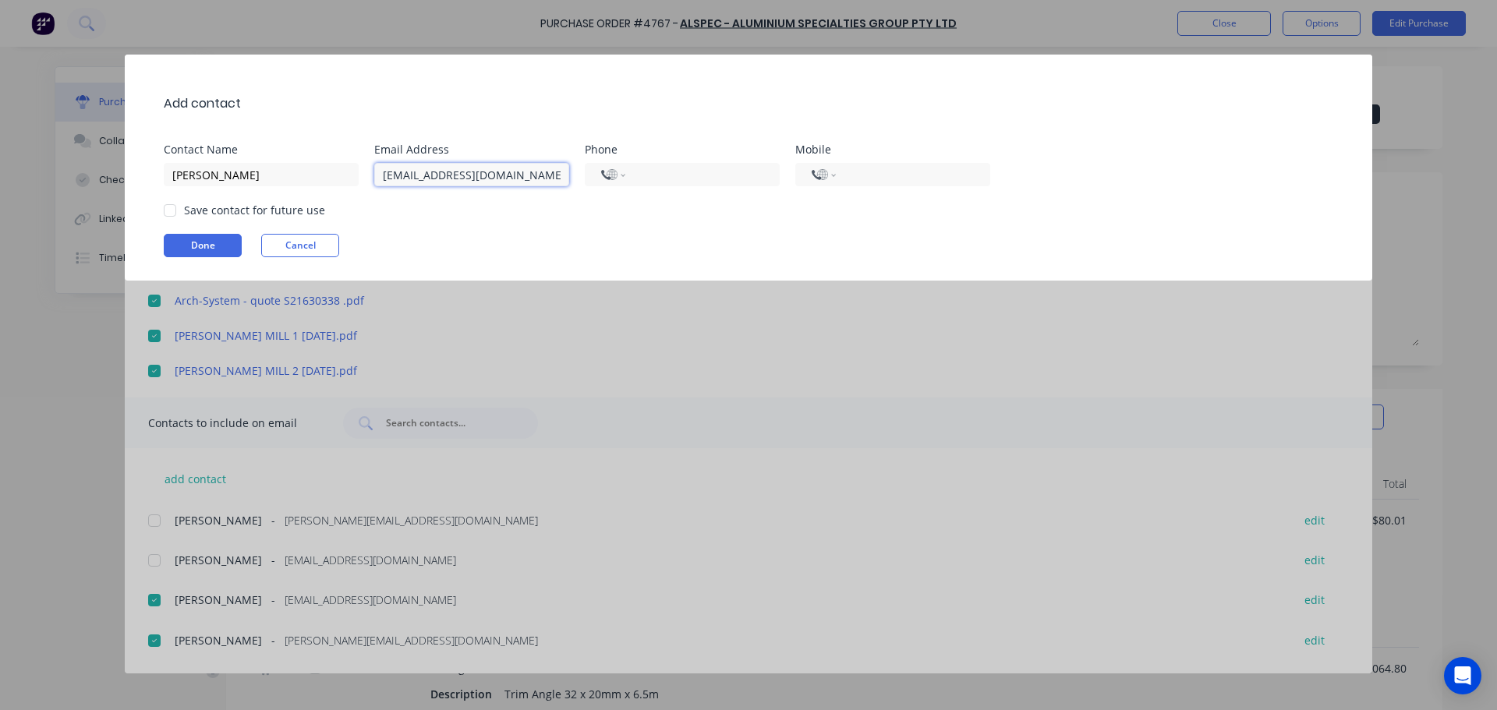
click at [262, 227] on div "Add contact Contact Name Dee Koneti Email Address accounts@archsystem.com.au Ph…" at bounding box center [748, 168] width 1247 height 226
click at [654, 167] on input "tel" at bounding box center [699, 175] width 127 height 18
click at [541, 240] on div "Done Cancel" at bounding box center [756, 245] width 1185 height 23
click at [172, 215] on div at bounding box center [169, 210] width 31 height 31
click at [198, 242] on button "Done" at bounding box center [203, 245] width 78 height 23
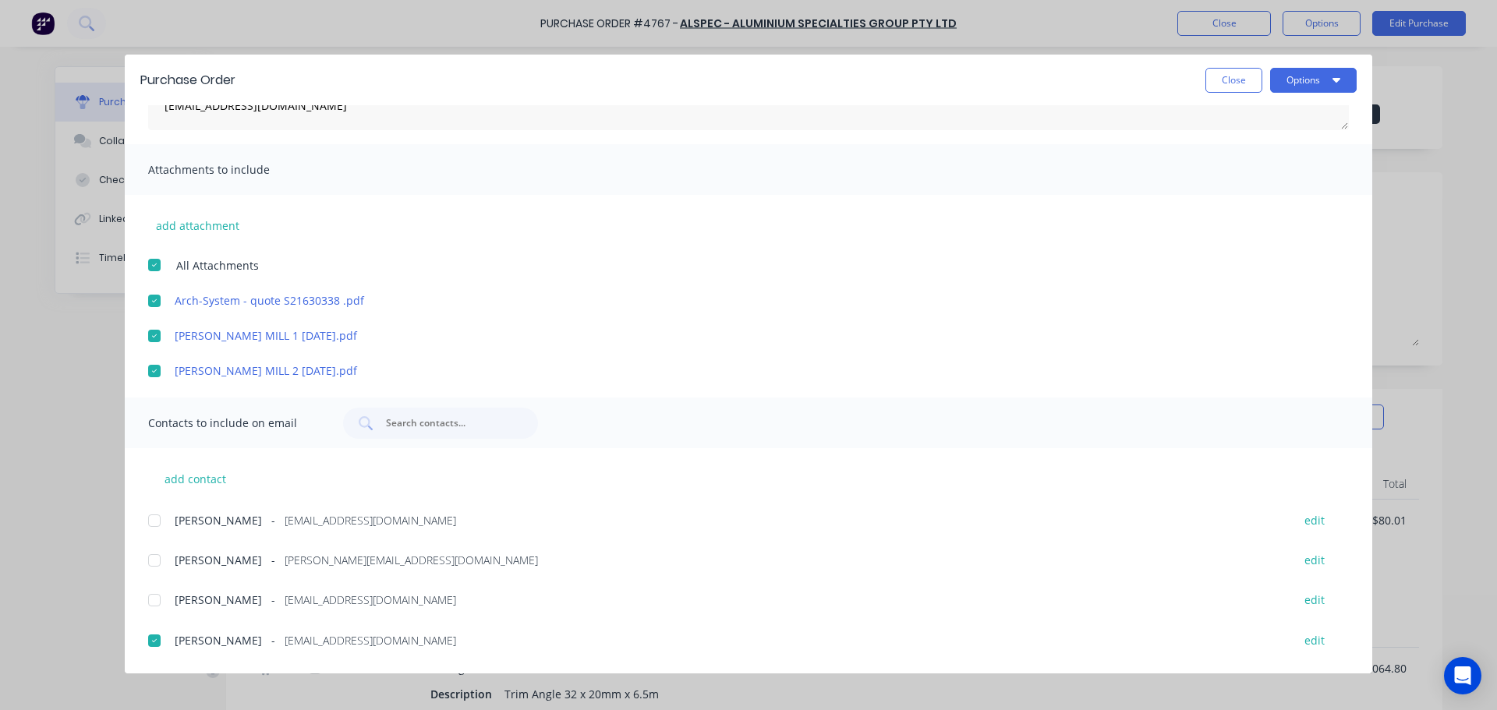
click at [161, 521] on div at bounding box center [154, 520] width 31 height 31
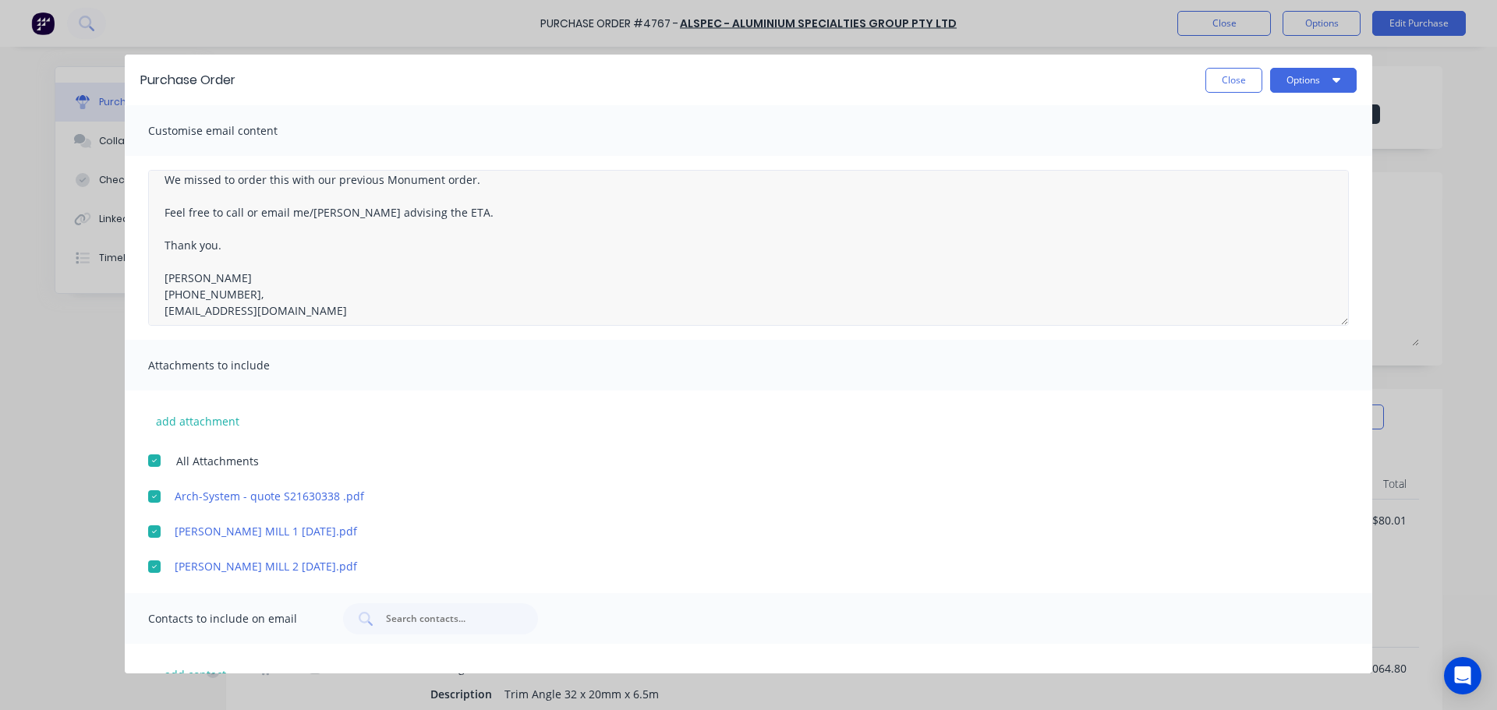
scroll to position [90, 0]
click at [182, 284] on textarea "Hi Cody, Please see the attached PO-4767 for Bede Polding Project. Please note …" at bounding box center [748, 248] width 1200 height 156
click at [209, 288] on textarea "Hi Cody, Please see the attached PO-4767 for Bede Polding Project. Please note …" at bounding box center [748, 248] width 1200 height 156
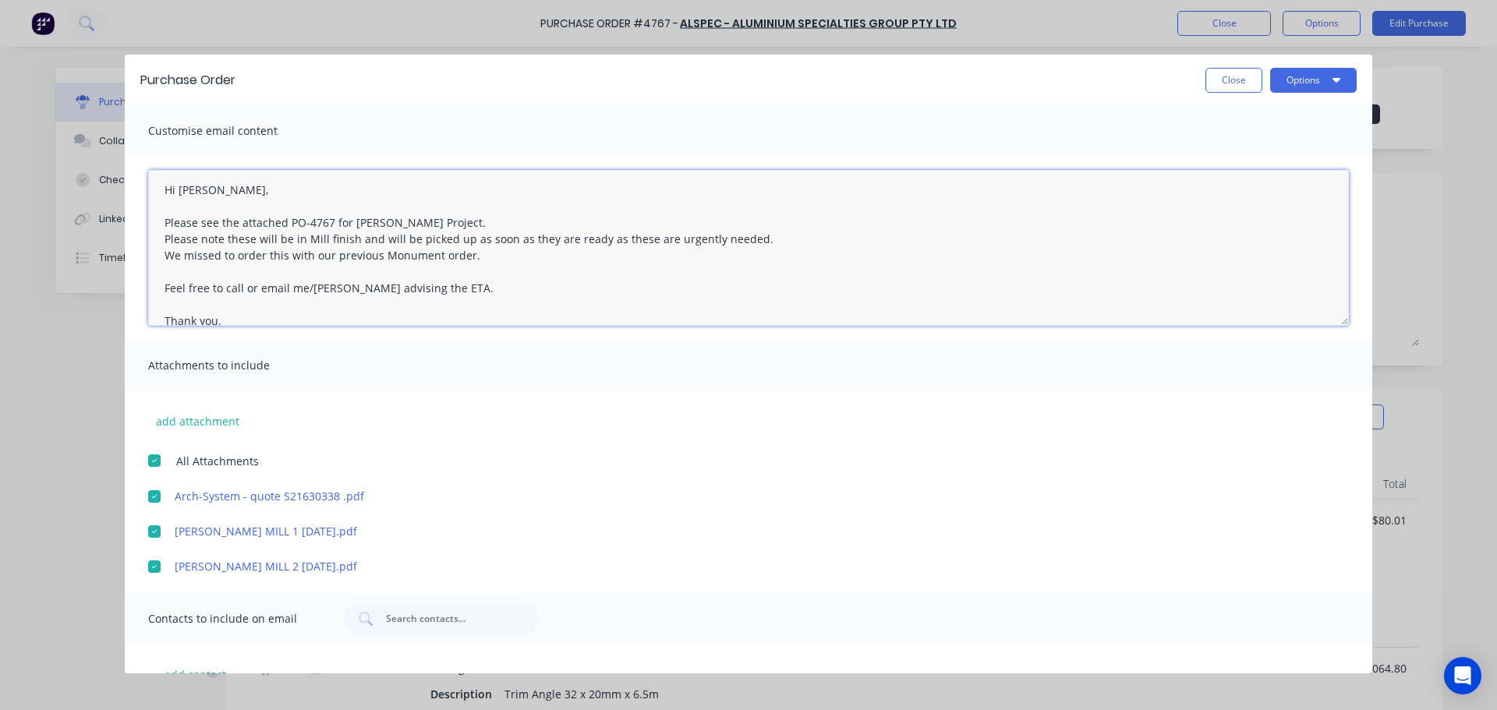
scroll to position [0, 0]
click at [283, 259] on textarea "Hi Cody, Please see the attached PO-4767 for Bede Polding Project. Please note …" at bounding box center [748, 248] width 1200 height 156
drag, startPoint x: 758, startPoint y: 242, endPoint x: 594, endPoint y: 242, distance: 164.5
click at [594, 242] on textarea "Hi Cody, Please see the attached PO-4767 for Bede Polding Project. Please note …" at bounding box center [748, 248] width 1200 height 156
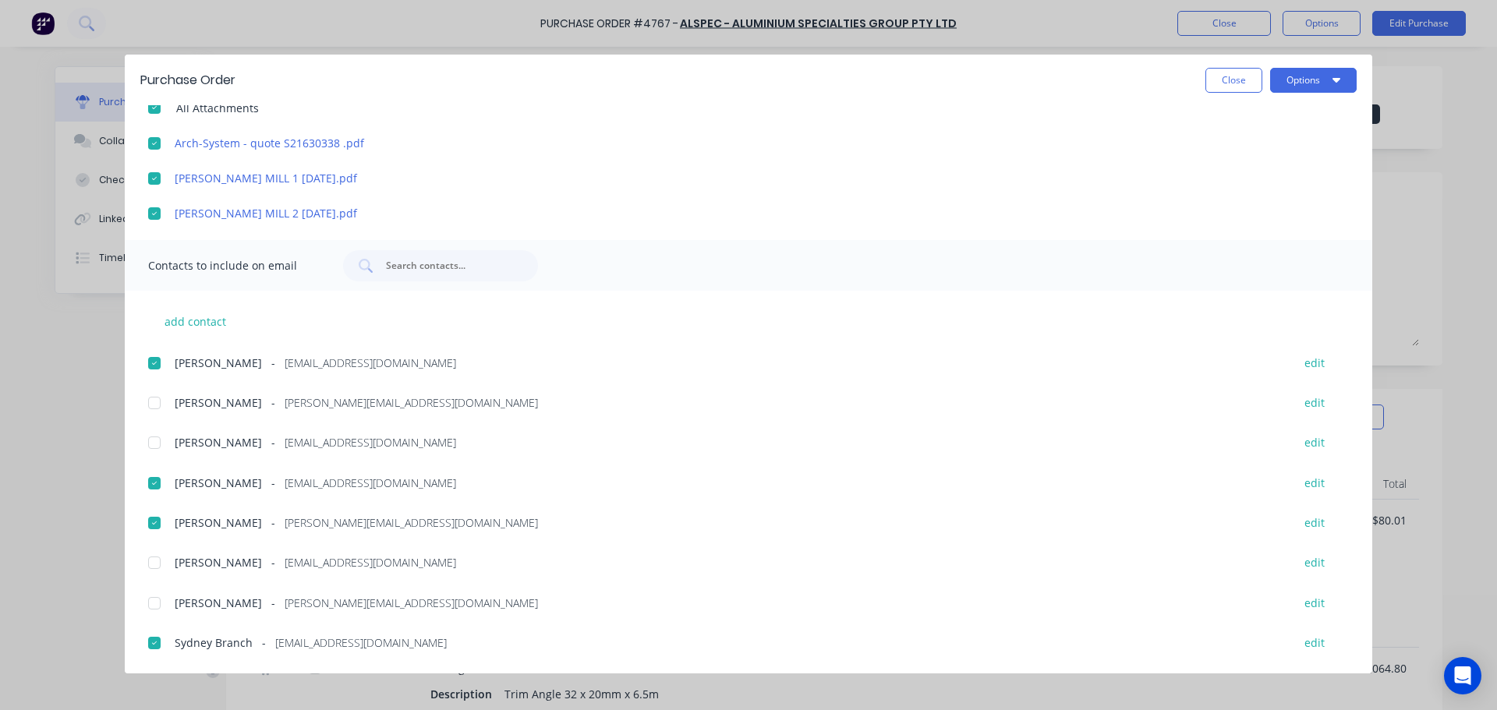
scroll to position [391, 0]
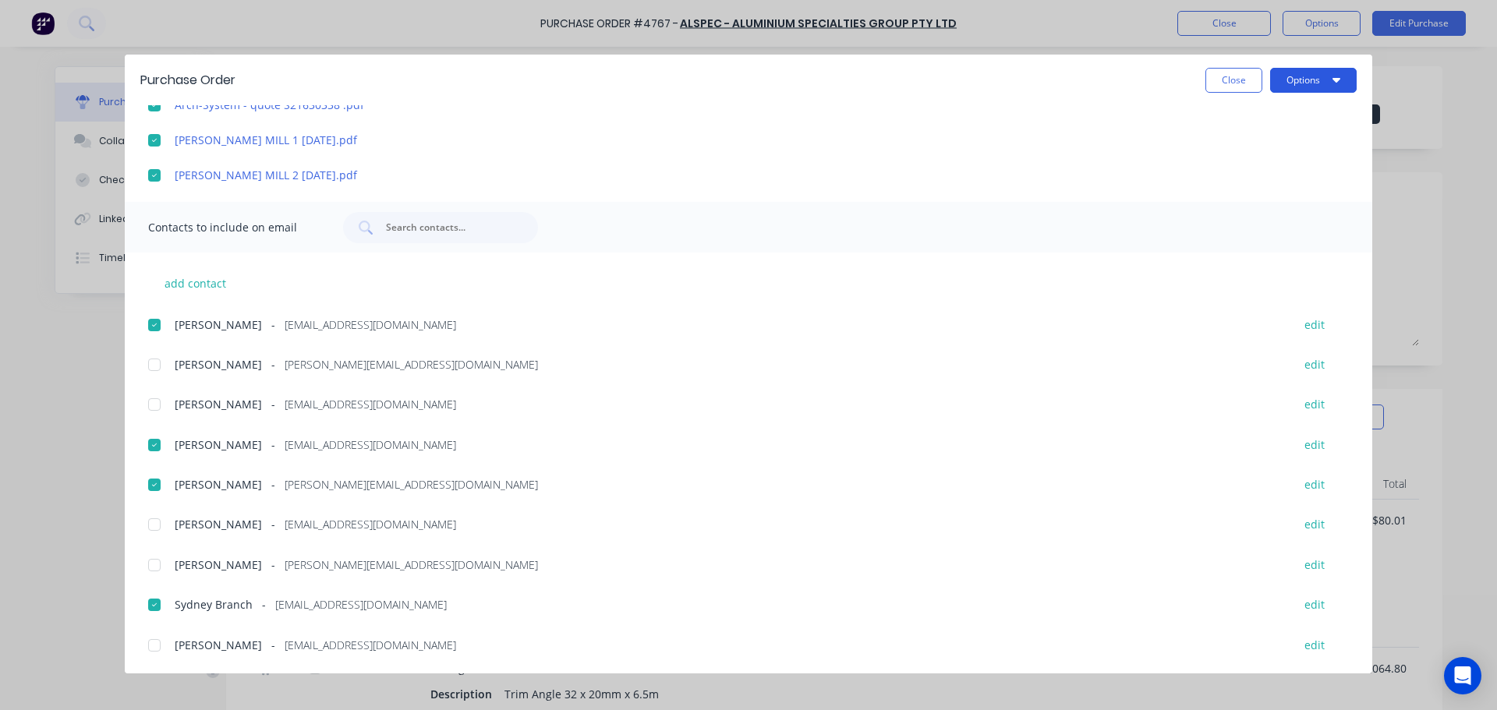
click at [1316, 76] on button "Options" at bounding box center [1313, 80] width 87 height 25
click at [1270, 177] on div "Email" at bounding box center [1282, 182] width 120 height 23
click at [1247, 76] on button "Close" at bounding box center [1233, 80] width 57 height 25
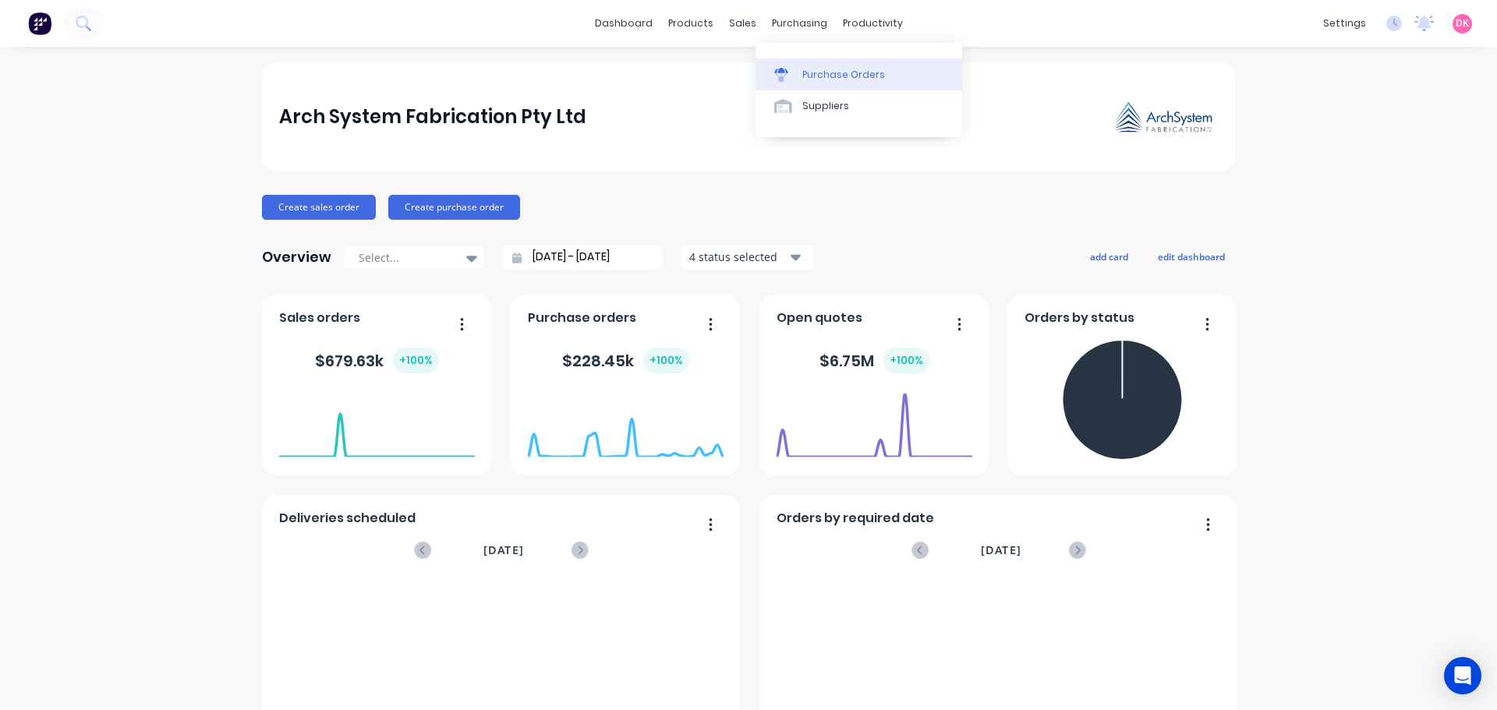
click at [811, 84] on link "Purchase Orders" at bounding box center [858, 73] width 207 height 31
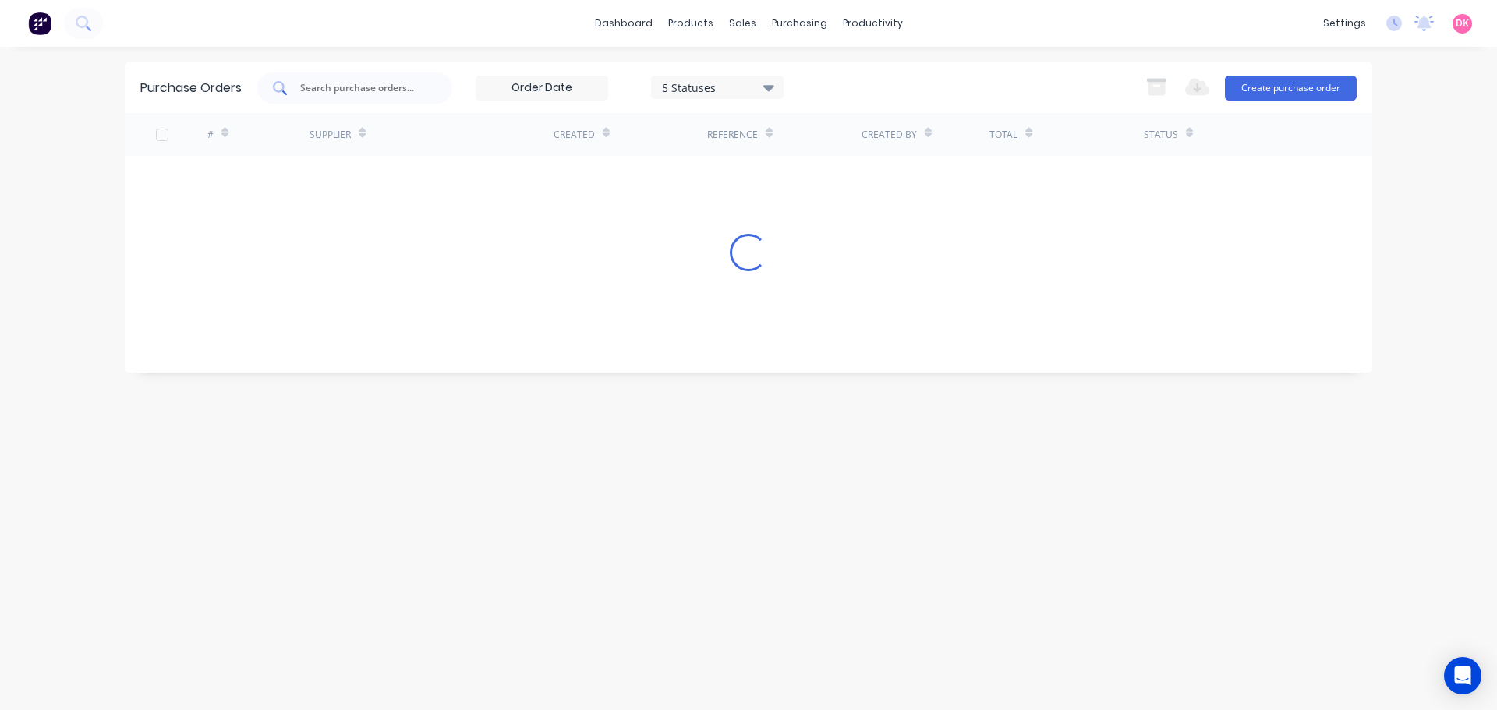
click at [387, 94] on input "text" at bounding box center [363, 88] width 129 height 16
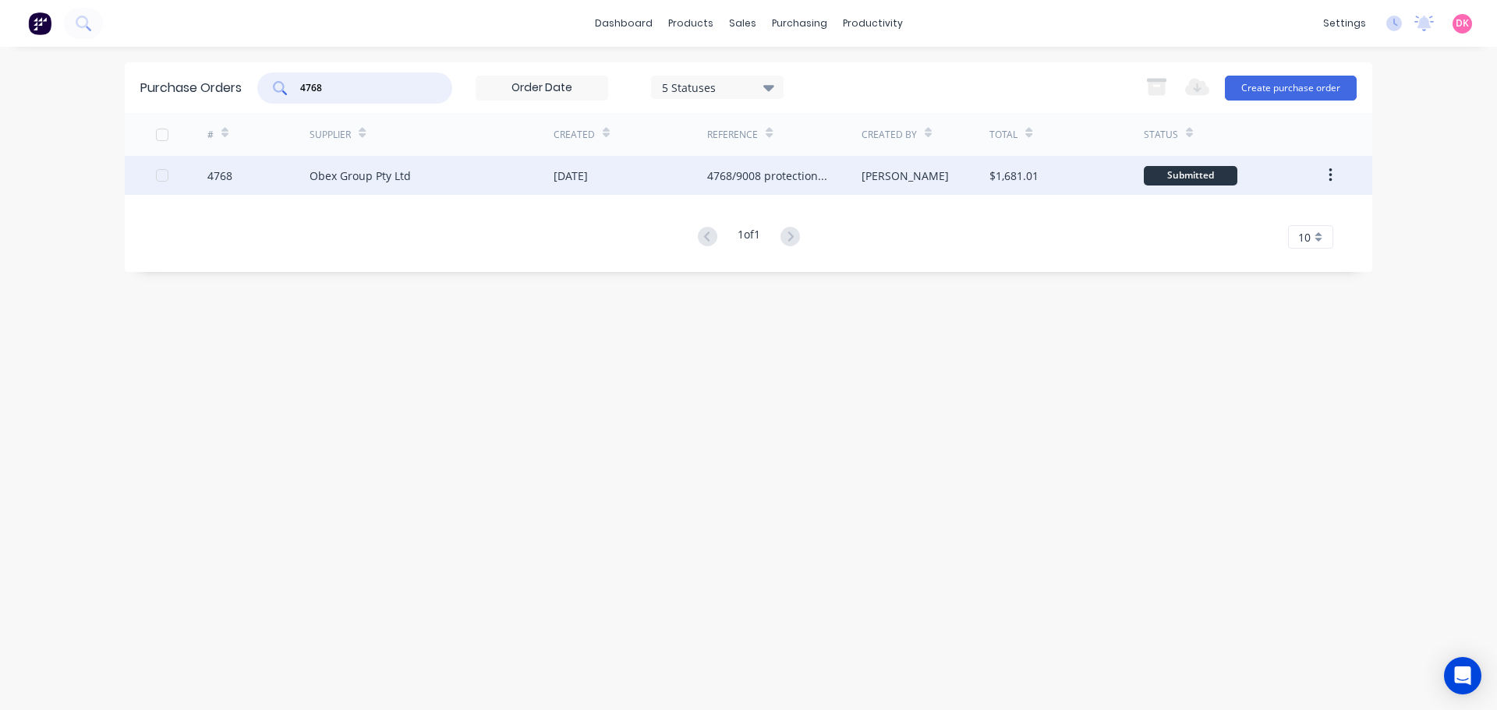
type input "4768"
click at [426, 180] on div "Obex Group Pty Ltd" at bounding box center [431, 175] width 244 height 39
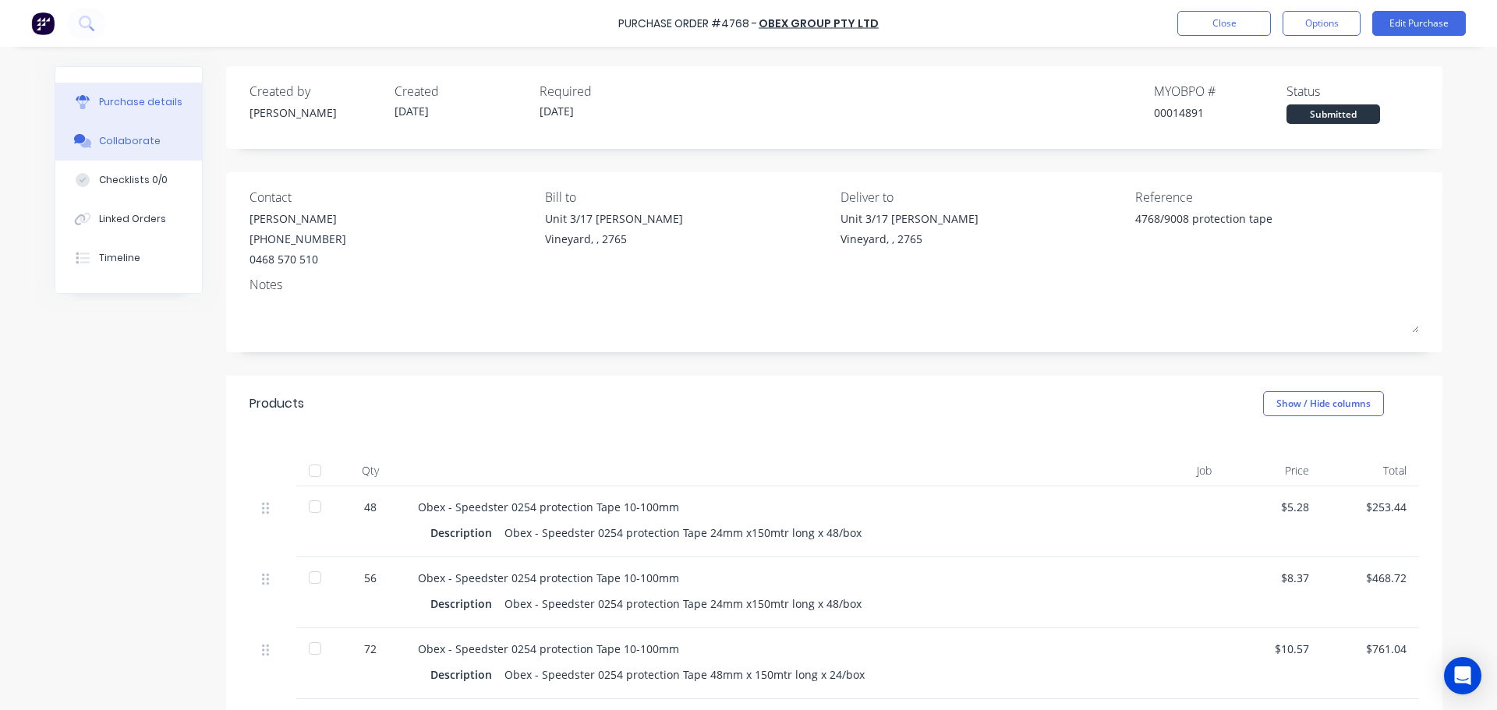
click at [130, 147] on button "Collaborate" at bounding box center [128, 141] width 147 height 39
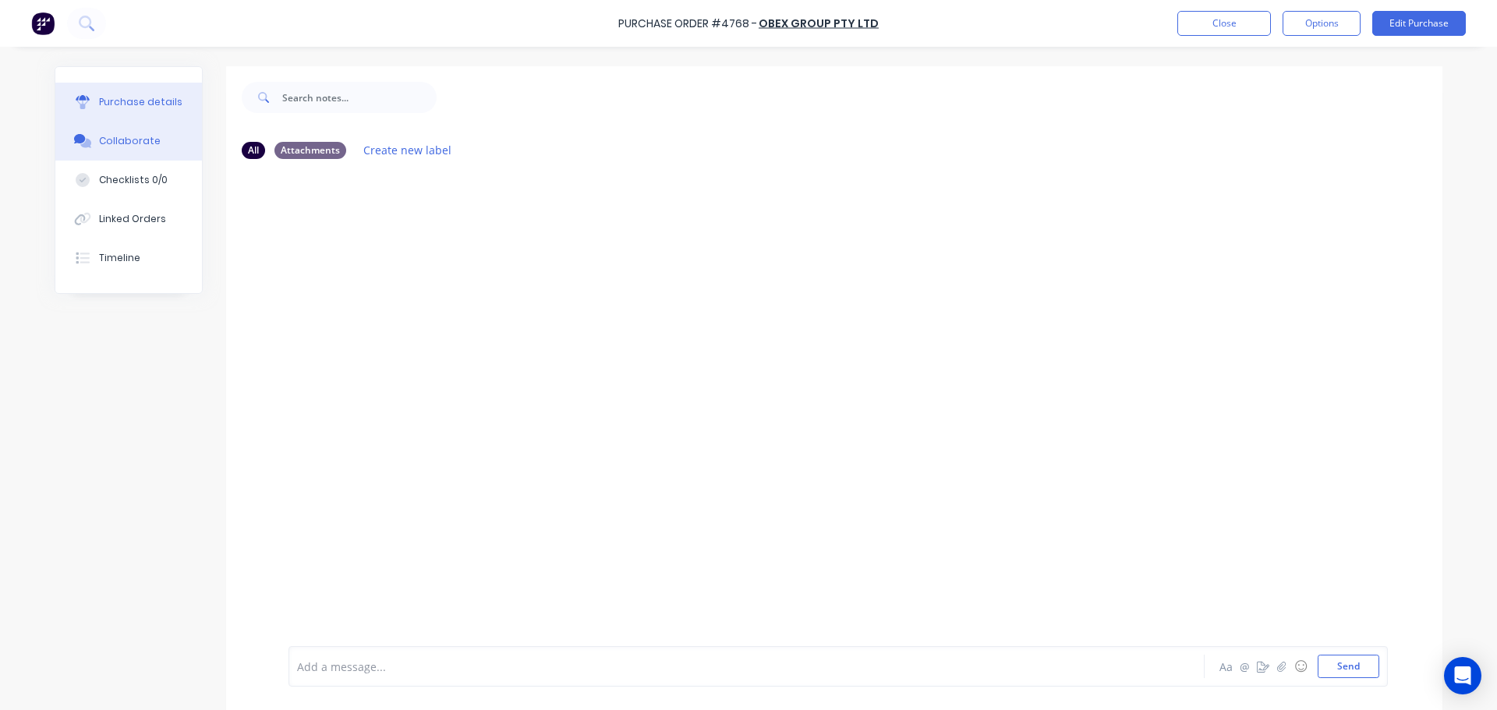
click at [132, 104] on div "Purchase details" at bounding box center [140, 102] width 83 height 14
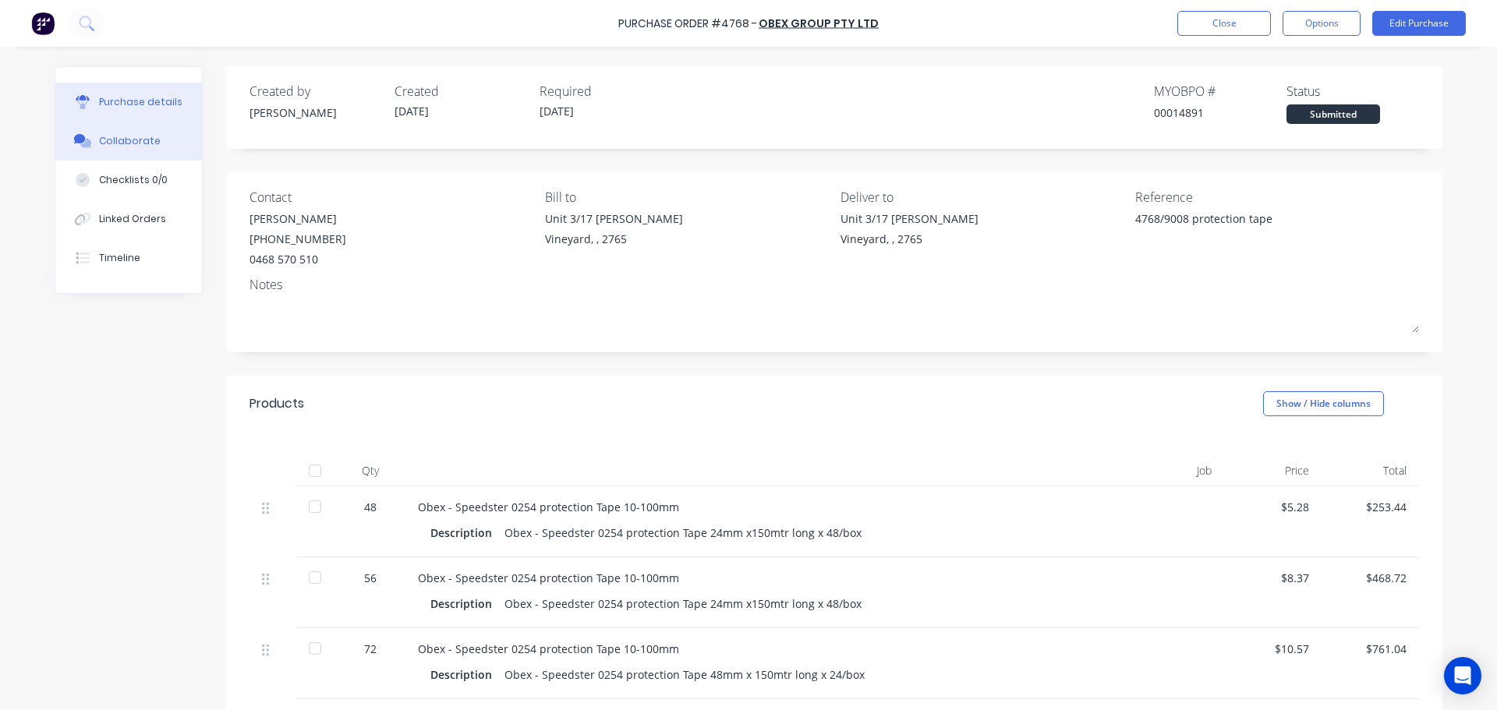
click at [124, 147] on div "Collaborate" at bounding box center [130, 141] width 62 height 14
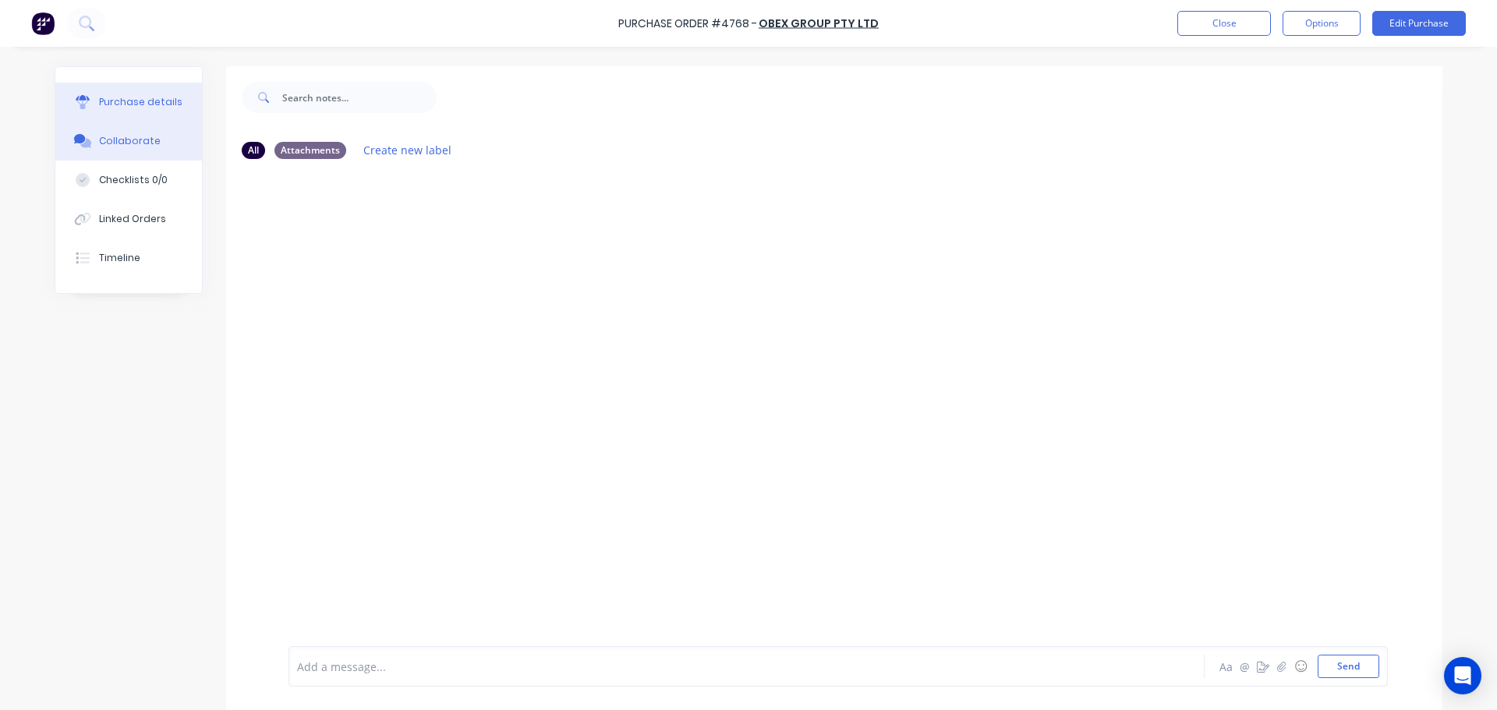
click at [133, 108] on div "Purchase details" at bounding box center [140, 102] width 83 height 14
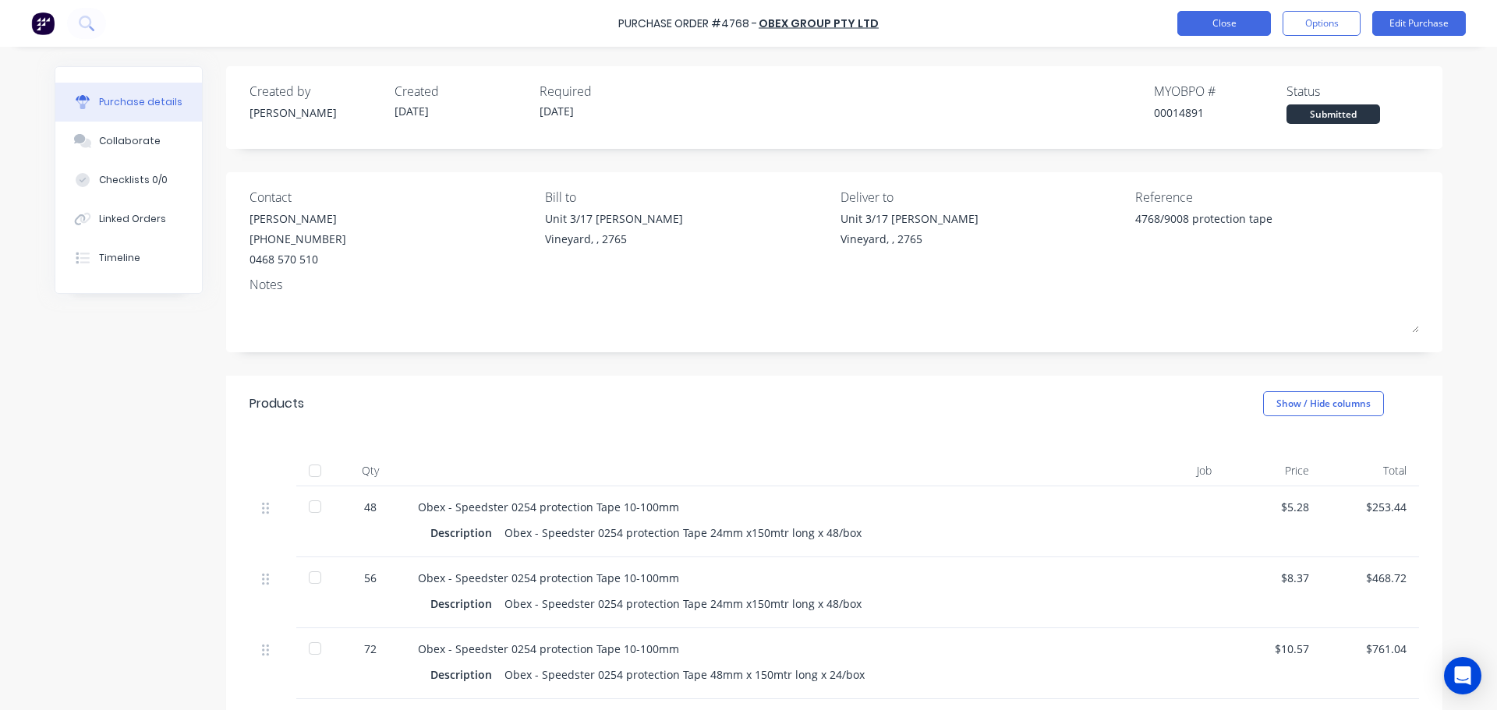
click at [1212, 27] on button "Close" at bounding box center [1224, 23] width 94 height 25
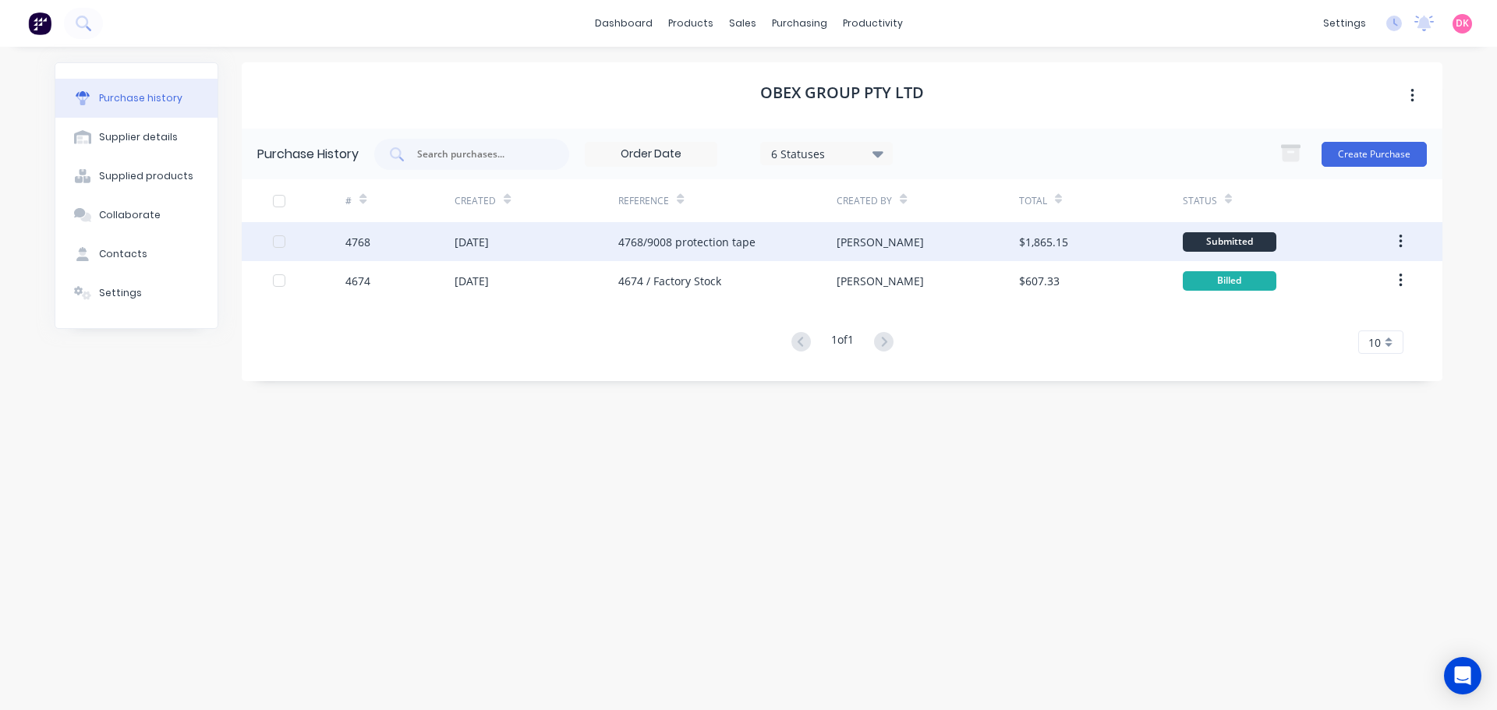
click at [651, 248] on div "4768/9008 protection tape" at bounding box center [686, 242] width 137 height 16
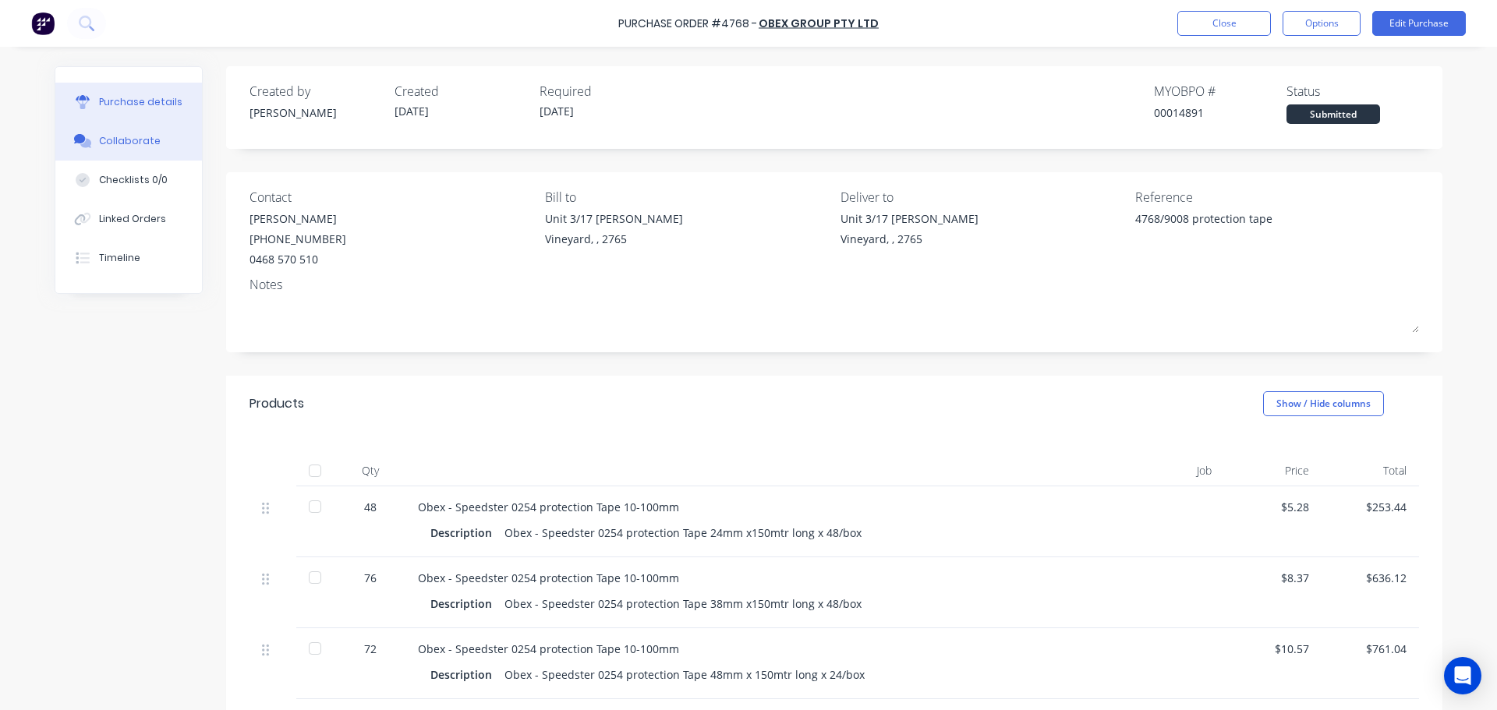
click at [148, 149] on button "Collaborate" at bounding box center [128, 141] width 147 height 39
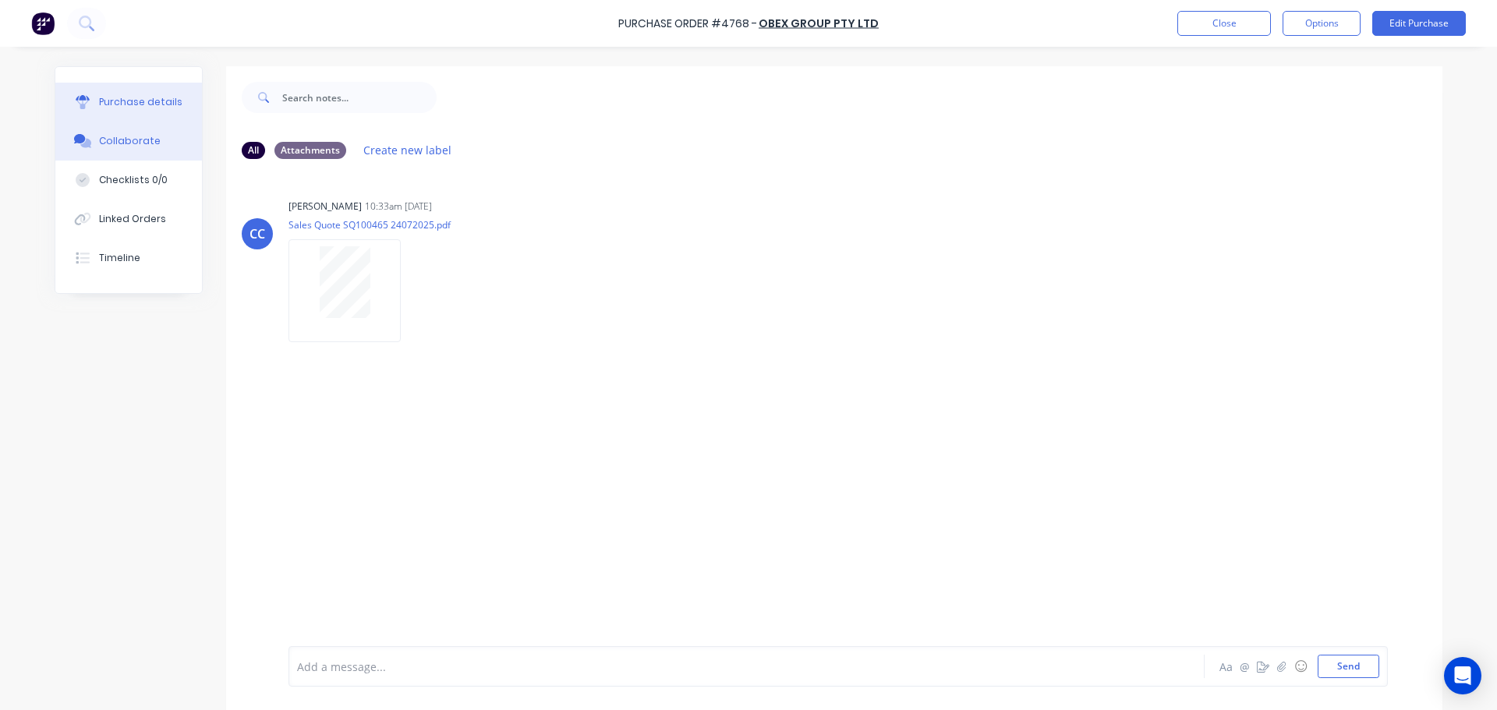
click at [143, 105] on div "Purchase details" at bounding box center [140, 102] width 83 height 14
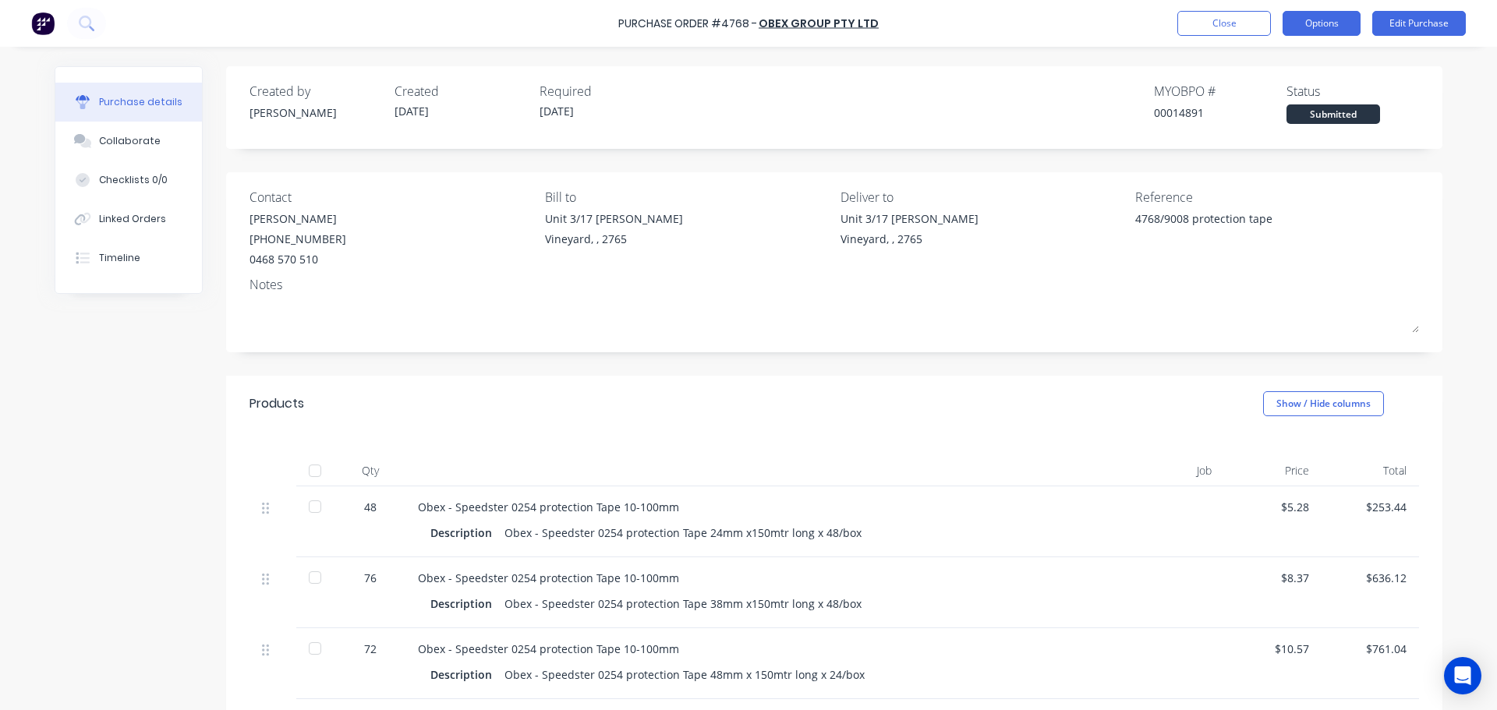
click at [1339, 27] on button "Options" at bounding box center [1321, 23] width 78 height 25
click at [1325, 26] on button "Options" at bounding box center [1321, 23] width 78 height 25
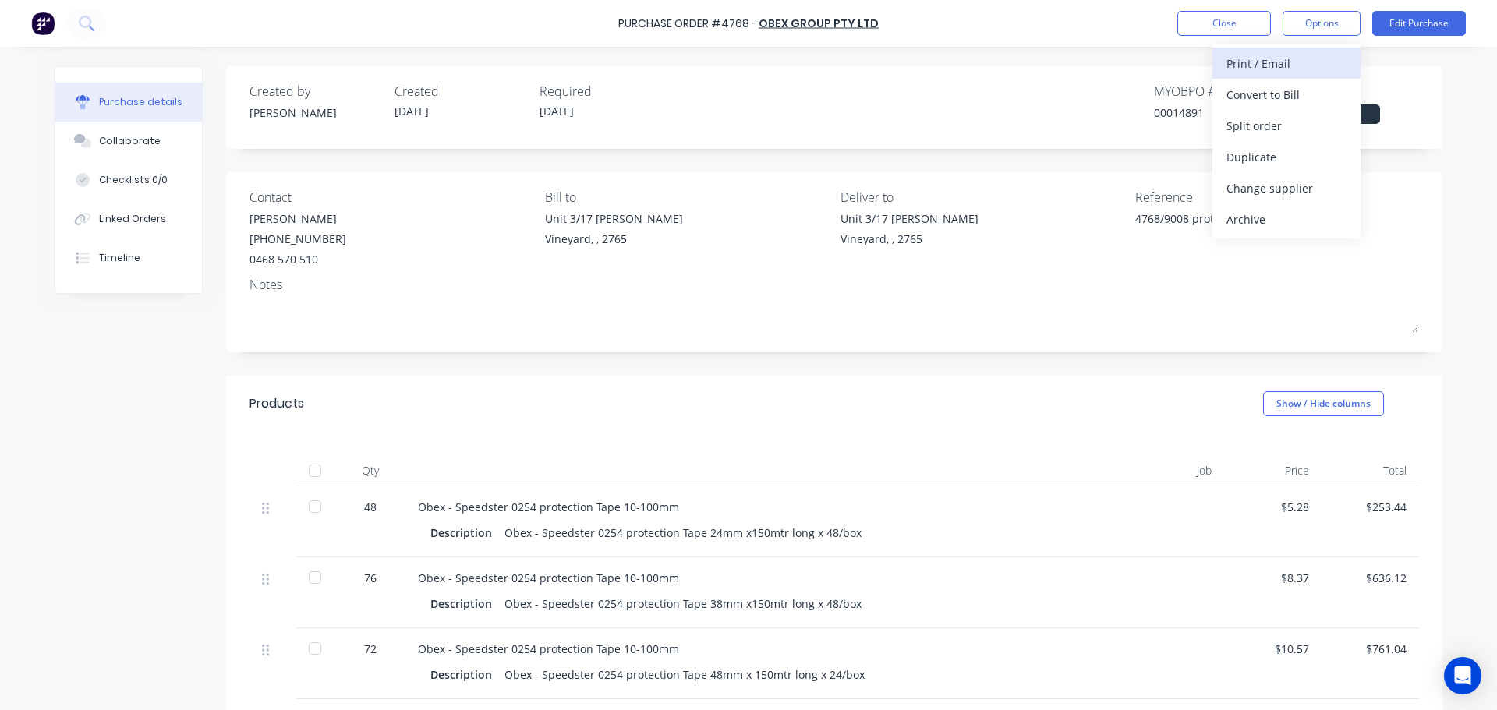
click at [1297, 72] on div "Print / Email" at bounding box center [1286, 63] width 120 height 23
click at [1297, 101] on div "With pricing" at bounding box center [1286, 94] width 120 height 23
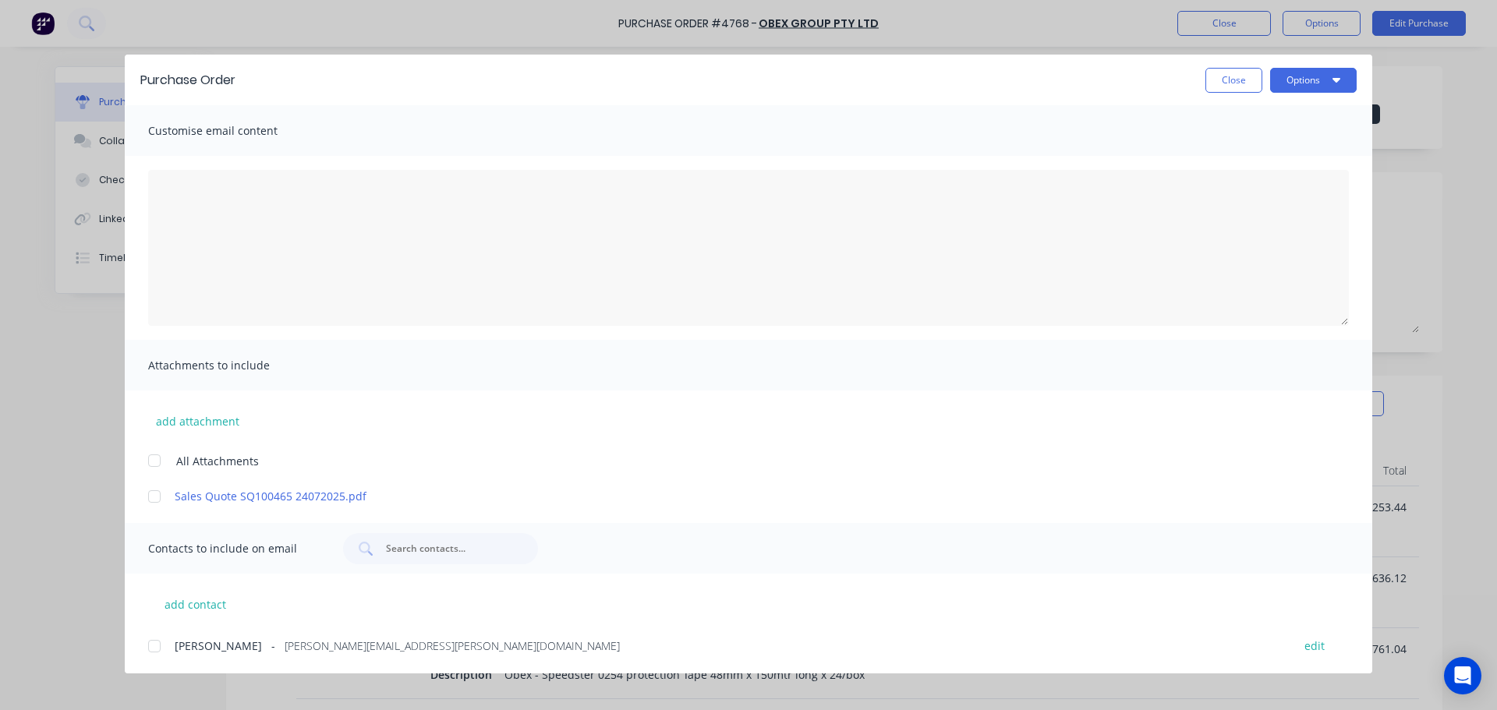
click at [161, 465] on div at bounding box center [154, 460] width 31 height 31
type textarea "x"
click at [154, 637] on div at bounding box center [154, 645] width 31 height 31
click at [220, 606] on button "add contact" at bounding box center [195, 603] width 94 height 23
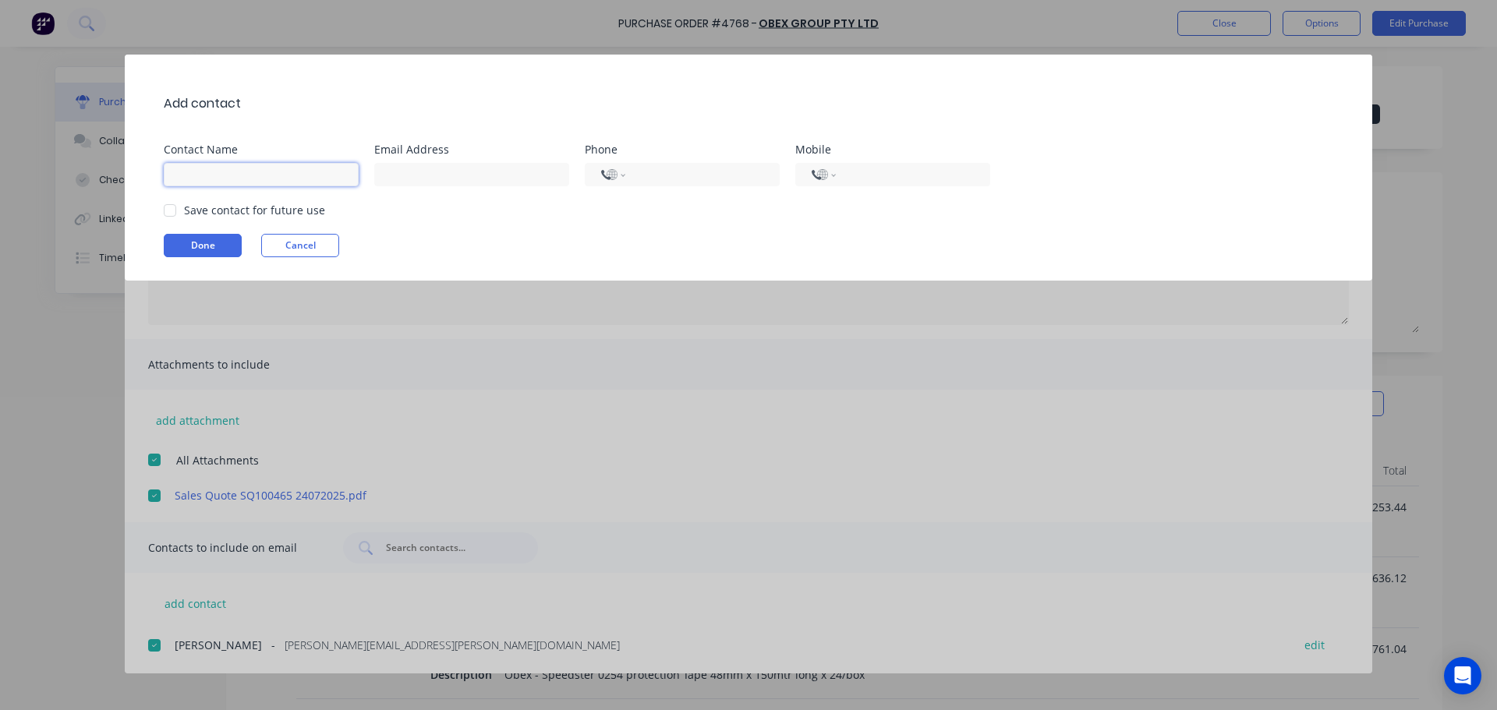
click at [242, 174] on input at bounding box center [261, 174] width 195 height 23
type input "[PERSON_NAME]"
click at [436, 180] on input at bounding box center [471, 174] width 195 height 23
type input "purchasing@archsystem.com.au"
click at [172, 218] on div at bounding box center [169, 210] width 31 height 31
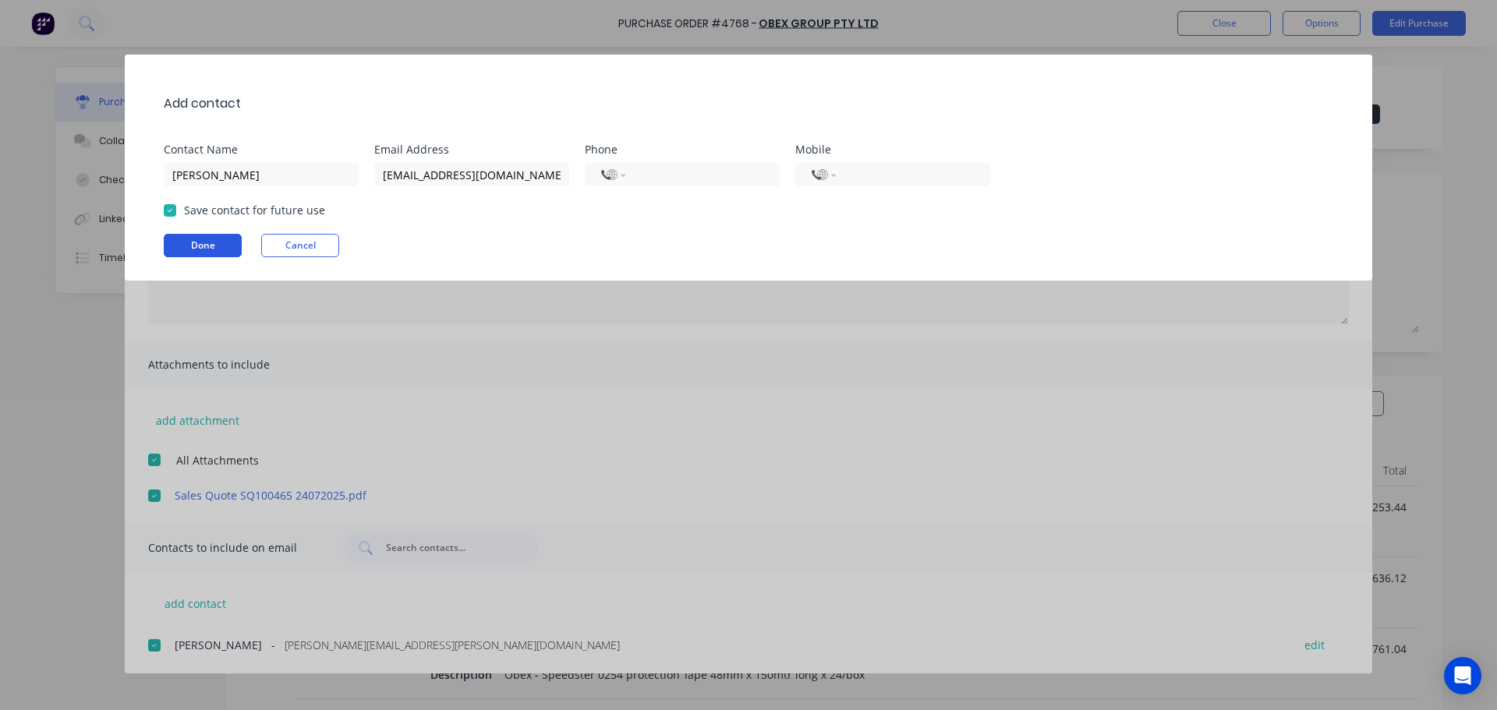
click at [184, 240] on button "Done" at bounding box center [203, 245] width 78 height 23
type textarea "x"
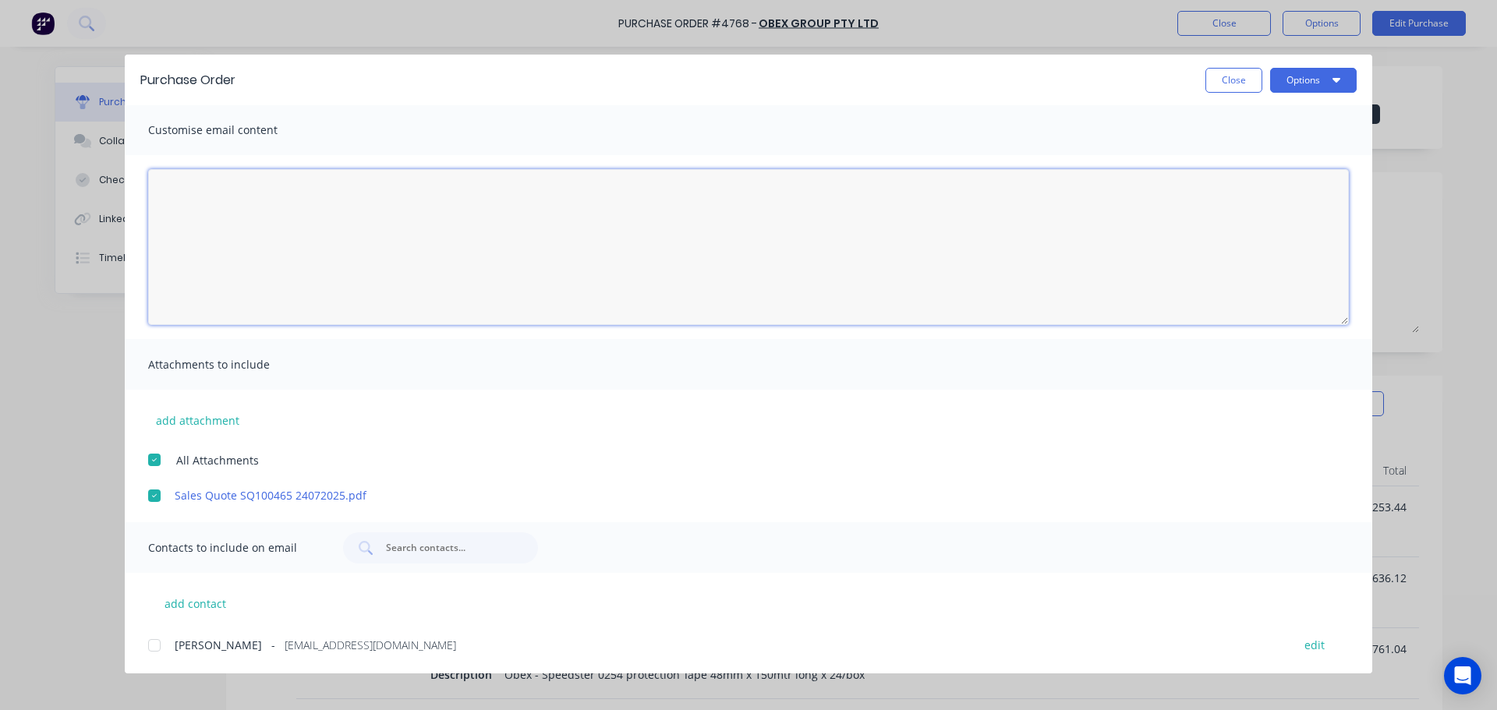
click at [258, 224] on textarea "[DATE]" at bounding box center [748, 247] width 1200 height 156
drag, startPoint x: 151, startPoint y: 642, endPoint x: 435, endPoint y: 596, distance: 287.4
click at [152, 642] on div at bounding box center [154, 645] width 31 height 31
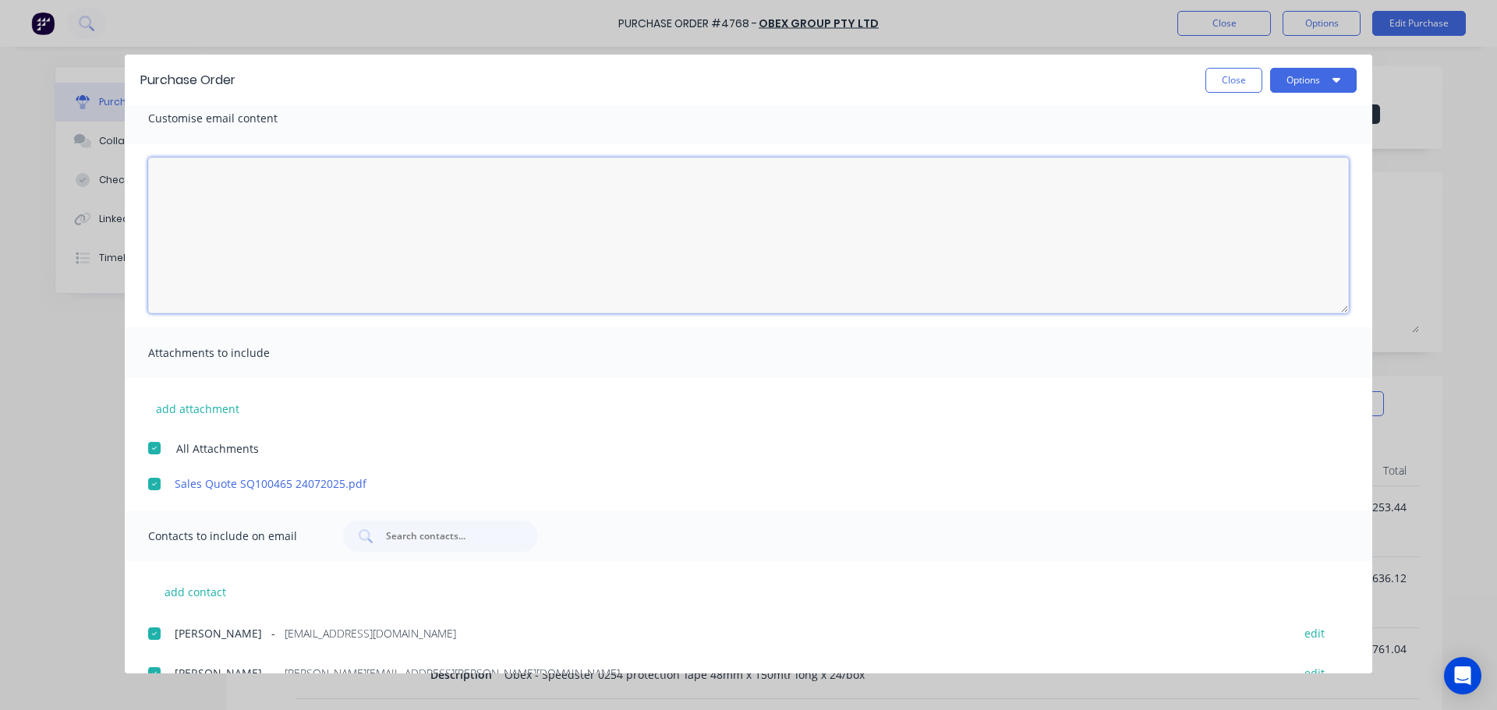
scroll to position [0, 0]
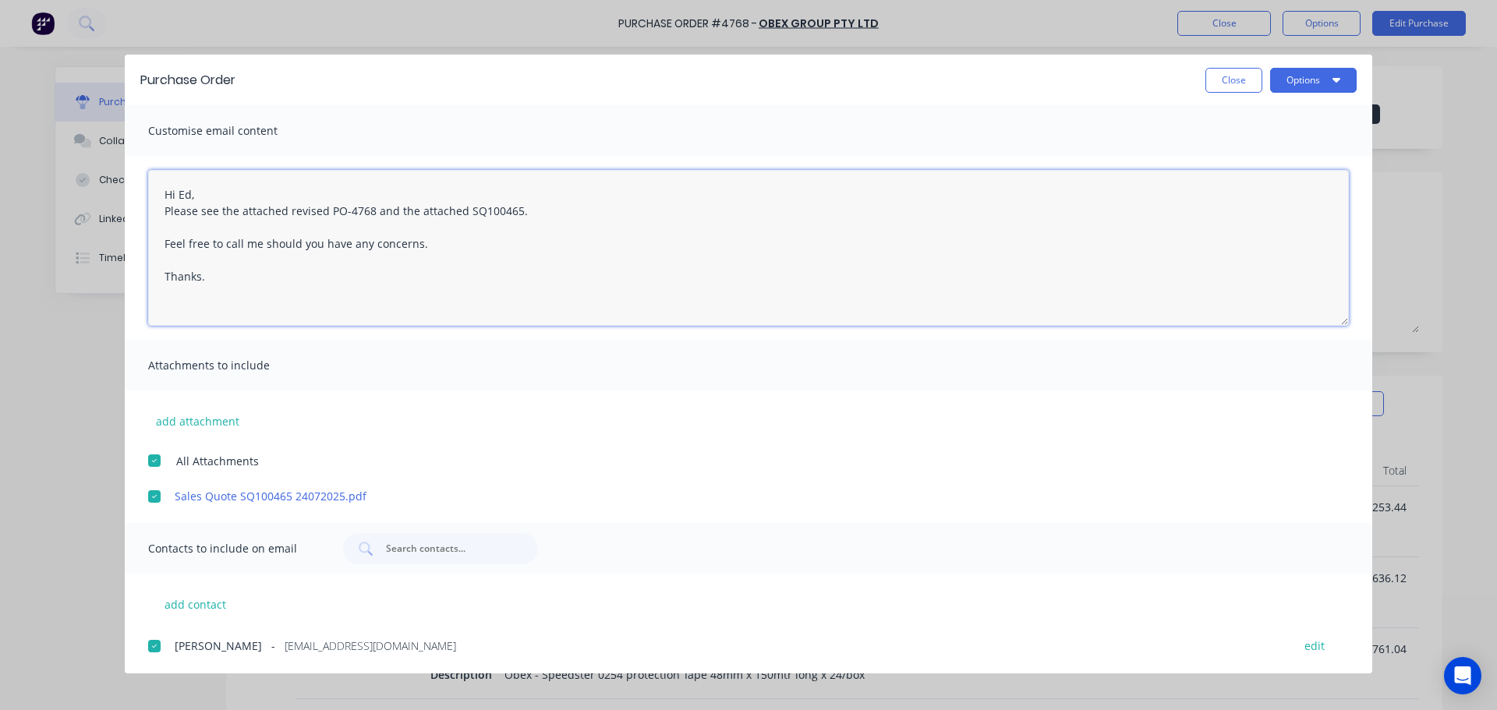
click at [238, 186] on textarea "Hi Ed, Please see the attached revised PO-4768 and the attached SQ100465. Feel …" at bounding box center [748, 248] width 1200 height 156
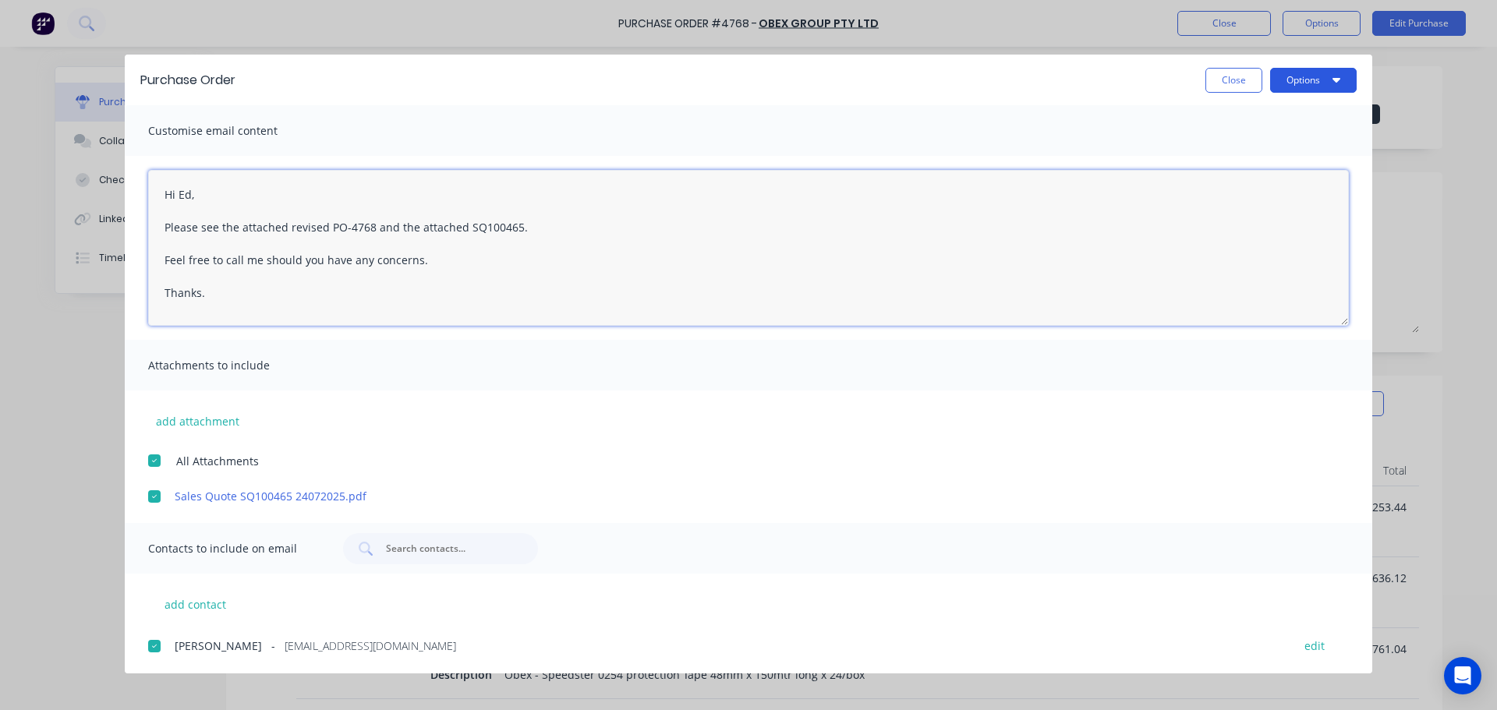
type textarea "Hi Ed, Please see the attached revised PO-4768 and the attached SQ100465. Feel …"
click at [1327, 70] on button "Options" at bounding box center [1313, 80] width 87 height 25
click at [1300, 174] on div "Email" at bounding box center [1282, 182] width 120 height 23
click at [159, 462] on div at bounding box center [154, 460] width 31 height 31
click at [1296, 74] on button "Options" at bounding box center [1313, 80] width 87 height 25
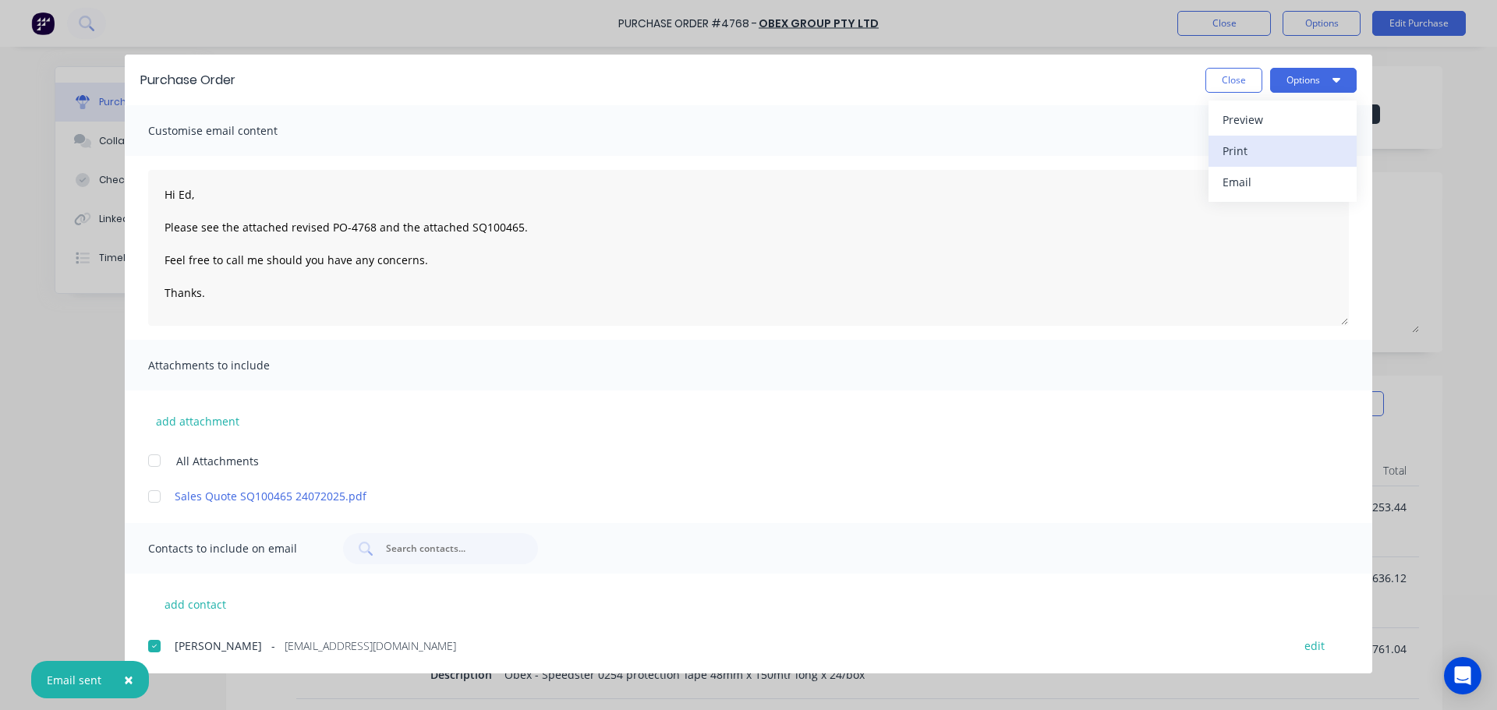
click at [1299, 143] on div "Print" at bounding box center [1282, 151] width 120 height 23
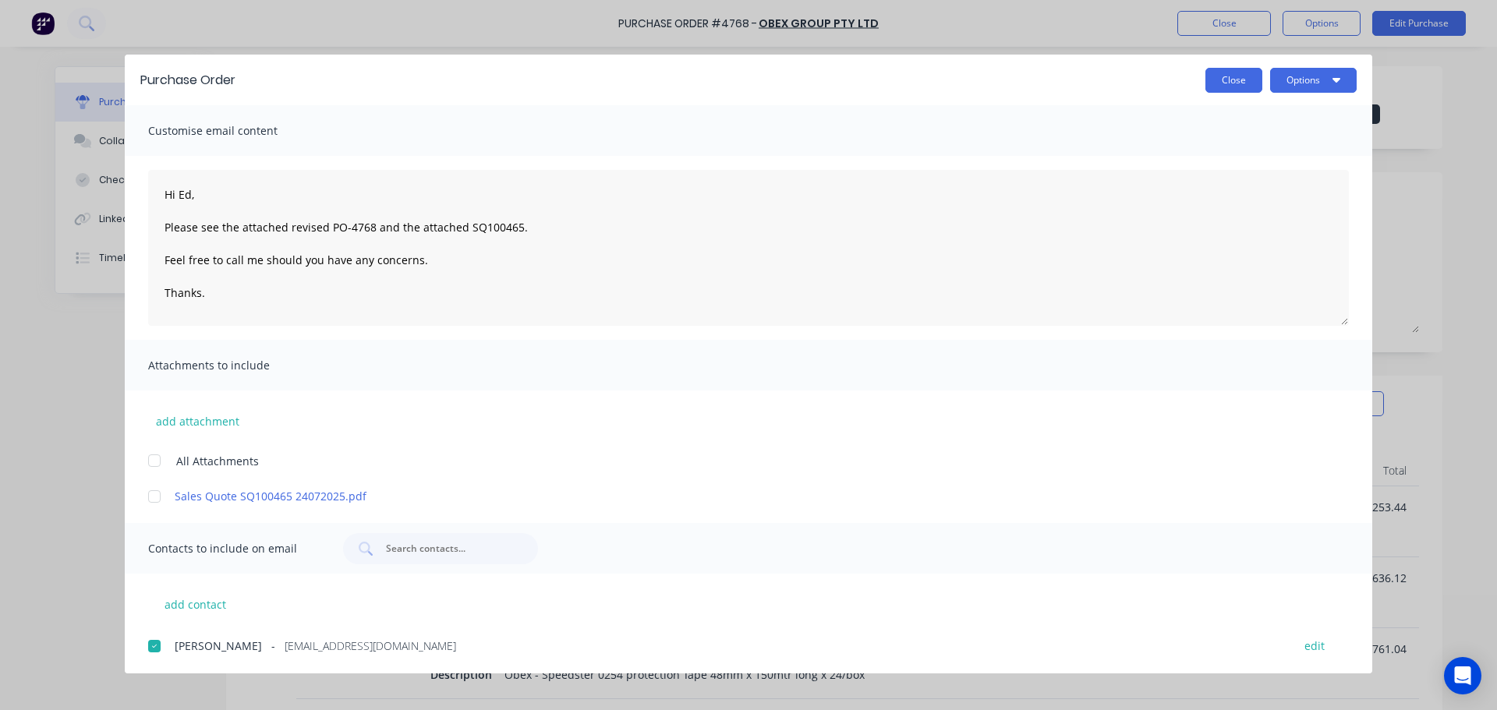
click at [1237, 83] on button "Close" at bounding box center [1233, 80] width 57 height 25
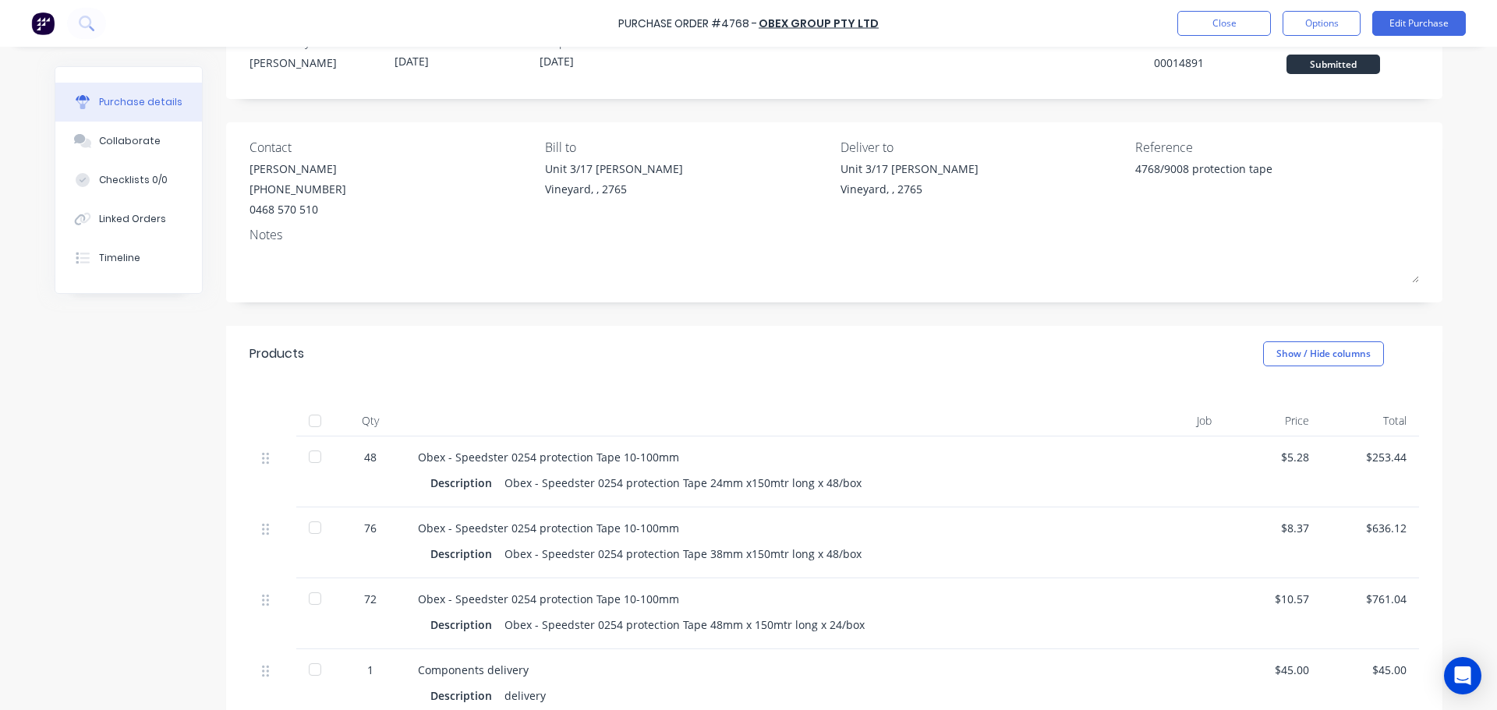
scroll to position [78, 0]
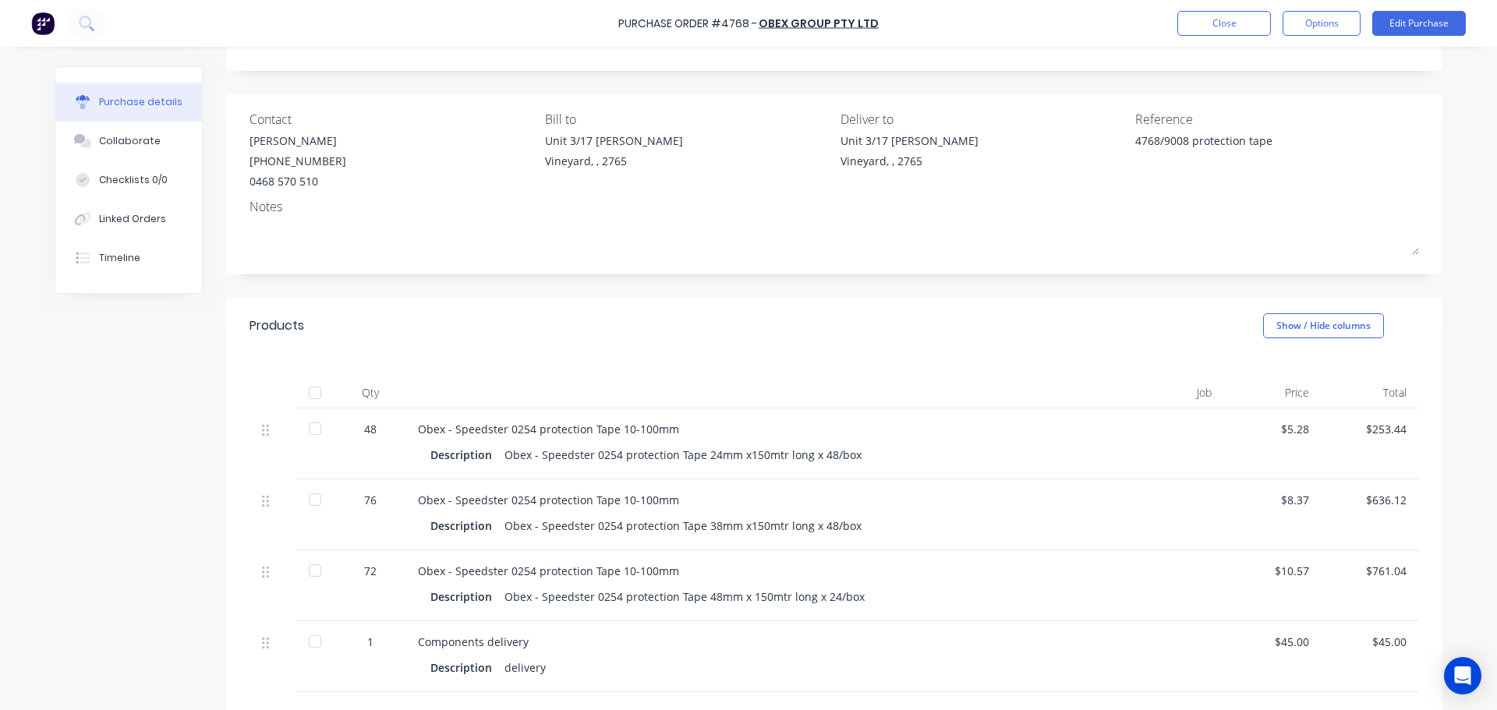
click at [376, 508] on div "76" at bounding box center [370, 514] width 70 height 71
click at [369, 500] on div "76" at bounding box center [370, 500] width 45 height 16
click at [1398, 18] on button "Edit Purchase" at bounding box center [1419, 23] width 94 height 25
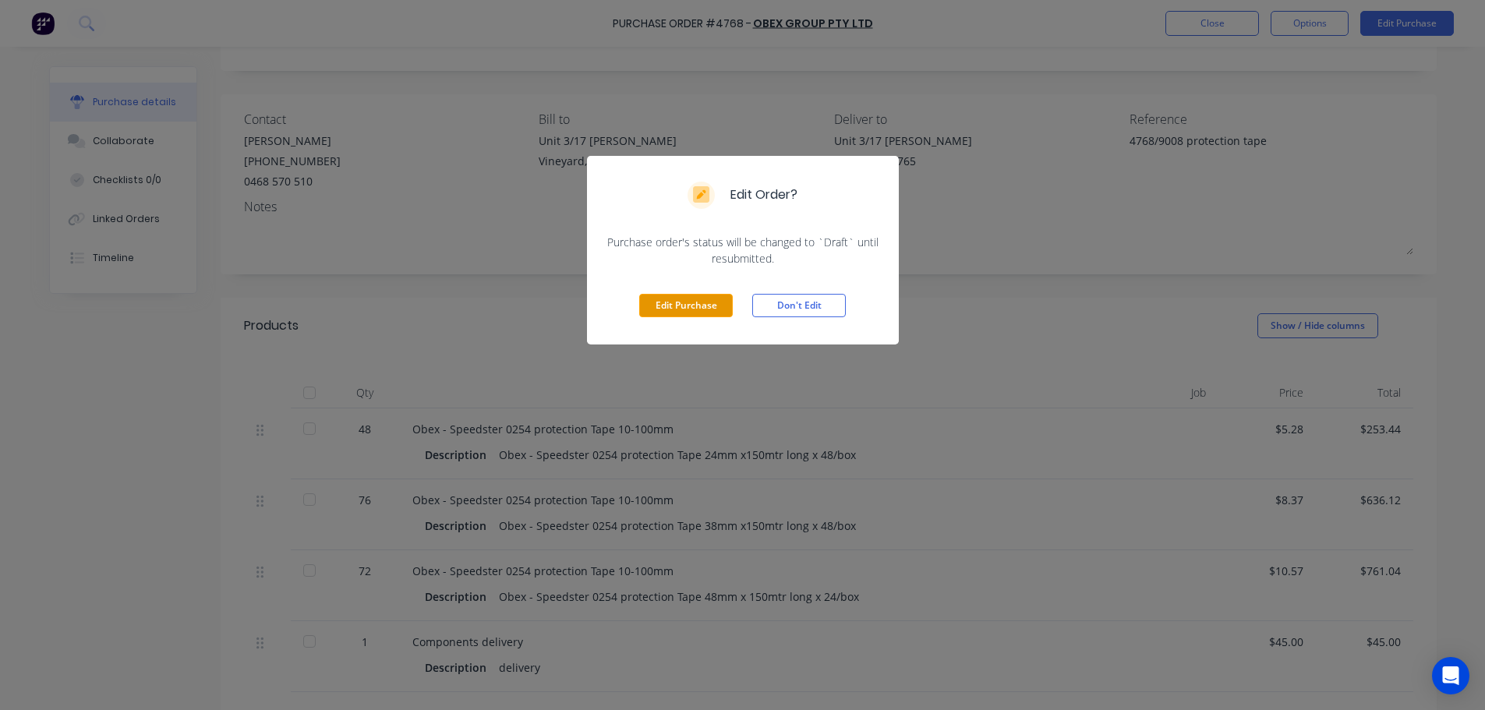
click at [654, 304] on button "Edit Purchase" at bounding box center [686, 305] width 94 height 23
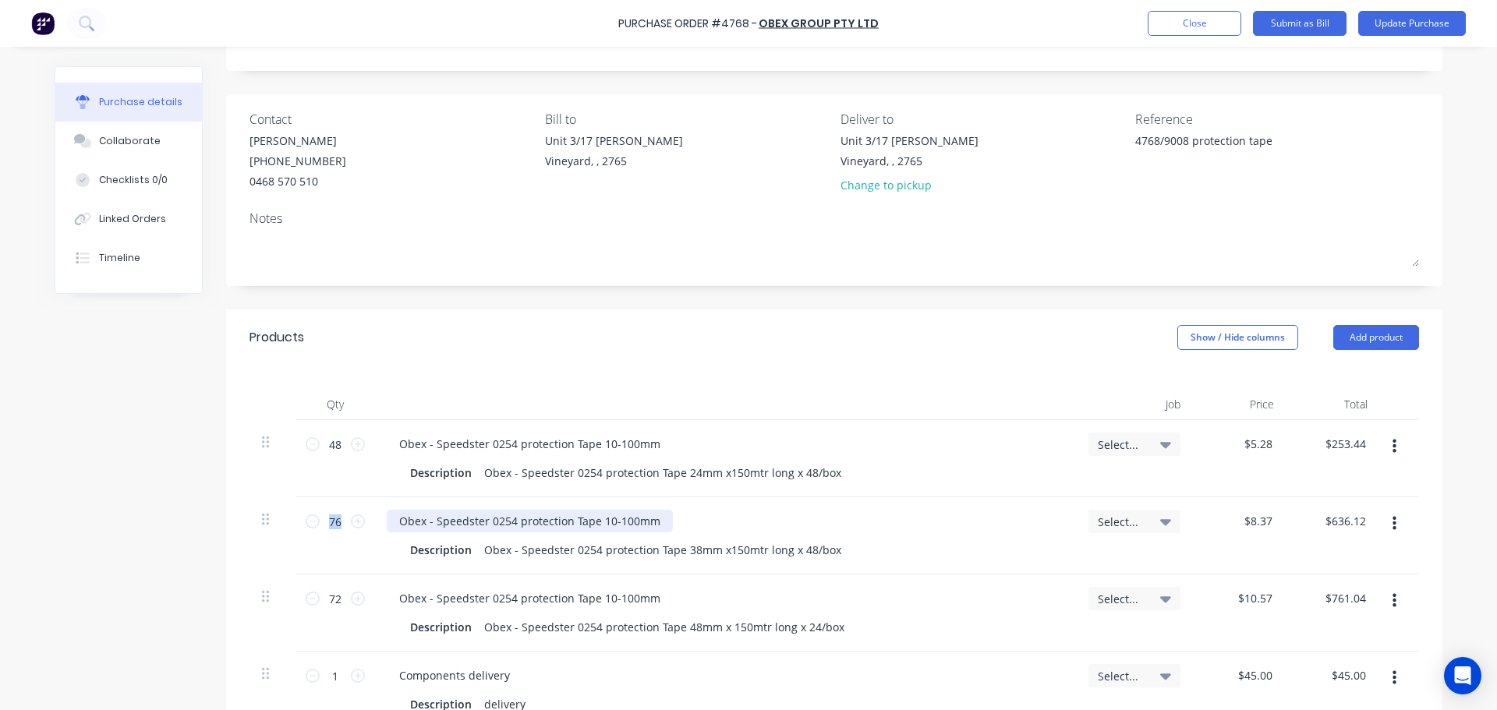
type textarea "x"
click at [351, 522] on icon at bounding box center [358, 521] width 14 height 14
type textarea "x"
type input "77"
type input "$644.49"
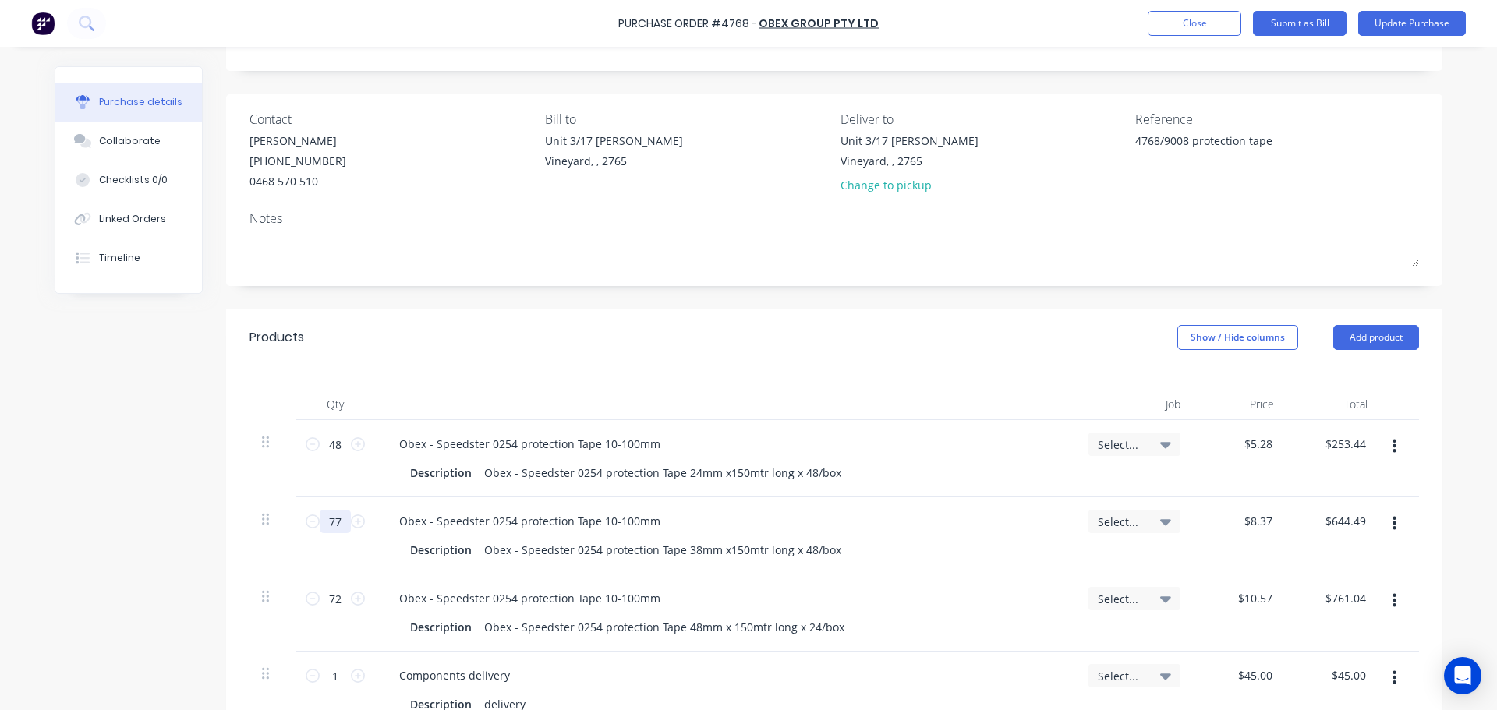
drag, startPoint x: 337, startPoint y: 521, endPoint x: 319, endPoint y: 520, distance: 17.9
click at [320, 520] on input "77" at bounding box center [335, 521] width 31 height 23
type textarea "x"
type input "6"
type input "$50.22"
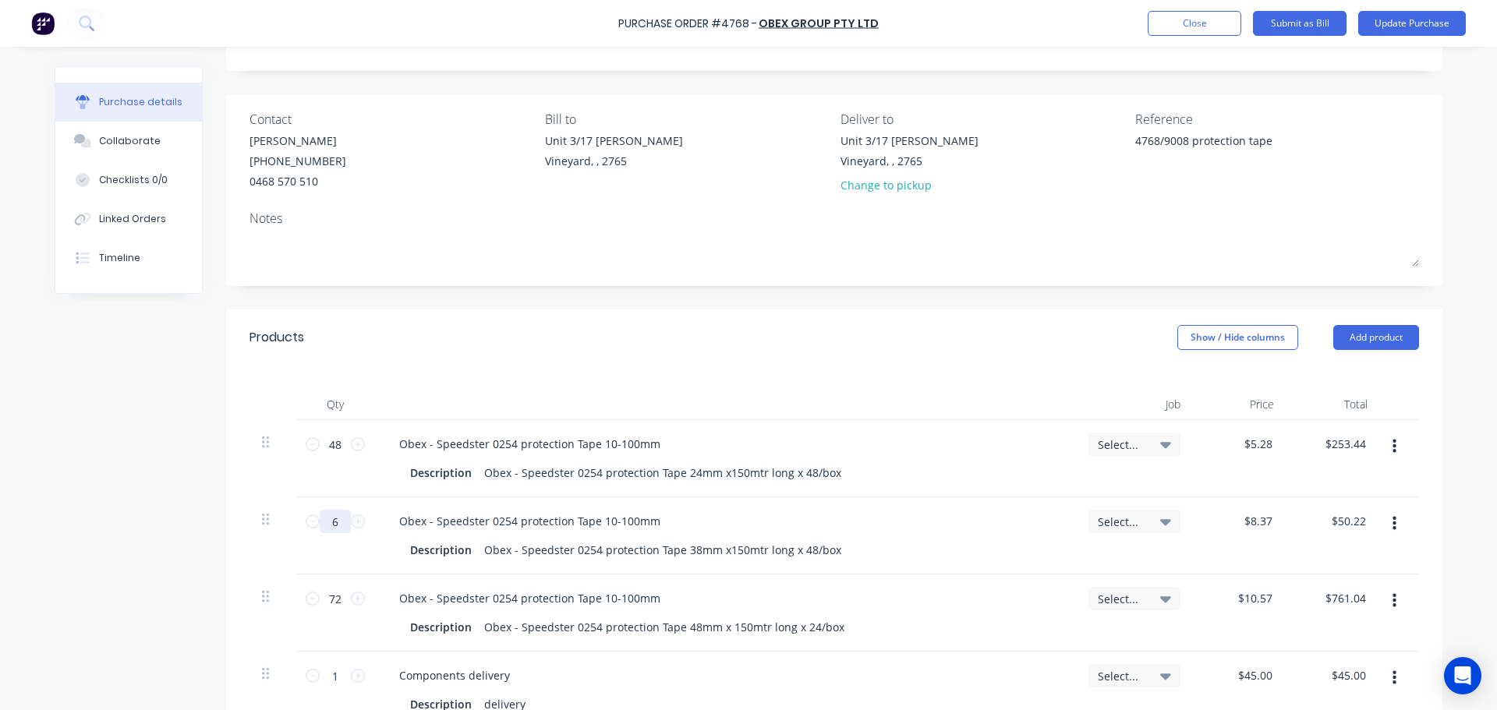
type textarea "x"
type input "64"
type input "$535.68"
type textarea "x"
type input "64"
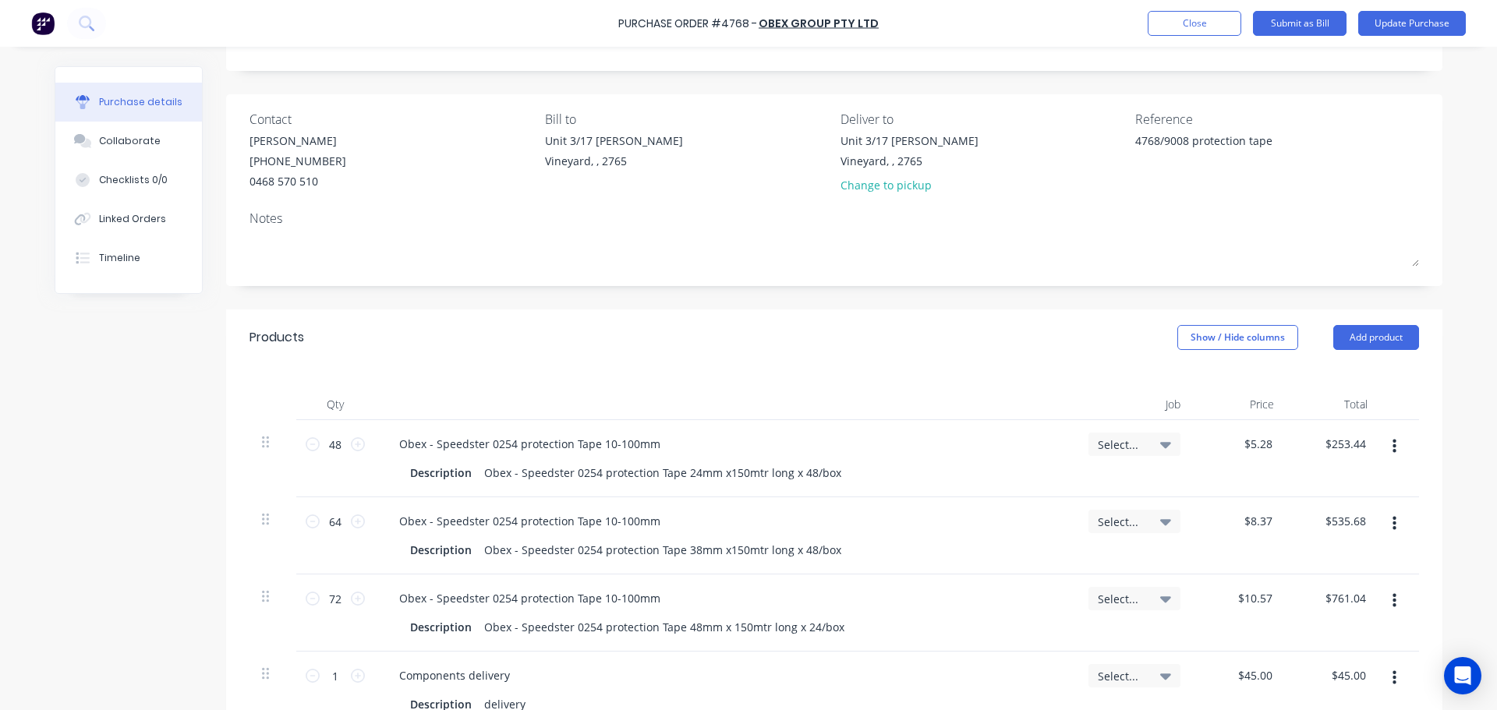
click at [521, 373] on div "Qty Job Price Total 48 48 Obex - Speedster 0254 protection Tape 10-100mm Descri…" at bounding box center [834, 547] width 1216 height 363
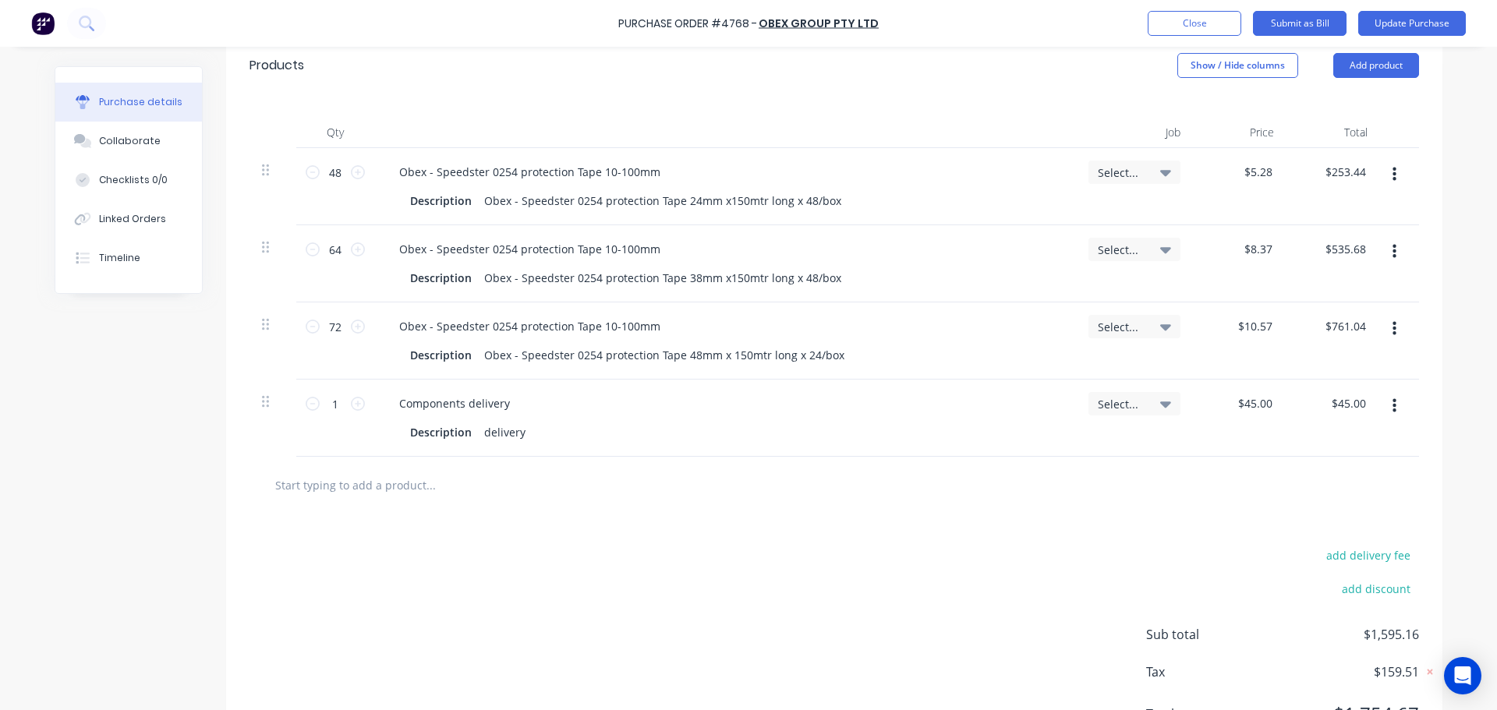
scroll to position [312, 0]
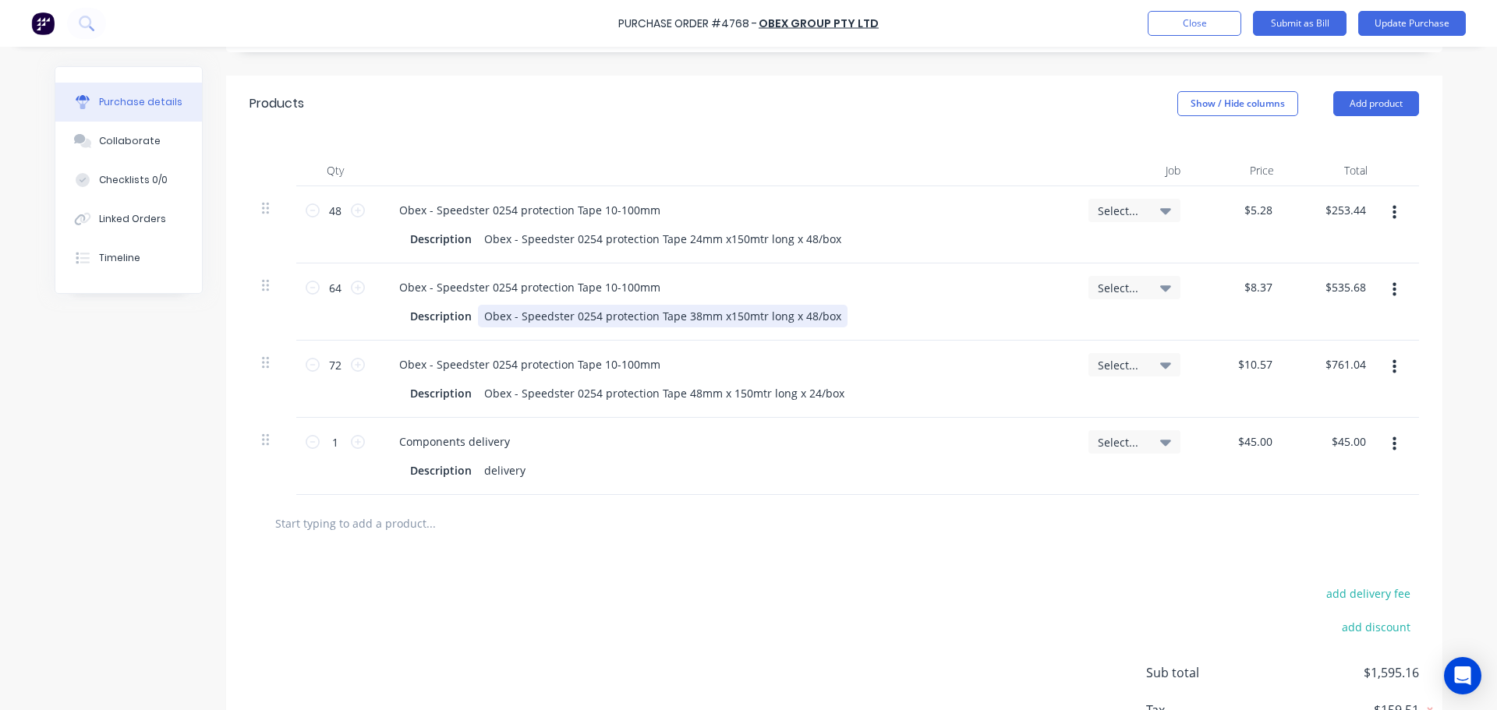
click at [799, 319] on div "Obex - Speedster 0254 protection Tape 38mm x150mtr long x 48/box" at bounding box center [662, 316] width 369 height 23
type textarea "x"
click at [803, 319] on div "Obex - Speedster 0254 protection Tape 38mm x150mtr long x 48/box" at bounding box center [662, 316] width 369 height 23
click at [819, 554] on div "add delivery fee add discount Sub total $1,595.16 Tax $159.51 Total $1,754.67" at bounding box center [834, 680] width 1216 height 256
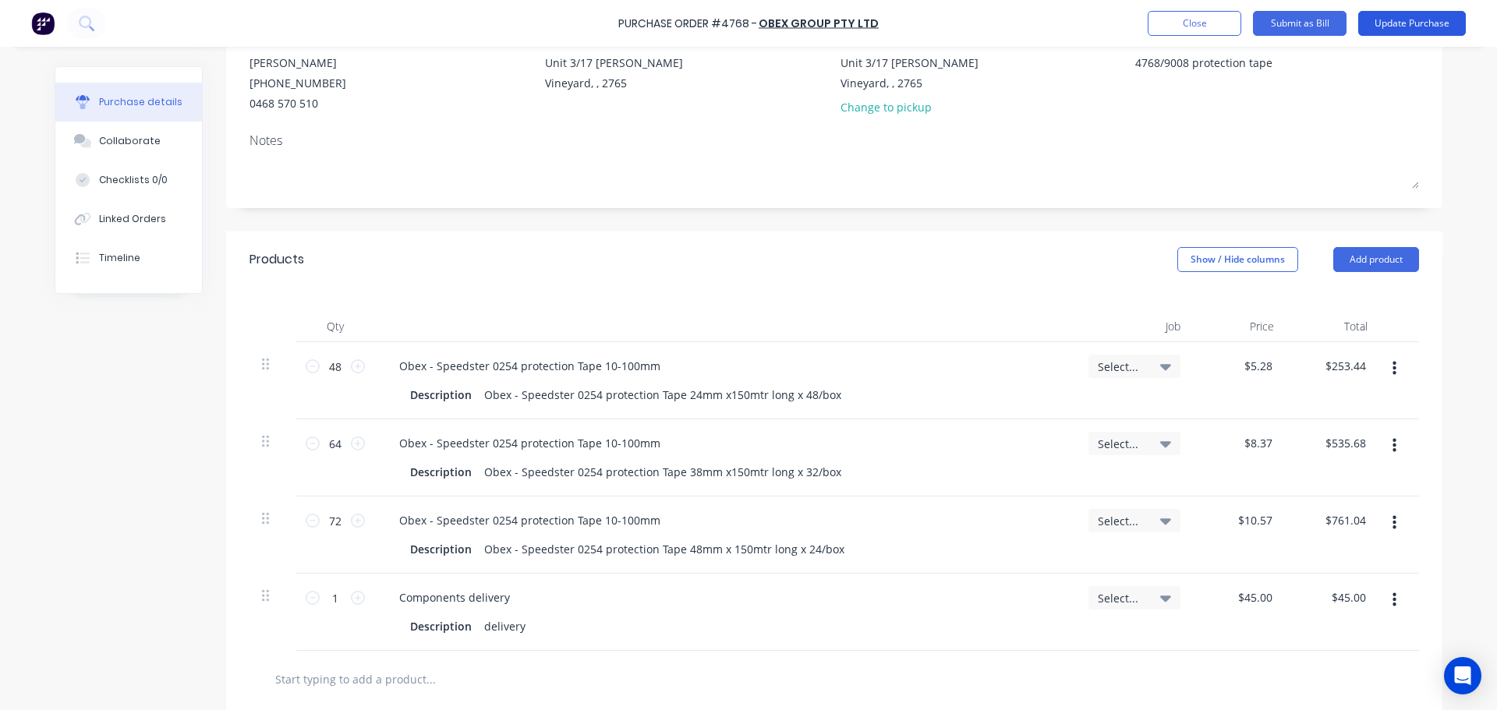
click at [1410, 25] on button "Update Purchase" at bounding box center [1412, 23] width 108 height 25
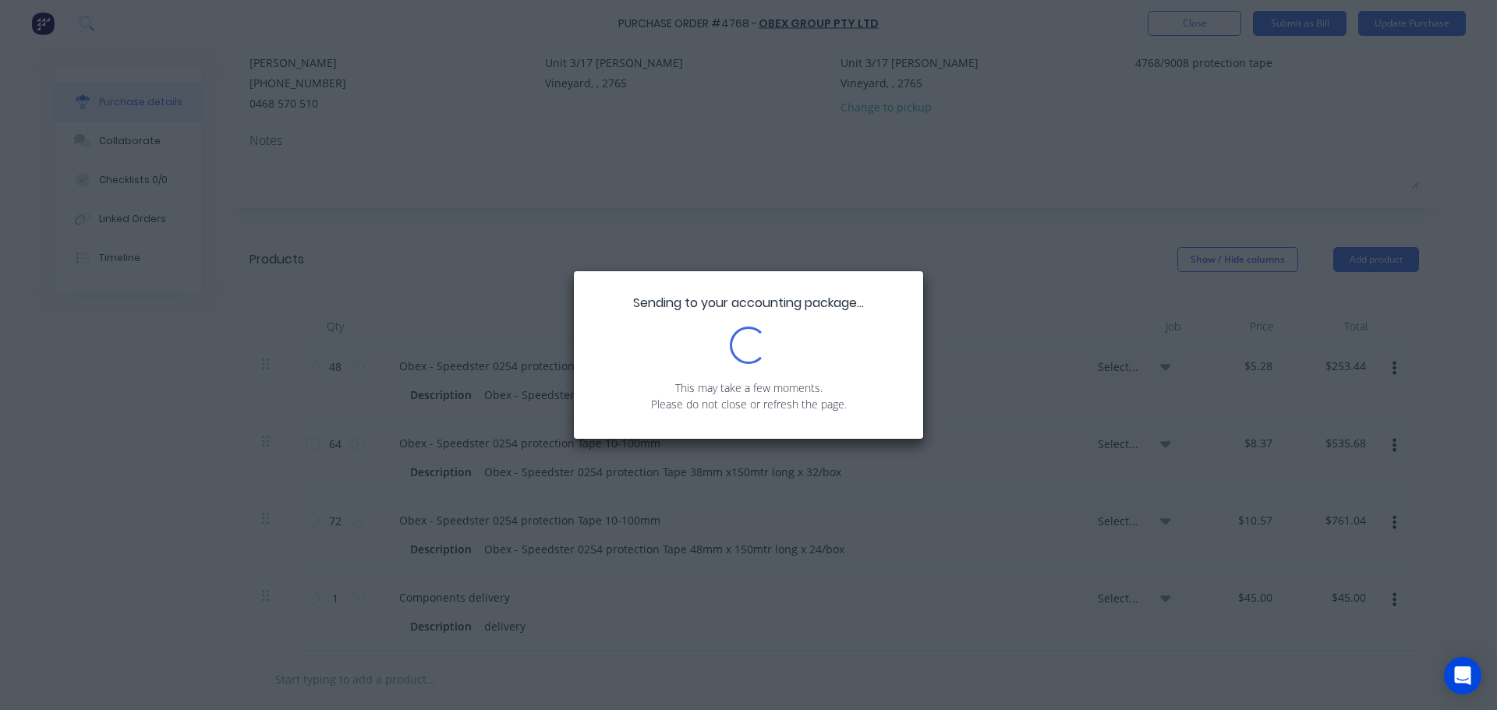
scroll to position [0, 0]
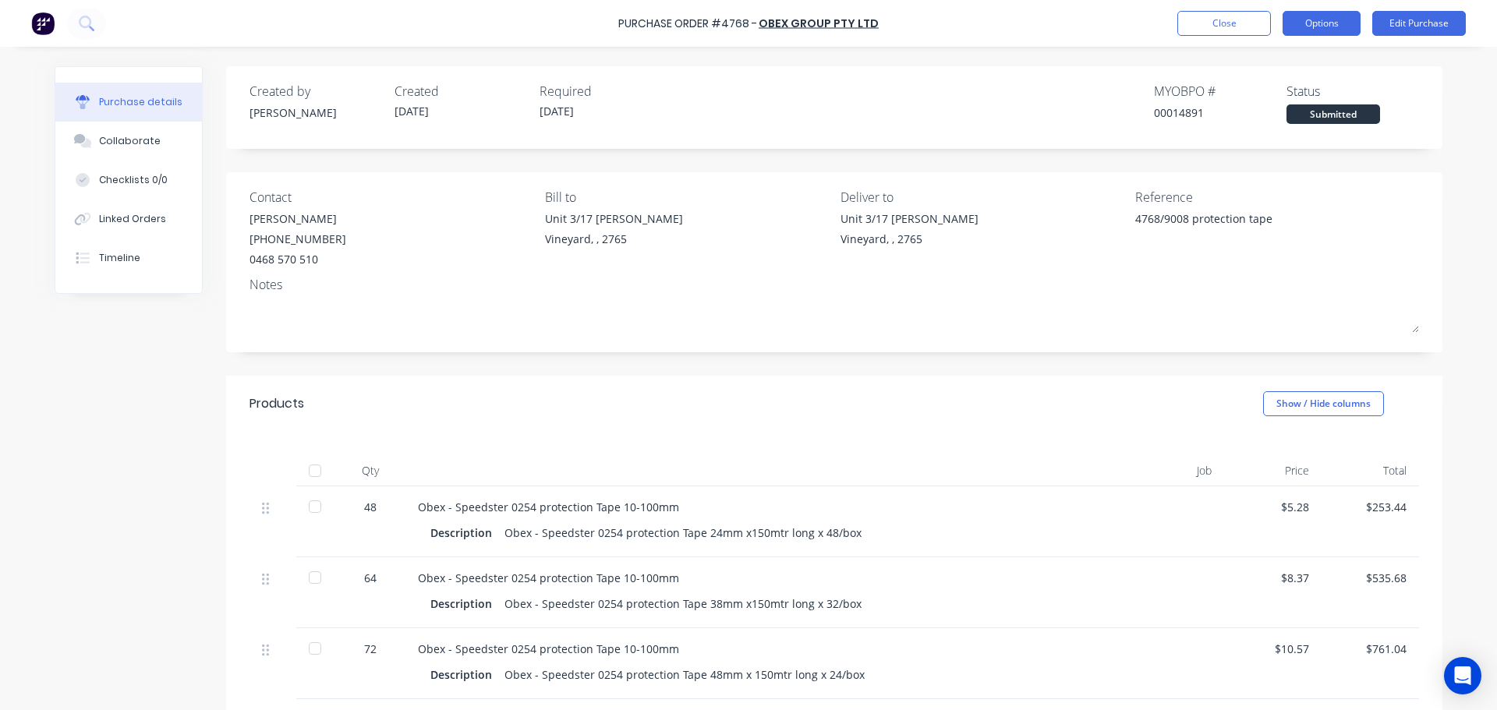
click at [1321, 19] on button "Options" at bounding box center [1321, 23] width 78 height 25
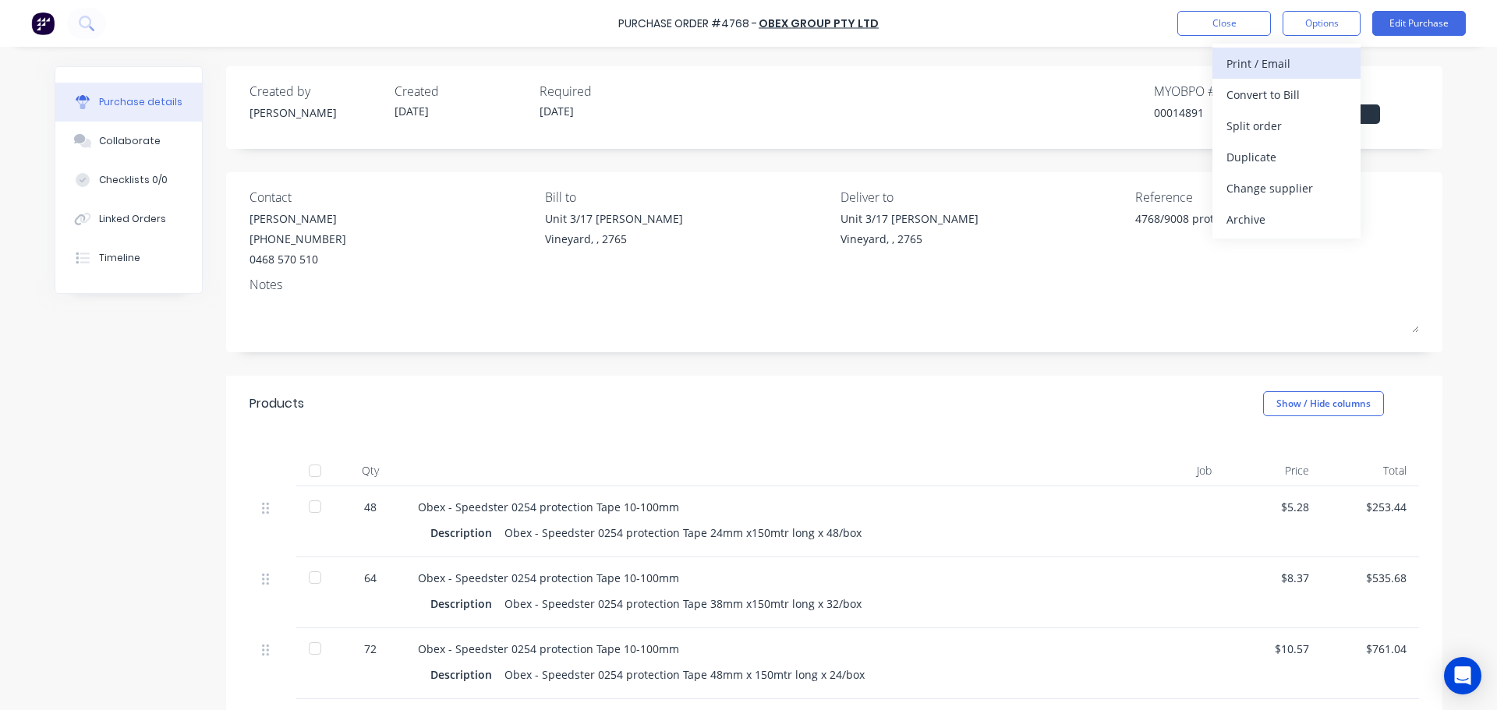
click at [1273, 69] on div "Print / Email" at bounding box center [1286, 63] width 120 height 23
click at [1241, 101] on div "With pricing" at bounding box center [1286, 94] width 120 height 23
type textarea "x"
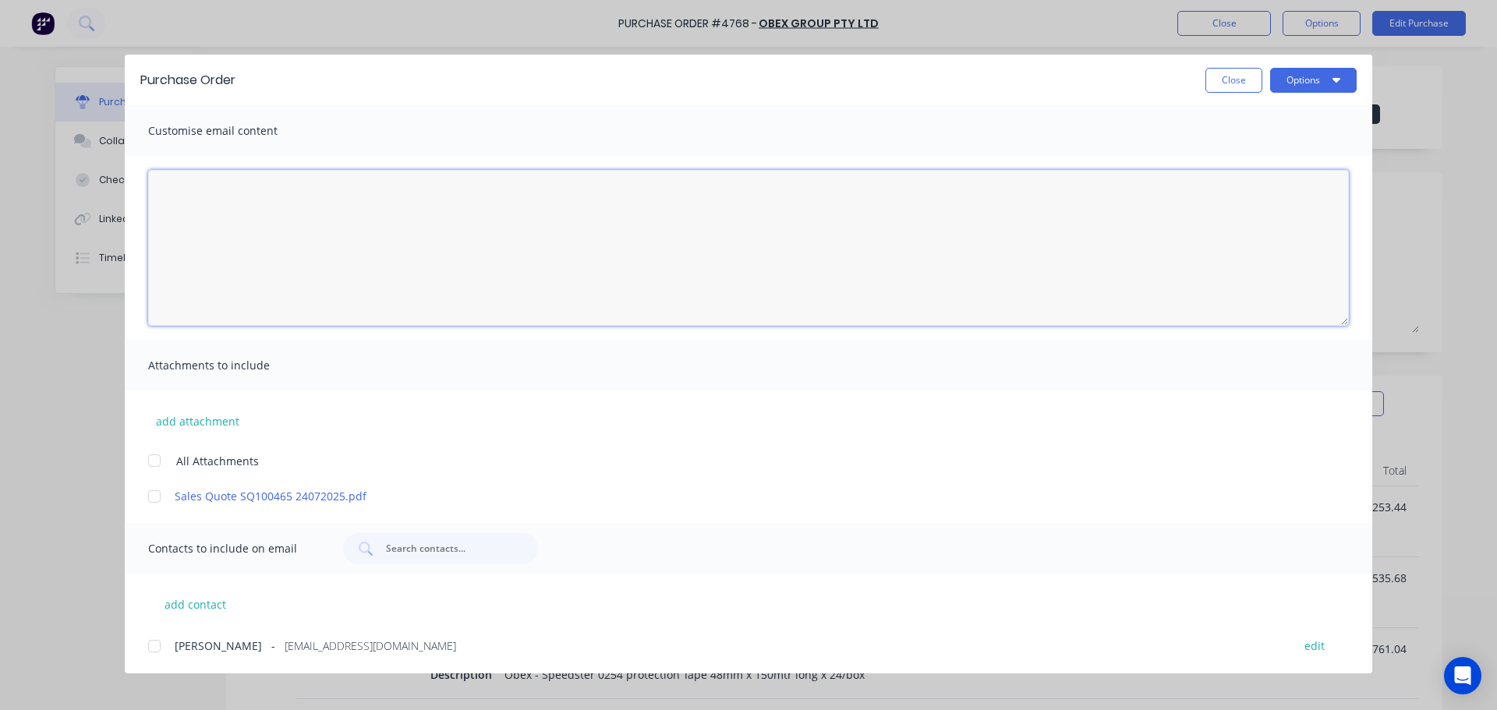
click at [256, 209] on textarea "[DATE]" at bounding box center [748, 248] width 1200 height 156
type textarea "Hi Ed, Hope this time the quantities are correct :)"
click at [154, 459] on div at bounding box center [154, 460] width 31 height 31
type textarea "x"
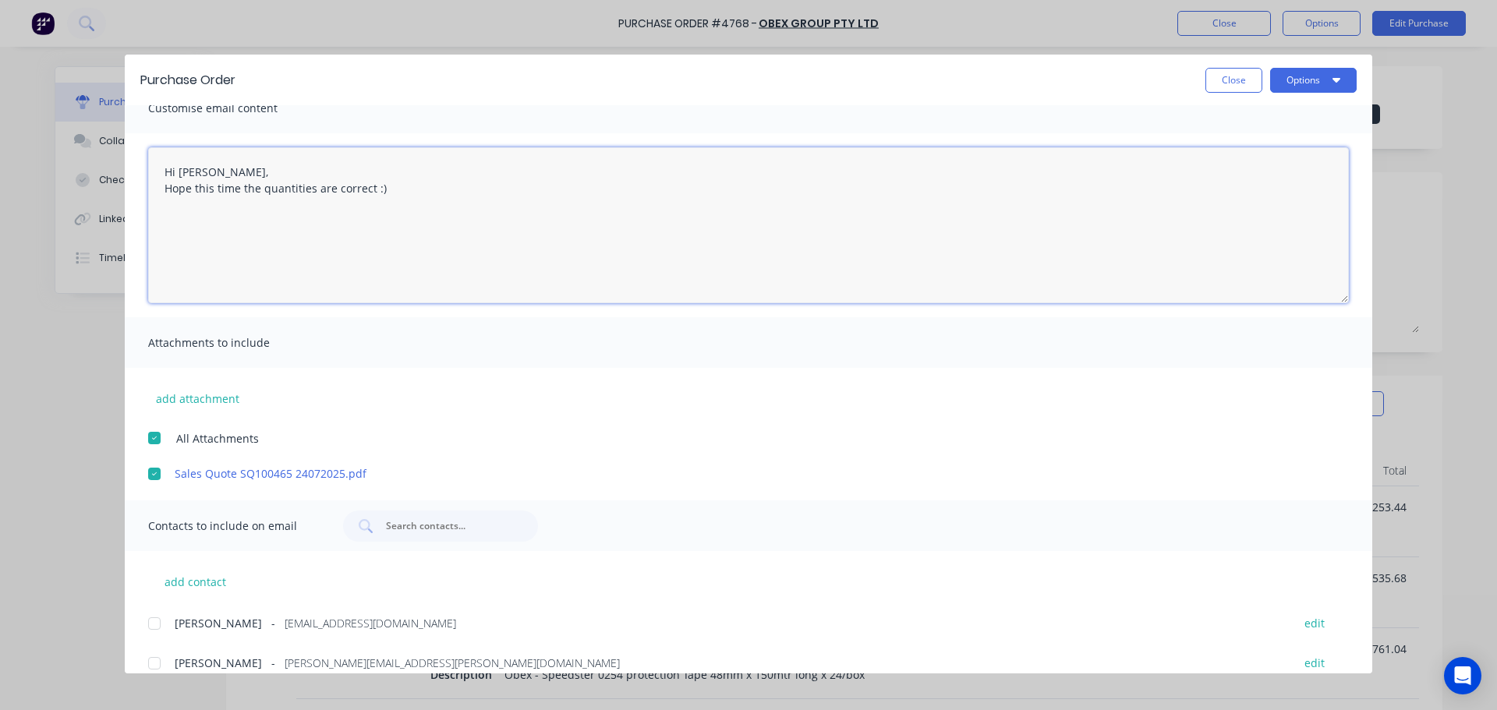
scroll to position [41, 0]
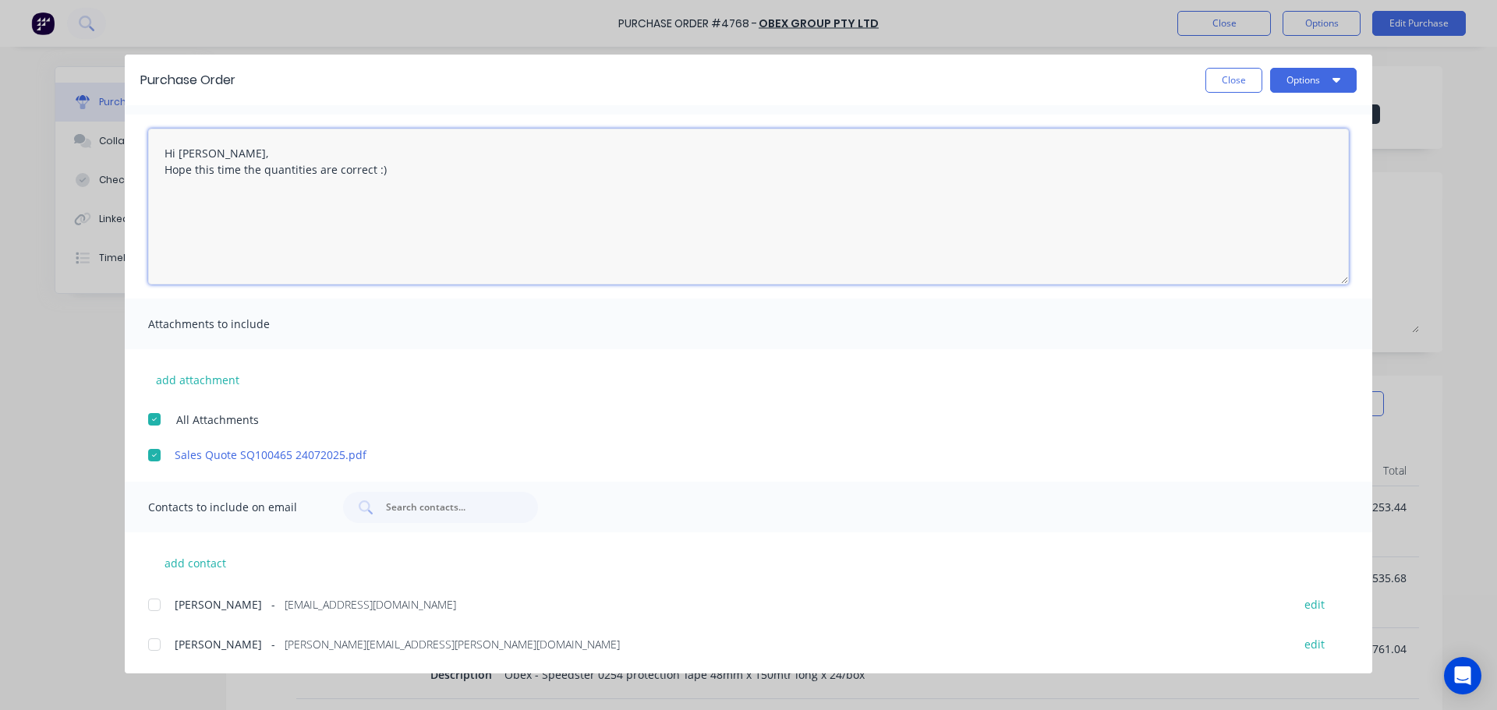
click at [149, 606] on div at bounding box center [154, 604] width 31 height 31
click at [151, 643] on div at bounding box center [154, 644] width 31 height 31
type textarea "Hi Ed, Hope this time the quantities are correct :)"
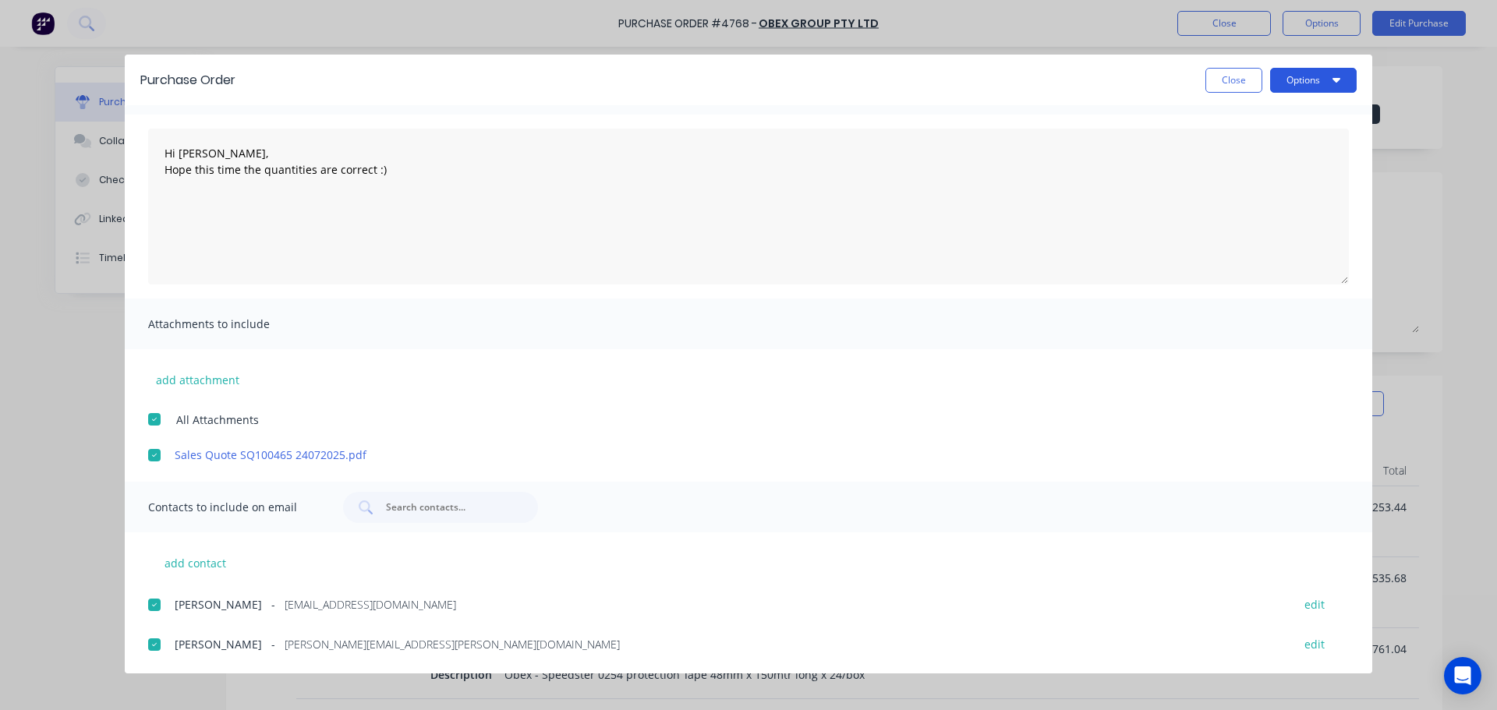
click at [1317, 78] on button "Options" at bounding box center [1313, 80] width 87 height 25
click at [1284, 146] on div "Print" at bounding box center [1282, 151] width 120 height 23
click at [1313, 78] on button "Options" at bounding box center [1313, 80] width 87 height 25
click at [1275, 186] on div "Email" at bounding box center [1282, 182] width 120 height 23
click at [1337, 81] on icon "button" at bounding box center [1336, 80] width 8 height 5
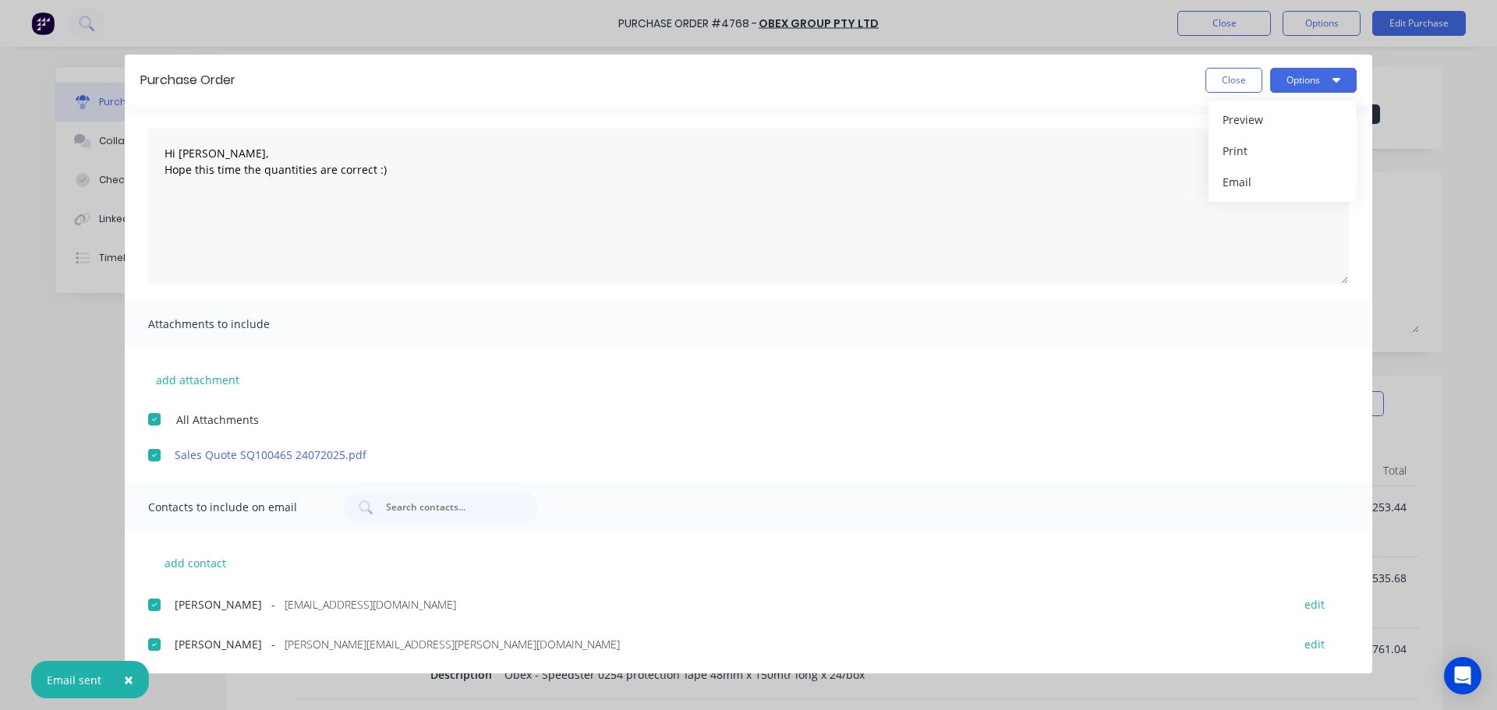
click at [156, 422] on div at bounding box center [154, 419] width 31 height 31
click at [1335, 78] on icon "button" at bounding box center [1336, 80] width 8 height 5
click at [1279, 143] on div "Print" at bounding box center [1282, 151] width 120 height 23
click at [1228, 83] on button "Close" at bounding box center [1233, 80] width 57 height 25
type textarea "x"
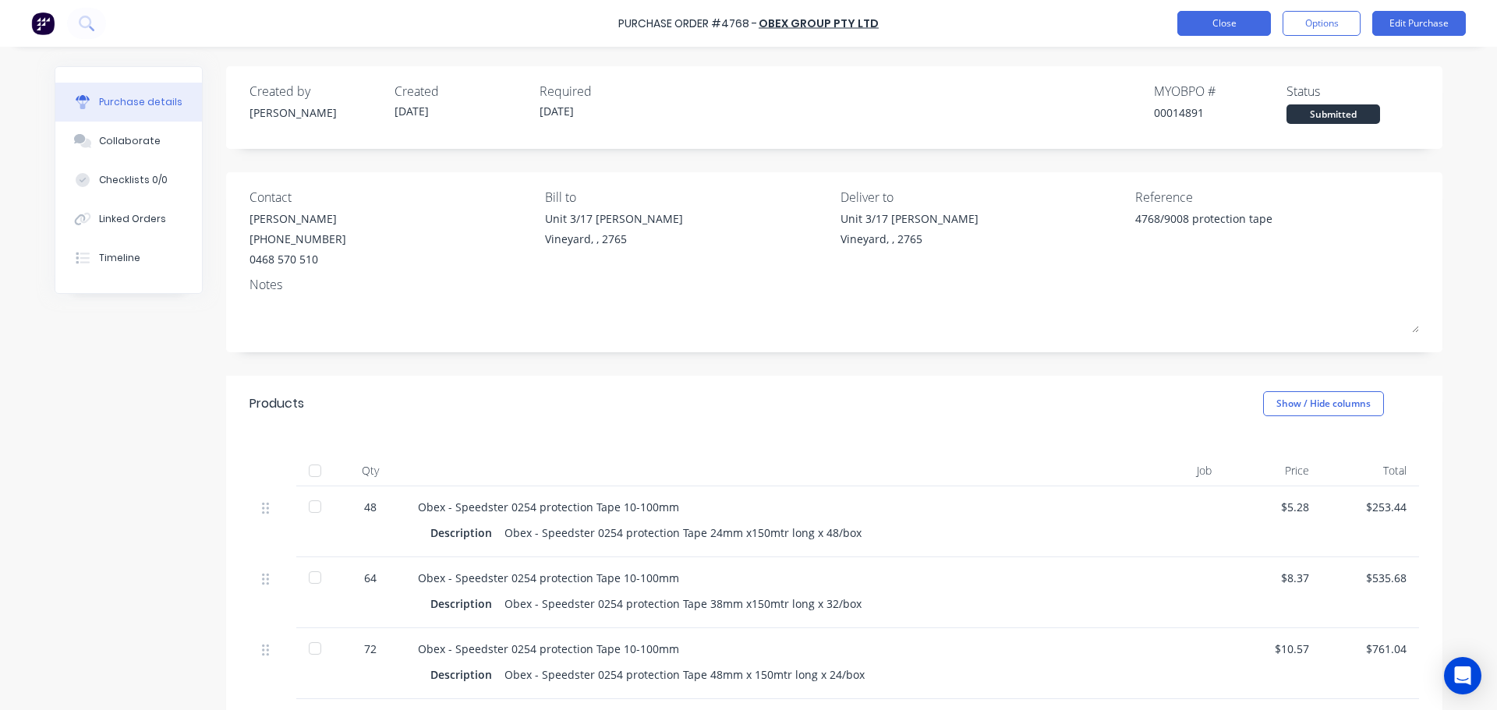
click at [1226, 24] on button "Close" at bounding box center [1224, 23] width 94 height 25
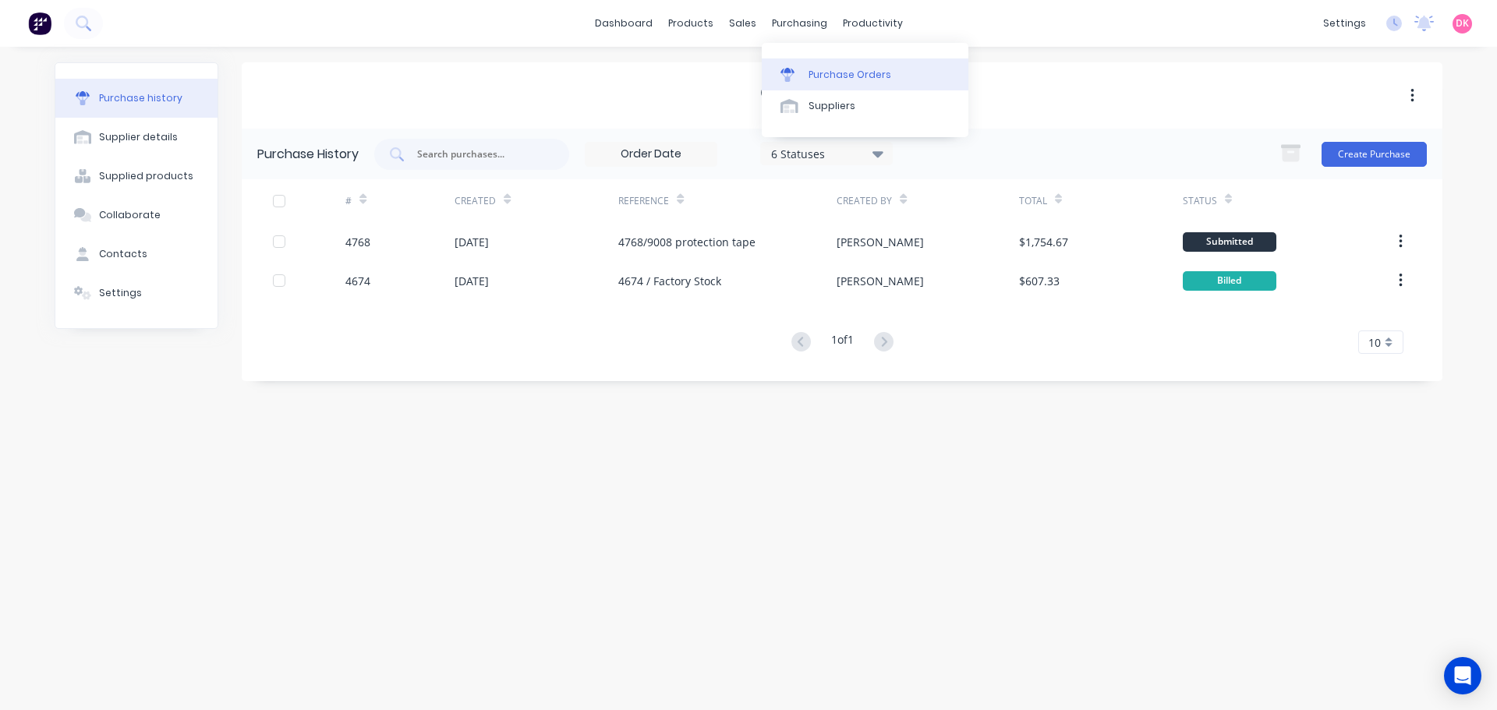
click at [803, 56] on div "Purchase Orders Suppliers" at bounding box center [865, 90] width 207 height 94
click at [811, 70] on div "Purchase Orders" at bounding box center [849, 75] width 83 height 14
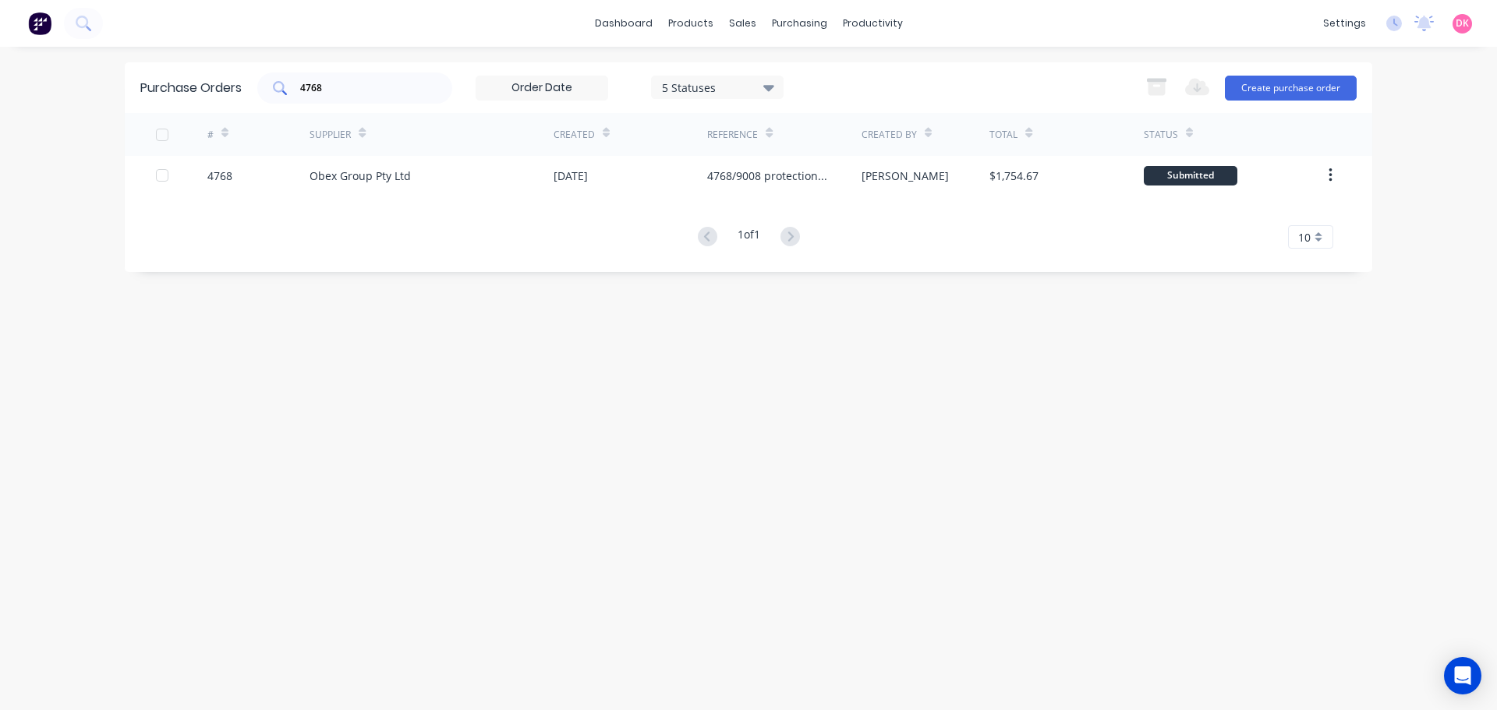
drag, startPoint x: 348, startPoint y: 98, endPoint x: 260, endPoint y: 90, distance: 88.5
click at [260, 90] on div "4768" at bounding box center [354, 87] width 195 height 31
drag, startPoint x: 387, startPoint y: 80, endPoint x: 212, endPoint y: 83, distance: 174.6
click at [215, 83] on div "Purchase Orders 4768 5 Statuses 5 Statuses Export to Excel (XLSX) Create purcha…" at bounding box center [748, 87] width 1247 height 51
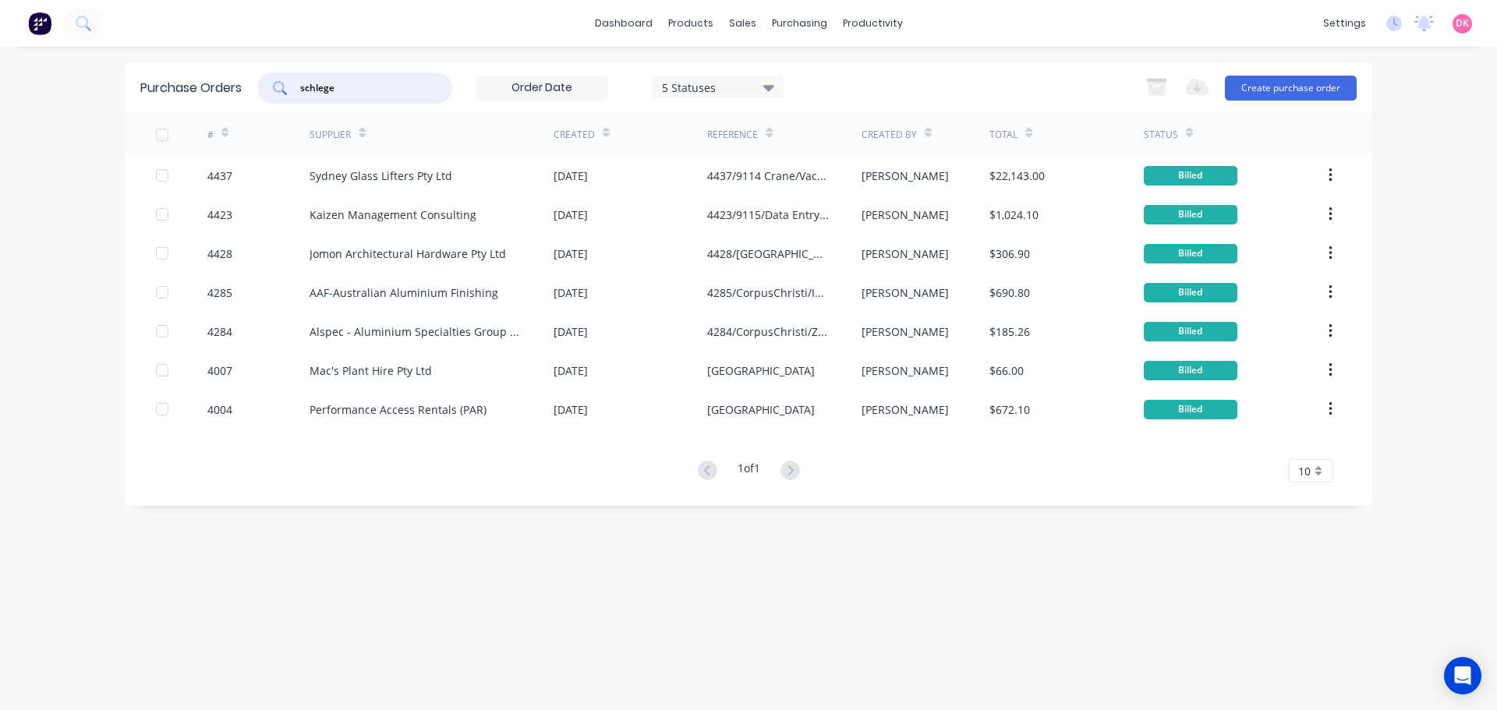
type input "schlegel"
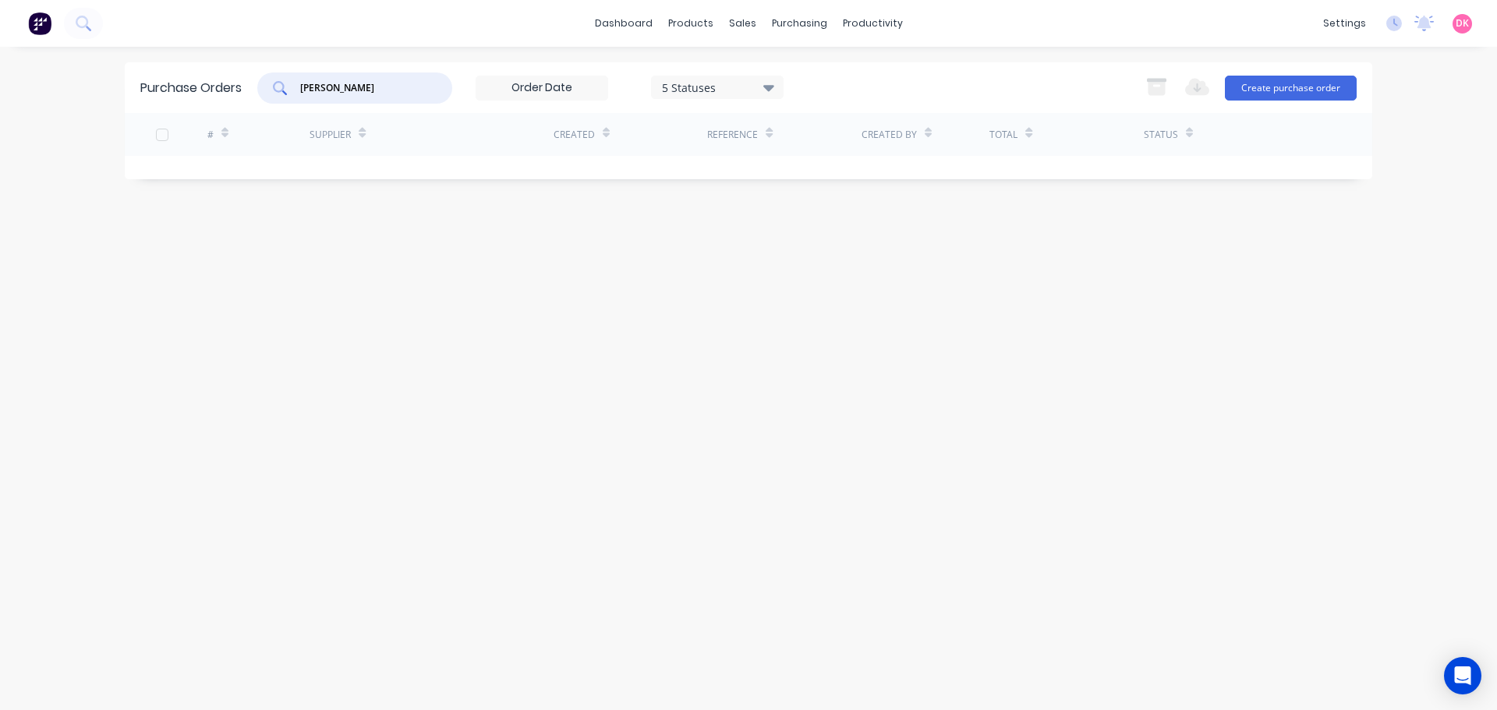
drag, startPoint x: 350, startPoint y: 82, endPoint x: 275, endPoint y: 91, distance: 75.4
click at [275, 91] on div "schlegel" at bounding box center [354, 87] width 195 height 31
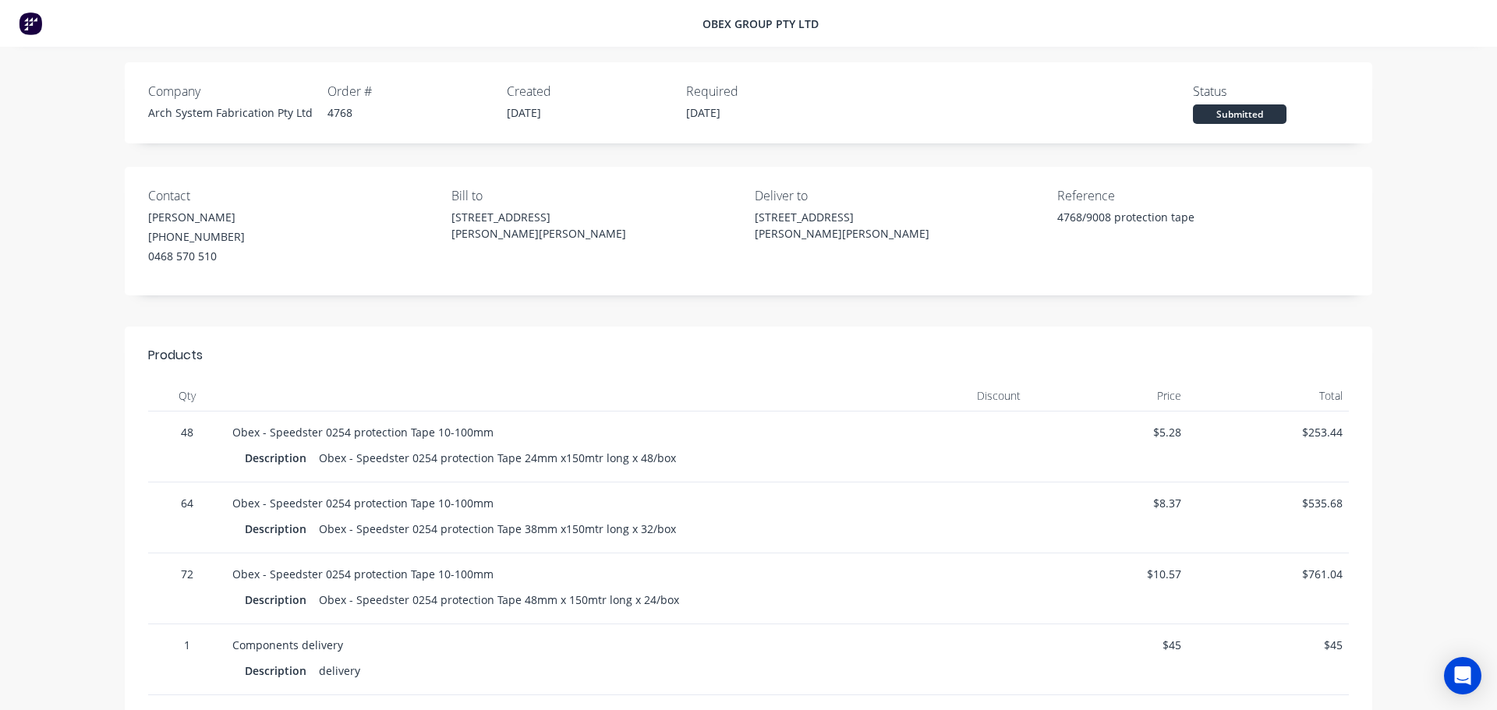
scroll to position [312, 0]
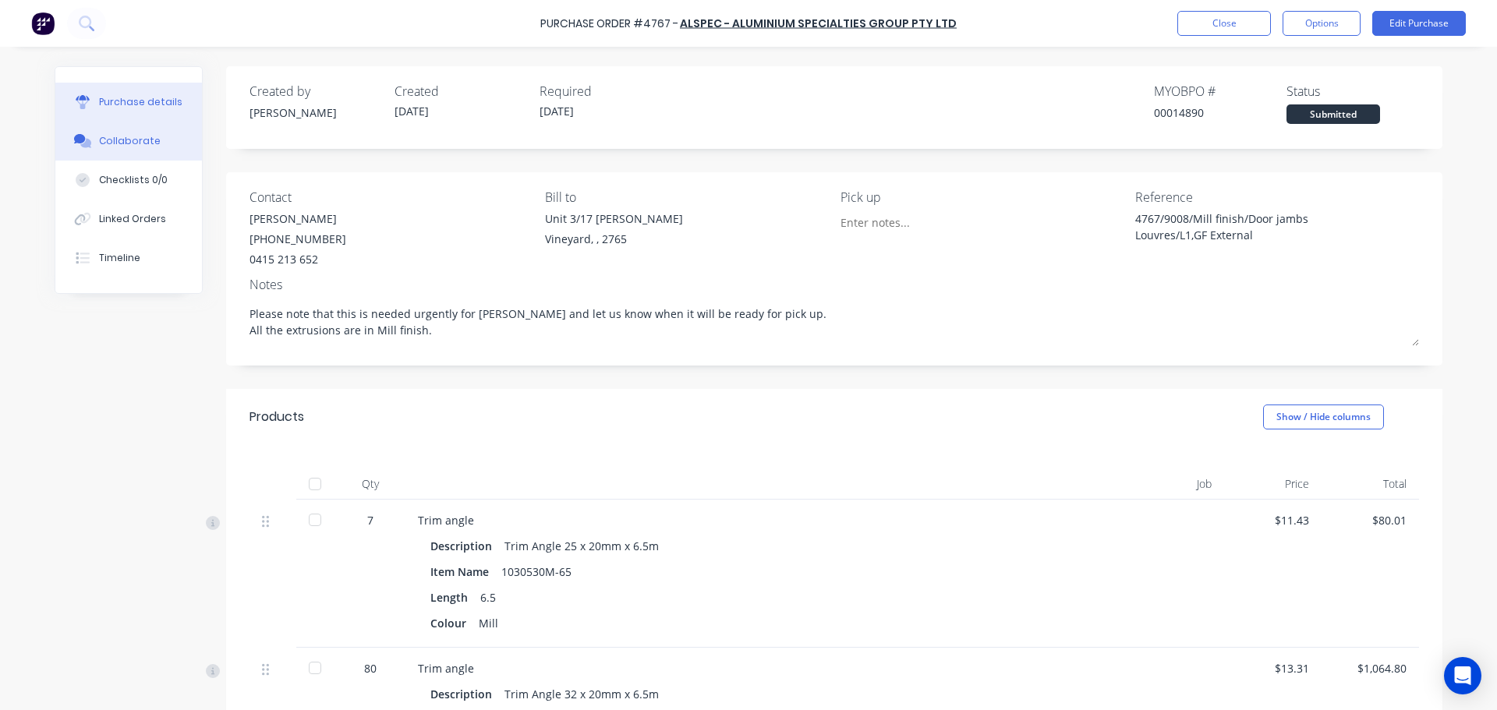
click at [129, 143] on div "Collaborate" at bounding box center [130, 141] width 62 height 14
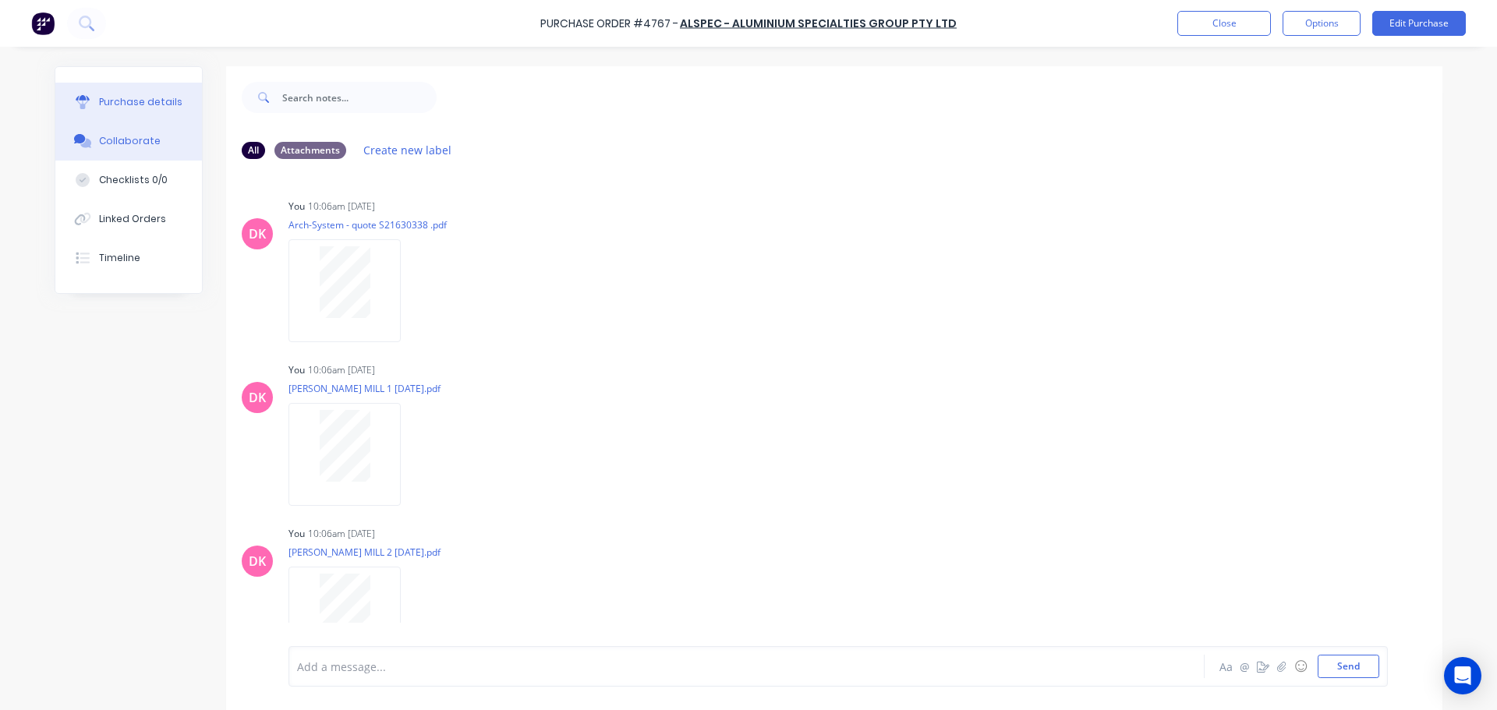
click at [118, 114] on button "Purchase details" at bounding box center [128, 102] width 147 height 39
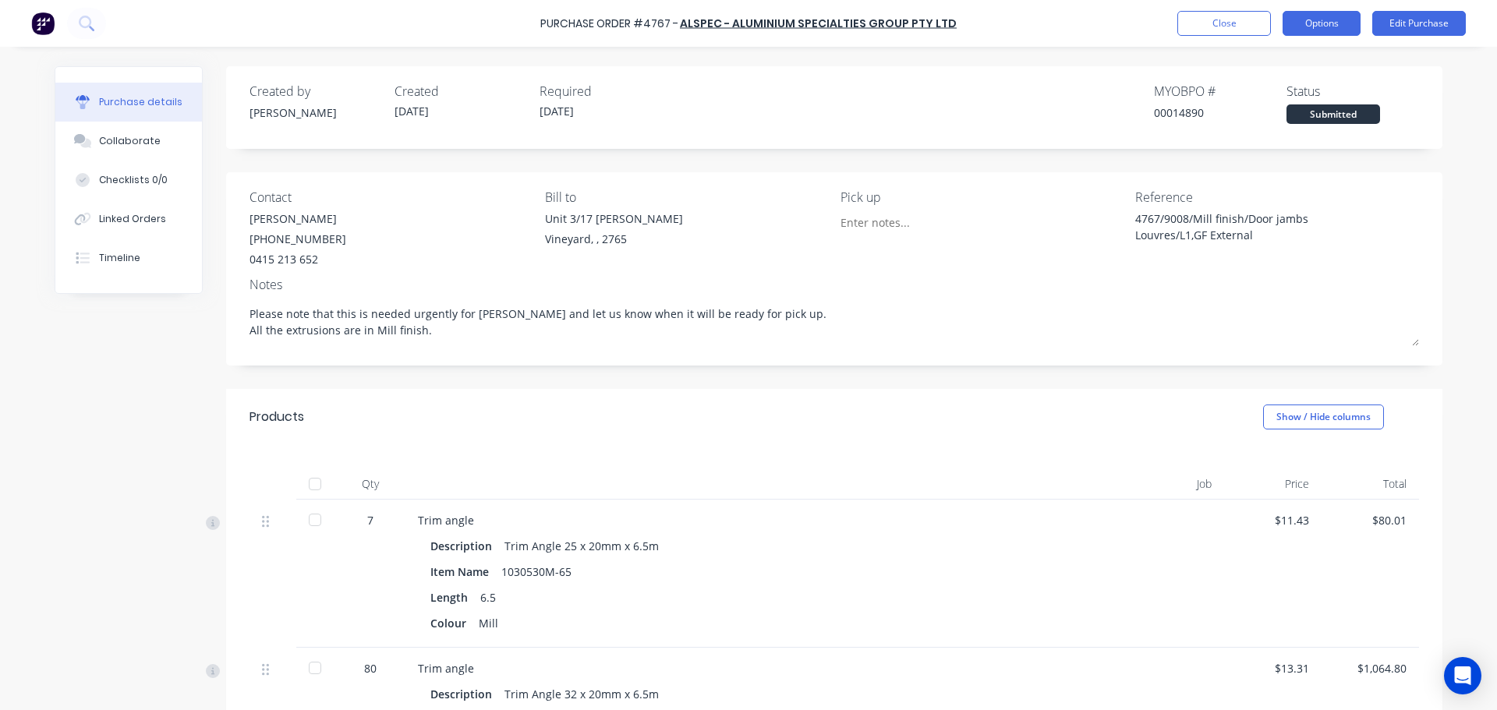
click at [1325, 19] on button "Options" at bounding box center [1321, 23] width 78 height 25
click at [1095, 18] on div "Purchase Order #4767 - Alspec - Aluminium Specialties Group Pty Ltd Close Optio…" at bounding box center [748, 23] width 1497 height 47
click at [1331, 30] on button "Options" at bounding box center [1321, 23] width 78 height 25
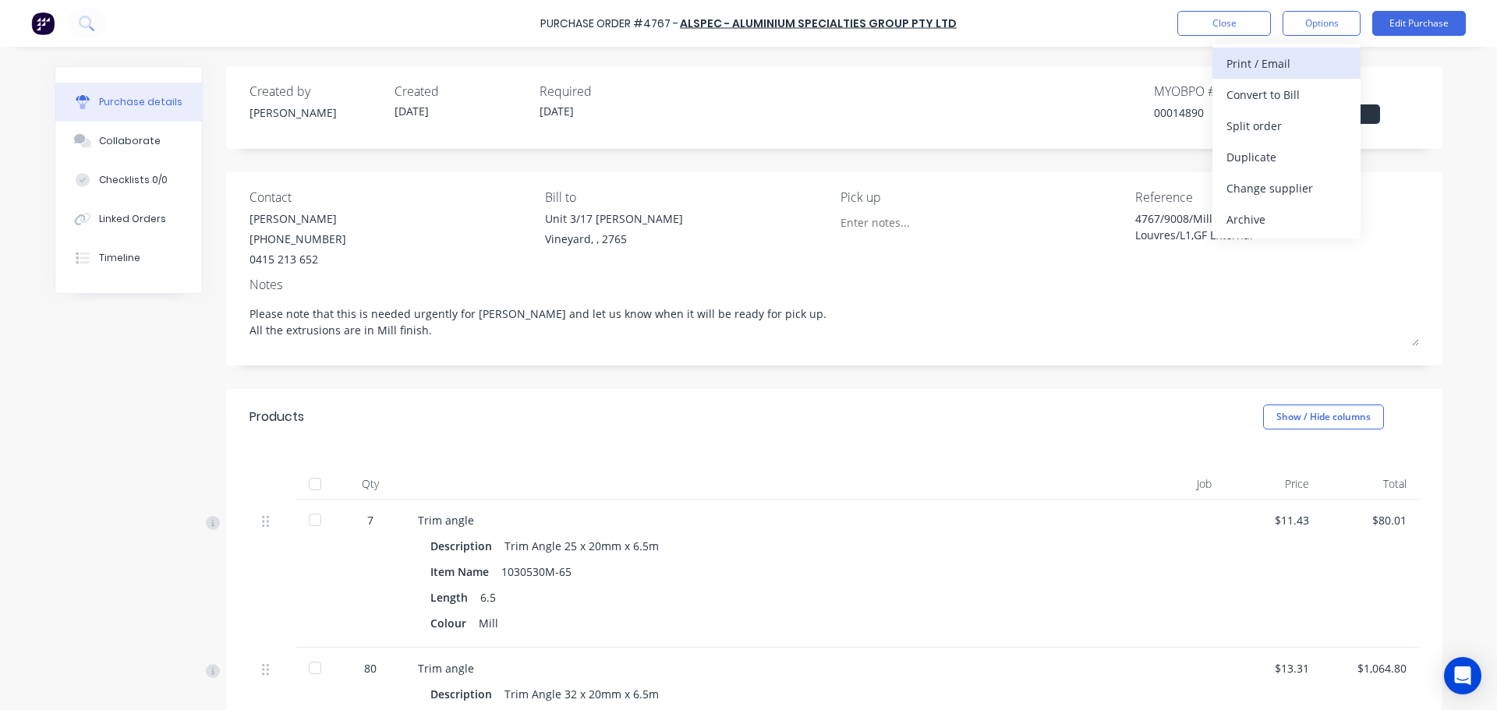
click at [1265, 68] on div "Print / Email" at bounding box center [1286, 63] width 120 height 23
click at [1281, 89] on div "With pricing" at bounding box center [1286, 94] width 120 height 23
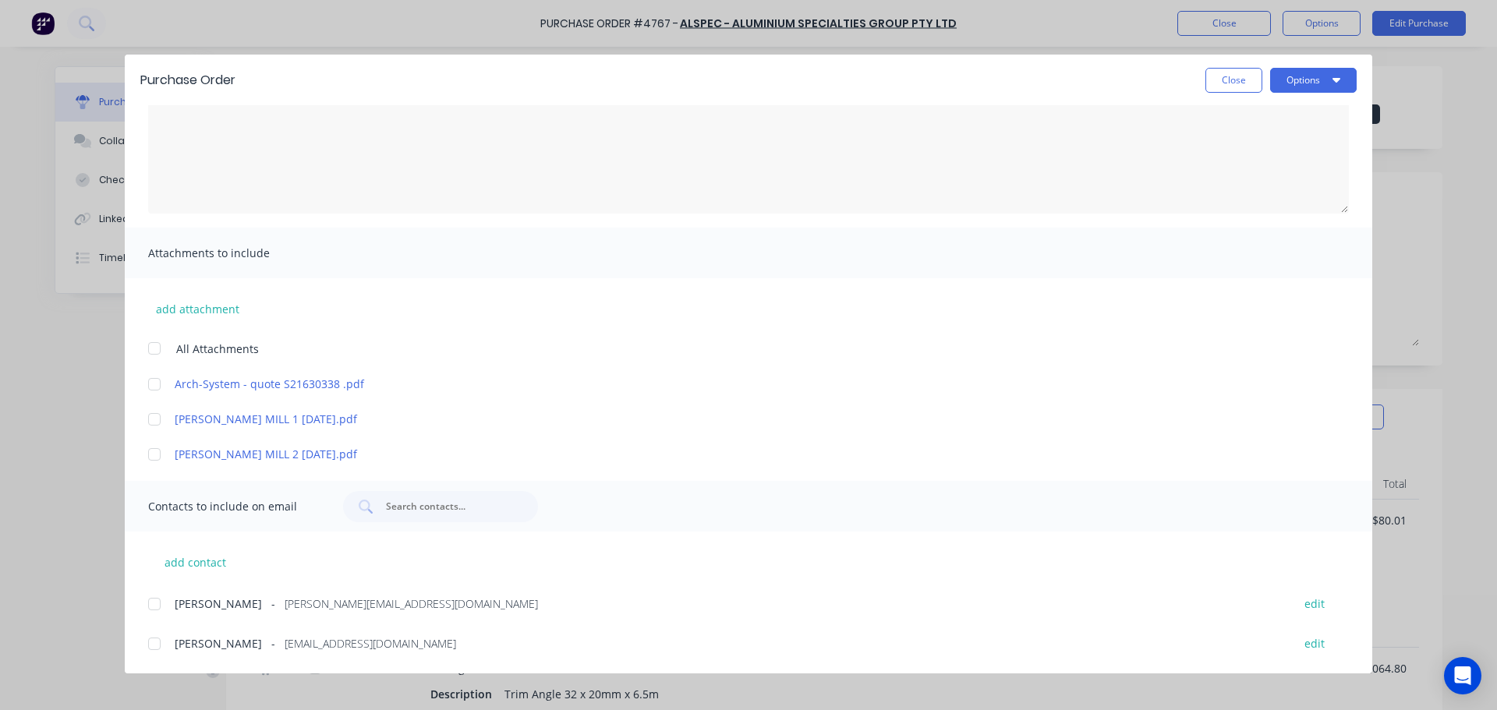
scroll to position [312, 0]
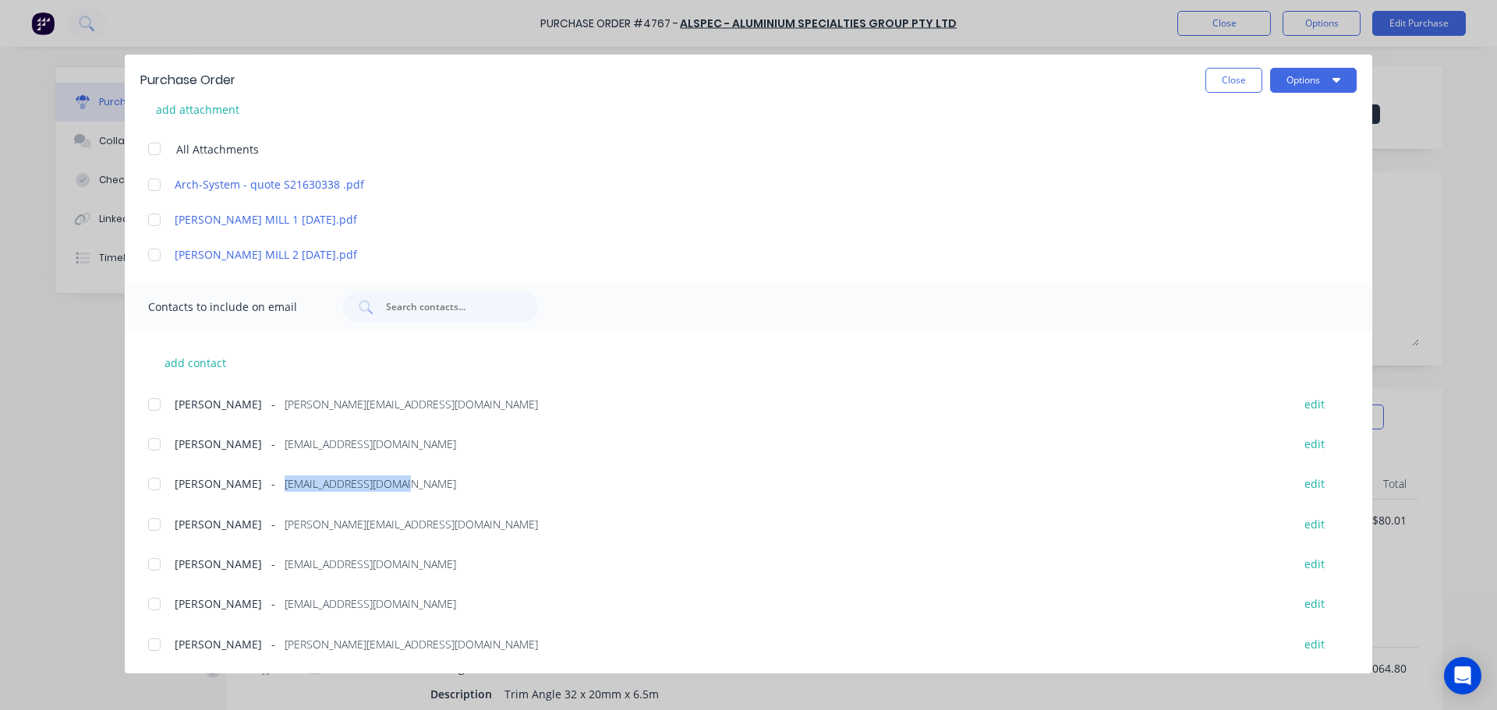
drag, startPoint x: 388, startPoint y: 486, endPoint x: 261, endPoint y: 490, distance: 127.1
click at [261, 490] on div "[PERSON_NAME] - [EMAIL_ADDRESS][DOMAIN_NAME]" at bounding box center [725, 483] width 1101 height 16
copy span "[EMAIL_ADDRESS][DOMAIN_NAME]"
click at [1224, 86] on button "Close" at bounding box center [1233, 80] width 57 height 25
type textarea "x"
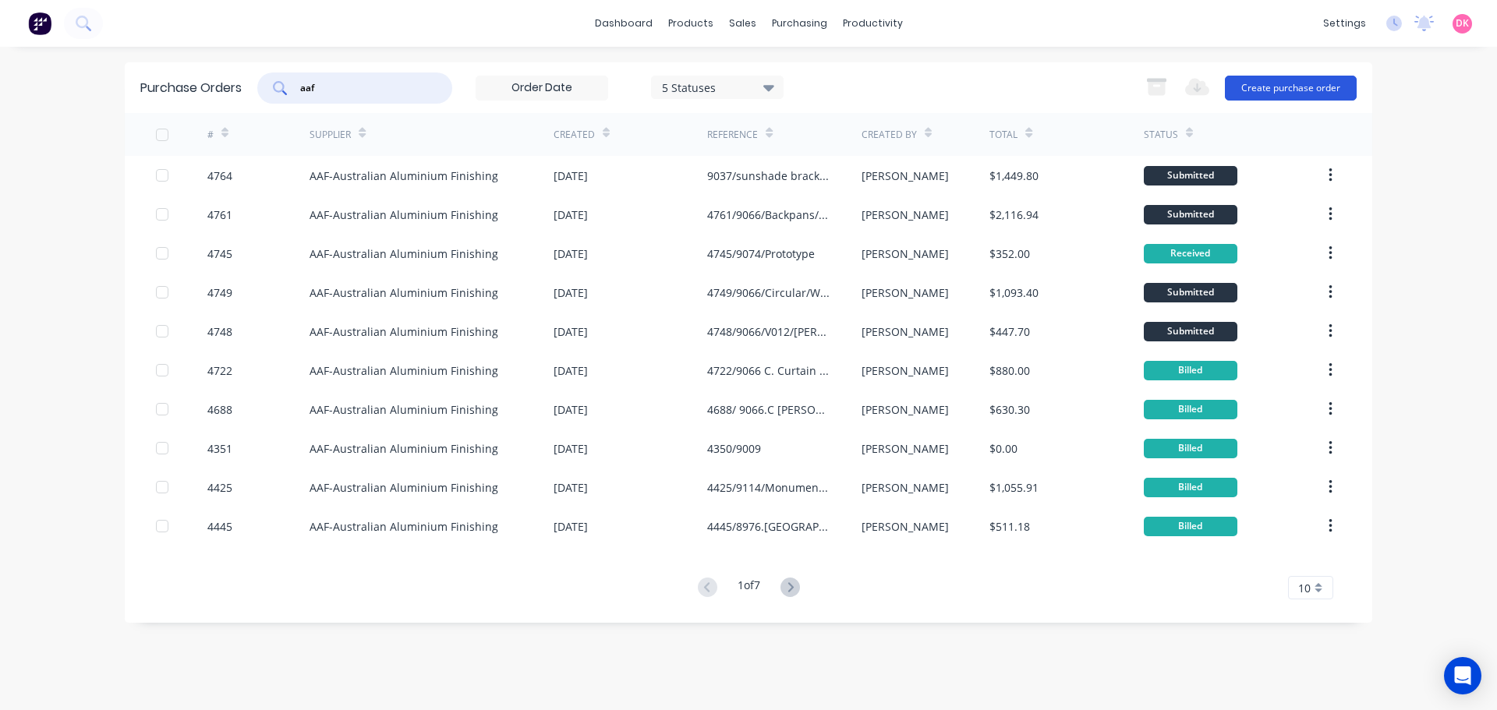
type input "aaf"
click at [1267, 90] on button "Create purchase order" at bounding box center [1291, 88] width 132 height 25
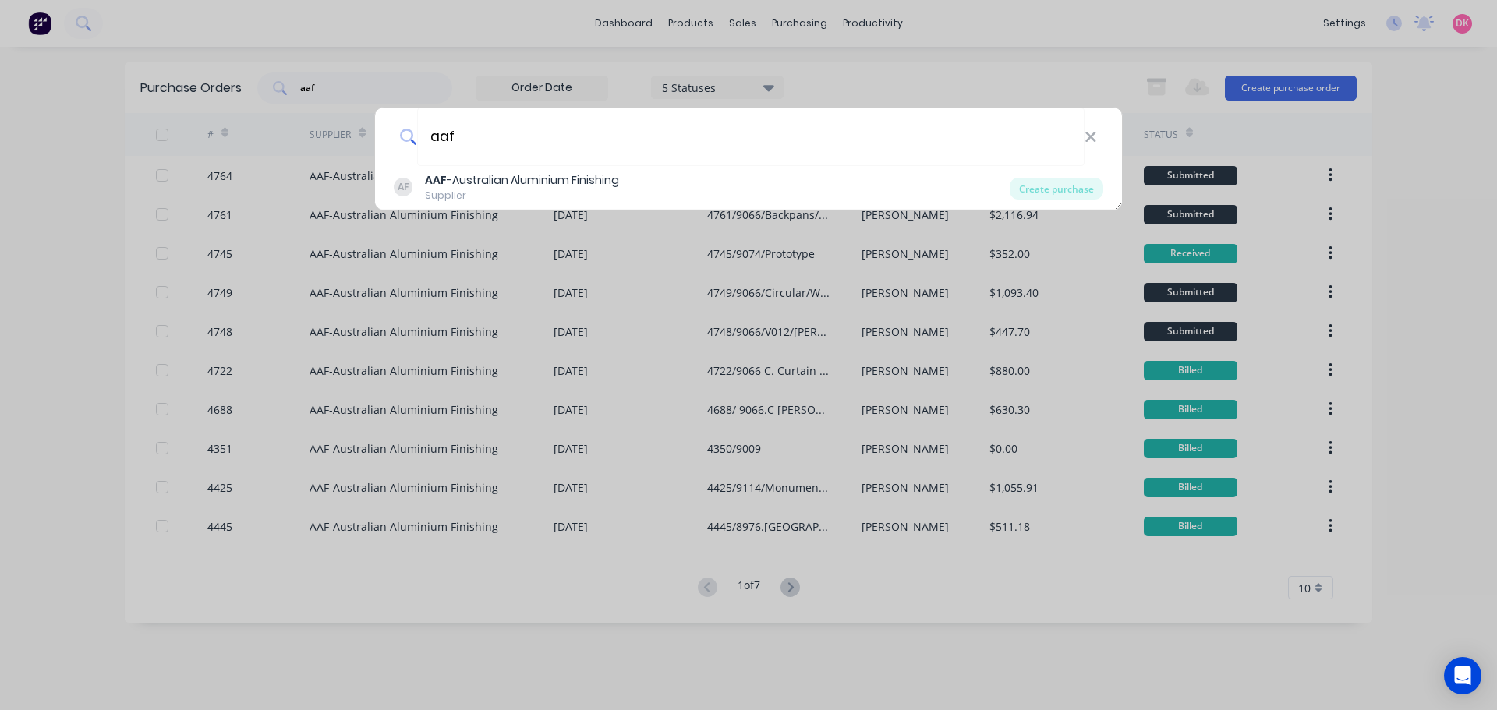
type input "aaf"
click at [532, 187] on div "AAF -Australian Aluminium Finishing" at bounding box center [522, 180] width 194 height 16
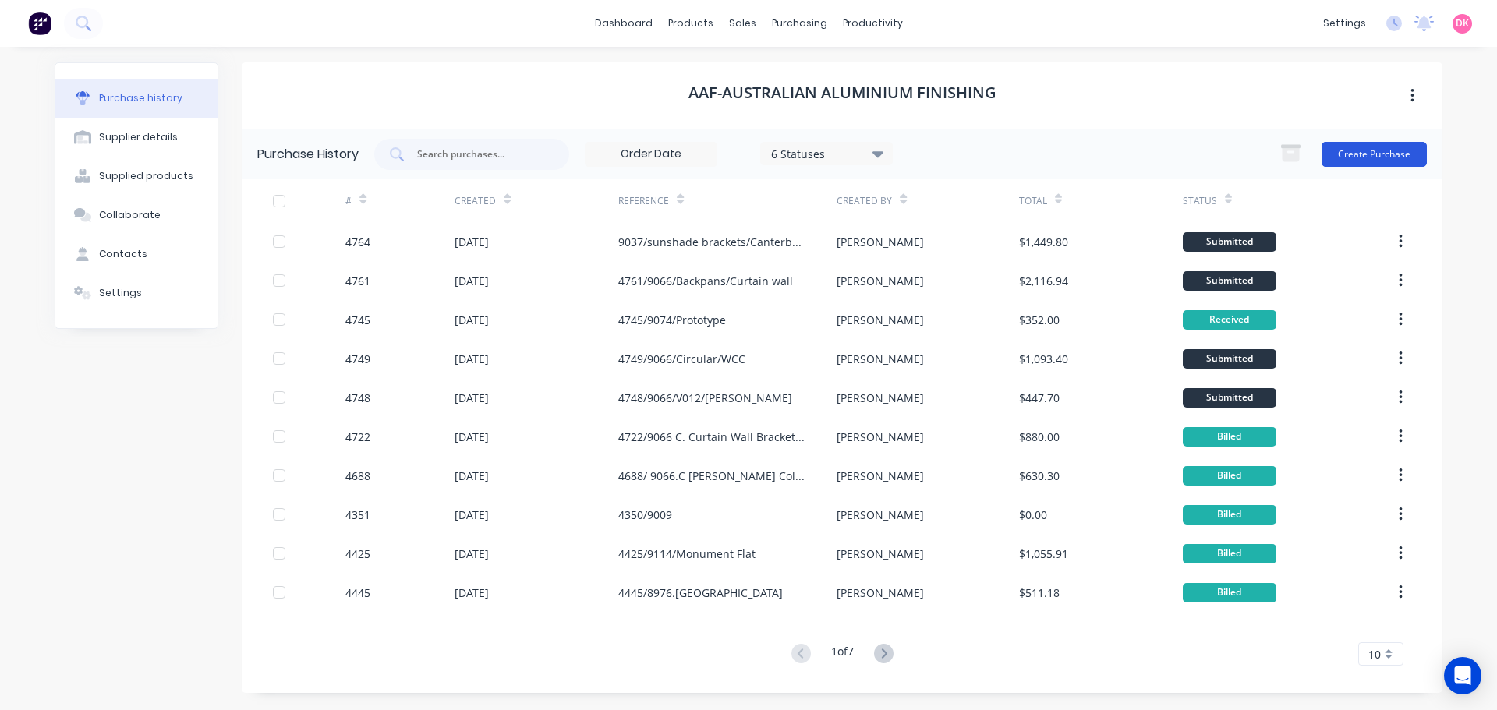
click at [1366, 154] on button "Create Purchase" at bounding box center [1373, 154] width 105 height 25
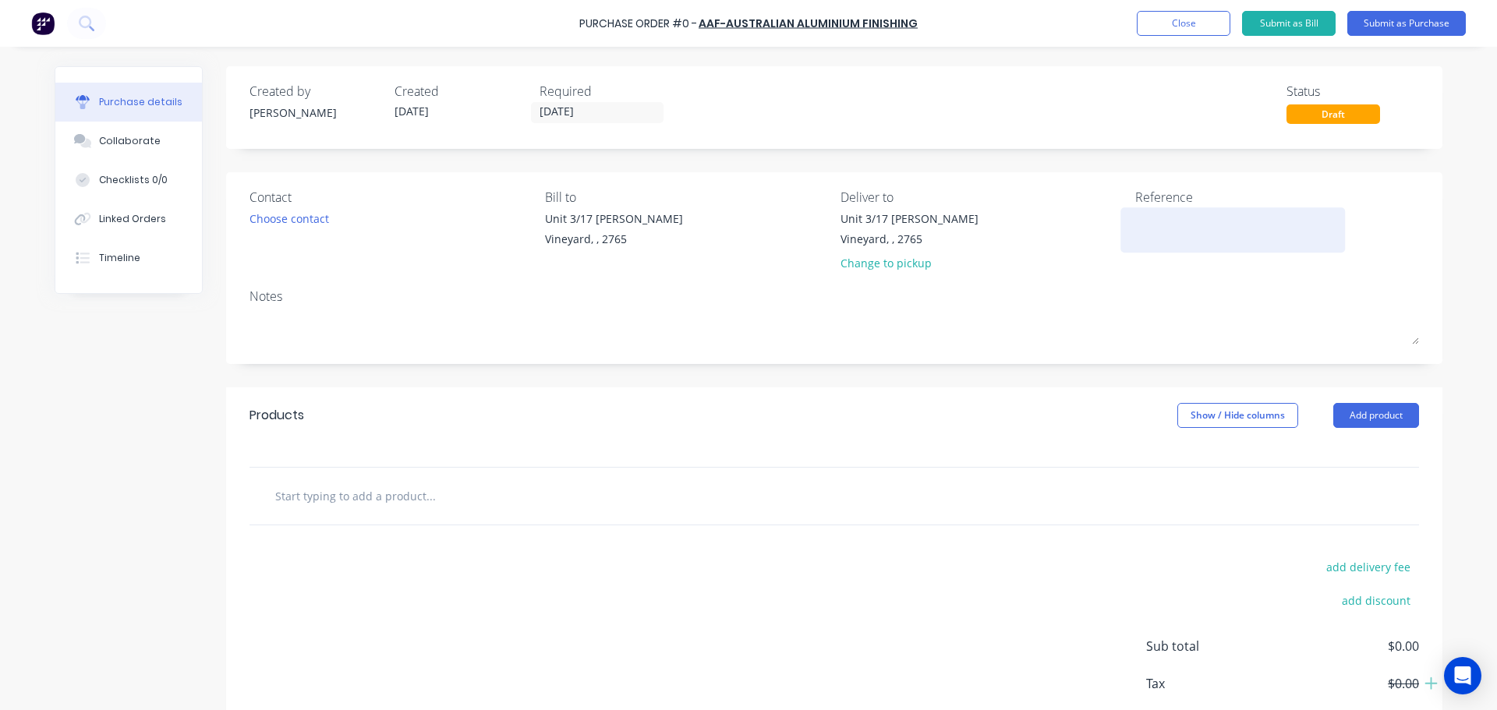
click at [1138, 220] on textarea at bounding box center [1232, 227] width 195 height 35
paste textarea "9008/Mill finish/Door jambs Louvres/L1,GF External"
type textarea "9008/Mill finish/Door jambs Louvres/L1,GF External"
type textarea "x"
drag, startPoint x: 1163, startPoint y: 220, endPoint x: 1208, endPoint y: 220, distance: 45.2
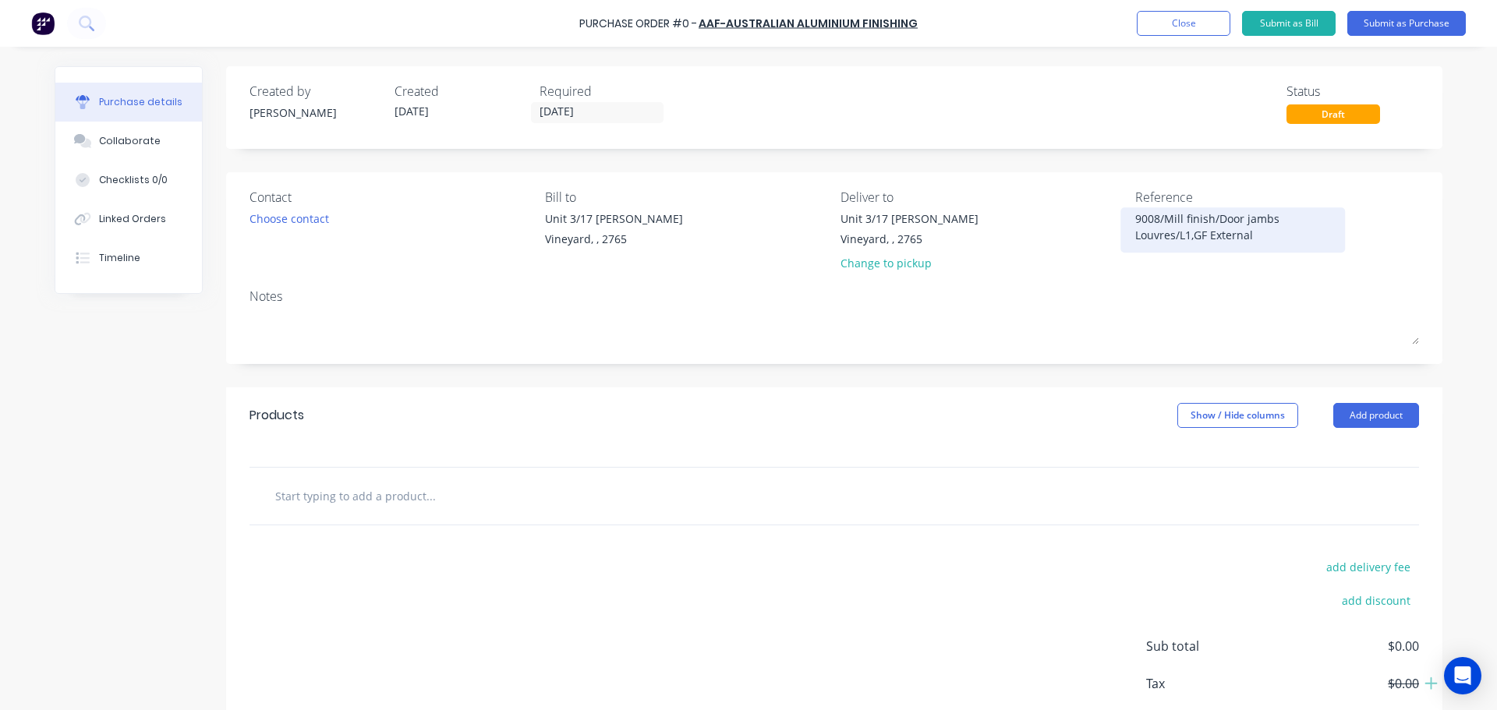
click at [1208, 220] on textarea "9008/Mill finish/Door jambs Louvres/L1,GF External" at bounding box center [1232, 227] width 195 height 35
type textarea "9008/Monument/Door jambs Louvres/L1,GF External"
type textarea "x"
type textarea "9008/Monument/Door jambs Louvres/L1,GF External"
click at [303, 293] on div "Notes" at bounding box center [833, 296] width 1169 height 19
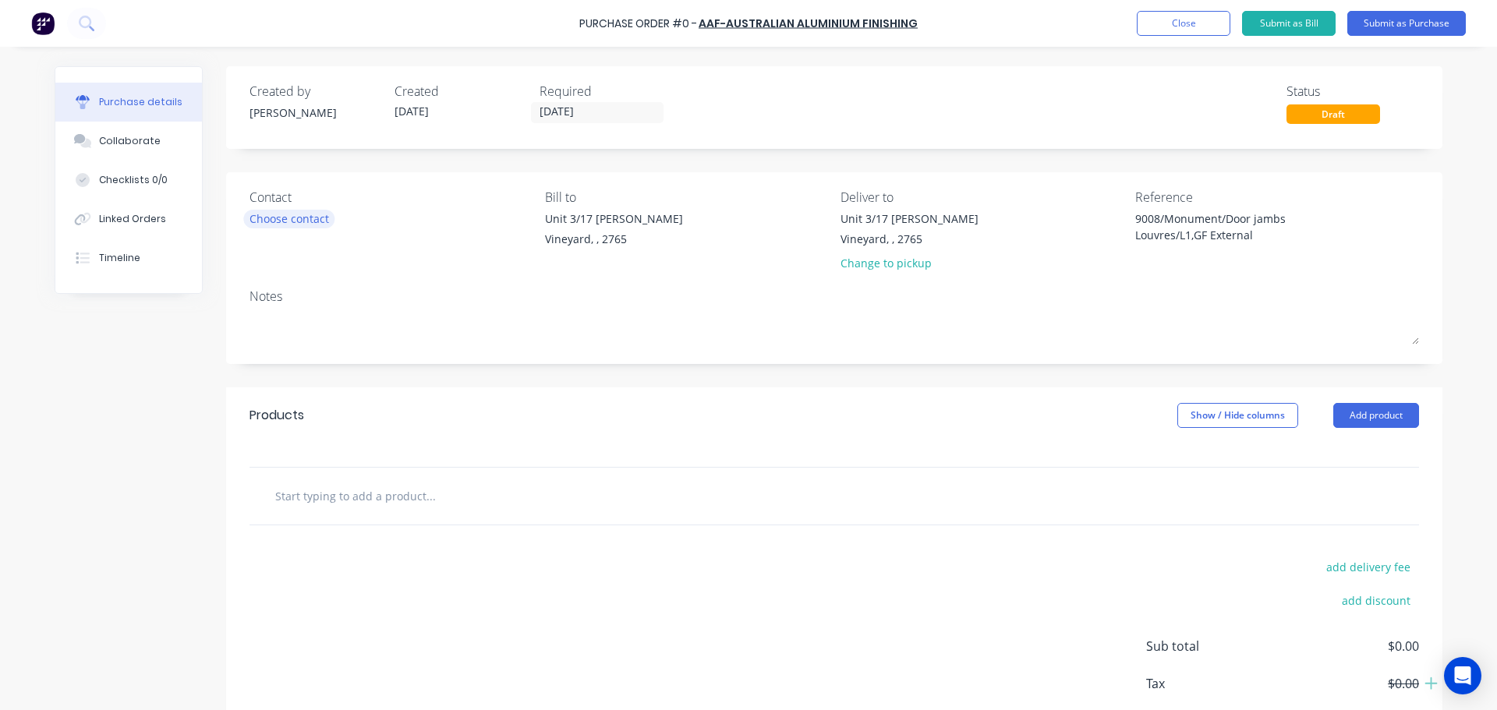
click at [288, 221] on div "Choose contact" at bounding box center [289, 218] width 80 height 16
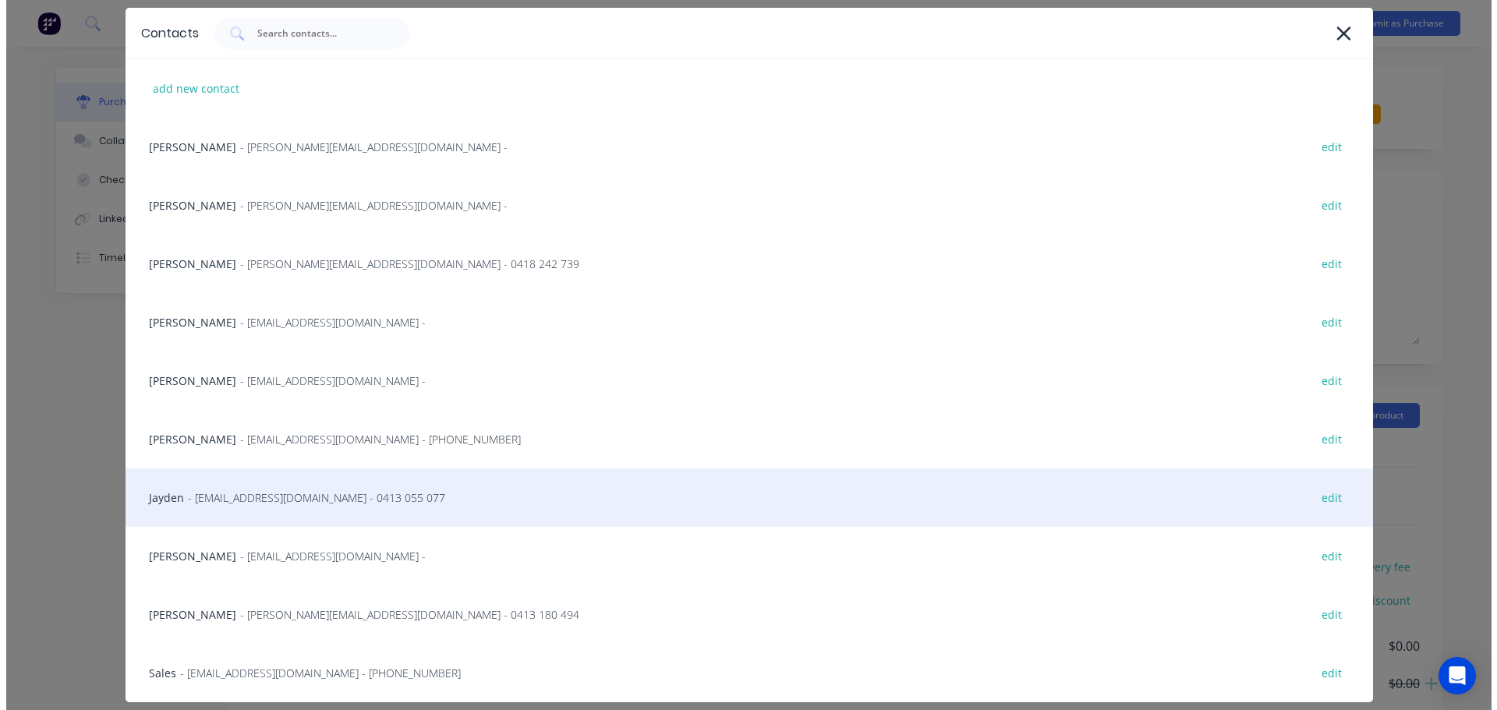
scroll to position [125, 0]
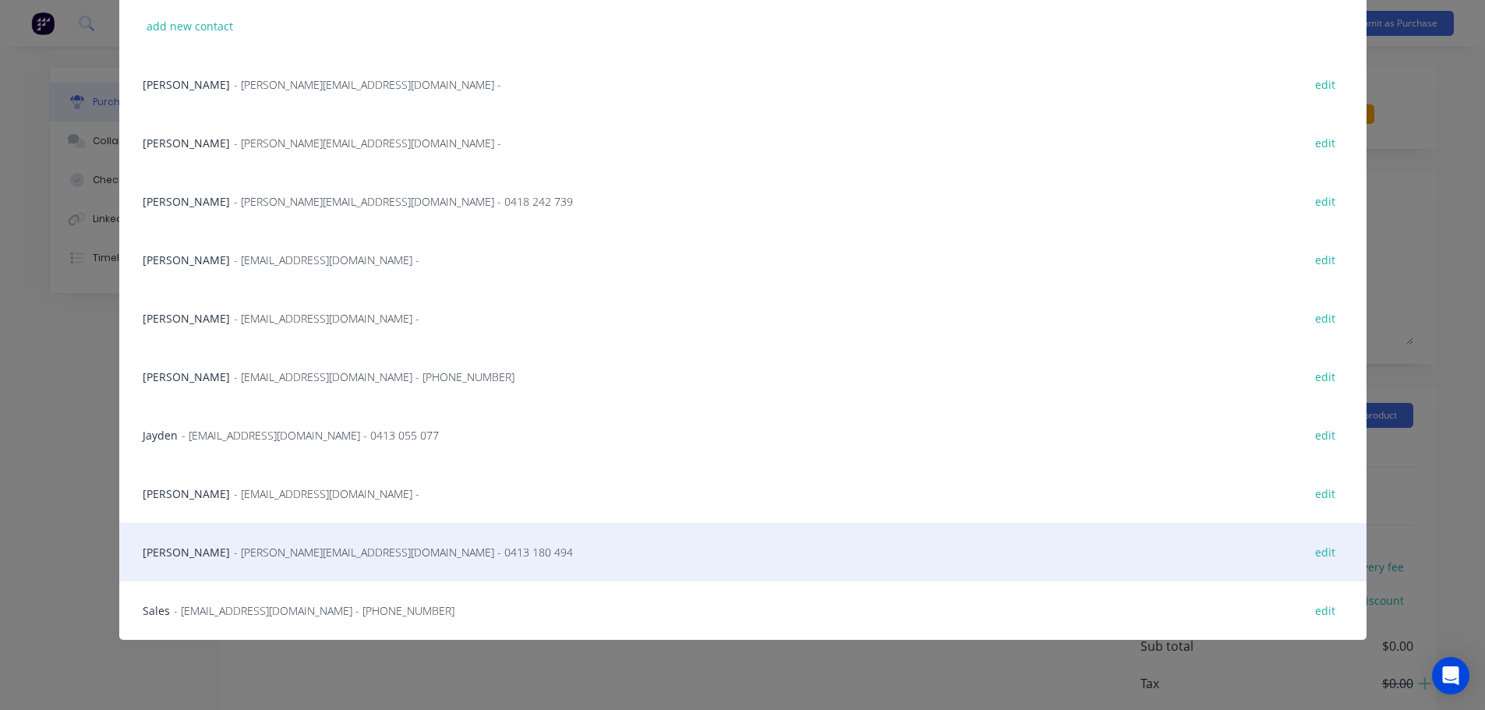
click at [251, 554] on span "- [PERSON_NAME][EMAIL_ADDRESS][DOMAIN_NAME] - 0413 180 494" at bounding box center [403, 552] width 339 height 16
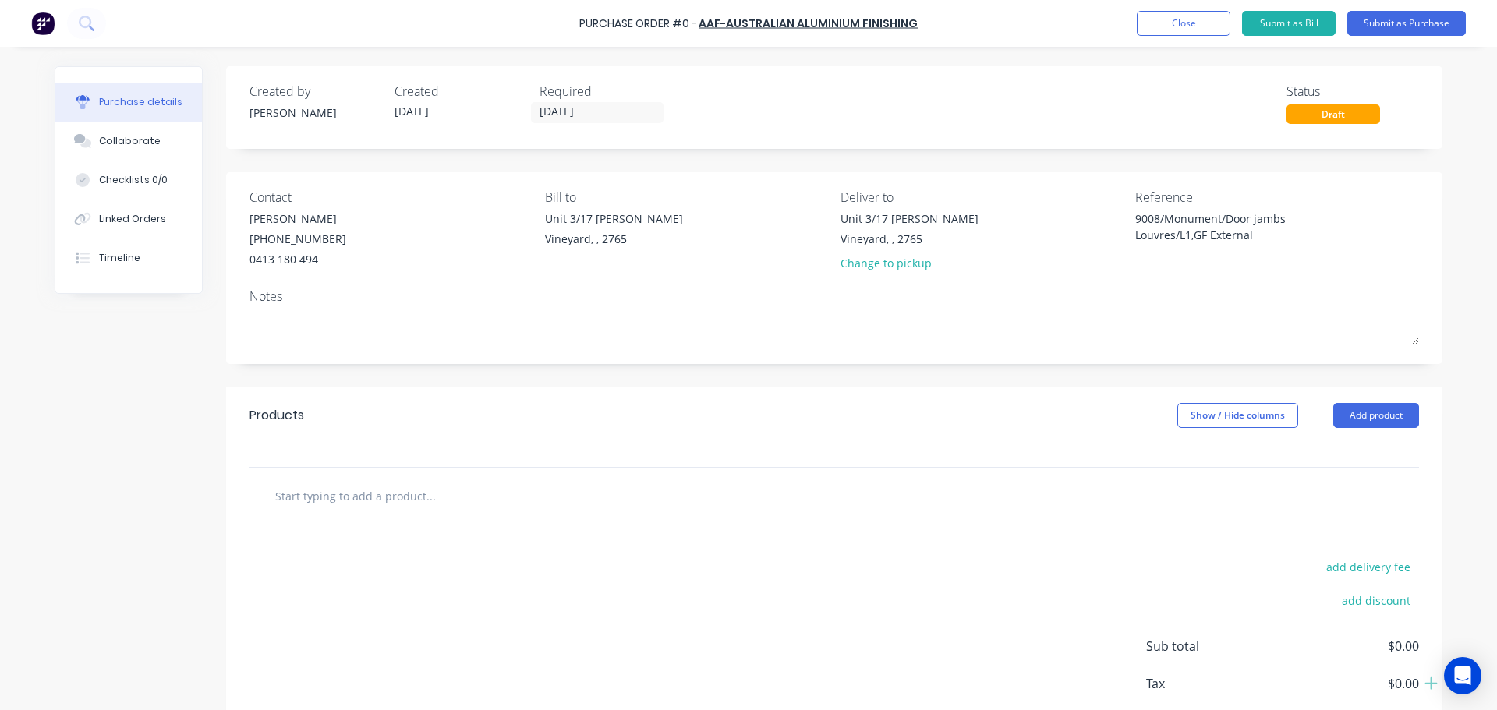
click at [426, 497] on input "text" at bounding box center [430, 495] width 312 height 31
click at [337, 546] on div "Purchase details Collaborate Checklists 0/0 Linked Orders Timeline Created by […" at bounding box center [748, 332] width 1419 height 632
click at [415, 497] on input "text" at bounding box center [430, 495] width 312 height 31
type textarea "x"
type input "p"
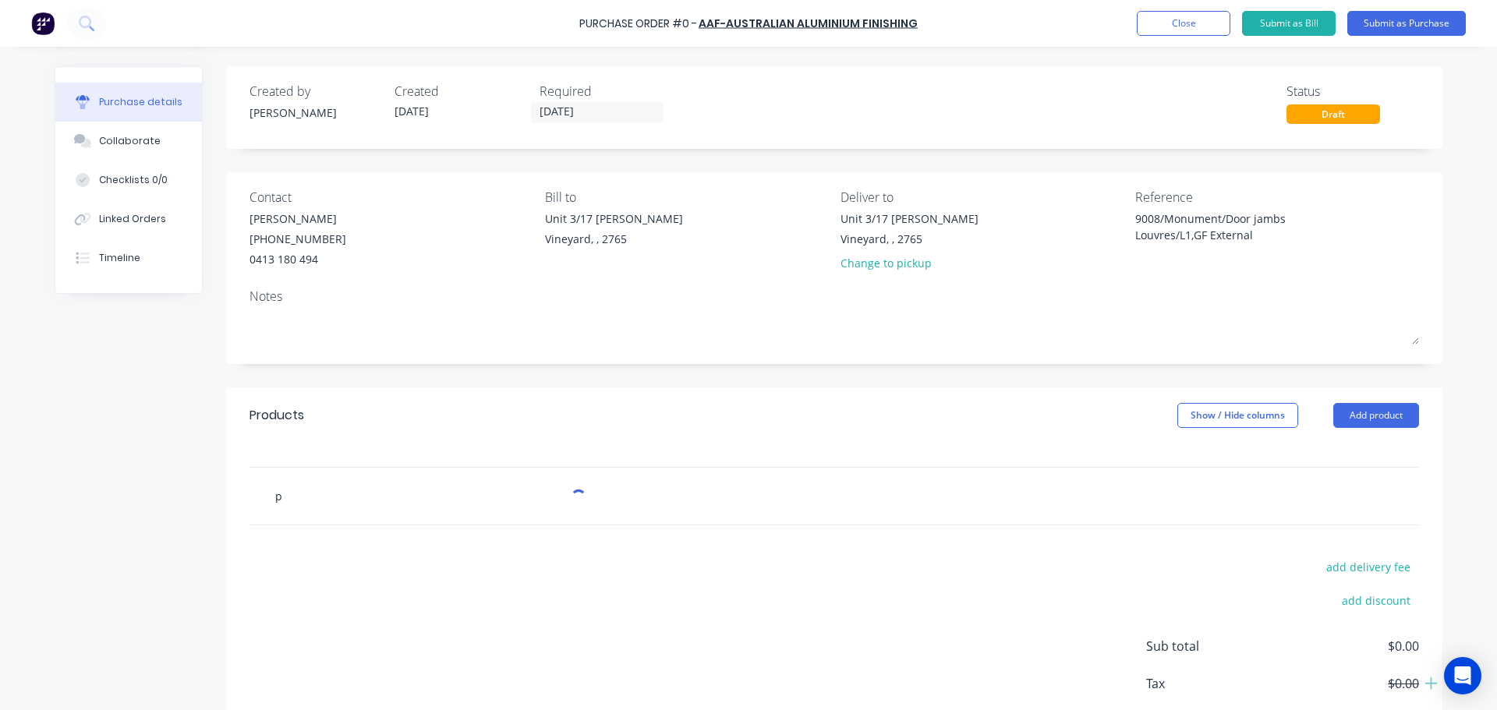
type textarea "x"
type input "po"
type textarea "x"
type input "pow"
type textarea "x"
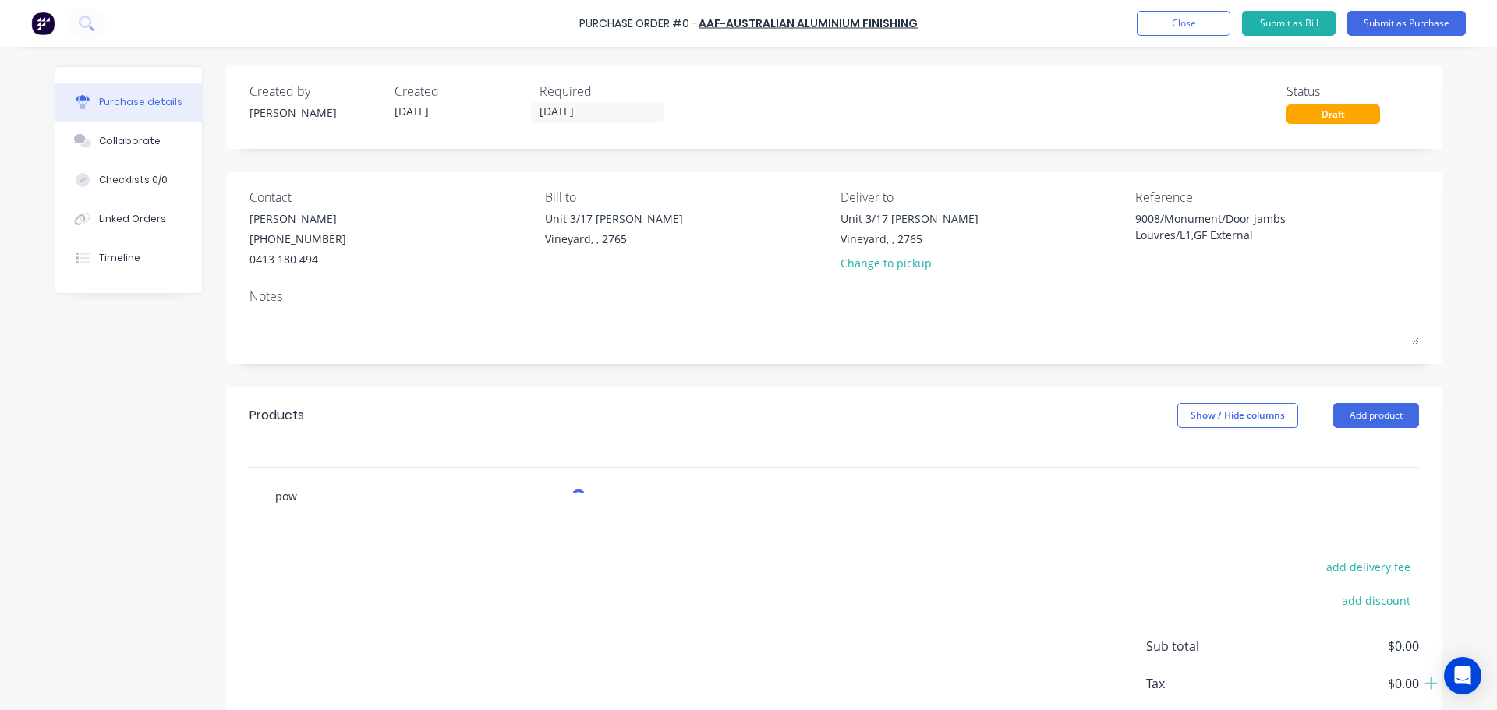
type input "powd"
type textarea "x"
type input "powde"
type textarea "x"
type input "powder"
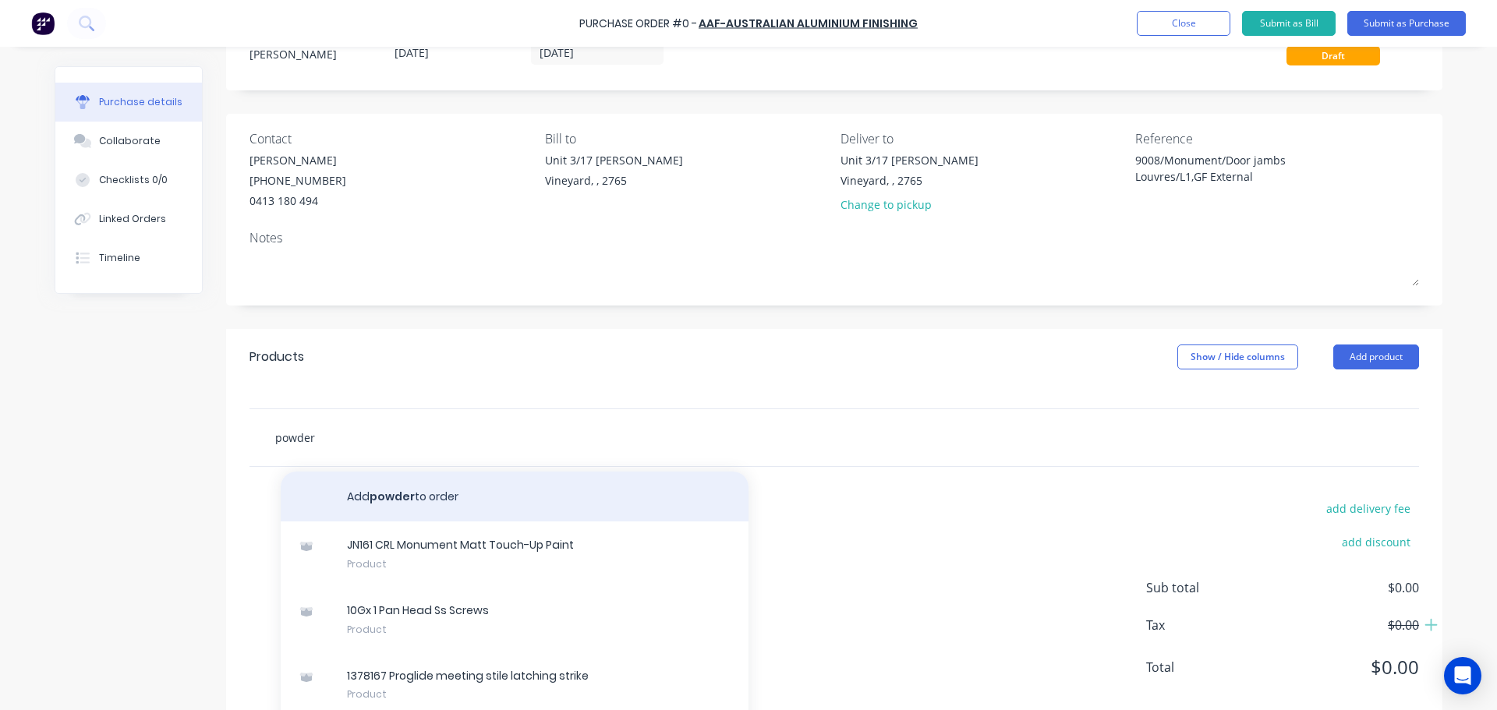
scroll to position [30, 0]
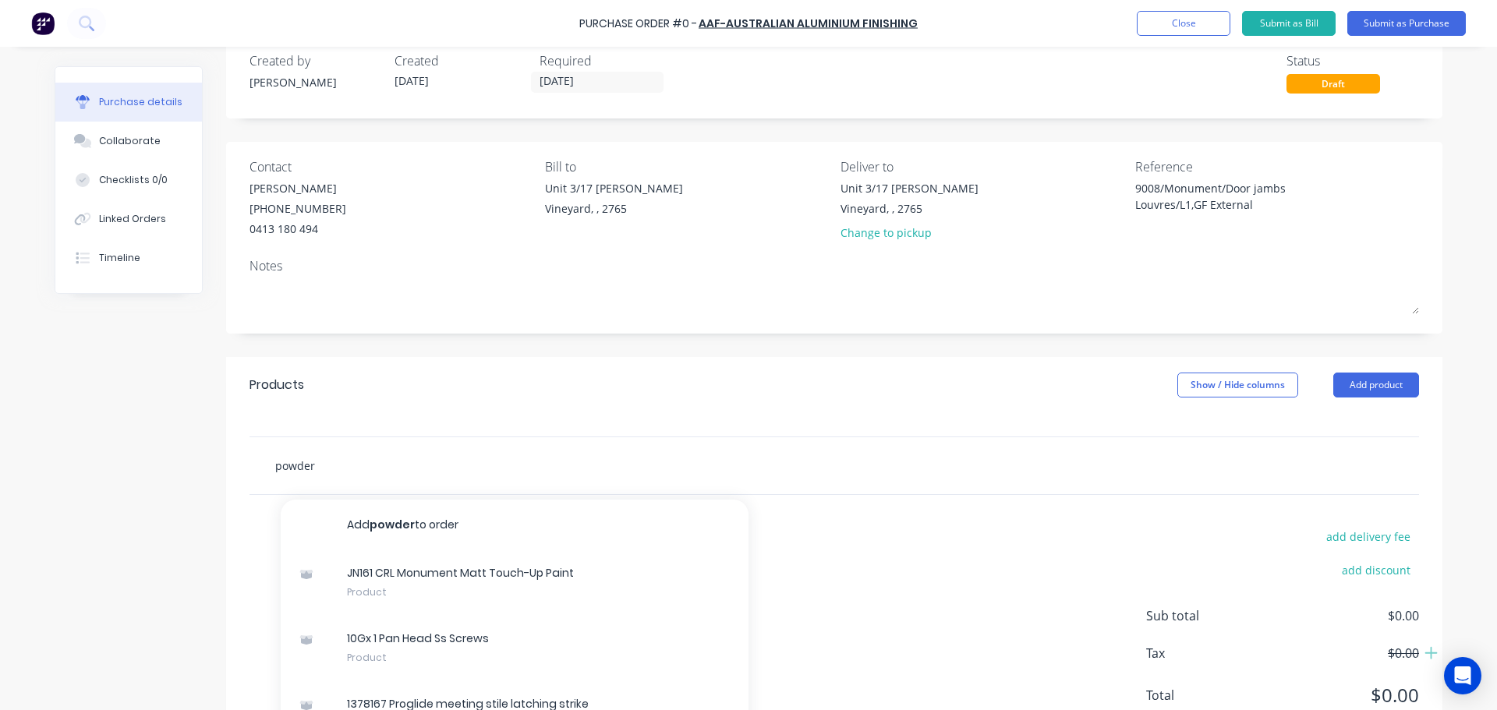
click at [334, 471] on input "powder" at bounding box center [430, 465] width 312 height 31
type textarea "x"
type input "powderc"
type textarea "x"
type input "powderco"
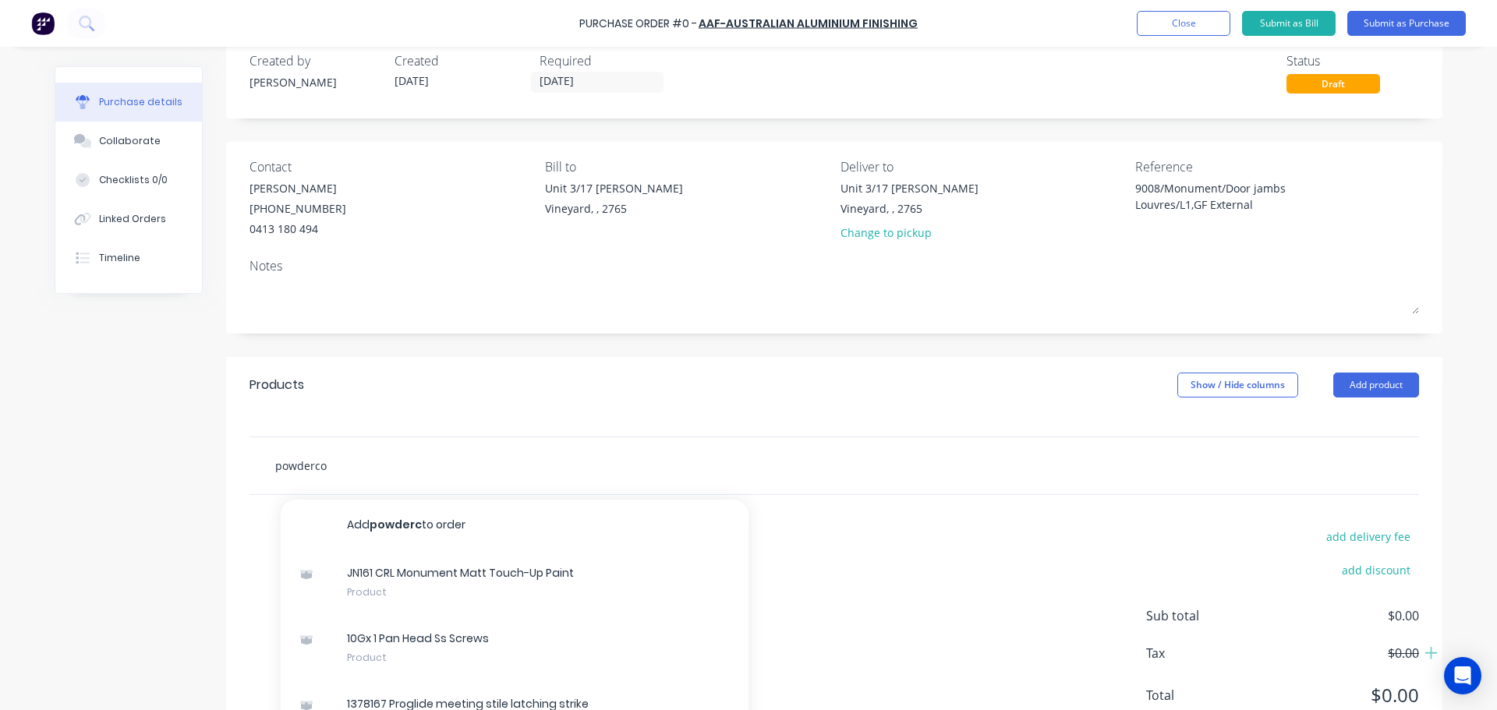
type textarea "x"
type input "powdercoat"
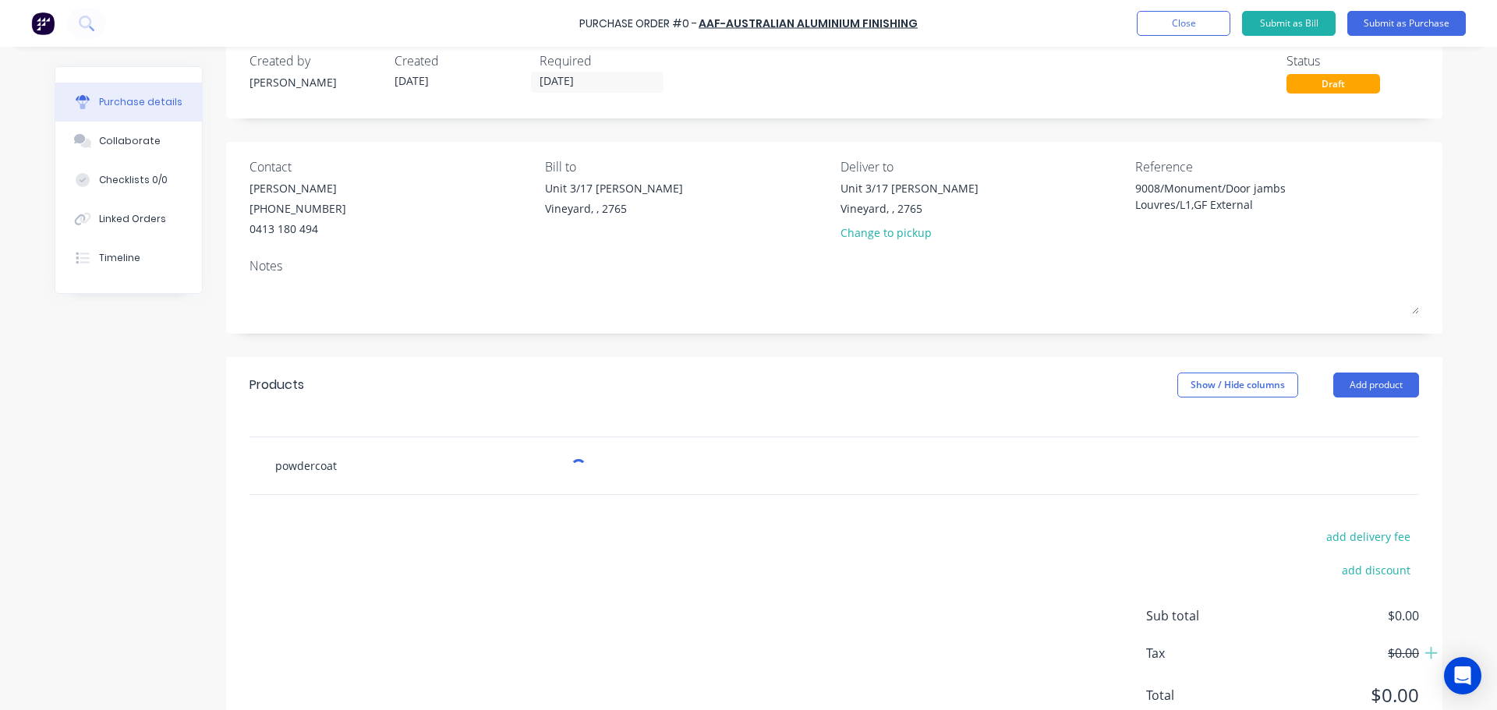
type textarea "x"
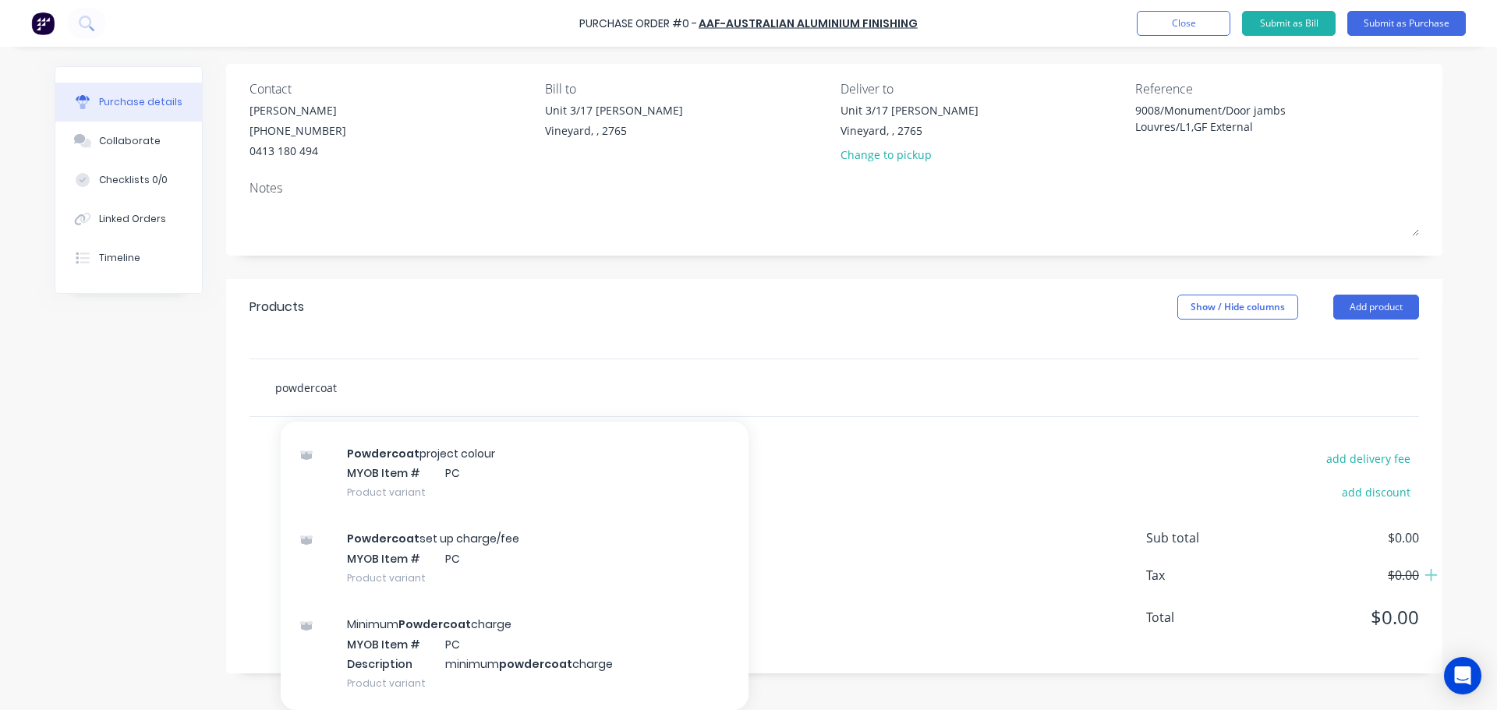
scroll to position [546, 0]
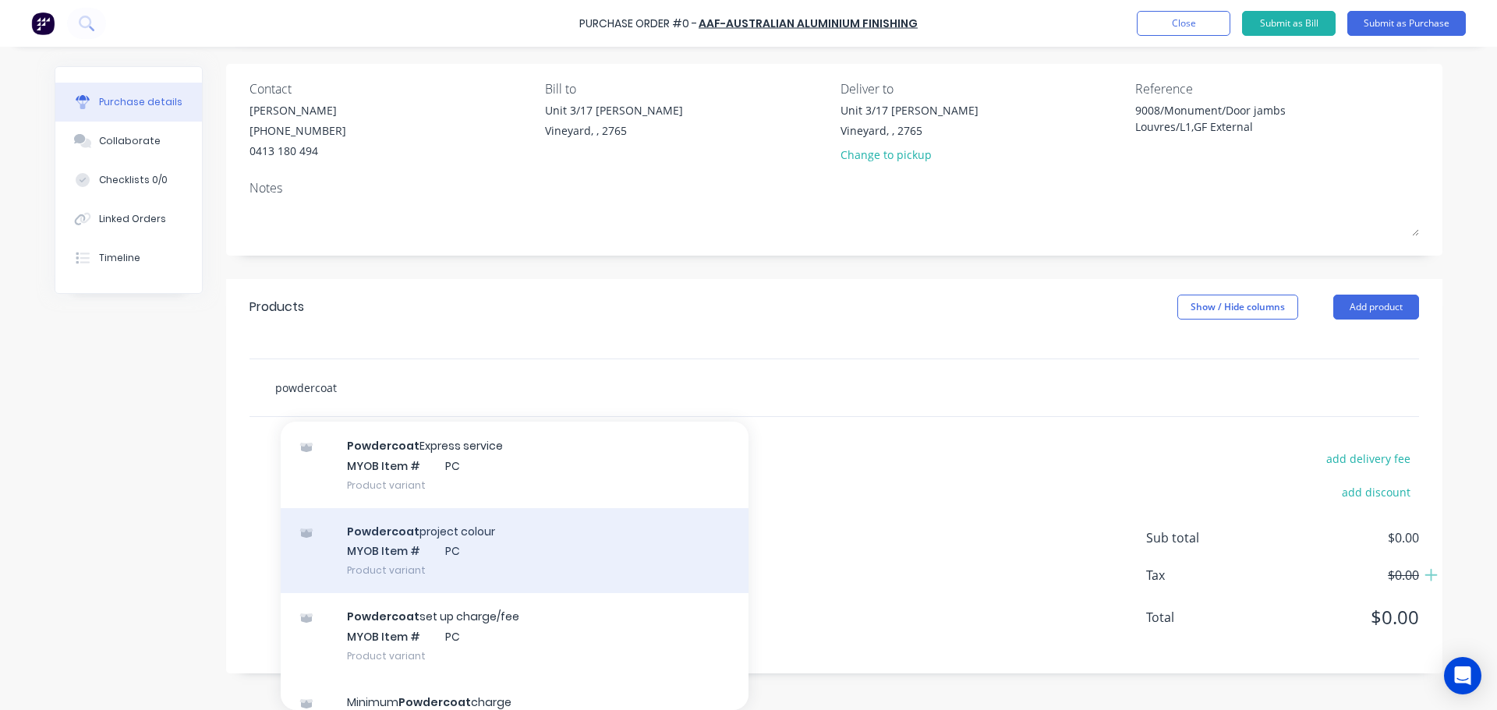
type input "powdercoat"
click at [500, 546] on div "Powdercoat project colour MYOB Item # PC Product variant" at bounding box center [515, 551] width 468 height 86
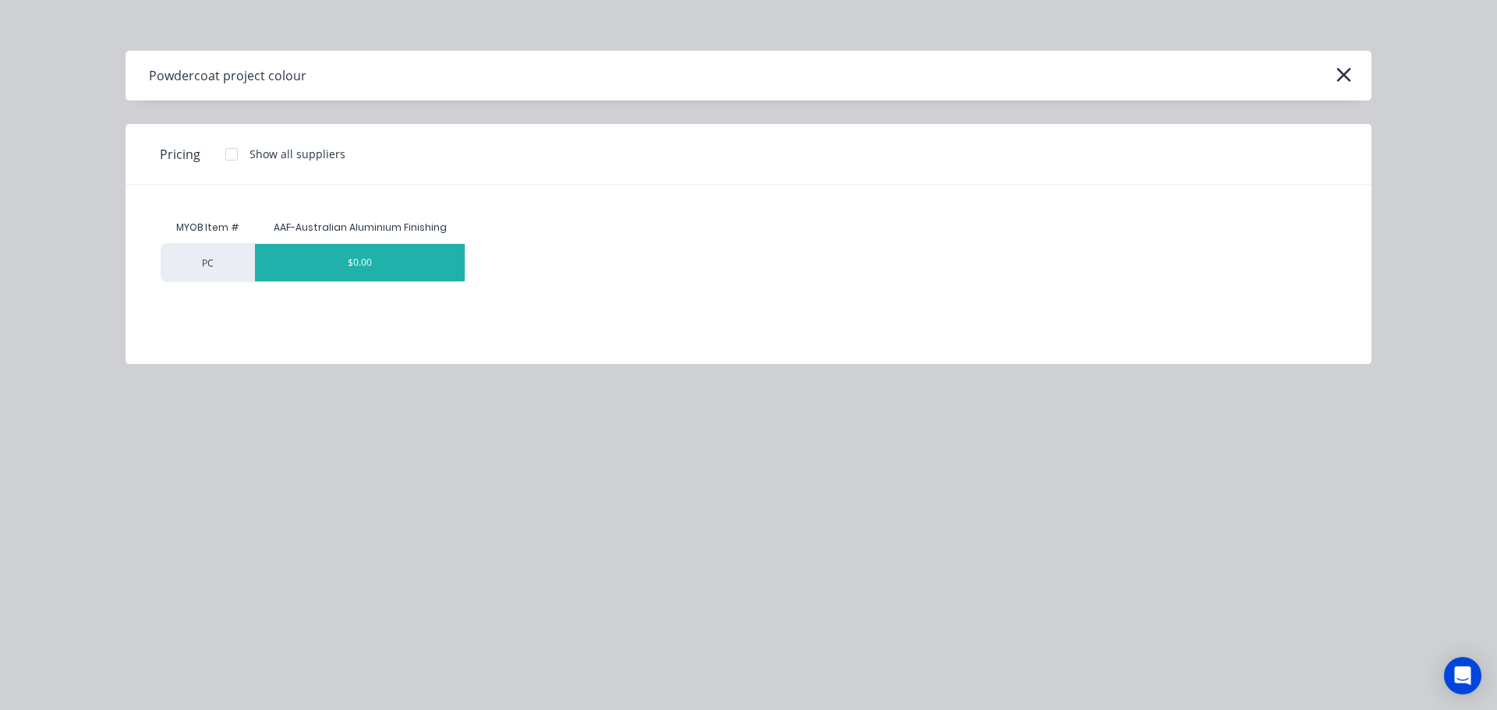
click at [333, 258] on div "$0.00" at bounding box center [360, 262] width 210 height 37
type textarea "x"
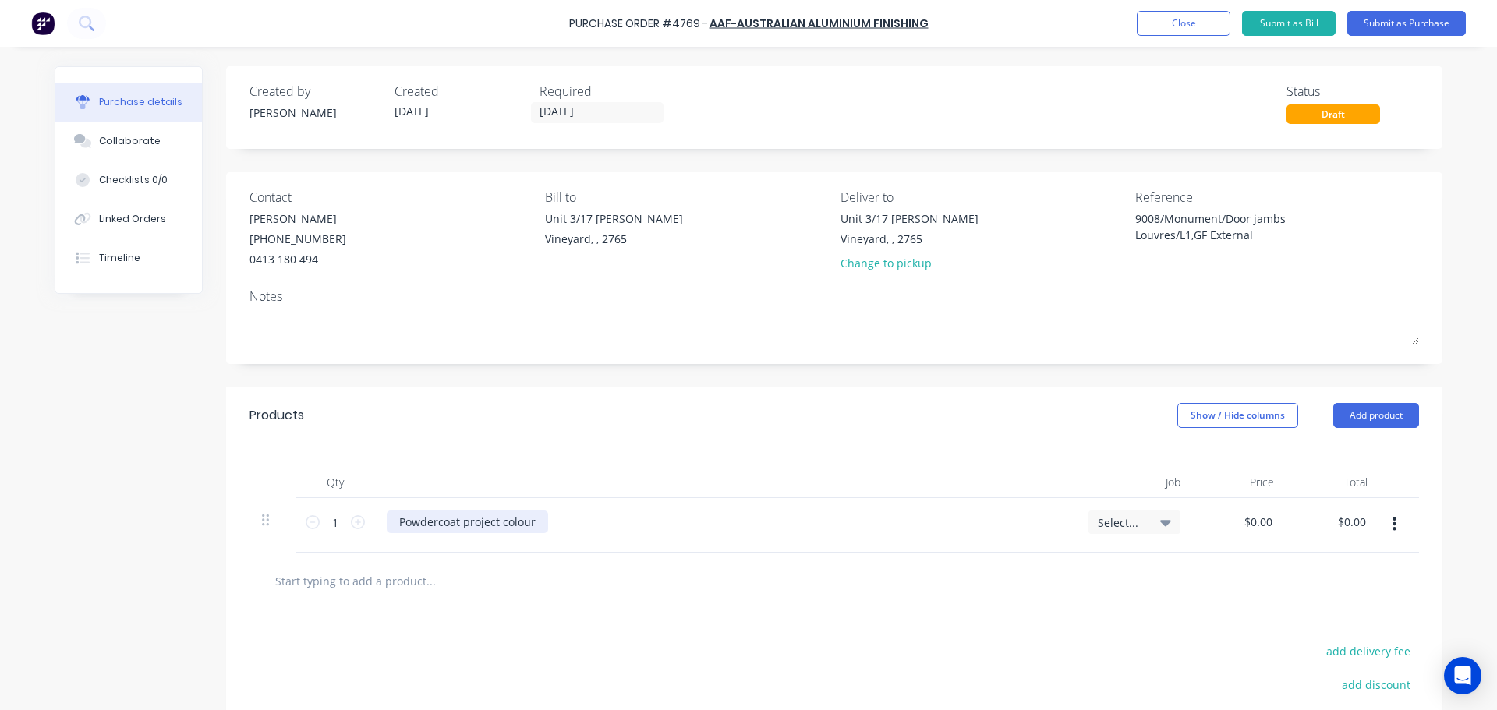
type textarea "x"
click at [532, 527] on div "Powdercoat project colour" at bounding box center [467, 522] width 161 height 23
click at [116, 143] on div "Collaborate" at bounding box center [130, 141] width 62 height 14
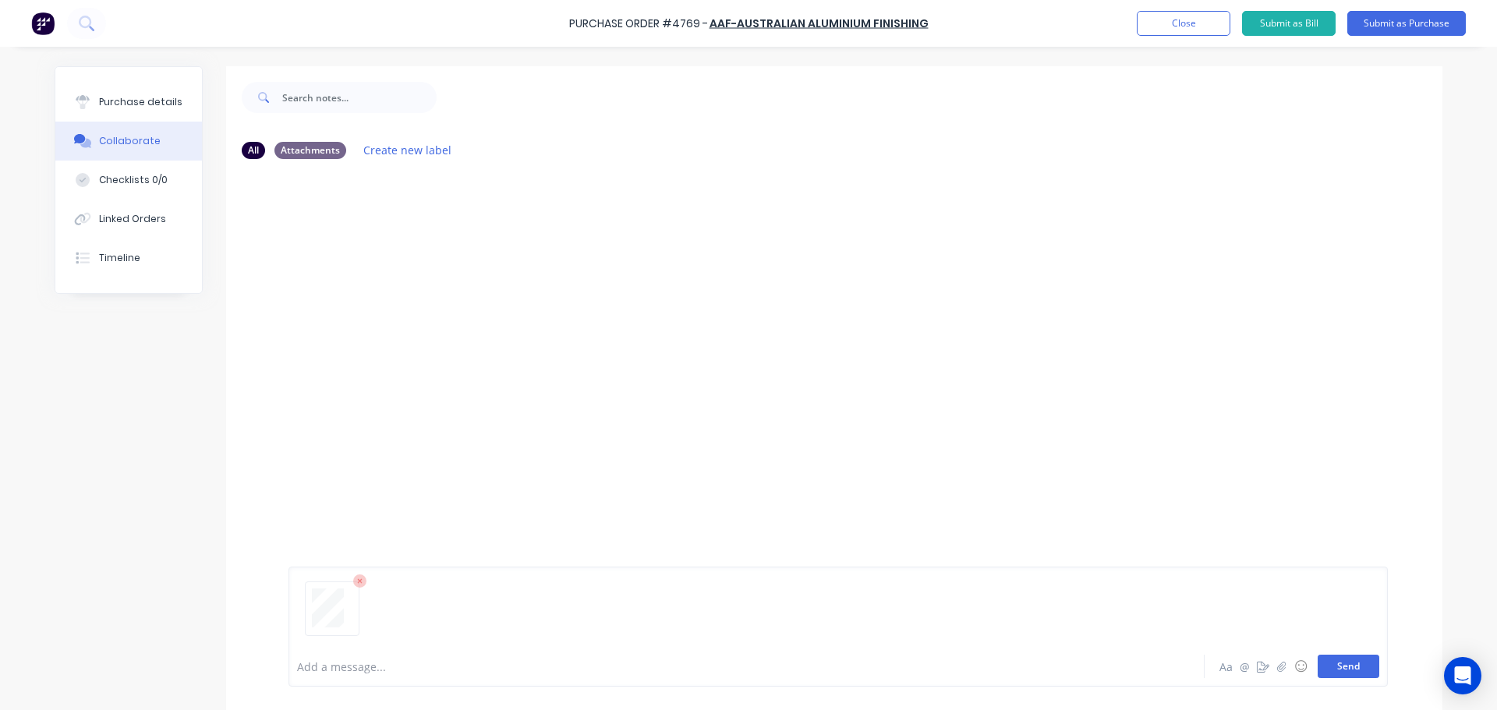
click at [1341, 670] on button "Send" at bounding box center [1348, 666] width 62 height 23
click at [129, 107] on div "Purchase details" at bounding box center [140, 102] width 83 height 14
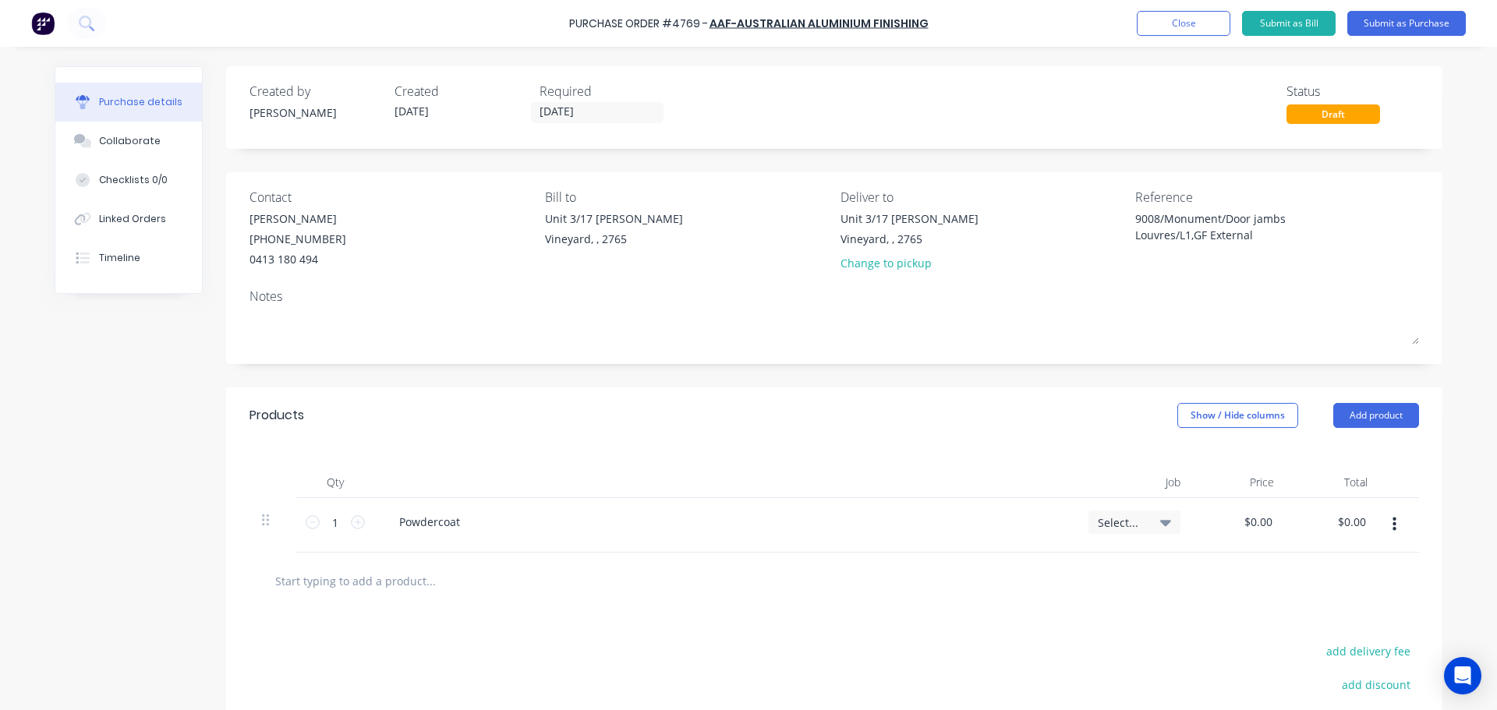
click at [481, 516] on div "Powdercoat" at bounding box center [725, 522] width 677 height 23
type textarea "x"
click at [461, 526] on div "Powdercoat" at bounding box center [430, 522] width 86 height 23
type textarea "x"
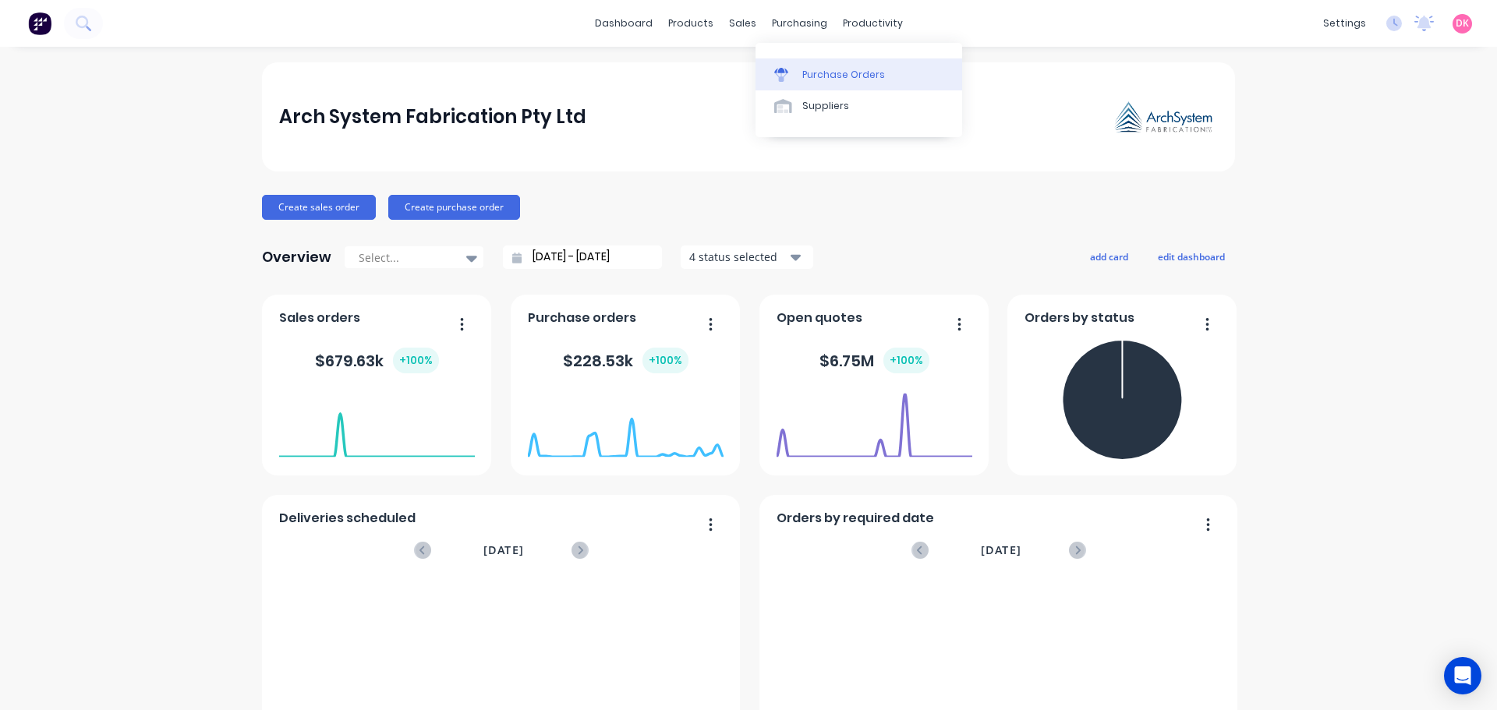
click at [798, 72] on link "Purchase Orders" at bounding box center [858, 73] width 207 height 31
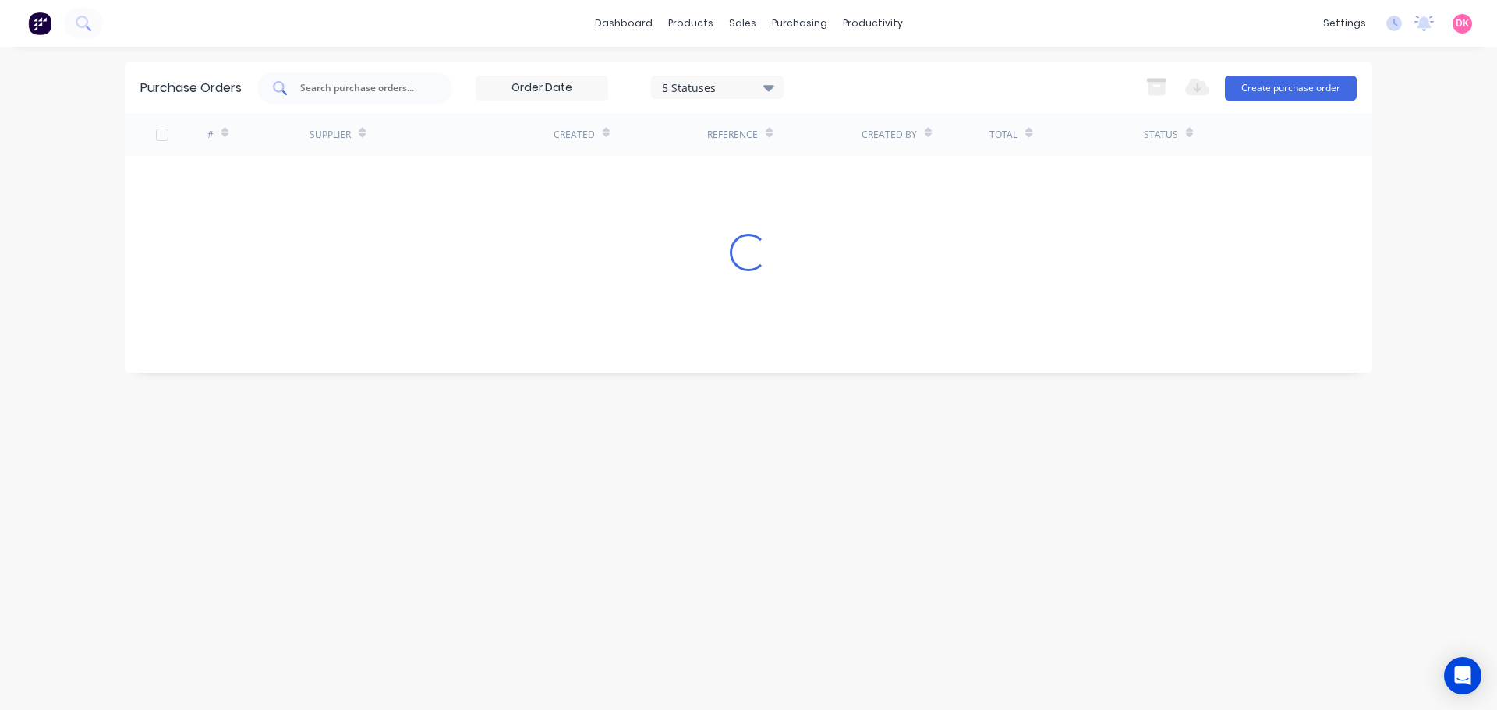
drag, startPoint x: 325, startPoint y: 62, endPoint x: 325, endPoint y: 72, distance: 10.1
click at [323, 62] on div "dashboard products sales purchasing productivity dashboard products Product Cat…" at bounding box center [748, 355] width 1497 height 710
click at [327, 76] on div at bounding box center [354, 87] width 195 height 31
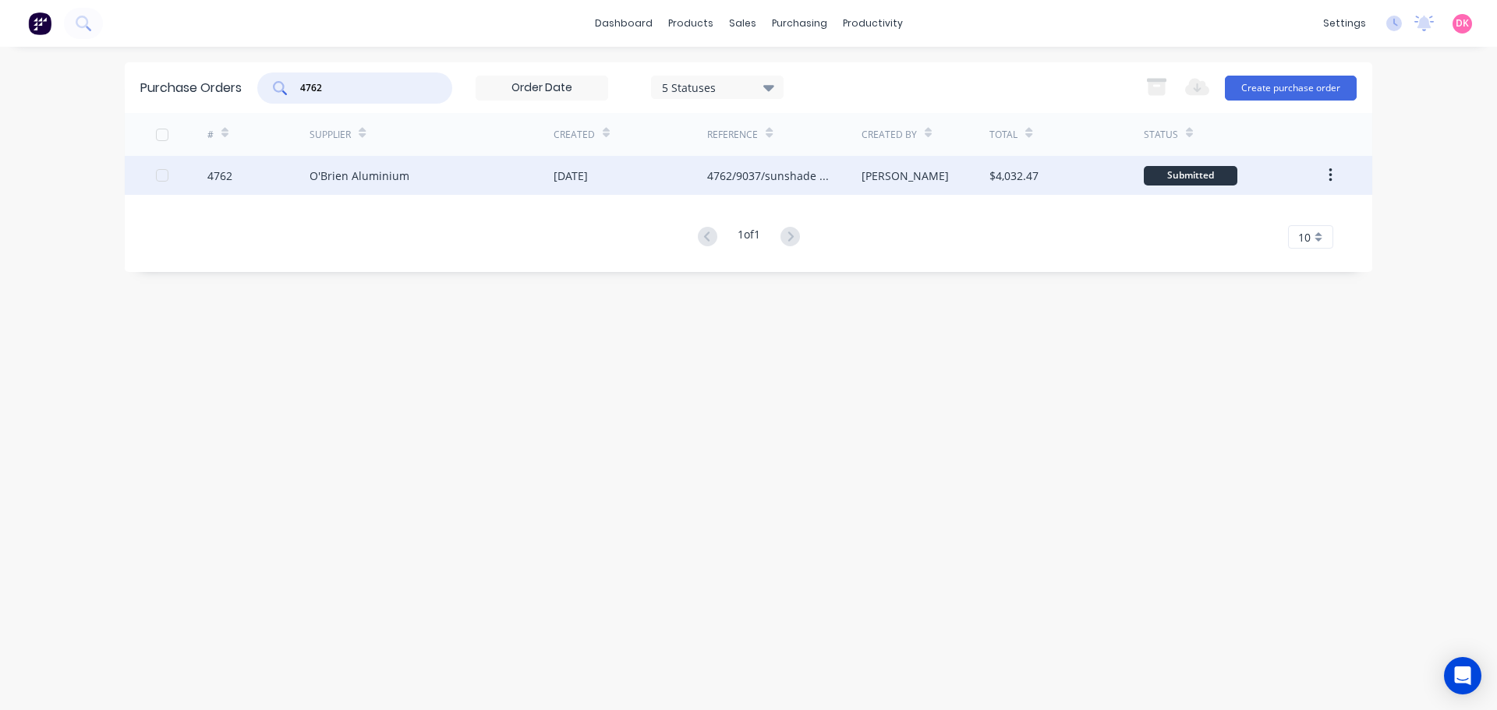
type input "4762"
click at [519, 168] on div "O'Brien Aluminium" at bounding box center [431, 175] width 244 height 39
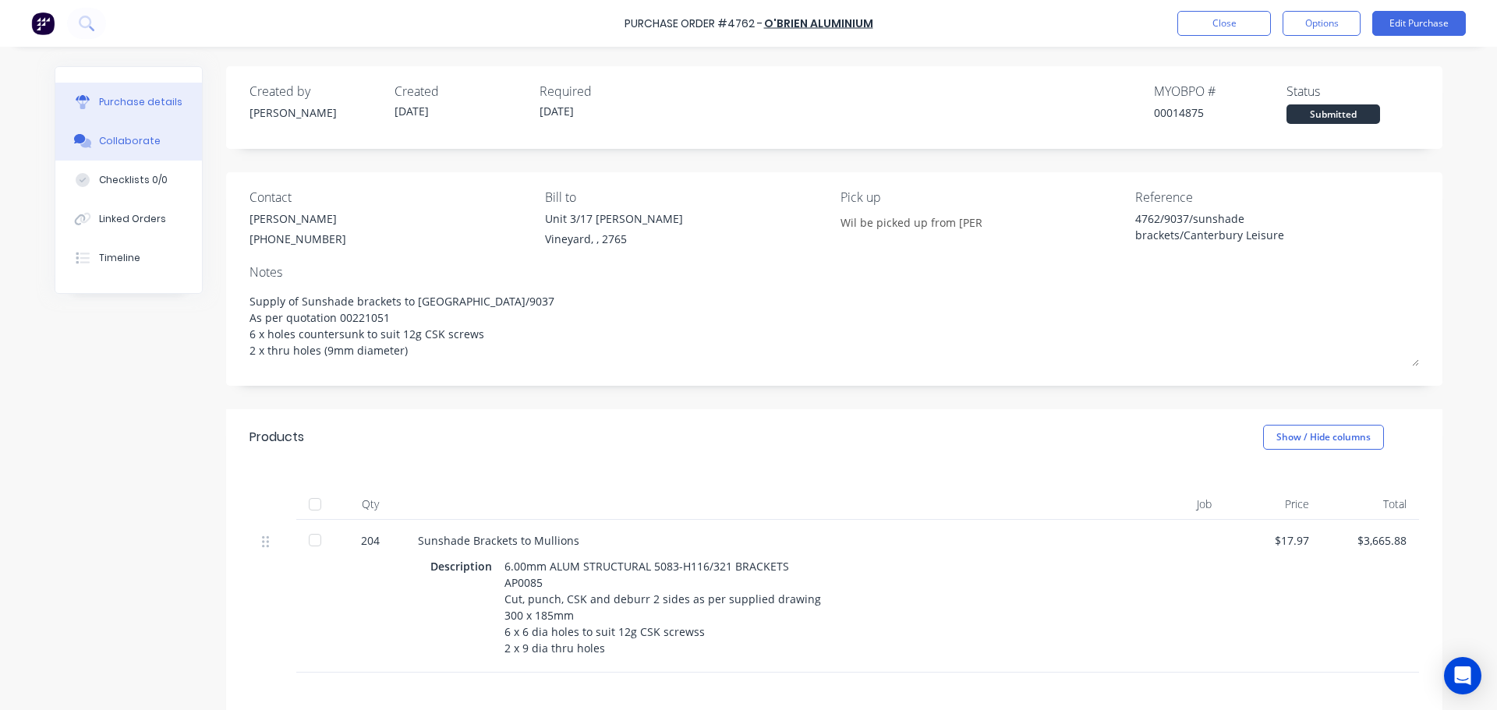
click at [125, 136] on div "Collaborate" at bounding box center [130, 141] width 62 height 14
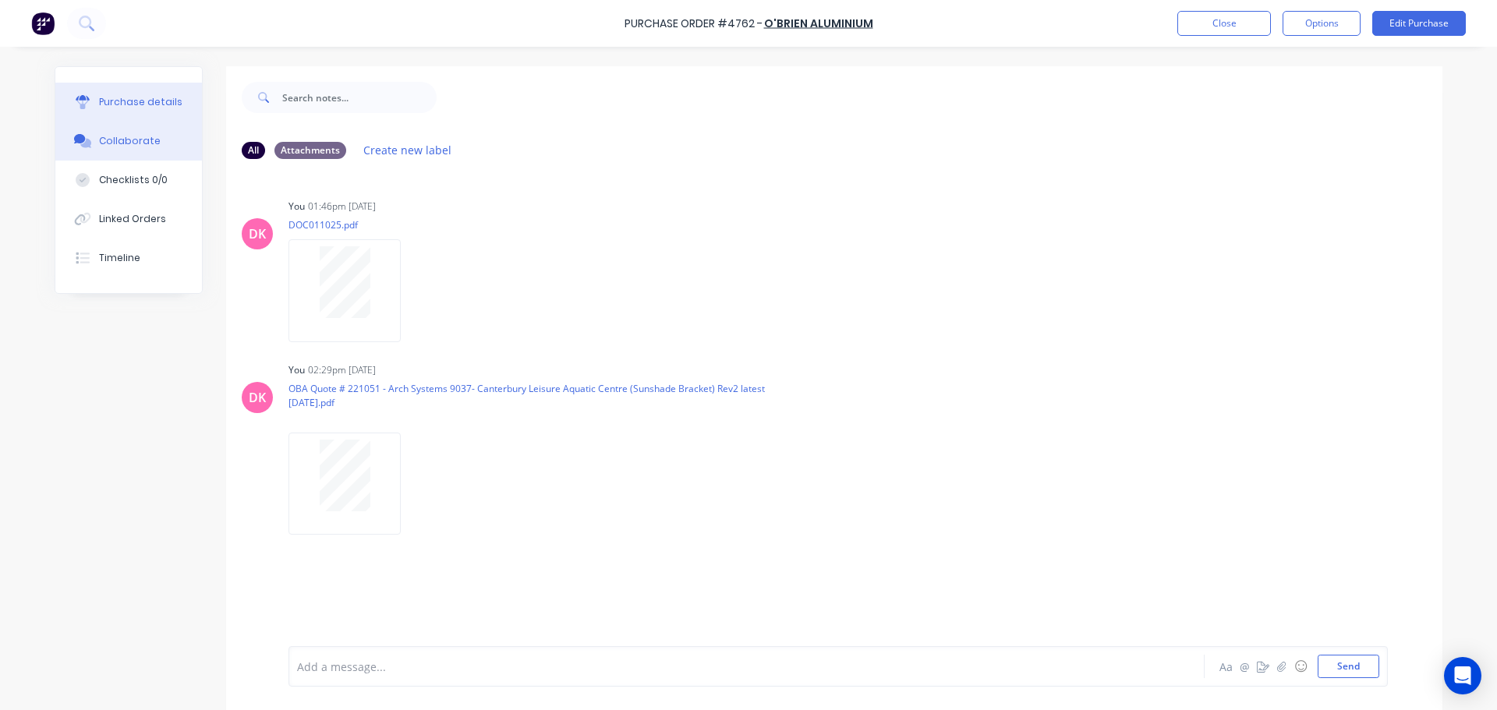
click at [126, 102] on div "Purchase details" at bounding box center [140, 102] width 83 height 14
type textarea "x"
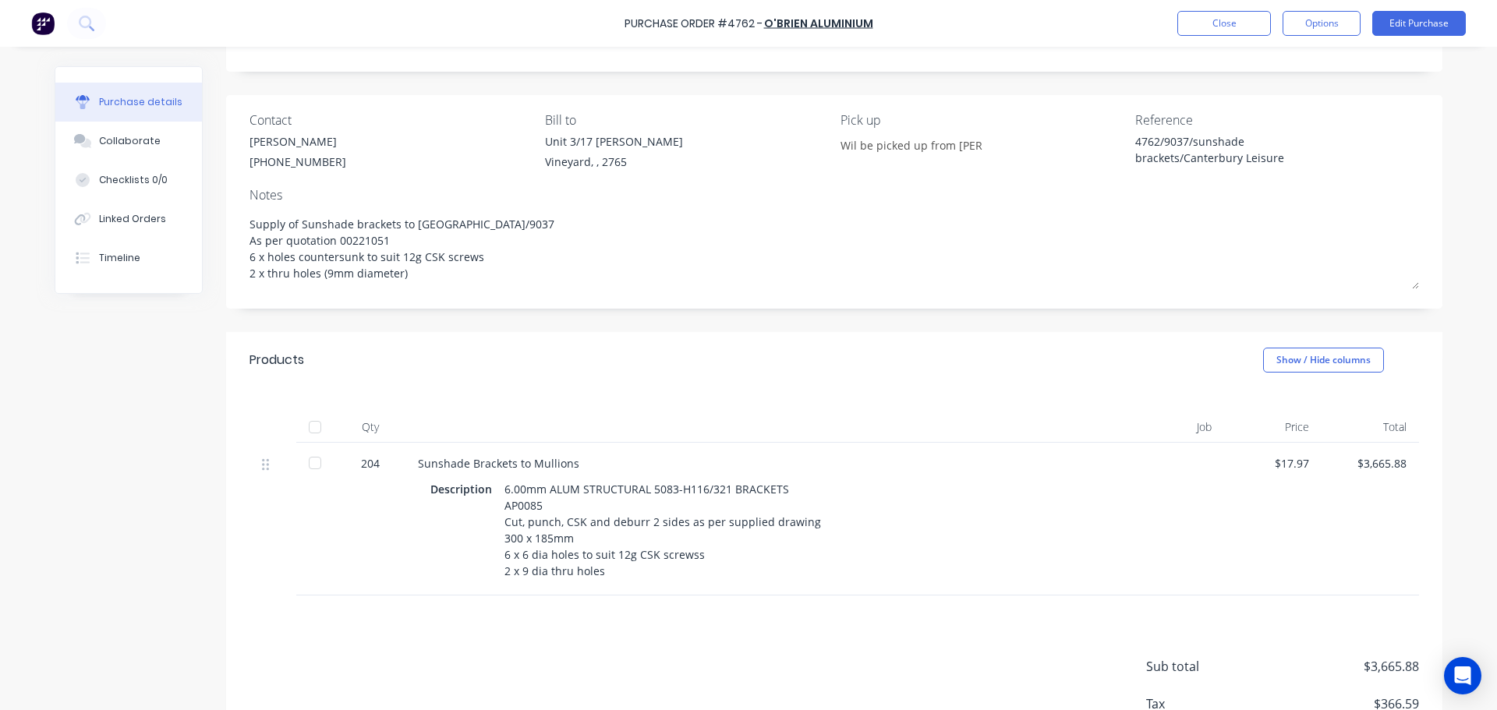
scroll to position [185, 0]
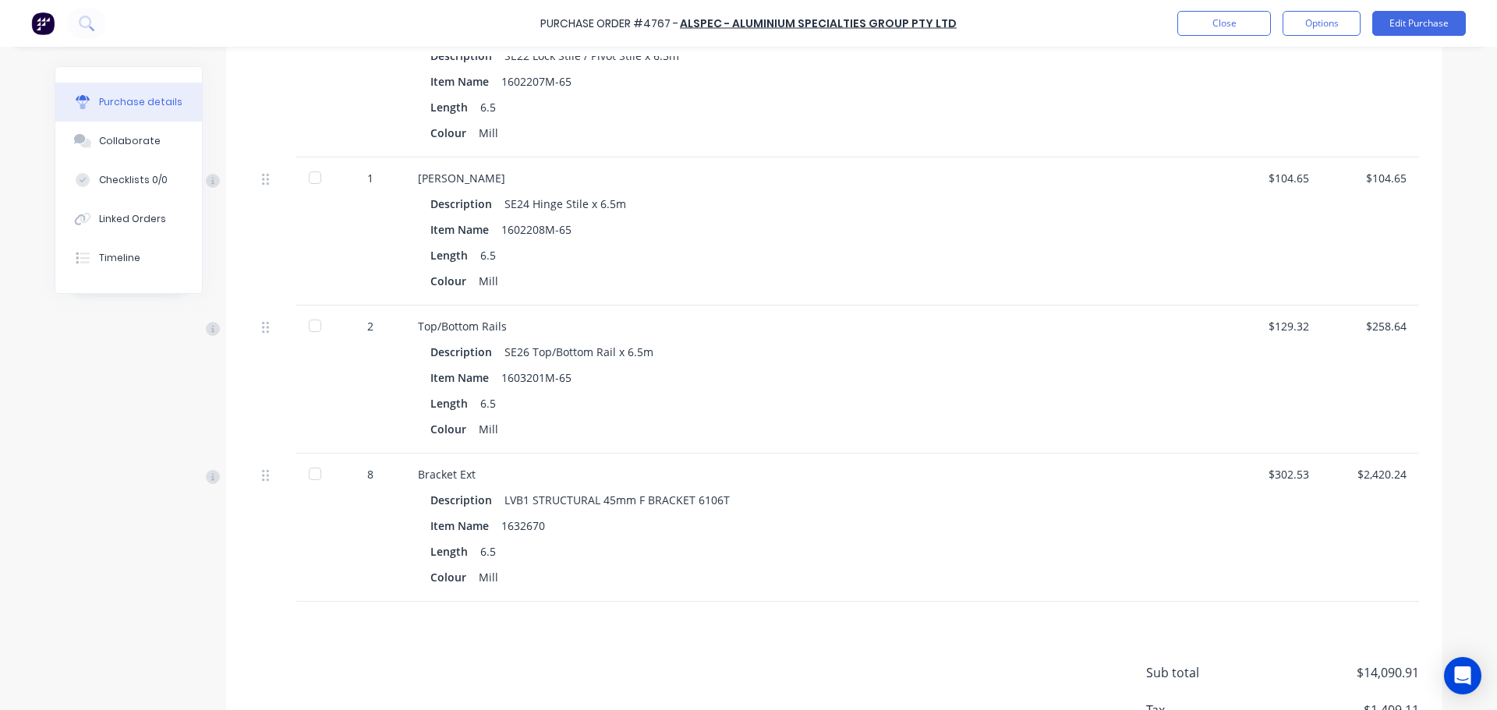
scroll to position [3637, 0]
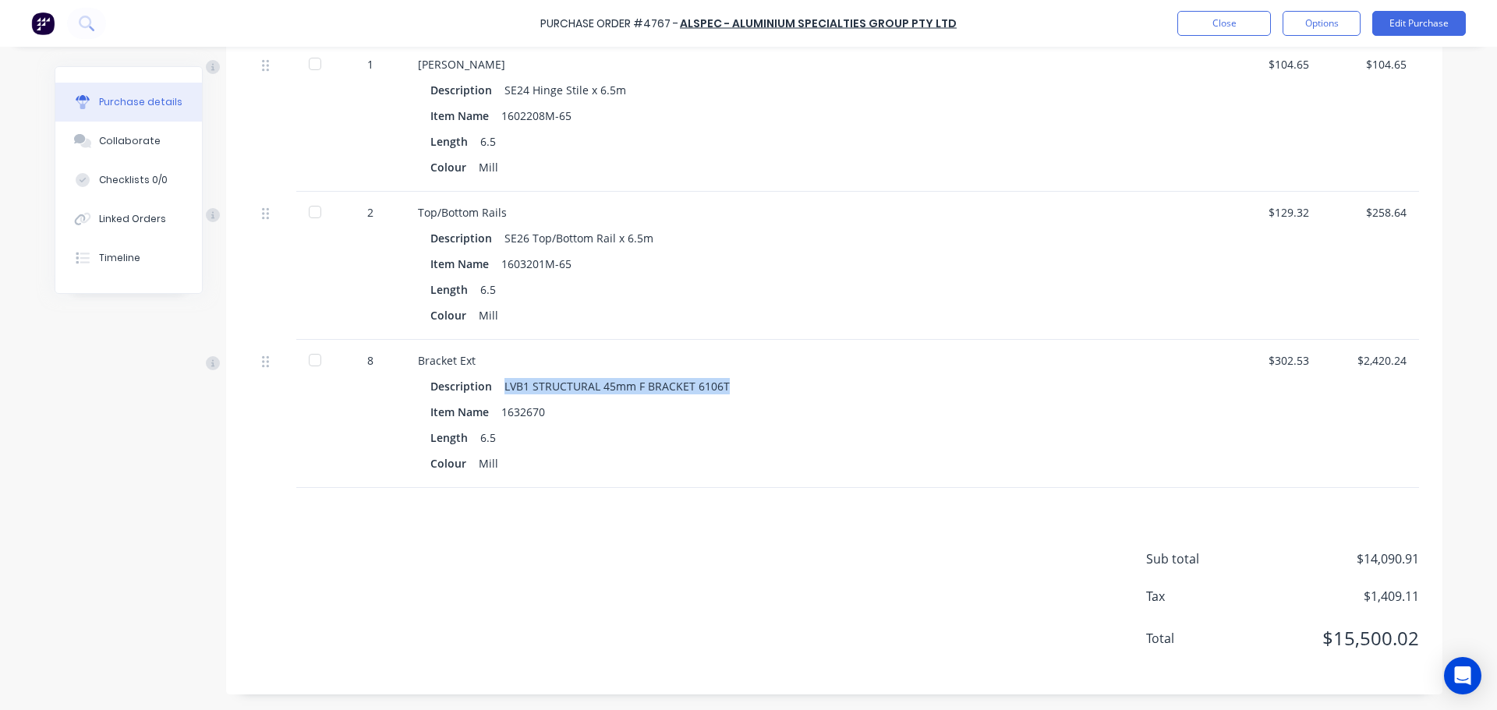
drag, startPoint x: 748, startPoint y: 384, endPoint x: 499, endPoint y: 391, distance: 248.7
click at [499, 391] on div "Description LVB1 STRUCTURAL 45mm F BRACKET 6106T" at bounding box center [756, 386] width 652 height 23
copy div "LVB1 STRUCTURAL 45mm F BRACKET 6106T"
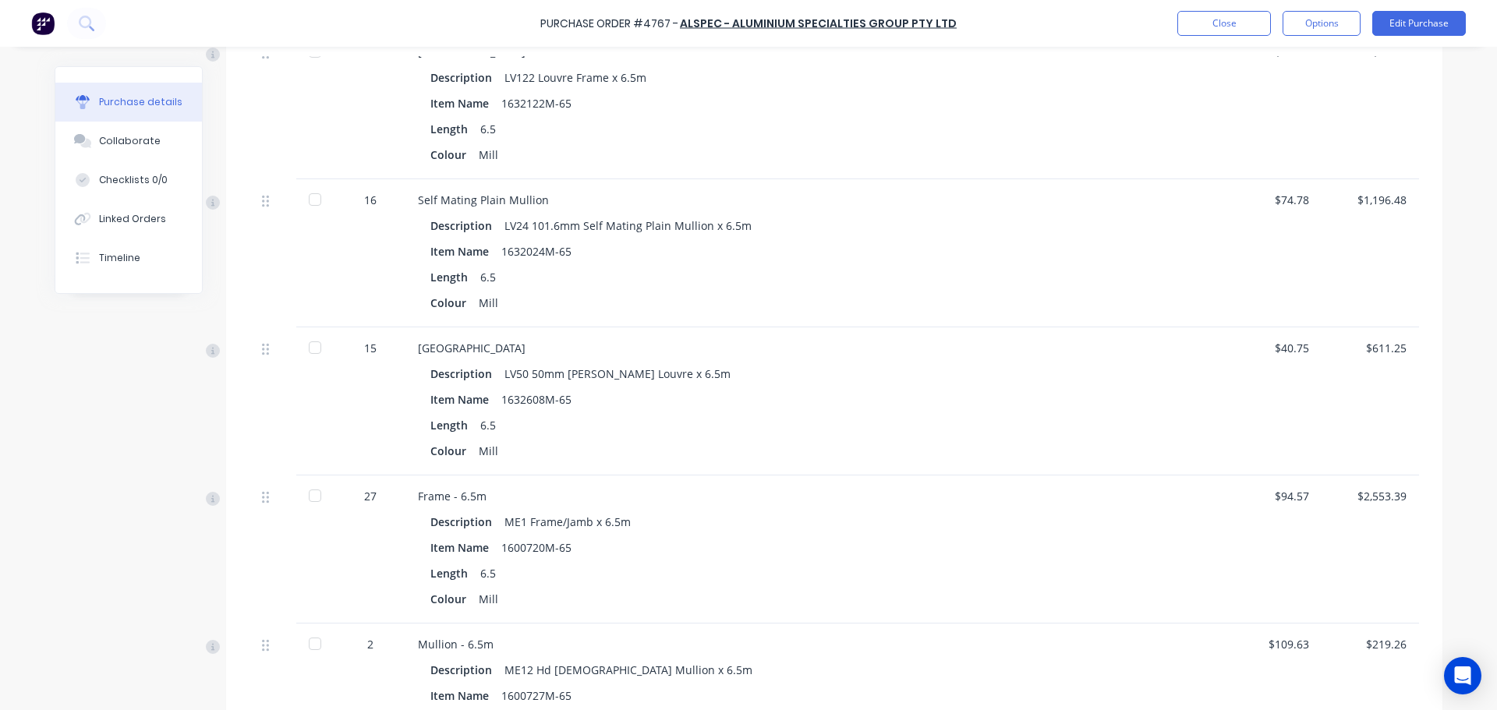
scroll to position [1299, 0]
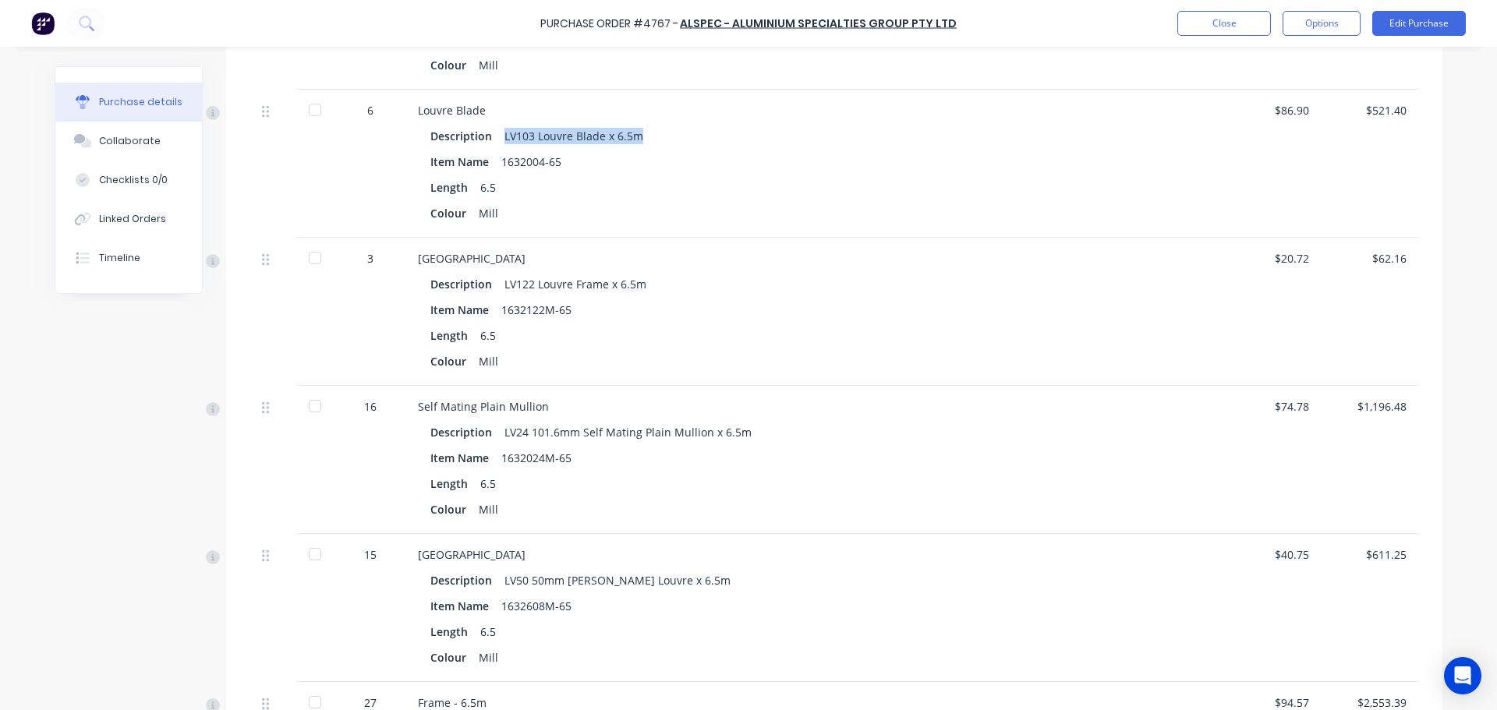
drag, startPoint x: 658, startPoint y: 136, endPoint x: 497, endPoint y: 145, distance: 161.6
click at [497, 145] on div "Description LV103 Louvre Blade x 6.5m" at bounding box center [756, 136] width 652 height 23
copy div "LV103 Louvre Blade x 6.5m"
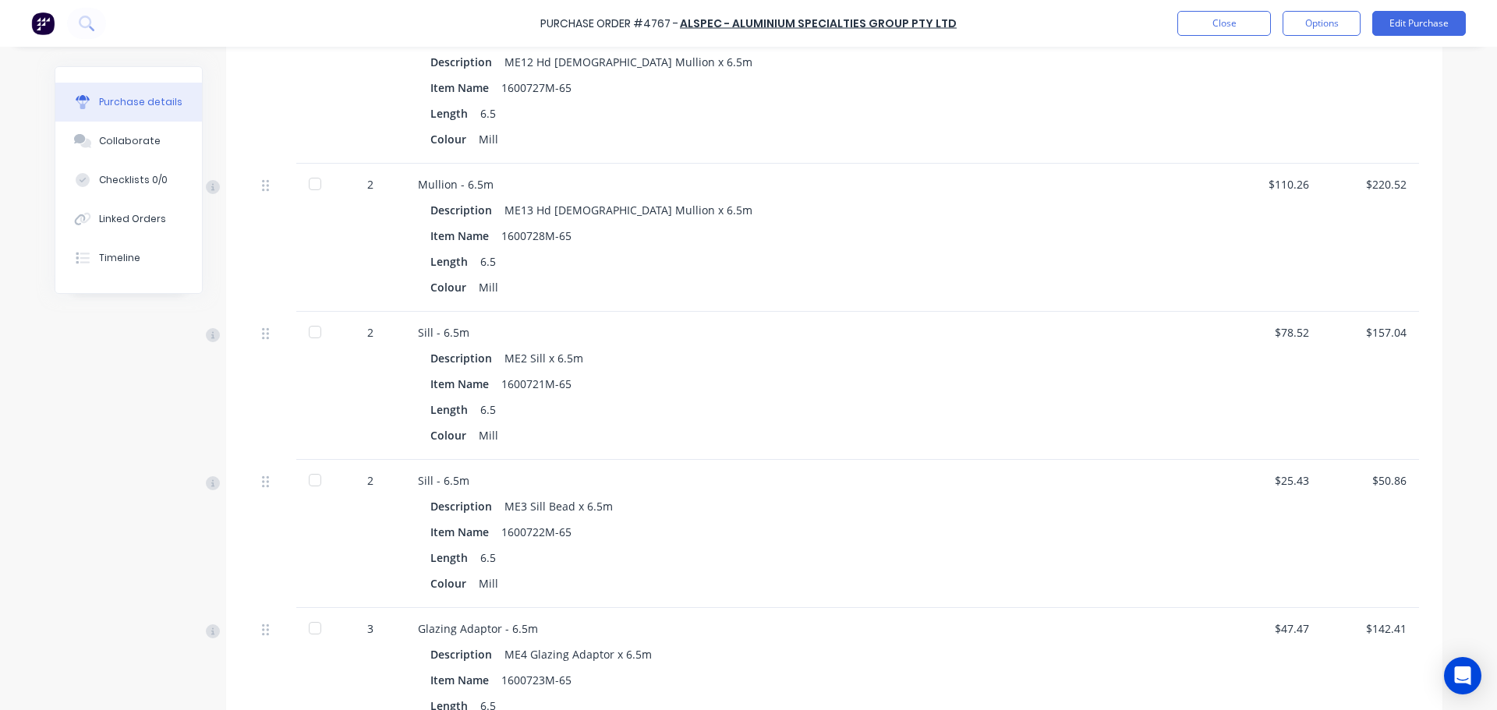
scroll to position [1922, 0]
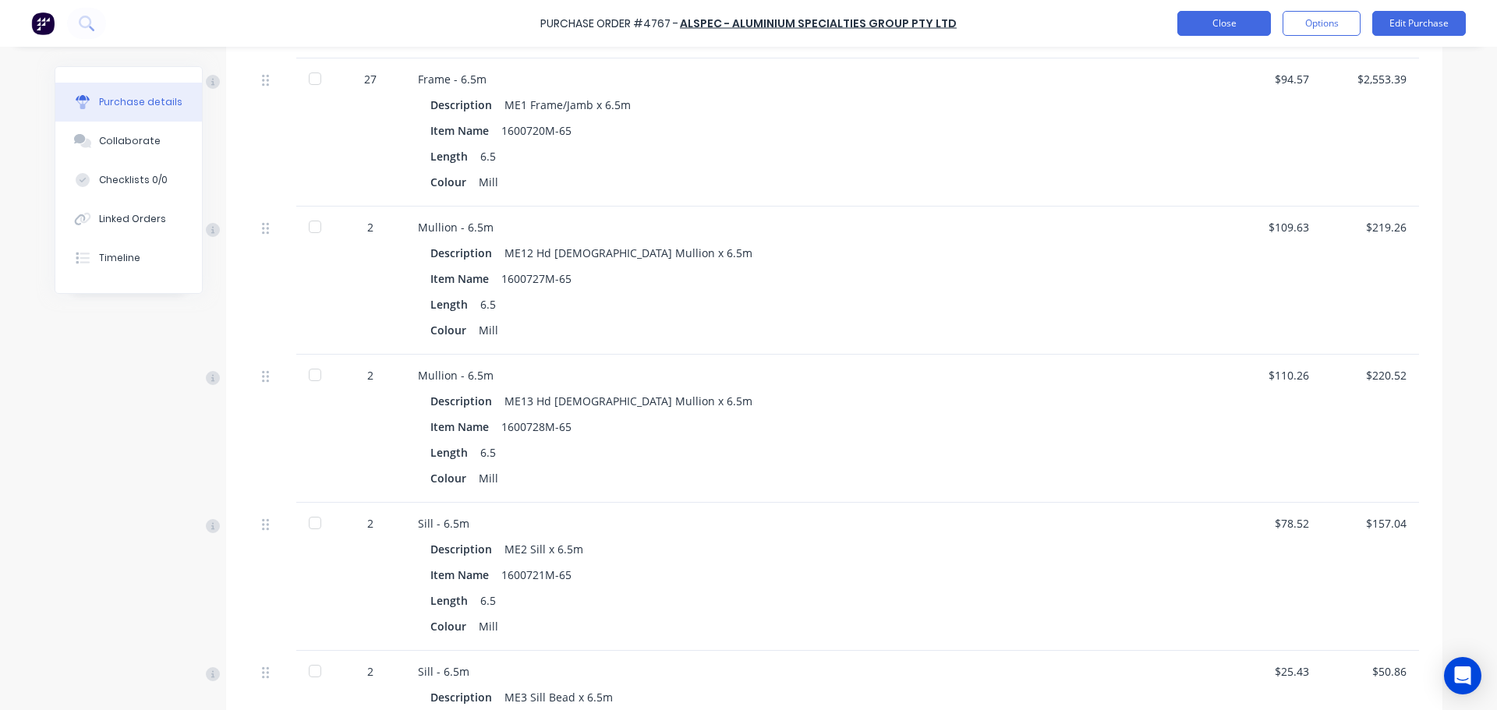
click at [1215, 28] on button "Close" at bounding box center [1224, 23] width 94 height 25
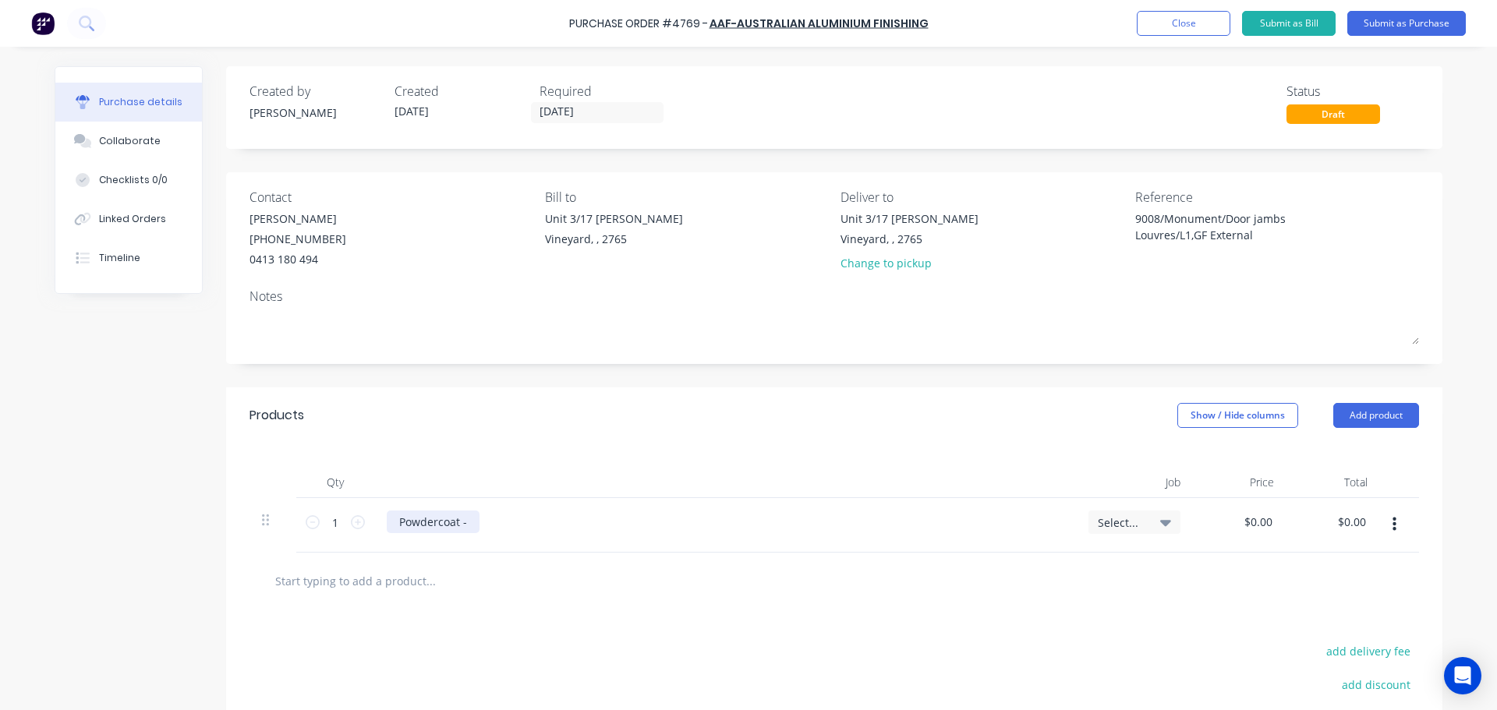
click at [472, 519] on div "Powdercoat -" at bounding box center [433, 522] width 93 height 23
type textarea "x"
click at [463, 527] on div "Powdercoat -" at bounding box center [433, 522] width 93 height 23
click at [468, 524] on div "Powdercoat -" at bounding box center [433, 522] width 93 height 23
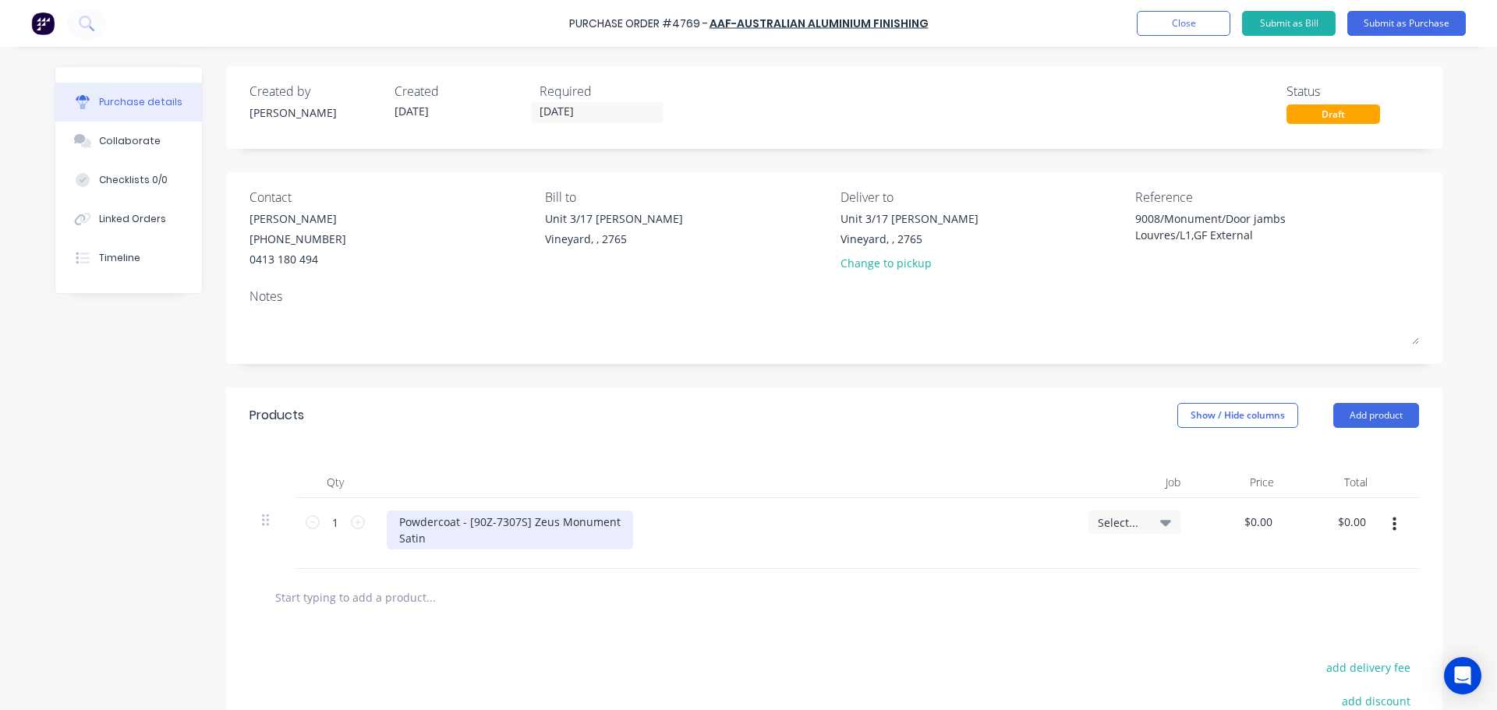
click at [394, 540] on div "Powdercoat - [90Z-7307S] Zeus Monument Satin" at bounding box center [510, 530] width 246 height 39
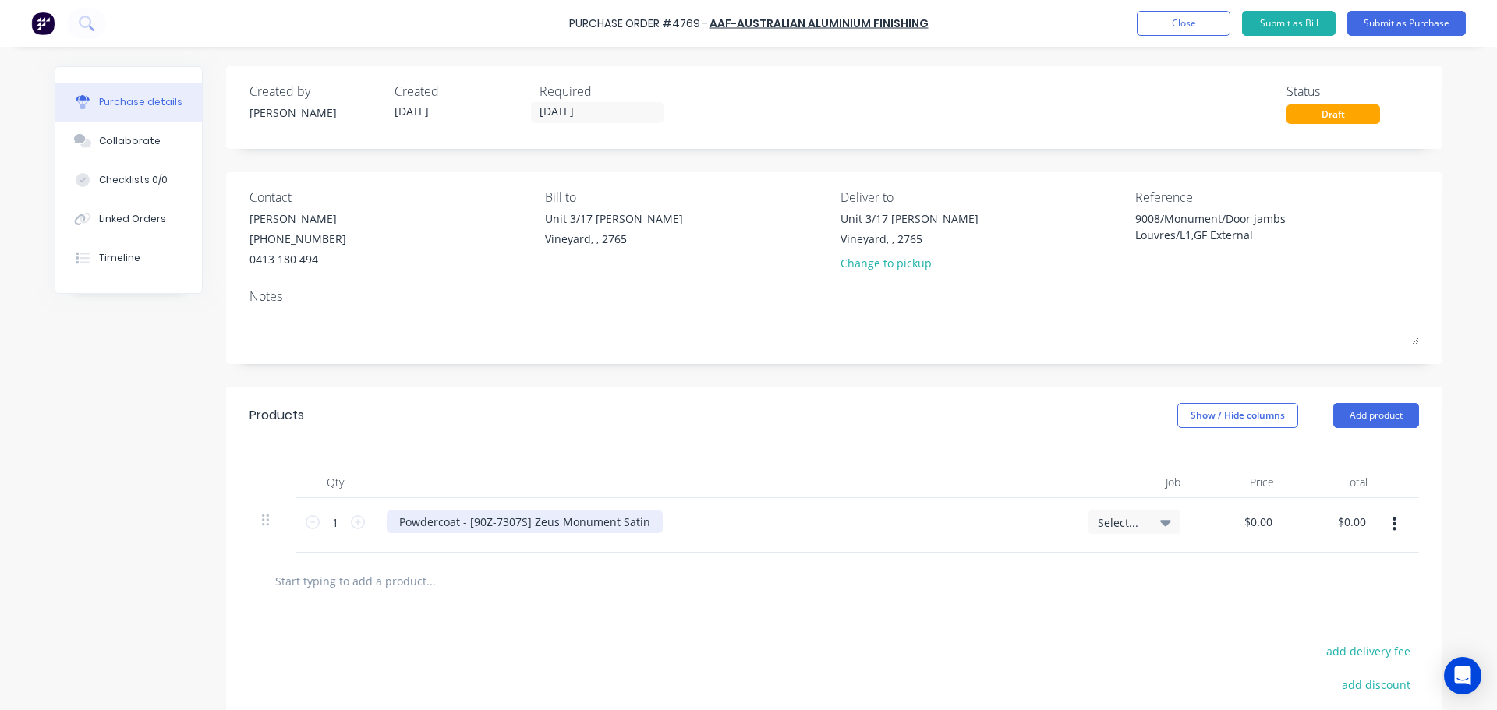
click at [638, 526] on div "Powdercoat - [90Z-7307S] Zeus Monument Satin" at bounding box center [525, 522] width 276 height 23
click at [645, 524] on div "Powdercoat - [90Z-7307S] Zeus Monument Satin" at bounding box center [525, 522] width 276 height 23
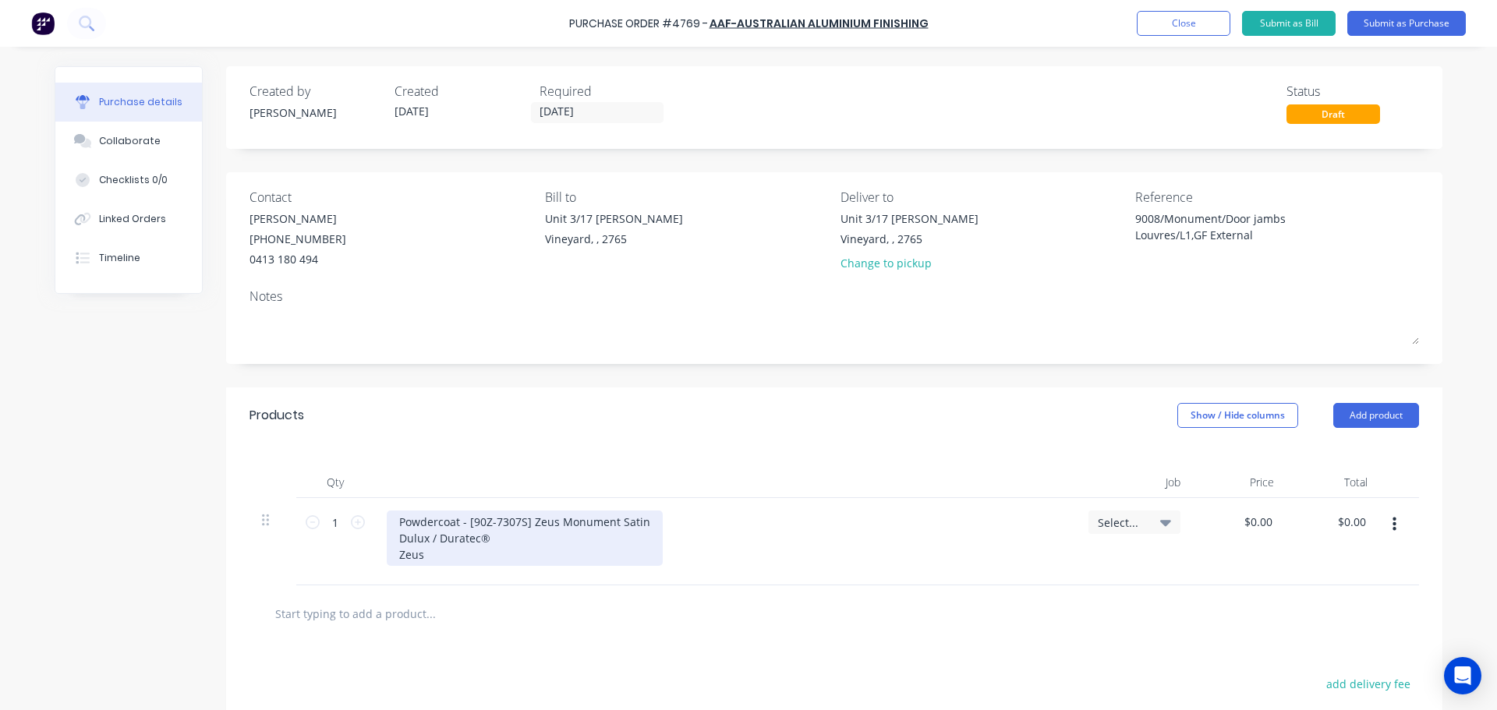
click at [394, 550] on div "Powdercoat - [90Z-7307S] Zeus Monument Satin Dulux / Duratec® Zeus" at bounding box center [525, 538] width 276 height 55
click at [530, 537] on div "Powdercoat - [90Z-7307S] Zeus Monument Satin Dulux / Duratec Zeus" at bounding box center [525, 530] width 276 height 39
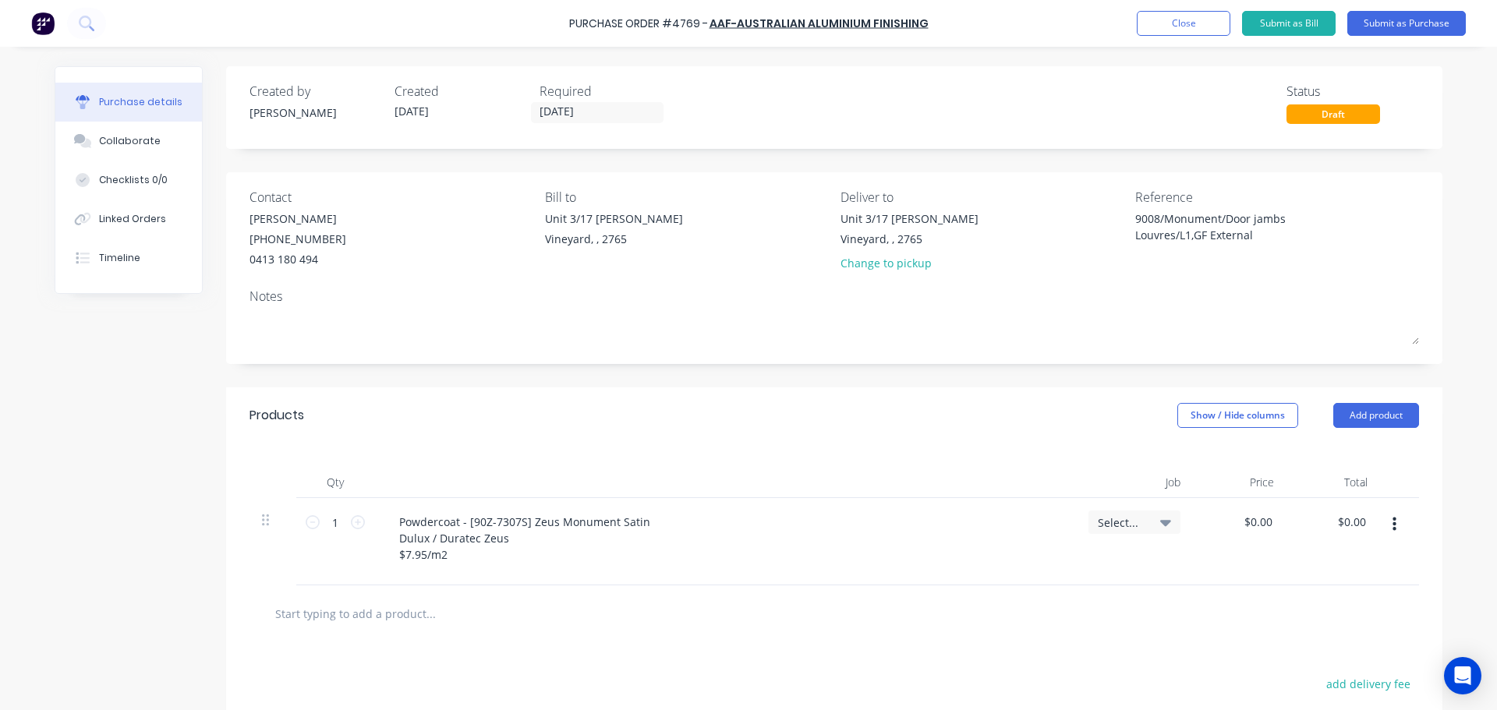
type textarea "x"
click at [941, 555] on div "Powdercoat - [90Z-7307S] Zeus Monument Satin Dulux / Duratec Zeus $7.95/m2" at bounding box center [725, 538] width 677 height 55
type input "0.00"
click at [1261, 525] on input "0.00" at bounding box center [1257, 522] width 36 height 23
type textarea "x"
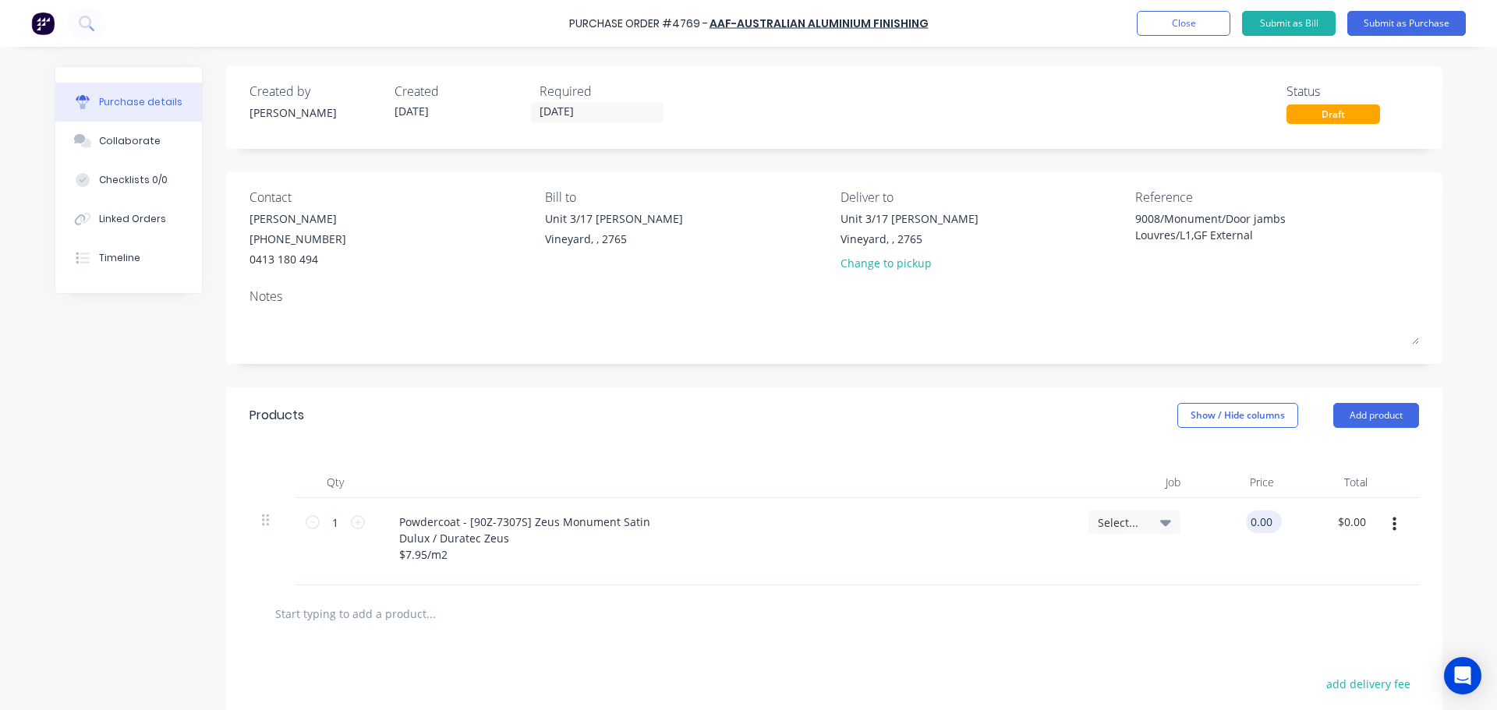
click at [1261, 525] on input "0.00" at bounding box center [1261, 522] width 30 height 23
type input "$7.95"
click at [1188, 603] on div at bounding box center [834, 613] width 1144 height 31
type textarea "x"
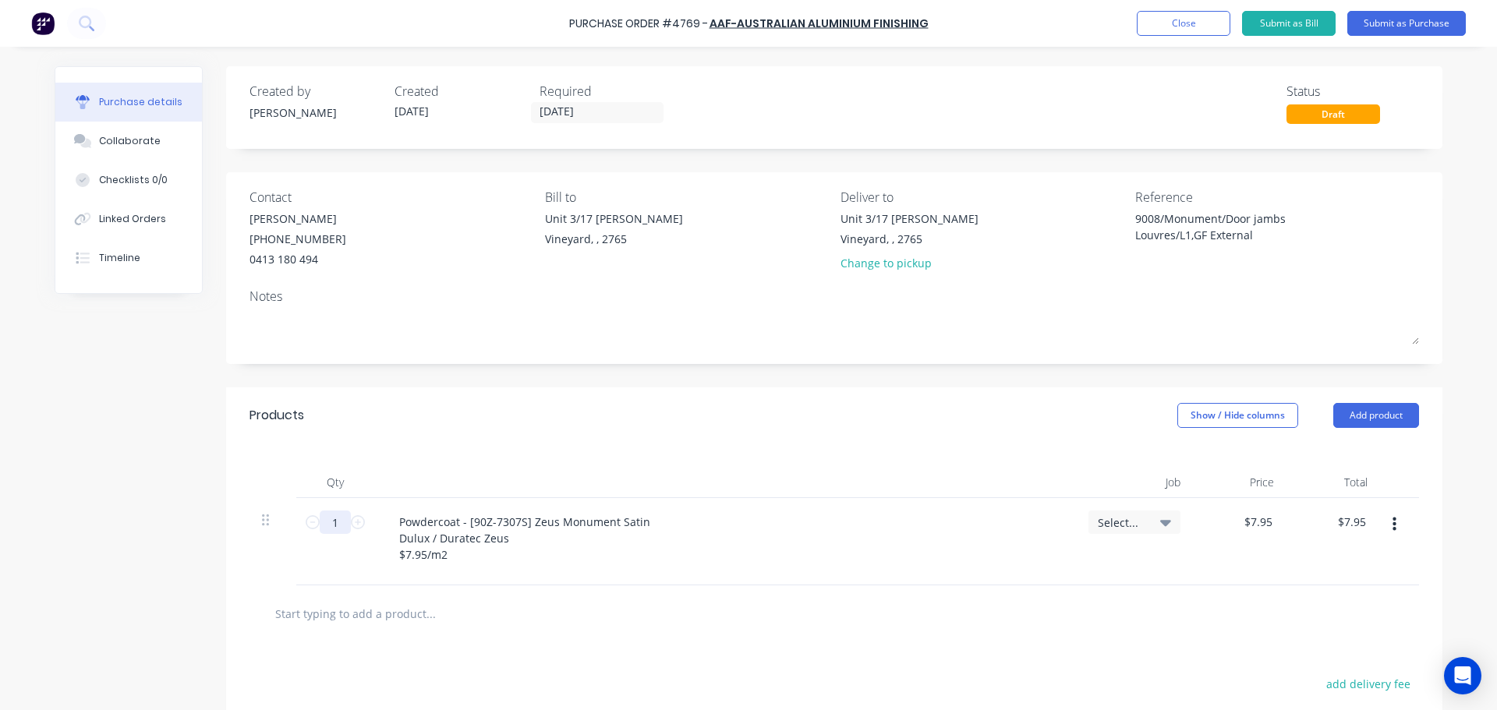
click at [341, 532] on input "1" at bounding box center [335, 522] width 31 height 23
type input "4"
type input "$31.80"
type textarea "x"
type input "46"
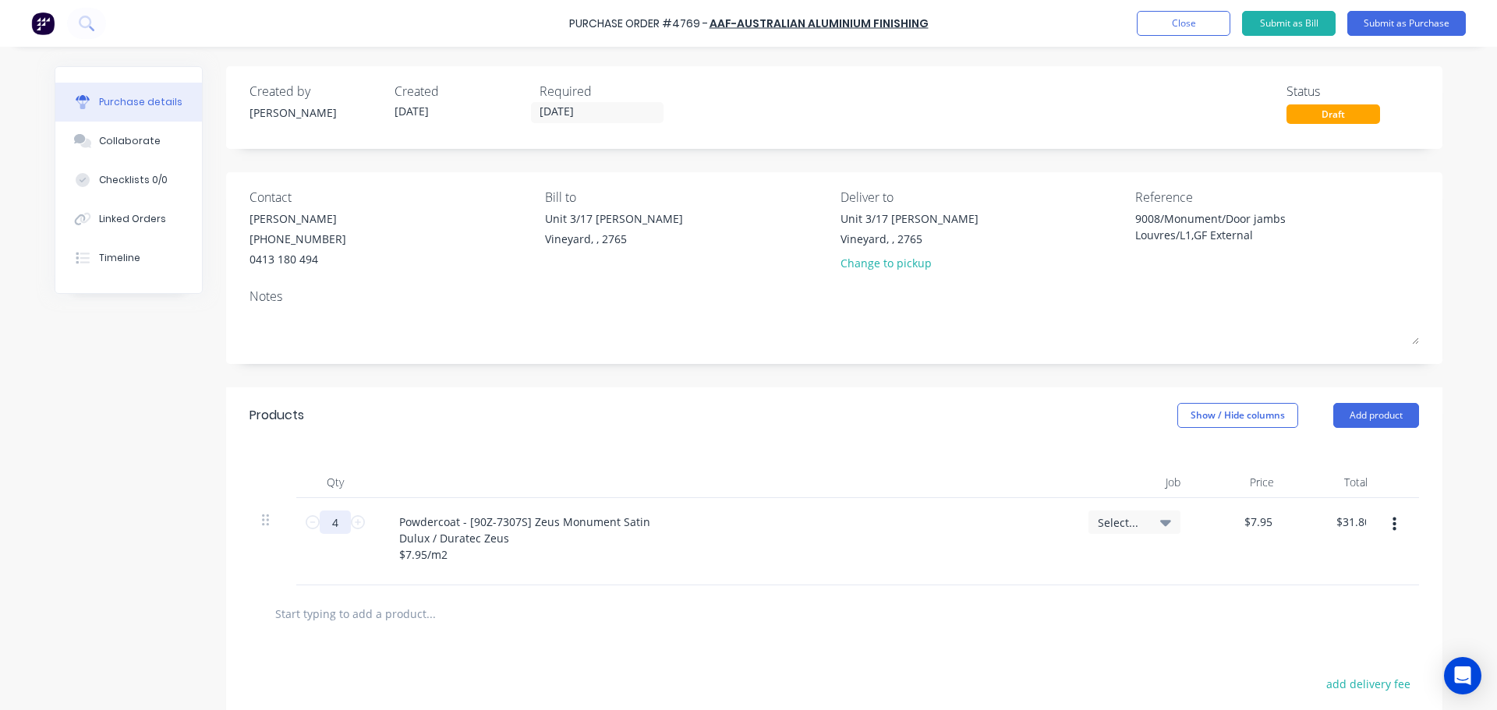
type input "$365.70"
type textarea "x"
type input "465"
type input "$3,696.75"
type textarea "x"
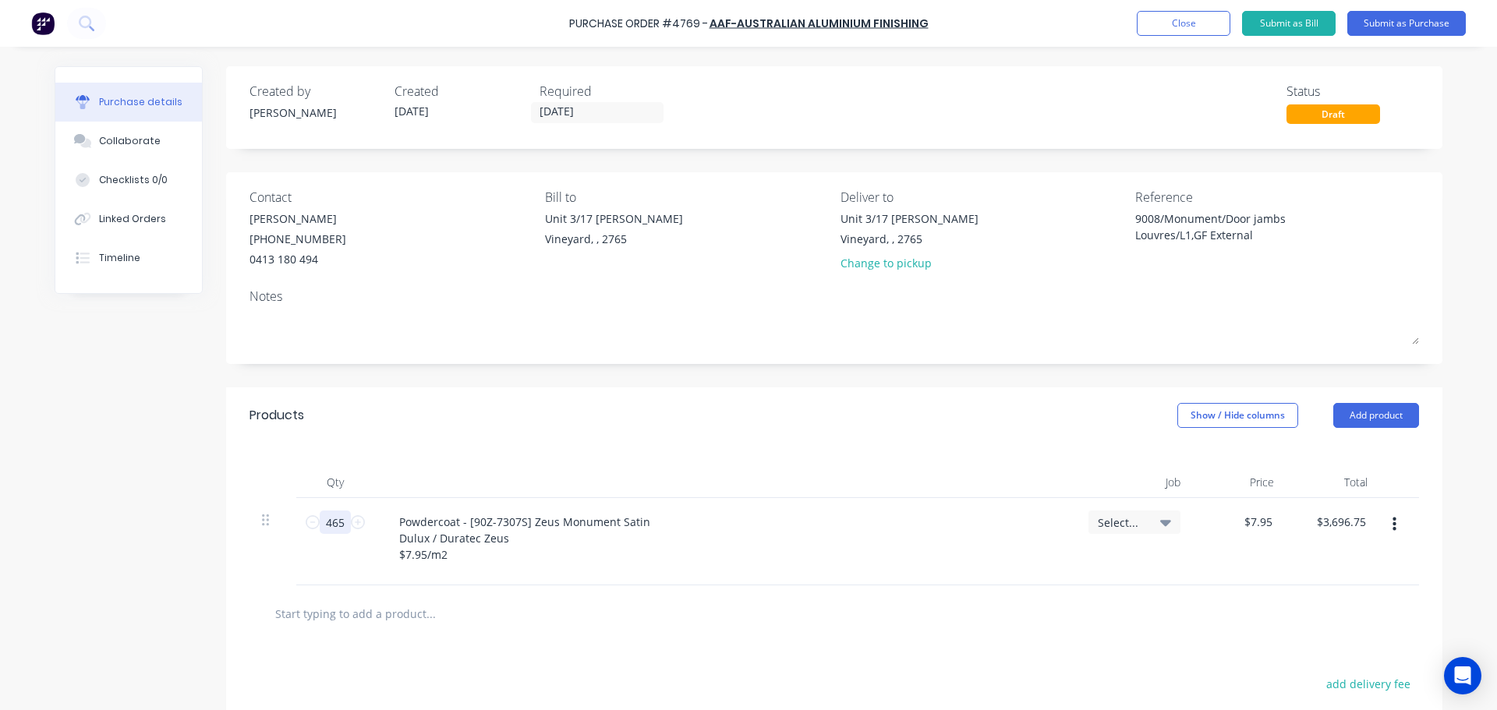
type input "465"
click at [799, 576] on div "Powdercoat - [90Z-7307S] Zeus Monument Satin Dulux / Duratec Zeus $7.95/m2" at bounding box center [725, 541] width 702 height 87
type textarea "x"
click at [345, 613] on input "text" at bounding box center [430, 613] width 312 height 31
type input "p"
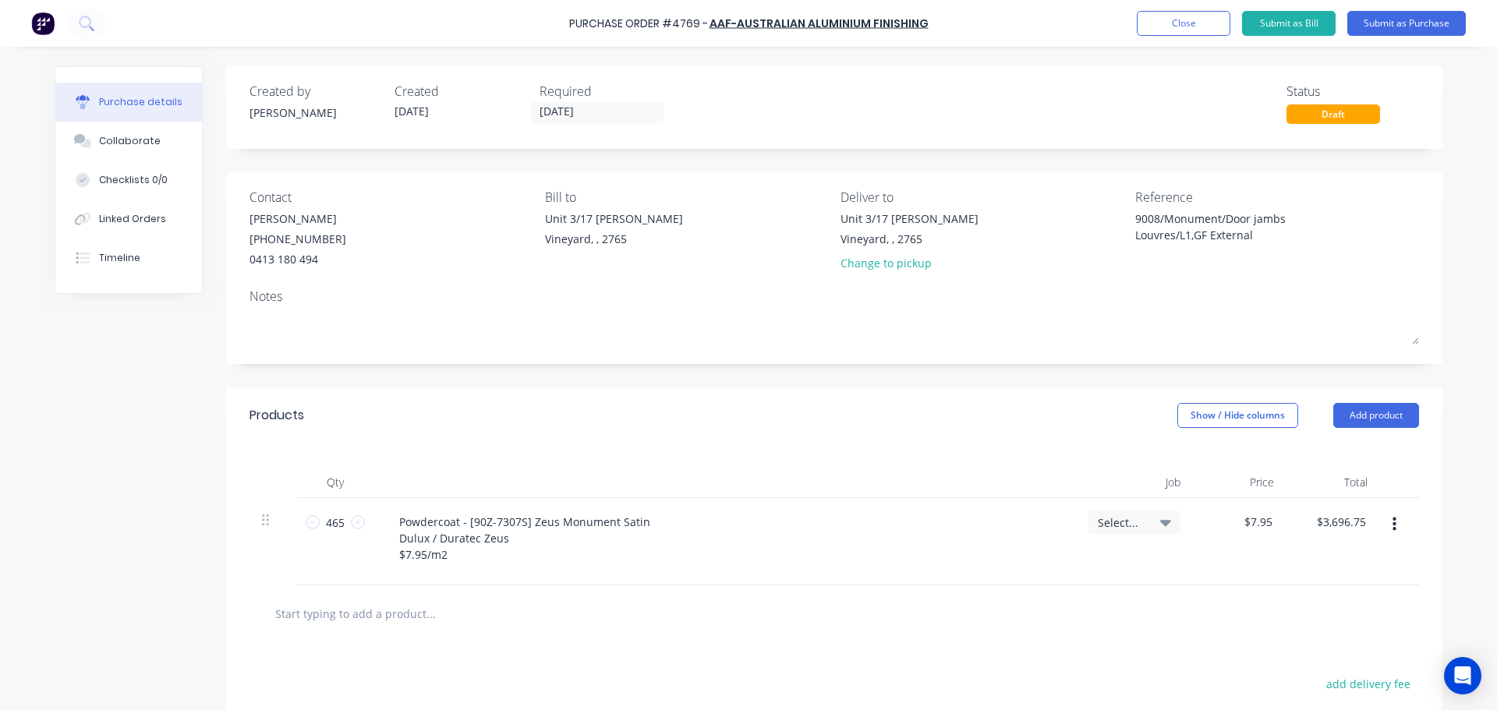
type textarea "x"
type input "pc"
type textarea "x"
type input "pc"
type textarea "x"
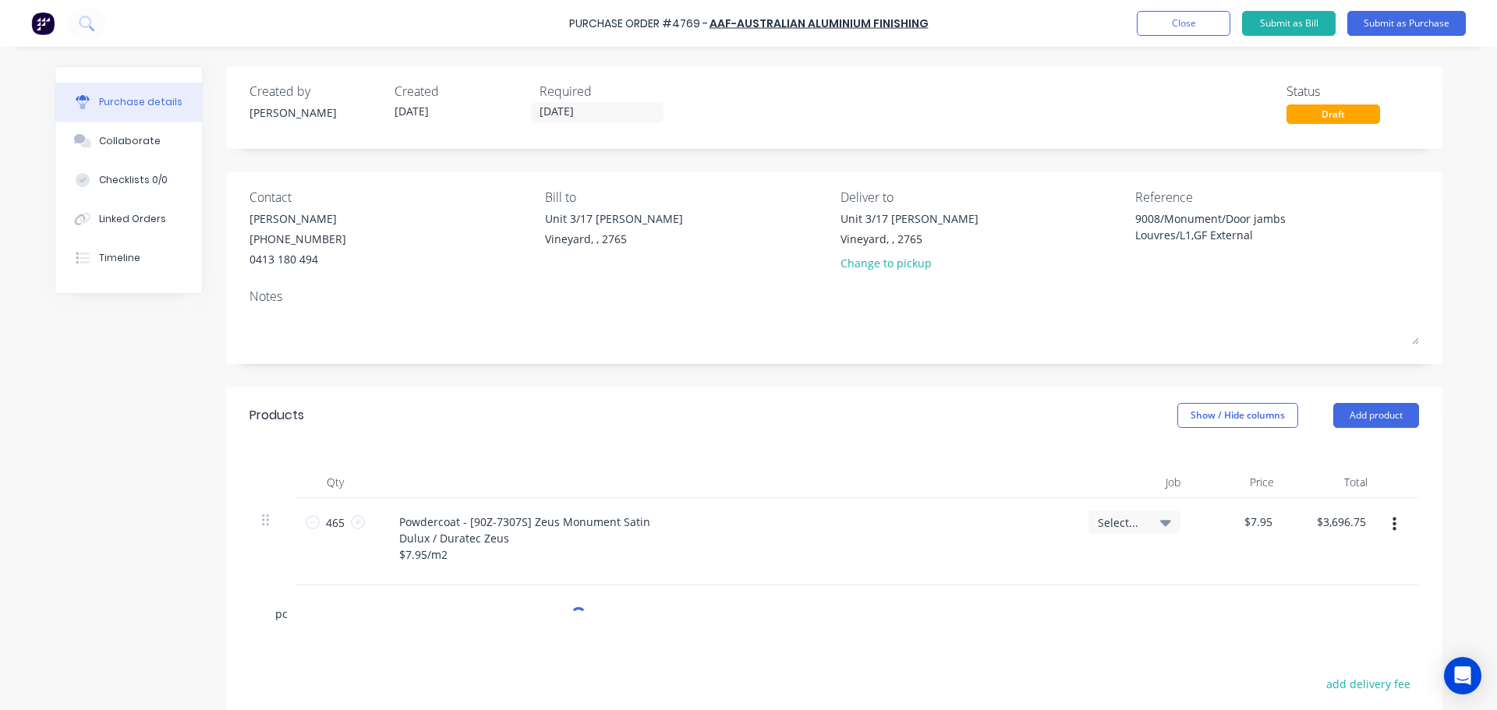
type input "pc s"
type textarea "x"
type input "pc [PERSON_NAME]"
type textarea "x"
type input "pc set"
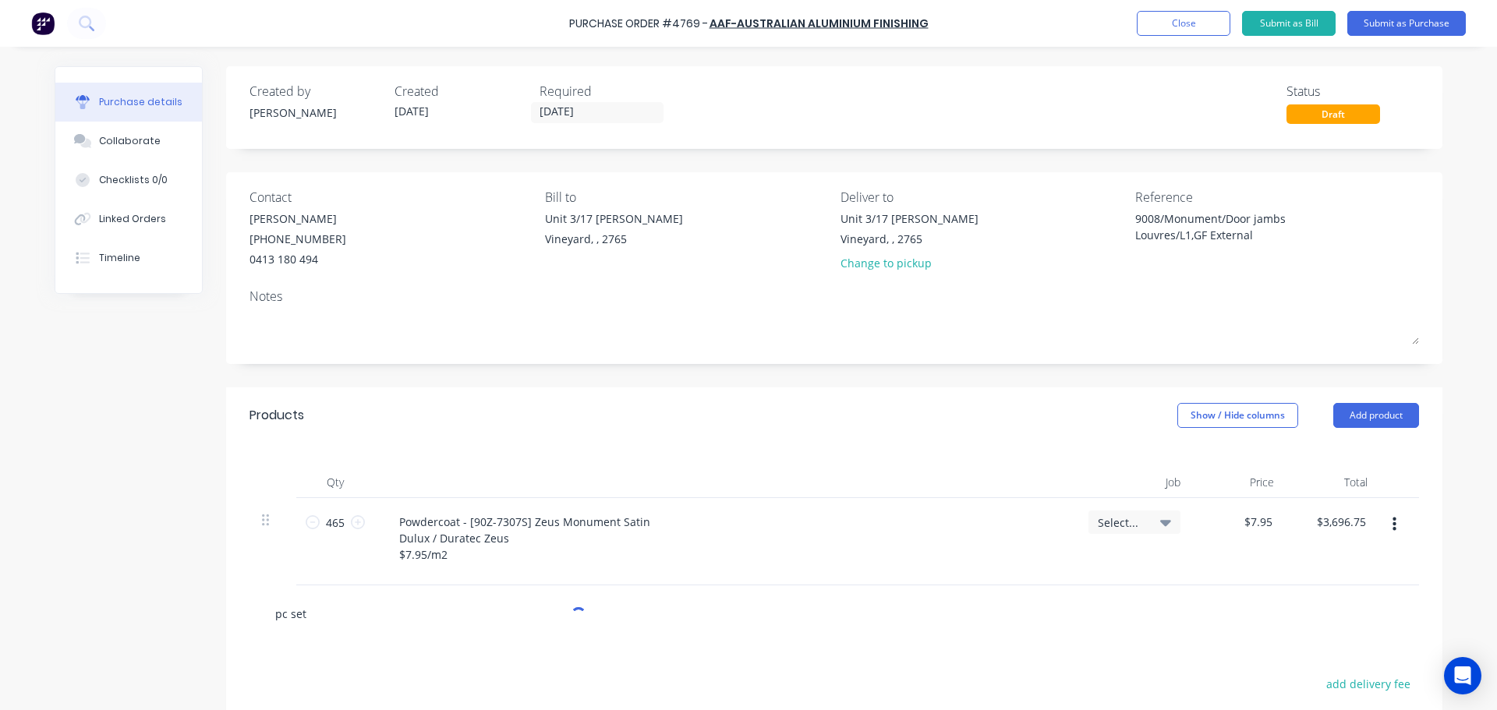
type textarea "x"
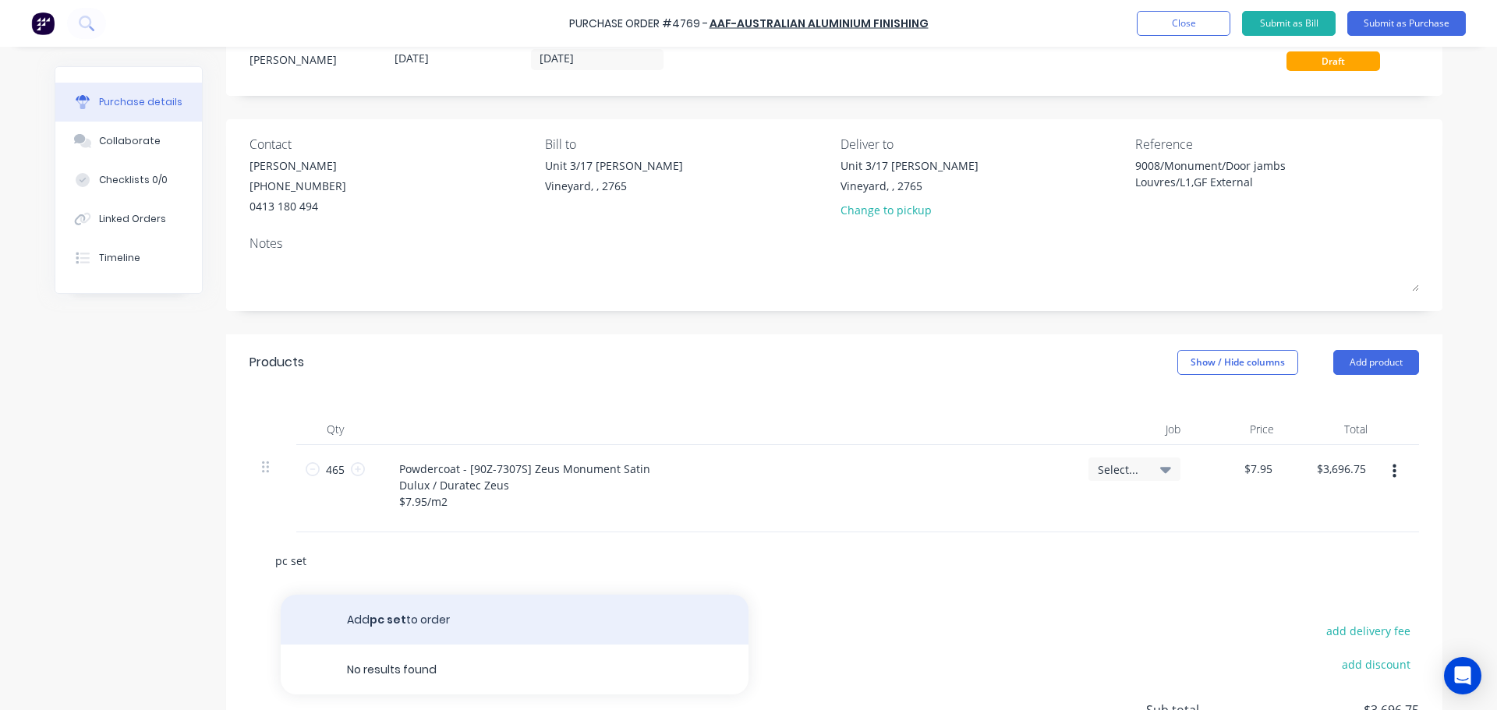
scroll to position [48, 0]
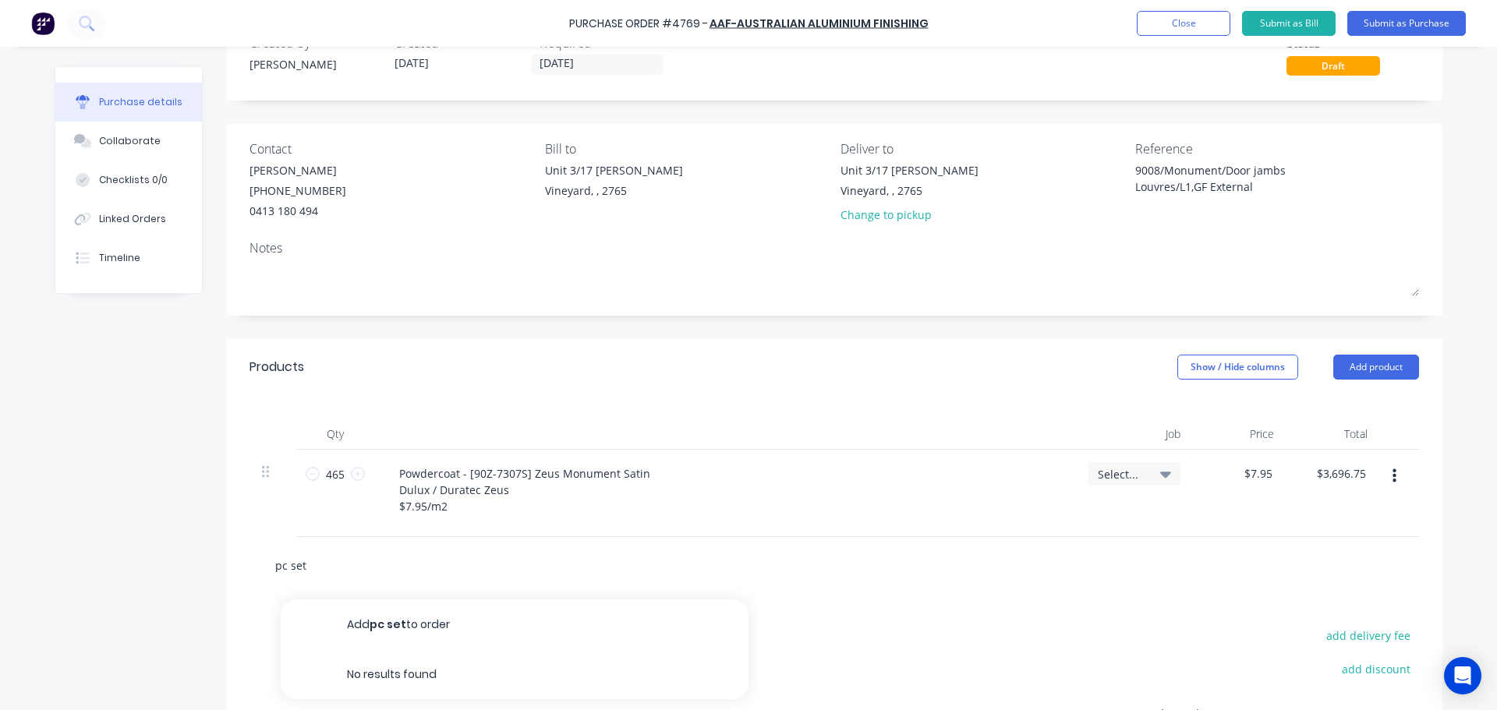
drag, startPoint x: 316, startPoint y: 561, endPoint x: 147, endPoint y: 572, distance: 169.5
click at [147, 572] on div "Created by [PERSON_NAME] Created [DATE] Required [DATE] Status Draft Contact [P…" at bounding box center [748, 434] width 1387 height 832
type input "s"
type textarea "x"
type input "se"
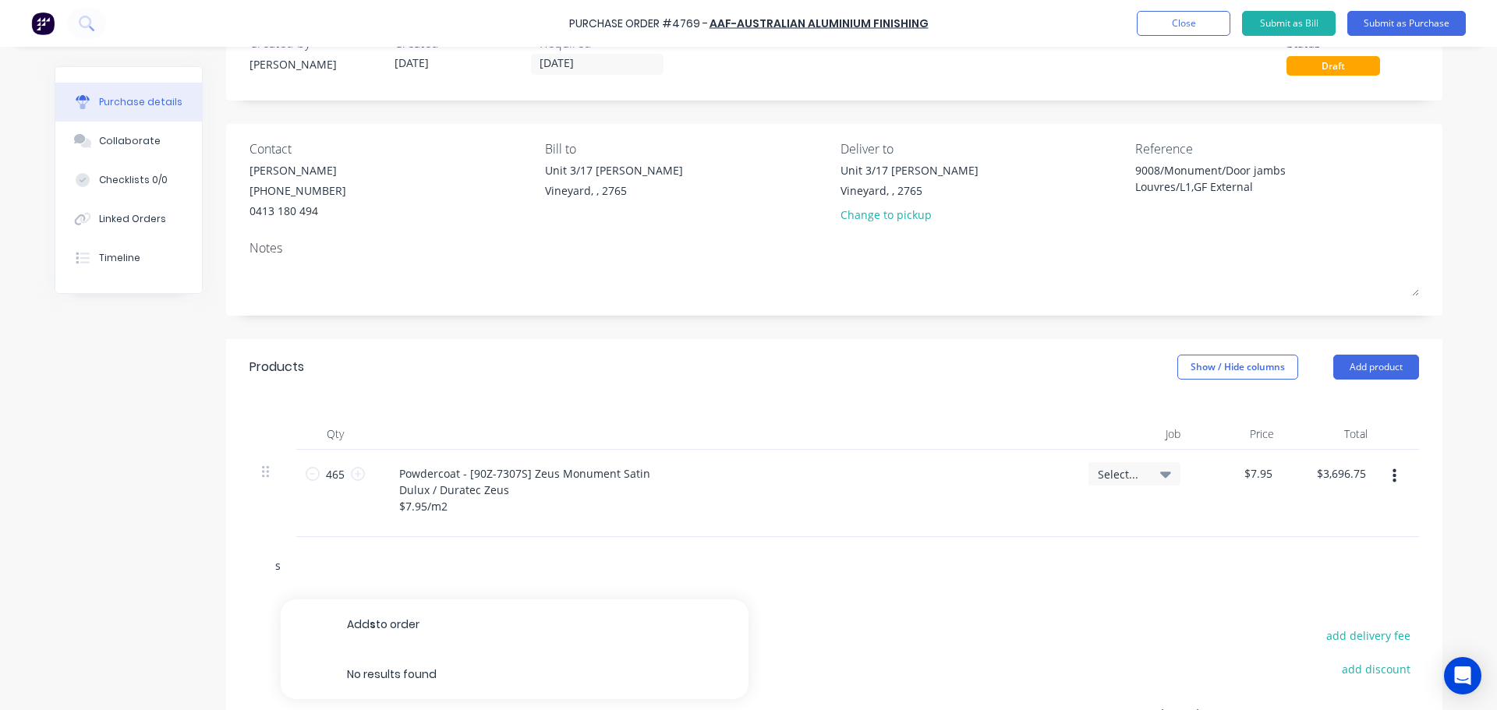
type textarea "x"
type input "set"
type textarea "x"
type input "setu"
type textarea "x"
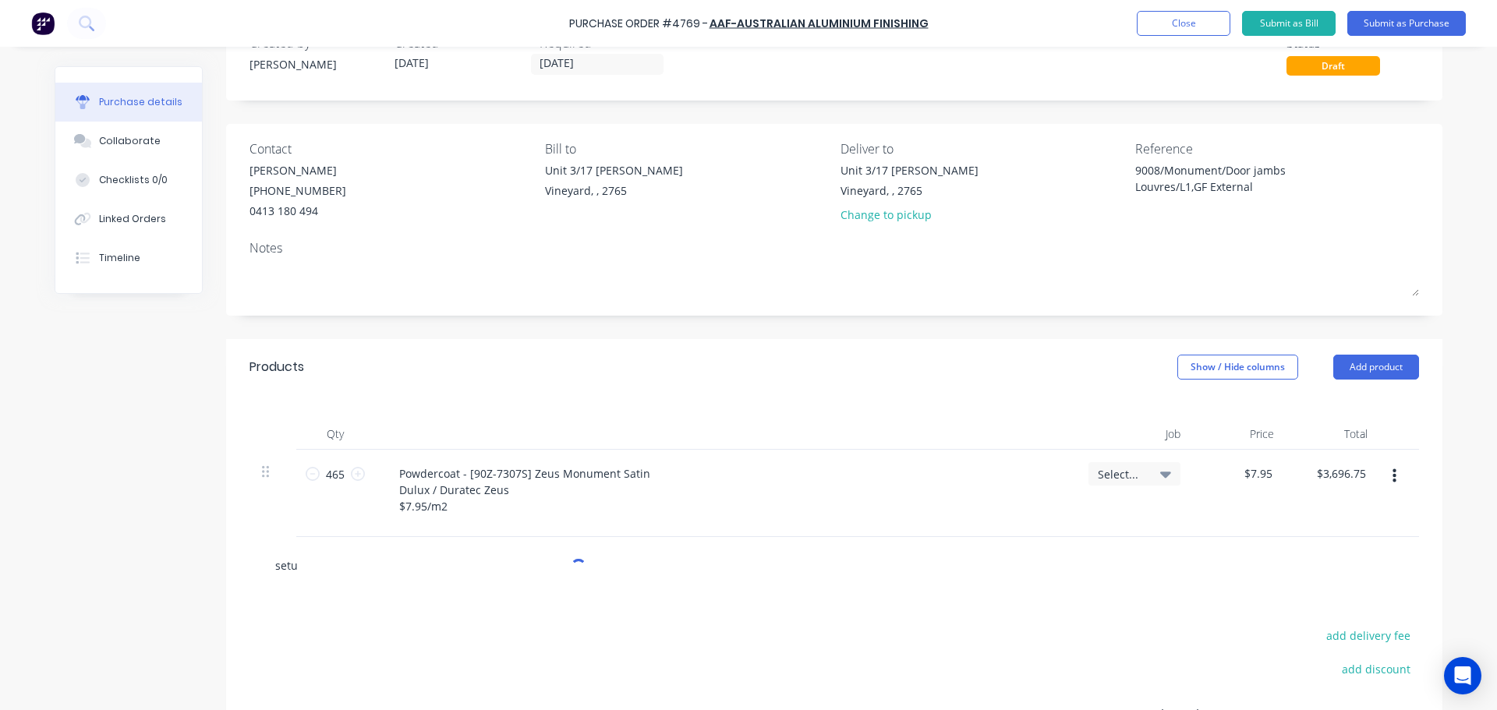
type input "setup"
type textarea "x"
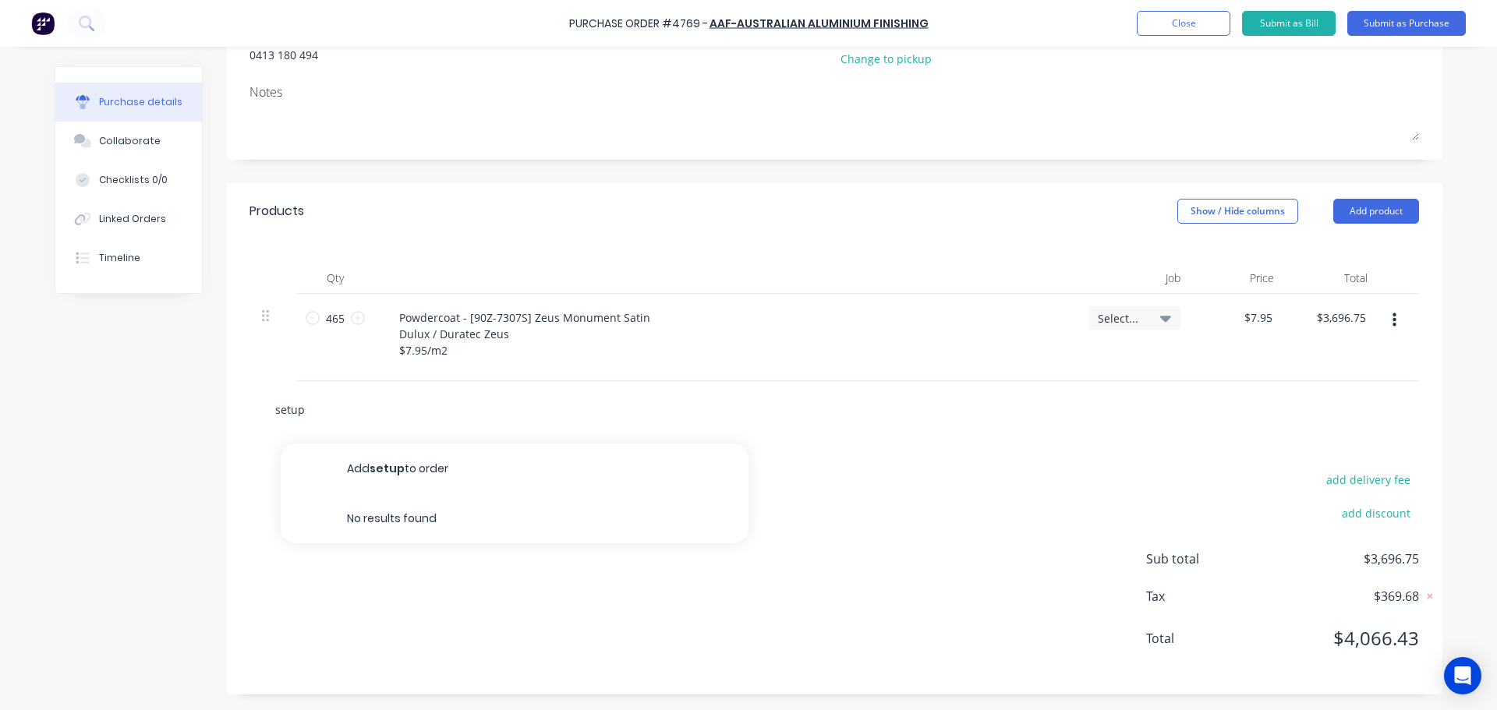
click at [287, 408] on input "setup" at bounding box center [430, 409] width 312 height 31
type input "set up"
type textarea "x"
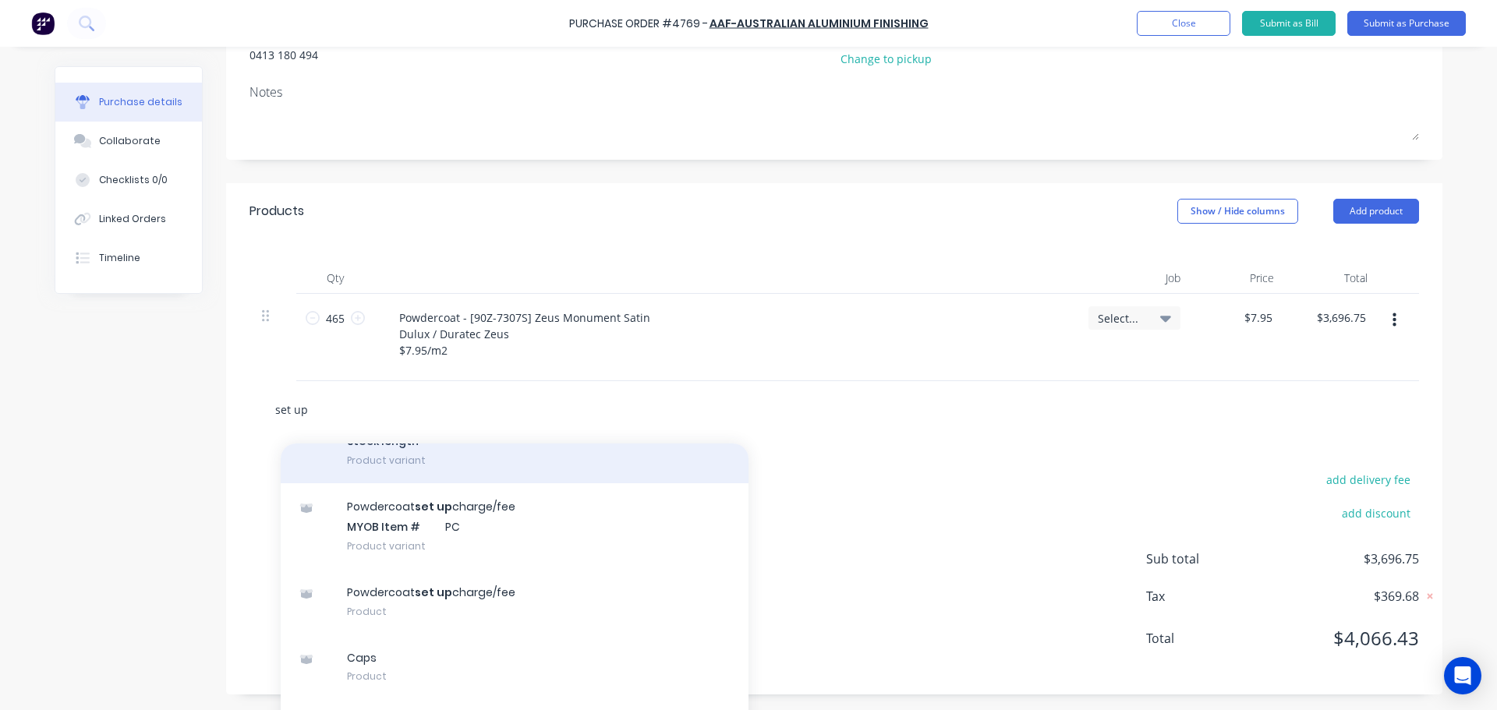
scroll to position [546, 0]
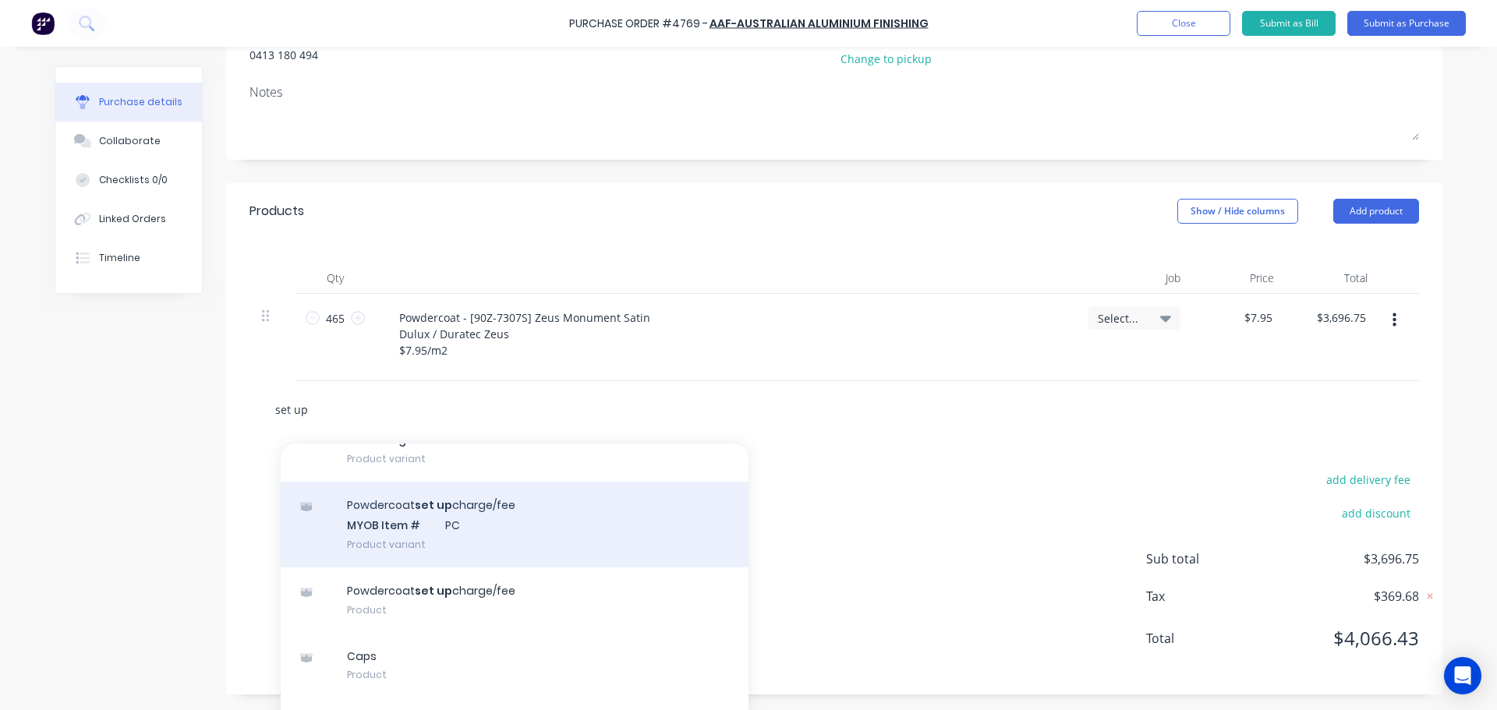
type input "set up"
click at [507, 532] on div "Powdercoat set up charge/fee MYOB Item # PC Product variant" at bounding box center [515, 525] width 468 height 86
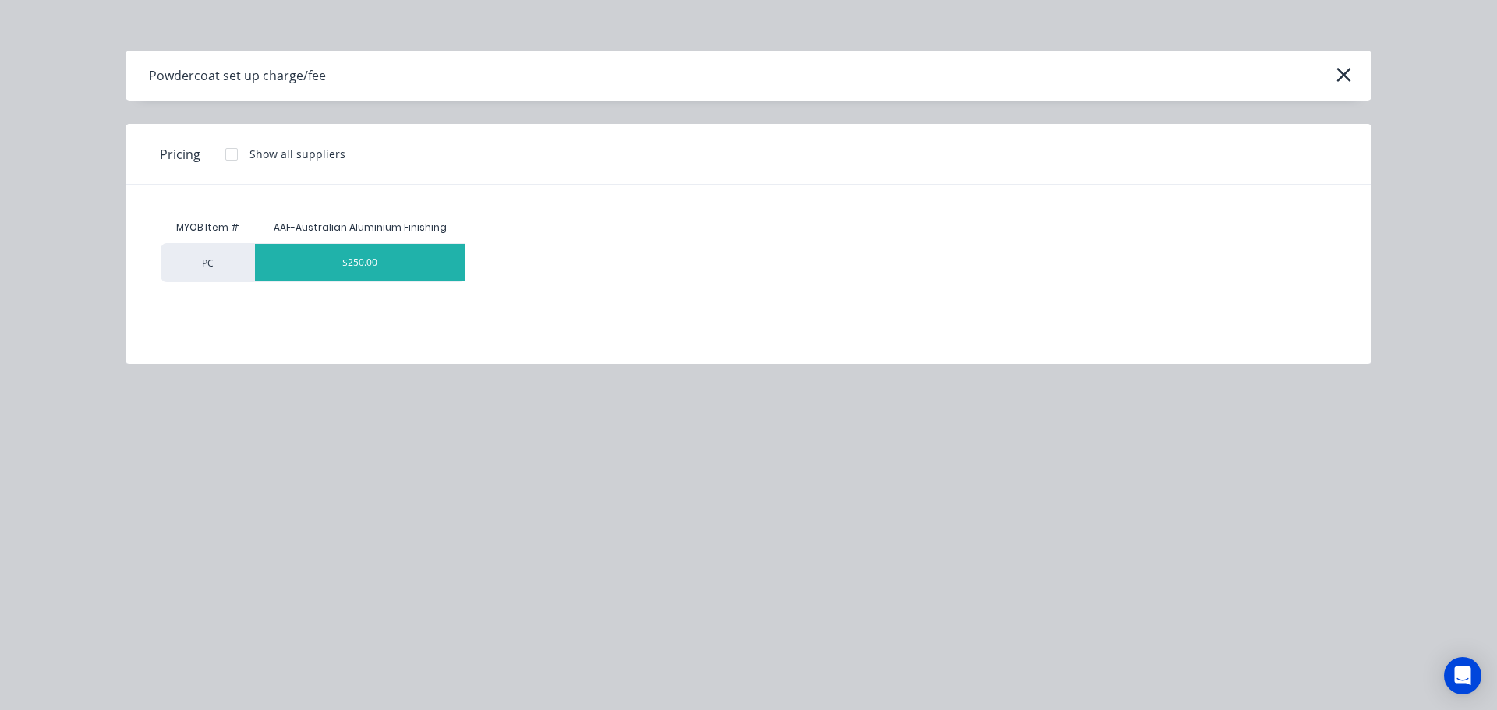
type textarea "x"
click at [369, 270] on div "$250.00" at bounding box center [360, 262] width 210 height 37
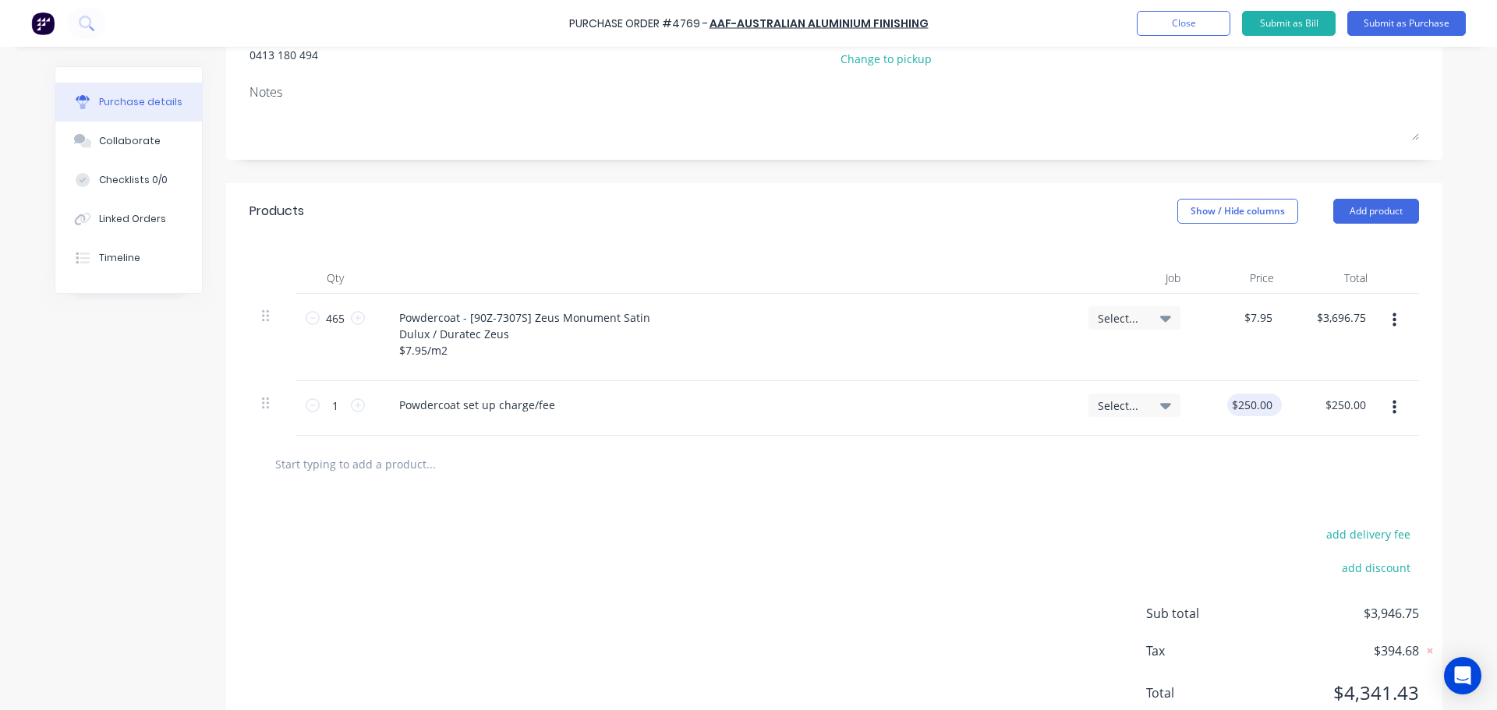
type textarea "x"
type input "250.00"
click at [1255, 406] on input "250.00" at bounding box center [1254, 405] width 42 height 23
type textarea "x"
click at [1255, 406] on input "250.00" at bounding box center [1254, 405] width 42 height 23
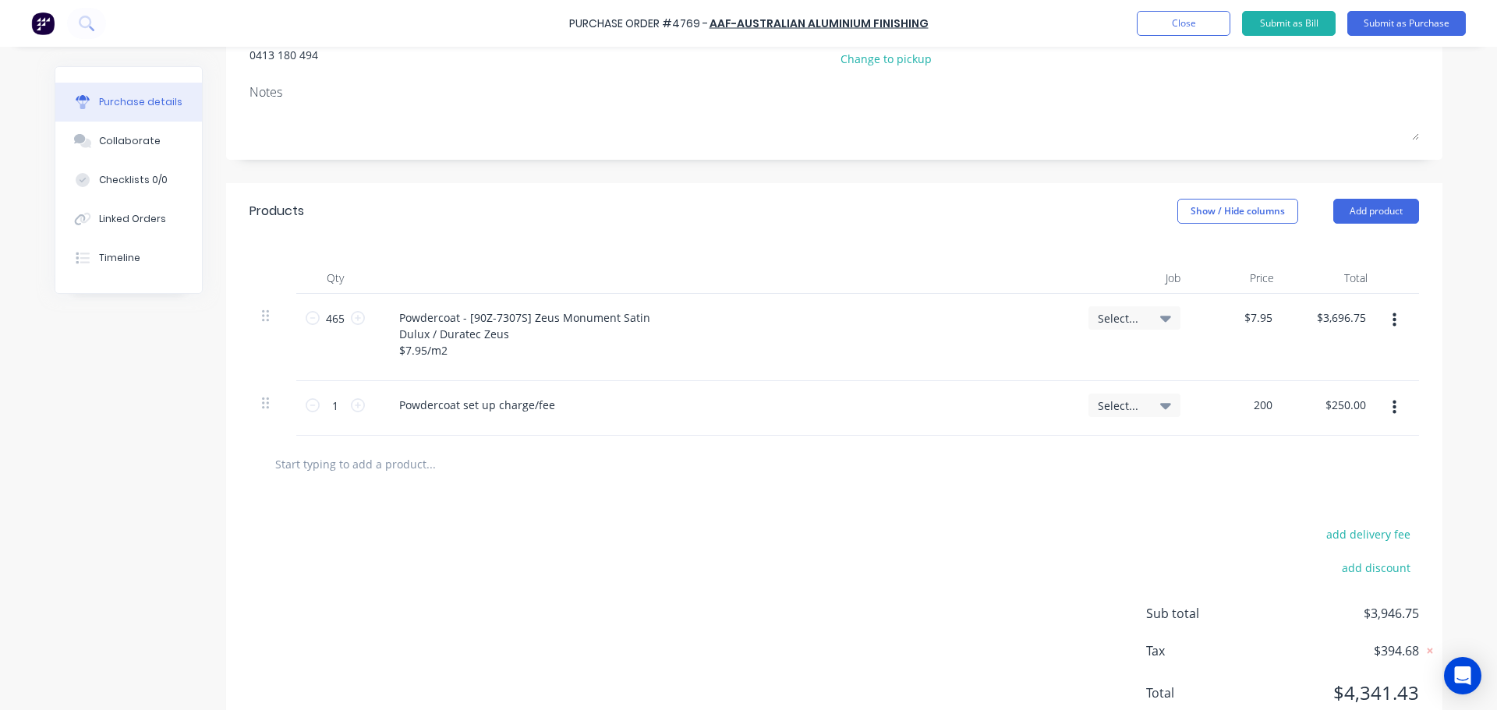
type input "200"
type textarea "x"
type input "$200.00"
click at [1082, 473] on div at bounding box center [834, 463] width 1144 height 31
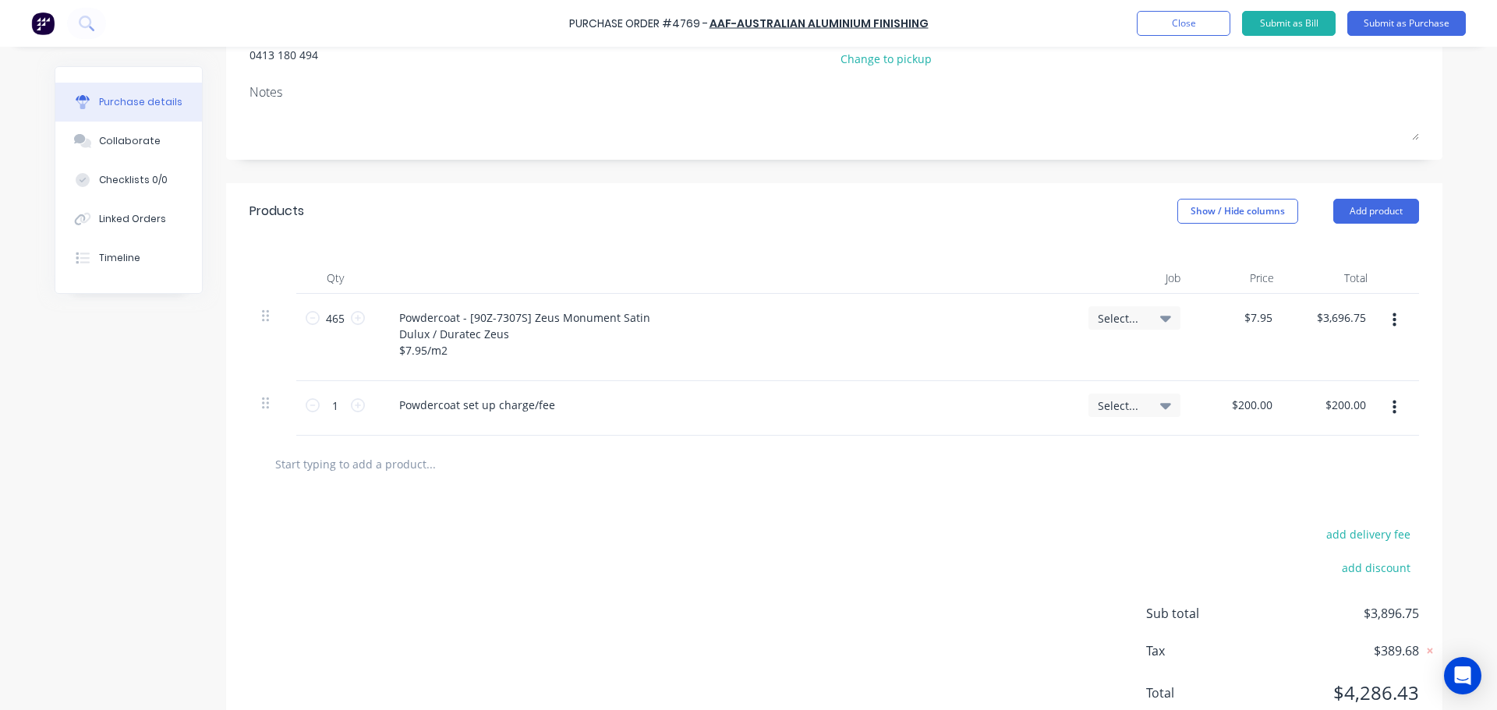
click at [326, 479] on input "text" at bounding box center [430, 463] width 312 height 31
click at [420, 483] on div at bounding box center [833, 464] width 1169 height 57
type textarea "x"
click at [394, 474] on input "text" at bounding box center [430, 463] width 312 height 31
type input "e"
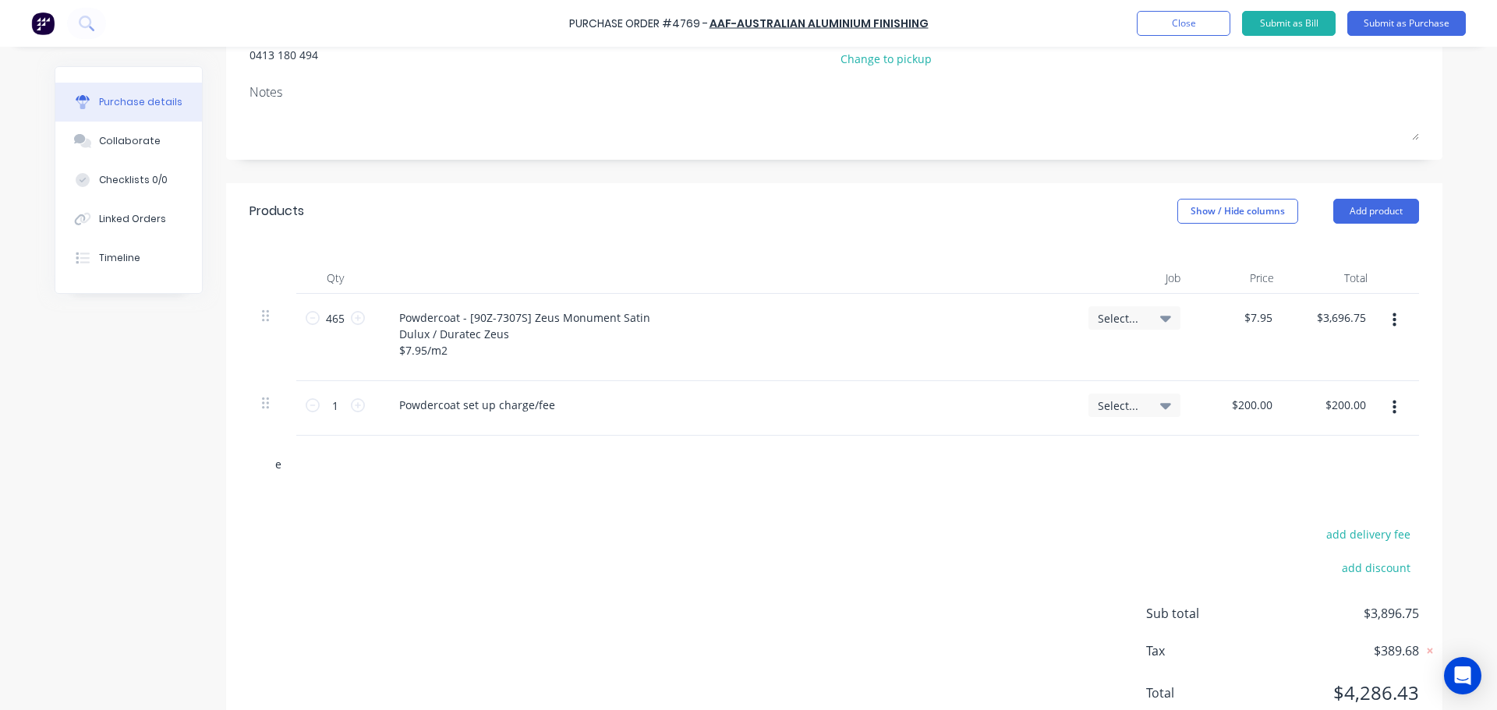
type textarea "x"
type input "ex"
type textarea "x"
type input "exp"
type textarea "x"
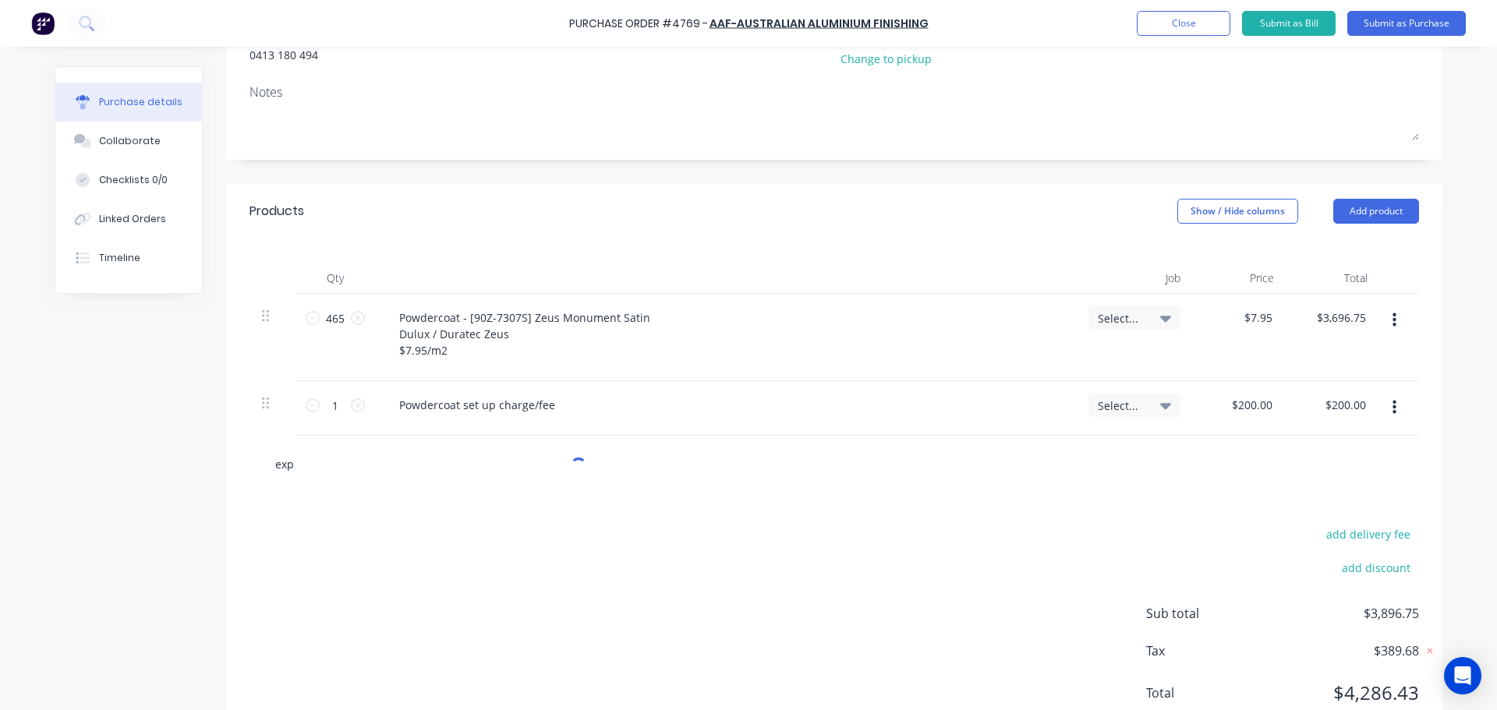
type input "expr"
type textarea "x"
type input "expre"
type textarea "x"
type input "expres"
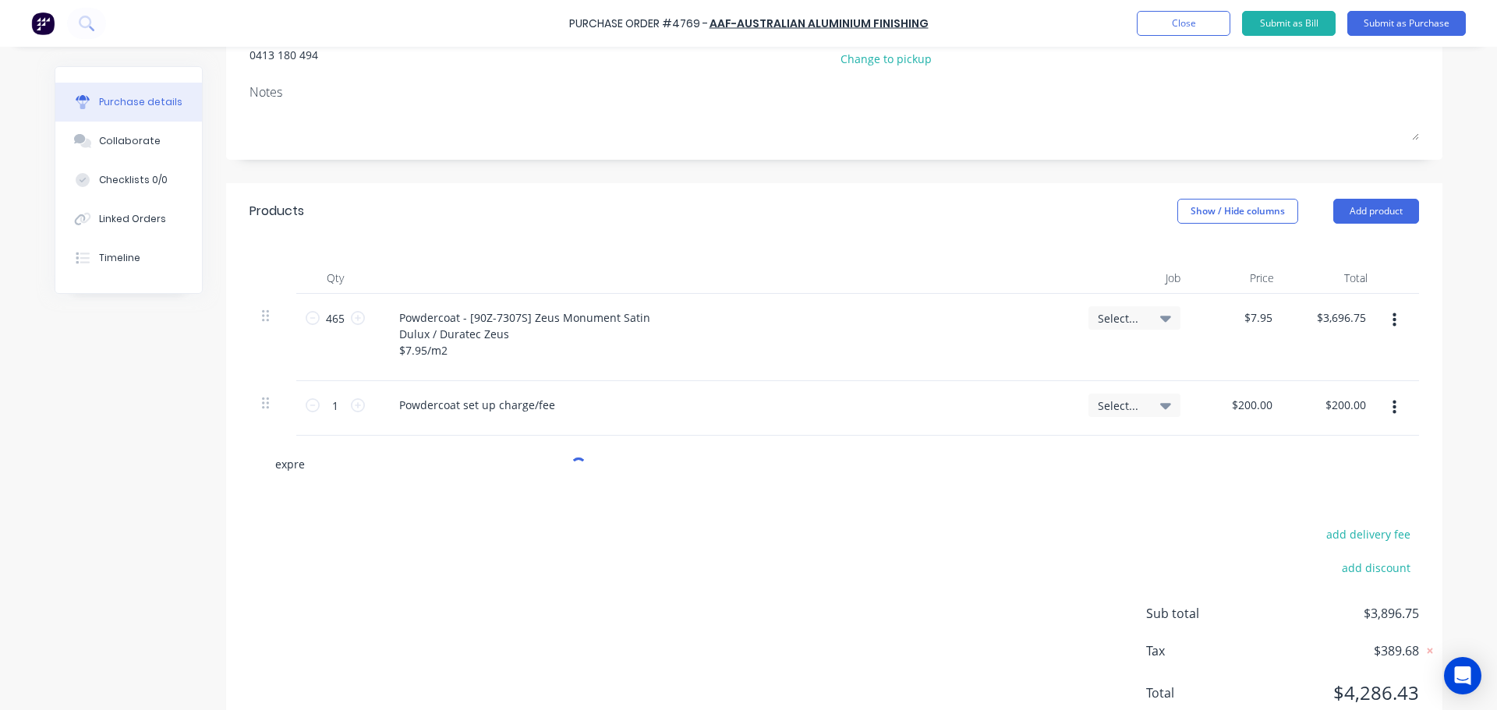
type textarea "x"
type input "express"
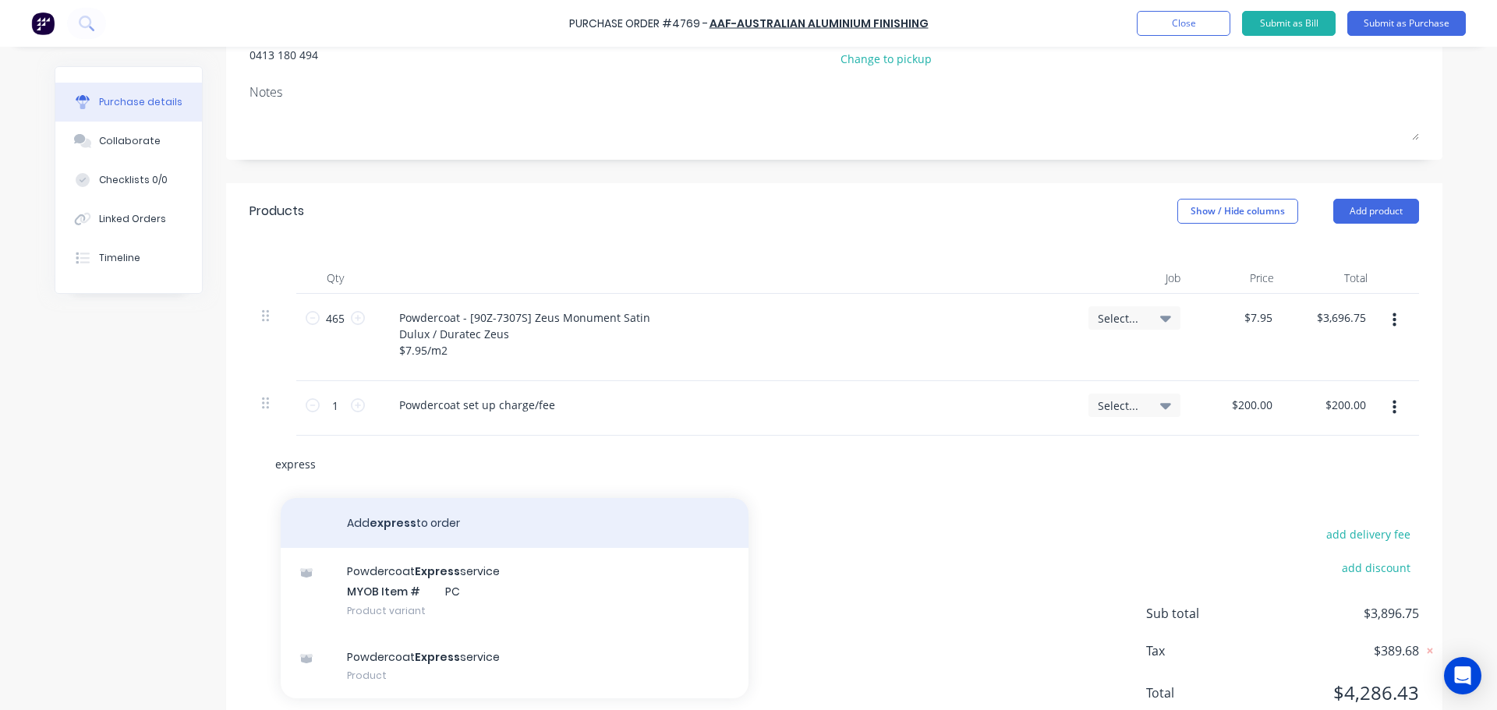
type textarea "x"
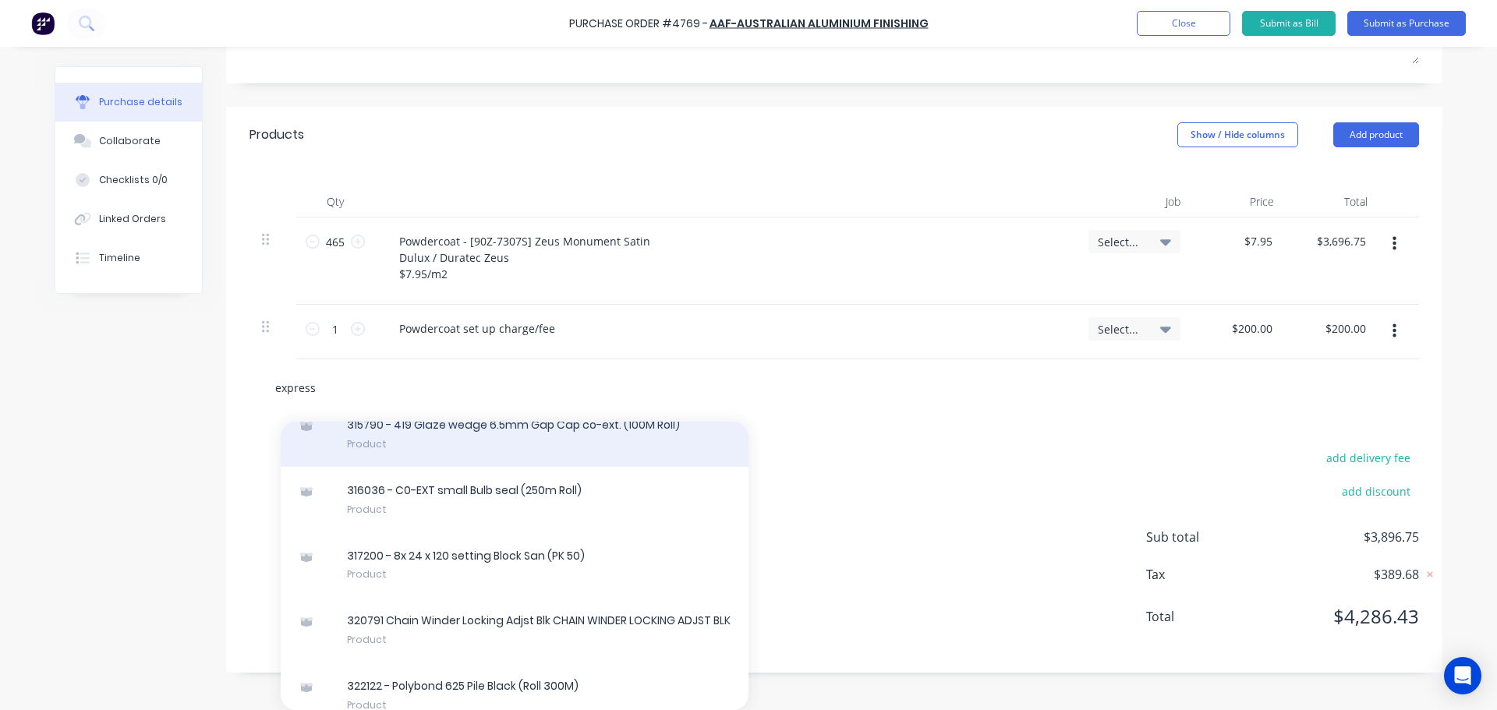
scroll to position [857, 0]
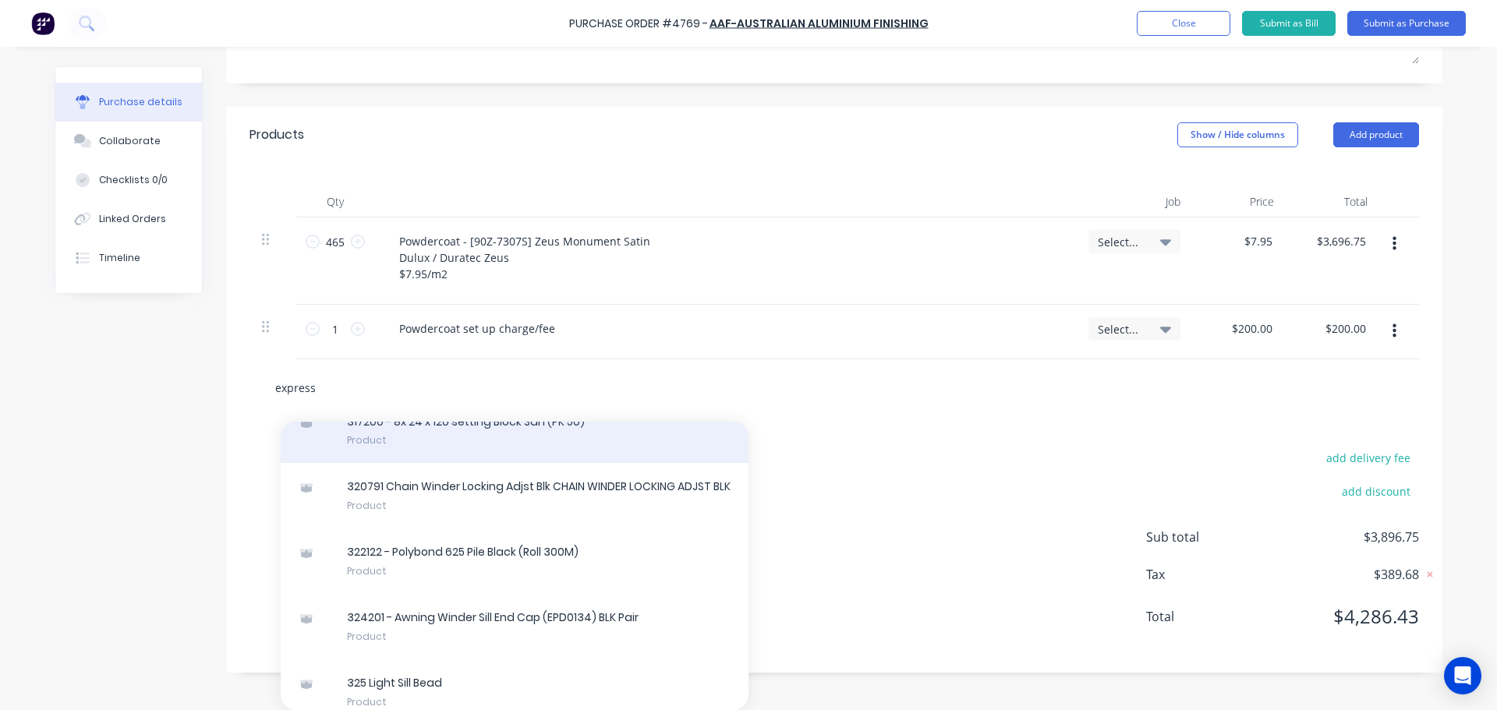
type input "expres"
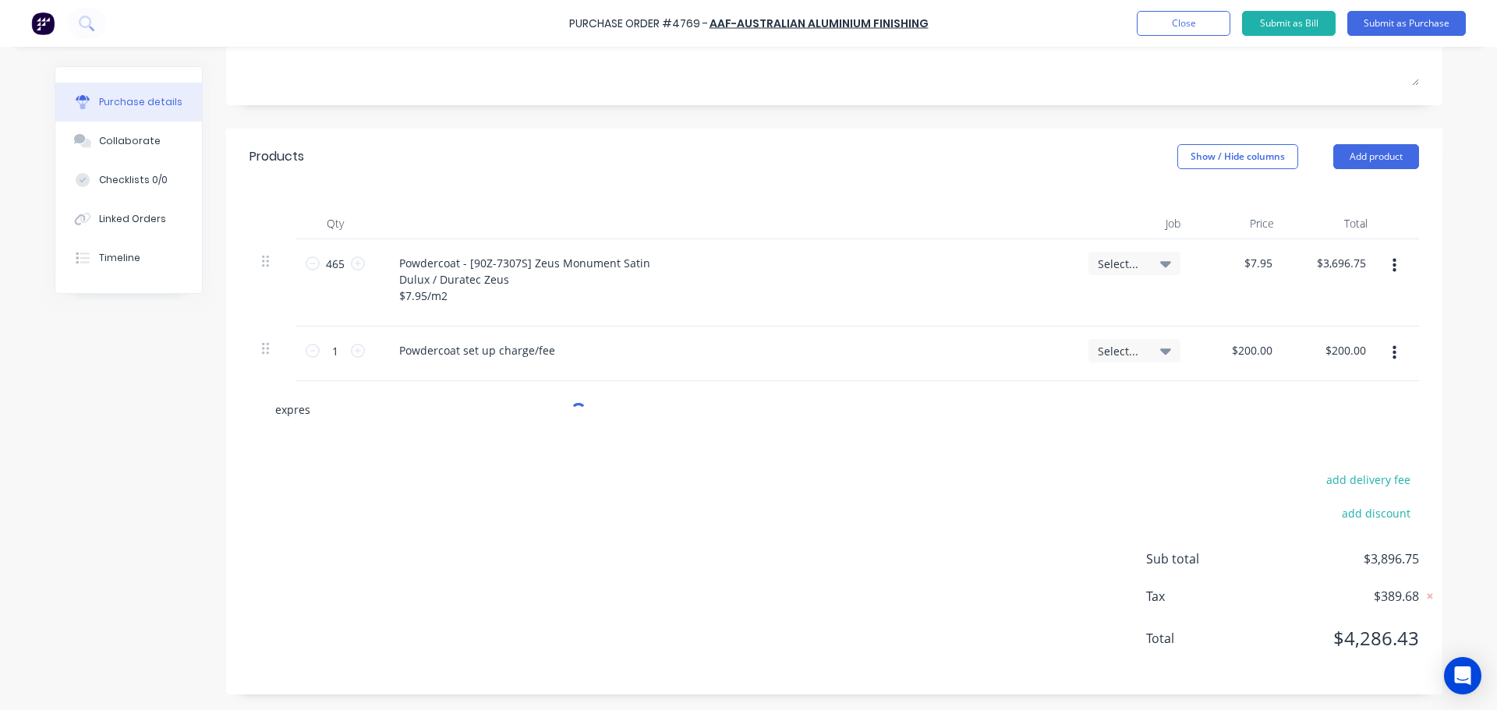
scroll to position [259, 0]
type textarea "x"
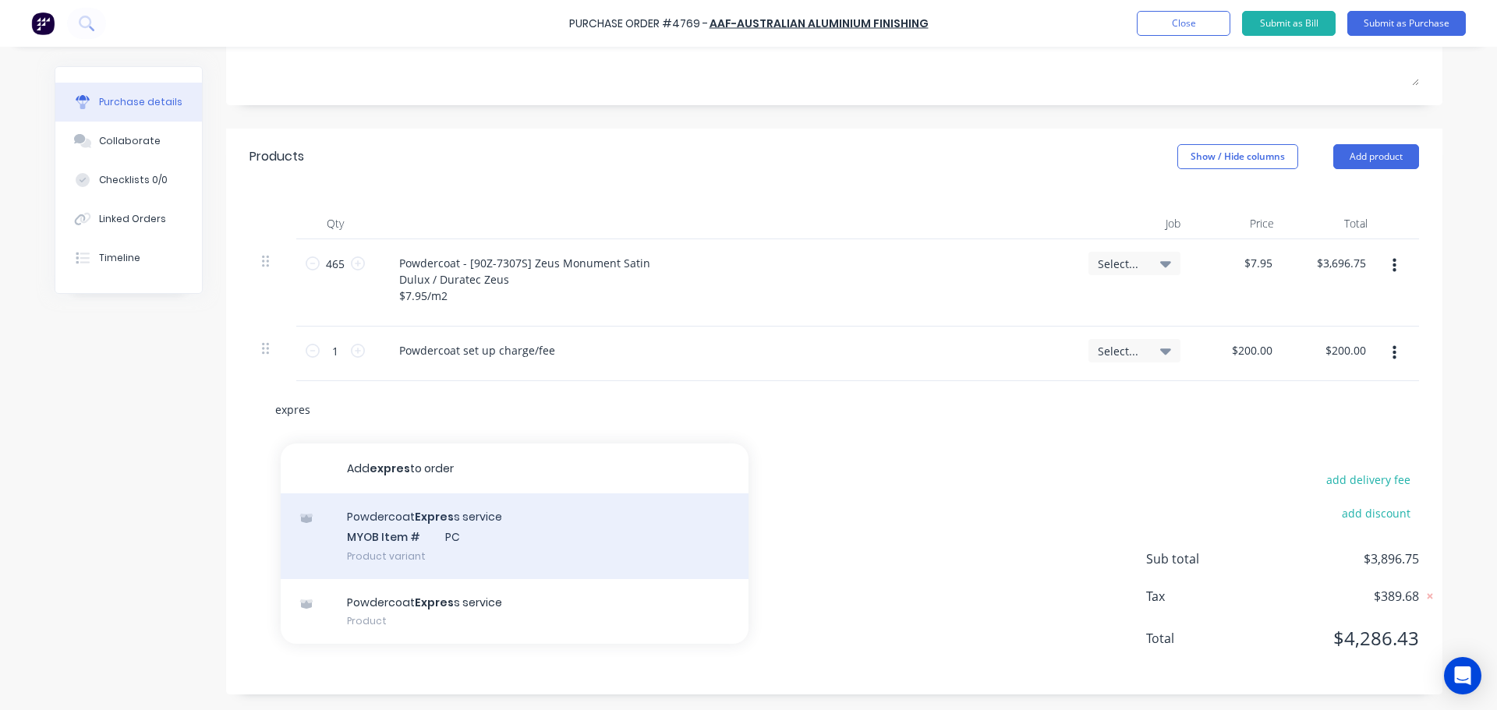
type input "expres"
click at [385, 523] on div "Powdercoat Expres s service MYOB Item # PC Product variant" at bounding box center [515, 536] width 468 height 86
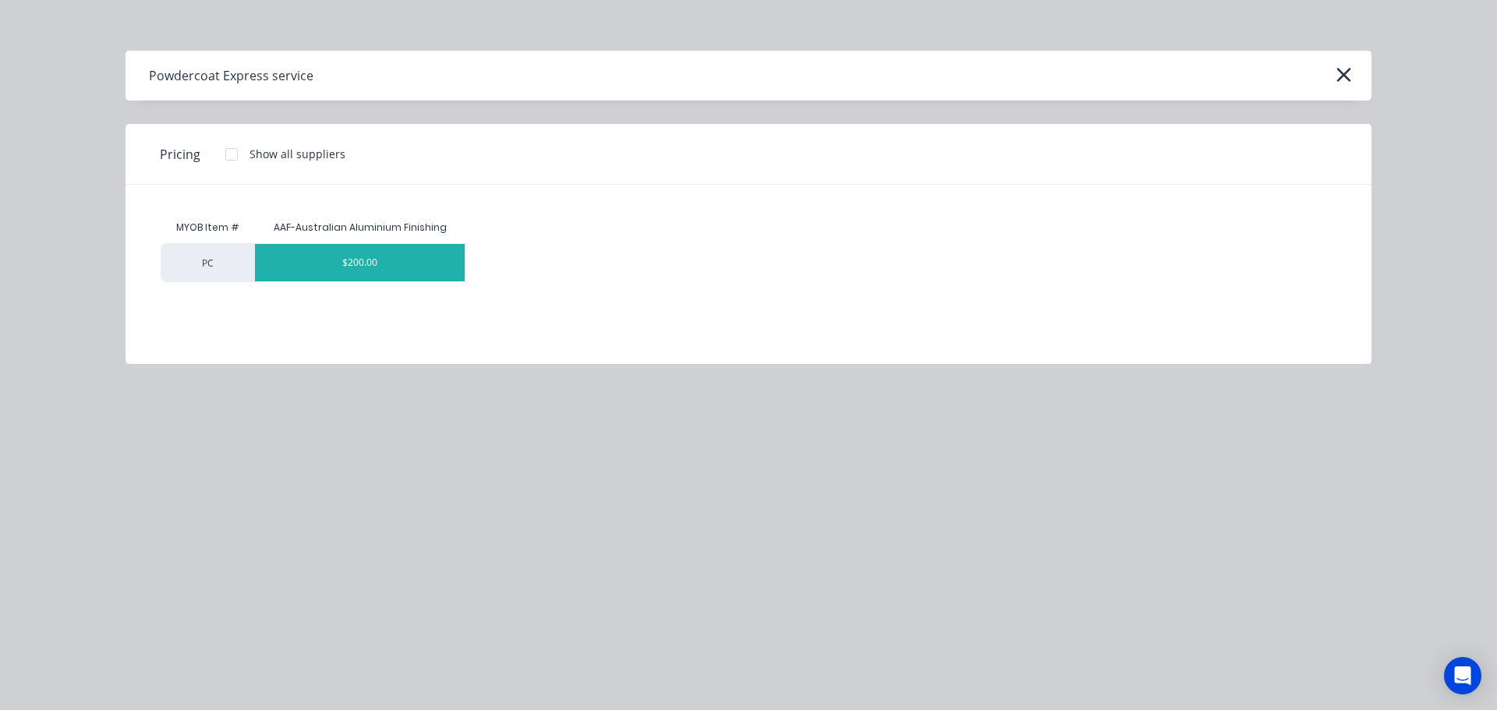
type textarea "x"
click at [386, 277] on div "$200.00" at bounding box center [360, 262] width 210 height 37
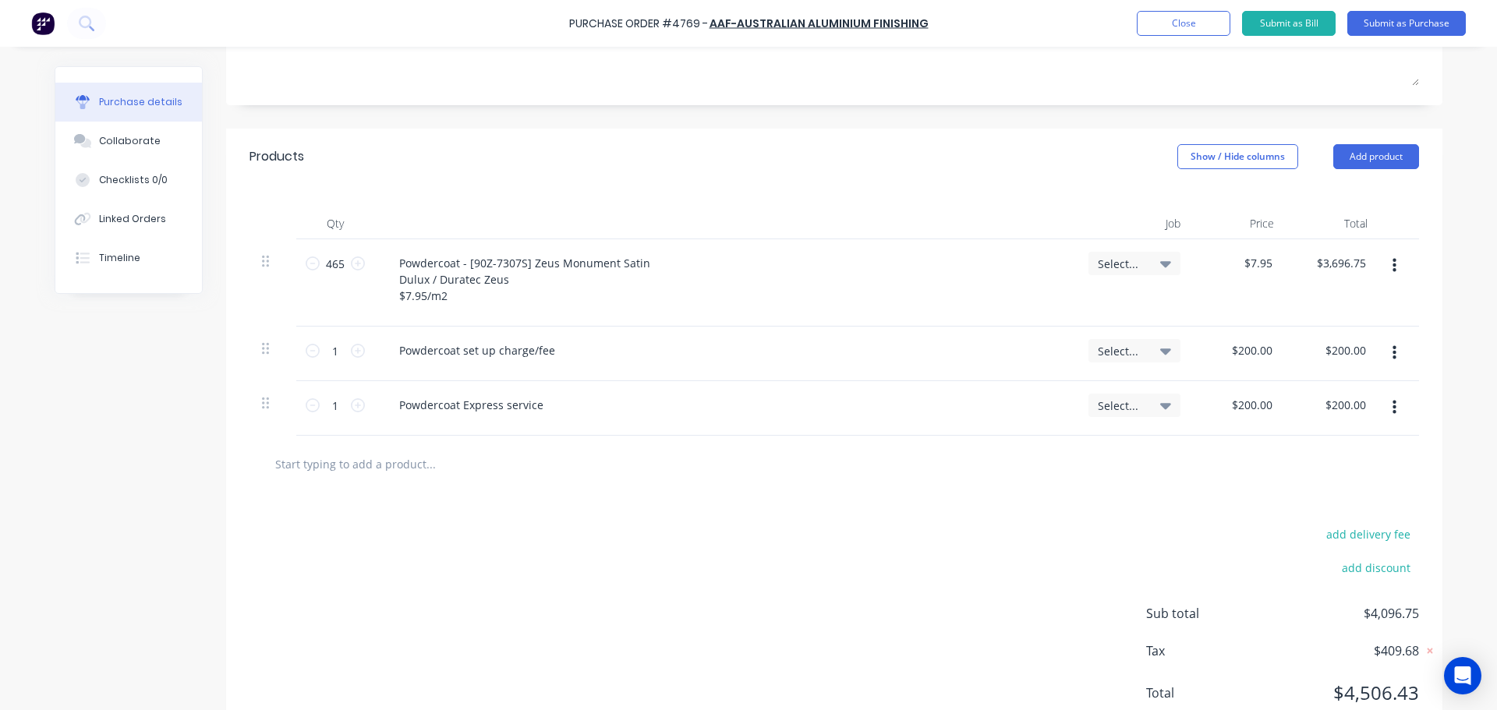
click at [773, 464] on div at bounding box center [834, 463] width 1144 height 31
click at [470, 472] on input "text" at bounding box center [430, 463] width 312 height 31
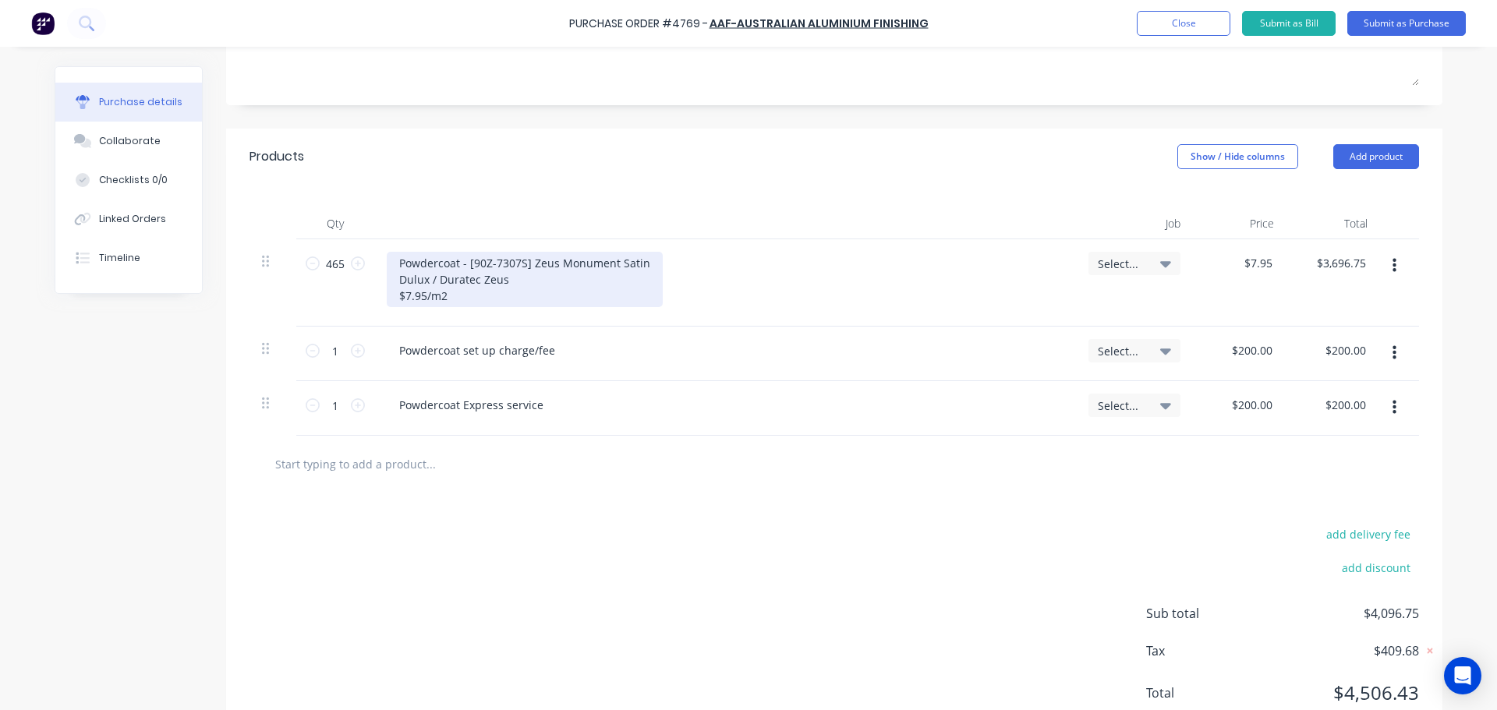
click at [448, 285] on div "Powdercoat - [90Z-7307S] Zeus Monument Satin Dulux / Duratec Zeus $7.95/m2" at bounding box center [525, 279] width 276 height 55
click at [461, 298] on div "Powdercoat - [90Z-7307S] Zeus Monument Satin Dulux / Duratec Zeus $7.95/m2" at bounding box center [525, 279] width 276 height 55
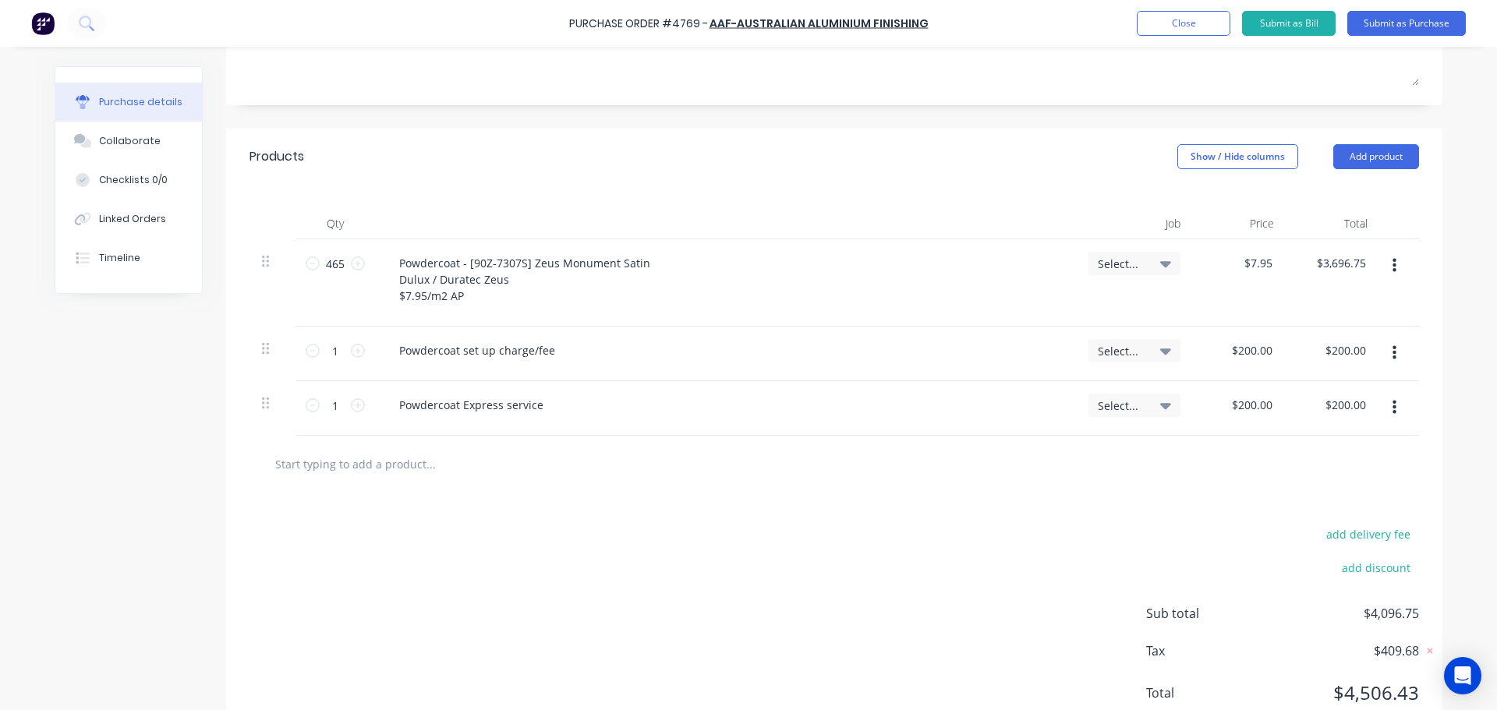
click at [777, 310] on div "Powdercoat - [90Z-7307S] Zeus Monument Satin Dulux / Duratec Zeus $7.95/m2 AP" at bounding box center [725, 282] width 702 height 87
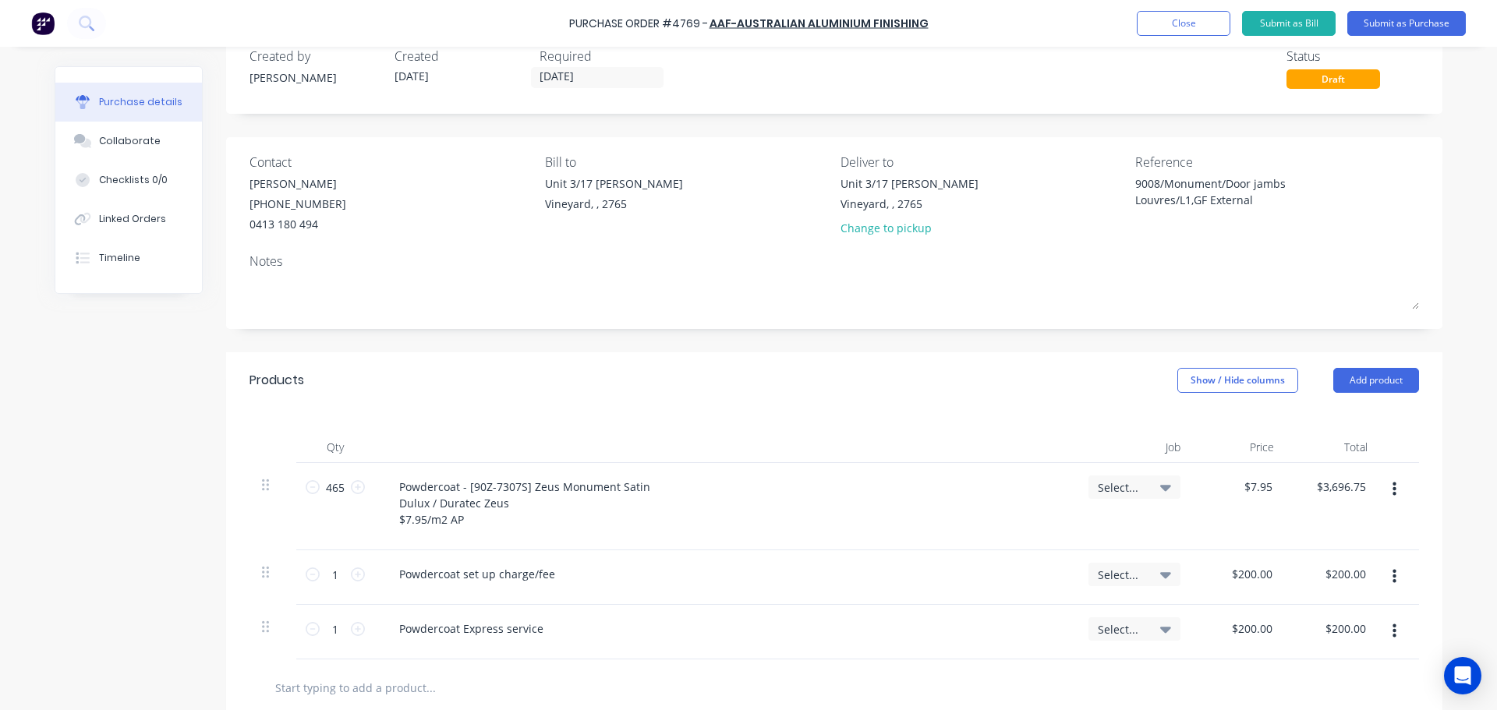
scroll to position [0, 0]
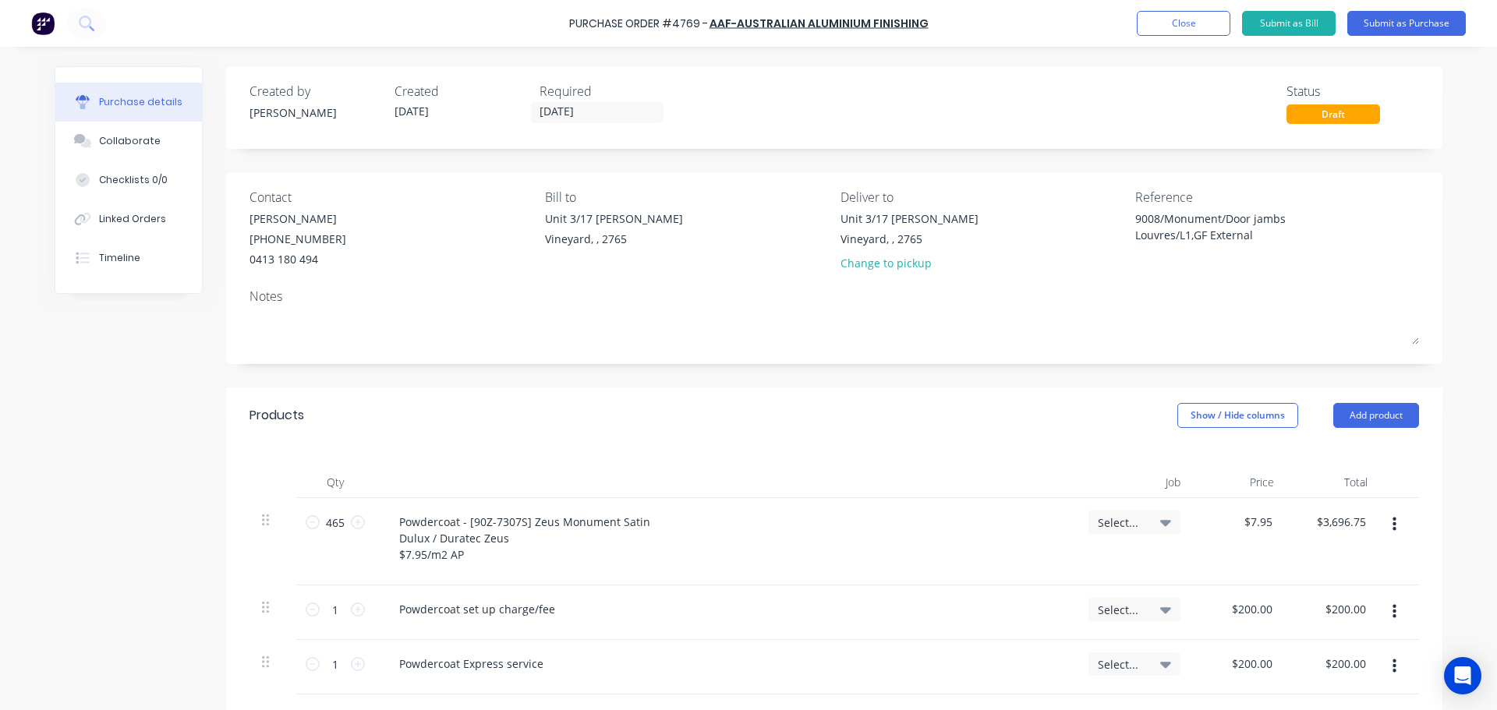
click at [905, 267] on div "Change to pickup" at bounding box center [909, 263] width 138 height 16
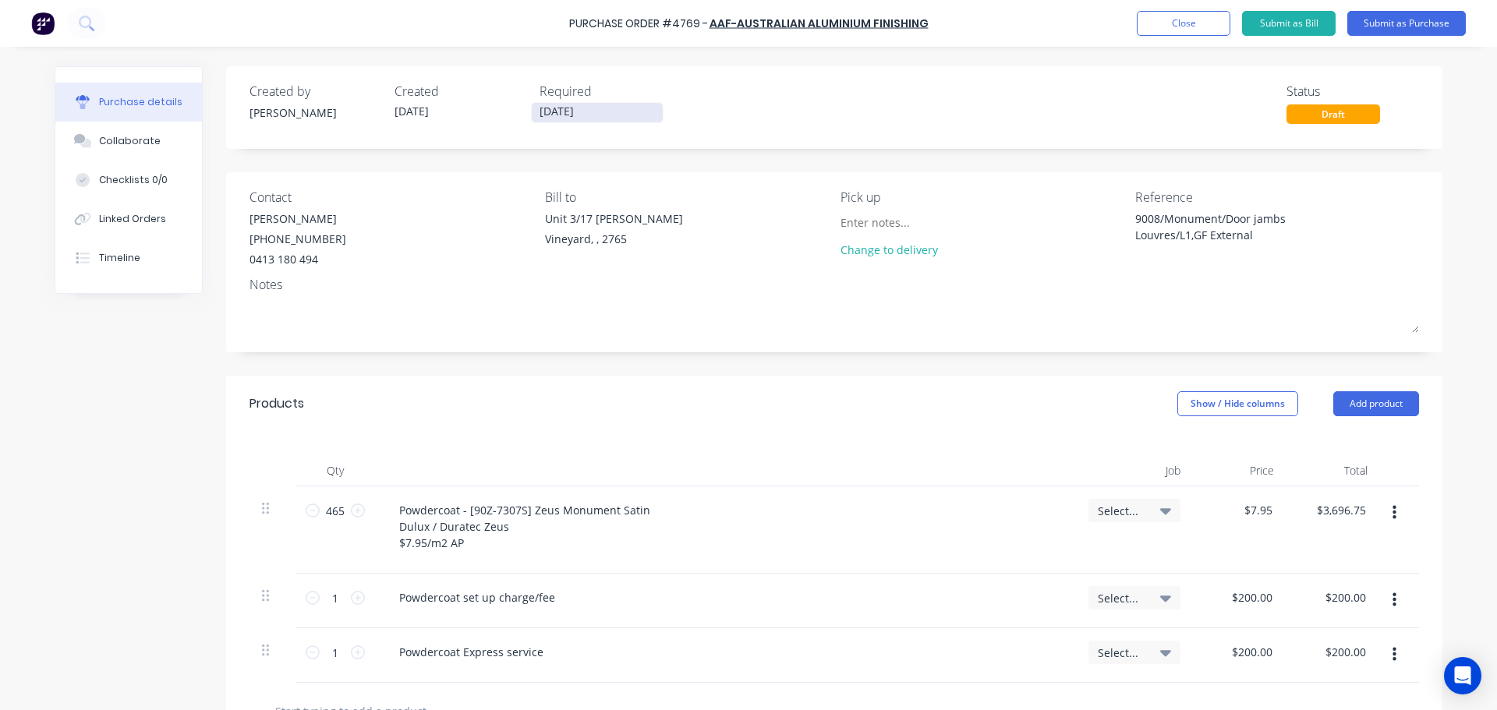
click at [582, 111] on input "[DATE]" at bounding box center [597, 112] width 131 height 19
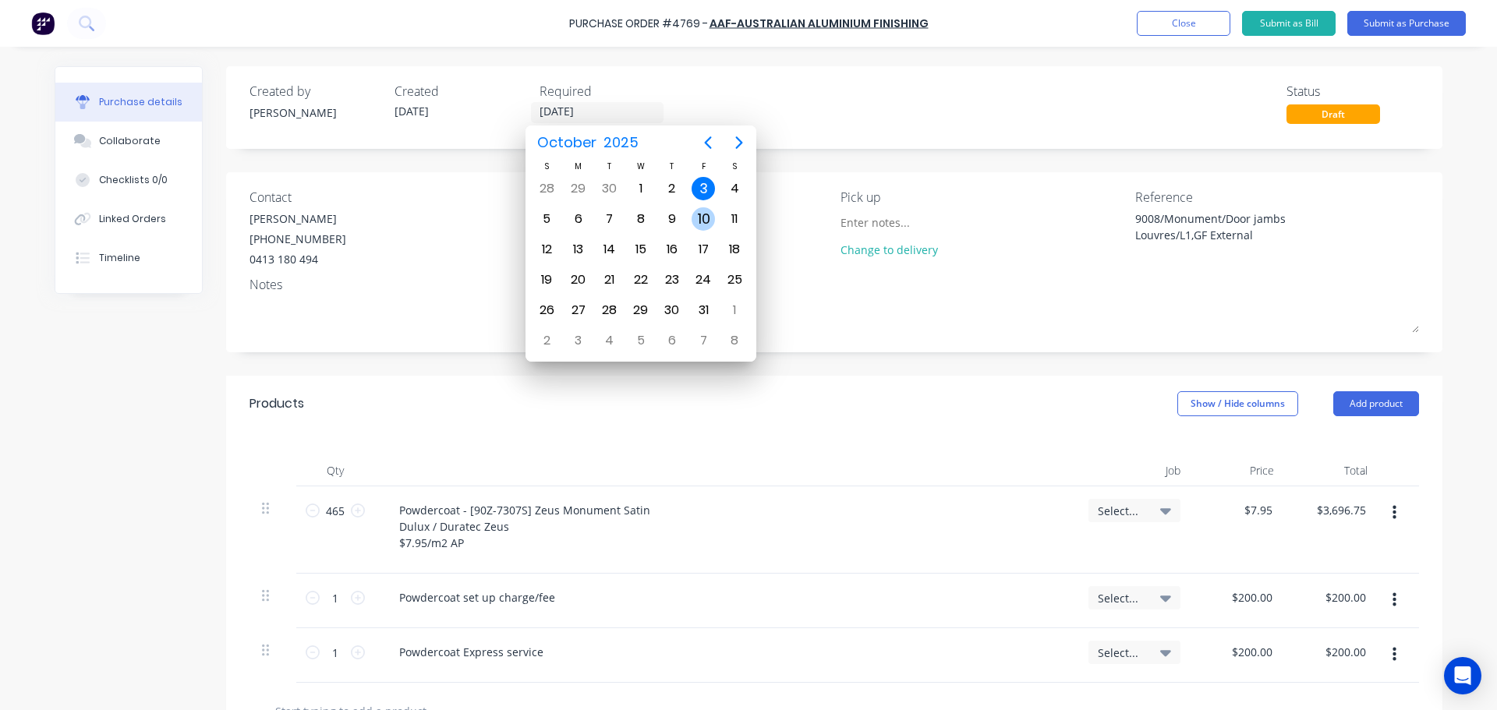
type textarea "x"
click at [697, 221] on div "10" at bounding box center [702, 218] width 23 height 23
type input "[DATE]"
type textarea "x"
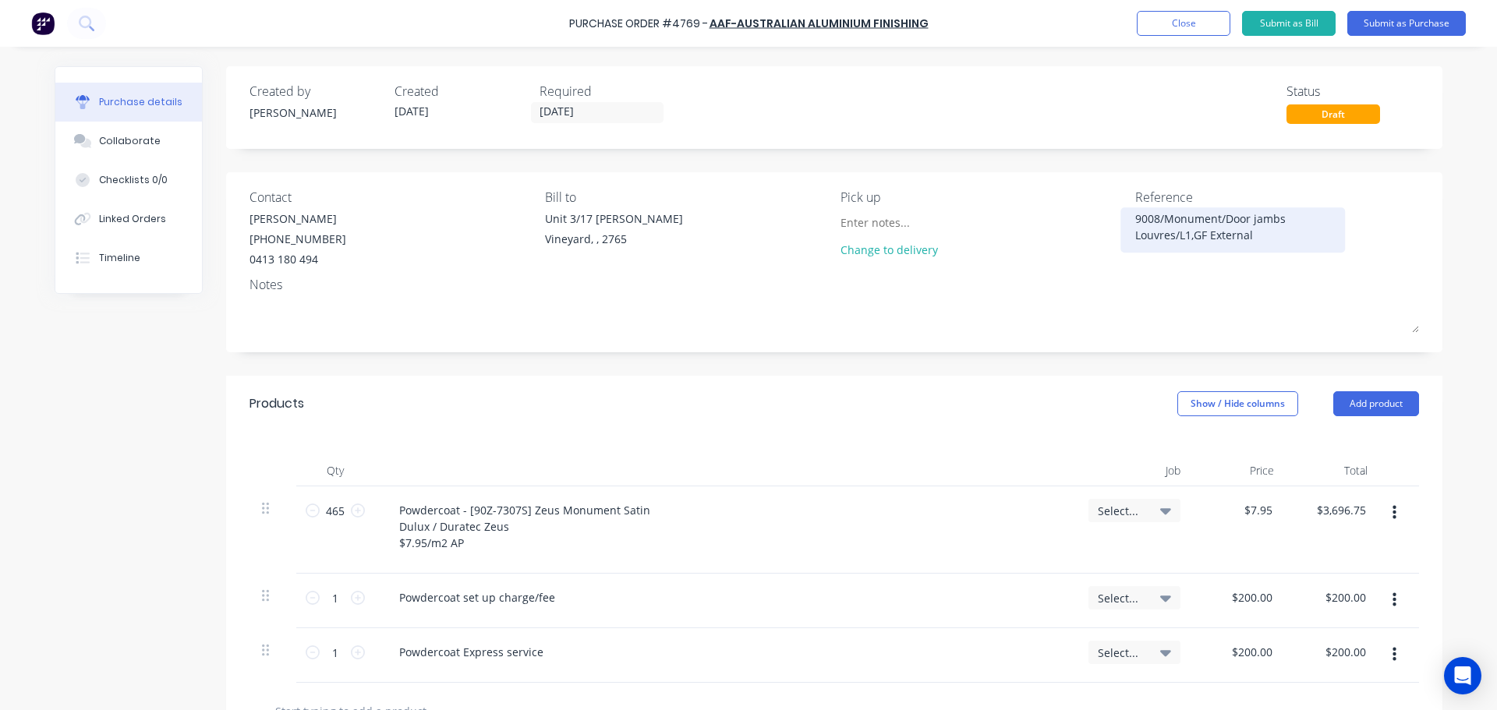
click at [1135, 215] on textarea "9008/Monument/Door jambs Louvres/L1,GF External" at bounding box center [1232, 227] width 195 height 35
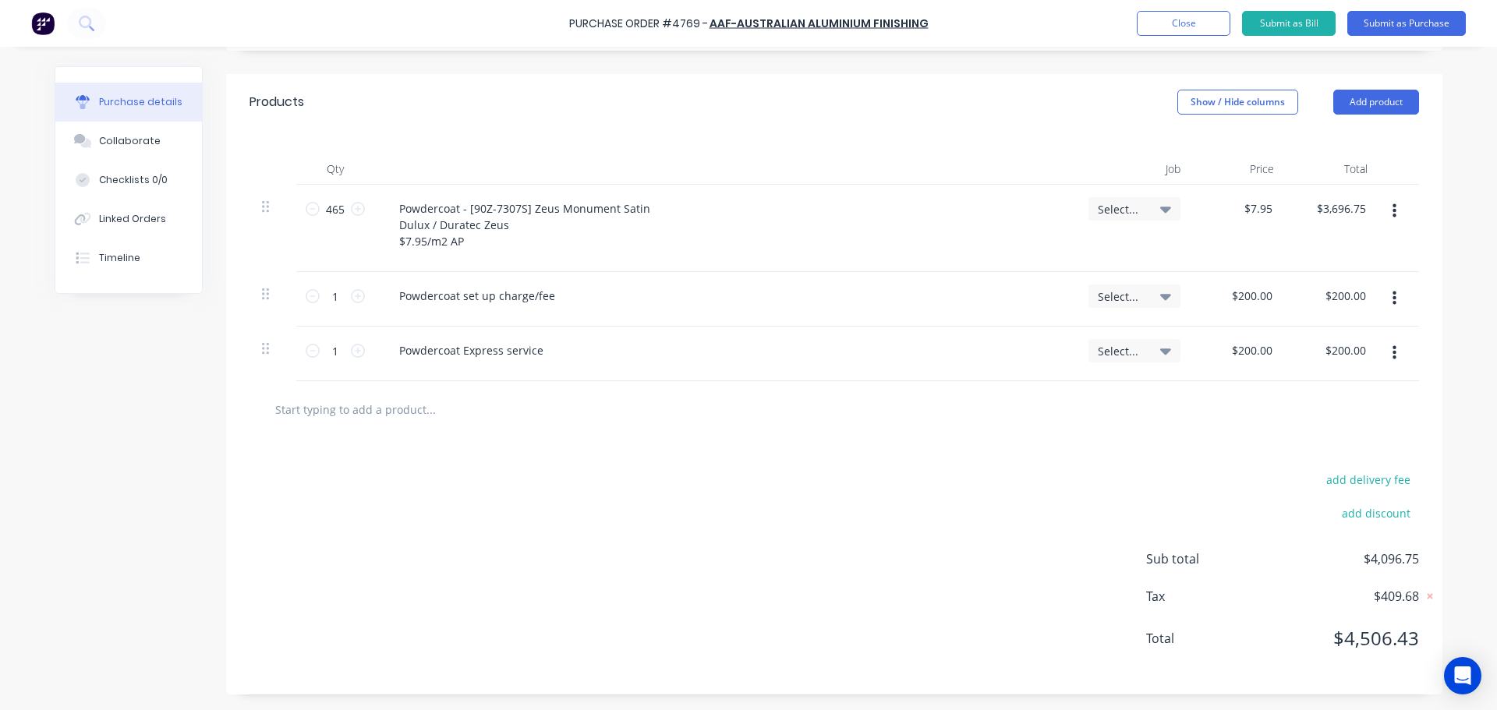
scroll to position [68, 0]
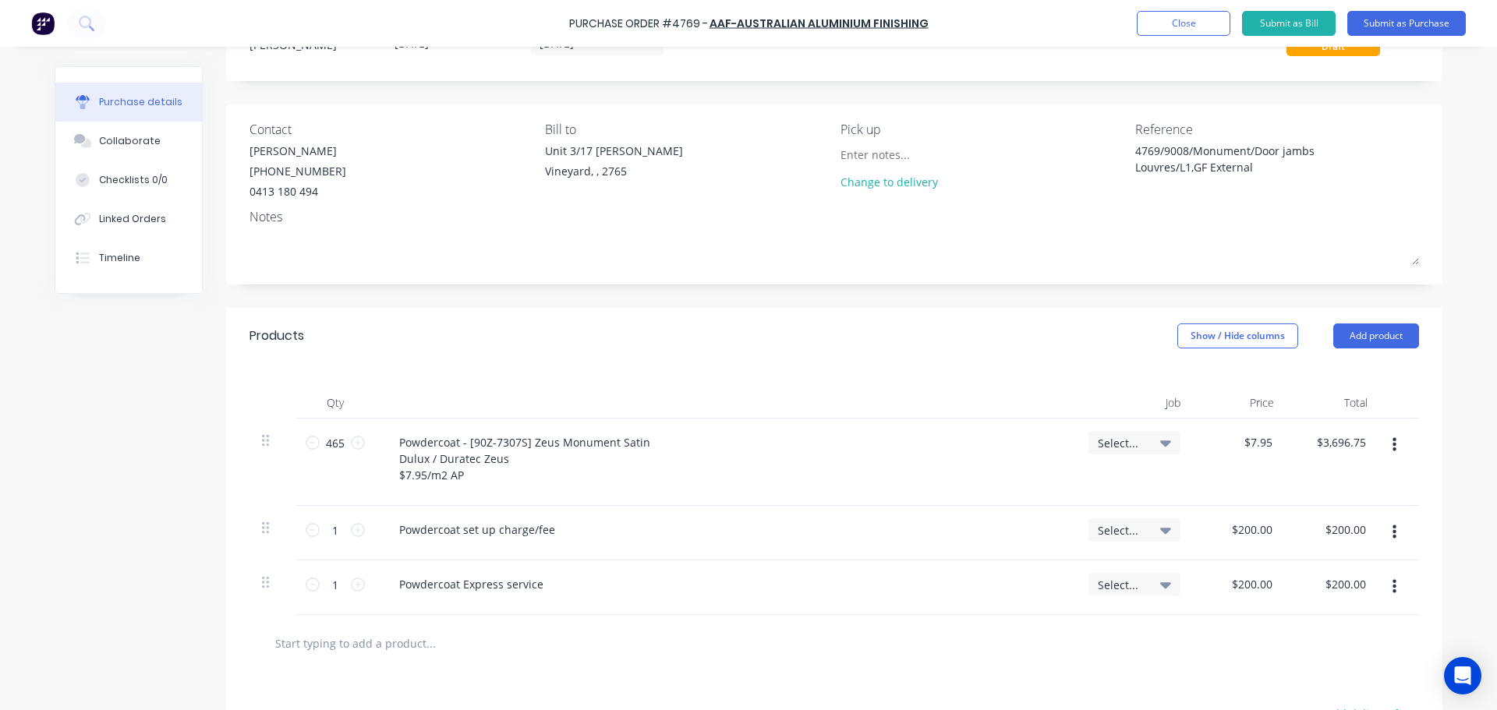
type textarea "4769/9008/Monument/Door jambs Louvres/L1,GF External"
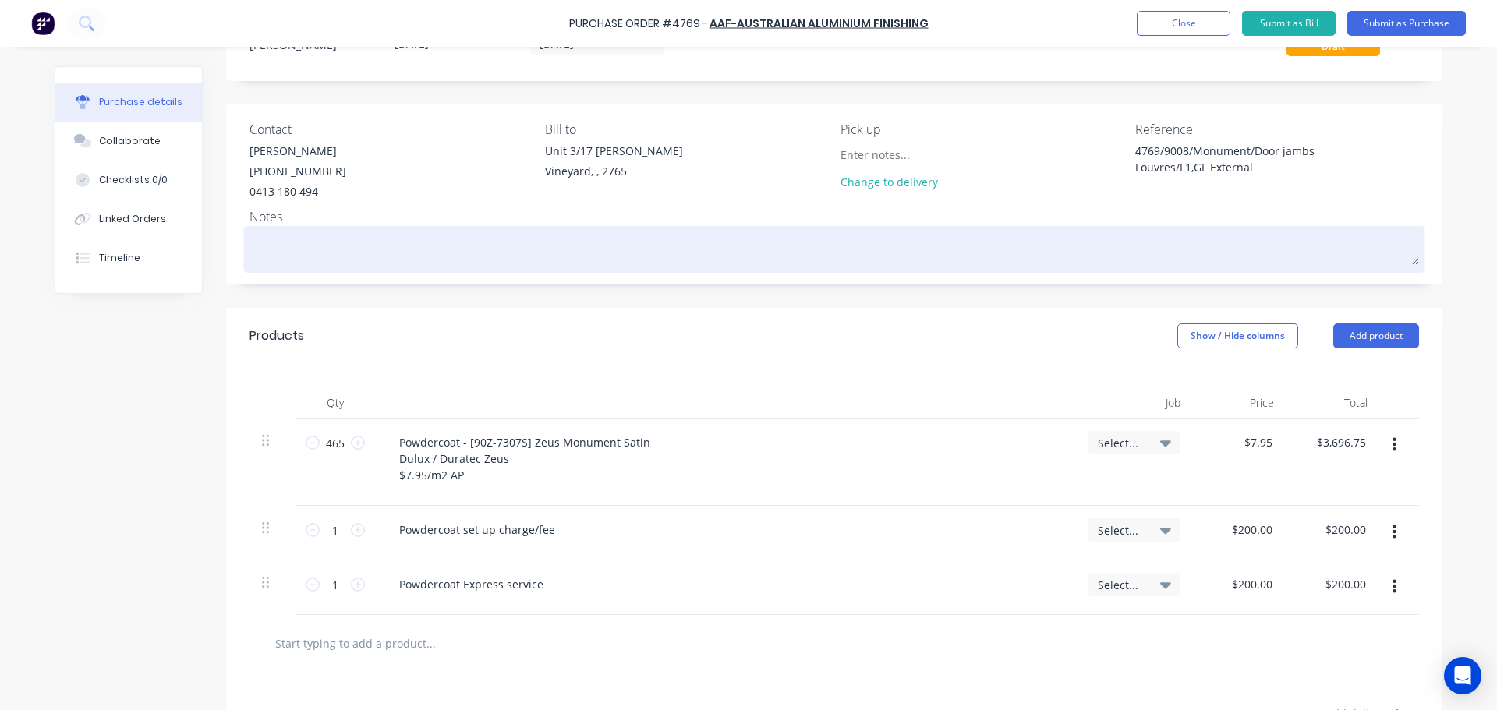
type textarea "x"
click at [296, 256] on textarea at bounding box center [833, 247] width 1169 height 35
type textarea "P"
type textarea "x"
type textarea "Po"
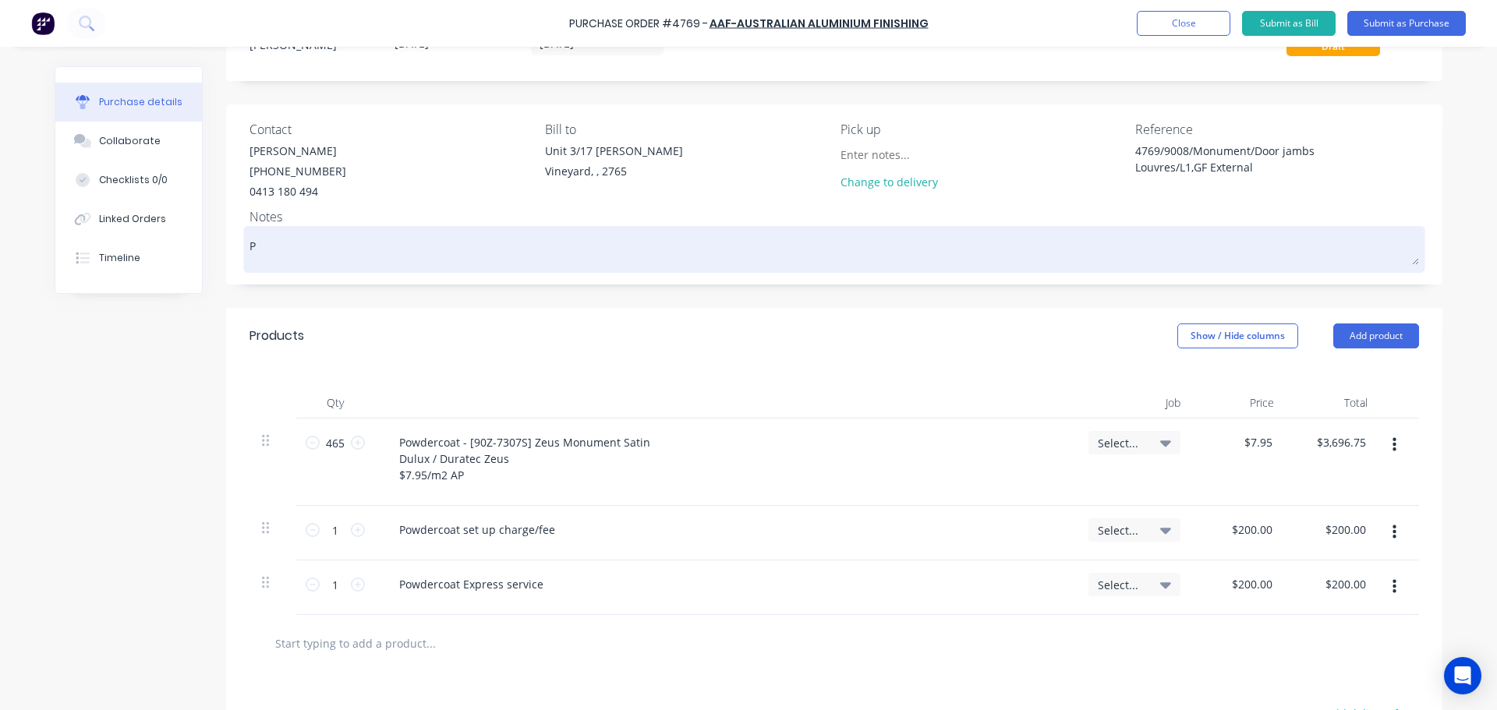
type textarea "x"
type textarea "Pow"
type textarea "x"
type textarea "Powd"
type textarea "x"
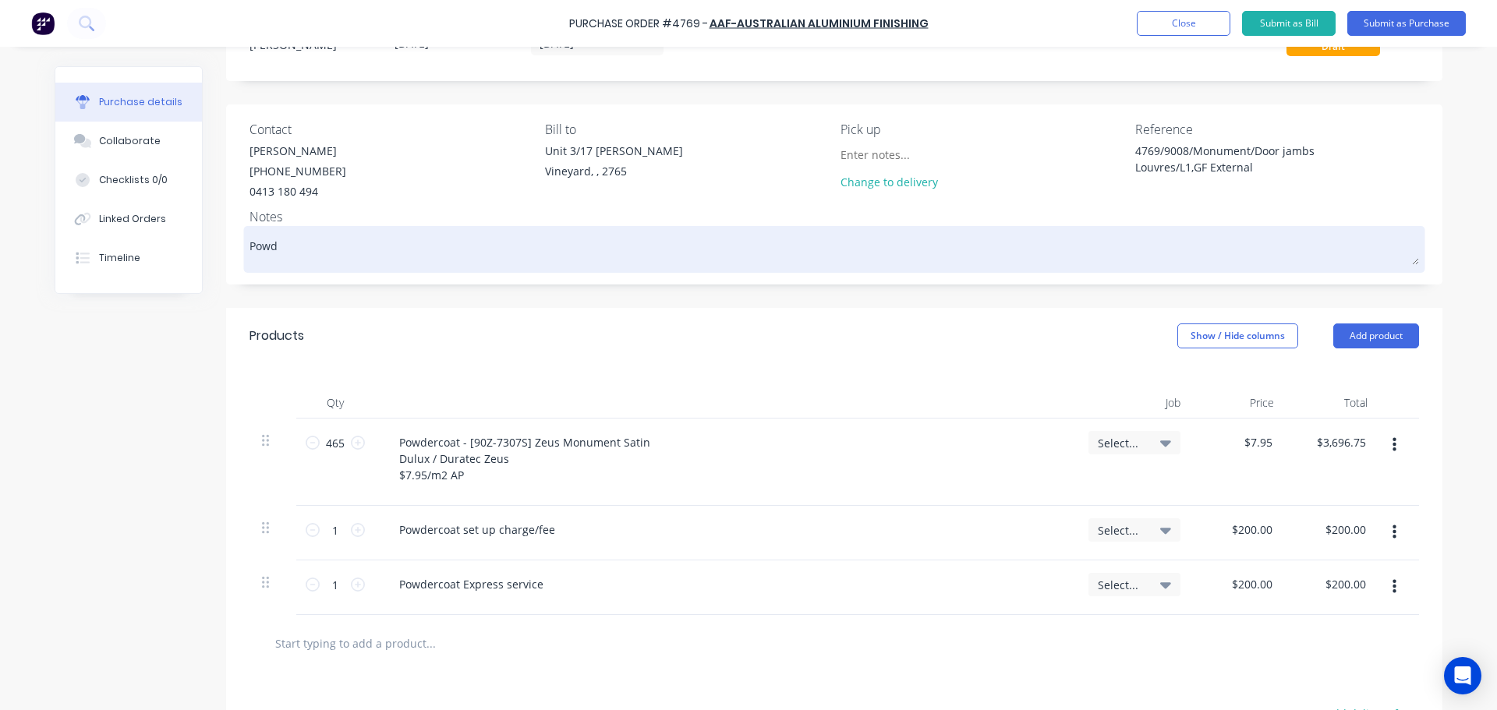
type textarea "Powde"
type textarea "x"
type textarea "Powder"
type textarea "x"
type textarea "Powder"
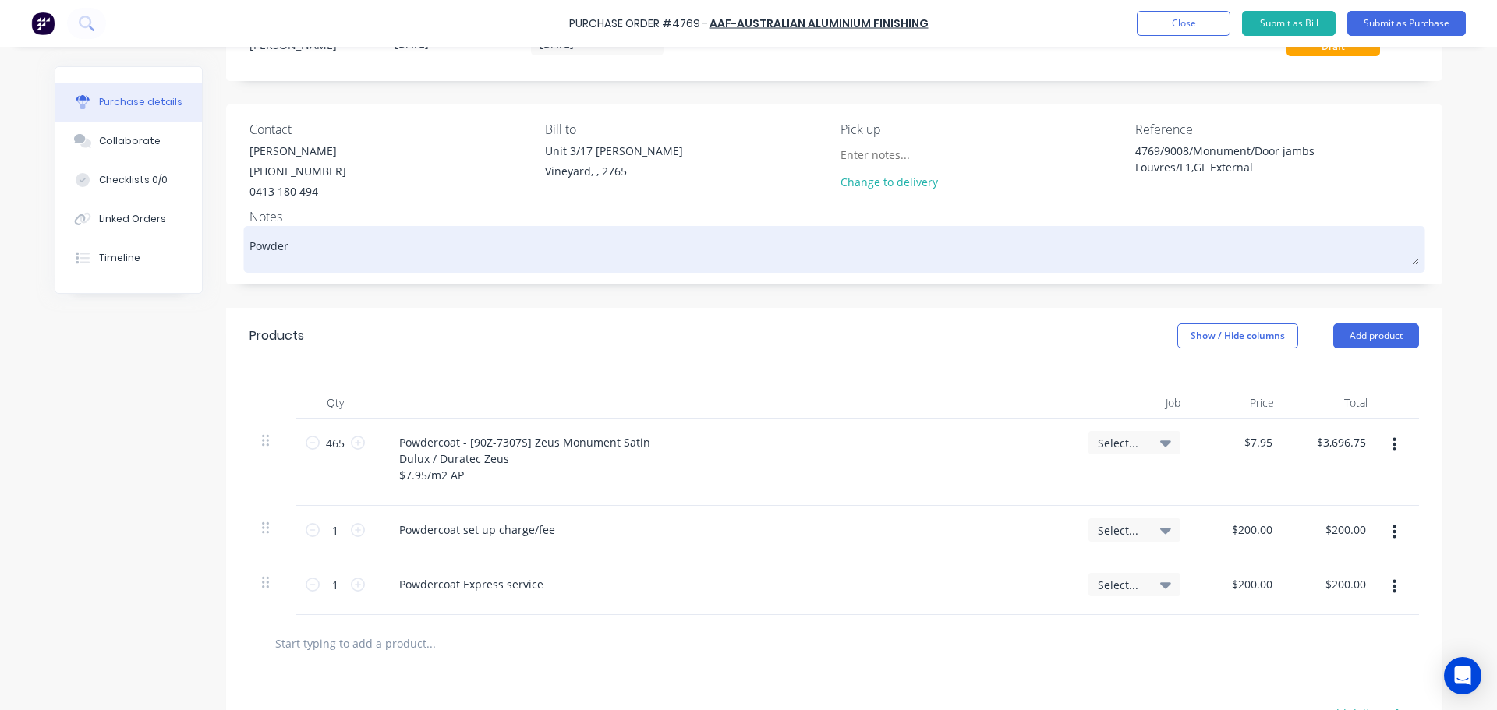
type textarea "x"
type textarea "Powder c"
type textarea "x"
type textarea "Powder co"
type textarea "x"
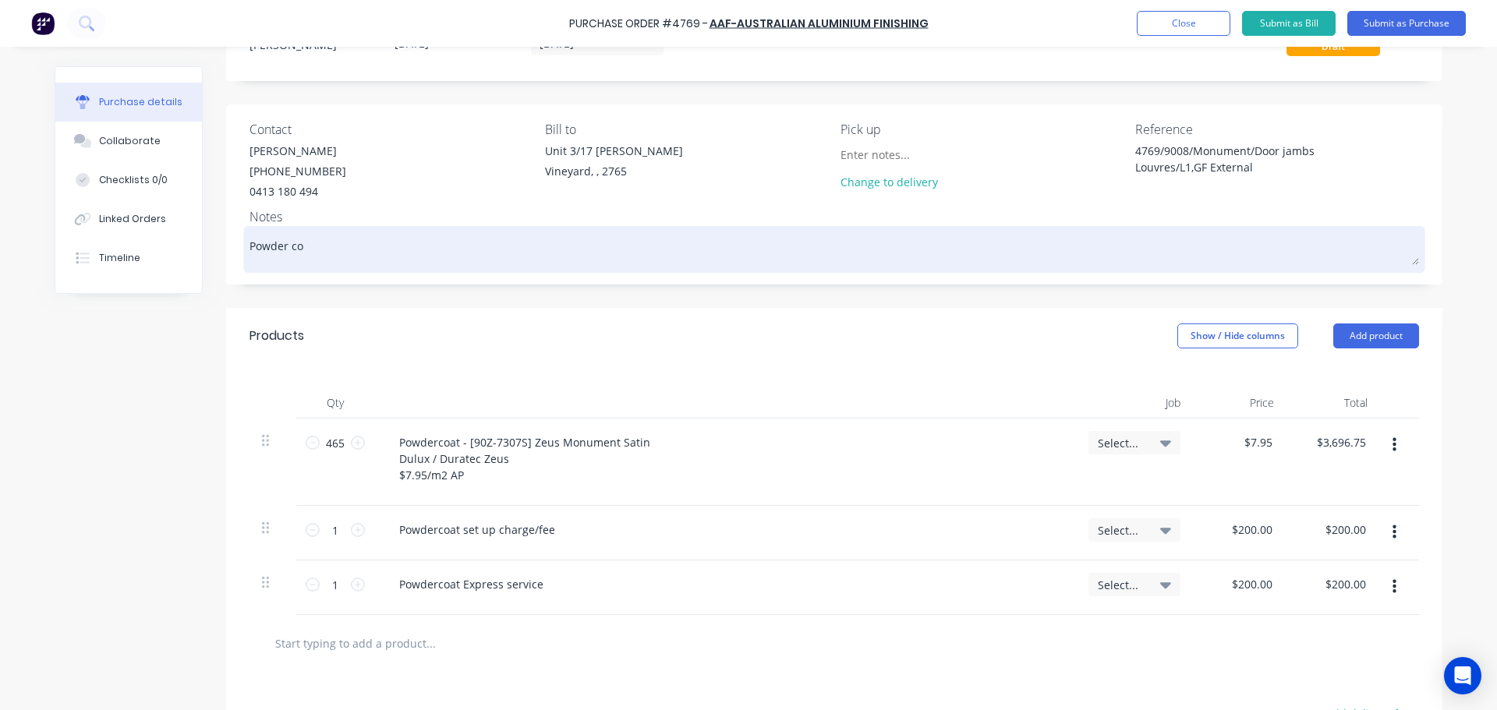
type textarea "Powder coa"
type textarea "x"
type textarea "Powder coat"
type textarea "x"
type textarea "Powder coati"
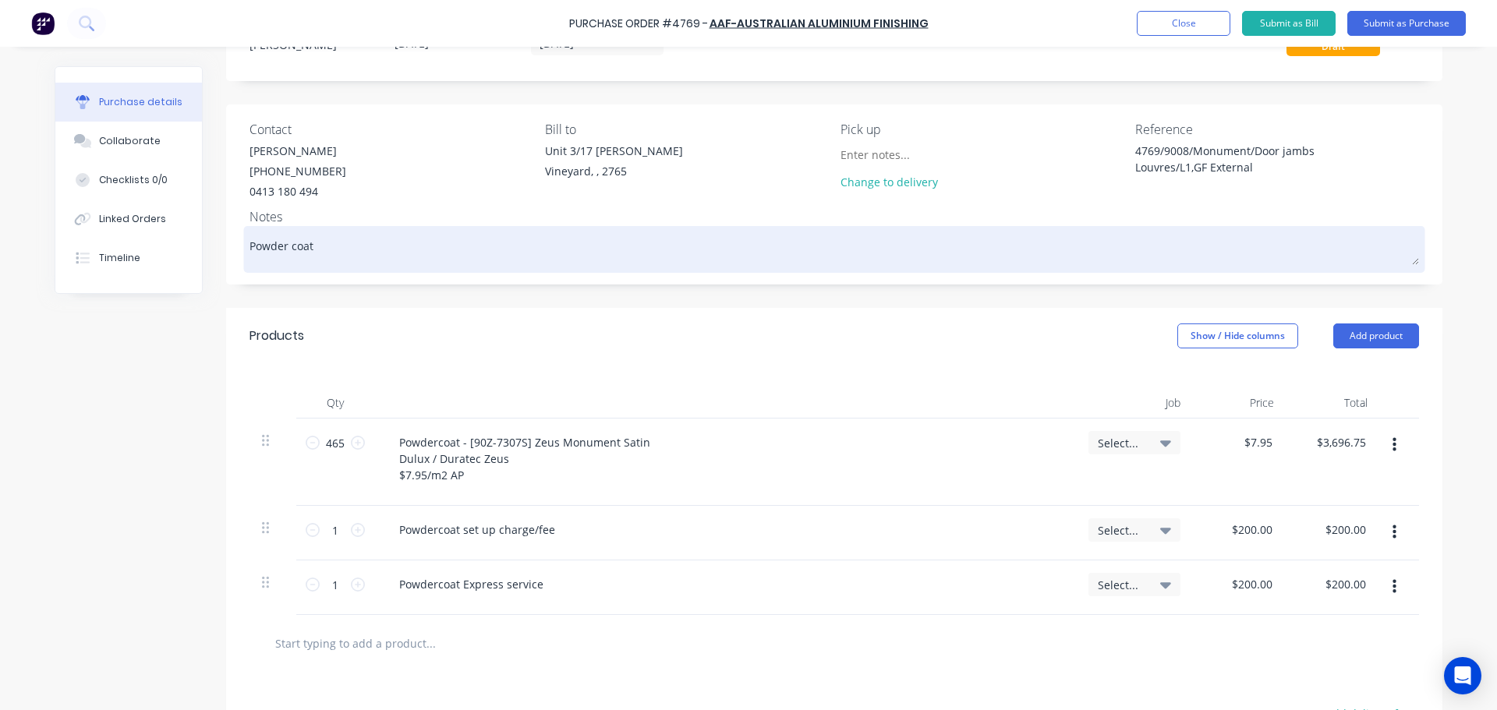
type textarea "x"
type textarea "Powder coatin"
type textarea "x"
type textarea "Powder coating"
type textarea "x"
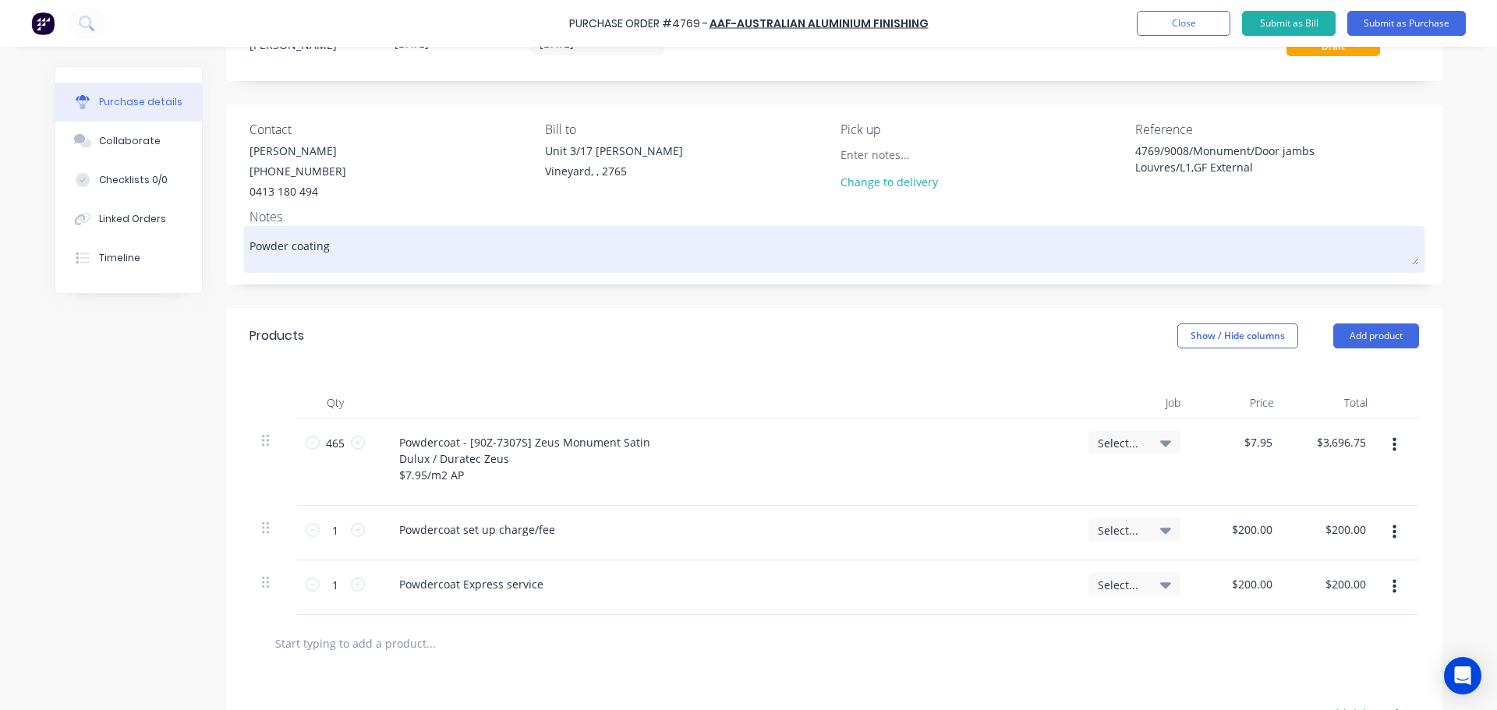
type textarea "Powder coating"
type textarea "x"
type textarea "Powder coating i"
type textarea "x"
type textarea "Powder coating in"
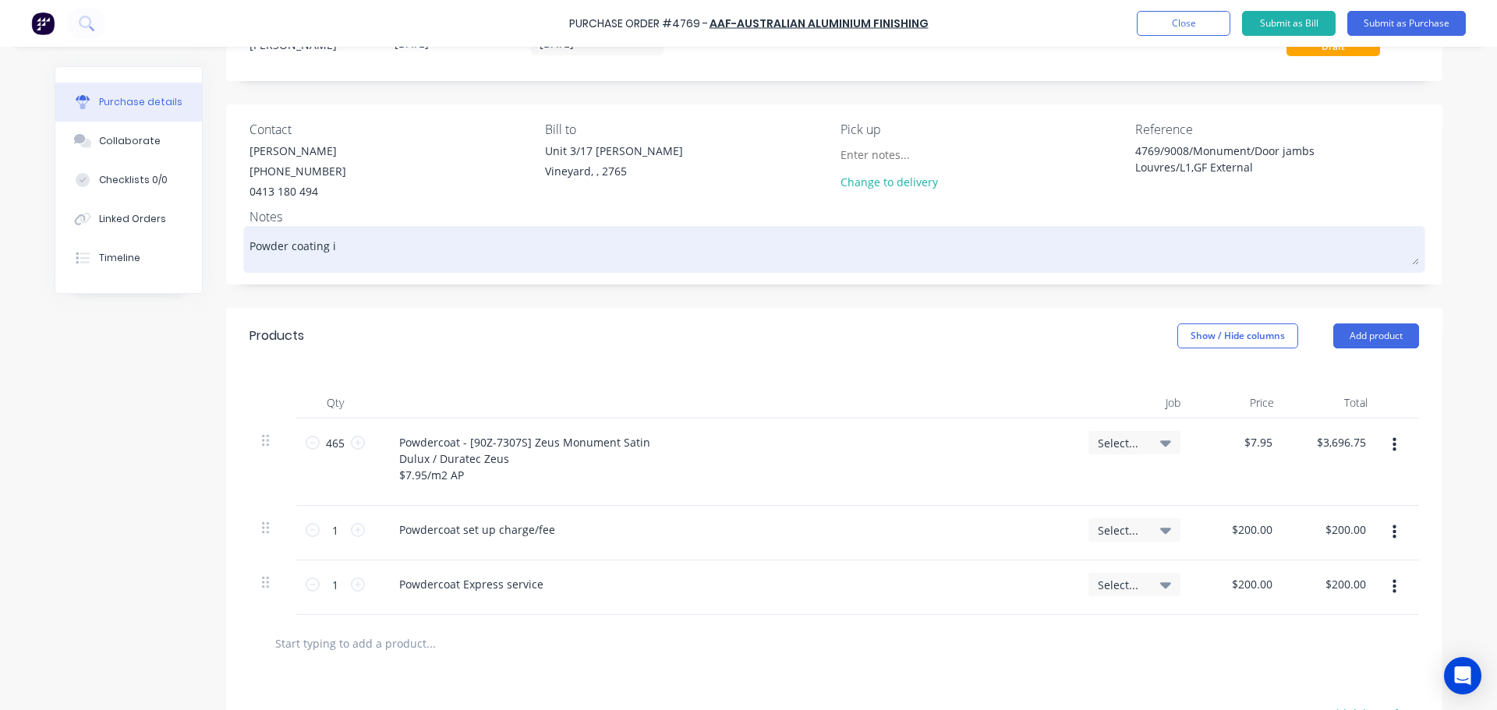
type textarea "x"
type textarea "Powder coating in"
type textarea "x"
type textarea "Powder coating in Z"
type textarea "x"
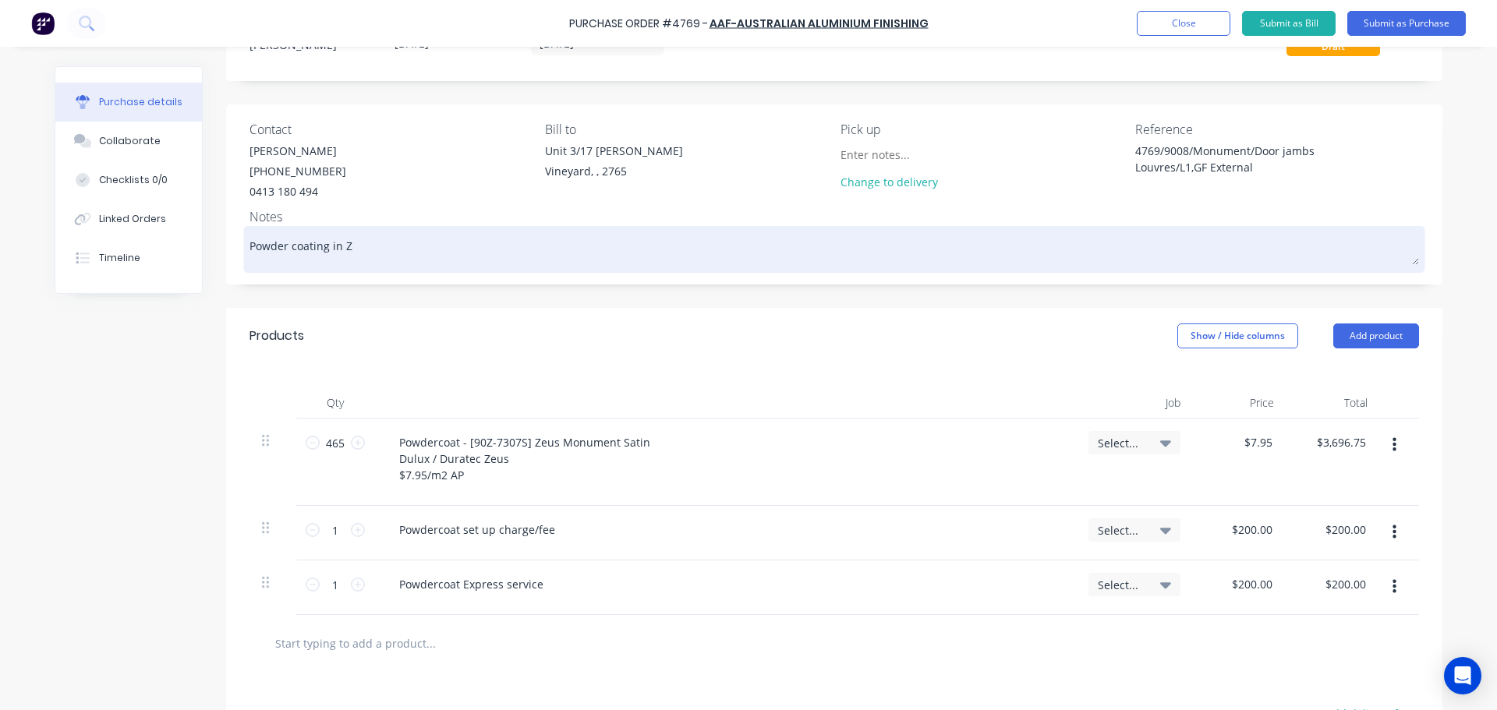
type textarea "Powder coating in ZX"
type textarea "x"
type textarea "Powder coating in ZXe"
type textarea "x"
type textarea "Powder coating in ZX"
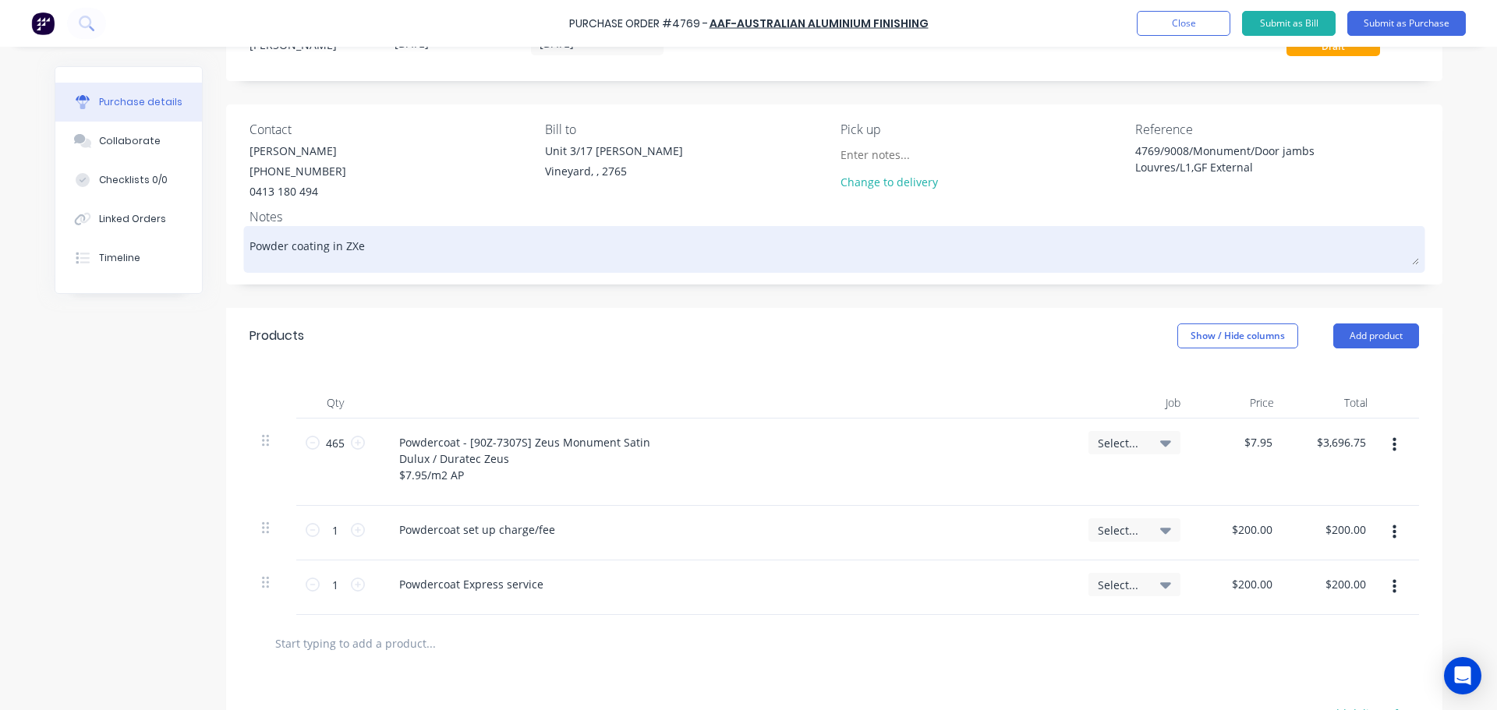
type textarea "x"
type textarea "Powder coating in Z"
type textarea "x"
type textarea "Powder coating in Ze"
type textarea "x"
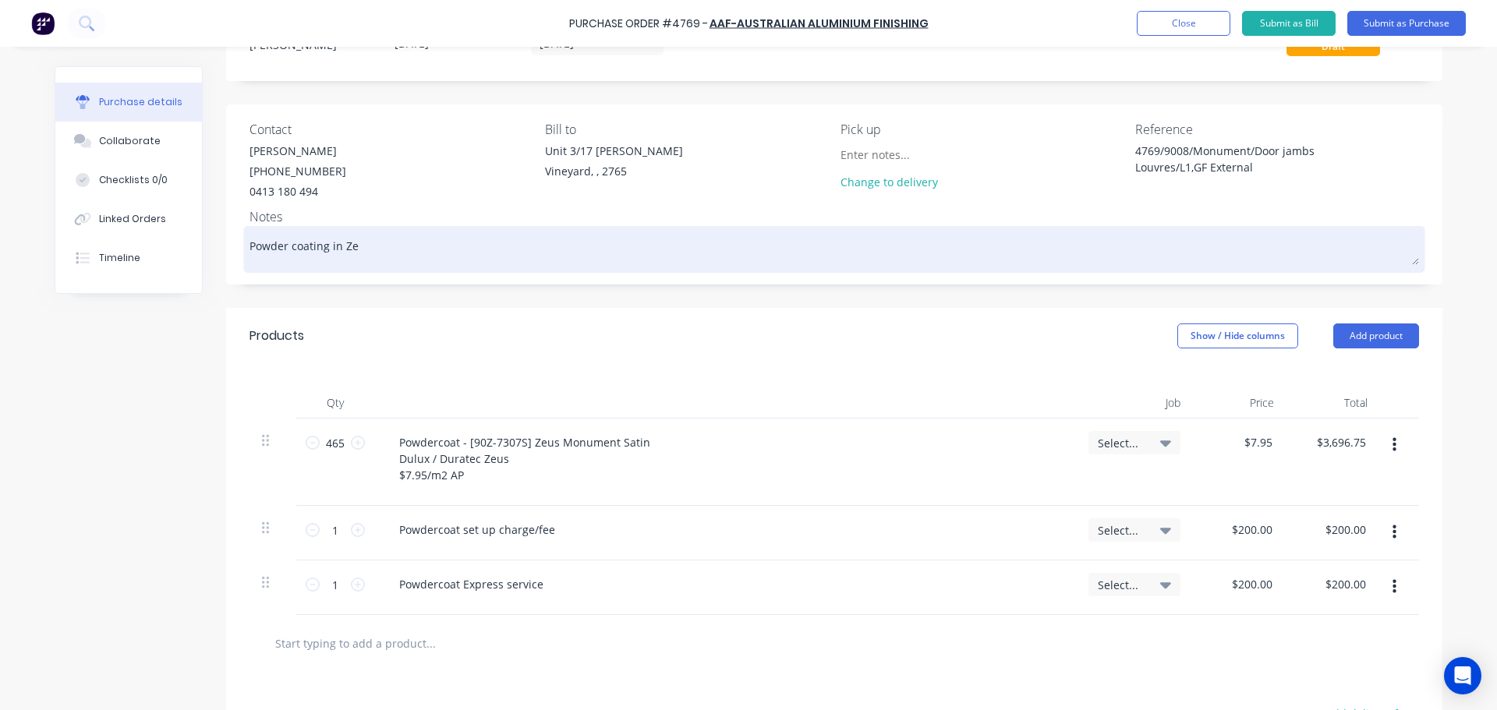
type textarea "Powder coating in [GEOGRAPHIC_DATA]"
type textarea "x"
type textarea "Powder coating in Zeus"
type textarea "x"
type textarea "Powder coating in Zeus"
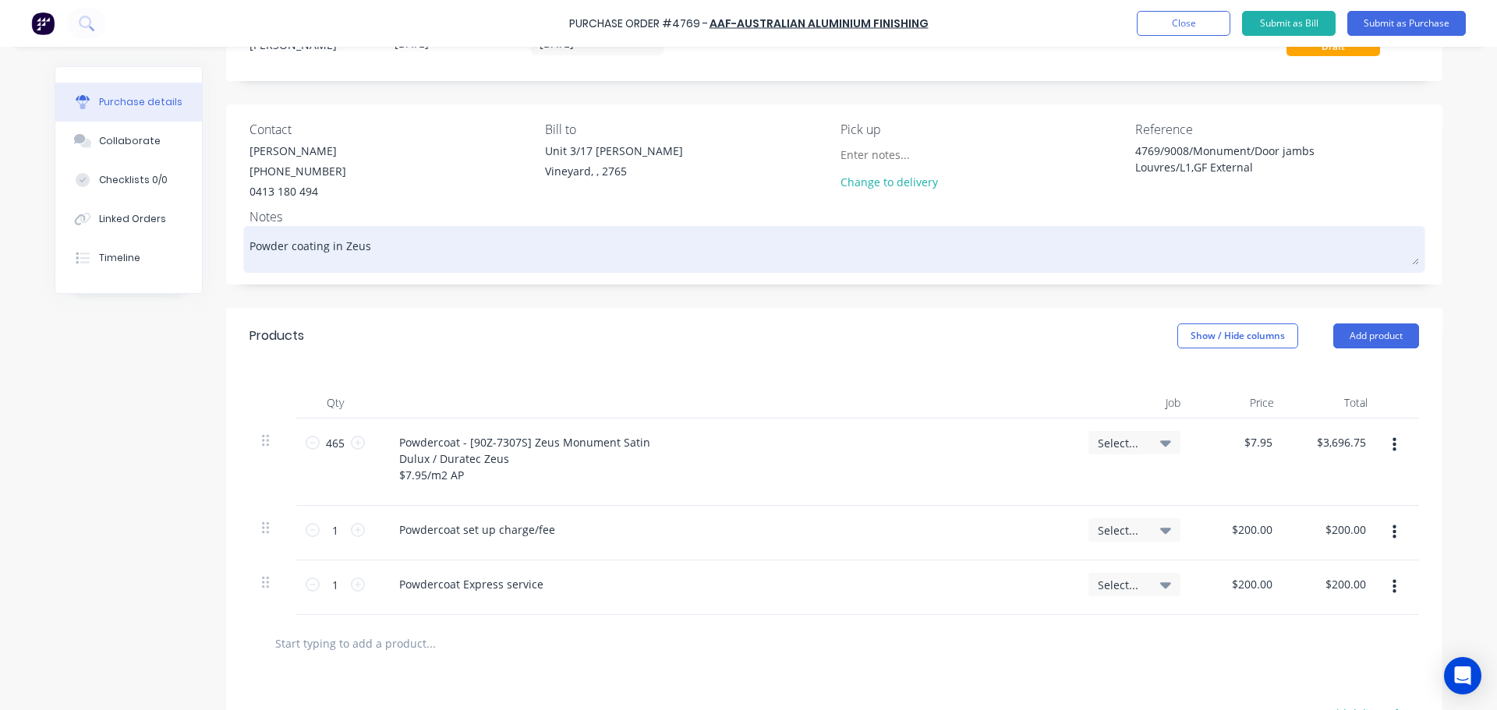
type textarea "x"
type textarea "Powder coating in Zeus M"
type textarea "x"
type textarea "Powder coating in Zeus Mo"
type textarea "x"
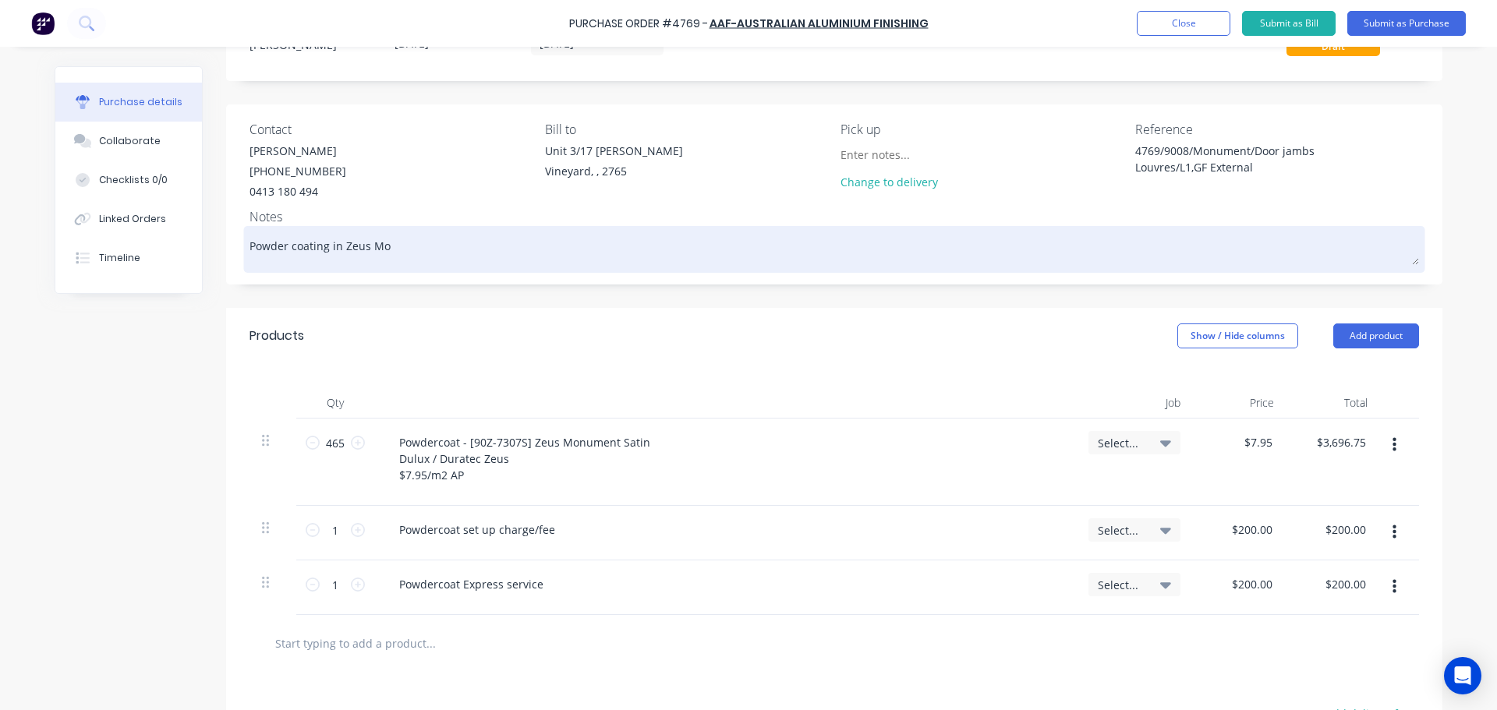
type textarea "Powder coating in Zeus Mon"
type textarea "x"
type textarea "Powder coating in Zeus [PERSON_NAME]"
type textarea "x"
type textarea "Powder coating in Zeus Monum"
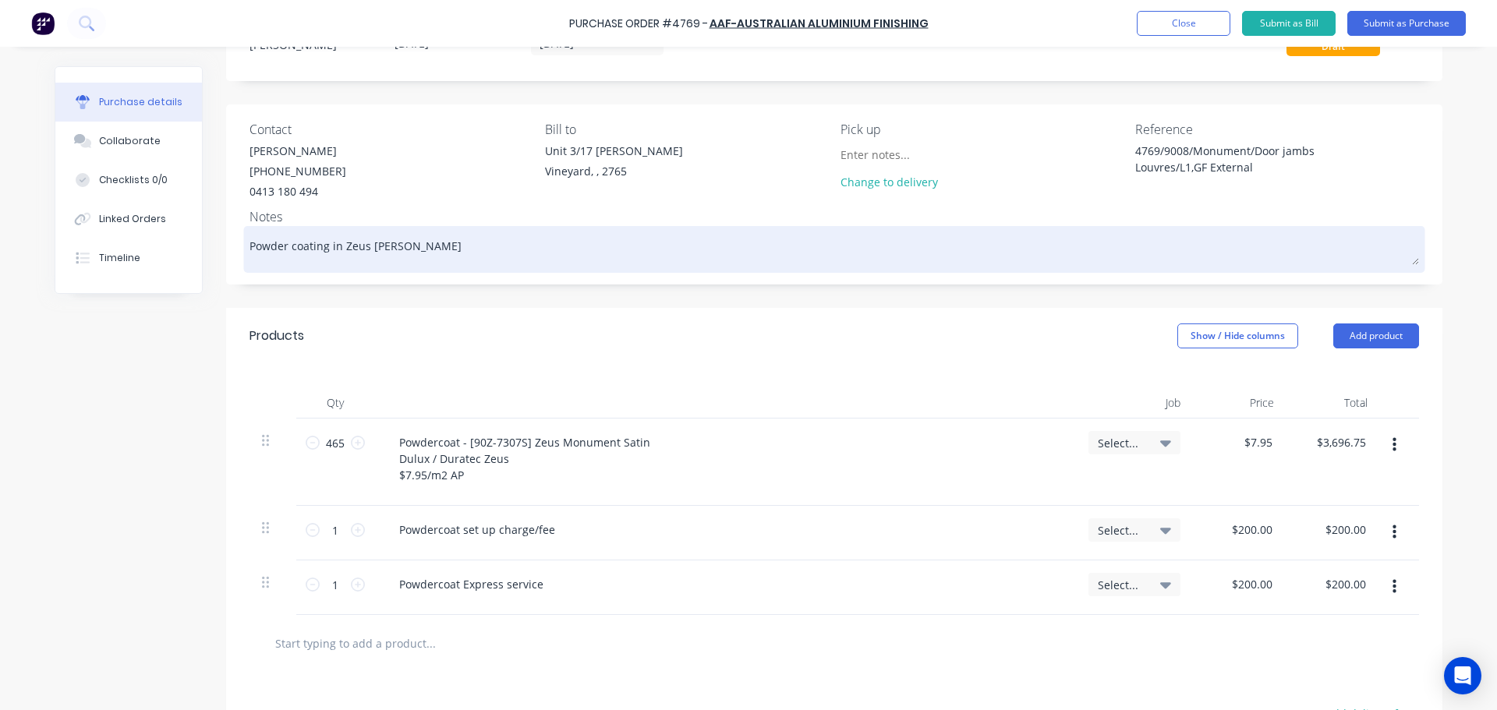
type textarea "x"
type textarea "Powder coating in Zeus Monume"
type textarea "x"
type textarea "Powder coating in Zeus Monumen"
type textarea "x"
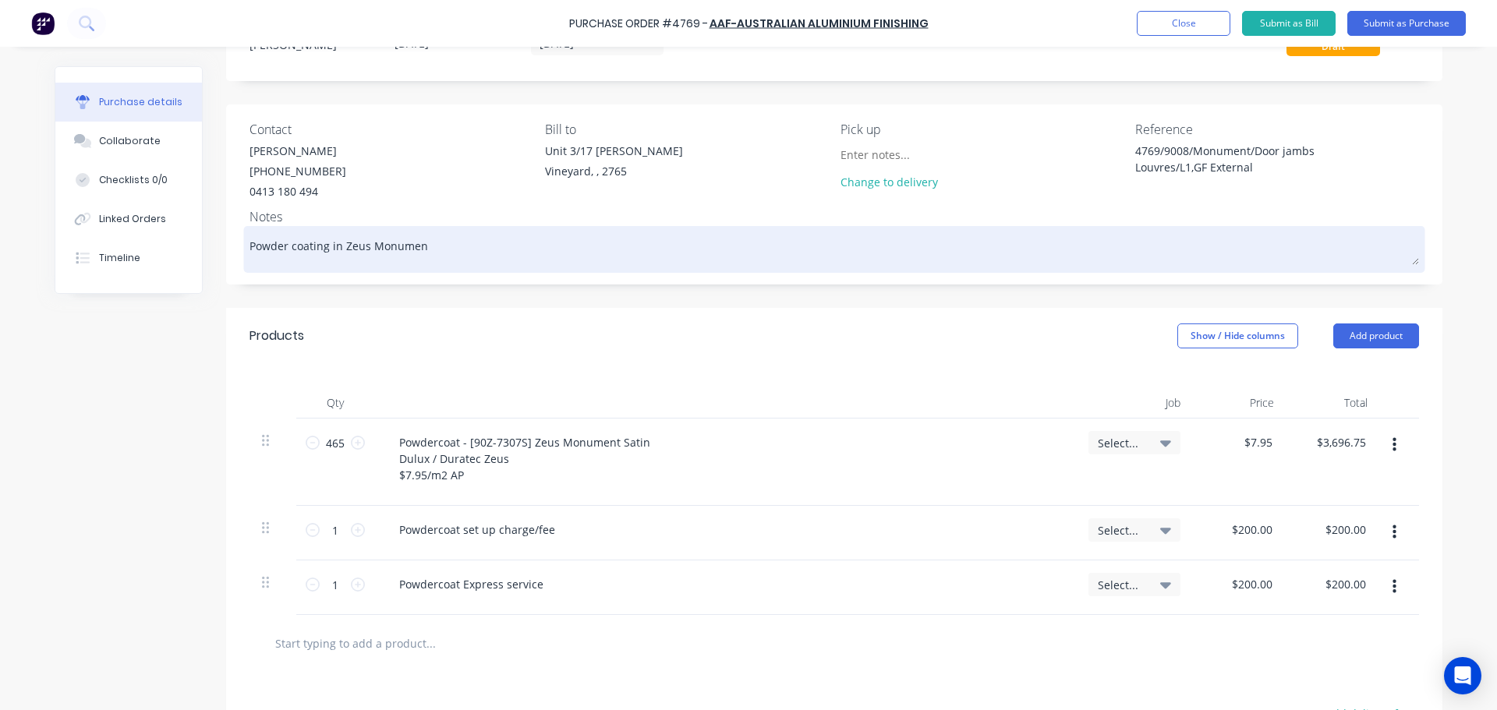
type textarea "Powder coating in Zeus Monument"
type textarea "x"
type textarea "Powder coating in Zeus Monument"
type textarea "x"
type textarea "Powder coating in Zeus Monument i"
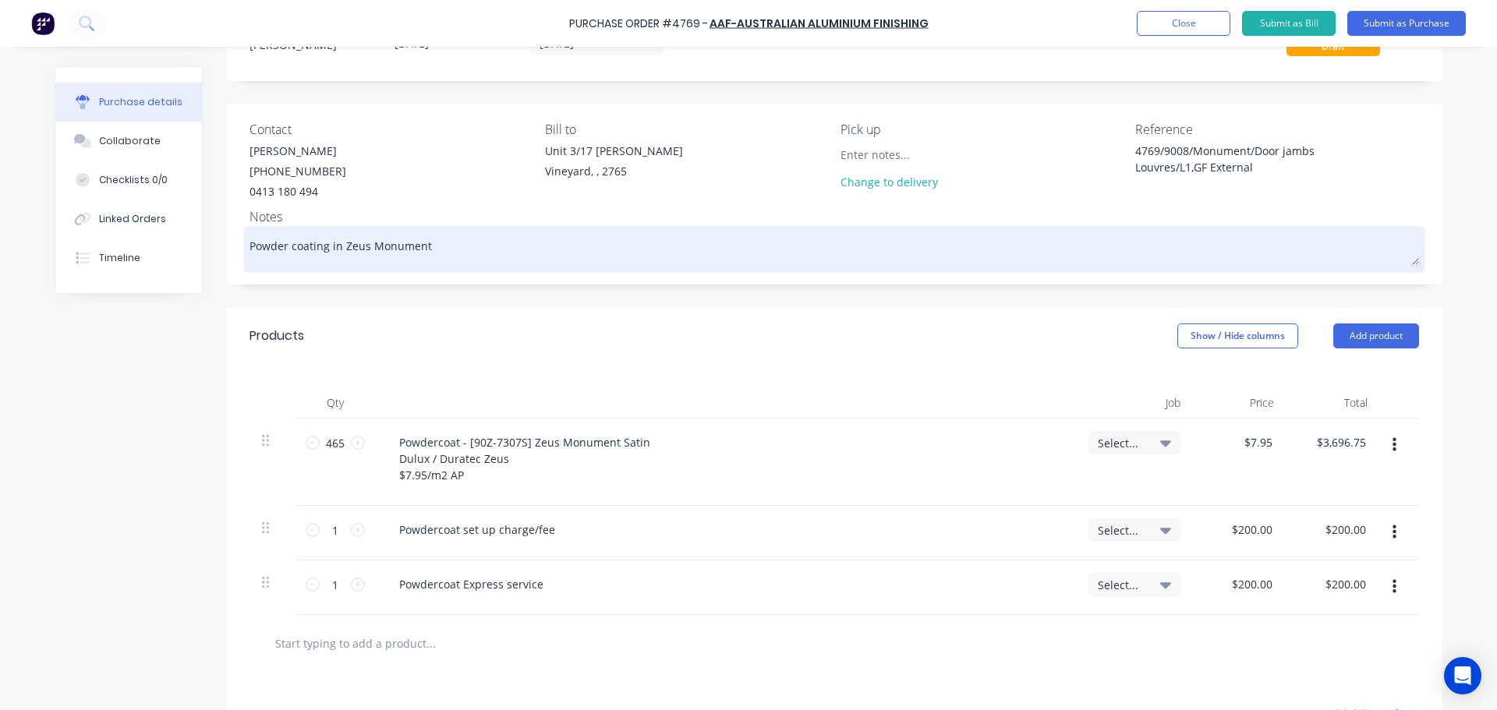
type textarea "x"
type textarea "Powder coating in Zeus Monument is"
type textarea "x"
type textarea "Powder coating in Zeus Monument is"
type textarea "x"
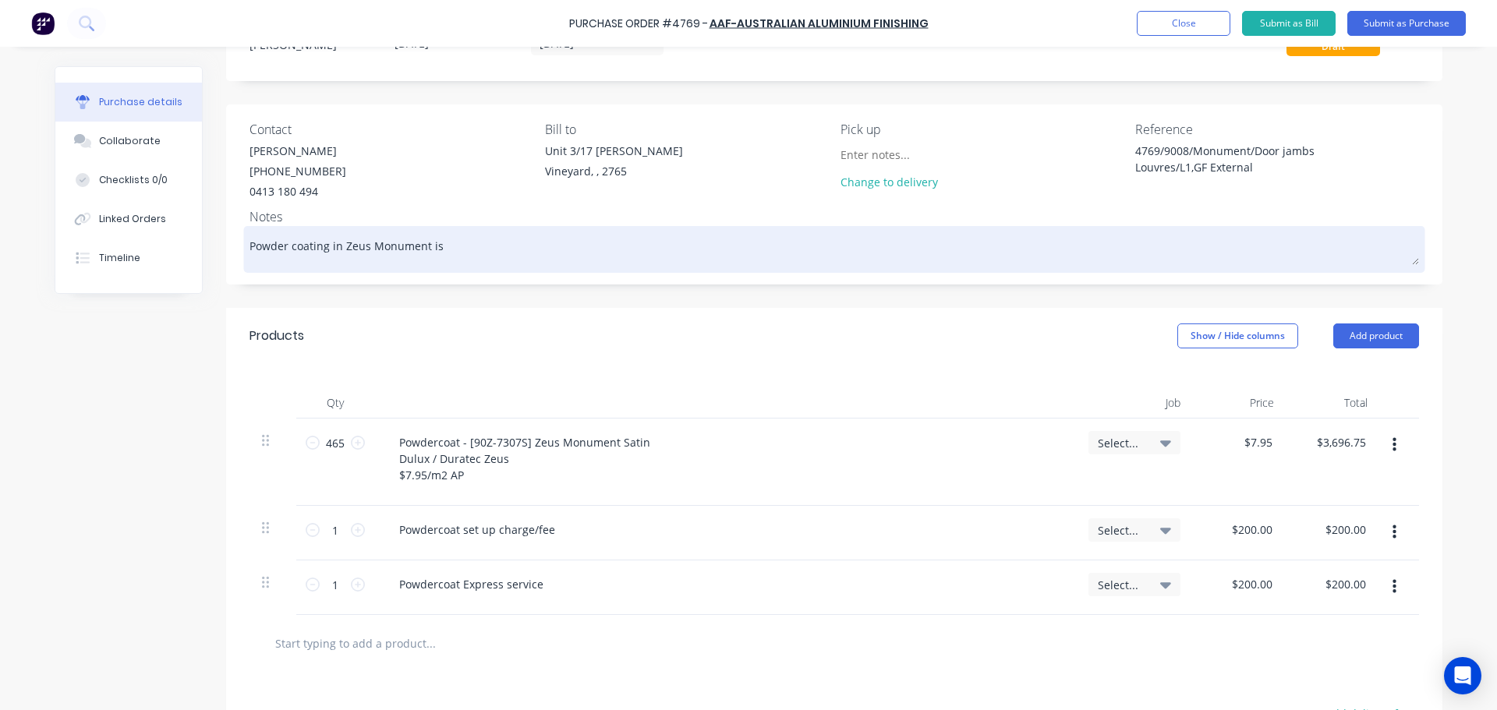
type textarea "Powder coating in Zeus Monument is"
type textarea "x"
type textarea "Powder coating in Zeus Monument i"
type textarea "x"
type textarea "Powder coating in Zeus Monument"
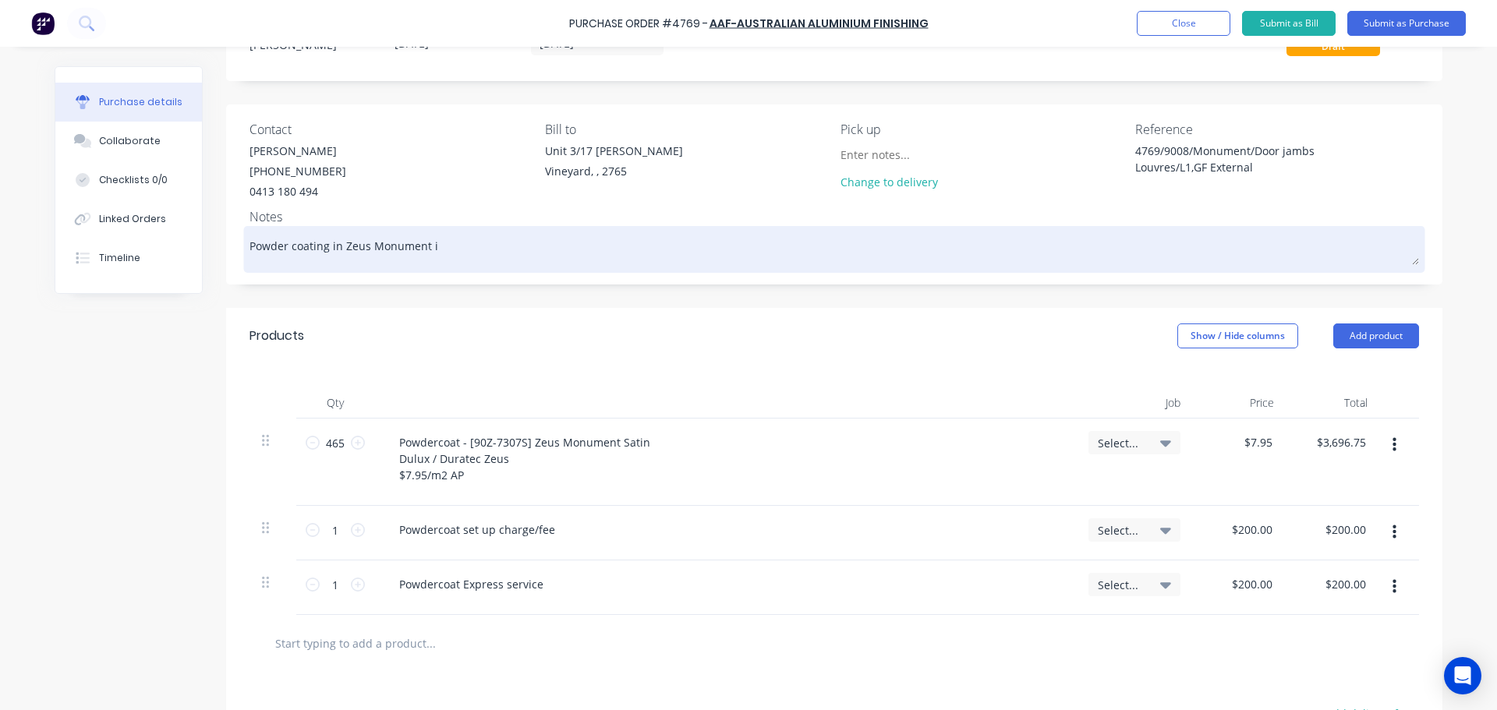
type textarea "x"
type textarea "Powder coating in Zeus Monument S"
type textarea "x"
type textarea "Powder coating in Zeus Monument Sa"
type textarea "x"
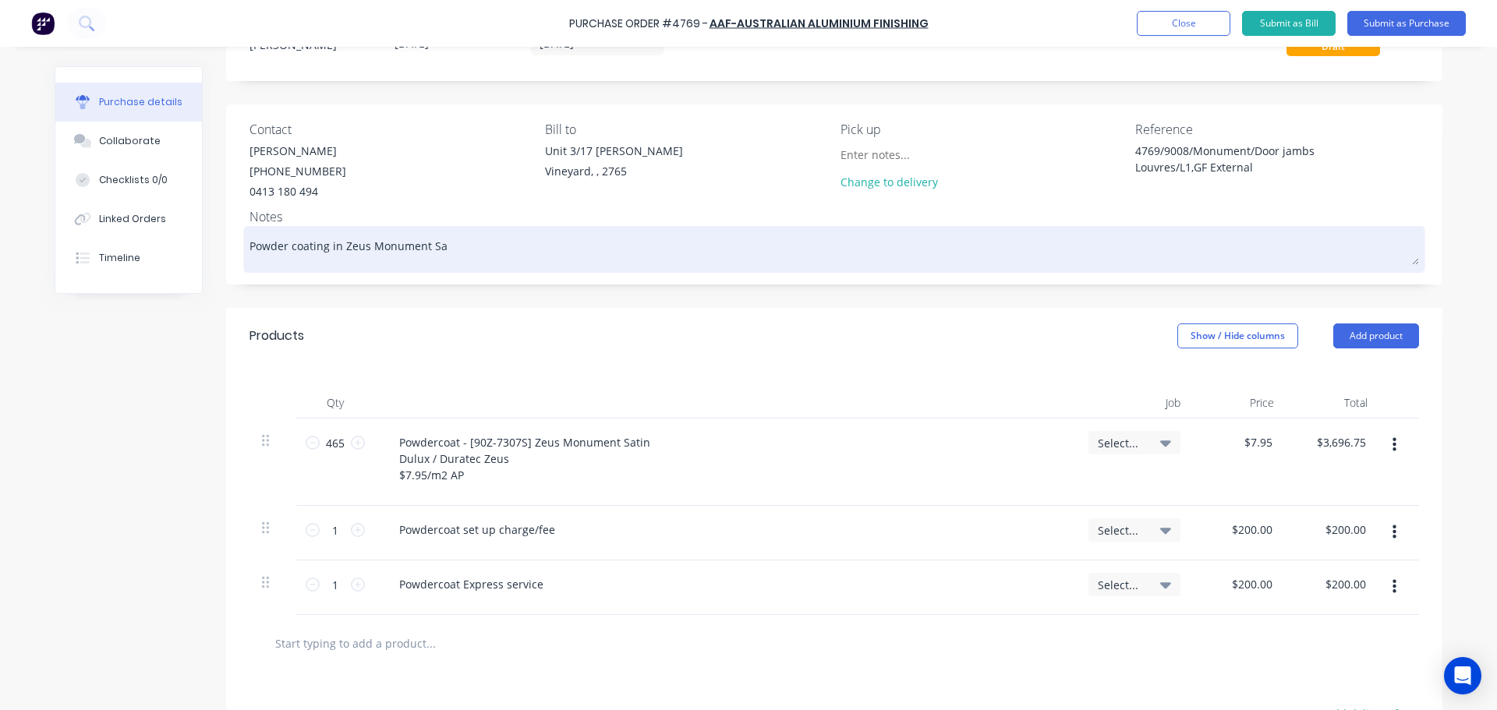
type textarea "Powder coating in Zeus Monument Sat"
type textarea "x"
type textarea "Powder coating in Zeus Monument Sati"
type textarea "x"
type textarea "Powder coating in Zeus Monument Satin"
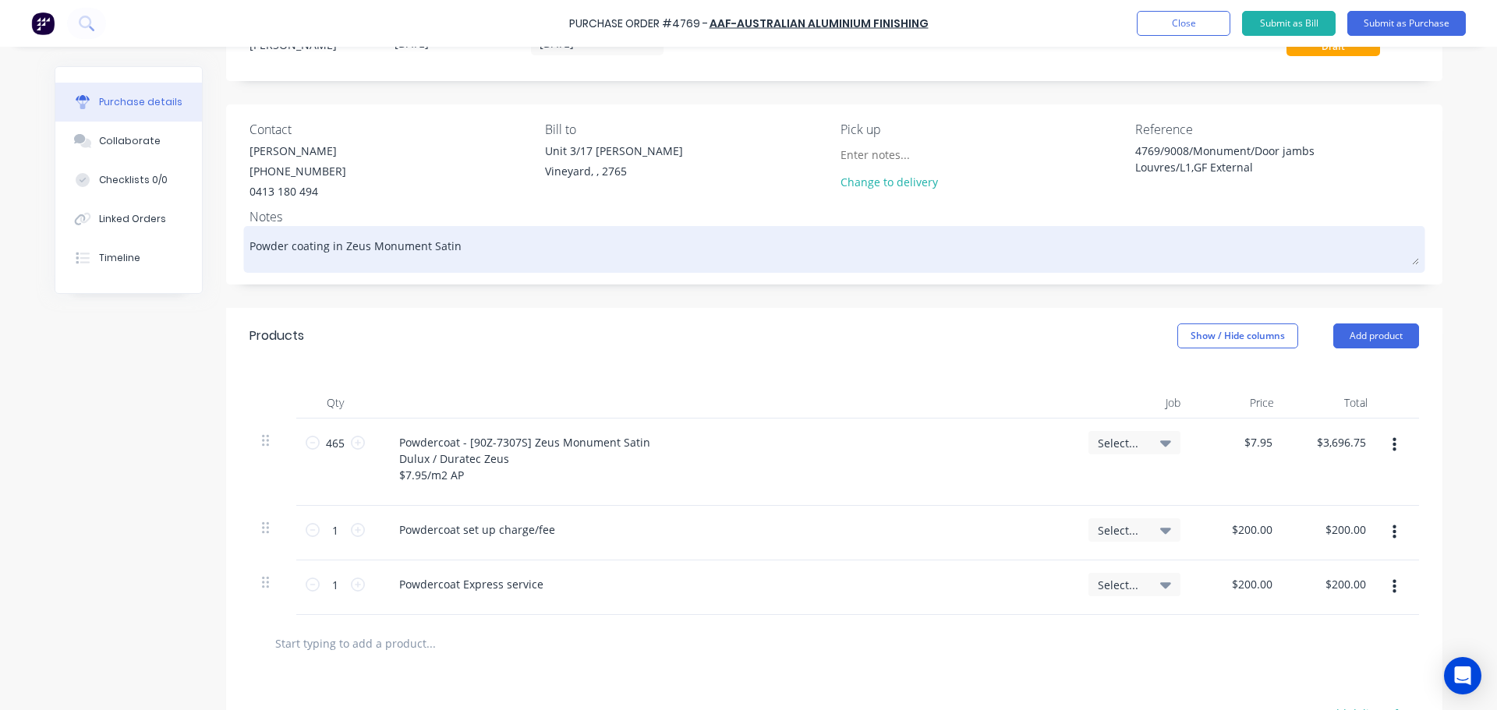
click at [281, 243] on textarea "Powder coating in Zeus Monument Satin" at bounding box center [833, 247] width 1169 height 35
type textarea "x"
click at [323, 241] on textarea "Powder coating in Zeus Monument Satin" at bounding box center [833, 247] width 1169 height 35
type textarea "Powder coating in Zeus Monument Satin"
type textarea "x"
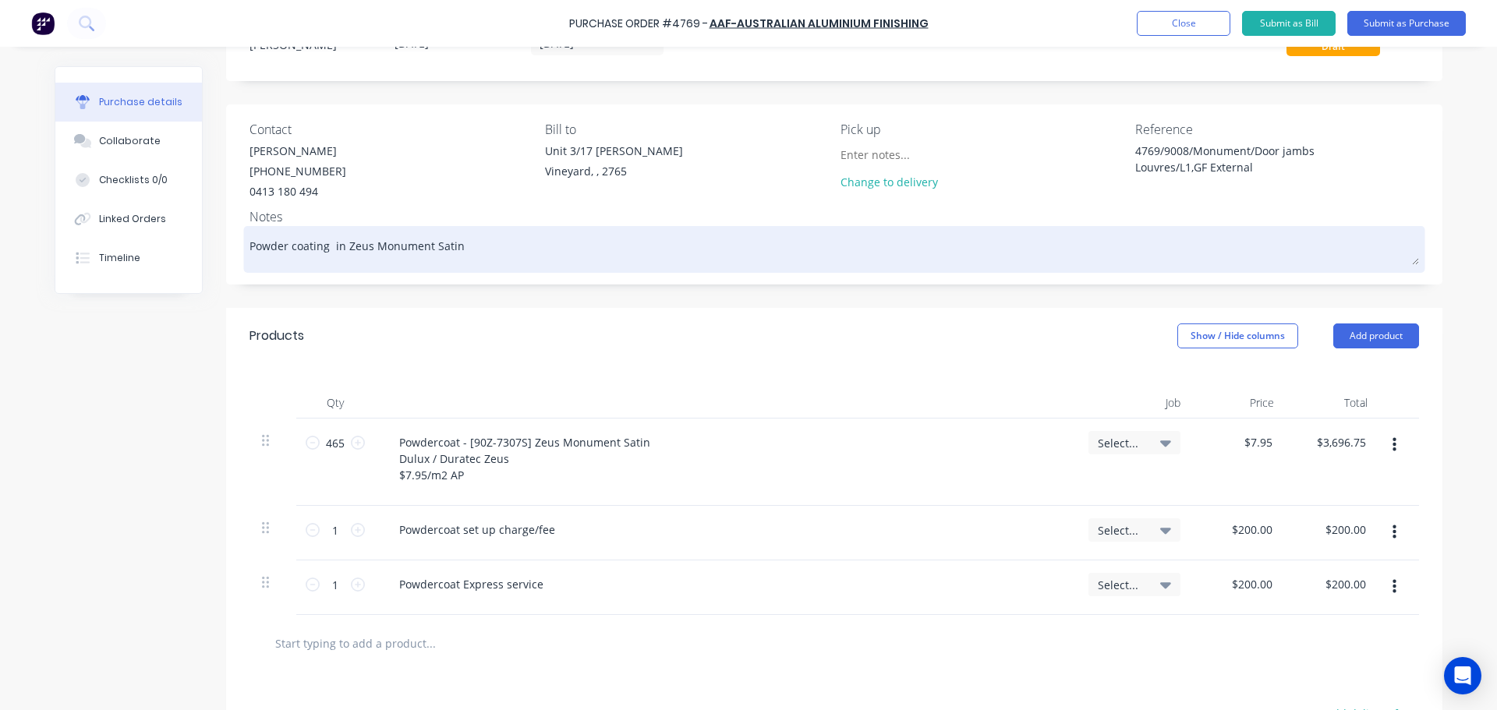
type textarea "Powder coating e in Zeus Monument Satin"
type textarea "x"
type textarea "Powder coating ex in Zeus Monument Satin"
type textarea "x"
type textarea "Powder coating ext in Zeus Monument Satin"
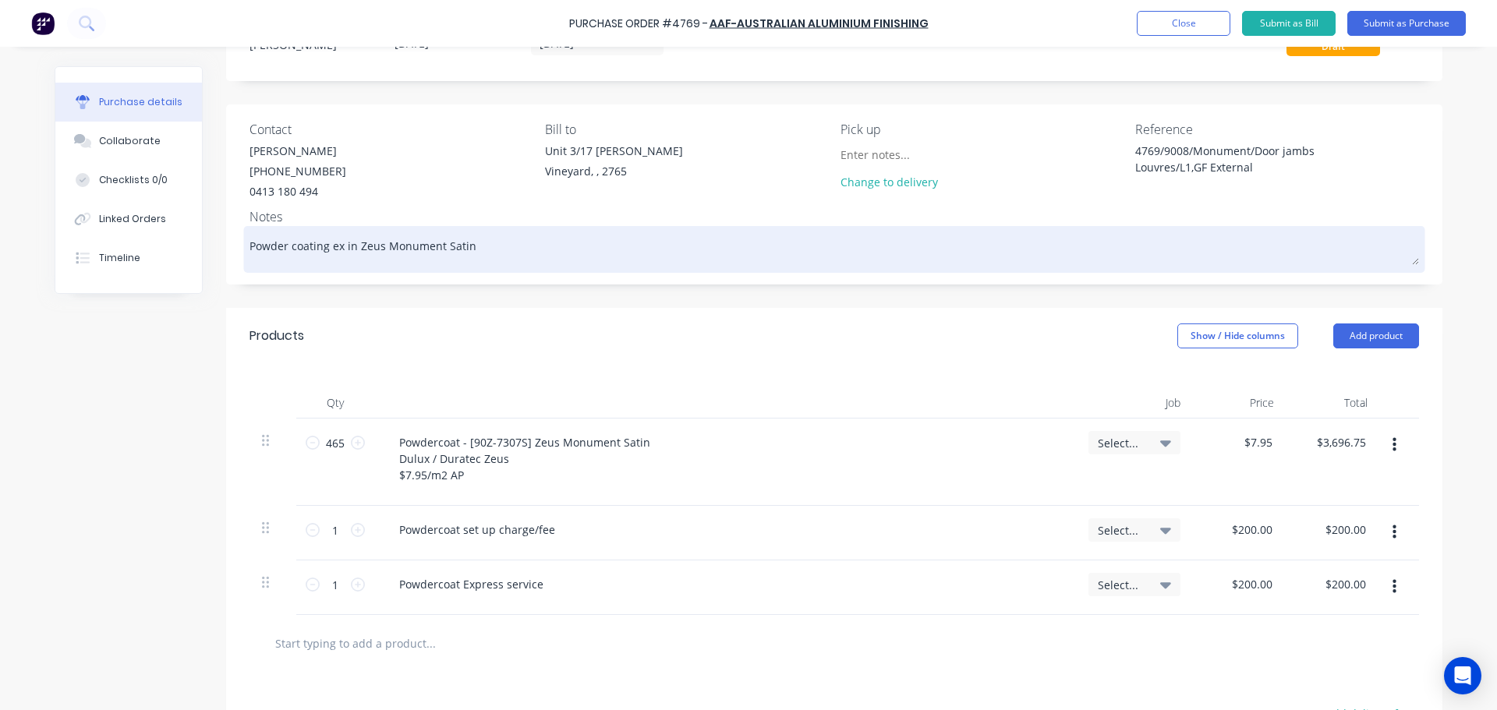
type textarea "x"
type textarea "Powder coating extr in Zeus Monument Satin"
type textarea "x"
type textarea "Powder coating extru in Zeus Monument Satin"
type textarea "x"
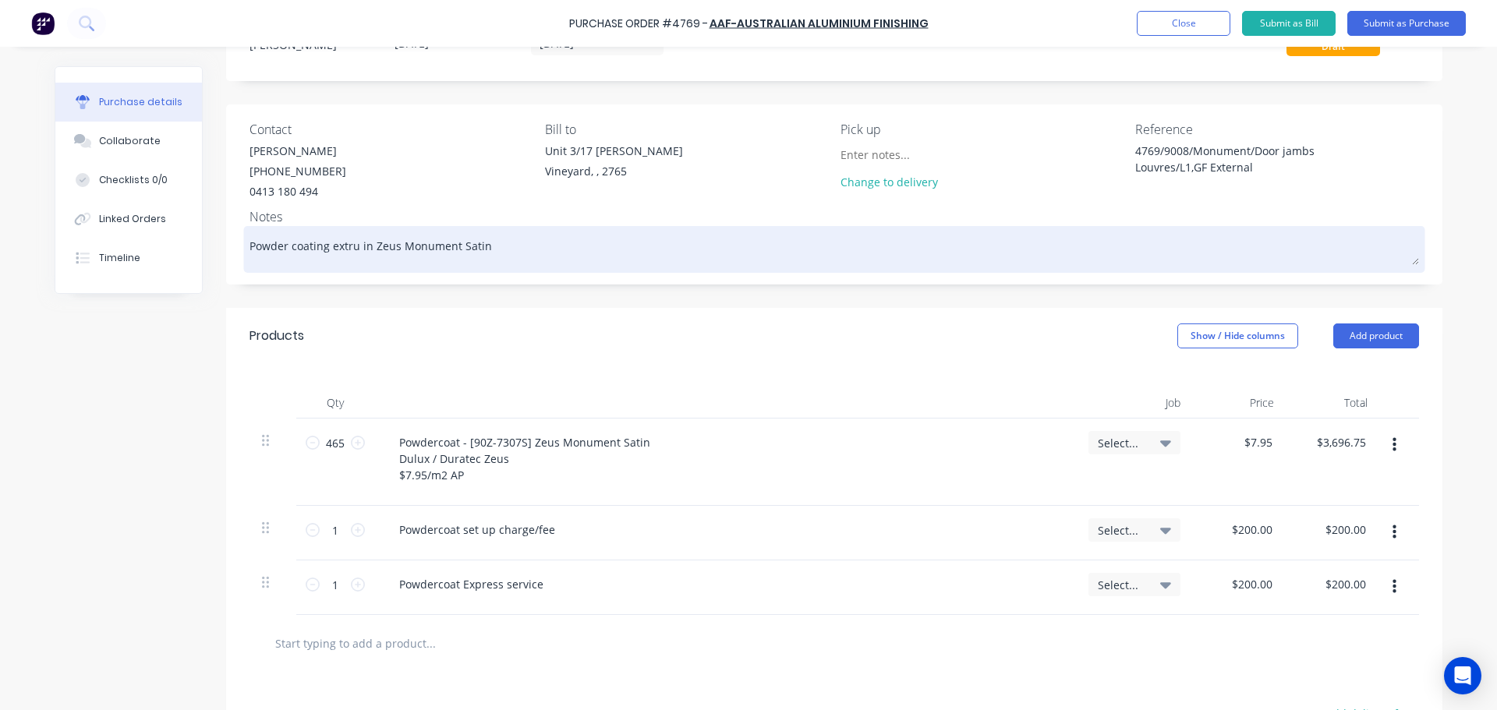
type textarea "Powder coating extrus in Zeus Monument Satin"
type textarea "x"
type textarea "Powder coating extrusi in Zeus Monument Satin"
type textarea "x"
type textarea "Powder coating extrusio in Zeus Monument Satin"
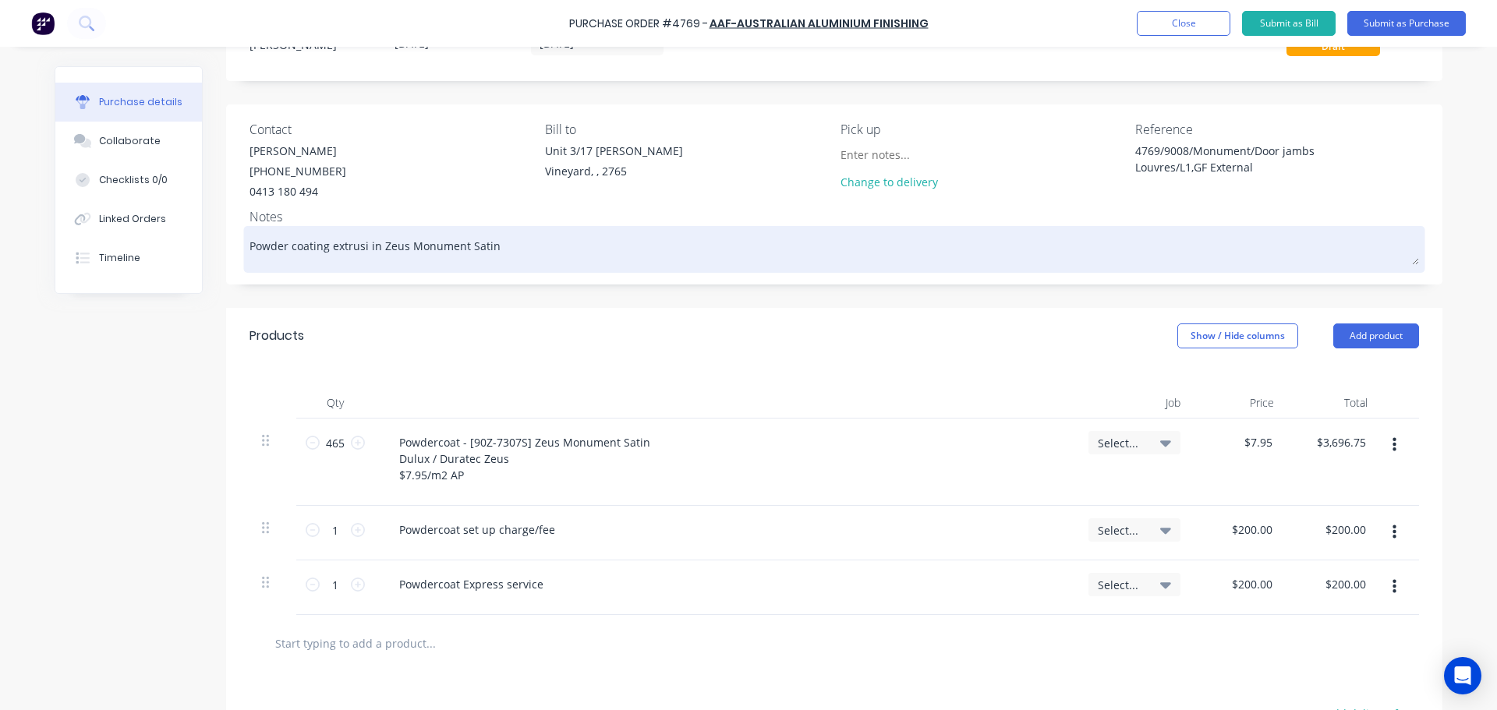
type textarea "x"
type textarea "Powder coating extrusion in Zeus Monument Satin"
type textarea "x"
type textarea "Powder coating extrusions in Zeus Monument Satin"
type textarea "x"
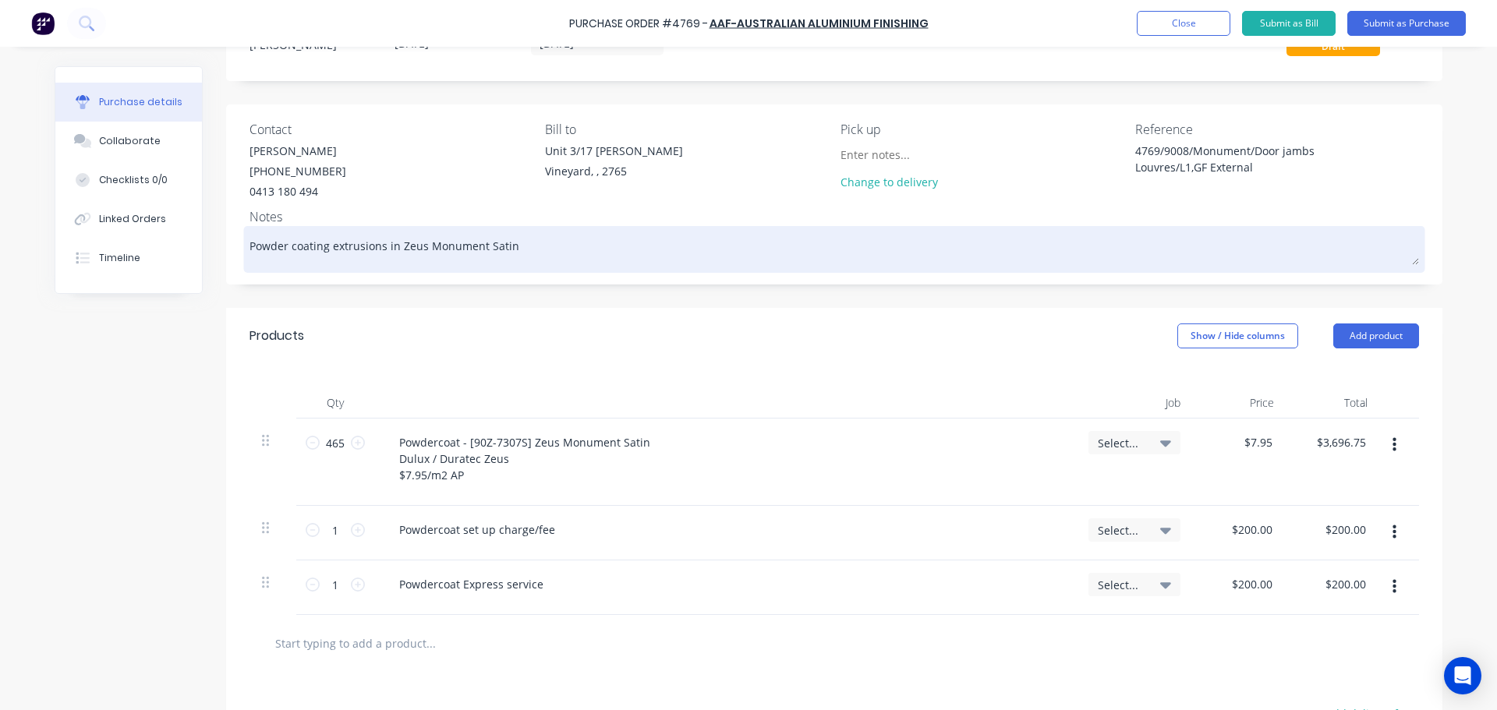
type textarea "Powder coating extrusions in Zeus Monument Satin"
type textarea "x"
type textarea "Powder coating extrusions i in Zeus Monument Satin"
type textarea "x"
type textarea "Powder coating extrusions in Zeus Monument Satin"
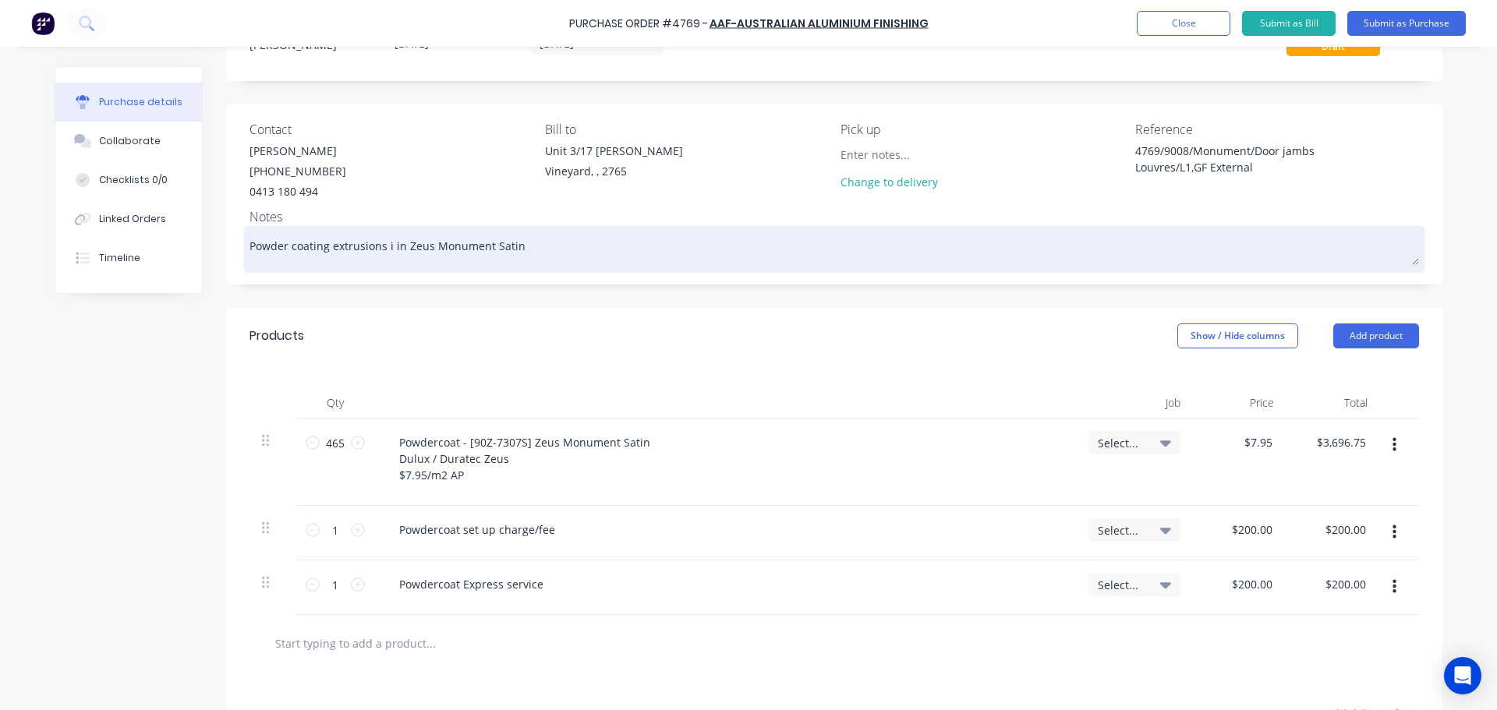
type textarea "x"
click at [541, 242] on textarea "Powder coating extrusions in Zeus Monument Satin" at bounding box center [833, 247] width 1169 height 35
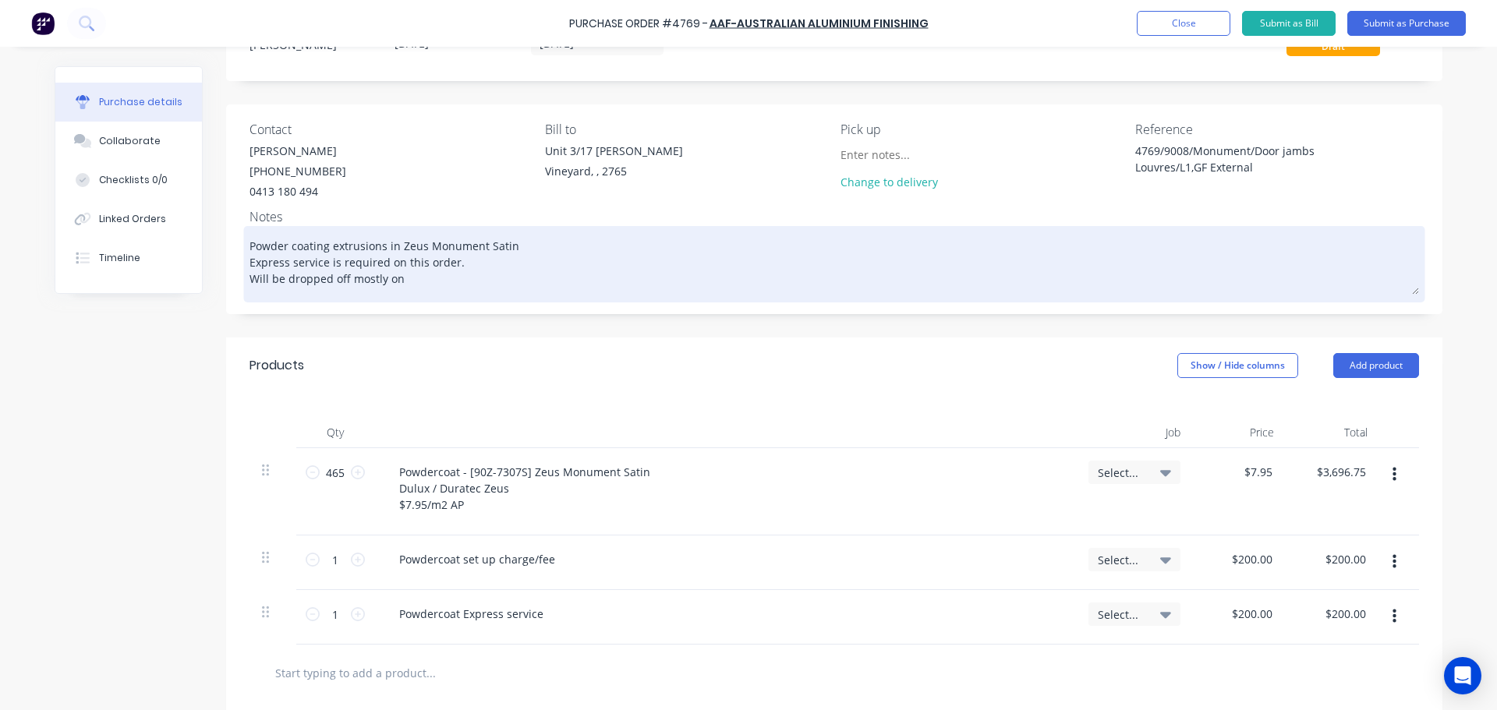
click at [346, 275] on textarea "Powder coating extrusions in Zeus Monument Satin Express service is required on…" at bounding box center [833, 262] width 1169 height 65
click at [464, 281] on textarea "Powder coating extrusions in Zeus Monument Satin Express service is required on…" at bounding box center [833, 262] width 1169 height 65
click at [465, 288] on textarea "Powder coating extrusions in Zeus Monument Satin Express service is required on…" at bounding box center [833, 262] width 1169 height 65
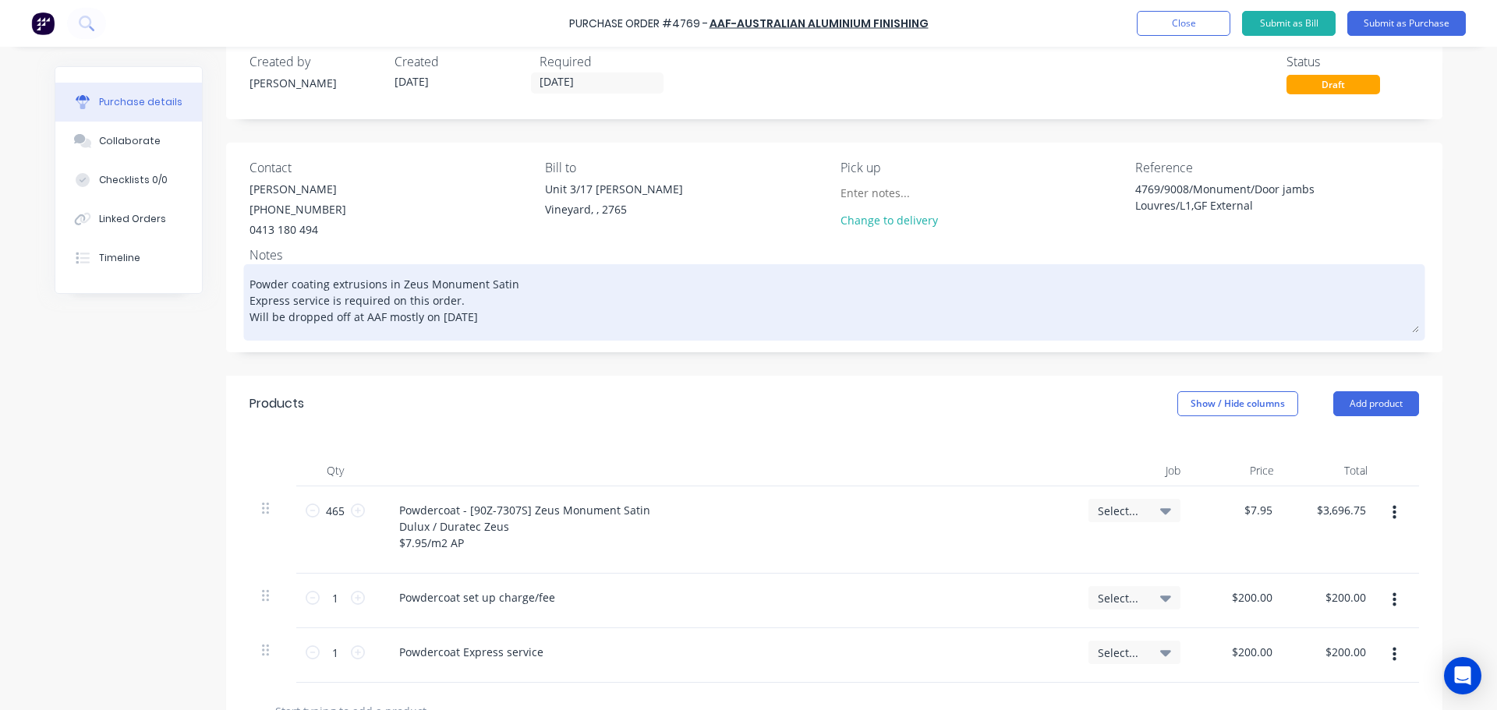
scroll to position [0, 0]
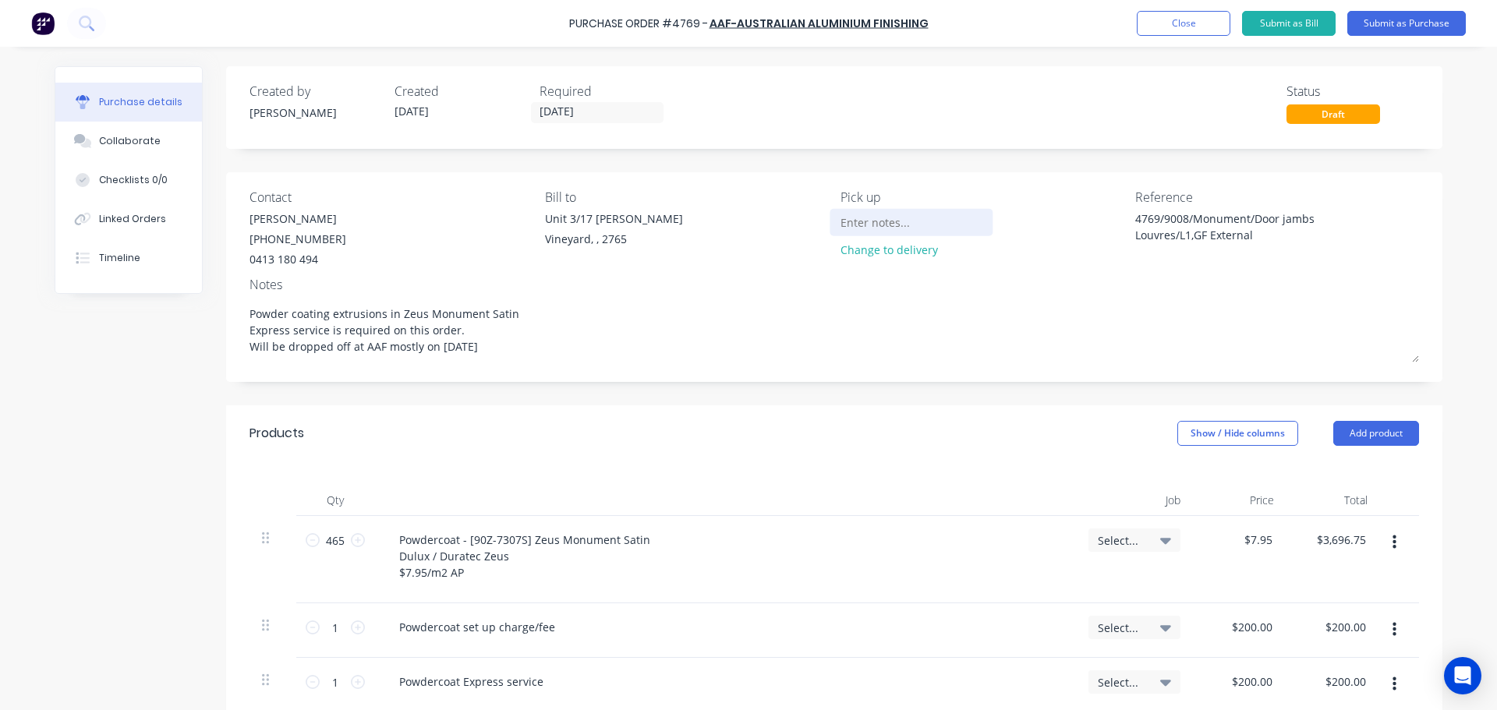
click at [871, 215] on input at bounding box center [911, 221] width 142 height 23
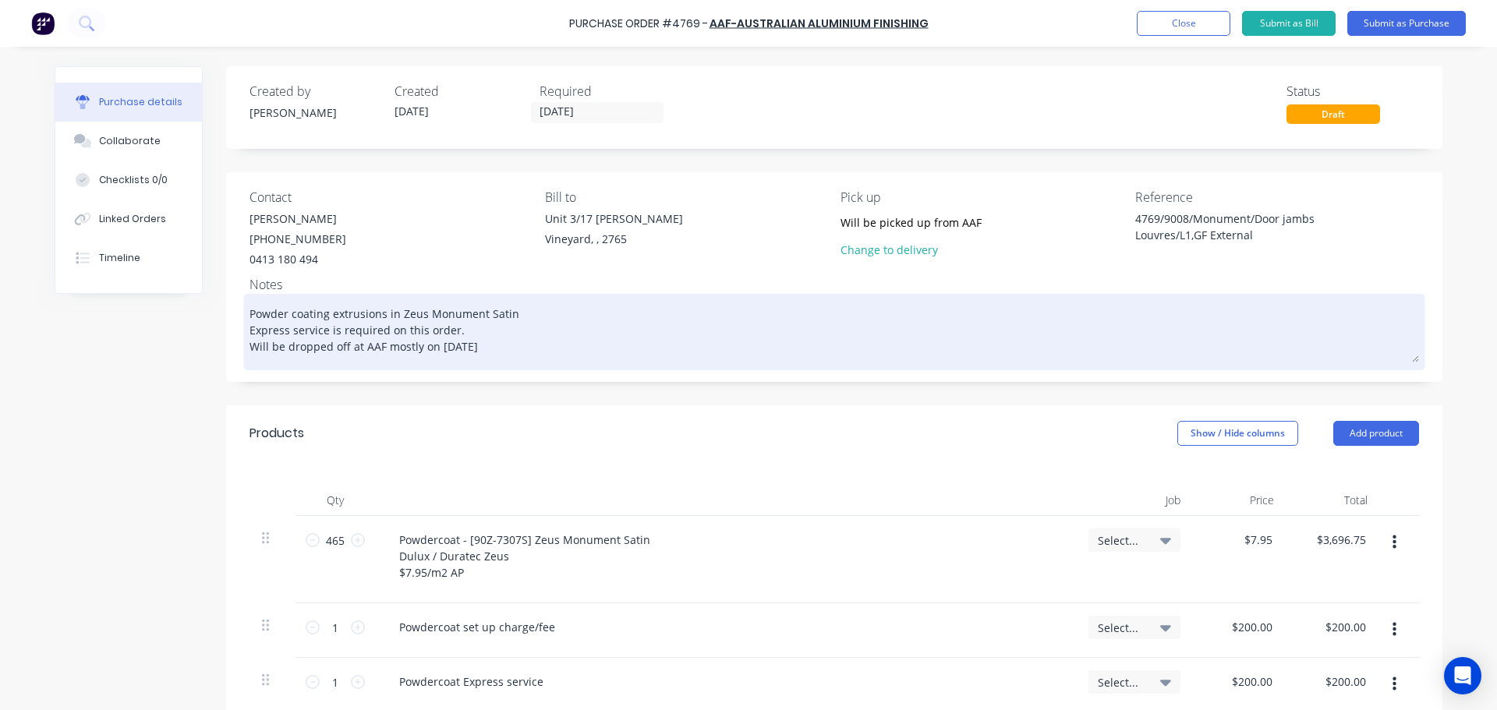
click at [942, 345] on textarea "Powder coating extrusions in Zeus Monument Satin Express service is required on…" at bounding box center [833, 330] width 1169 height 65
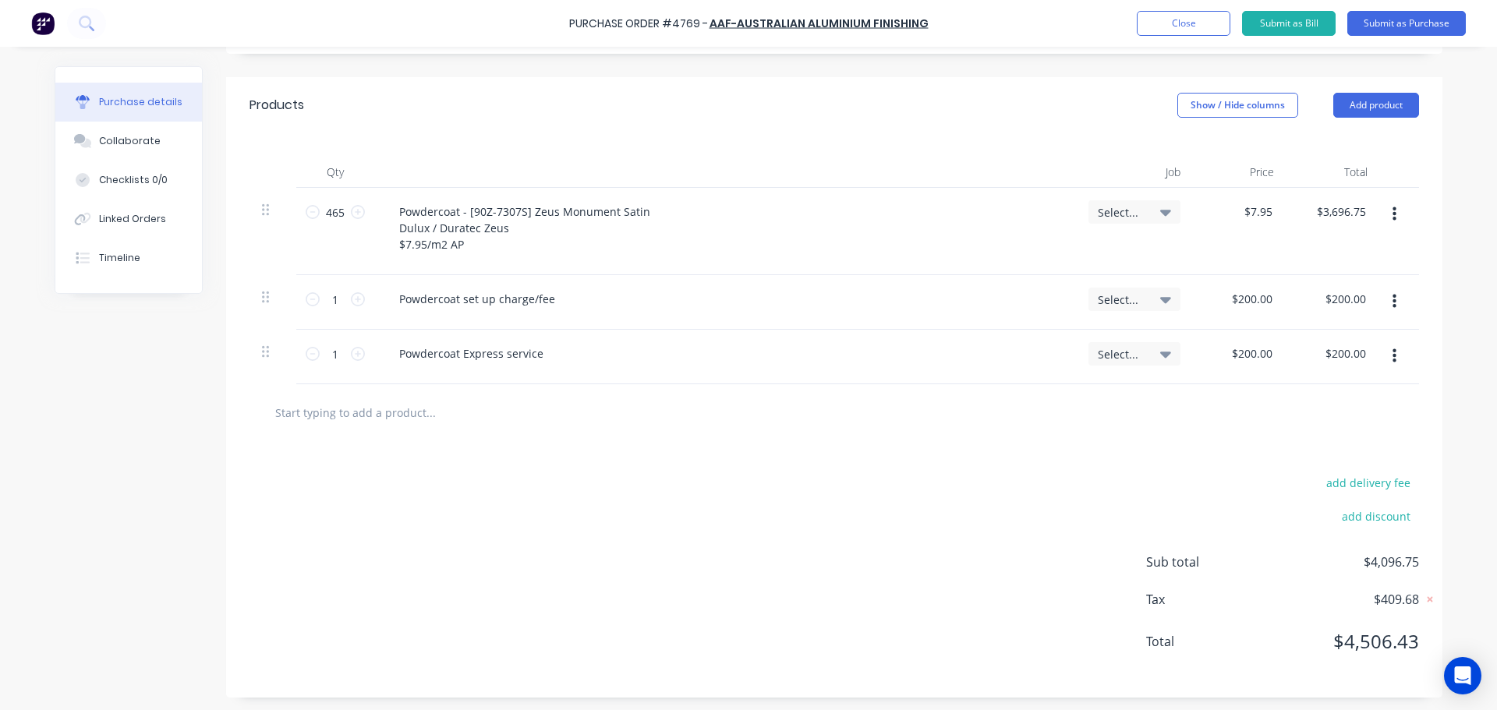
scroll to position [331, 0]
click at [145, 137] on div "Collaborate" at bounding box center [130, 141] width 62 height 14
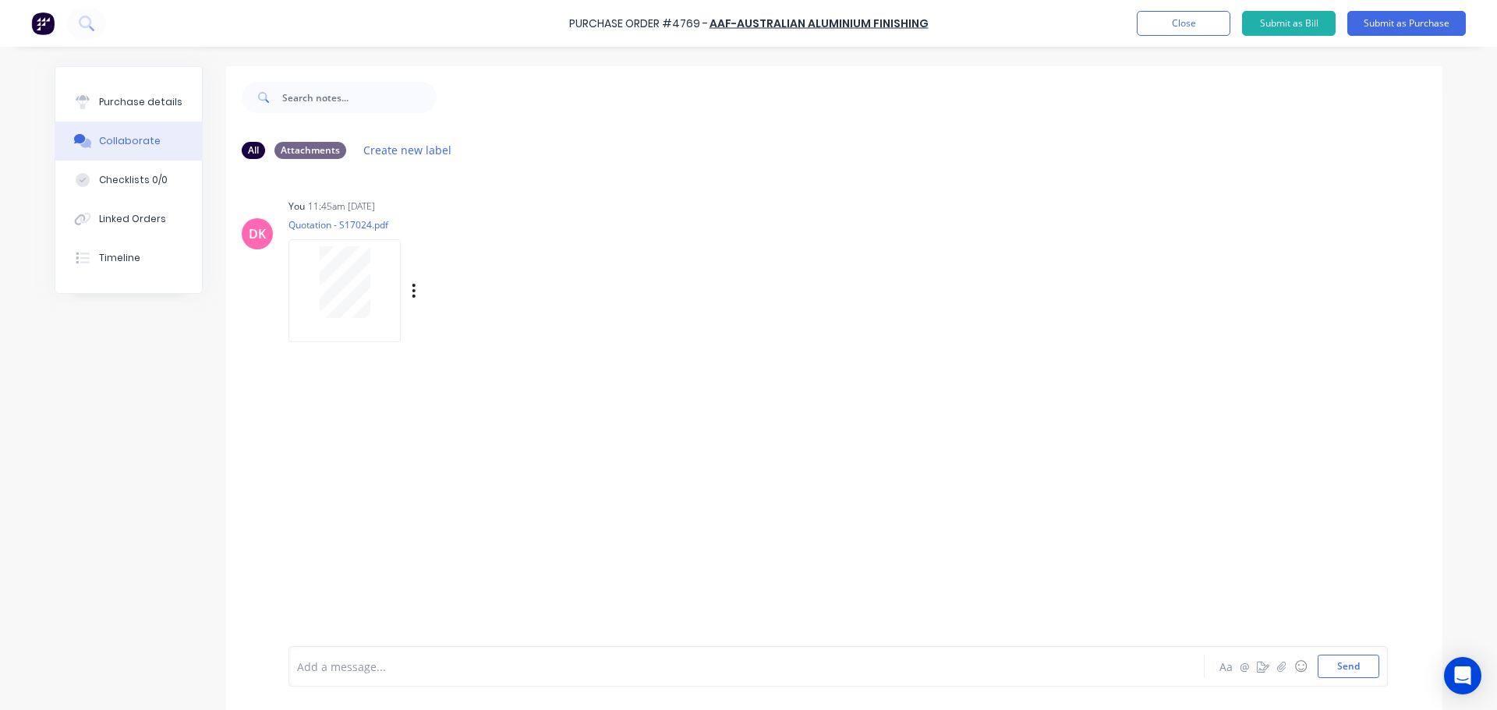
click at [302, 303] on div at bounding box center [344, 282] width 98 height 72
click at [134, 102] on div "Purchase details" at bounding box center [140, 102] width 83 height 14
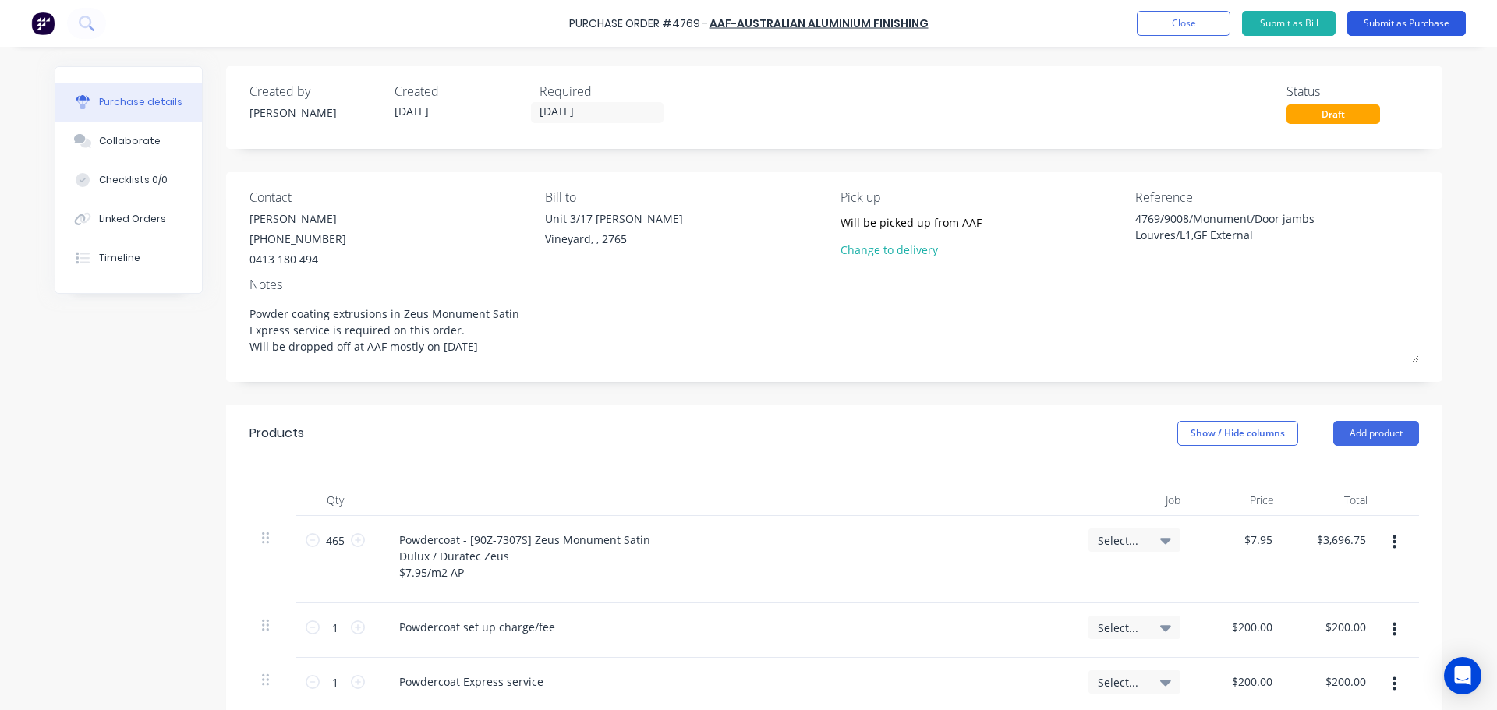
click at [1377, 27] on button "Submit as Purchase" at bounding box center [1406, 23] width 118 height 25
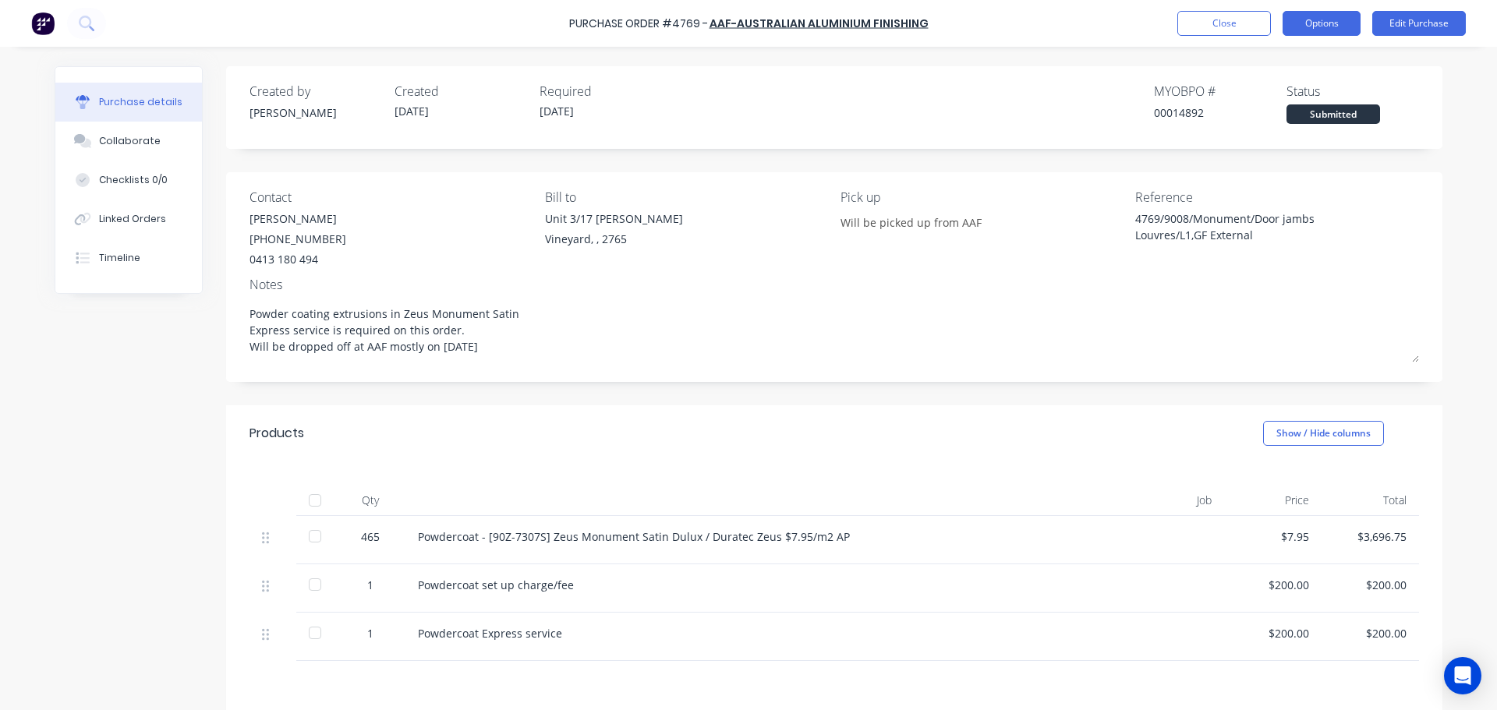
click at [1315, 19] on button "Options" at bounding box center [1321, 23] width 78 height 25
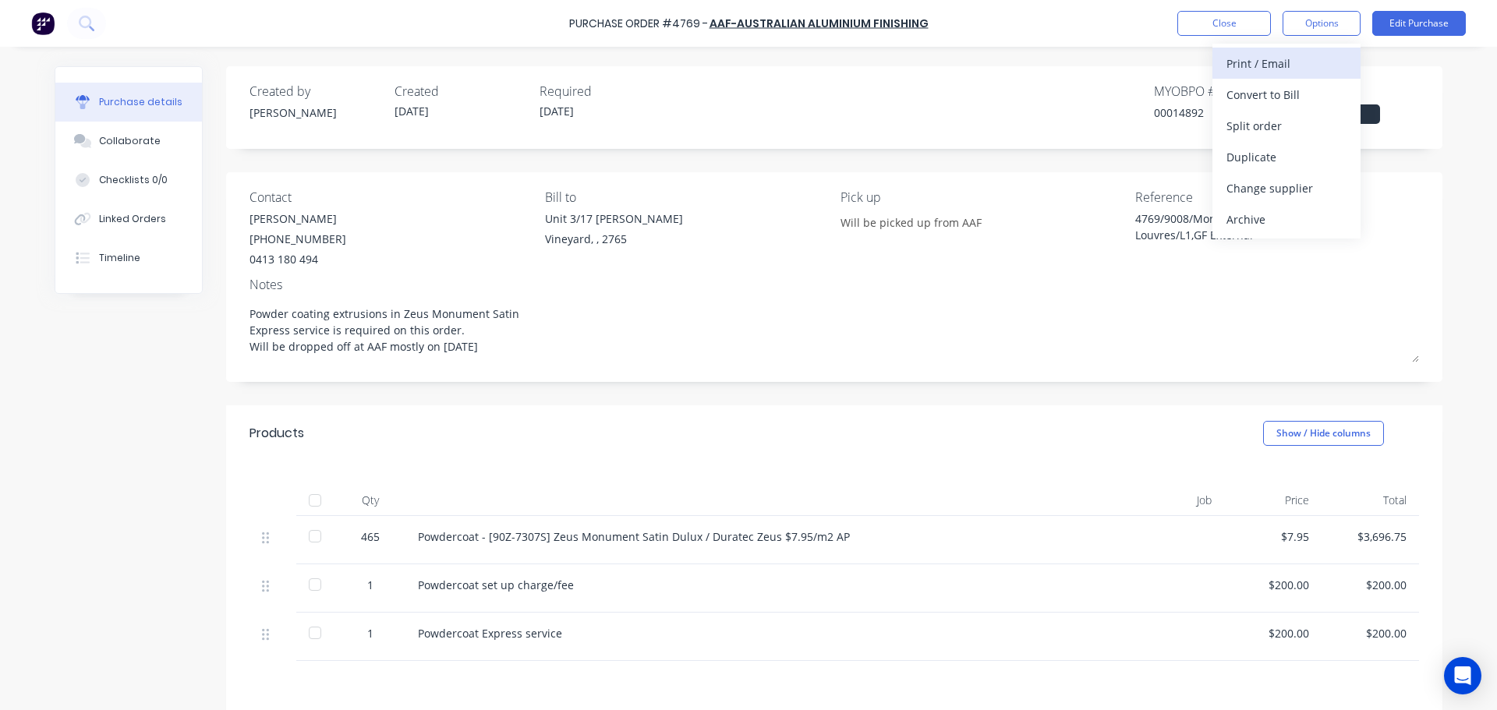
click at [1285, 73] on div "Print / Email" at bounding box center [1286, 63] width 120 height 23
click at [1269, 104] on div "With pricing" at bounding box center [1286, 94] width 120 height 23
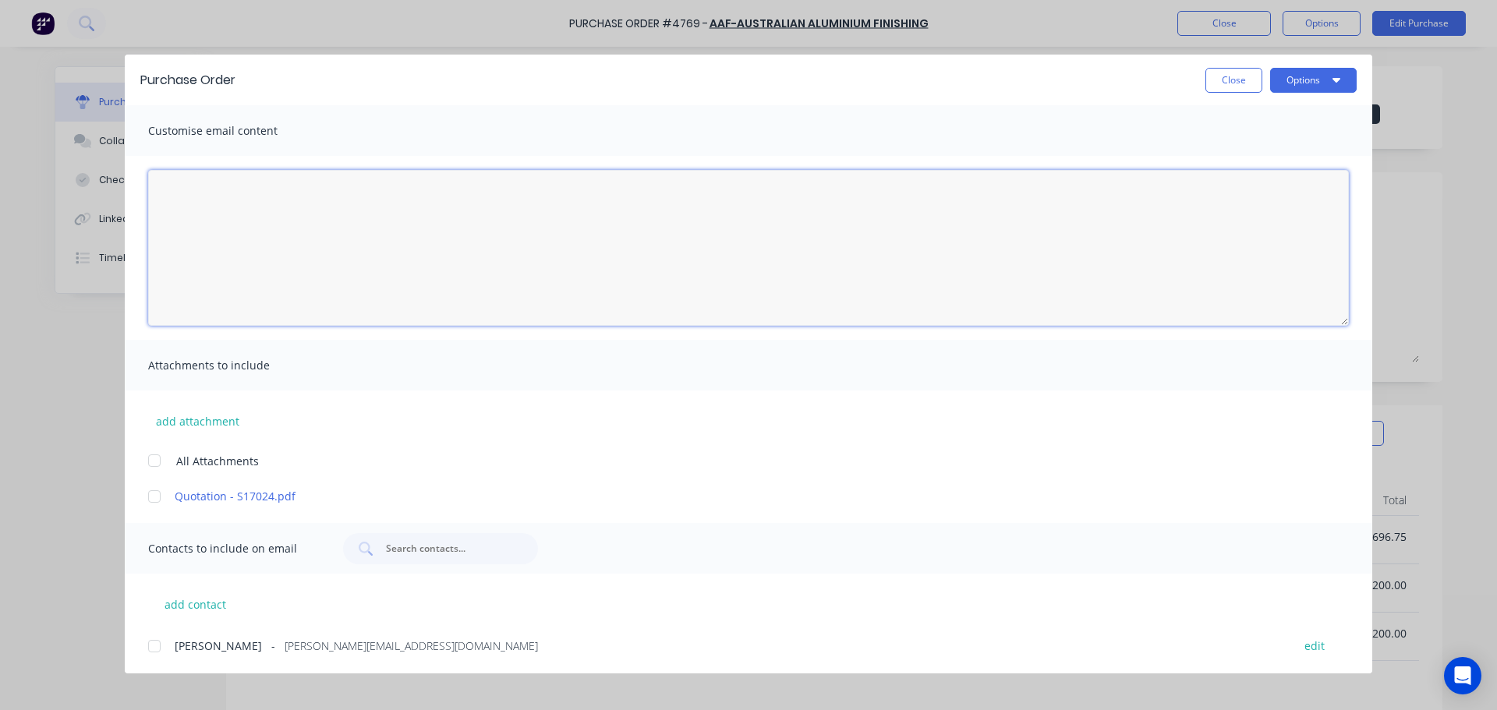
click at [283, 234] on textarea "[DATE]" at bounding box center [748, 248] width 1200 height 156
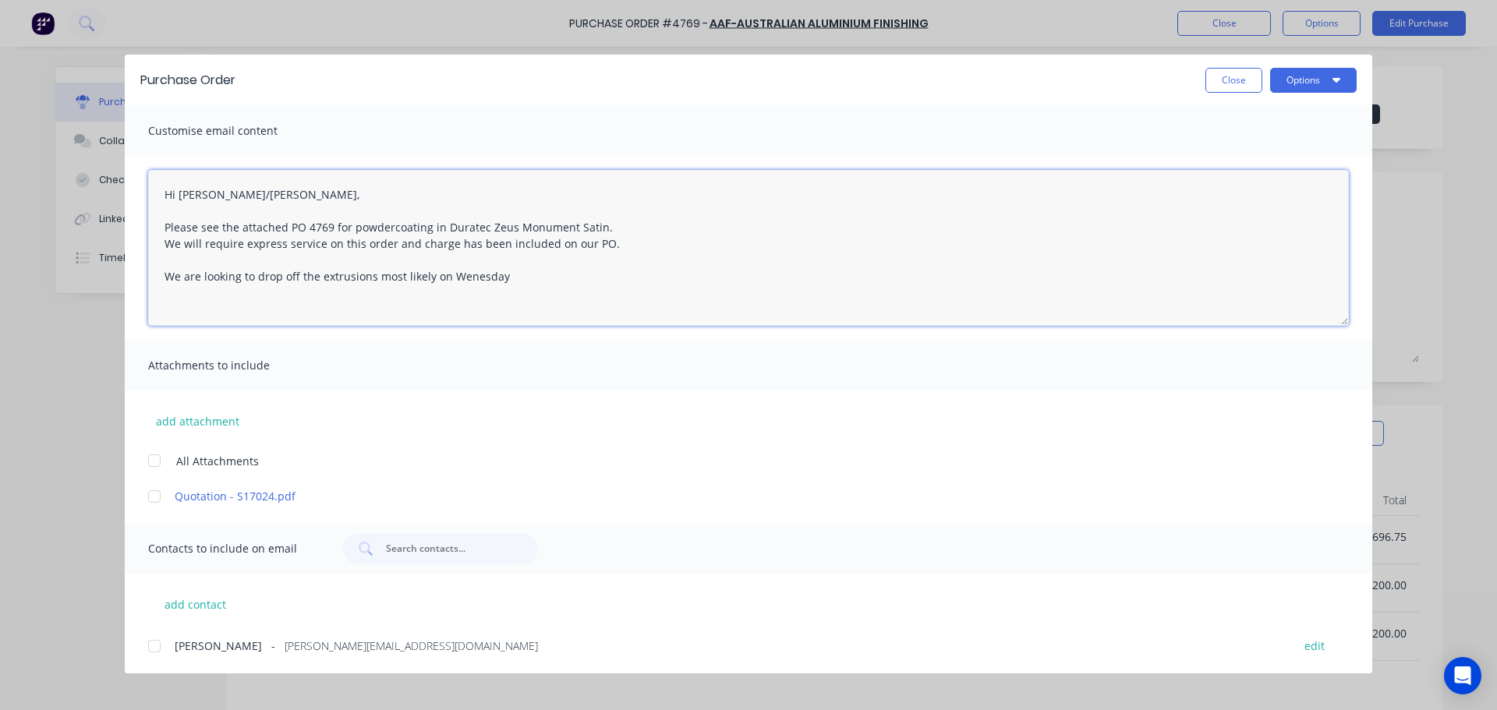
click at [462, 273] on textarea "Hi [PERSON_NAME]/[PERSON_NAME], Please see the attached PO 4769 for powdercoati…" at bounding box center [748, 248] width 1200 height 156
click at [530, 278] on textarea "Hi [PERSON_NAME]/[PERSON_NAME], Please see the attached PO 4769 for powdercoati…" at bounding box center [748, 248] width 1200 height 156
click at [235, 313] on textarea "Hi [PERSON_NAME]/[PERSON_NAME], Please see the attached PO 4769 for powdercoati…" at bounding box center [748, 248] width 1200 height 156
click at [461, 317] on textarea "Hi [PERSON_NAME]/[PERSON_NAME], Please see the attached PO 4769 for powdercoati…" at bounding box center [748, 248] width 1200 height 156
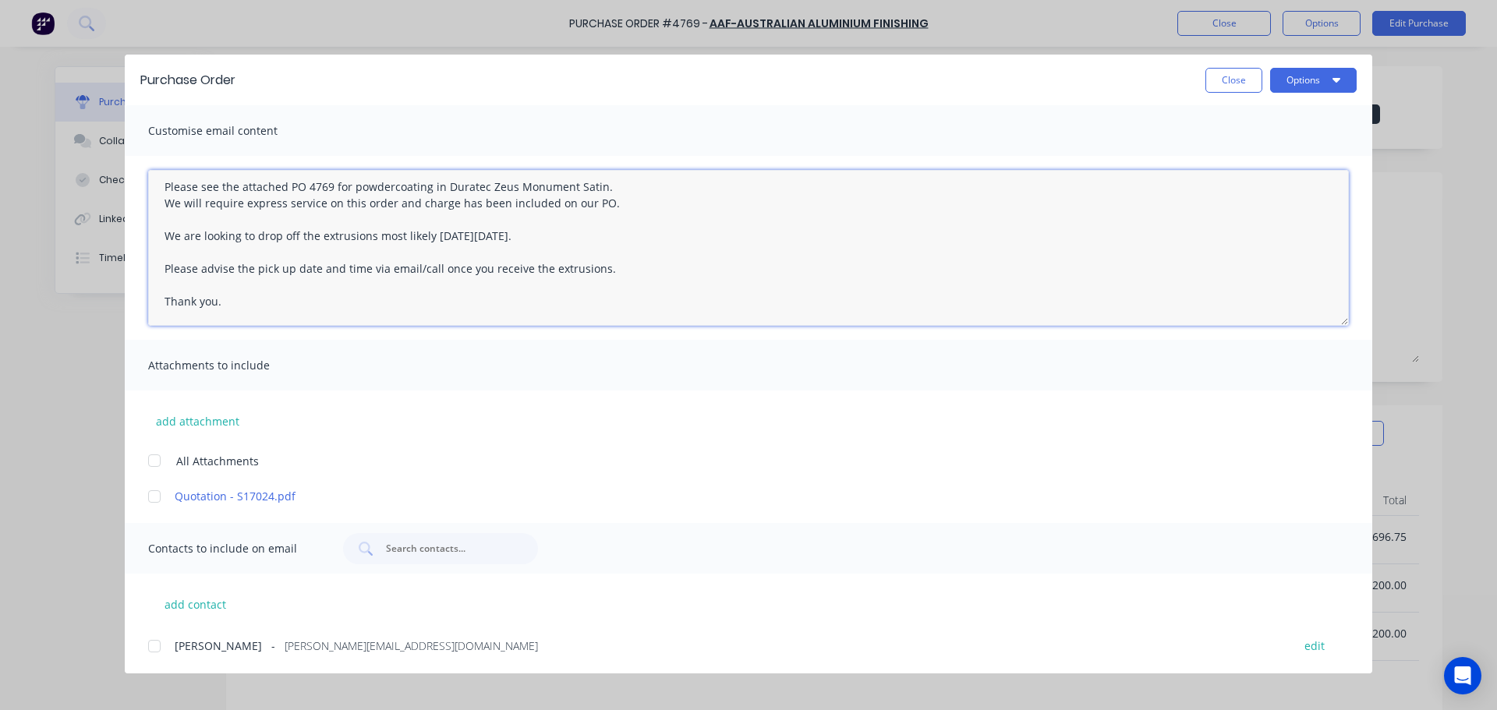
scroll to position [41, 0]
click at [150, 460] on div at bounding box center [154, 460] width 31 height 31
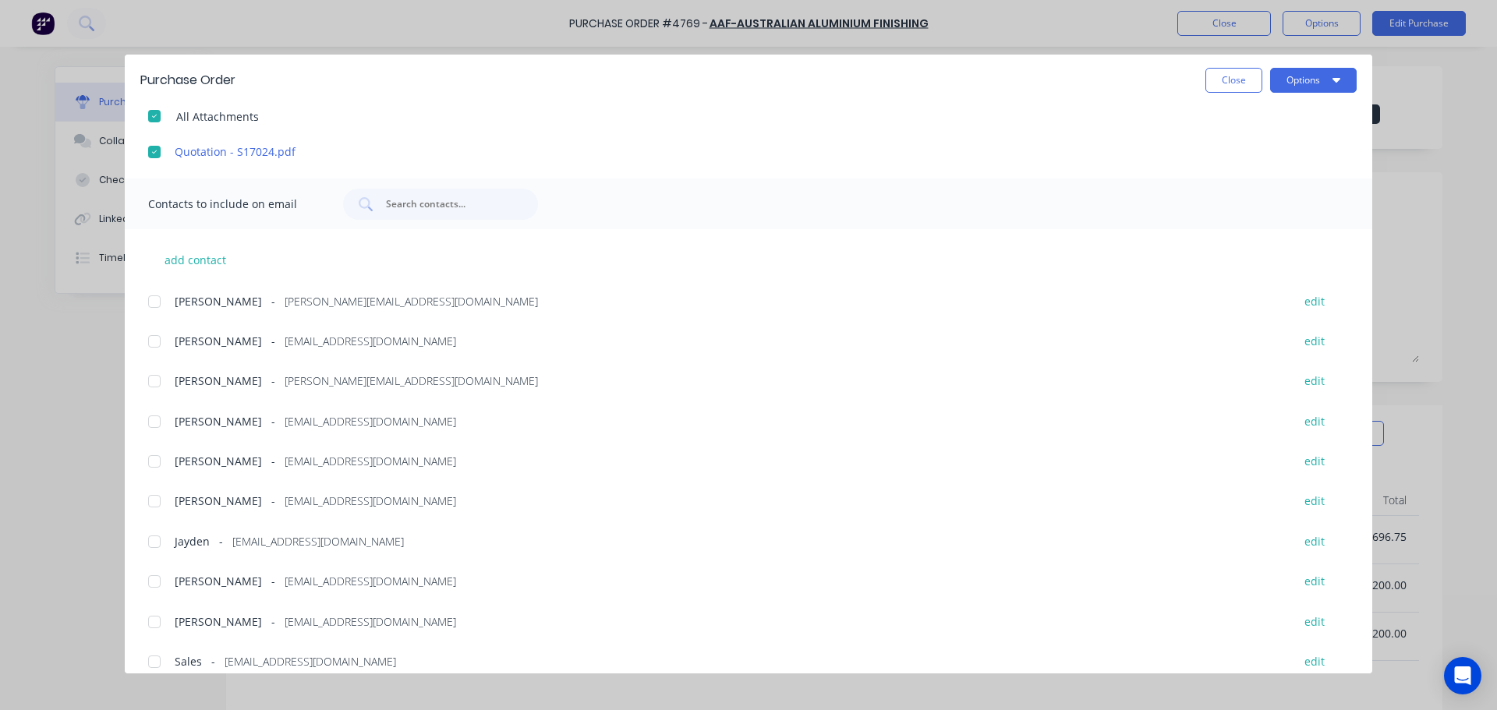
scroll to position [362, 0]
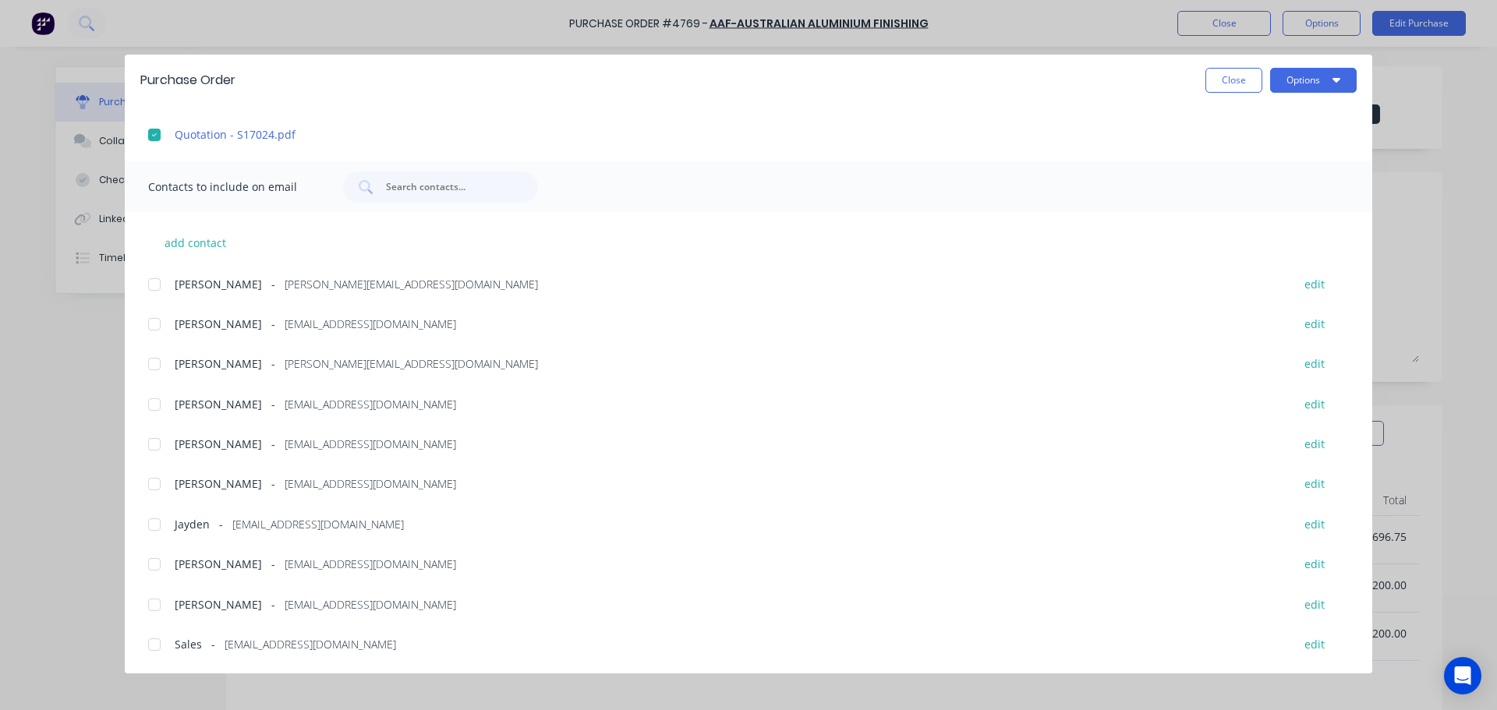
click at [151, 604] on div at bounding box center [154, 604] width 31 height 31
click at [153, 482] on div at bounding box center [154, 483] width 31 height 31
click at [154, 366] on div at bounding box center [154, 363] width 31 height 31
click at [155, 638] on div at bounding box center [154, 644] width 31 height 31
click at [158, 405] on div at bounding box center [154, 404] width 31 height 31
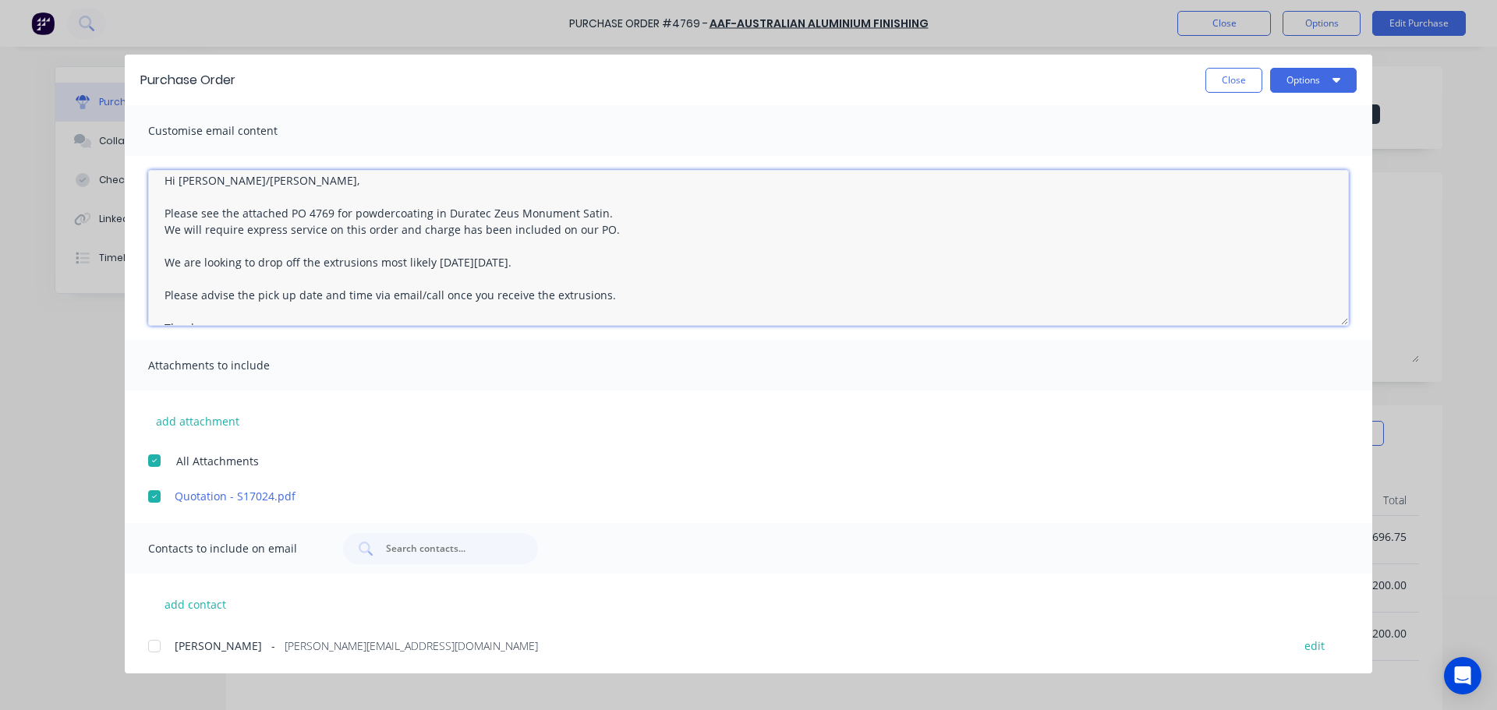
scroll to position [0, 0]
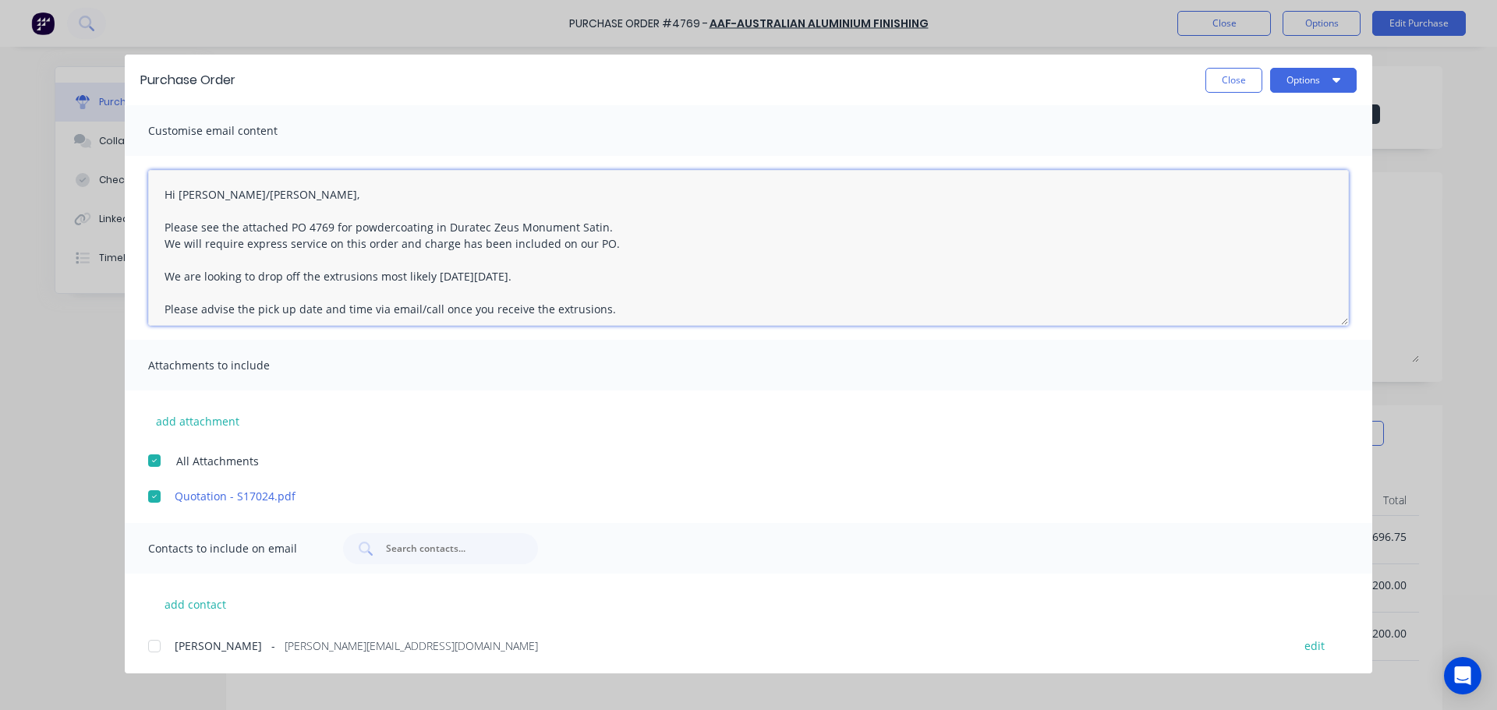
click at [313, 279] on textarea "Hi [PERSON_NAME]/[PERSON_NAME], Please see the attached PO 4769 for powdercoati…" at bounding box center [748, 248] width 1200 height 156
click at [1311, 86] on button "Options" at bounding box center [1313, 80] width 87 height 25
click at [1286, 182] on div "Email" at bounding box center [1282, 182] width 120 height 23
click at [158, 465] on div at bounding box center [154, 460] width 31 height 31
click at [1318, 73] on button "Options" at bounding box center [1313, 80] width 87 height 25
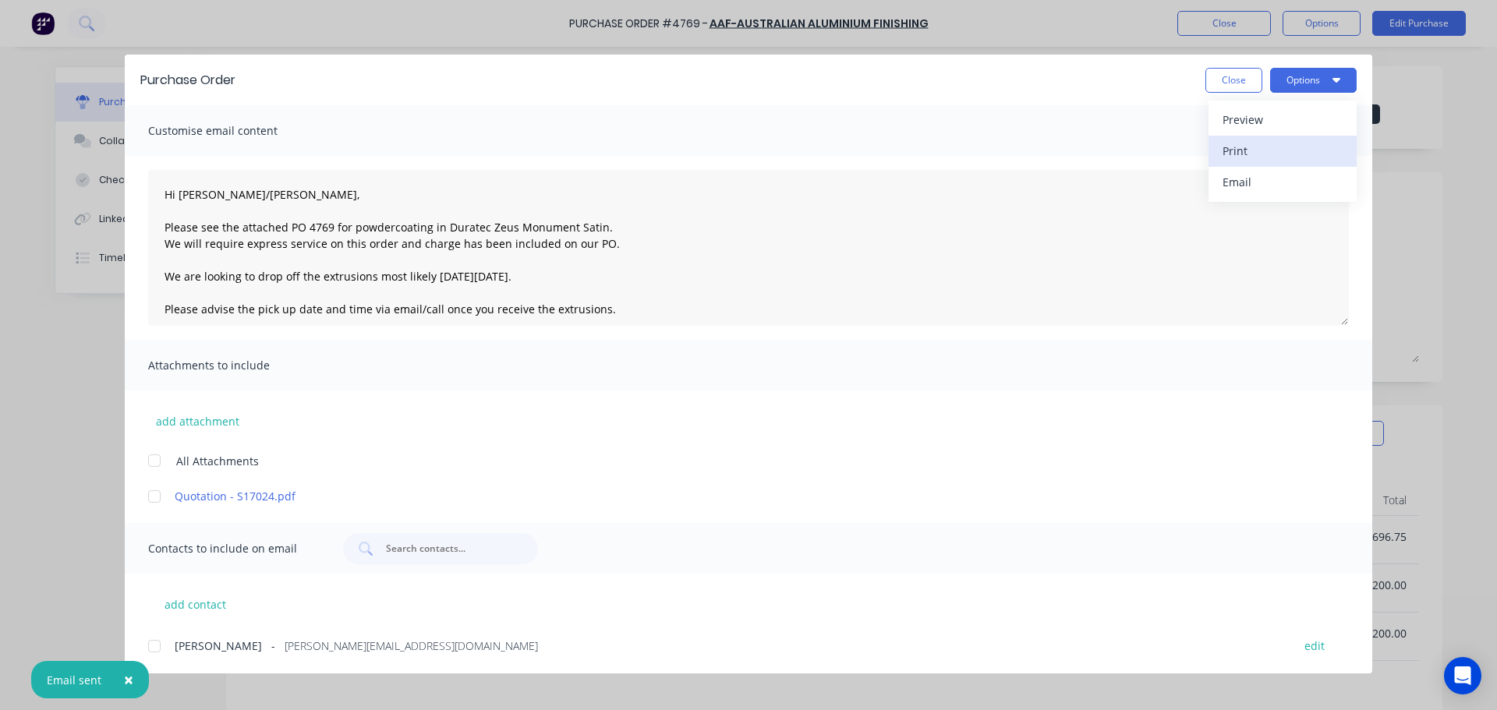
click at [1265, 154] on div "Print" at bounding box center [1282, 151] width 120 height 23
